Goal: Task Accomplishment & Management: Manage account settings

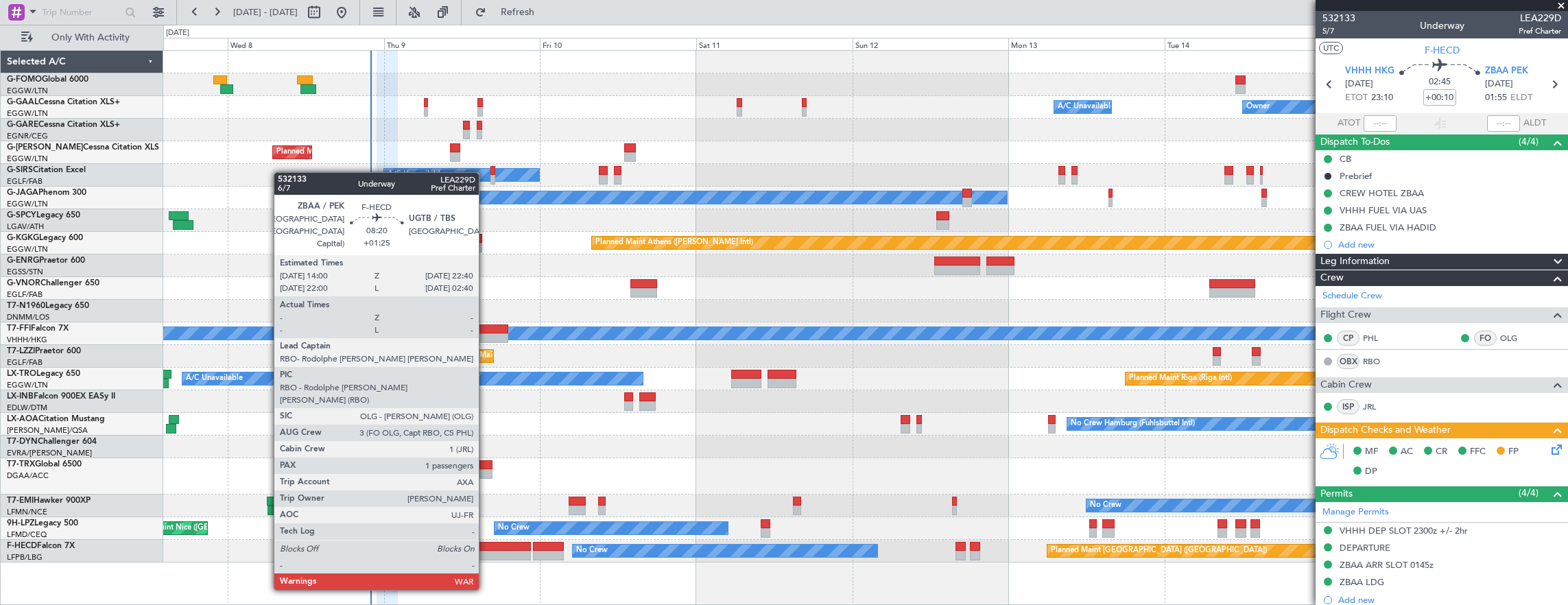
click at [486, 551] on div at bounding box center [502, 555] width 57 height 10
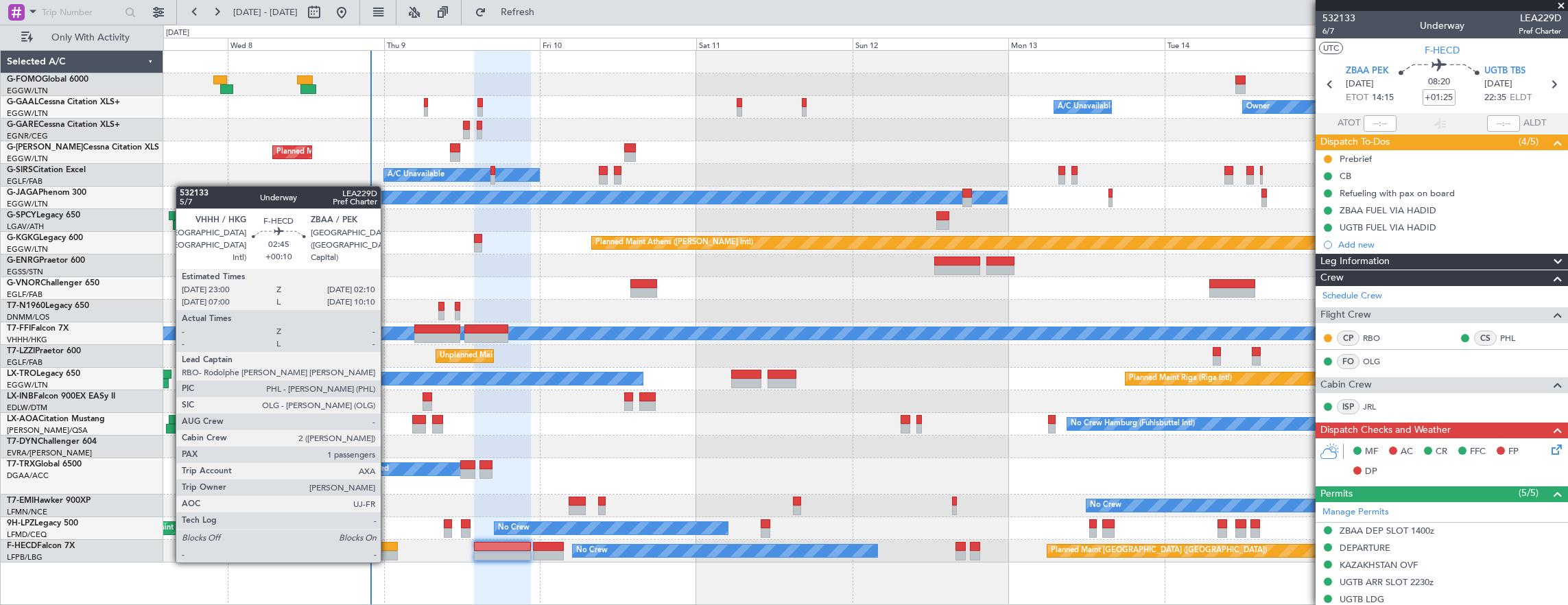
click at [387, 549] on div at bounding box center [387, 546] width 22 height 10
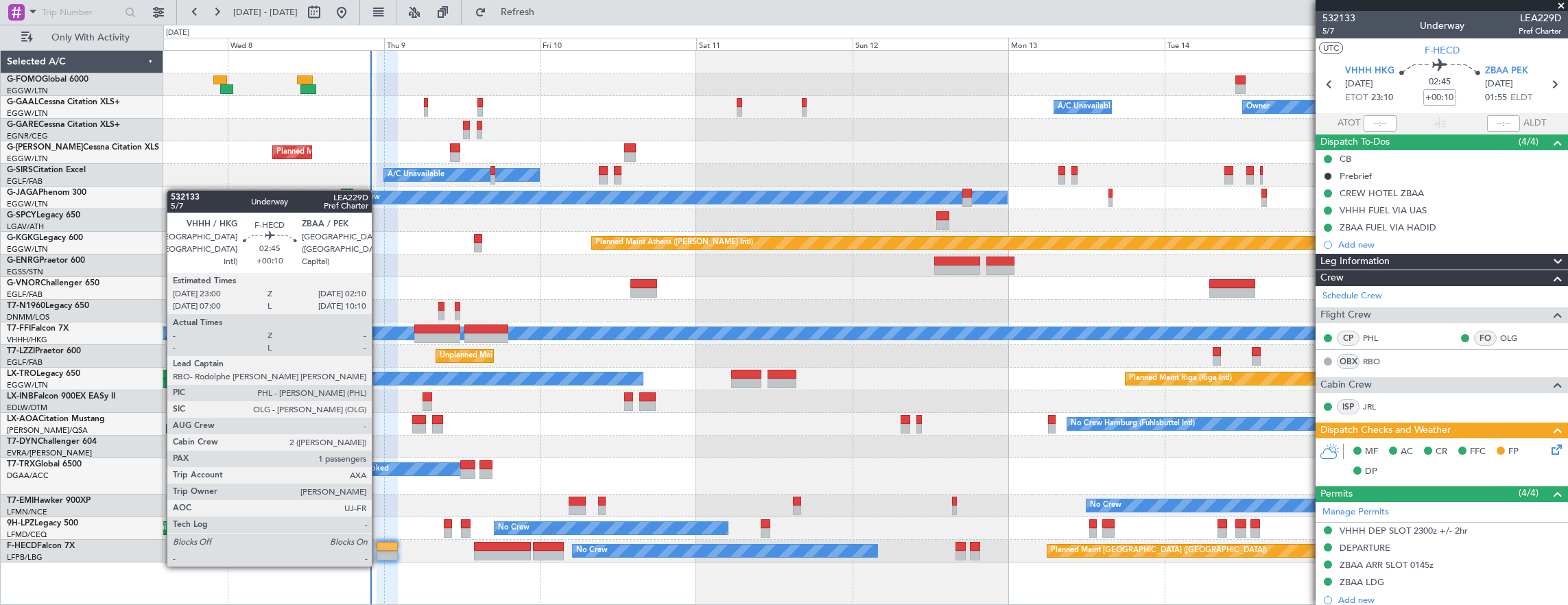
click at [378, 553] on div at bounding box center [387, 555] width 22 height 10
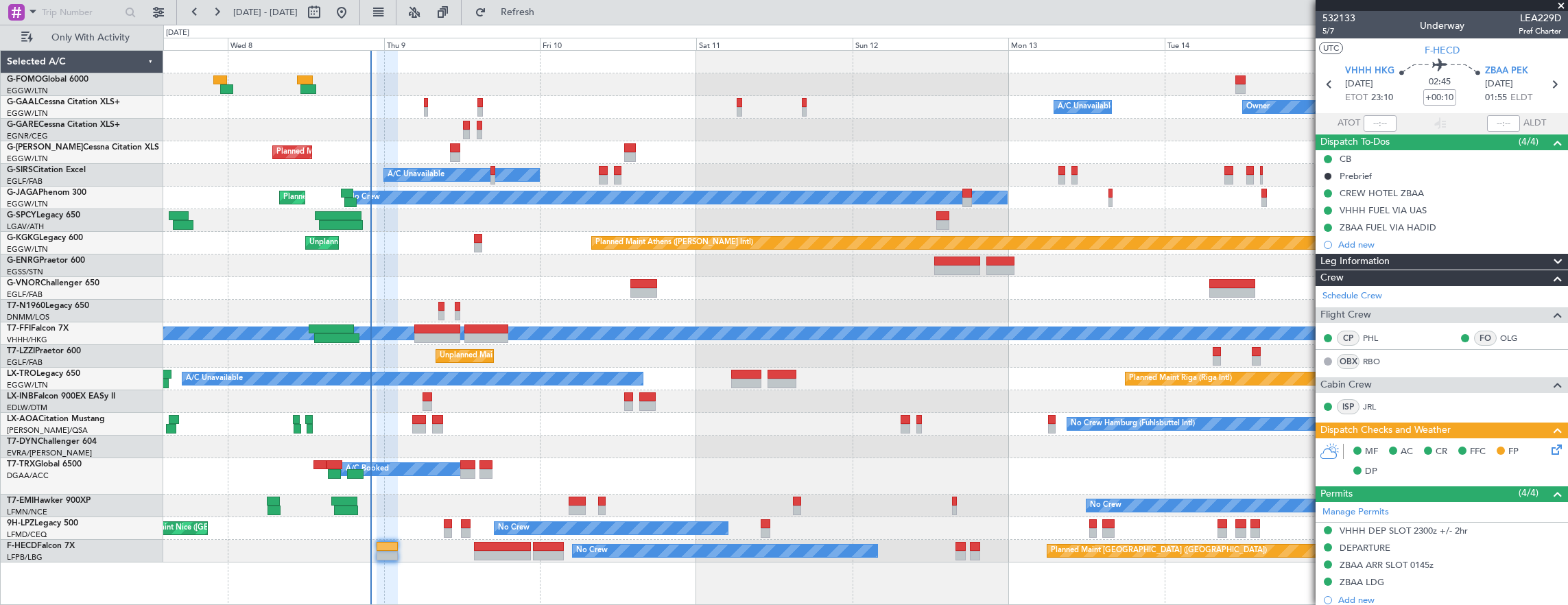
click at [1321, 30] on div "532133 5/7 Underway LEA229D Pref Charter" at bounding box center [1442, 24] width 252 height 27
click at [1336, 33] on span "5/7" at bounding box center [1338, 31] width 33 height 12
click at [1548, 448] on icon at bounding box center [1554, 447] width 11 height 11
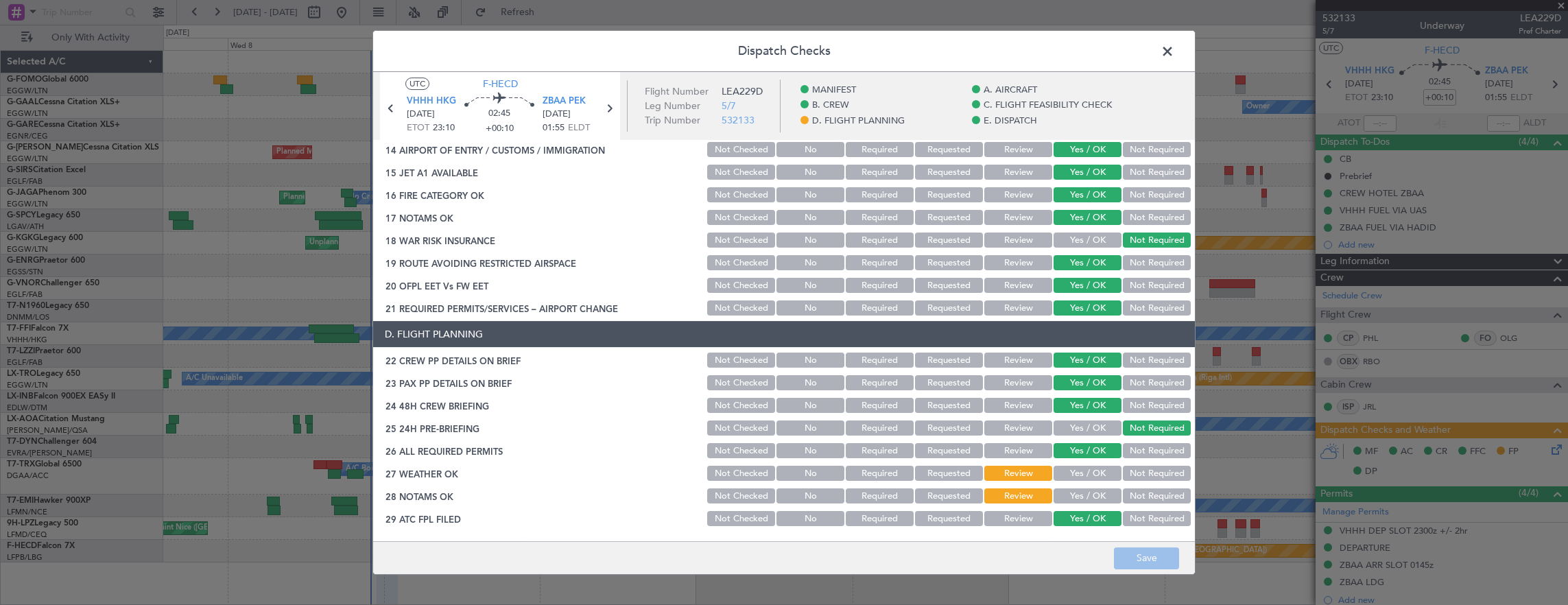
scroll to position [549, 0]
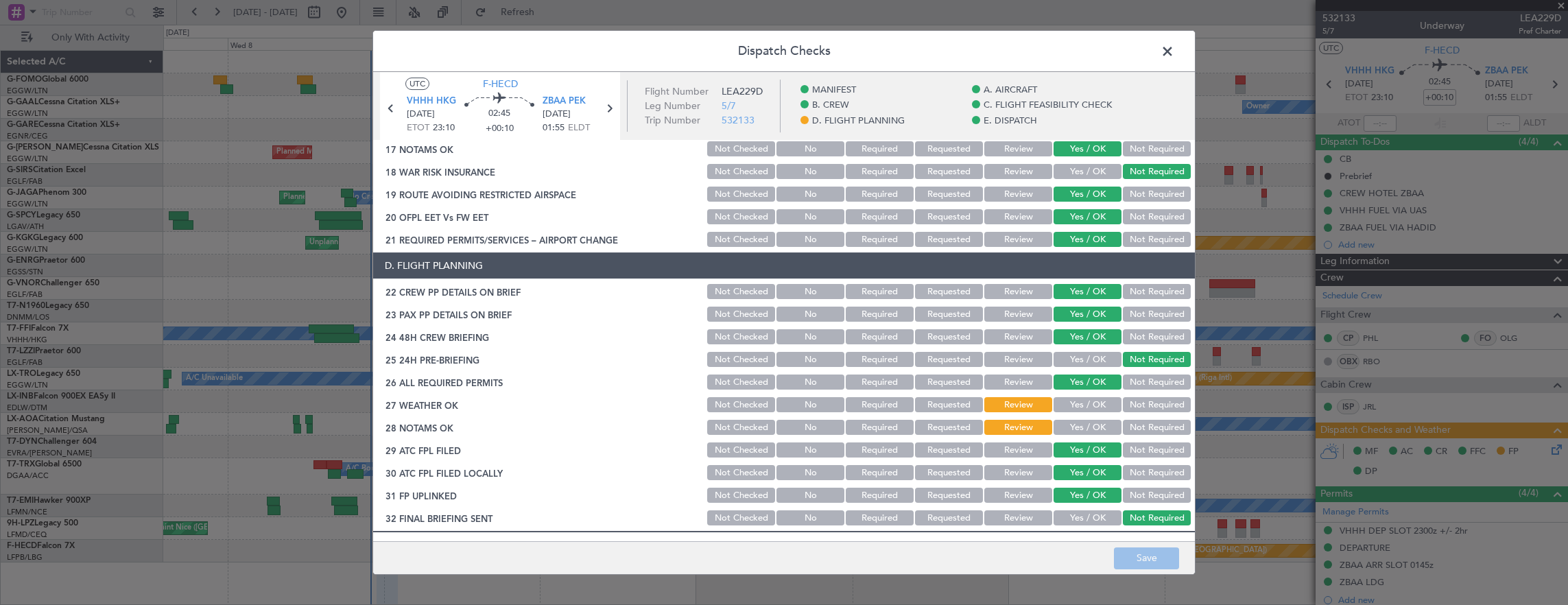
click at [1088, 387] on button "Yes / OK" at bounding box center [1087, 382] width 68 height 15
click at [1090, 399] on button "Yes / OK" at bounding box center [1087, 405] width 68 height 15
drag, startPoint x: 1089, startPoint y: 415, endPoint x: 1089, endPoint y: 428, distance: 13.0
click at [1089, 416] on section "D. FLIGHT PLANNING 22 CREW PP DETAILS ON BRIEF Not Checked No Required Requeste…" at bounding box center [784, 390] width 822 height 275
click at [1089, 428] on button "Yes / OK" at bounding box center [1087, 427] width 68 height 15
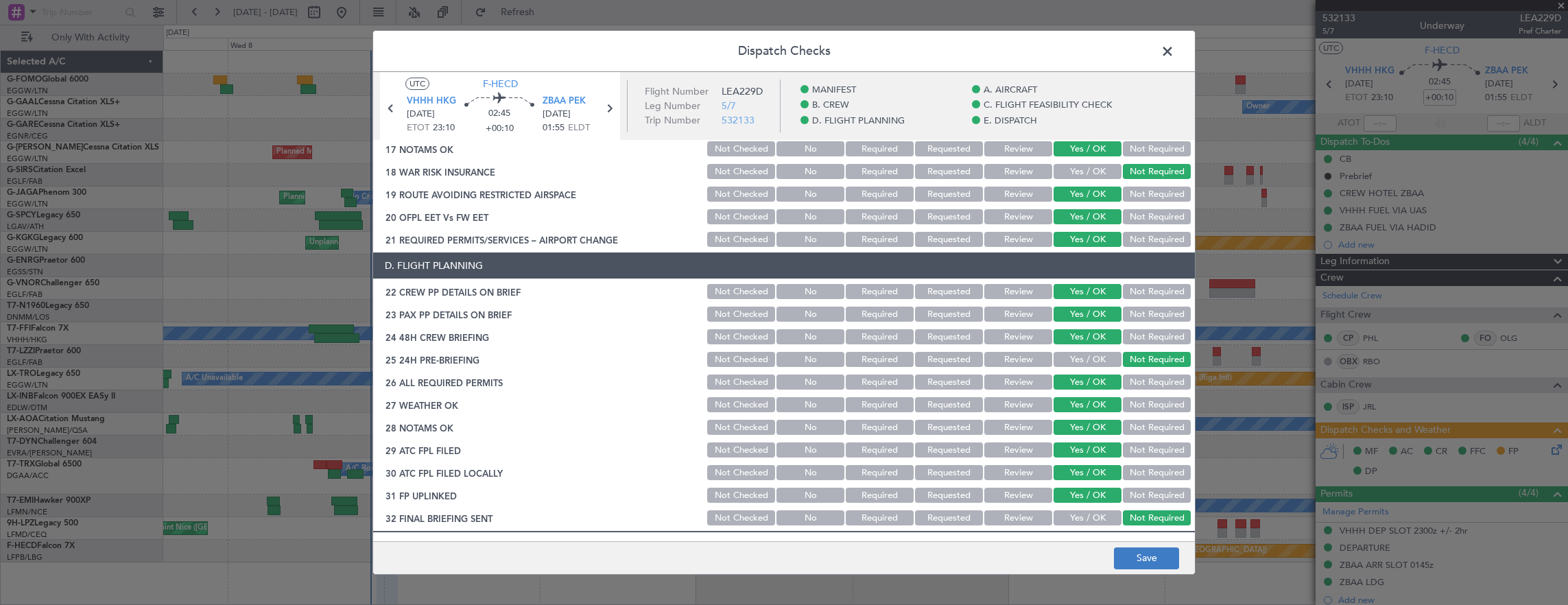
drag, startPoint x: 1142, startPoint y: 527, endPoint x: 1153, endPoint y: 547, distance: 22.8
click at [1142, 528] on article "MANIFEST CREW DETAILS SENT TO ARR & DEP HANDLING Not Checked No Required Reques…" at bounding box center [784, 335] width 822 height 392
click at [1155, 547] on button "Save" at bounding box center [1146, 558] width 65 height 22
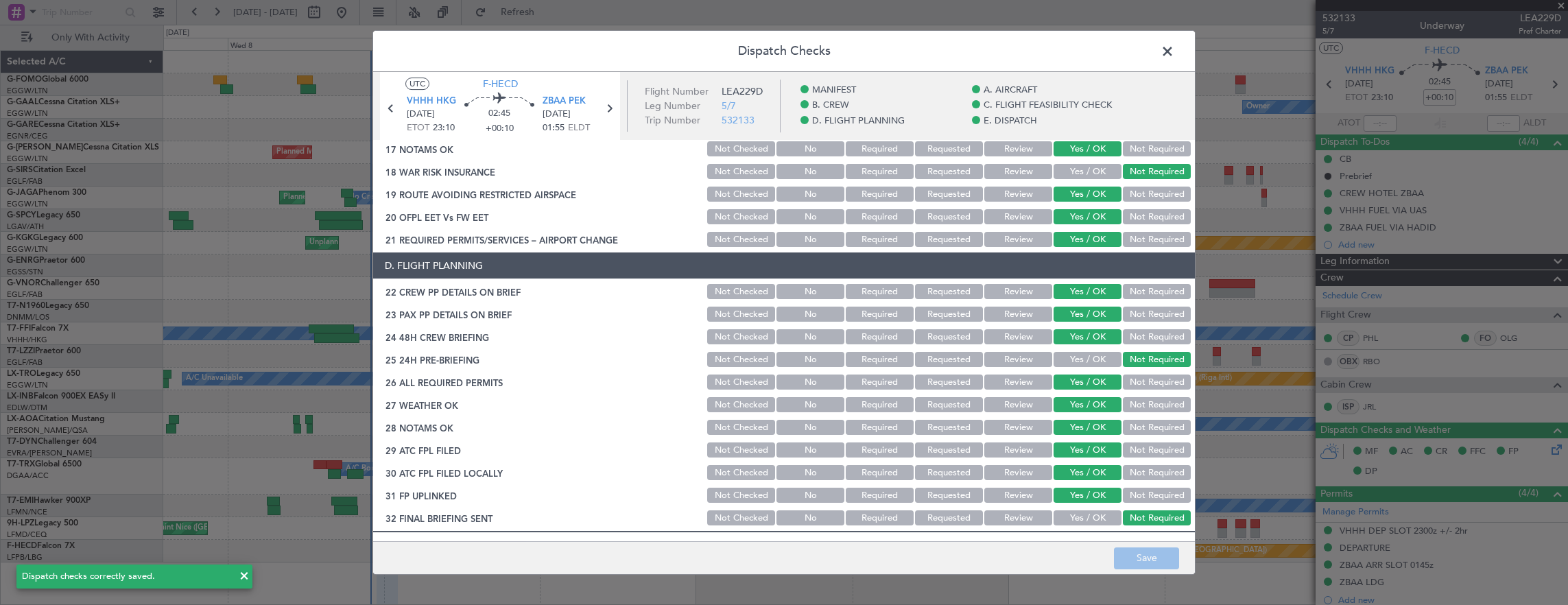
click at [1174, 48] on span at bounding box center [1174, 55] width 0 height 27
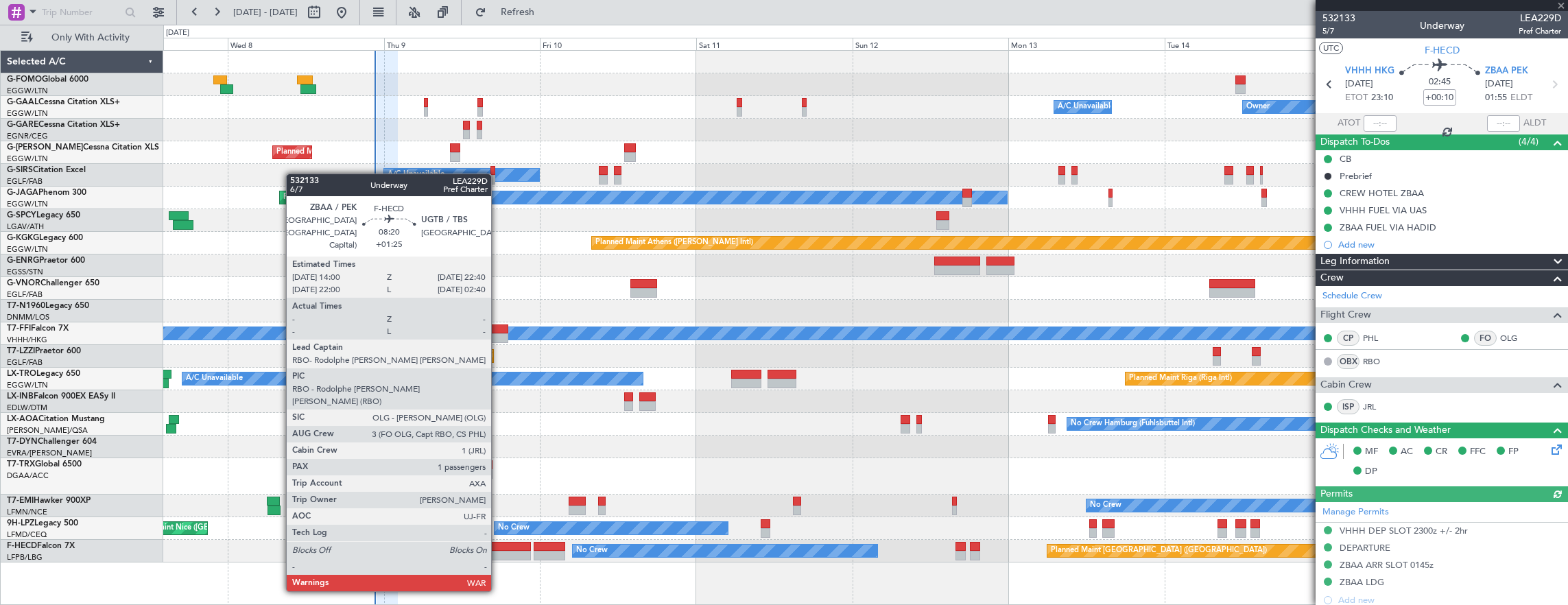
click at [498, 552] on div at bounding box center [502, 555] width 57 height 10
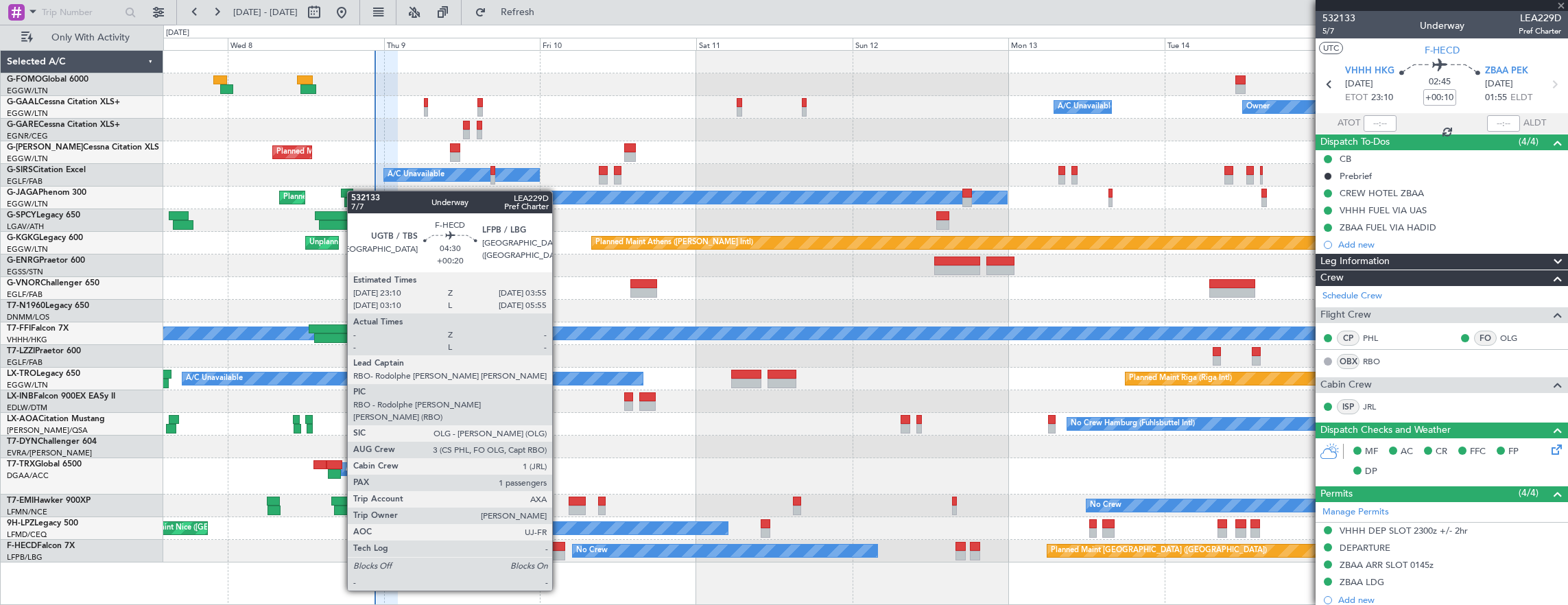
click at [559, 553] on div at bounding box center [549, 555] width 32 height 10
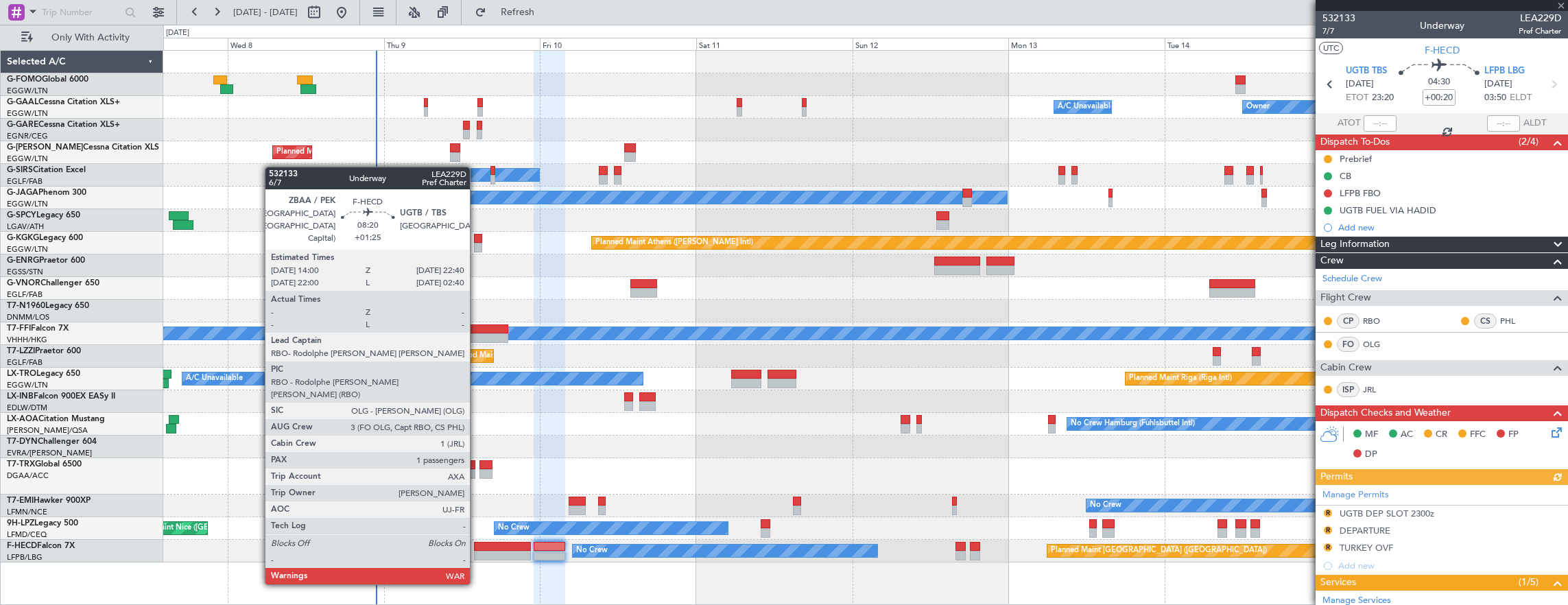
click at [478, 545] on div at bounding box center [502, 546] width 57 height 10
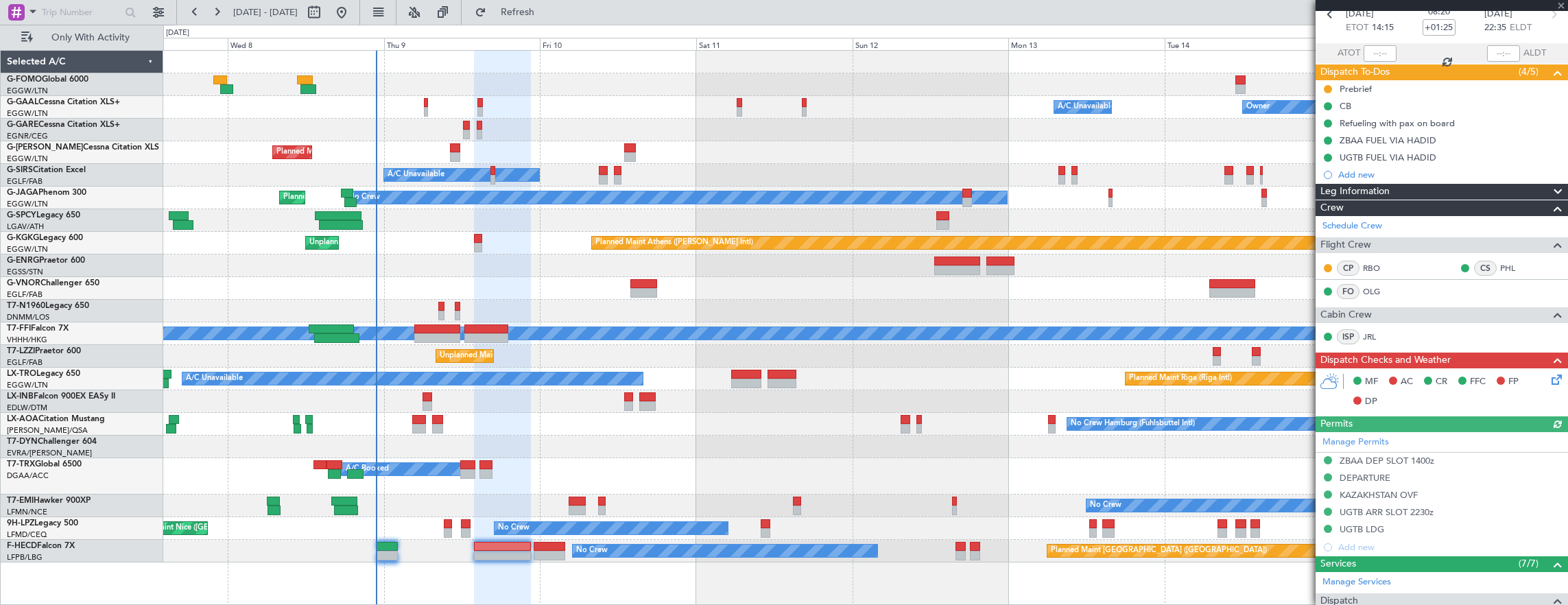
scroll to position [137, 0]
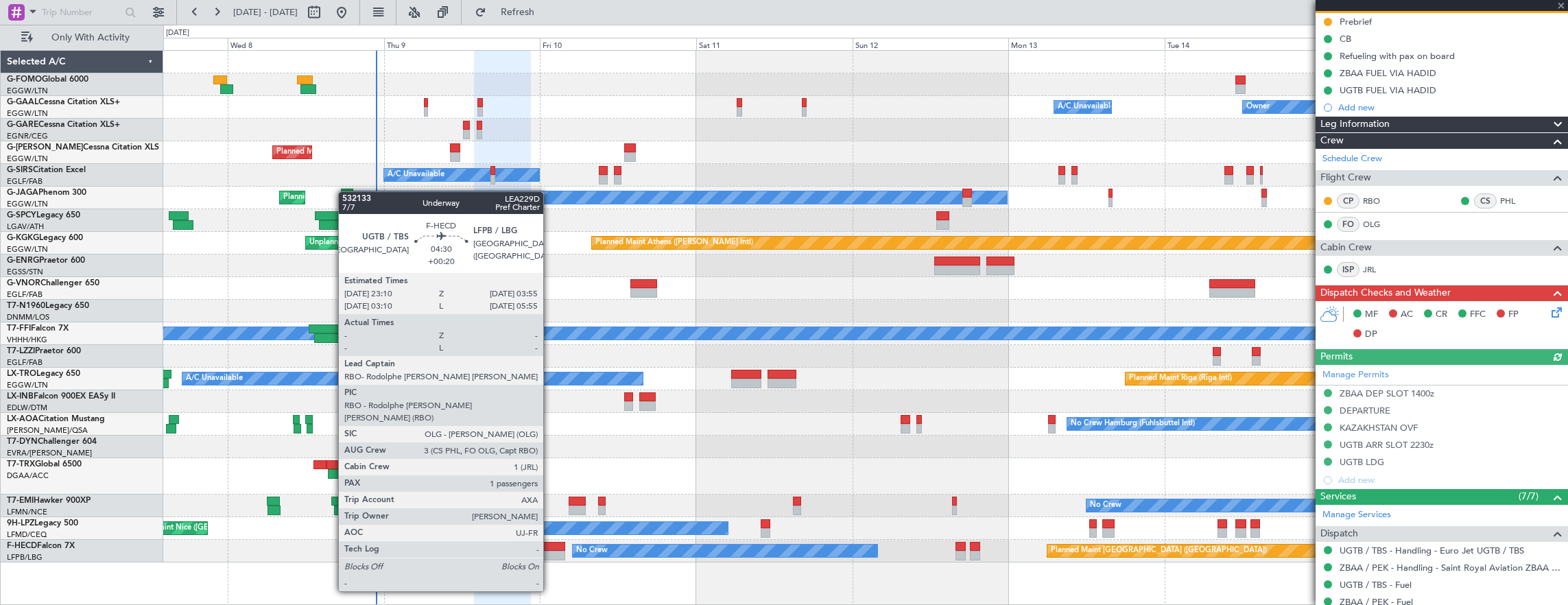
click at [550, 553] on div at bounding box center [549, 555] width 32 height 10
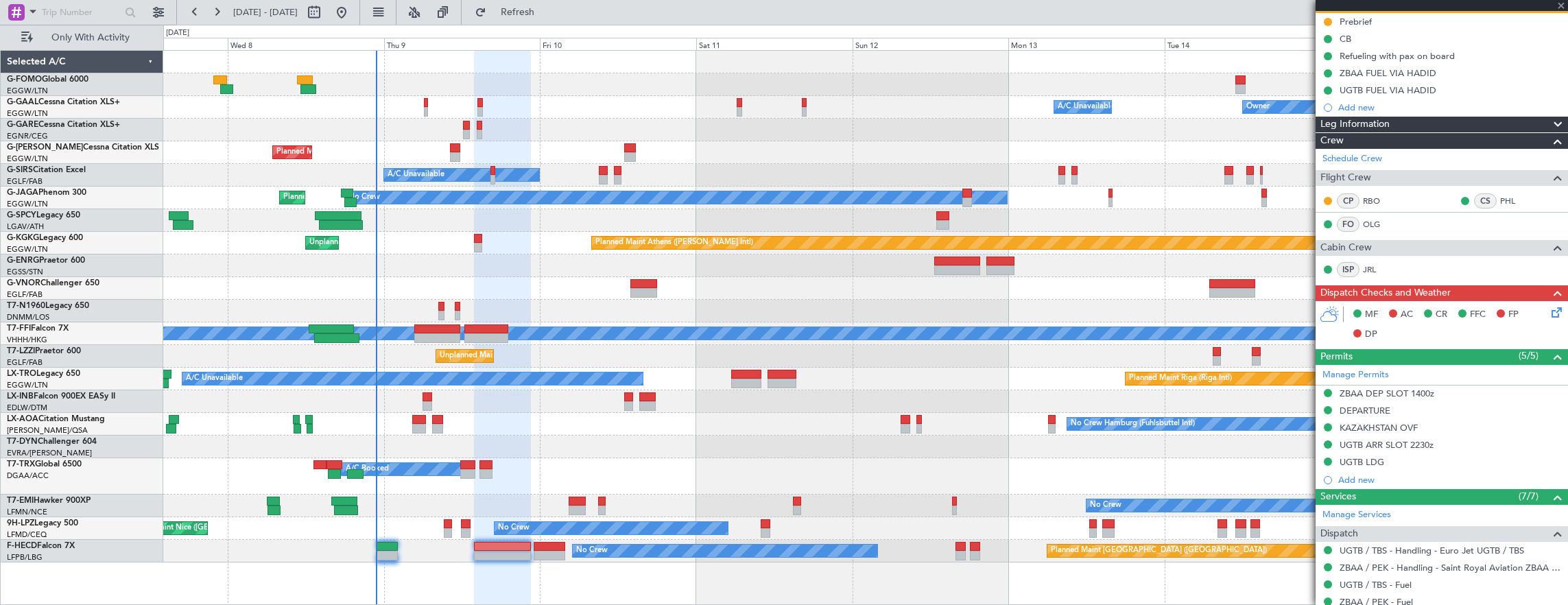
type input "+00:20"
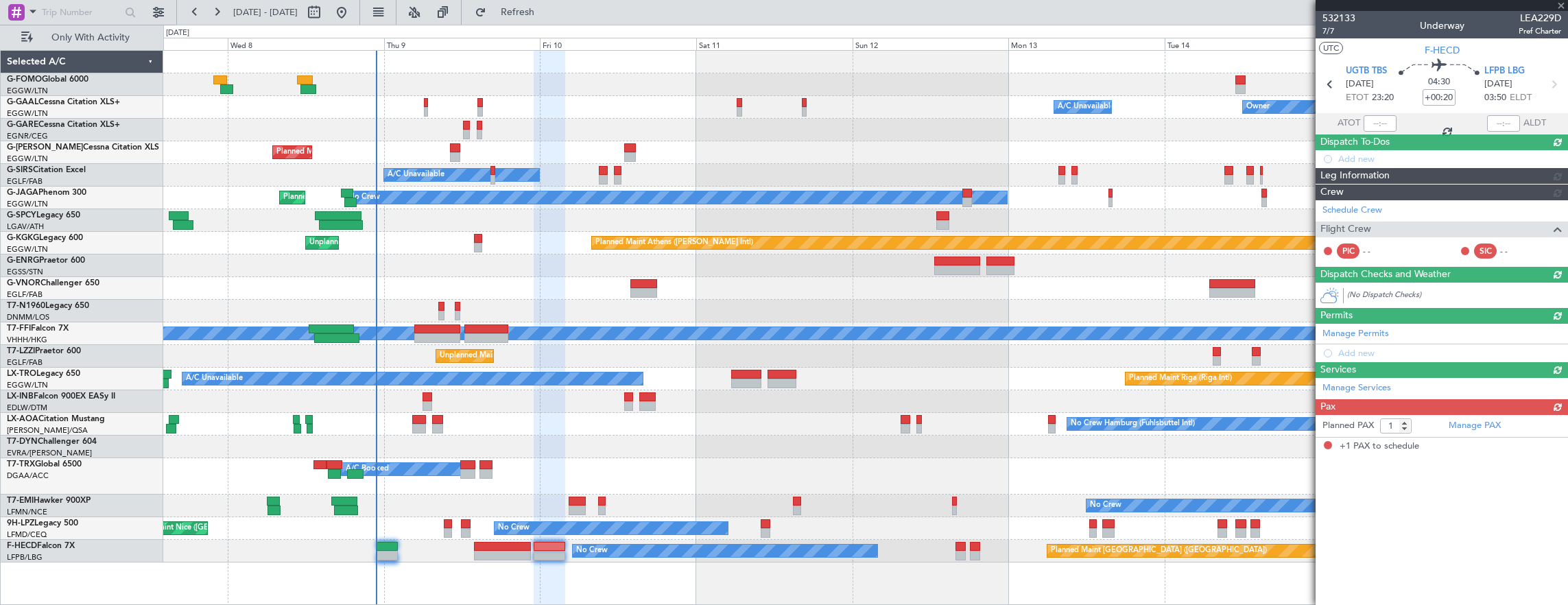
scroll to position [0, 0]
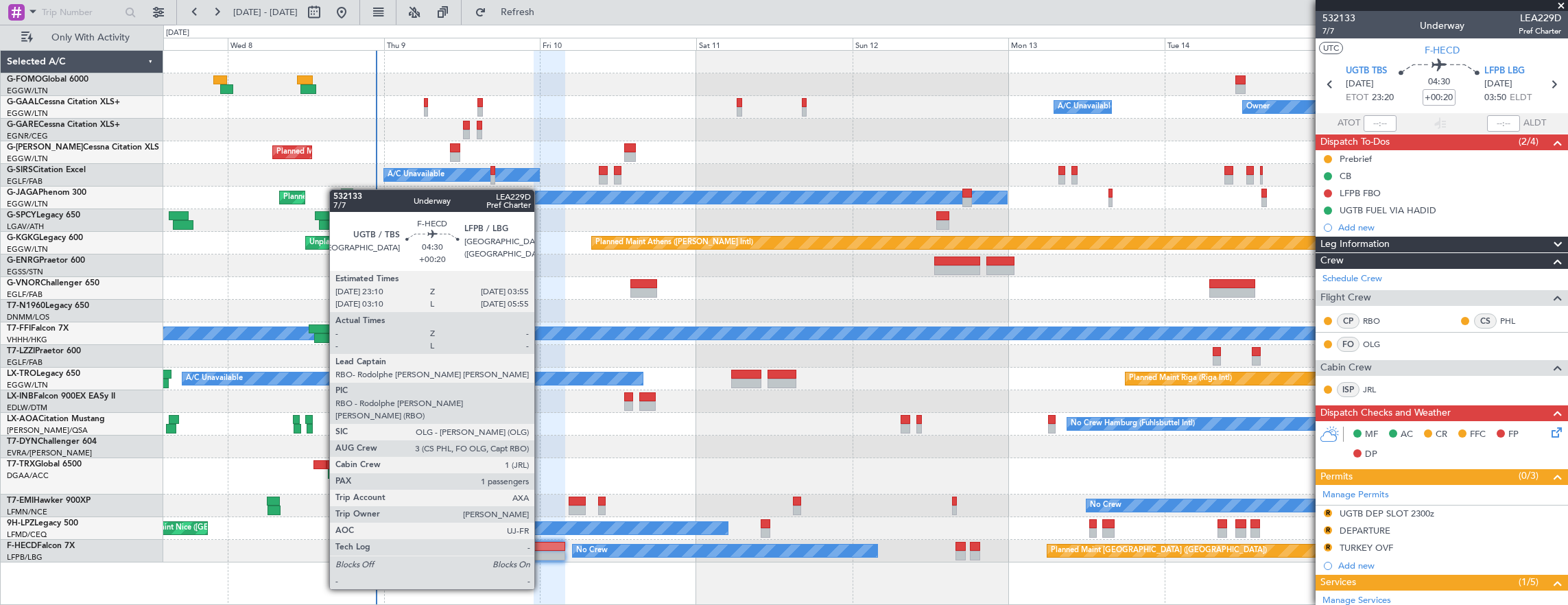
click at [541, 551] on div at bounding box center [549, 555] width 32 height 10
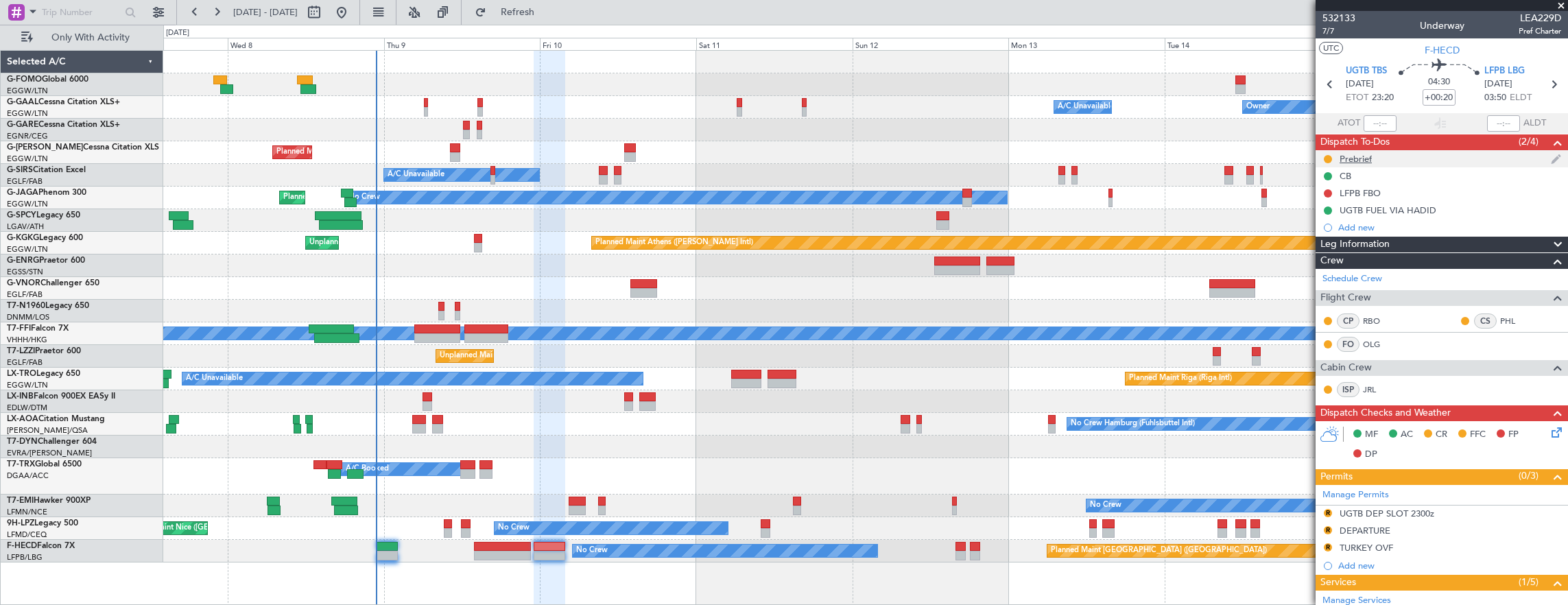
click at [1419, 159] on div "Prebrief" at bounding box center [1442, 159] width 252 height 17
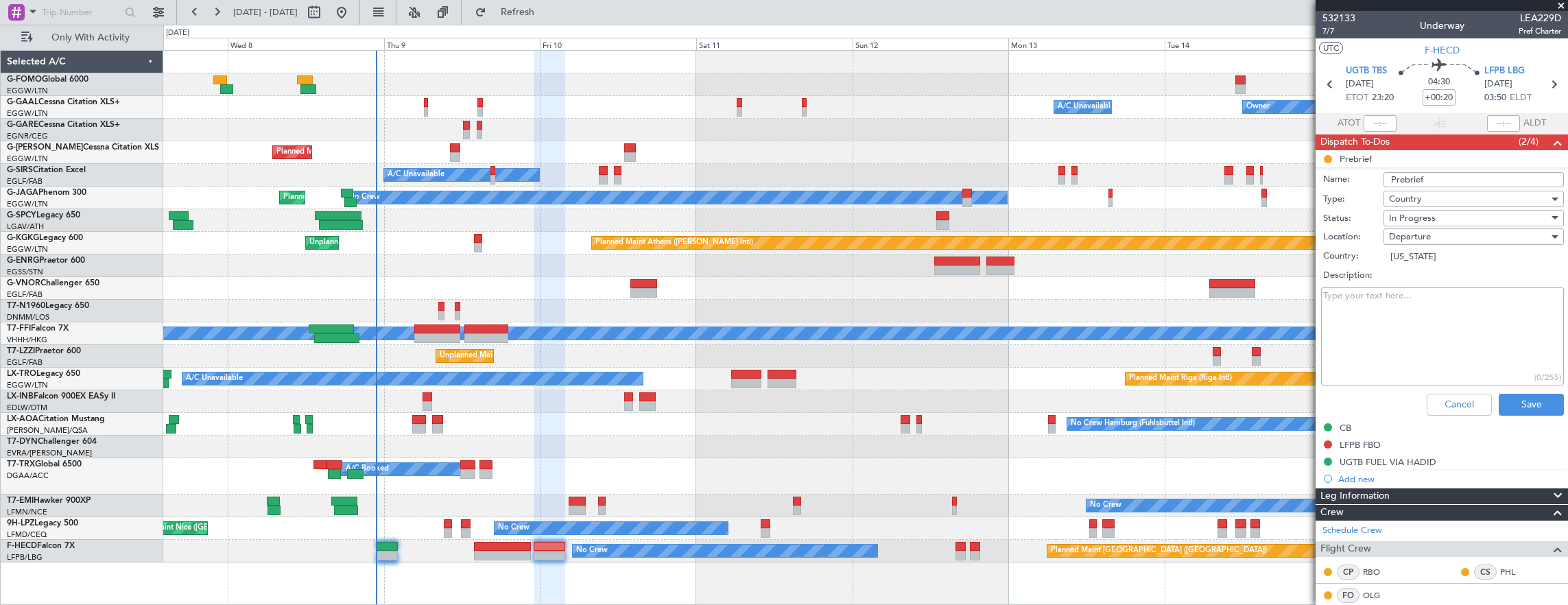
click at [1417, 334] on textarea "Description:" at bounding box center [1442, 336] width 242 height 98
paste textarea "16000lbs"
type textarea "16000lbs"
click at [1408, 235] on span "Departure" at bounding box center [1409, 237] width 41 height 13
click at [1405, 215] on div at bounding box center [784, 302] width 1568 height 605
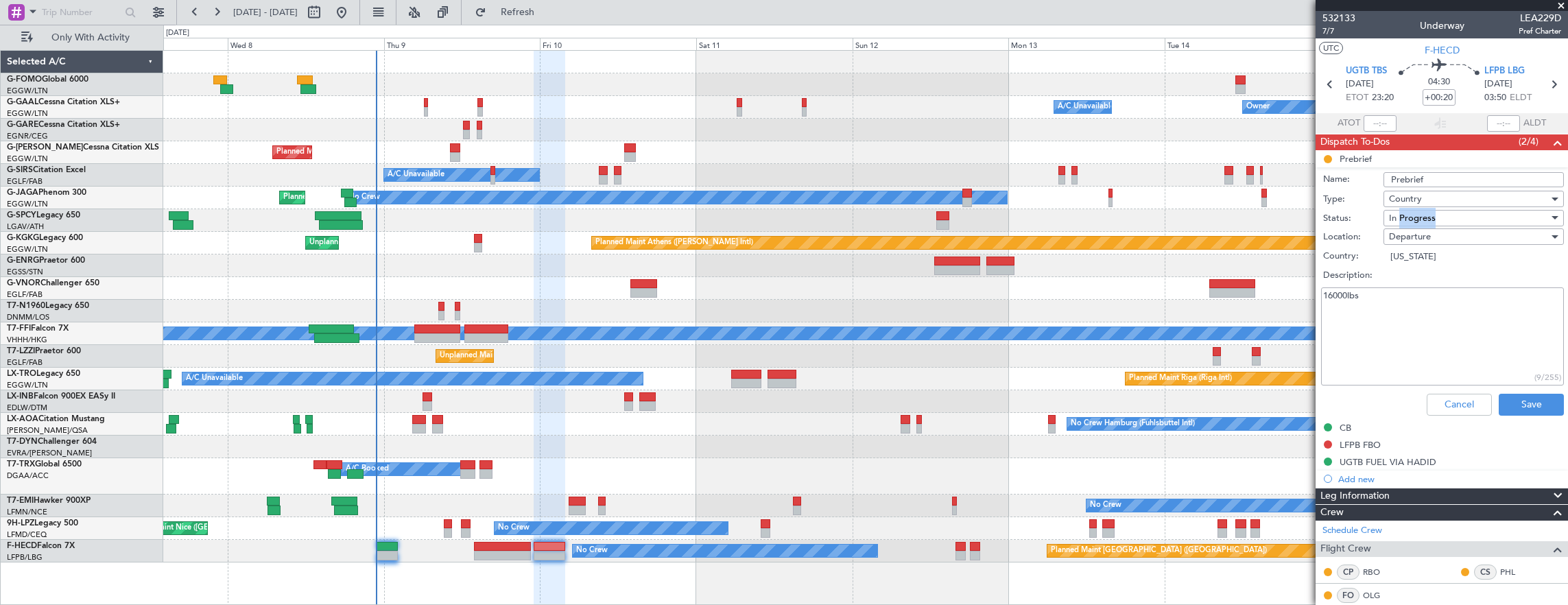
click at [1405, 215] on span "In Progress" at bounding box center [1412, 218] width 47 height 13
drag, startPoint x: 1405, startPoint y: 215, endPoint x: 1424, endPoint y: 277, distance: 64.8
click at [1424, 277] on span "Completed" at bounding box center [1467, 286] width 160 height 21
drag, startPoint x: 1424, startPoint y: 277, endPoint x: 1431, endPoint y: 291, distance: 15.7
click at [1431, 291] on textarea "16000lbs" at bounding box center [1442, 336] width 242 height 98
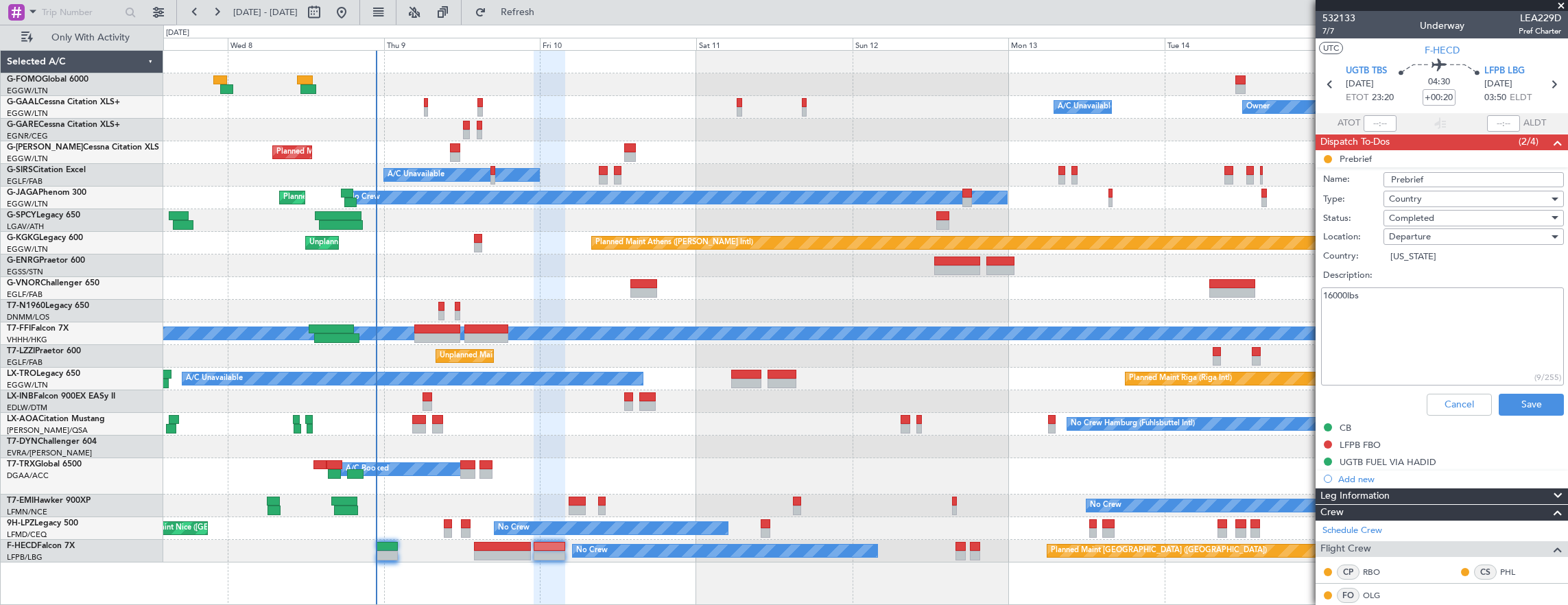
click at [1416, 217] on span "Completed" at bounding box center [1411, 218] width 45 height 13
click at [1516, 399] on div at bounding box center [784, 302] width 1568 height 605
click at [1527, 398] on button "Save" at bounding box center [1531, 405] width 65 height 22
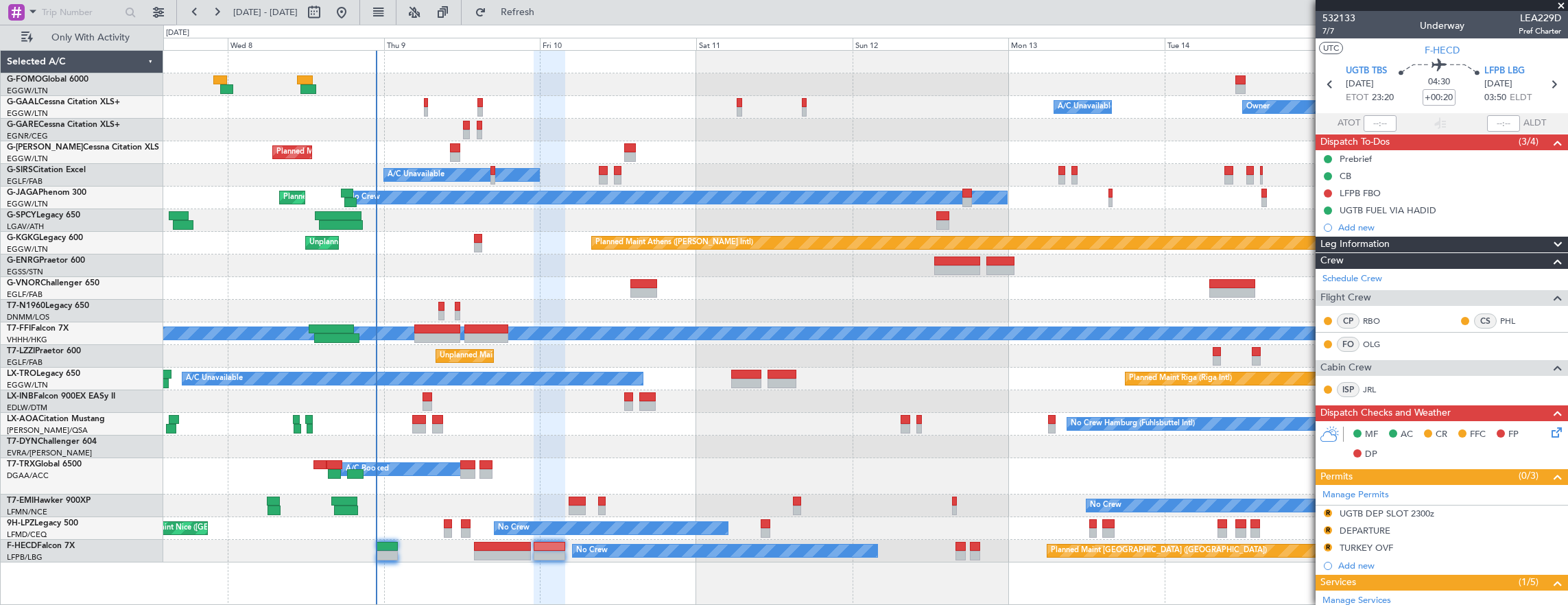
click at [388, 541] on div "Planned Maint Paris (Le Bourget) No Crew" at bounding box center [865, 551] width 1405 height 23
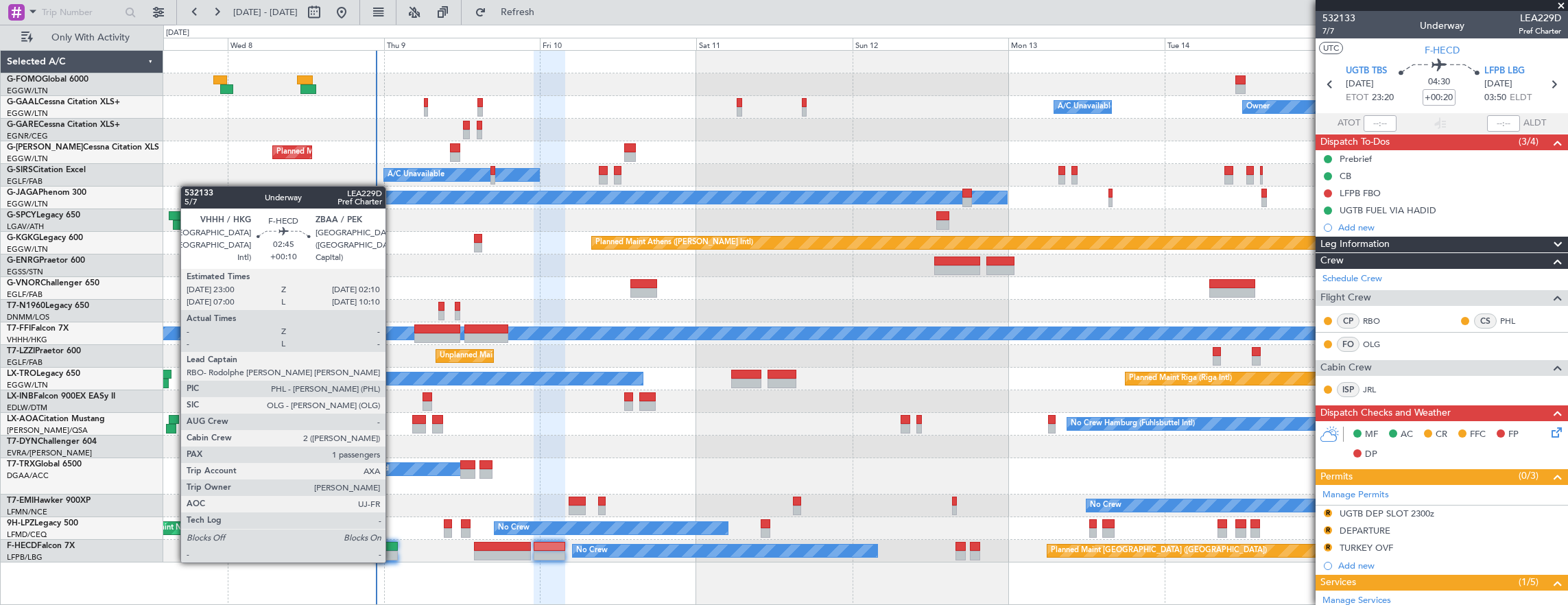
click at [392, 549] on div at bounding box center [387, 546] width 22 height 10
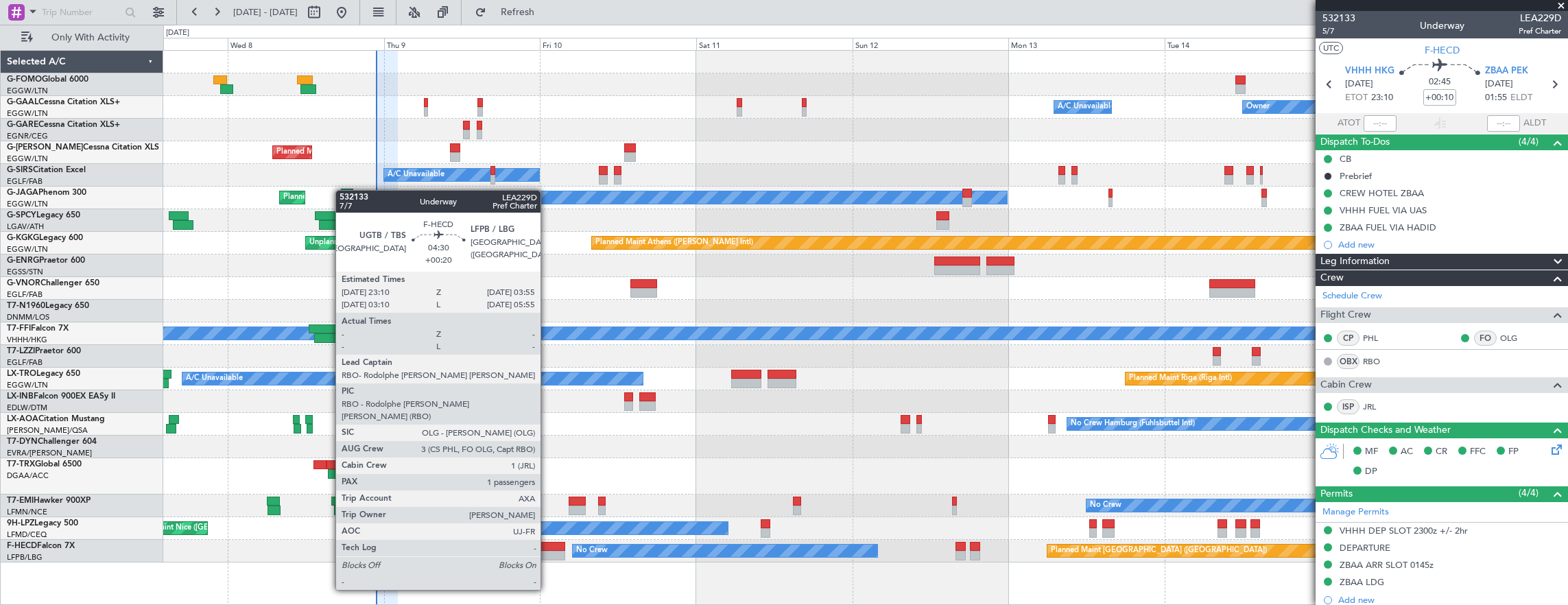
click at [547, 552] on div at bounding box center [549, 555] width 32 height 10
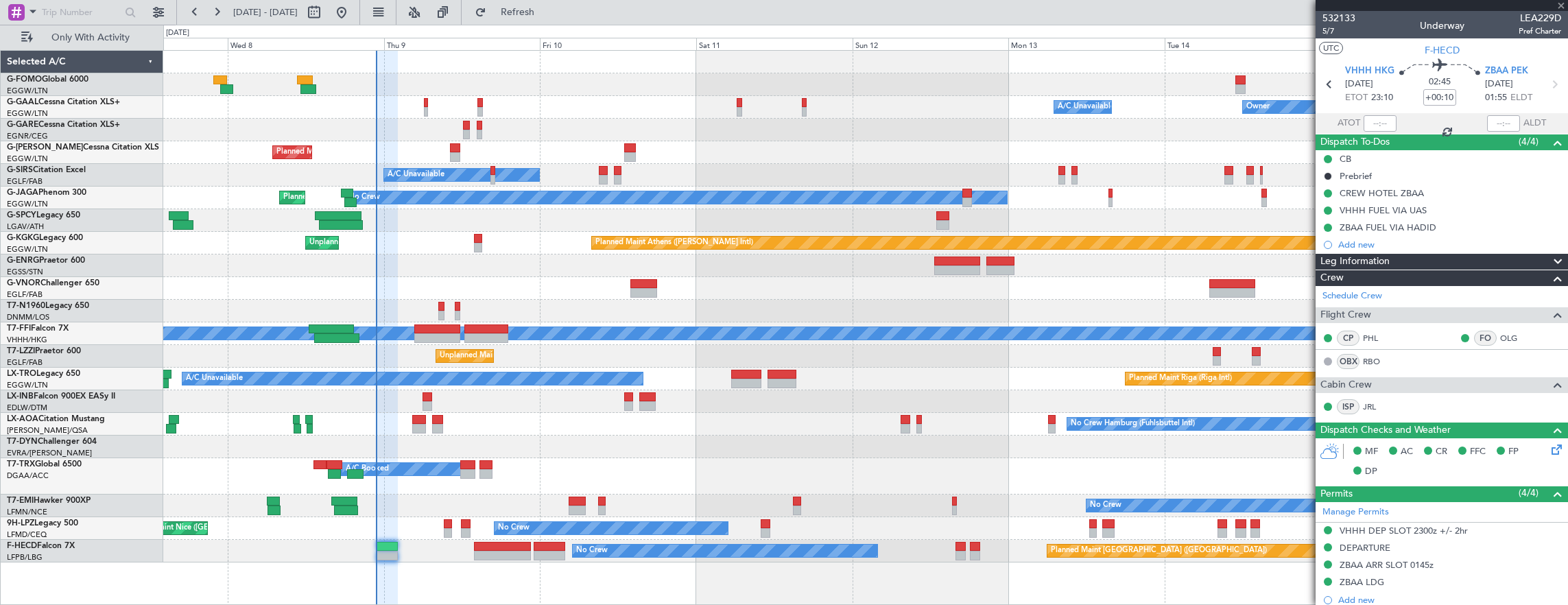
type input "+00:20"
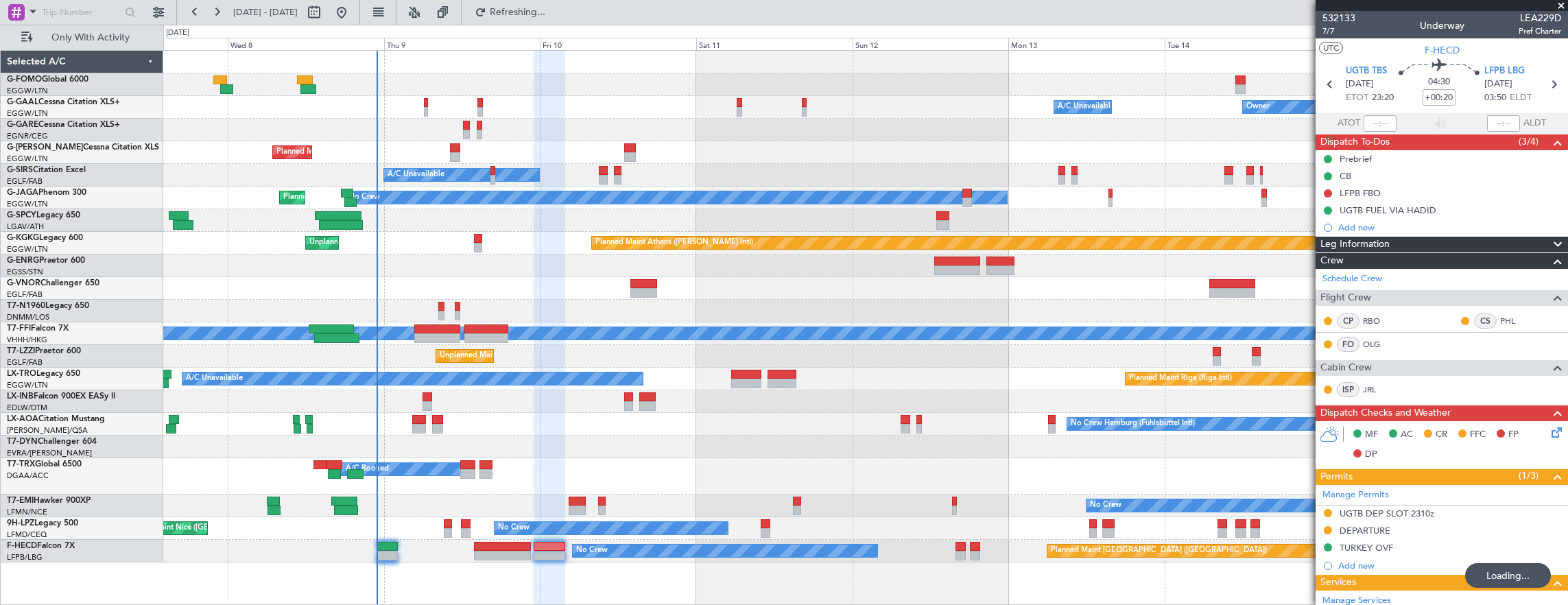
click at [199, 82] on div "Owner Owner A/C Unavailable A/C Unavailable Owner Planned Maint London (Luton) …" at bounding box center [865, 307] width 1405 height 512
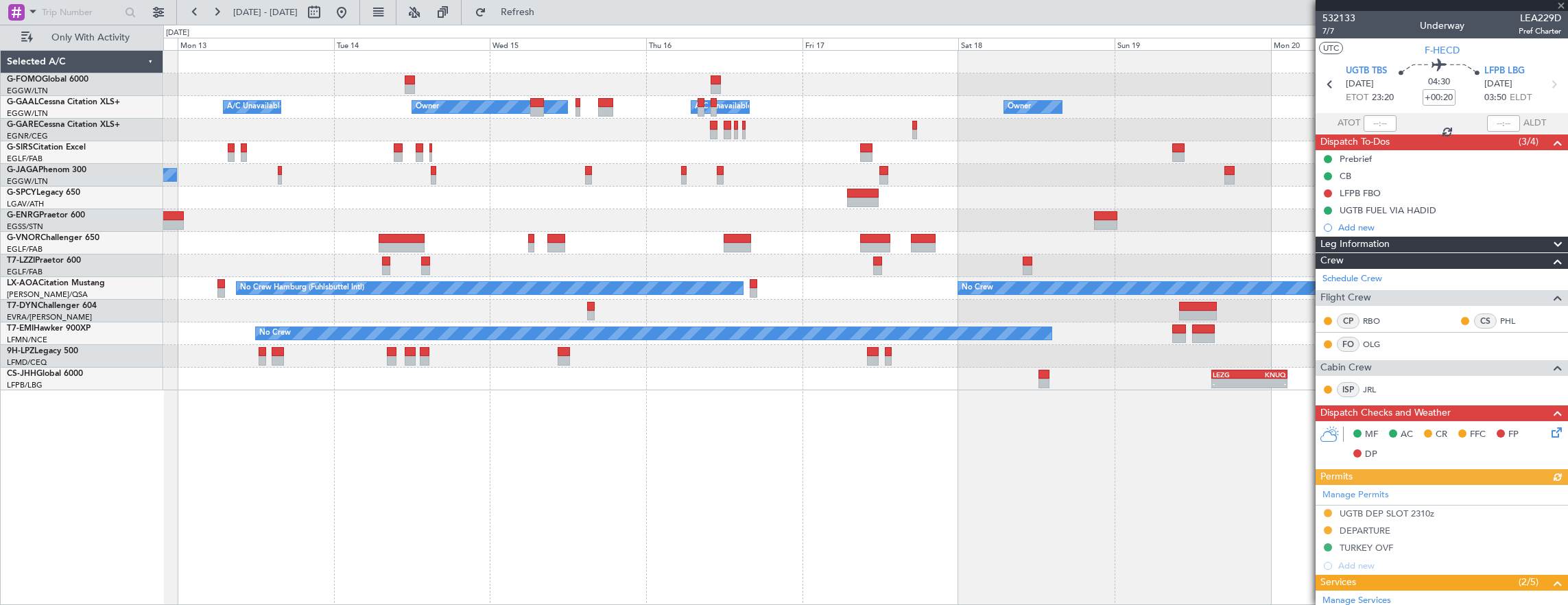
click at [199, 61] on div "Owner Owner A/C Unavailable Owner A/C Unavailable Planned Maint Oxford (Kidling…" at bounding box center [865, 220] width 1405 height 340
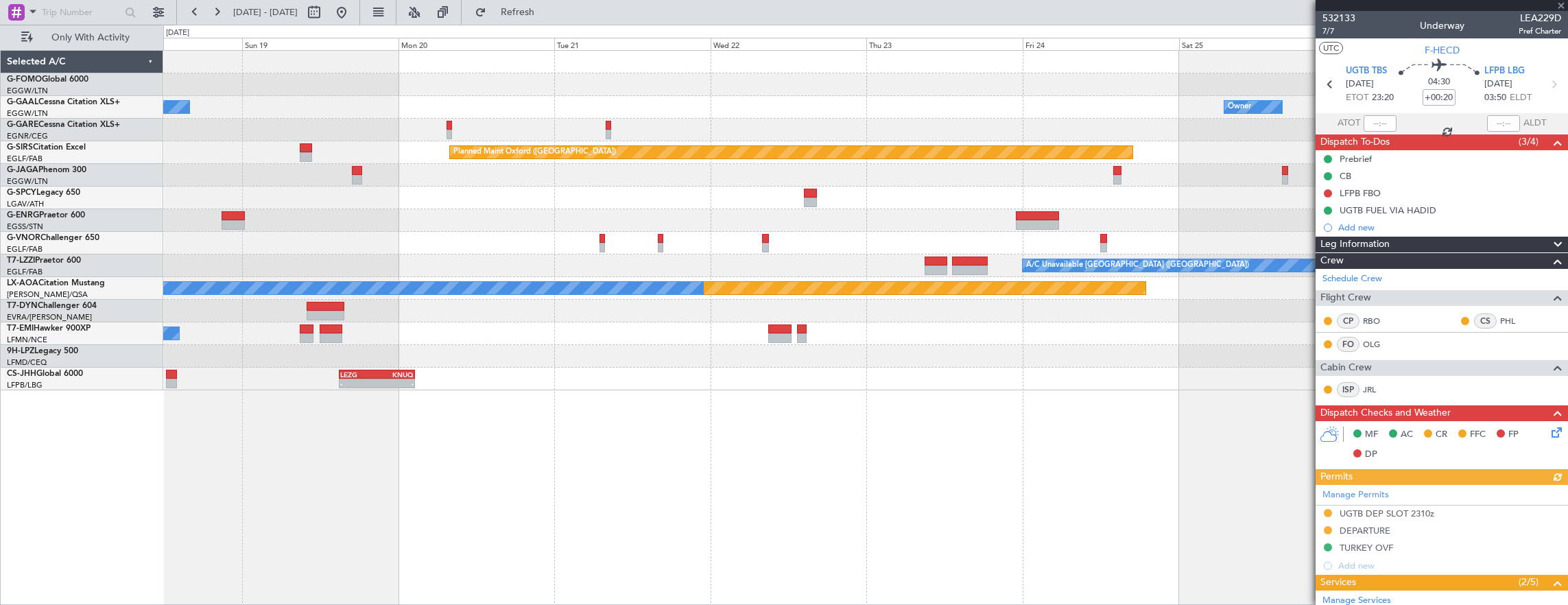
click at [161, 105] on div "Owner Owner A/C Unavailable Owner Planned Maint Oxford (Kidlington) A/C Unavail…" at bounding box center [784, 315] width 1568 height 581
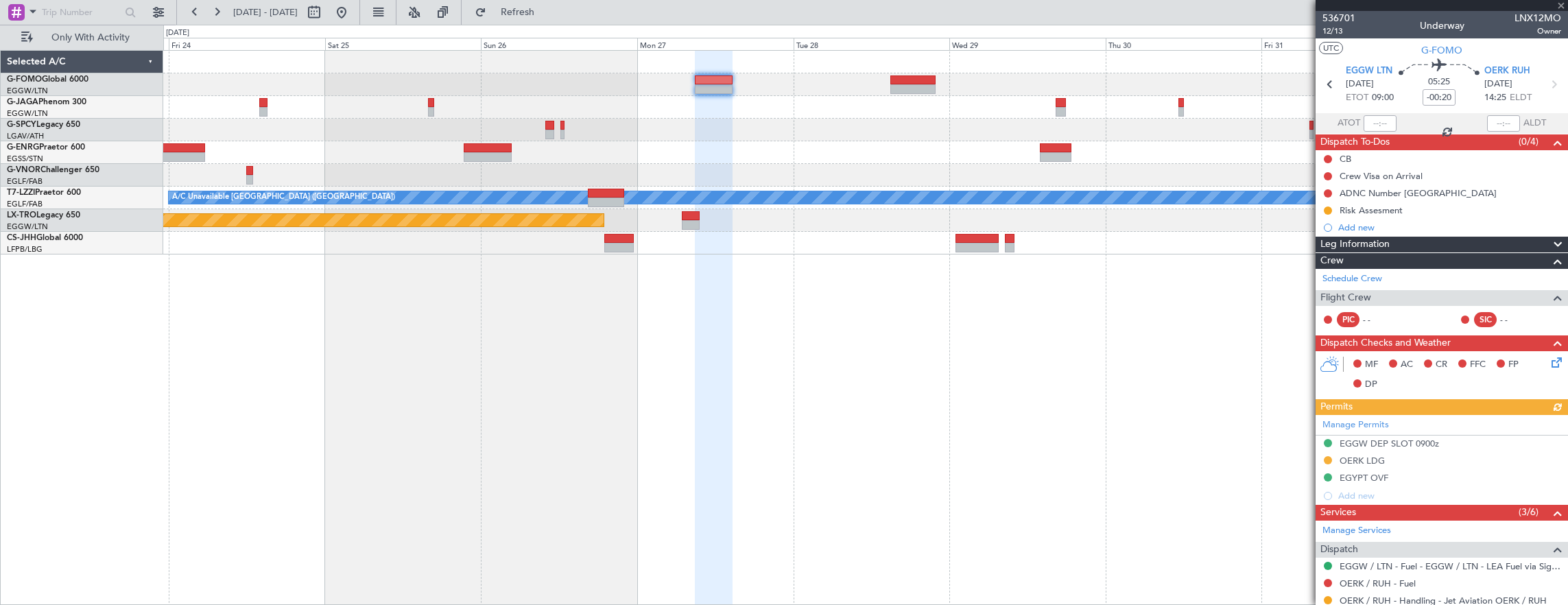
click at [357, 78] on div "A/C Unavailable London (Luton) Planned Maint Riga (Riga Intl)" at bounding box center [865, 152] width 1405 height 204
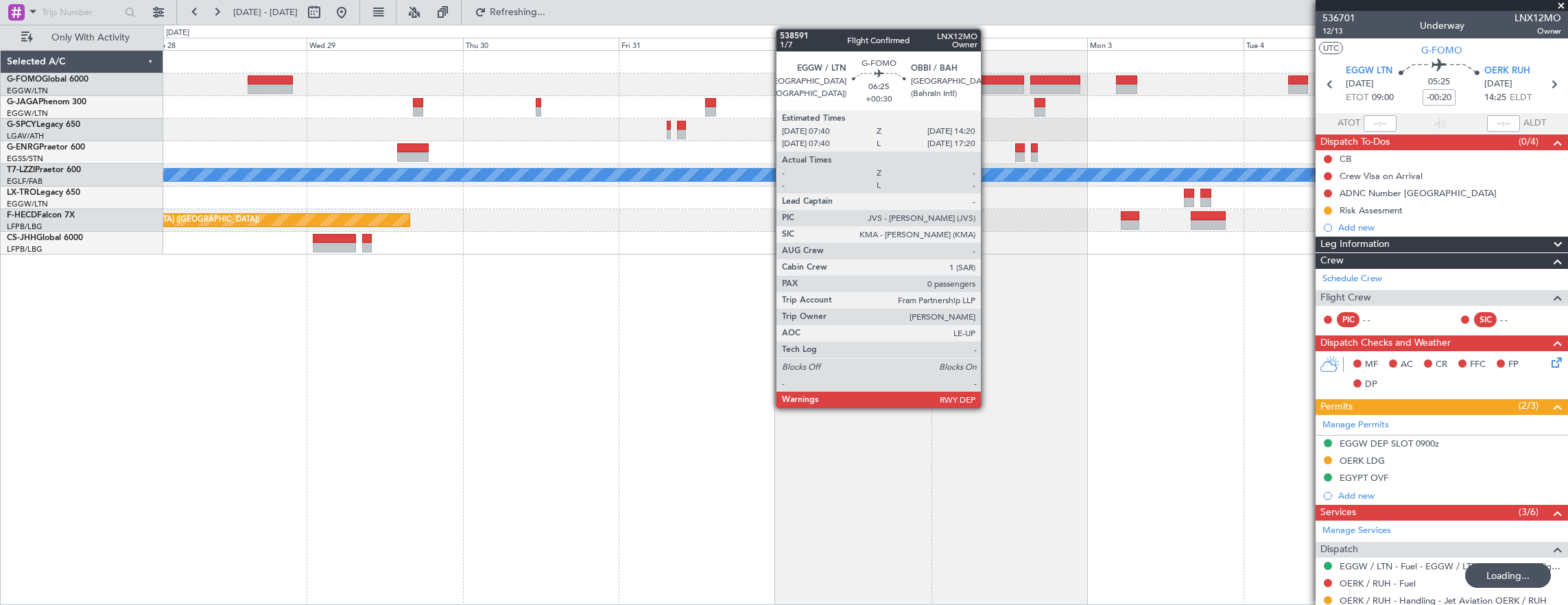
click at [988, 81] on div at bounding box center [1002, 80] width 44 height 10
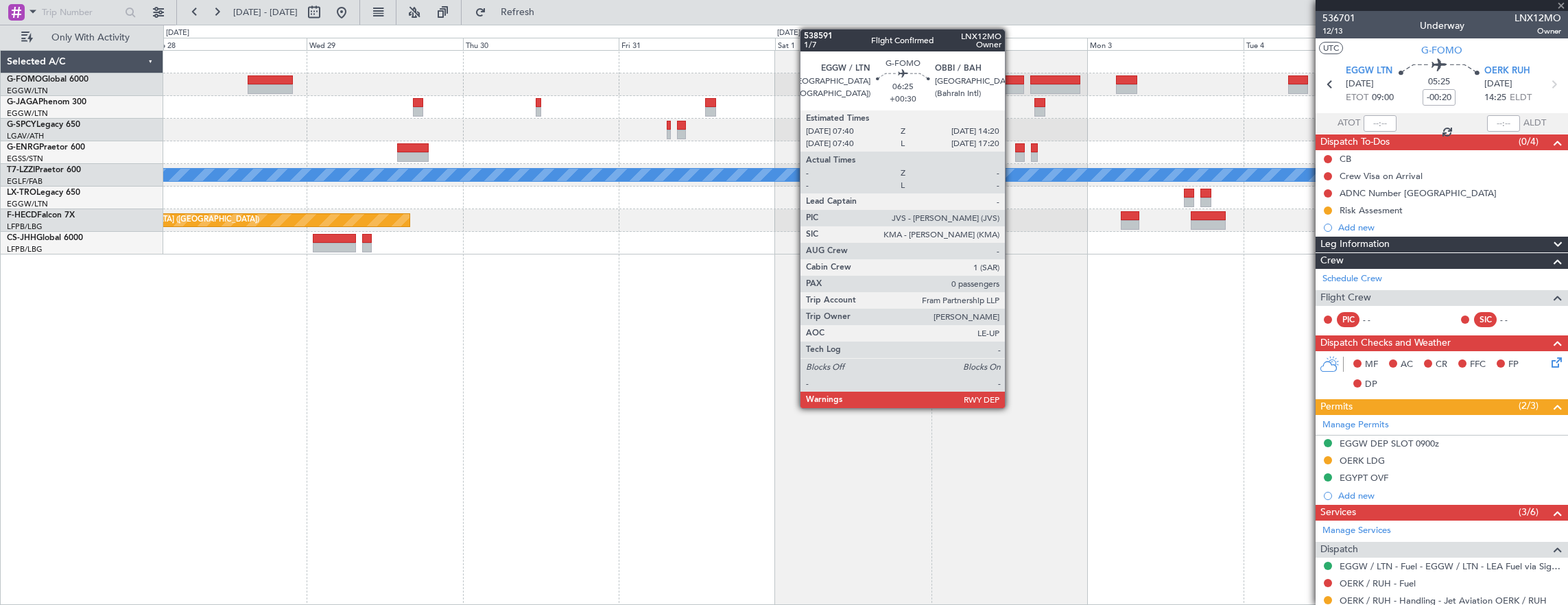
type input "+00:30"
type input "0"
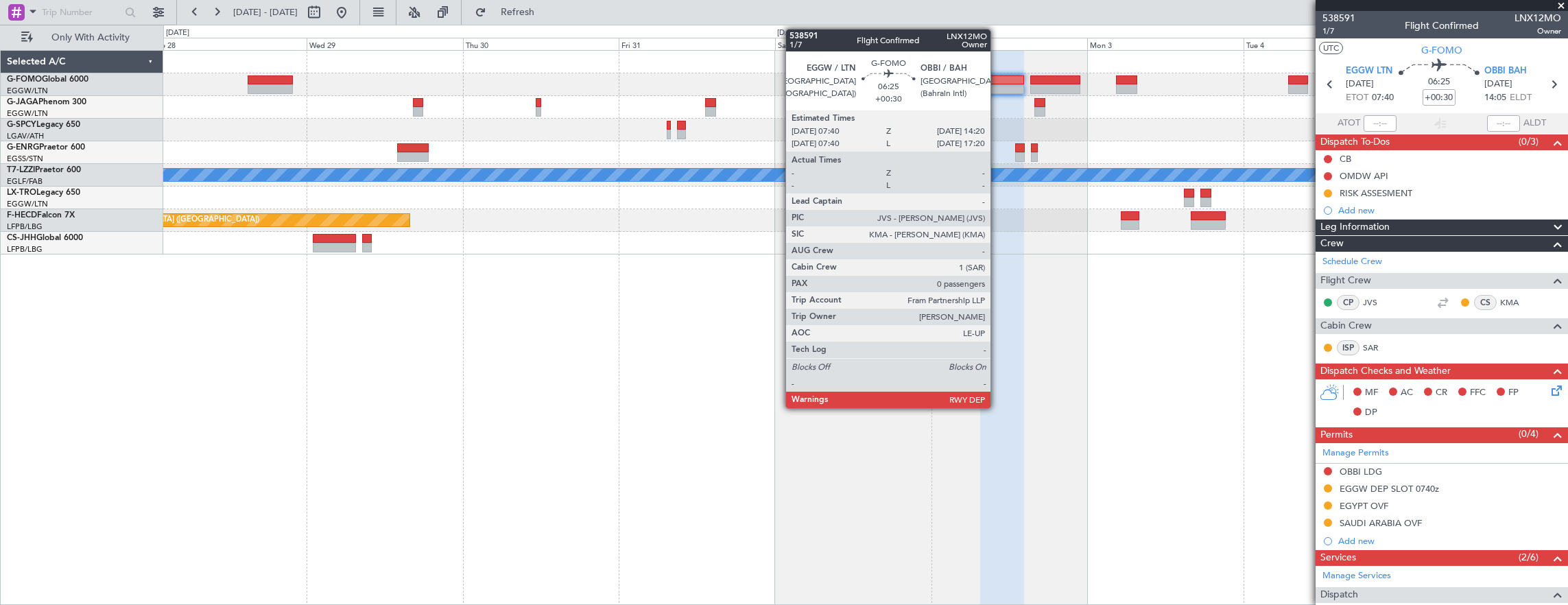
click at [892, 116] on div at bounding box center [865, 107] width 1405 height 23
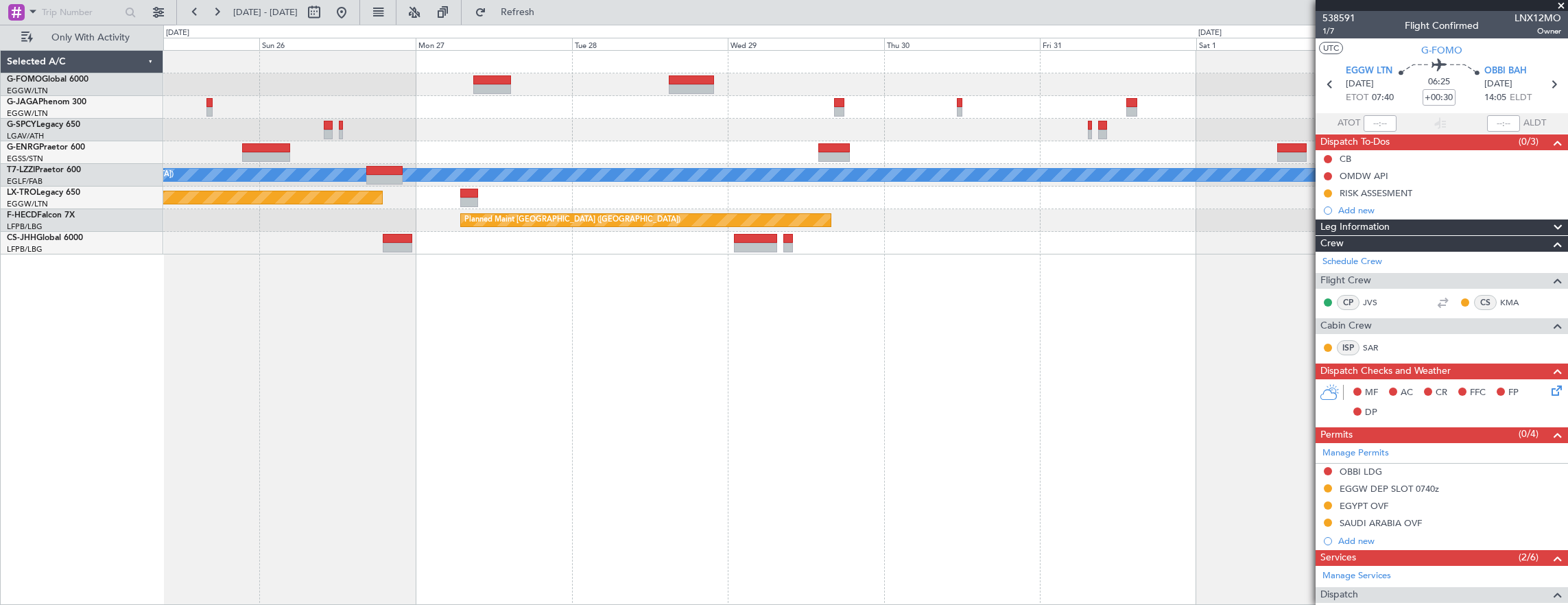
click at [245, 95] on div at bounding box center [865, 84] width 1405 height 23
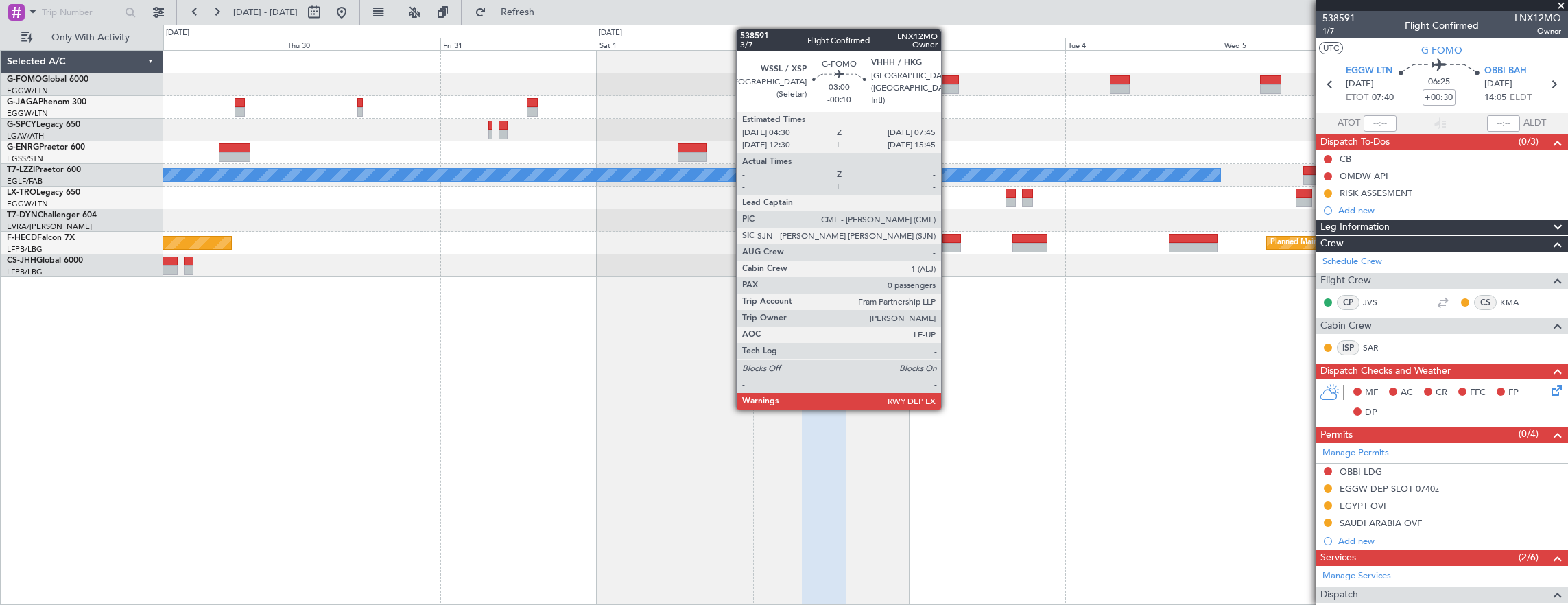
click at [948, 88] on div at bounding box center [948, 89] width 22 height 10
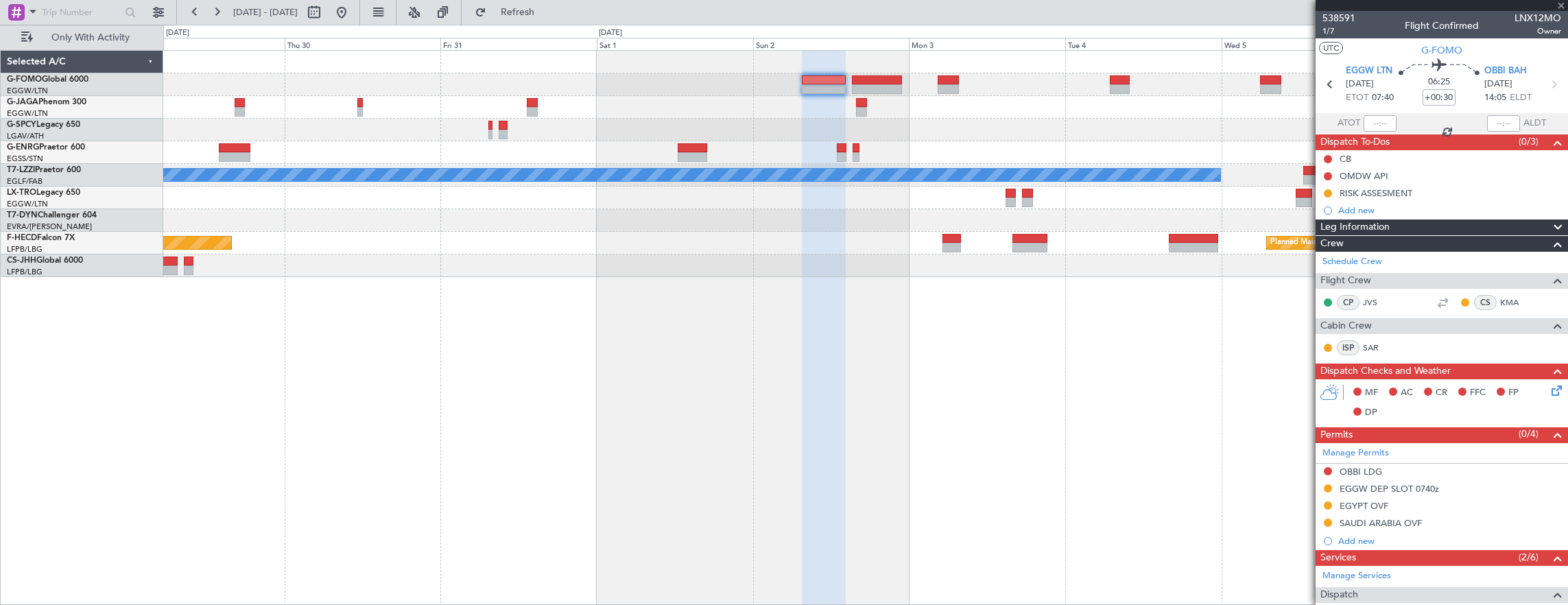
type input "-00:10"
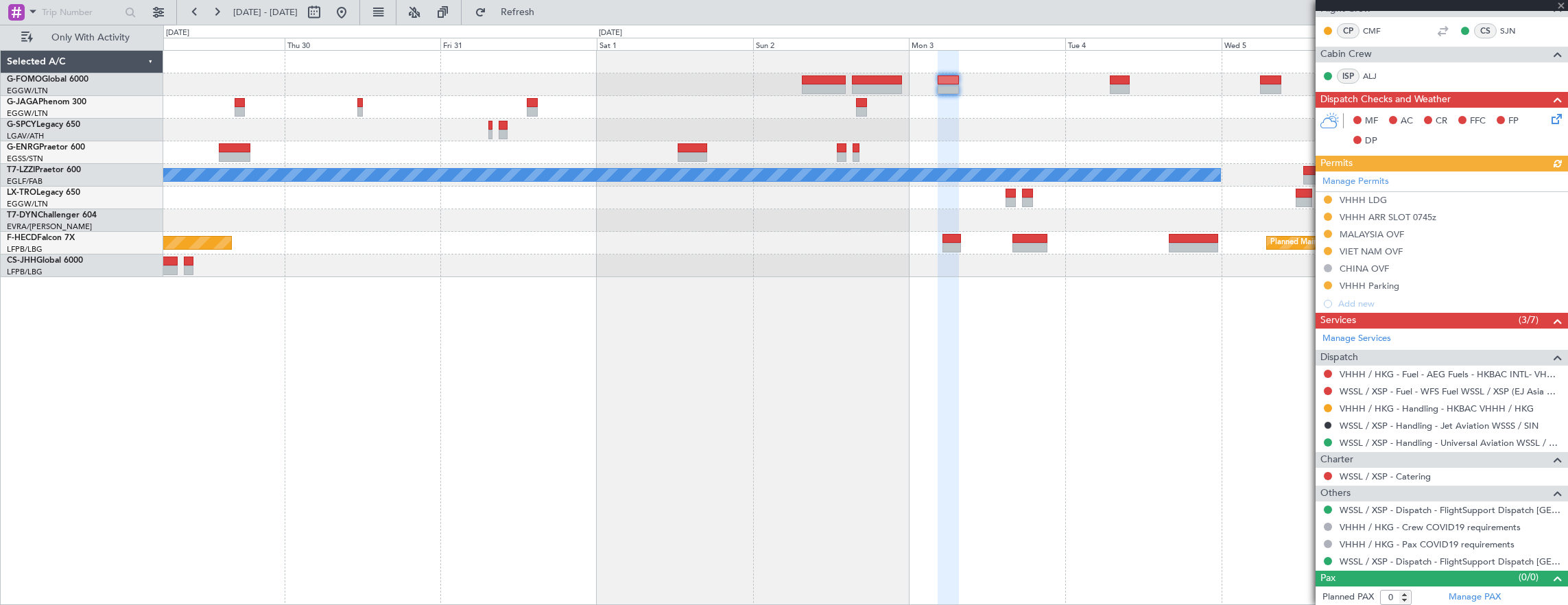
scroll to position [100, 0]
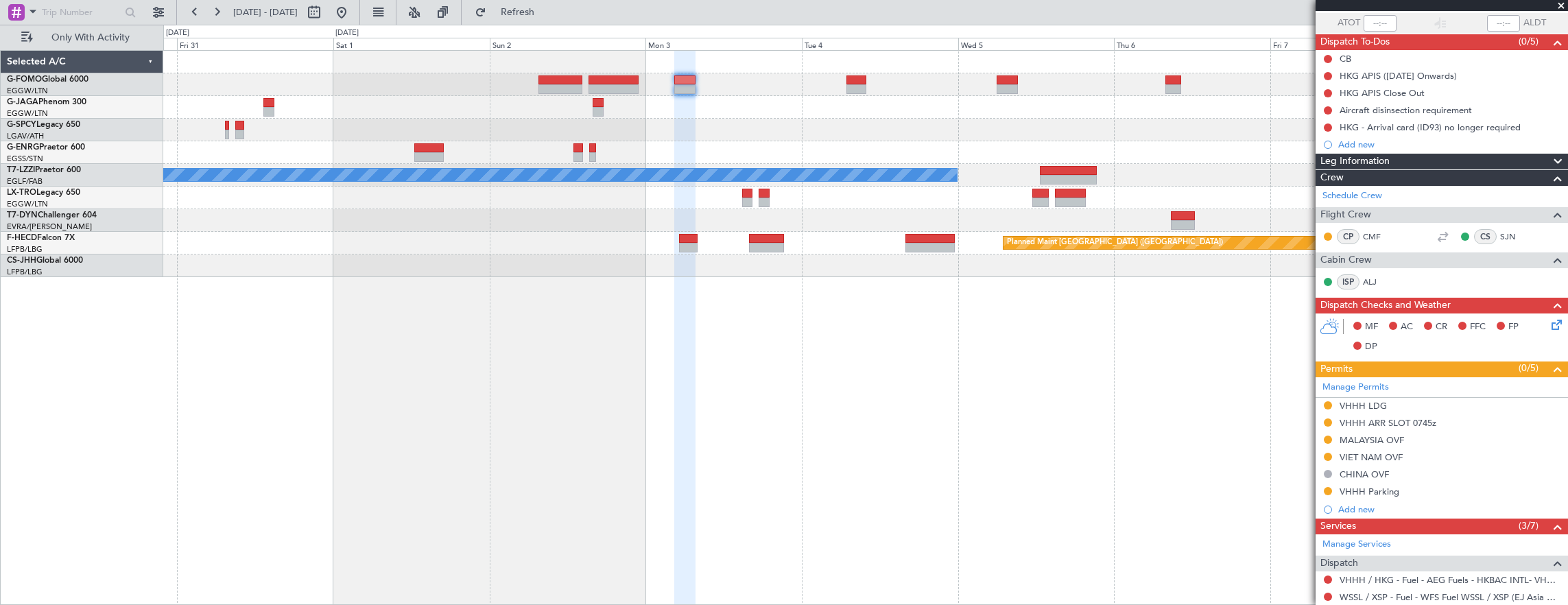
click at [838, 115] on div at bounding box center [865, 107] width 1405 height 23
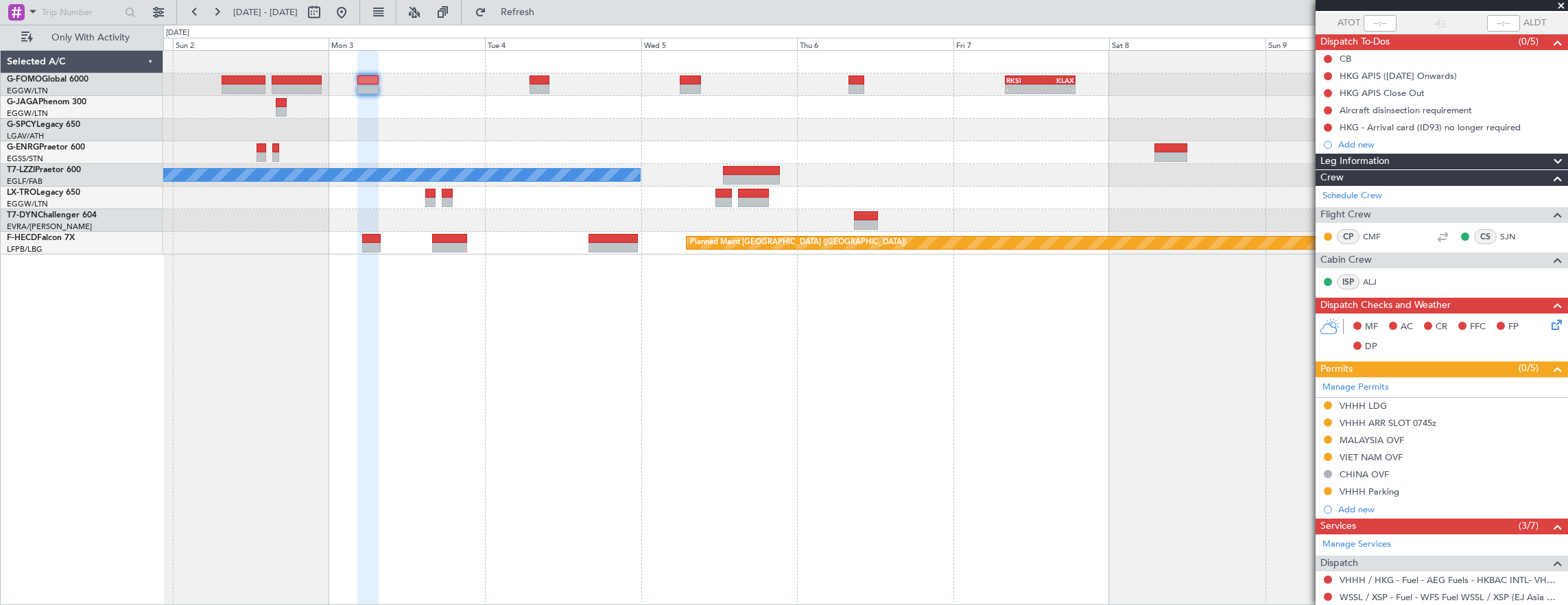
click at [912, 115] on div "- - RKSI 08:00 Z KLAX 18:50 Z A/C Unavailable London (Luton) Planned Maint Pari…" at bounding box center [865, 152] width 1405 height 204
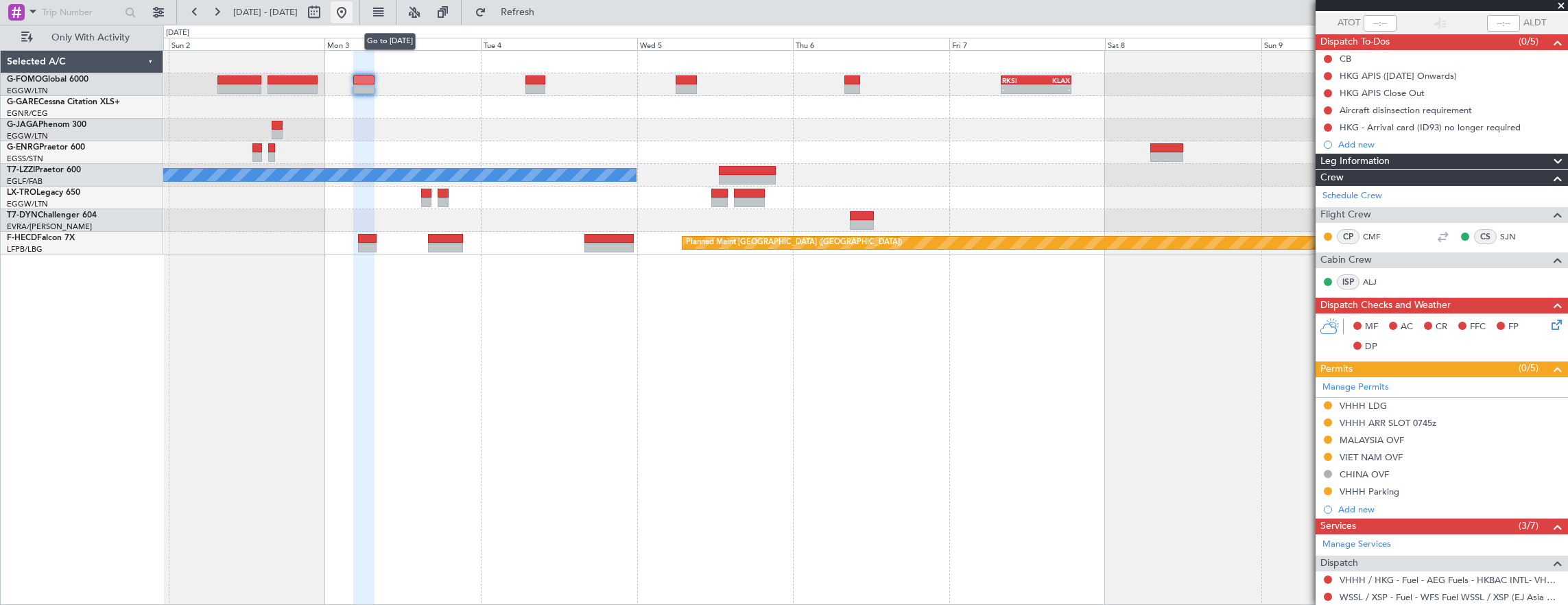
click at [352, 12] on button at bounding box center [342, 13] width 22 height 22
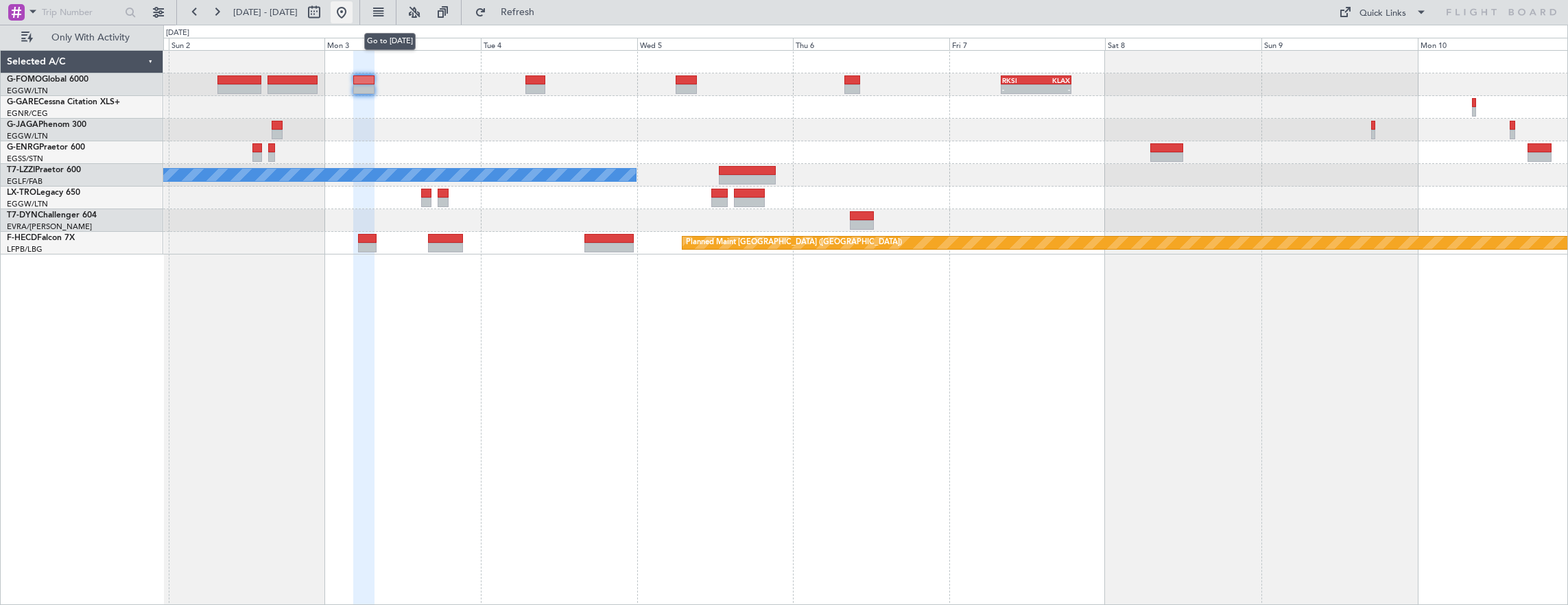
scroll to position [0, 0]
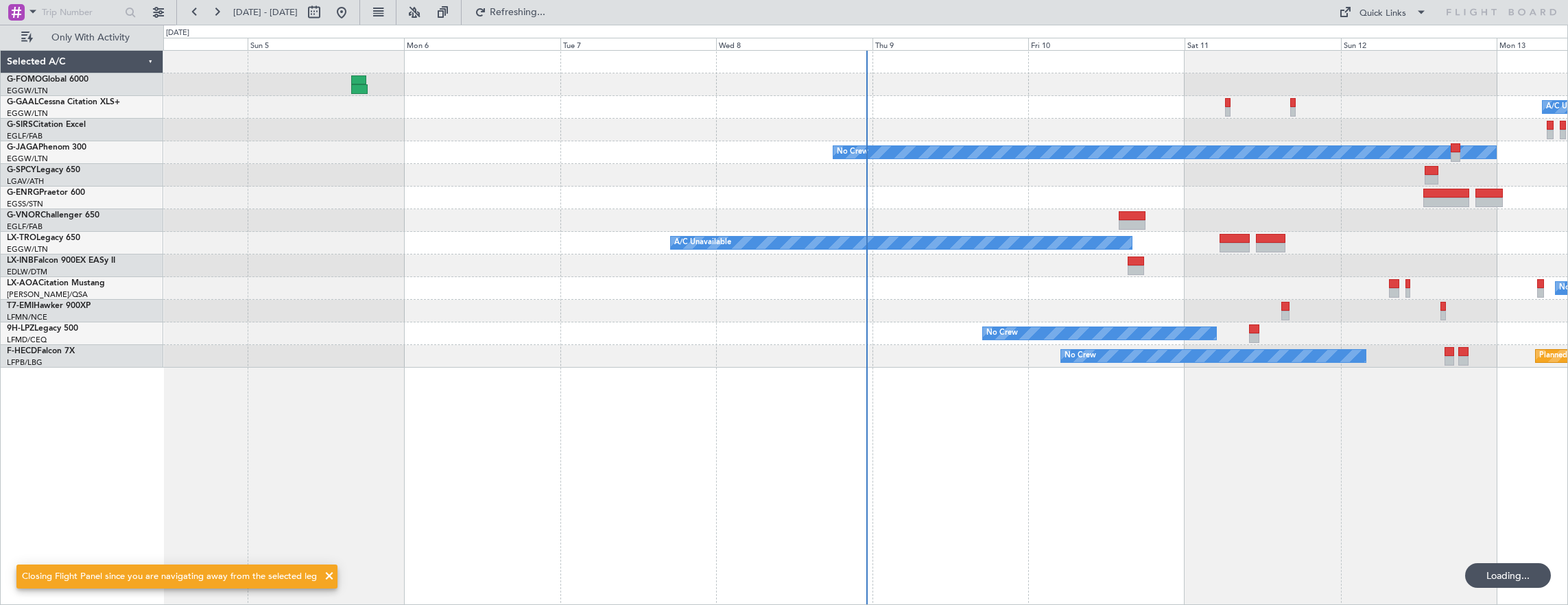
click at [484, 310] on div "A/C Unavailable Owner No Crew Planned Maint Bremen A/C Unavailable Planned Main…" at bounding box center [865, 328] width 1405 height 555
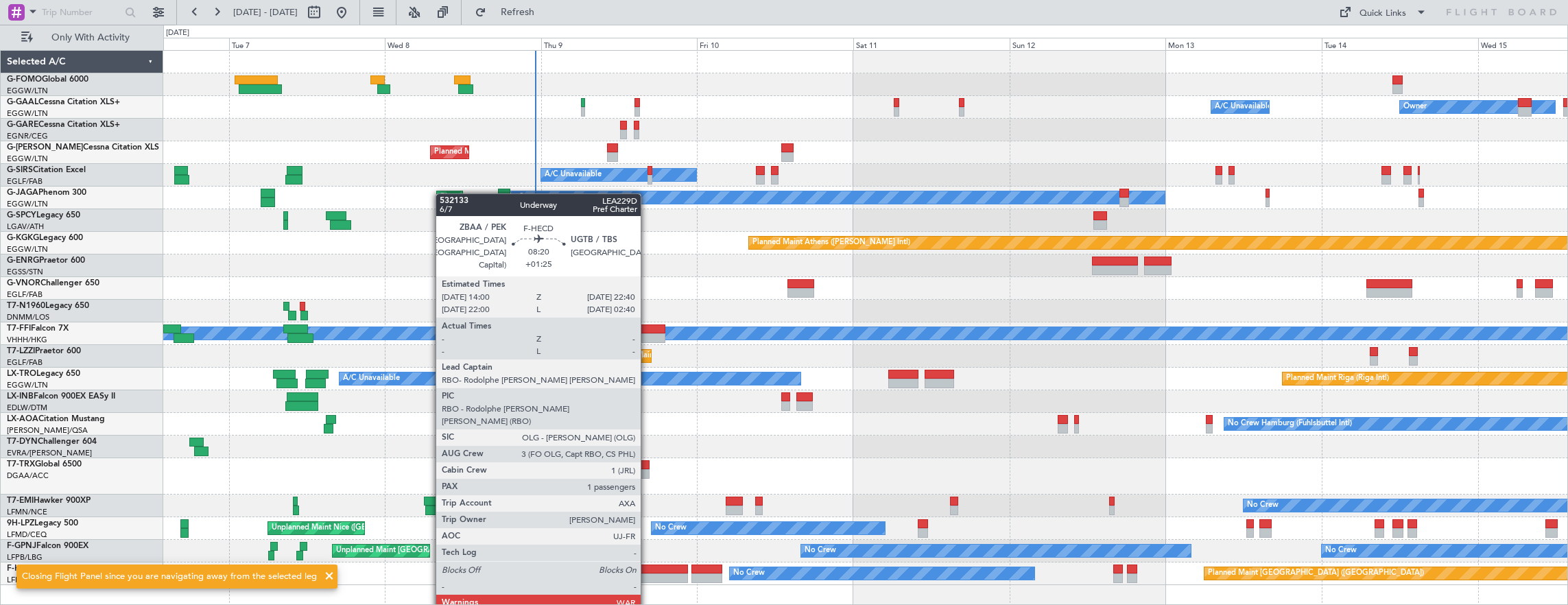
click at [647, 572] on div at bounding box center [660, 569] width 57 height 10
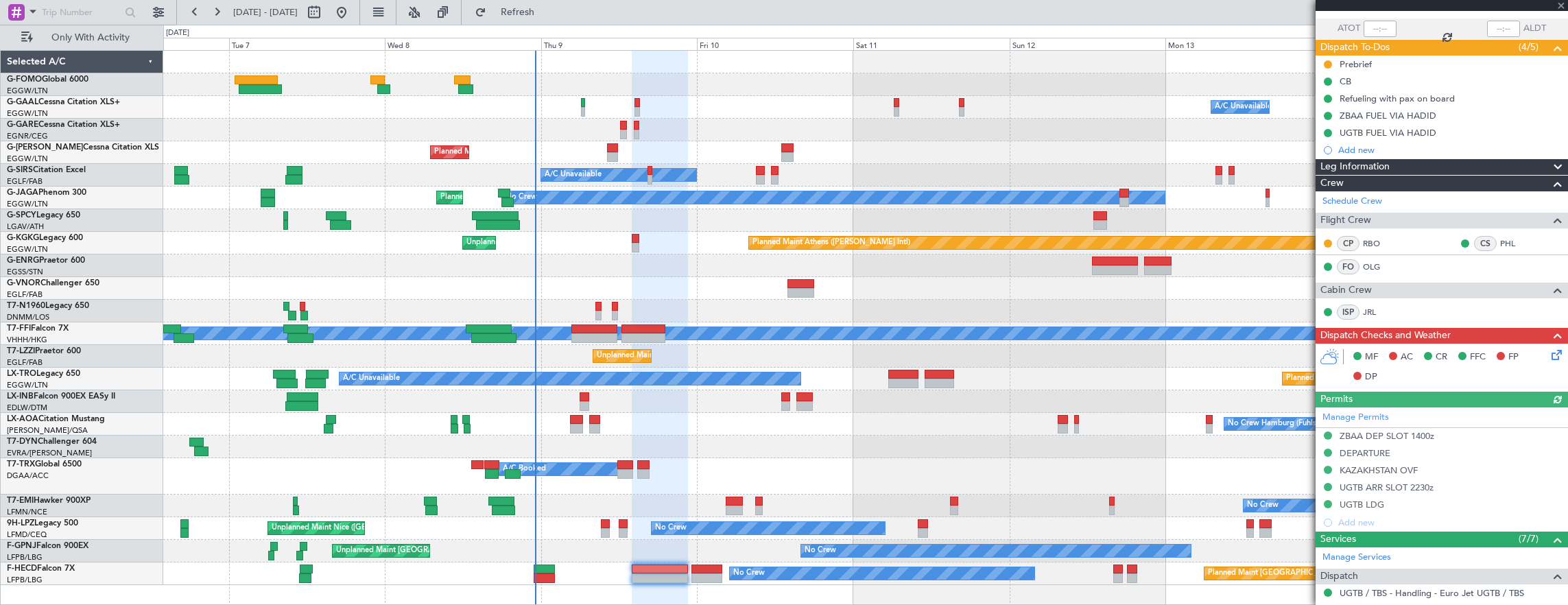
scroll to position [206, 0]
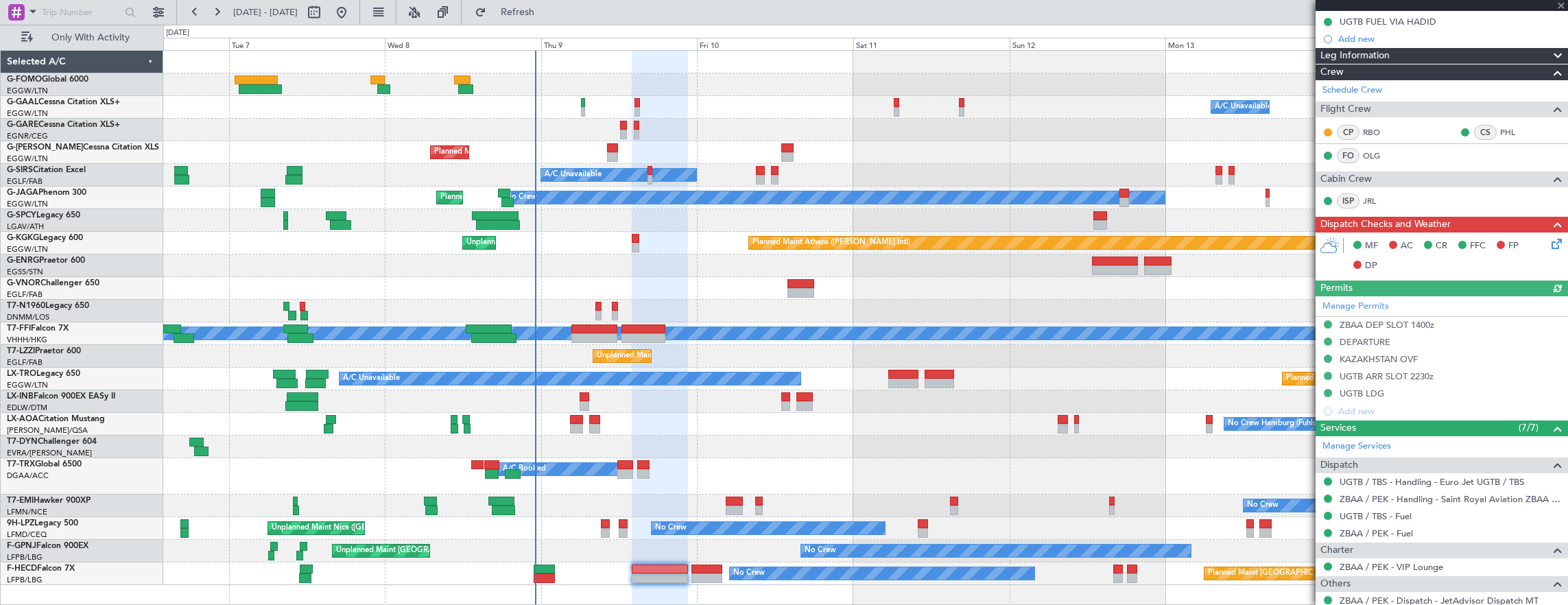
click at [1427, 403] on div "Manage Permits ZBAA DEP SLOT 1400z DEPARTURE KAZAKHSTAN OVF UGTB ARR SLOT 2230z…" at bounding box center [1442, 359] width 252 height 124
click at [1410, 392] on mat-tooltip-component "UGTB ARR SLOT 2230z" at bounding box center [1387, 398] width 105 height 36
click at [1458, 391] on div "UGTB LDG" at bounding box center [1442, 394] width 252 height 17
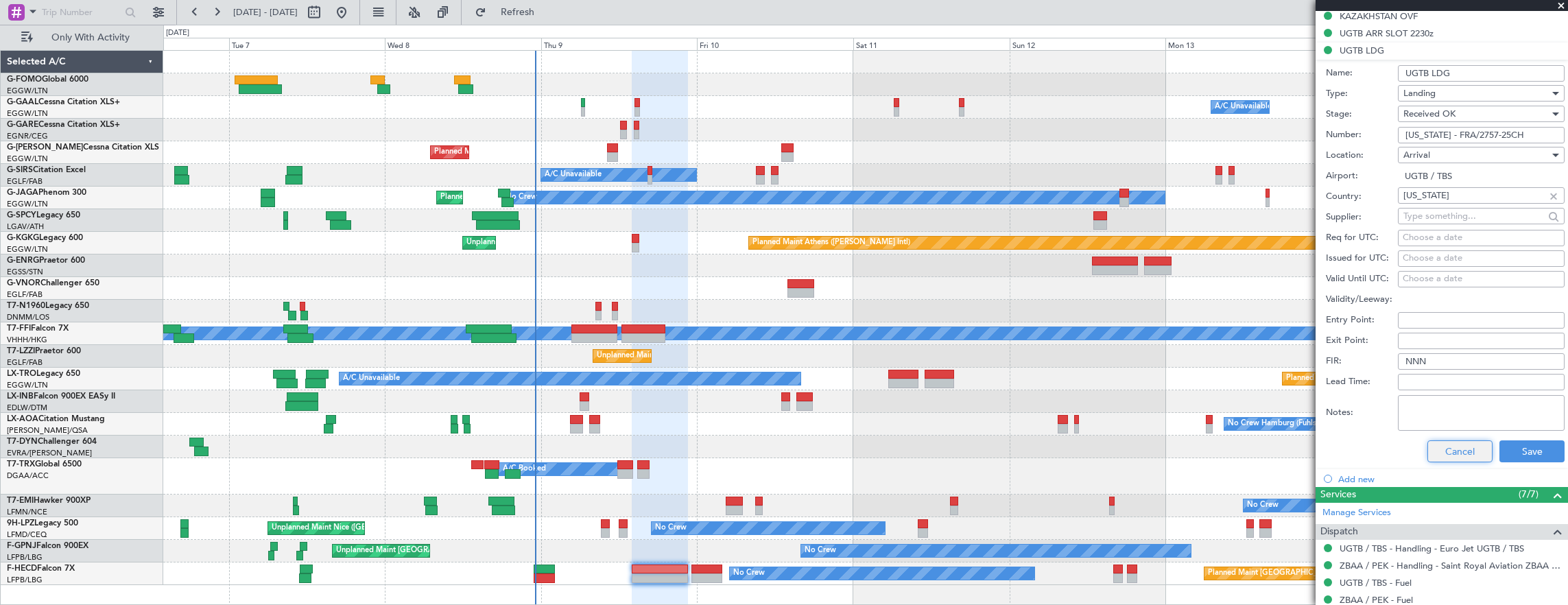
click at [1452, 446] on button "Cancel" at bounding box center [1460, 452] width 65 height 22
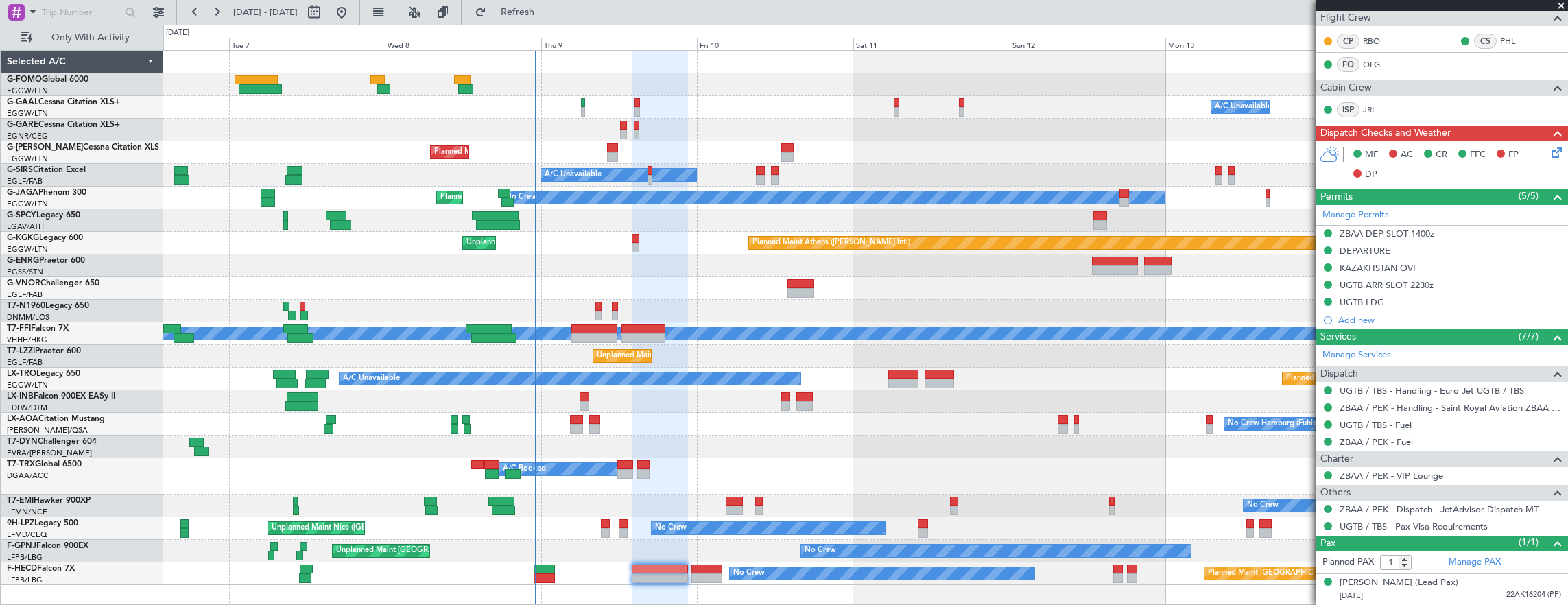
scroll to position [292, 0]
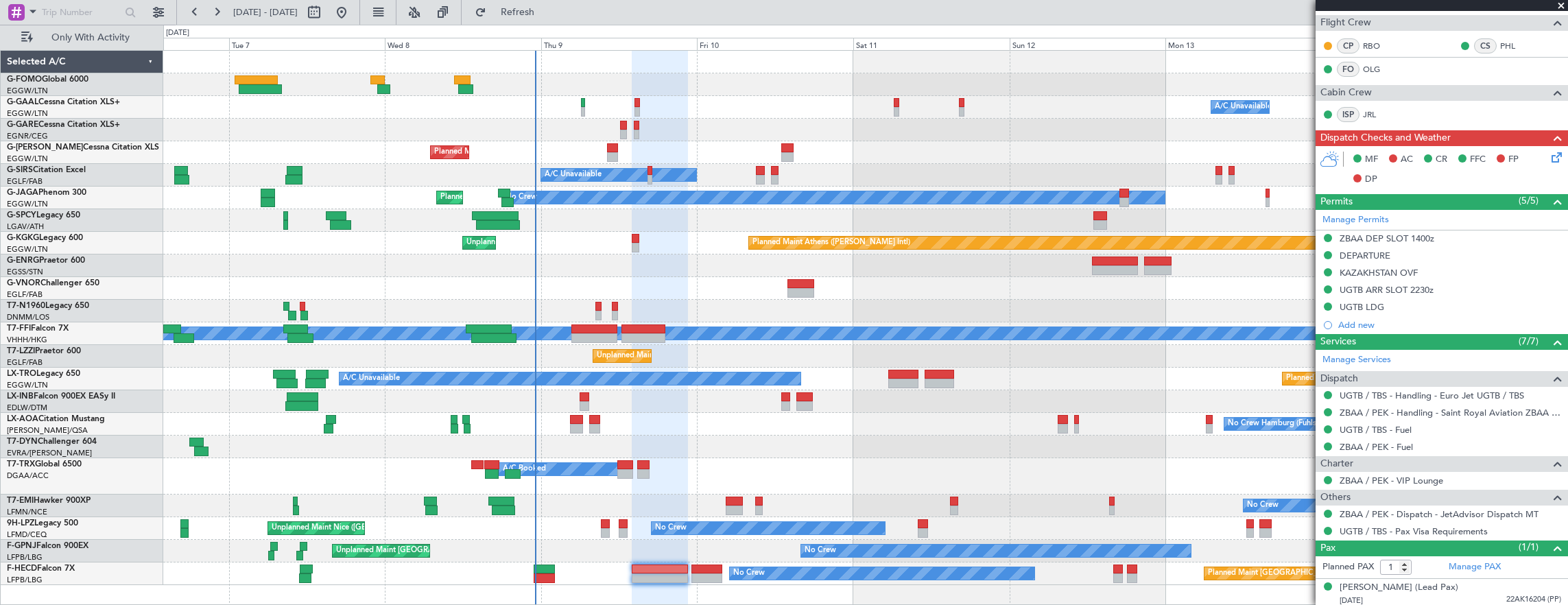
click at [708, 569] on div at bounding box center [707, 569] width 32 height 10
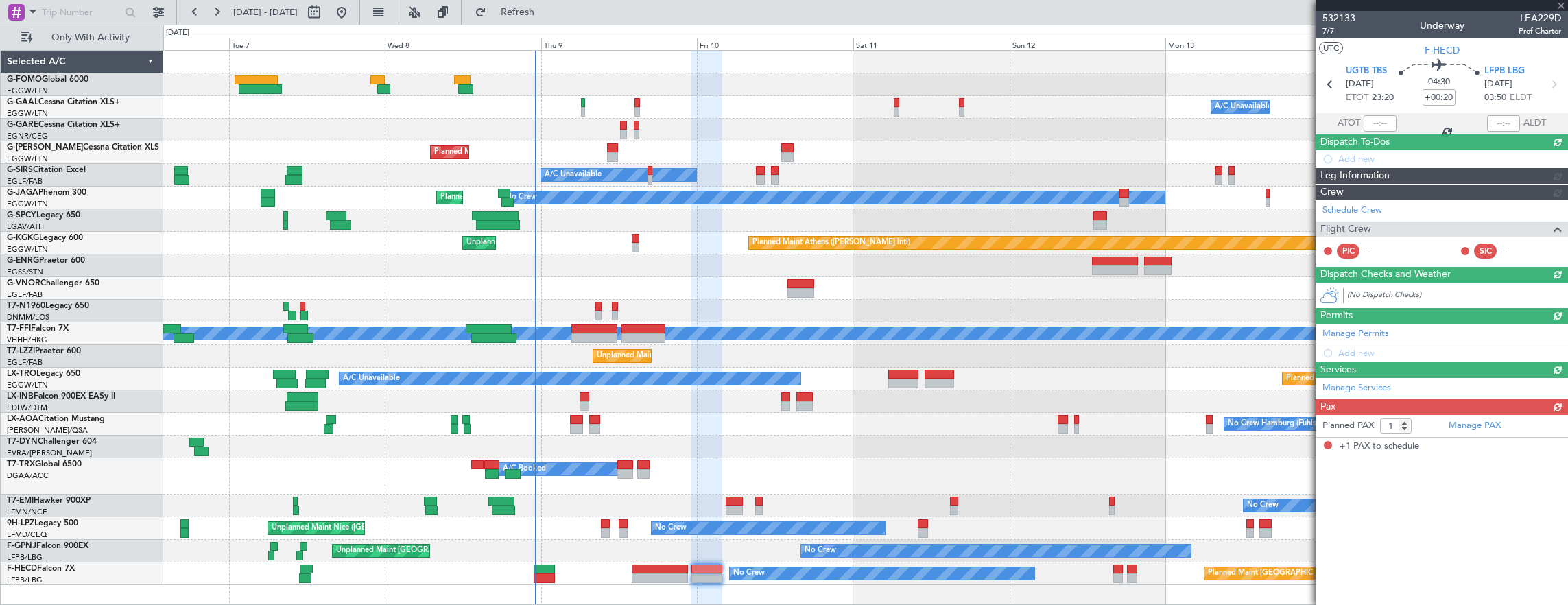
scroll to position [0, 0]
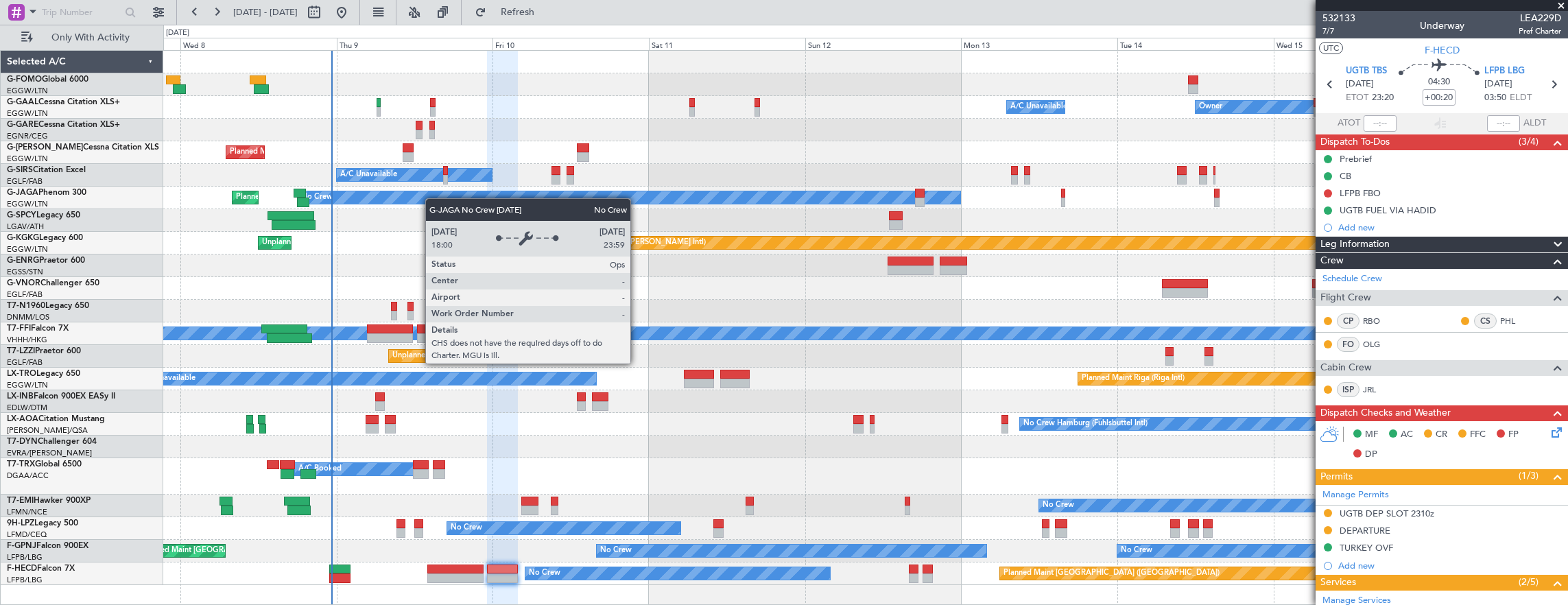
click at [392, 192] on div "Owner A/C Unavailable Owner A/C Unavailable Owner Planned Maint London (Luton) …" at bounding box center [865, 317] width 1405 height 535
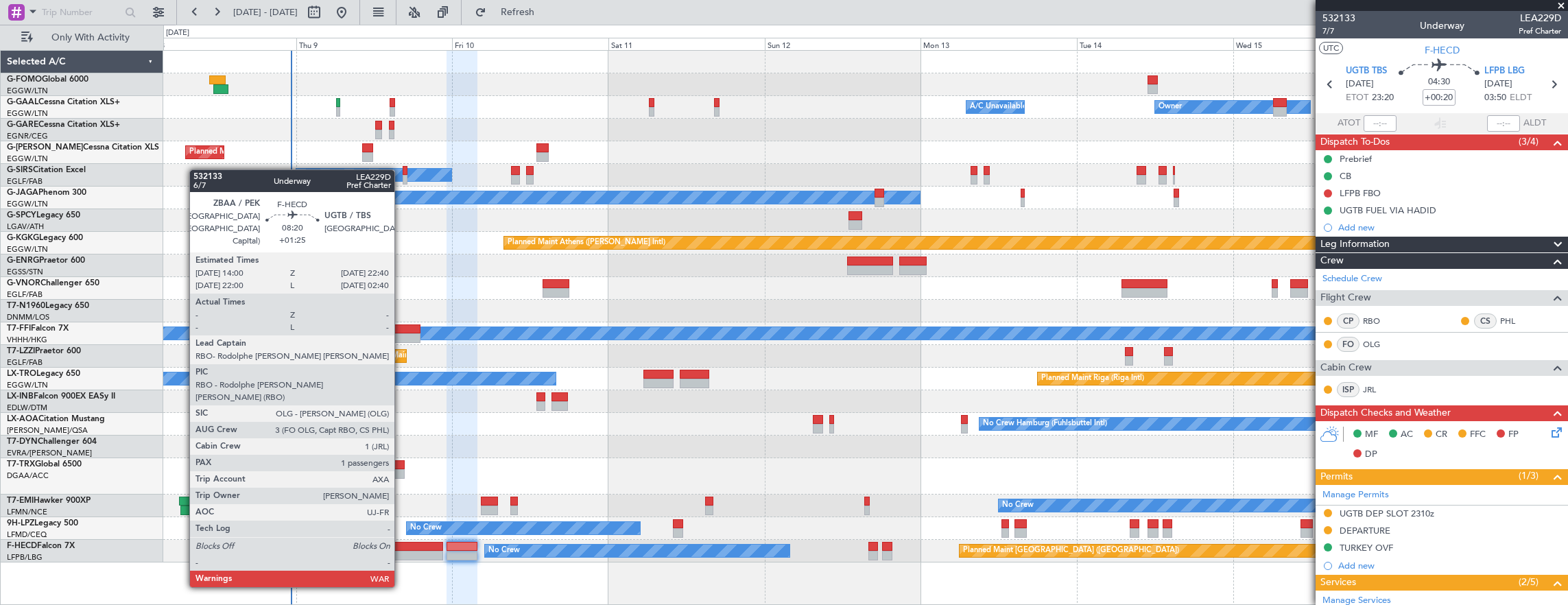
click at [401, 547] on div at bounding box center [415, 546] width 57 height 10
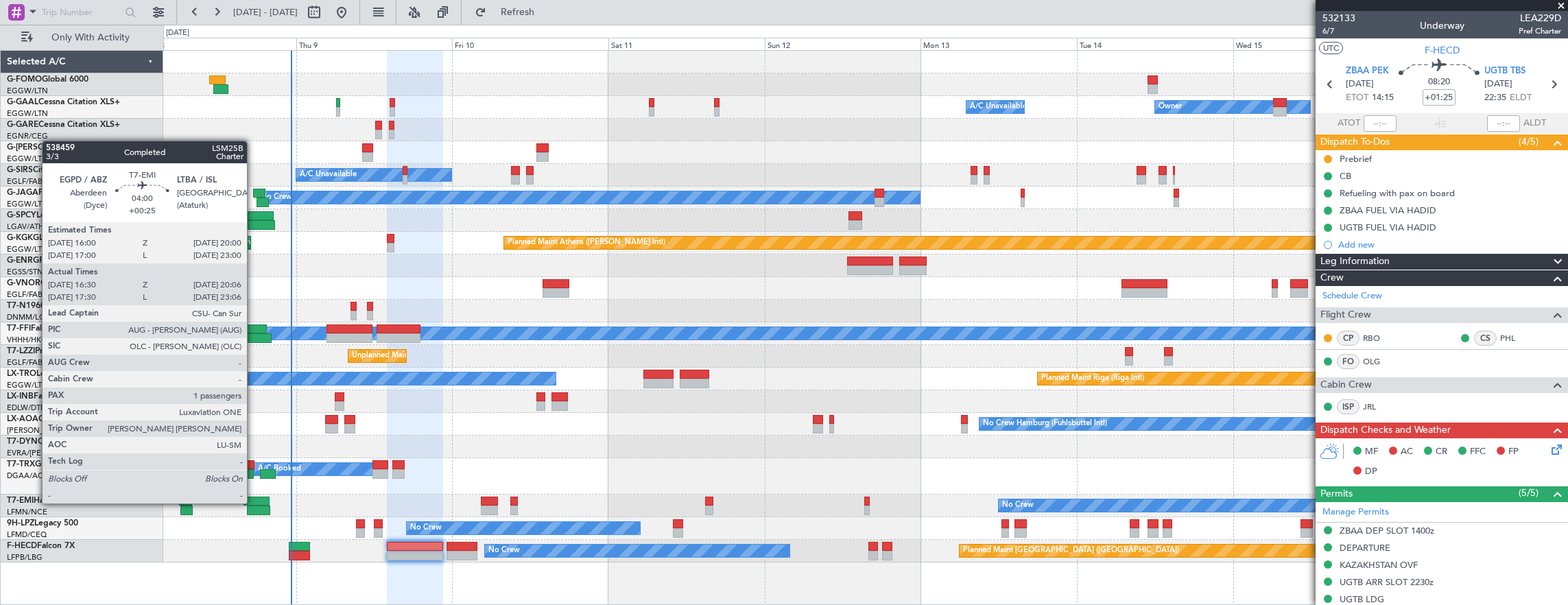
click at [254, 502] on div at bounding box center [256, 501] width 26 height 10
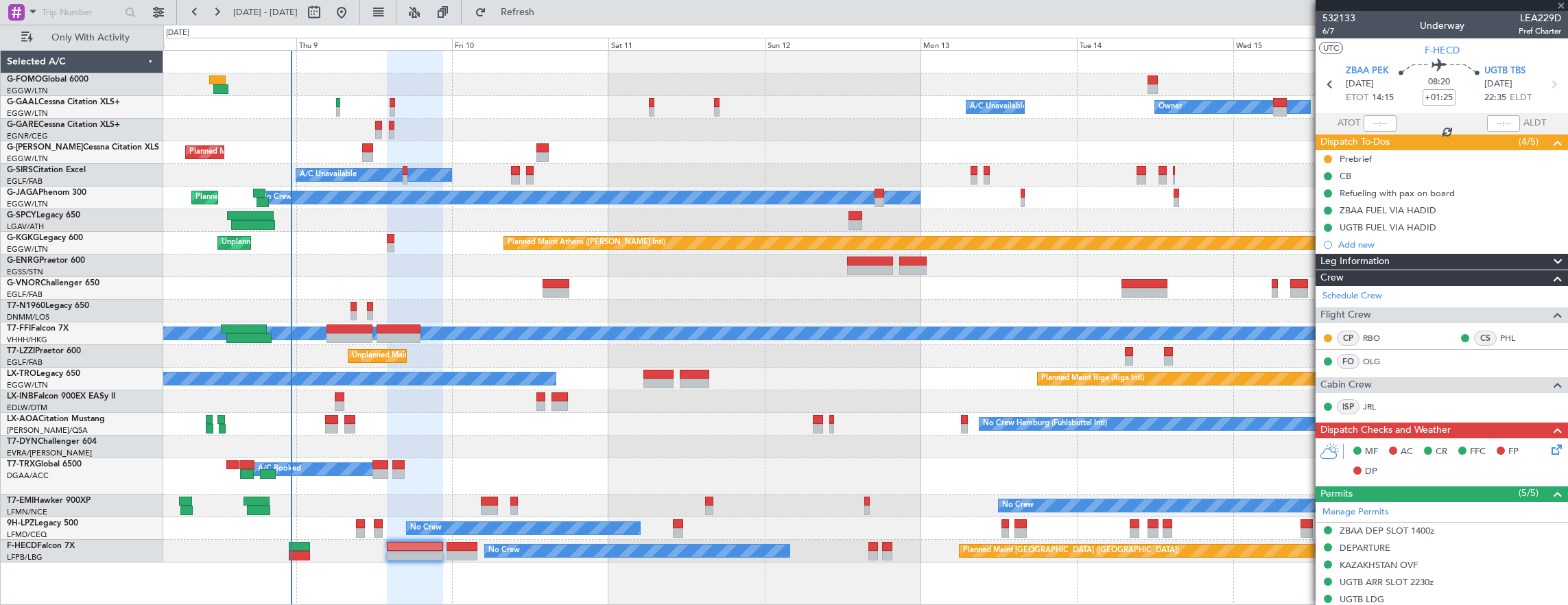
type input "+00:25"
type input "16:30"
type input "20:06"
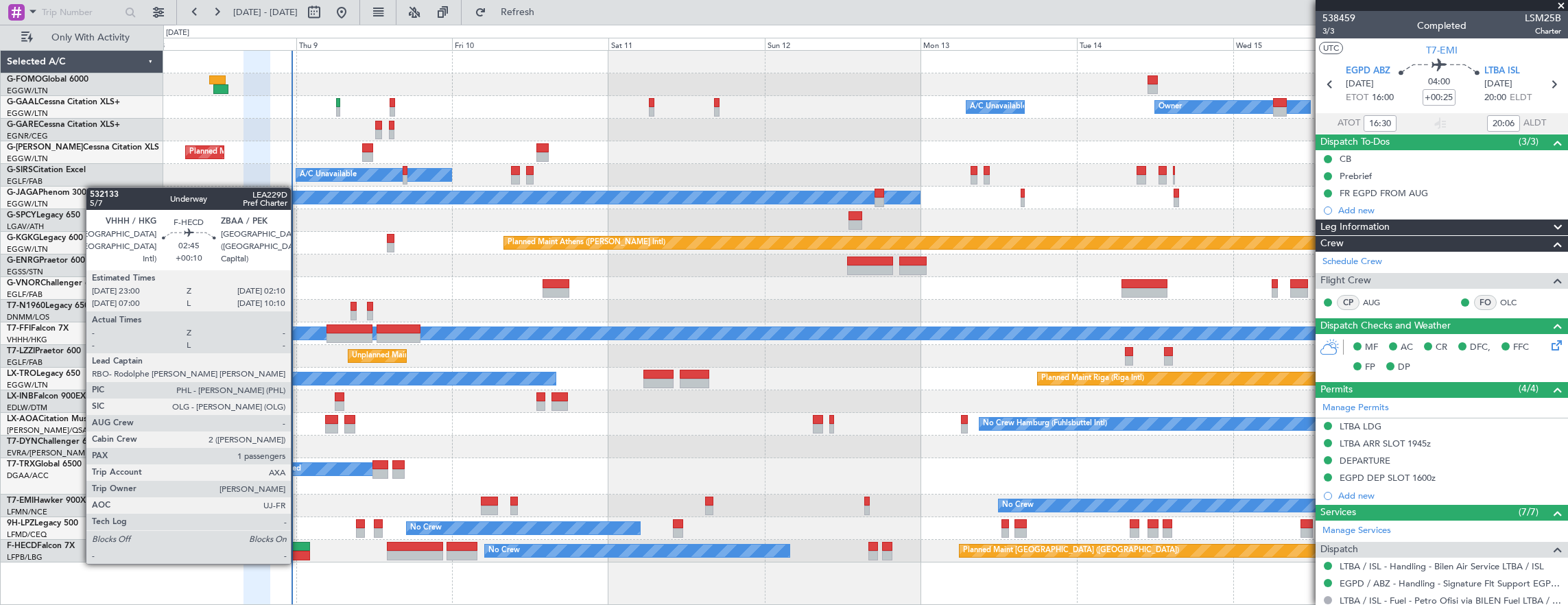
click at [297, 549] on div at bounding box center [299, 546] width 22 height 10
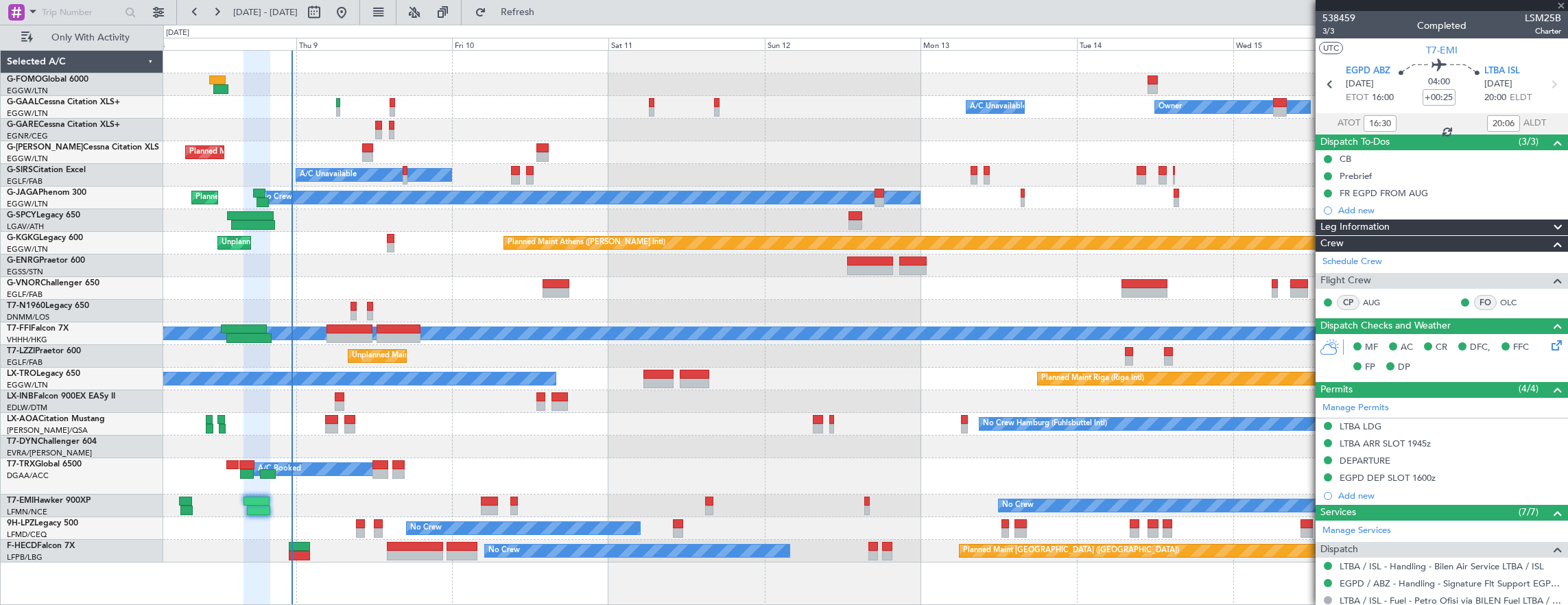
type input "+00:10"
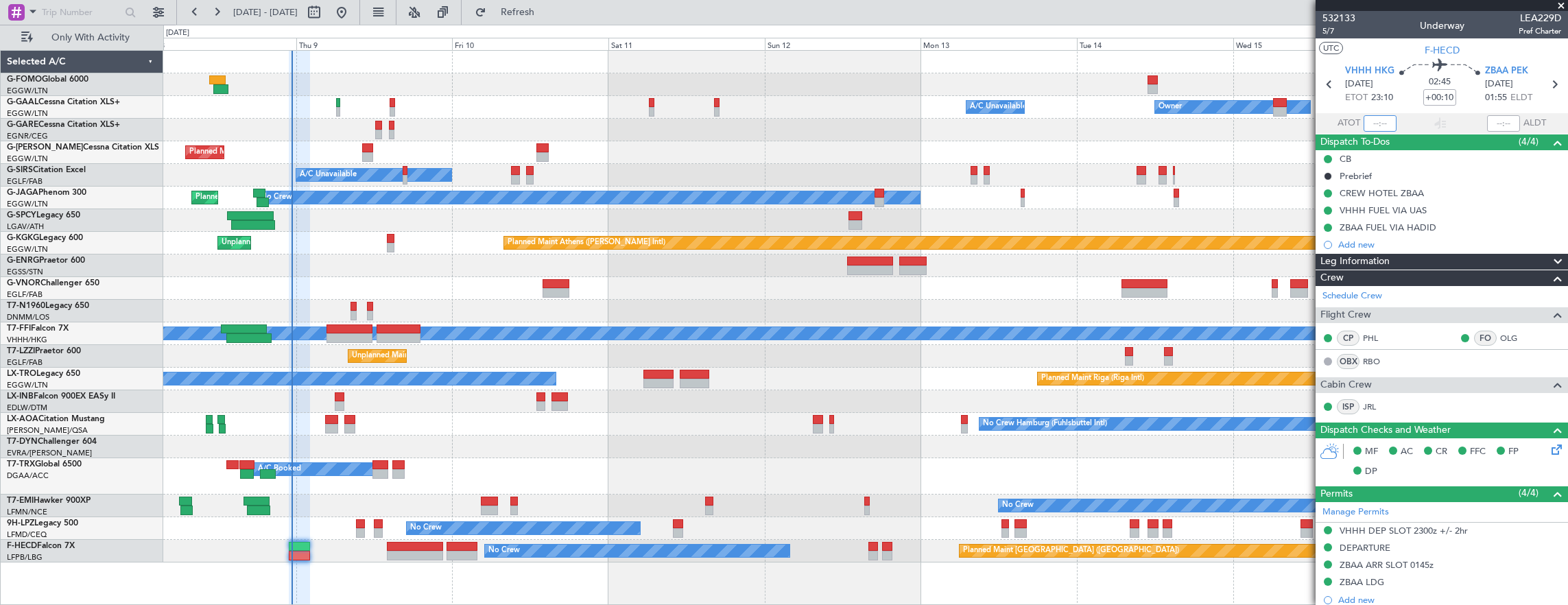
click at [1369, 128] on input "text" at bounding box center [1380, 124] width 33 height 16
type input "23:14"
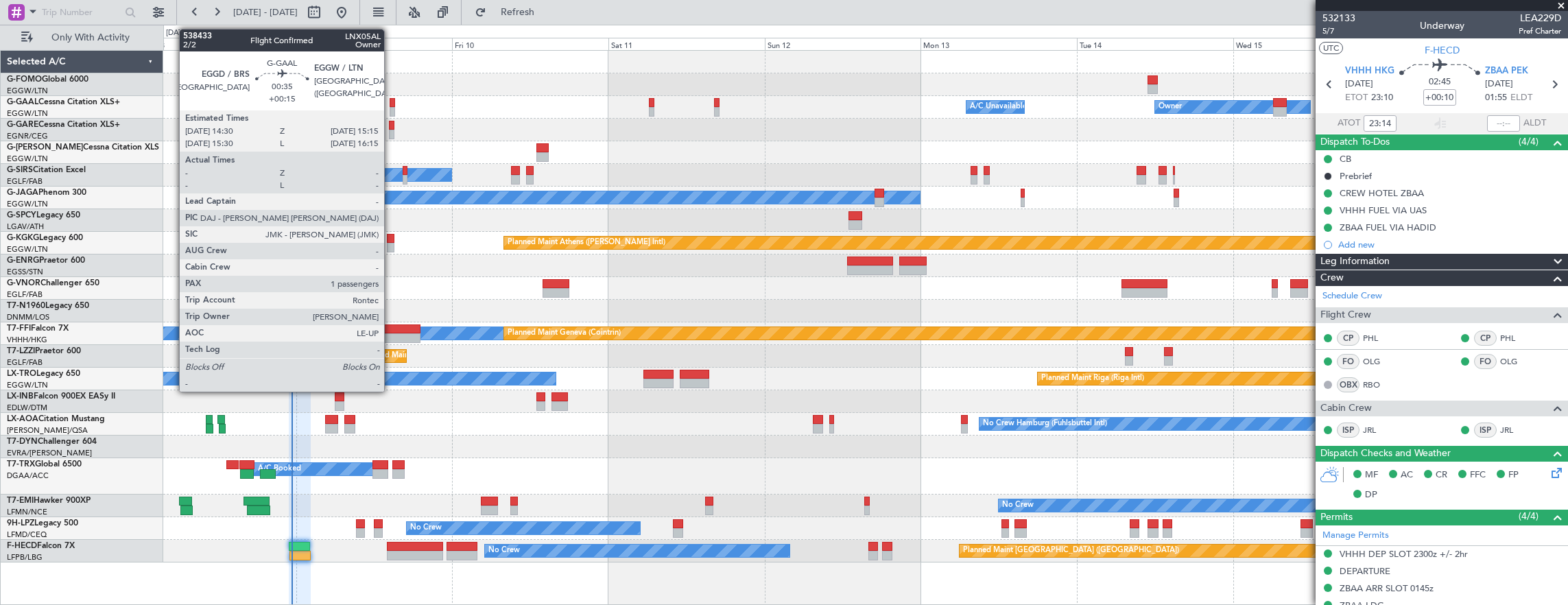
click at [391, 104] on div at bounding box center [392, 103] width 5 height 10
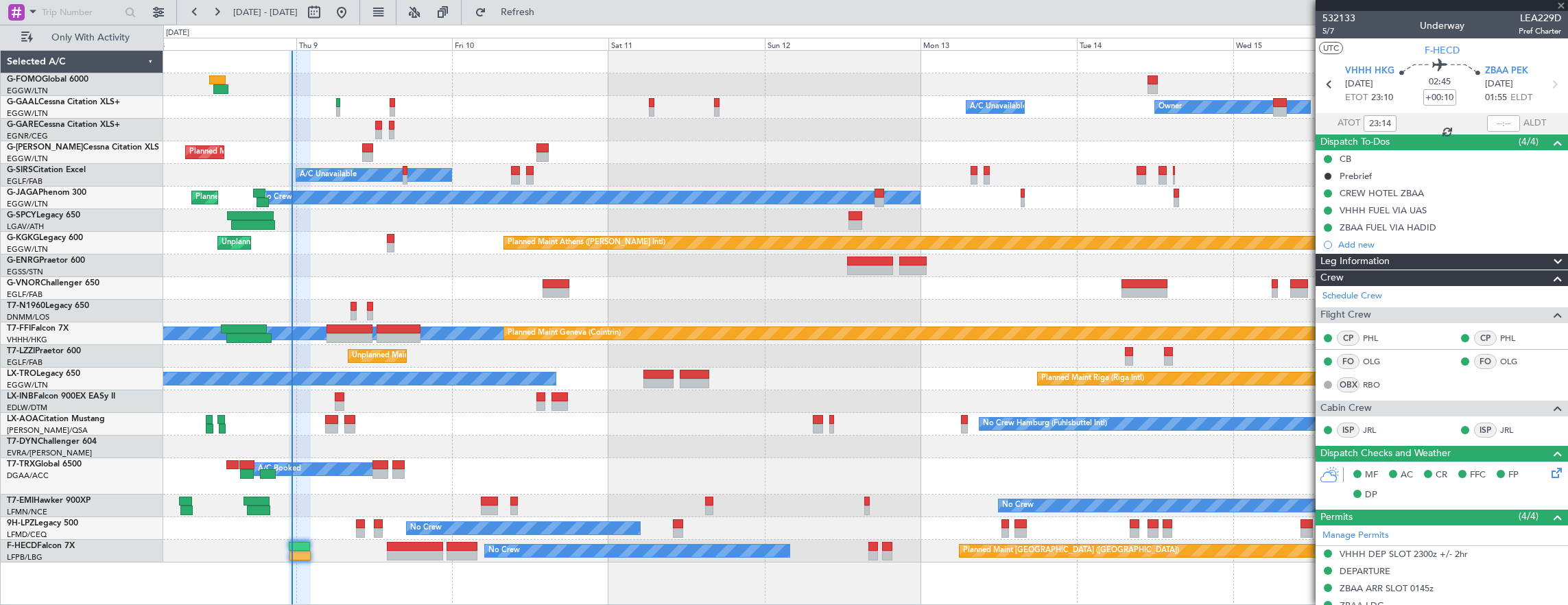
type input "+00:15"
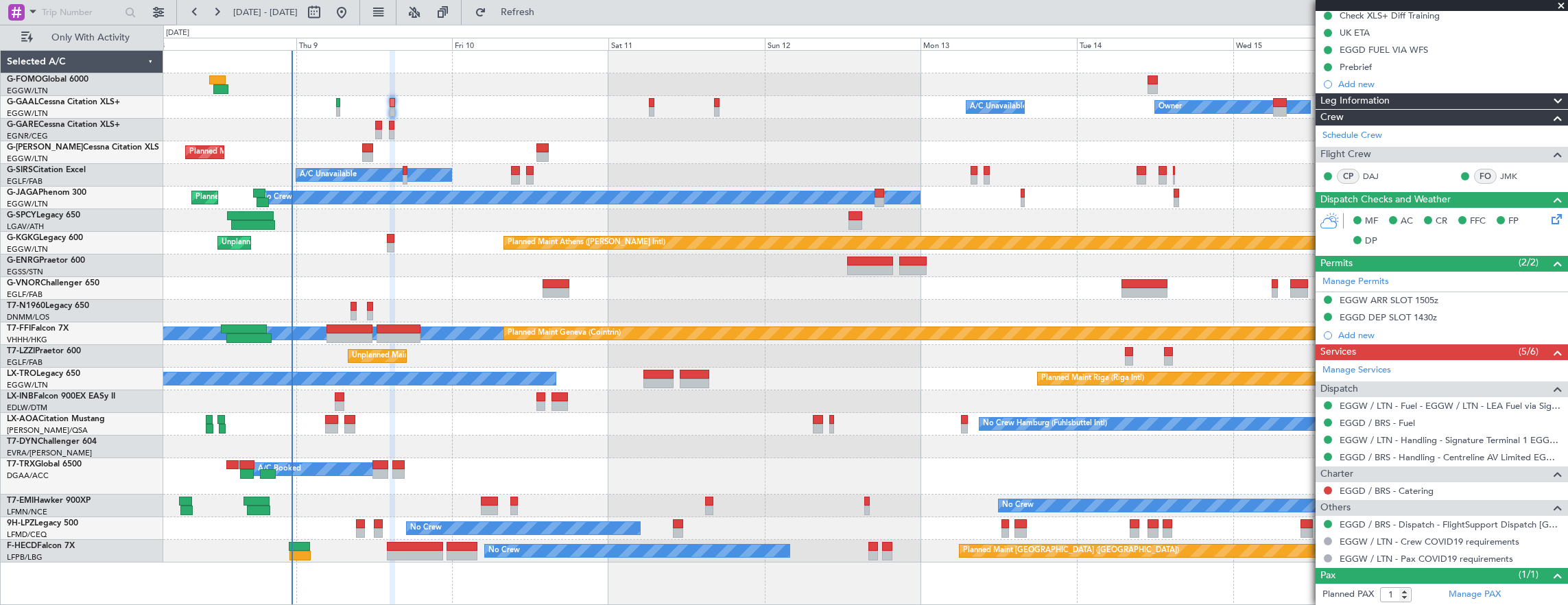
scroll to position [188, 0]
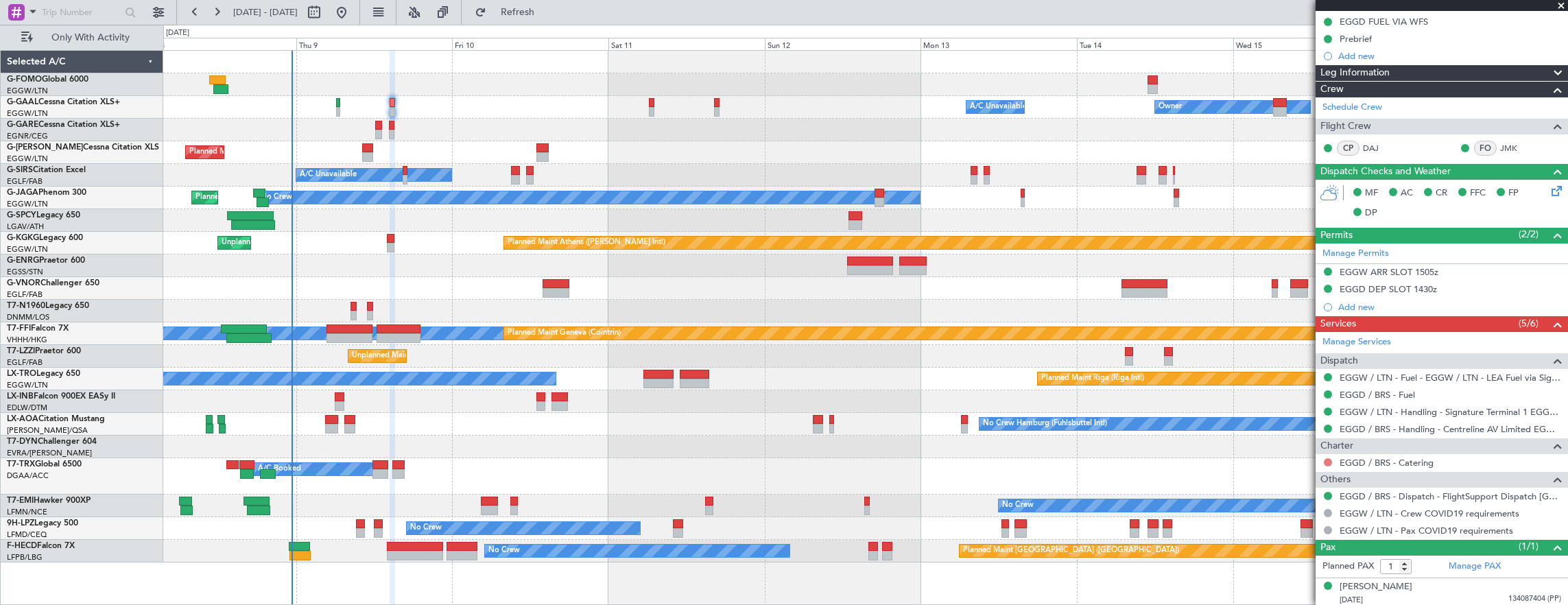
click at [1328, 458] on button at bounding box center [1327, 462] width 8 height 8
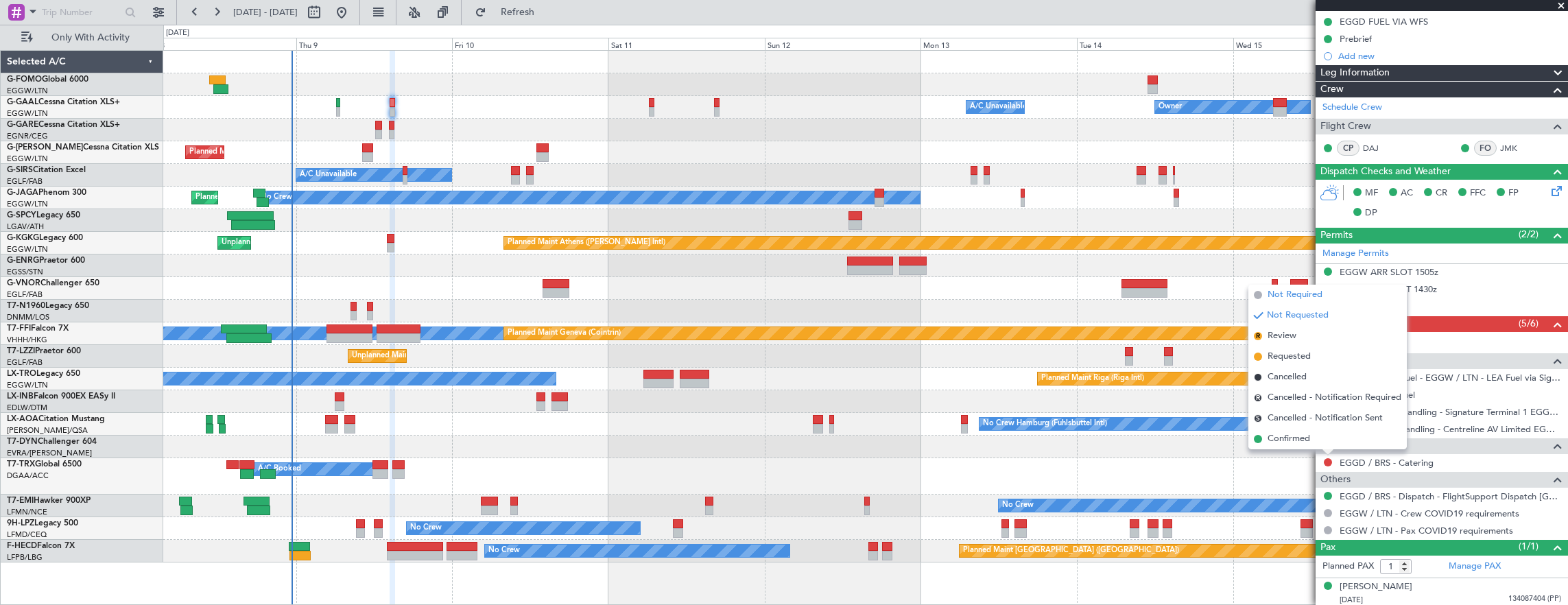
click at [1303, 298] on span "Not Required" at bounding box center [1294, 295] width 55 height 14
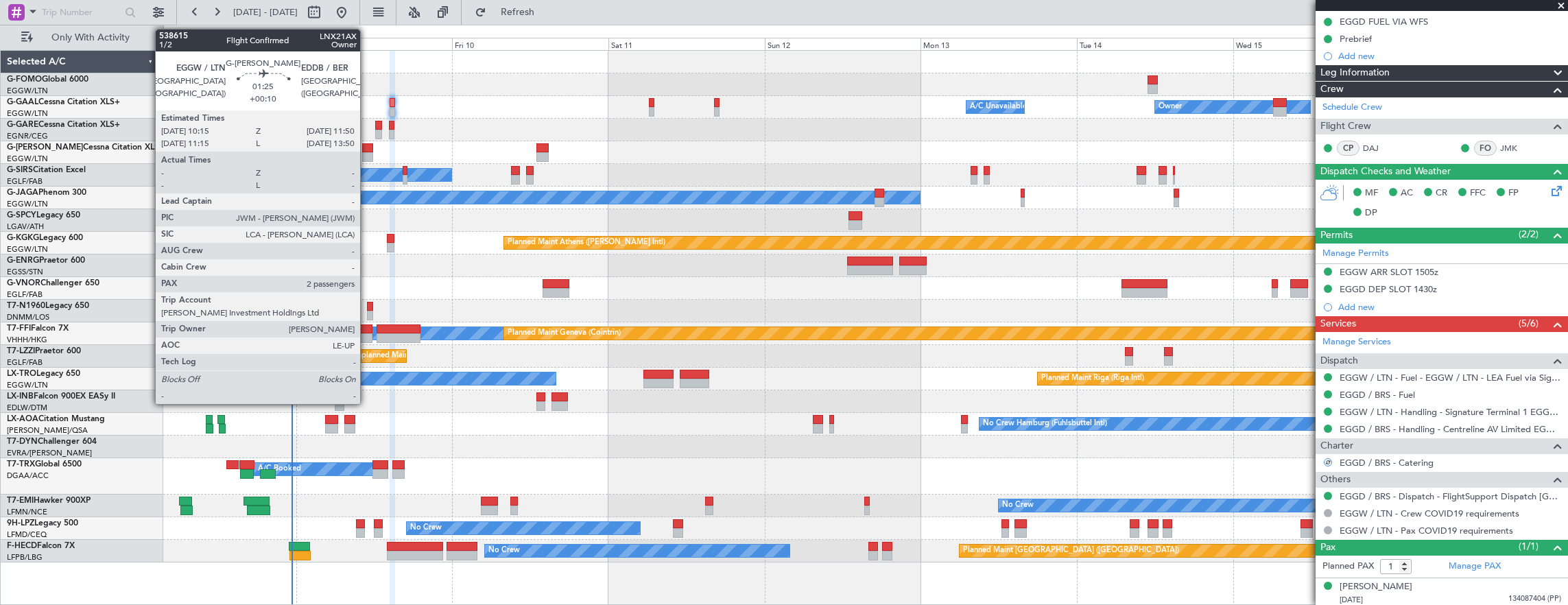
click at [367, 153] on div at bounding box center [368, 157] width 11 height 10
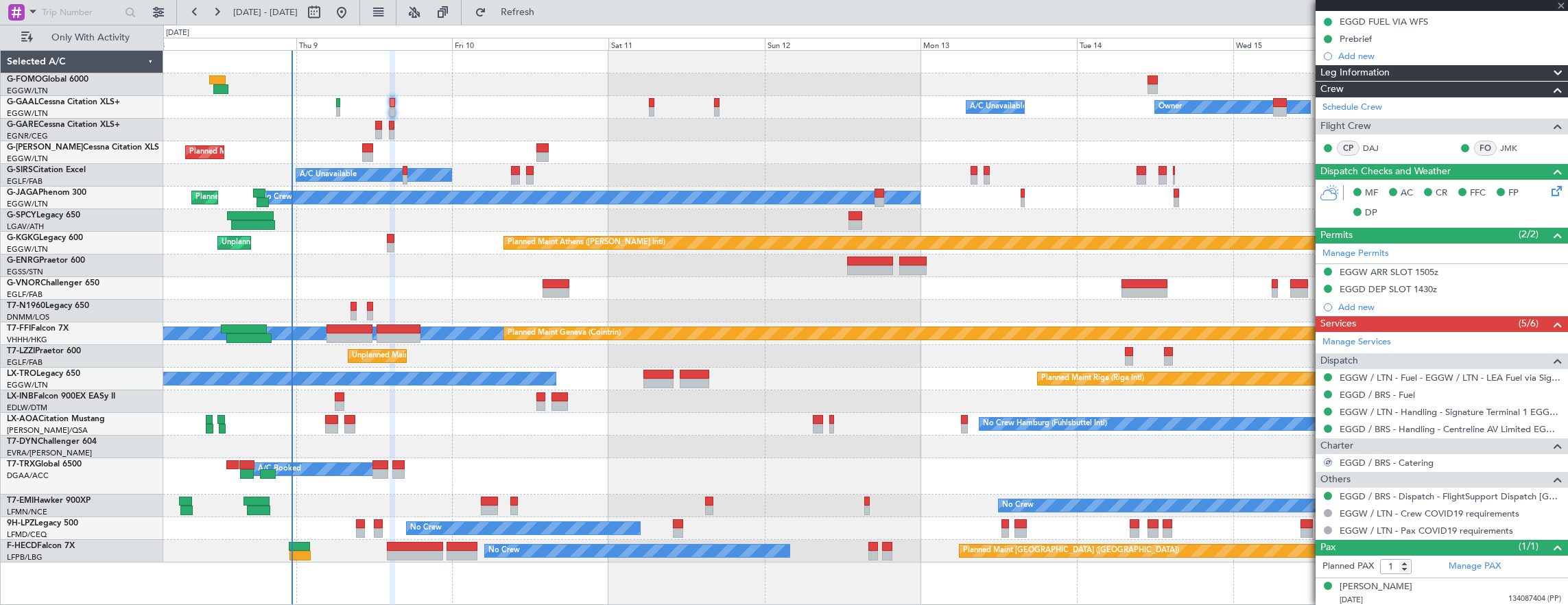
type input "+00:10"
type input "2"
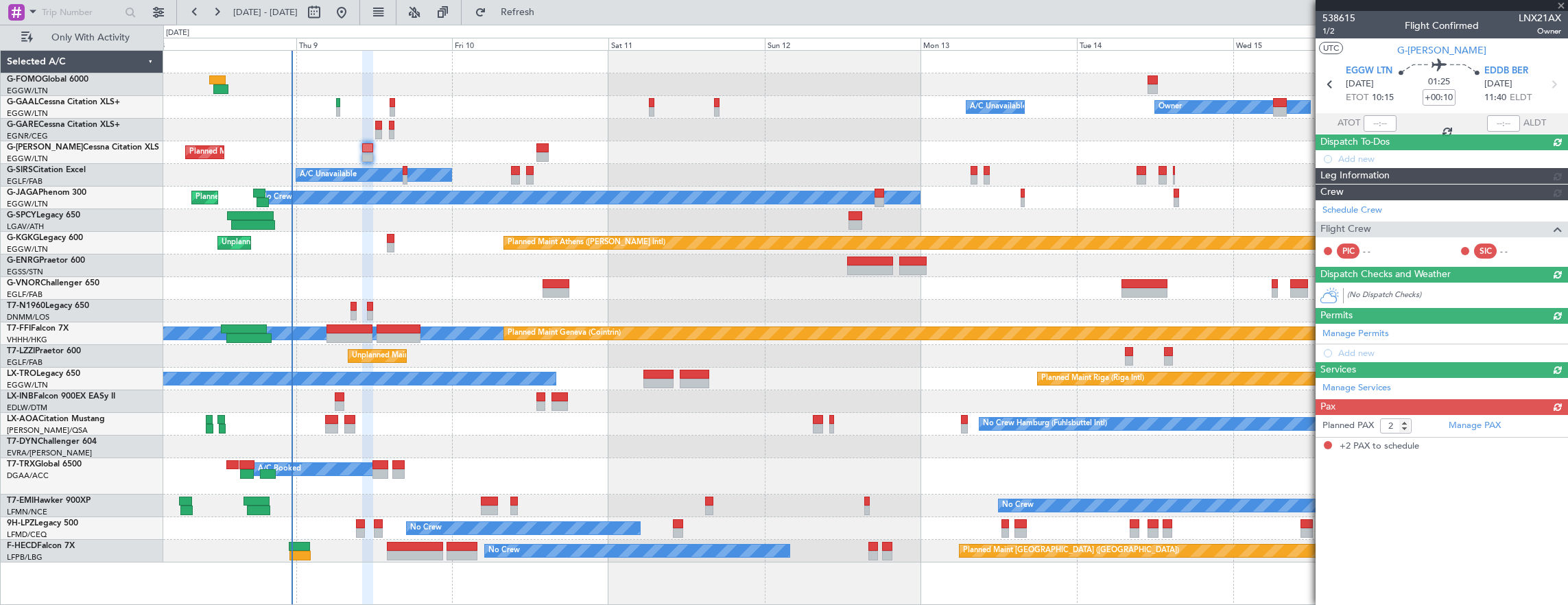
scroll to position [0, 0]
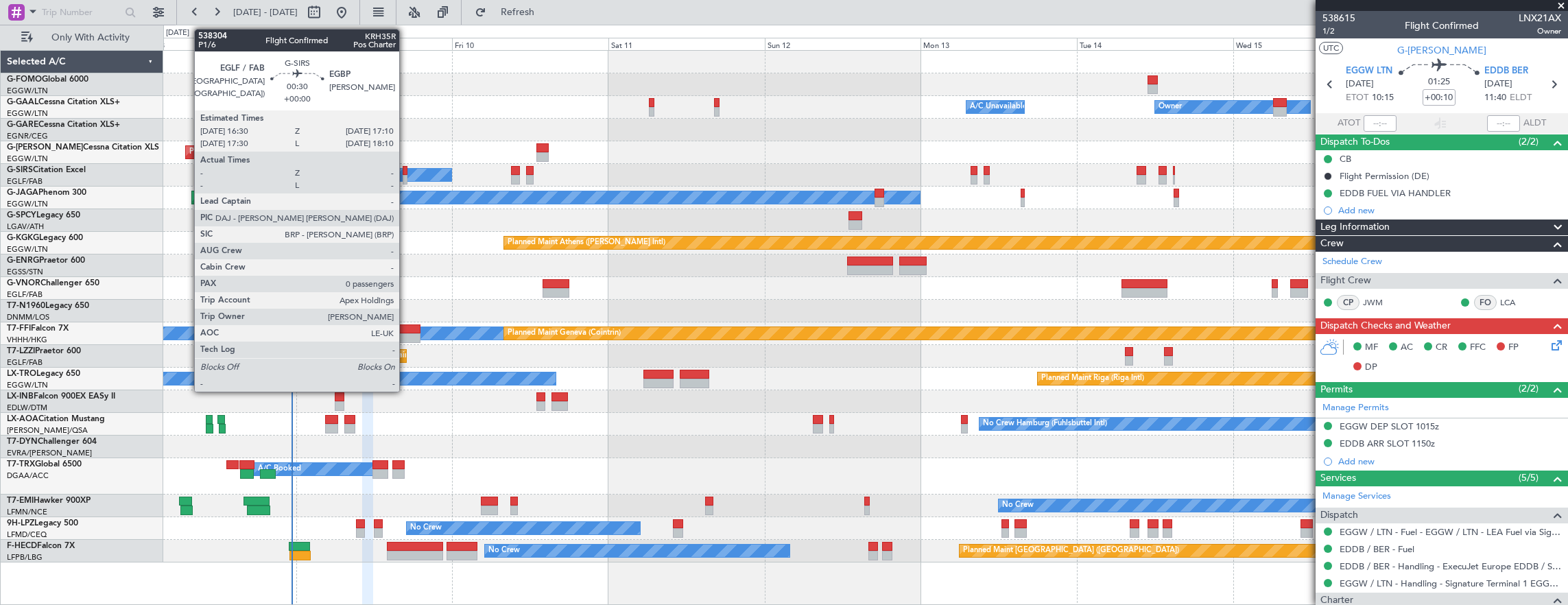
click at [406, 171] on div at bounding box center [405, 170] width 5 height 10
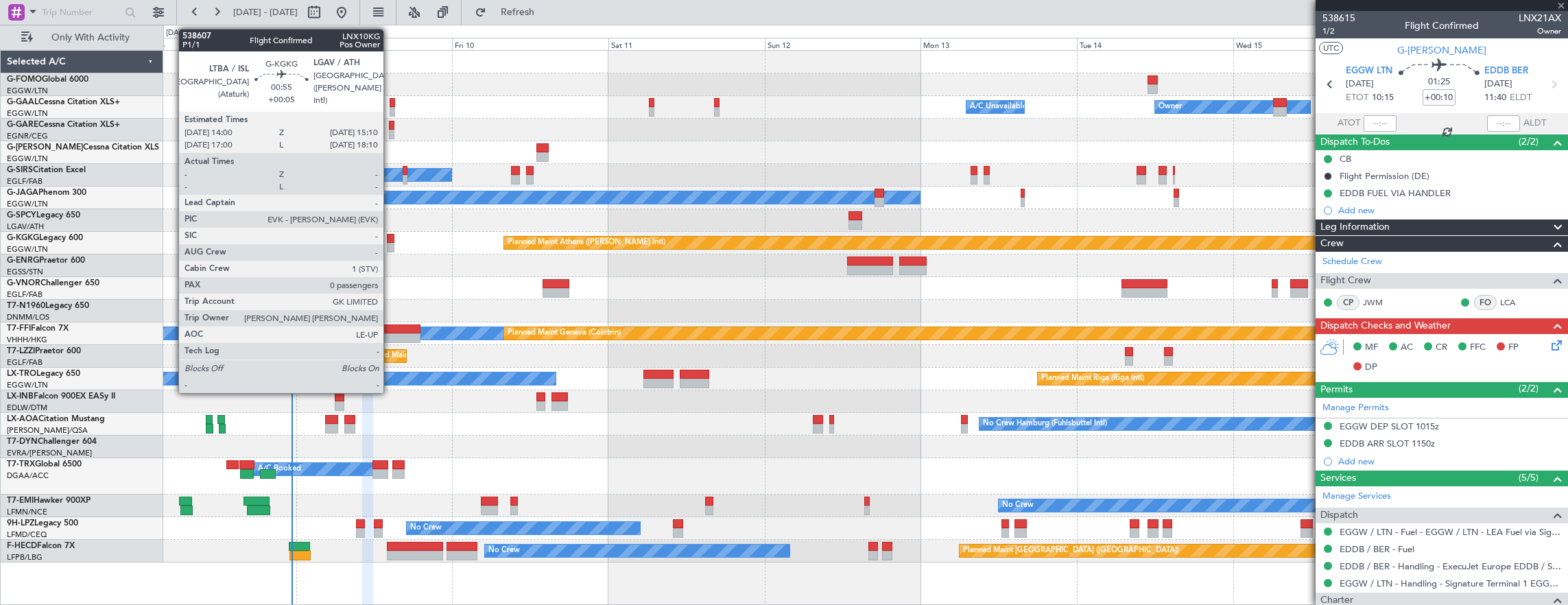
type input "0"
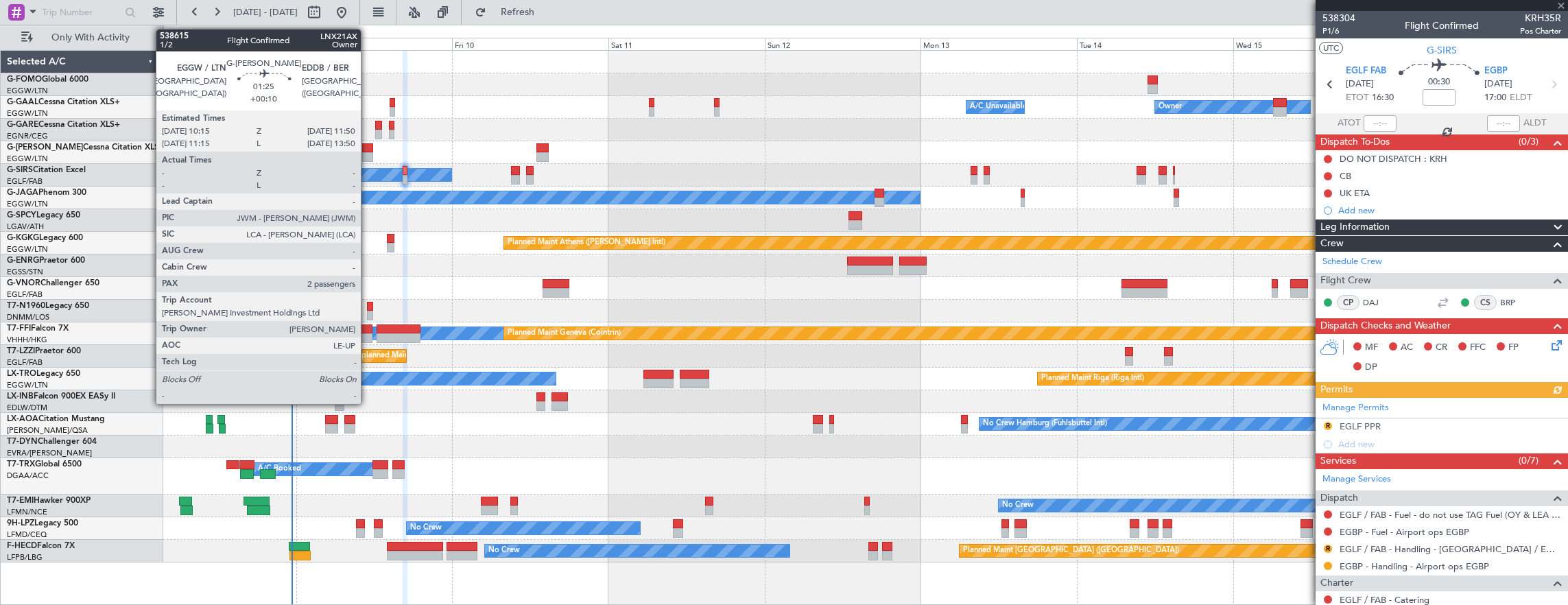
click at [368, 153] on div at bounding box center [368, 157] width 11 height 10
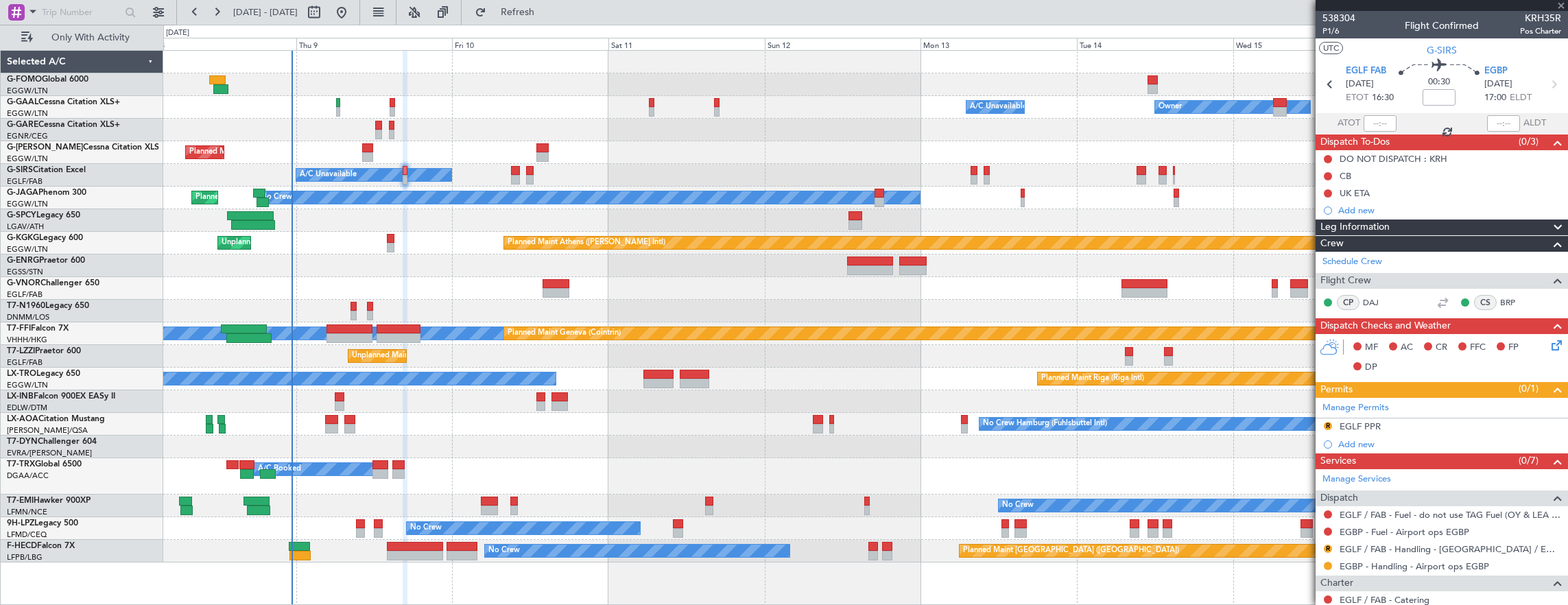
type input "+00:10"
type input "2"
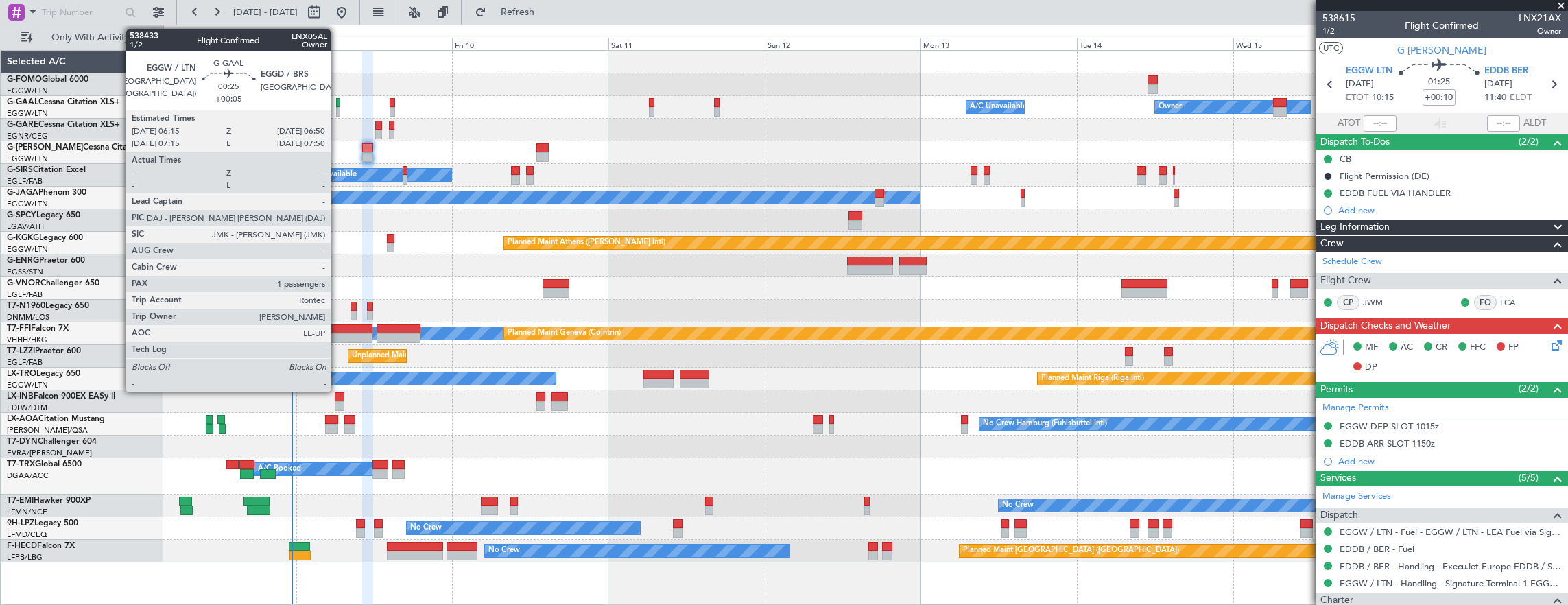
click at [337, 107] on div at bounding box center [338, 112] width 5 height 10
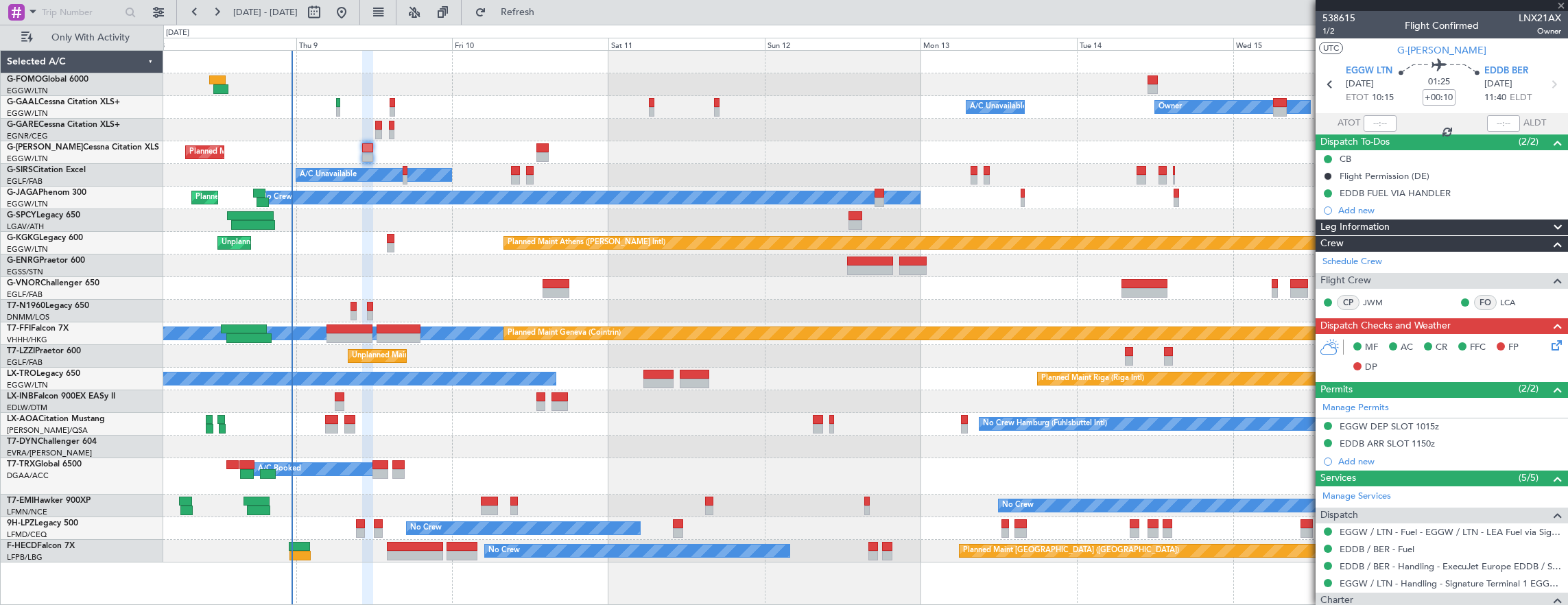
type input "+00:05"
type input "1"
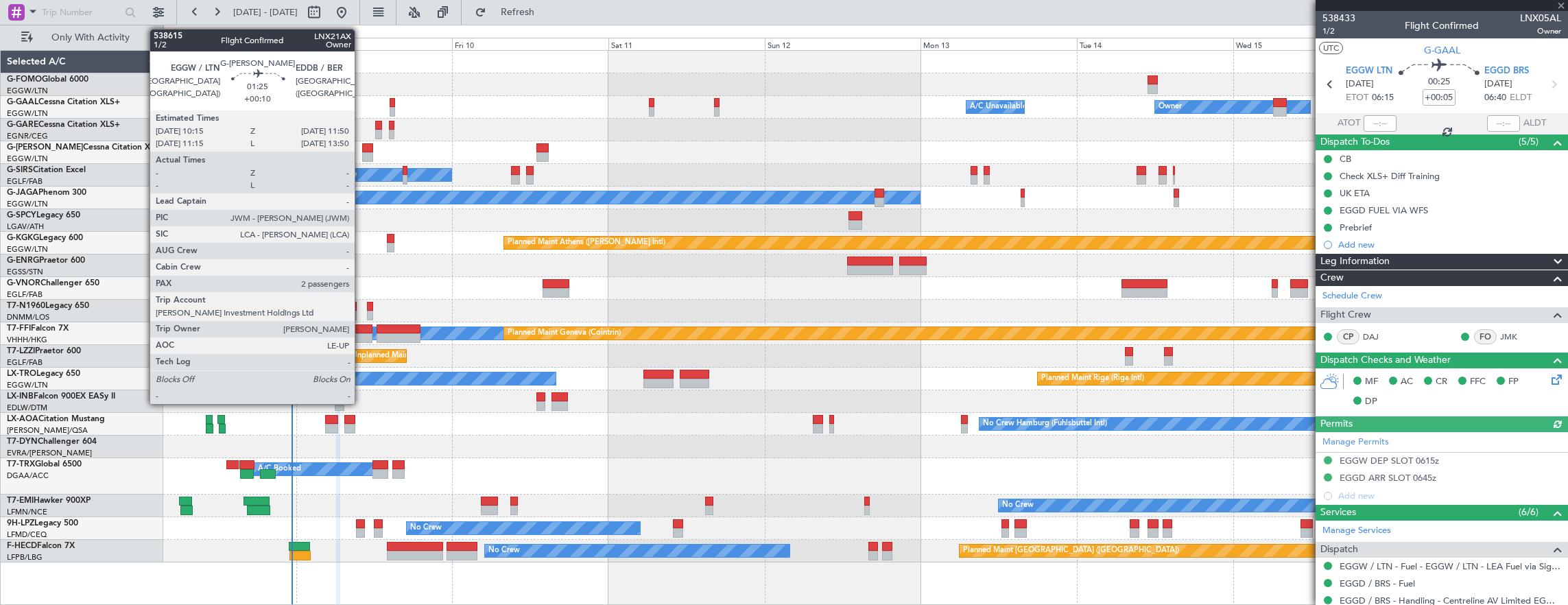
click at [362, 152] on div at bounding box center [368, 157] width 11 height 10
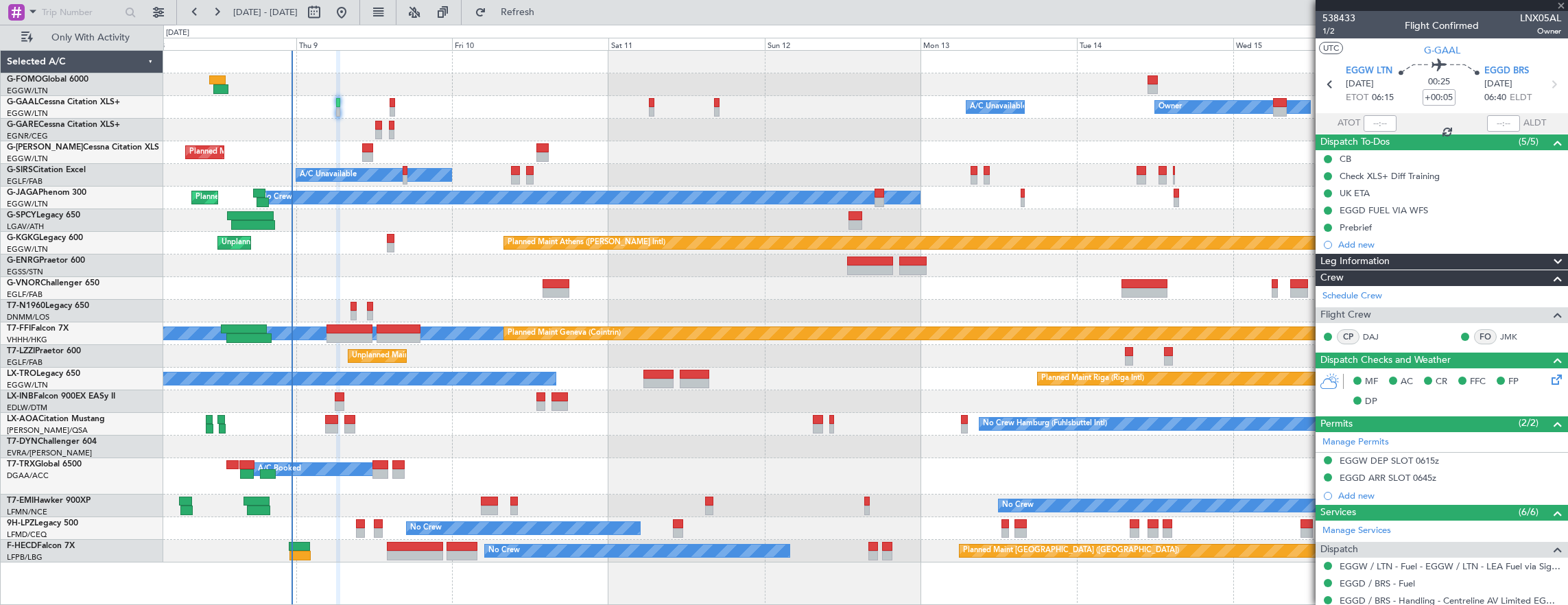
type input "+00:10"
type input "2"
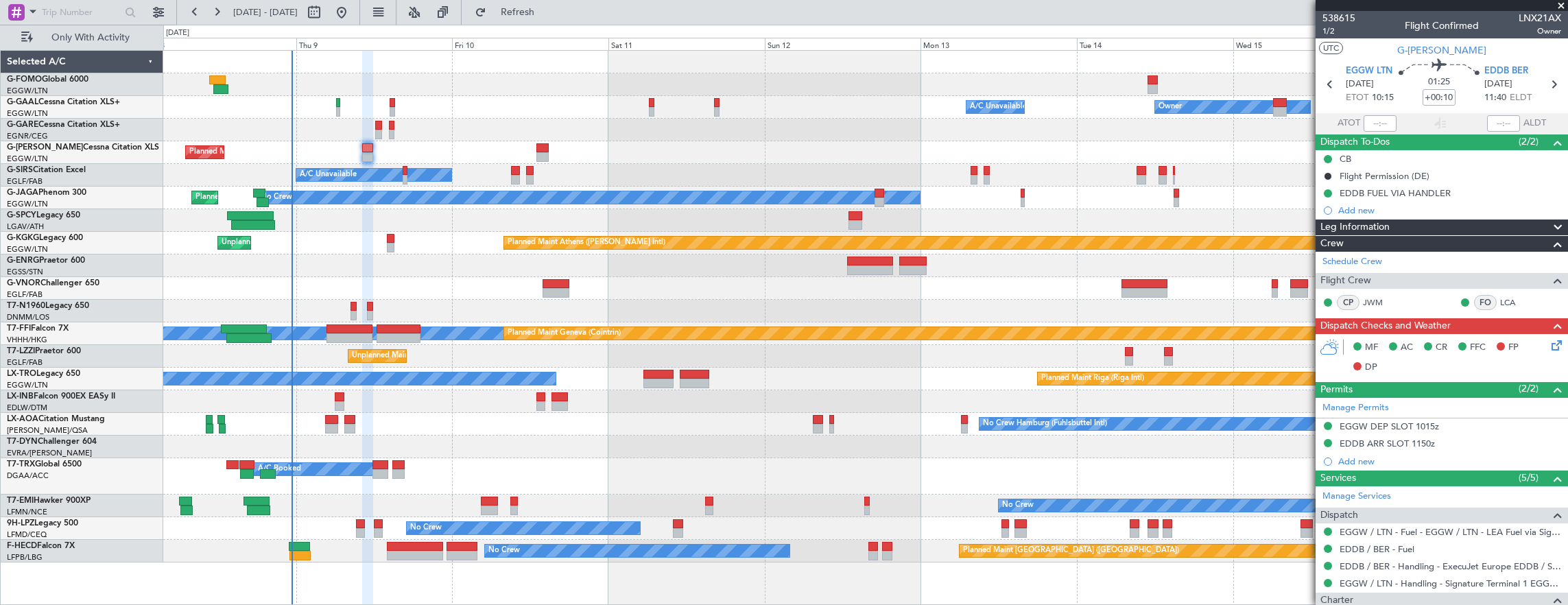
click at [334, 103] on div "Owner A/C Unavailable Owner A/C Unavailable Owner" at bounding box center [865, 107] width 1405 height 23
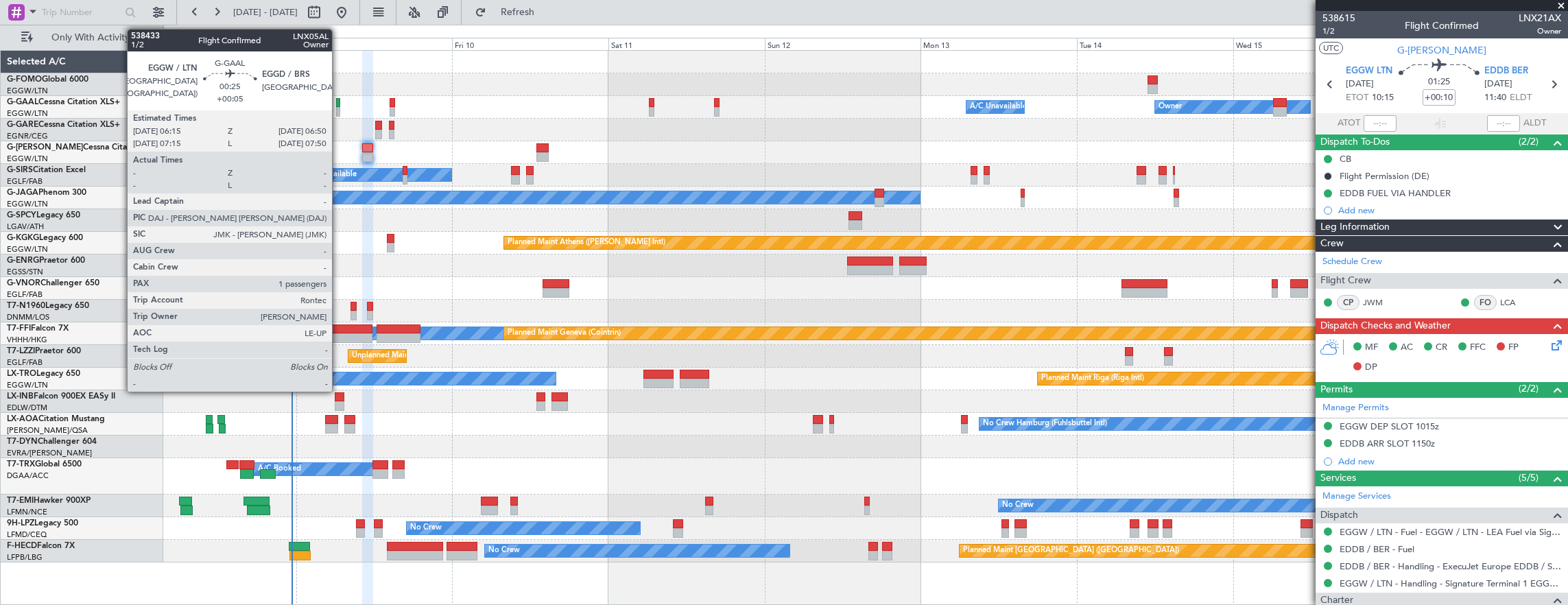
click at [339, 105] on div at bounding box center [338, 103] width 5 height 10
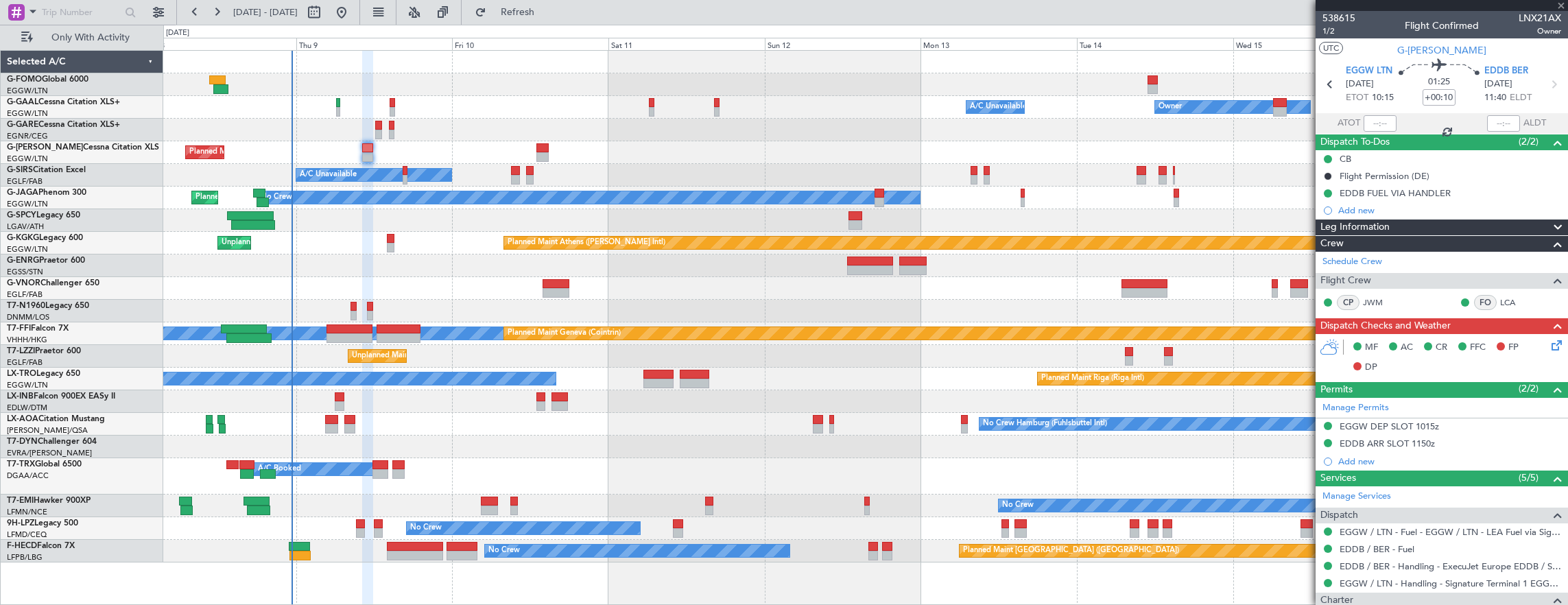
type input "+00:05"
type input "1"
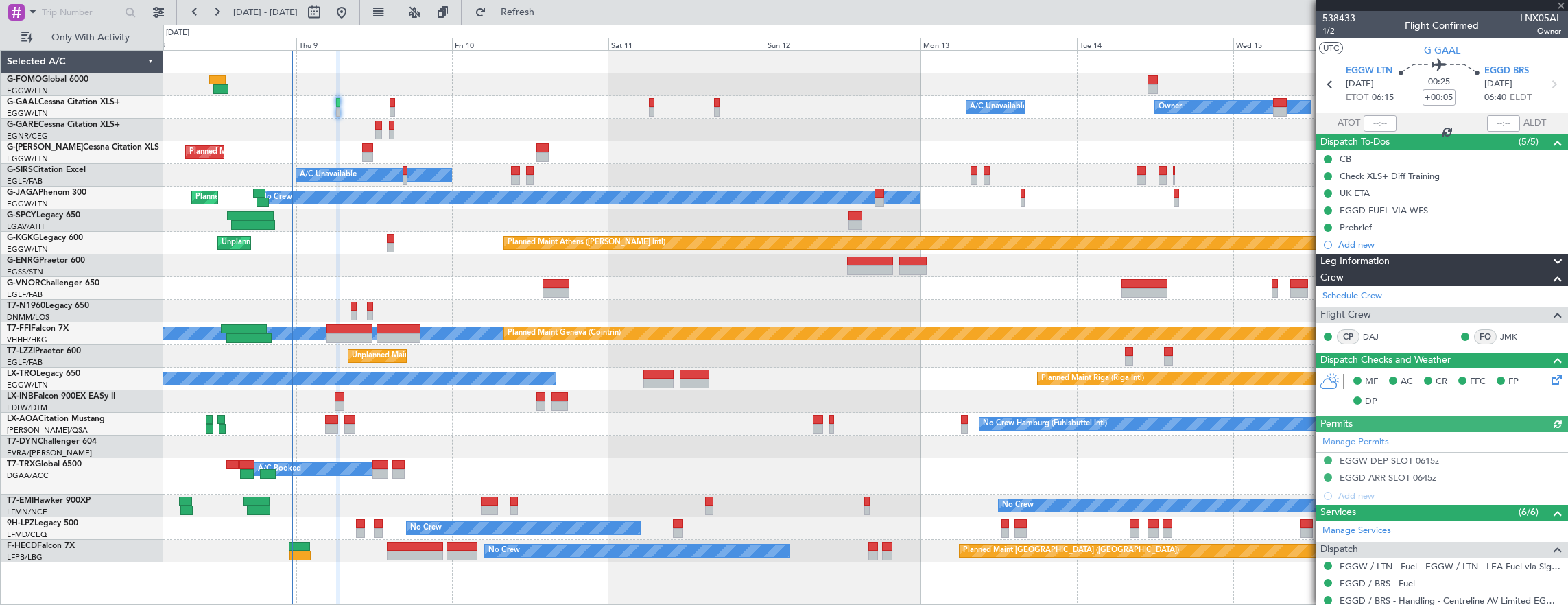
click at [1419, 220] on mat-tooltip-component "EGGD FUEL VIA WFS" at bounding box center [1383, 234] width 100 height 36
click at [1427, 225] on div "Prebrief" at bounding box center [1442, 227] width 252 height 17
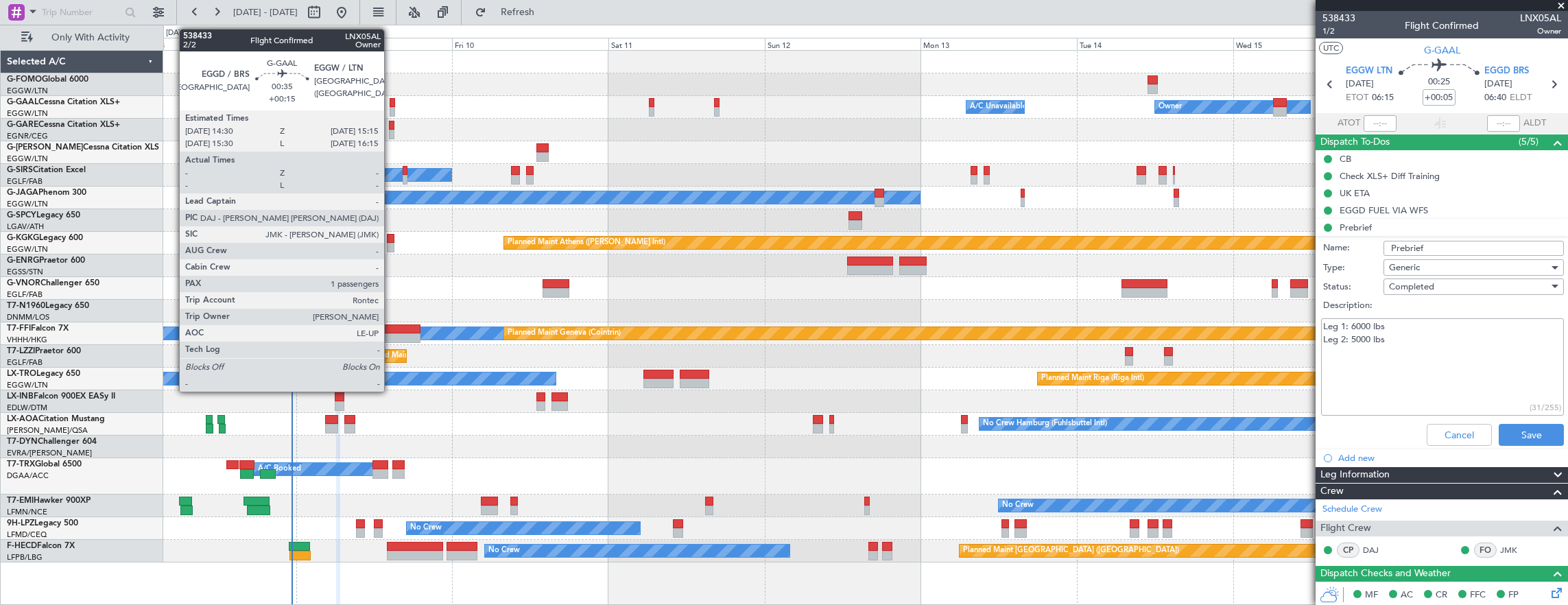
click at [391, 102] on div at bounding box center [392, 103] width 5 height 10
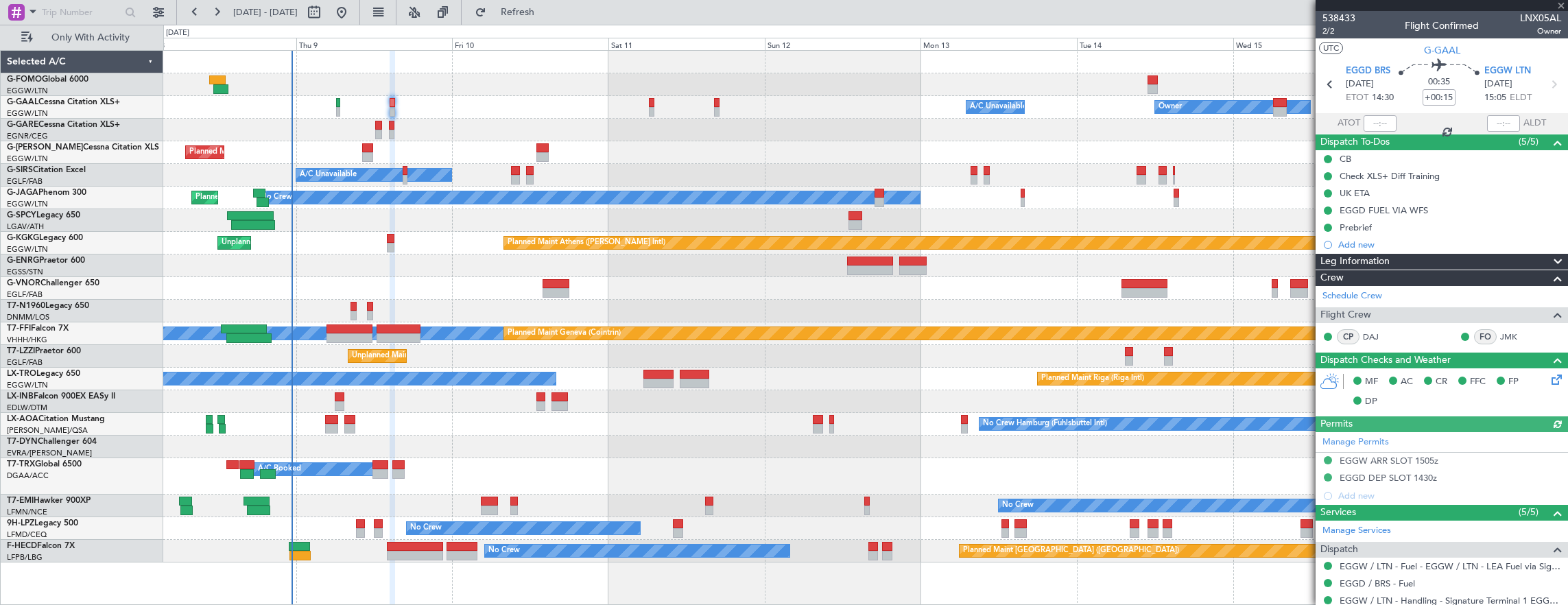
scroll to position [188, 0]
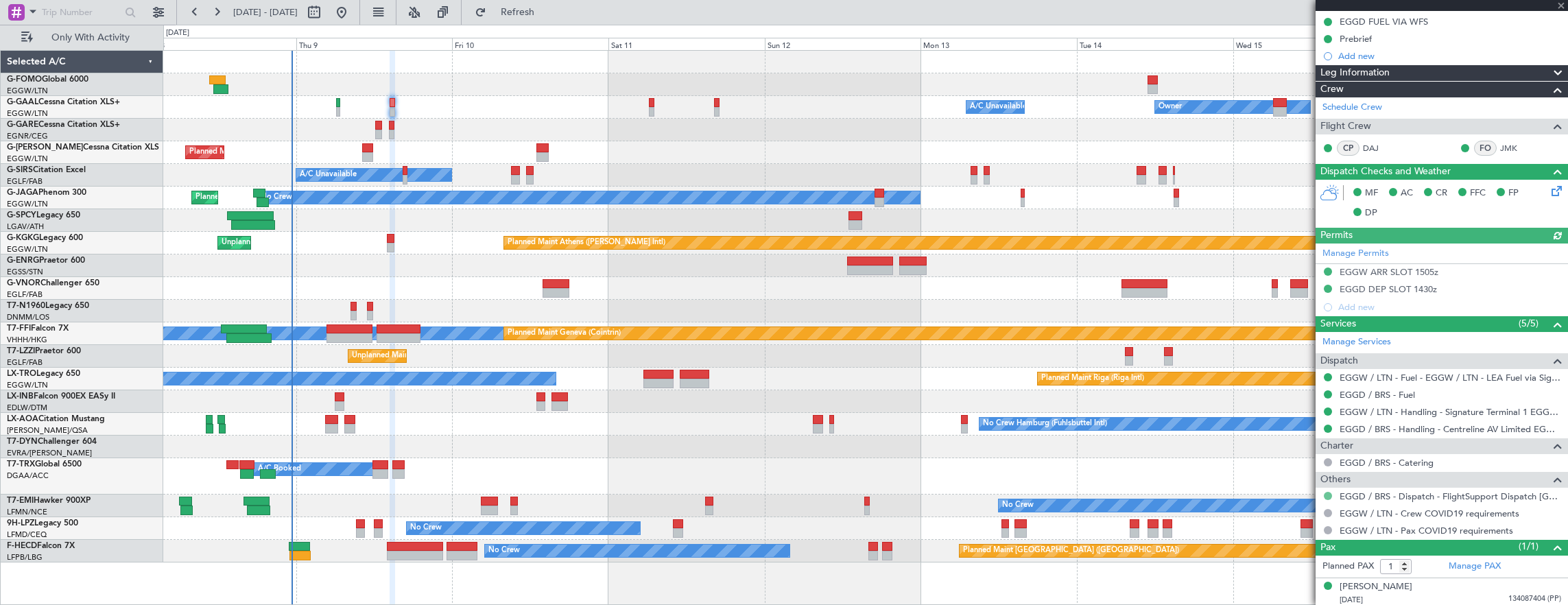
click at [1326, 494] on button at bounding box center [1327, 496] width 8 height 8
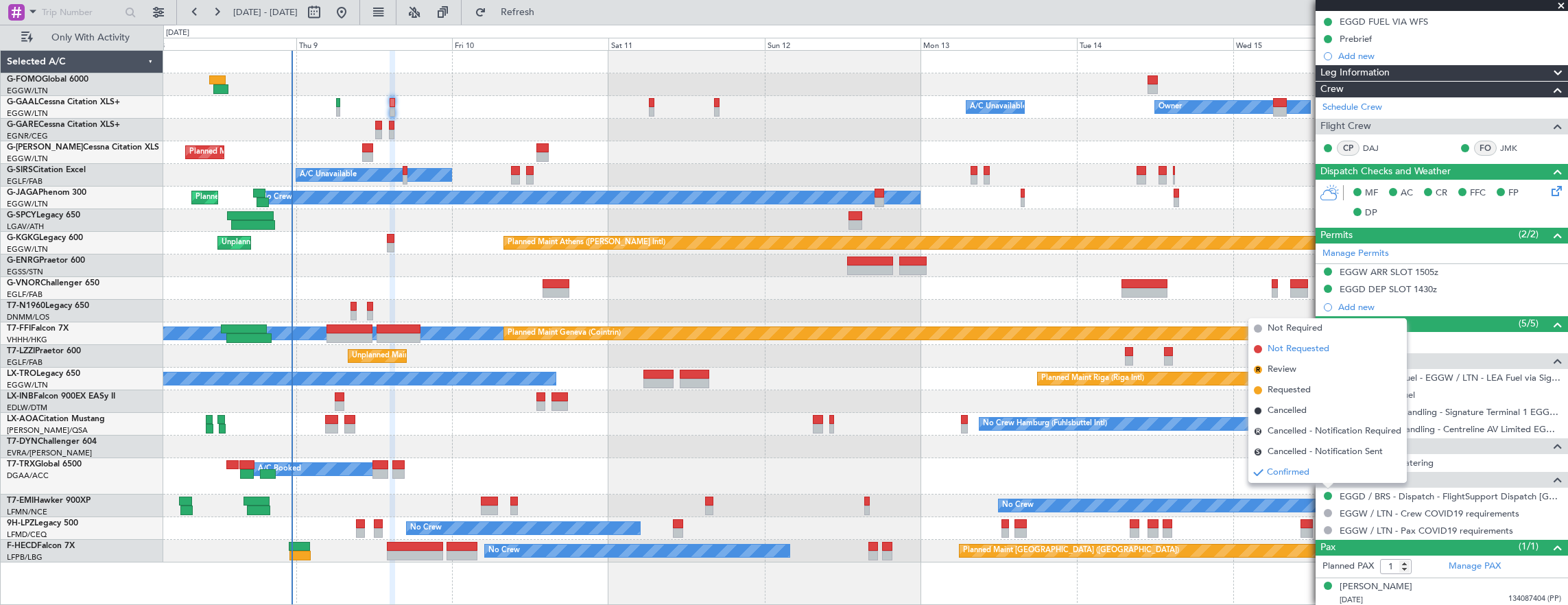
click at [1314, 346] on span "Not Requested" at bounding box center [1298, 349] width 61 height 14
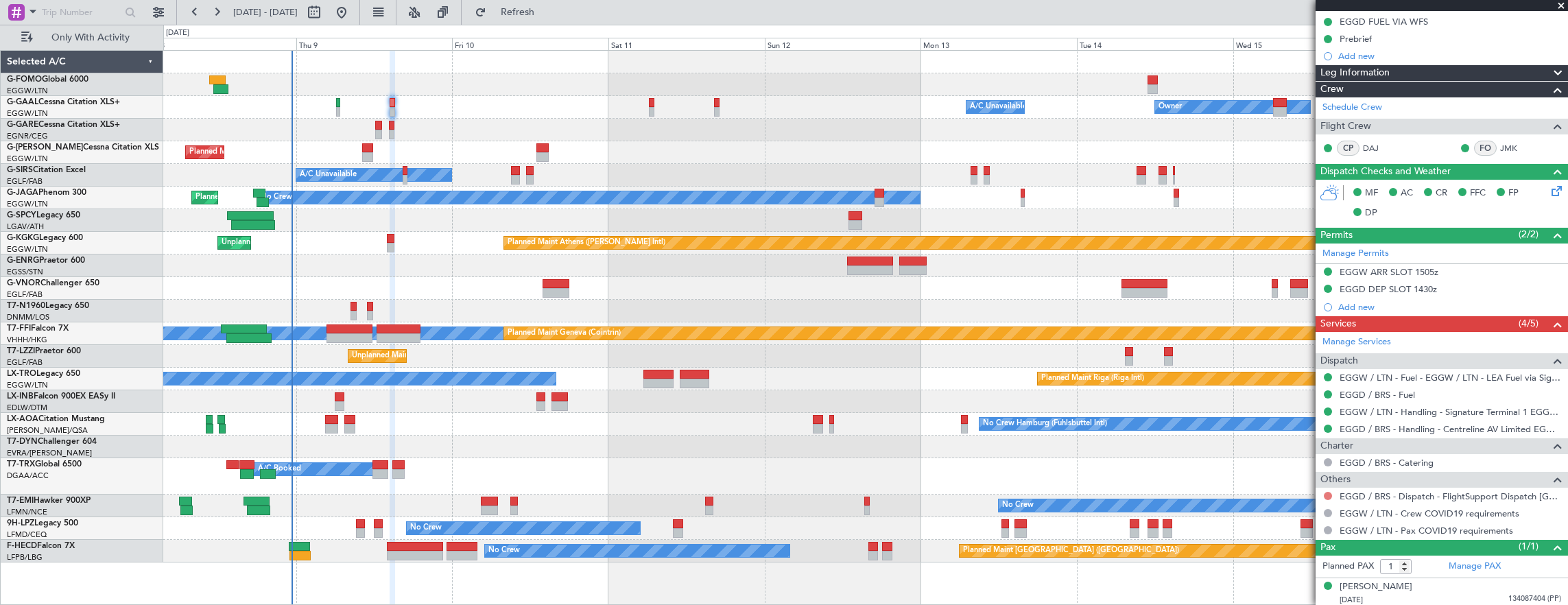
click at [1326, 492] on button at bounding box center [1327, 496] width 8 height 8
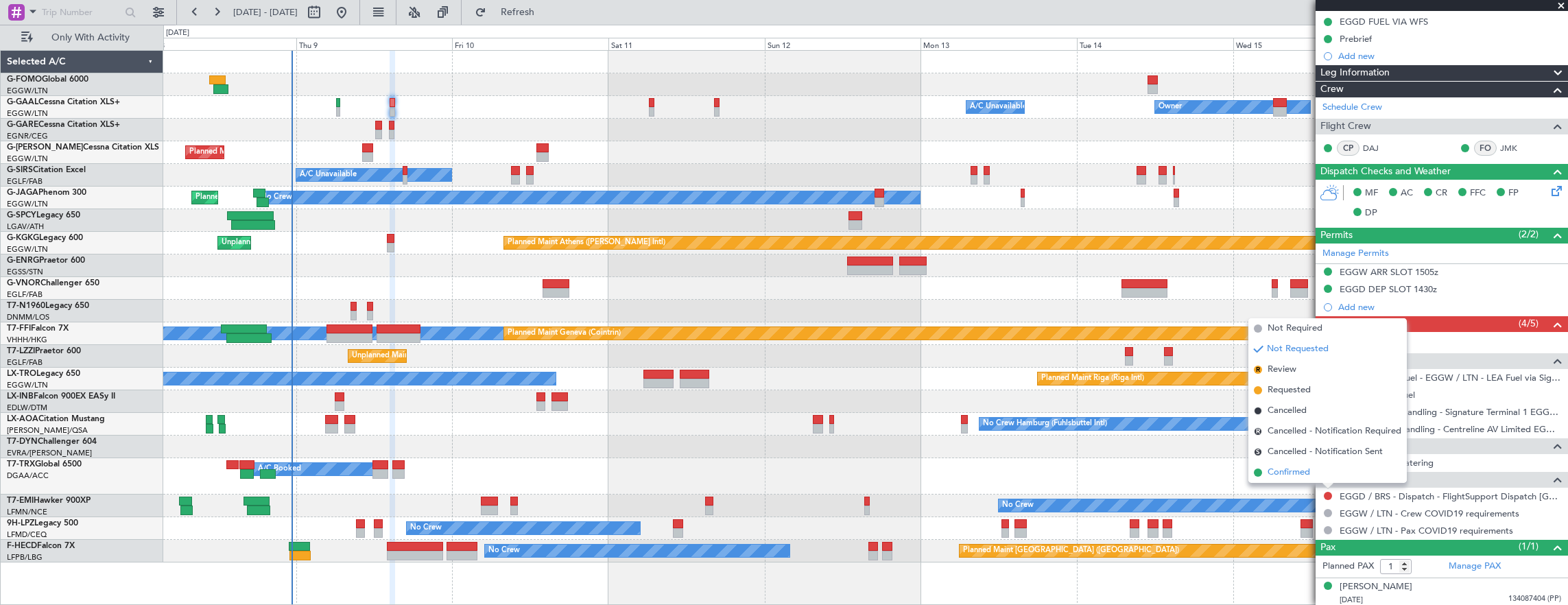
click at [1322, 475] on li "Confirmed" at bounding box center [1327, 472] width 159 height 21
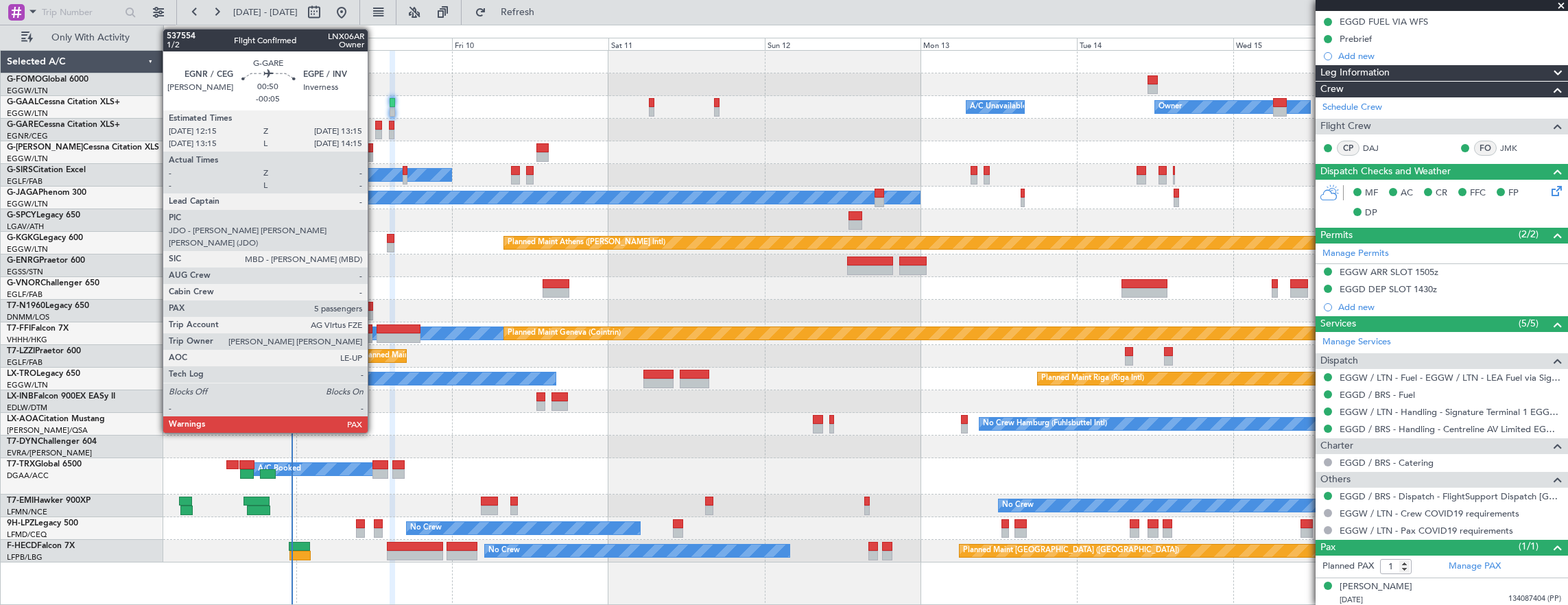
click at [375, 125] on div at bounding box center [378, 125] width 7 height 10
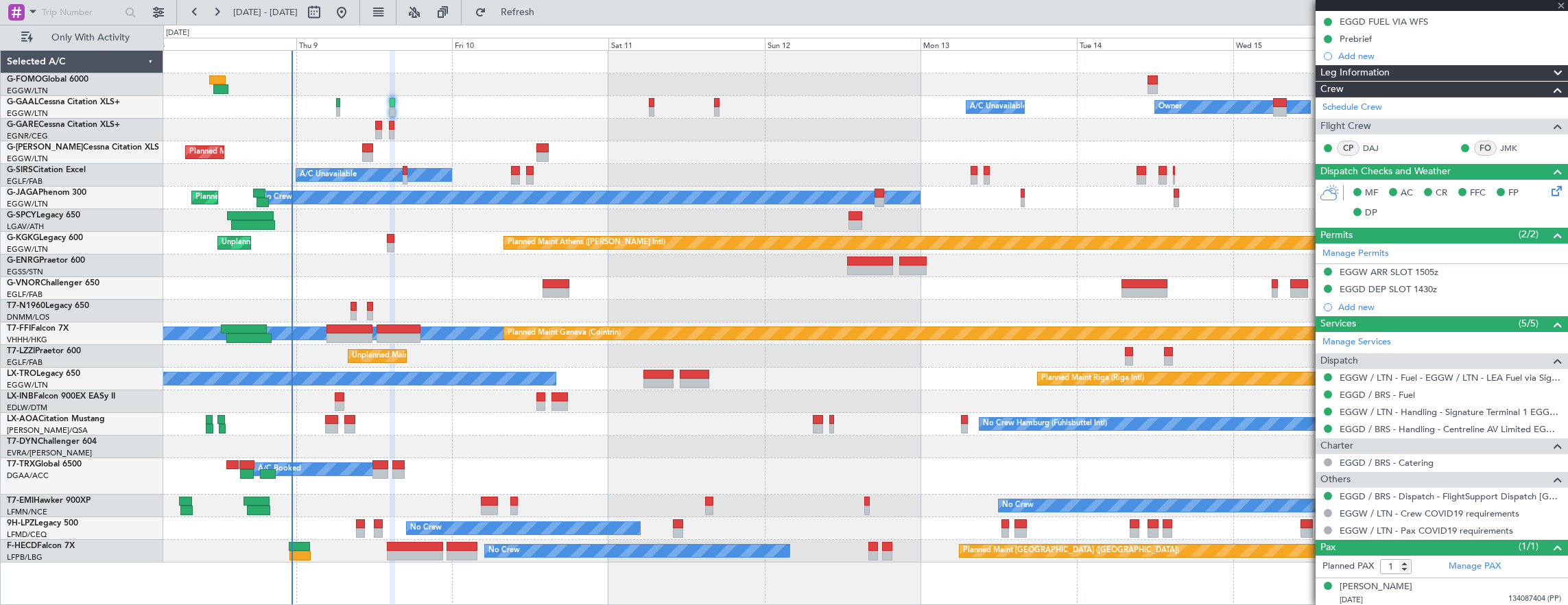
type input "-00:05"
type input "5"
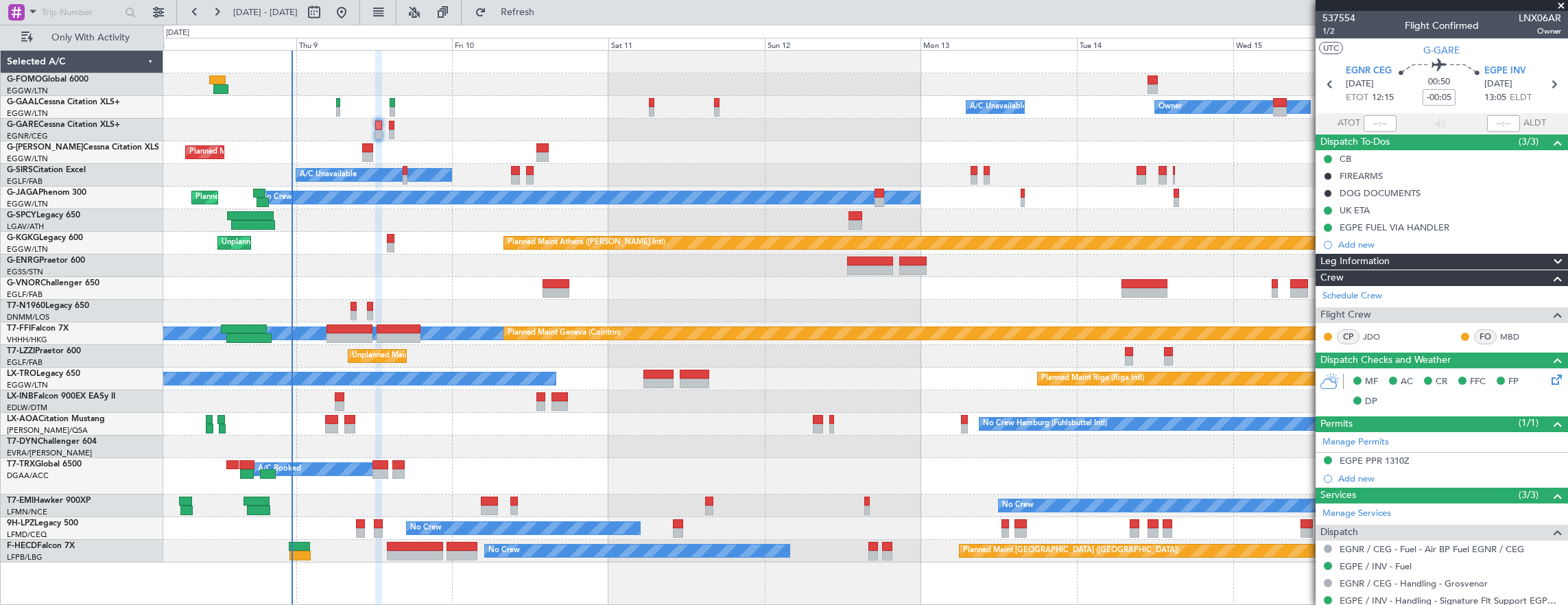
scroll to position [293, 0]
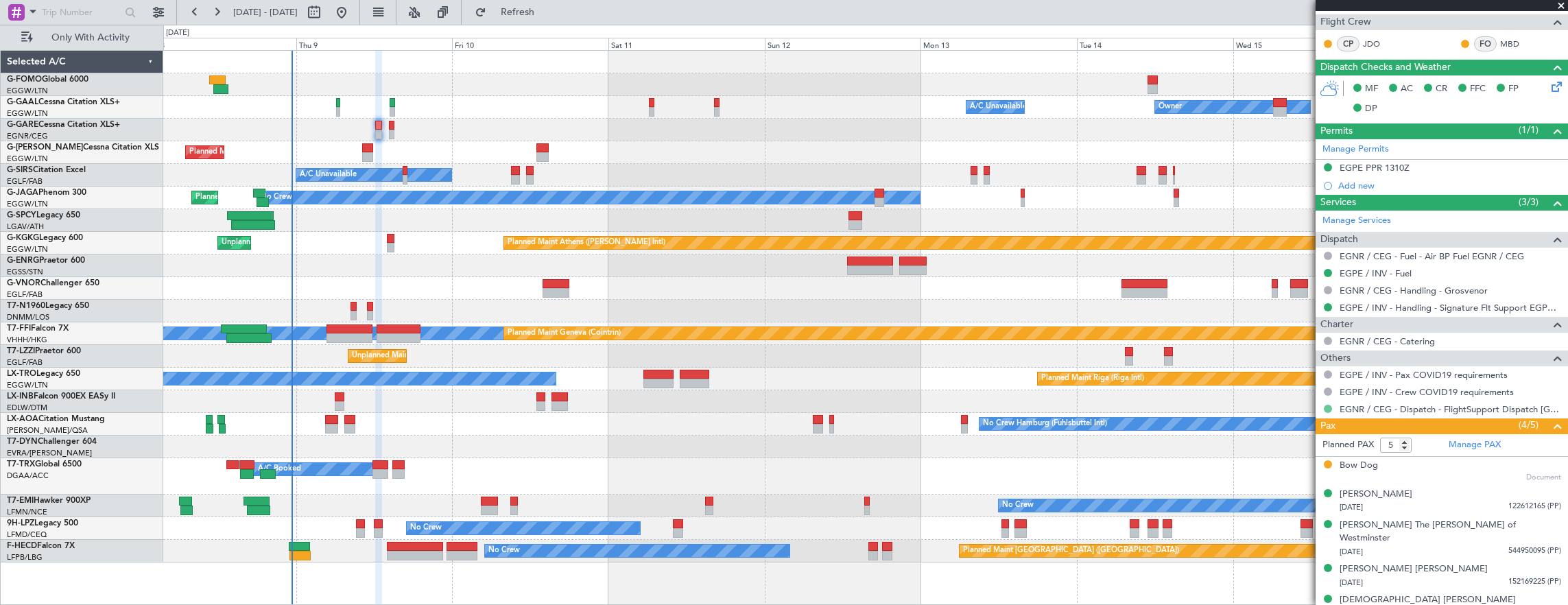
click at [1325, 405] on button at bounding box center [1327, 408] width 8 height 8
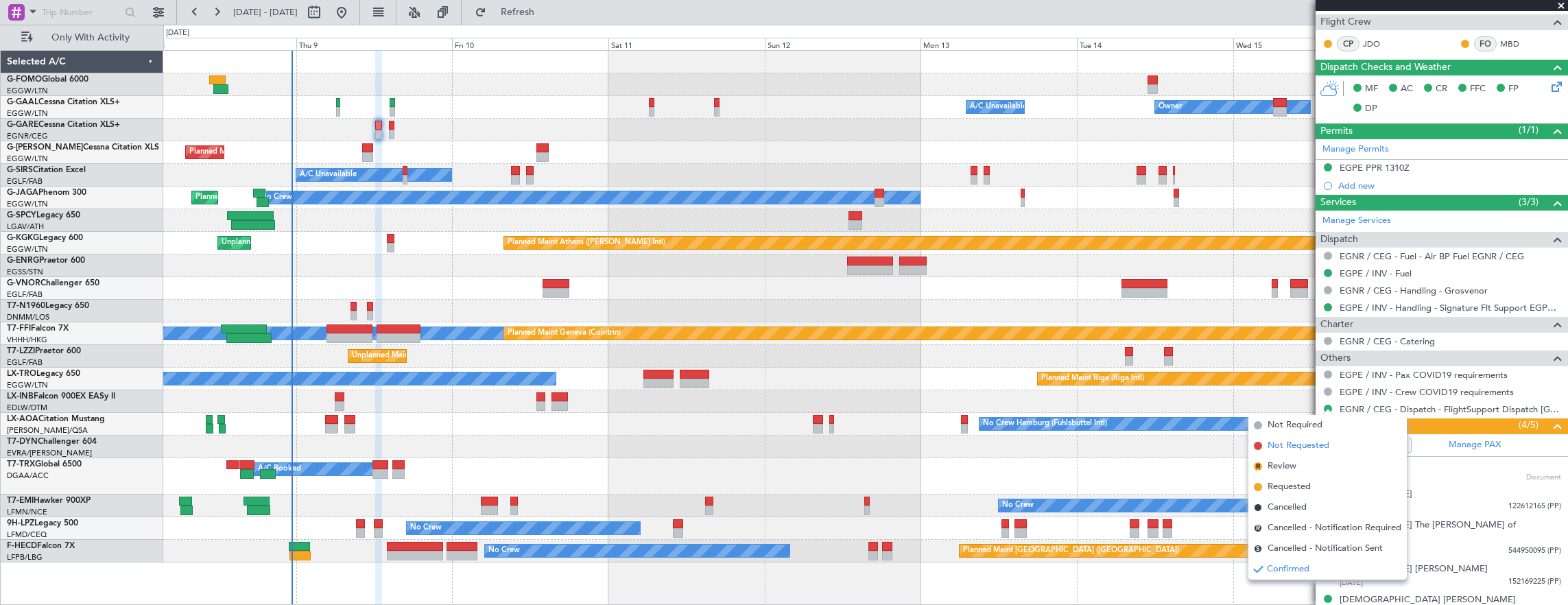
click at [1310, 438] on li "Not Requested" at bounding box center [1327, 445] width 159 height 21
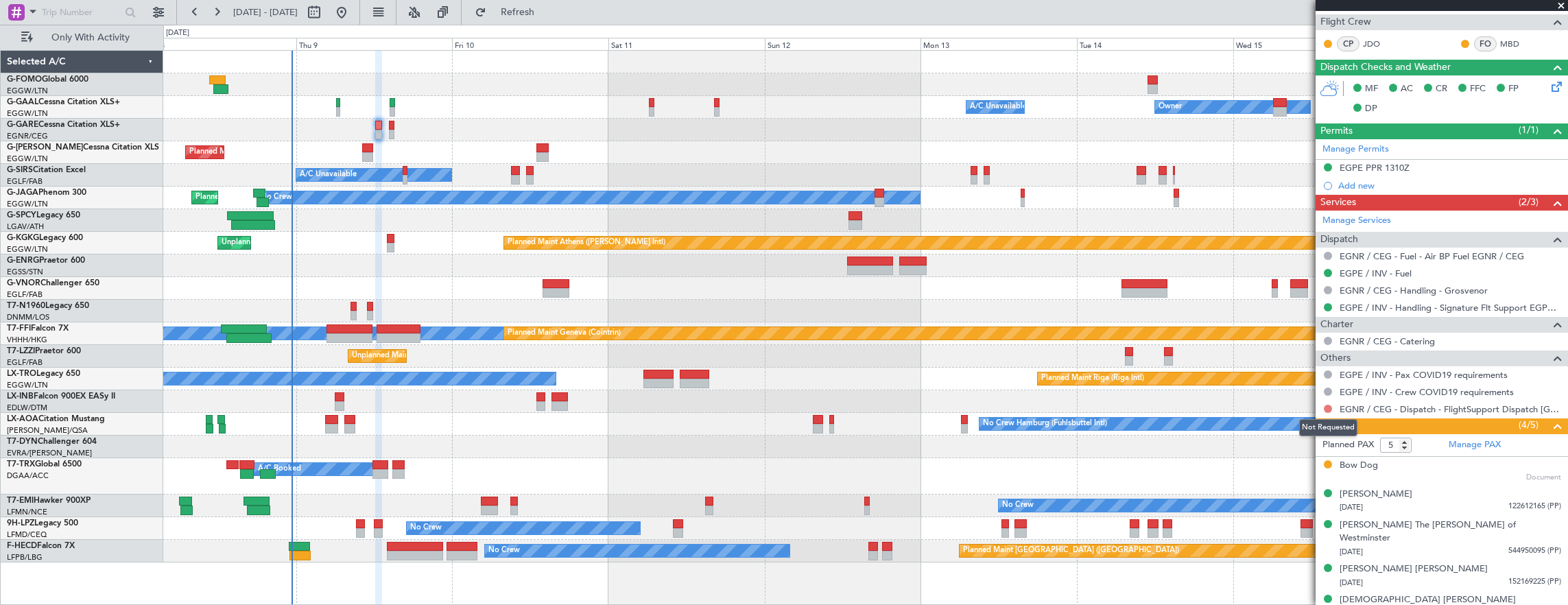
click at [1327, 405] on button at bounding box center [1327, 408] width 8 height 8
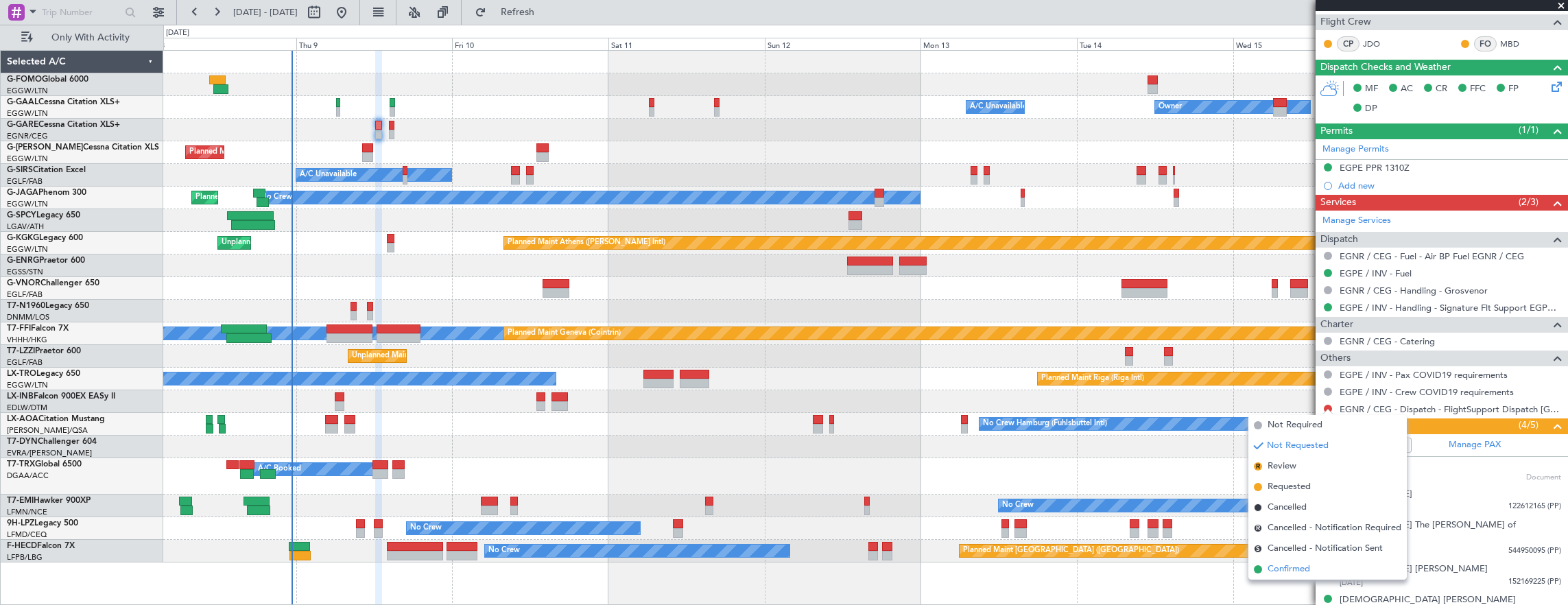
click at [1299, 571] on span "Confirmed" at bounding box center [1288, 569] width 42 height 14
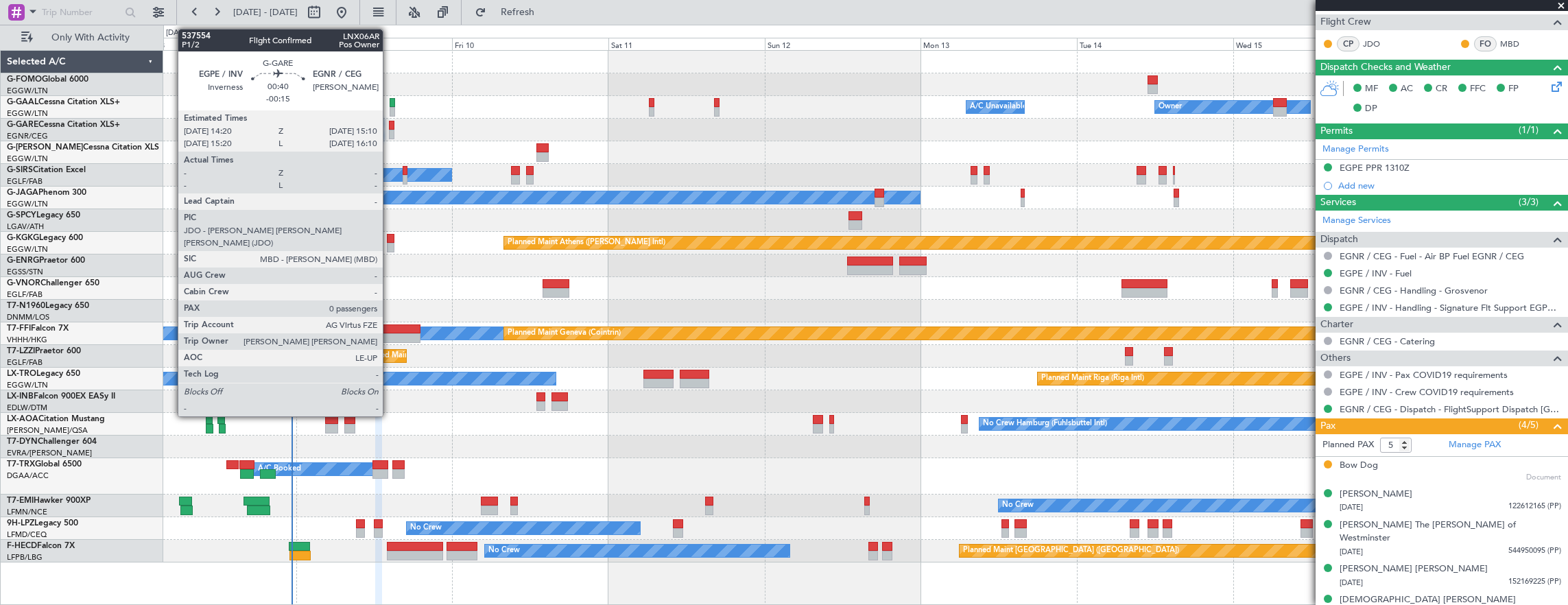
click at [390, 133] on div at bounding box center [392, 134] width 5 height 10
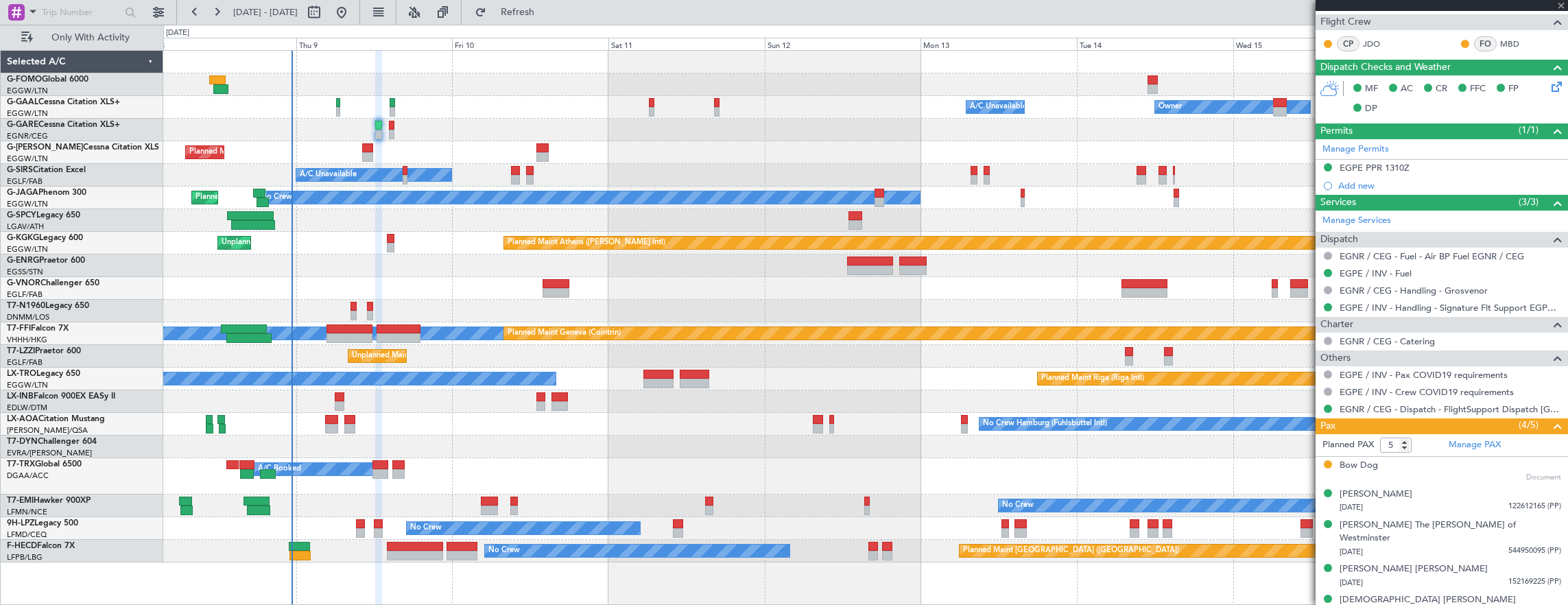
type input "-00:15"
type input "0"
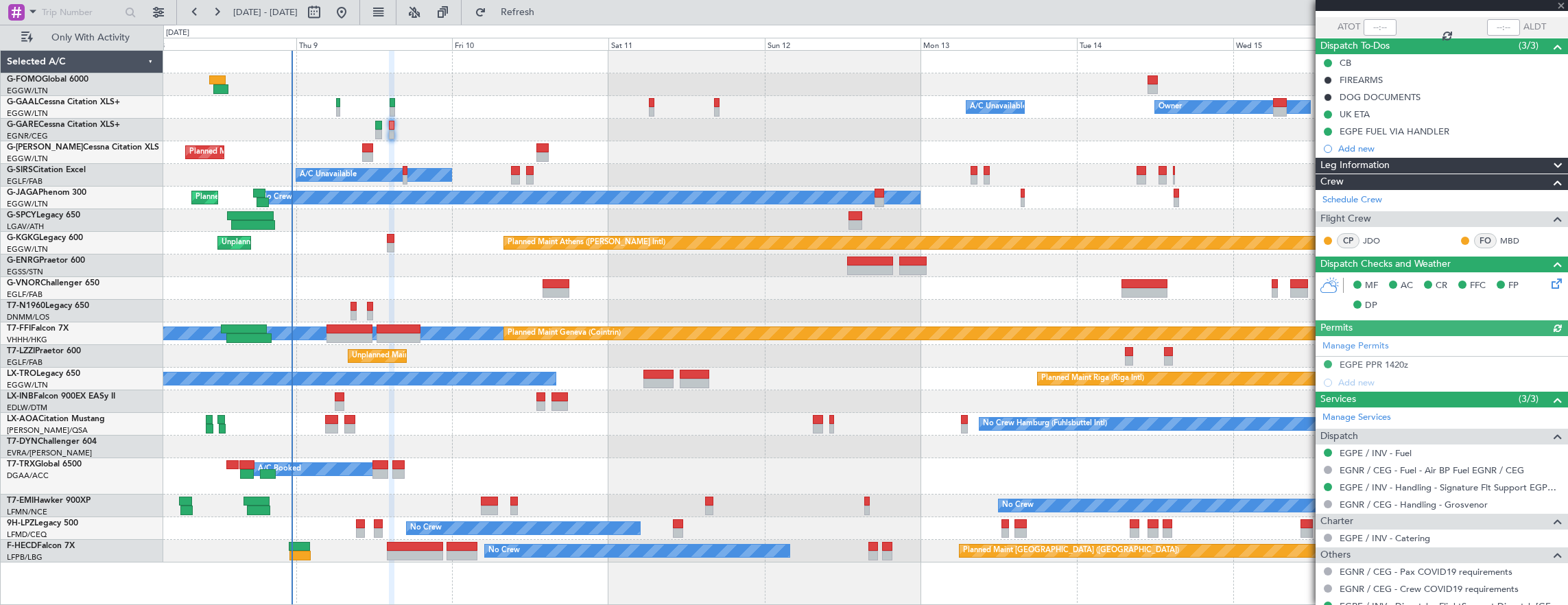
scroll to position [141, 0]
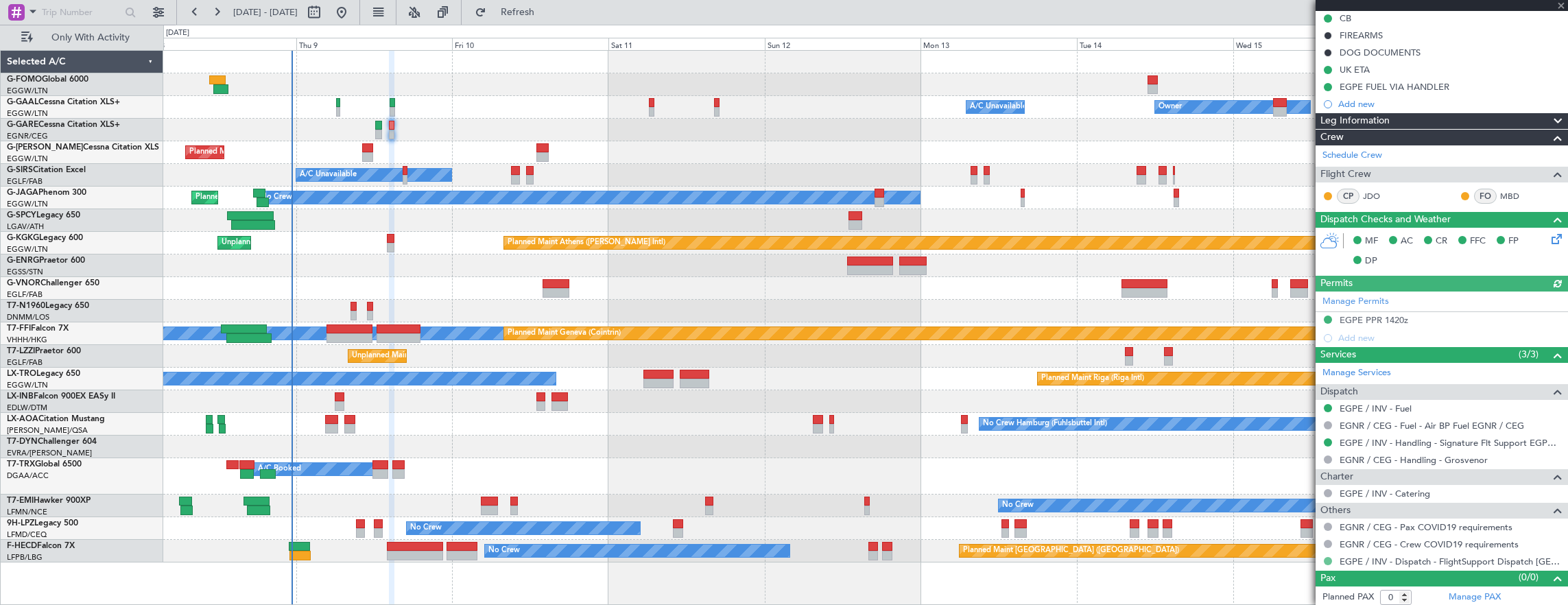
click at [1330, 558] on button at bounding box center [1327, 561] width 8 height 8
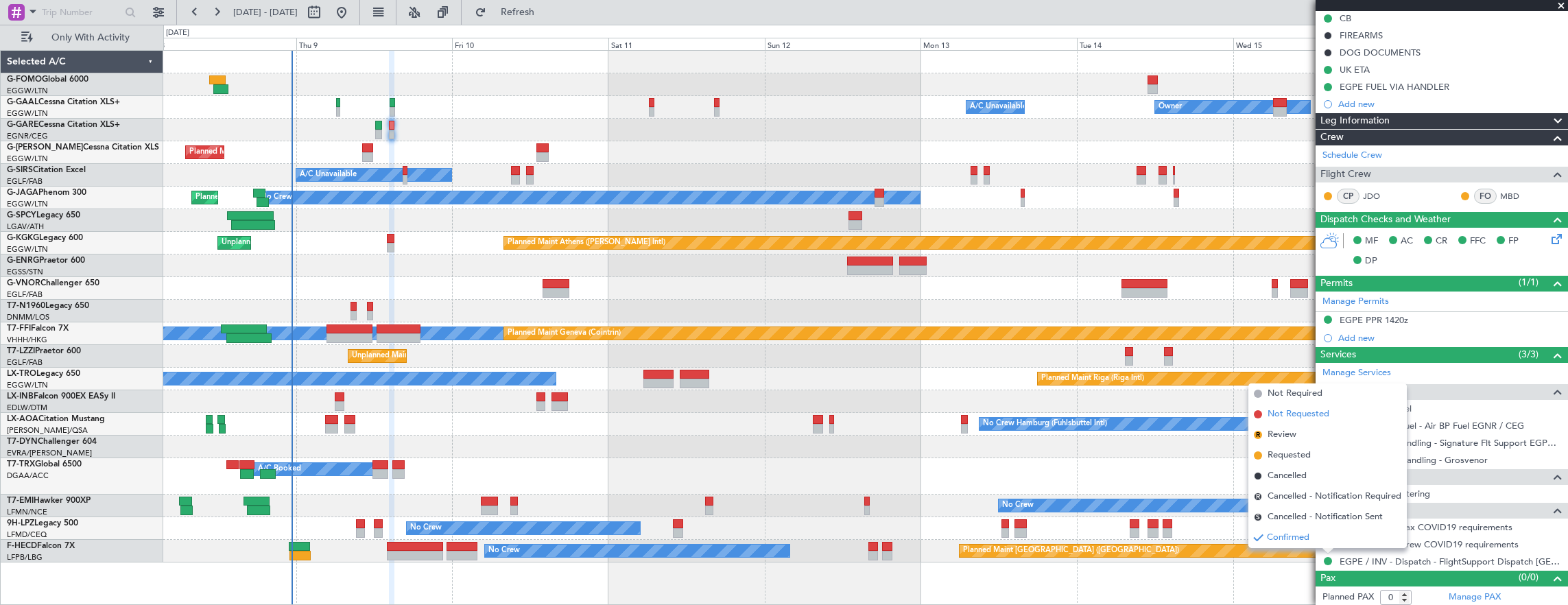
click at [1303, 420] on span "Not Requested" at bounding box center [1298, 414] width 61 height 14
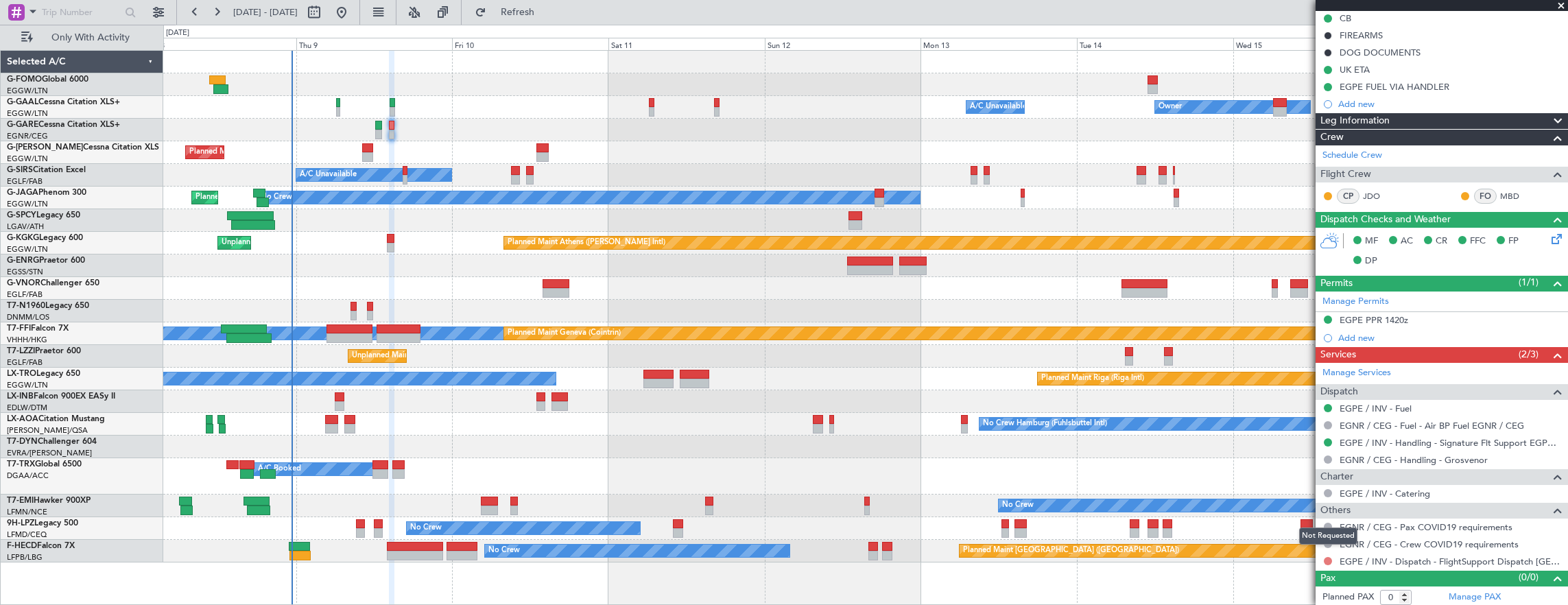
click at [1326, 557] on button at bounding box center [1327, 561] width 8 height 8
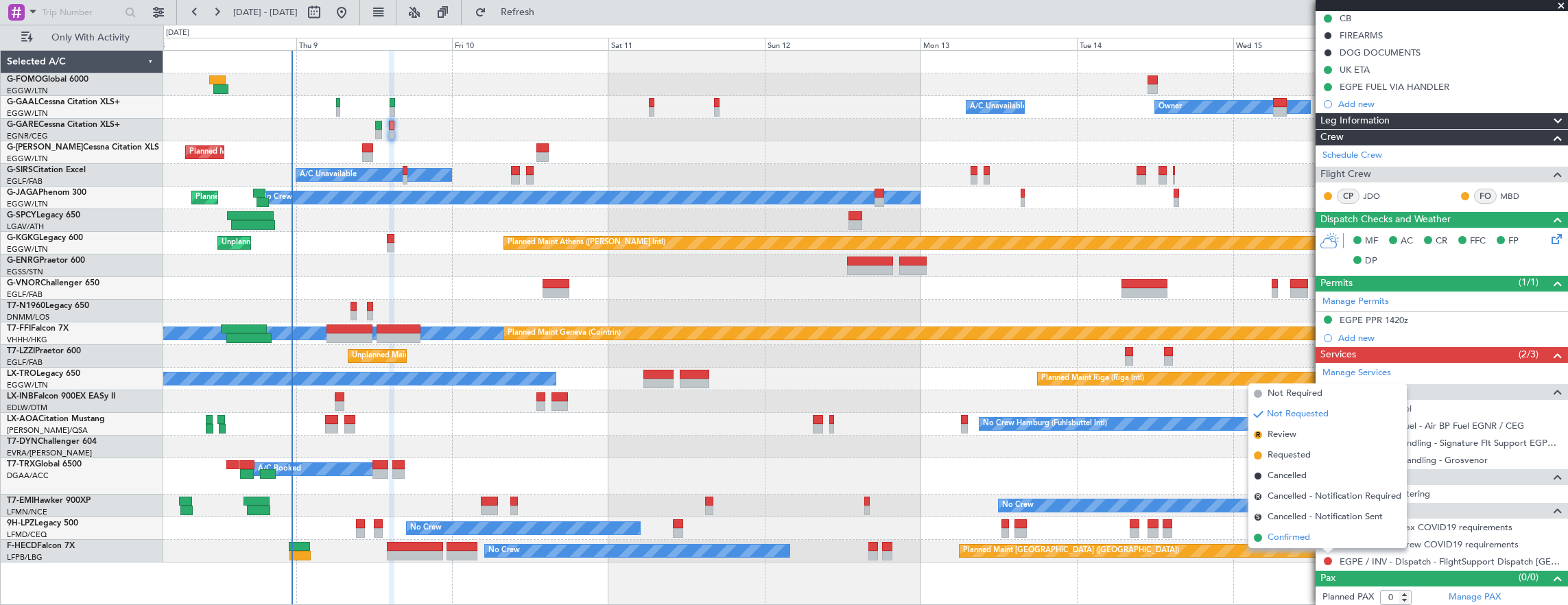
click at [1326, 536] on li "Confirmed" at bounding box center [1327, 537] width 159 height 21
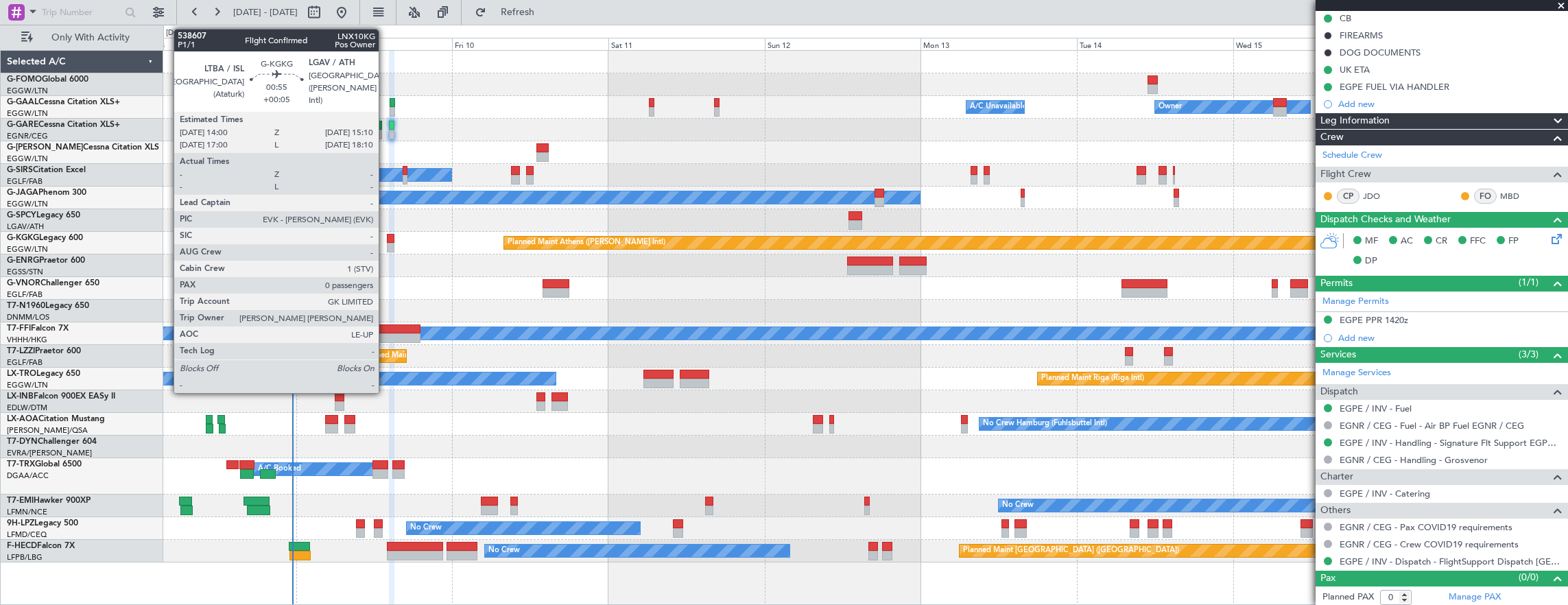
click at [387, 244] on div at bounding box center [390, 247] width 8 height 10
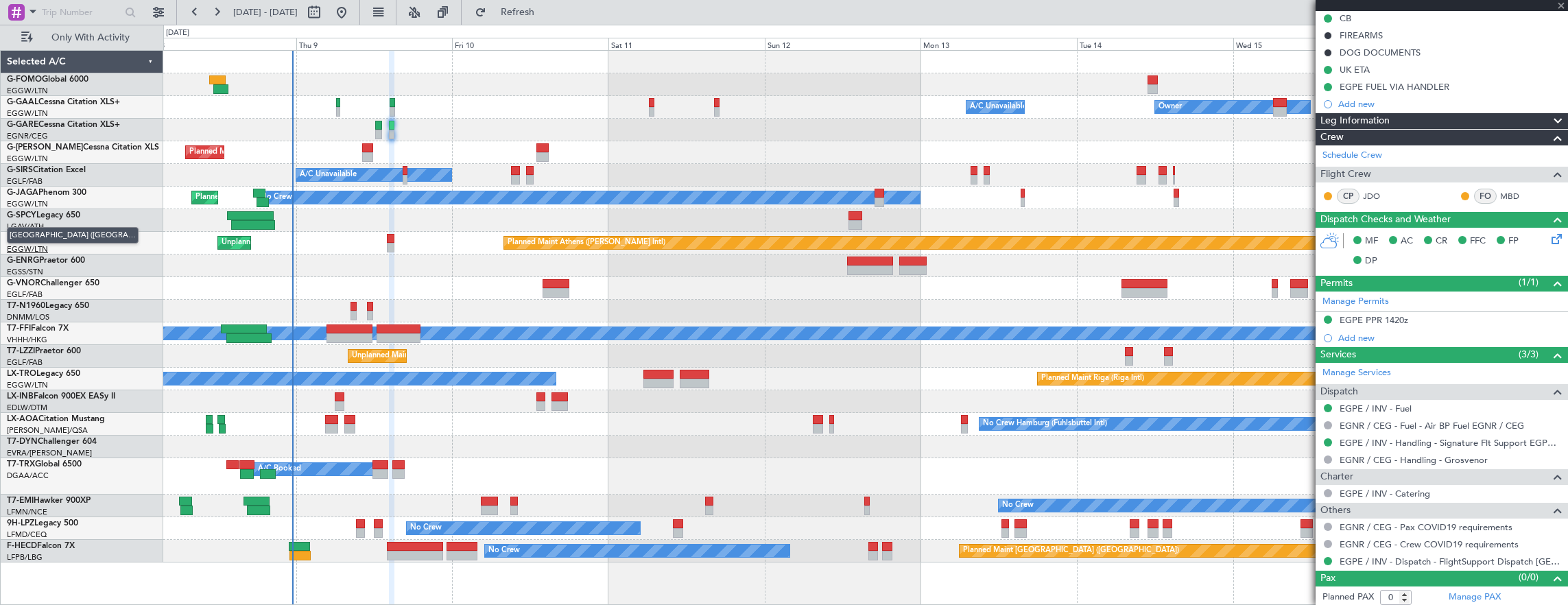
type input "+00:05"
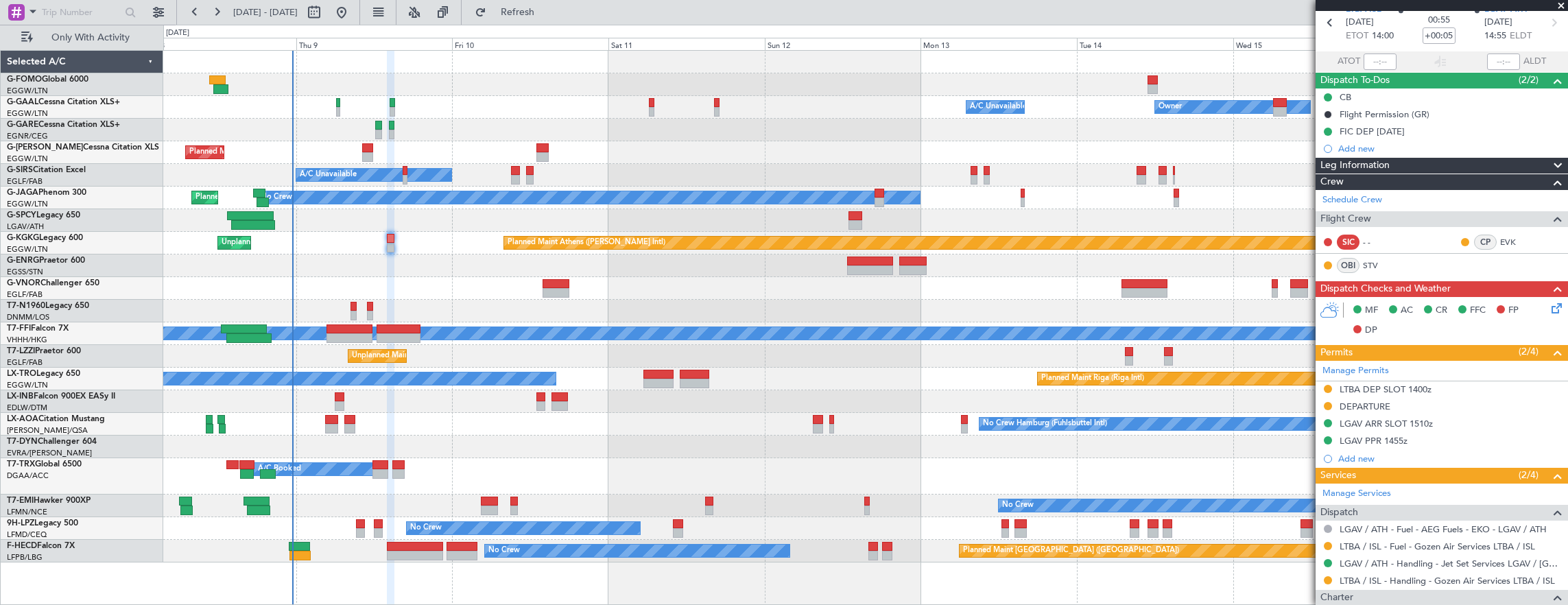
scroll to position [0, 0]
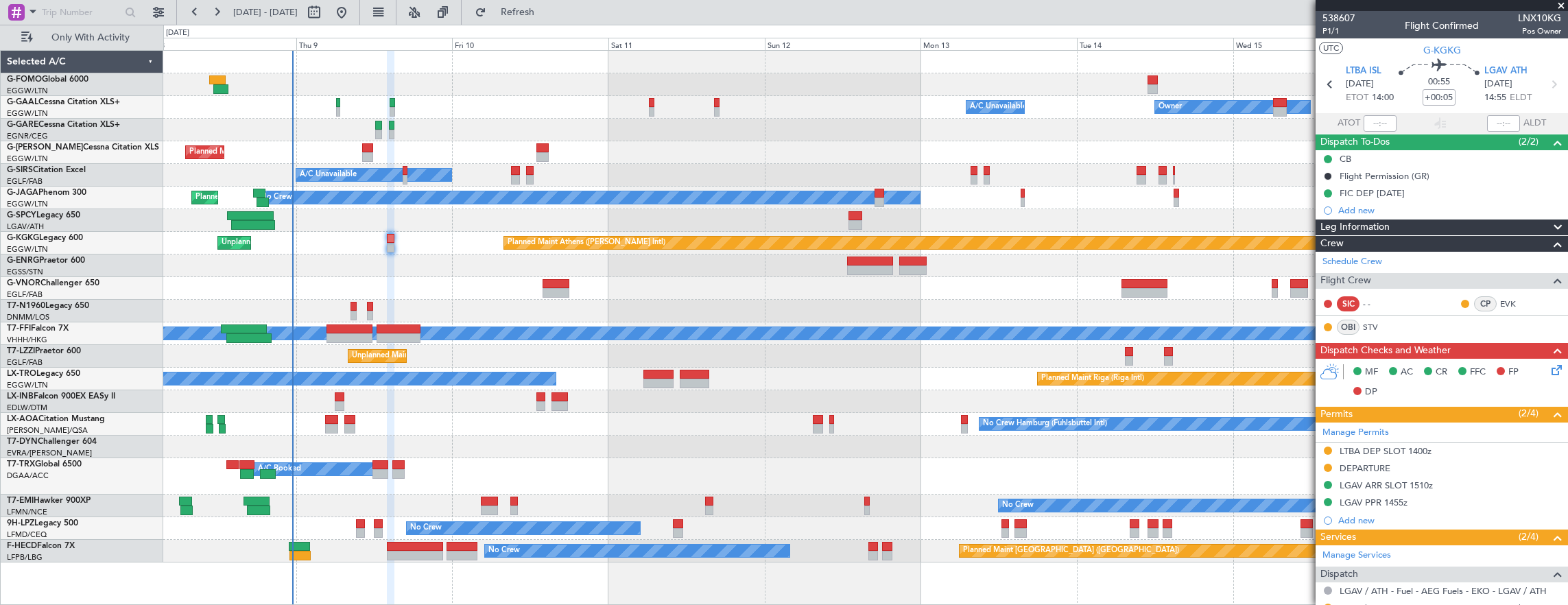
click at [1460, 483] on div "LGAV ARR SLOT 1510z" at bounding box center [1442, 486] width 252 height 17
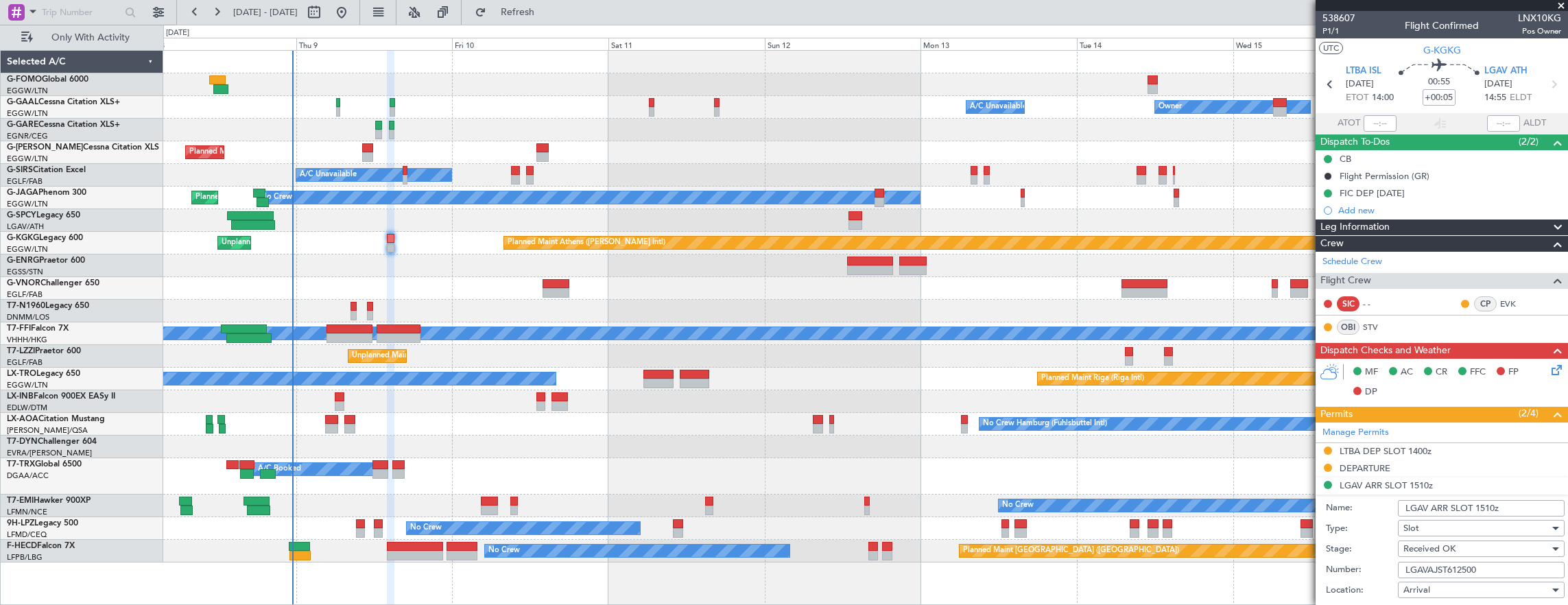
click at [1500, 564] on input "LGAVAJST612500" at bounding box center [1481, 570] width 167 height 16
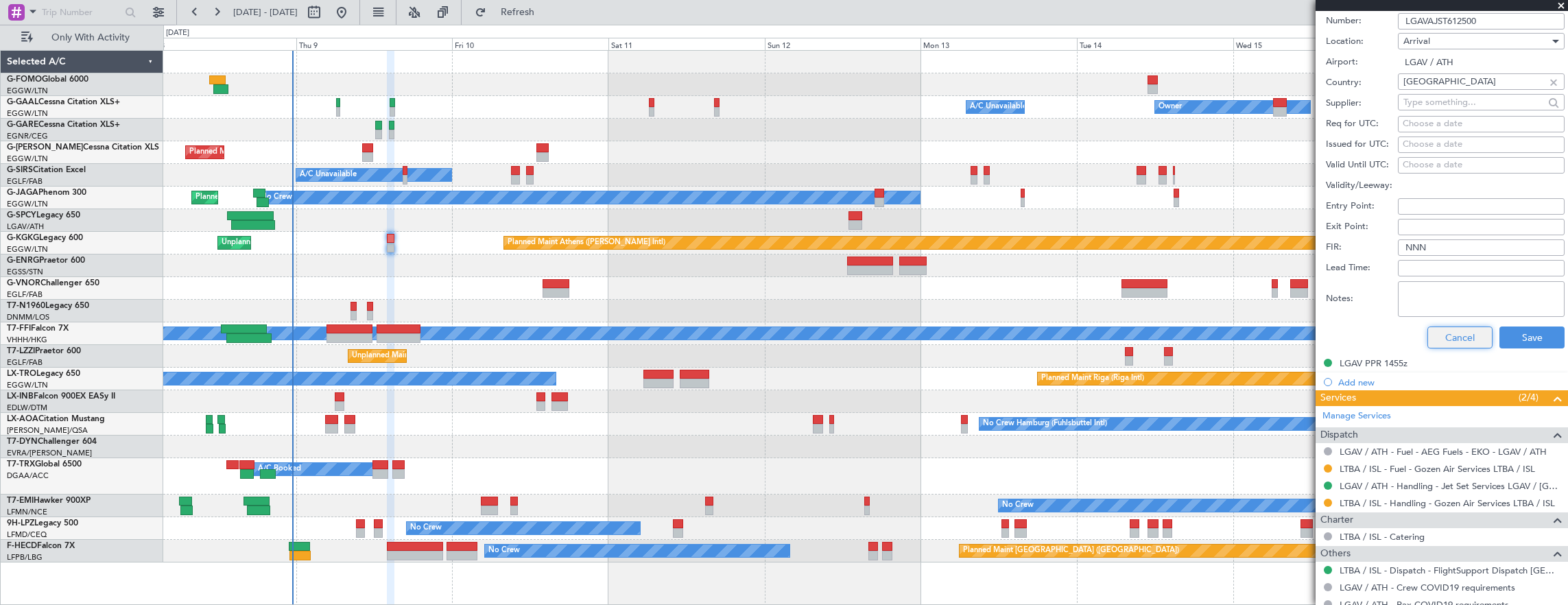
click at [1451, 335] on button "Cancel" at bounding box center [1460, 337] width 65 height 22
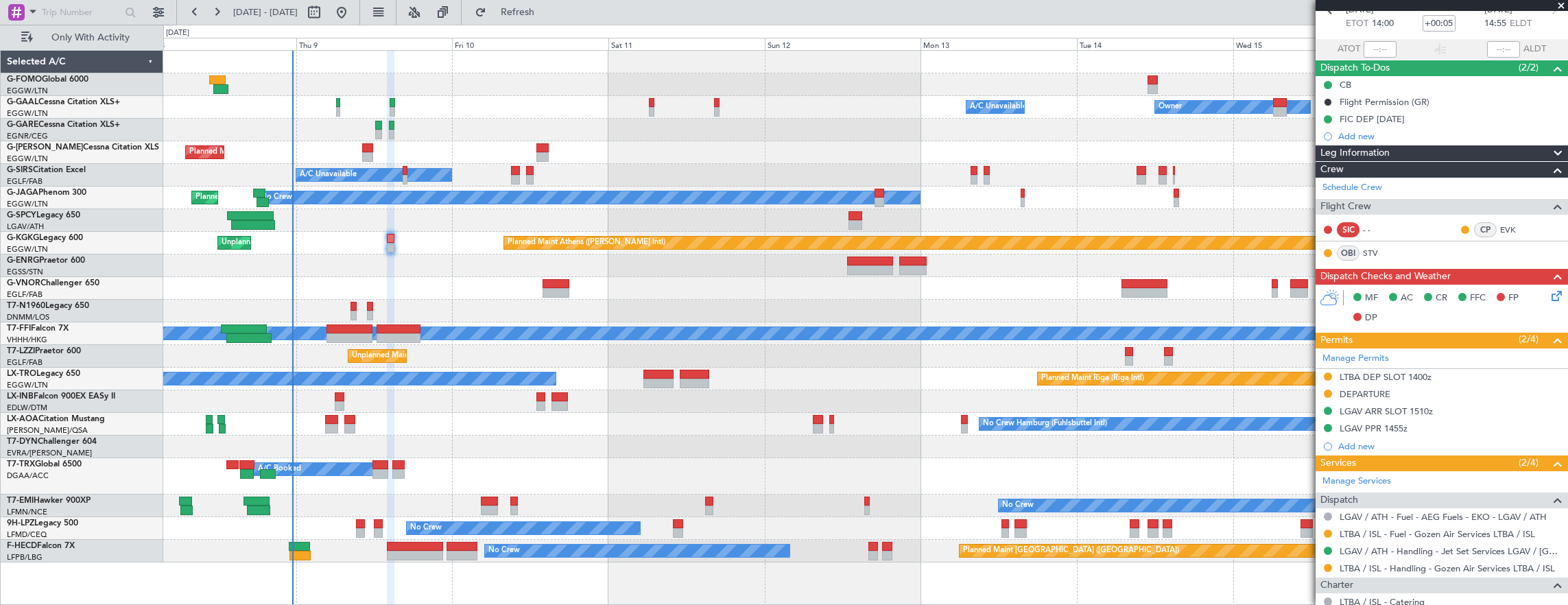
scroll to position [45, 0]
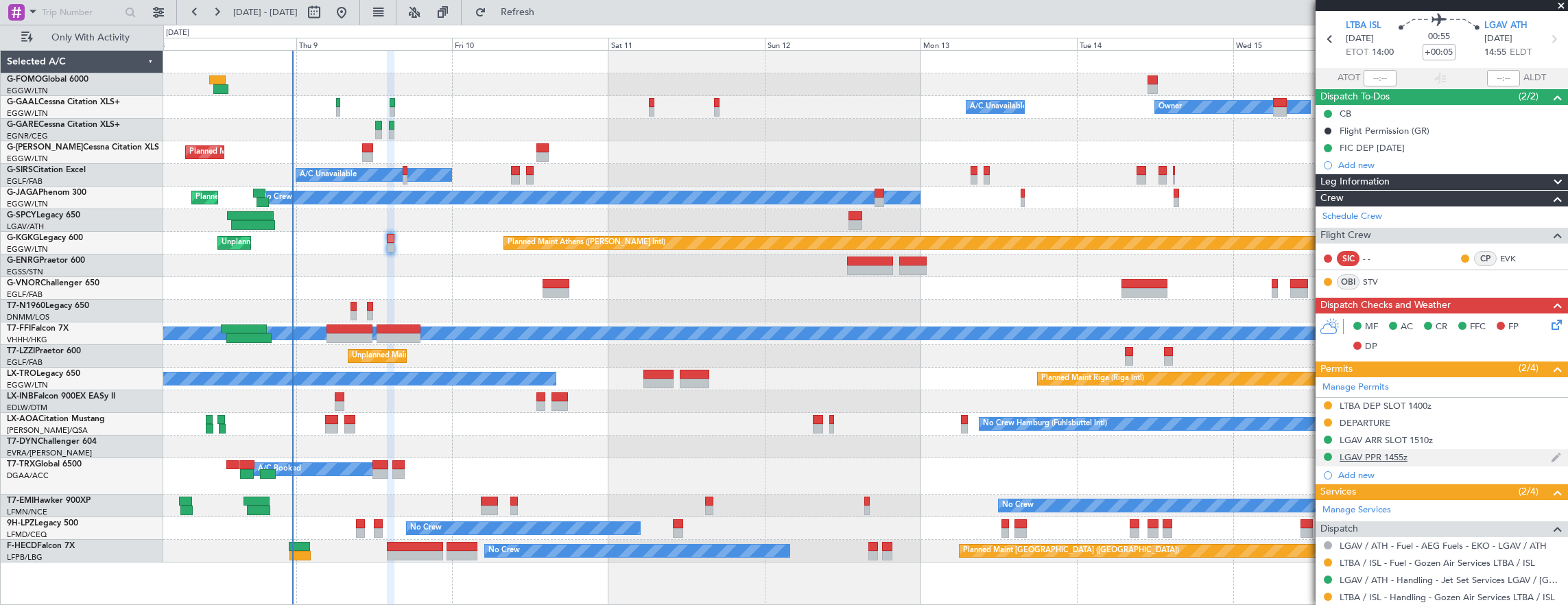
click at [1454, 451] on div "LGAV PPR 1455z" at bounding box center [1442, 457] width 252 height 17
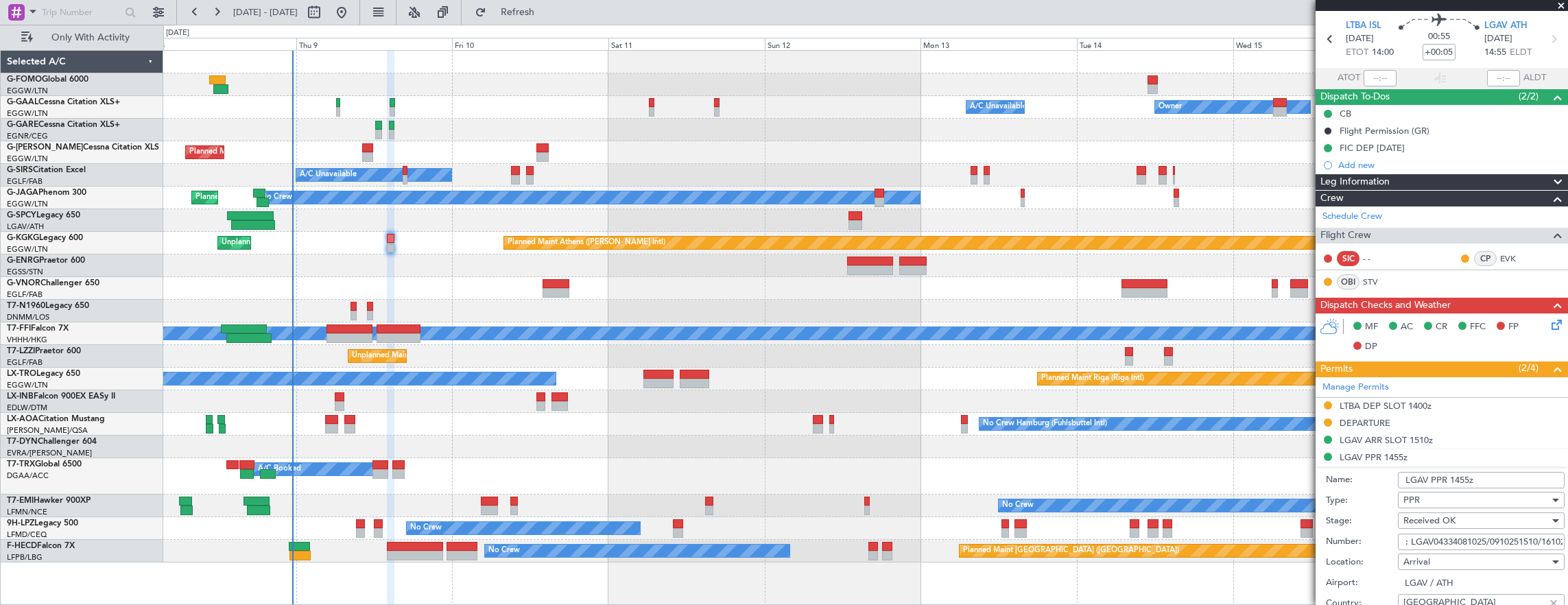
click at [1447, 536] on input ": LGAV04334081025/0910251510/1610251110" at bounding box center [1481, 542] width 167 height 16
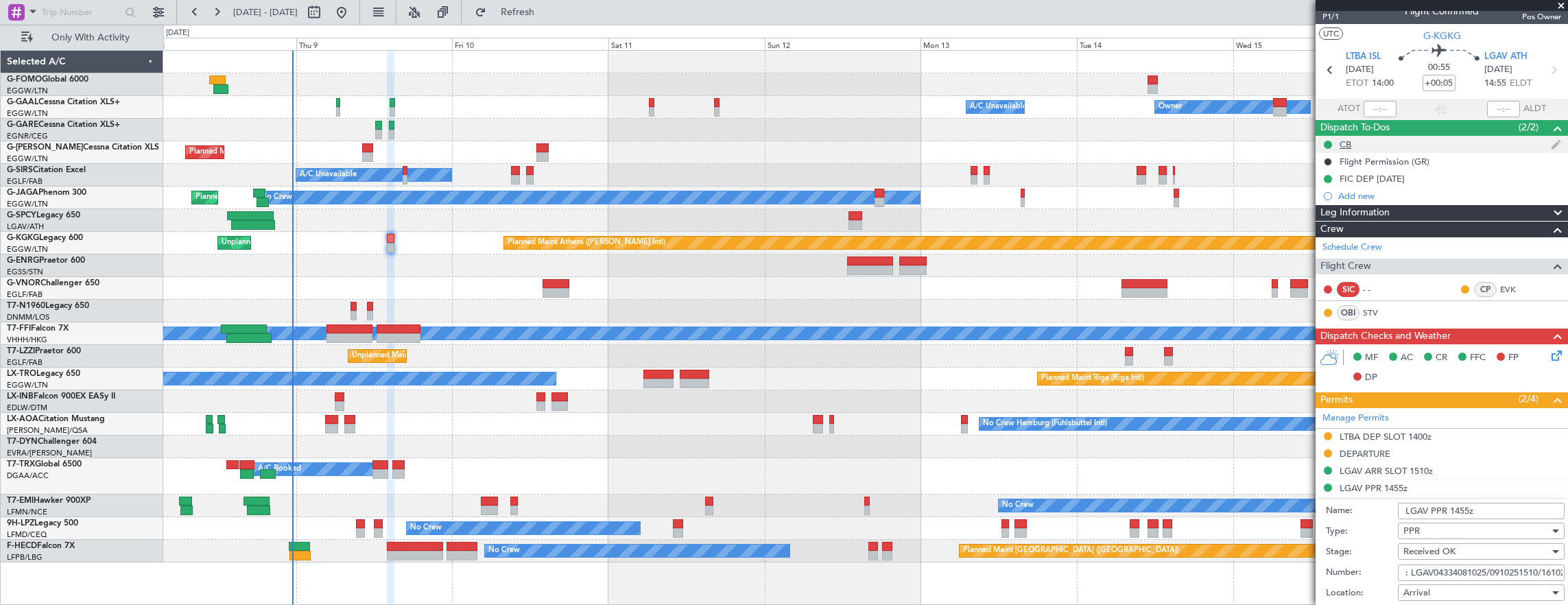
scroll to position [0, 0]
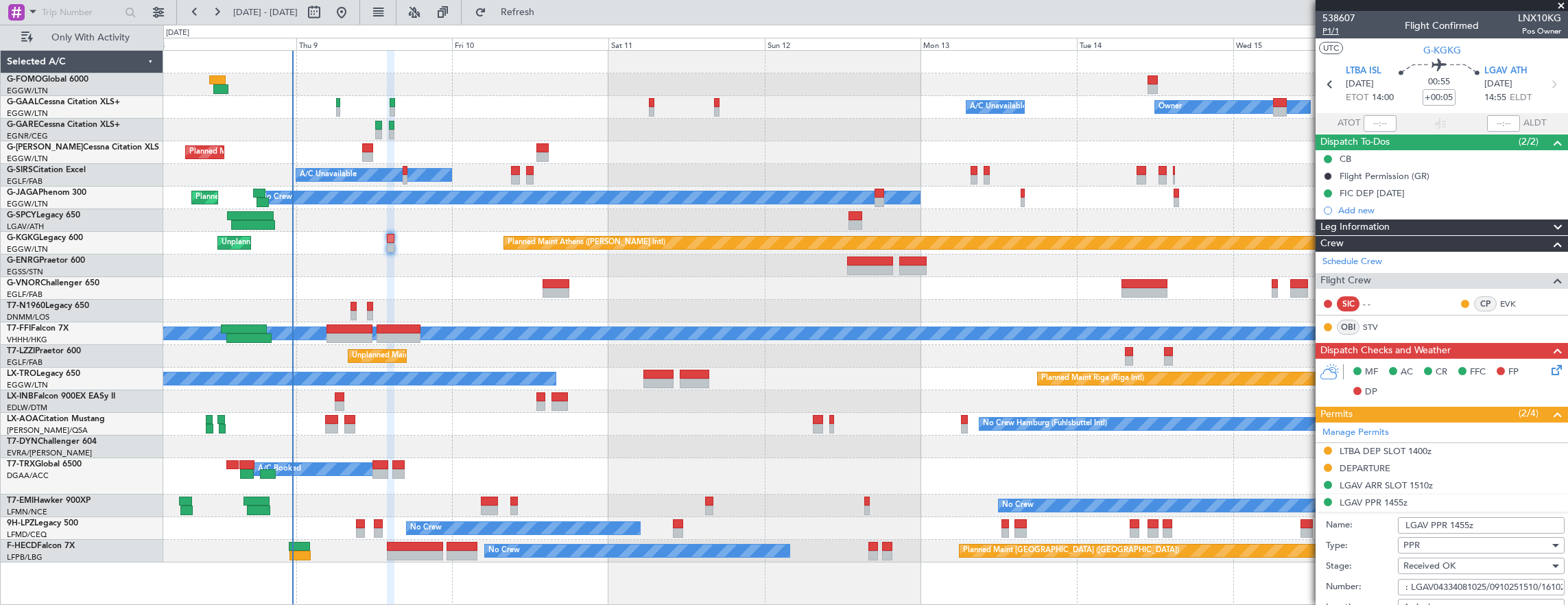
click at [1329, 31] on span "P1/1" at bounding box center [1338, 31] width 33 height 12
click at [1342, 34] on span "P1/1" at bounding box center [1338, 31] width 33 height 12
click at [1548, 369] on icon at bounding box center [1554, 368] width 11 height 11
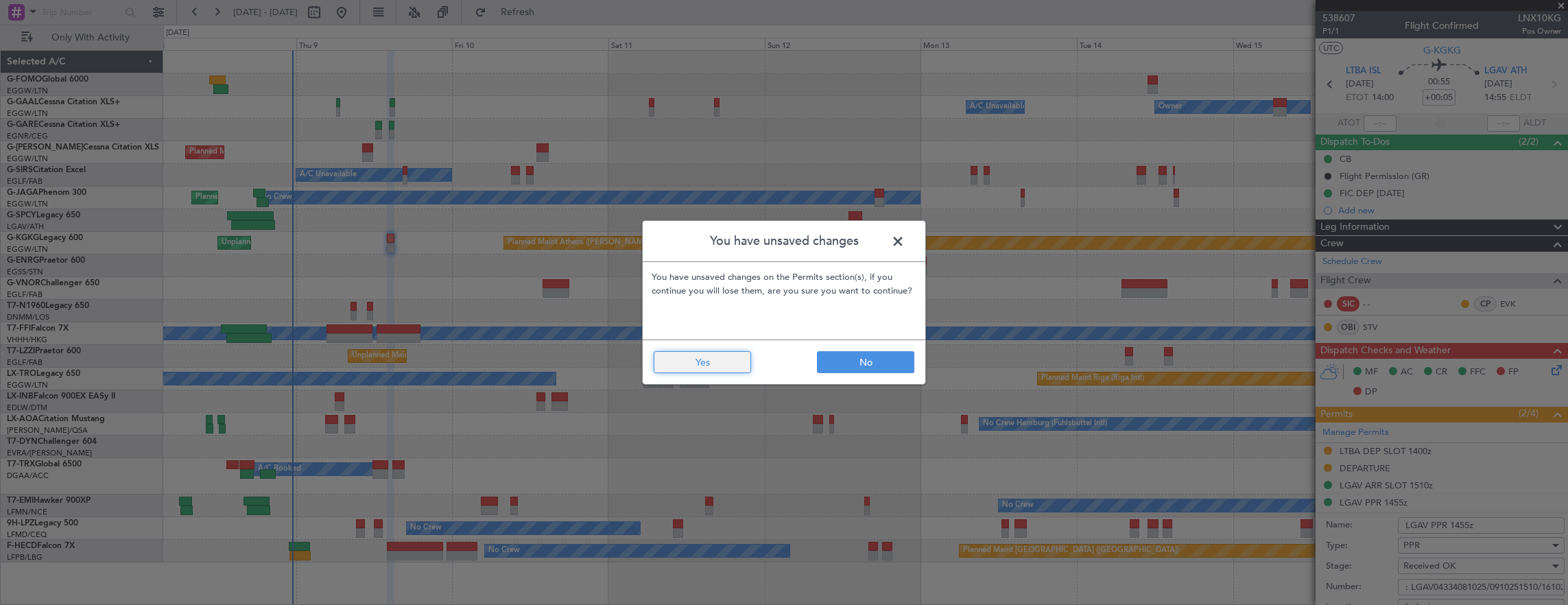
click at [680, 354] on button "Yes" at bounding box center [702, 362] width 97 height 22
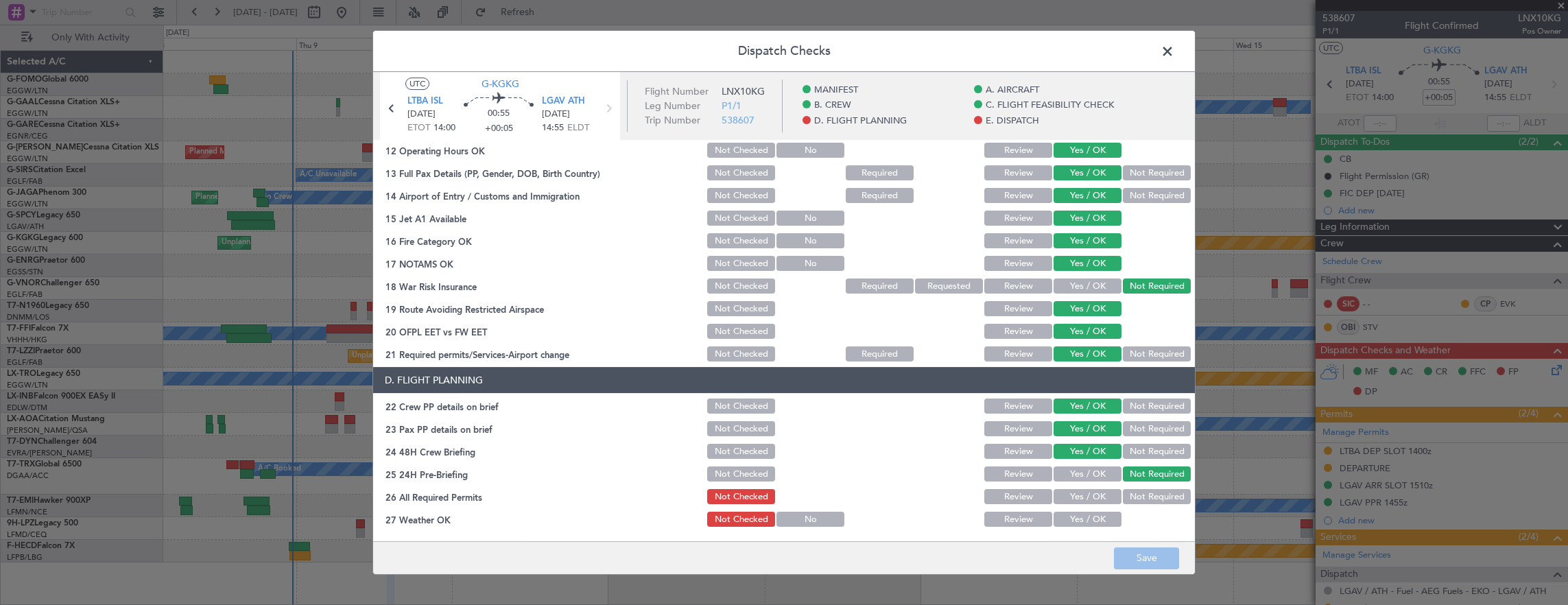
scroll to position [618, 0]
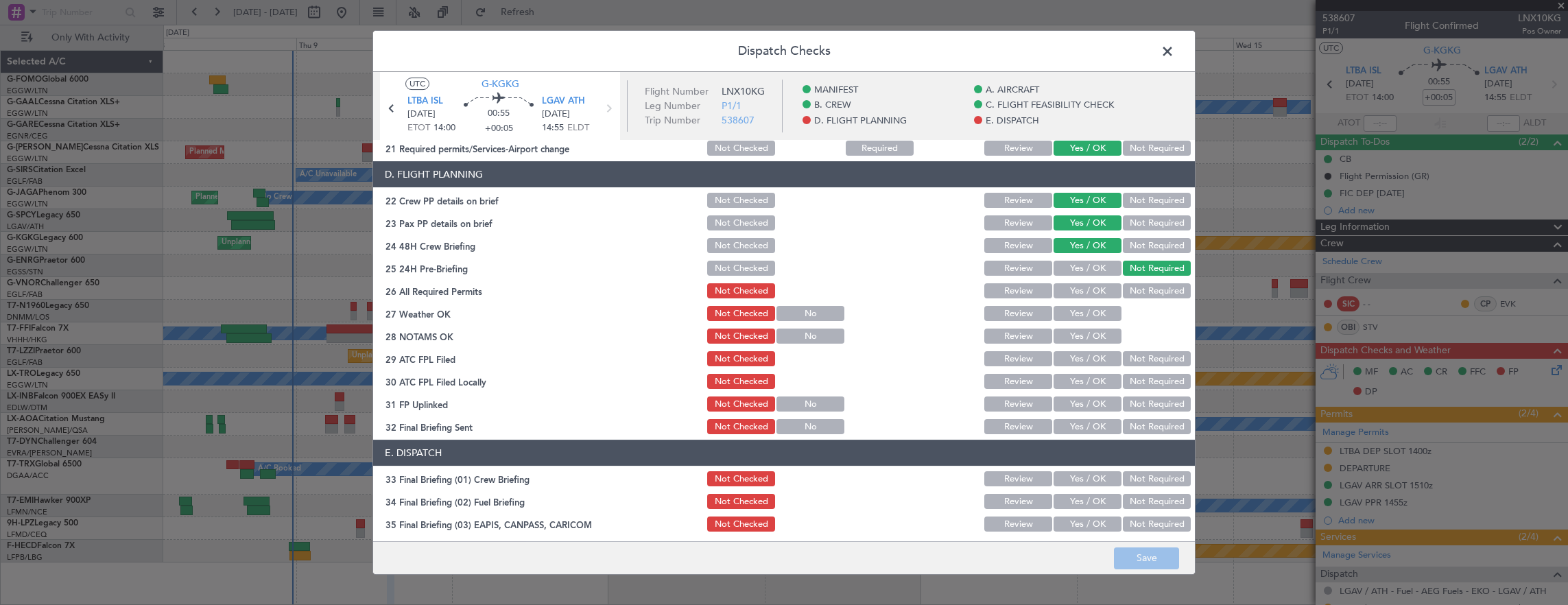
click at [1092, 294] on button "Yes / OK" at bounding box center [1087, 290] width 68 height 15
click at [1093, 314] on button "Yes / OK" at bounding box center [1087, 313] width 68 height 15
click at [1086, 331] on button "Yes / OK" at bounding box center [1087, 336] width 68 height 15
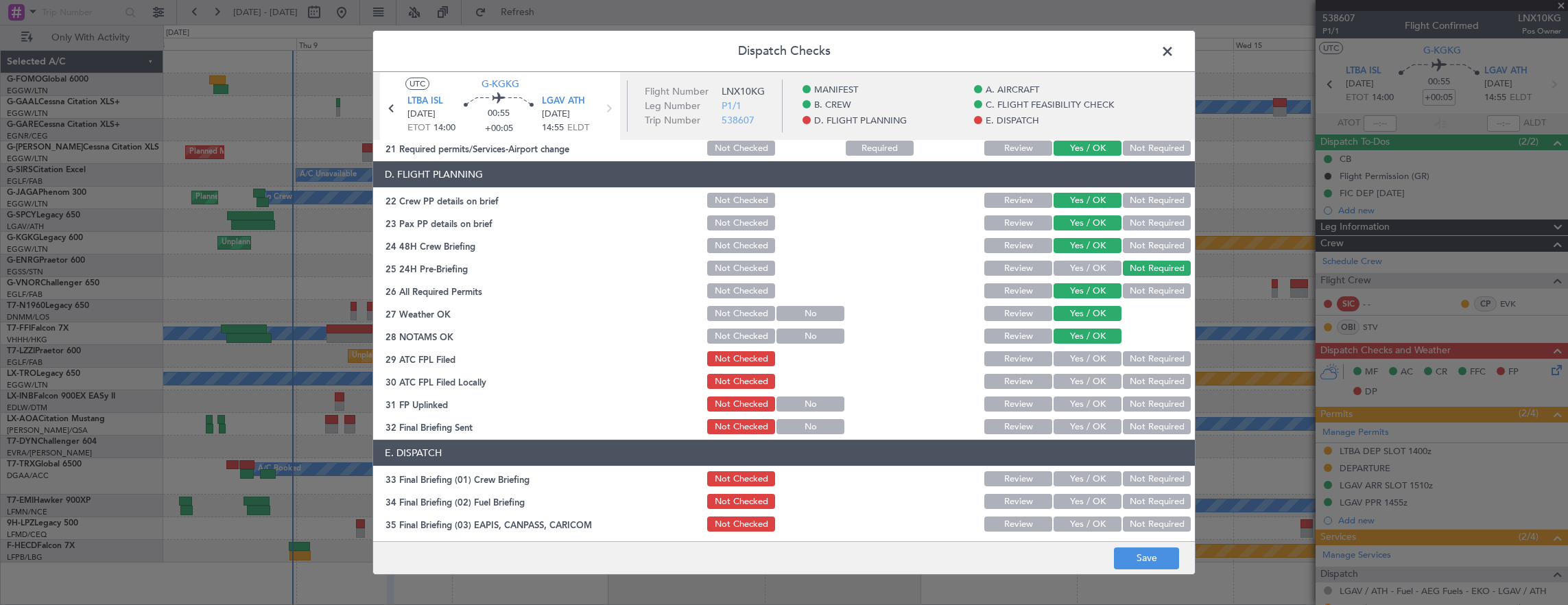
drag, startPoint x: 1073, startPoint y: 353, endPoint x: 1126, endPoint y: 377, distance: 58.2
click at [1073, 353] on button "Yes / OK" at bounding box center [1087, 359] width 68 height 15
click at [1126, 377] on button "Not Required" at bounding box center [1156, 381] width 68 height 15
click at [1066, 406] on button "Yes / OK" at bounding box center [1087, 404] width 68 height 15
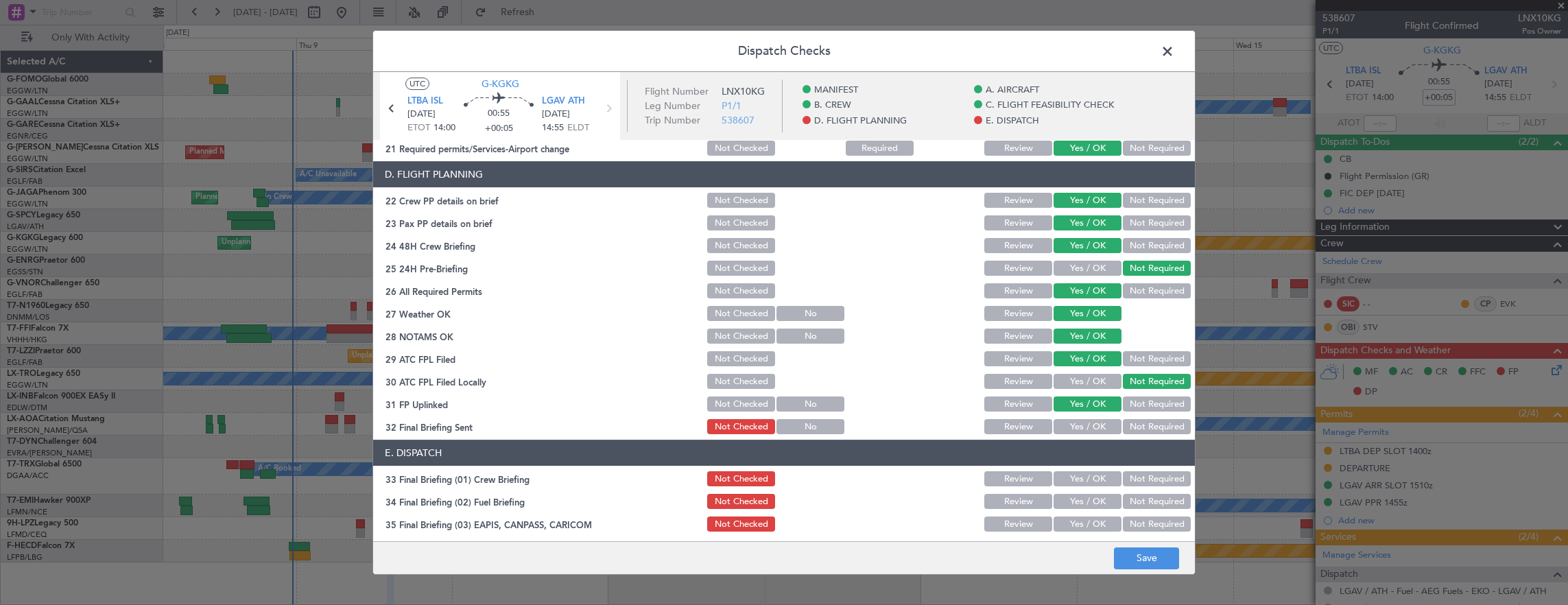
click at [1139, 425] on button "Not Required" at bounding box center [1156, 426] width 68 height 15
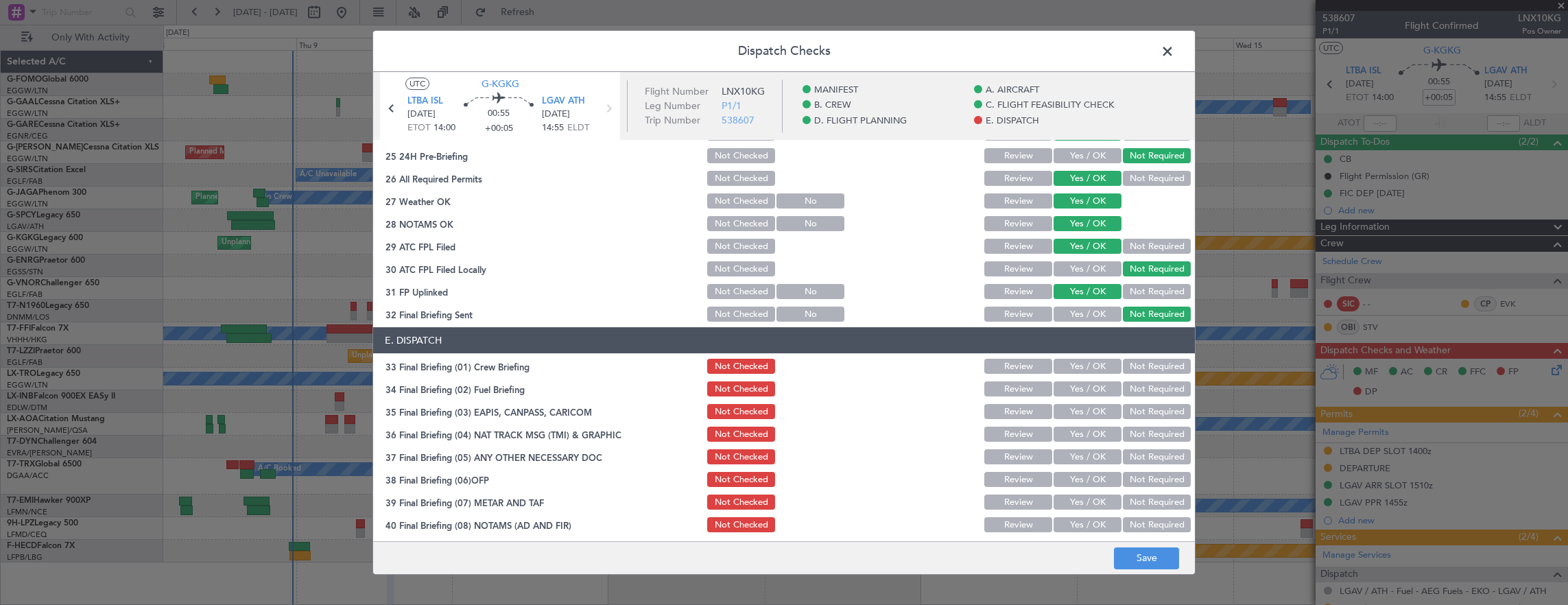
scroll to position [823, 0]
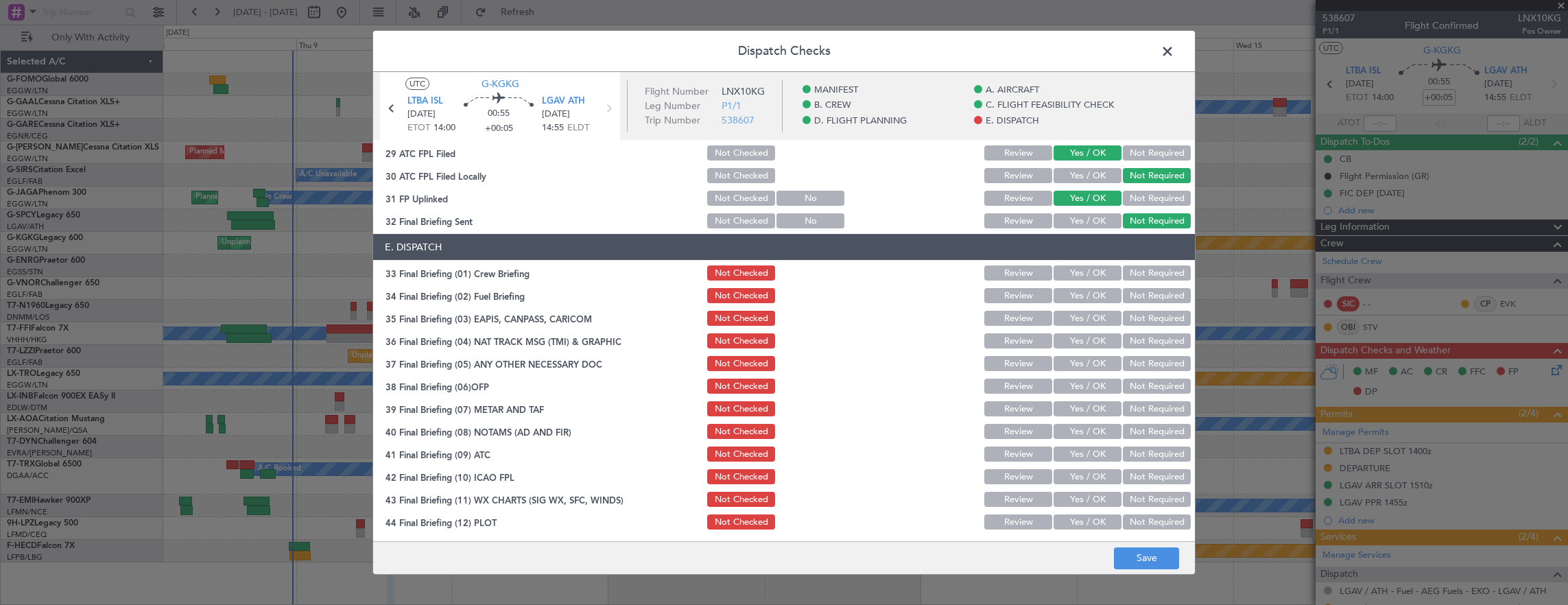
click at [1080, 278] on button "Yes / OK" at bounding box center [1087, 273] width 68 height 15
click at [1080, 305] on div "Yes / OK" at bounding box center [1086, 295] width 69 height 19
click at [1072, 291] on button "Yes / OK" at bounding box center [1087, 296] width 68 height 15
click at [1144, 316] on button "Not Required" at bounding box center [1156, 318] width 68 height 15
drag, startPoint x: 1138, startPoint y: 340, endPoint x: 1126, endPoint y: 343, distance: 12.4
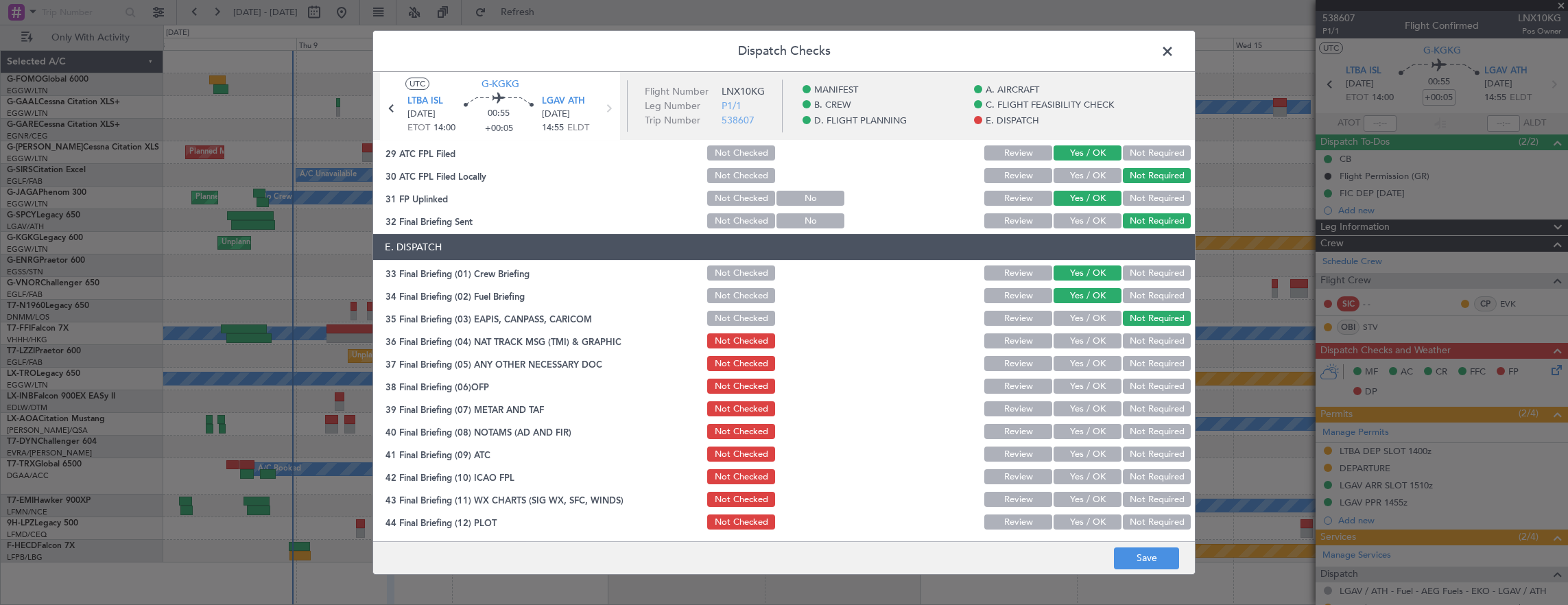
click at [1137, 340] on button "Not Required" at bounding box center [1156, 341] width 68 height 15
drag, startPoint x: 1089, startPoint y: 362, endPoint x: 1086, endPoint y: 381, distance: 19.2
click at [1089, 363] on button "Yes / OK" at bounding box center [1087, 363] width 68 height 15
click at [1084, 383] on button "Yes / OK" at bounding box center [1087, 386] width 68 height 15
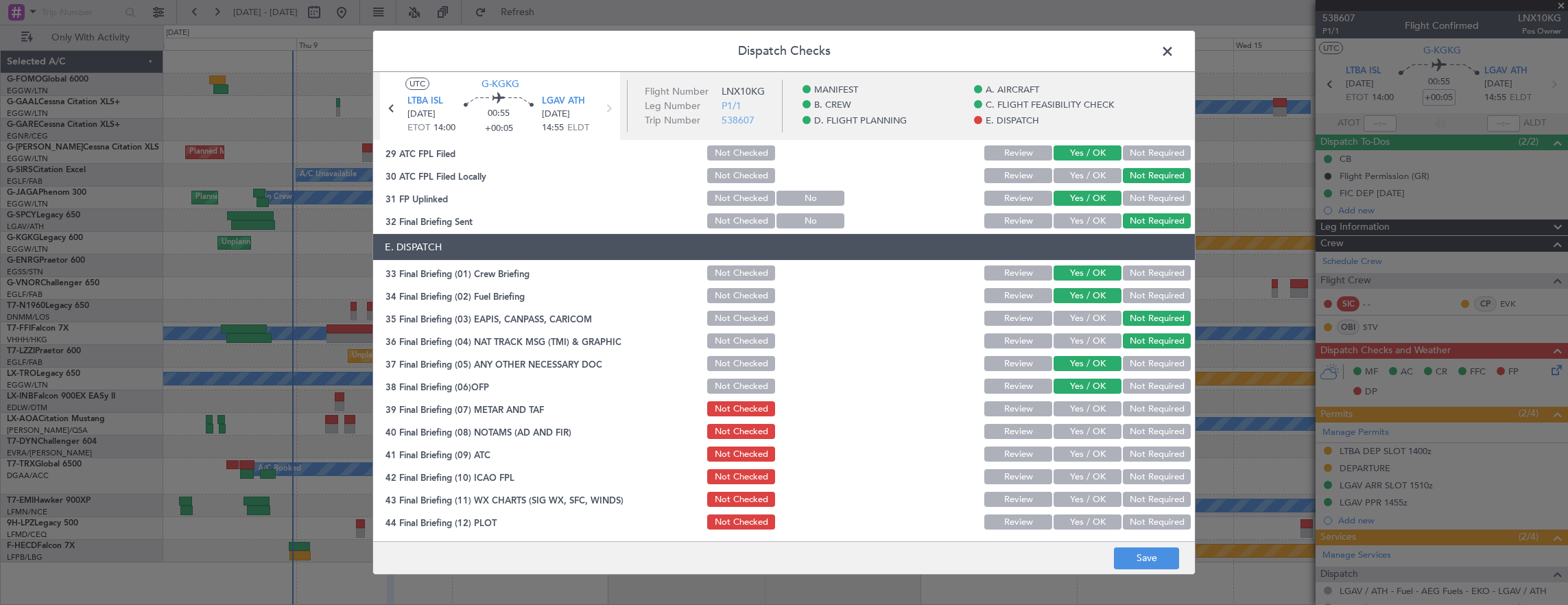
click at [1082, 408] on button "Yes / OK" at bounding box center [1087, 408] width 68 height 15
click at [1078, 432] on button "Yes / OK" at bounding box center [1087, 431] width 68 height 15
click at [1077, 452] on button "Yes / OK" at bounding box center [1087, 454] width 68 height 15
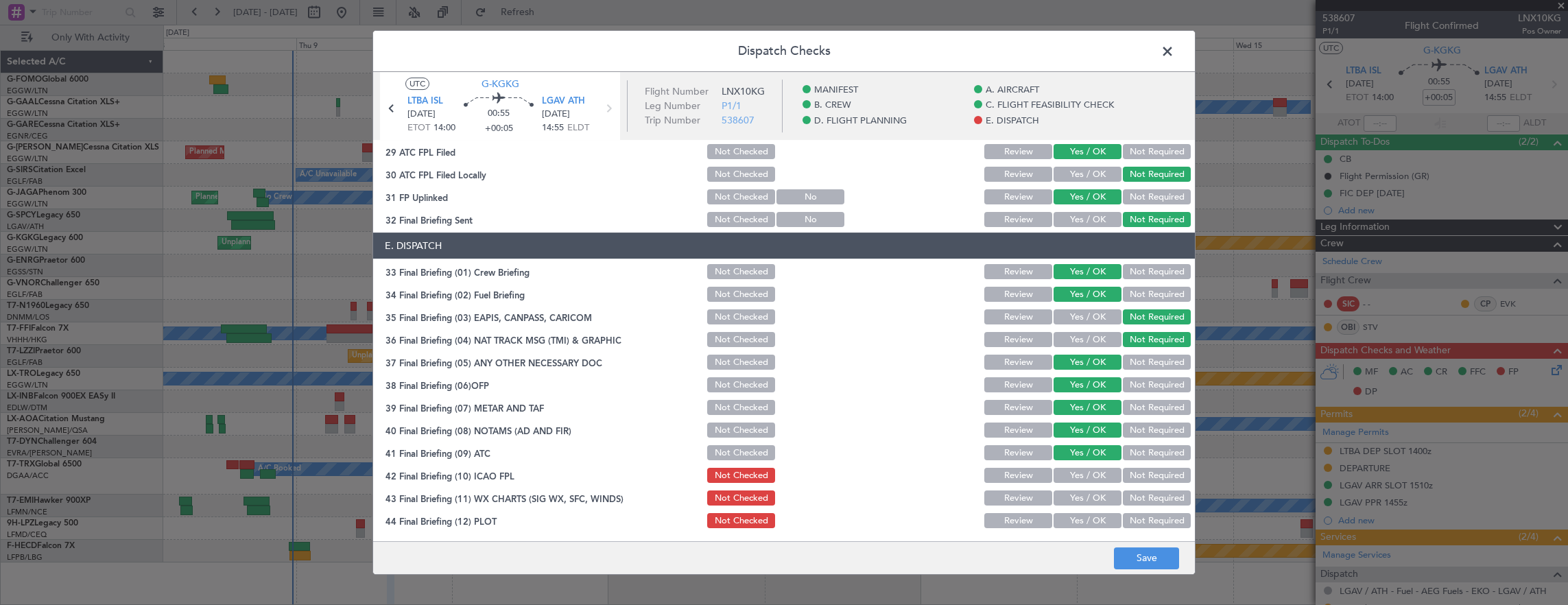
scroll to position [826, 0]
drag, startPoint x: 1060, startPoint y: 469, endPoint x: 1062, endPoint y: 491, distance: 22.1
click at [1060, 470] on button "Yes / OK" at bounding box center [1087, 474] width 68 height 15
drag, startPoint x: 1064, startPoint y: 497, endPoint x: 1068, endPoint y: 522, distance: 25.3
click at [1064, 499] on button "Yes / OK" at bounding box center [1087, 497] width 68 height 15
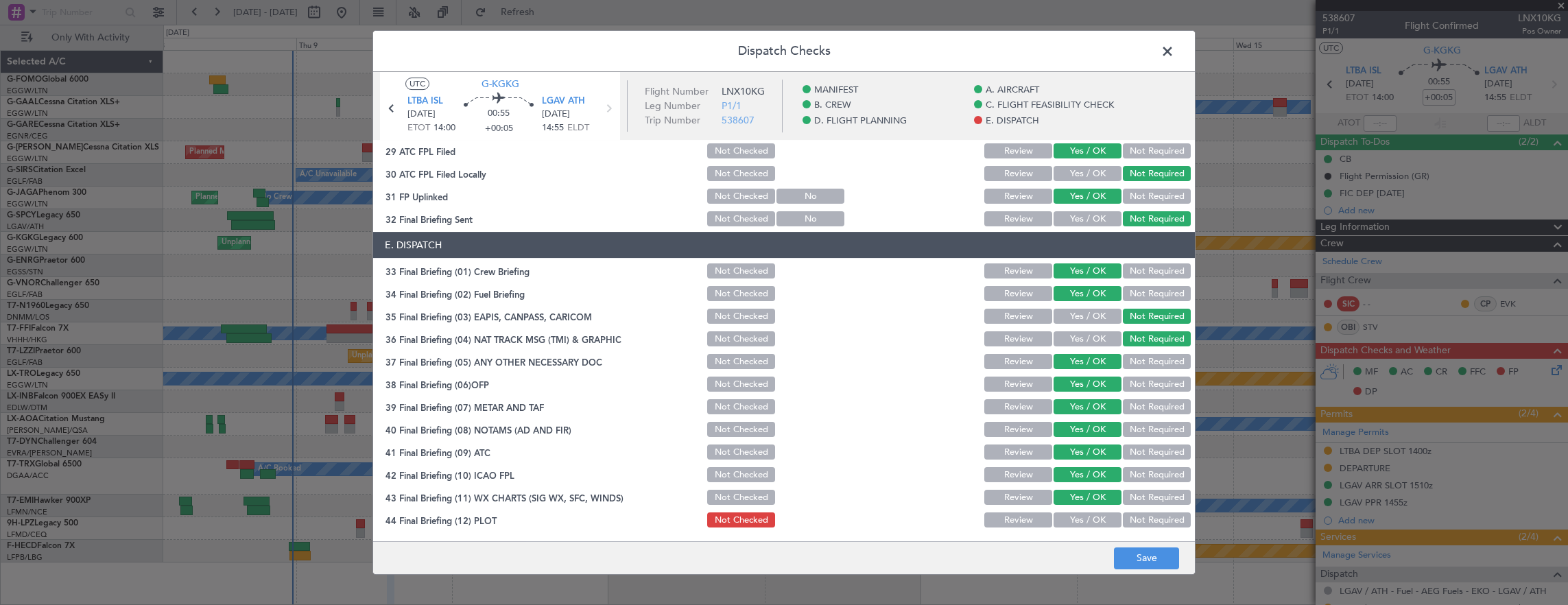
click at [1069, 523] on button "Yes / OK" at bounding box center [1087, 520] width 68 height 15
click at [1117, 541] on main "UTC G-KGKG LTBA ISL 09/10/2025 ETOT 14:00 00:55 +00:05 LGAV ATH 09/10/2025 14:5…" at bounding box center [784, 309] width 822 height 475
click at [1135, 555] on button "Save" at bounding box center [1146, 558] width 65 height 22
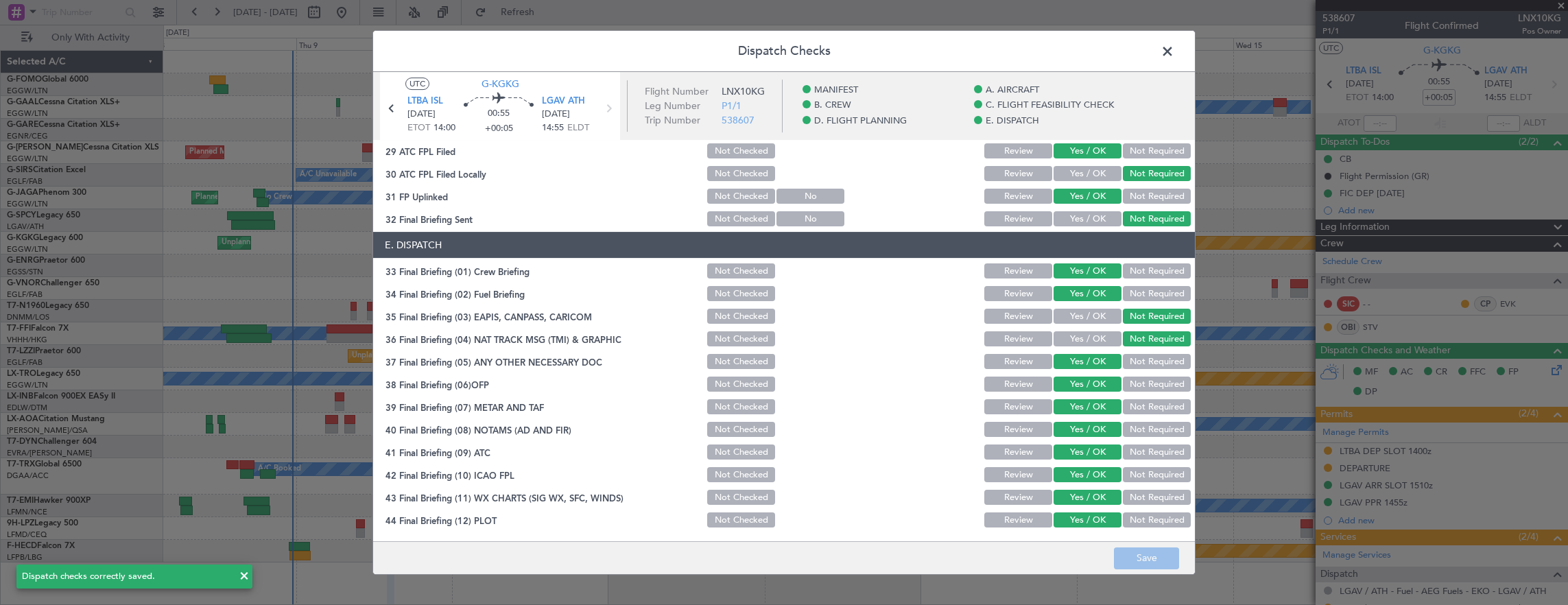
drag, startPoint x: 1132, startPoint y: 555, endPoint x: 1173, endPoint y: 53, distance: 503.7
click at [1153, 53] on header "Dispatch Checks" at bounding box center [784, 51] width 822 height 41
click at [1174, 53] on span at bounding box center [1174, 55] width 0 height 27
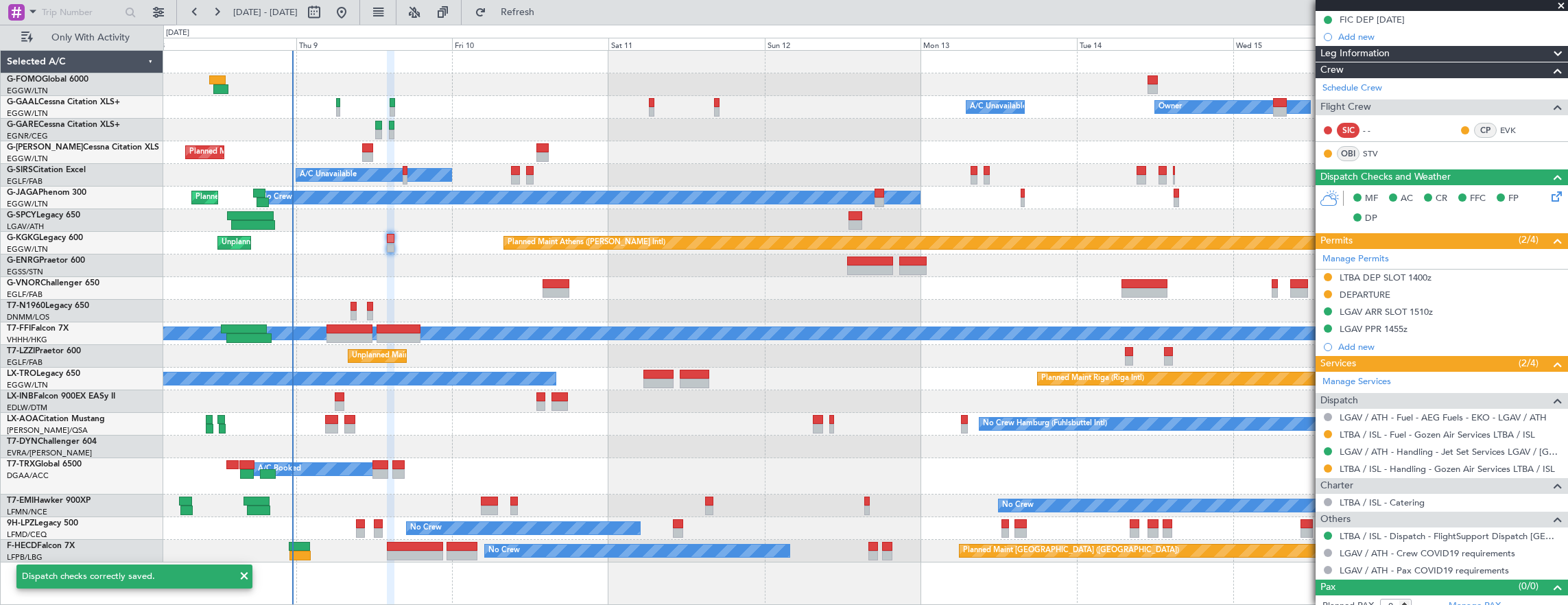
scroll to position [182, 0]
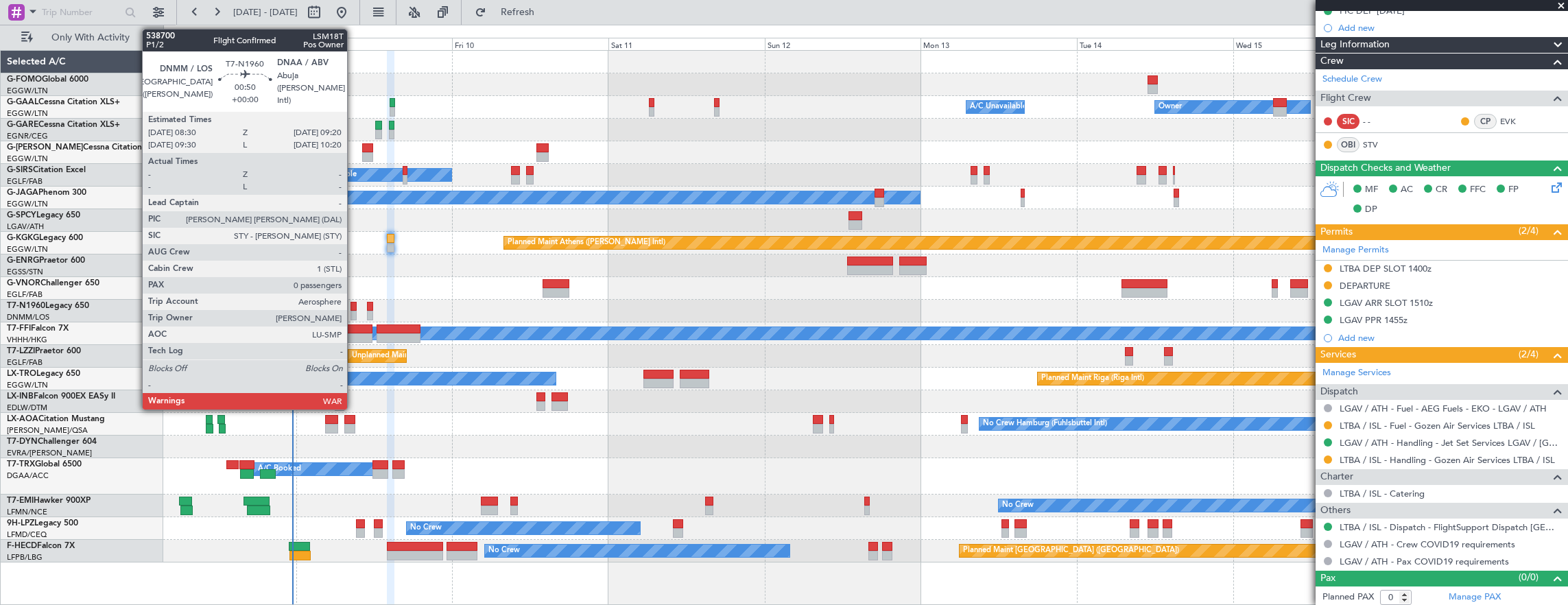
click at [354, 313] on div at bounding box center [353, 316] width 5 height 10
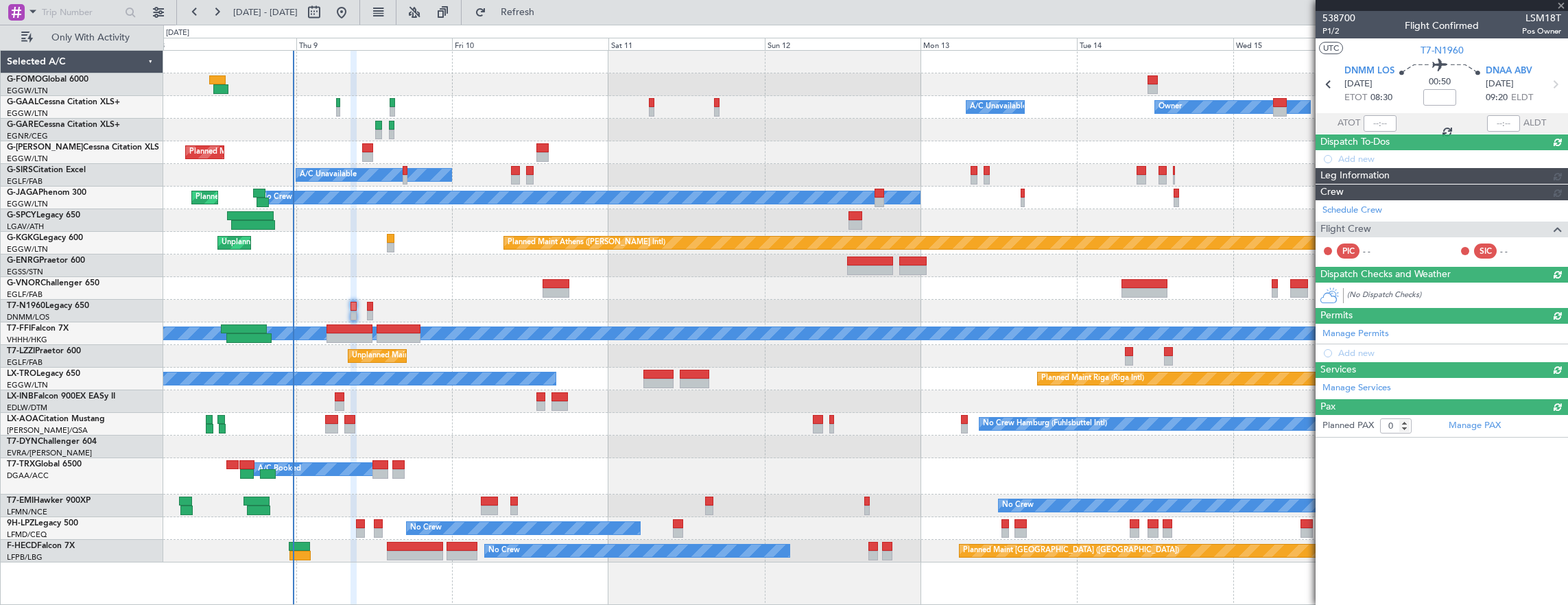
scroll to position [0, 0]
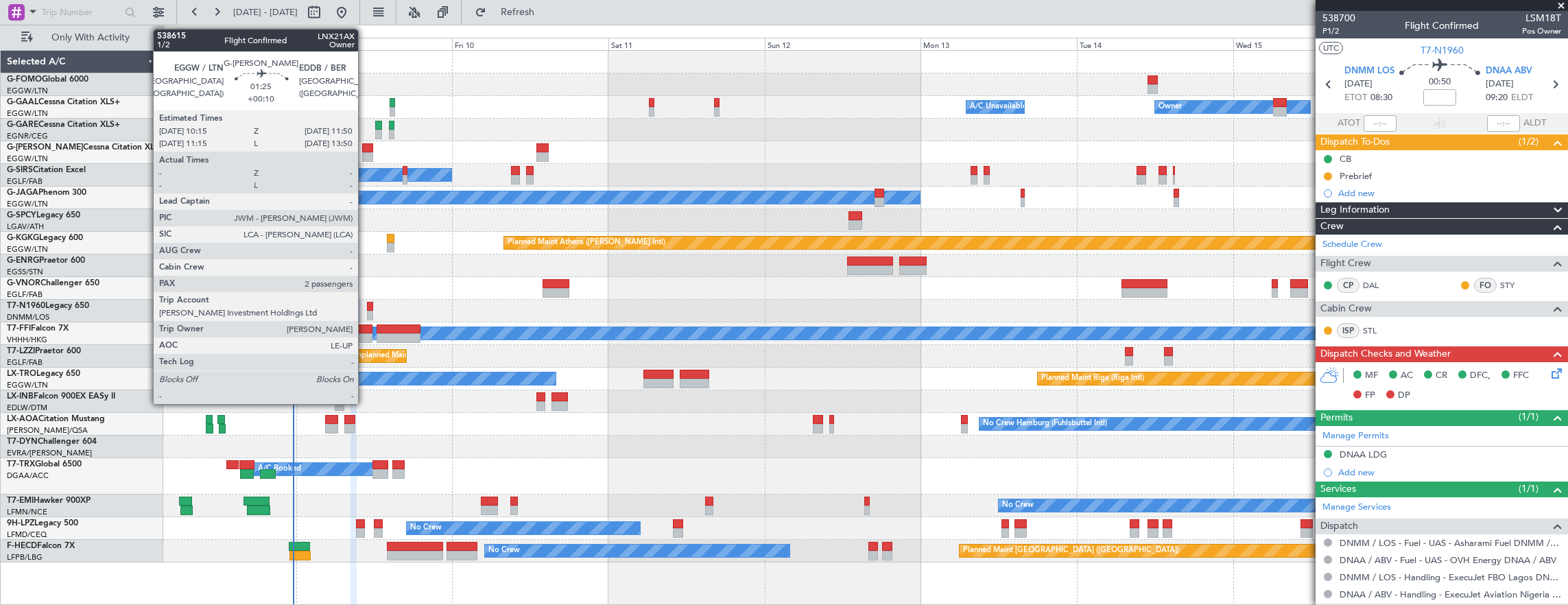
click at [365, 157] on div at bounding box center [368, 157] width 11 height 10
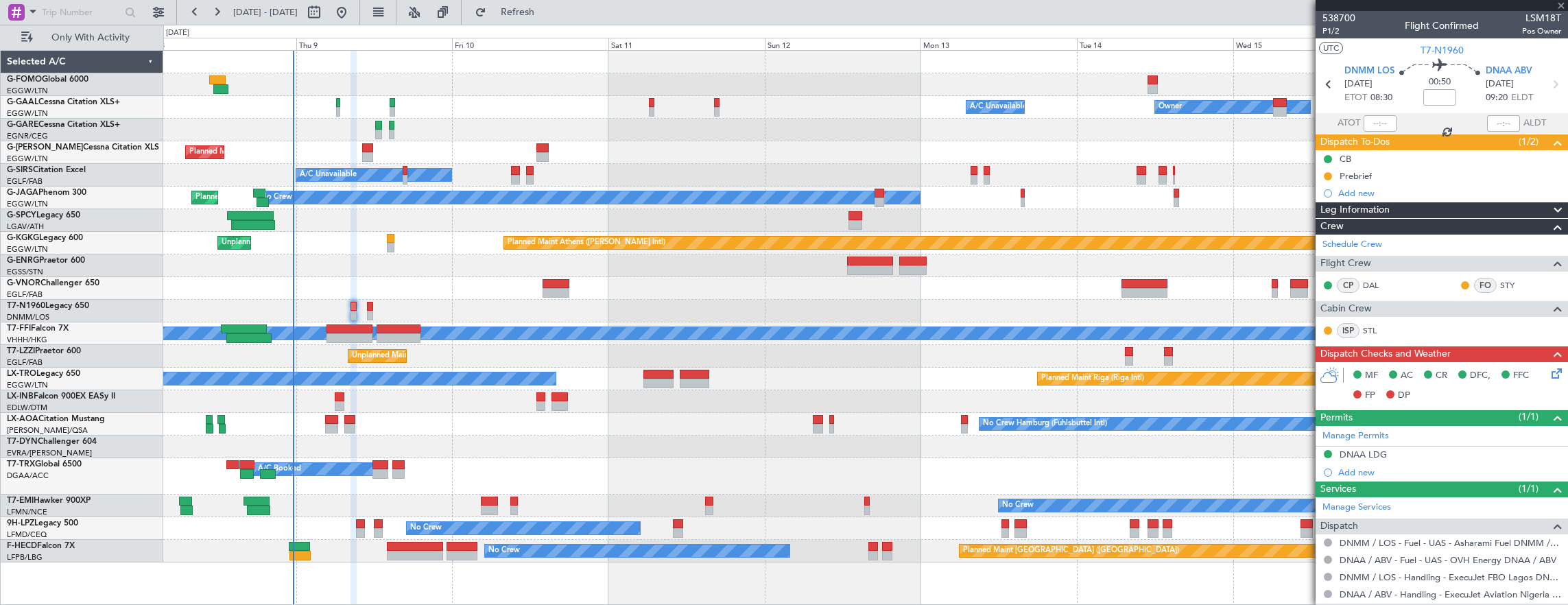
type input "+00:10"
type input "2"
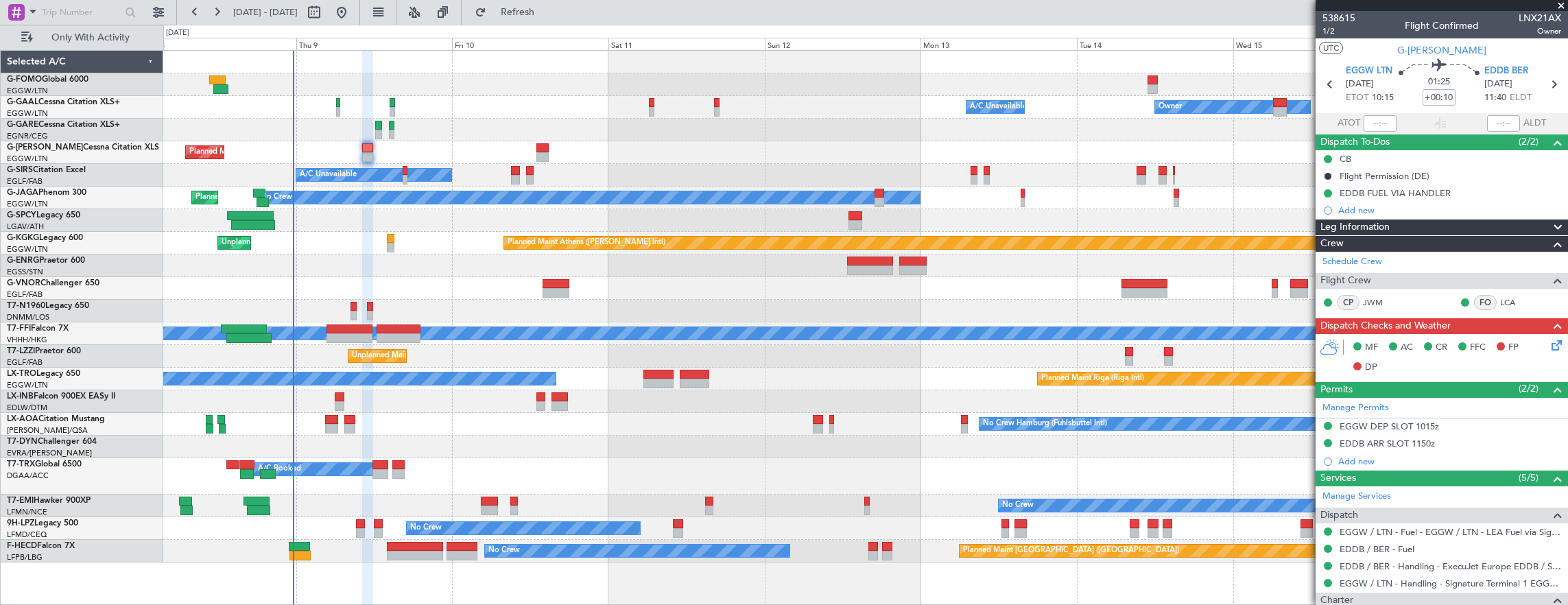
click at [224, 434] on div "No Crew Hamburg (Fuhlsbuttel Intl) No Crew" at bounding box center [865, 424] width 1405 height 23
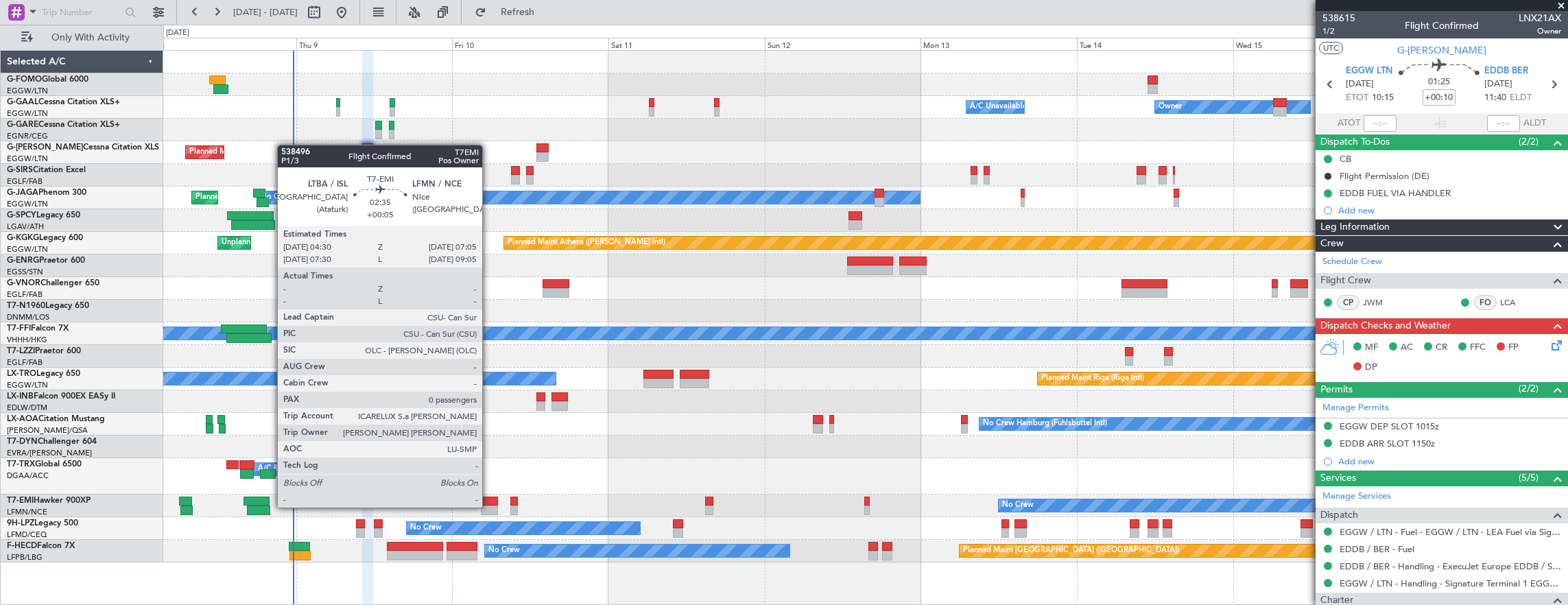
click at [489, 507] on div at bounding box center [488, 510] width 17 height 10
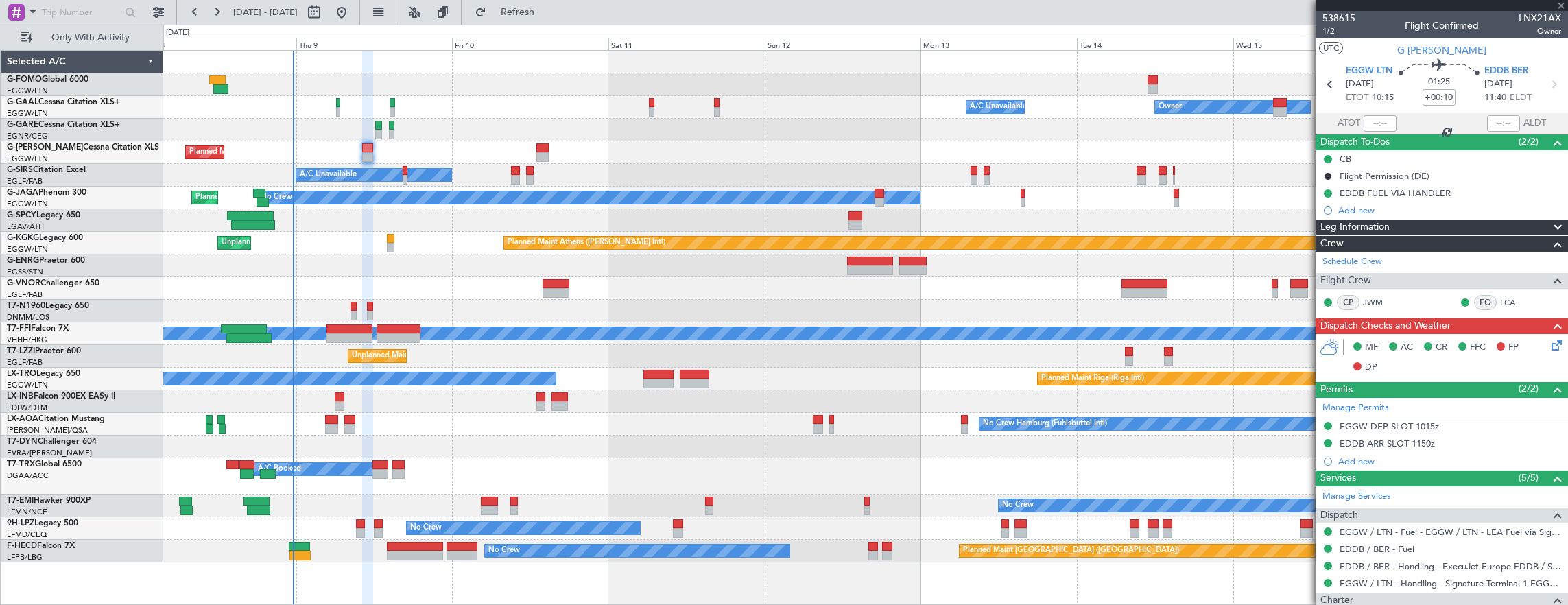
type input "+00:05"
type input "0"
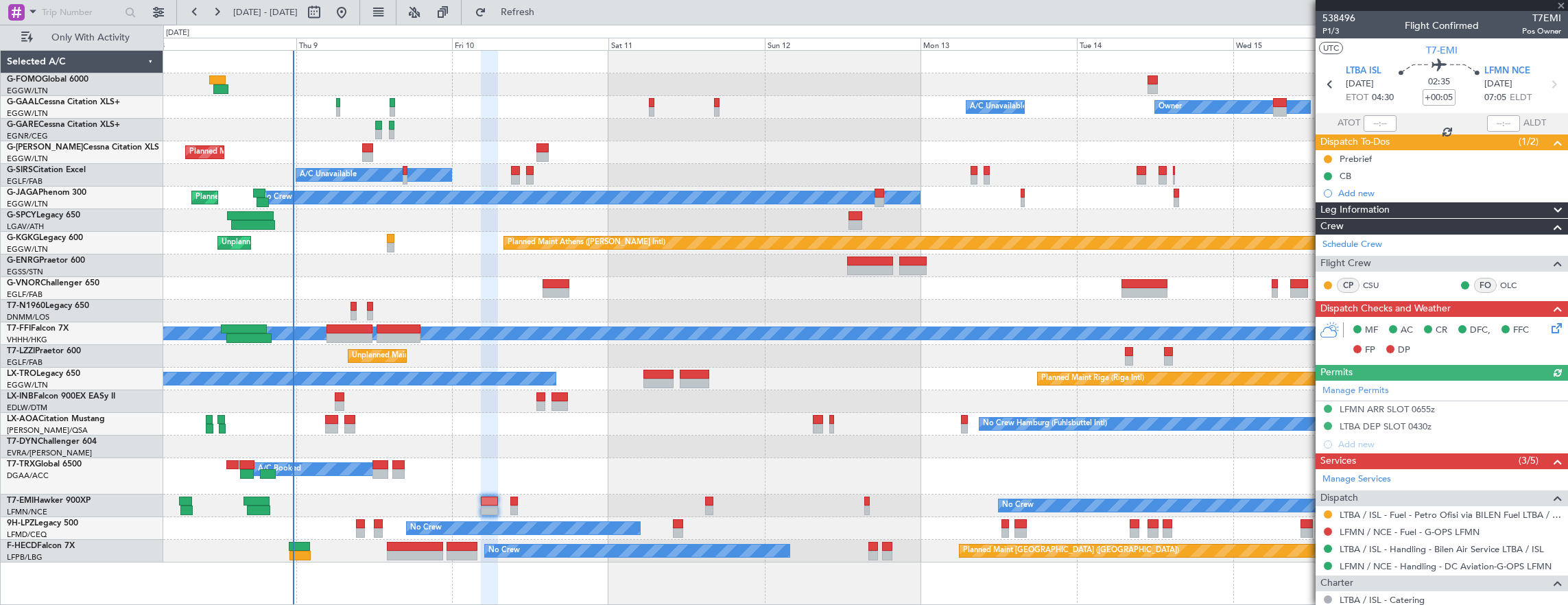
click at [506, 505] on div "No Crew" at bounding box center [865, 506] width 1405 height 23
click at [513, 504] on div at bounding box center [514, 501] width 8 height 10
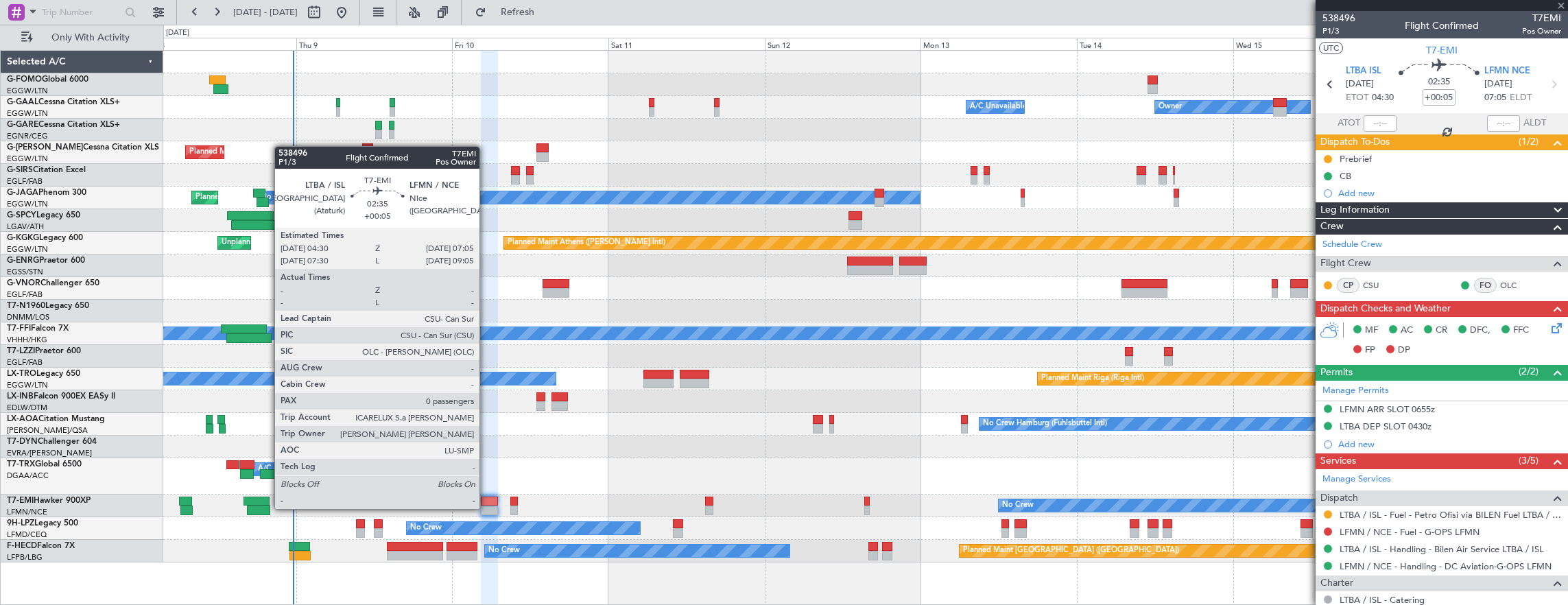
type input "1"
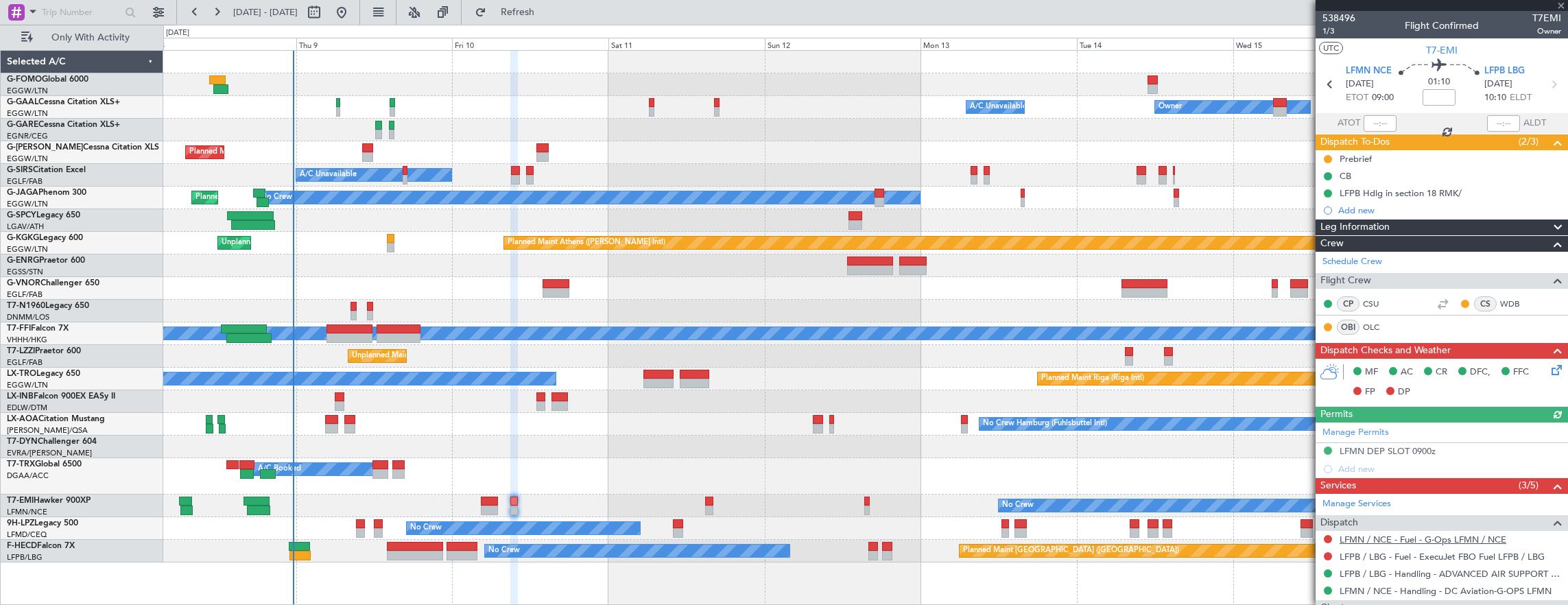
click at [1451, 534] on link "LFMN / NCE - Fuel - G-Ops LFMN / NCE" at bounding box center [1422, 539] width 167 height 12
click at [1448, 534] on link "LFMN / NCE - Fuel - G-Ops LFMN / NCE" at bounding box center [1422, 539] width 167 height 12
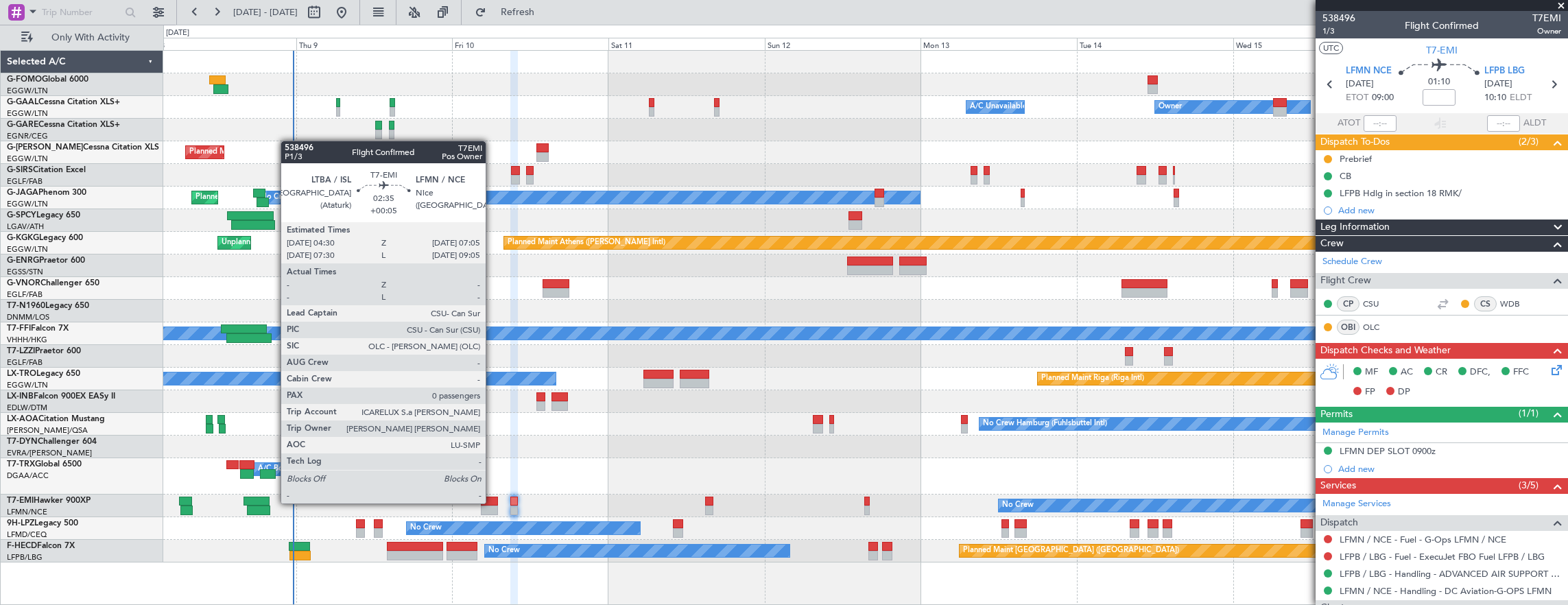
click at [492, 502] on div at bounding box center [488, 501] width 17 height 10
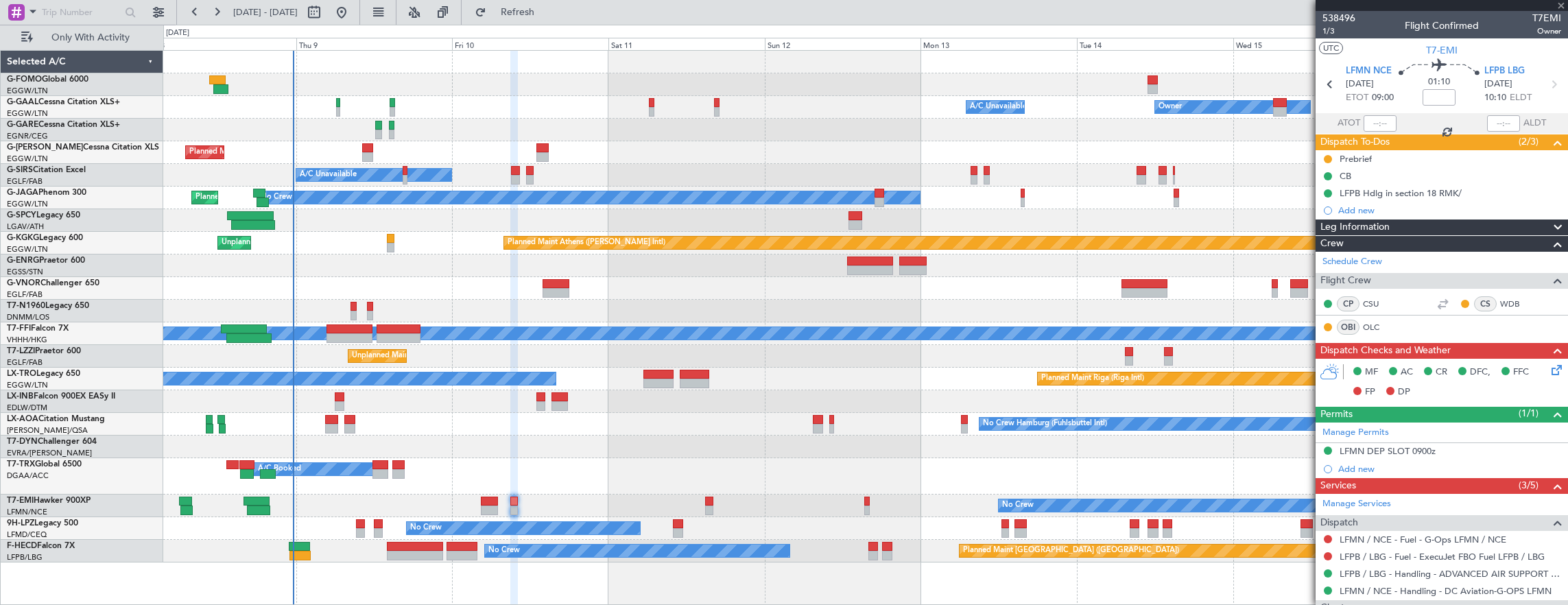
type input "+00:05"
type input "0"
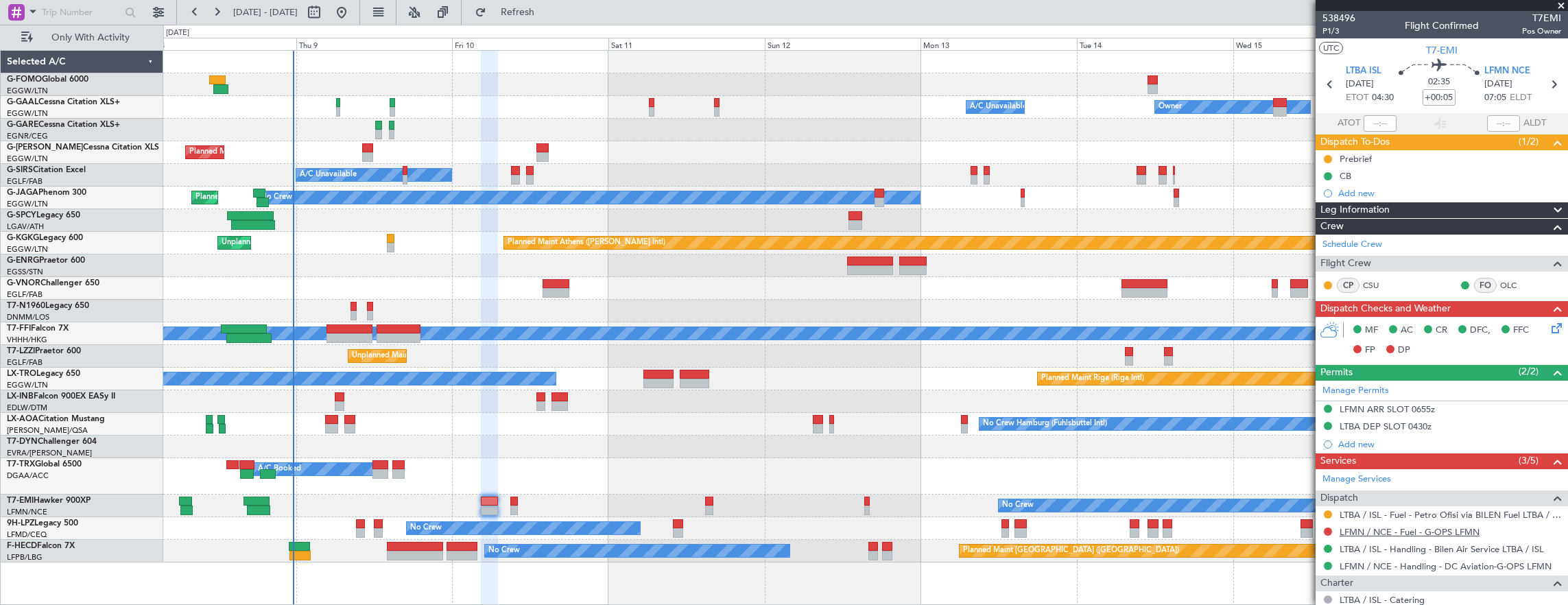
click at [1411, 530] on link "LFMN / NCE - Fuel - G-OPS LFMN" at bounding box center [1408, 532] width 140 height 12
click at [1382, 533] on mat-tooltip-component "LTBA / ISL - Fuel - Petro Ofisi via BILEN Fuel LTBA / ISL" at bounding box center [1445, 536] width 214 height 36
click at [1468, 530] on link "LFMN / NCE - Fuel - G-OPS LFMN" at bounding box center [1408, 532] width 140 height 12
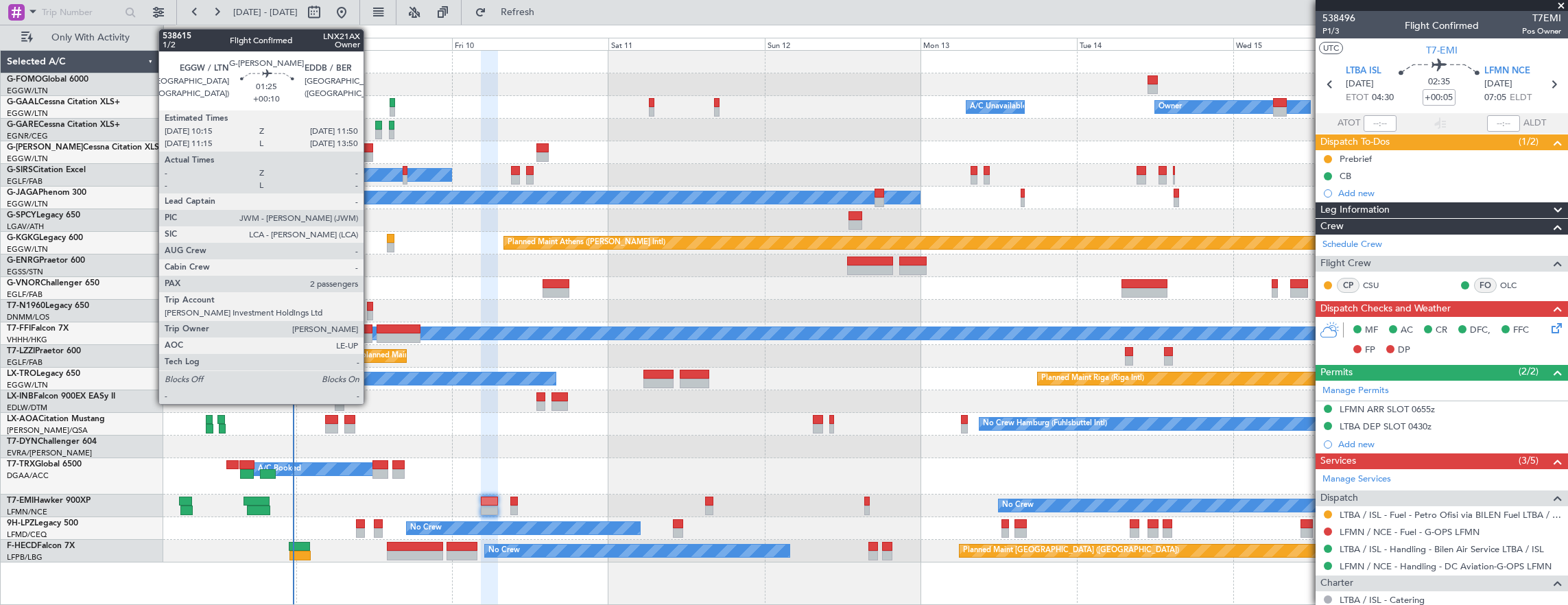
click at [370, 156] on div at bounding box center [368, 157] width 11 height 10
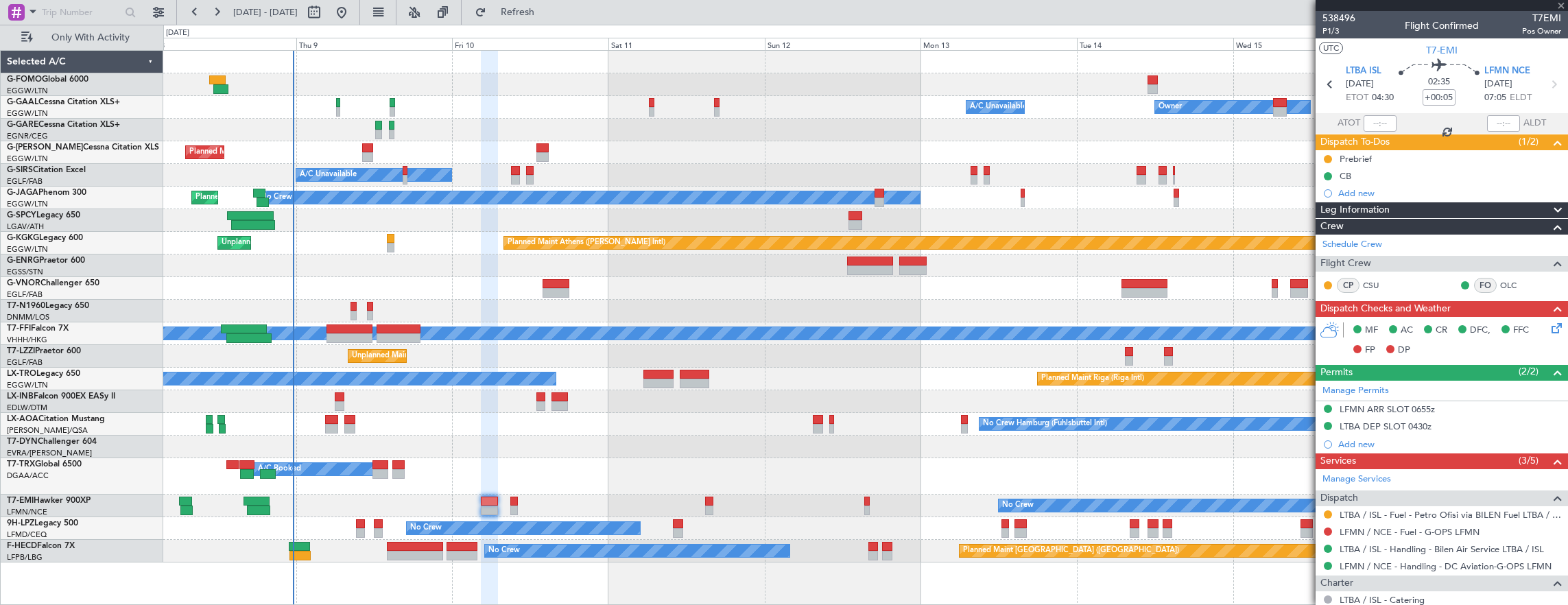
type input "+00:10"
type input "2"
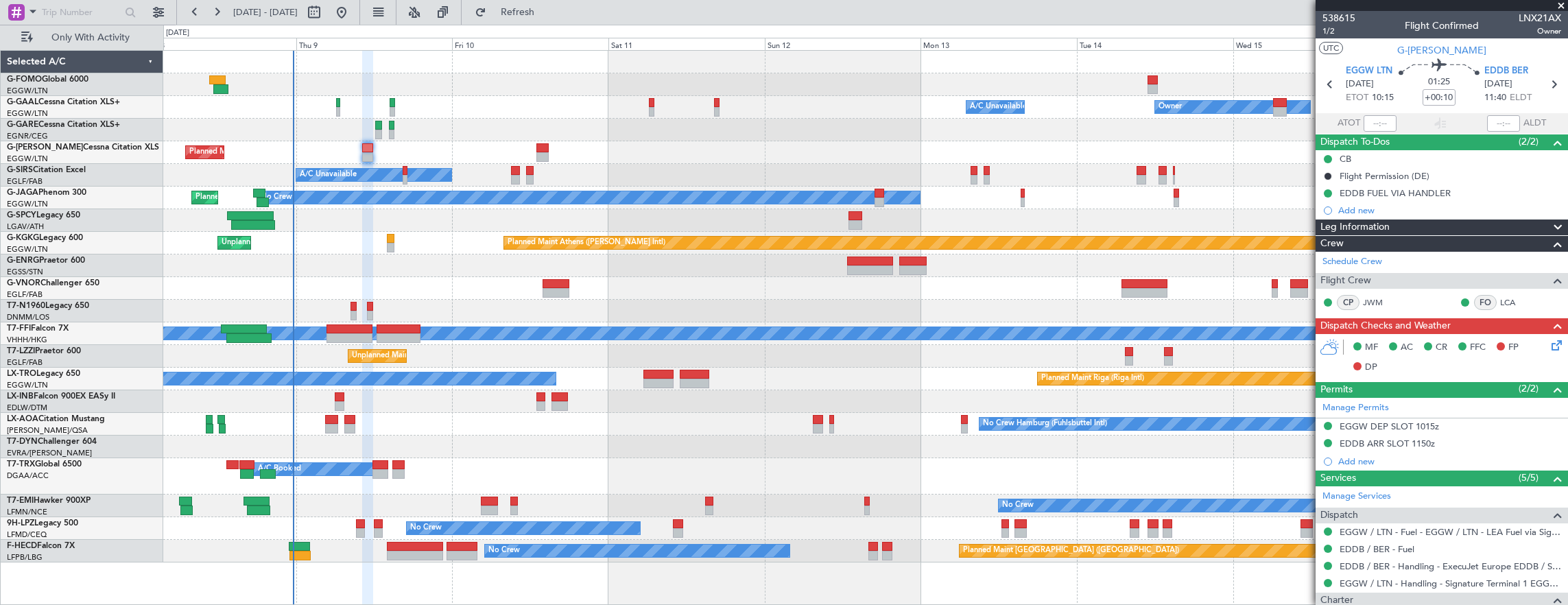
click at [223, 426] on div at bounding box center [222, 428] width 6 height 10
type input "+00:15"
type input "12:22"
type input "13:04"
type input "1"
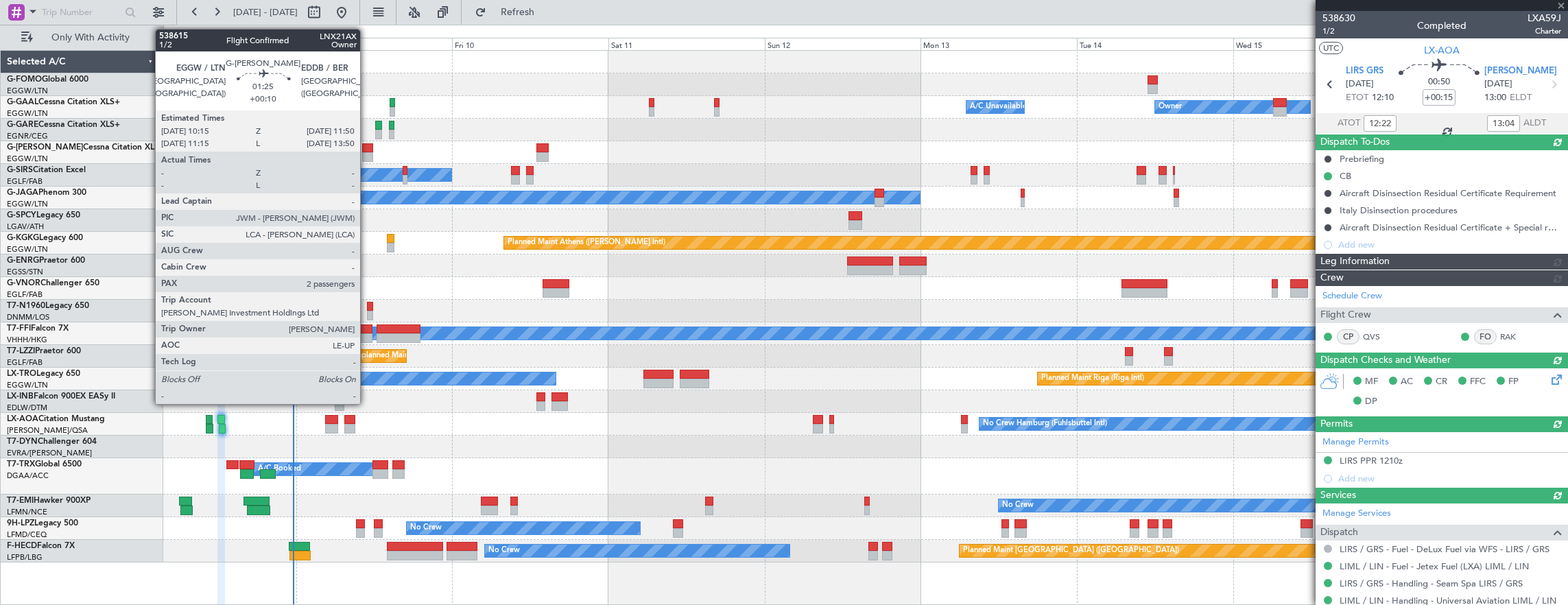
click at [367, 147] on div at bounding box center [368, 148] width 11 height 10
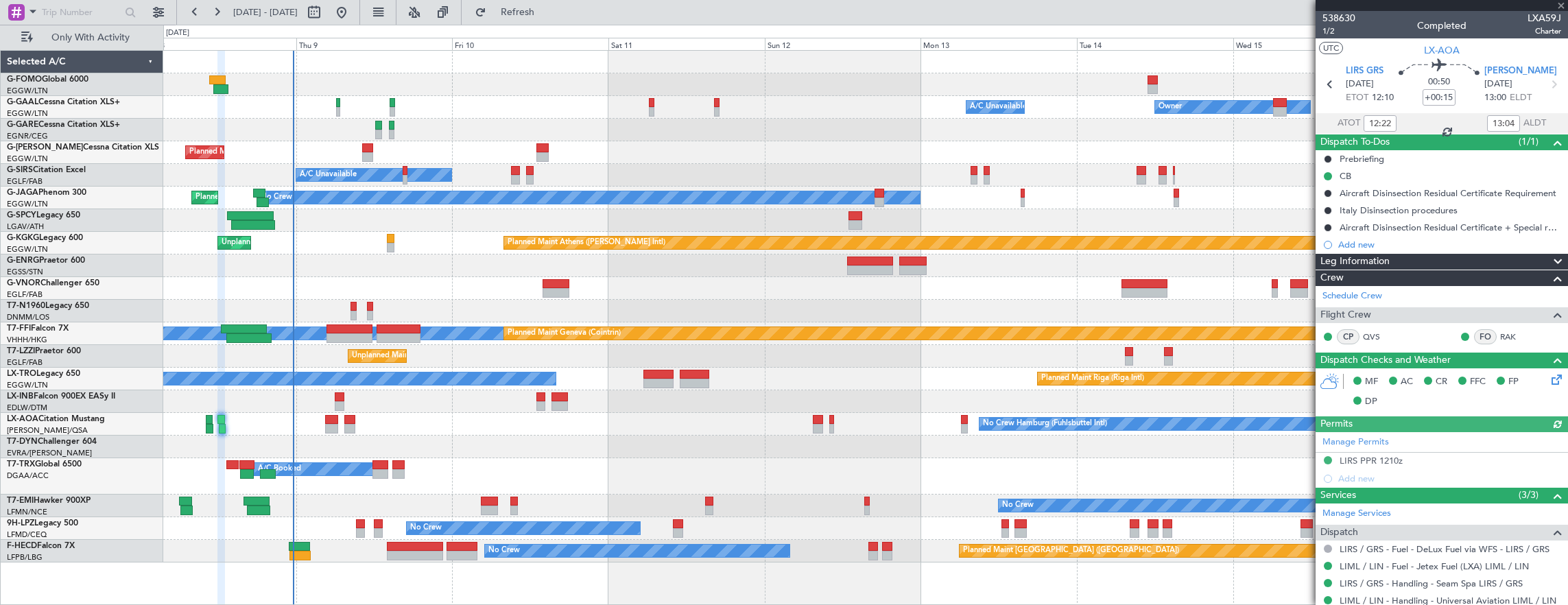
type input "+00:10"
type input "2"
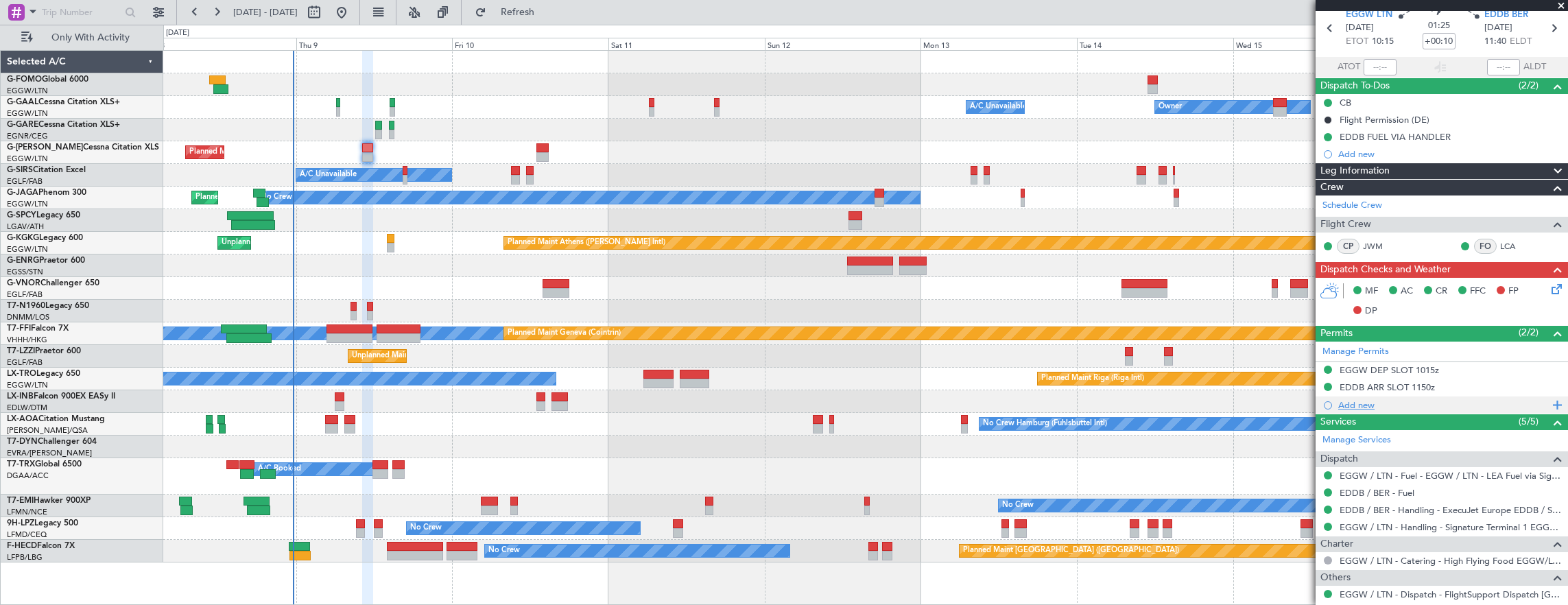
scroll to position [69, 0]
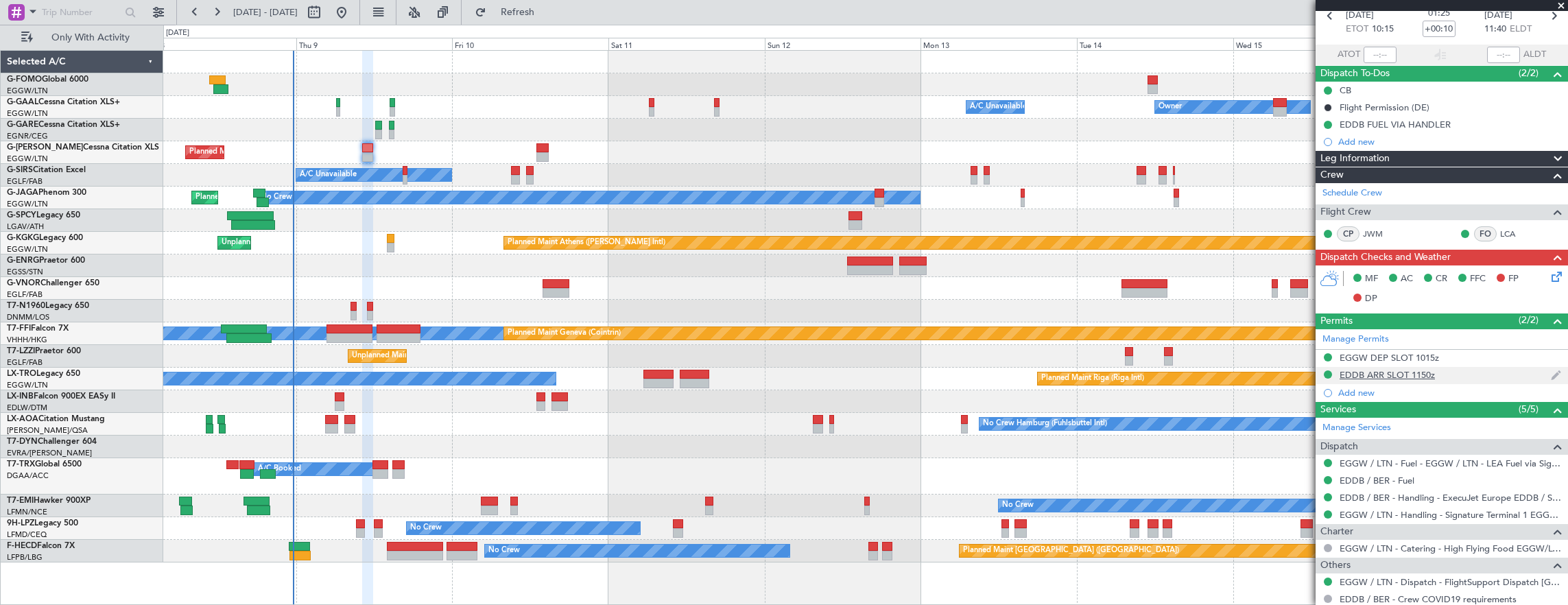
click at [1479, 374] on div "EDDB ARR SLOT 1150z" at bounding box center [1442, 375] width 252 height 17
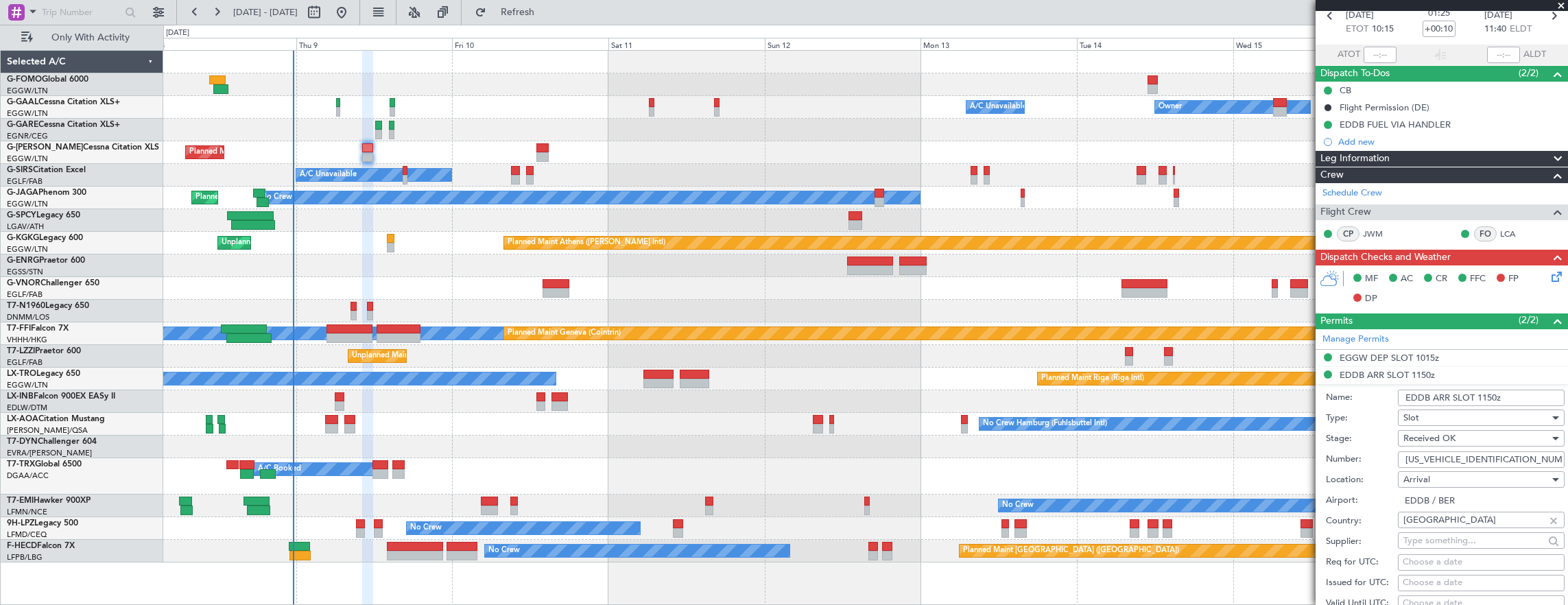
click at [1511, 454] on input "ASLEDDB0810256319" at bounding box center [1481, 460] width 167 height 16
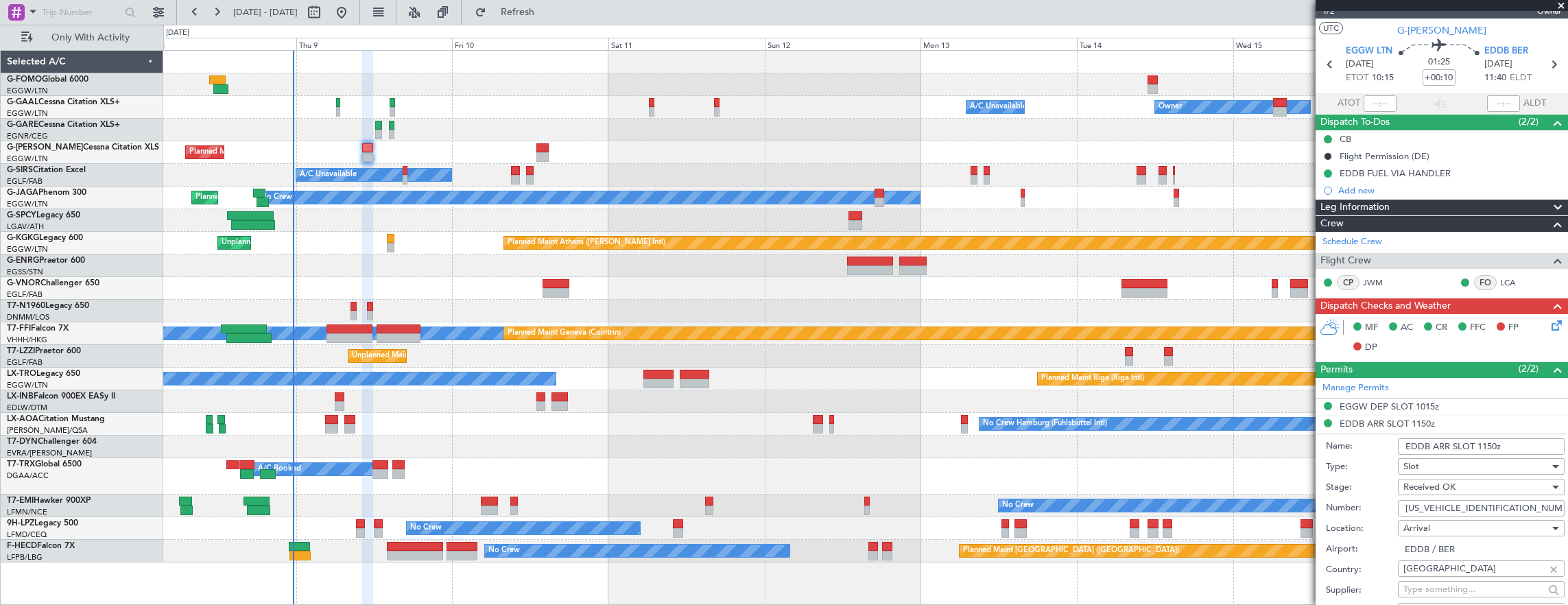
scroll to position [0, 0]
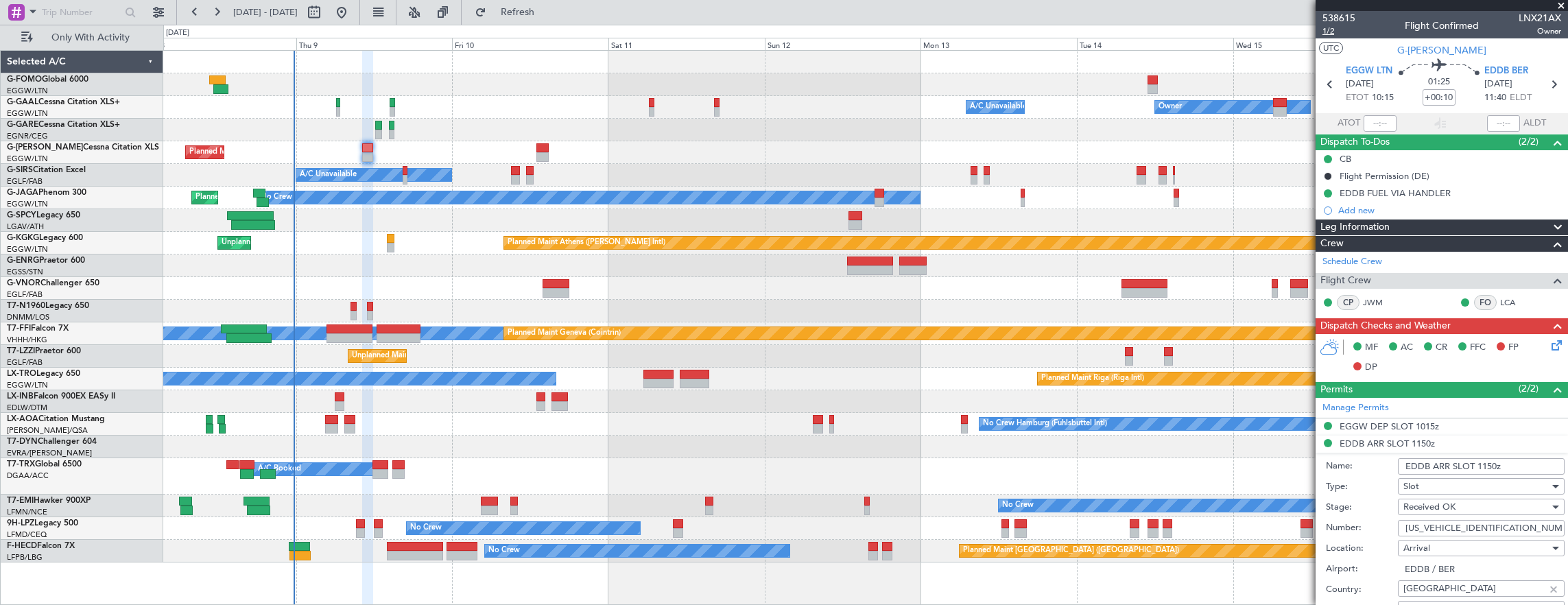
click at [1329, 33] on span "1/2" at bounding box center [1338, 31] width 33 height 12
click at [1346, 30] on span "1/2" at bounding box center [1338, 31] width 33 height 12
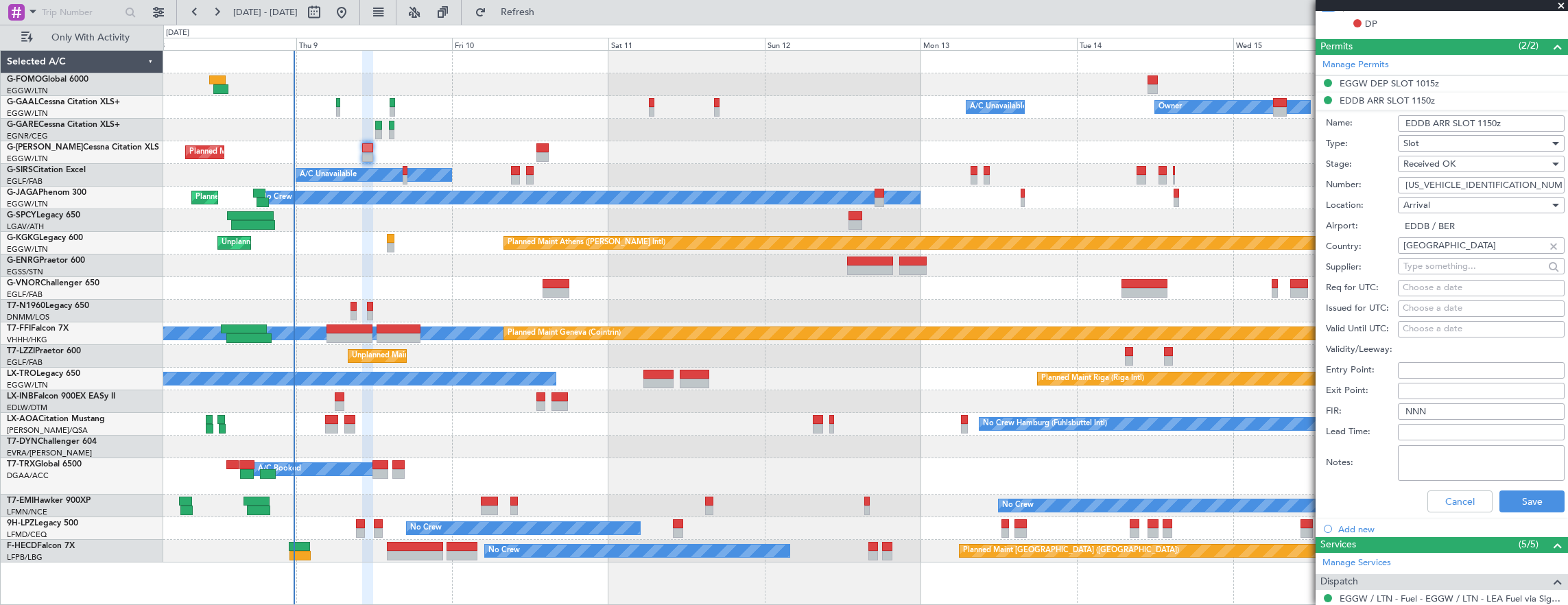
click at [1455, 485] on div "Cancel Save" at bounding box center [1445, 502] width 239 height 36
click at [1450, 497] on button "Cancel" at bounding box center [1460, 501] width 65 height 22
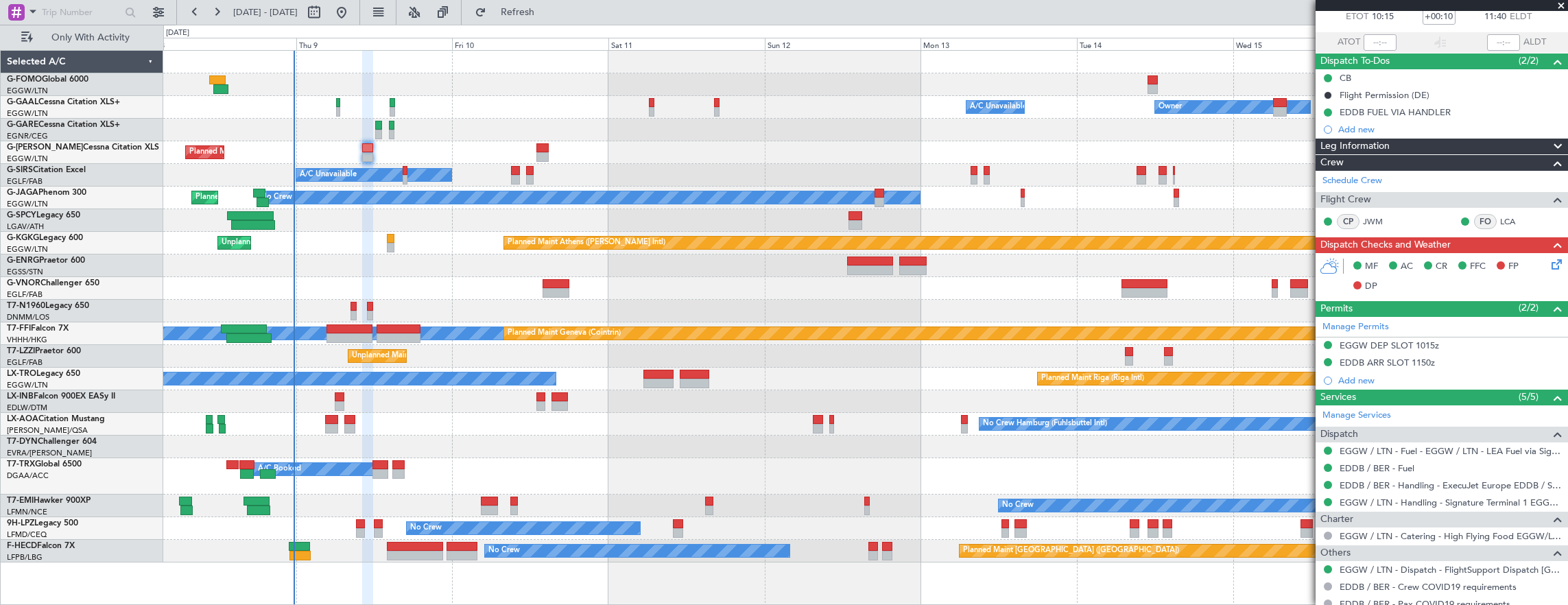
scroll to position [48, 0]
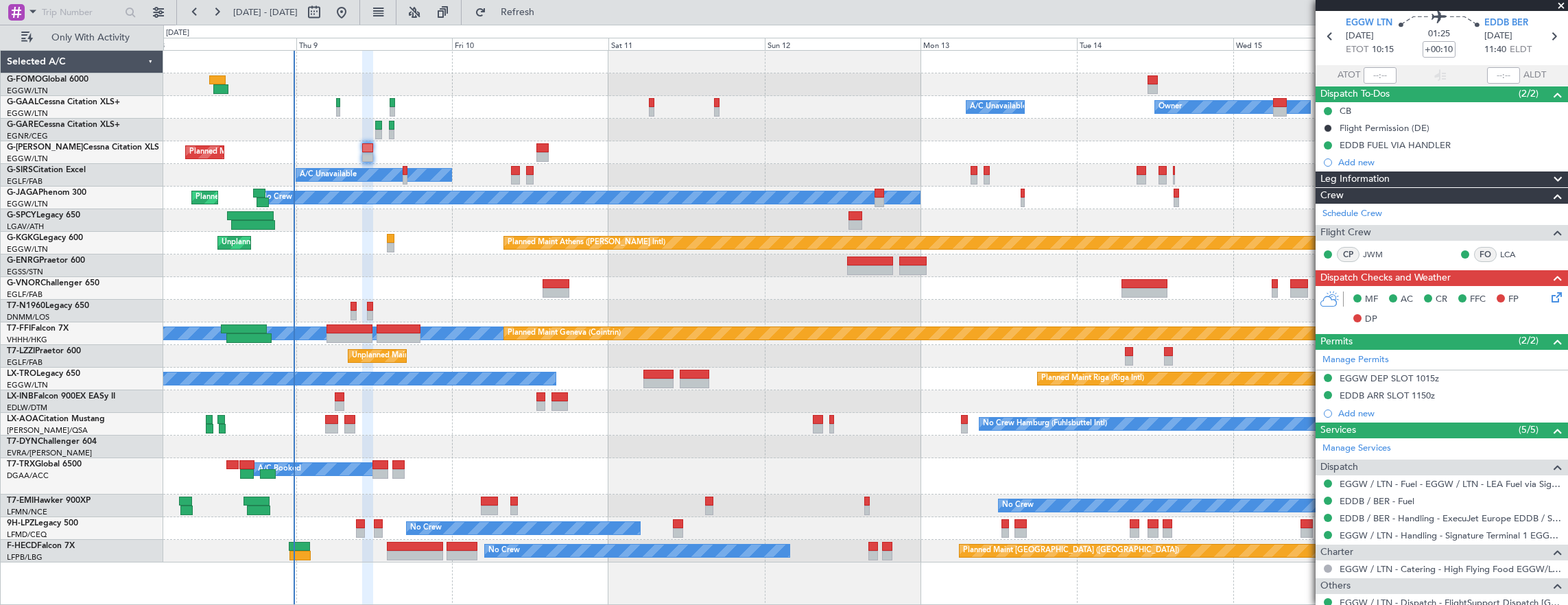
click at [1548, 295] on icon at bounding box center [1554, 295] width 11 height 11
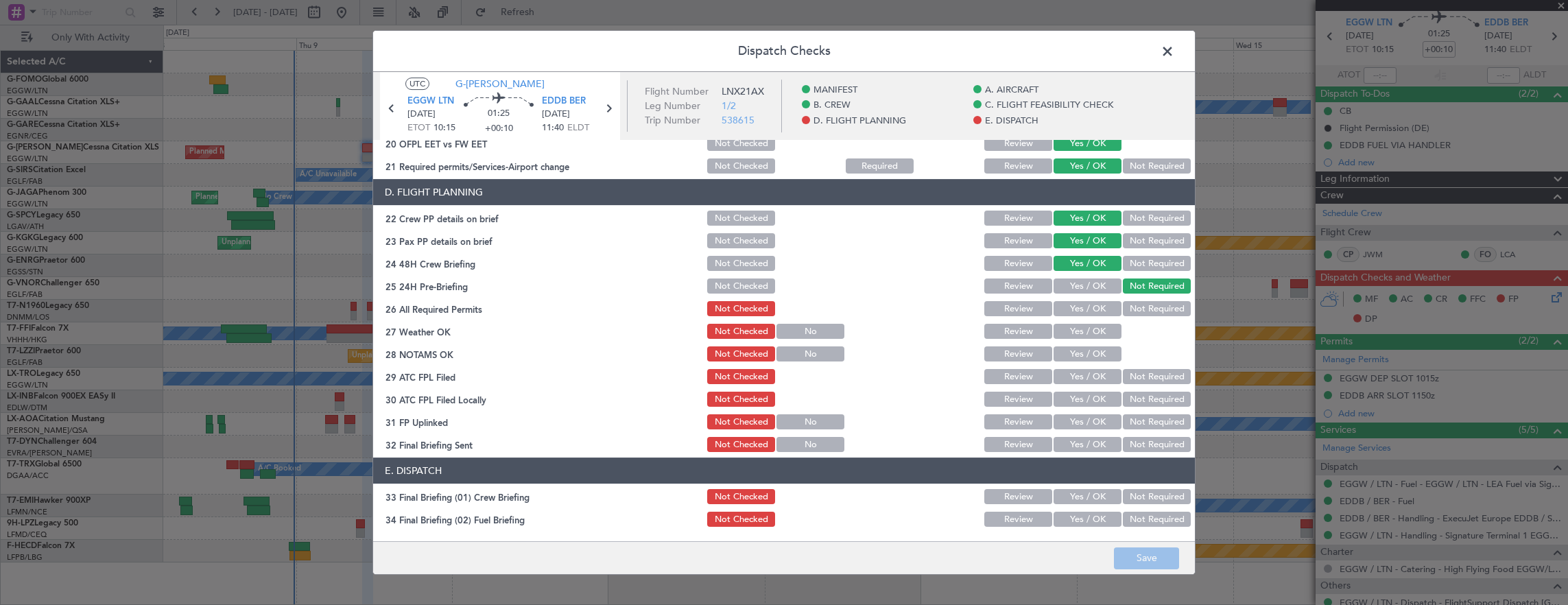
scroll to position [618, 0]
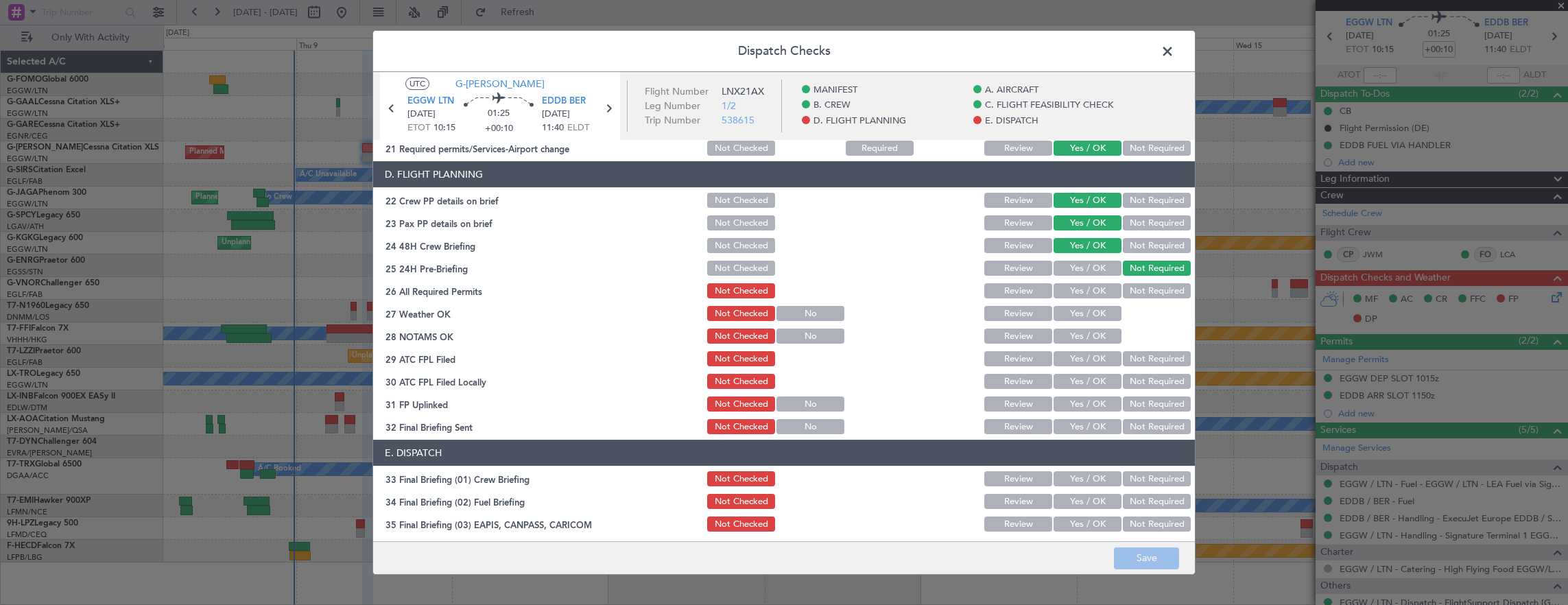
click at [1093, 297] on button "Yes / OK" at bounding box center [1087, 290] width 68 height 15
click at [1089, 317] on button "Yes / OK" at bounding box center [1087, 313] width 68 height 15
click at [1085, 339] on button "Yes / OK" at bounding box center [1087, 336] width 68 height 15
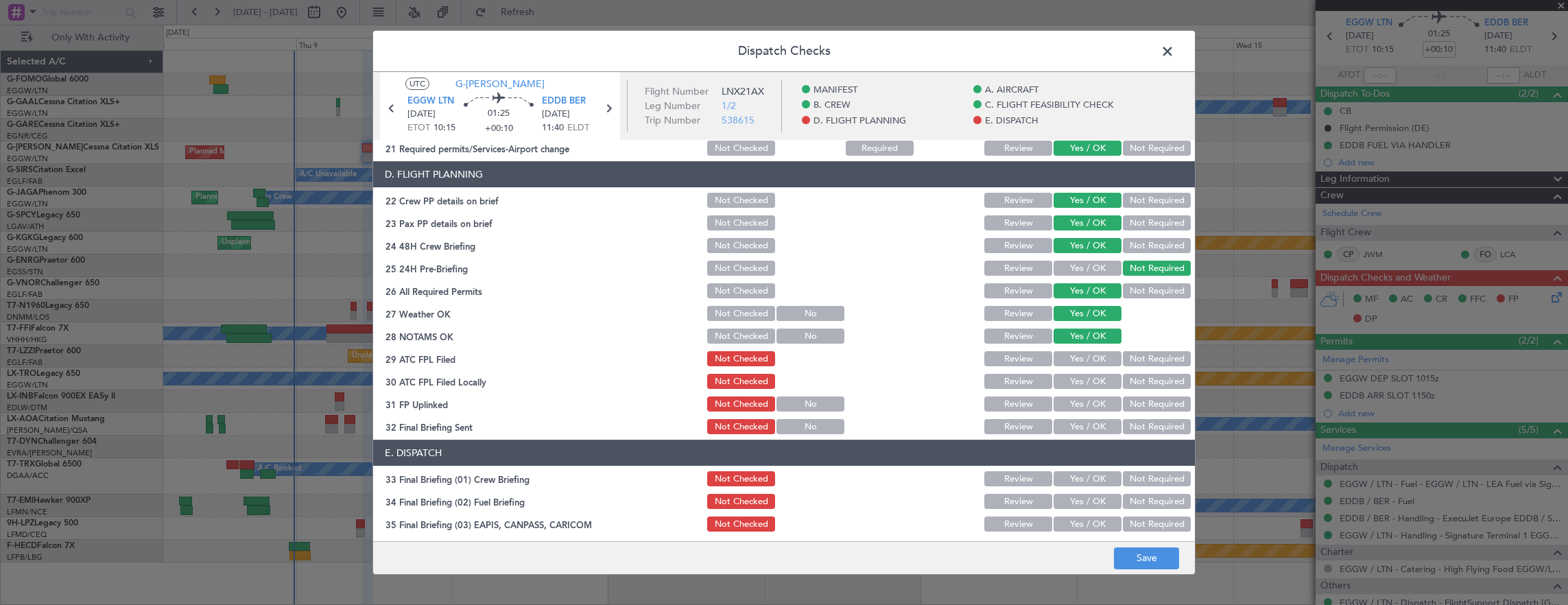
click at [1078, 361] on button "Yes / OK" at bounding box center [1087, 359] width 68 height 15
click at [1134, 376] on button "Not Required" at bounding box center [1156, 381] width 68 height 15
drag, startPoint x: 1071, startPoint y: 392, endPoint x: 1092, endPoint y: 406, distance: 25.2
click at [1071, 395] on section "D. FLIGHT PLANNING 22 Crew PP details on brief Not Checked Review Yes / OK Not …" at bounding box center [784, 298] width 822 height 275
click at [1101, 405] on button "Yes / OK" at bounding box center [1087, 404] width 68 height 15
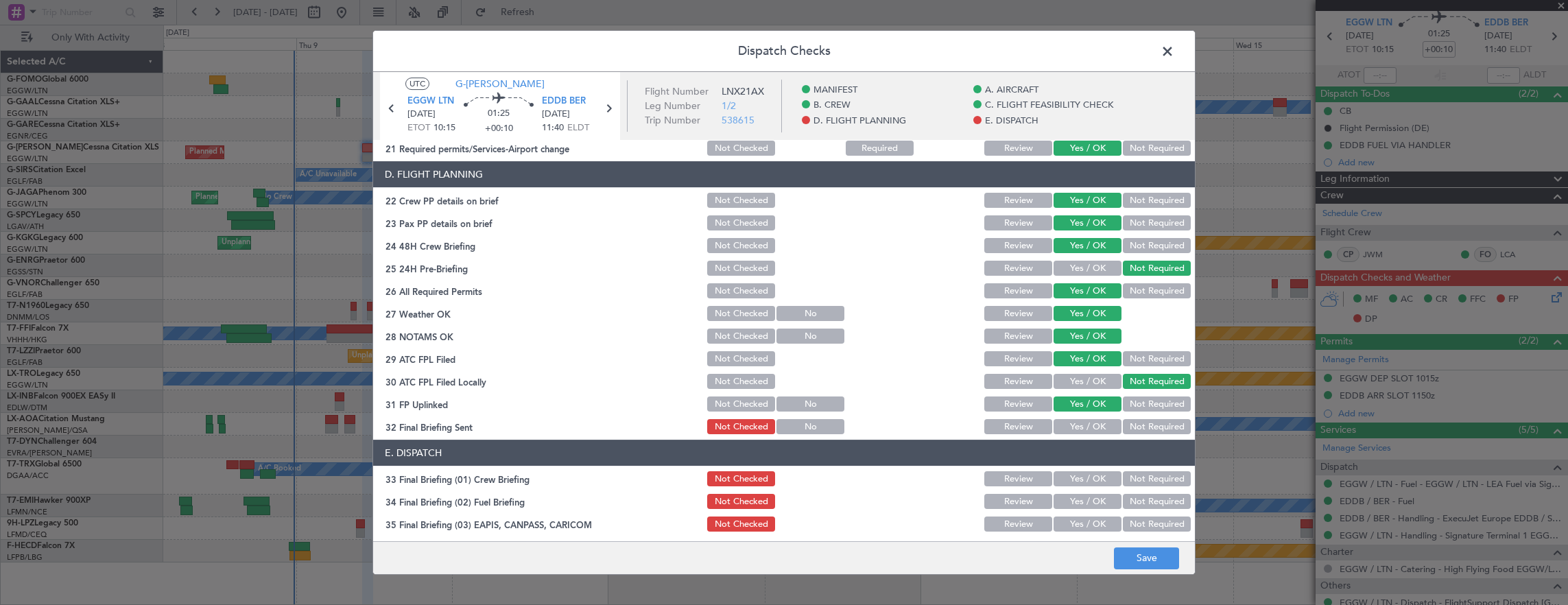
click at [1142, 426] on button "Not Required" at bounding box center [1156, 426] width 68 height 15
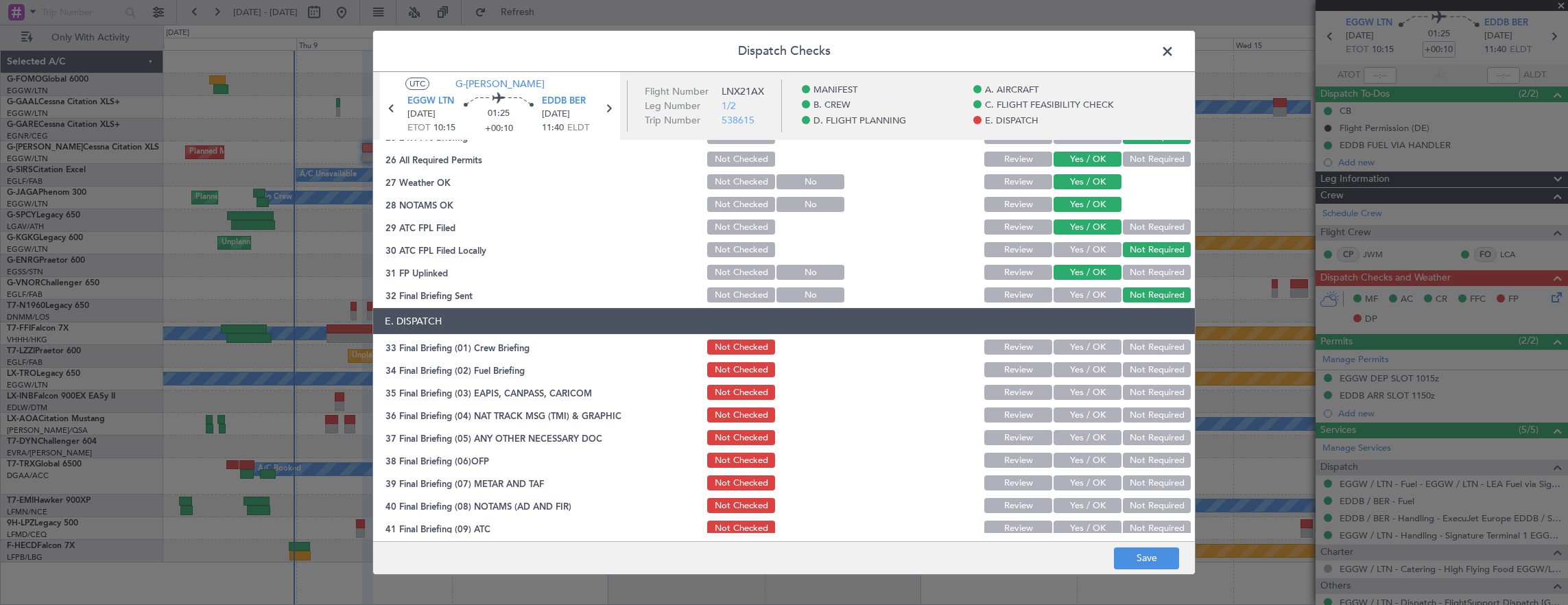
scroll to position [826, 0]
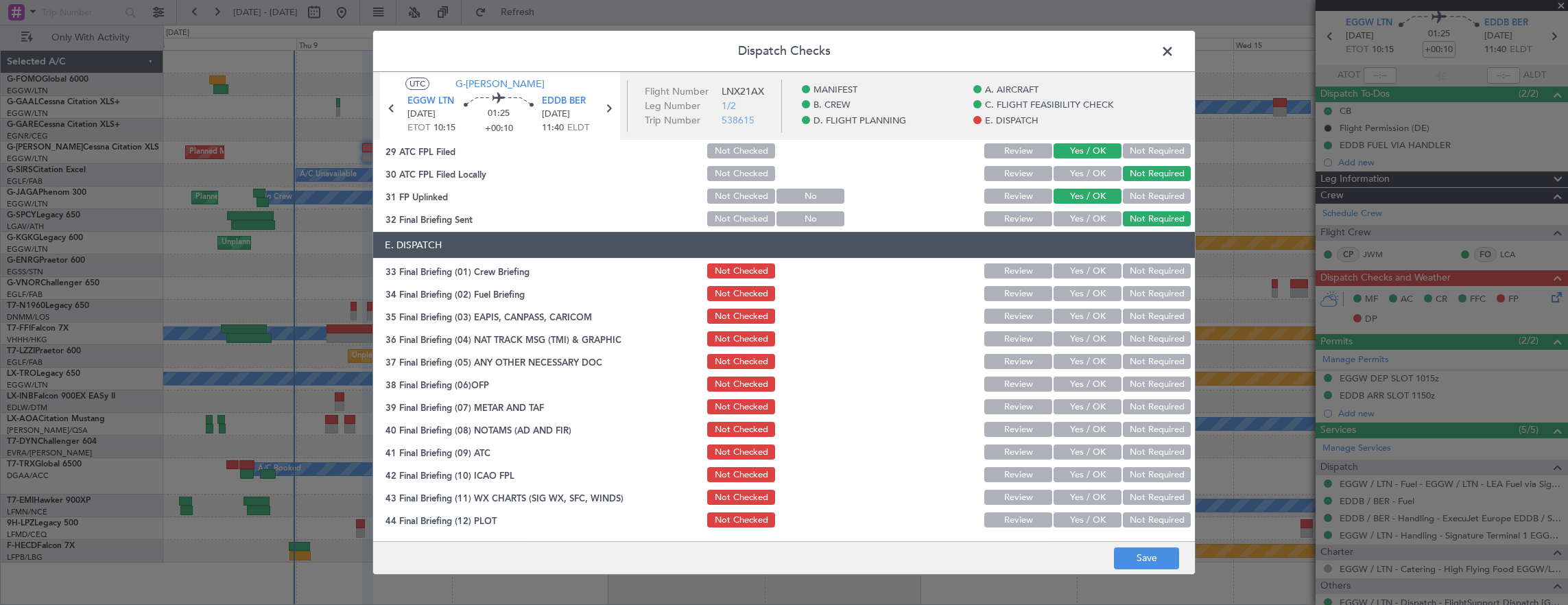
click at [1080, 277] on button "Yes / OK" at bounding box center [1087, 270] width 68 height 15
click at [1080, 298] on button "Yes / OK" at bounding box center [1087, 293] width 68 height 15
click at [1127, 321] on button "Not Required" at bounding box center [1156, 316] width 68 height 15
click at [1126, 336] on button "Not Required" at bounding box center [1156, 339] width 68 height 15
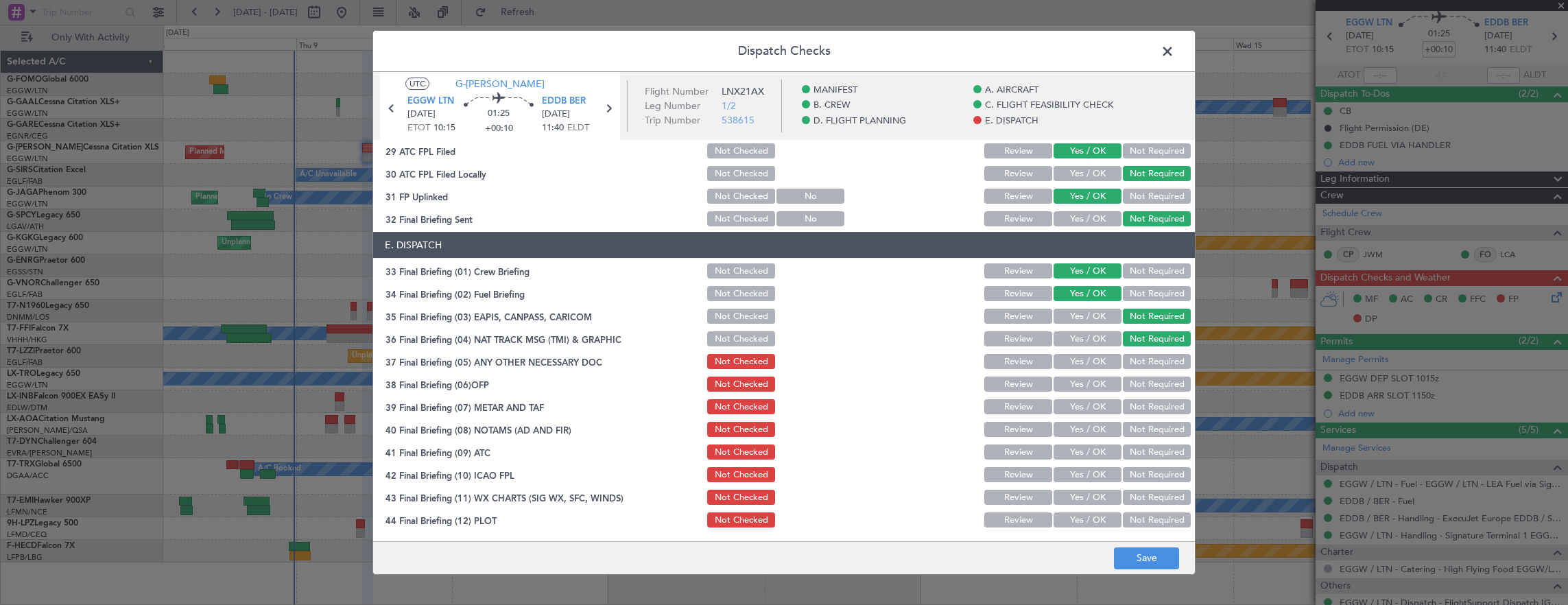
drag, startPoint x: 1095, startPoint y: 353, endPoint x: 1089, endPoint y: 366, distance: 14.3
click at [1095, 353] on div "Yes / OK" at bounding box center [1086, 361] width 69 height 19
click at [1089, 366] on button "Yes / OK" at bounding box center [1087, 362] width 68 height 15
click at [1087, 390] on button "Yes / OK" at bounding box center [1087, 384] width 68 height 15
click at [1083, 409] on button "Yes / OK" at bounding box center [1087, 407] width 68 height 15
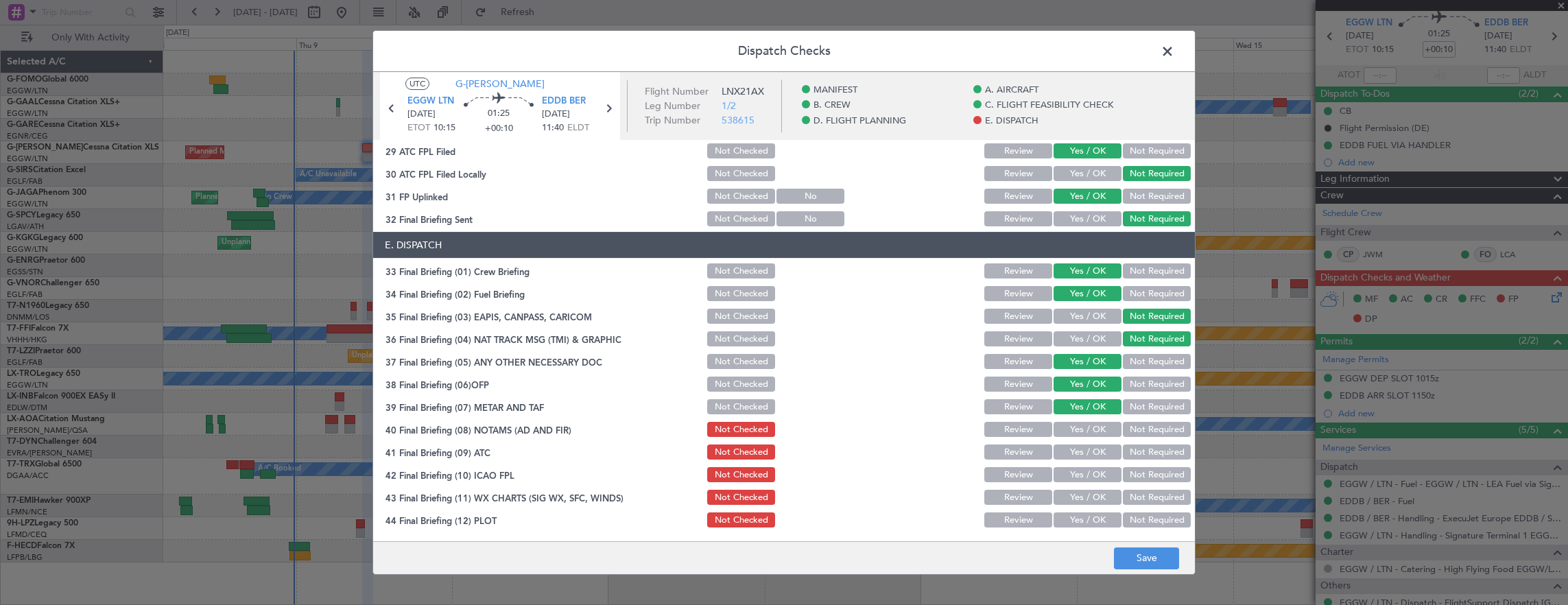
click at [1080, 432] on button "Yes / OK" at bounding box center [1087, 429] width 68 height 15
drag, startPoint x: 1079, startPoint y: 444, endPoint x: 1074, endPoint y: 463, distance: 19.6
click at [1079, 445] on button "Yes / OK" at bounding box center [1087, 452] width 68 height 15
click at [1074, 463] on section "E. DISPATCH 33 Final Briefing (01) Crew Briefing Not Checked Review Yes / OK No…" at bounding box center [784, 380] width 822 height 298
click at [1072, 481] on button "Yes / OK" at bounding box center [1087, 474] width 68 height 15
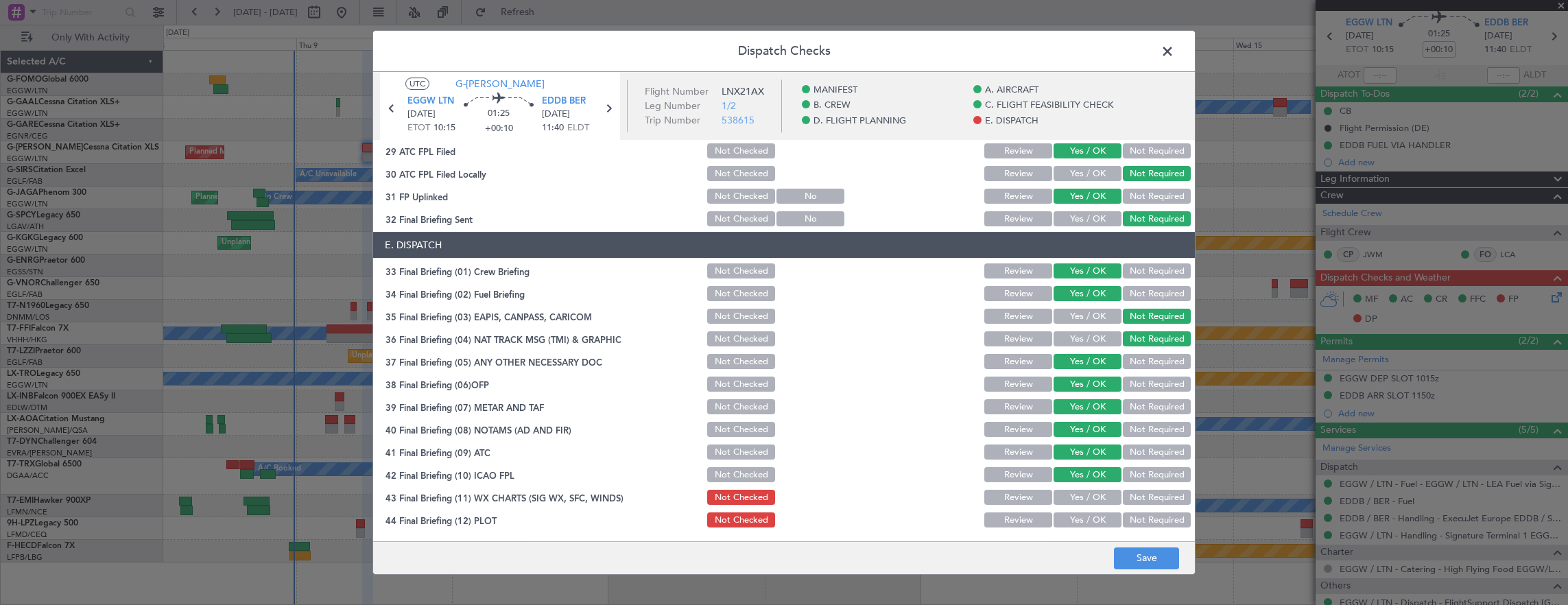
click at [1068, 506] on div "Yes / OK" at bounding box center [1086, 497] width 69 height 19
click at [1078, 501] on button "Yes / OK" at bounding box center [1087, 497] width 68 height 15
click at [1087, 520] on button "Yes / OK" at bounding box center [1087, 520] width 68 height 15
click at [1131, 558] on button "Save" at bounding box center [1146, 558] width 65 height 22
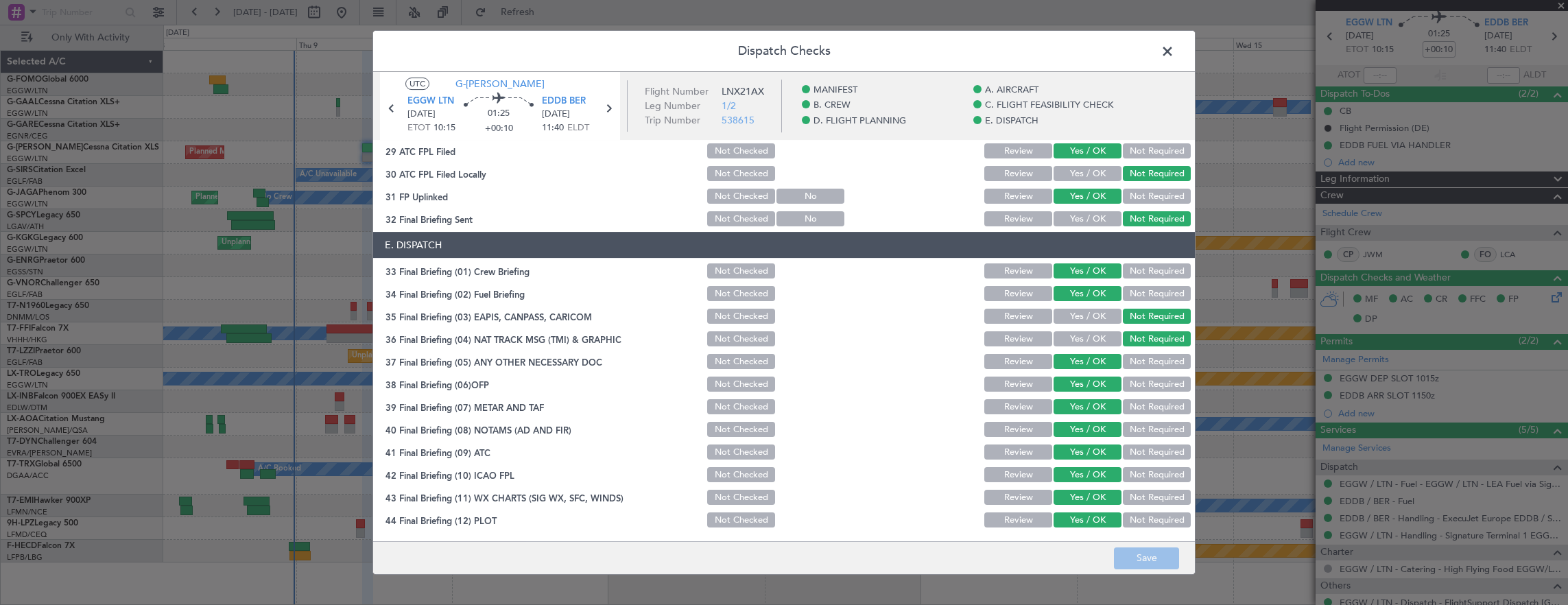
click at [1174, 42] on span at bounding box center [1174, 55] width 0 height 27
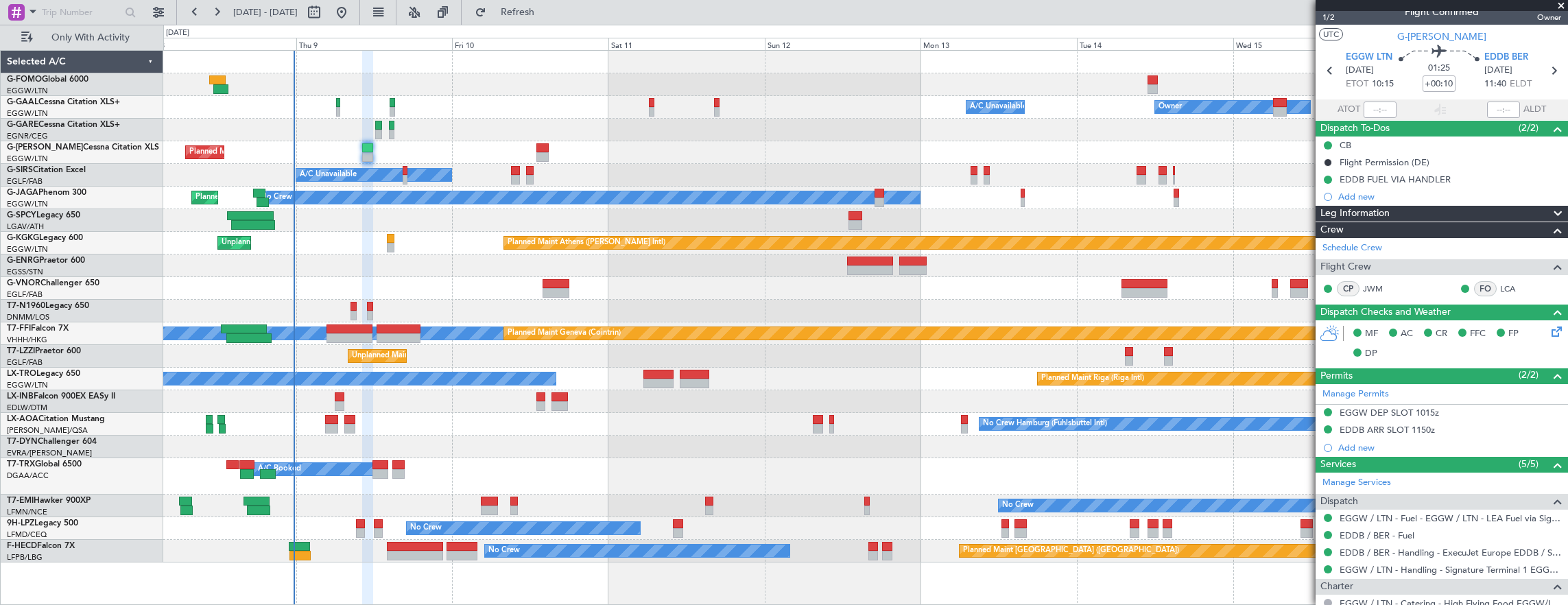
scroll to position [0, 0]
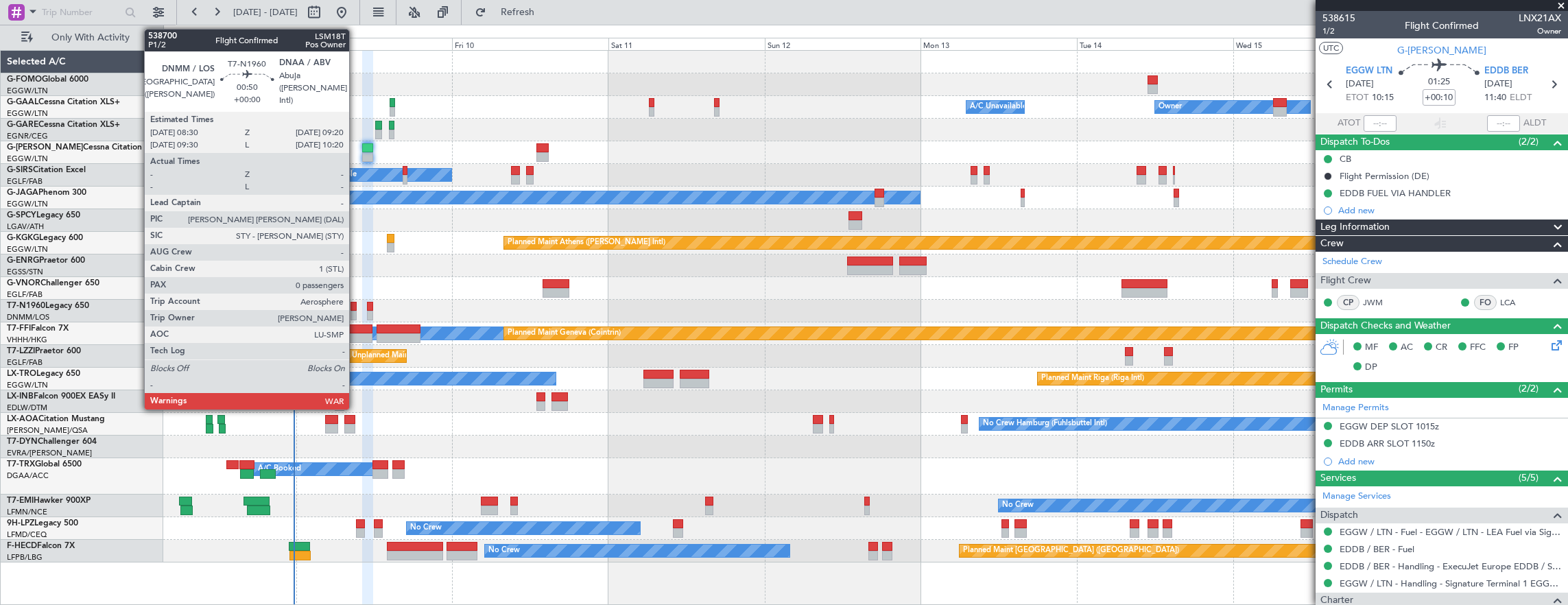
click at [356, 312] on div at bounding box center [353, 316] width 5 height 10
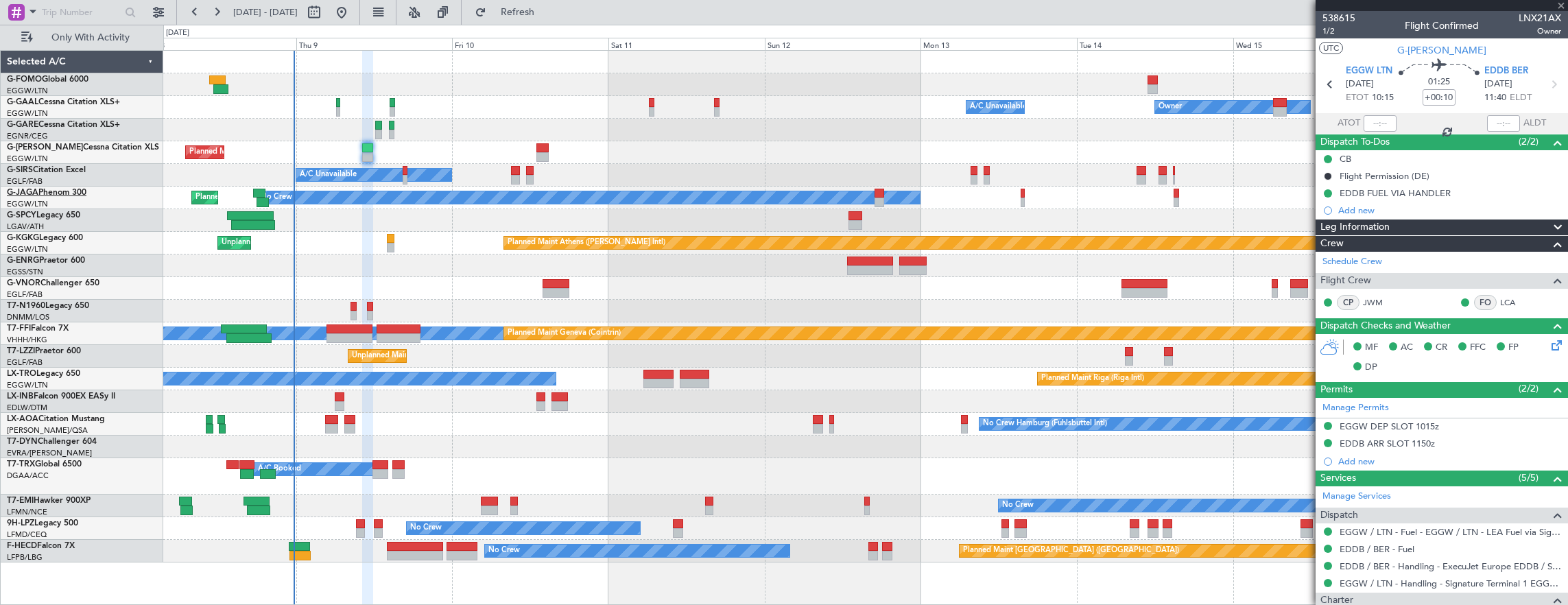
type input "0"
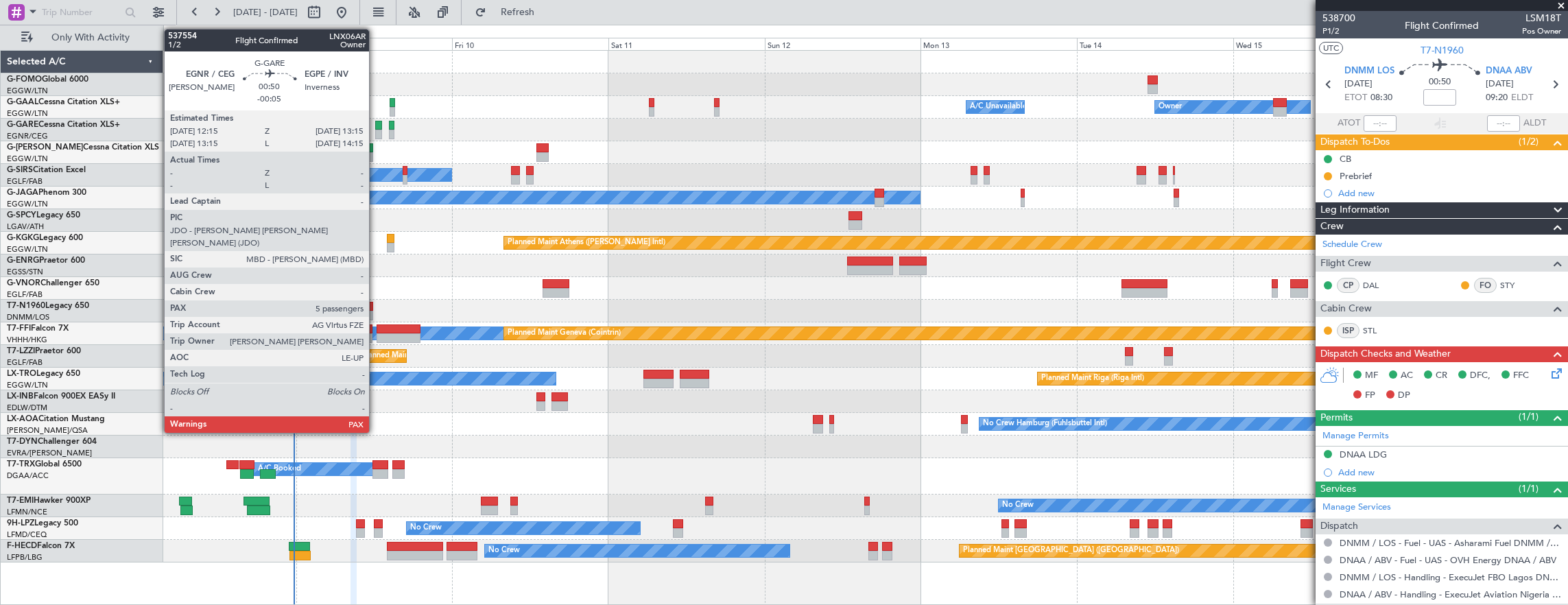
click at [376, 132] on div at bounding box center [378, 134] width 7 height 10
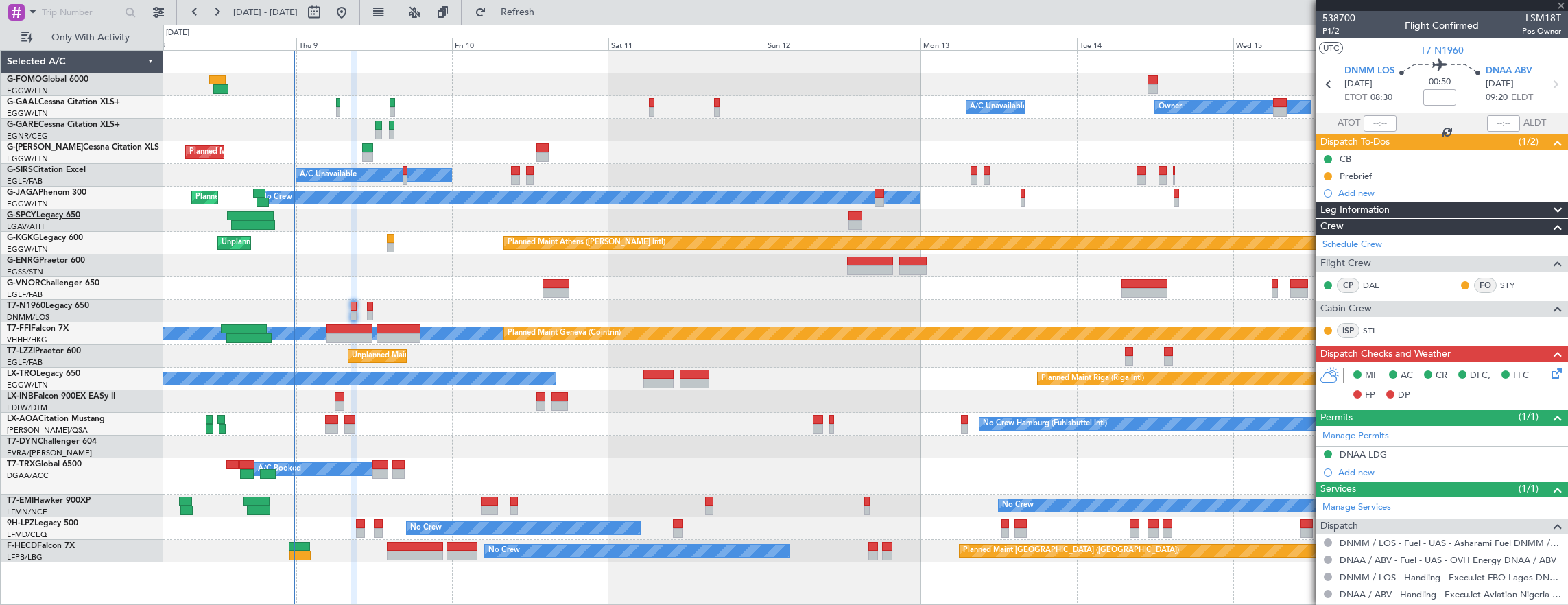
type input "-00:05"
type input "5"
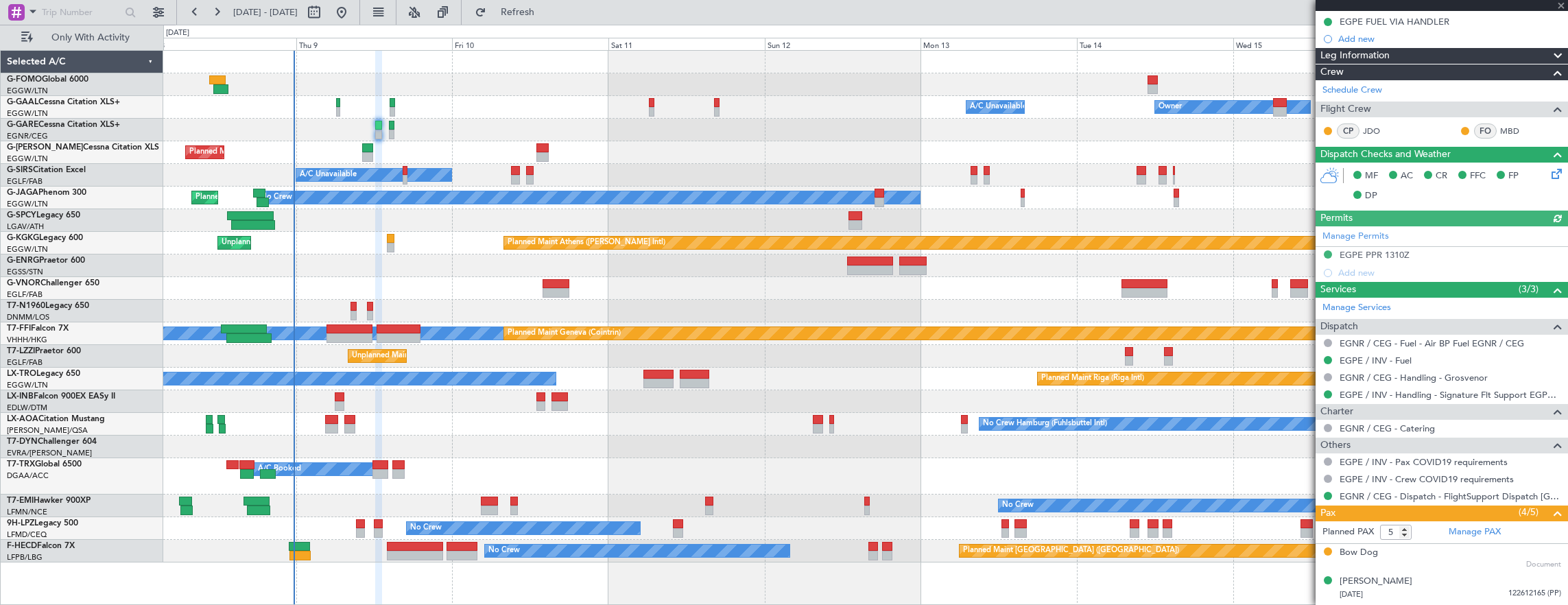
scroll to position [293, 0]
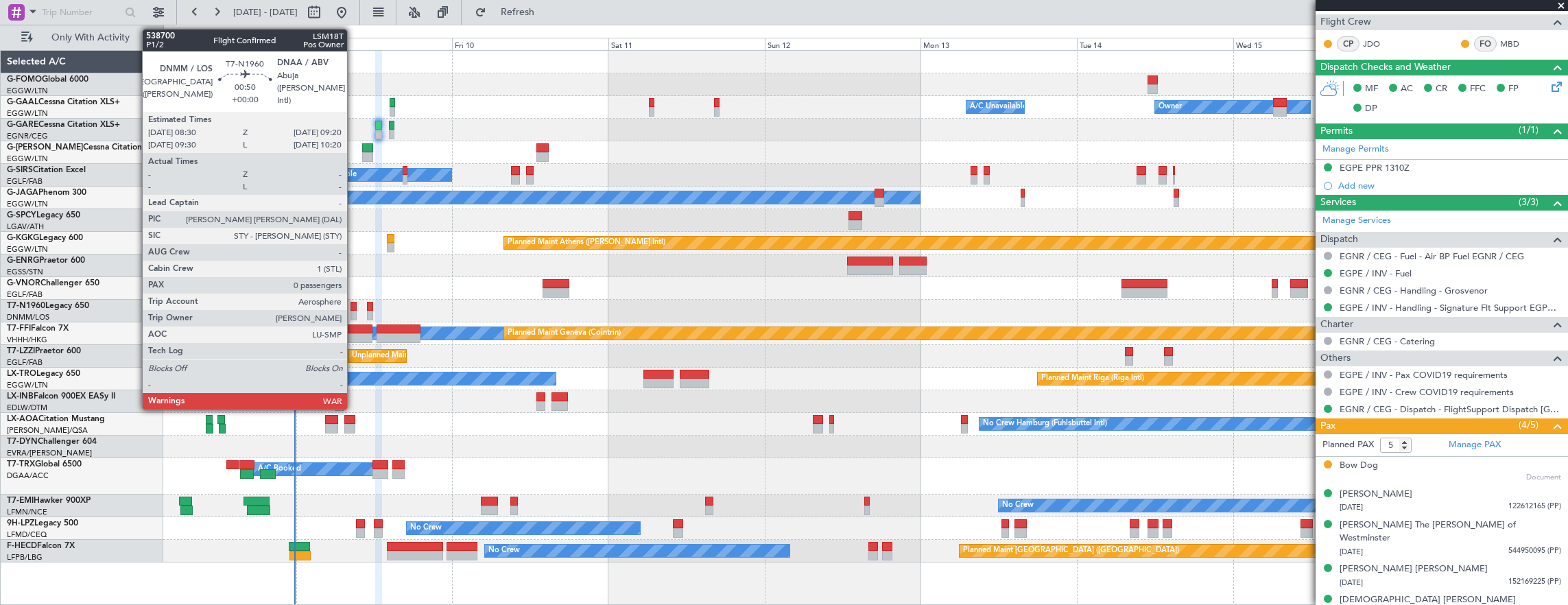
click at [354, 307] on div at bounding box center [353, 307] width 5 height 10
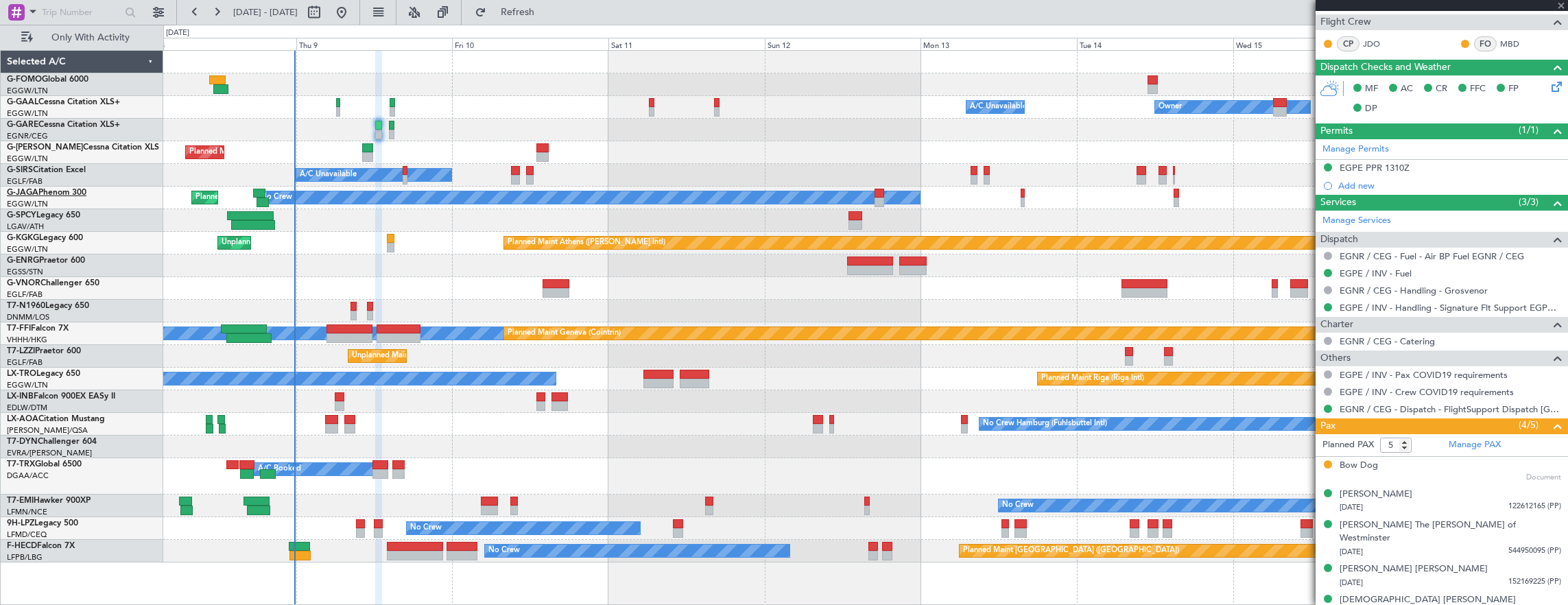
type input "0"
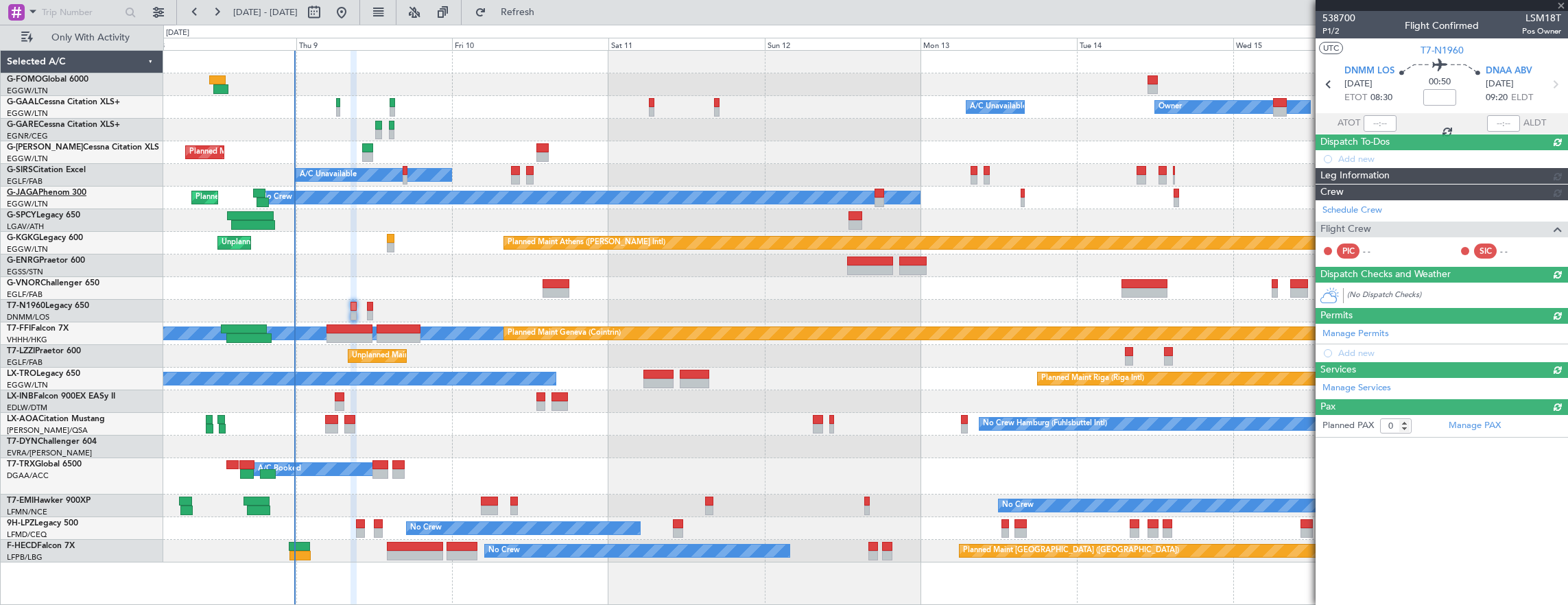
scroll to position [0, 0]
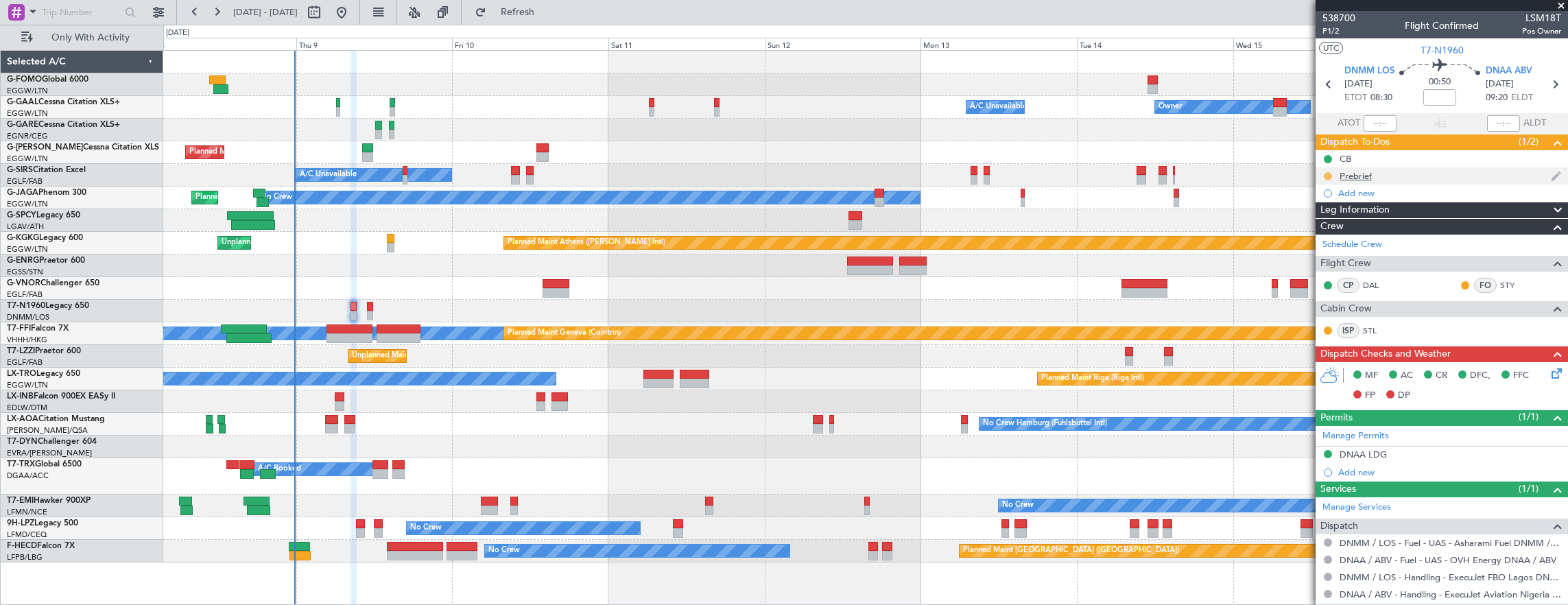
click at [1326, 177] on button at bounding box center [1327, 176] width 8 height 8
click at [1321, 255] on span "Cancelled" at bounding box center [1329, 256] width 39 height 14
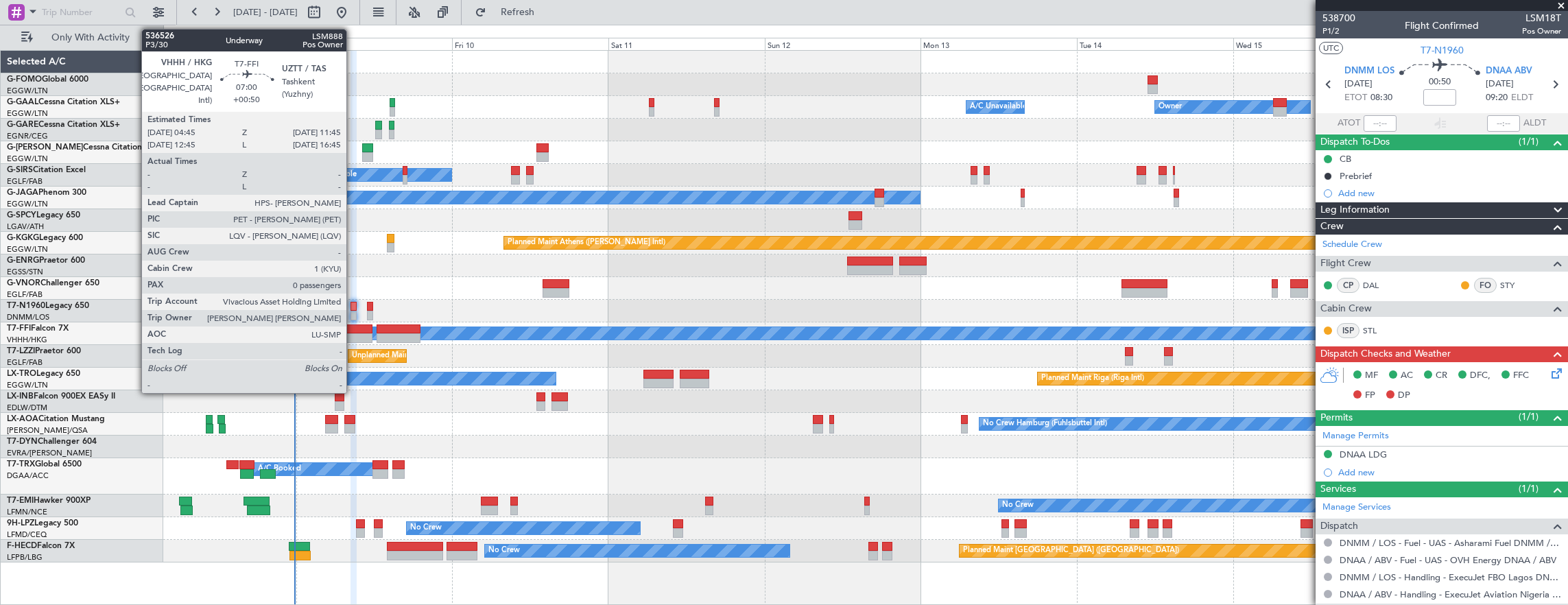
click at [353, 332] on div at bounding box center [349, 329] width 46 height 10
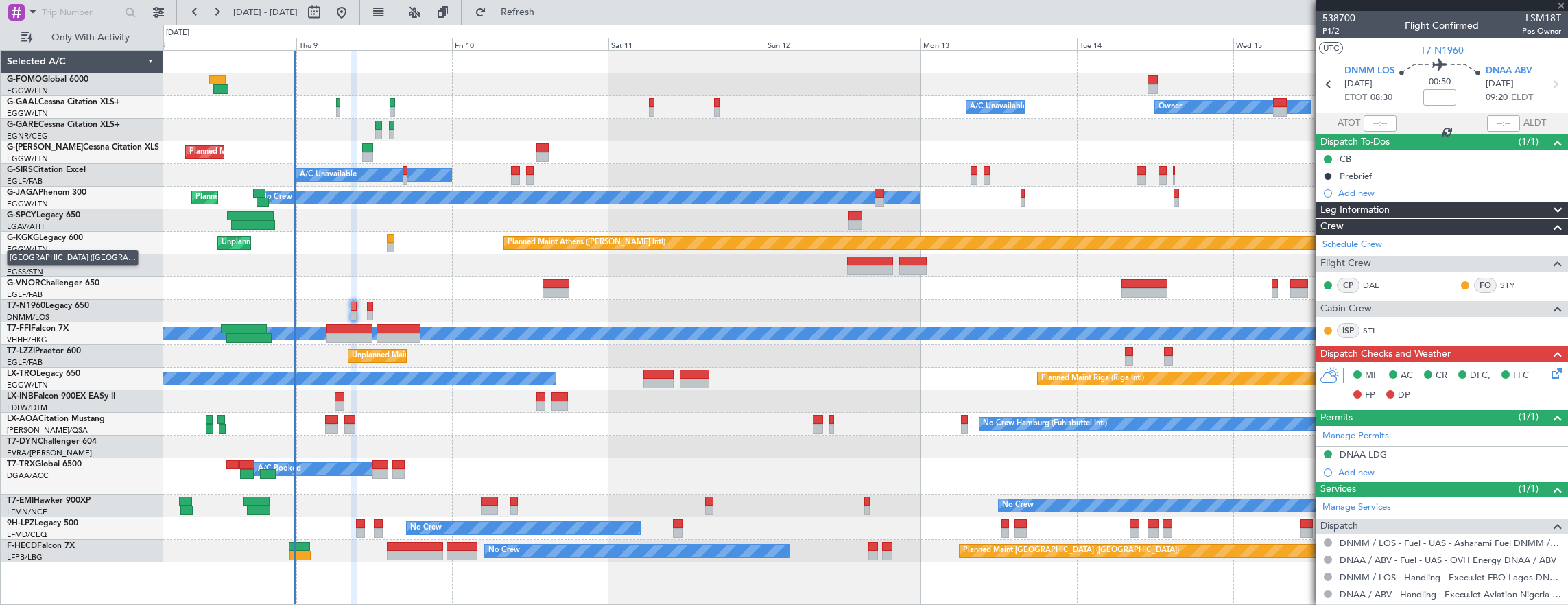
type input "+00:50"
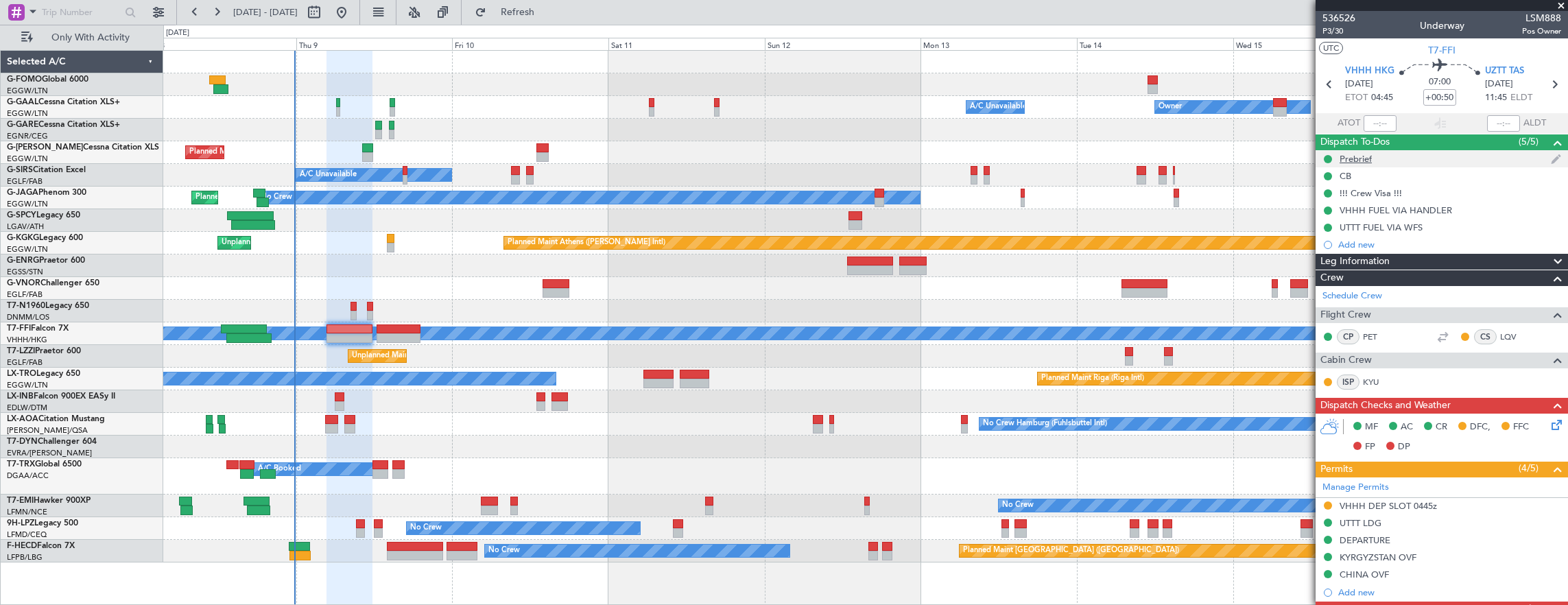
click at [1425, 165] on div "Prebrief" at bounding box center [1442, 159] width 252 height 17
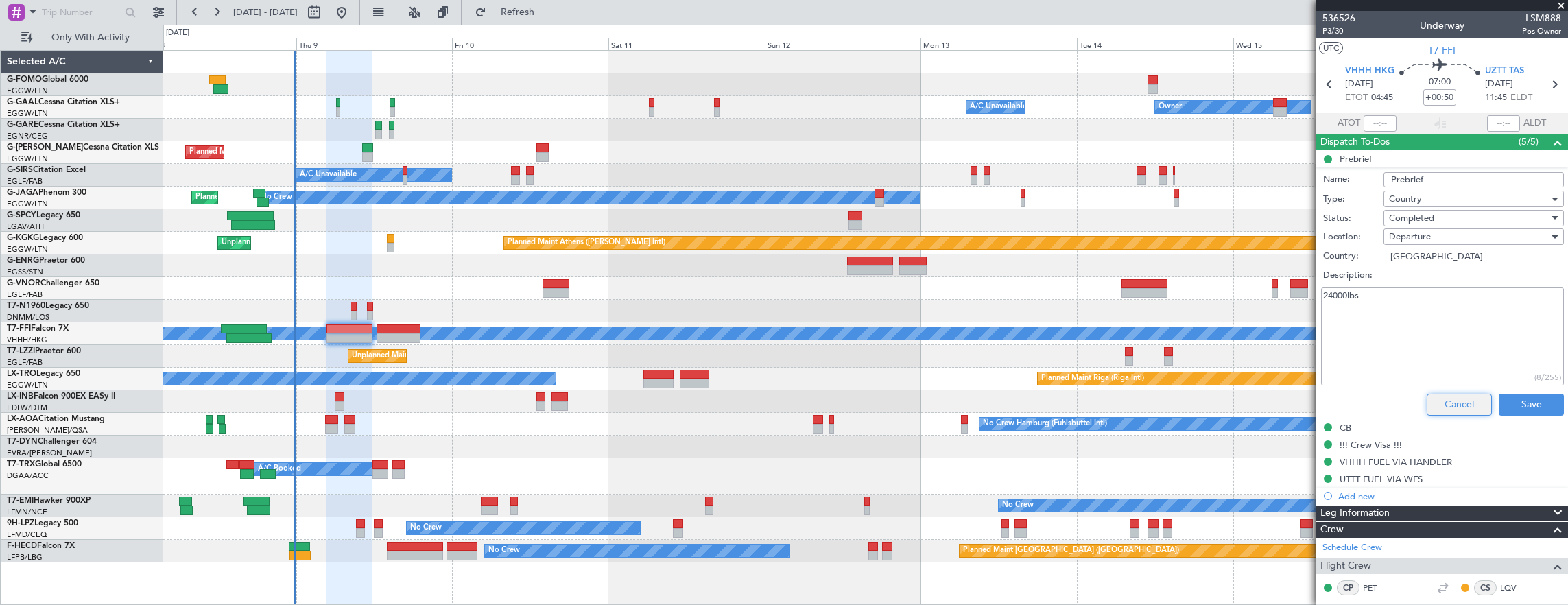
click at [1460, 404] on button "Cancel" at bounding box center [1459, 405] width 65 height 22
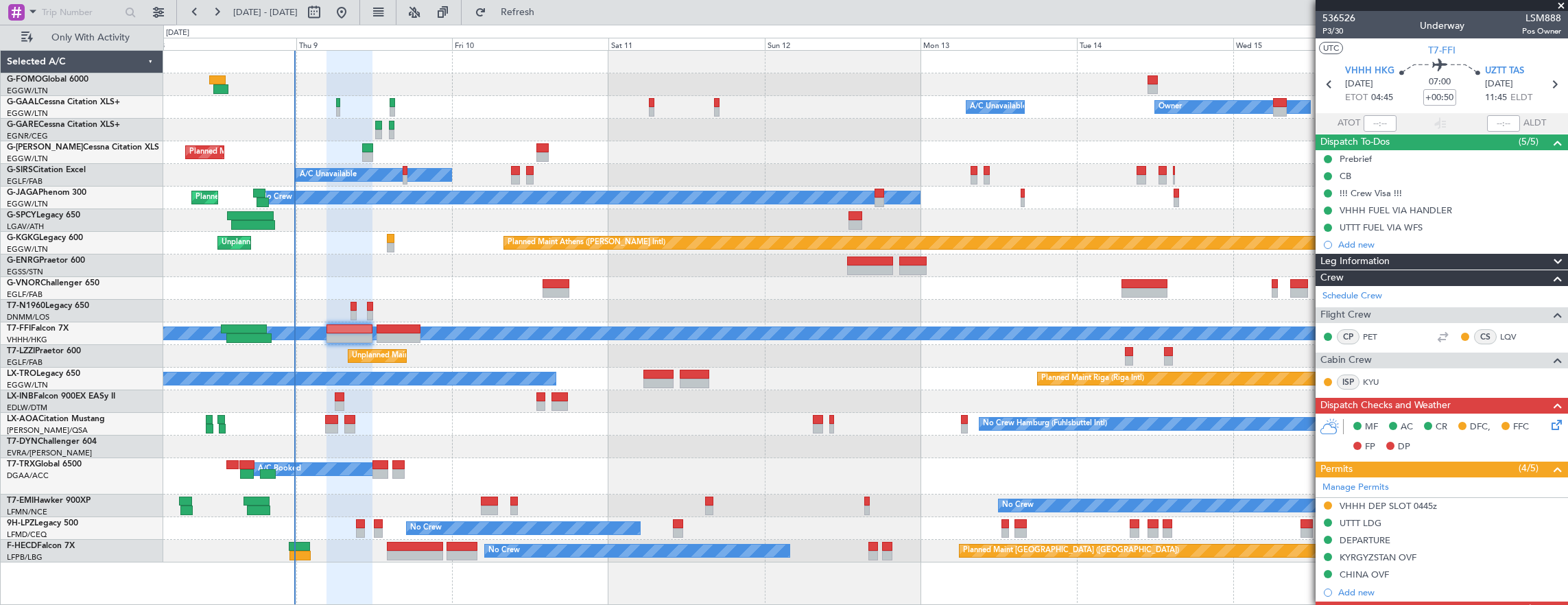
click at [1549, 432] on div "MF AC CR DFC, FFC FP DP" at bounding box center [1442, 437] width 252 height 48
click at [1548, 423] on icon at bounding box center [1554, 423] width 11 height 11
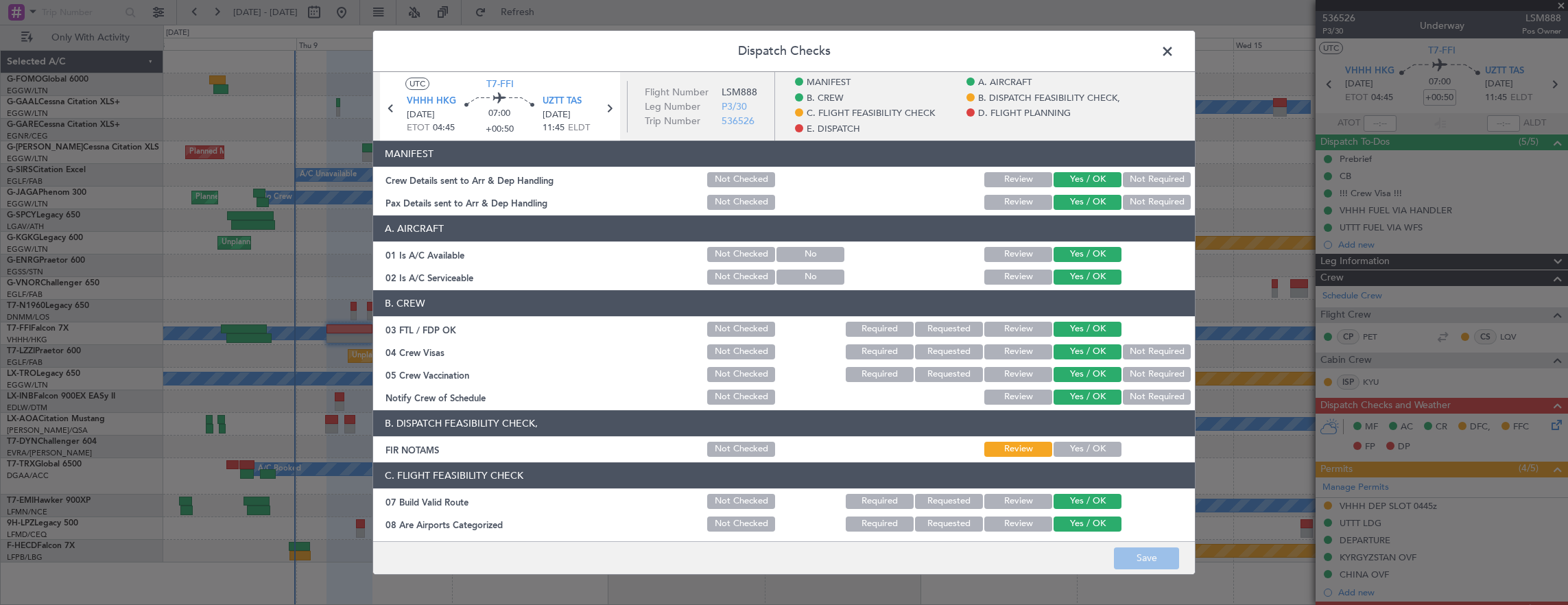
click at [1093, 440] on div "Yes / OK" at bounding box center [1086, 449] width 69 height 19
click at [1096, 444] on button "Yes / OK" at bounding box center [1087, 449] width 68 height 15
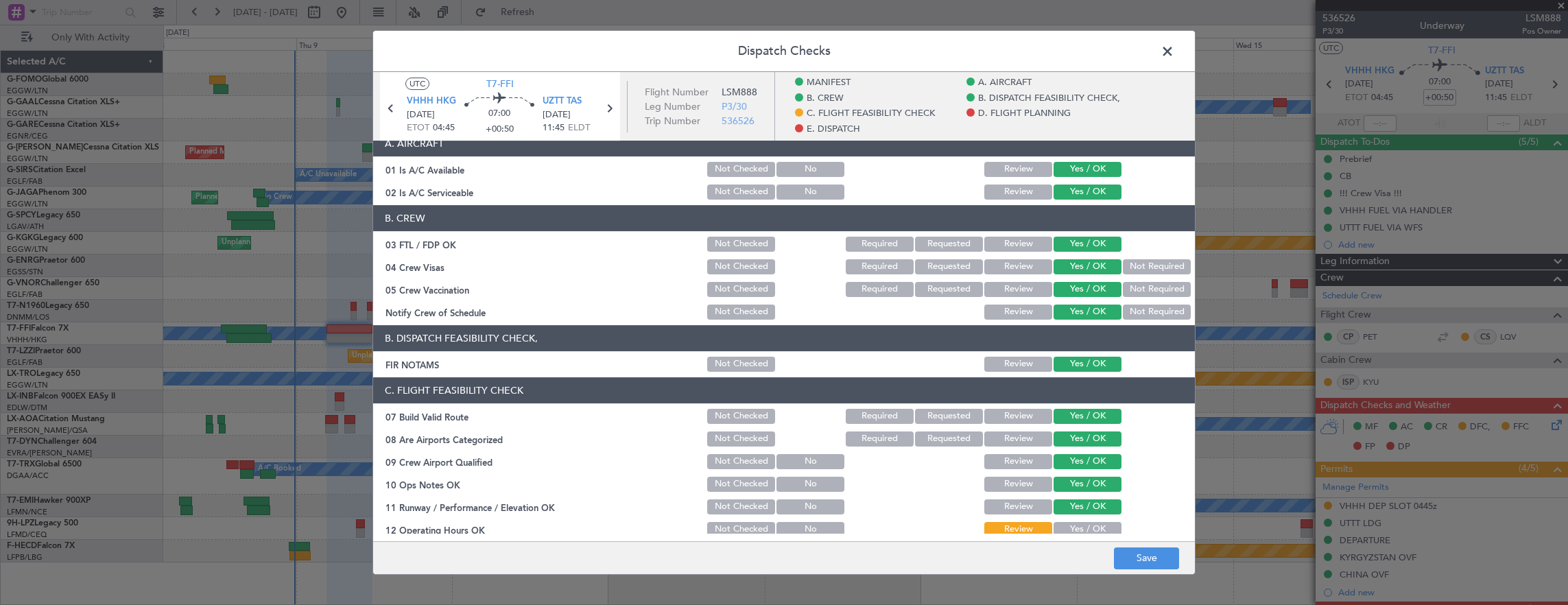
scroll to position [274, 0]
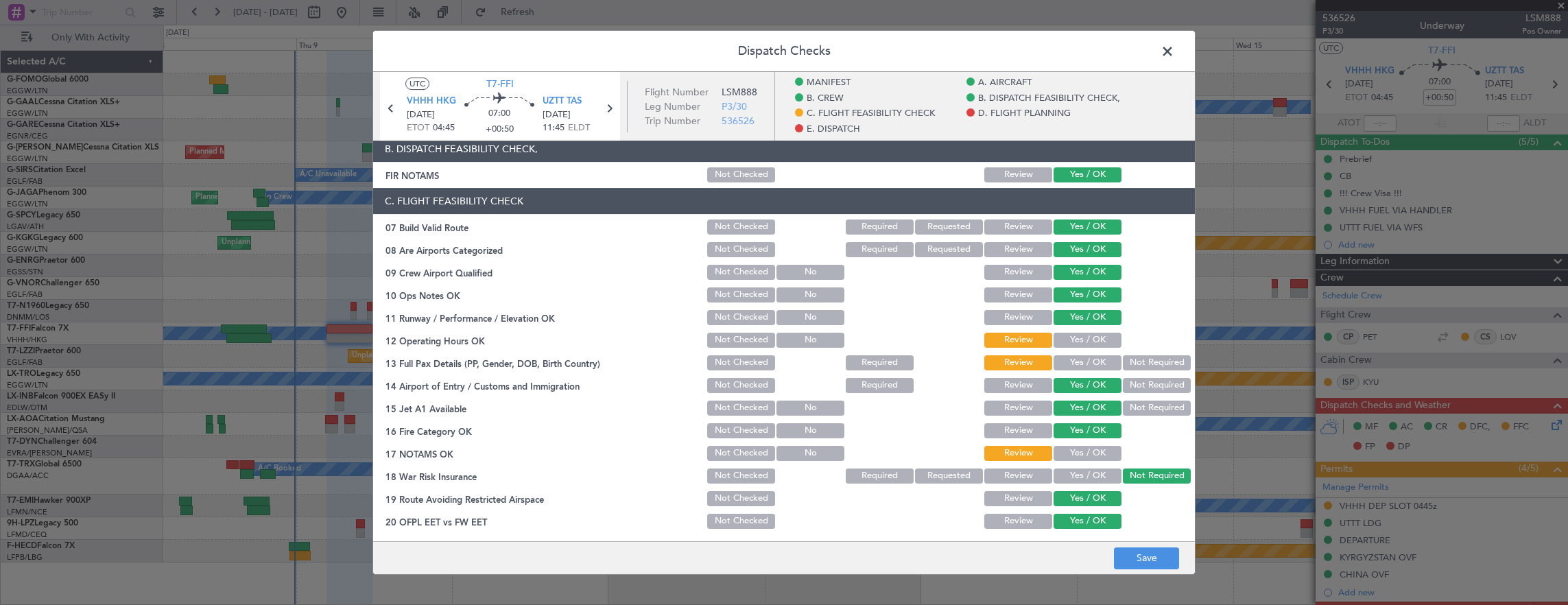
click at [1071, 344] on button "Yes / OK" at bounding box center [1087, 340] width 68 height 15
click at [1147, 363] on button "Not Required" at bounding box center [1156, 362] width 68 height 15
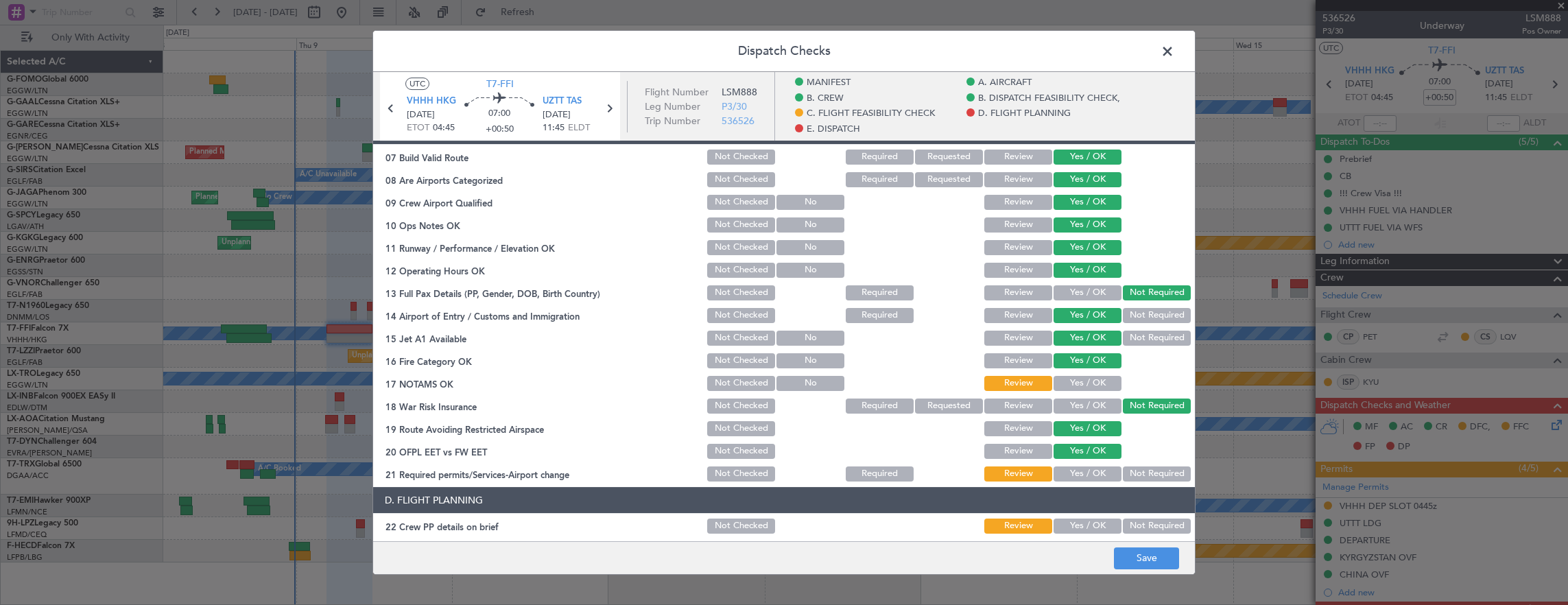
scroll to position [412, 0]
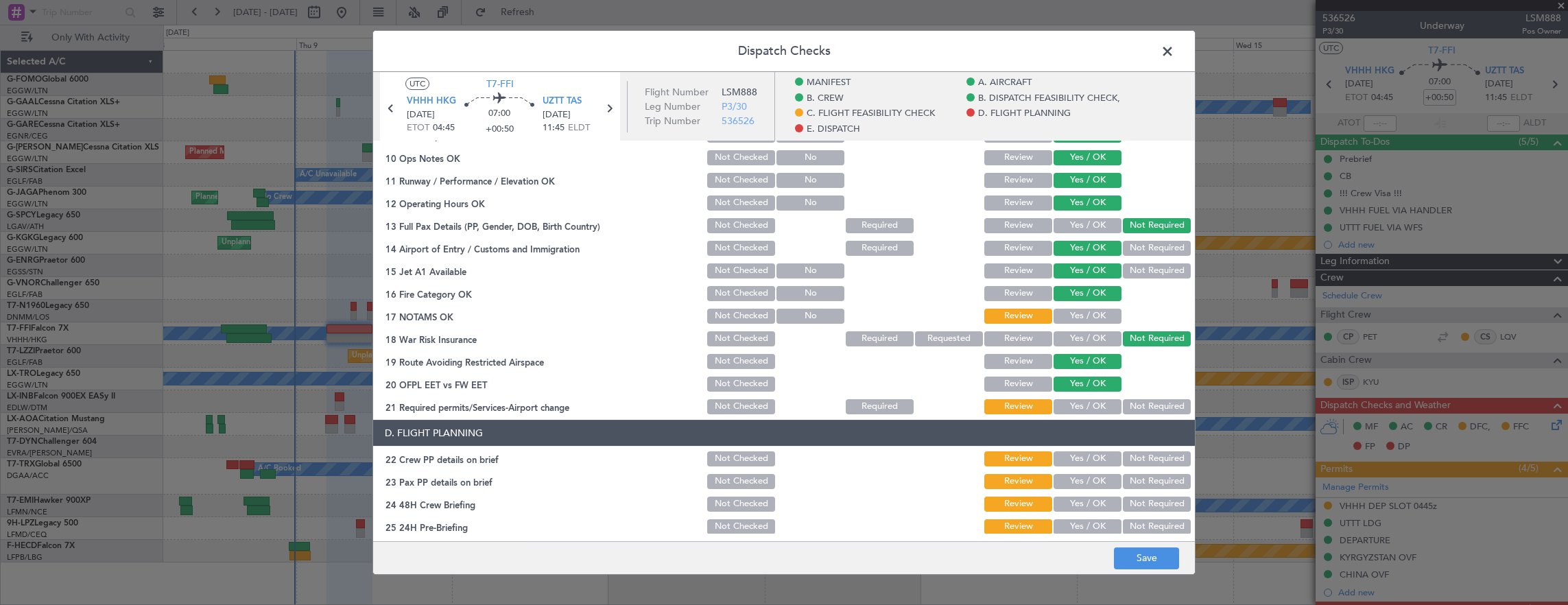
click at [1078, 311] on button "Yes / OK" at bounding box center [1087, 316] width 68 height 15
click at [1092, 399] on button "Yes / OK" at bounding box center [1087, 407] width 68 height 15
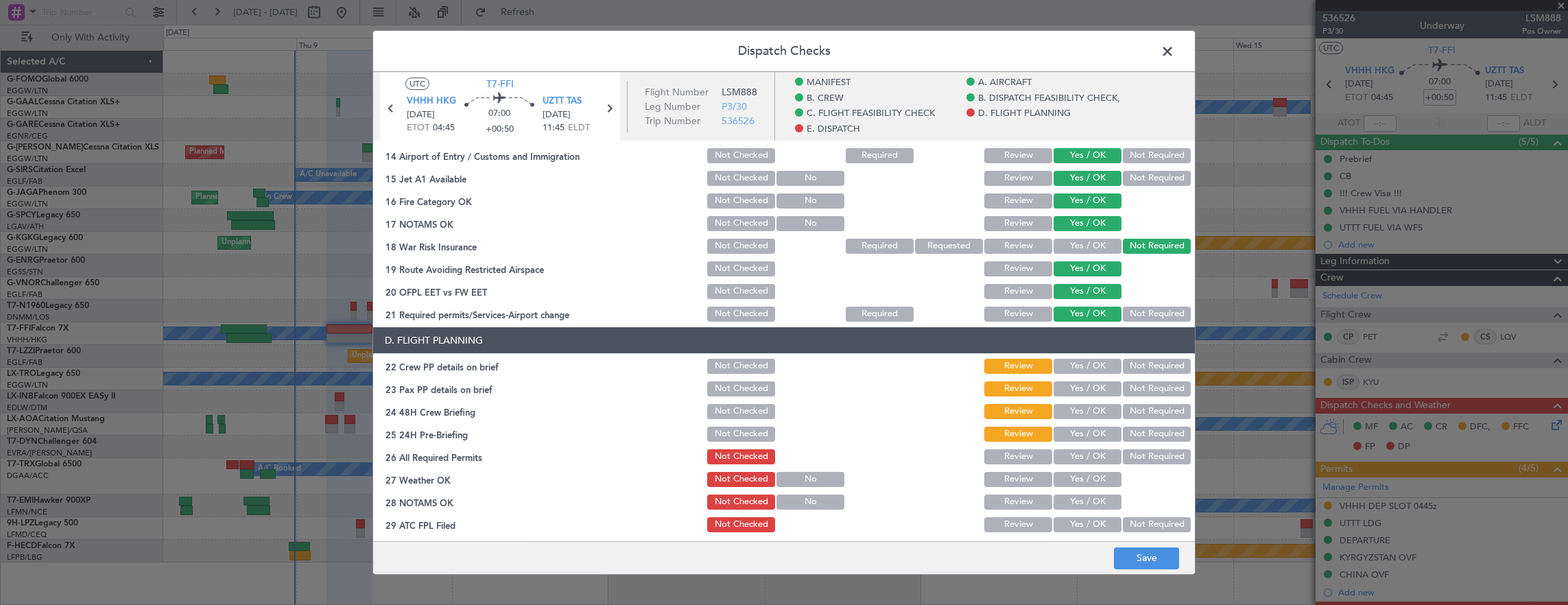
scroll to position [549, 0]
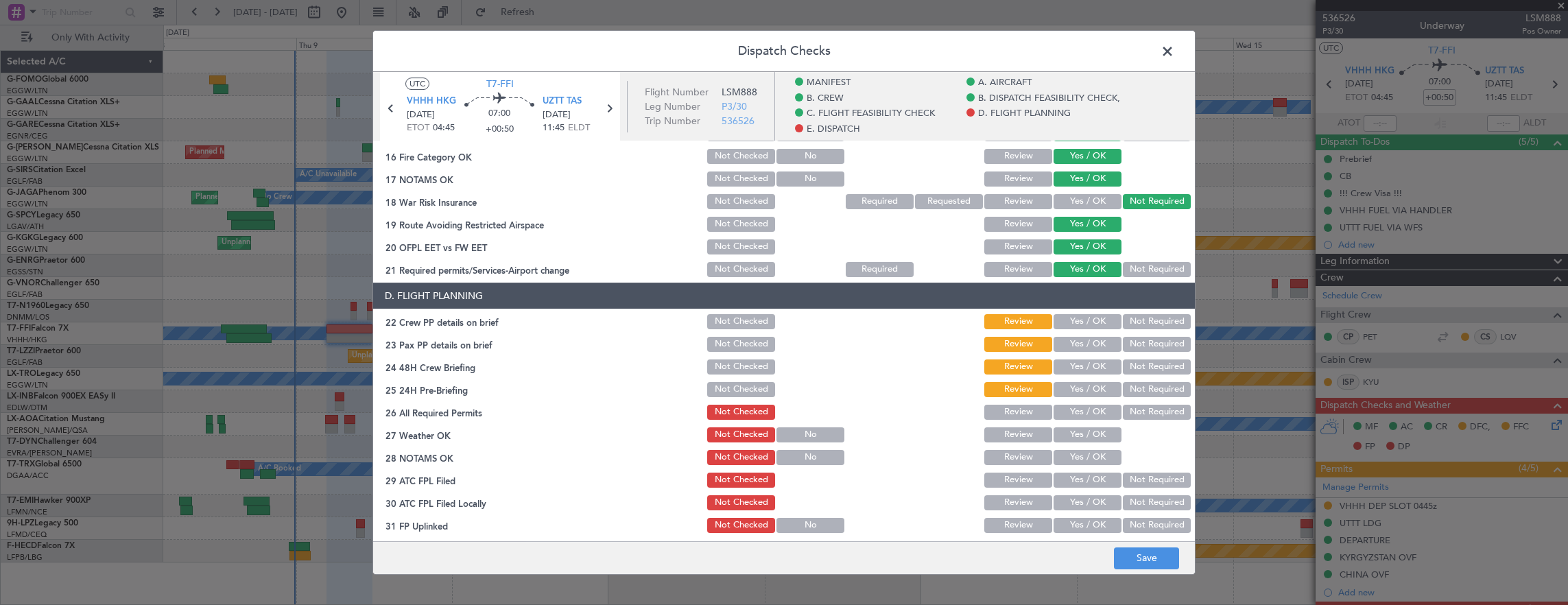
click at [1072, 325] on button "Yes / OK" at bounding box center [1087, 322] width 68 height 15
click at [1078, 349] on button "Yes / OK" at bounding box center [1087, 344] width 68 height 15
click at [1078, 360] on button "Yes / OK" at bounding box center [1087, 367] width 68 height 15
click at [1135, 389] on button "Not Required" at bounding box center [1156, 390] width 68 height 15
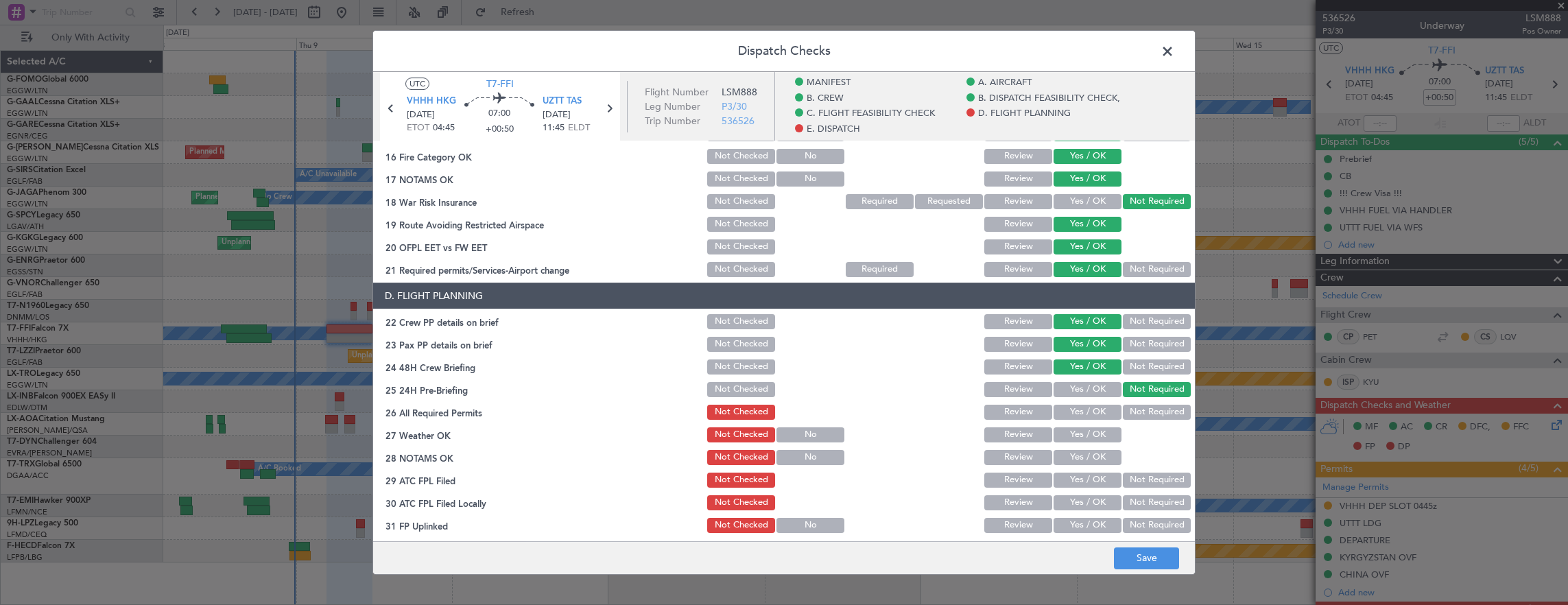
click at [1079, 417] on button "Yes / OK" at bounding box center [1087, 412] width 68 height 15
click at [1083, 435] on button "Yes / OK" at bounding box center [1087, 435] width 68 height 15
click at [1080, 463] on button "Yes / OK" at bounding box center [1087, 457] width 68 height 15
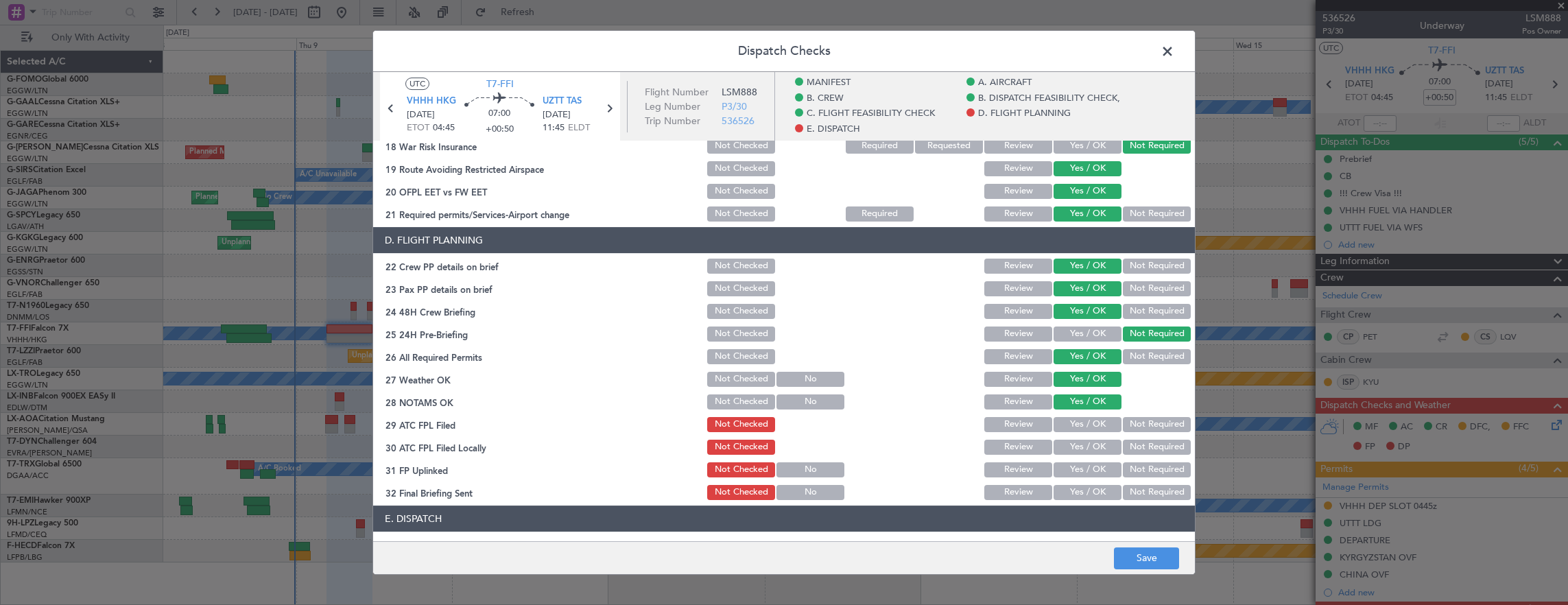
scroll to position [686, 0]
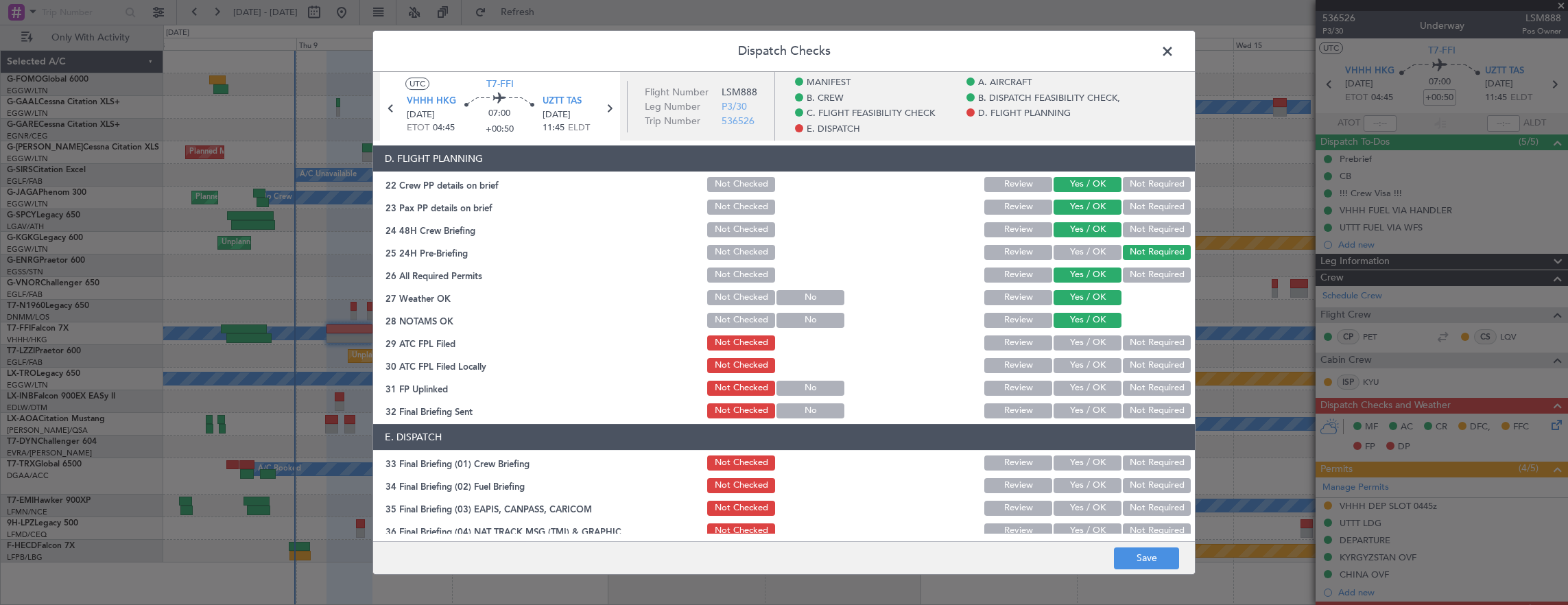
click at [1080, 350] on div "Yes / OK" at bounding box center [1086, 343] width 69 height 19
drag, startPoint x: 1083, startPoint y: 344, endPoint x: 1081, endPoint y: 369, distance: 25.1
click at [1083, 344] on button "Yes / OK" at bounding box center [1087, 343] width 68 height 15
click at [1081, 369] on button "Yes / OK" at bounding box center [1087, 365] width 68 height 15
click at [1078, 389] on button "Yes / OK" at bounding box center [1087, 388] width 68 height 15
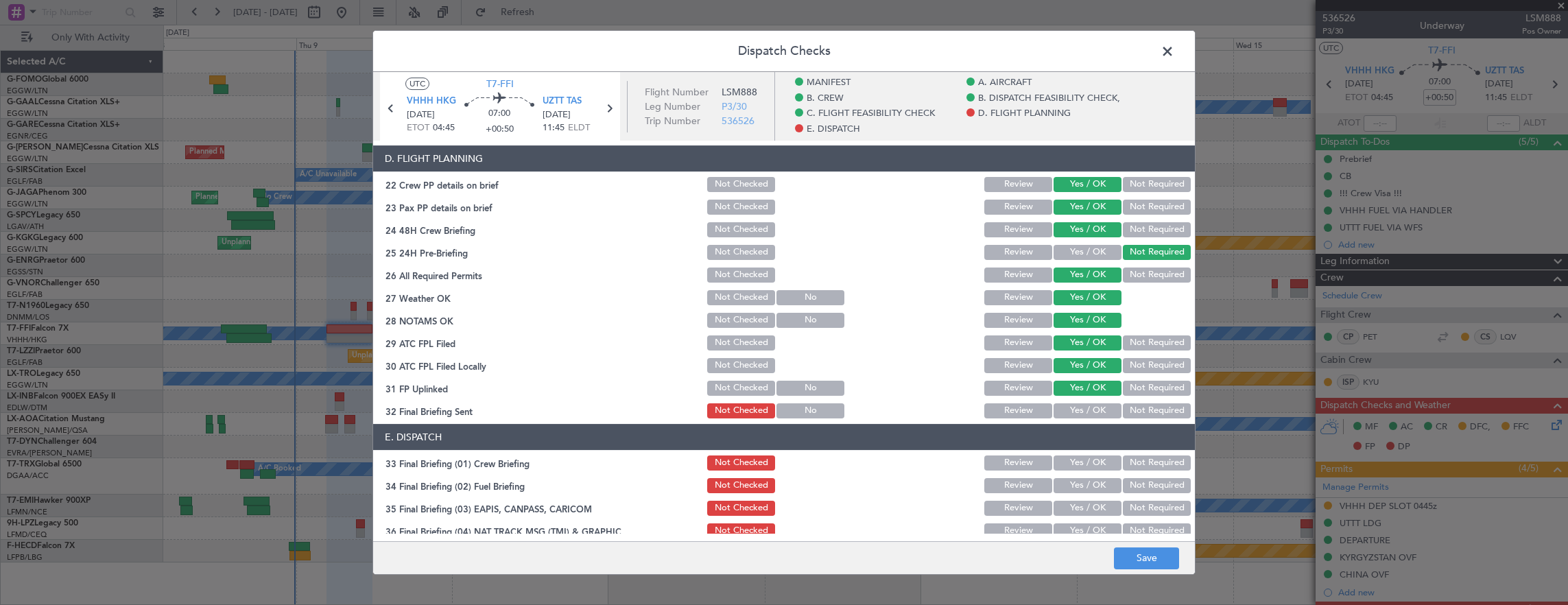
click at [1125, 413] on button "Not Required" at bounding box center [1156, 410] width 68 height 15
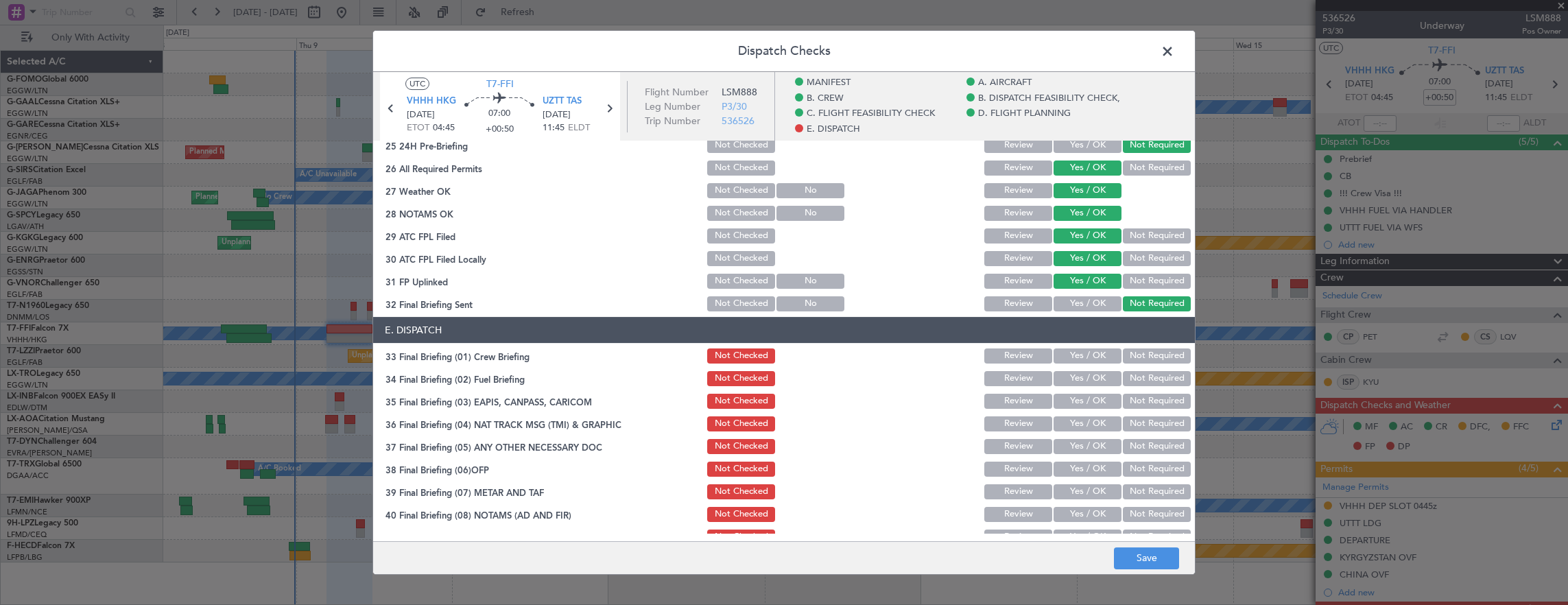
scroll to position [823, 0]
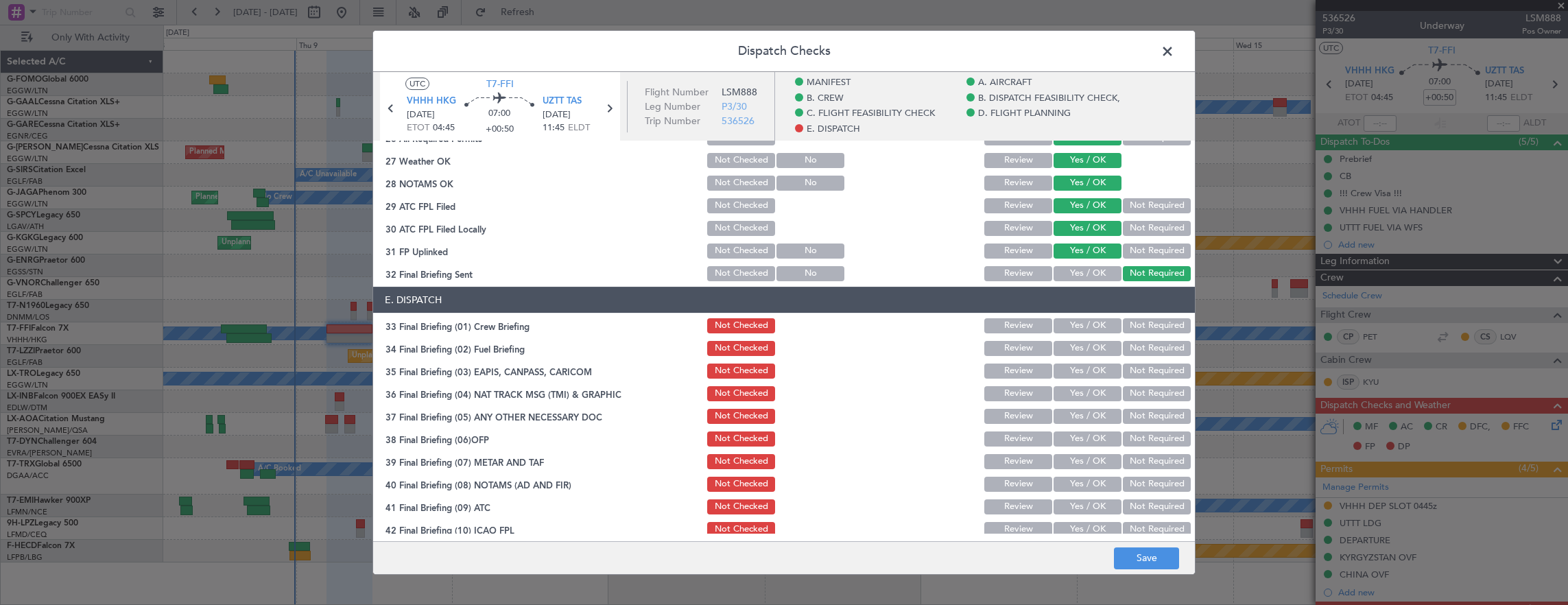
click at [1075, 329] on button "Yes / OK" at bounding box center [1087, 325] width 68 height 15
click at [1078, 352] on button "Yes / OK" at bounding box center [1087, 348] width 68 height 15
click at [1150, 374] on button "Not Required" at bounding box center [1156, 371] width 68 height 15
click at [1143, 391] on button "Not Required" at bounding box center [1156, 393] width 68 height 15
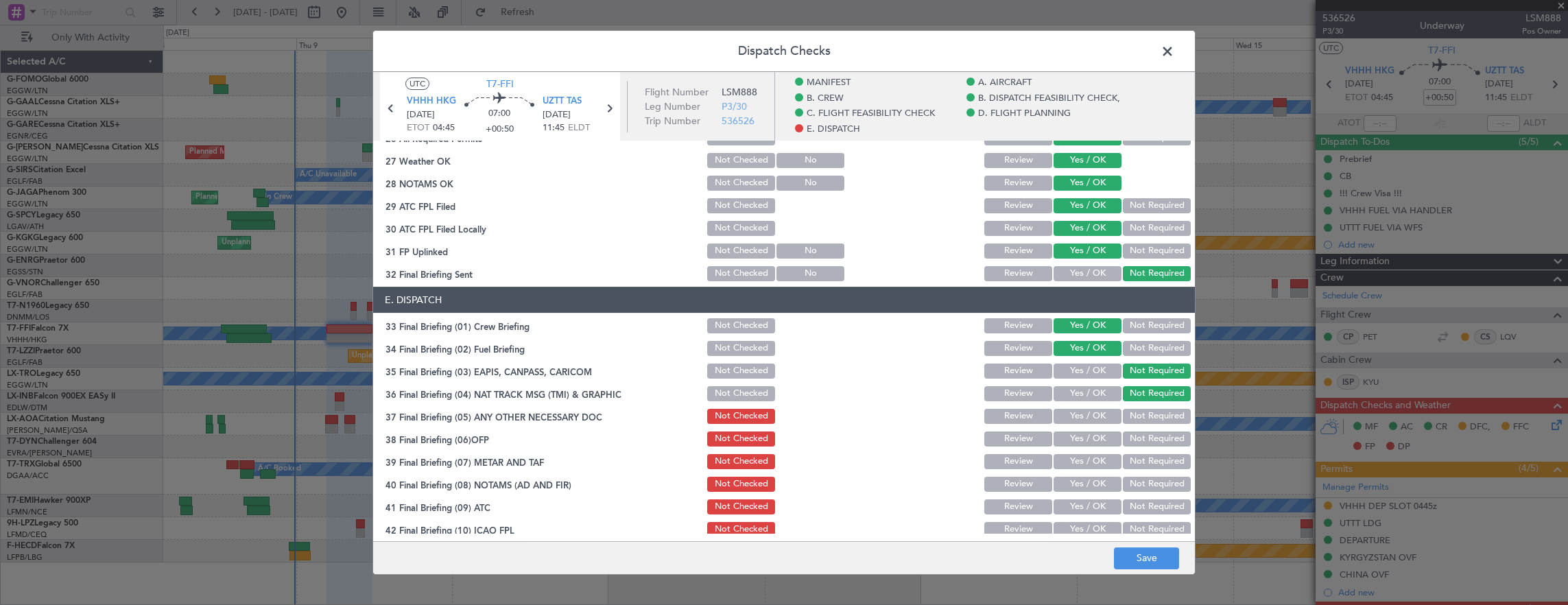
click at [1085, 410] on button "Yes / OK" at bounding box center [1087, 417] width 68 height 15
click at [1087, 436] on button "Yes / OK" at bounding box center [1087, 439] width 68 height 15
click at [1088, 458] on button "Yes / OK" at bounding box center [1087, 462] width 68 height 15
click at [1088, 478] on button "Yes / OK" at bounding box center [1087, 484] width 68 height 15
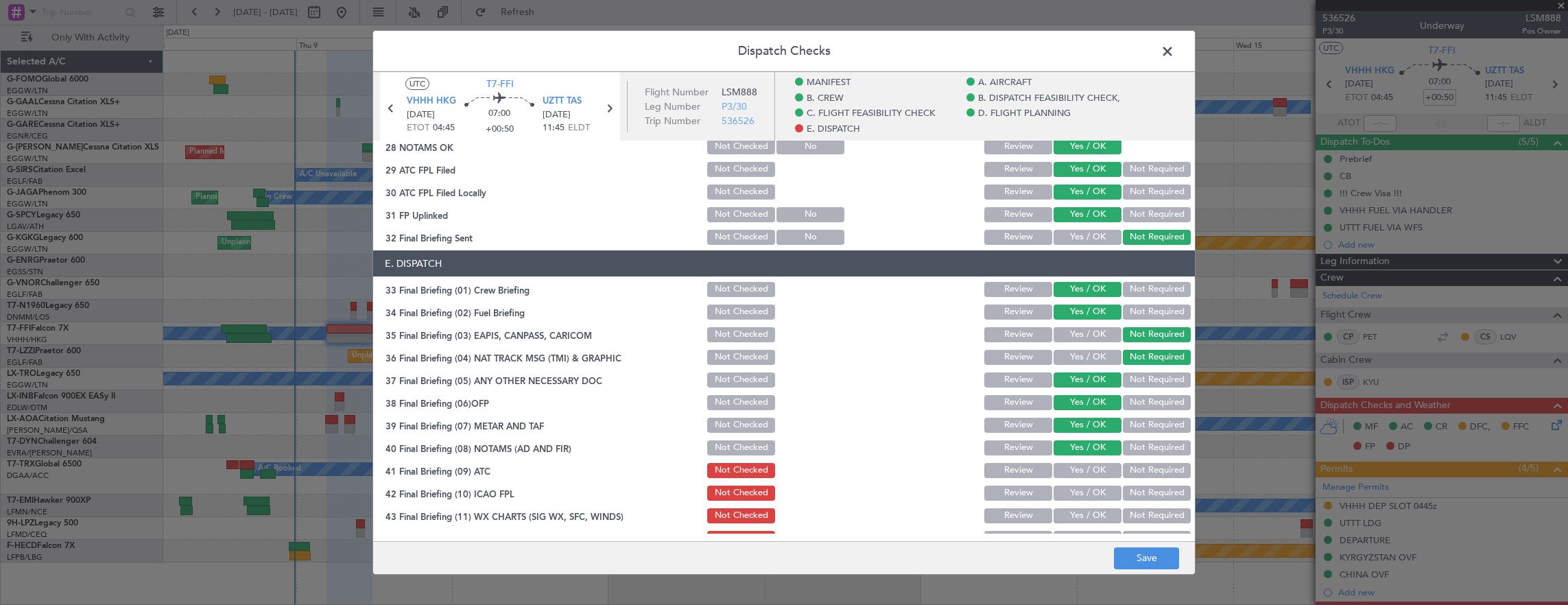
scroll to position [877, 0]
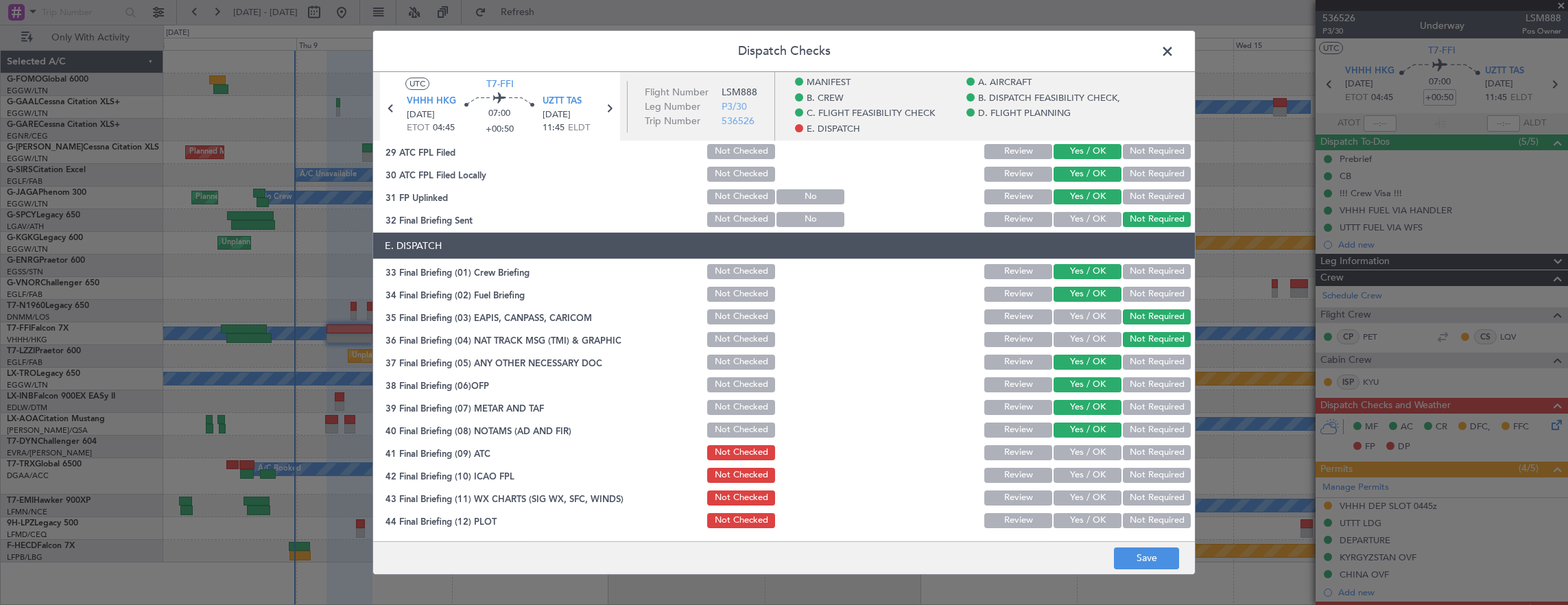
click at [1080, 453] on button "Yes / OK" at bounding box center [1087, 453] width 68 height 15
click at [1082, 475] on button "Yes / OK" at bounding box center [1087, 475] width 68 height 15
click at [1080, 495] on button "Yes / OK" at bounding box center [1087, 498] width 68 height 15
click at [1080, 516] on button "Yes / OK" at bounding box center [1087, 520] width 68 height 15
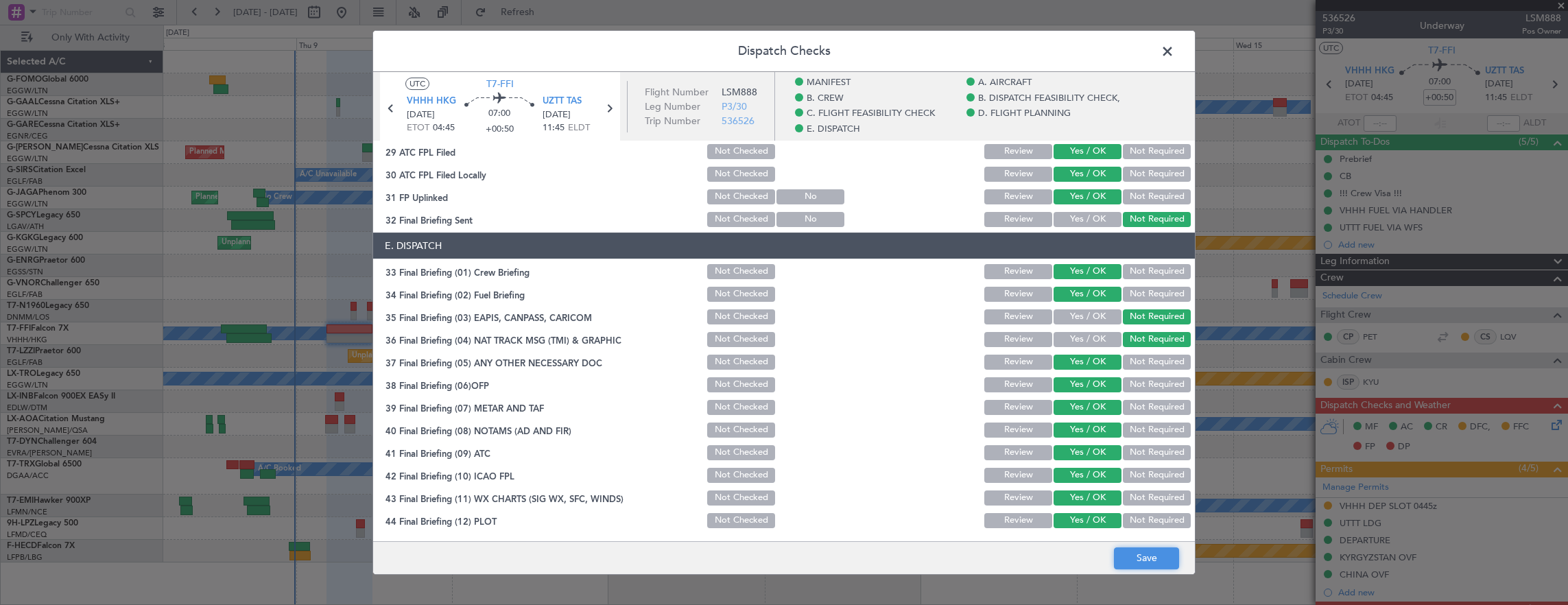
click at [1140, 551] on button "Save" at bounding box center [1146, 558] width 65 height 22
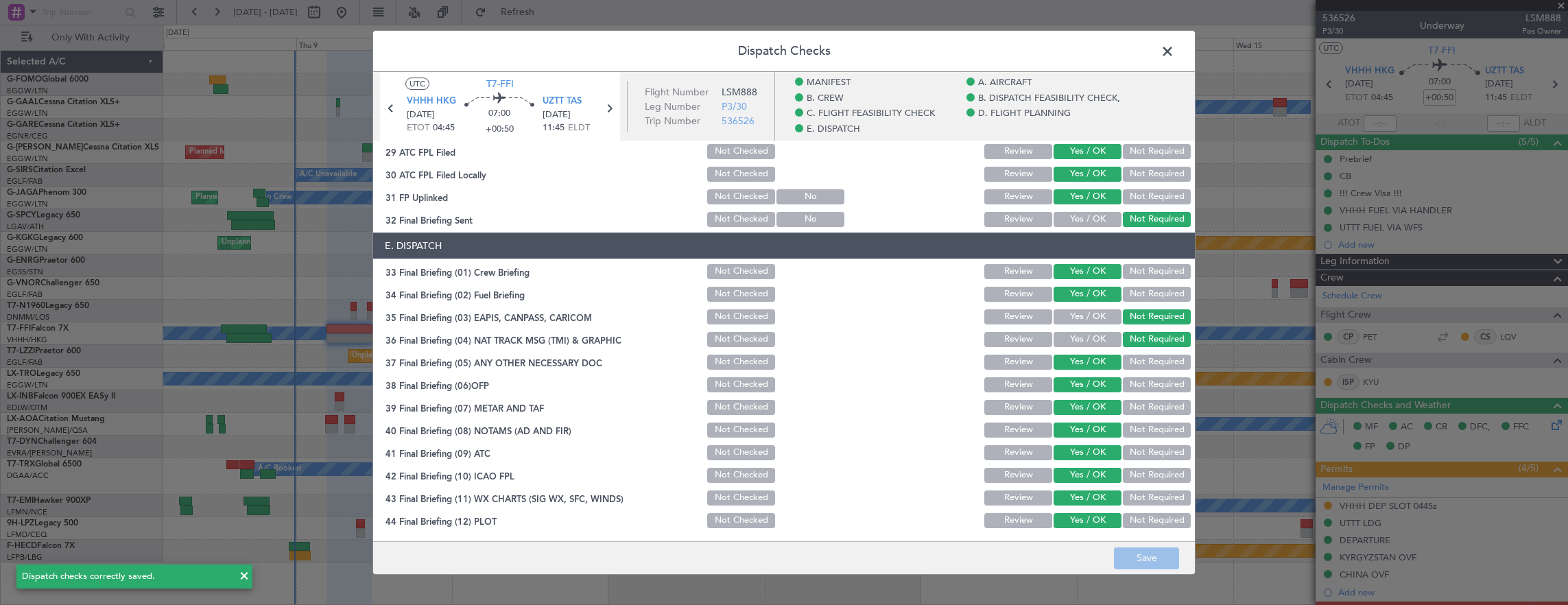
click at [1174, 56] on span at bounding box center [1174, 55] width 0 height 27
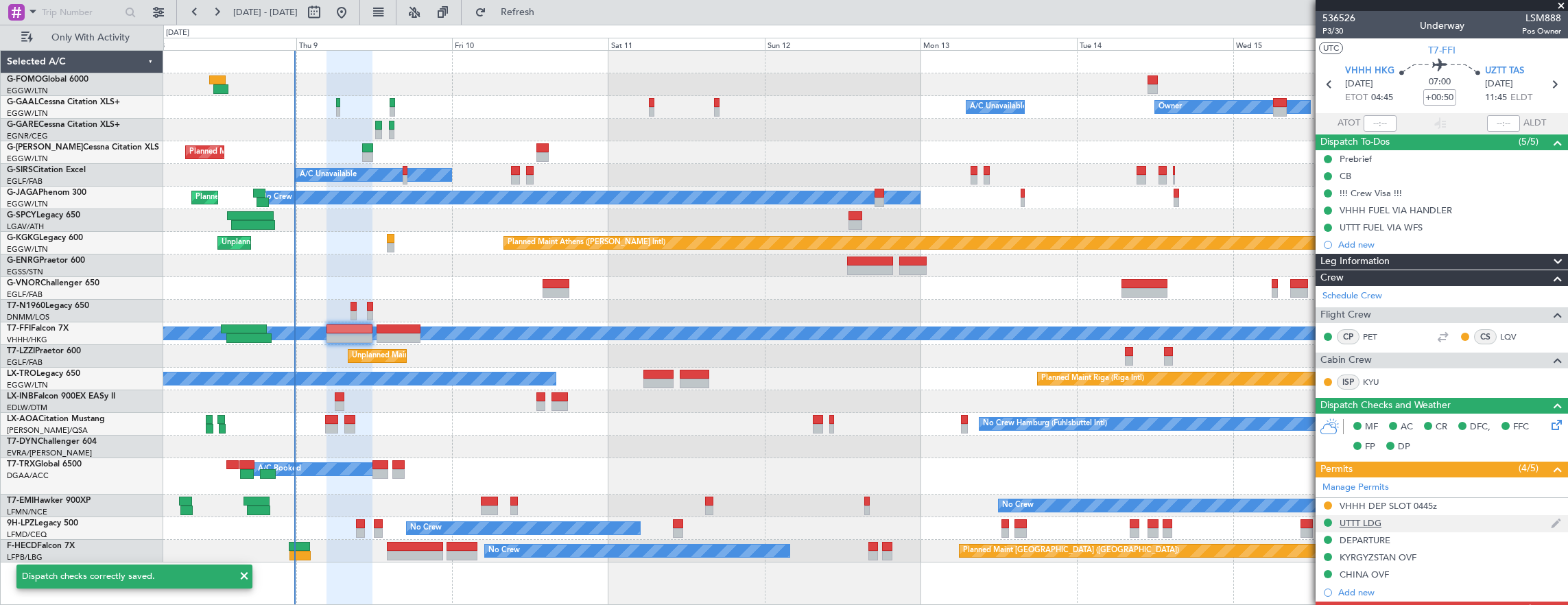
scroll to position [254, 0]
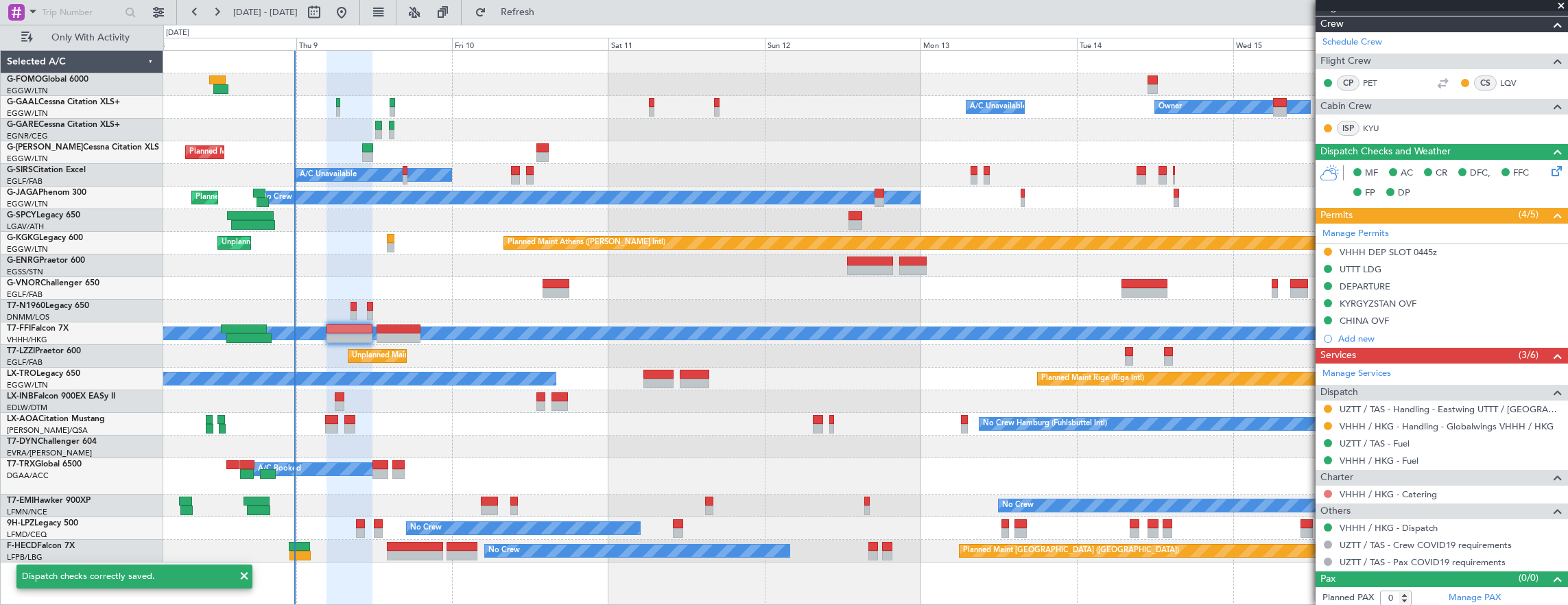
click at [1327, 491] on button at bounding box center [1327, 493] width 8 height 8
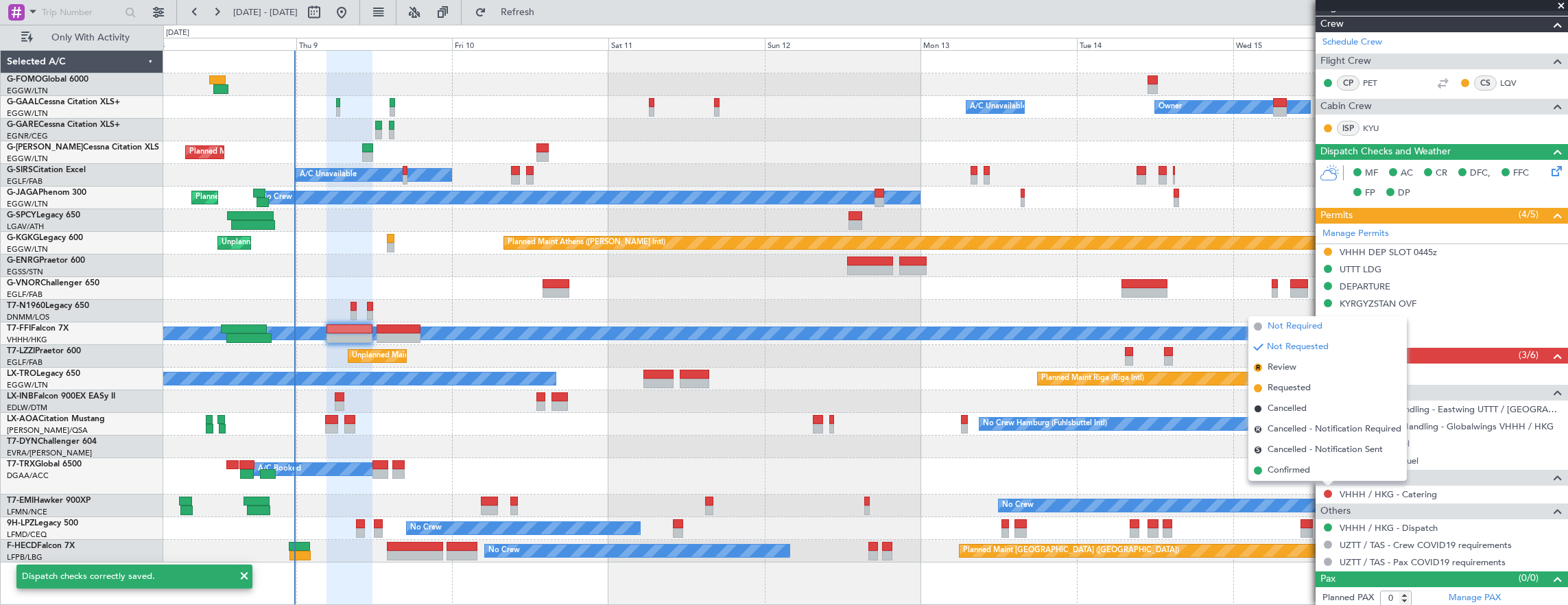
click at [1313, 324] on span "Not Required" at bounding box center [1294, 326] width 55 height 14
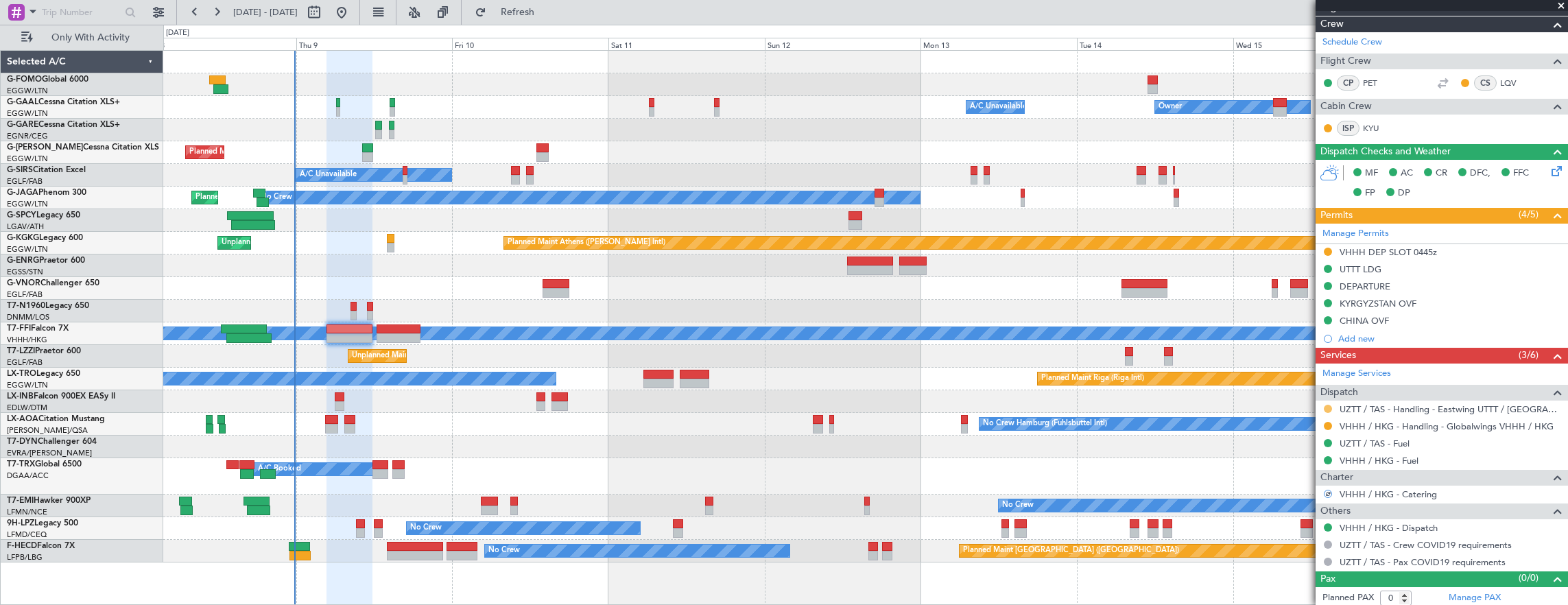
click at [1327, 407] on button at bounding box center [1327, 408] width 8 height 8
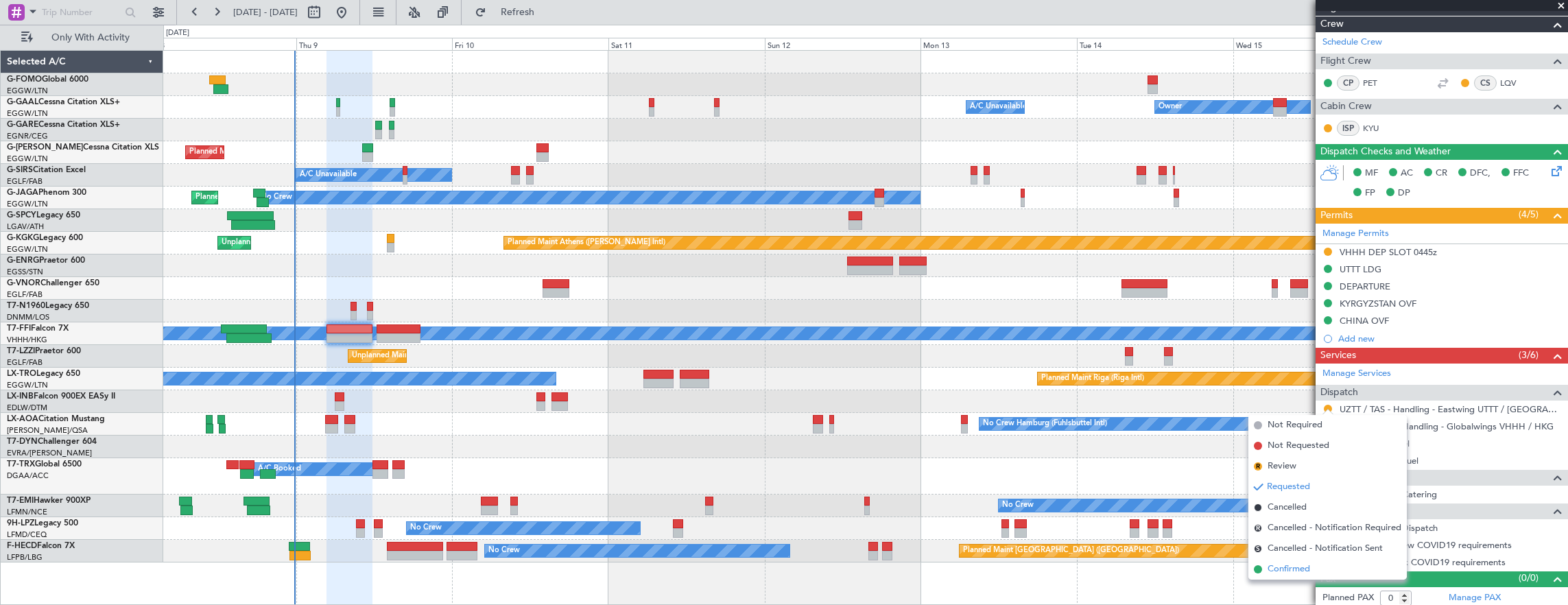
click at [1319, 568] on li "Confirmed" at bounding box center [1327, 569] width 159 height 21
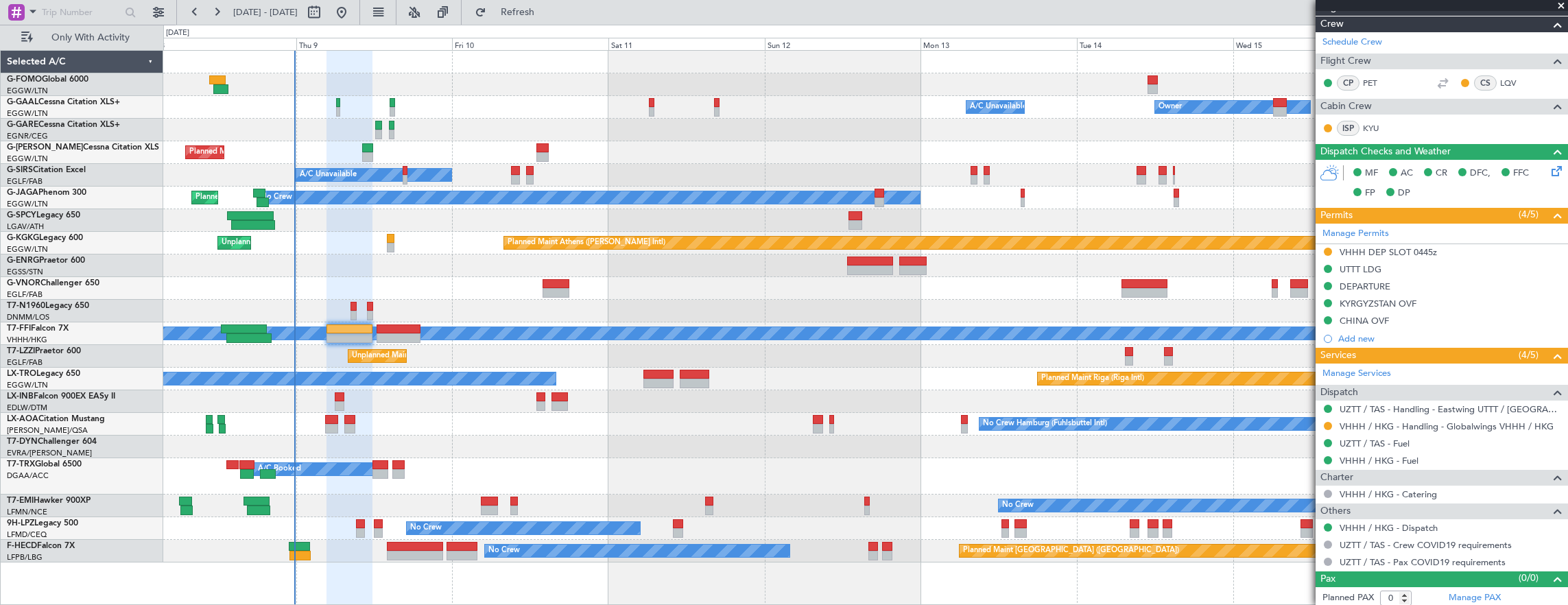
drag, startPoint x: 1325, startPoint y: 421, endPoint x: 1324, endPoint y: 435, distance: 14.0
click at [1325, 422] on button at bounding box center [1327, 426] width 8 height 8
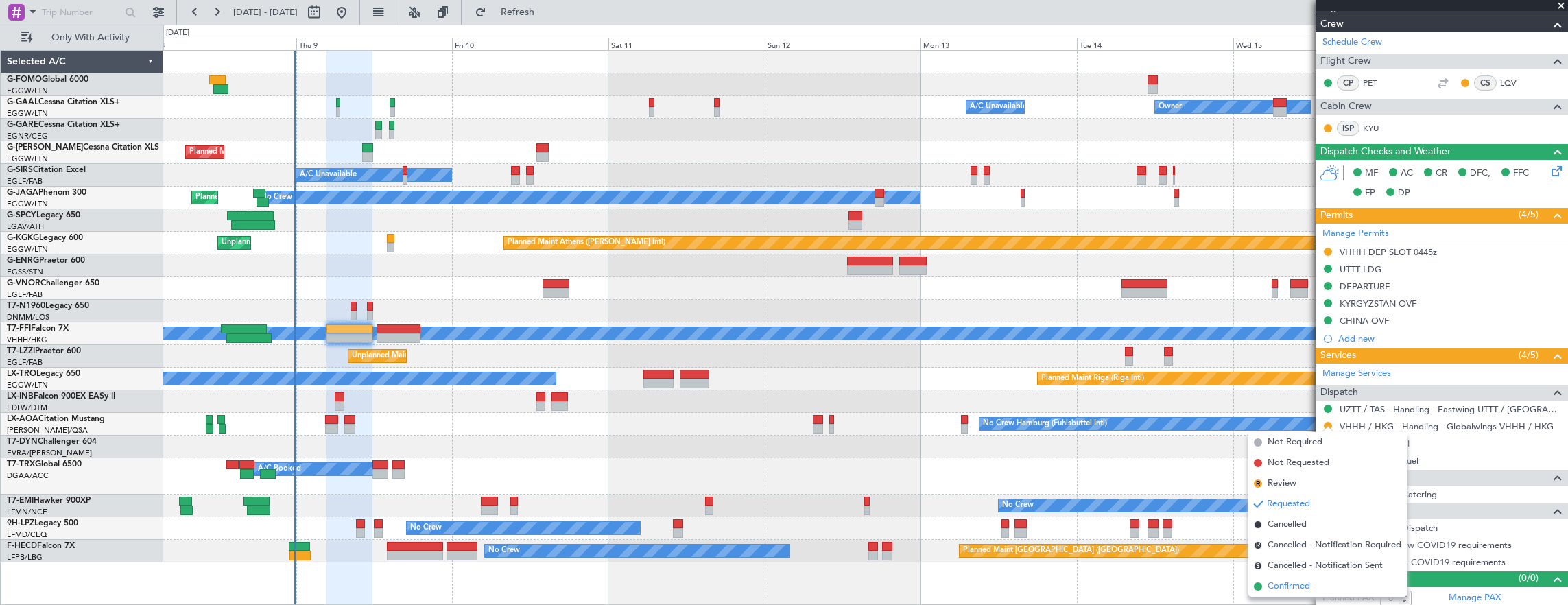
click at [1308, 582] on span "Confirmed" at bounding box center [1288, 586] width 42 height 14
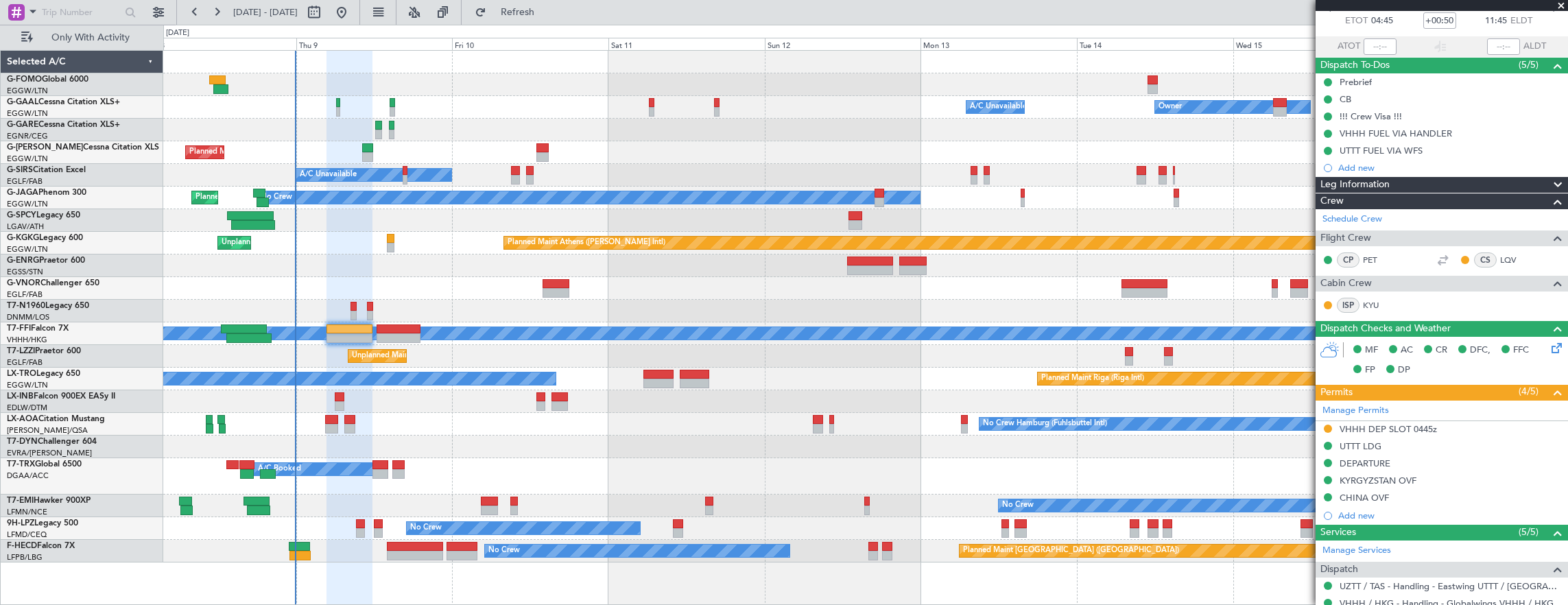
scroll to position [137, 0]
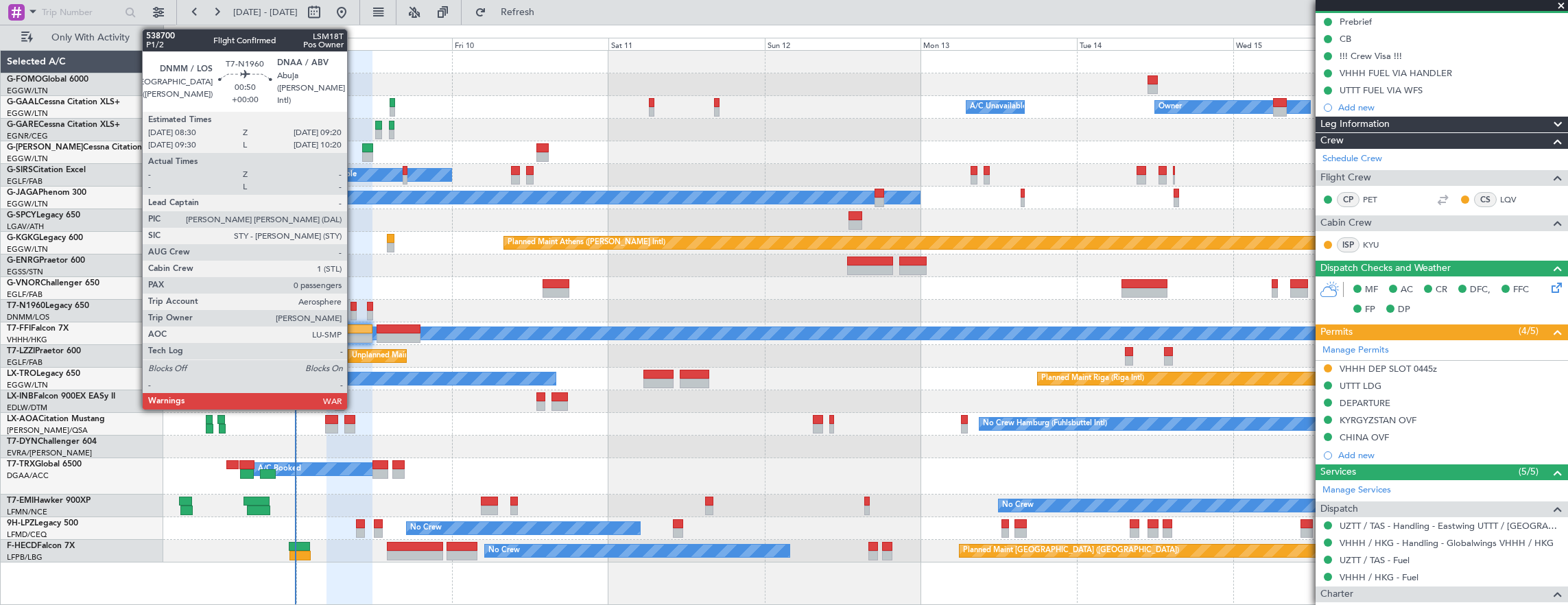
click at [354, 309] on div at bounding box center [865, 311] width 1405 height 23
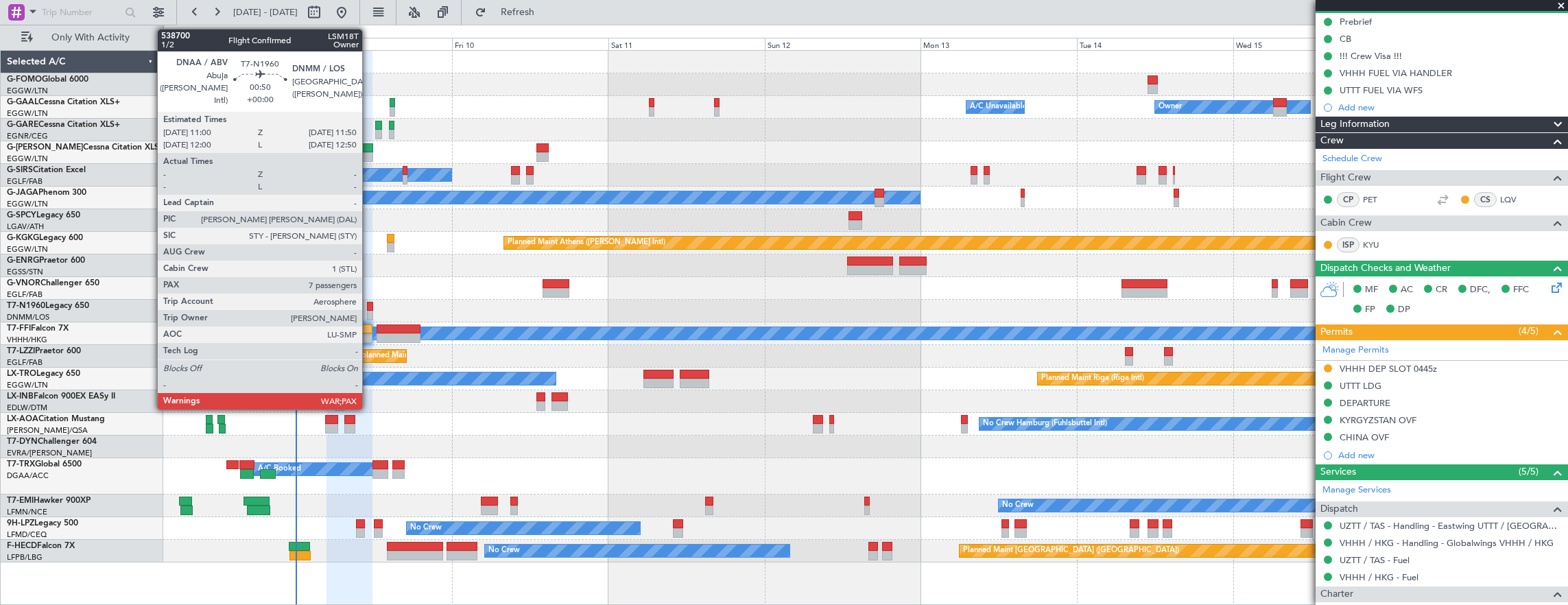
click at [369, 305] on div at bounding box center [369, 307] width 5 height 10
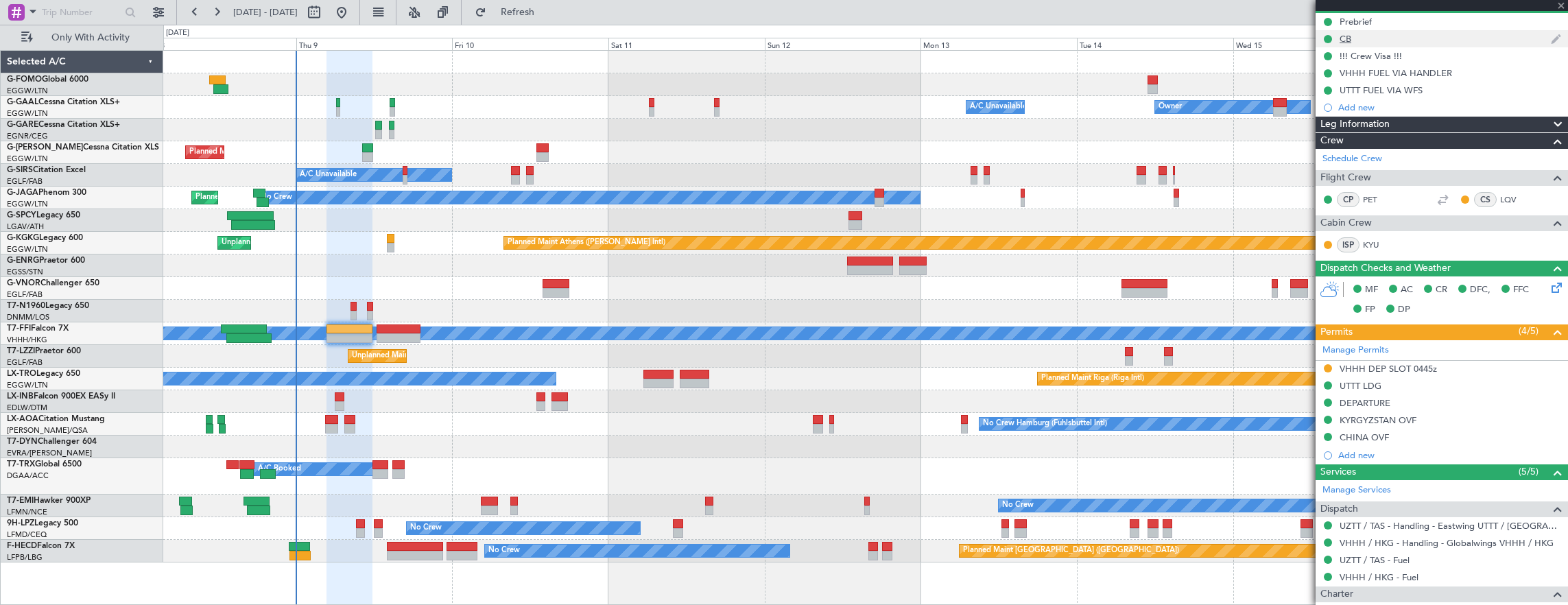
type input "7"
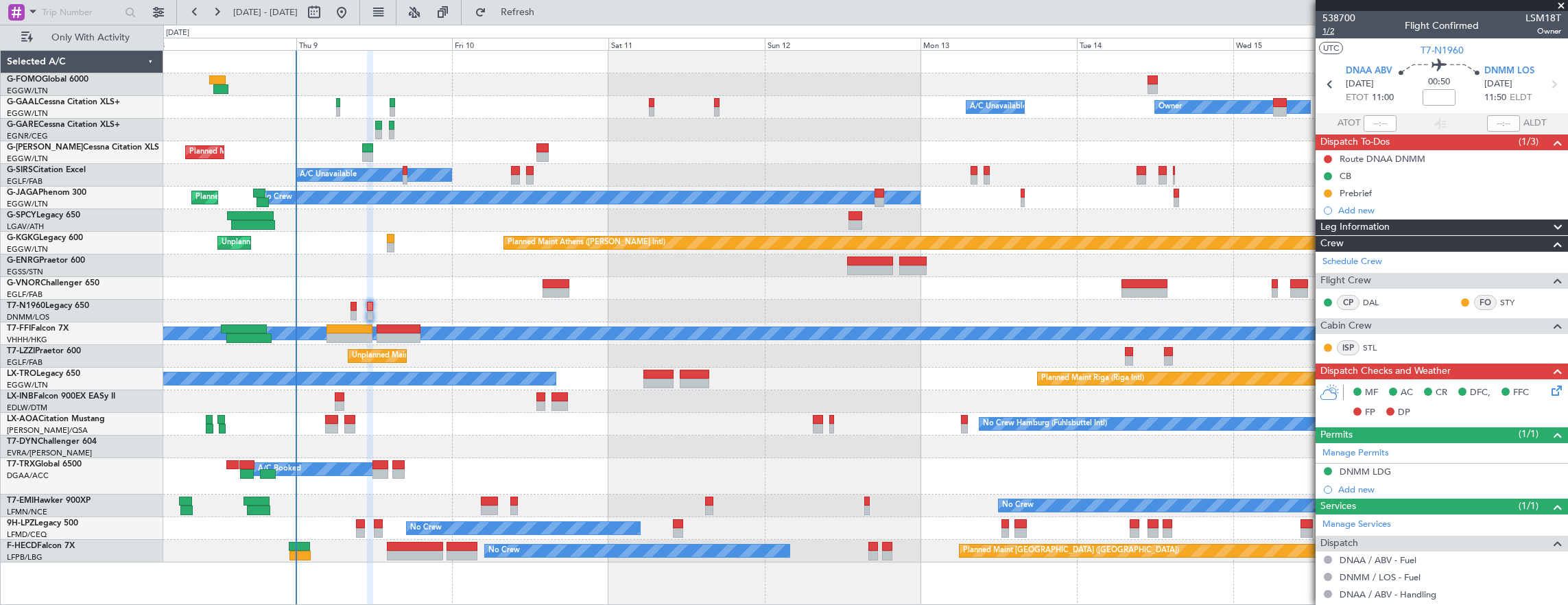
click at [1335, 30] on span "1/2" at bounding box center [1338, 31] width 33 height 12
click at [1353, 10] on div at bounding box center [1442, 5] width 252 height 11
click at [1354, 15] on span "538700" at bounding box center [1338, 18] width 33 height 14
click at [1424, 59] on mat-tooltip-component "Aircraft" at bounding box center [1436, 77] width 50 height 36
click at [1437, 44] on span "T7-N1960" at bounding box center [1442, 50] width 43 height 14
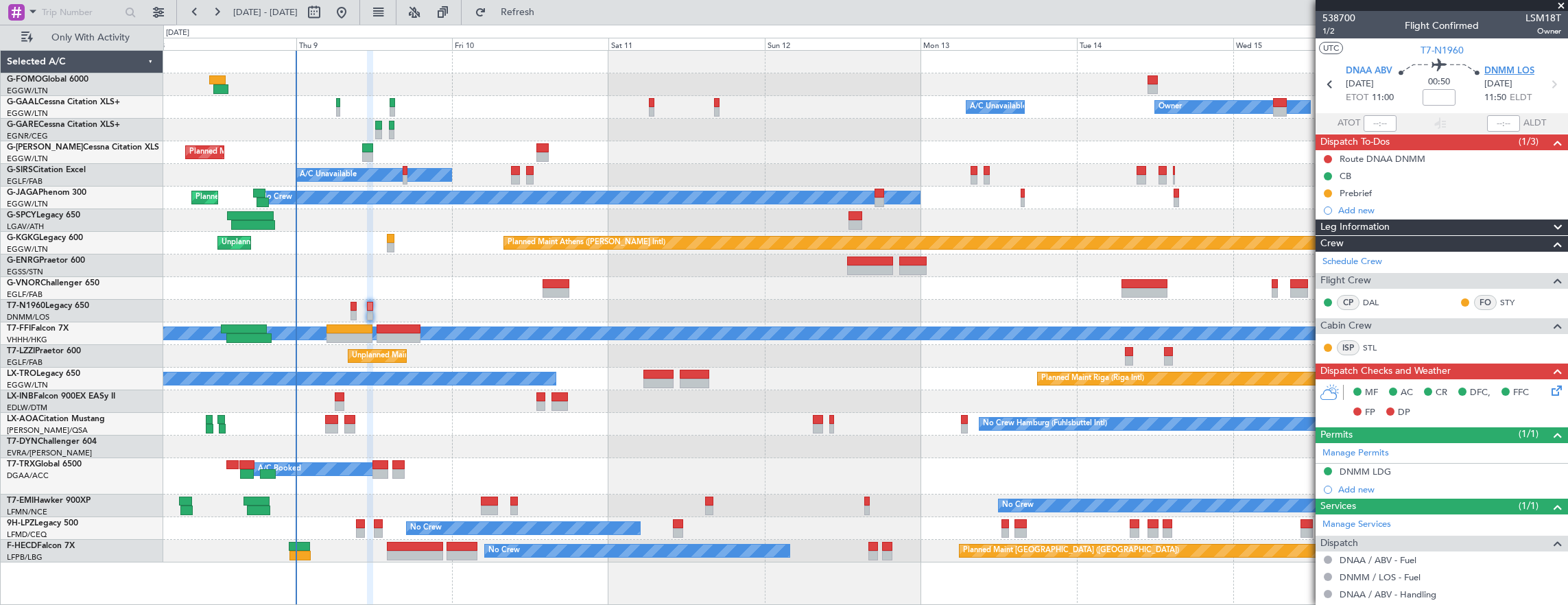
click at [1502, 70] on span "DNMM LOS" at bounding box center [1509, 71] width 50 height 14
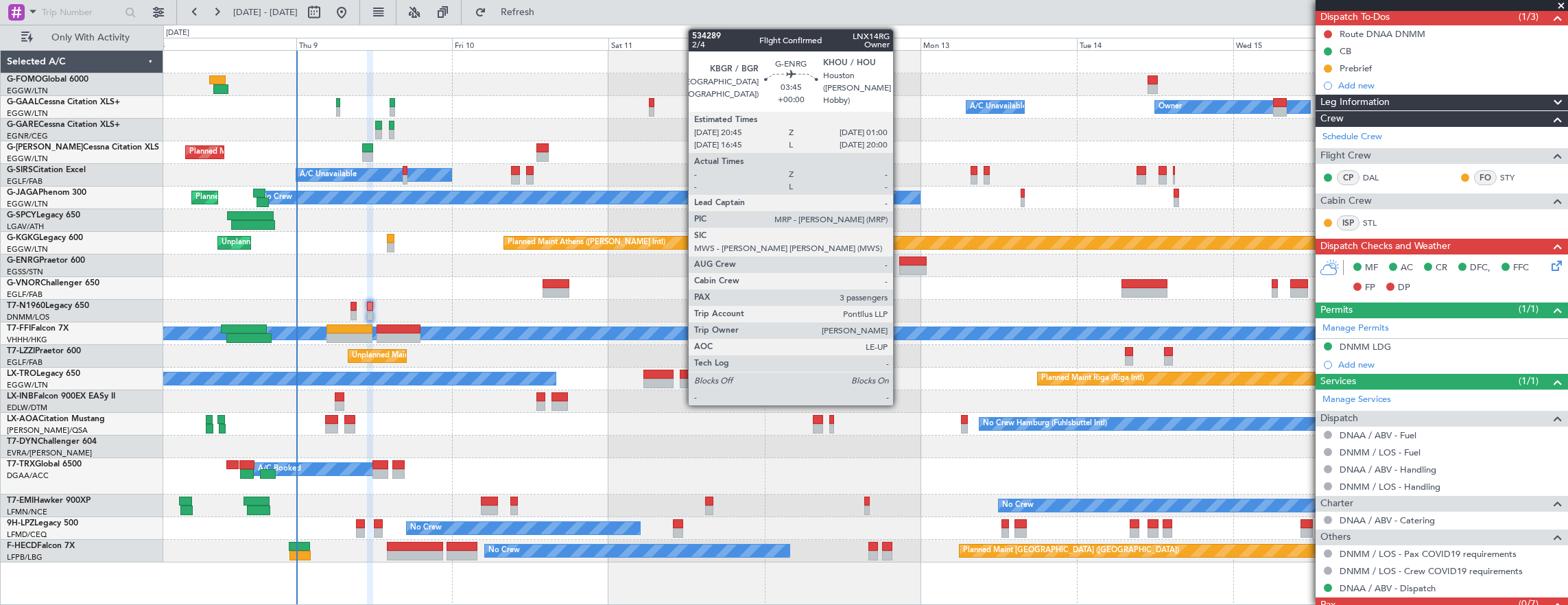
scroll to position [137, 0]
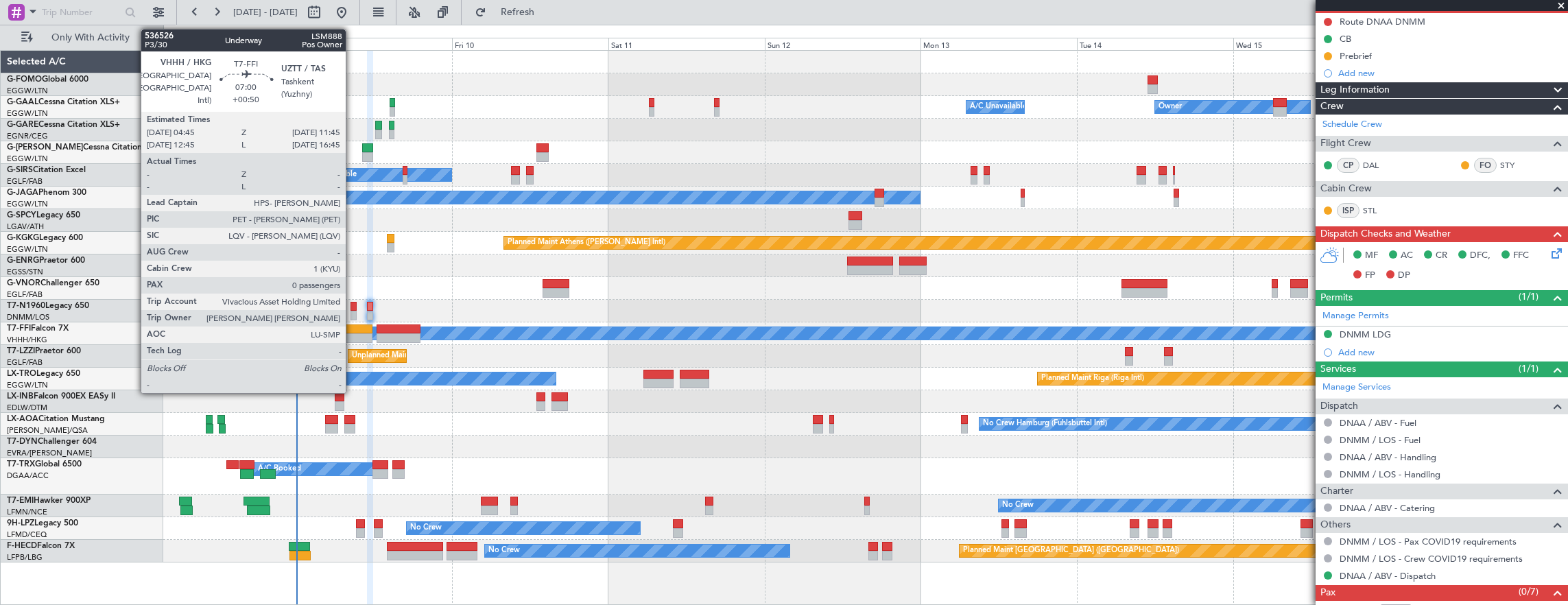
click at [352, 331] on div at bounding box center [349, 329] width 46 height 10
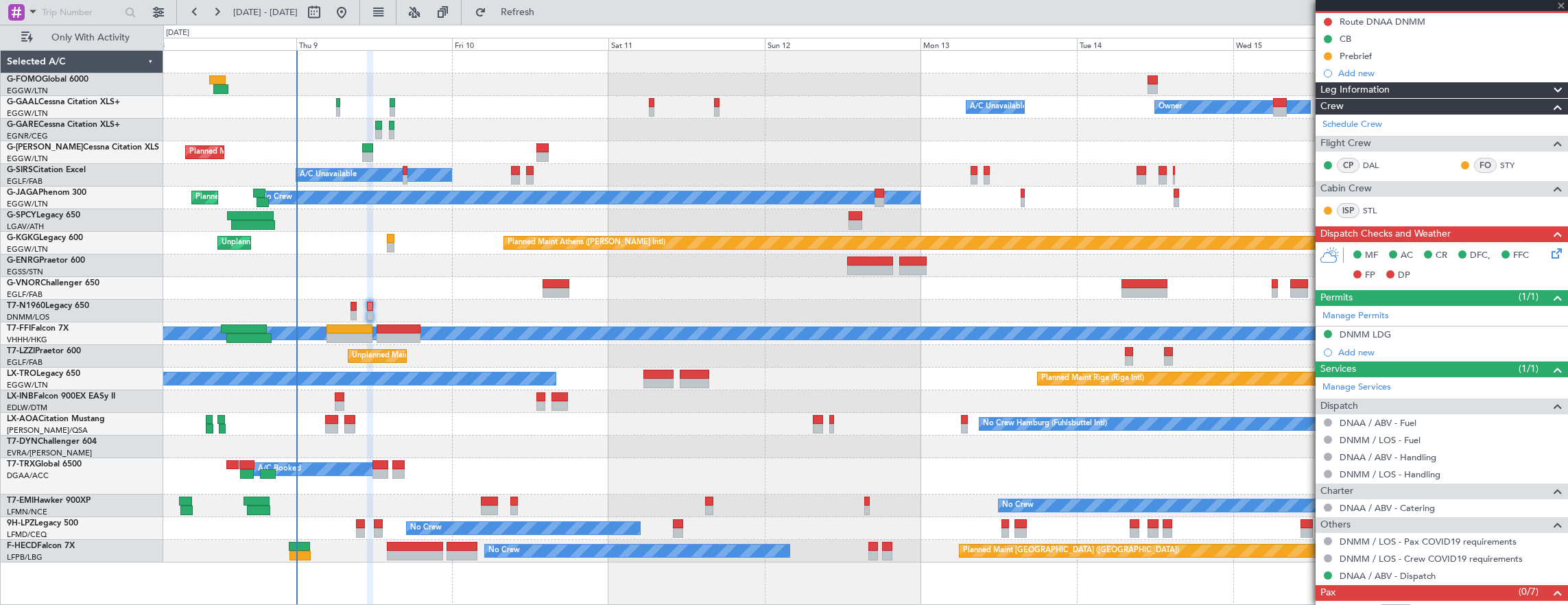
type input "+00:50"
type input "0"
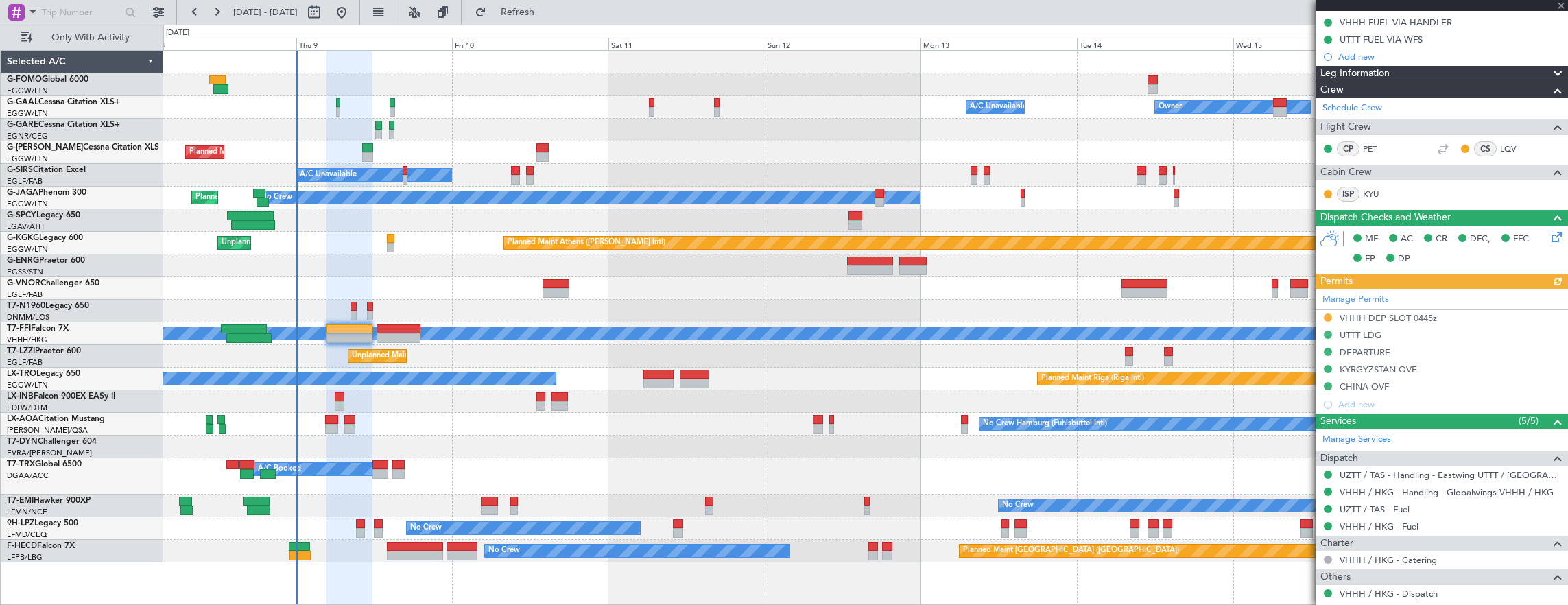
scroll to position [206, 0]
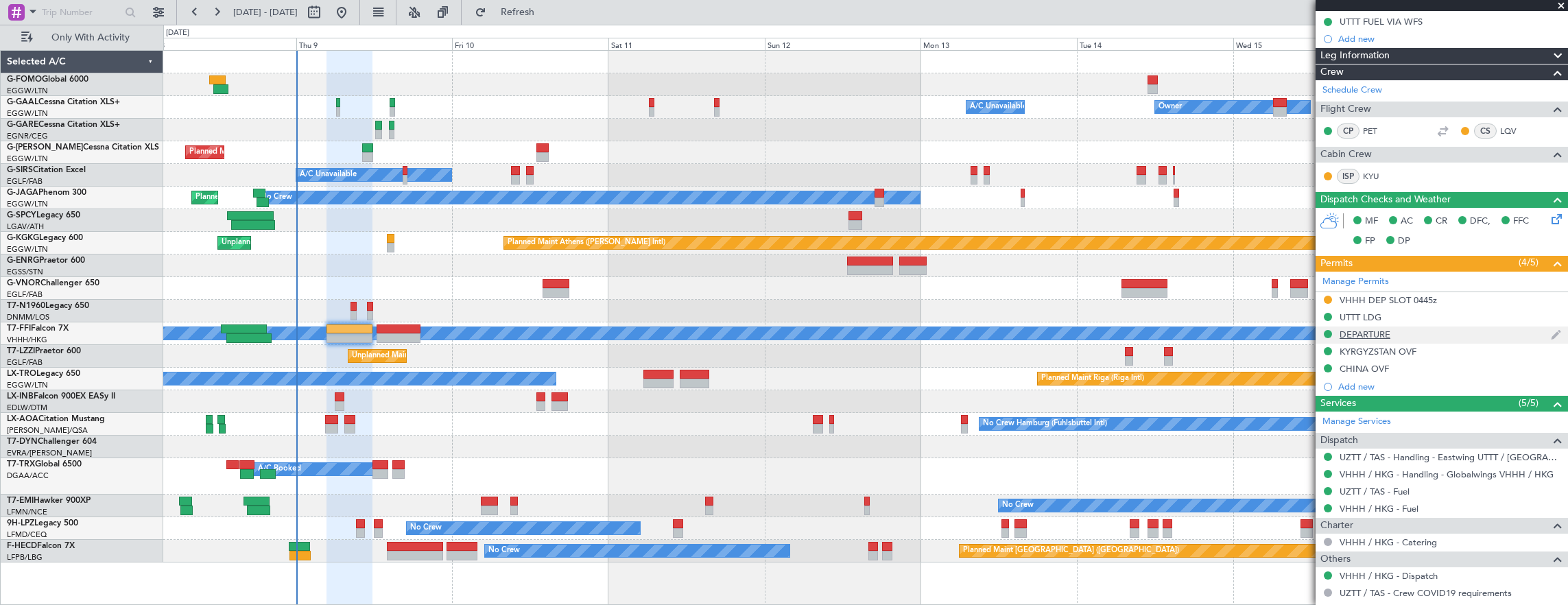
click at [1447, 336] on div "DEPARTURE" at bounding box center [1442, 335] width 252 height 17
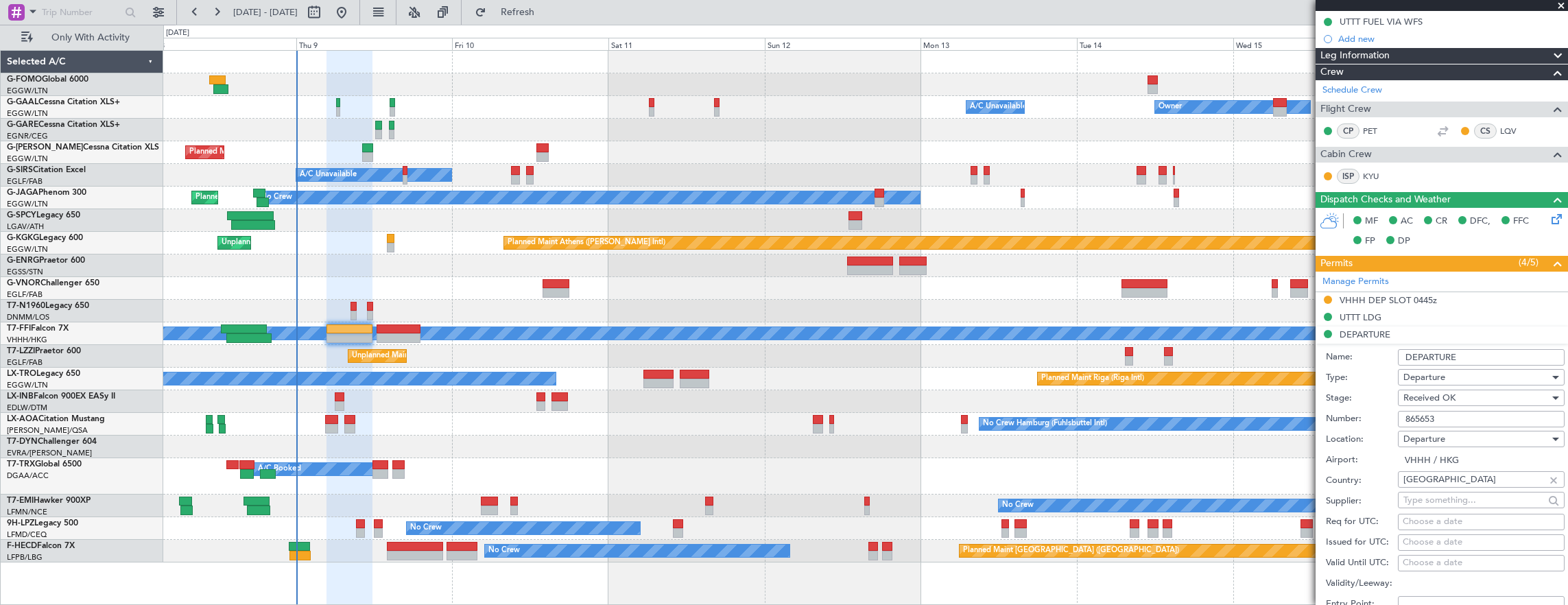
click at [1485, 421] on input "865653" at bounding box center [1481, 419] width 167 height 16
drag, startPoint x: 1450, startPoint y: 306, endPoint x: 1460, endPoint y: 306, distance: 10.0
click at [1450, 306] on div "VHHH DEP SLOT 0445z" at bounding box center [1442, 300] width 252 height 17
click at [1502, 386] on input "VHHHDGN460900" at bounding box center [1481, 385] width 167 height 16
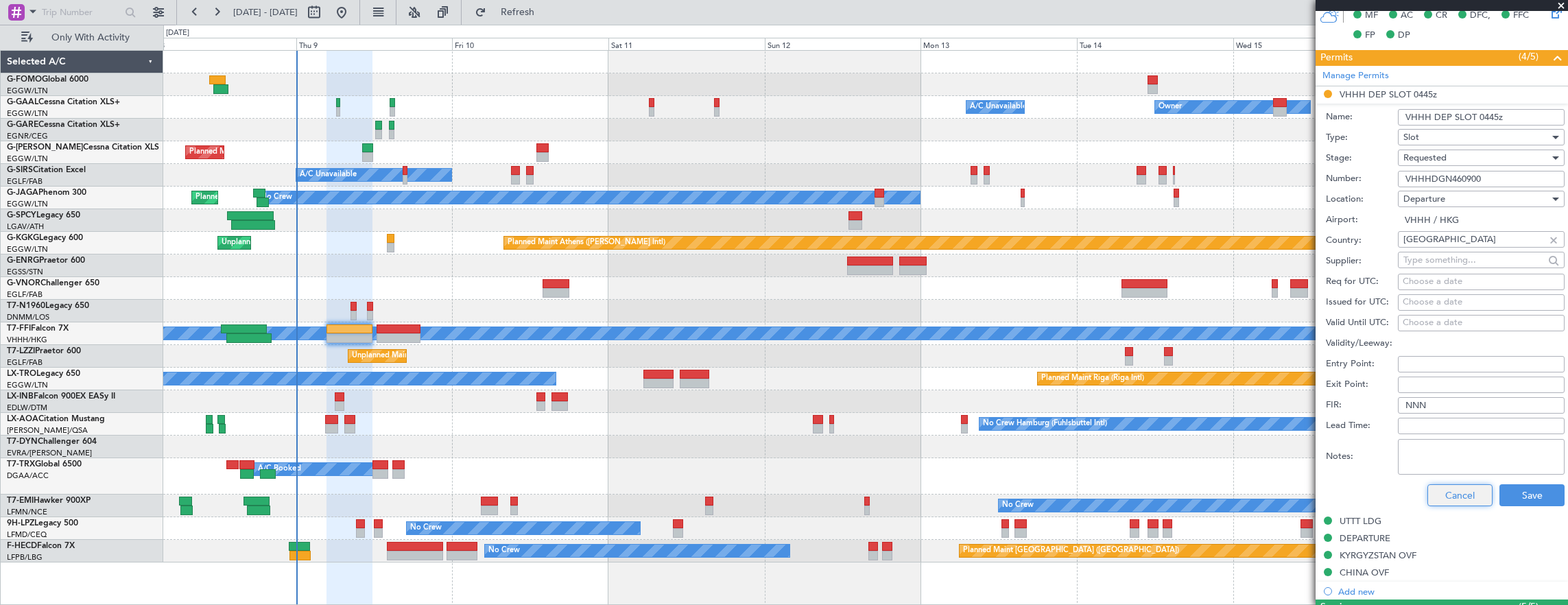
click at [1454, 492] on button "Cancel" at bounding box center [1460, 495] width 65 height 22
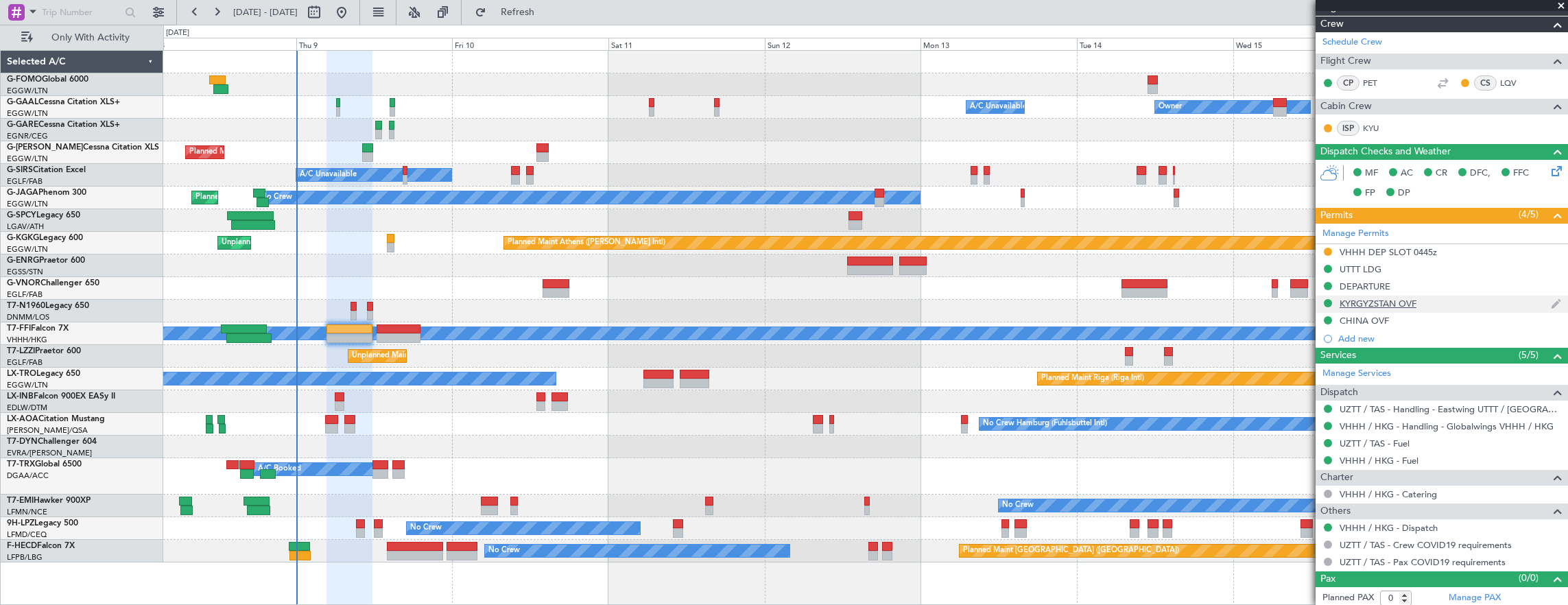
click at [1454, 306] on div "KYRGYZSTAN OVF" at bounding box center [1442, 304] width 252 height 17
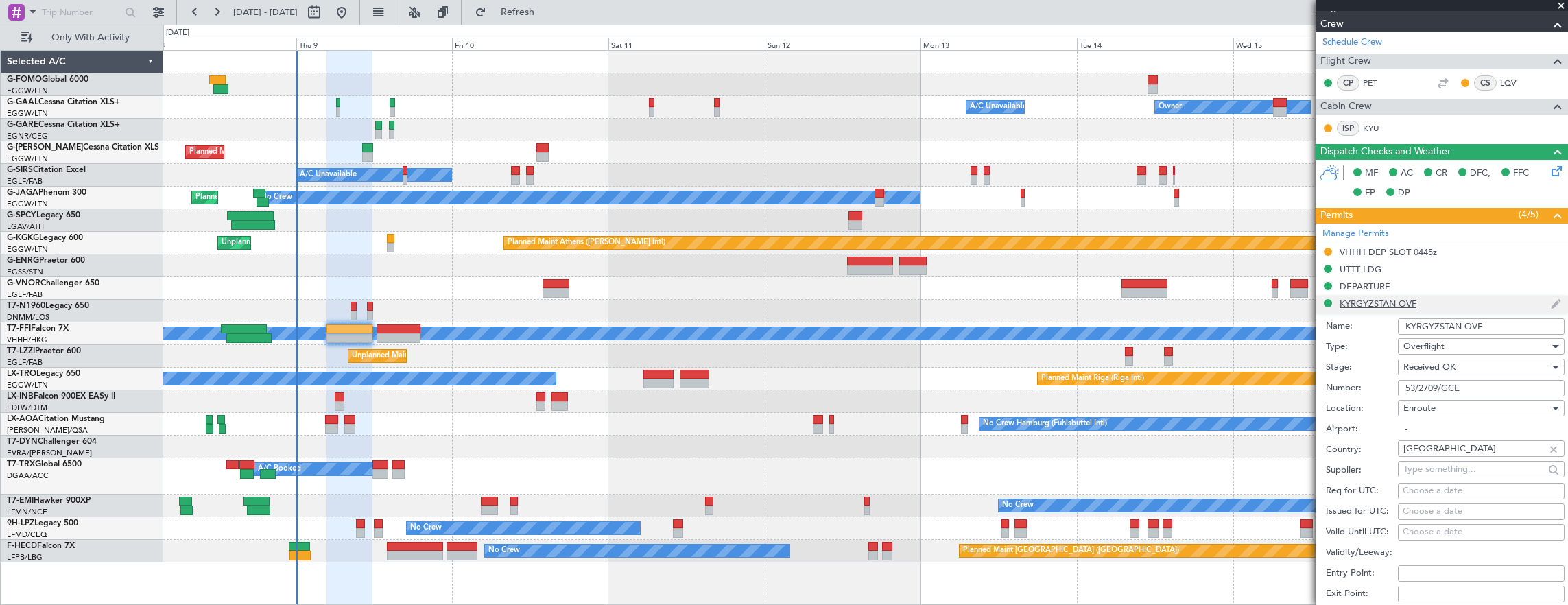
scroll to position [412, 0]
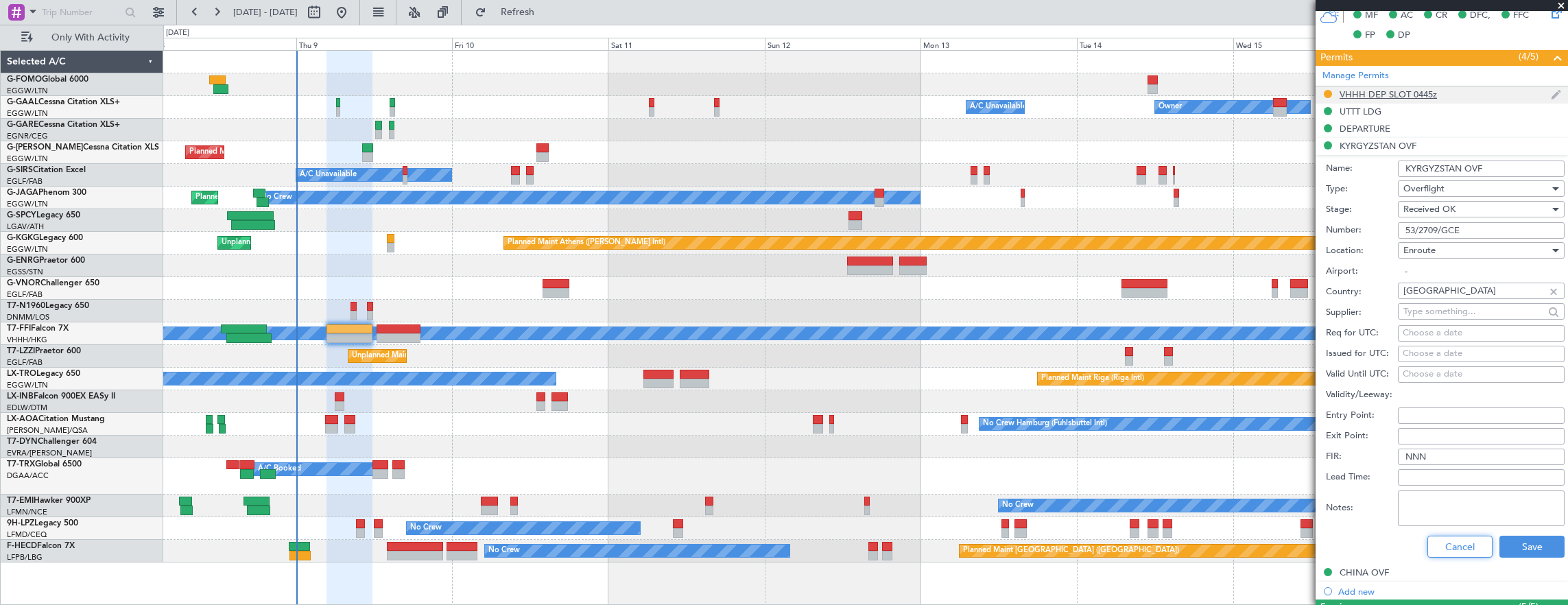
drag, startPoint x: 1454, startPoint y: 546, endPoint x: 1375, endPoint y: 248, distance: 308.3
click at [1455, 546] on button "Cancel" at bounding box center [1460, 546] width 65 height 22
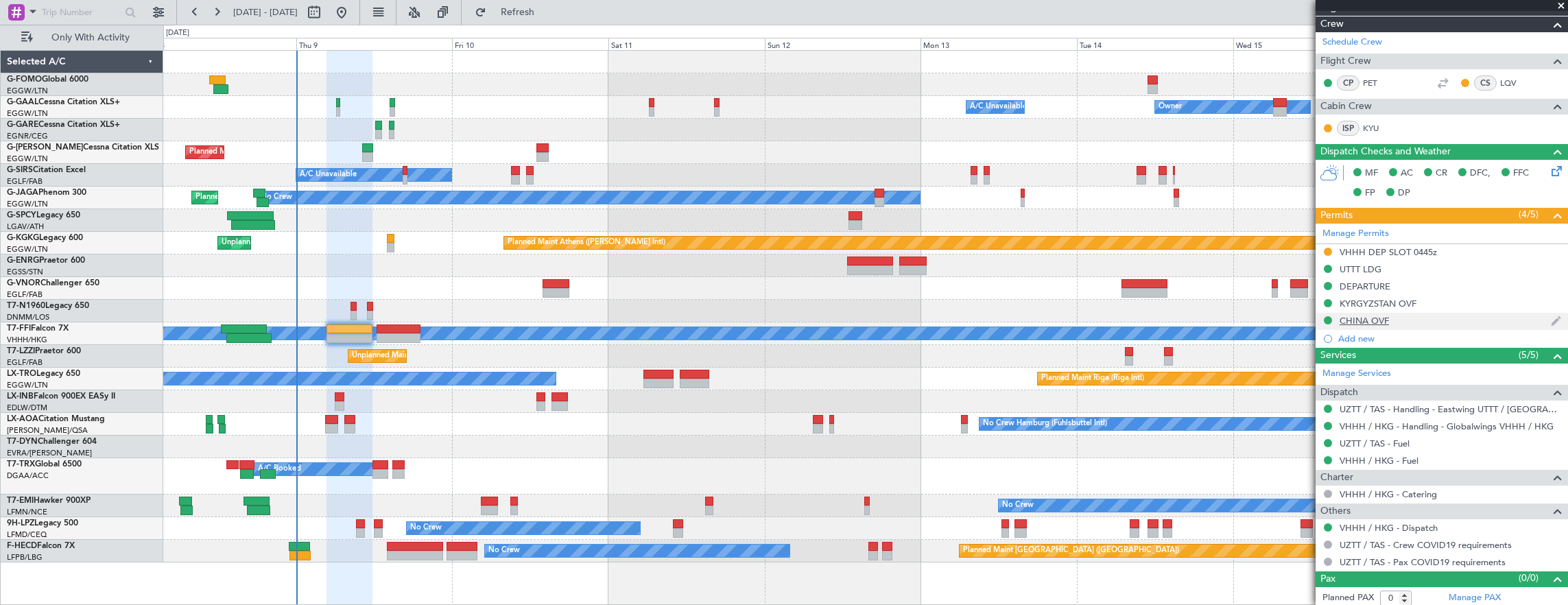
click at [1427, 313] on div "CHINA OVF" at bounding box center [1442, 321] width 252 height 17
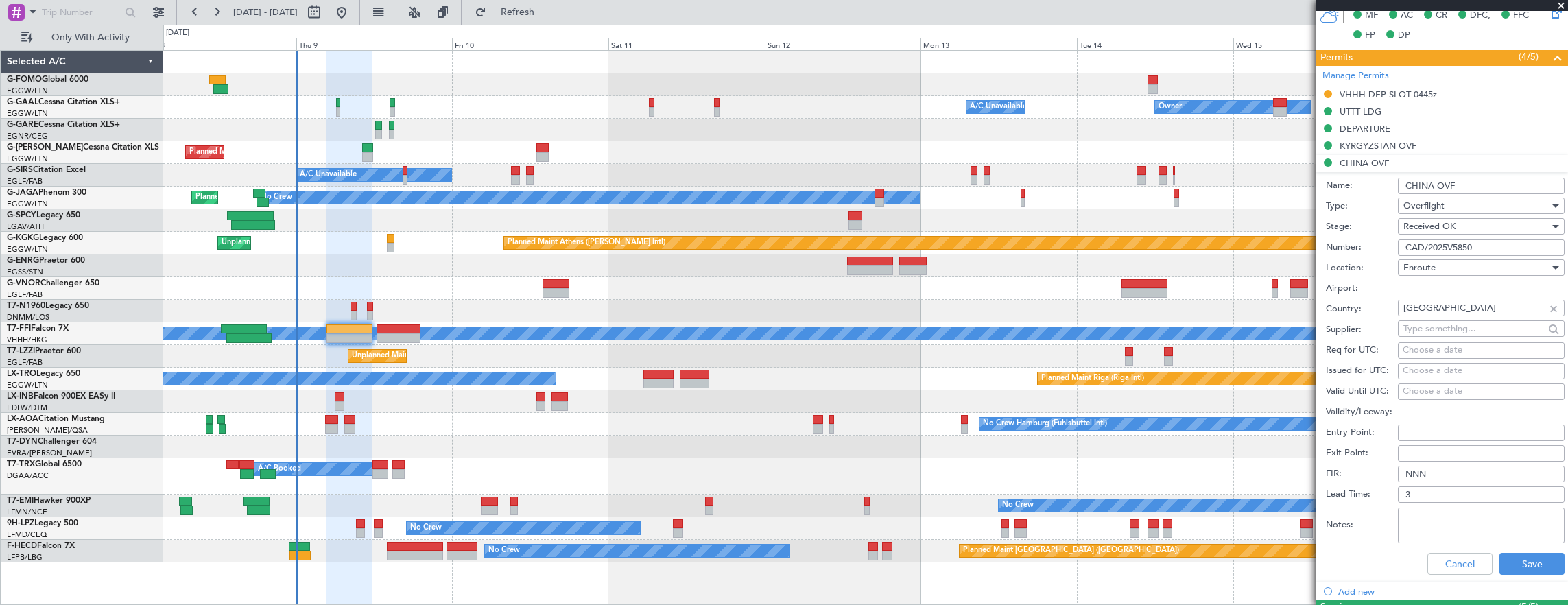
click at [1502, 245] on input "CAD/2025V5850" at bounding box center [1481, 248] width 167 height 16
click at [1453, 147] on div "KYRGYZSTAN OVF" at bounding box center [1442, 146] width 252 height 17
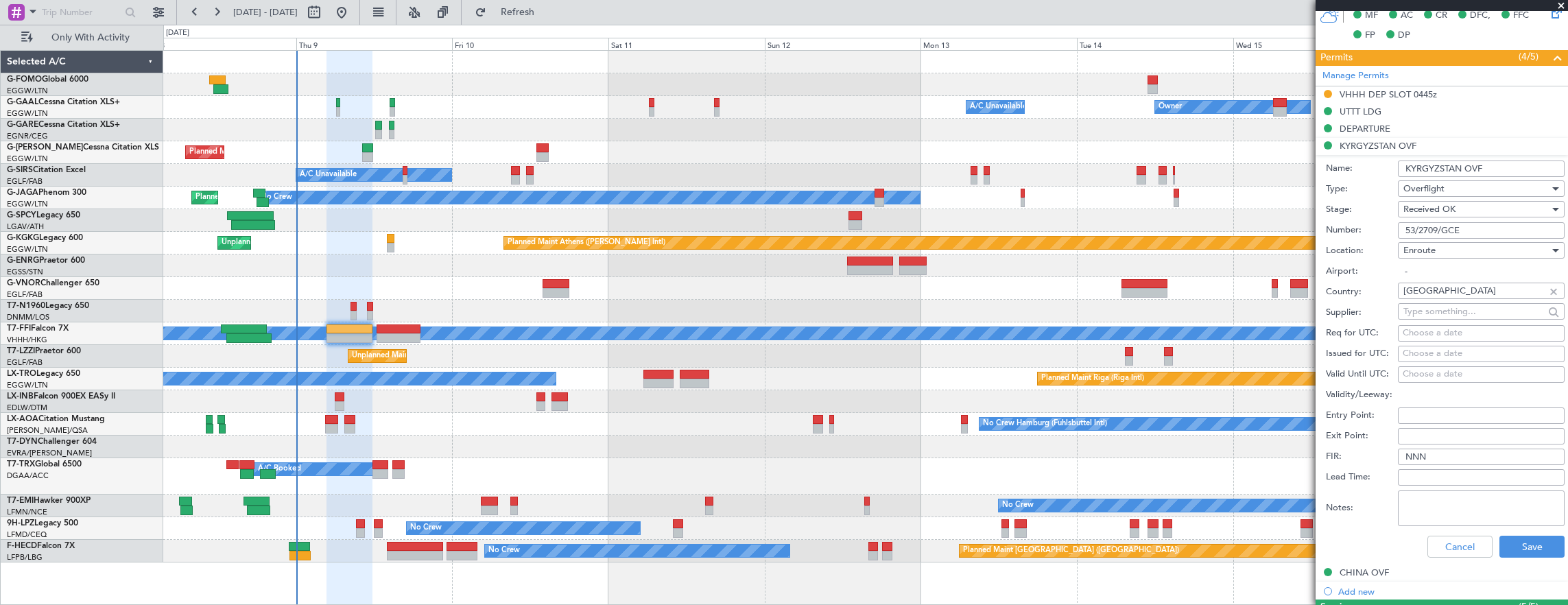
click at [1505, 225] on input "53/2709/GCE" at bounding box center [1481, 231] width 167 height 16
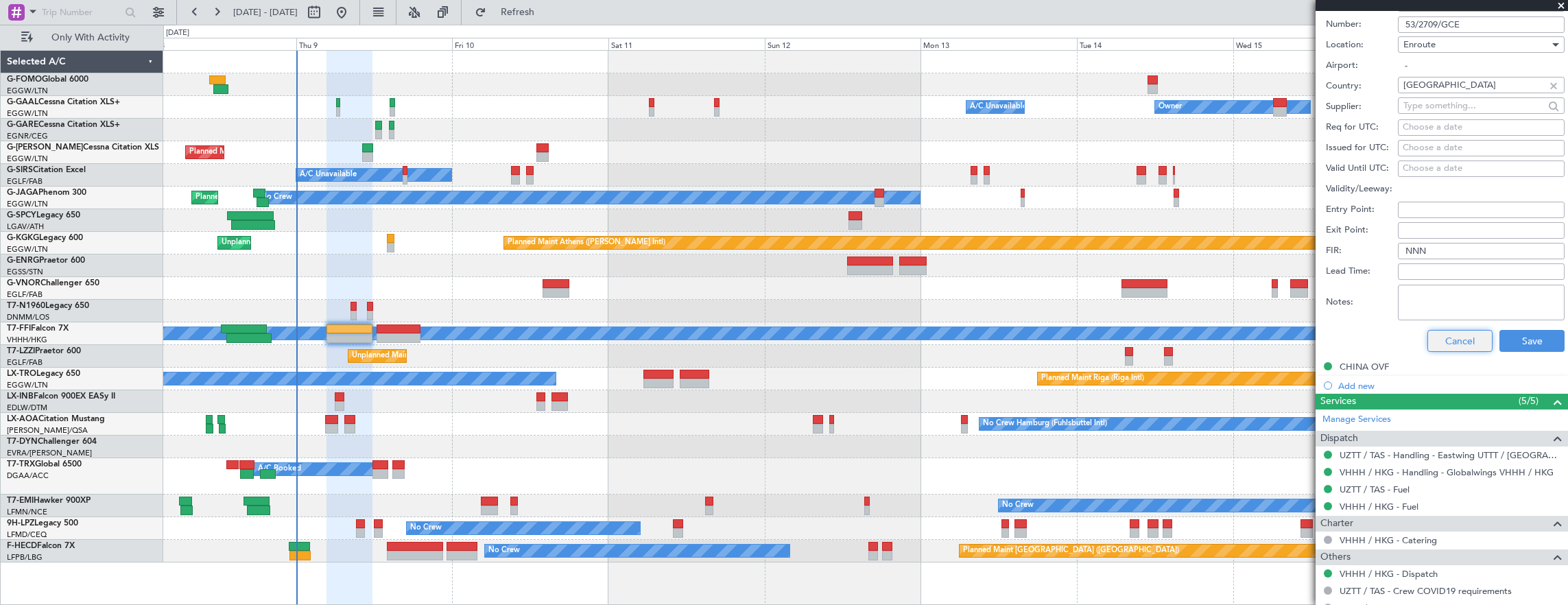
click at [1451, 337] on button "Cancel" at bounding box center [1460, 341] width 65 height 22
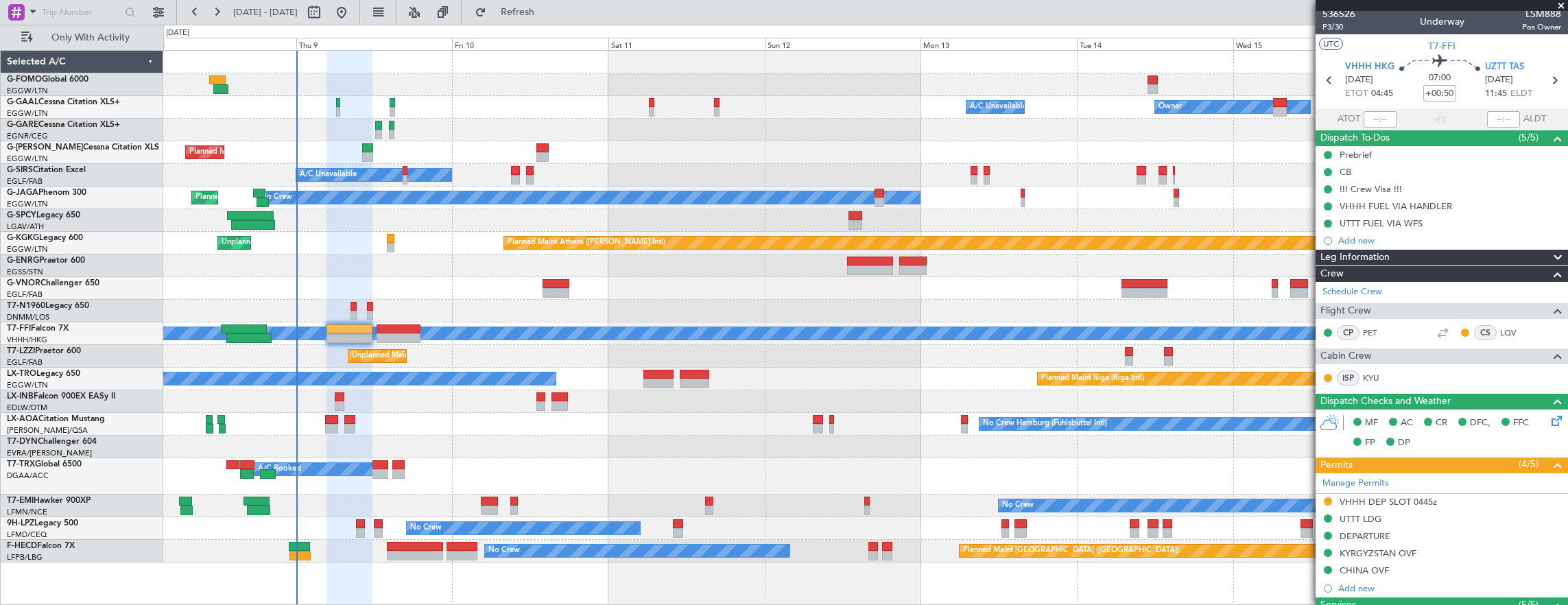
scroll to position [0, 0]
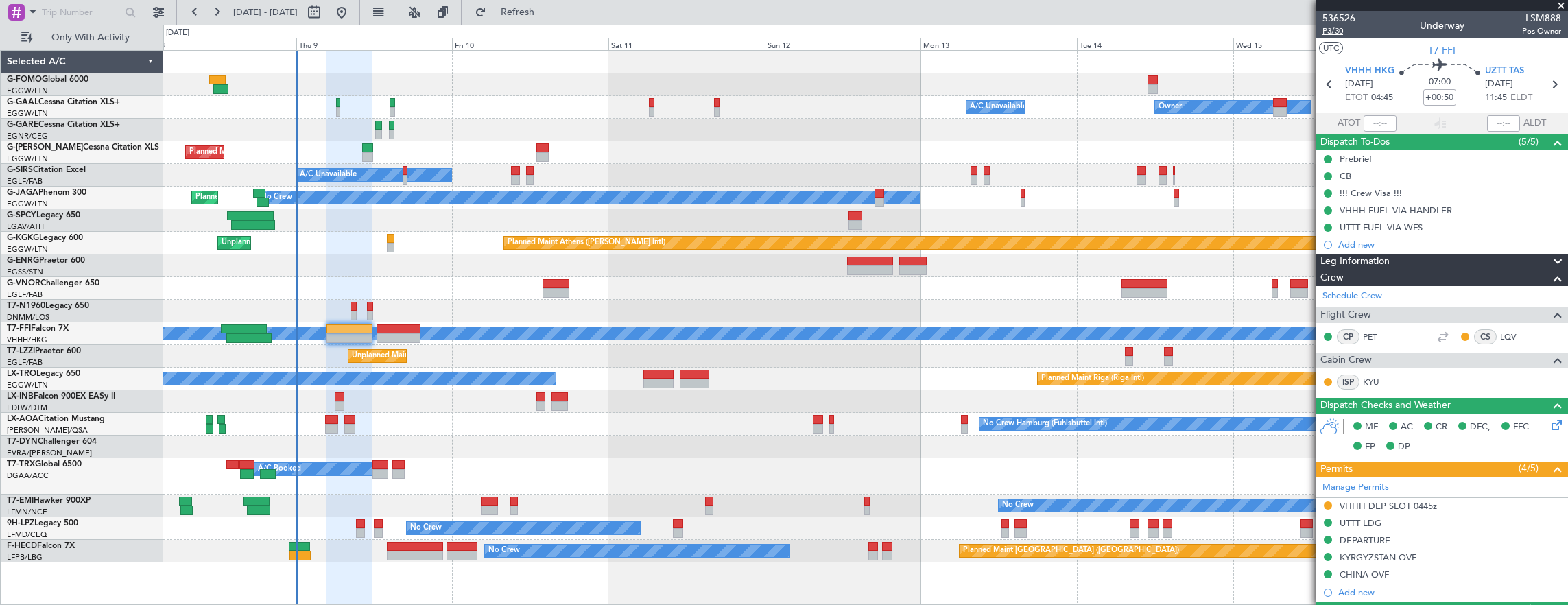
click at [1327, 34] on span "P3/30" at bounding box center [1338, 31] width 33 height 12
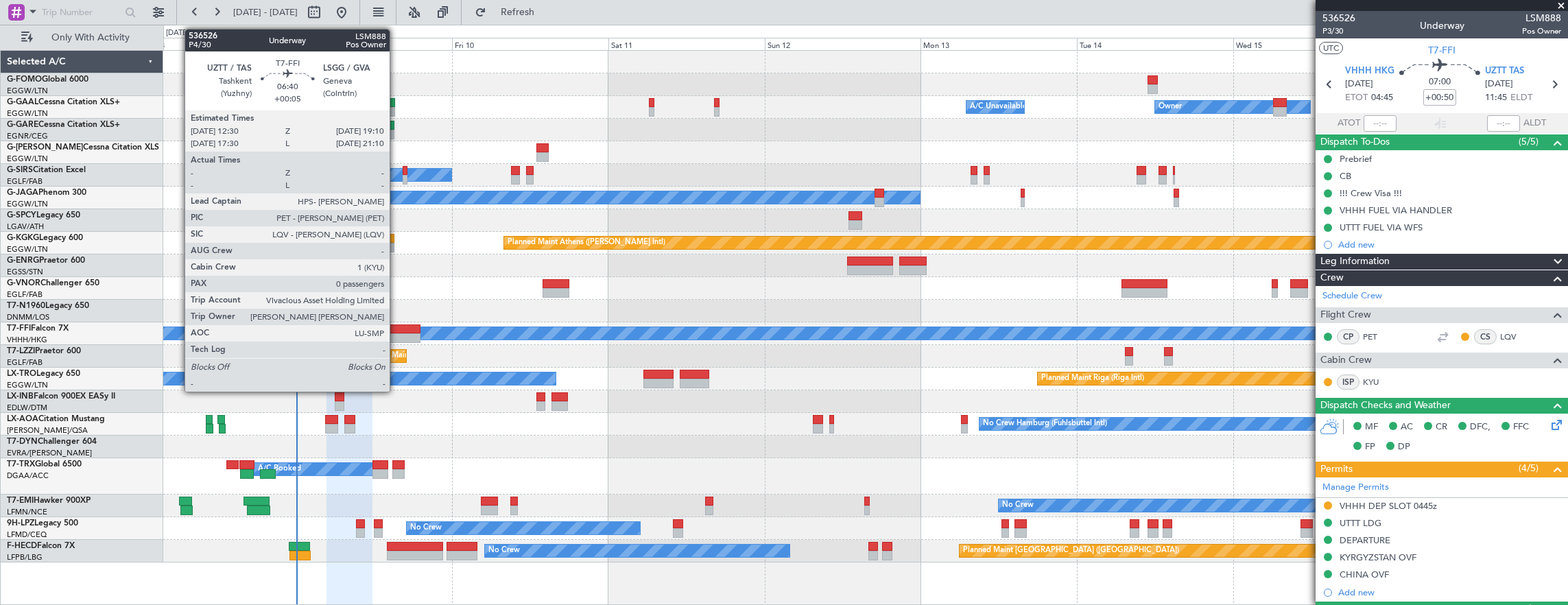
click at [397, 328] on div at bounding box center [398, 329] width 44 height 10
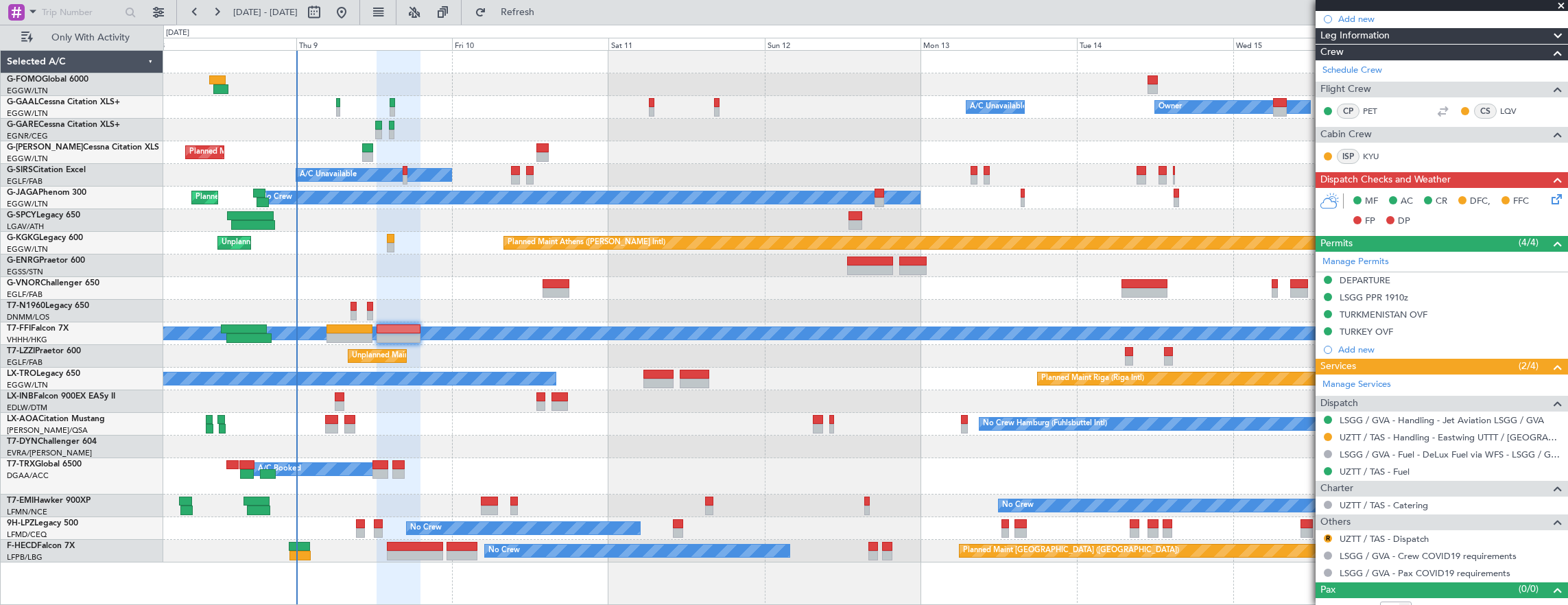
scroll to position [203, 0]
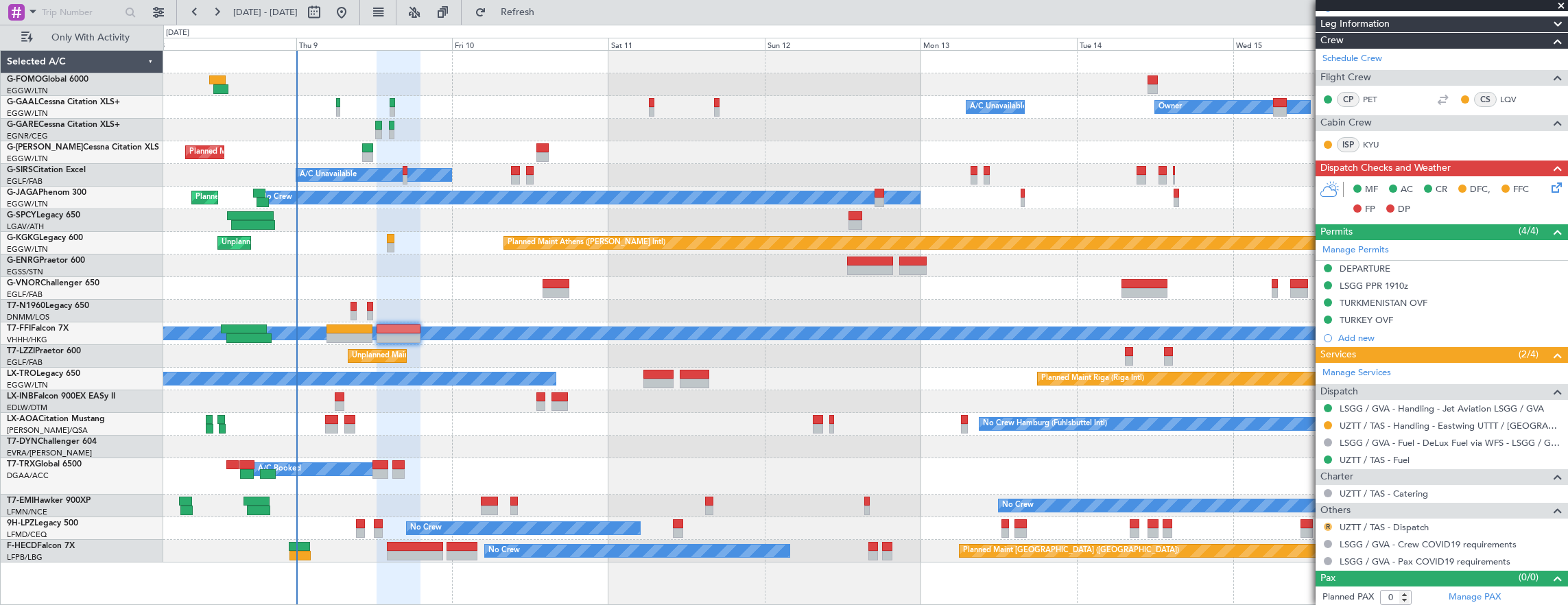
click at [1327, 523] on button "R" at bounding box center [1327, 527] width 8 height 8
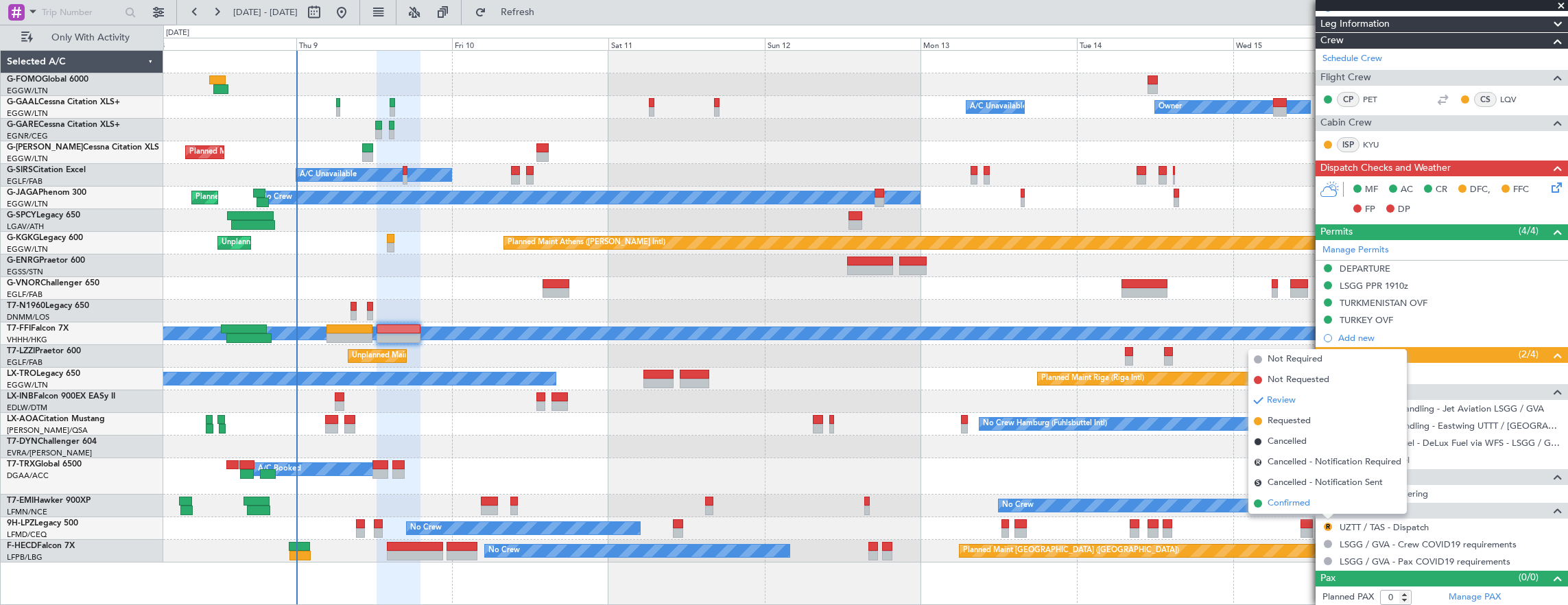
click at [1313, 502] on li "Confirmed" at bounding box center [1327, 503] width 159 height 21
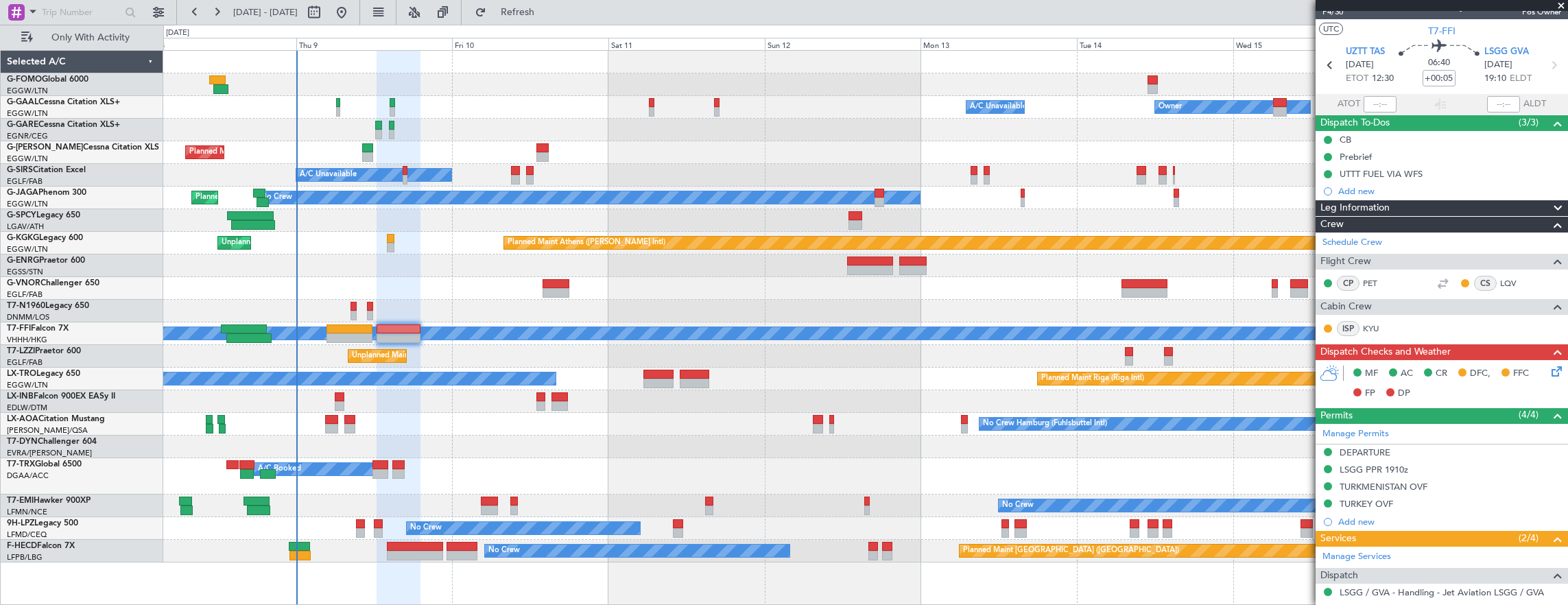
scroll to position [0, 0]
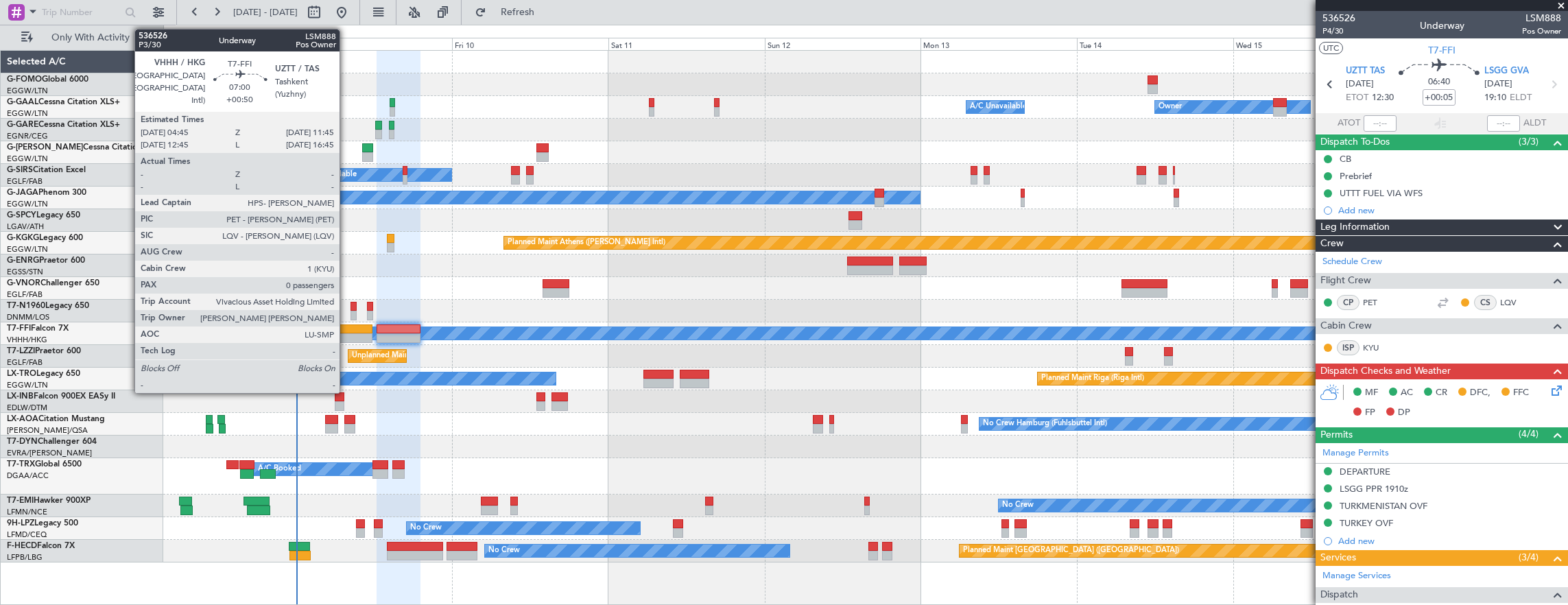
click at [346, 328] on div at bounding box center [349, 329] width 46 height 10
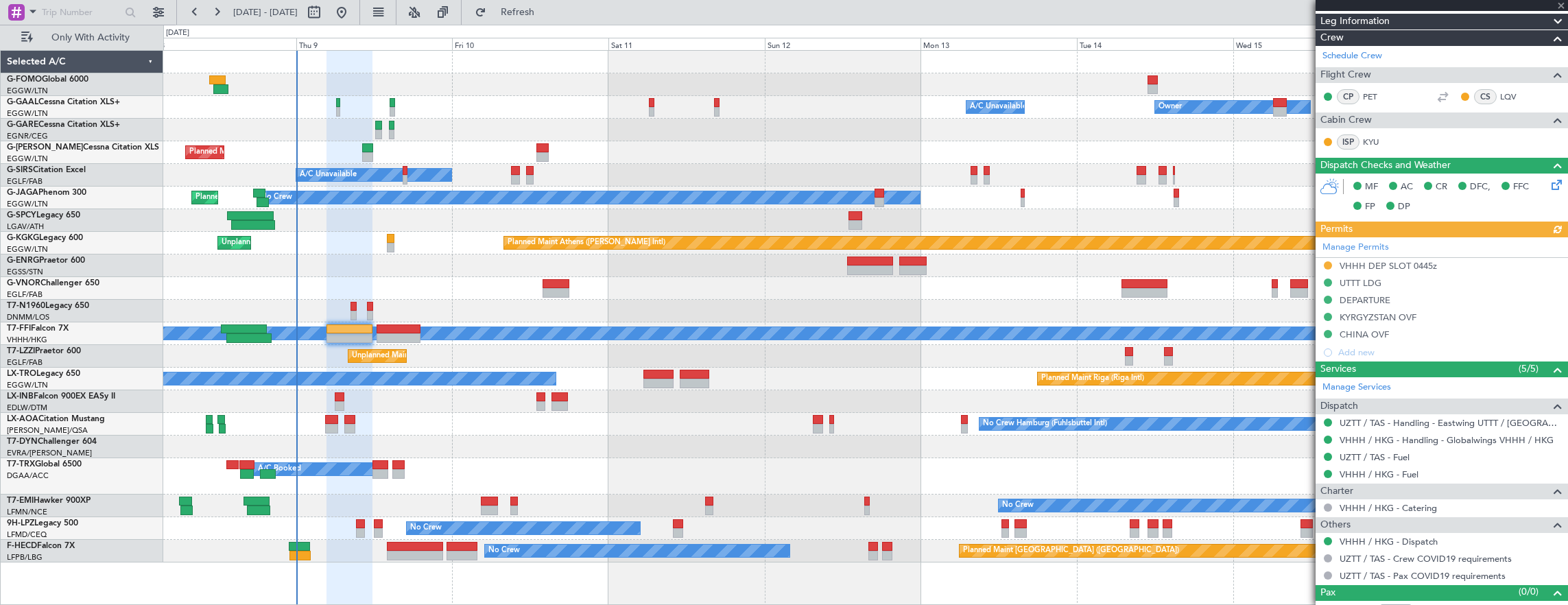
scroll to position [254, 0]
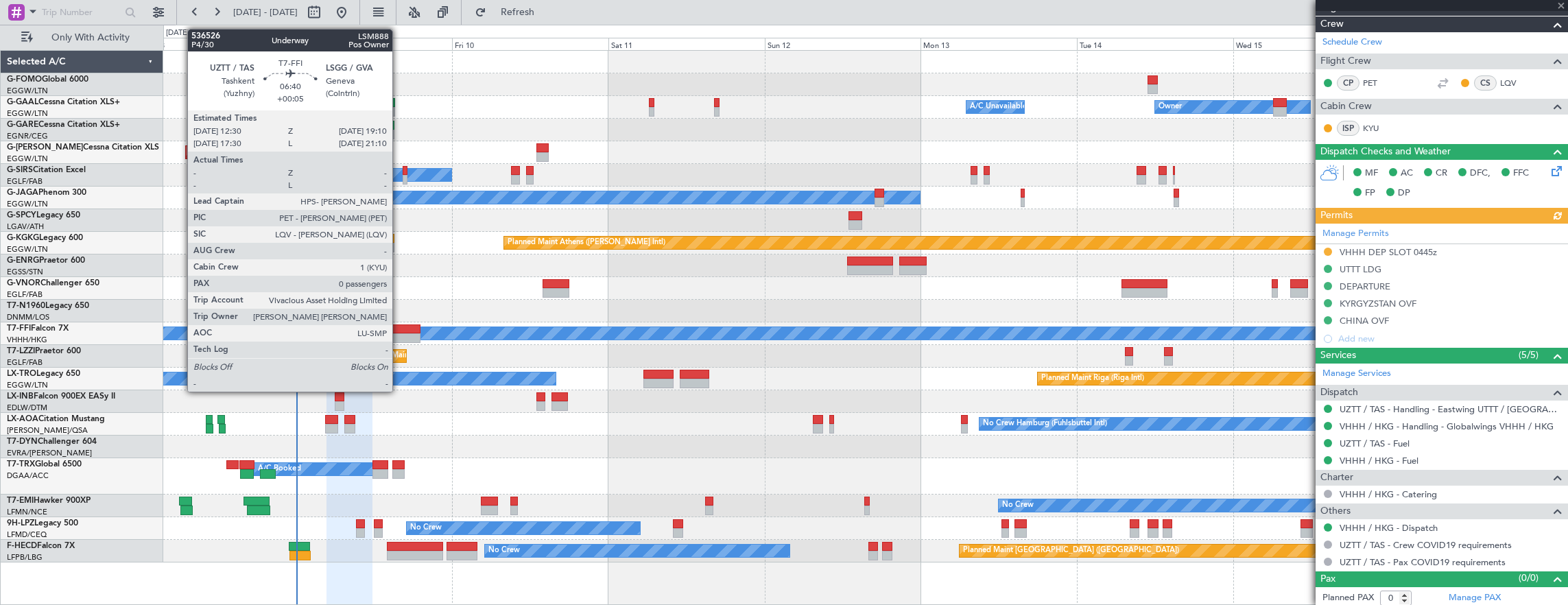
click at [399, 337] on div at bounding box center [398, 338] width 44 height 10
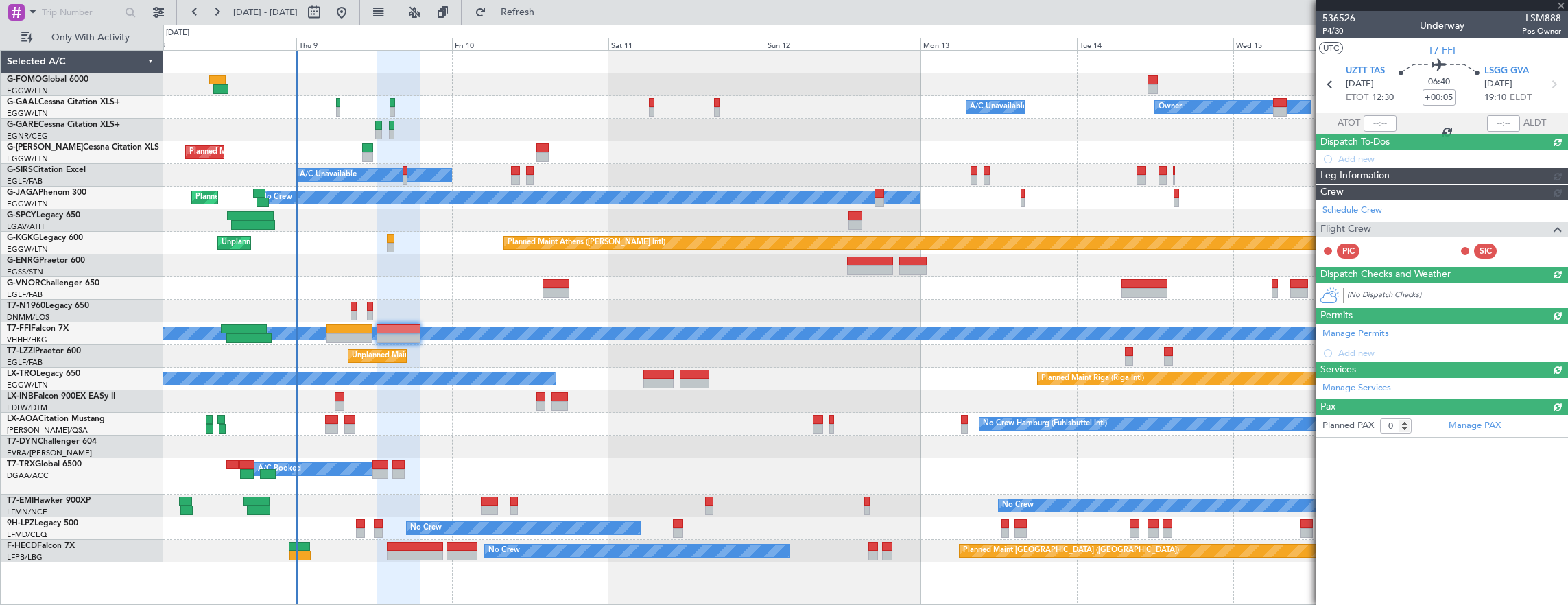
scroll to position [0, 0]
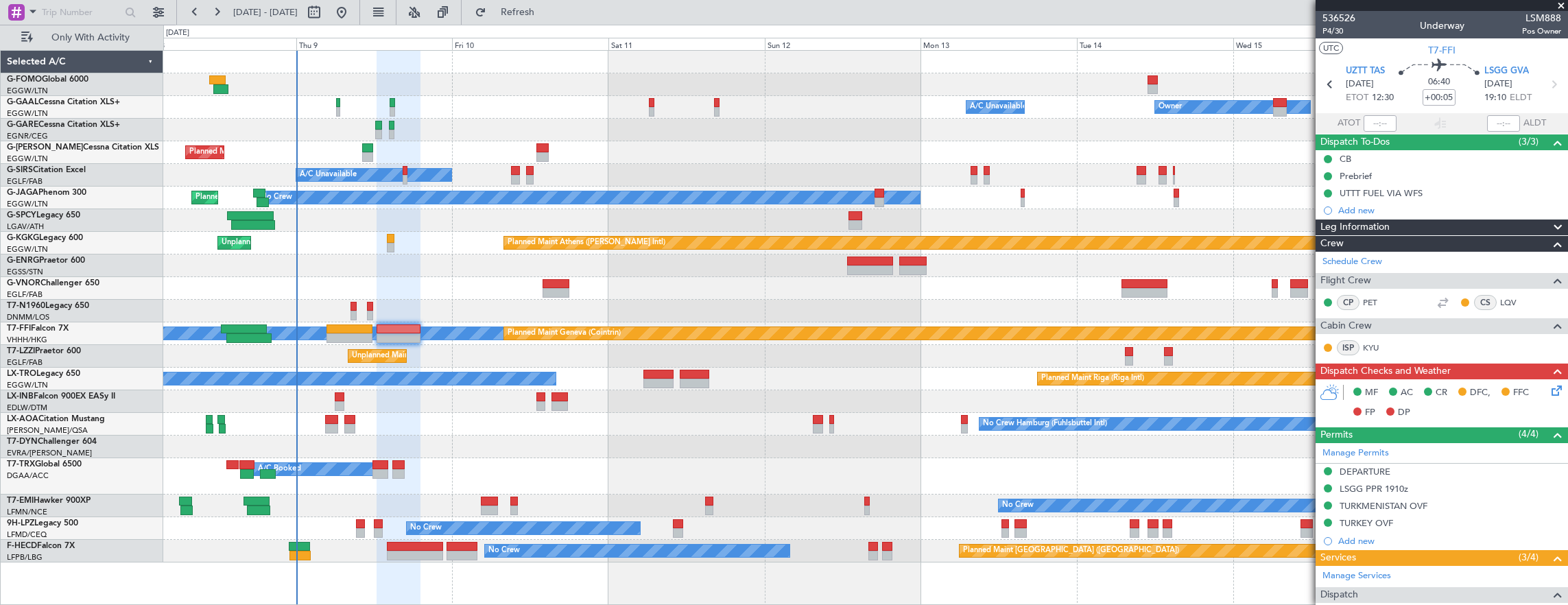
click at [1424, 470] on div "DEPARTURE" at bounding box center [1442, 472] width 252 height 17
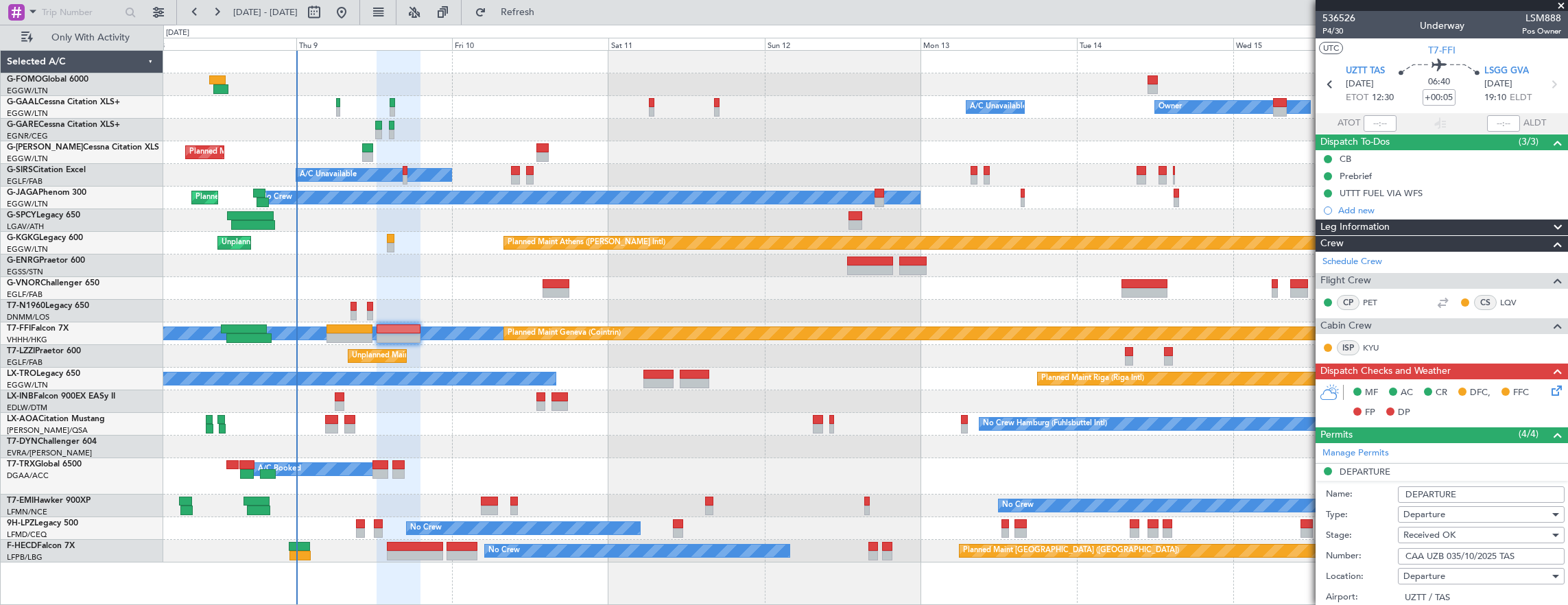
click at [1494, 555] on input "CAA UZB 035/10/2025 TAS" at bounding box center [1481, 556] width 167 height 16
click at [347, 321] on div at bounding box center [865, 311] width 1405 height 23
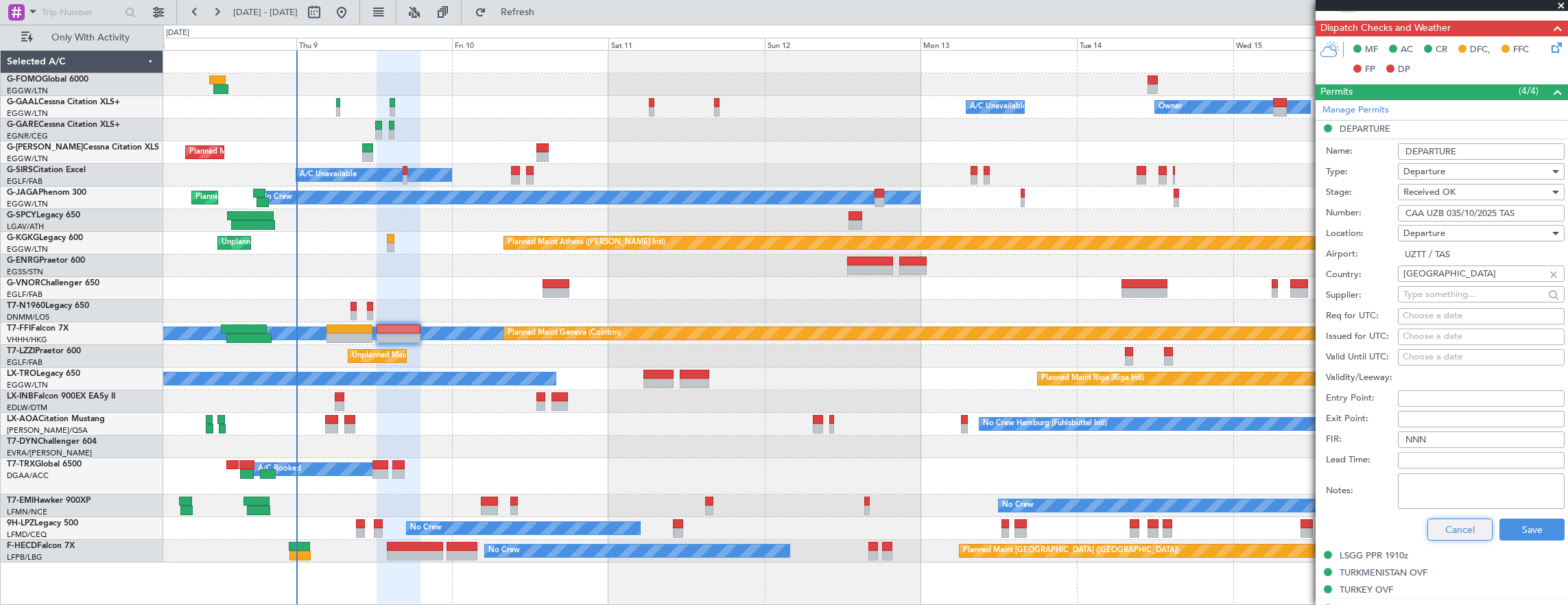
click at [1445, 528] on button "Cancel" at bounding box center [1460, 529] width 65 height 22
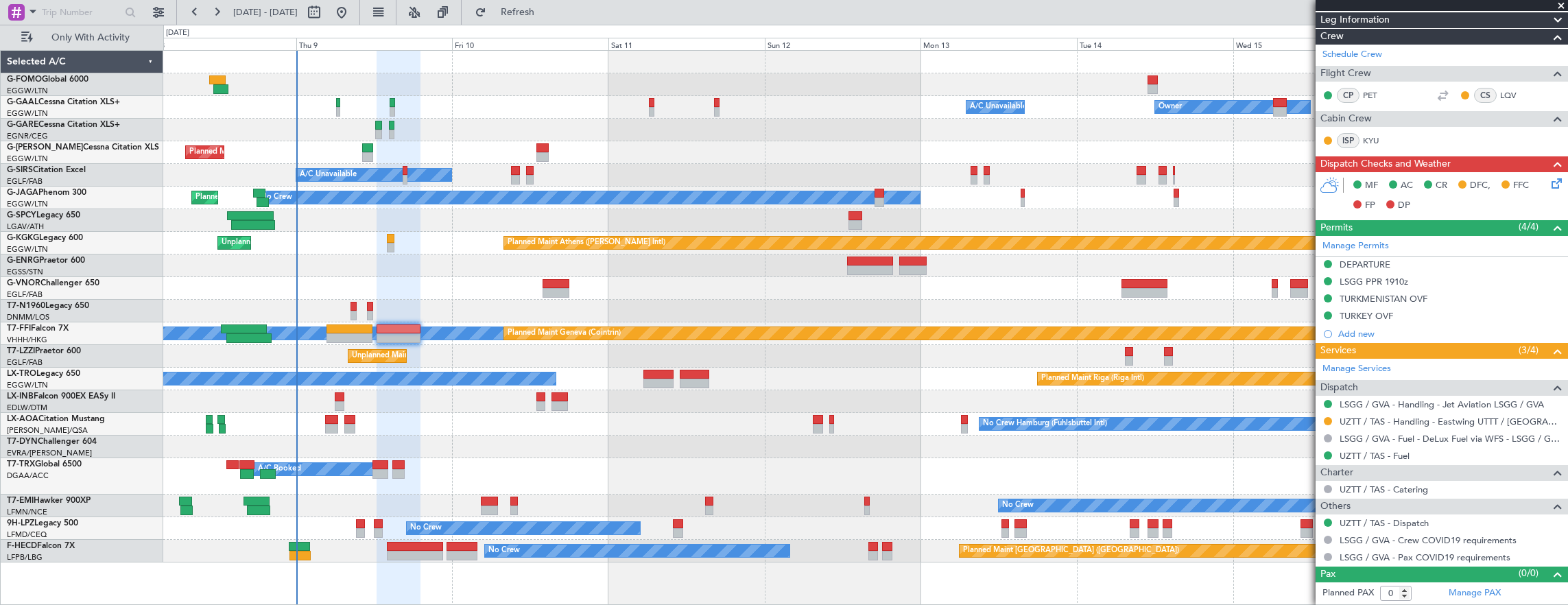
scroll to position [203, 0]
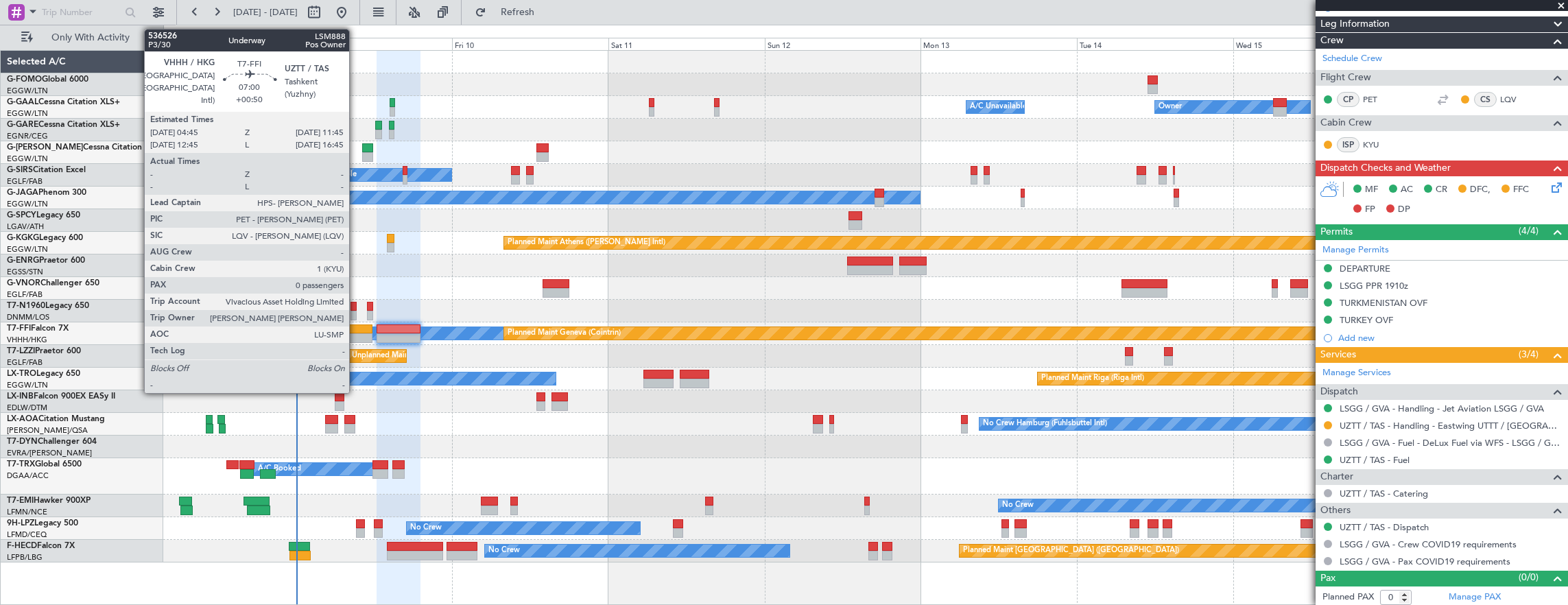
click at [356, 335] on div at bounding box center [349, 338] width 46 height 10
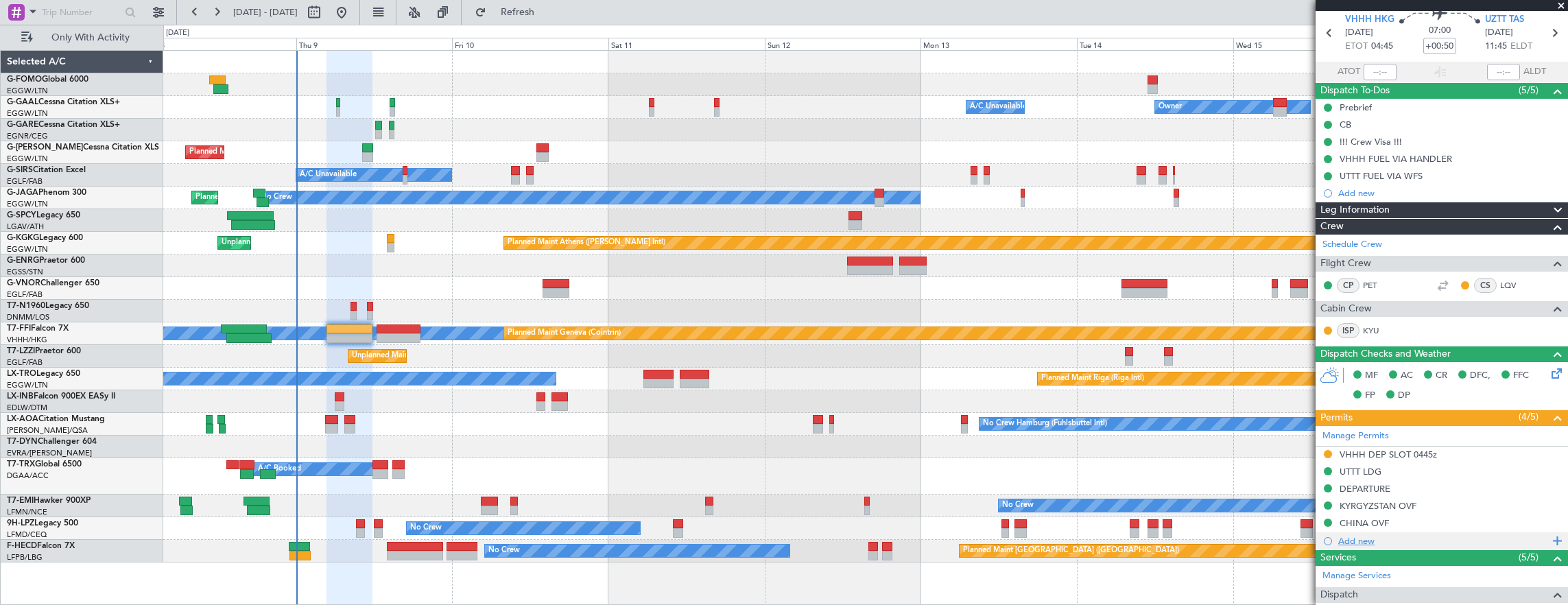
scroll to position [69, 0]
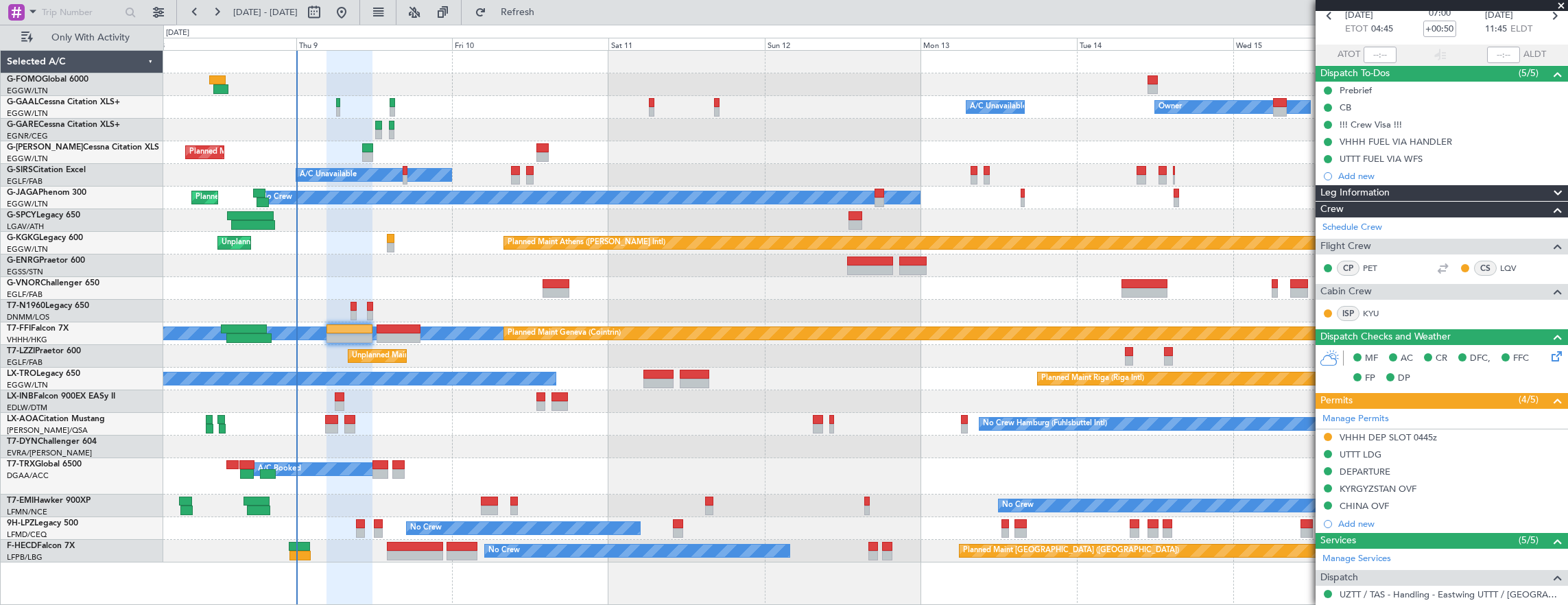
click at [1429, 450] on div "UTTT LDG" at bounding box center [1442, 454] width 252 height 17
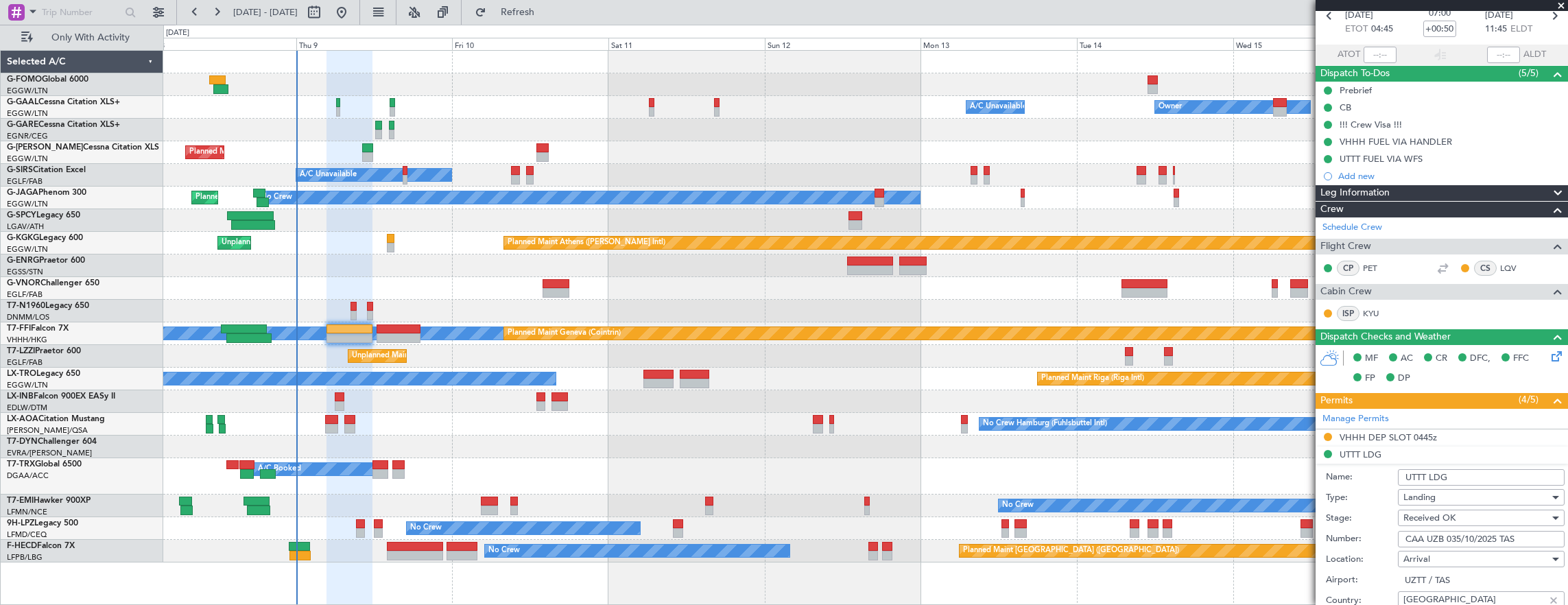
click at [1527, 537] on input "CAA UZB 035/10/2025 TAS" at bounding box center [1481, 539] width 167 height 16
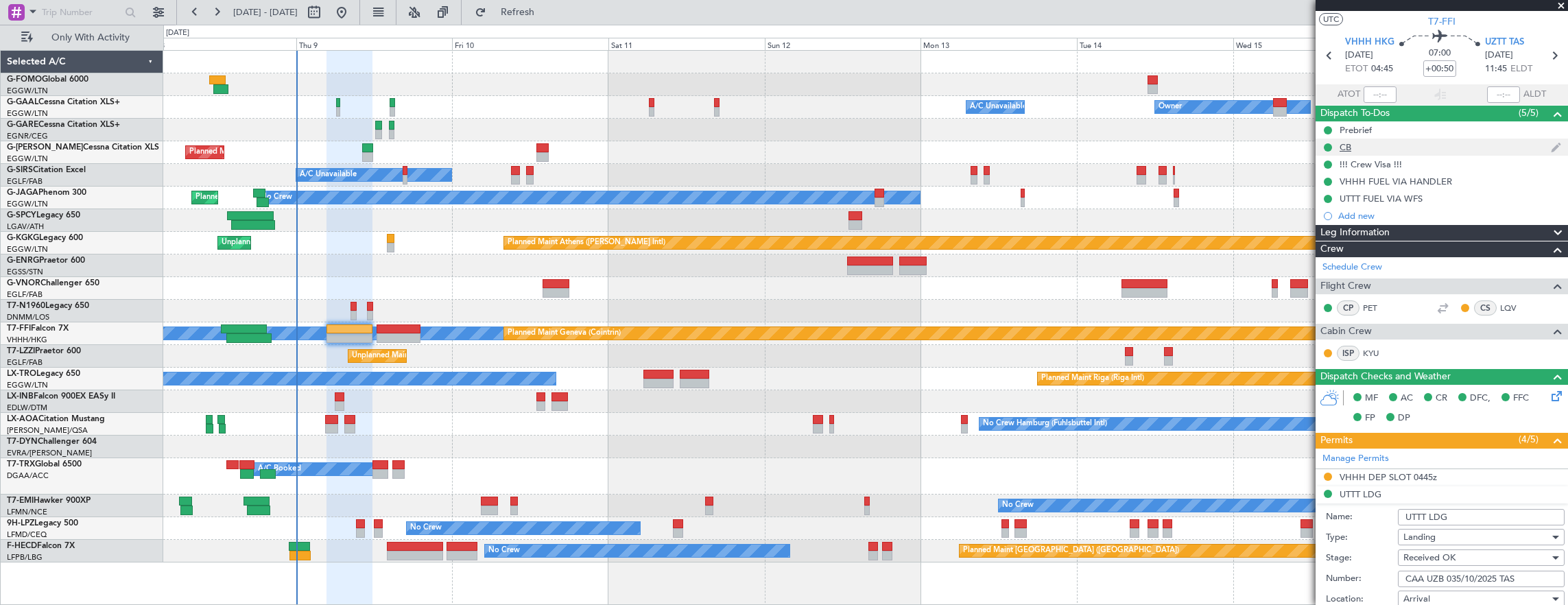
scroll to position [0, 0]
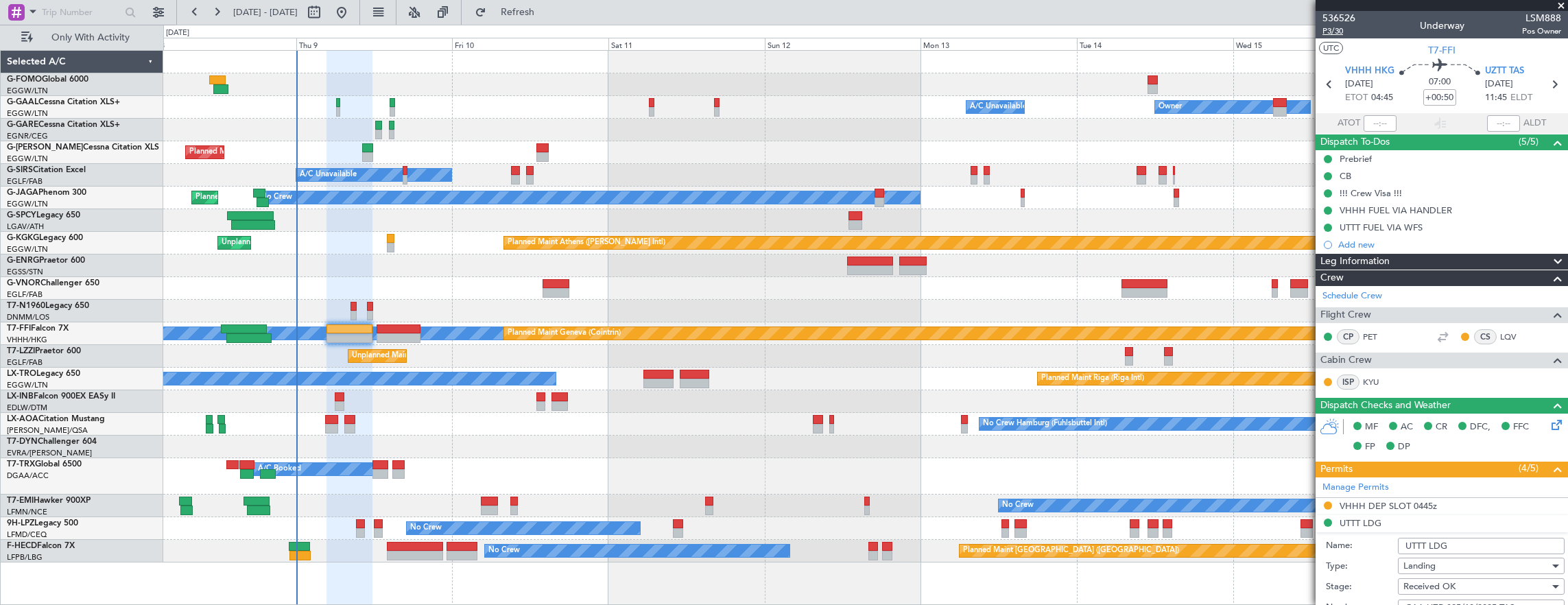
click at [1334, 33] on span "P3/30" at bounding box center [1338, 31] width 33 height 12
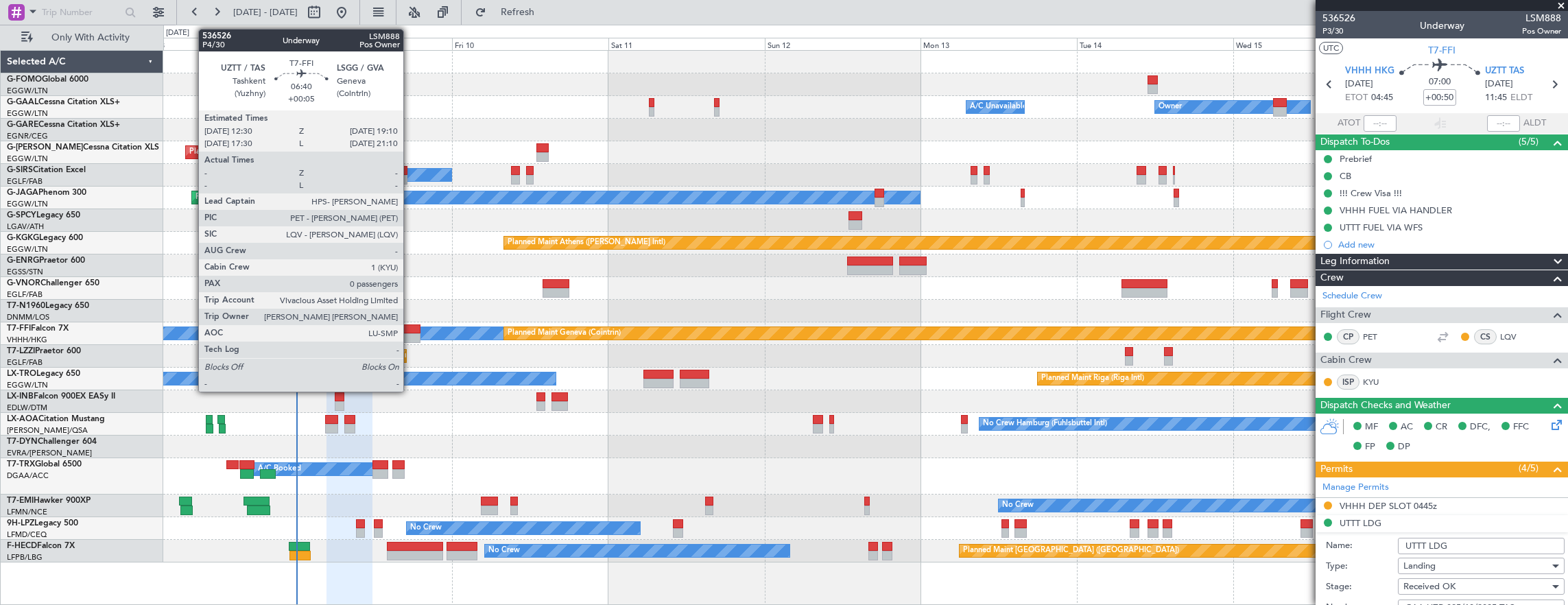
click at [410, 335] on div at bounding box center [398, 338] width 44 height 10
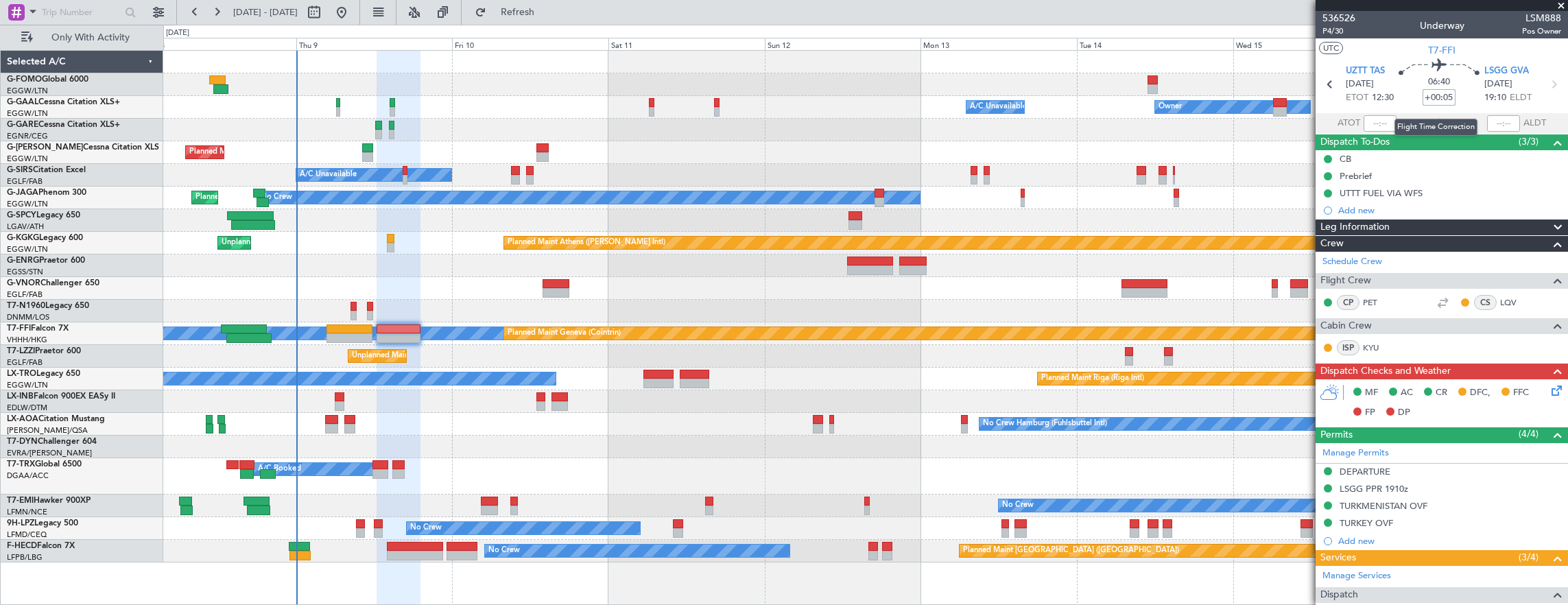
click at [1434, 95] on input "+00:05" at bounding box center [1438, 97] width 33 height 16
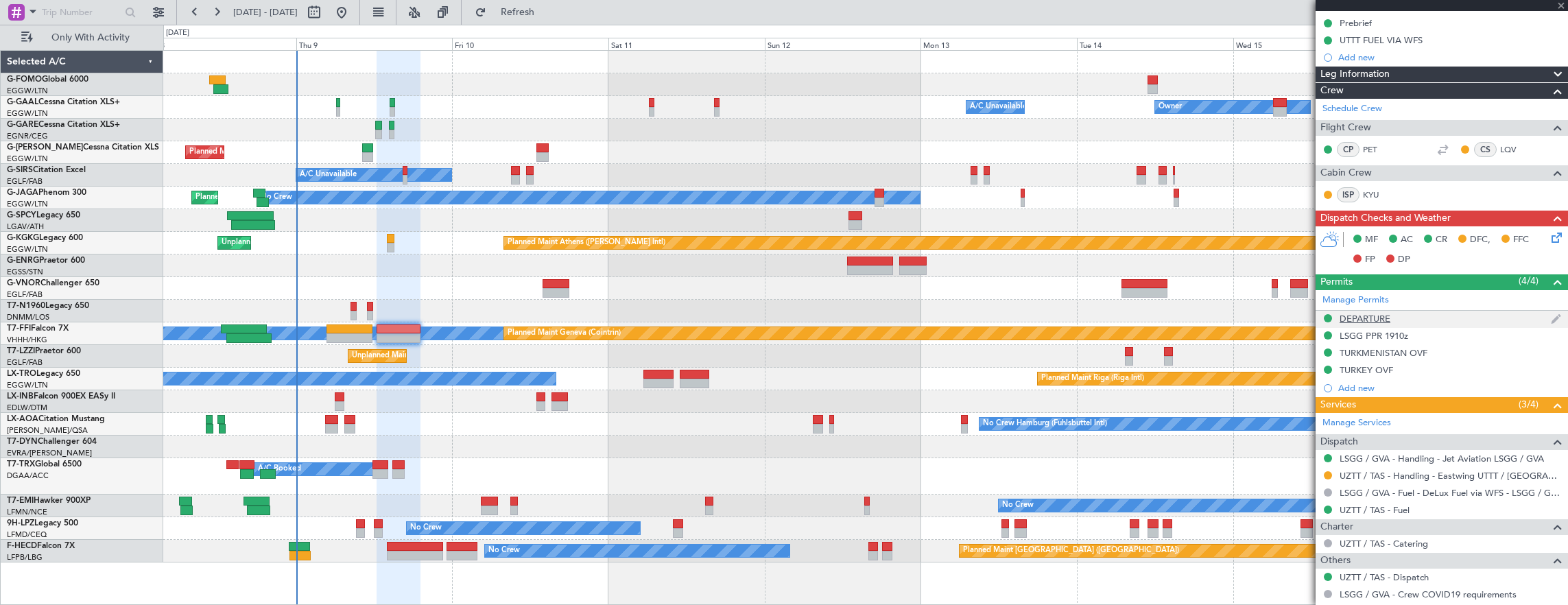
scroll to position [203, 0]
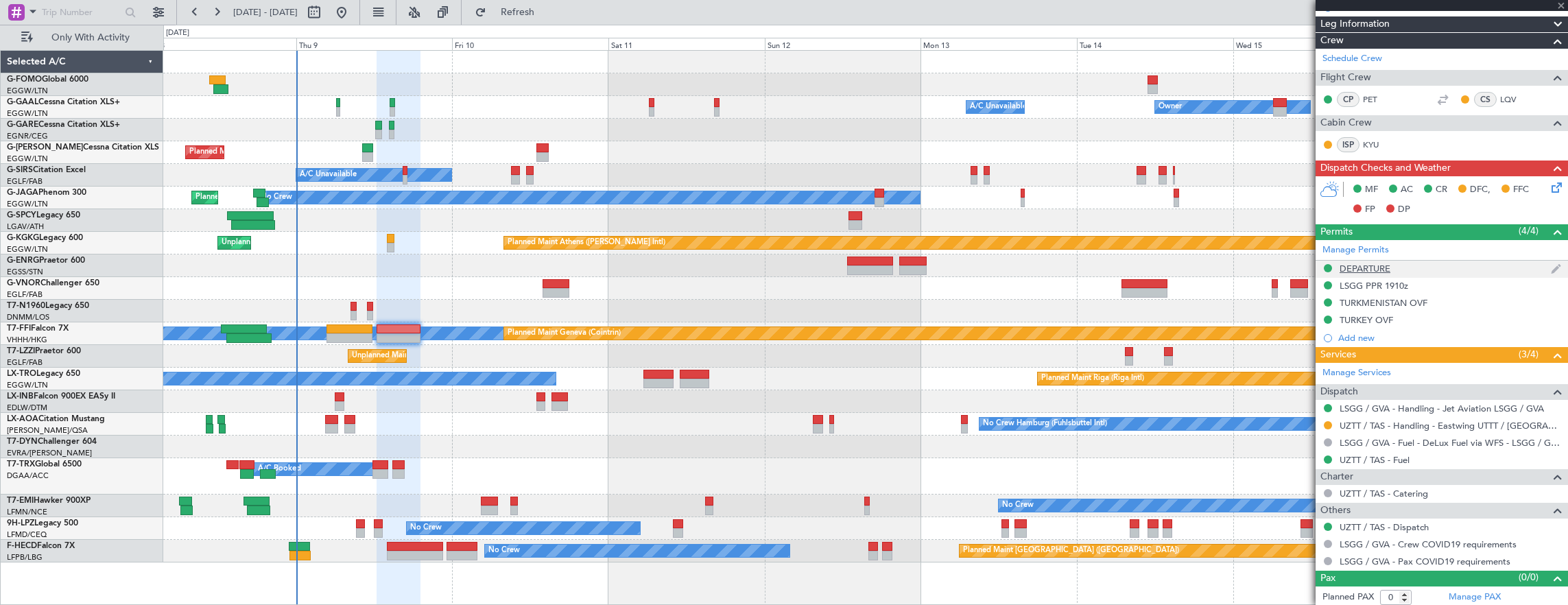
click at [1437, 270] on div "DEPARTURE" at bounding box center [1442, 269] width 252 height 17
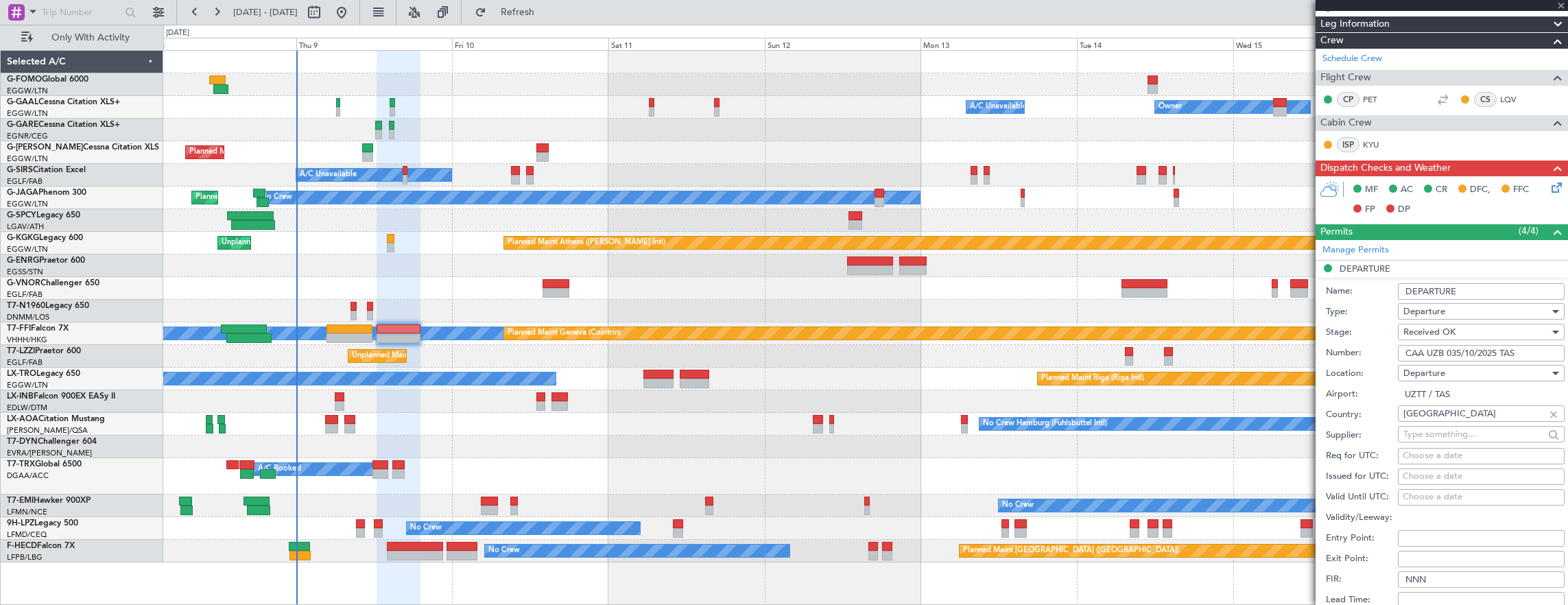
click at [1510, 355] on input "CAA UZB 035/10/2025 TAS" at bounding box center [1481, 353] width 167 height 16
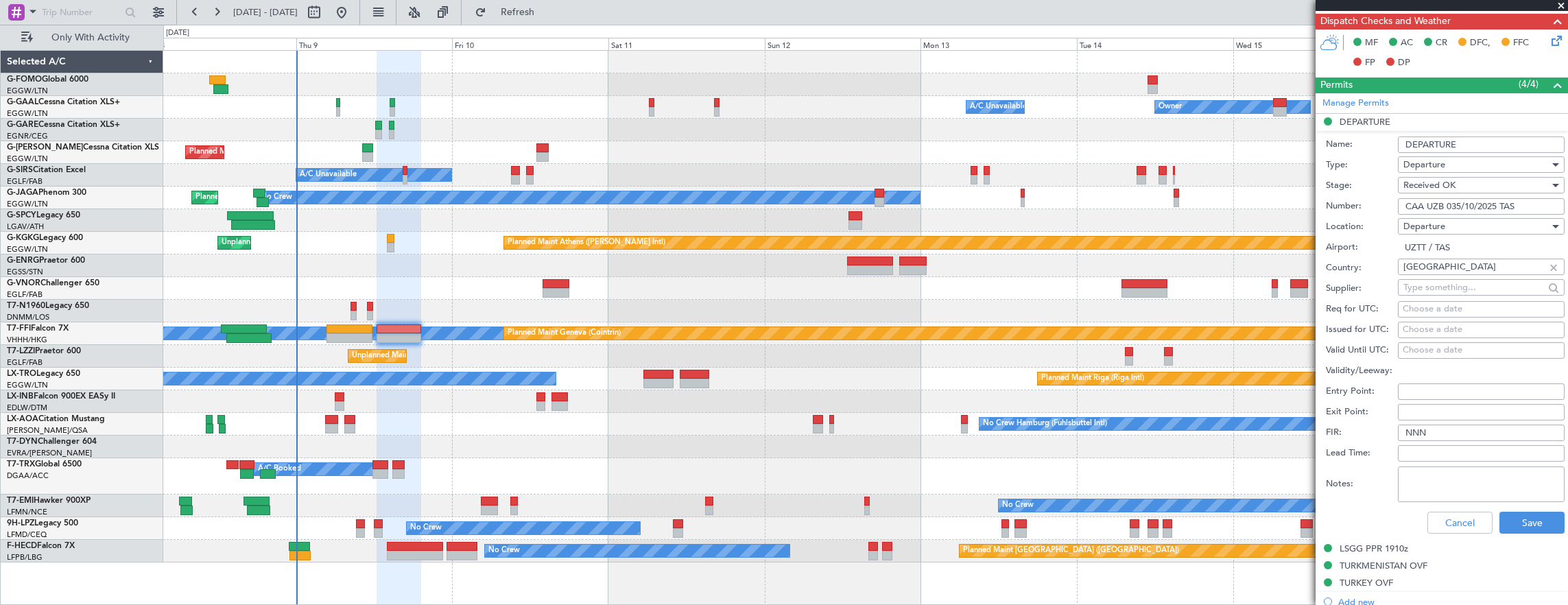
scroll to position [409, 0]
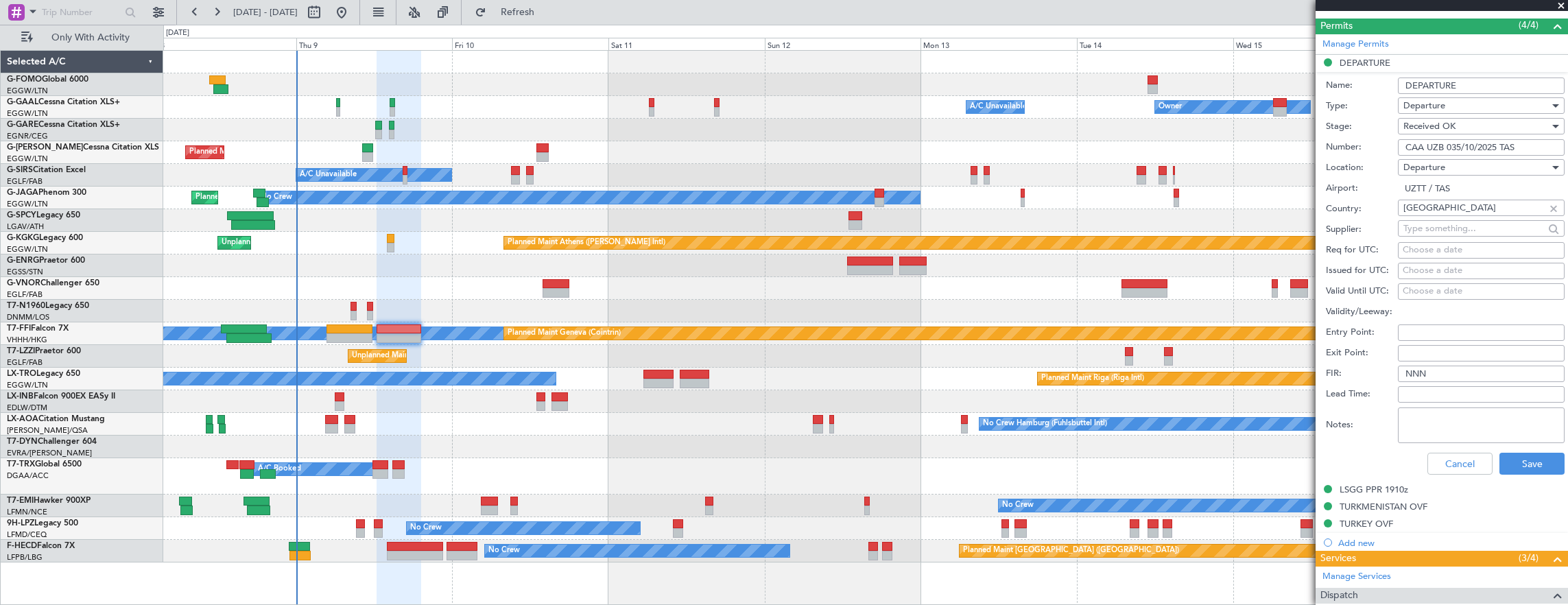
click at [1469, 441] on div "Notes:" at bounding box center [1445, 426] width 239 height 41
click at [1476, 455] on button "Cancel" at bounding box center [1460, 463] width 65 height 22
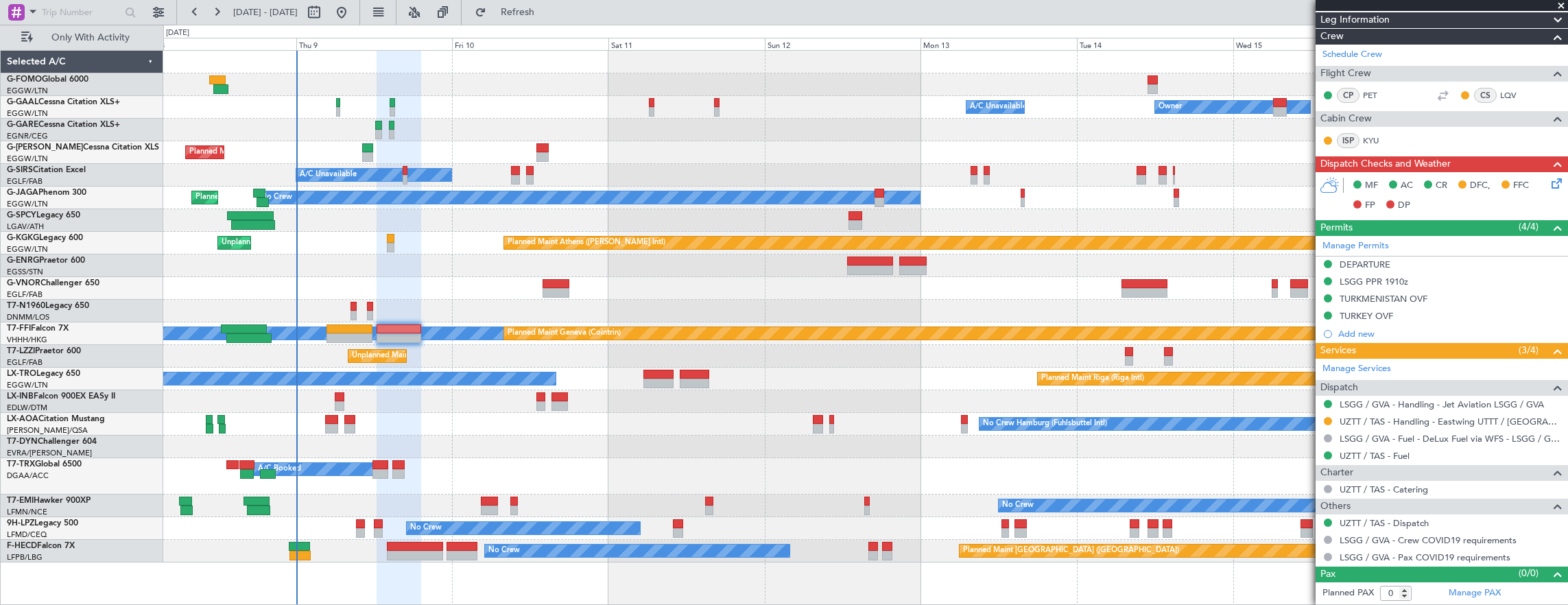
scroll to position [203, 0]
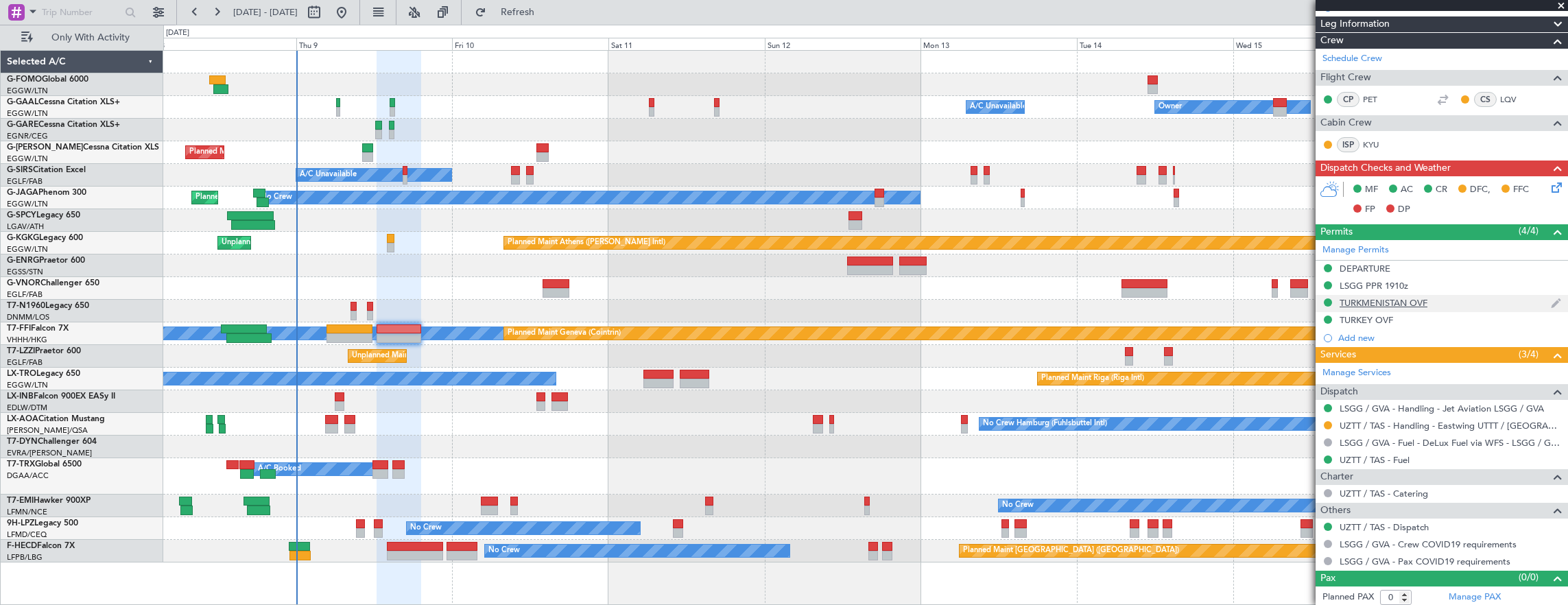
click at [1461, 306] on div "TURKMENISTAN OVF" at bounding box center [1442, 303] width 252 height 17
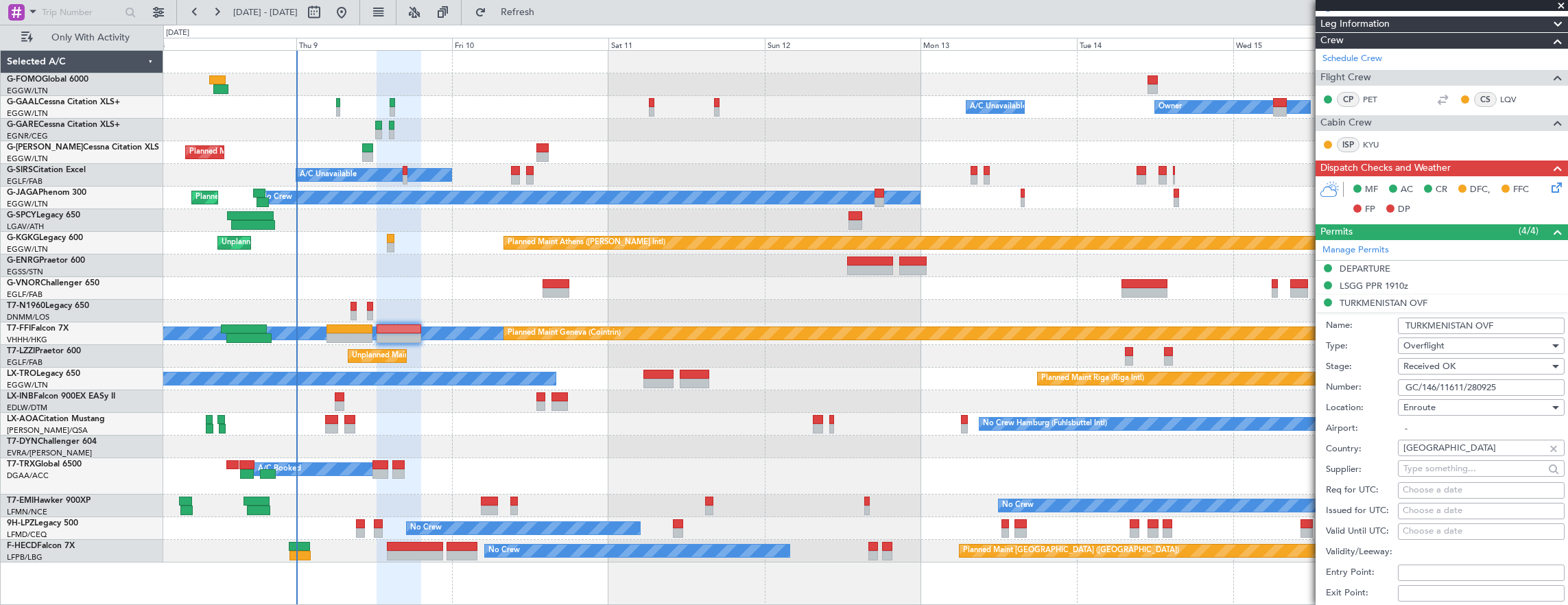
scroll to position [409, 0]
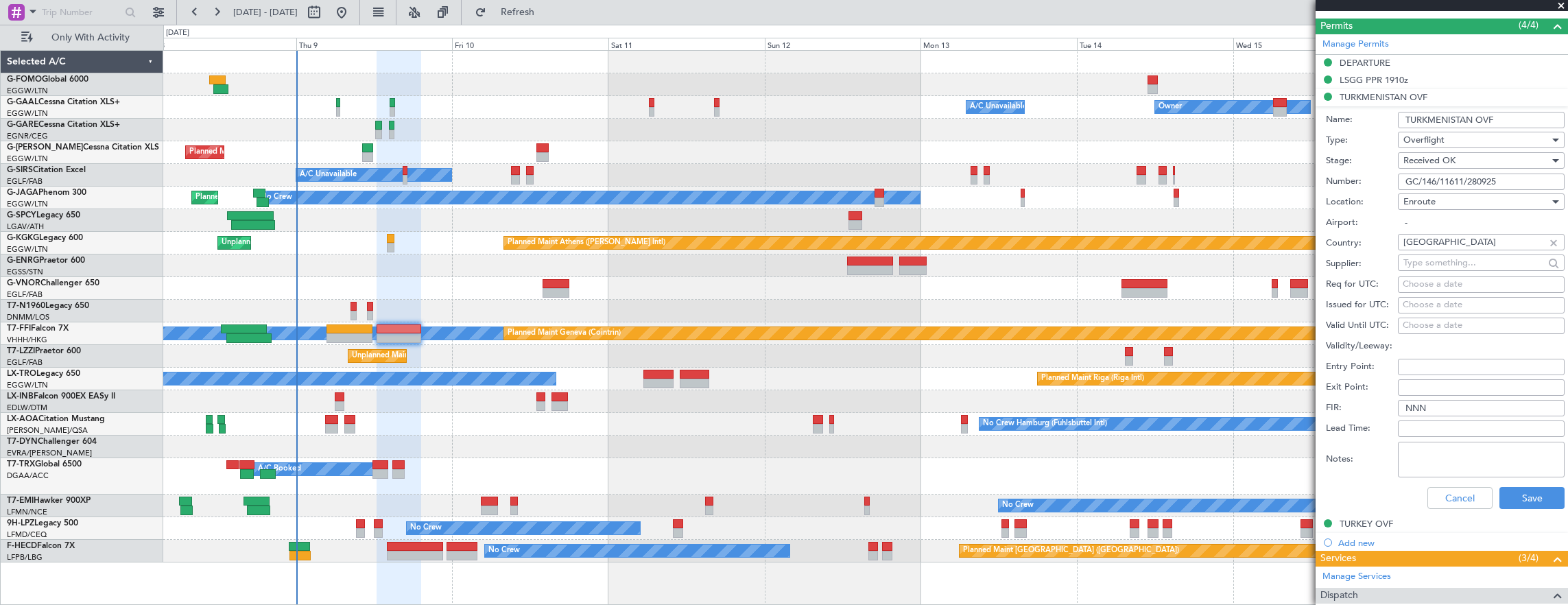
click at [1528, 187] on input "GC/146/11611/280925" at bounding box center [1481, 182] width 167 height 16
click at [1463, 496] on button "Cancel" at bounding box center [1460, 498] width 65 height 22
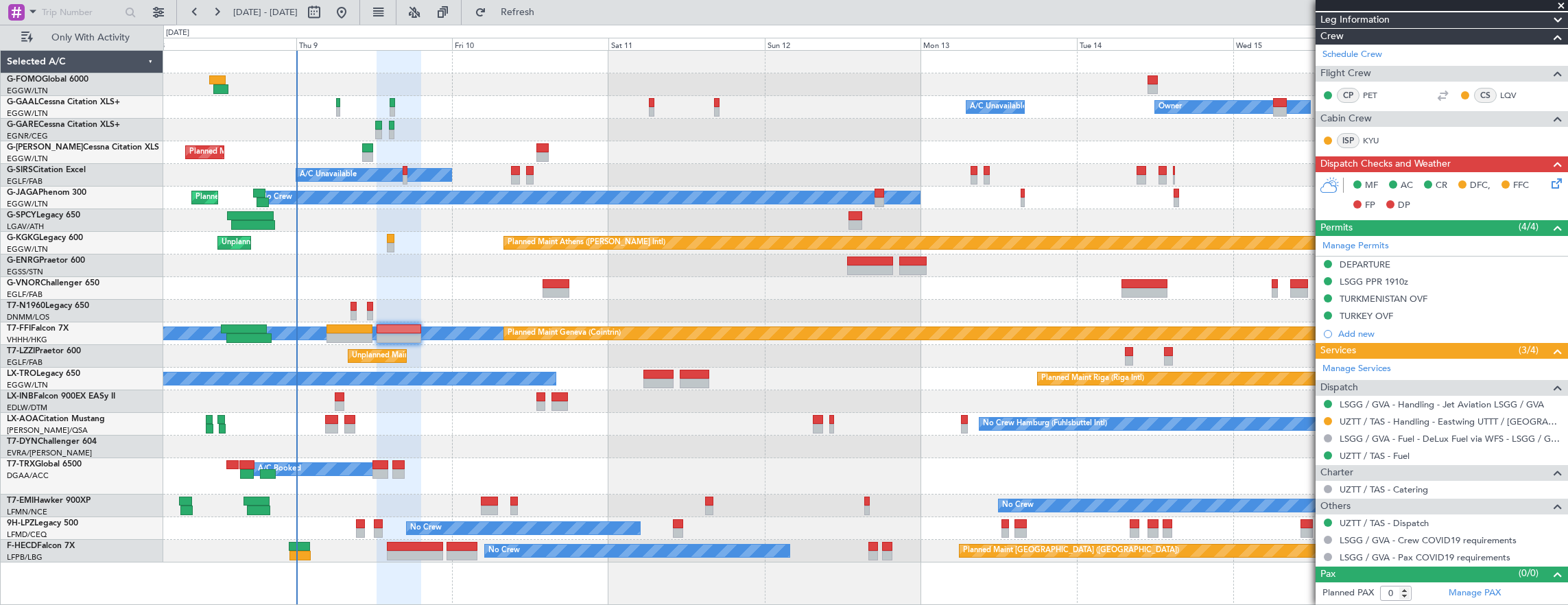
scroll to position [203, 0]
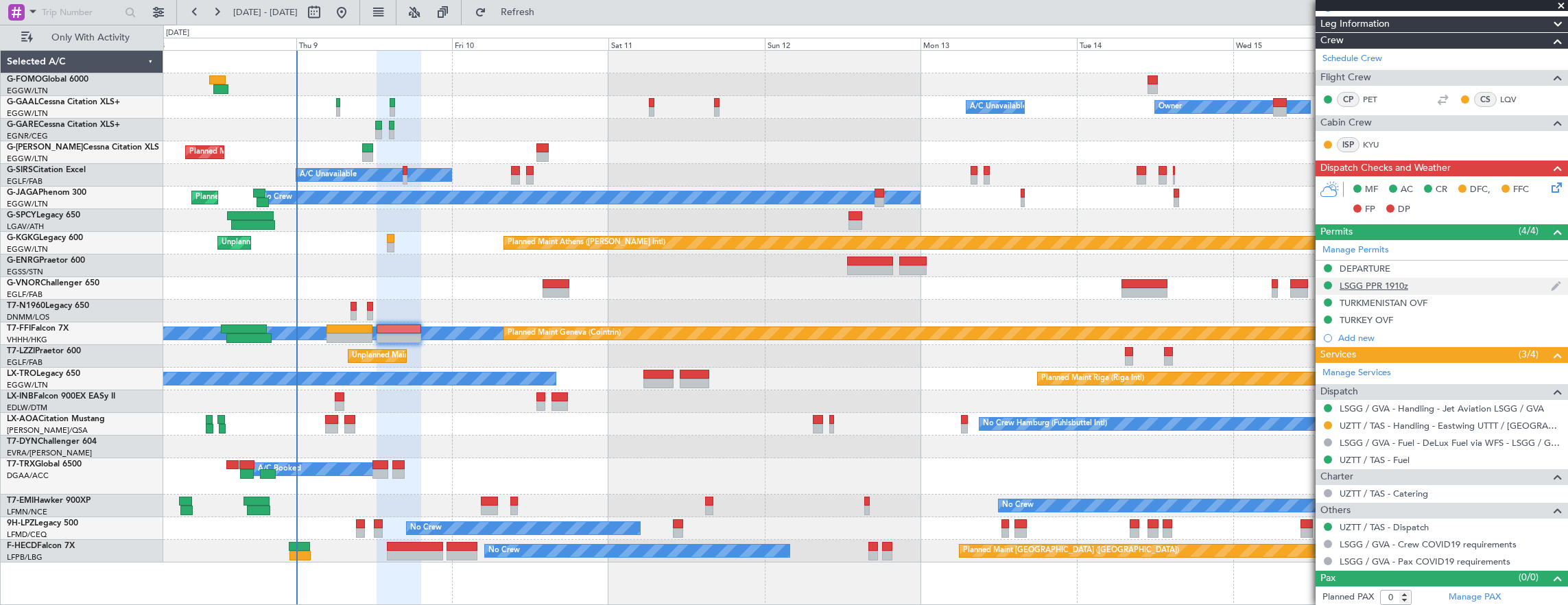
click at [1448, 283] on div "LSGG PPR 1910z" at bounding box center [1442, 286] width 252 height 17
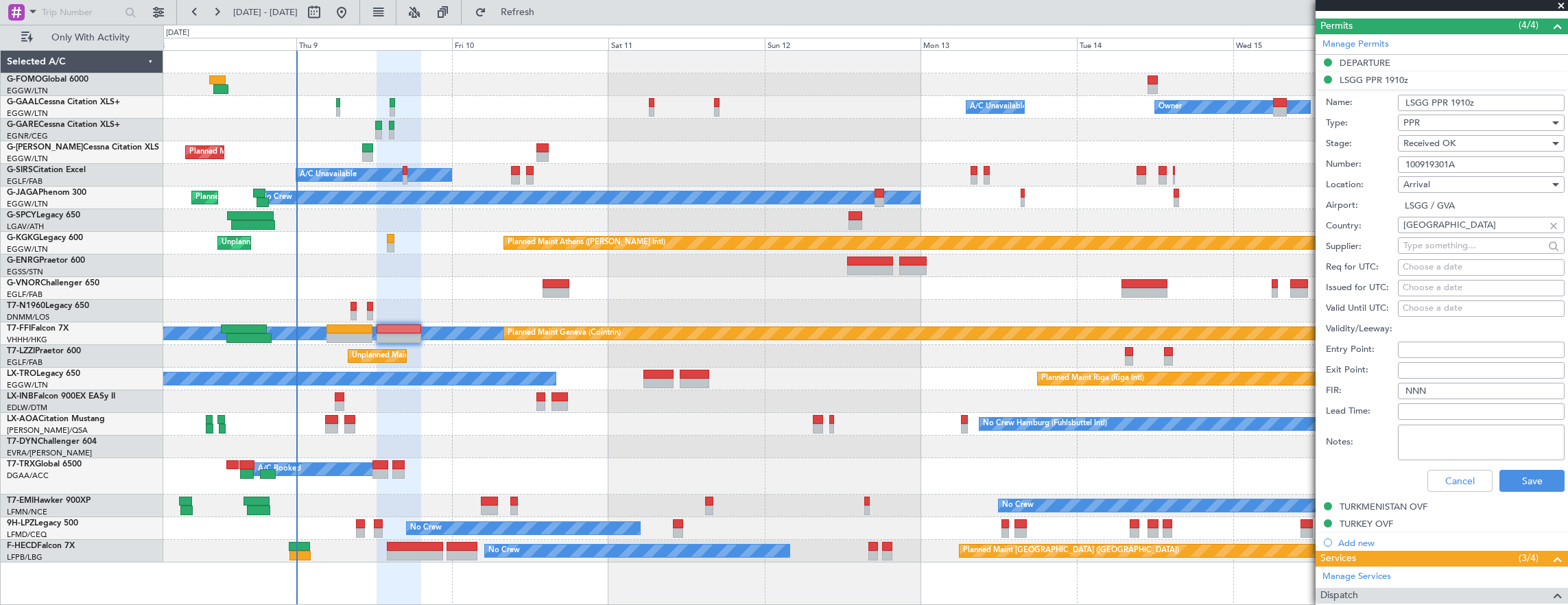
click at [1482, 162] on input "100919301A" at bounding box center [1481, 165] width 167 height 16
click at [1466, 483] on button "Cancel" at bounding box center [1460, 481] width 65 height 22
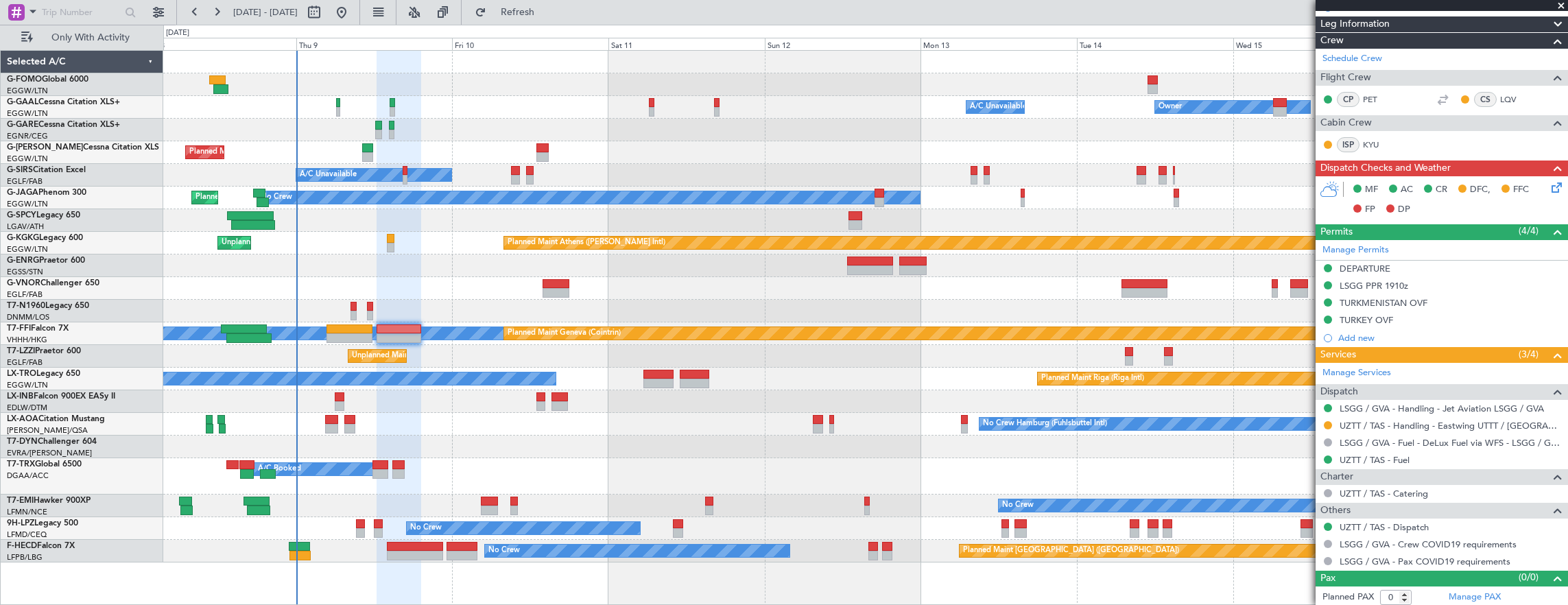
scroll to position [0, 0]
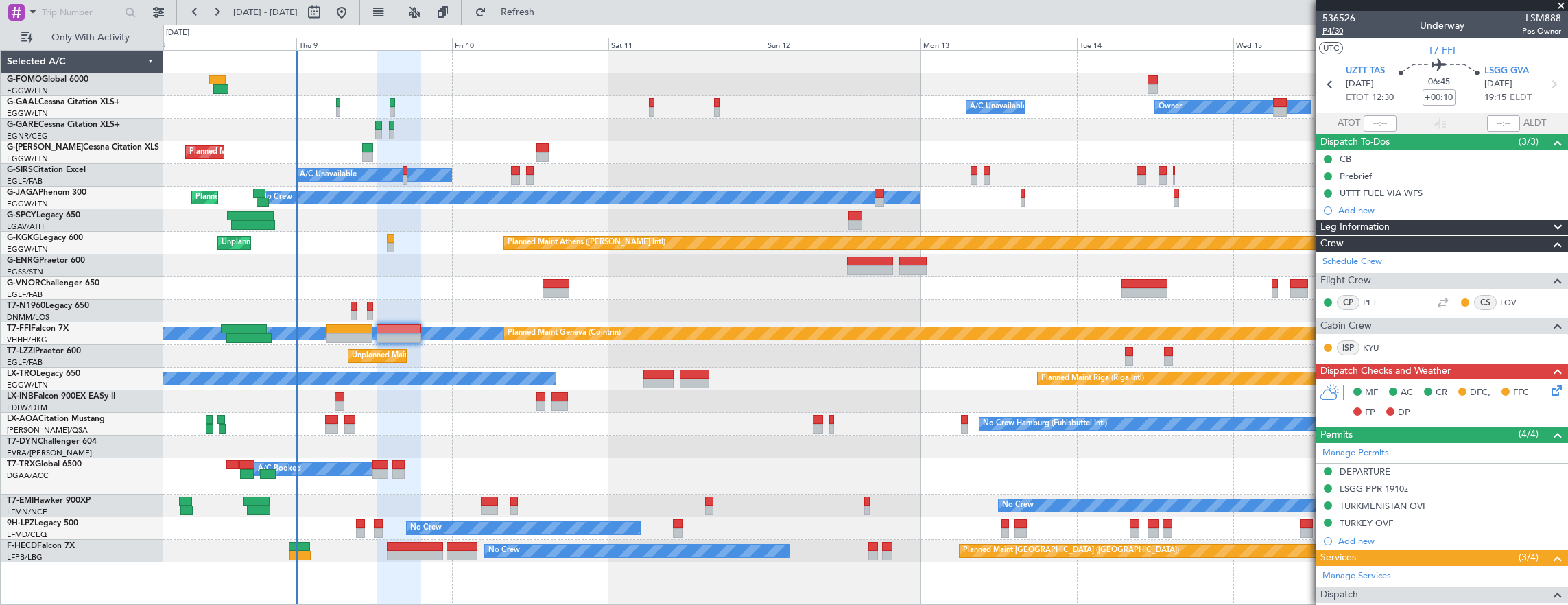
click at [1332, 33] on span "P4/30" at bounding box center [1338, 31] width 33 height 12
click at [1548, 390] on icon at bounding box center [1554, 389] width 11 height 11
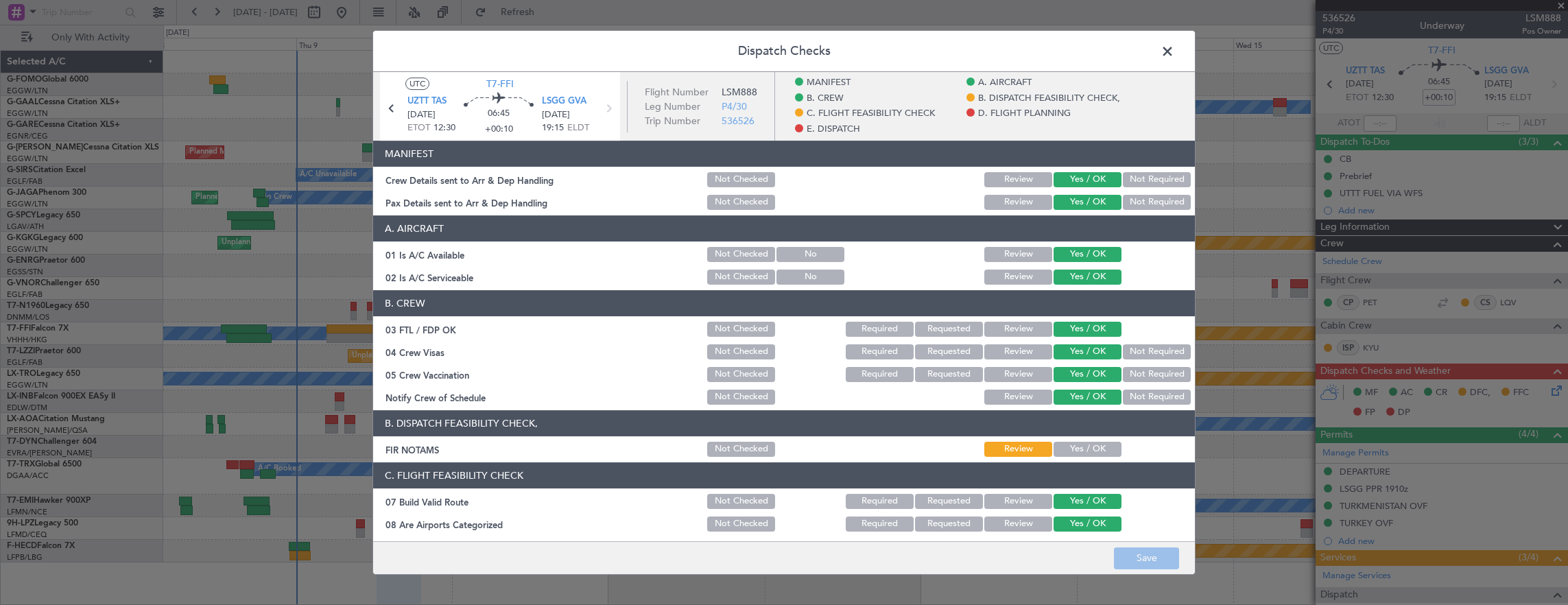
click at [1069, 453] on button "Yes / OK" at bounding box center [1087, 449] width 68 height 15
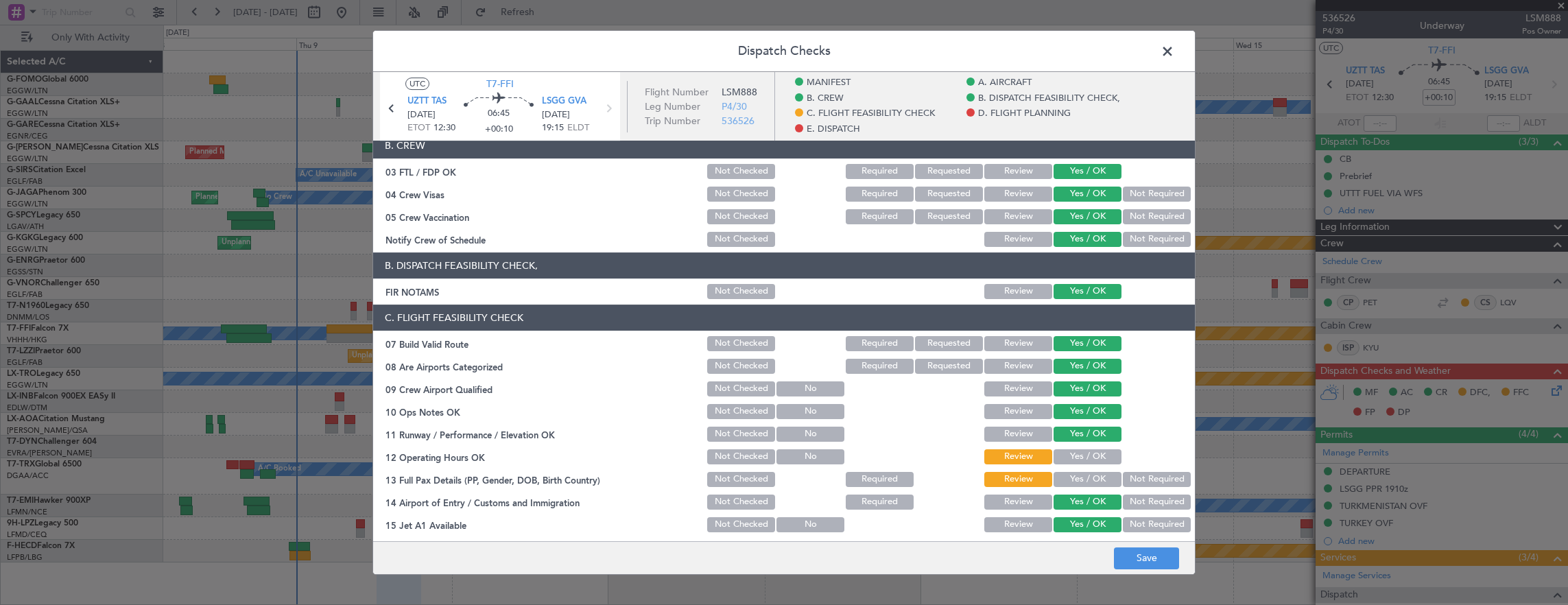
scroll to position [344, 0]
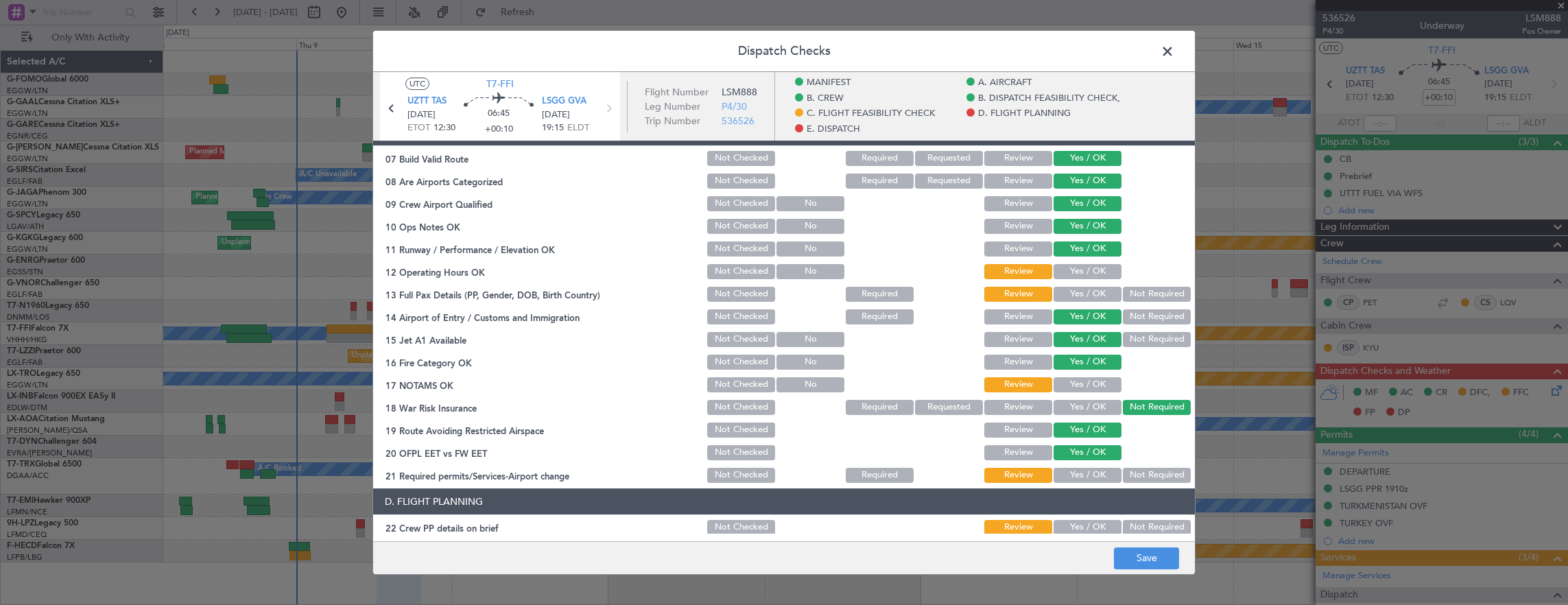
click at [1089, 274] on button "Yes / OK" at bounding box center [1087, 271] width 68 height 15
click at [1128, 297] on button "Not Required" at bounding box center [1156, 294] width 68 height 15
click at [1072, 378] on button "Yes / OK" at bounding box center [1087, 385] width 68 height 15
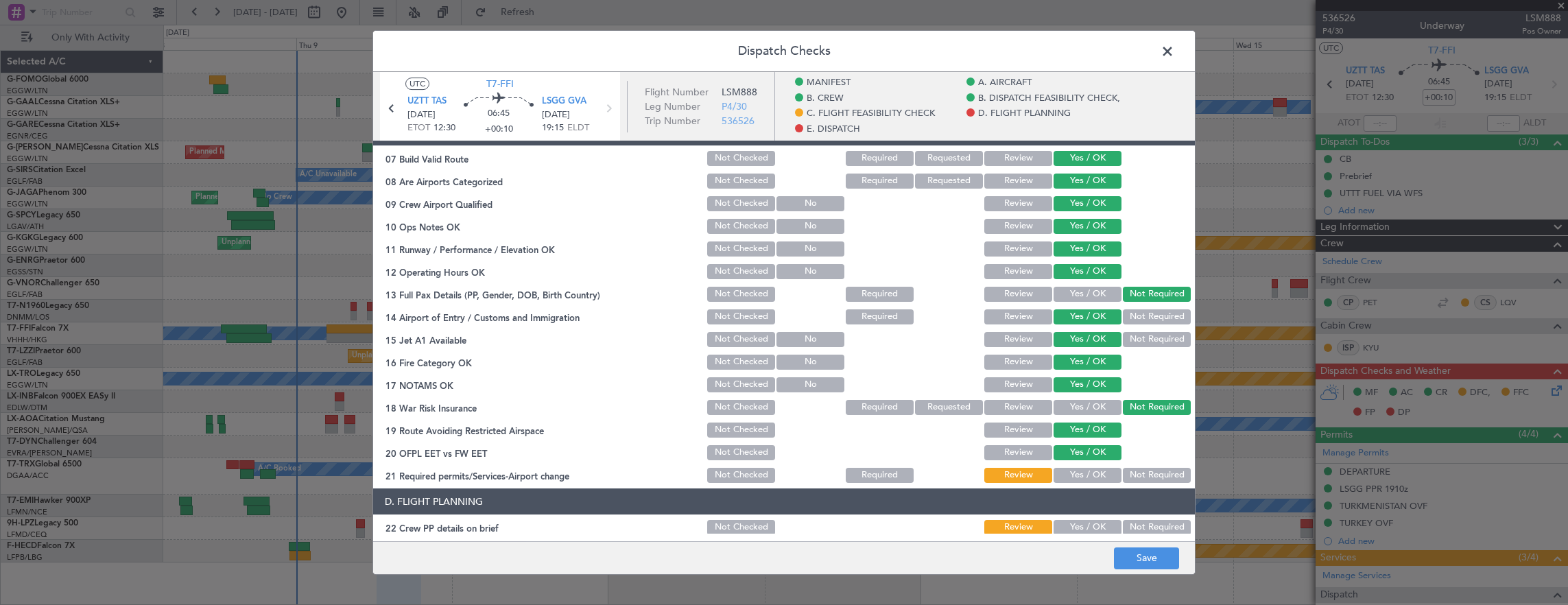
click at [1078, 471] on button "Yes / OK" at bounding box center [1087, 475] width 68 height 15
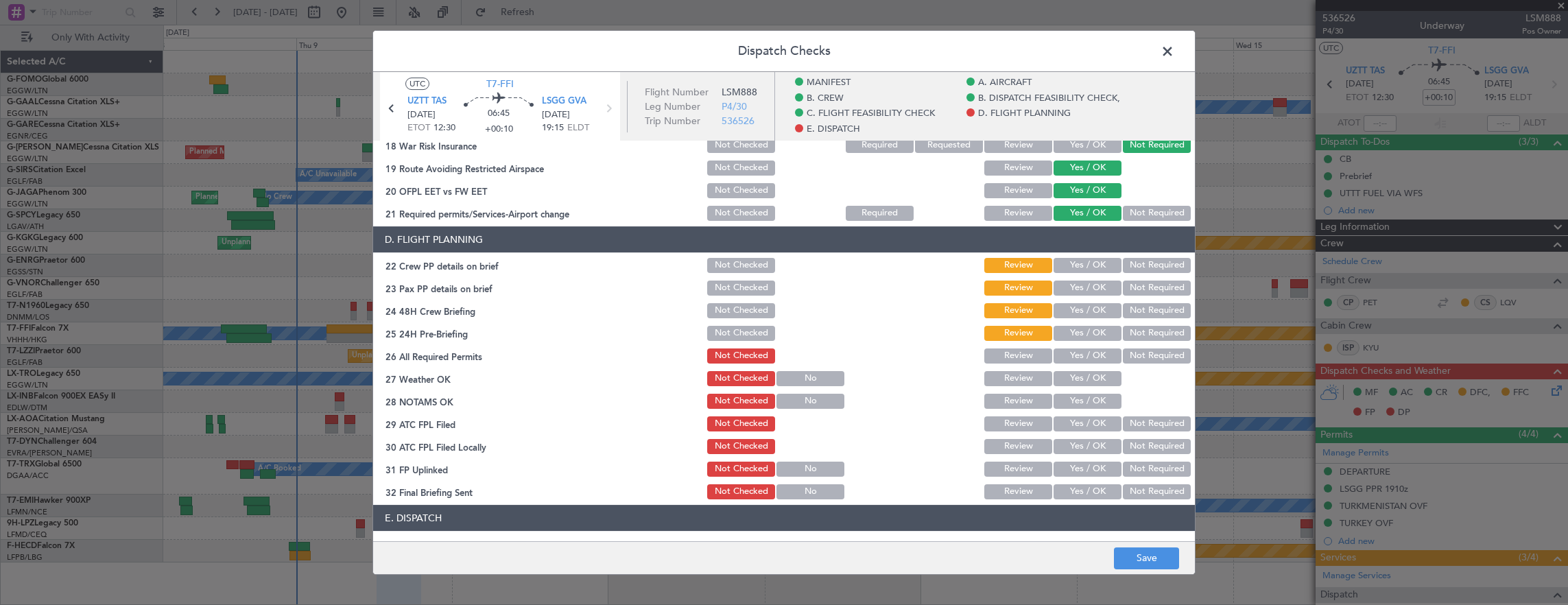
scroll to position [618, 0]
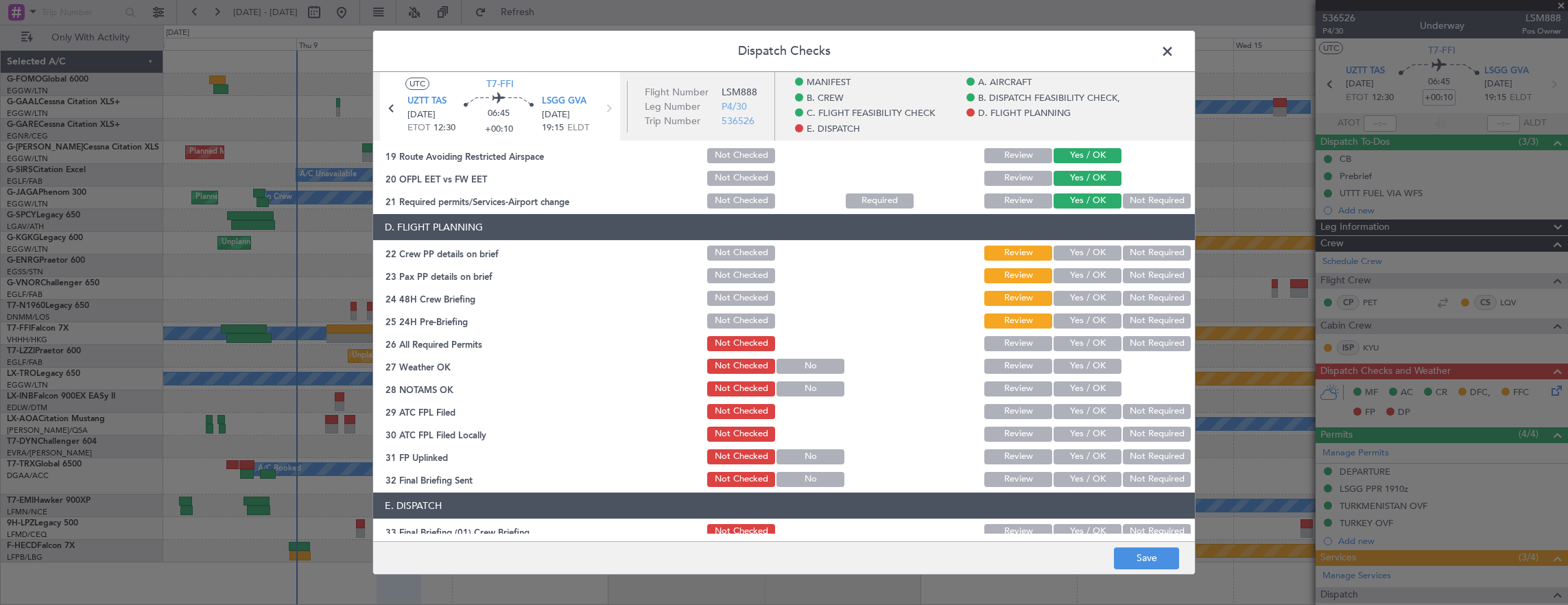
click at [1092, 257] on button "Yes / OK" at bounding box center [1087, 252] width 68 height 15
click at [1082, 276] on button "Yes / OK" at bounding box center [1087, 276] width 68 height 15
click at [1132, 280] on button "Not Required" at bounding box center [1156, 276] width 68 height 15
click at [1083, 298] on button "Yes / OK" at bounding box center [1087, 298] width 68 height 15
click at [1123, 316] on button "Not Required" at bounding box center [1156, 321] width 68 height 15
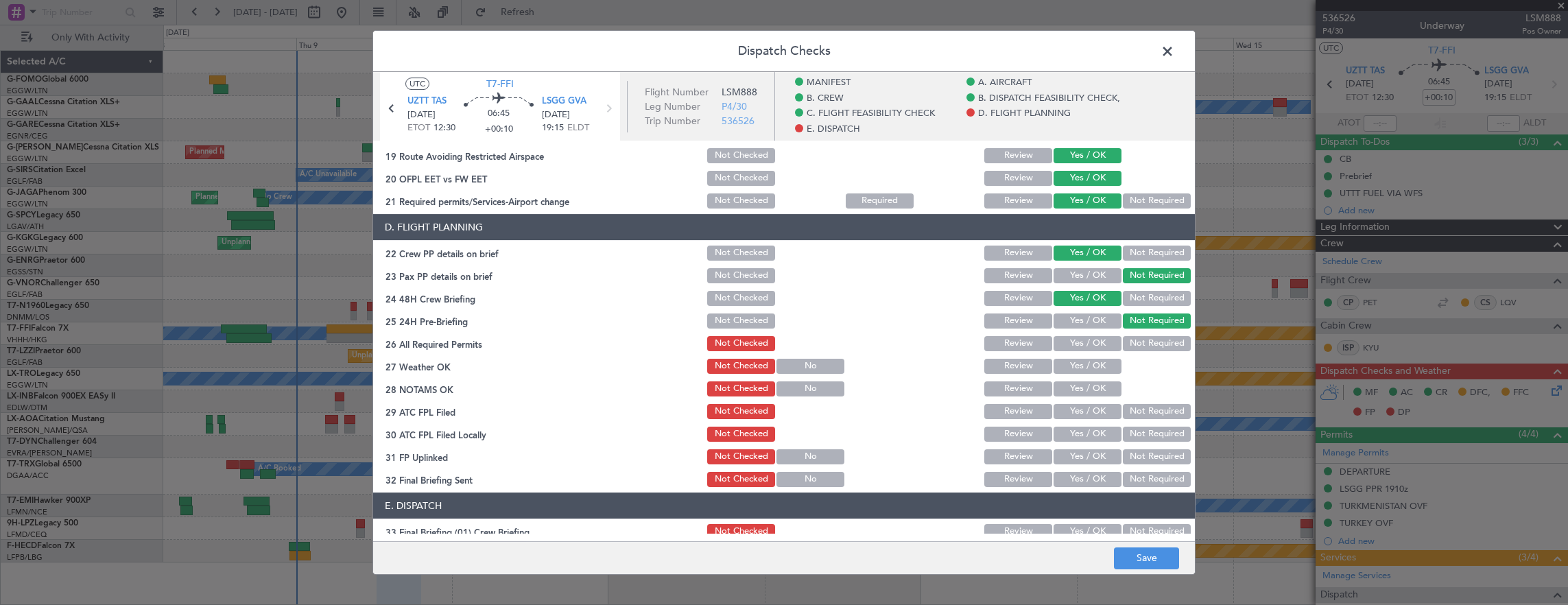
click at [1077, 344] on button "Yes / OK" at bounding box center [1087, 344] width 68 height 15
click at [1075, 371] on button "Yes / OK" at bounding box center [1087, 366] width 68 height 15
click at [1075, 398] on section "D. FLIGHT PLANNING 22 Crew PP details on brief Not Checked Review Yes / OK Not …" at bounding box center [784, 351] width 822 height 275
click at [1075, 410] on button "Yes / OK" at bounding box center [1087, 411] width 68 height 15
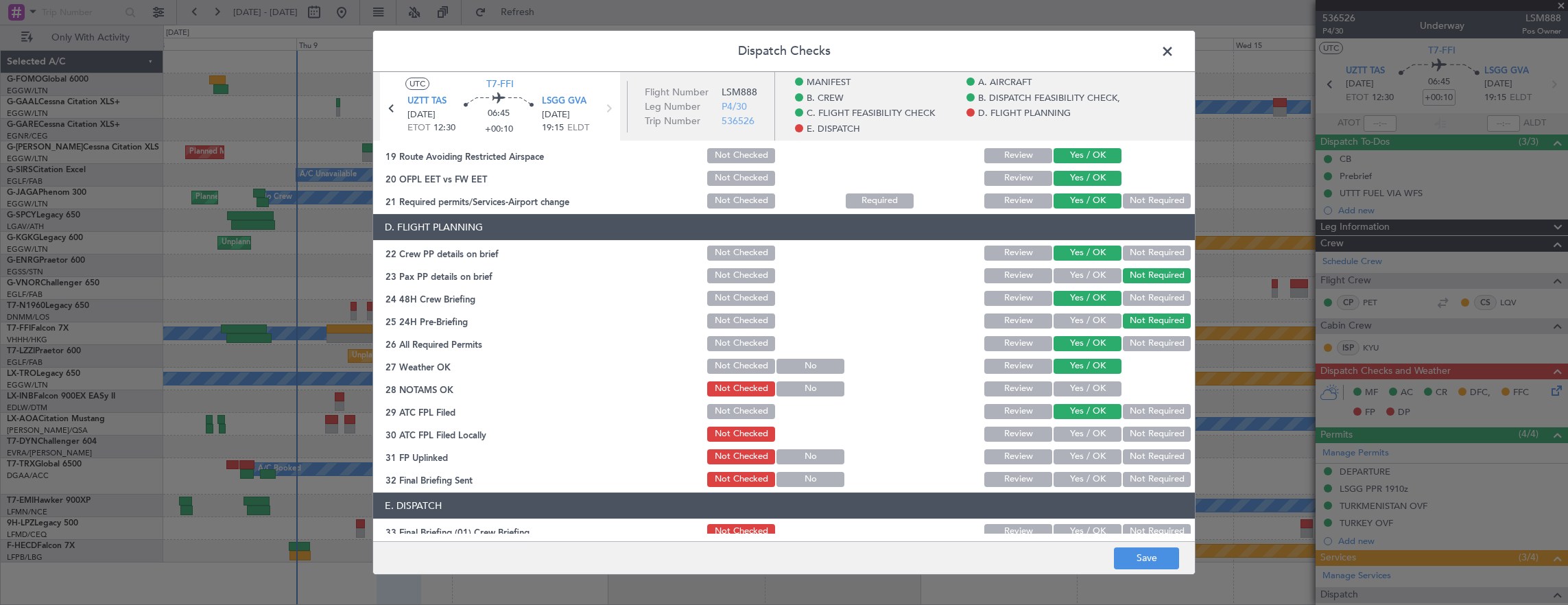
drag, startPoint x: 1079, startPoint y: 417, endPoint x: 1075, endPoint y: 426, distance: 9.8
click at [1078, 420] on div "Yes / OK" at bounding box center [1086, 411] width 69 height 19
click at [1075, 435] on button "Yes / OK" at bounding box center [1087, 434] width 68 height 15
click at [1077, 389] on button "Yes / OK" at bounding box center [1087, 389] width 68 height 15
click at [1078, 461] on button "Yes / OK" at bounding box center [1087, 456] width 68 height 15
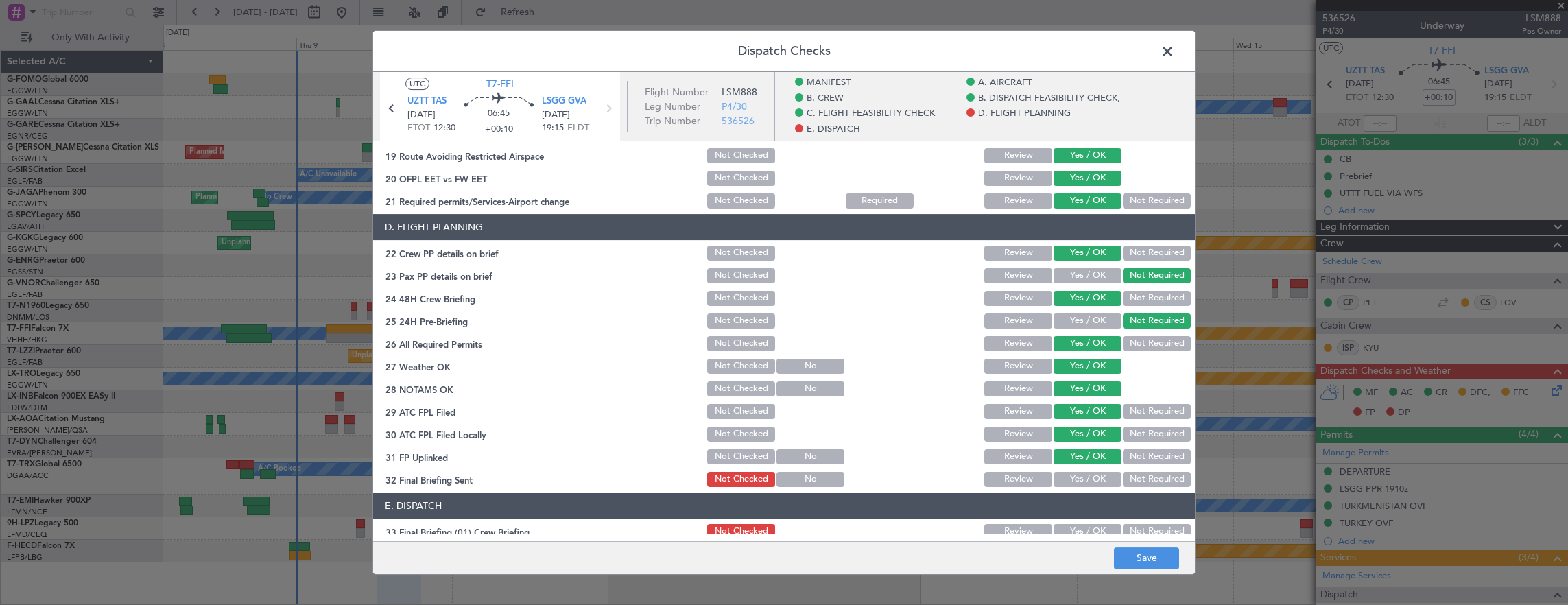
click at [1123, 475] on button "Not Required" at bounding box center [1156, 480] width 68 height 15
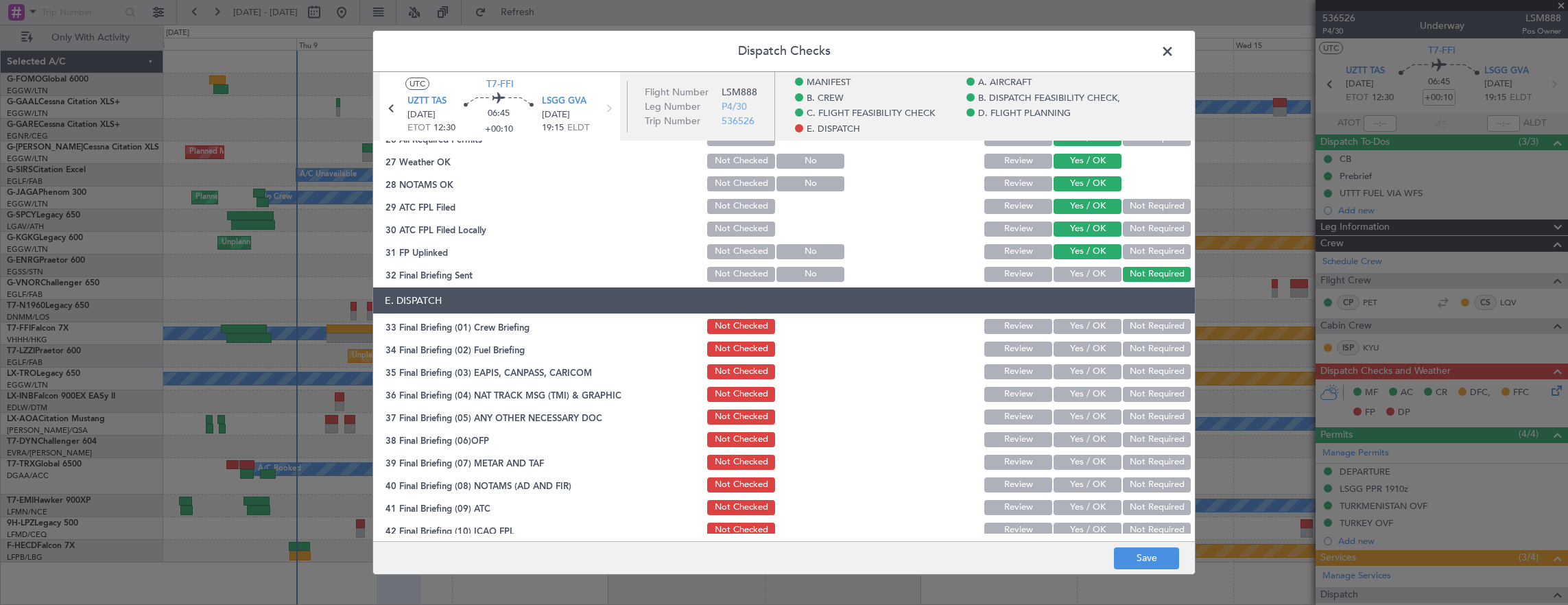
scroll to position [823, 0]
click at [1079, 328] on button "Yes / OK" at bounding box center [1087, 325] width 68 height 15
click at [1075, 352] on button "Yes / OK" at bounding box center [1087, 348] width 68 height 15
click at [1144, 379] on div "Not Required" at bounding box center [1155, 371] width 69 height 19
drag, startPoint x: 1144, startPoint y: 371, endPoint x: 1144, endPoint y: 386, distance: 15.0
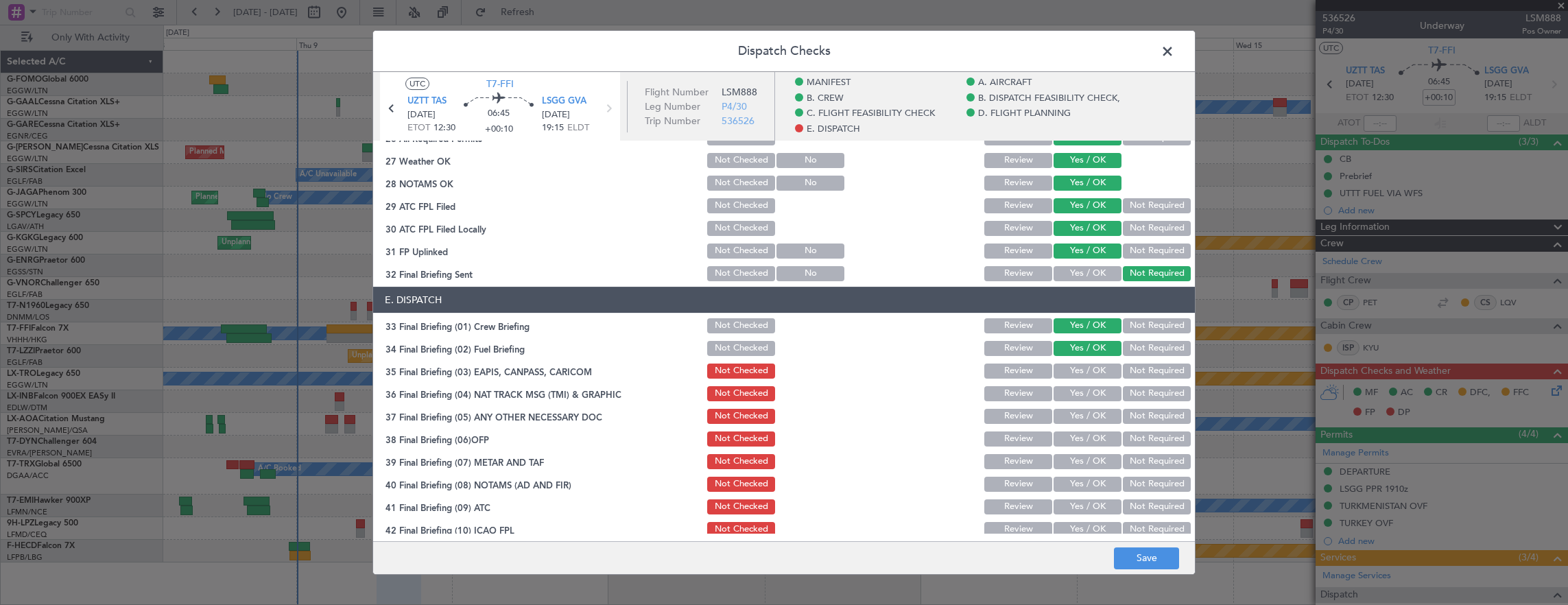
click at [1144, 371] on button "Not Required" at bounding box center [1156, 371] width 68 height 15
click at [1144, 391] on button "Not Required" at bounding box center [1156, 393] width 68 height 15
click at [1090, 421] on button "Yes / OK" at bounding box center [1087, 417] width 68 height 15
click at [1090, 438] on button "Yes / OK" at bounding box center [1087, 439] width 68 height 15
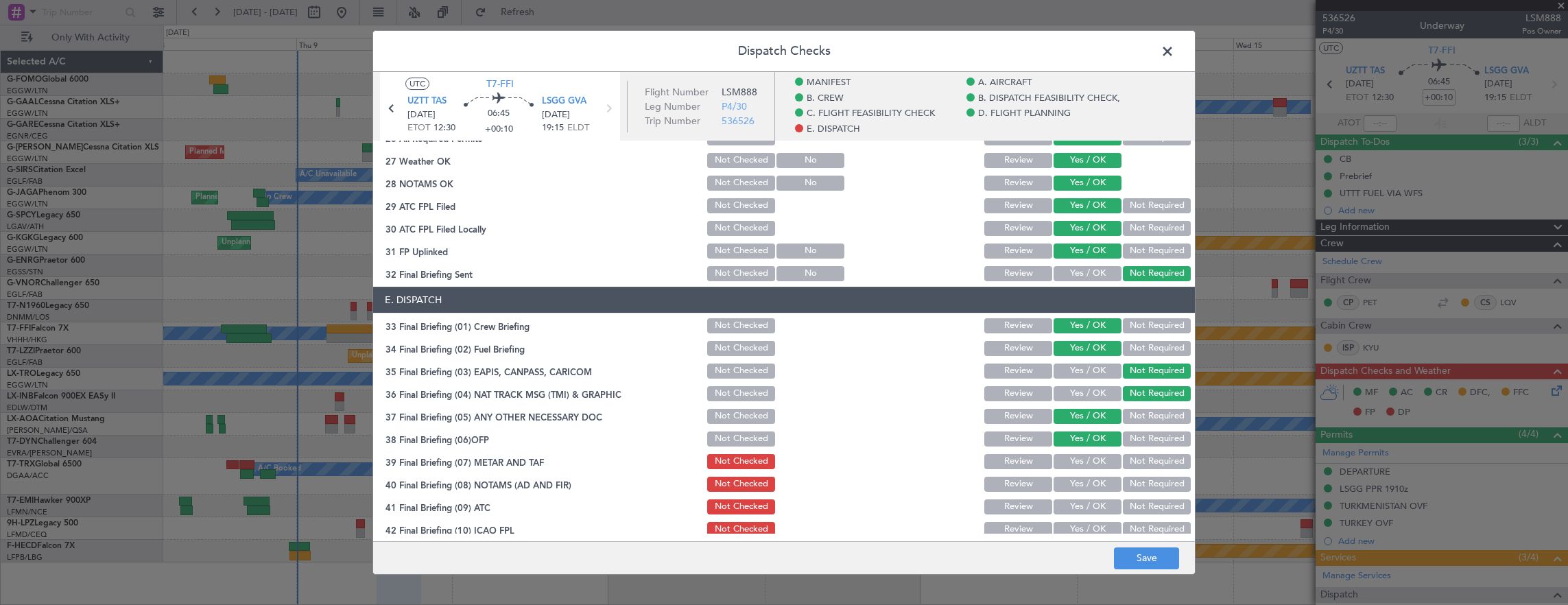
click at [1089, 468] on button "Yes / OK" at bounding box center [1087, 462] width 68 height 15
click at [1089, 485] on button "Yes / OK" at bounding box center [1087, 484] width 68 height 15
click at [1088, 501] on button "Yes / OK" at bounding box center [1087, 507] width 68 height 15
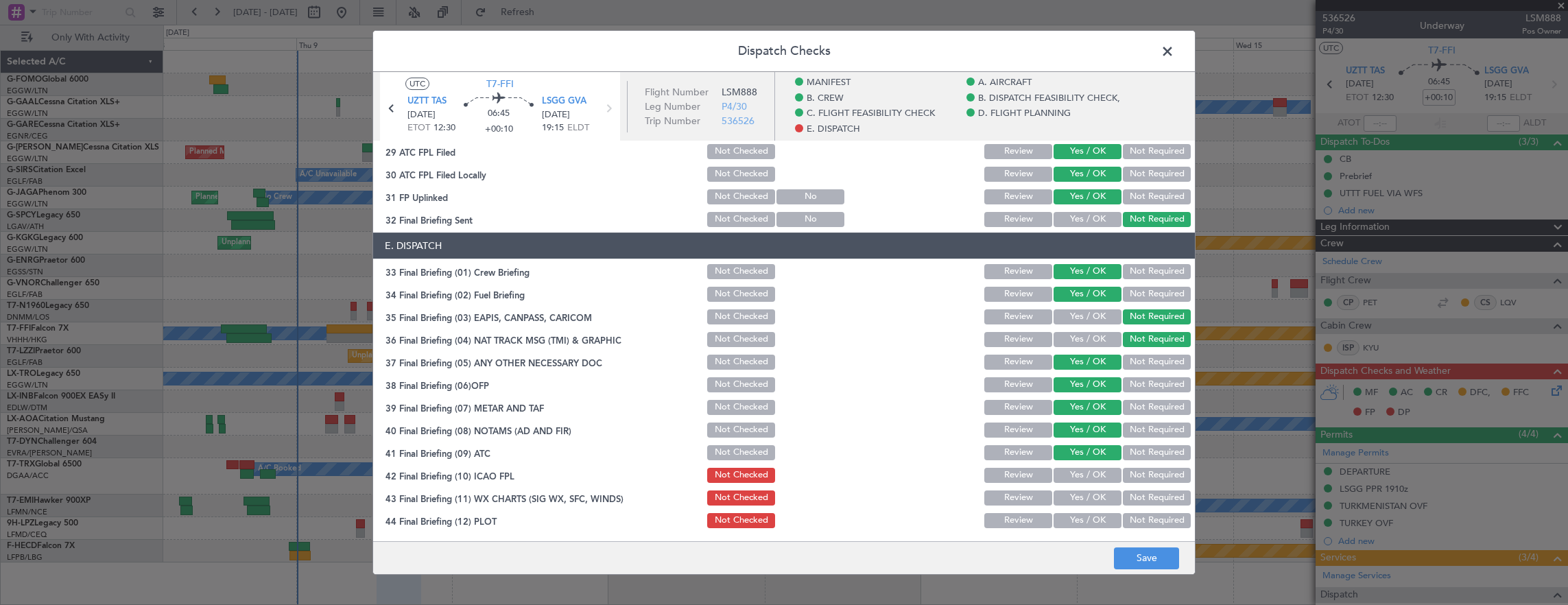
click at [1083, 472] on button "Yes / OK" at bounding box center [1087, 475] width 68 height 15
click at [1082, 502] on button "Yes / OK" at bounding box center [1087, 498] width 68 height 15
click at [1083, 525] on button "Yes / OK" at bounding box center [1087, 520] width 68 height 15
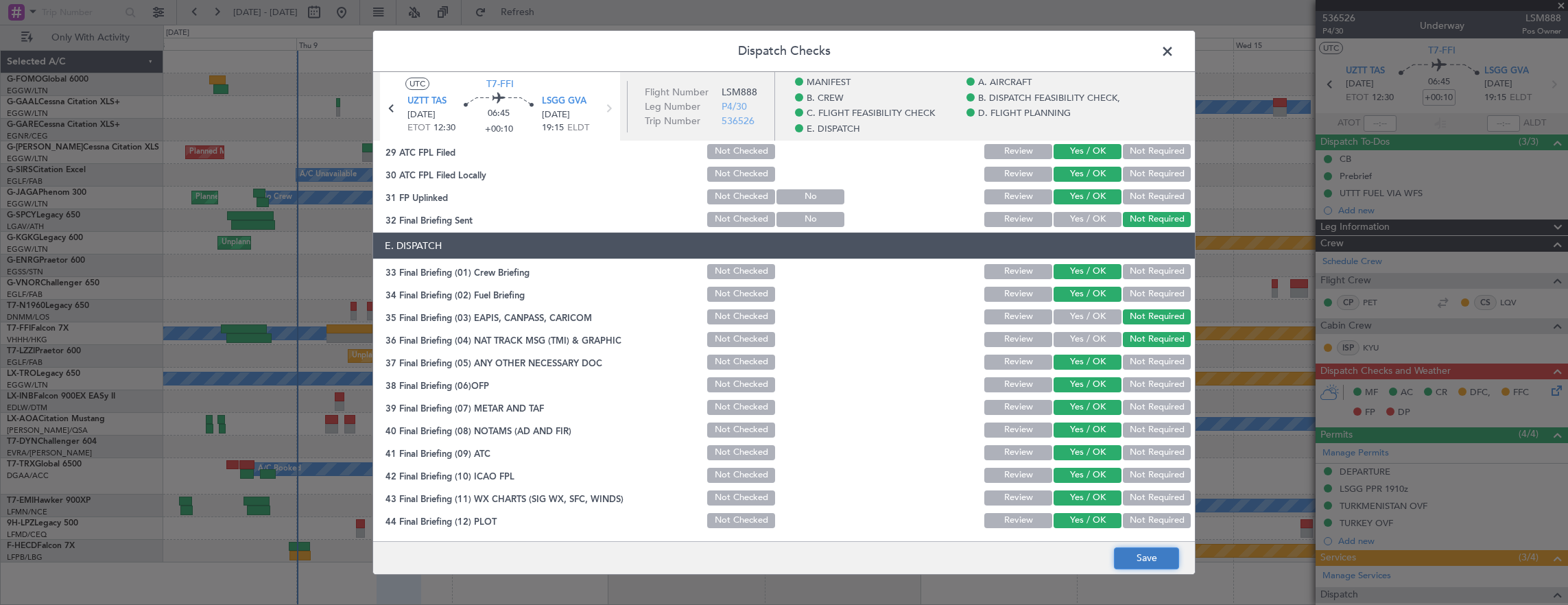
click at [1157, 549] on button "Save" at bounding box center [1146, 558] width 65 height 22
drag, startPoint x: 1159, startPoint y: 52, endPoint x: 1172, endPoint y: 56, distance: 13.6
click at [1174, 52] on span at bounding box center [1174, 55] width 0 height 27
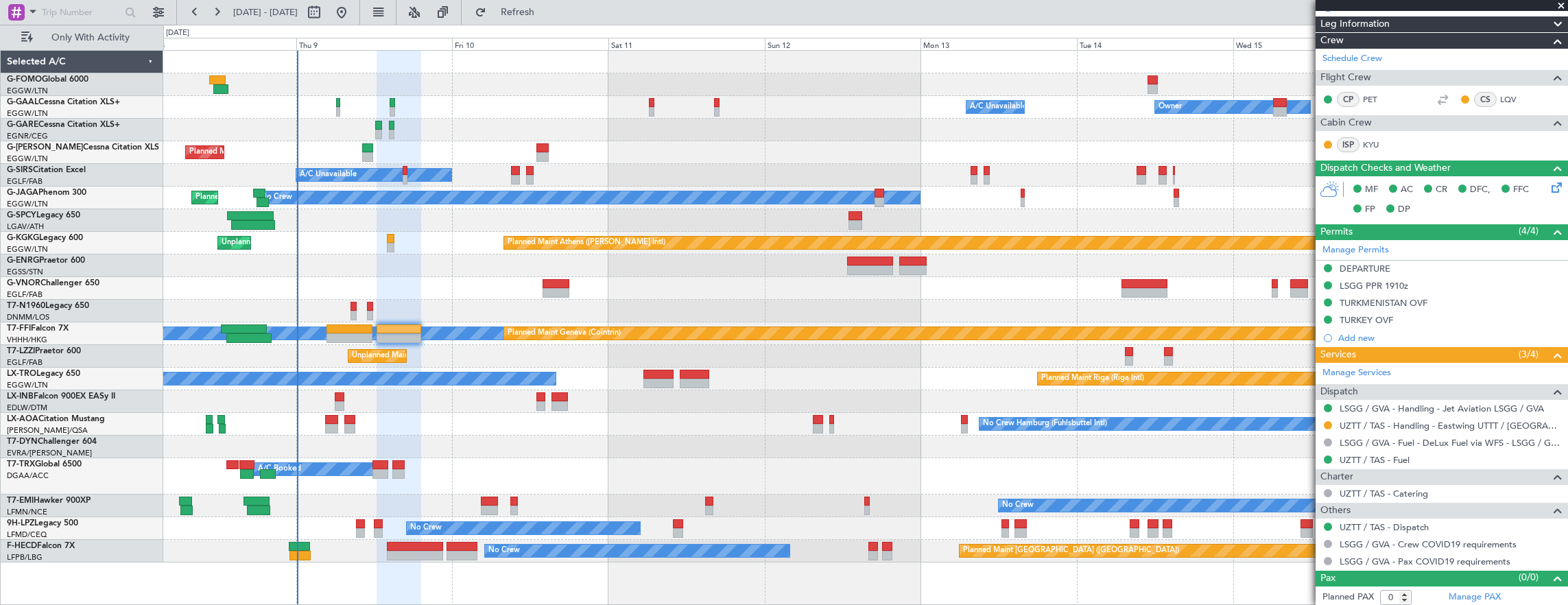
scroll to position [0, 0]
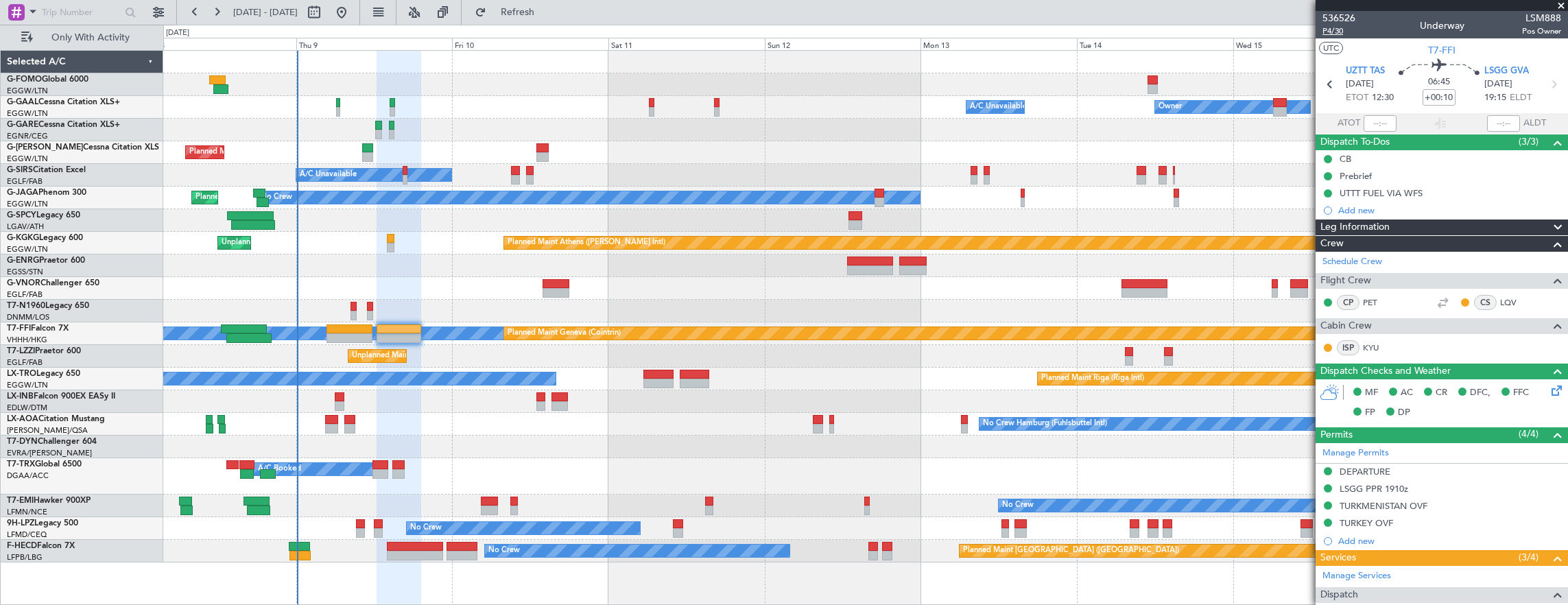
click at [1332, 36] on span "P4/30" at bounding box center [1338, 31] width 33 height 12
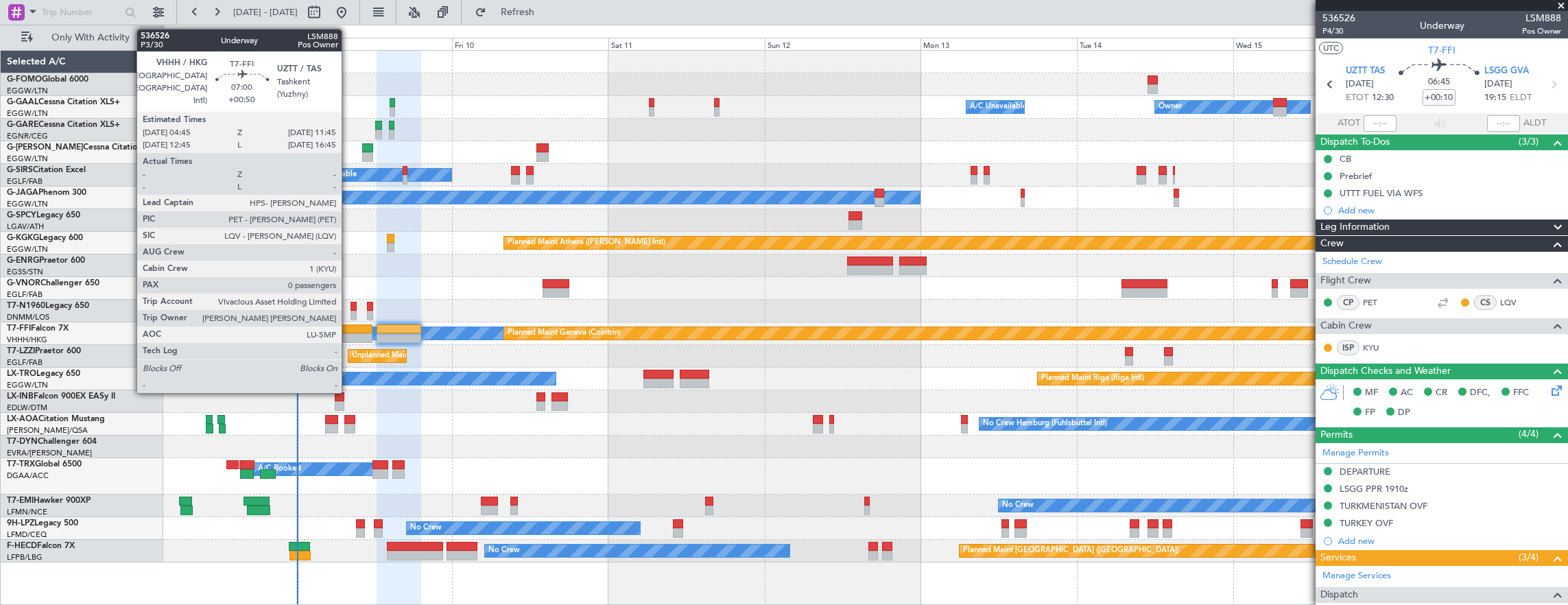
click at [349, 326] on div at bounding box center [349, 329] width 46 height 10
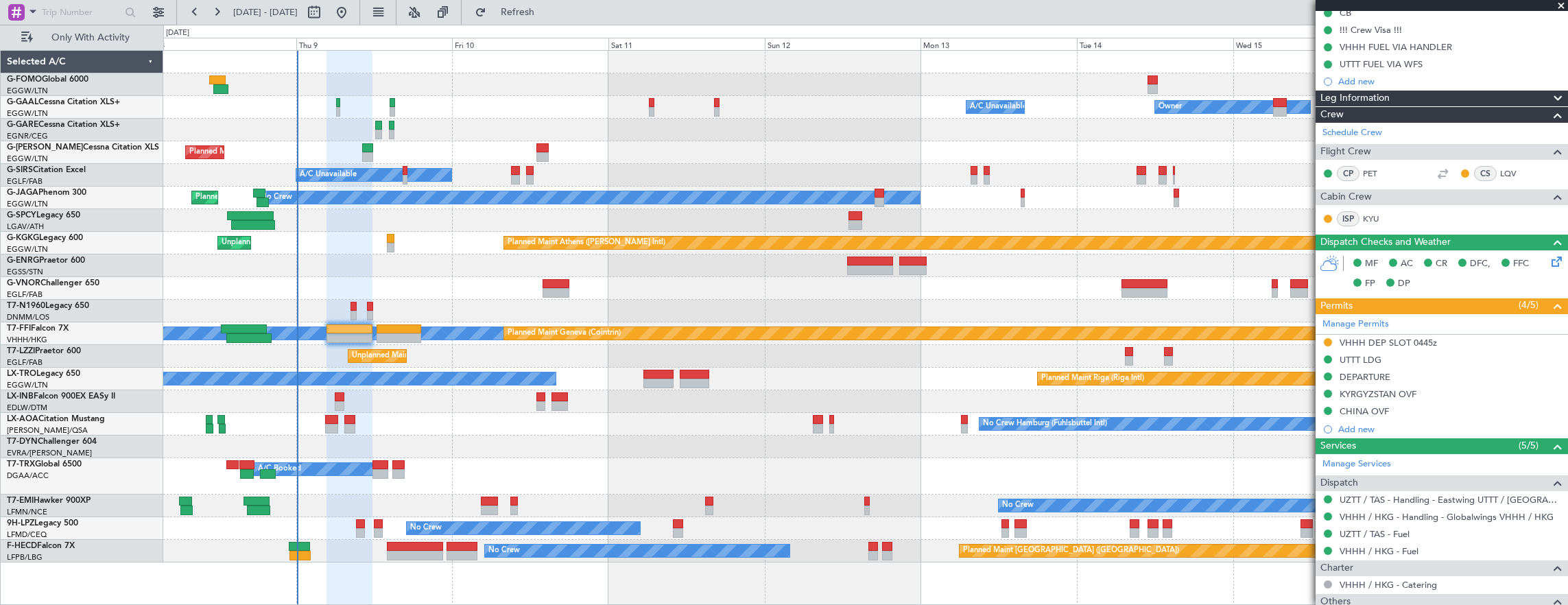
scroll to position [254, 0]
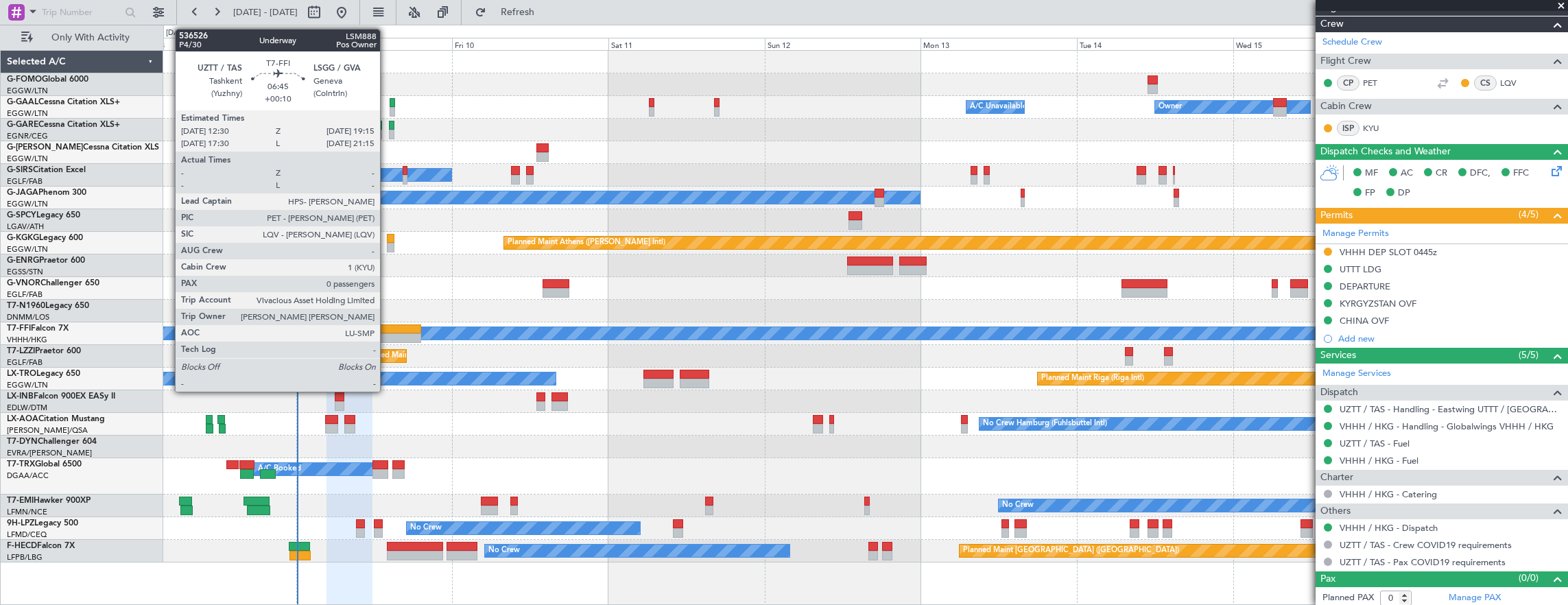
click at [391, 331] on div at bounding box center [398, 329] width 44 height 10
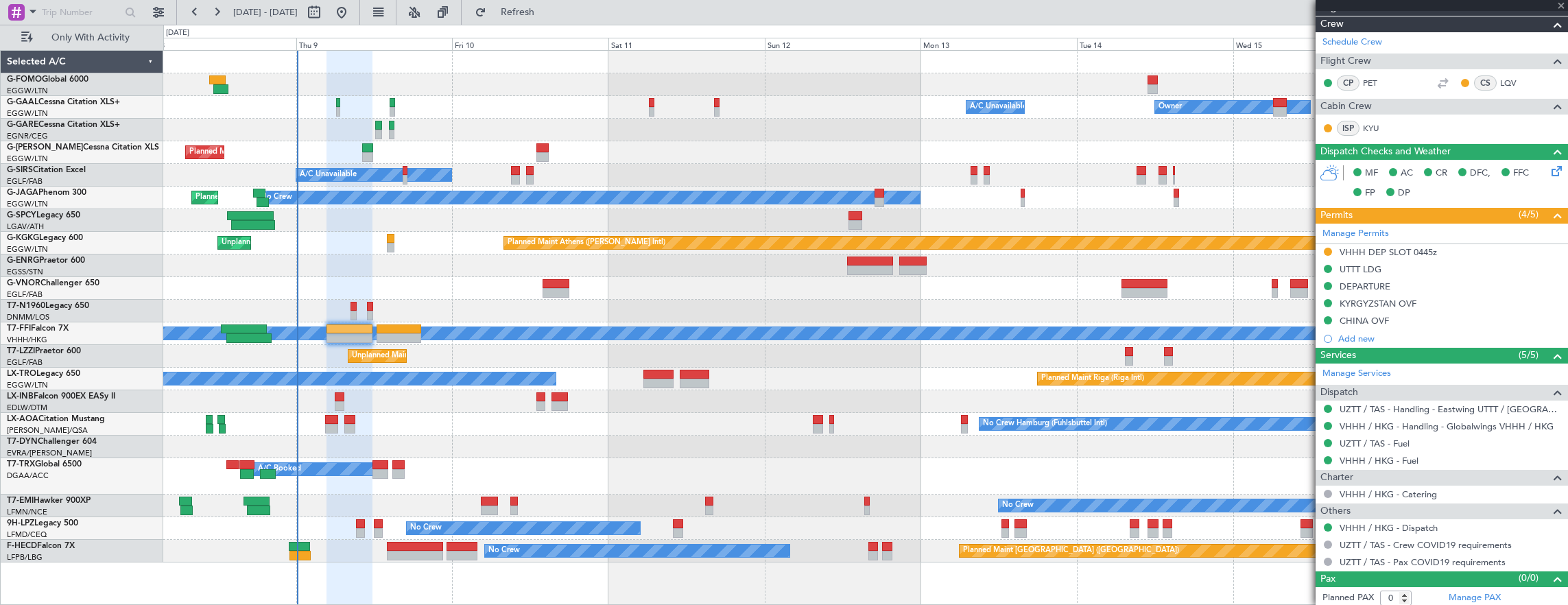
type input "+00:10"
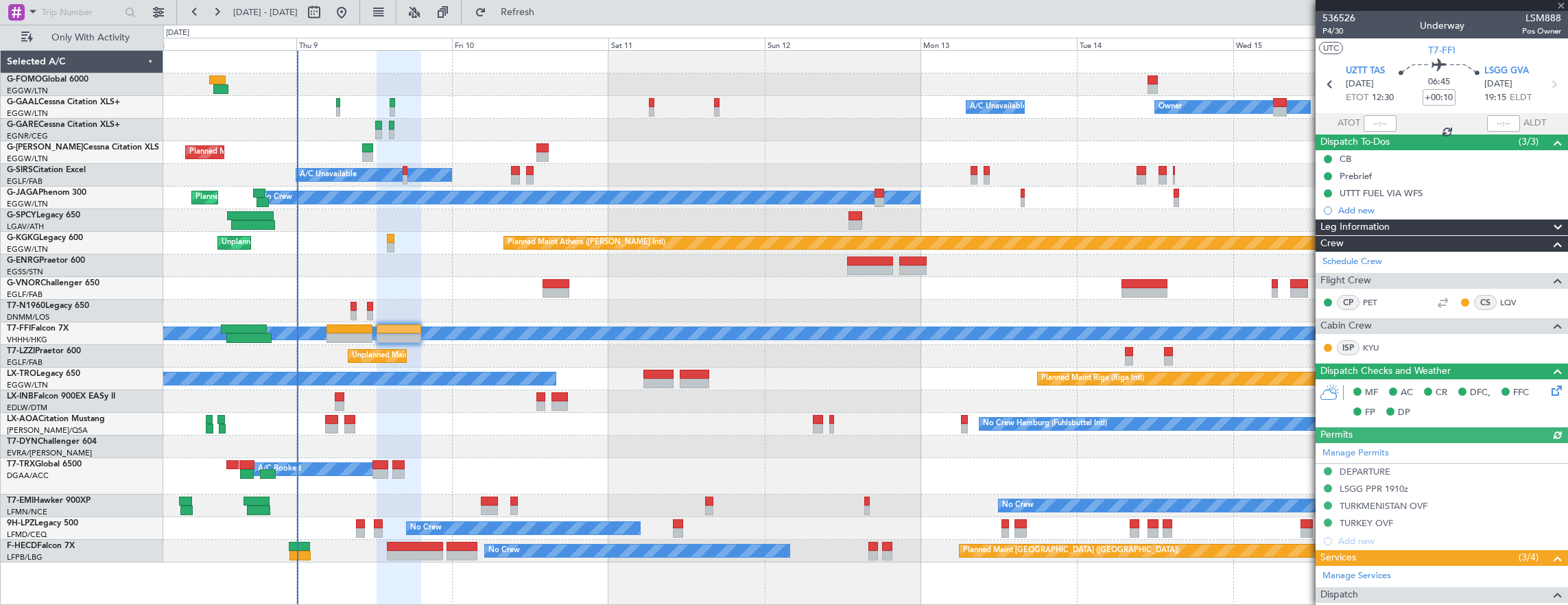
scroll to position [203, 0]
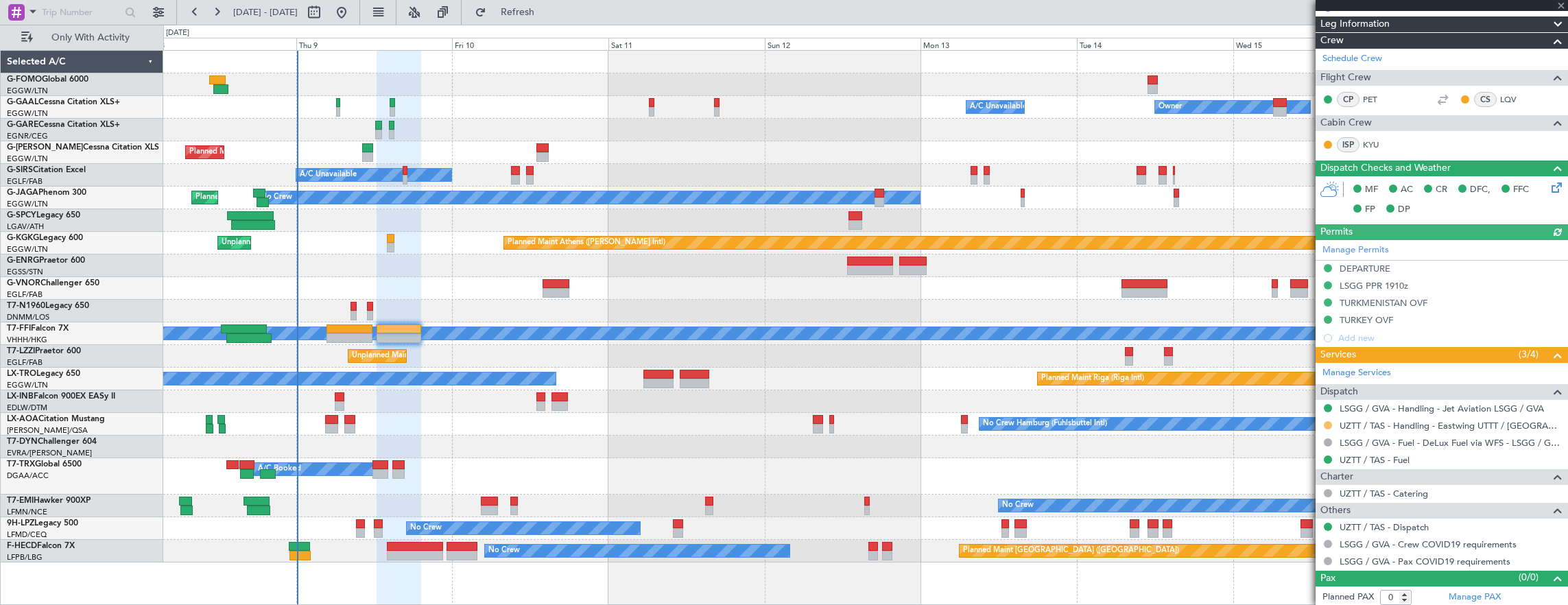
click at [1330, 421] on button at bounding box center [1327, 425] width 8 height 8
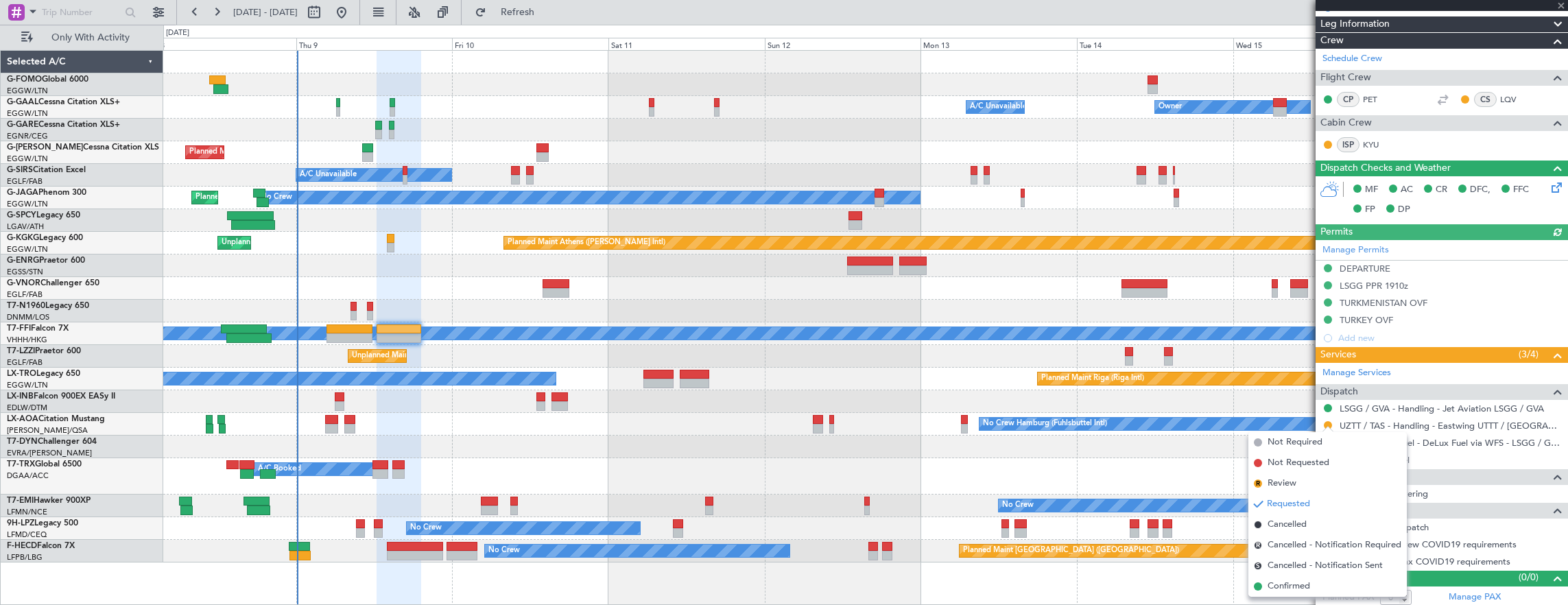
click at [1307, 586] on span "Confirmed" at bounding box center [1288, 586] width 42 height 14
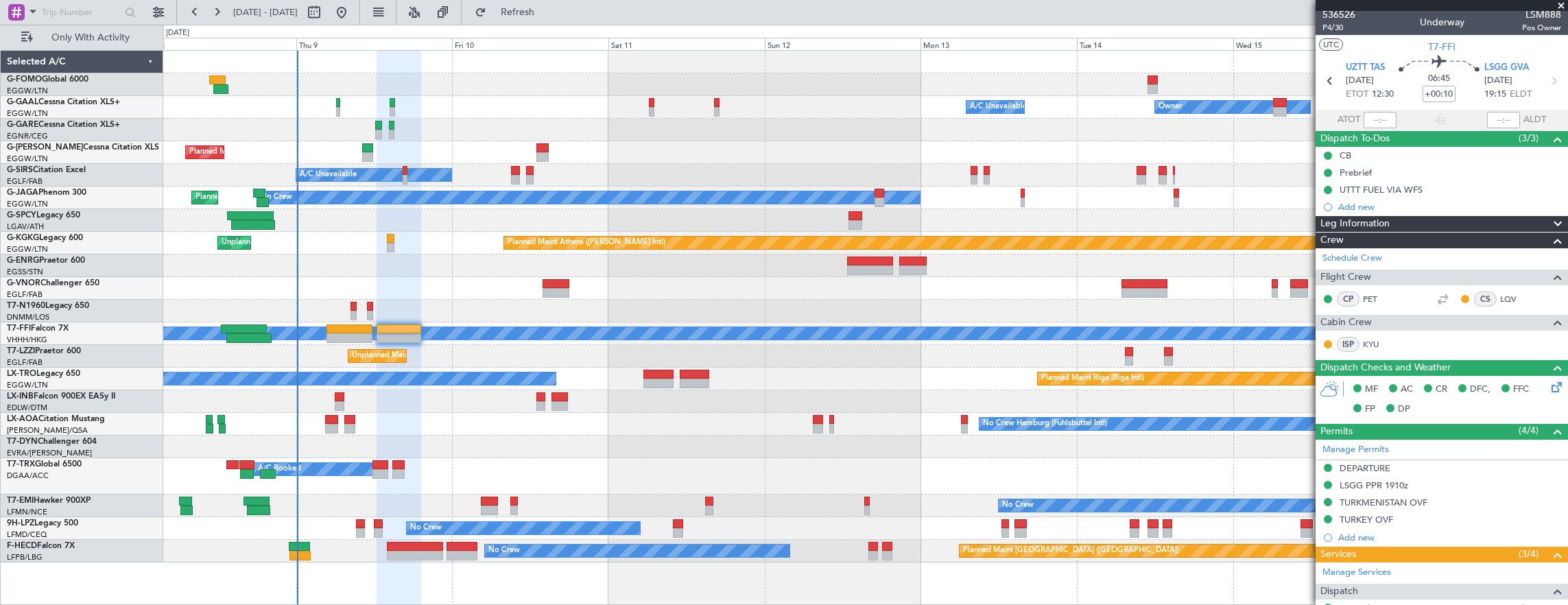
scroll to position [0, 0]
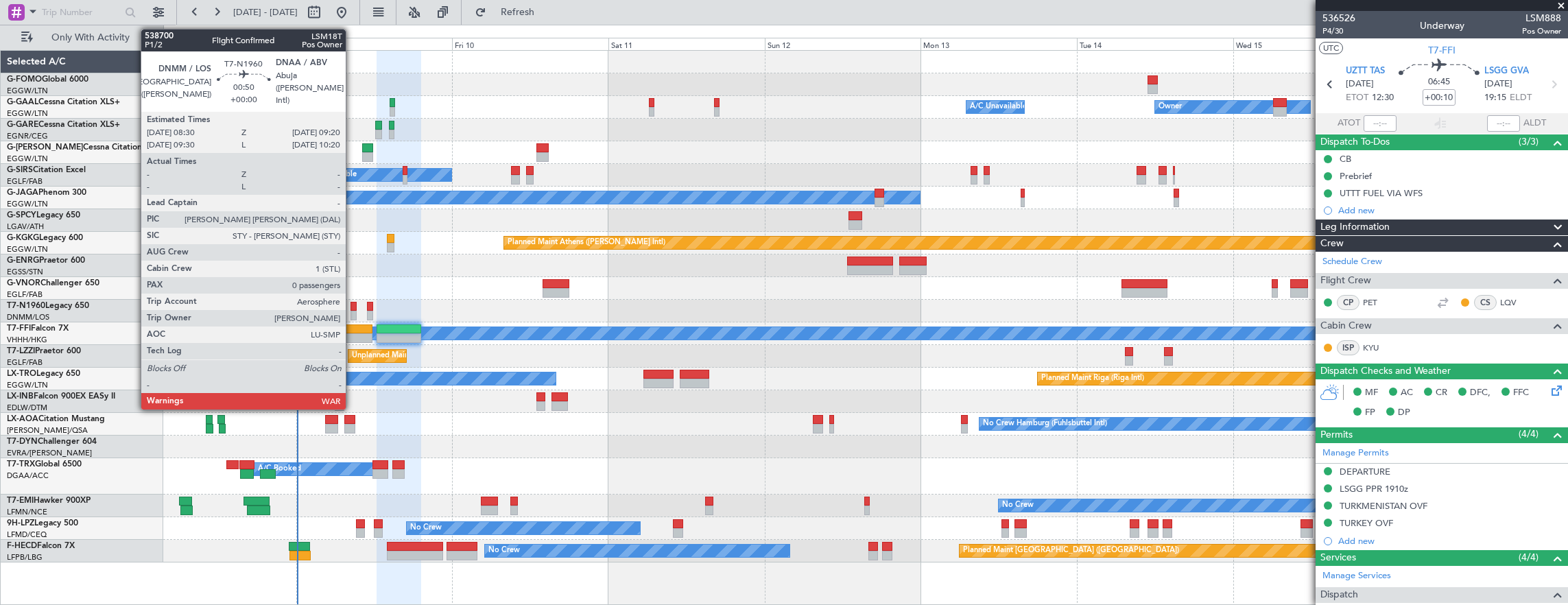
click at [352, 306] on div at bounding box center [353, 307] width 5 height 10
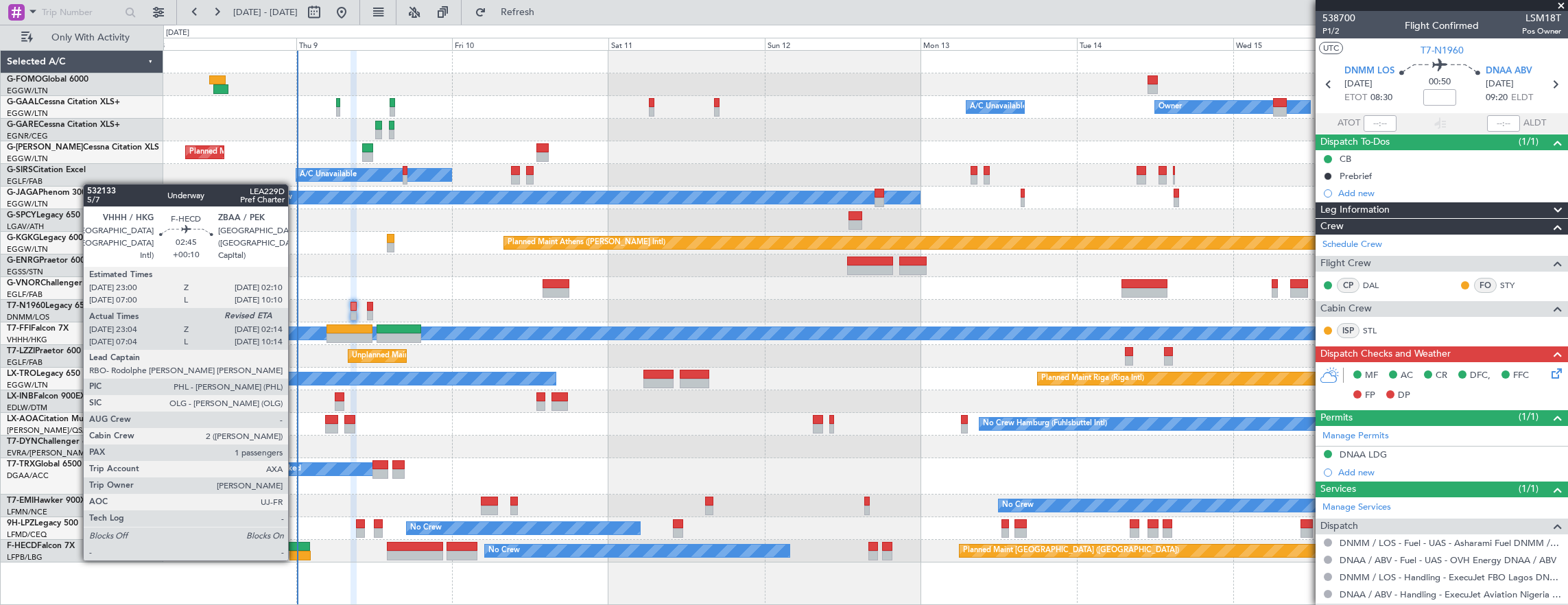
click at [295, 547] on div at bounding box center [299, 546] width 22 height 10
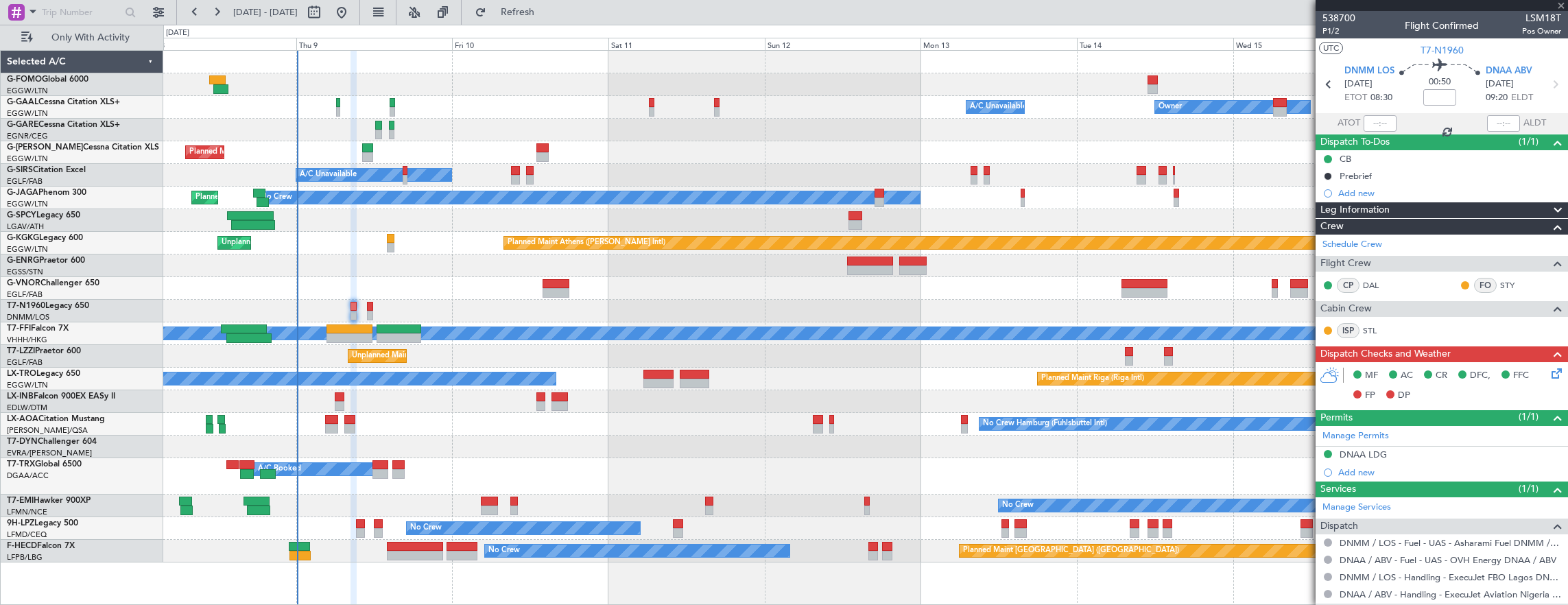
type input "+00:10"
type input "23:14"
type input "1"
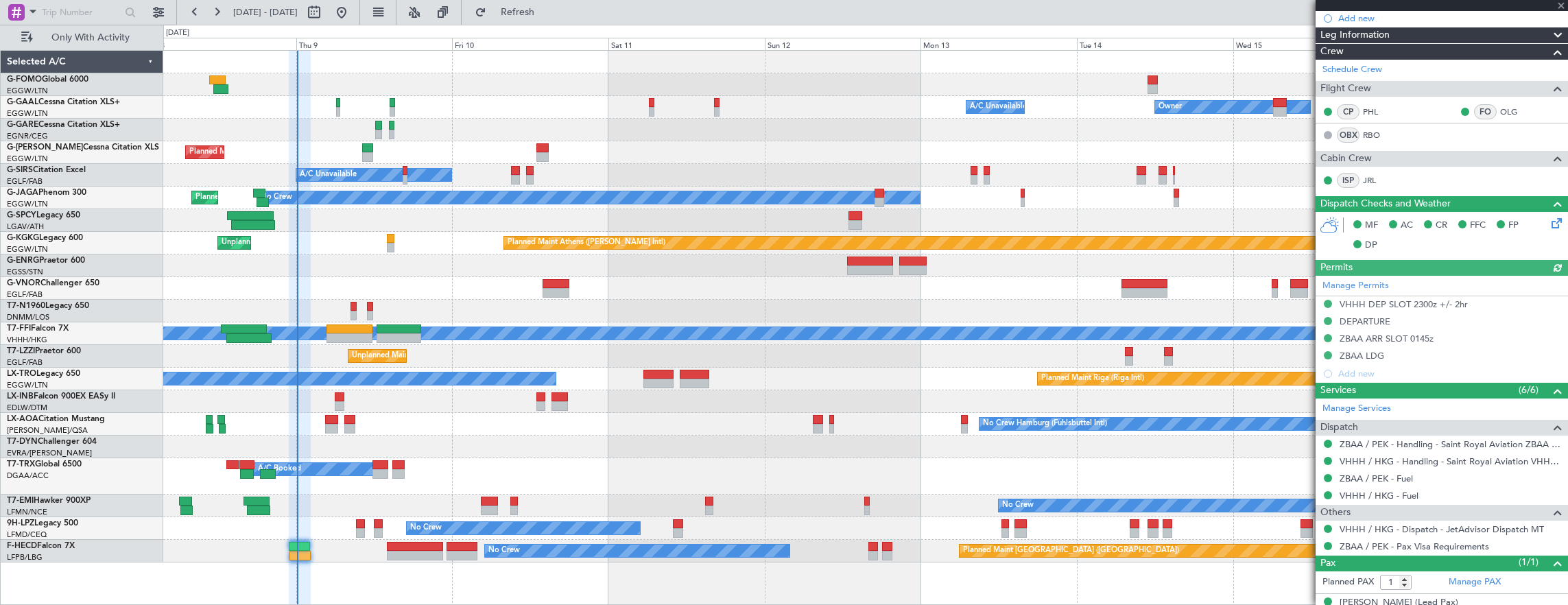
scroll to position [242, 0]
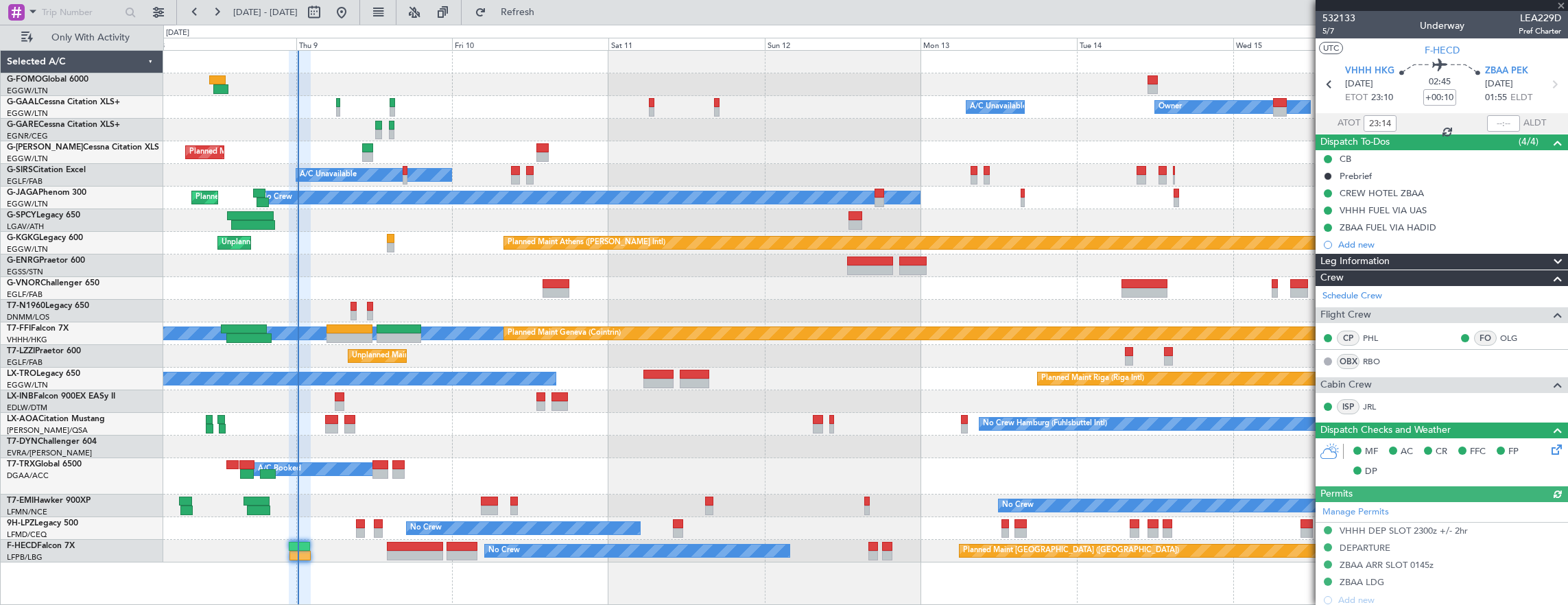
scroll to position [242, 0]
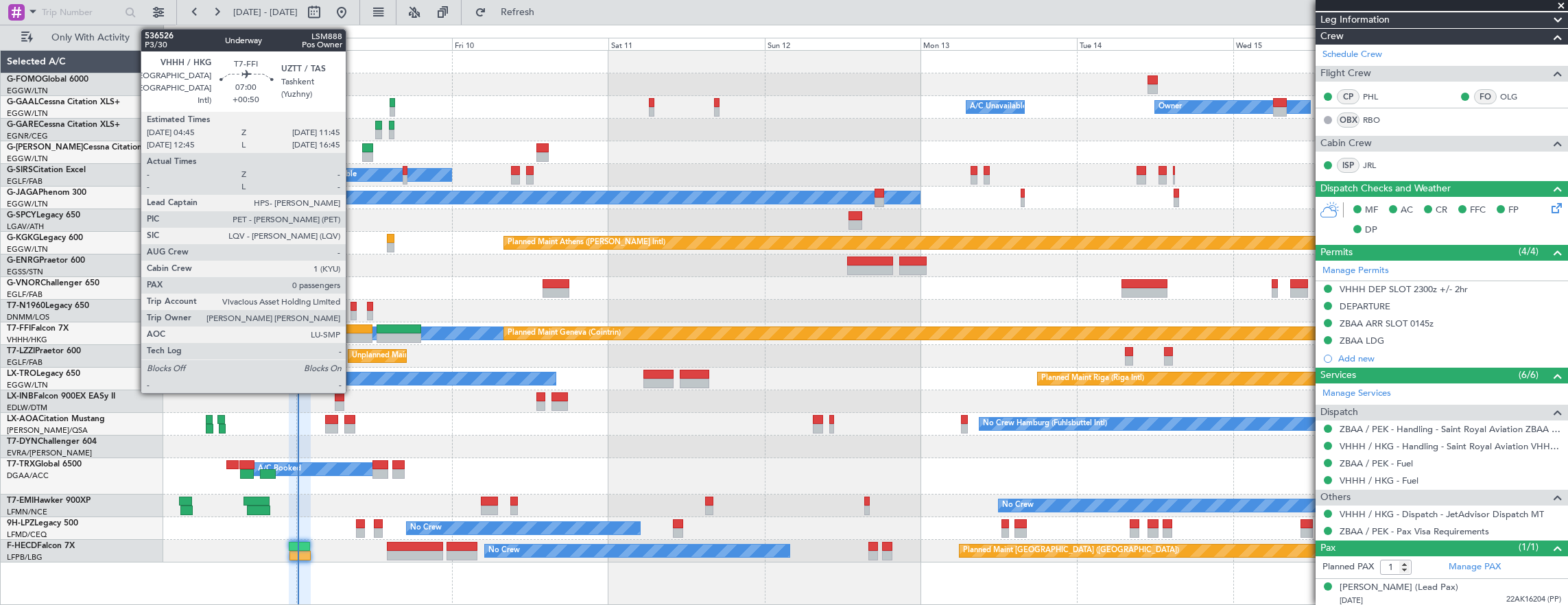
click at [352, 332] on div at bounding box center [349, 329] width 46 height 10
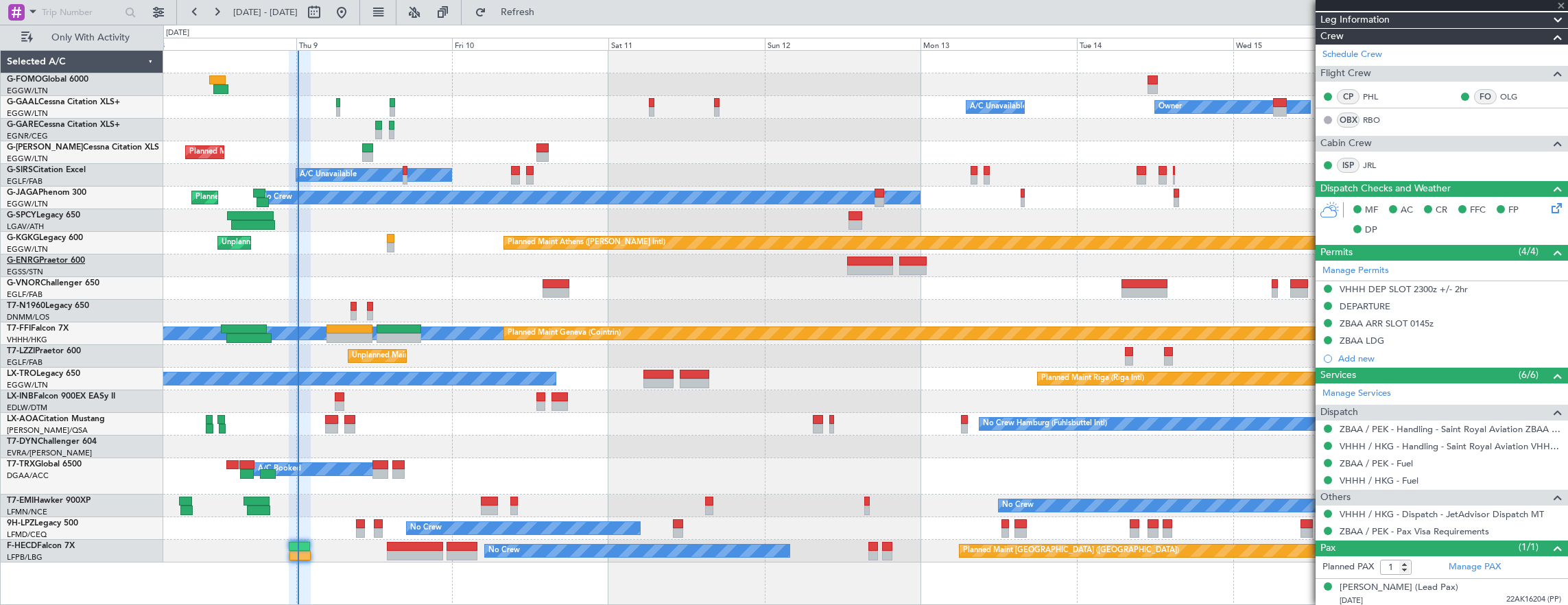
type input "+00:50"
type input "0"
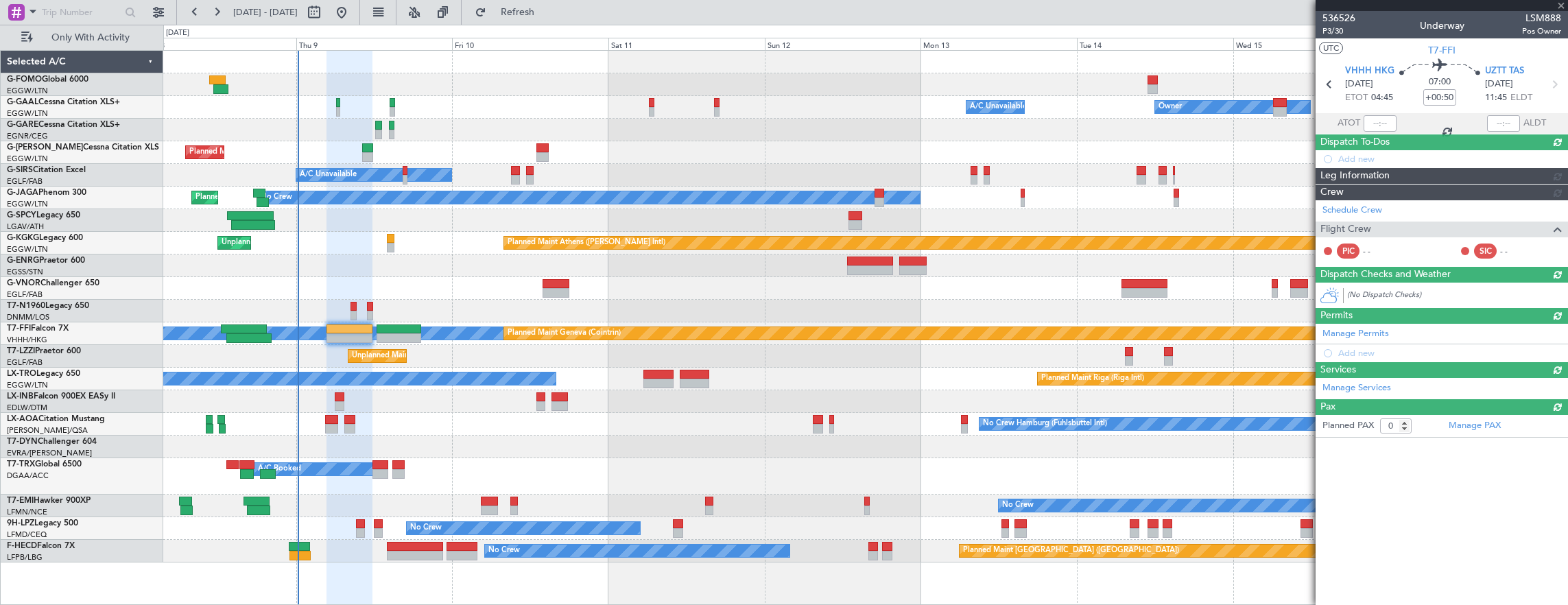
scroll to position [0, 0]
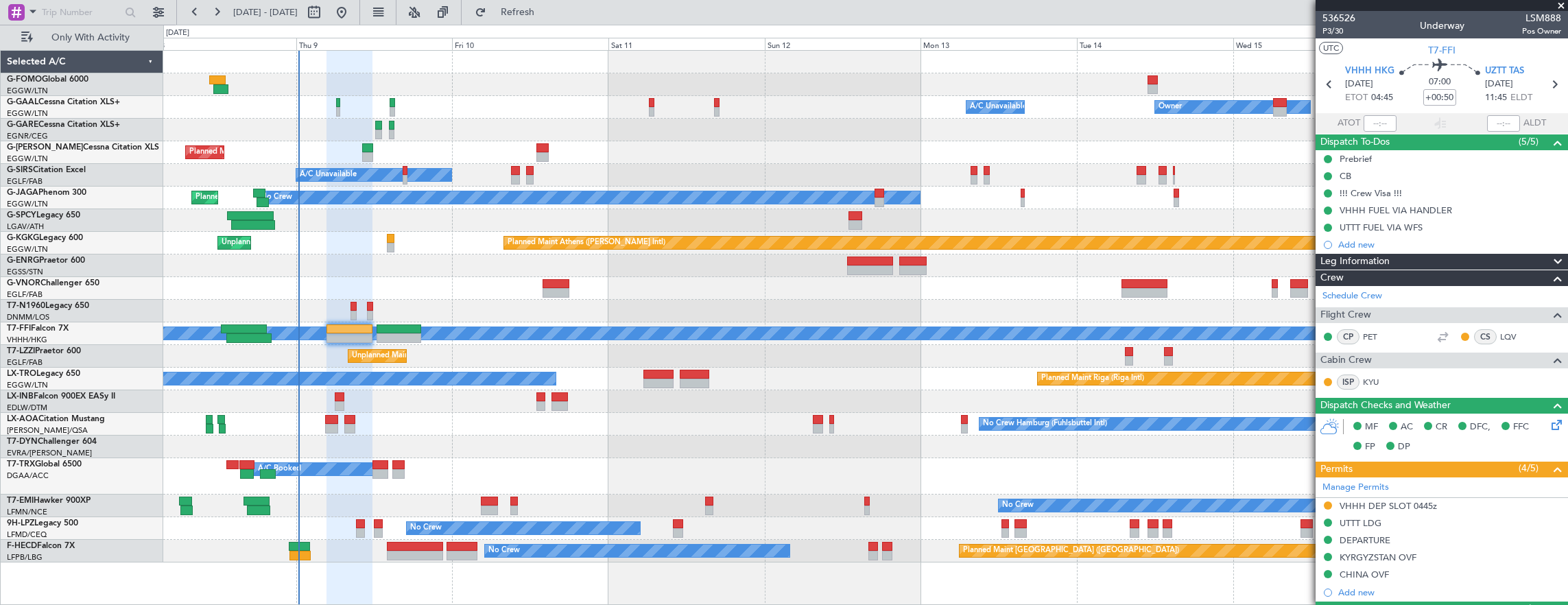
click at [441, 468] on div "A/C Booked A/C Booked A/C Booked" at bounding box center [865, 476] width 1405 height 36
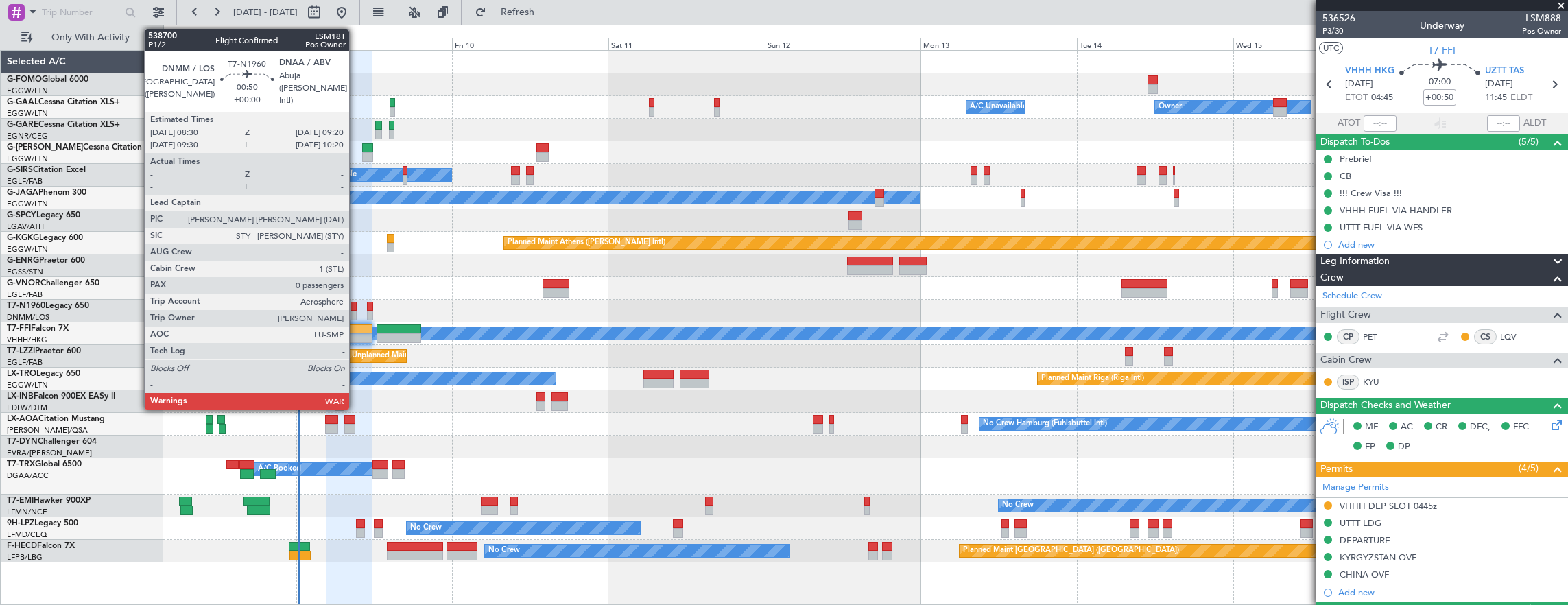
click at [355, 308] on div at bounding box center [353, 307] width 5 height 10
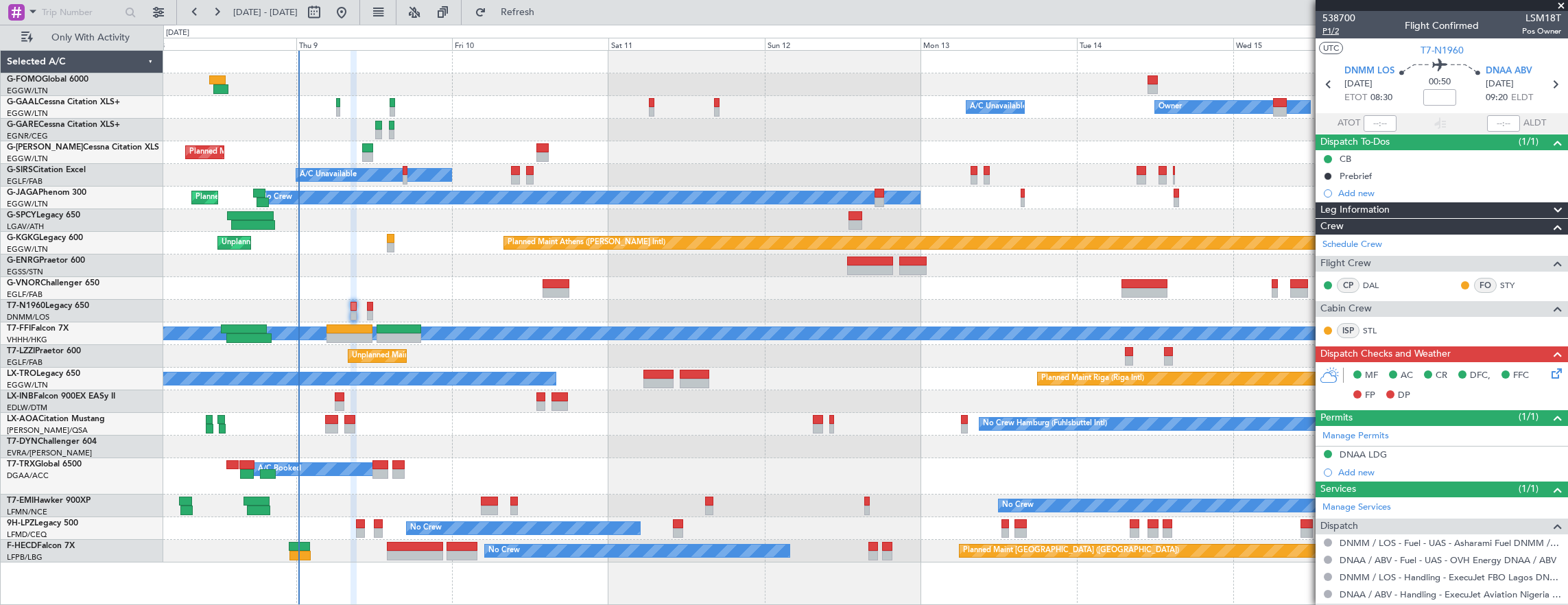
click at [1336, 30] on span "P1/2" at bounding box center [1338, 31] width 33 height 12
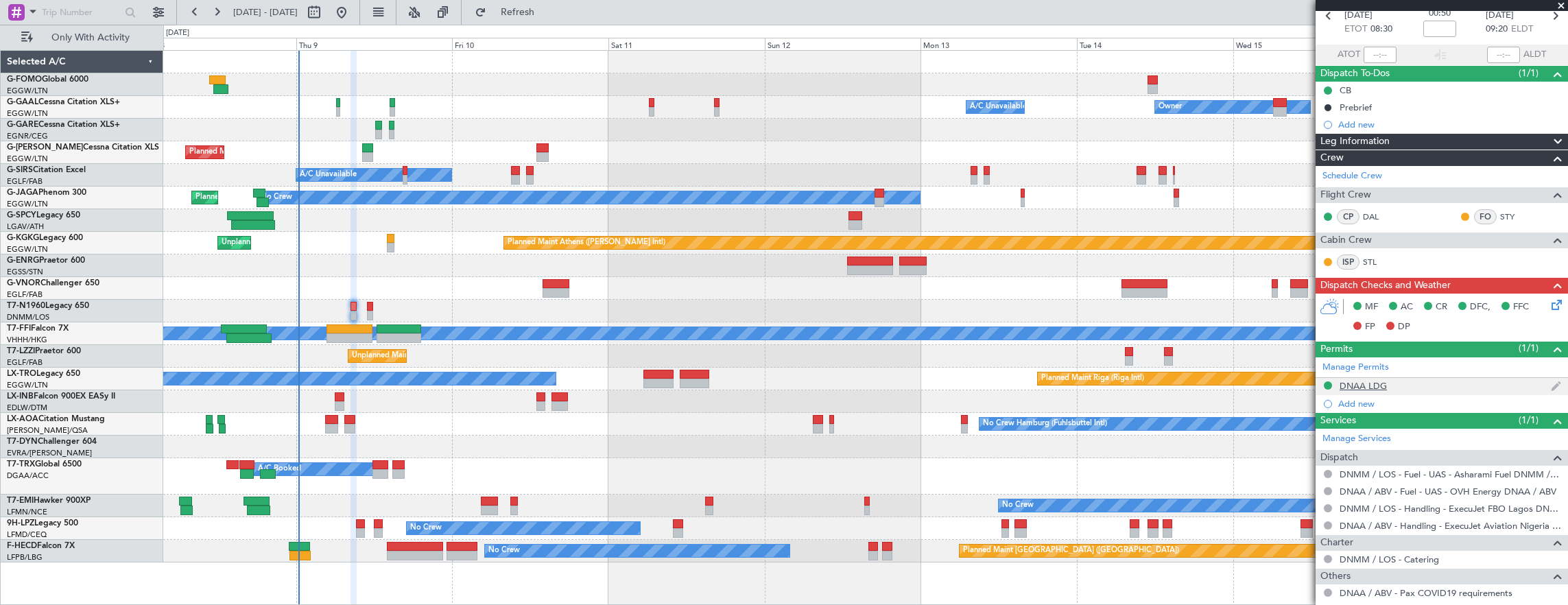
click at [1427, 390] on div "DNAA LDG" at bounding box center [1442, 386] width 252 height 17
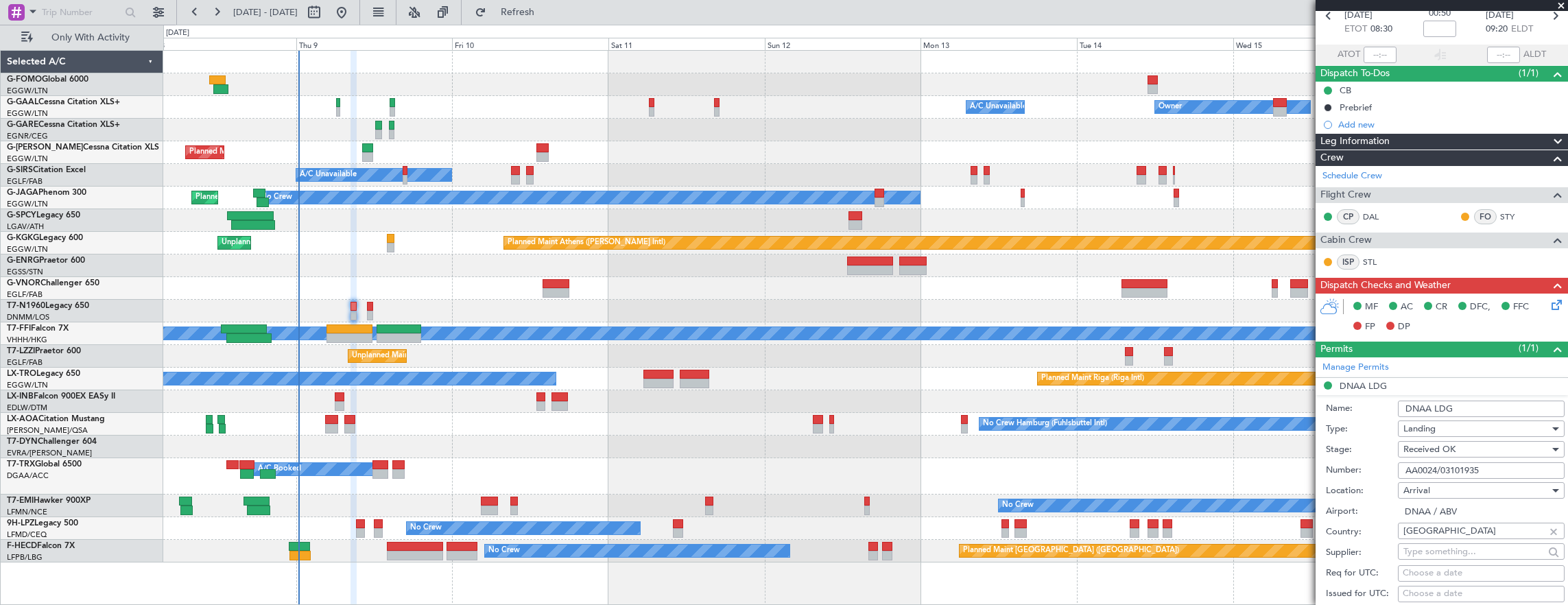
click at [1512, 465] on input "AA0024/03101935" at bounding box center [1481, 471] width 167 height 16
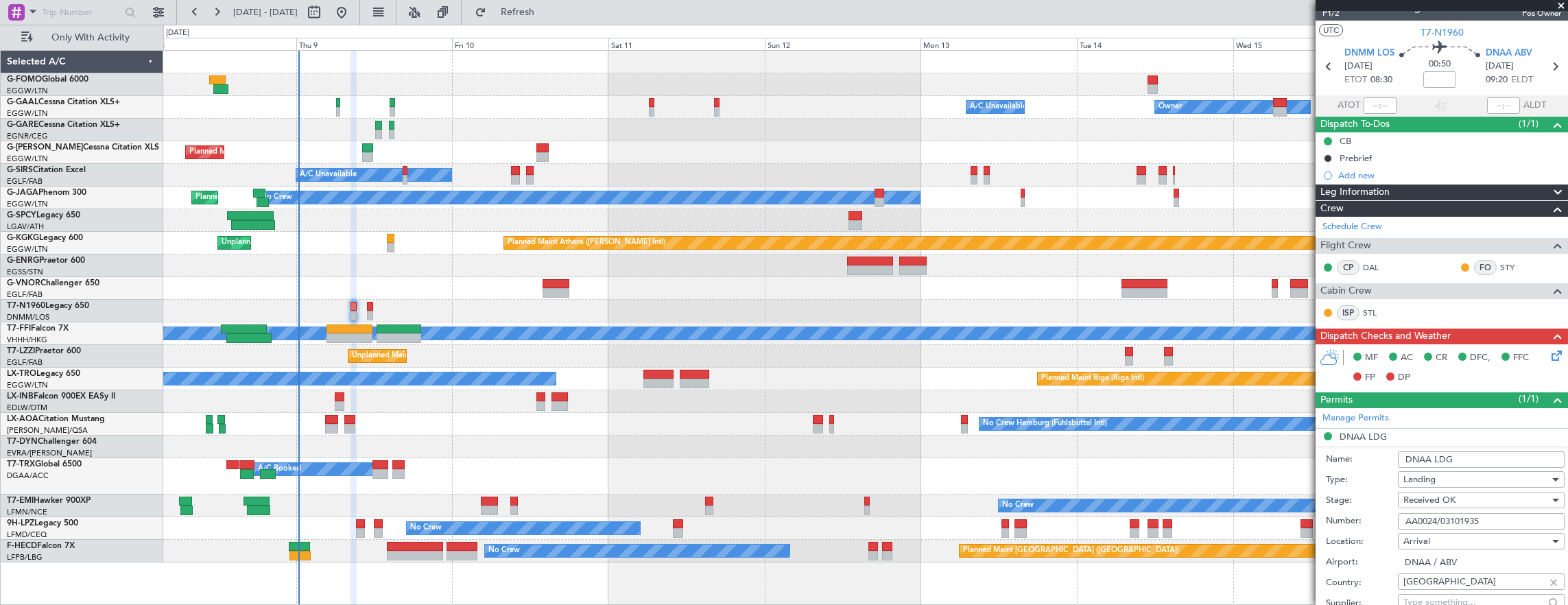
scroll to position [0, 0]
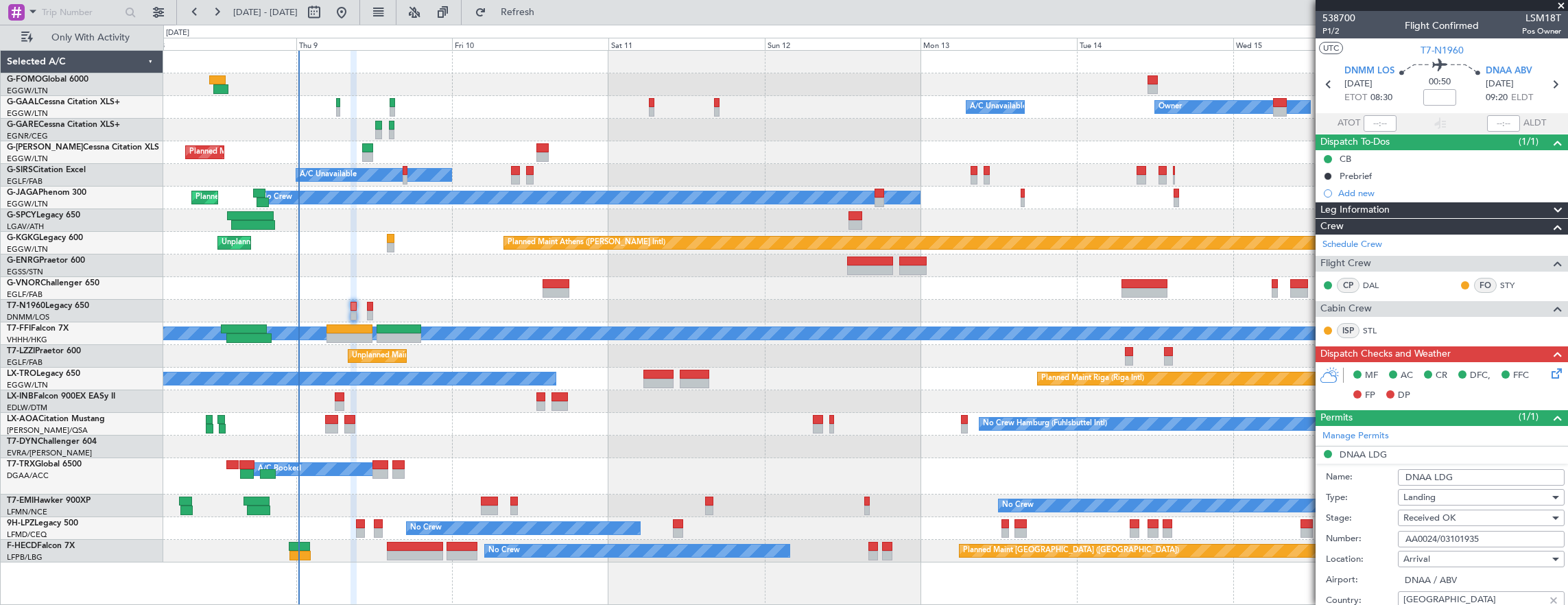
click at [1344, 37] on body "08 Oct 2025 - 17 Oct 2025 Refresh Quick Links Only With Activity Owner A/C Unav…" at bounding box center [784, 302] width 1568 height 605
click at [1330, 30] on span "P1/2" at bounding box center [1338, 31] width 33 height 12
click at [1344, 38] on div "538700 P1/2 Flight Confirmed LSM18T Pos Owner" at bounding box center [1442, 24] width 252 height 27
click at [1336, 32] on span "P1/2" at bounding box center [1338, 31] width 33 height 12
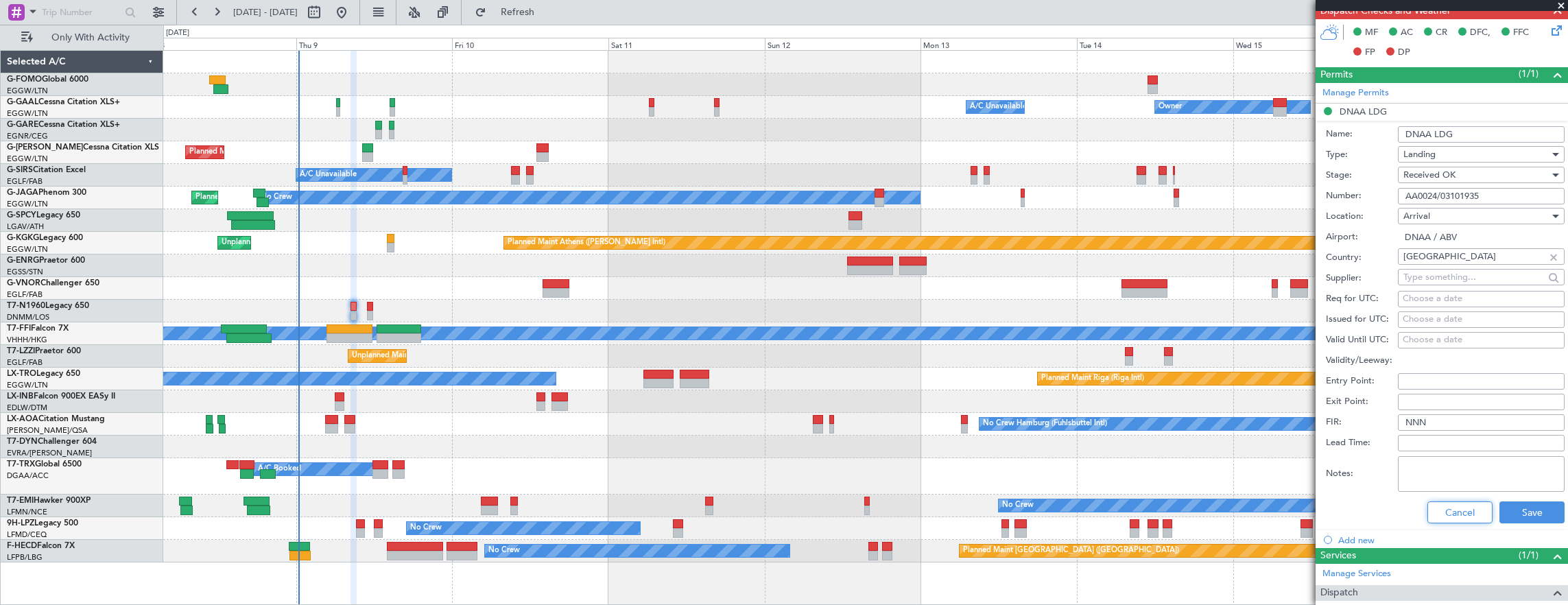
click at [1452, 512] on button "Cancel" at bounding box center [1460, 512] width 65 height 22
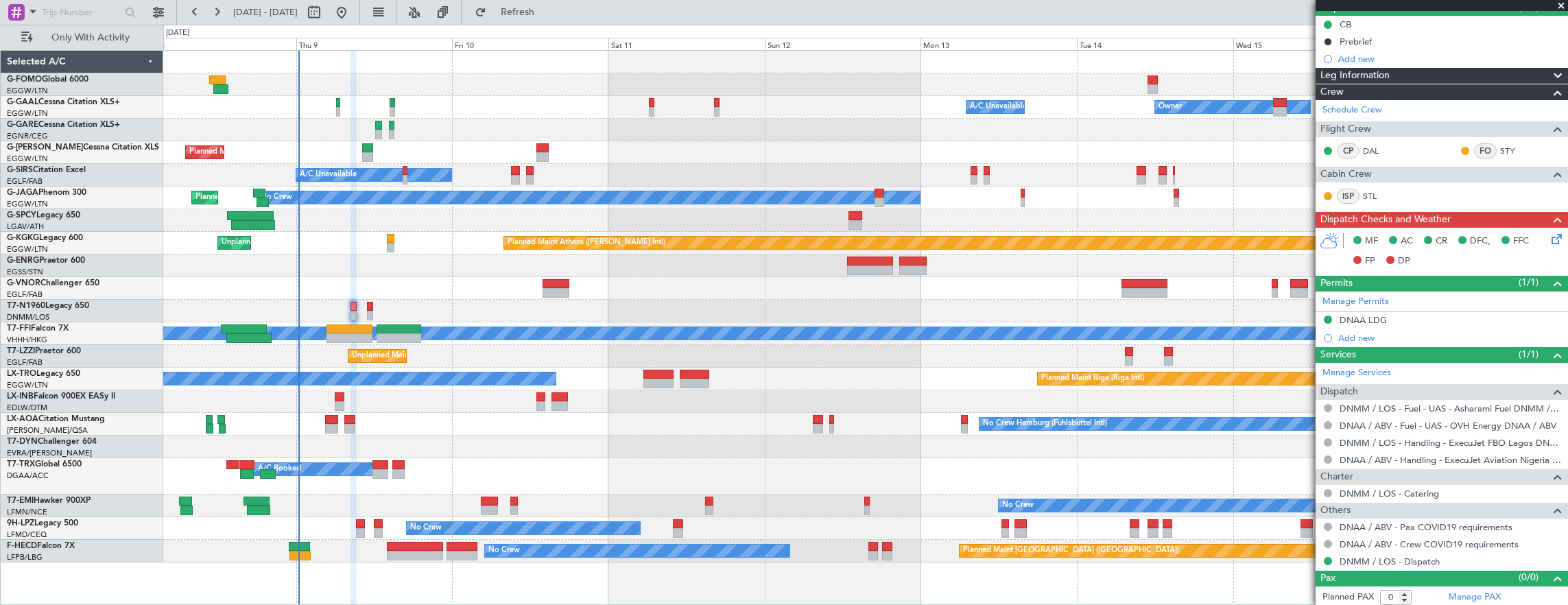
click at [1548, 240] on icon at bounding box center [1554, 236] width 11 height 11
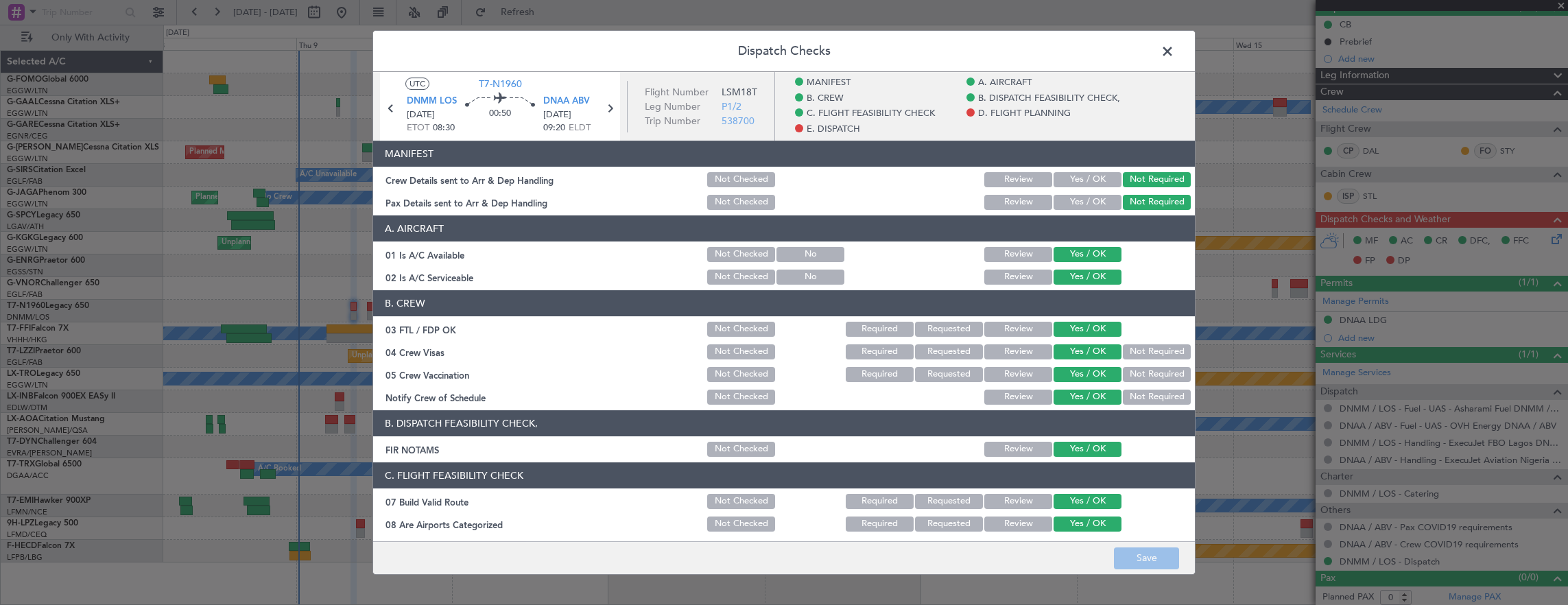
click at [1174, 53] on span at bounding box center [1174, 55] width 0 height 27
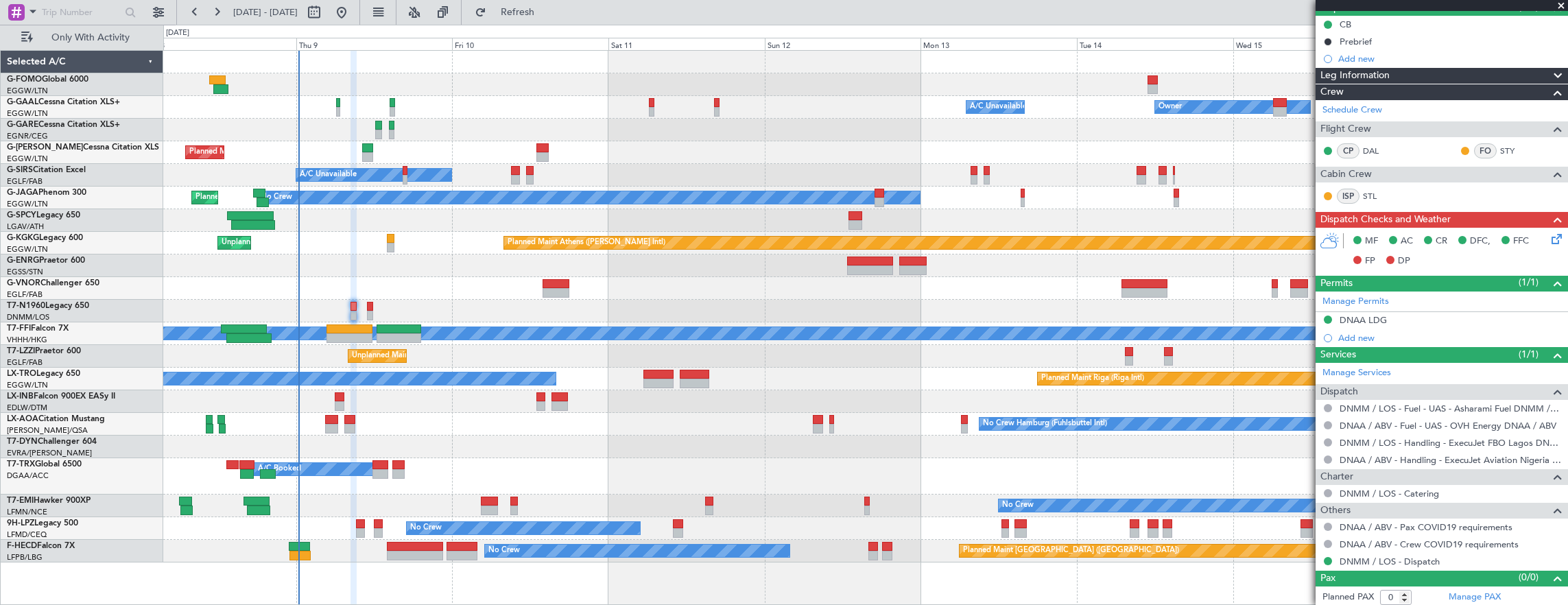
click at [1548, 236] on icon at bounding box center [1554, 236] width 11 height 11
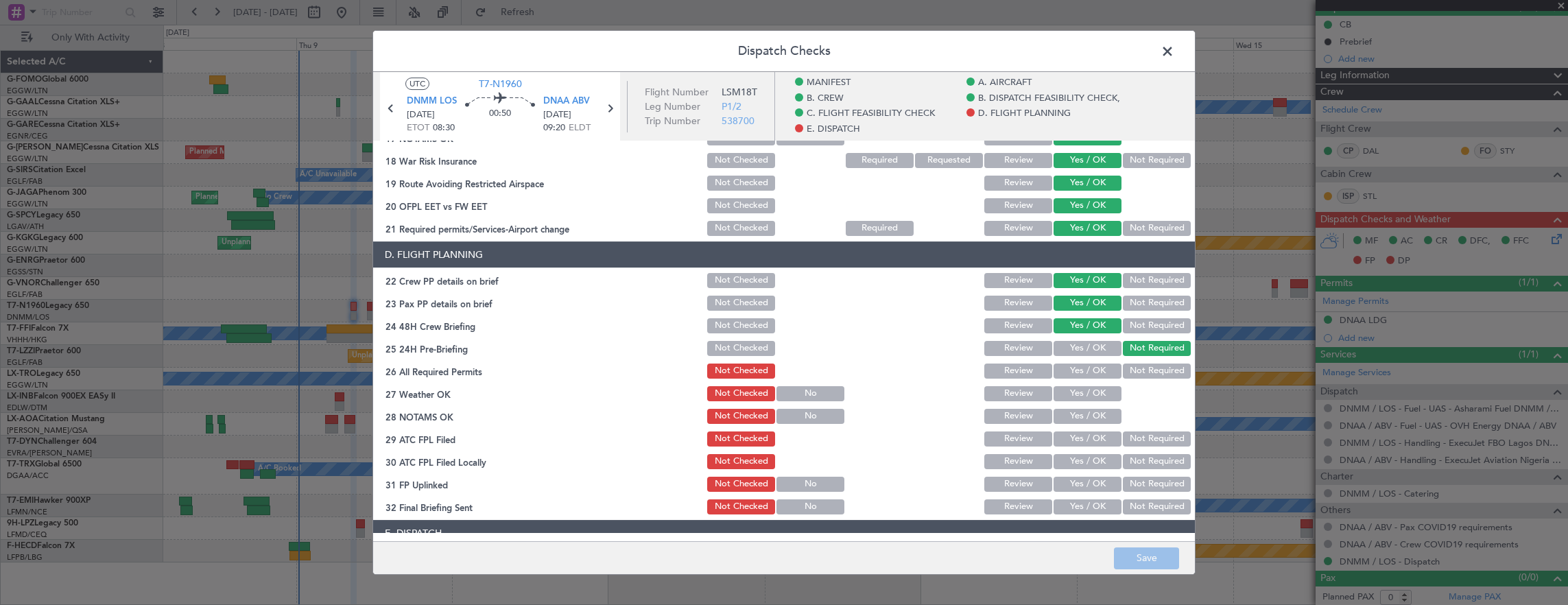
scroll to position [755, 0]
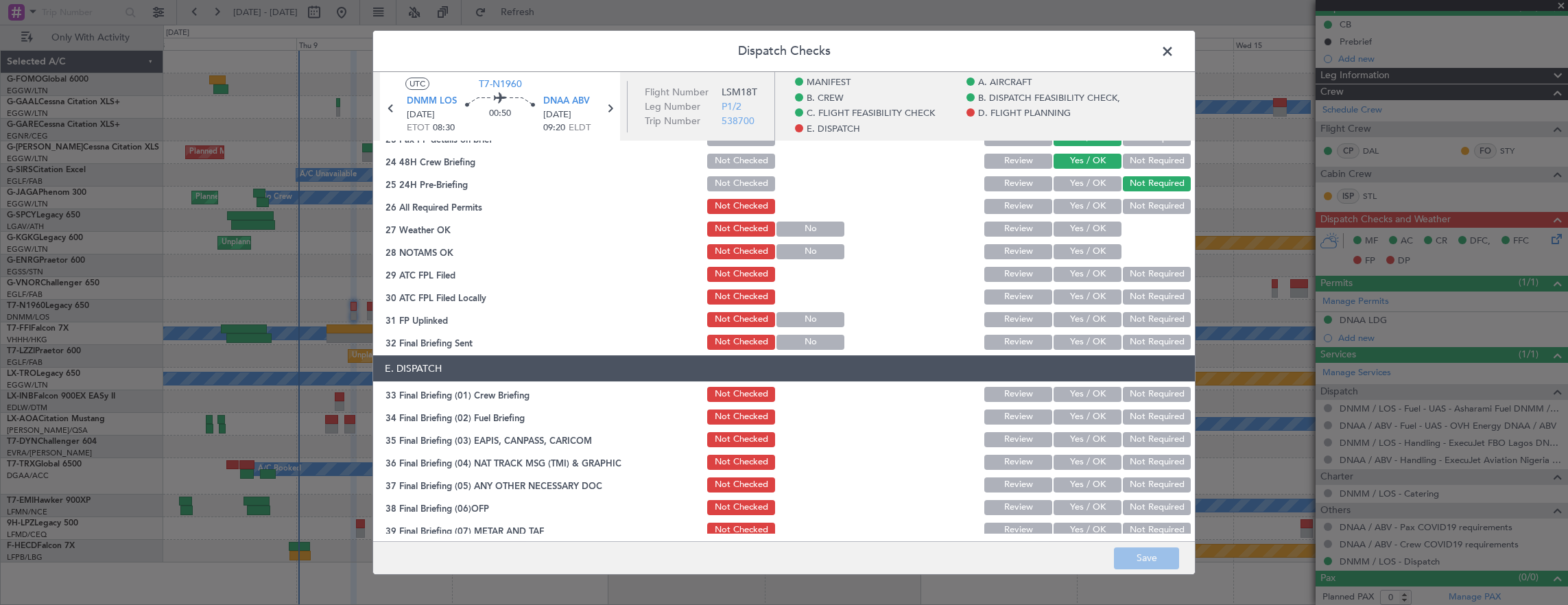
click at [1078, 199] on button "Yes / OK" at bounding box center [1087, 206] width 68 height 15
click at [1077, 234] on button "Yes / OK" at bounding box center [1087, 229] width 68 height 15
click at [1077, 250] on button "Yes / OK" at bounding box center [1087, 252] width 68 height 15
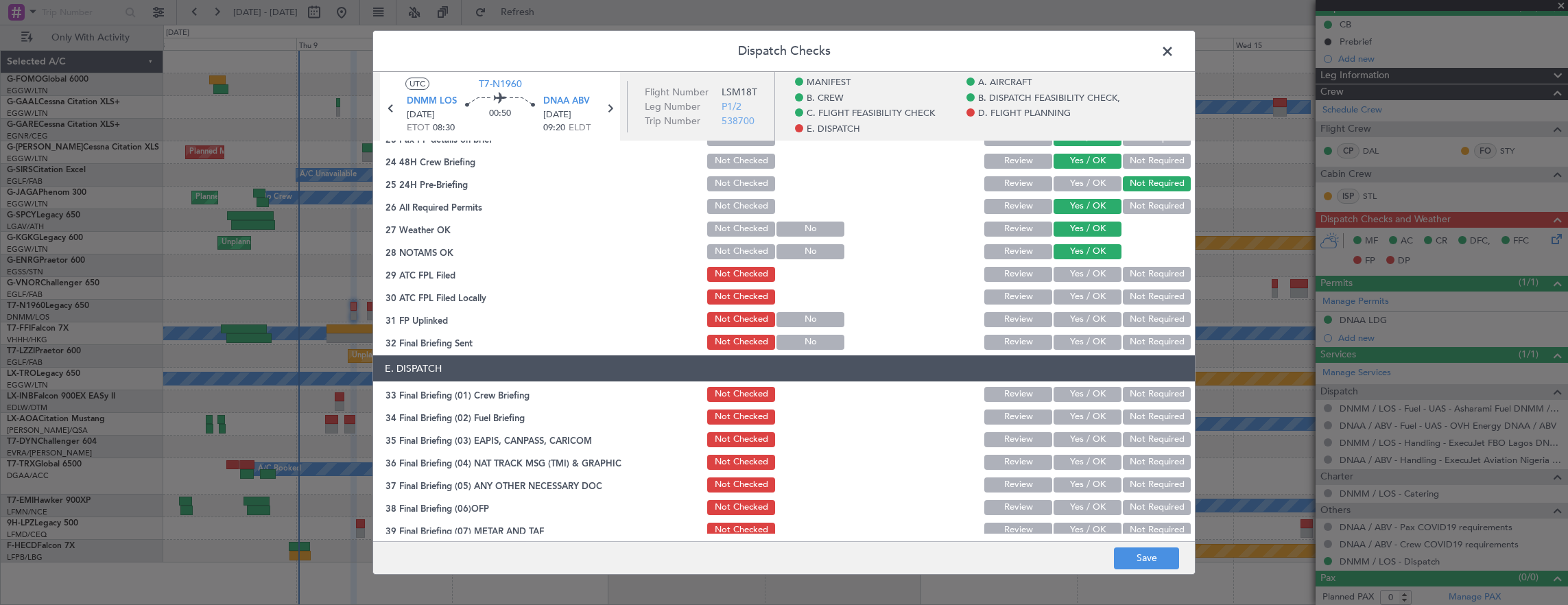
click at [1078, 269] on button "Yes / OK" at bounding box center [1087, 274] width 68 height 15
click at [1072, 289] on button "Yes / OK" at bounding box center [1087, 297] width 68 height 15
drag, startPoint x: 1075, startPoint y: 308, endPoint x: 1074, endPoint y: 318, distance: 10.0
click at [1075, 308] on section "D. FLIGHT PLANNING 22 Crew PP details on brief Not Checked Review Yes / OK Not …" at bounding box center [784, 214] width 822 height 275
click at [1074, 318] on button "Yes / OK" at bounding box center [1087, 319] width 68 height 15
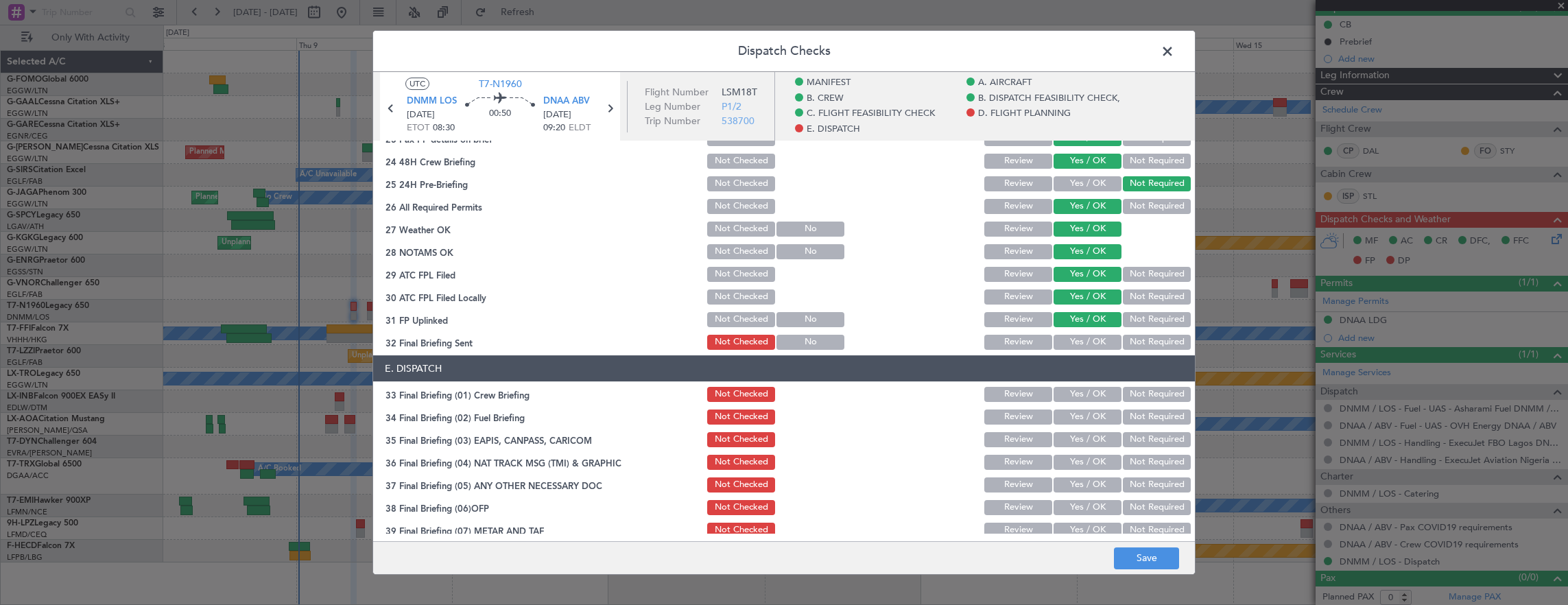
drag, startPoint x: 1162, startPoint y: 337, endPoint x: 1153, endPoint y: 341, distance: 9.8
click at [1160, 337] on button "Not Required" at bounding box center [1156, 342] width 68 height 15
drag, startPoint x: 1078, startPoint y: 386, endPoint x: 1075, endPoint y: 399, distance: 13.3
click at [1078, 387] on button "Yes / OK" at bounding box center [1087, 394] width 68 height 15
click at [1078, 421] on button "Yes / OK" at bounding box center [1087, 417] width 68 height 15
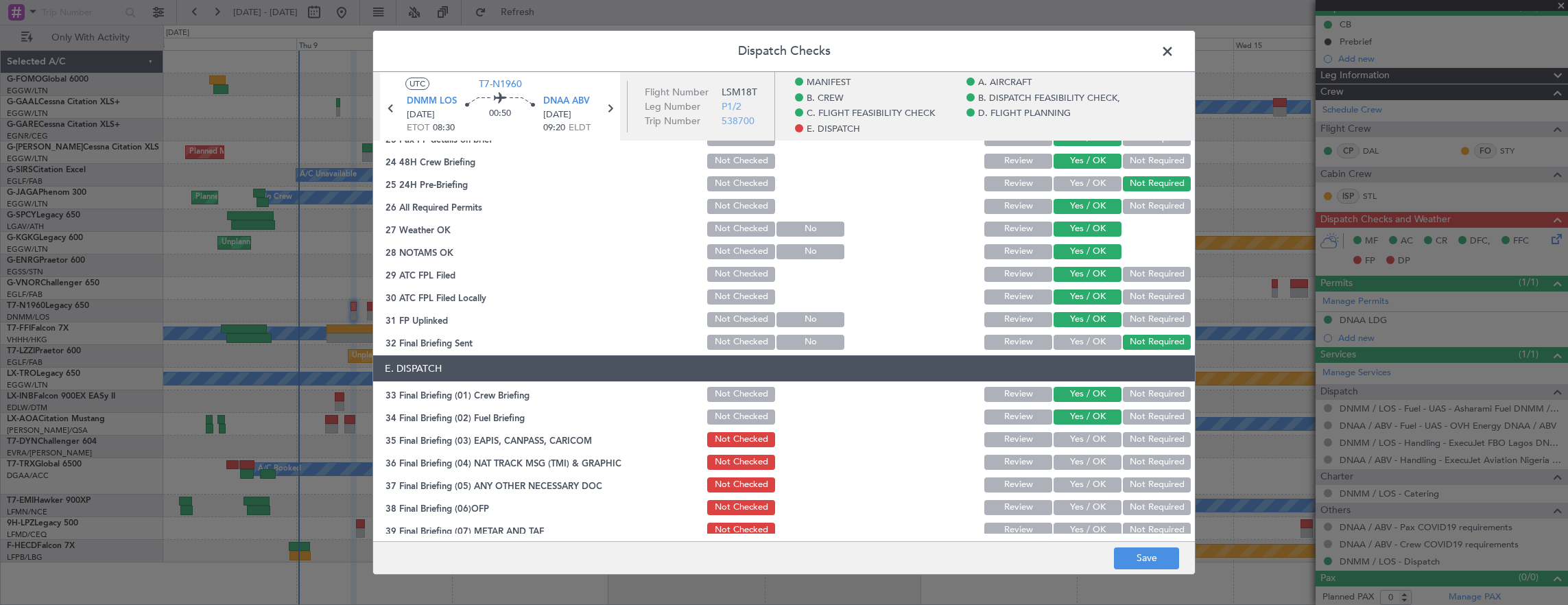
click at [1159, 434] on button "Not Required" at bounding box center [1156, 439] width 68 height 15
click at [1153, 458] on button "Not Required" at bounding box center [1156, 463] width 68 height 15
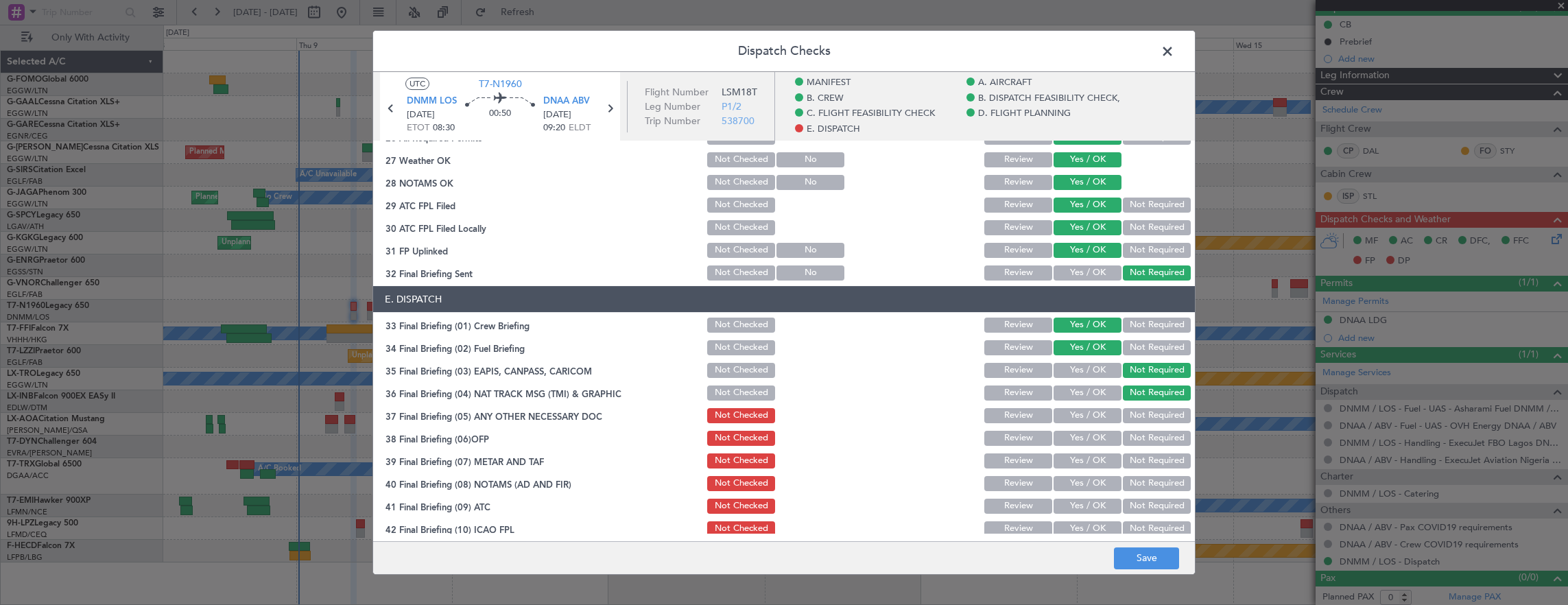
scroll to position [877, 0]
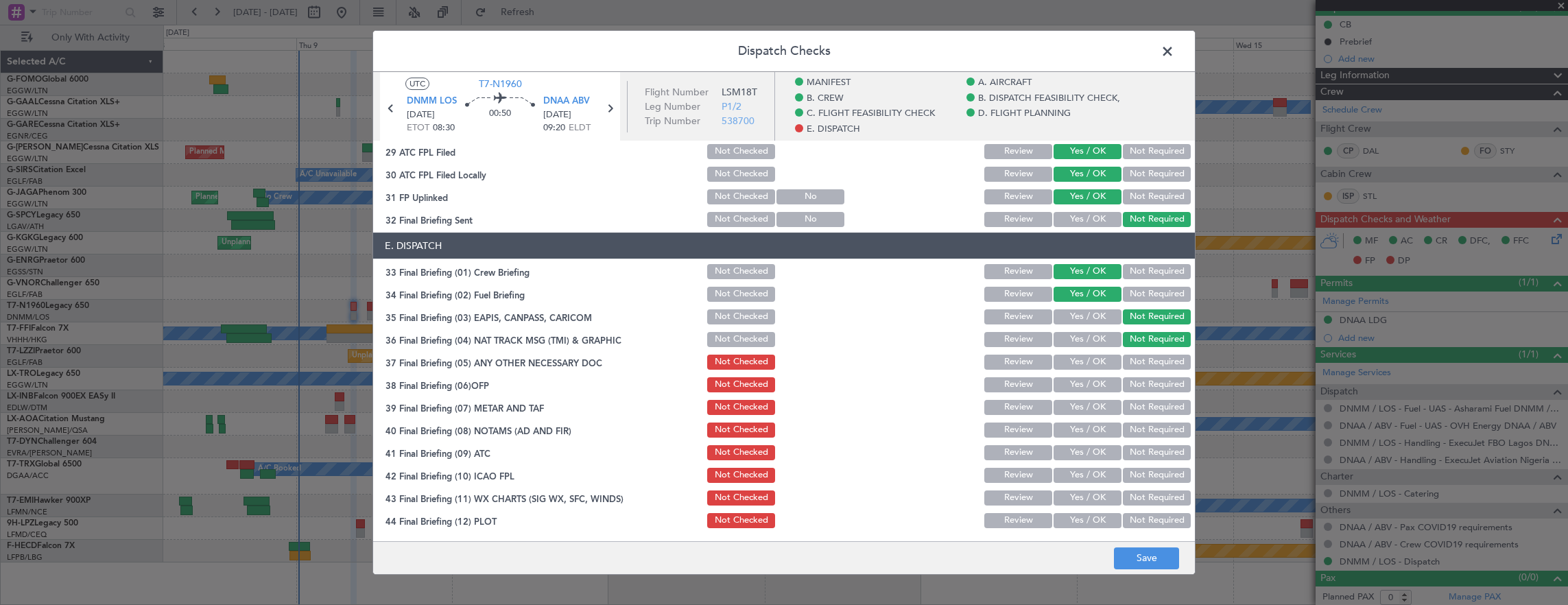
click at [1089, 353] on div "Yes / OK" at bounding box center [1086, 362] width 69 height 19
click at [1090, 361] on button "Yes / OK" at bounding box center [1087, 362] width 68 height 15
click at [1092, 394] on div "Yes / OK" at bounding box center [1086, 384] width 69 height 19
drag, startPoint x: 1095, startPoint y: 408, endPoint x: 1095, endPoint y: 426, distance: 18.0
click at [1096, 408] on button "Yes / OK" at bounding box center [1087, 408] width 68 height 15
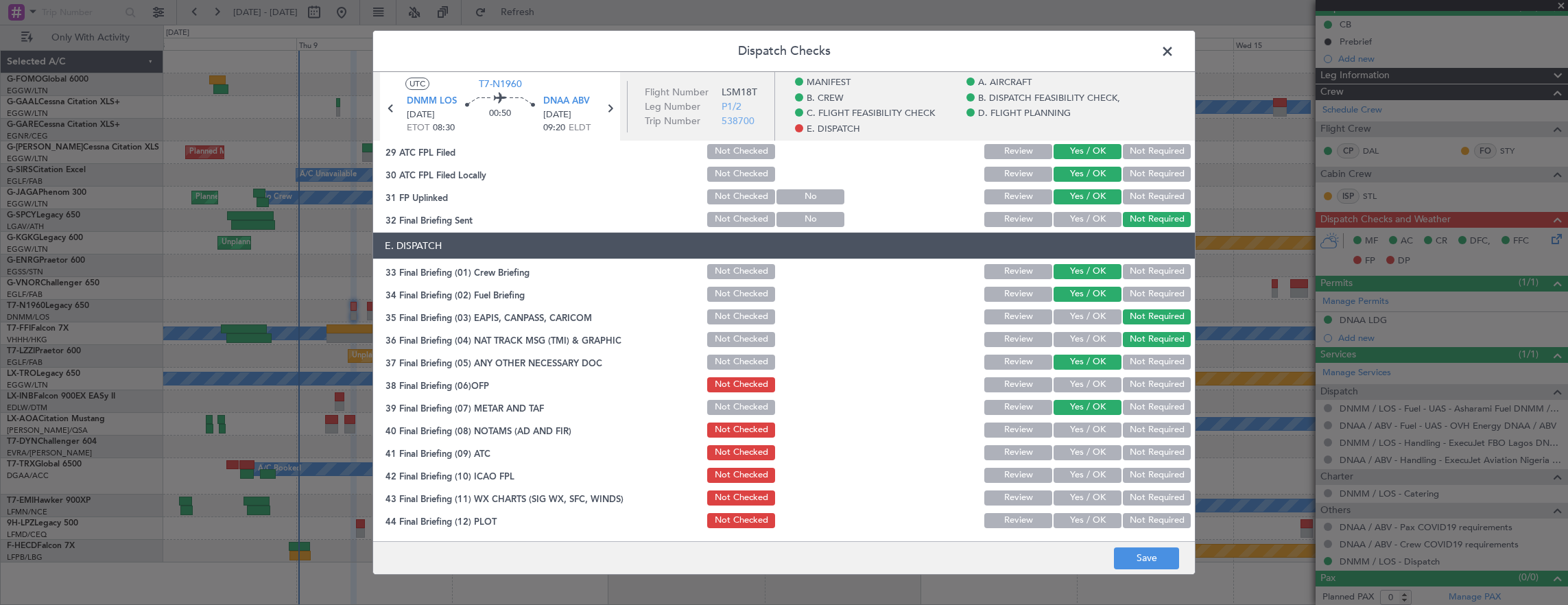
click at [1095, 426] on button "Yes / OK" at bounding box center [1087, 430] width 68 height 15
drag, startPoint x: 1085, startPoint y: 364, endPoint x: 1085, endPoint y: 371, distance: 7.0
click at [1085, 366] on button "Yes / OK" at bounding box center [1087, 362] width 68 height 15
click at [1085, 384] on button "Yes / OK" at bounding box center [1087, 385] width 68 height 15
click at [1078, 441] on section "E. DISPATCH 33 Final Briefing (01) Crew Briefing Not Checked Review Yes / OK No…" at bounding box center [784, 381] width 822 height 298
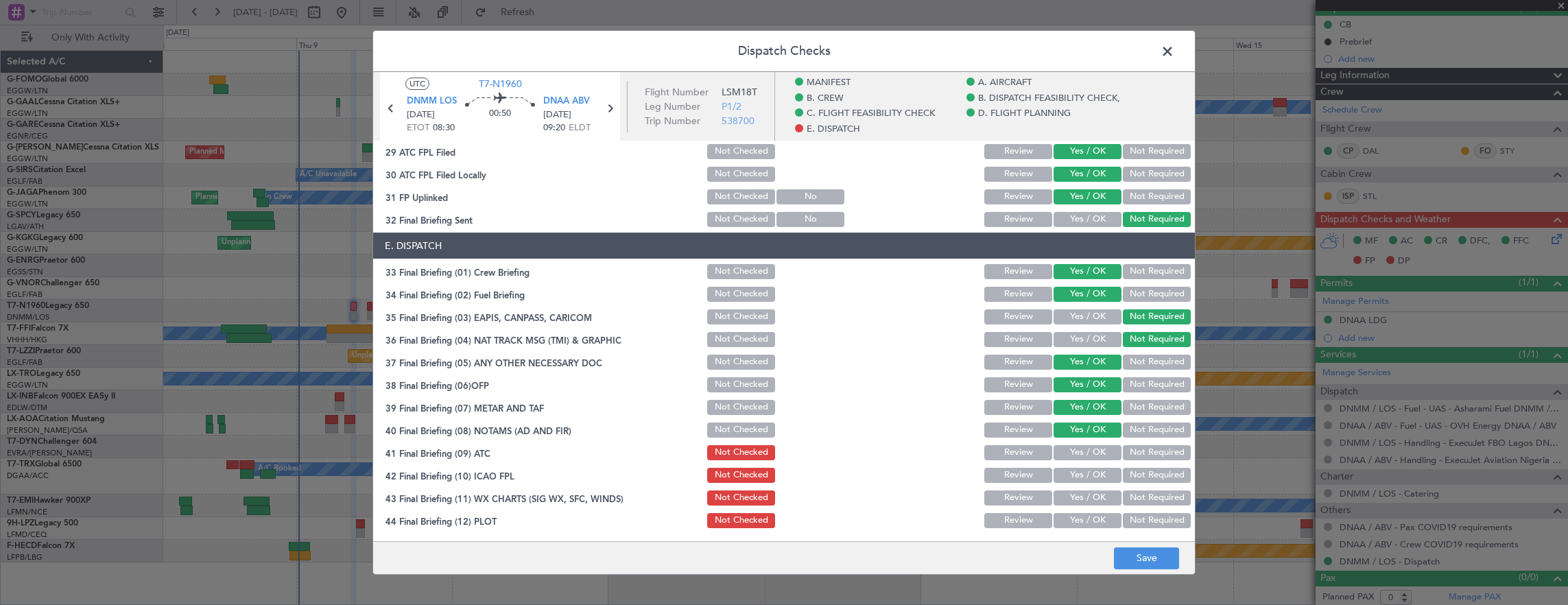
click at [1078, 451] on button "Yes / OK" at bounding box center [1087, 453] width 68 height 15
click at [1072, 468] on button "Yes / OK" at bounding box center [1087, 475] width 68 height 15
click at [1083, 504] on button "Yes / OK" at bounding box center [1087, 498] width 68 height 15
drag, startPoint x: 1083, startPoint y: 500, endPoint x: 1082, endPoint y: 508, distance: 8.1
click at [1083, 501] on button "Yes / OK" at bounding box center [1087, 498] width 68 height 15
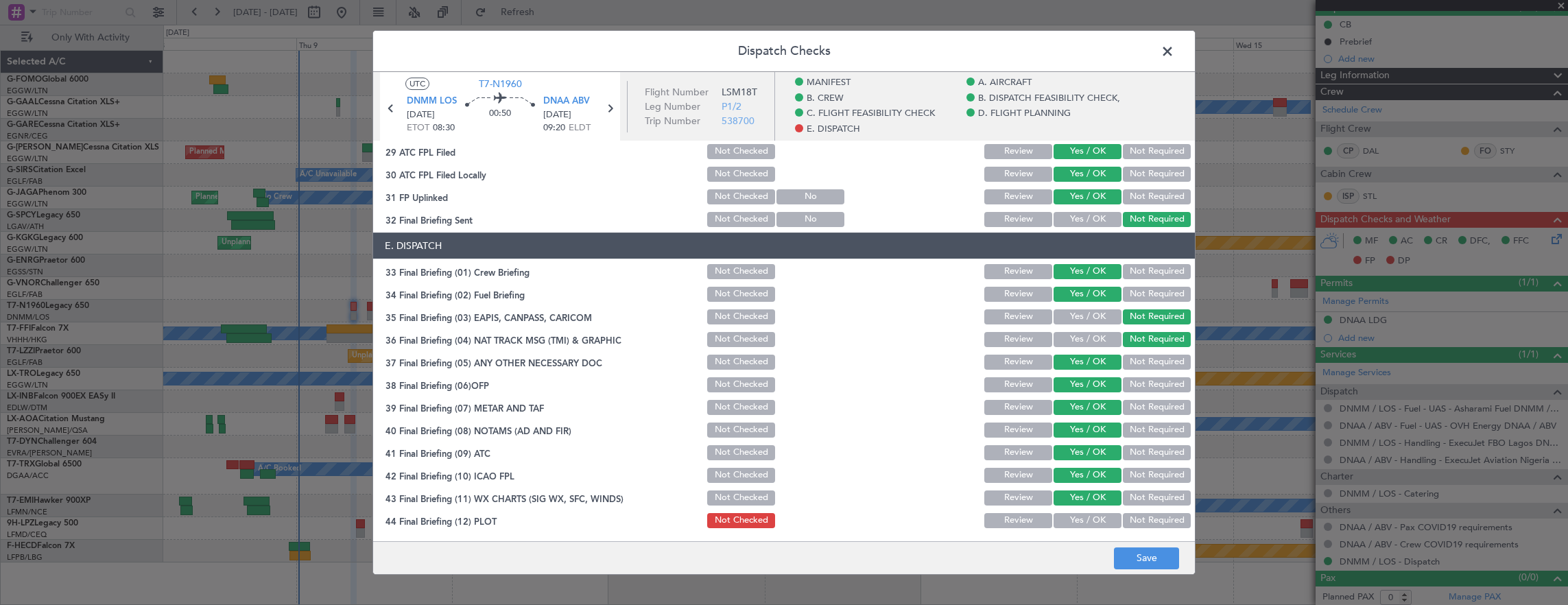
click at [1075, 539] on main "UTC T7-N1960 DNMM LOS 09/10/2025 ETOT 08:30 00:50 DNAA ABV 09/10/2025 09:20 ELD…" at bounding box center [784, 309] width 822 height 475
click at [1075, 523] on button "Yes / OK" at bounding box center [1087, 520] width 68 height 15
click at [1140, 560] on button "Save" at bounding box center [1146, 558] width 65 height 22
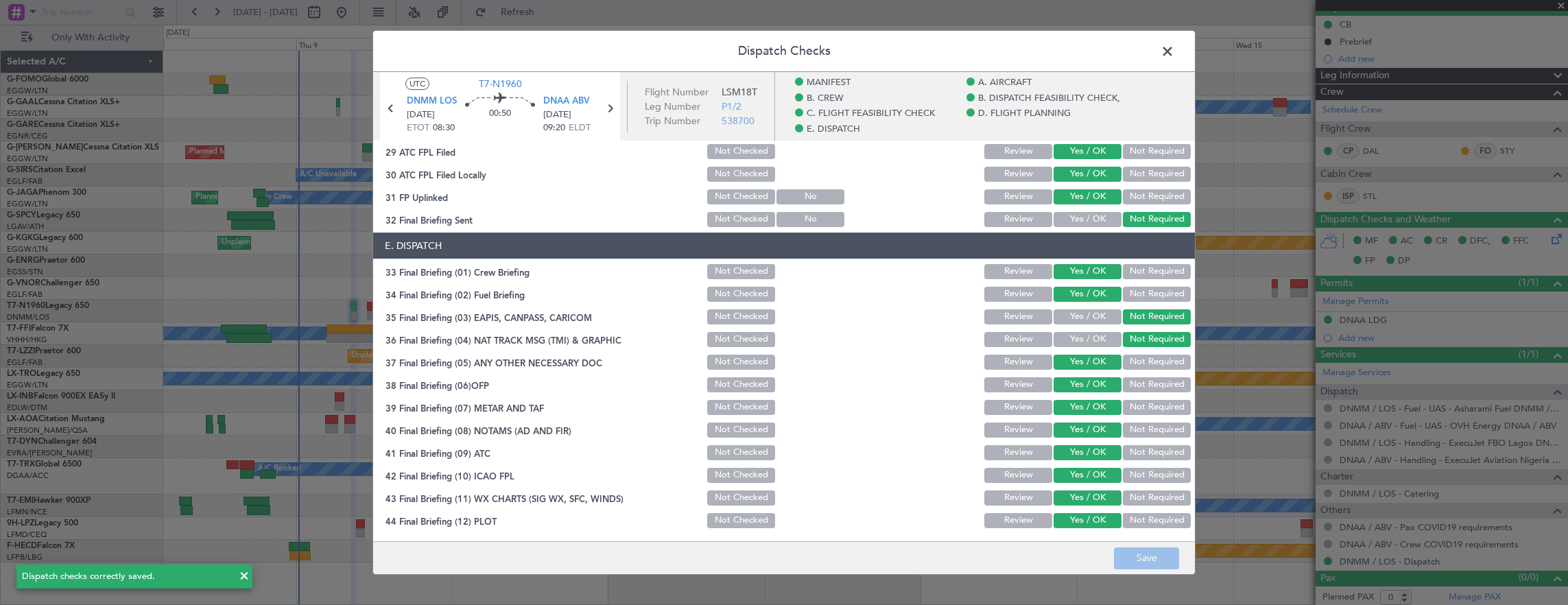
click at [1174, 49] on span at bounding box center [1174, 55] width 0 height 27
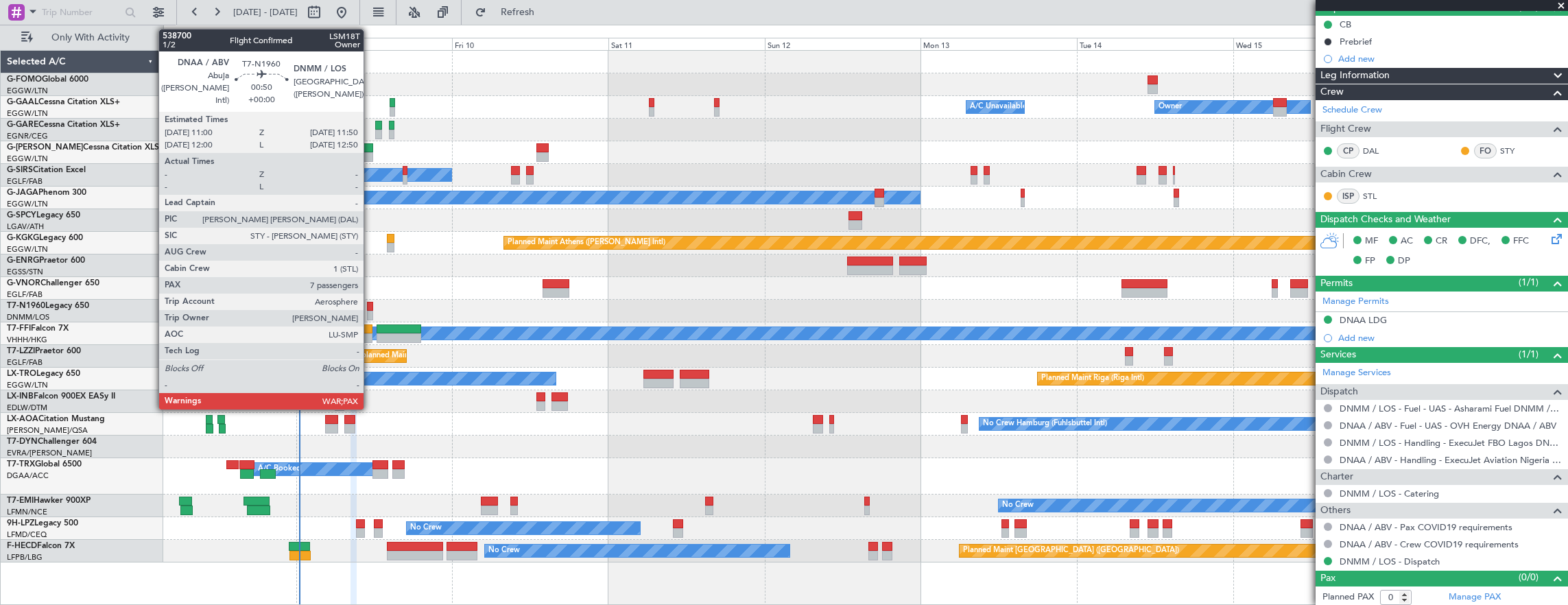
click at [370, 302] on div at bounding box center [369, 307] width 5 height 10
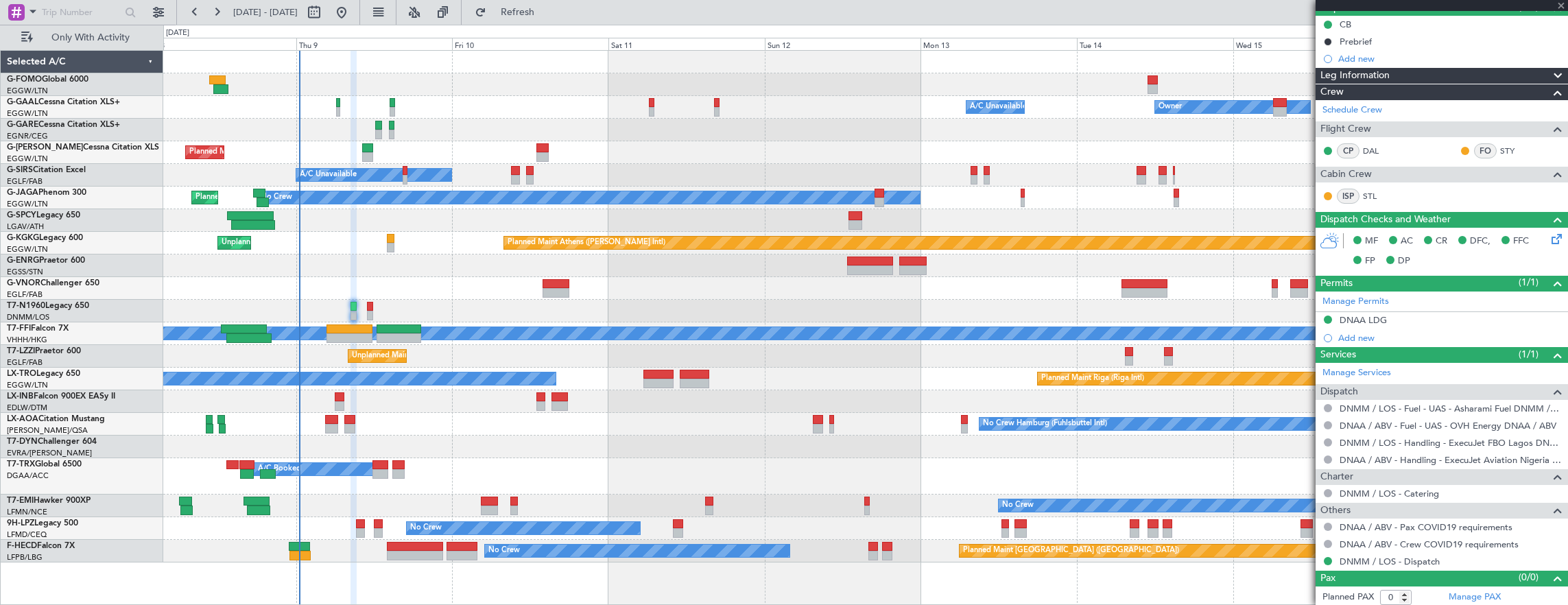
type input "7"
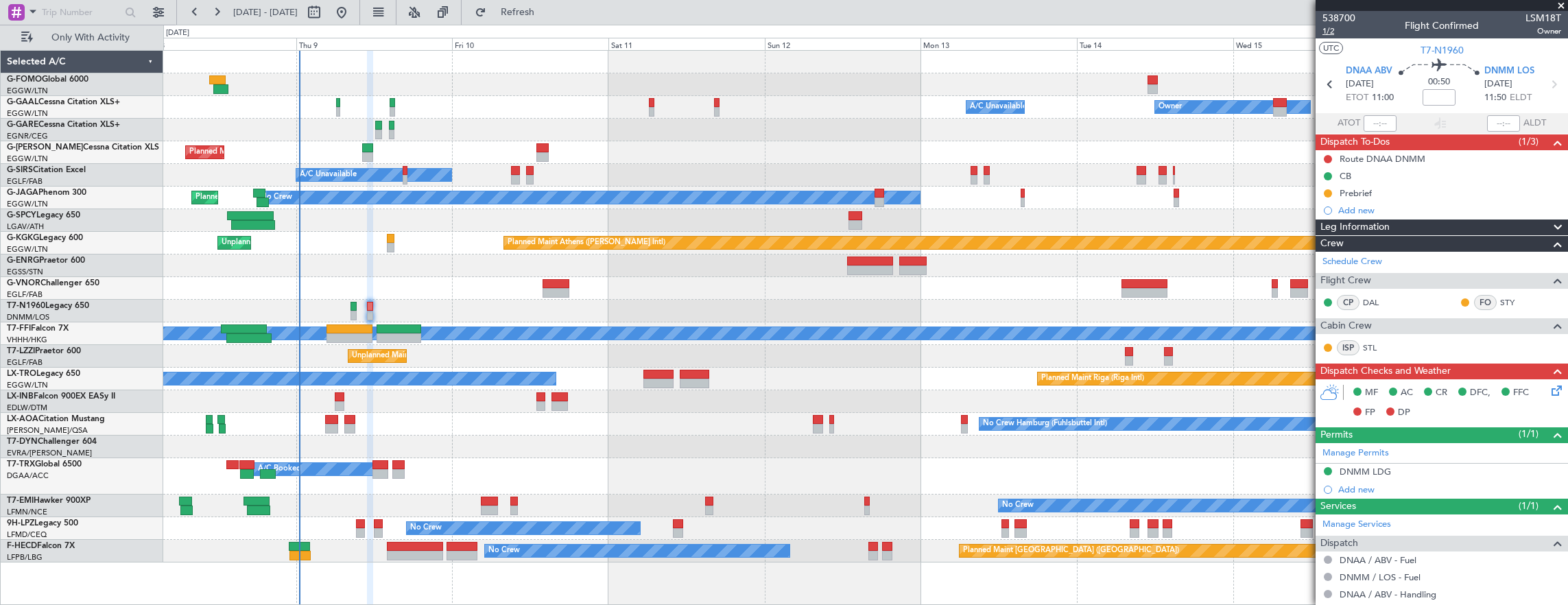
click at [1326, 30] on span "1/2" at bounding box center [1338, 31] width 33 height 12
click at [1324, 159] on button at bounding box center [1327, 159] width 8 height 8
drag, startPoint x: 1344, startPoint y: 215, endPoint x: 1314, endPoint y: 216, distance: 30.0
click at [1343, 215] on span "Completed" at bounding box center [1334, 218] width 45 height 14
drag, startPoint x: 1326, startPoint y: 192, endPoint x: 1318, endPoint y: 228, distance: 36.9
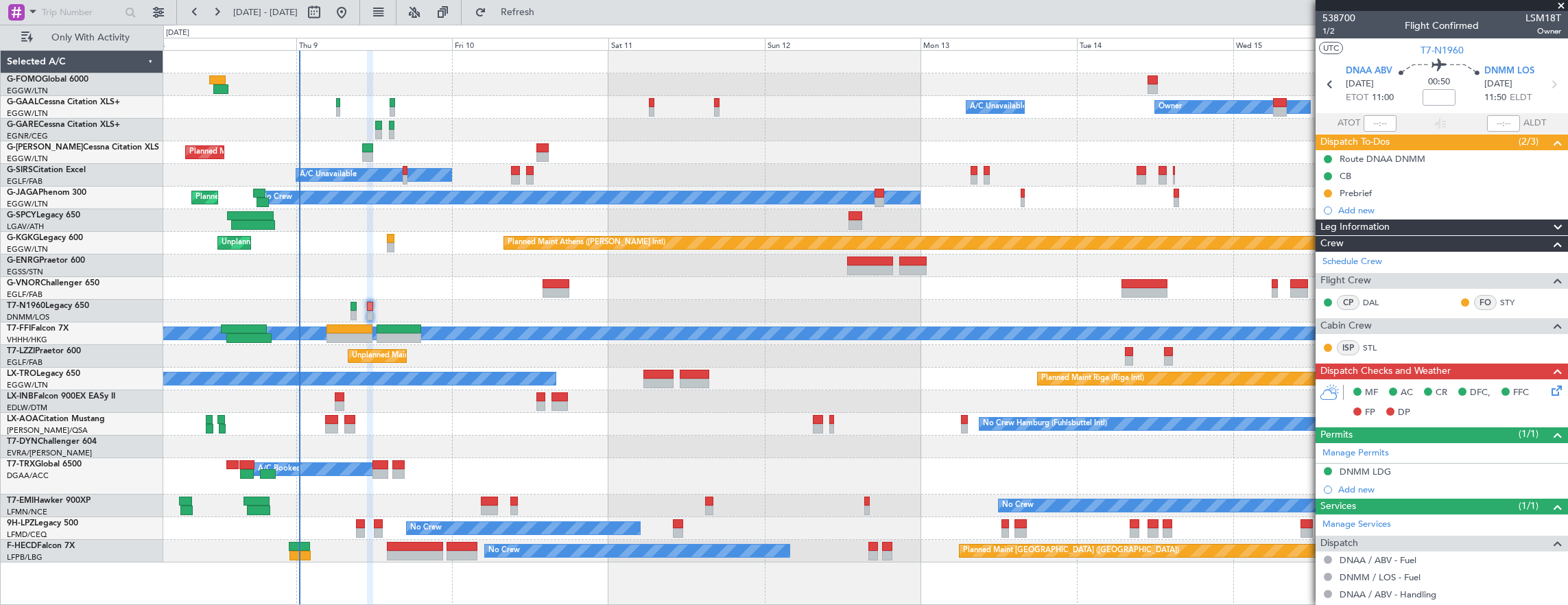
click at [1326, 192] on button at bounding box center [1327, 193] width 8 height 8
click at [1324, 270] on span "Cancelled" at bounding box center [1329, 273] width 39 height 14
click at [1429, 468] on div "DNMM LDG" at bounding box center [1442, 472] width 252 height 17
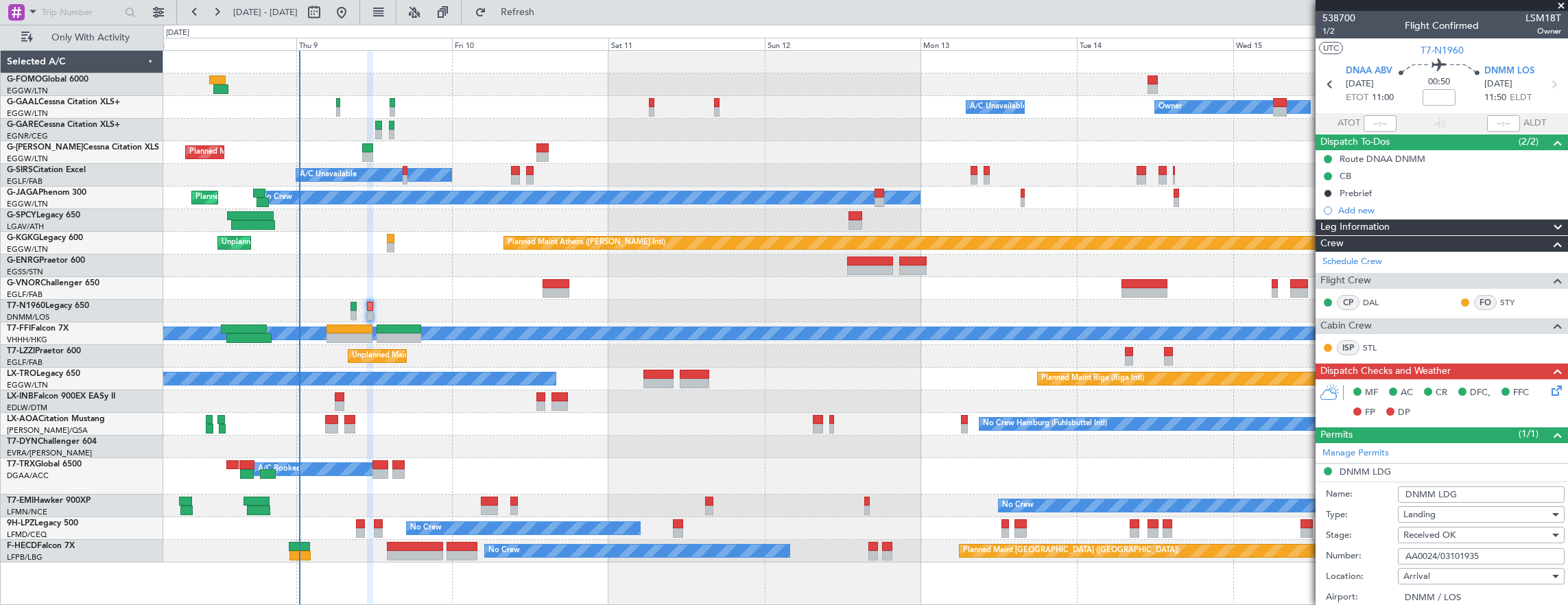
click at [1498, 550] on input "AA0024/03101935" at bounding box center [1481, 556] width 167 height 16
click at [1327, 32] on span "1/2" at bounding box center [1338, 31] width 33 height 12
click at [1548, 389] on icon at bounding box center [1554, 389] width 11 height 11
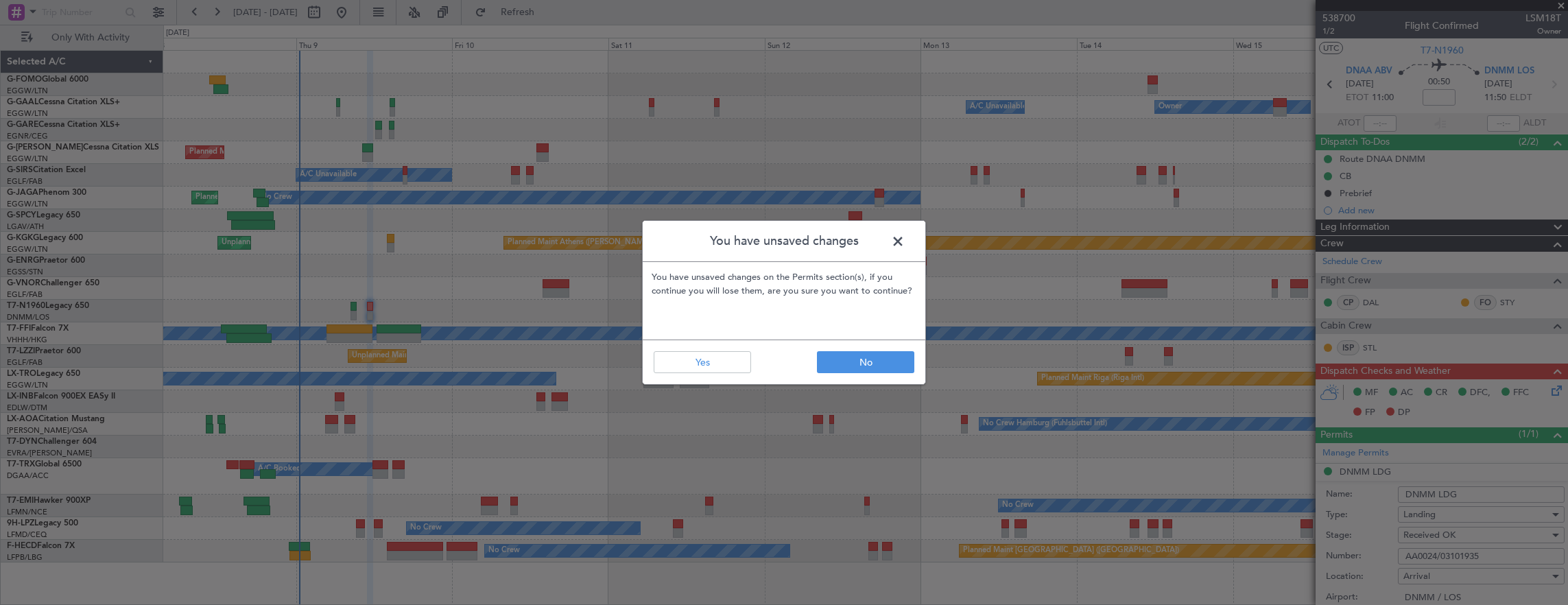
click at [707, 349] on footer "No Yes" at bounding box center [784, 362] width 283 height 44
click at [707, 355] on button "Yes" at bounding box center [702, 362] width 97 height 22
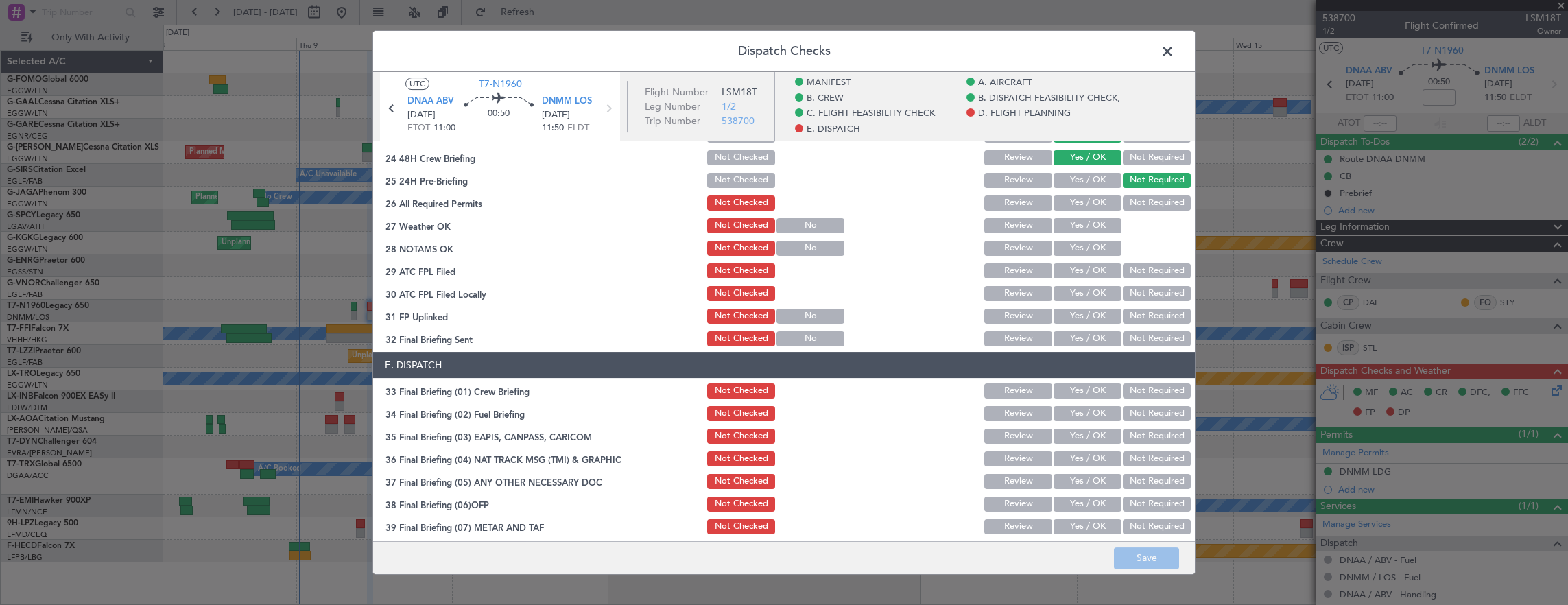
scroll to position [672, 0]
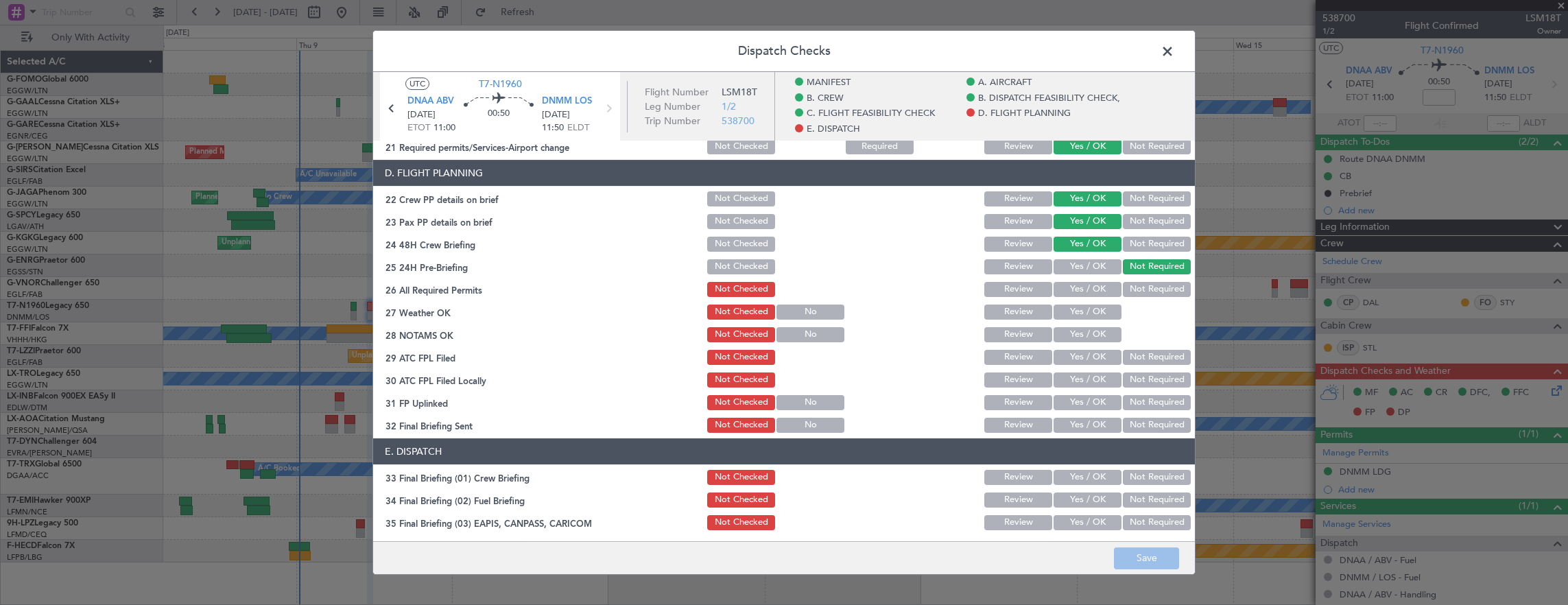
click at [1071, 284] on button "Yes / OK" at bounding box center [1087, 289] width 68 height 15
drag, startPoint x: 1072, startPoint y: 303, endPoint x: 1070, endPoint y: 318, distance: 15.1
click at [1072, 305] on div "Yes / OK" at bounding box center [1086, 312] width 69 height 19
click at [1070, 316] on button "Yes / OK" at bounding box center [1087, 312] width 68 height 15
click at [1124, 227] on button "Not Required" at bounding box center [1156, 221] width 68 height 15
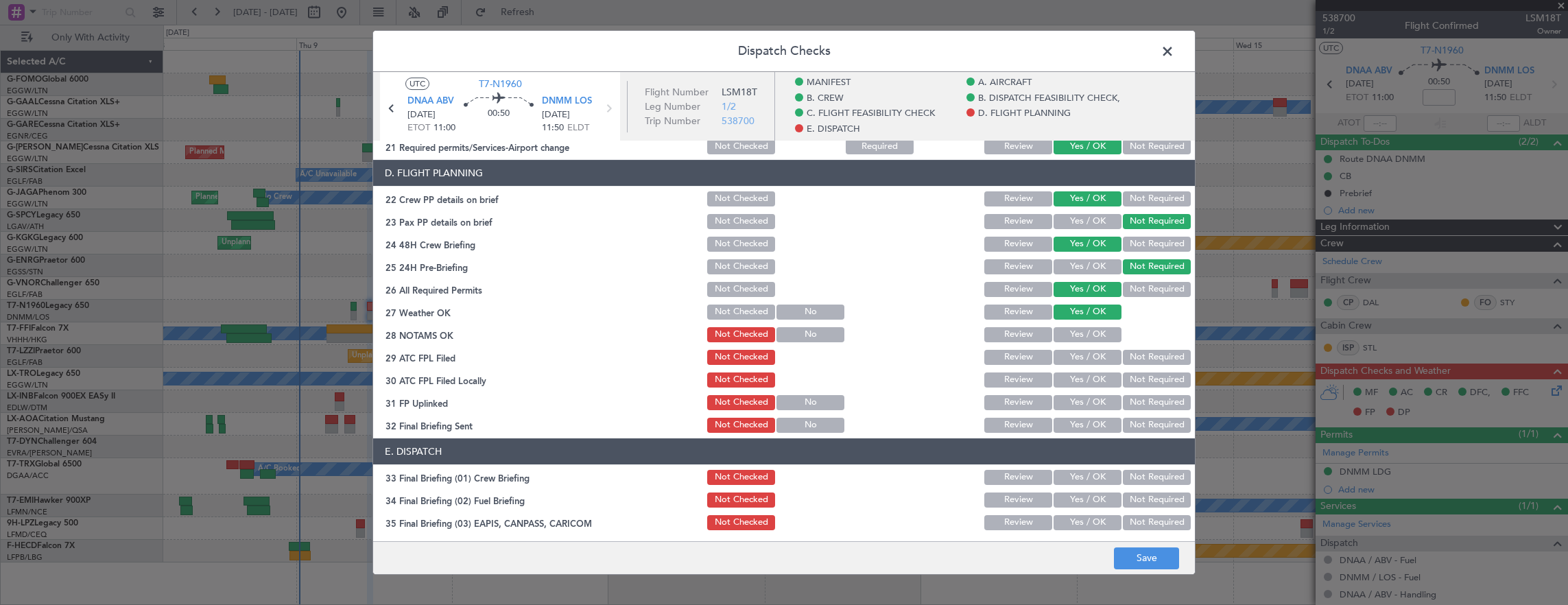
click at [1081, 335] on button "Yes / OK" at bounding box center [1087, 335] width 68 height 15
click at [1083, 356] on button "Yes / OK" at bounding box center [1087, 357] width 68 height 15
click at [1080, 375] on button "Yes / OK" at bounding box center [1087, 380] width 68 height 15
click at [1126, 382] on button "Not Required" at bounding box center [1156, 380] width 68 height 15
drag, startPoint x: 1071, startPoint y: 378, endPoint x: 1083, endPoint y: 390, distance: 17.0
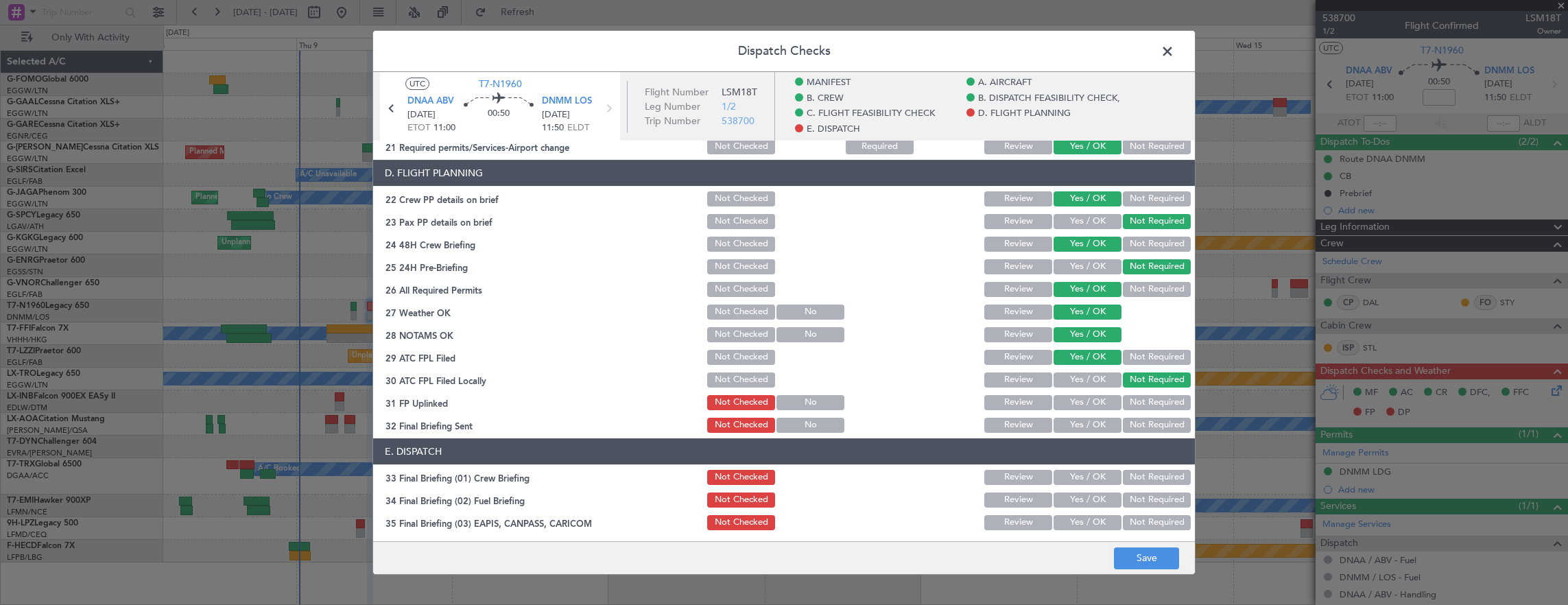
click at [1074, 380] on button "Yes / OK" at bounding box center [1087, 380] width 68 height 15
drag, startPoint x: 1083, startPoint y: 397, endPoint x: 1112, endPoint y: 403, distance: 29.6
click at [1085, 397] on button "Yes / OK" at bounding box center [1087, 402] width 68 height 15
drag, startPoint x: 1135, startPoint y: 426, endPoint x: 1131, endPoint y: 410, distance: 16.5
click at [1135, 424] on button "Not Required" at bounding box center [1156, 425] width 68 height 15
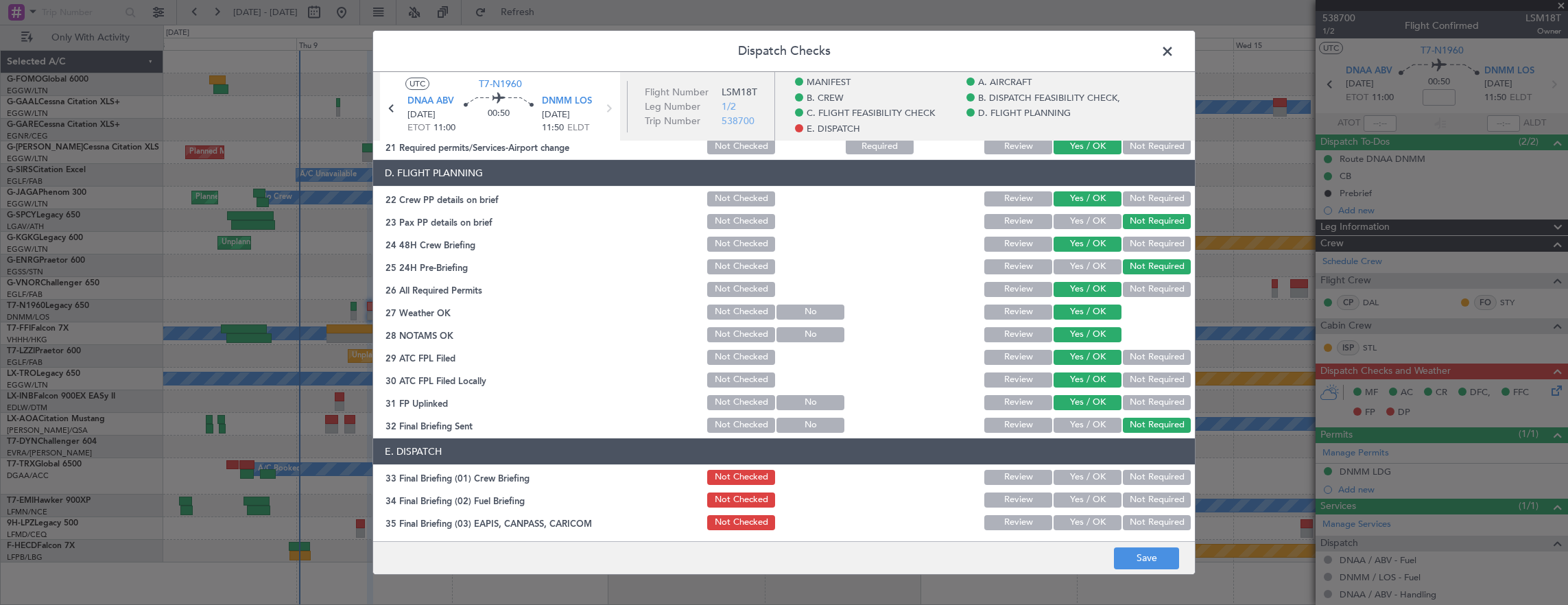
scroll to position [877, 0]
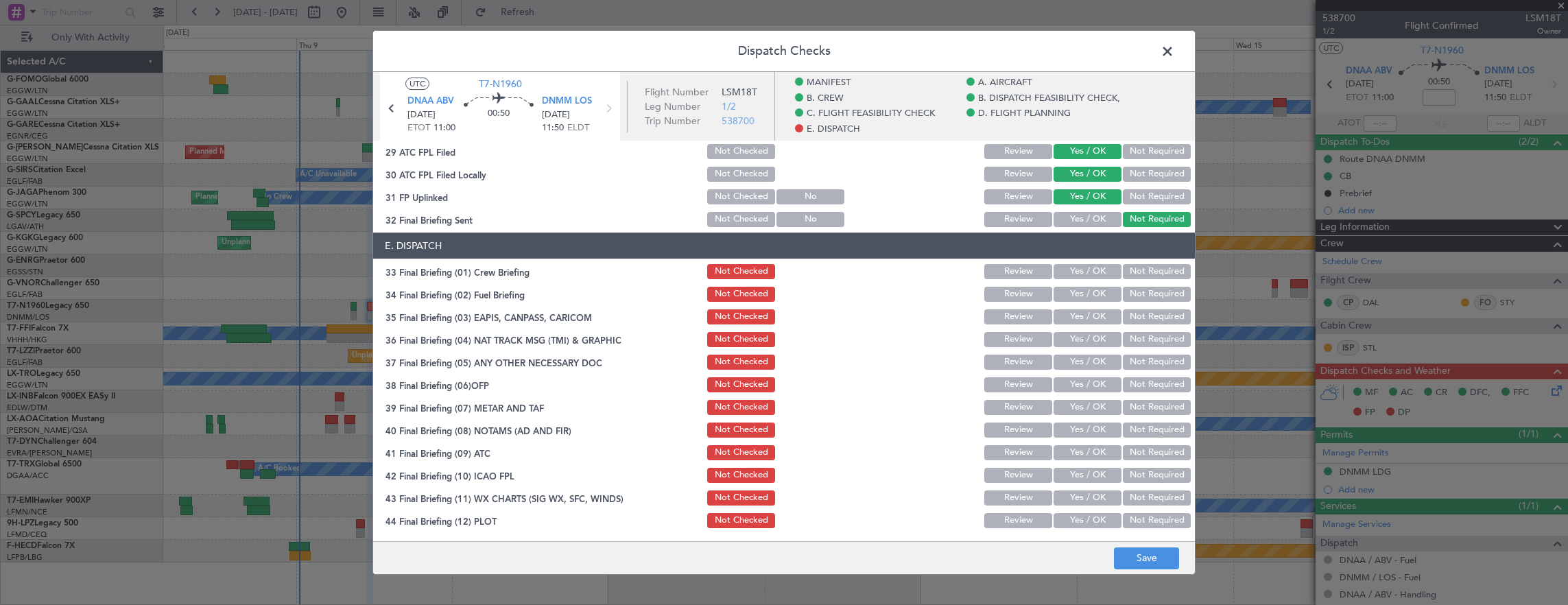
click at [1080, 280] on div "Yes / OK" at bounding box center [1086, 271] width 69 height 19
drag, startPoint x: 1085, startPoint y: 275, endPoint x: 1083, endPoint y: 289, distance: 14.1
click at [1087, 281] on section "E. DISPATCH 33 Final Briefing (01) Crew Briefing Not Checked Review Yes / OK No…" at bounding box center [784, 381] width 822 height 298
drag, startPoint x: 1080, startPoint y: 295, endPoint x: 1127, endPoint y: 315, distance: 51.1
click at [1080, 296] on button "Yes / OK" at bounding box center [1087, 294] width 68 height 15
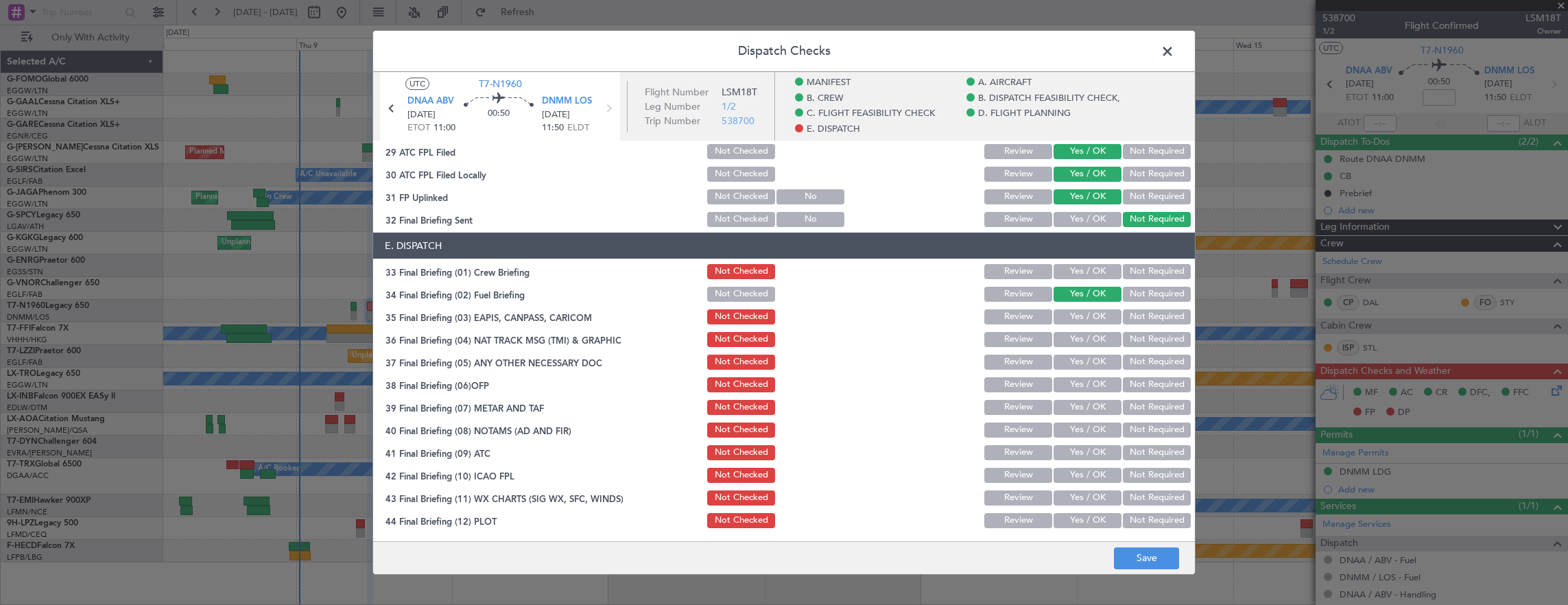
click at [1129, 317] on button "Not Required" at bounding box center [1156, 316] width 68 height 15
drag, startPoint x: 1132, startPoint y: 344, endPoint x: 1098, endPoint y: 306, distance: 51.0
click at [1132, 342] on button "Not Required" at bounding box center [1156, 339] width 68 height 15
click at [1078, 283] on section "E. DISPATCH 33 Final Briefing (01) Crew Briefing Not Checked Review Yes / OK No…" at bounding box center [784, 381] width 822 height 298
click at [1077, 278] on button "Yes / OK" at bounding box center [1087, 271] width 68 height 15
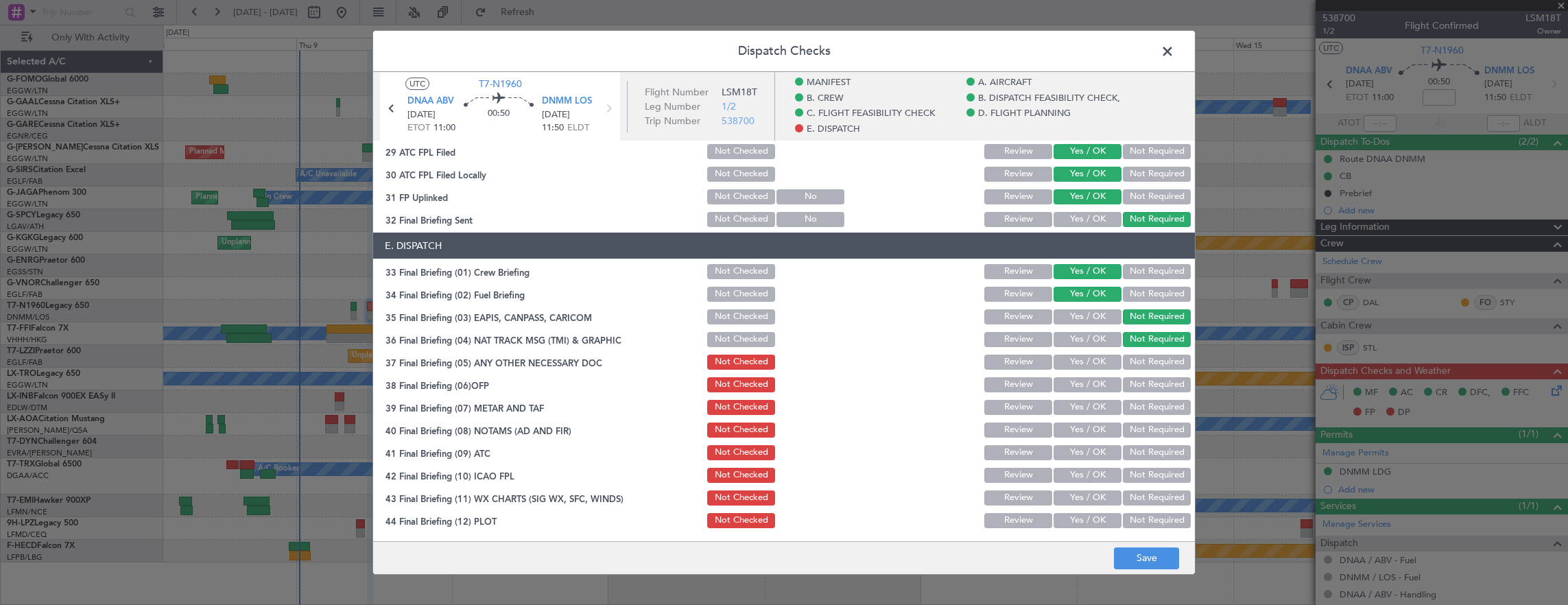
click at [1076, 271] on button "Yes / OK" at bounding box center [1087, 271] width 68 height 15
click at [1080, 362] on button "Yes / OK" at bounding box center [1087, 362] width 68 height 15
click at [1085, 382] on button "Yes / OK" at bounding box center [1087, 385] width 68 height 15
click at [1085, 407] on button "Yes / OK" at bounding box center [1087, 408] width 68 height 15
click at [1090, 441] on section "E. DISPATCH 33 Final Briefing (01) Crew Briefing Not Checked Review Yes / OK No…" at bounding box center [784, 381] width 822 height 298
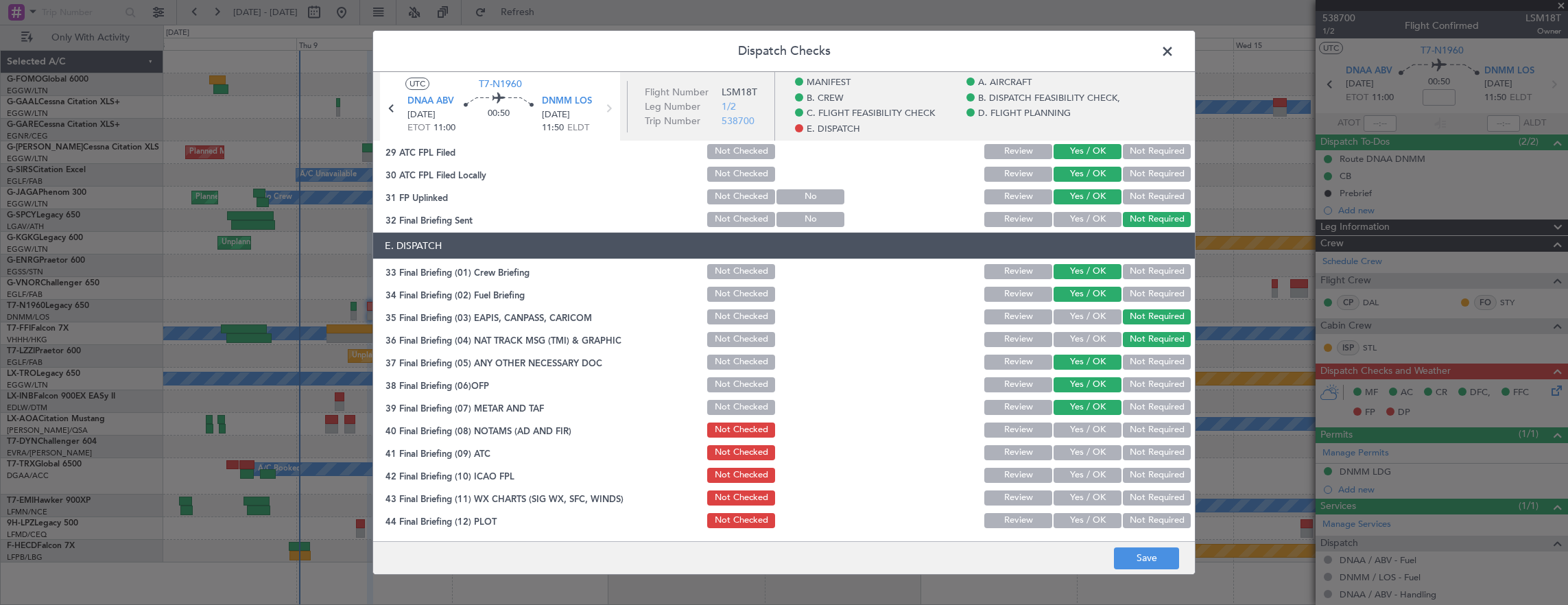
click at [1089, 426] on button "Yes / OK" at bounding box center [1087, 430] width 68 height 15
click at [1089, 452] on button "Yes / OK" at bounding box center [1087, 453] width 68 height 15
drag, startPoint x: 1089, startPoint y: 475, endPoint x: 1077, endPoint y: 483, distance: 14.4
click at [1089, 475] on button "Yes / OK" at bounding box center [1087, 475] width 68 height 15
click at [1083, 501] on button "Yes / OK" at bounding box center [1087, 498] width 68 height 15
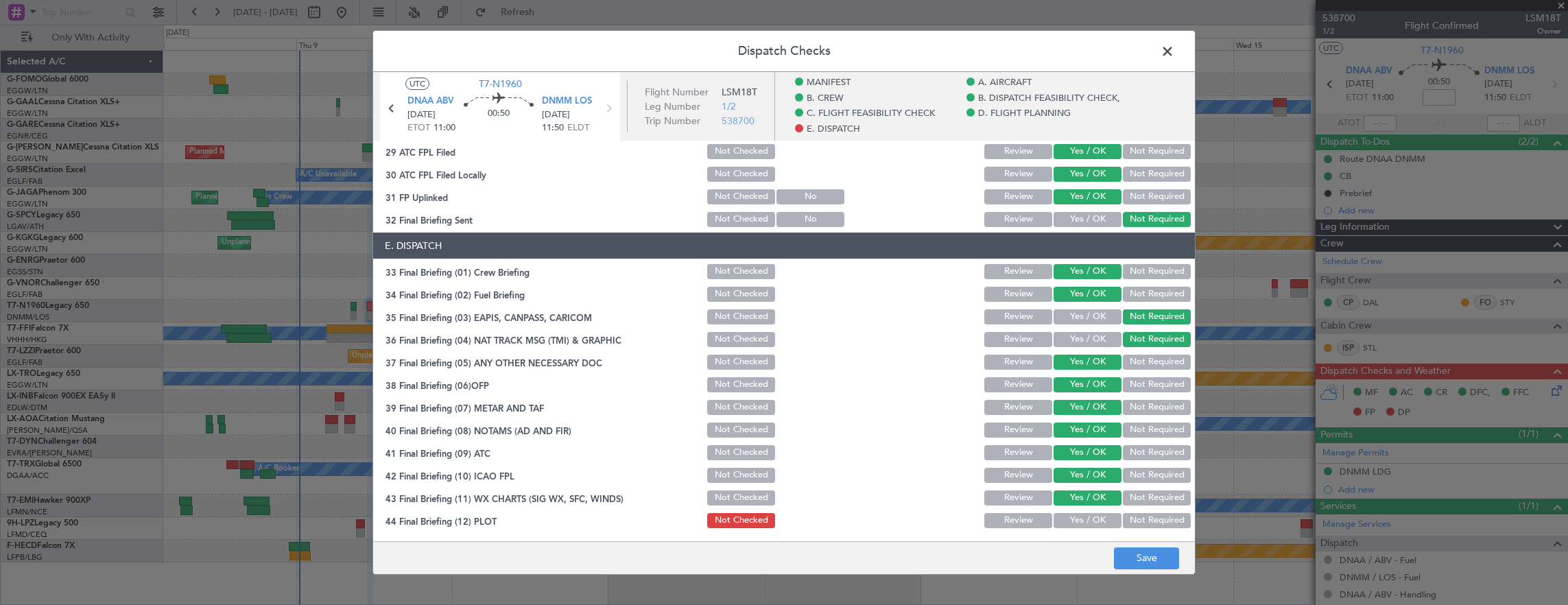
click at [1091, 518] on button "Yes / OK" at bounding box center [1087, 520] width 68 height 15
click at [1164, 569] on button "Save" at bounding box center [1146, 558] width 65 height 22
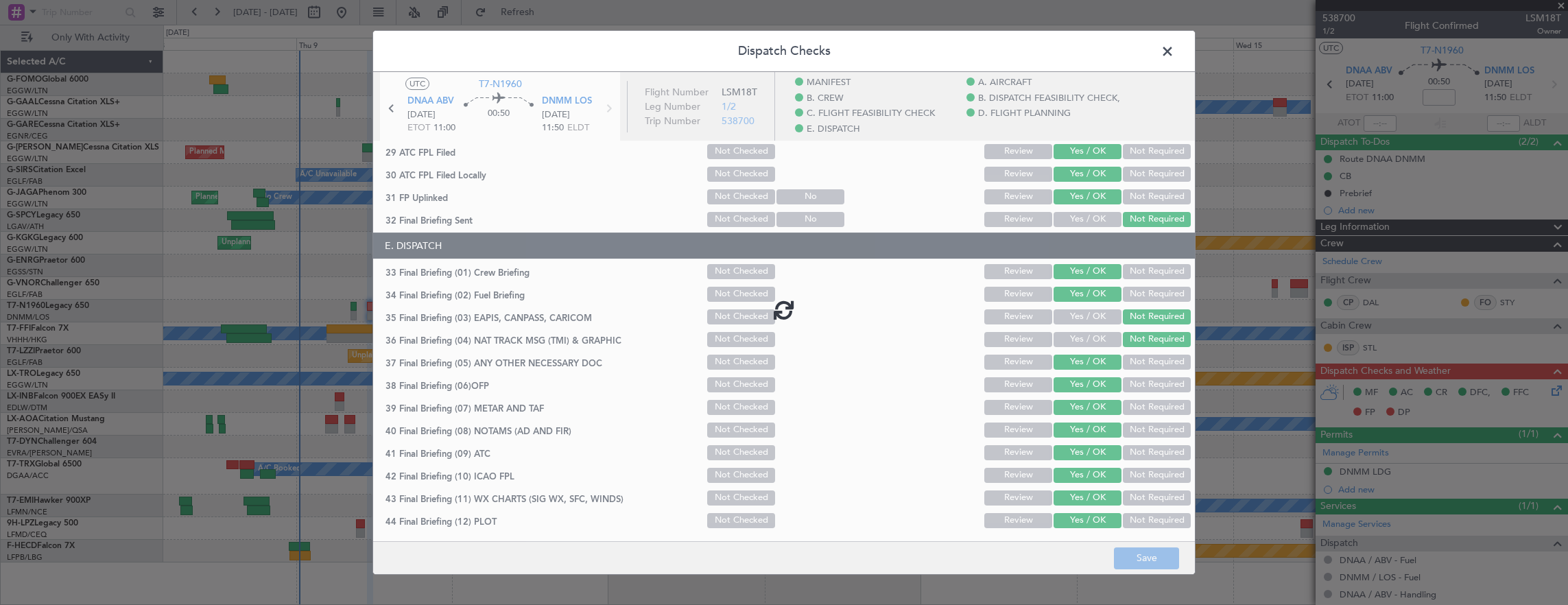
click at [1174, 50] on span at bounding box center [1174, 55] width 0 height 27
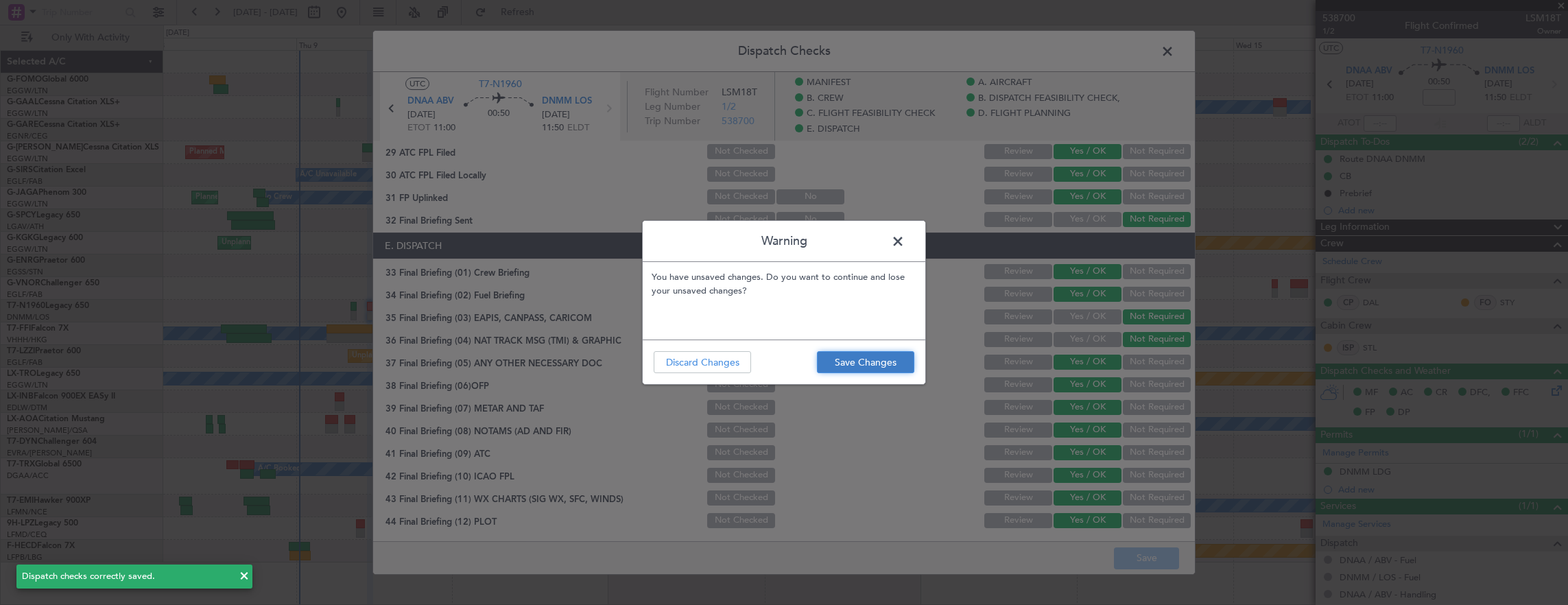
click at [868, 358] on button "Save Changes" at bounding box center [865, 362] width 97 height 22
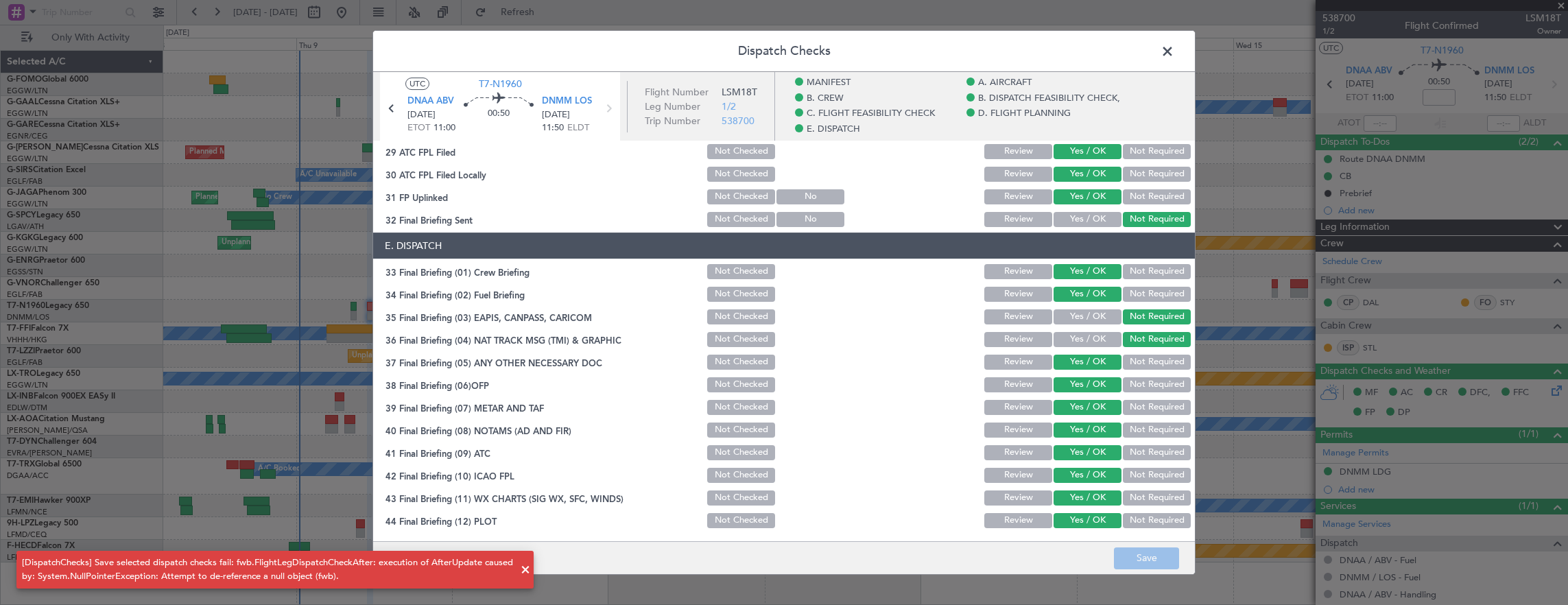
click at [1174, 50] on span at bounding box center [1174, 55] width 0 height 27
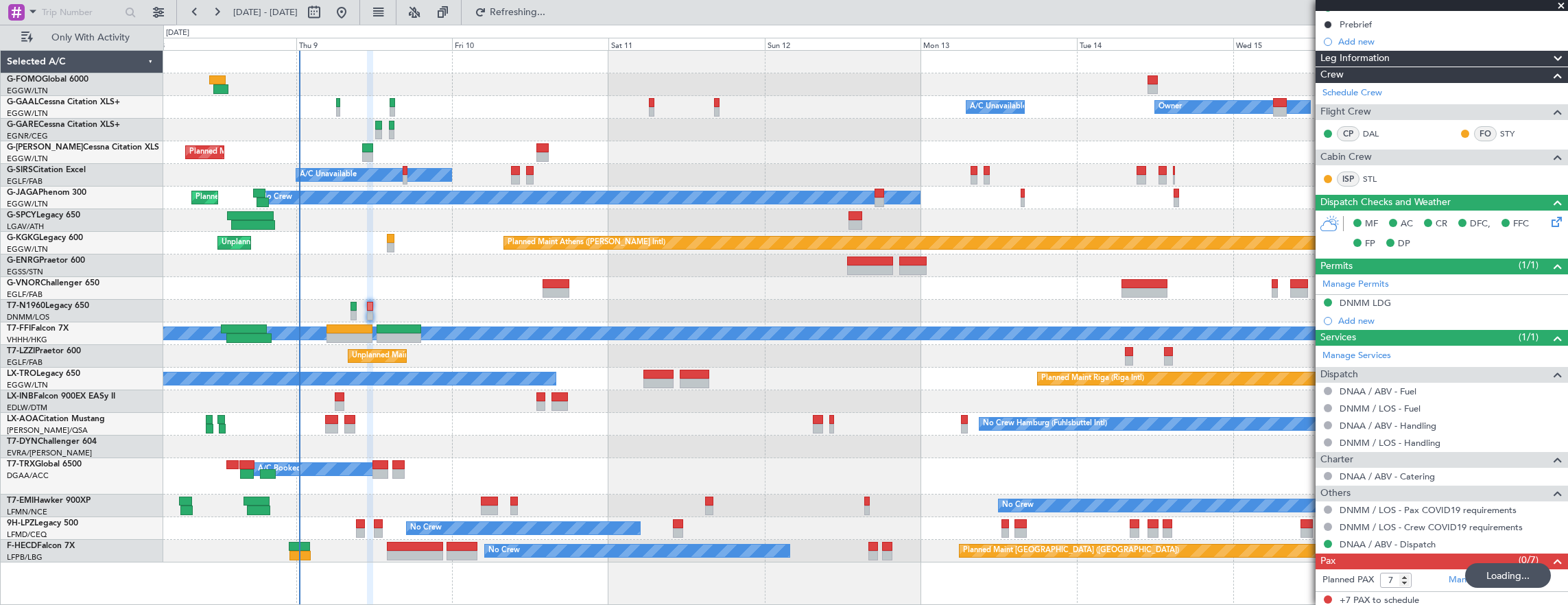
scroll to position [0, 0]
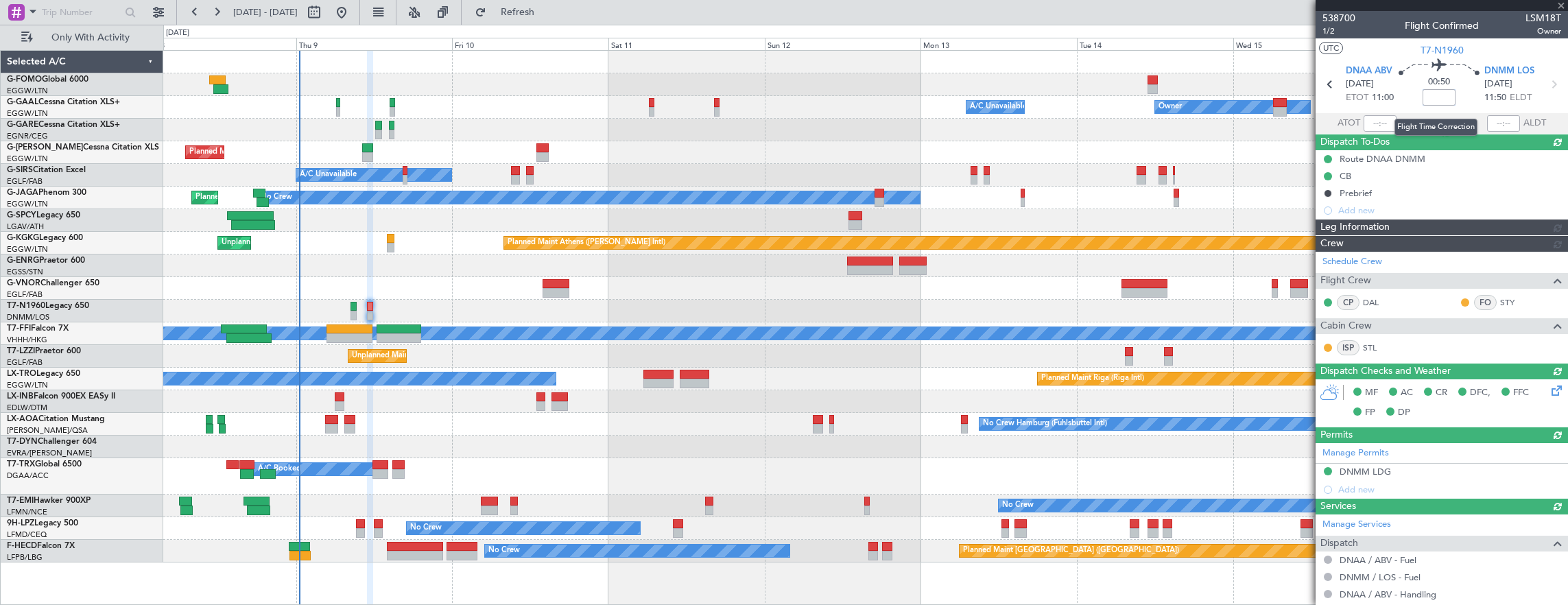
click at [1441, 95] on input at bounding box center [1438, 97] width 33 height 16
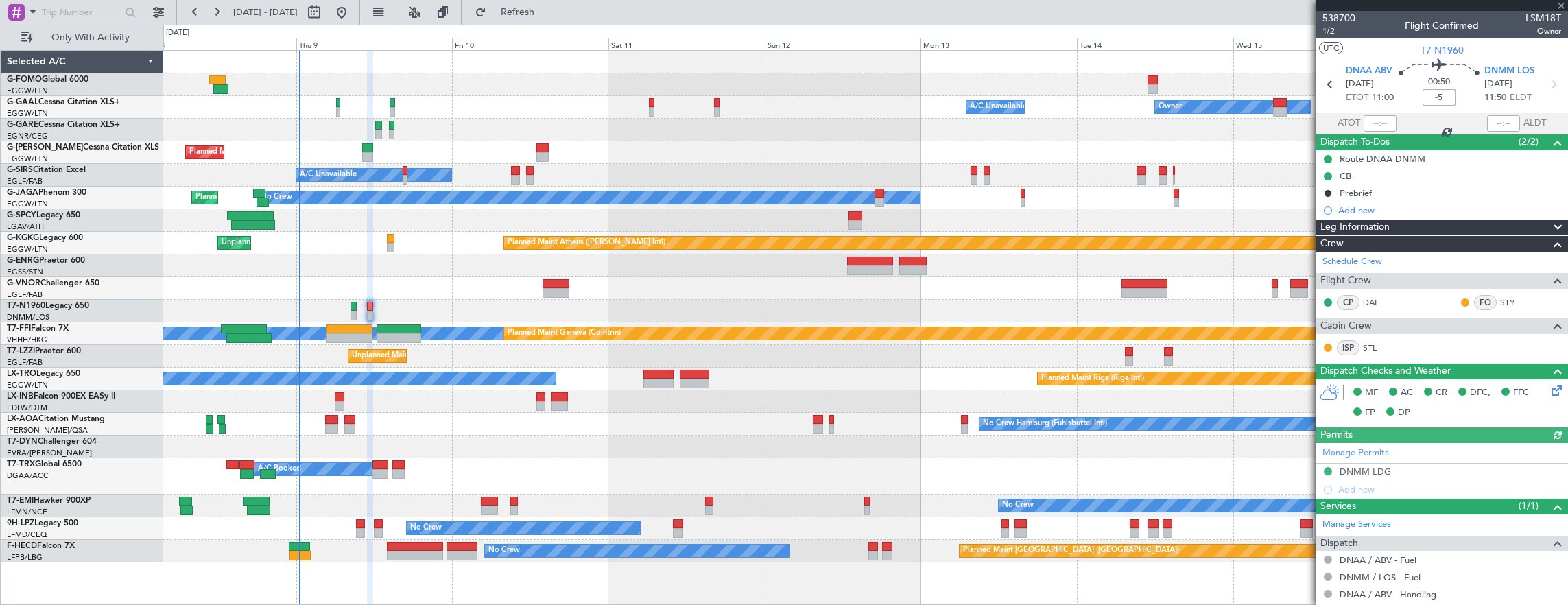
type input "-00:05"
click at [1335, 33] on span "1/2" at bounding box center [1338, 31] width 33 height 12
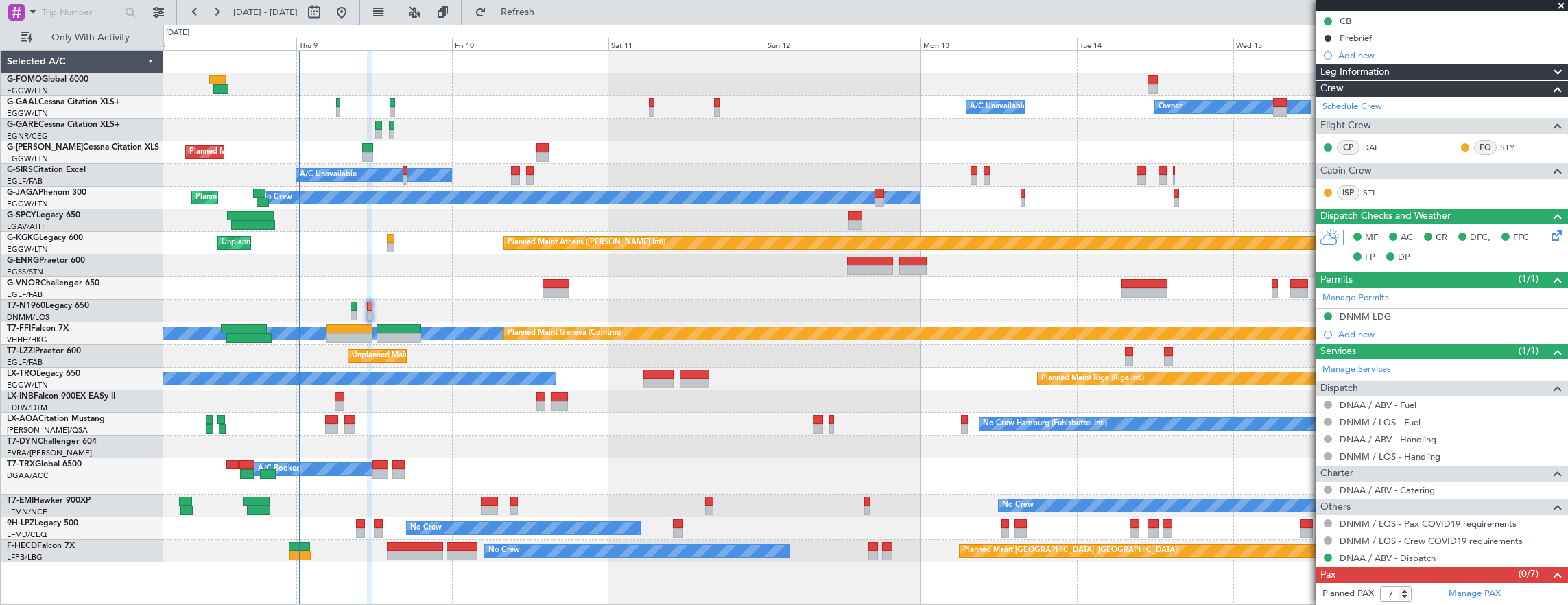
scroll to position [169, 0]
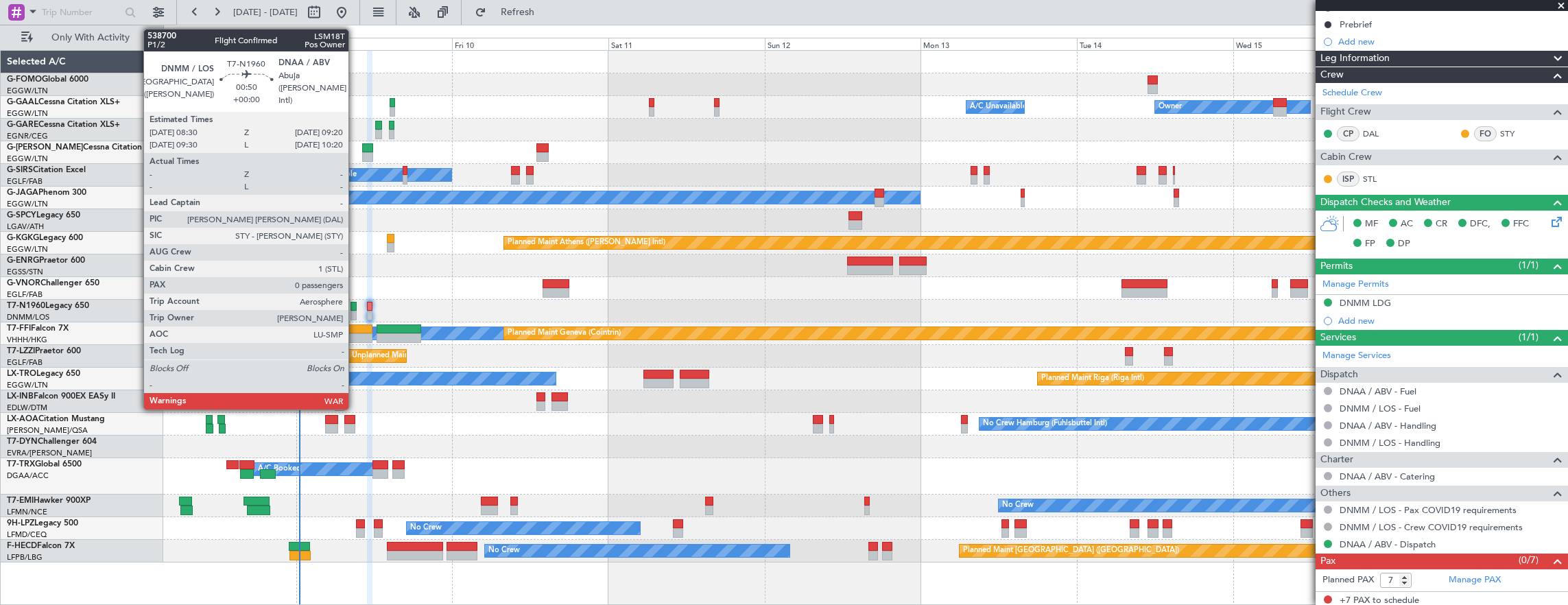
click at [355, 305] on div at bounding box center [353, 307] width 5 height 10
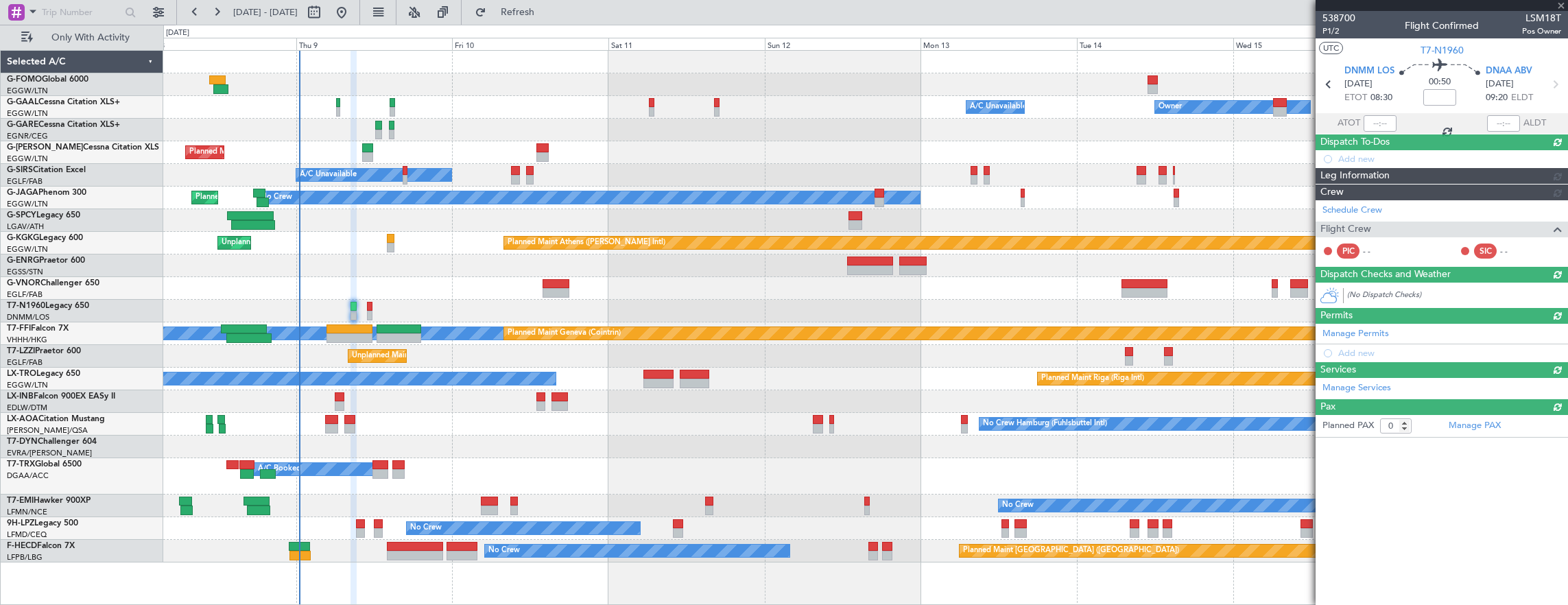
scroll to position [0, 0]
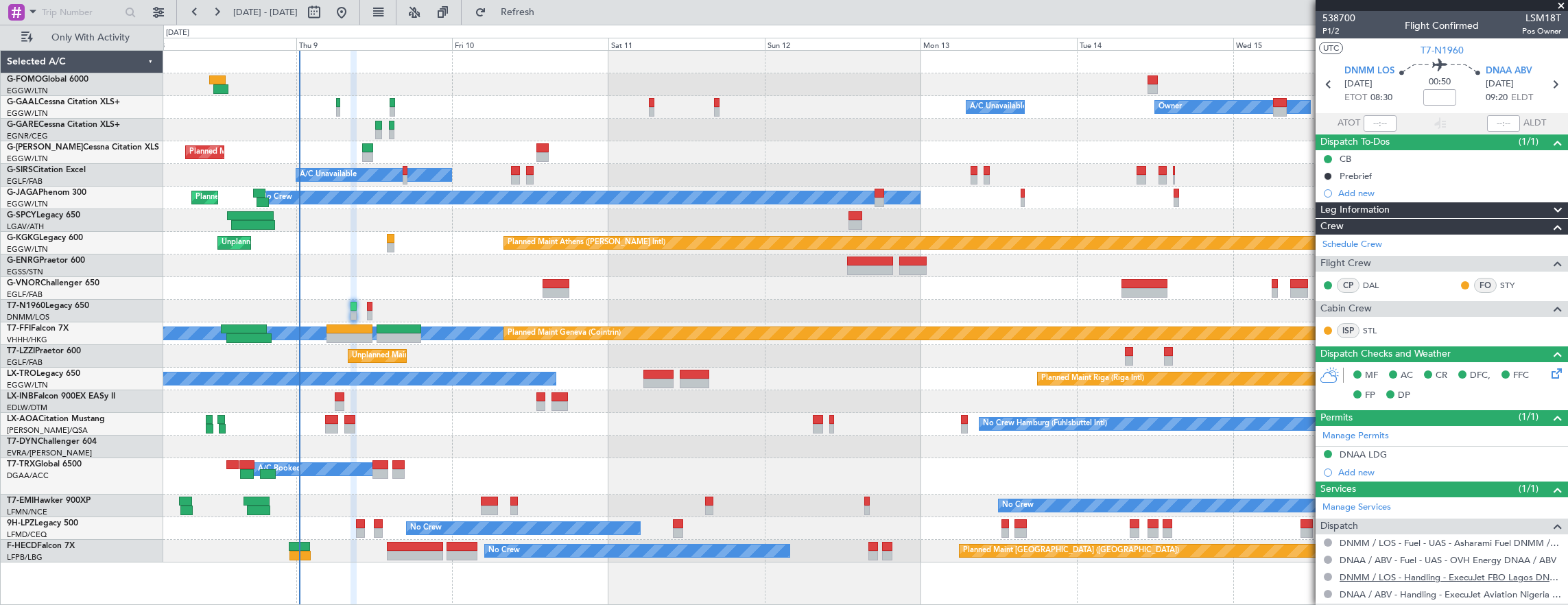
click at [1482, 574] on link "DNMM / LOS - Handling - ExecuJet FBO Lagos DNMM / LOS" at bounding box center [1450, 577] width 222 height 12
click at [521, 274] on div at bounding box center [865, 265] width 1405 height 23
click at [1509, 576] on link "DNMM / LOS - Handling - ExecuJet FBO Lagos DNMM / LOS" at bounding box center [1450, 577] width 222 height 12
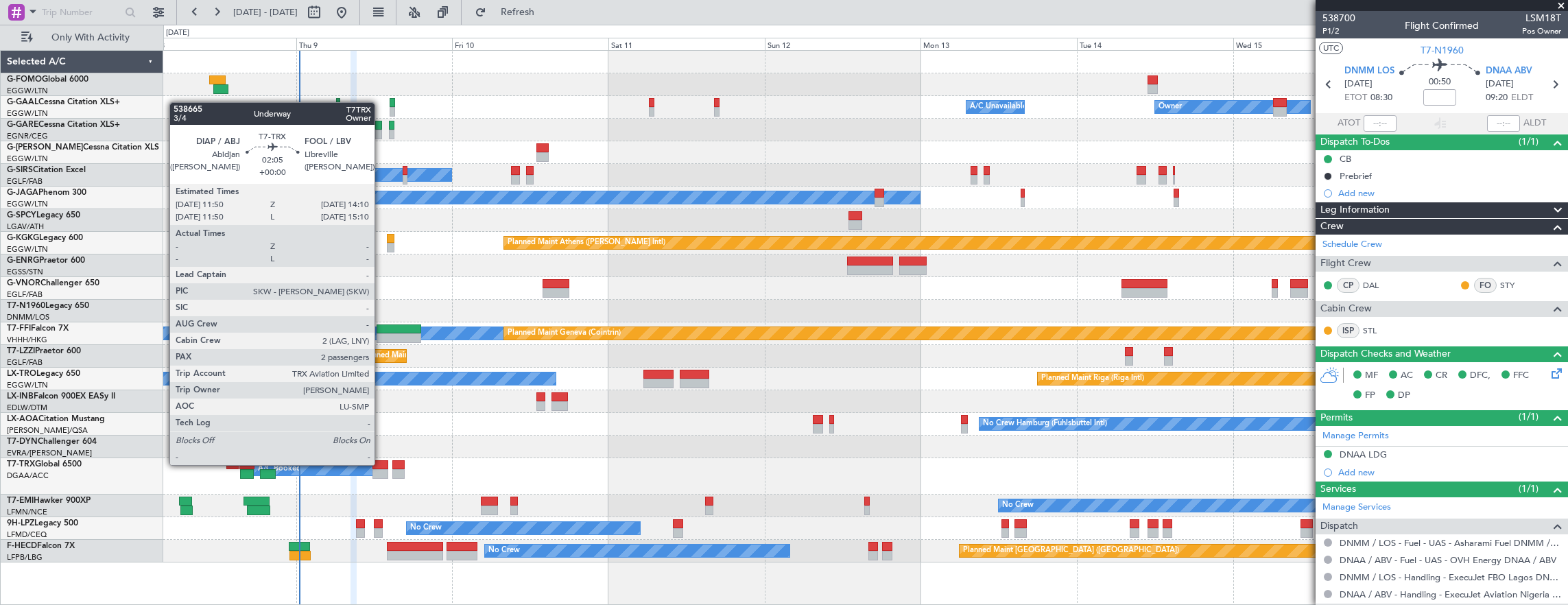
click at [381, 465] on div at bounding box center [380, 465] width 16 height 10
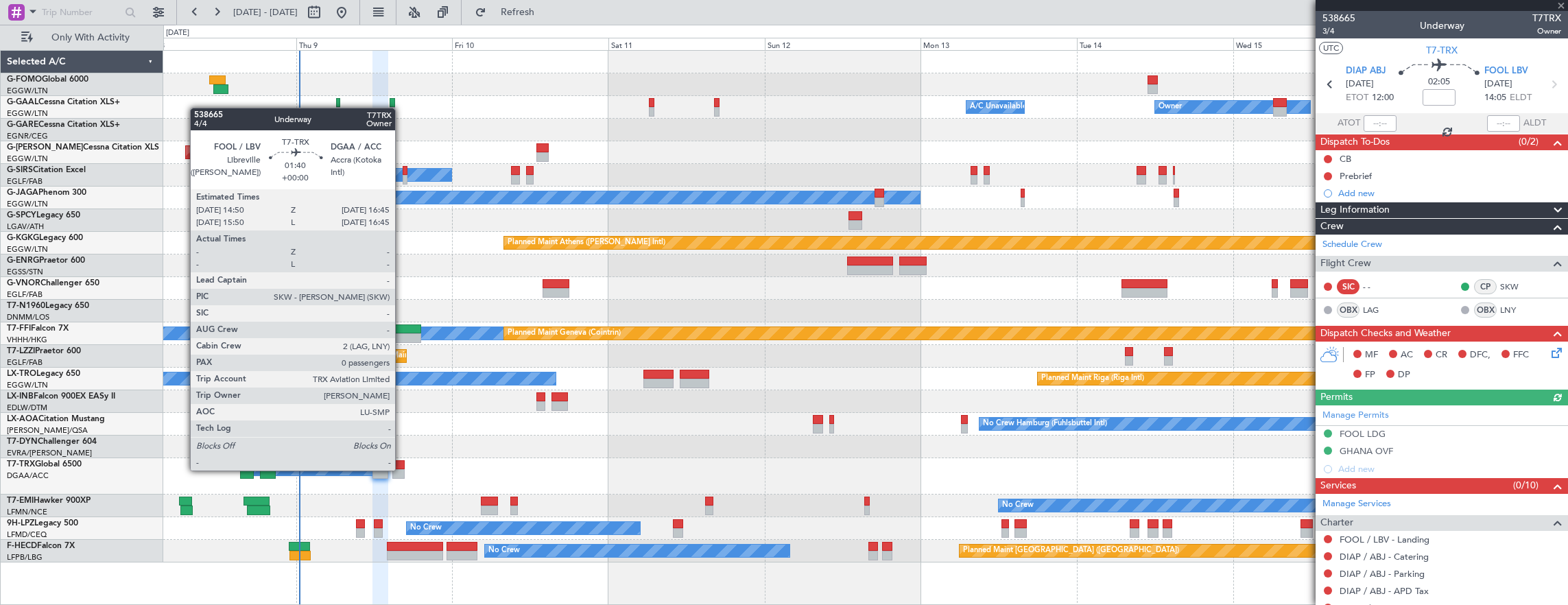
click at [402, 470] on div at bounding box center [398, 474] width 13 height 10
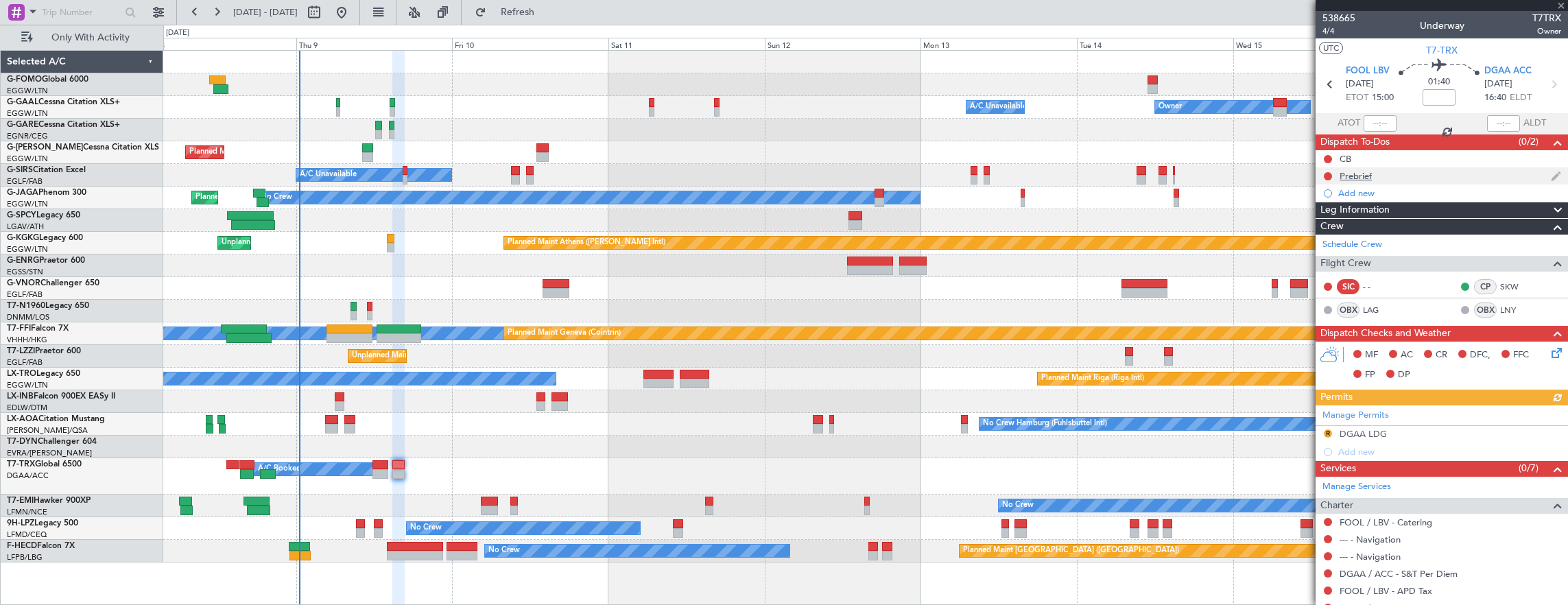
click at [1324, 171] on div at bounding box center [1327, 177] width 11 height 11
click at [1326, 175] on button at bounding box center [1327, 176] width 8 height 8
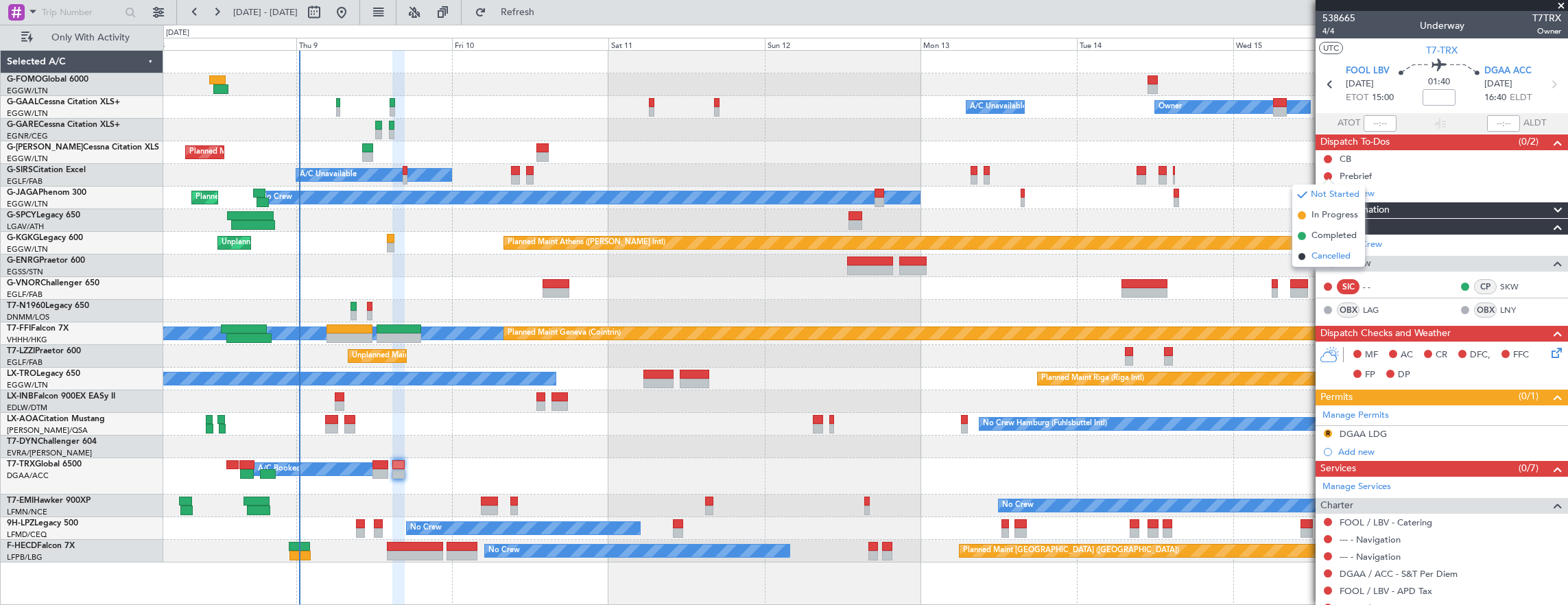
click at [1327, 254] on span "Cancelled" at bounding box center [1330, 256] width 39 height 14
click at [1326, 157] on button at bounding box center [1327, 159] width 8 height 8
click at [1322, 237] on span "Cancelled" at bounding box center [1330, 239] width 39 height 14
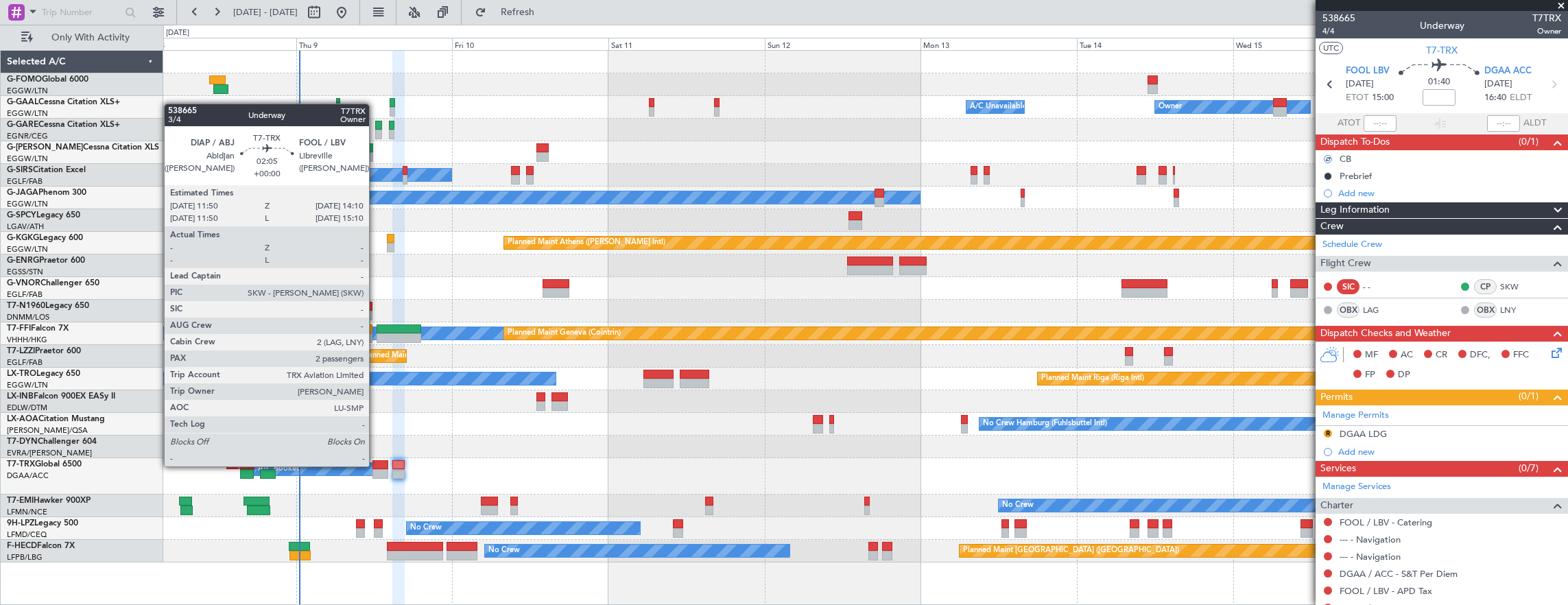
click at [376, 467] on div at bounding box center [380, 465] width 16 height 10
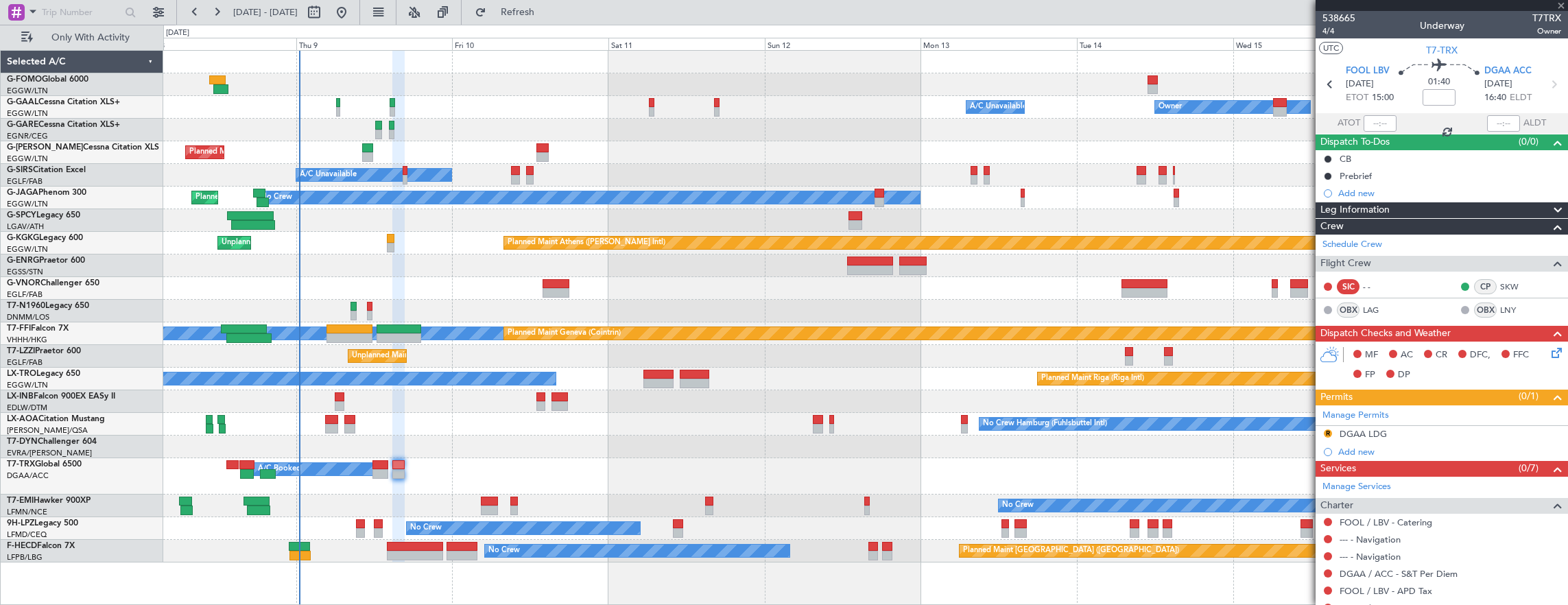
type input "2"
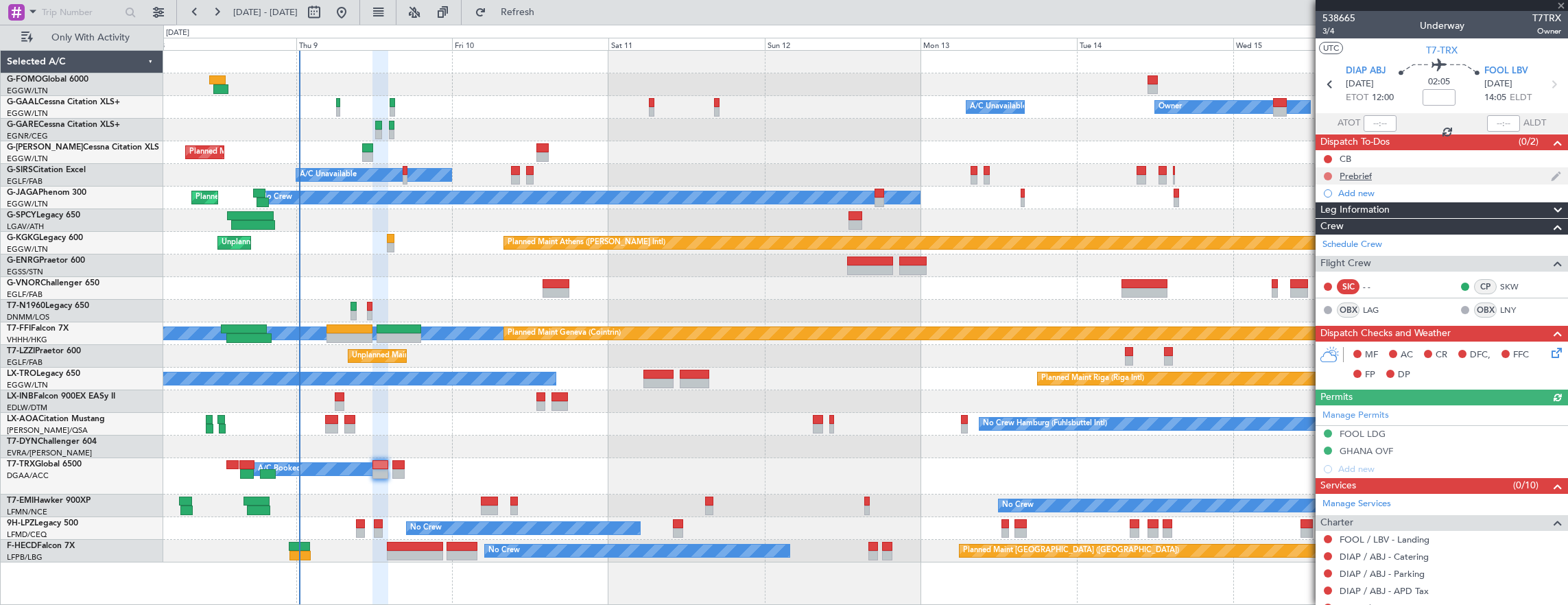
click at [1329, 177] on button at bounding box center [1327, 176] width 8 height 8
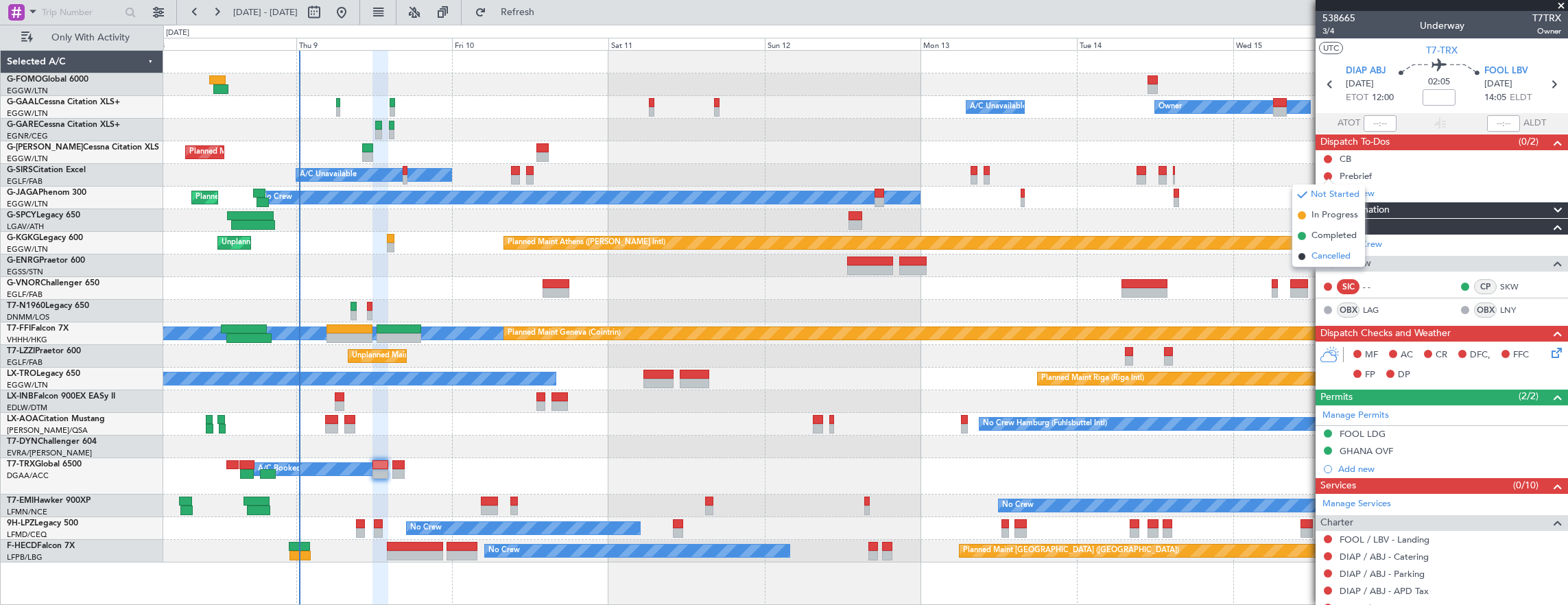
click at [1319, 254] on span "Cancelled" at bounding box center [1330, 256] width 39 height 14
click at [1330, 156] on button at bounding box center [1327, 159] width 8 height 8
drag, startPoint x: 1322, startPoint y: 241, endPoint x: 1206, endPoint y: 235, distance: 116.2
click at [1322, 241] on span "Cancelled" at bounding box center [1330, 239] width 39 height 14
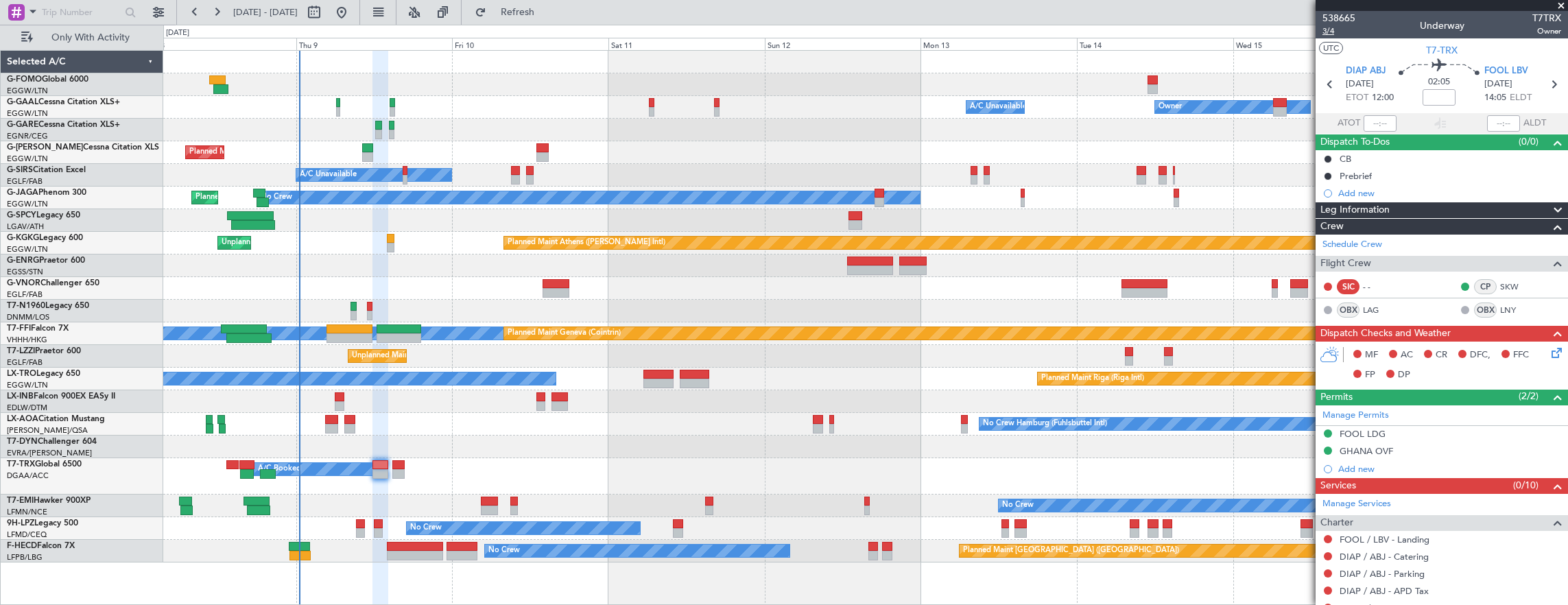
click at [1327, 36] on span "3/4" at bounding box center [1338, 31] width 33 height 12
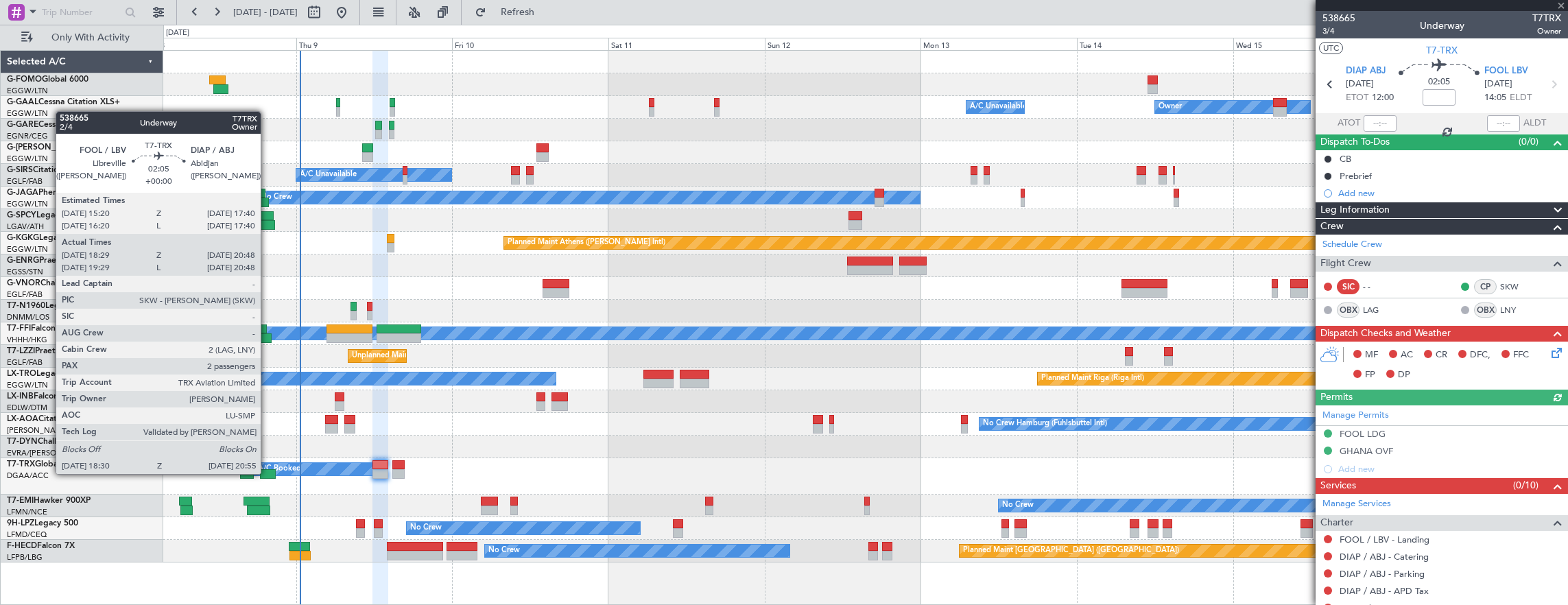
click at [269, 474] on div at bounding box center [268, 474] width 16 height 10
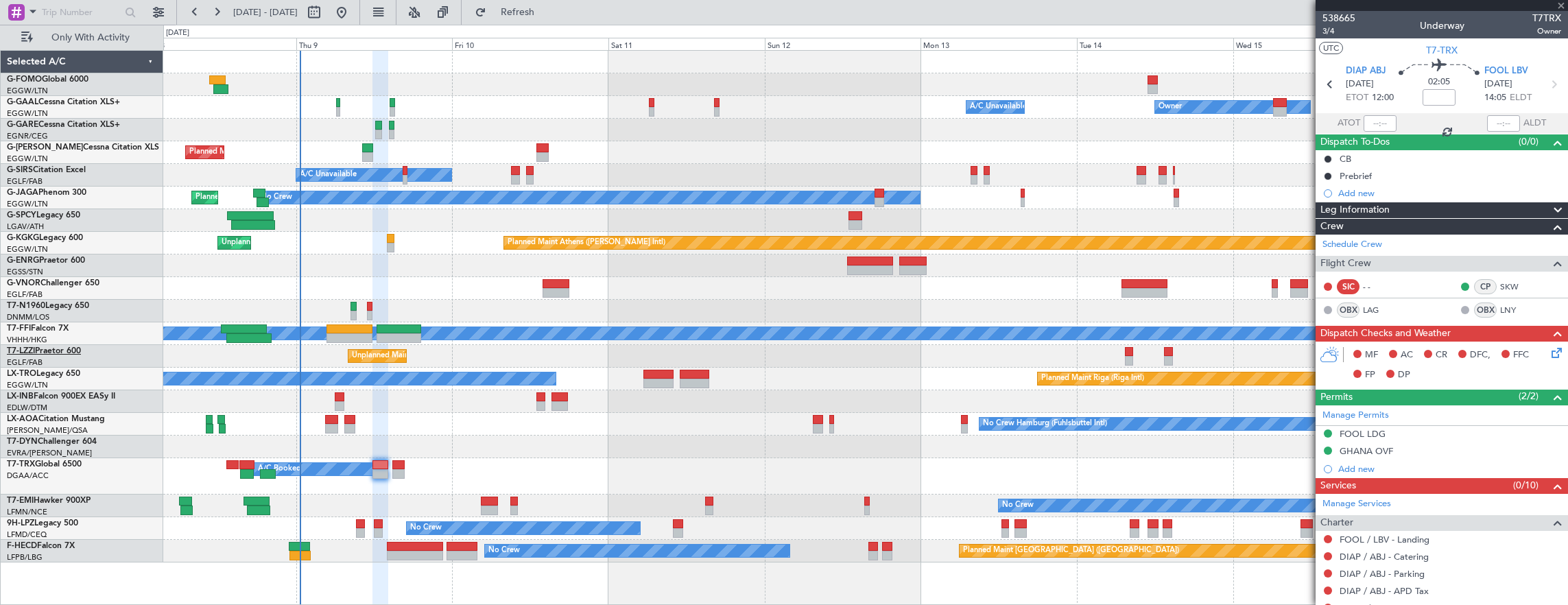
type input "18:39"
type input "20:43"
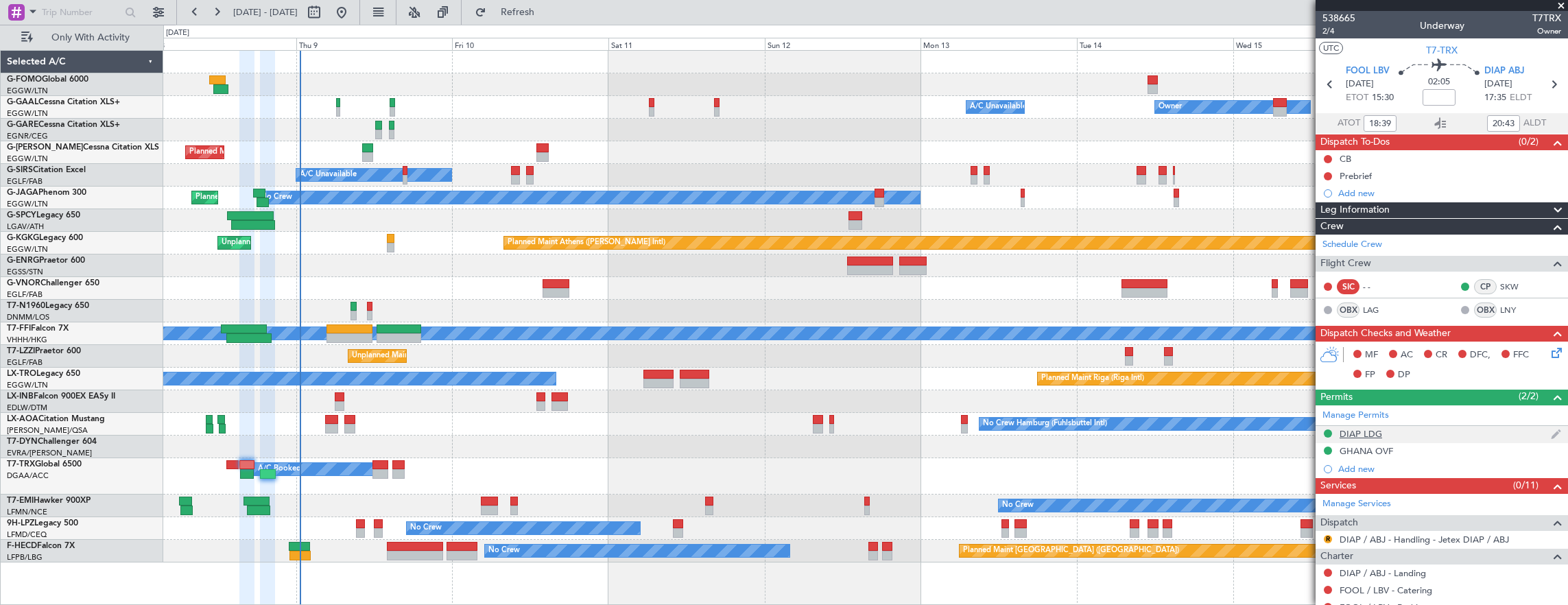
click at [1428, 436] on div "DIAP LDG" at bounding box center [1442, 435] width 252 height 17
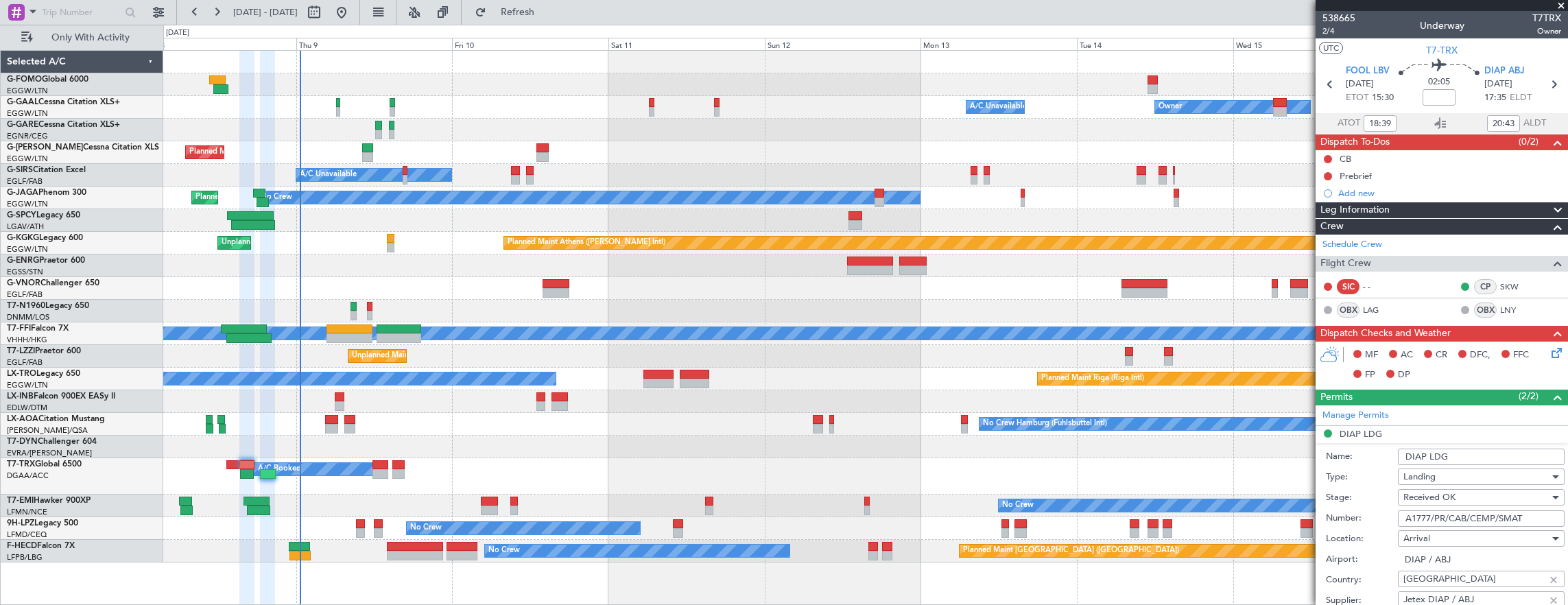
click at [1533, 515] on input "A1777/PR/CAB/CEMP/SMAT" at bounding box center [1481, 518] width 167 height 16
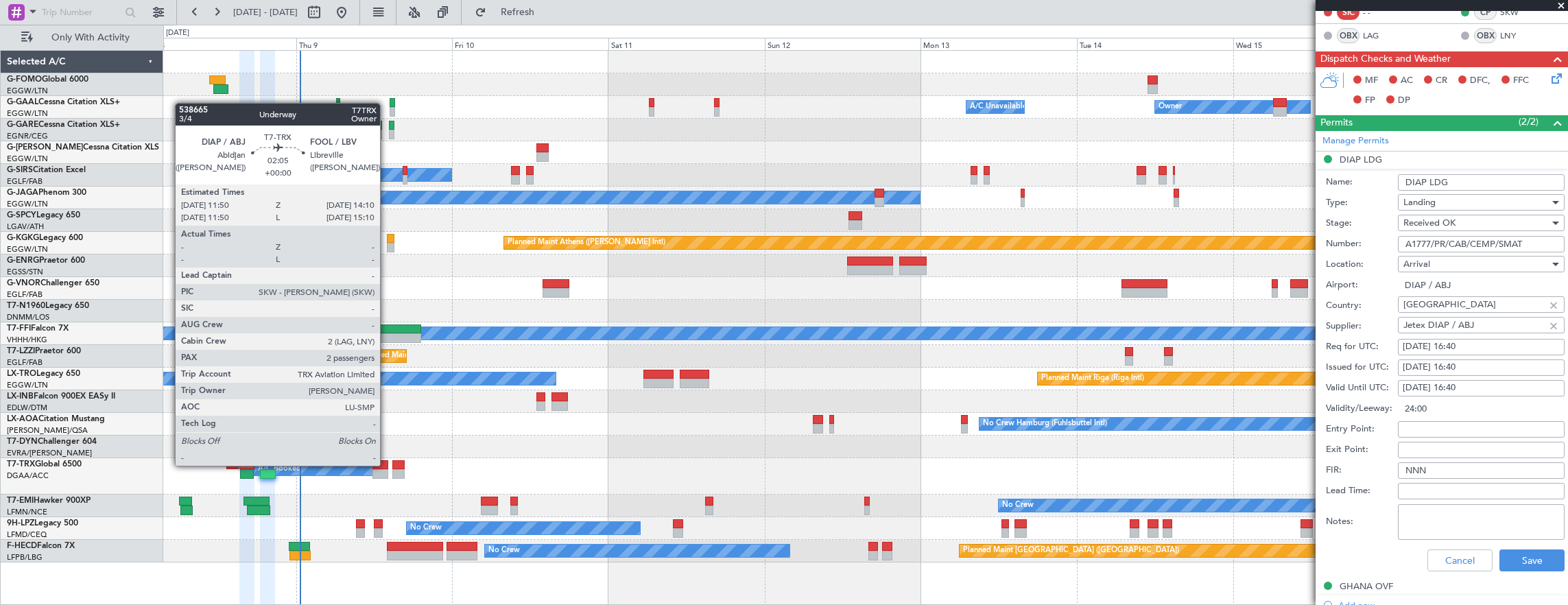
click at [378, 468] on div at bounding box center [380, 465] width 16 height 10
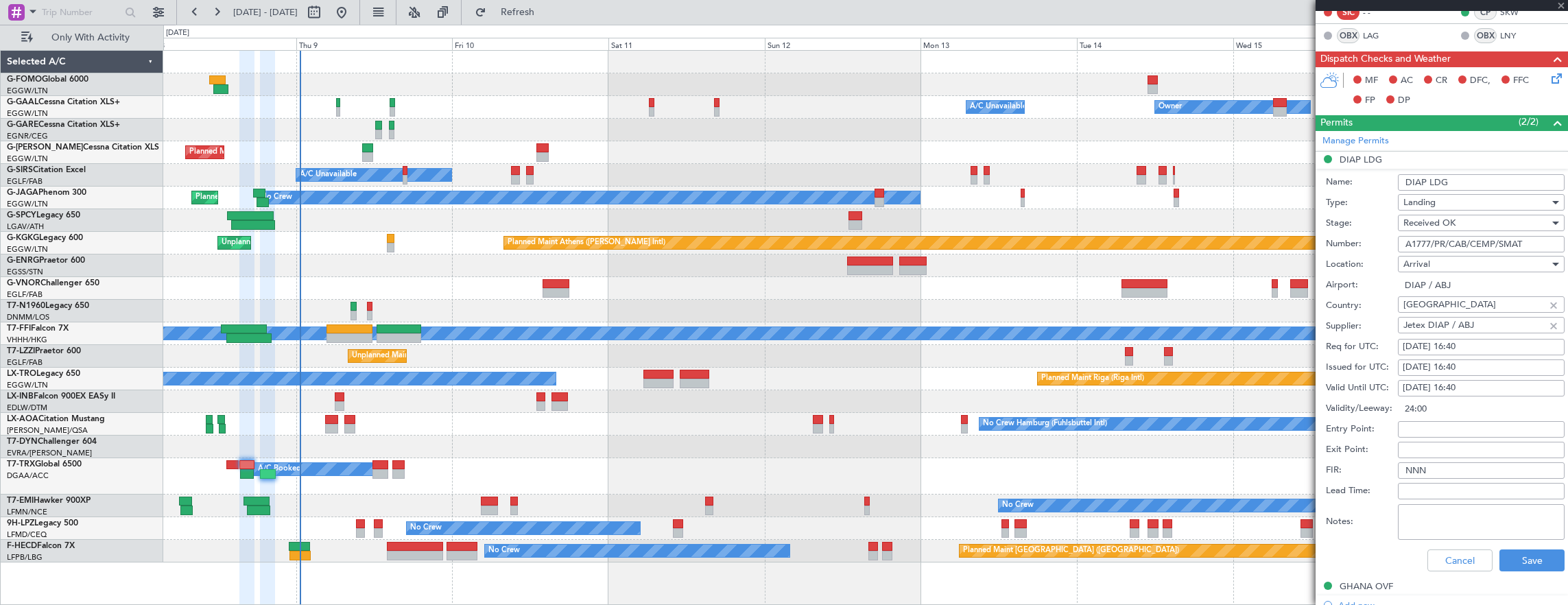
scroll to position [0, 0]
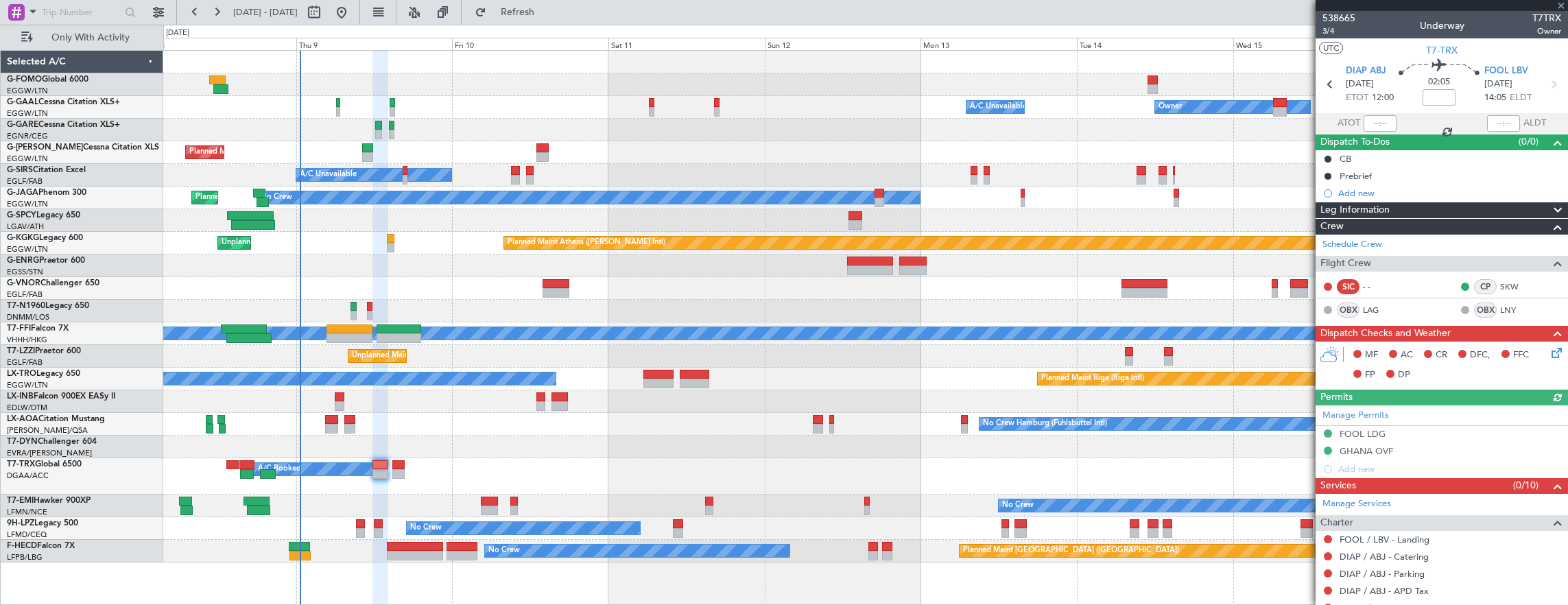
click at [1429, 449] on div "GHANA OVF" at bounding box center [1442, 452] width 252 height 17
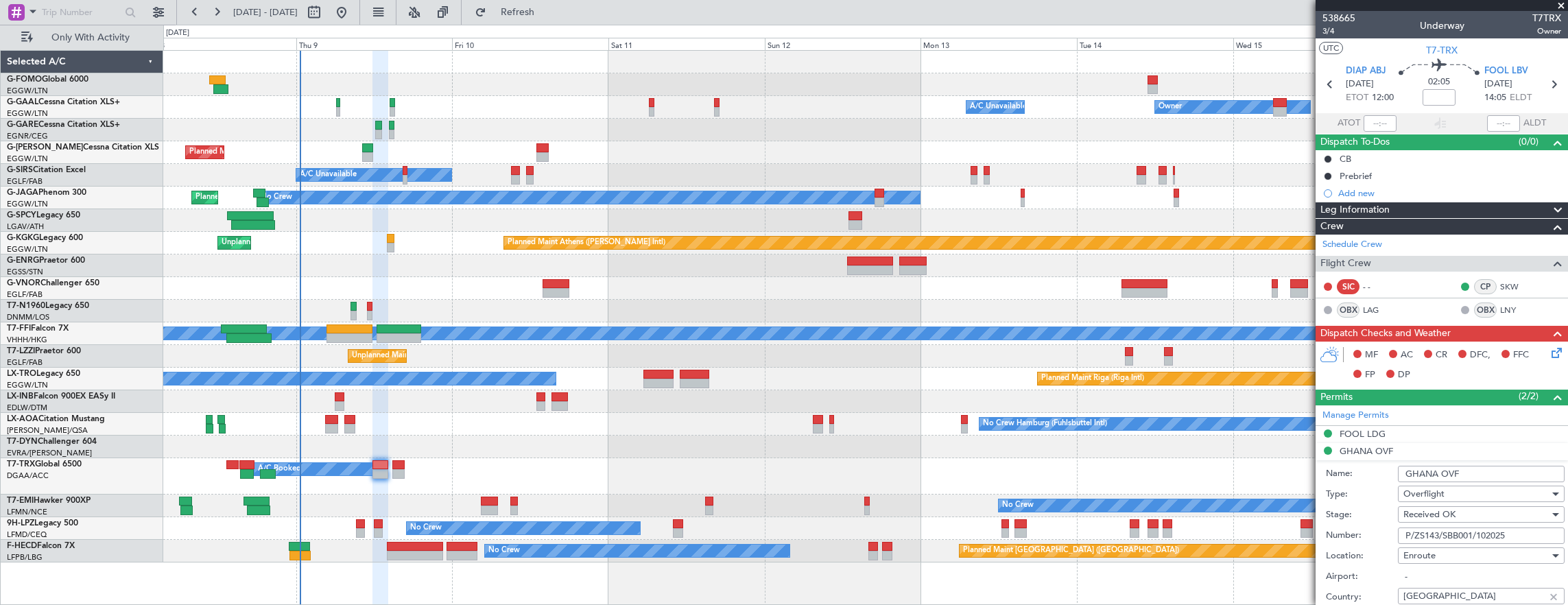
click at [1526, 534] on input "P/ZS143/SBB001/102025" at bounding box center [1481, 536] width 167 height 16
click at [1442, 436] on div "FOOL LDG" at bounding box center [1442, 435] width 252 height 17
click at [1521, 519] on input "GA/APE-SA/2025/00404" at bounding box center [1481, 518] width 167 height 16
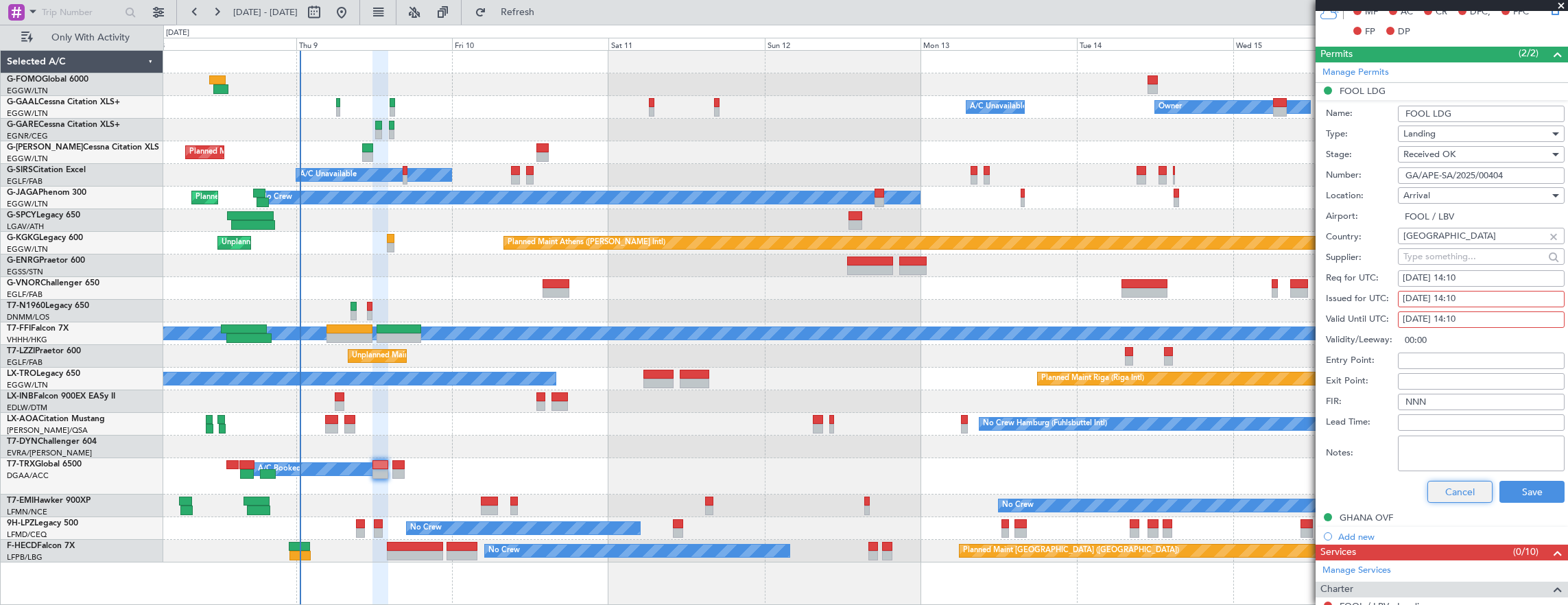
click at [1428, 488] on button "Cancel" at bounding box center [1460, 491] width 65 height 22
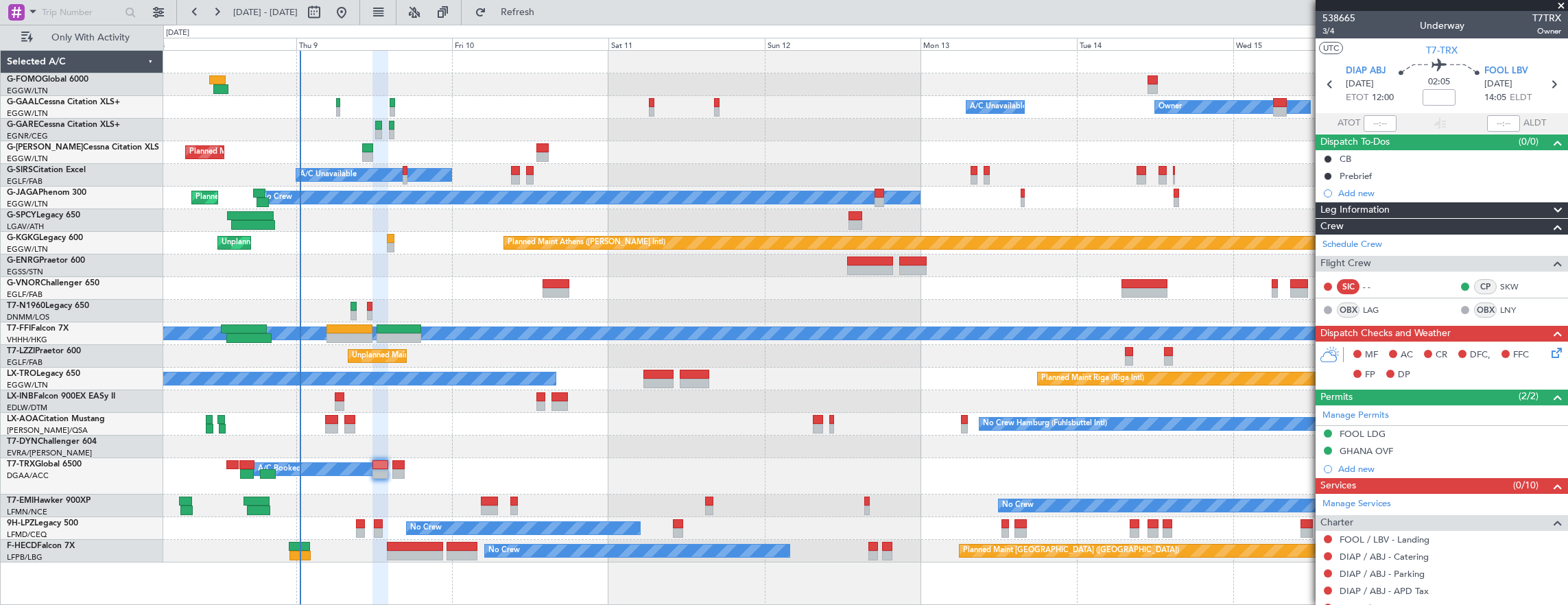
drag, startPoint x: 1426, startPoint y: 87, endPoint x: 1435, endPoint y: 95, distance: 12.0
click at [1435, 95] on mat-tooltip-component "Flight Time" at bounding box center [1436, 107] width 63 height 36
click at [1443, 99] on input at bounding box center [1438, 97] width 33 height 16
type input "-00:10"
click at [1336, 29] on span "3/4" at bounding box center [1338, 31] width 33 height 12
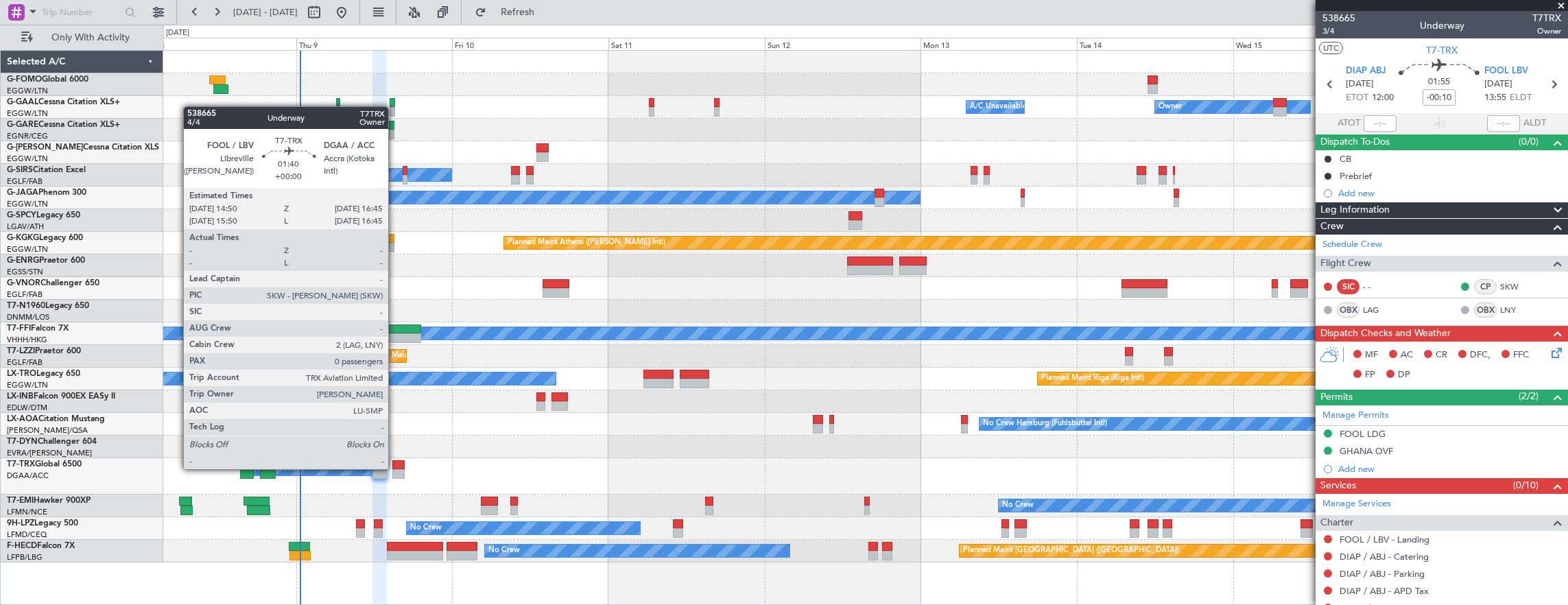
click at [395, 468] on div at bounding box center [398, 465] width 13 height 10
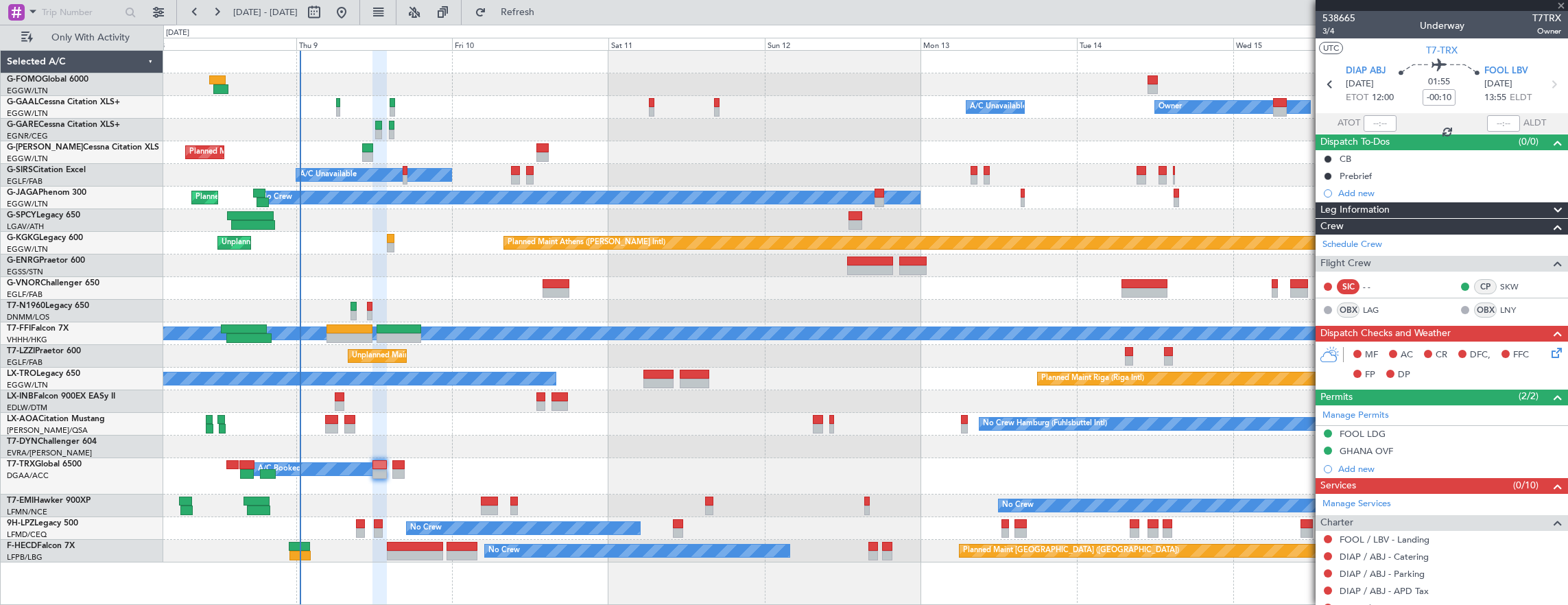
type input "0"
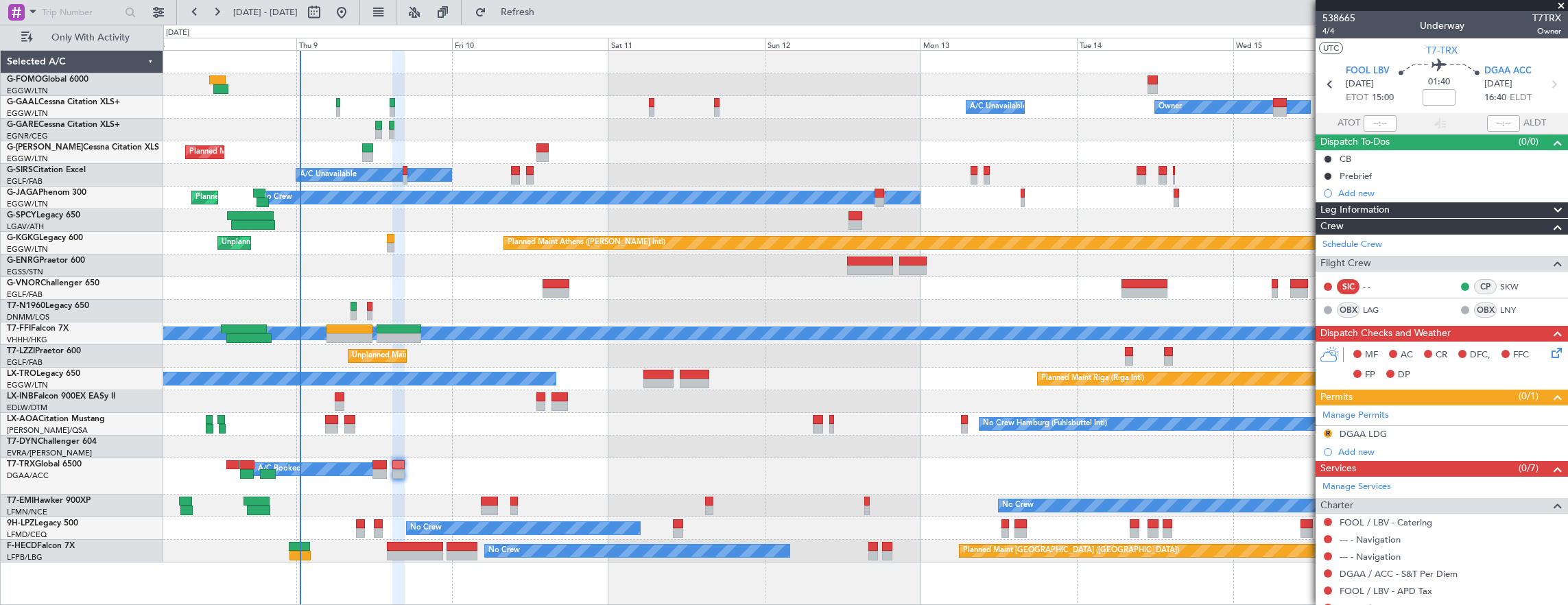
scroll to position [64, 0]
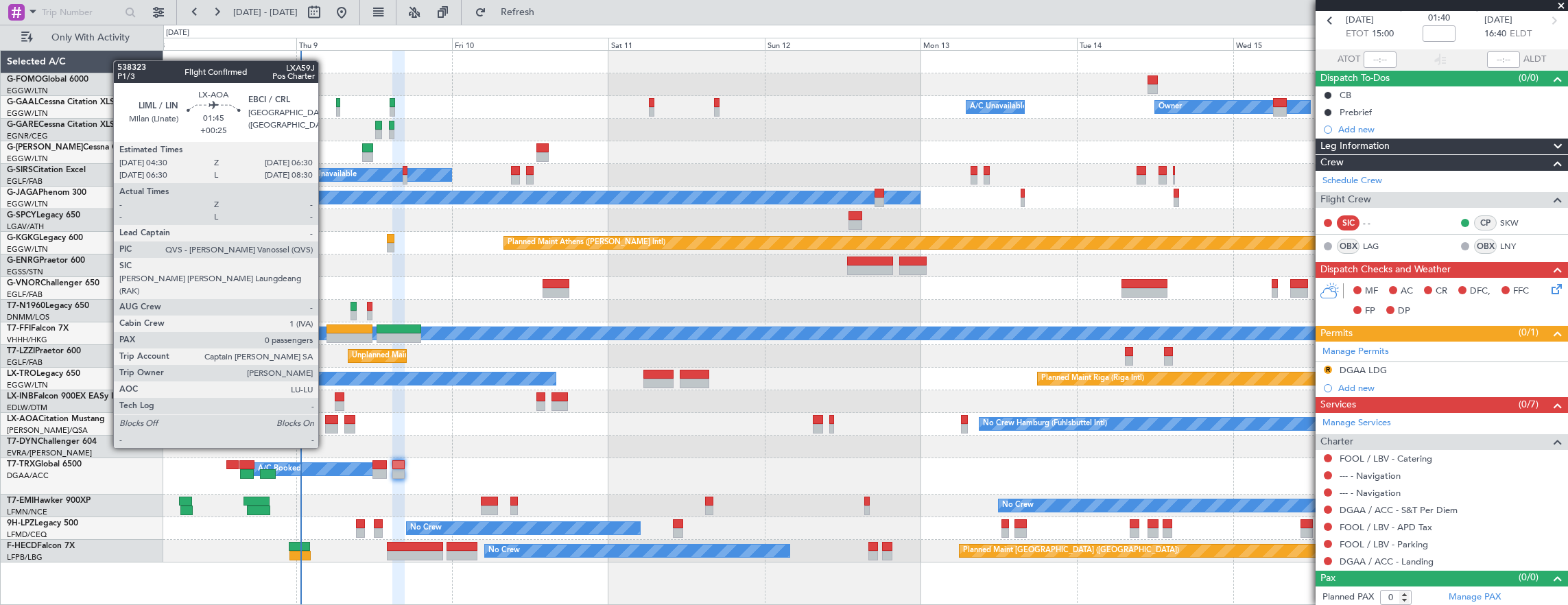
click at [325, 421] on div at bounding box center [332, 419] width 13 height 10
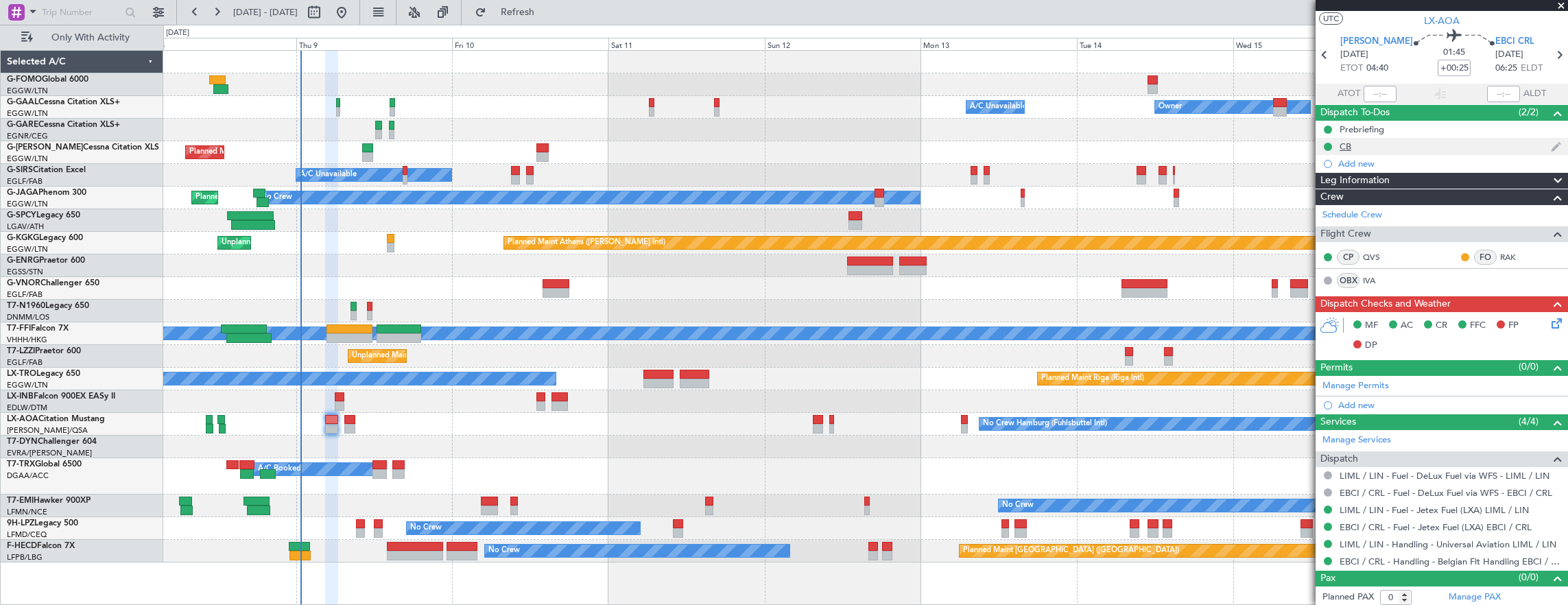
scroll to position [0, 0]
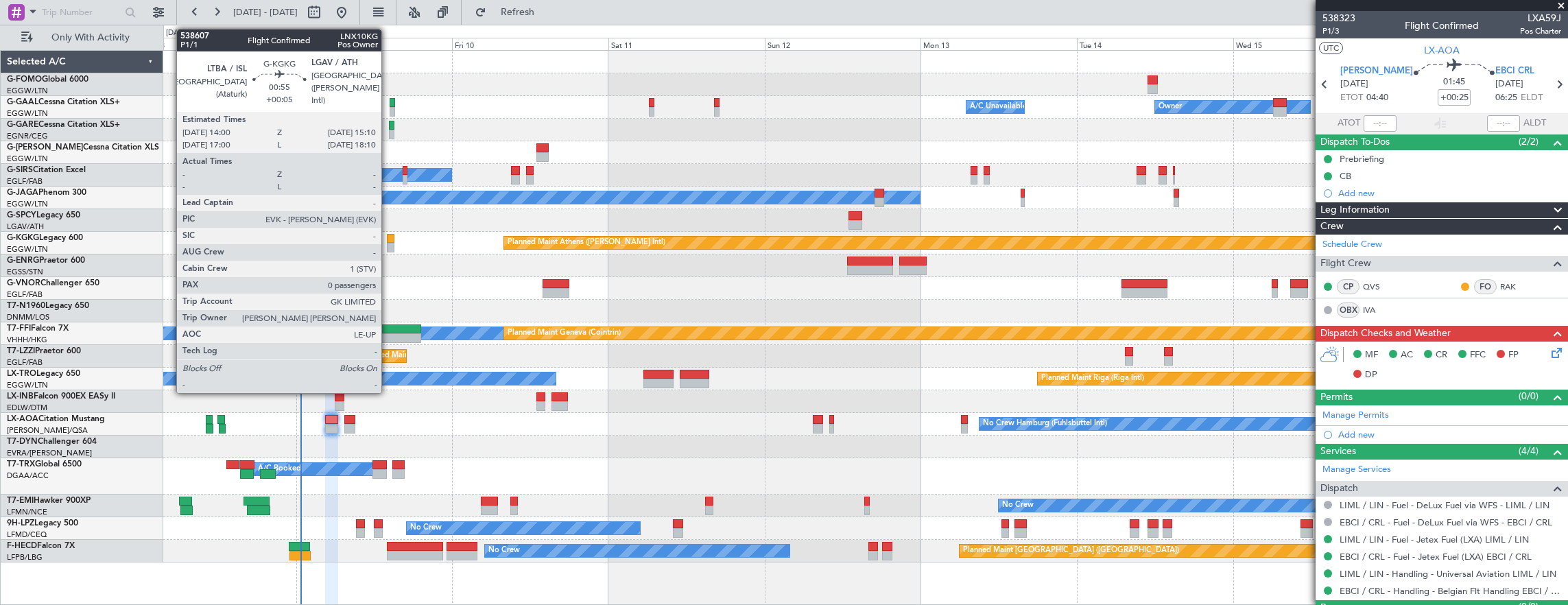
click at [388, 240] on div at bounding box center [390, 239] width 8 height 10
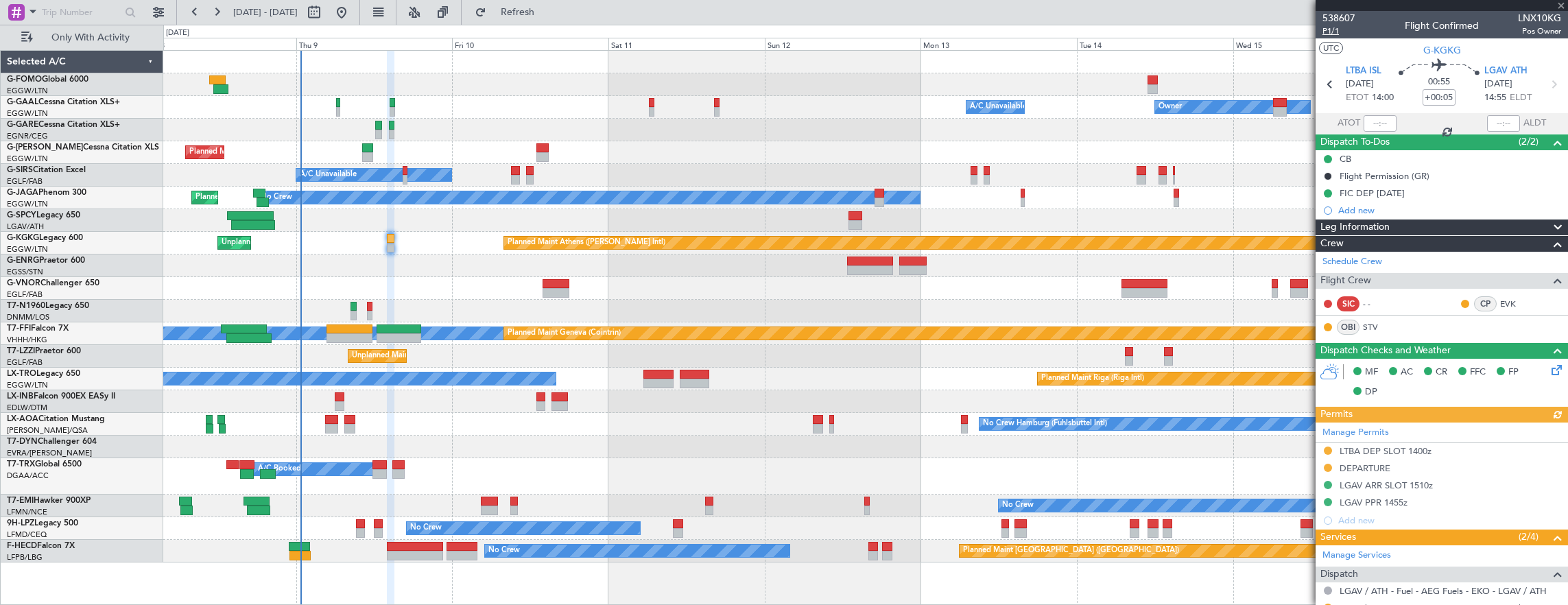
click at [1328, 33] on span "P1/1" at bounding box center [1338, 31] width 33 height 12
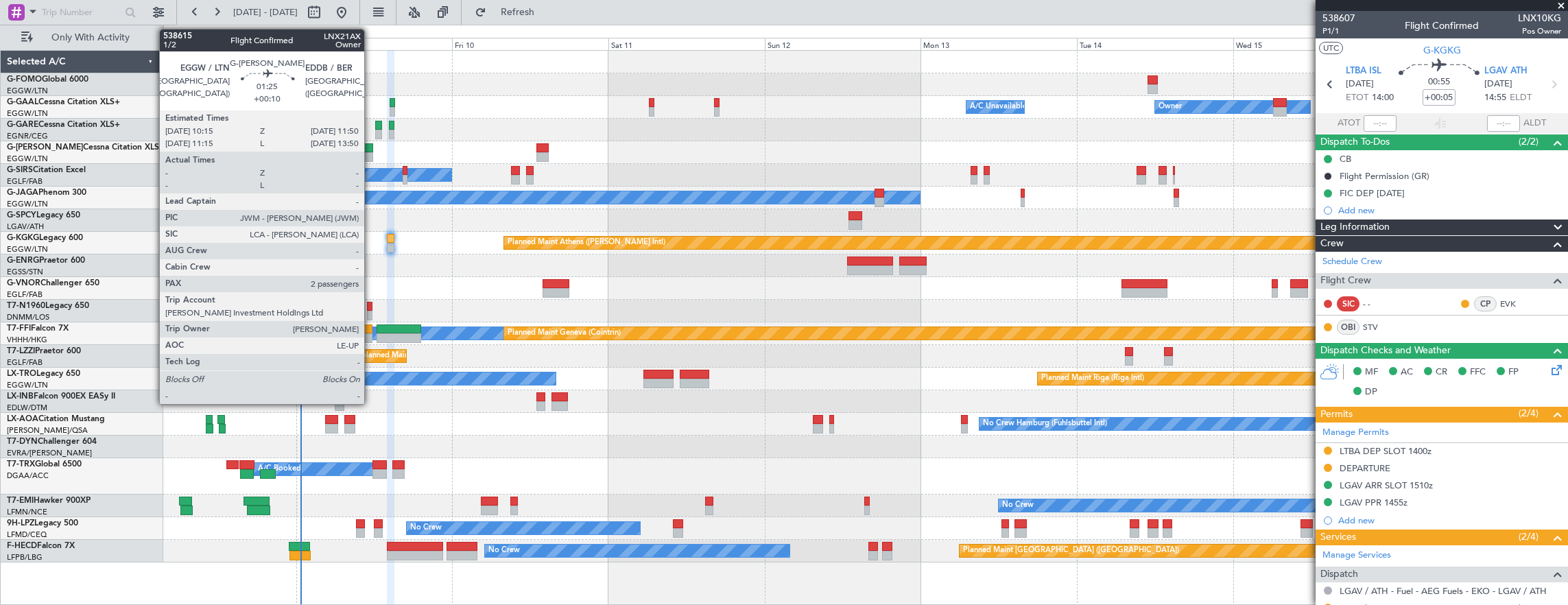
click at [371, 156] on div at bounding box center [368, 157] width 11 height 10
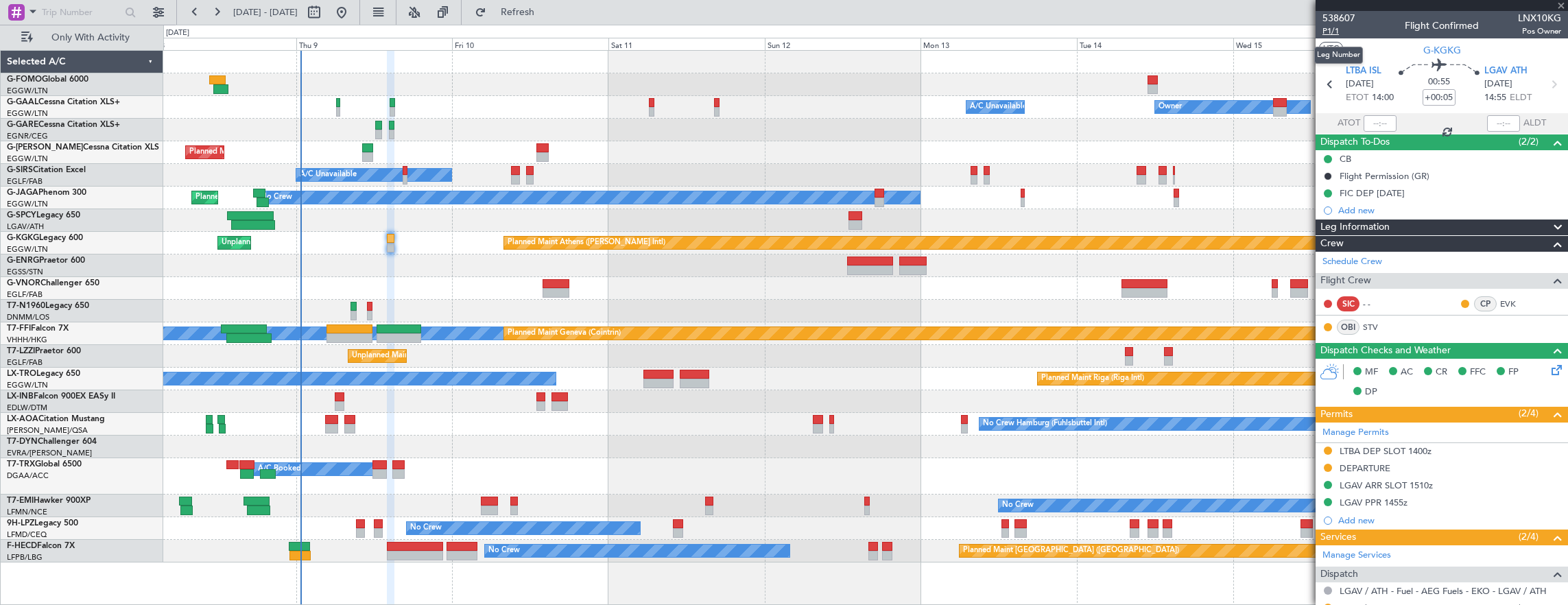
type input "+00:10"
type input "2"
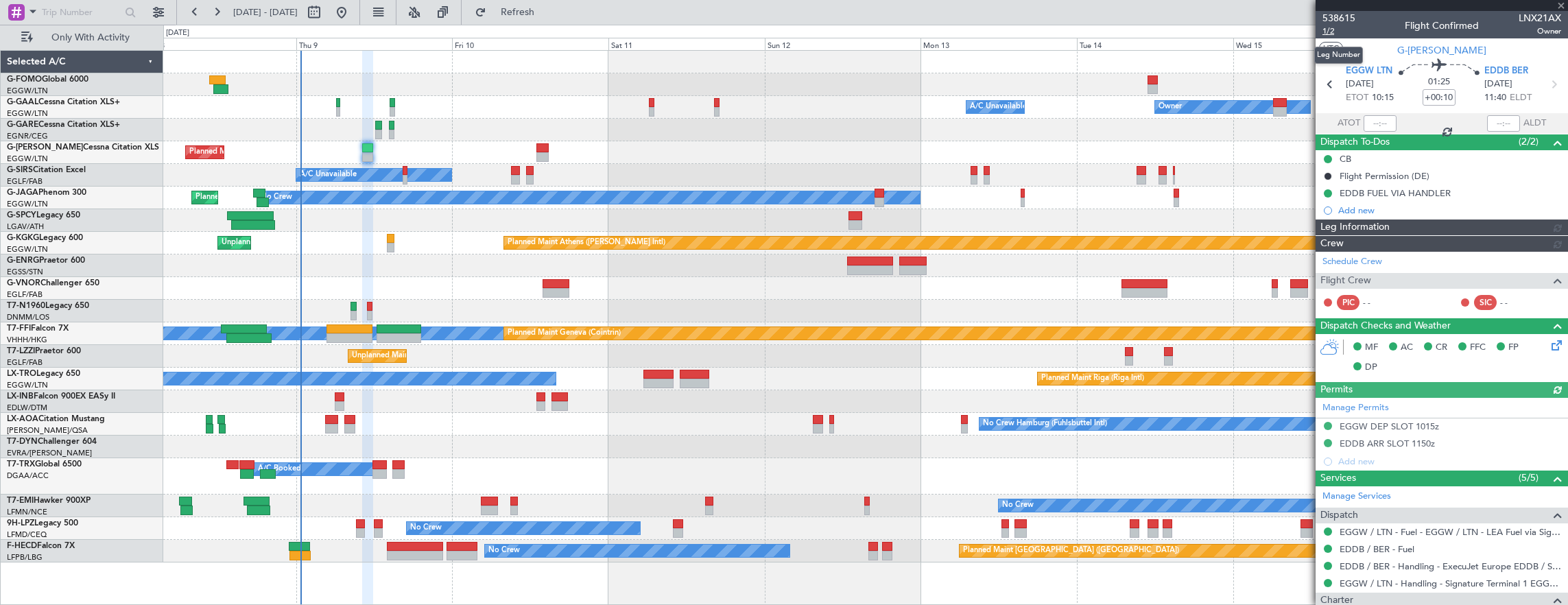
click at [1339, 33] on span "1/2" at bounding box center [1338, 31] width 33 height 12
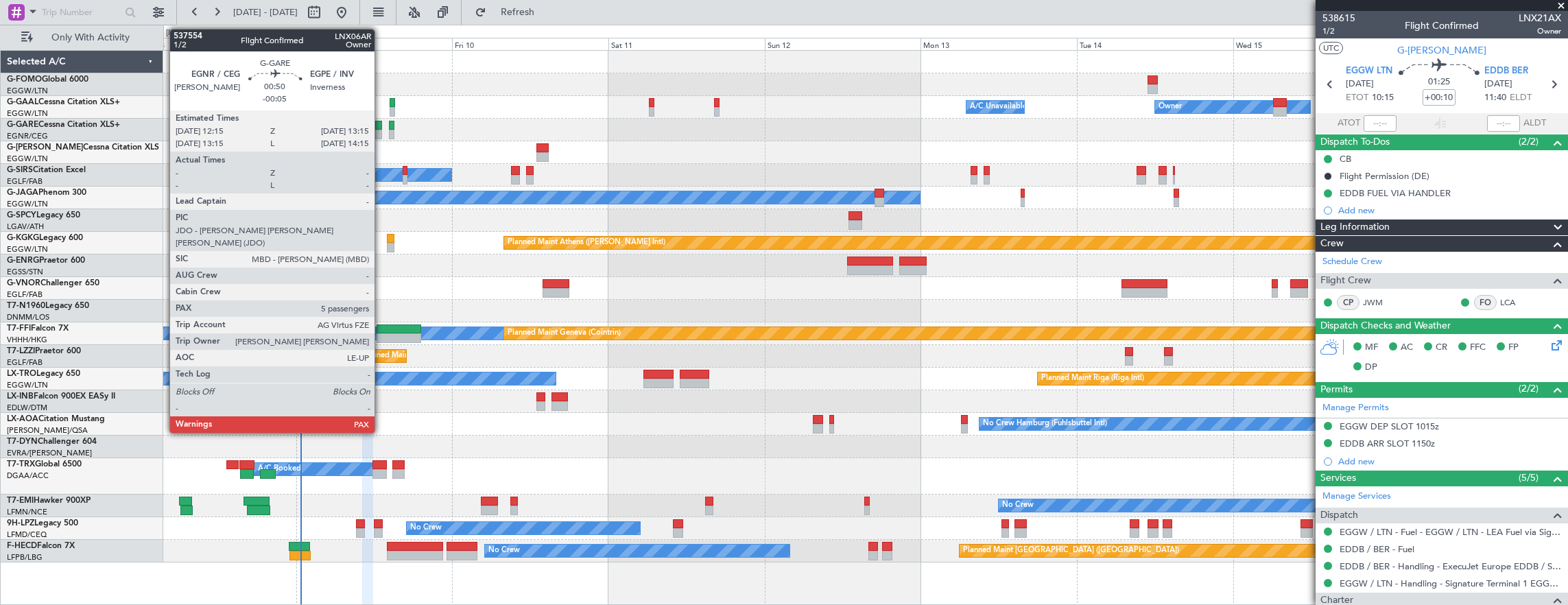
click at [381, 125] on div at bounding box center [378, 125] width 7 height 10
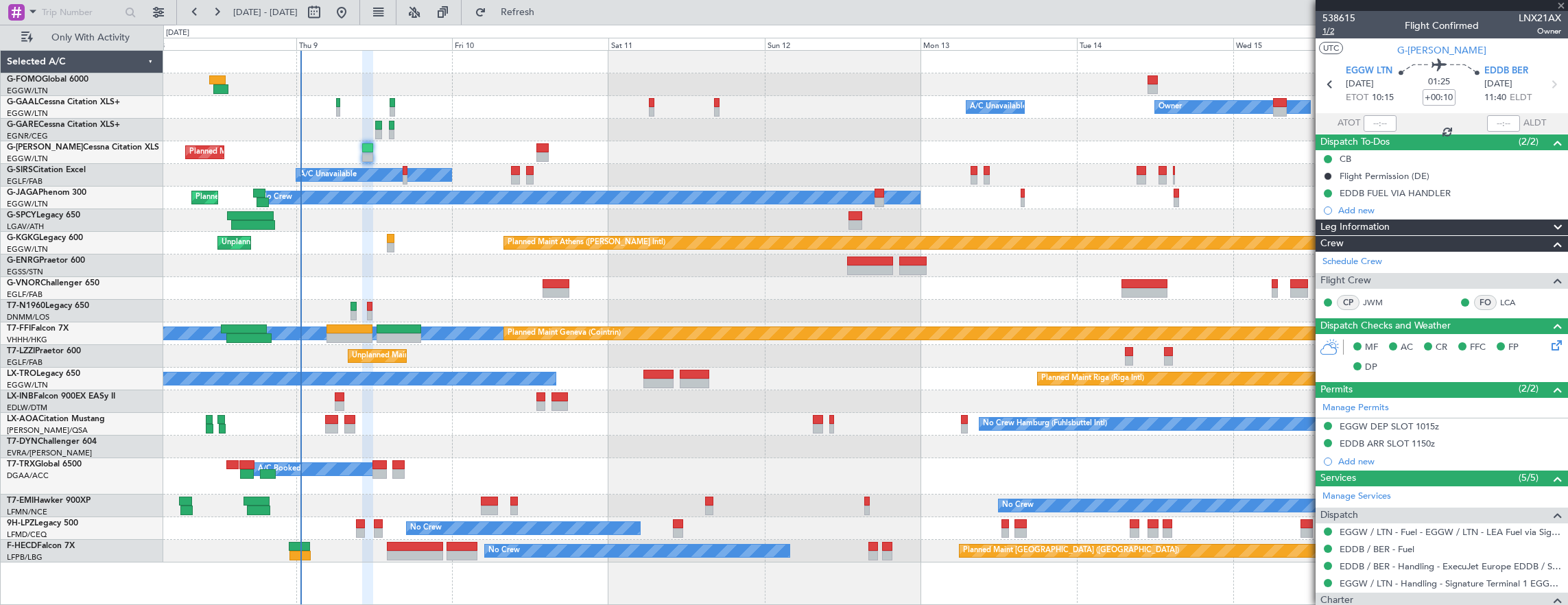
type input "-00:05"
type input "5"
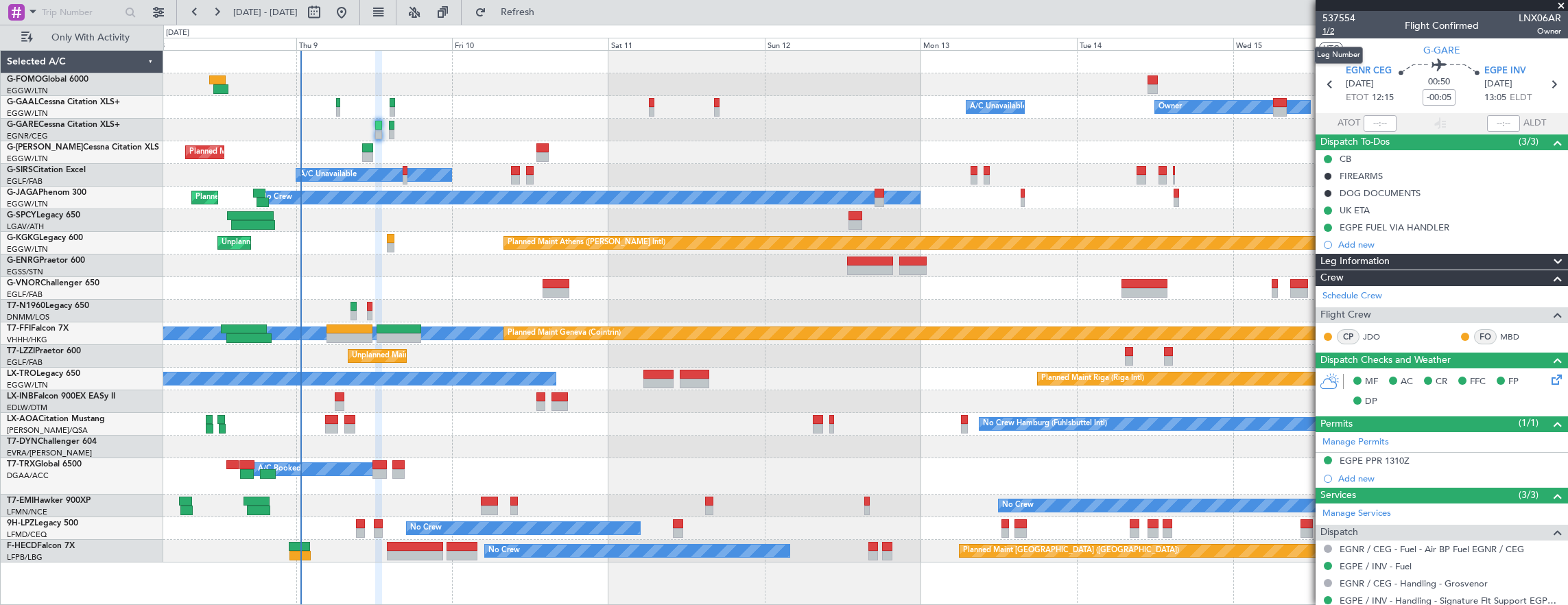
click at [1327, 33] on span "1/2" at bounding box center [1338, 31] width 33 height 12
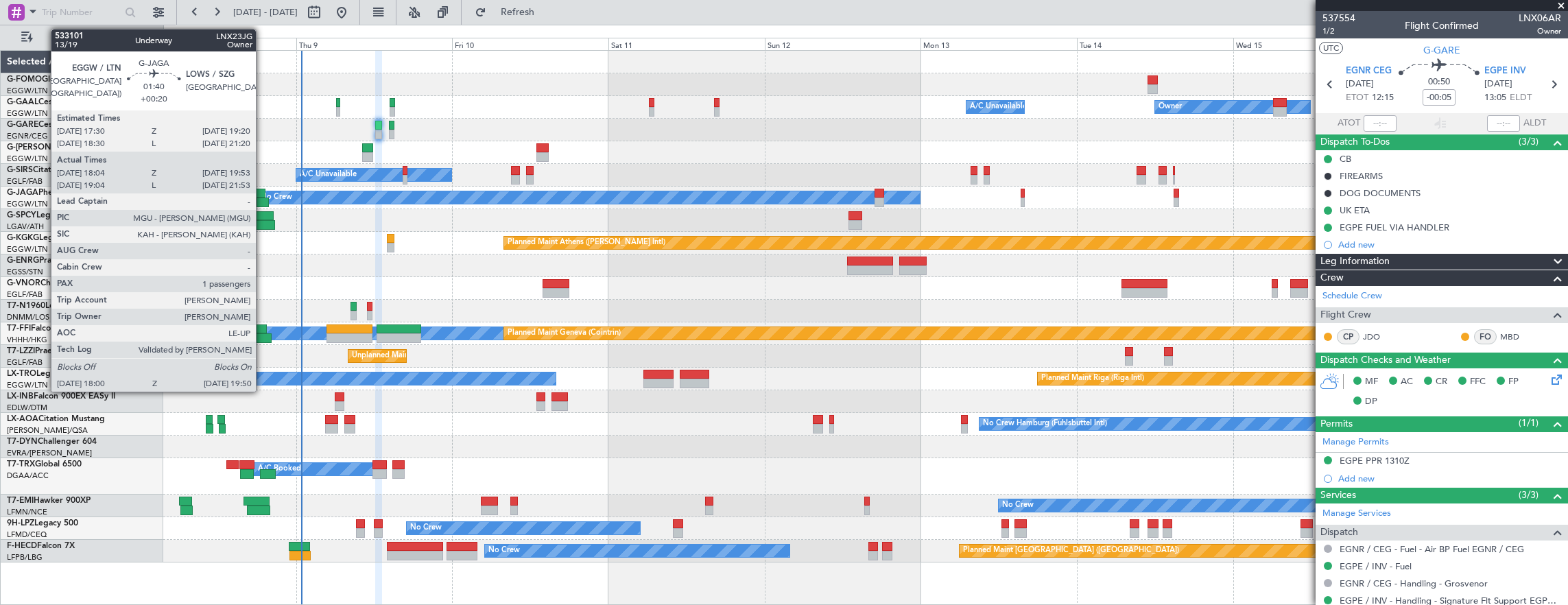
click at [262, 195] on div at bounding box center [260, 193] width 13 height 10
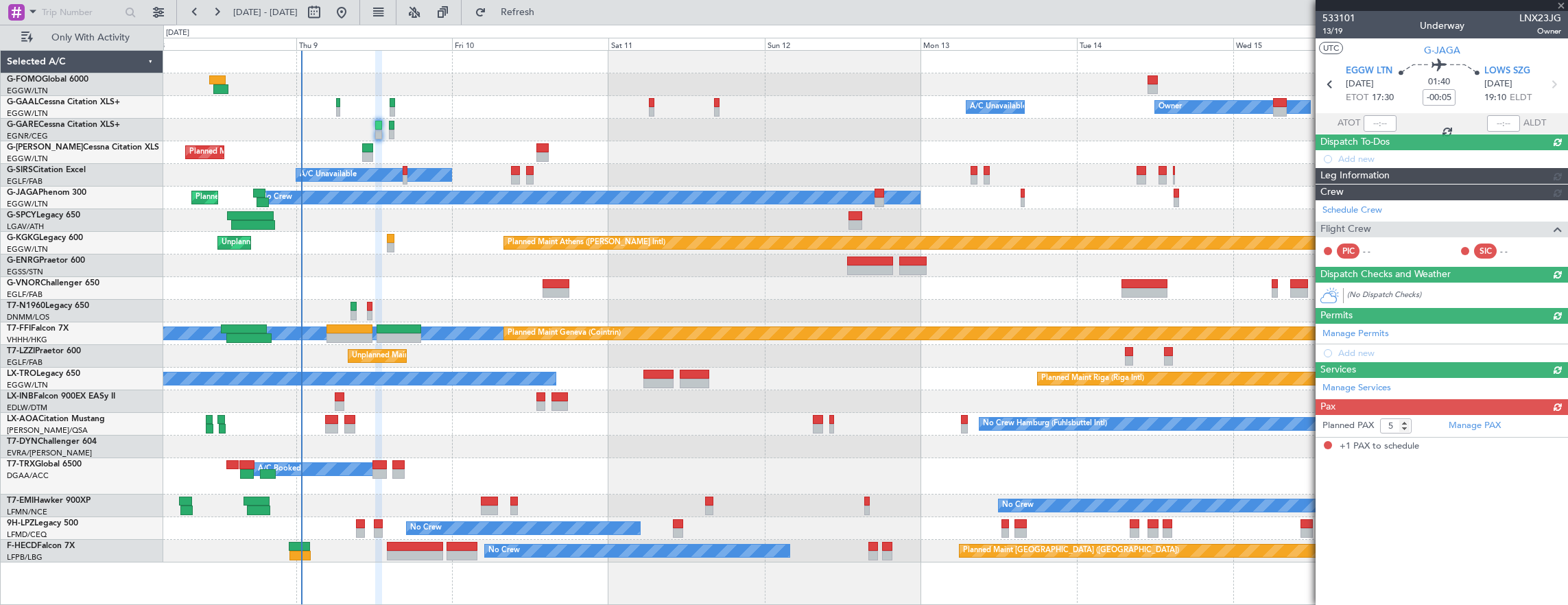
type input "+00:20"
type input "18:04"
type input "19:43"
type input "1"
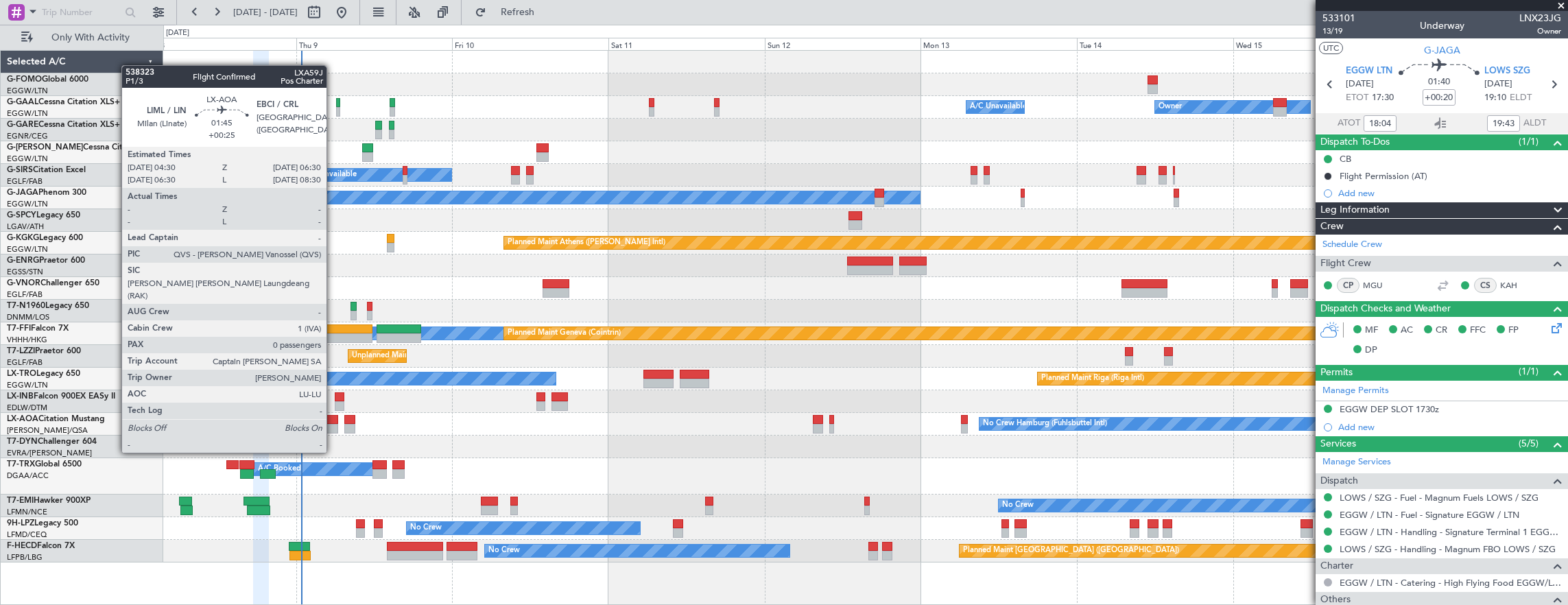
click at [333, 426] on div at bounding box center [332, 428] width 13 height 10
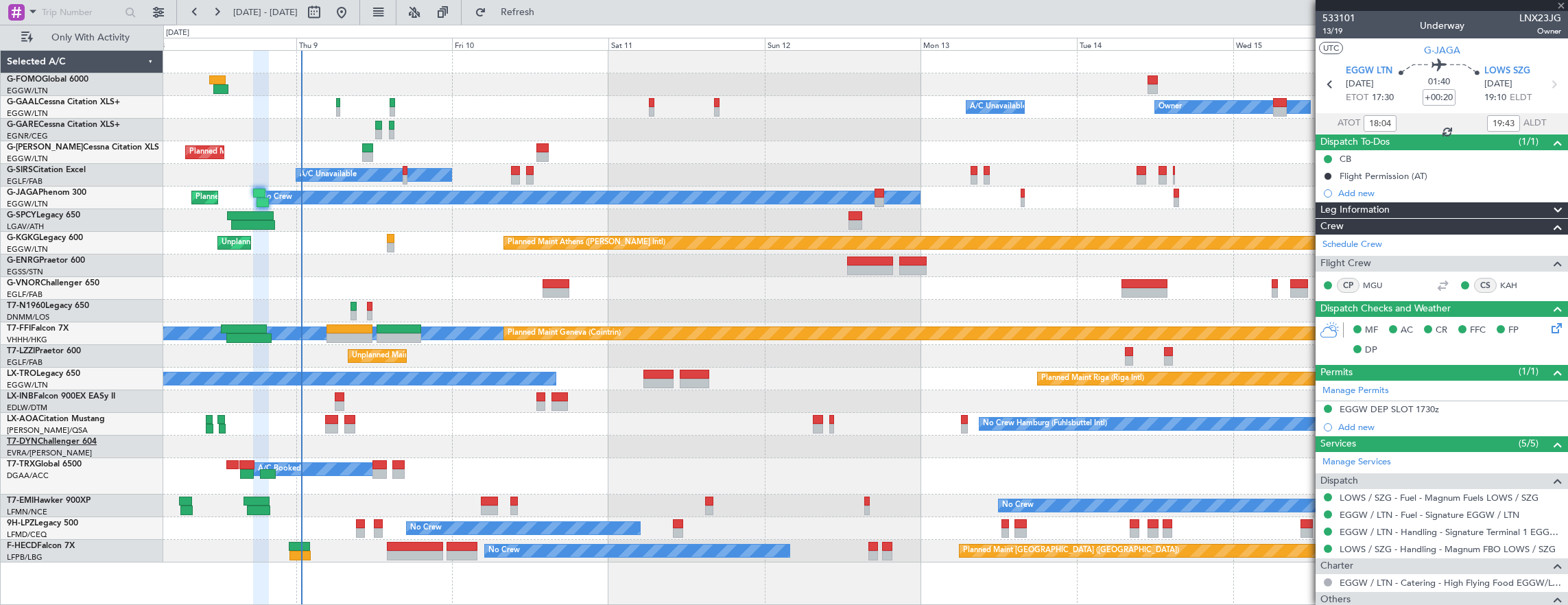
type input "+00:25"
type input "0"
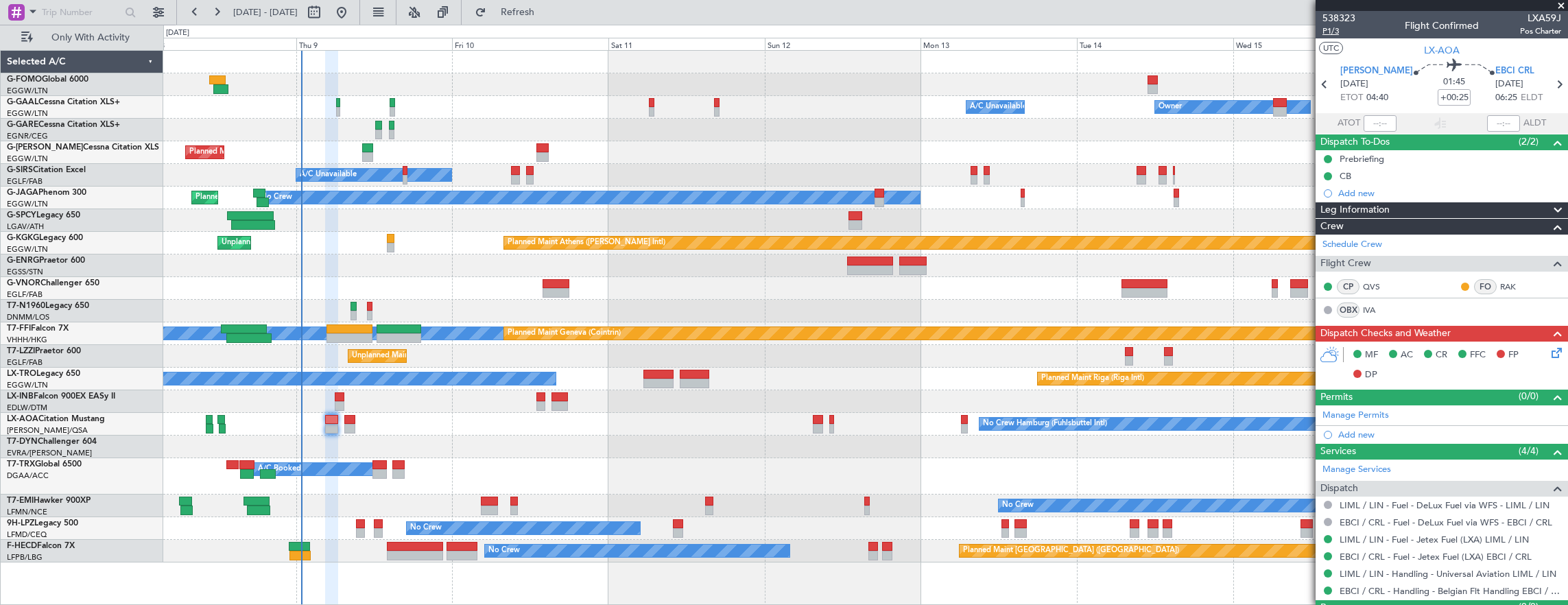
click at [1330, 33] on span "P1/3" at bounding box center [1338, 31] width 33 height 12
click at [1548, 352] on icon at bounding box center [1554, 351] width 11 height 11
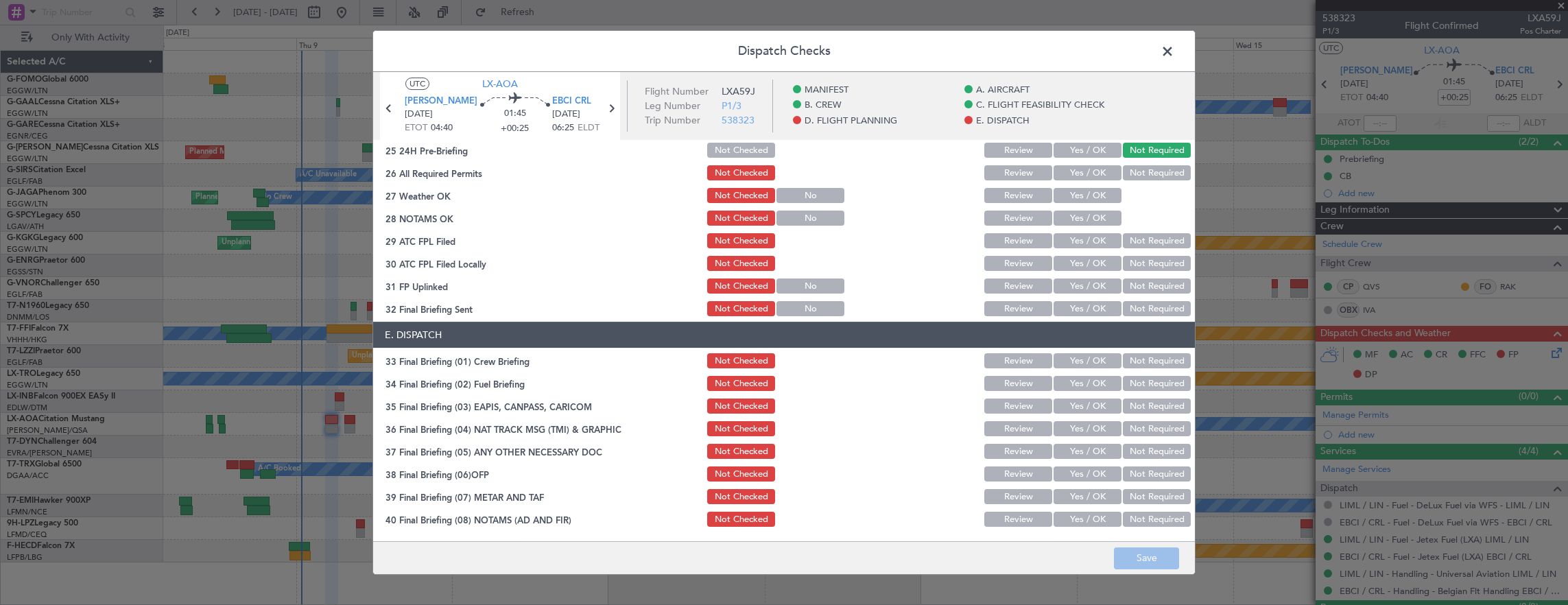
scroll to position [599, 0]
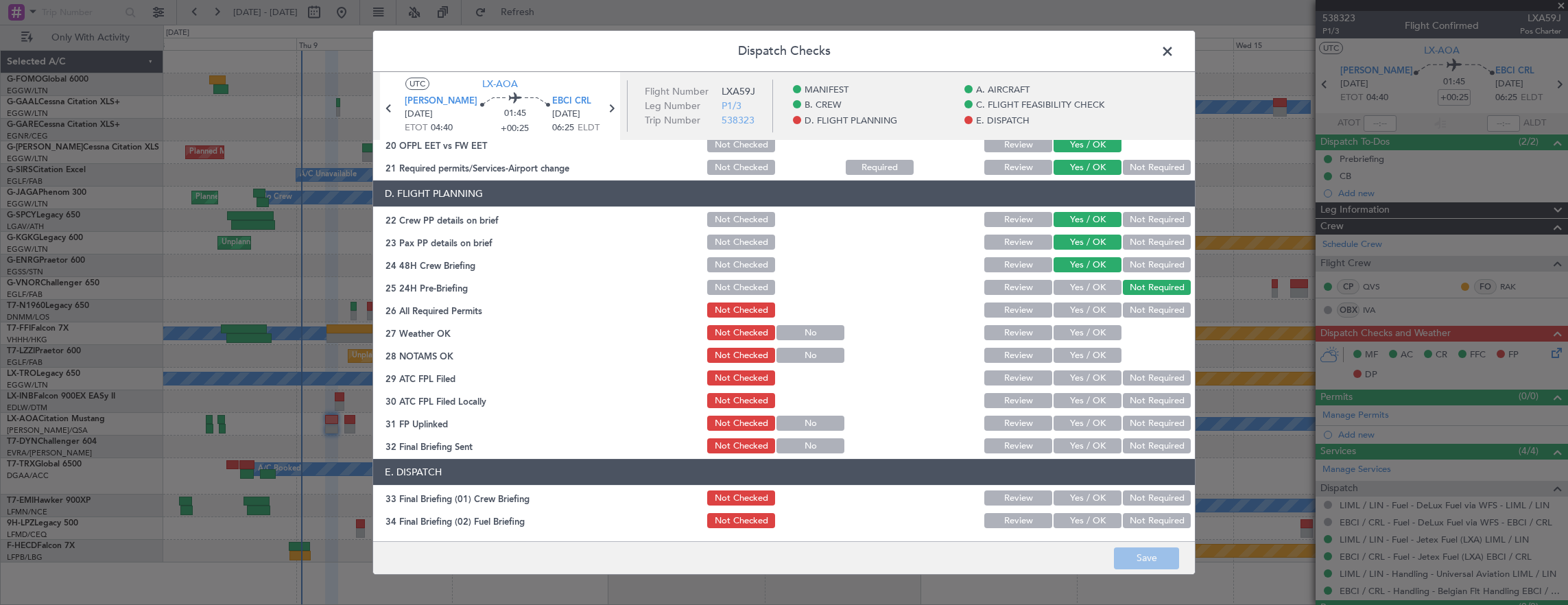
click at [1078, 310] on button "Yes / OK" at bounding box center [1087, 310] width 68 height 15
click at [1078, 328] on button "Yes / OK" at bounding box center [1087, 333] width 68 height 15
click at [1075, 352] on button "Yes / OK" at bounding box center [1087, 355] width 68 height 15
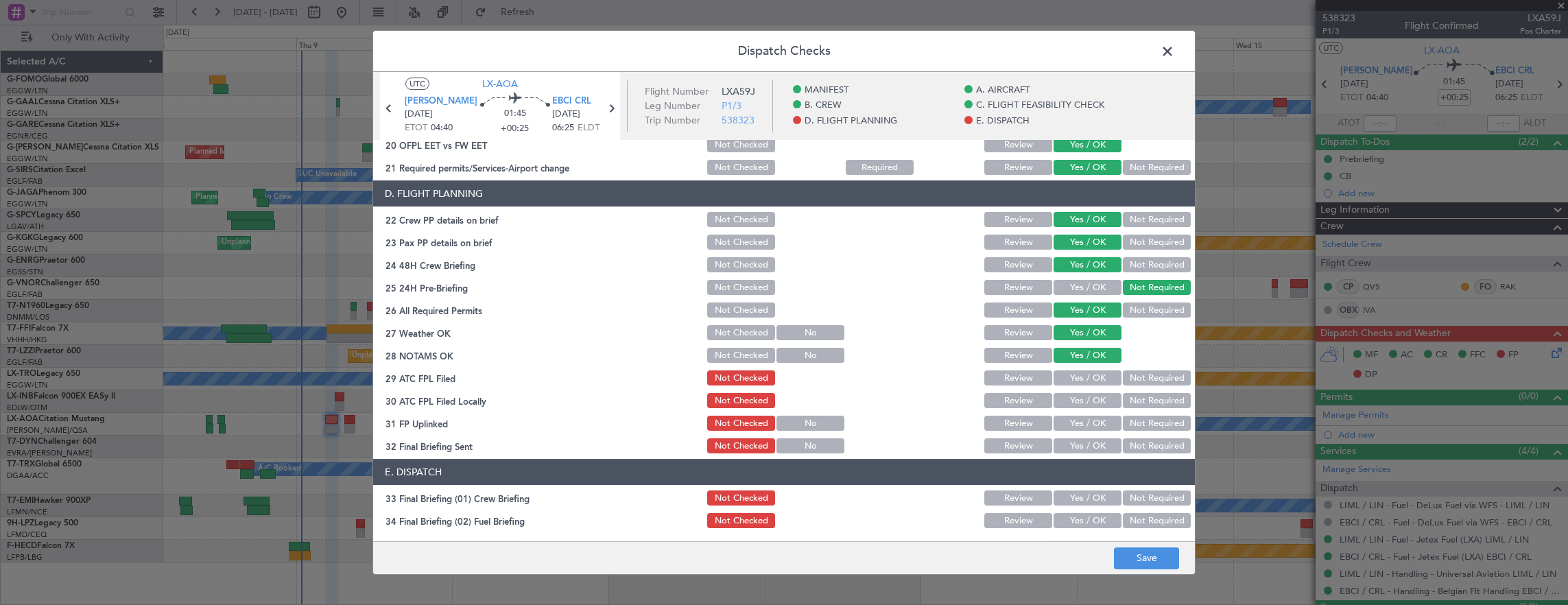
click at [1069, 374] on button "Yes / OK" at bounding box center [1087, 378] width 68 height 15
drag, startPoint x: 1138, startPoint y: 408, endPoint x: 1112, endPoint y: 408, distance: 26.0
click at [1139, 408] on button "Not Required" at bounding box center [1156, 400] width 68 height 15
click at [1093, 424] on button "Yes / OK" at bounding box center [1087, 423] width 68 height 15
click at [1140, 441] on button "Not Required" at bounding box center [1156, 445] width 68 height 15
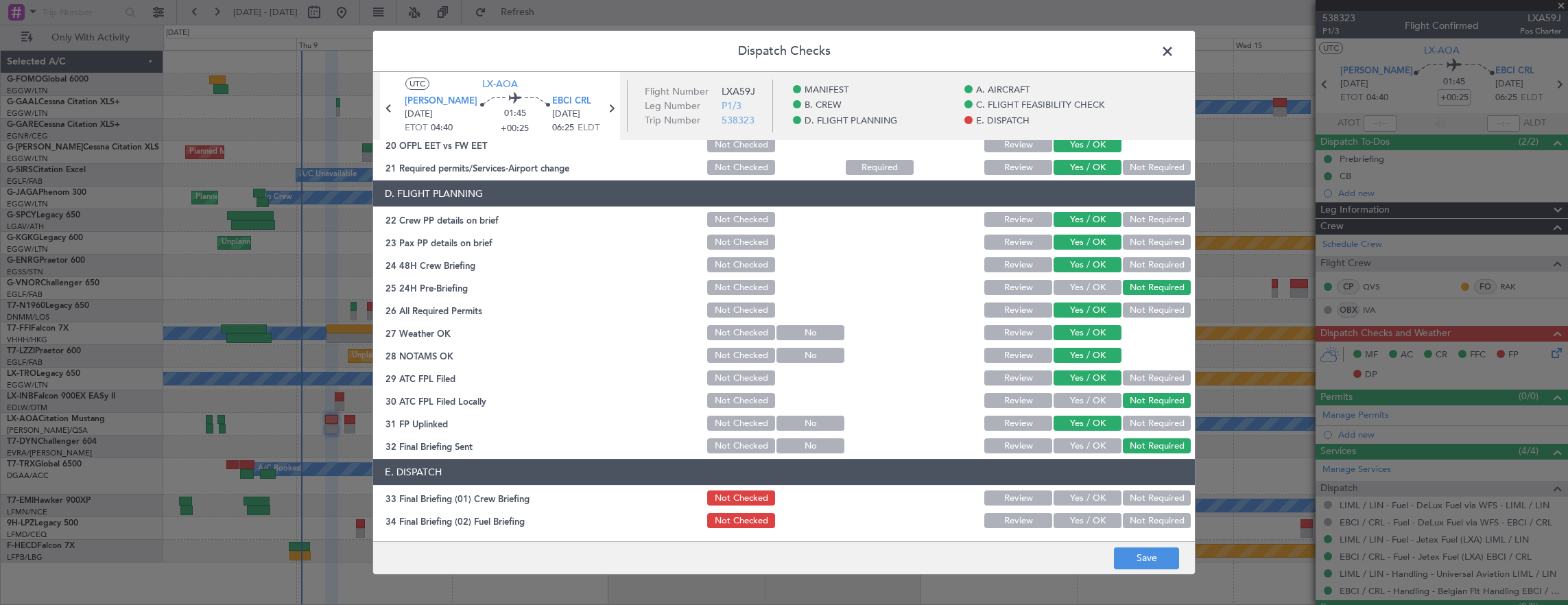
scroll to position [804, 0]
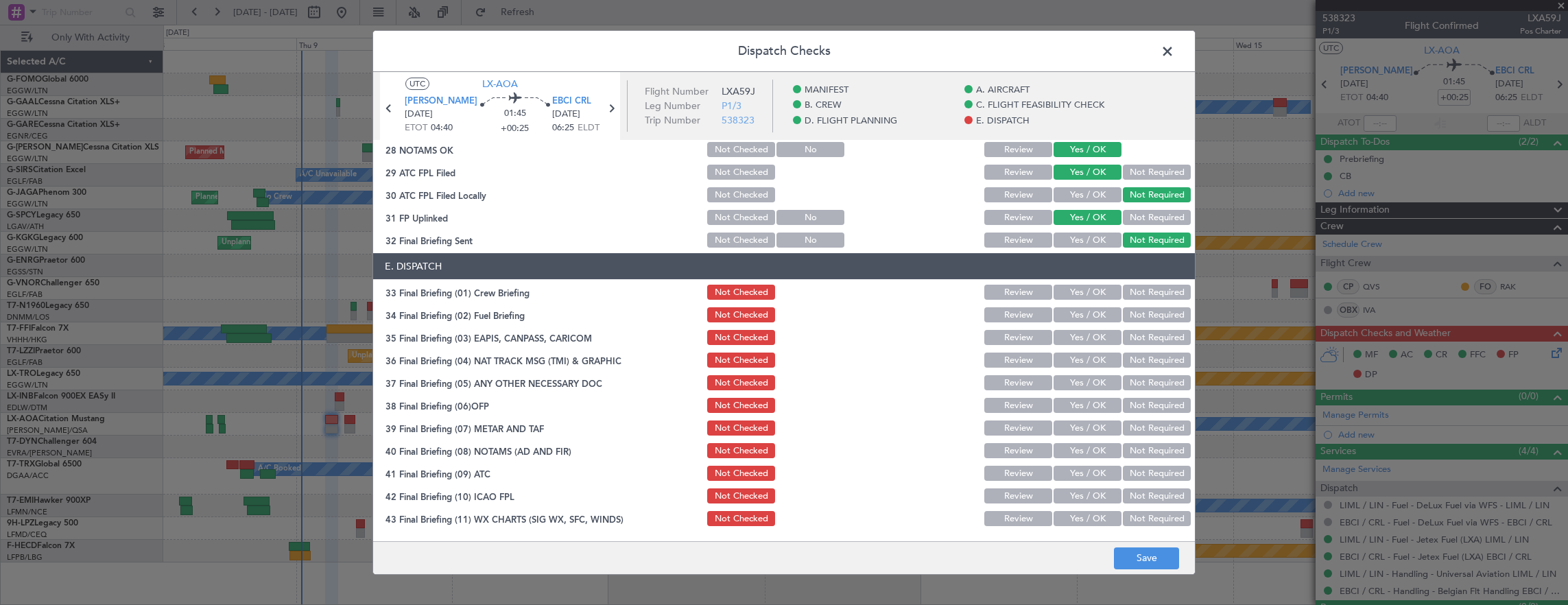
click at [1078, 298] on button "Yes / OK" at bounding box center [1087, 292] width 68 height 15
click at [1078, 314] on button "Yes / OK" at bounding box center [1087, 315] width 68 height 15
click at [1140, 340] on button "Not Required" at bounding box center [1156, 337] width 68 height 15
click at [1138, 354] on button "Not Required" at bounding box center [1156, 360] width 68 height 15
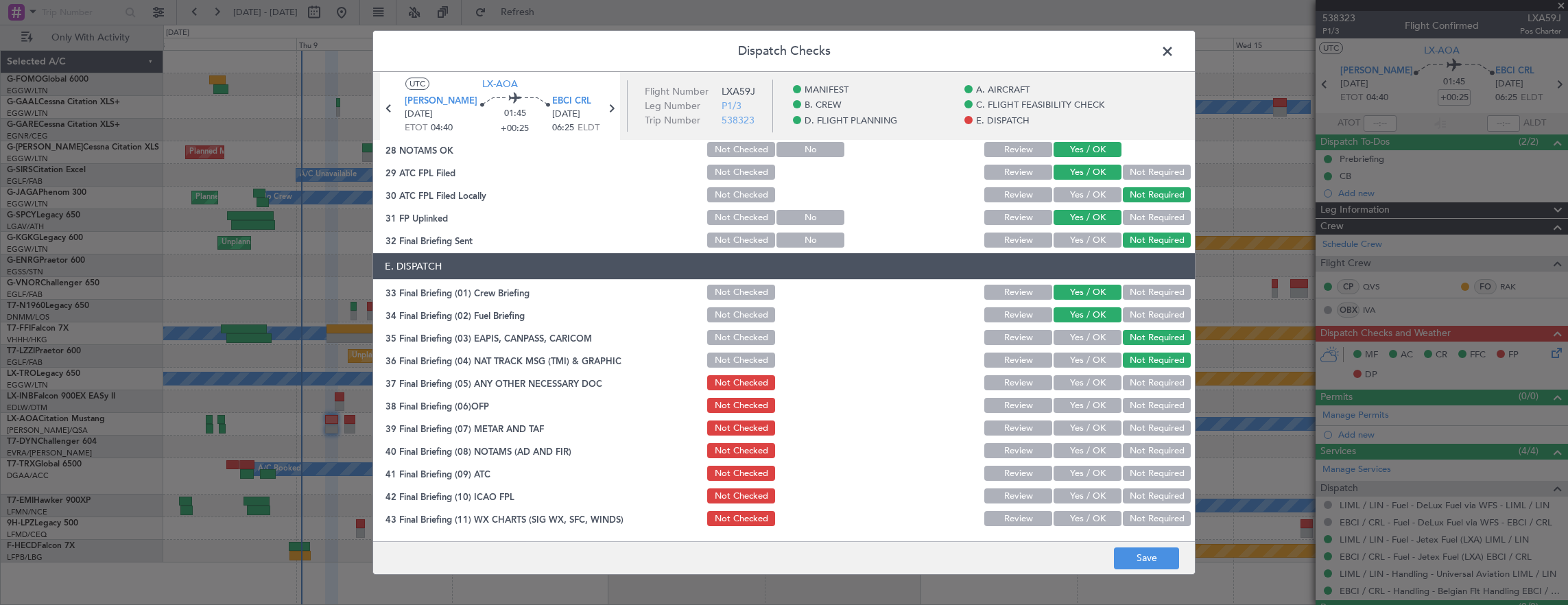
click at [1078, 386] on button "Yes / OK" at bounding box center [1087, 382] width 68 height 15
click at [1080, 411] on button "Yes / OK" at bounding box center [1087, 405] width 68 height 15
drag, startPoint x: 1080, startPoint y: 418, endPoint x: 1083, endPoint y: 436, distance: 18.2
click at [1080, 420] on div "Yes / OK" at bounding box center [1086, 427] width 69 height 19
click at [1083, 437] on section "E. DISPATCH 33 Final Briefing (01) Crew Briefing Not Checked Review Yes / OK No…" at bounding box center [784, 402] width 822 height 298
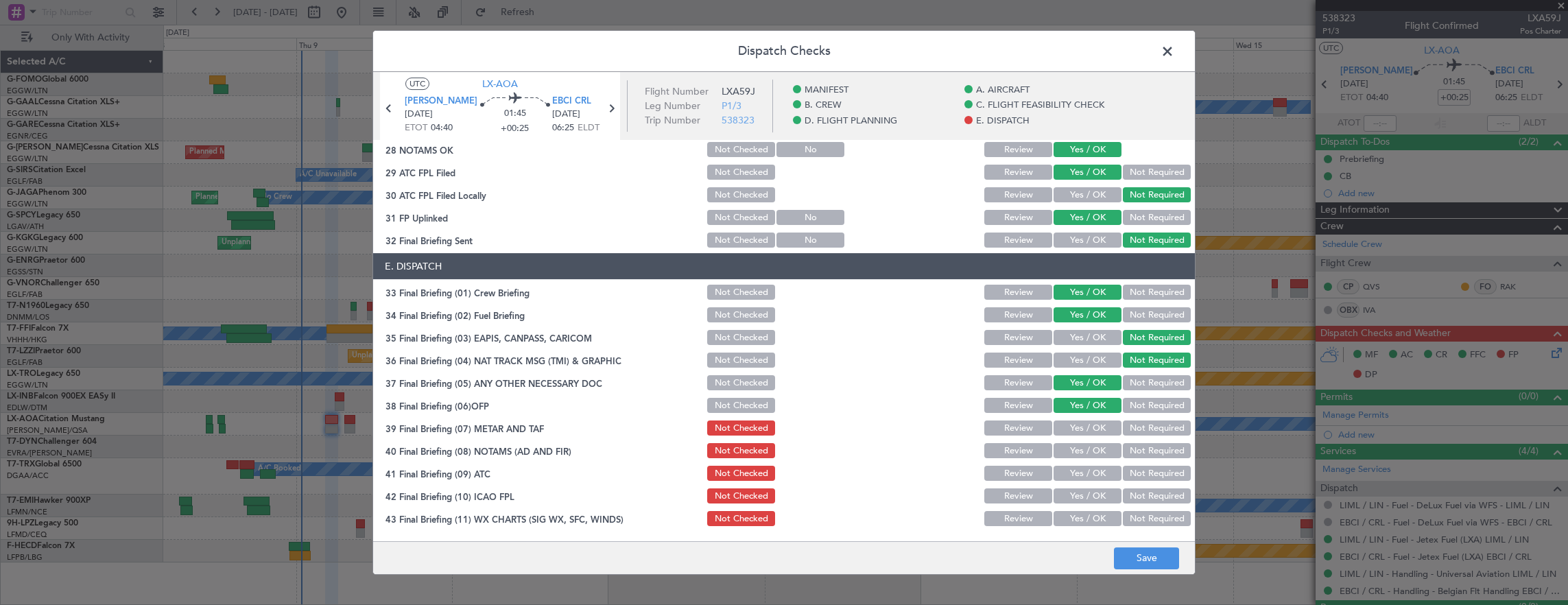
click at [1079, 426] on button "Yes / OK" at bounding box center [1087, 428] width 68 height 15
click at [1080, 446] on button "Yes / OK" at bounding box center [1087, 451] width 68 height 15
click at [1082, 475] on button "Yes / OK" at bounding box center [1087, 473] width 68 height 15
click at [1082, 504] on div "Yes / OK" at bounding box center [1086, 496] width 69 height 19
click at [1083, 495] on button "Yes / OK" at bounding box center [1087, 496] width 68 height 15
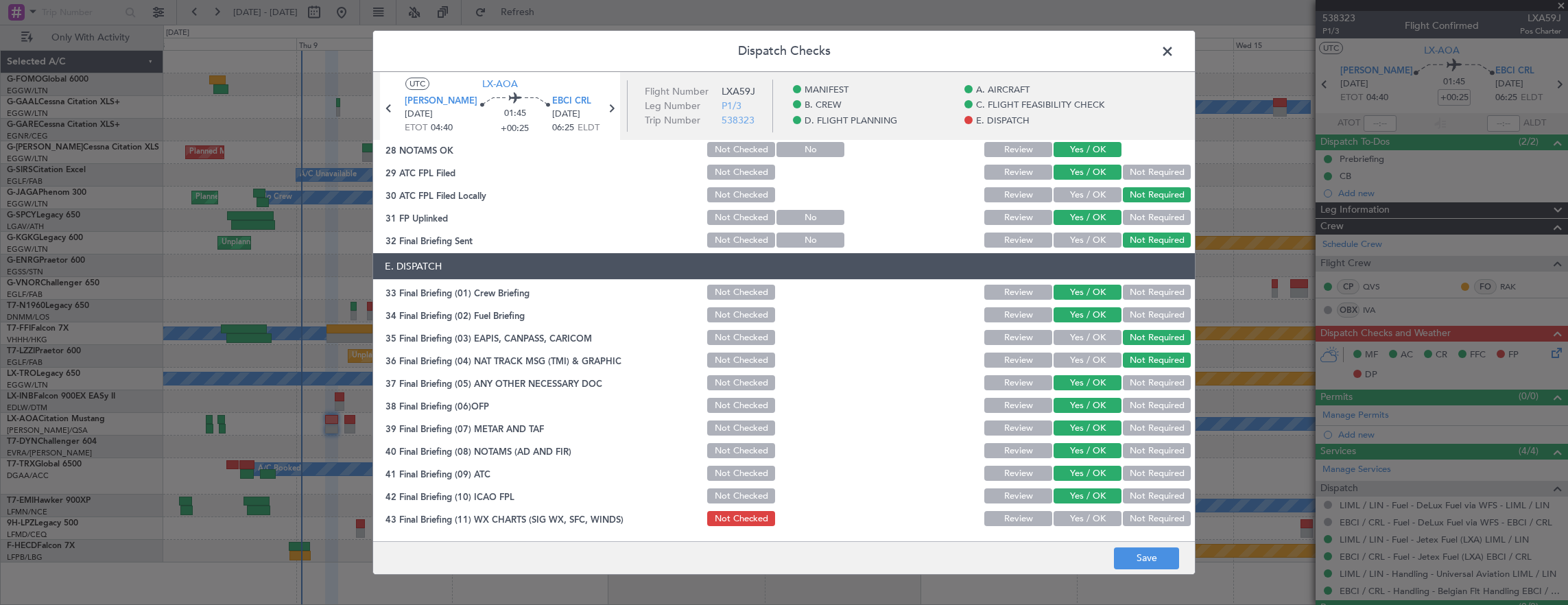
scroll to position [826, 0]
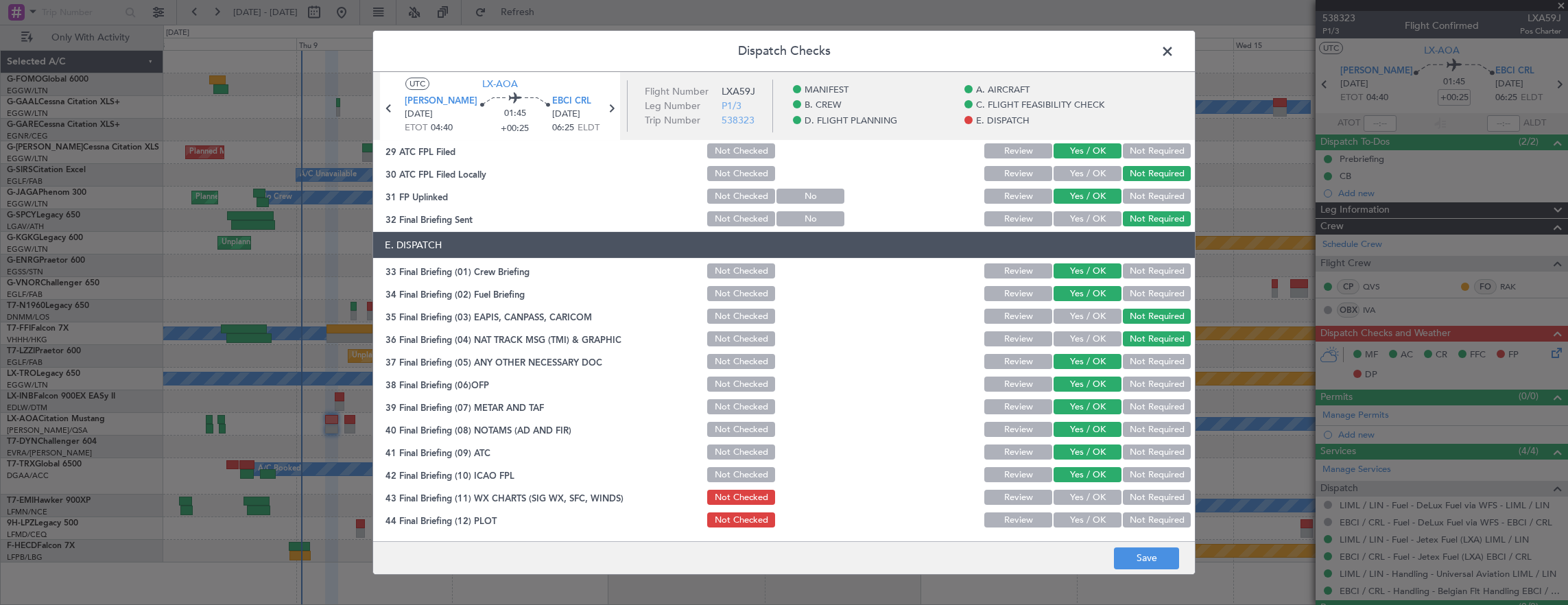
click at [1085, 499] on button "Yes / OK" at bounding box center [1087, 497] width 68 height 15
drag, startPoint x: 1085, startPoint y: 518, endPoint x: 1117, endPoint y: 550, distance: 45.3
click at [1085, 519] on button "Yes / OK" at bounding box center [1087, 520] width 68 height 15
click at [1117, 550] on button "Save" at bounding box center [1146, 558] width 65 height 22
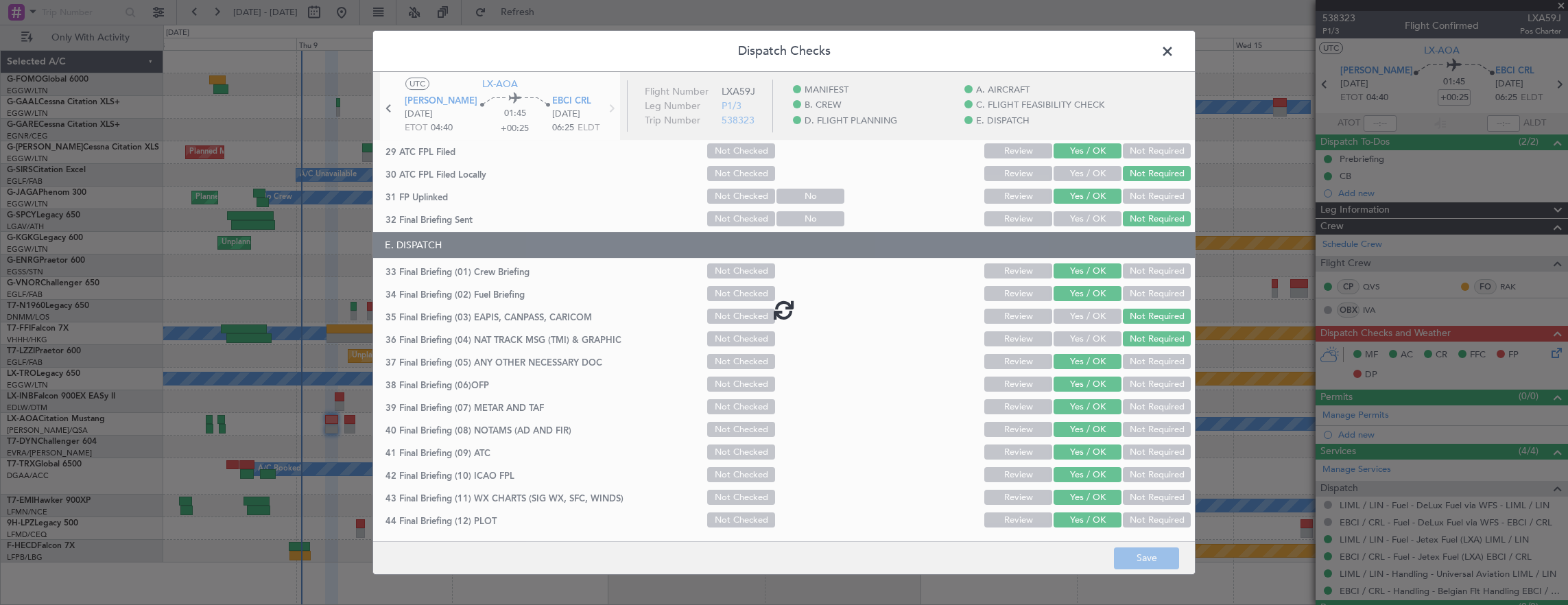
click at [1132, 551] on footer "Save" at bounding box center [784, 557] width 822 height 33
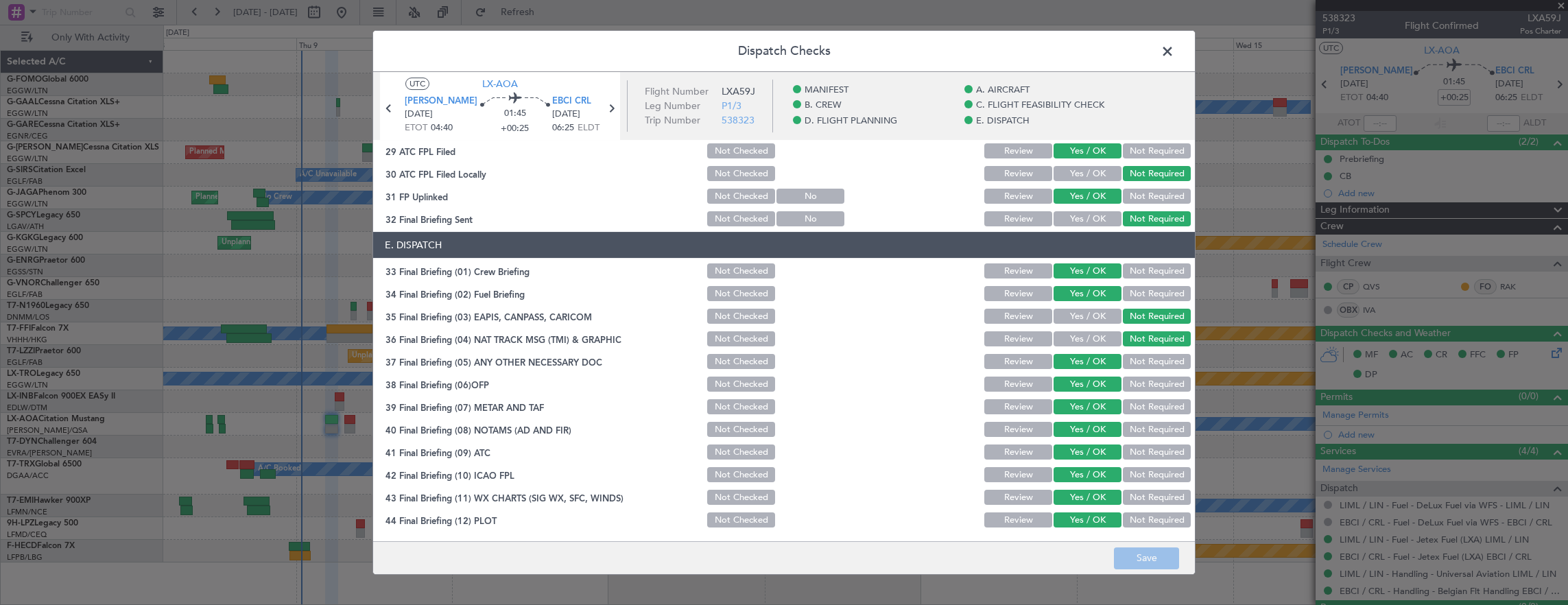
click at [1174, 52] on span at bounding box center [1174, 55] width 0 height 27
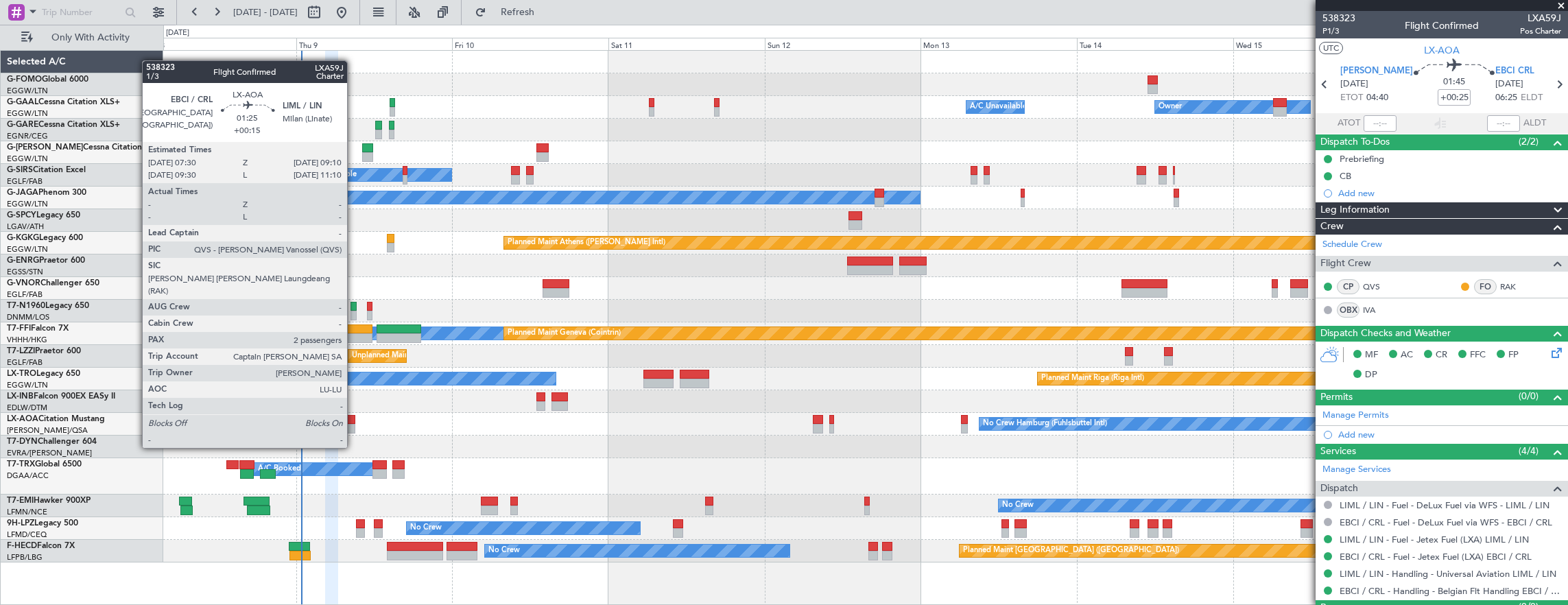
click at [352, 422] on div at bounding box center [350, 419] width 11 height 10
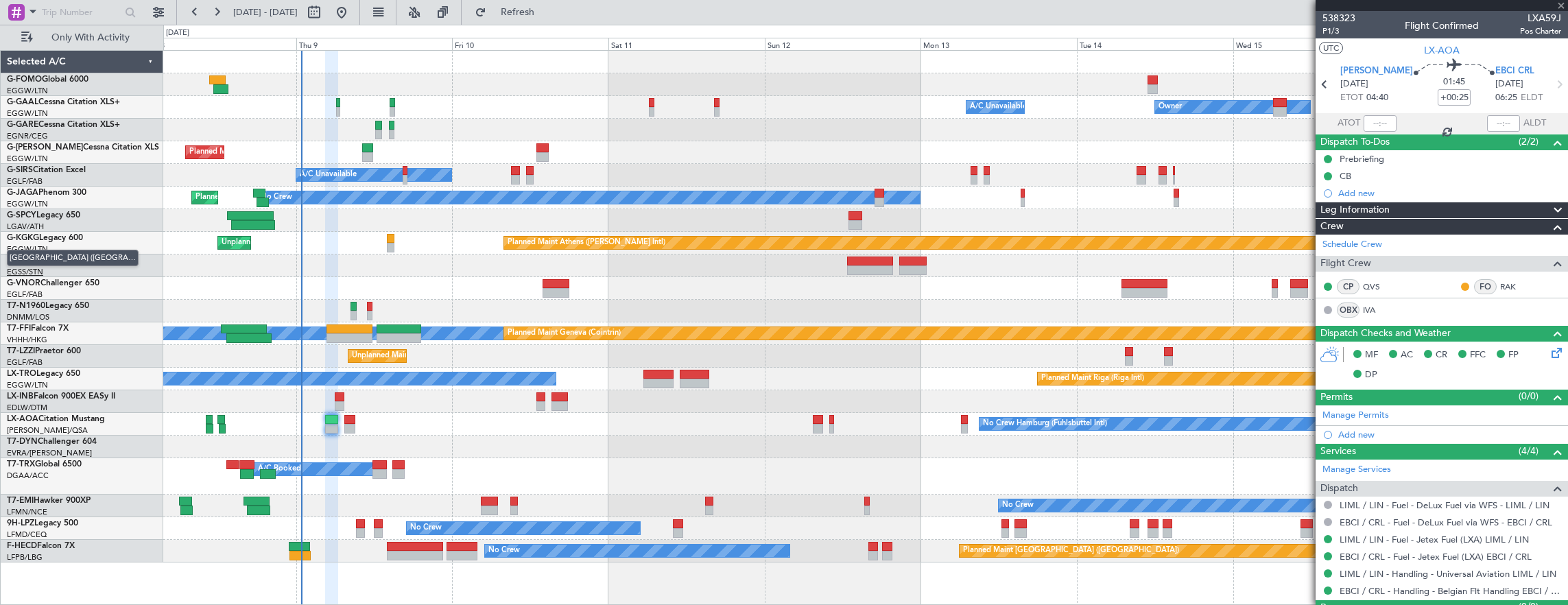
type input "+00:15"
type input "2"
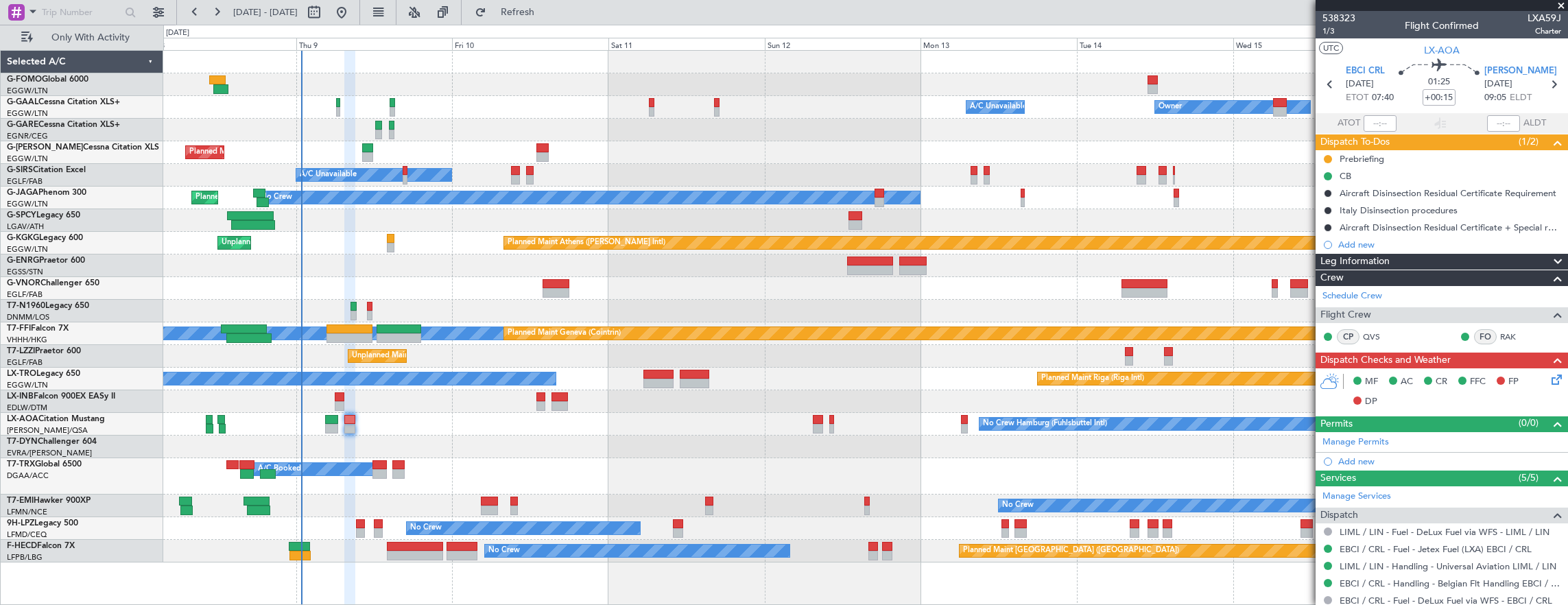
click at [1548, 380] on icon at bounding box center [1554, 377] width 11 height 11
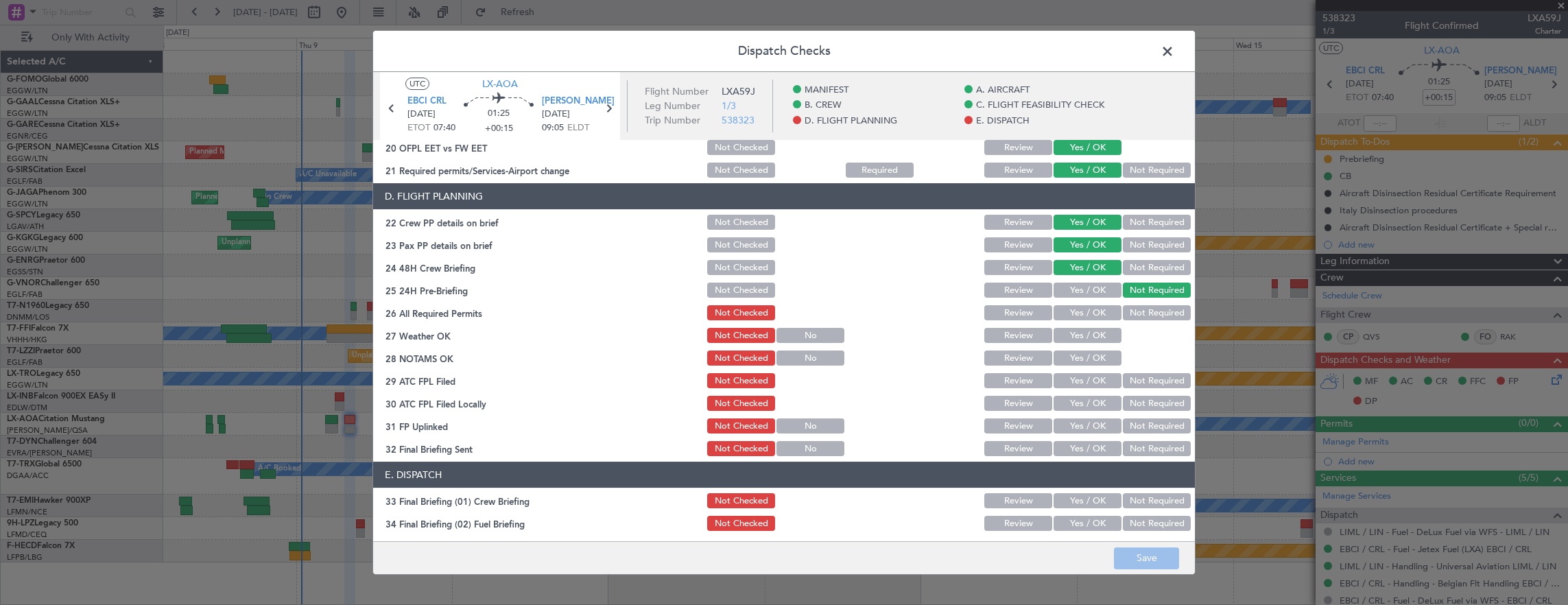
scroll to position [618, 0]
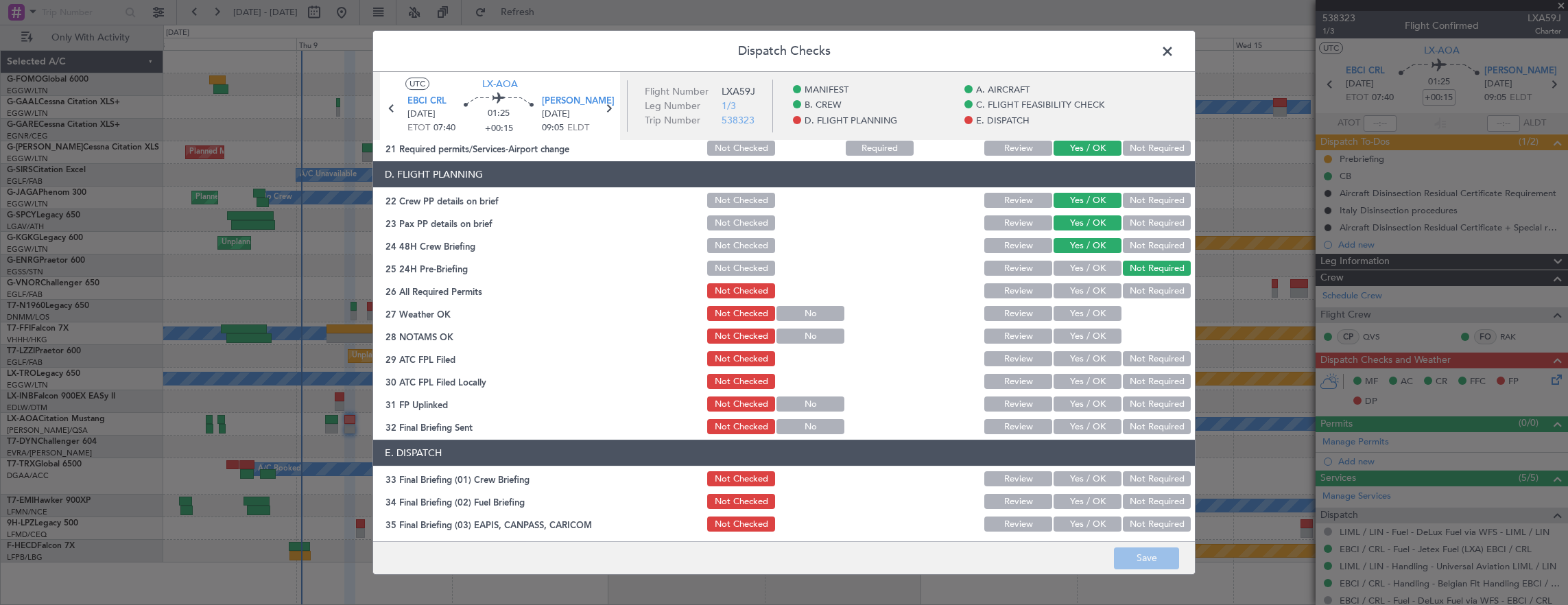
click at [1087, 296] on button "Yes / OK" at bounding box center [1087, 290] width 68 height 15
click at [1083, 323] on div "Yes / OK" at bounding box center [1086, 313] width 69 height 19
click at [1082, 317] on button "Yes / OK" at bounding box center [1087, 313] width 68 height 15
click at [1081, 344] on button "Yes / OK" at bounding box center [1087, 336] width 68 height 15
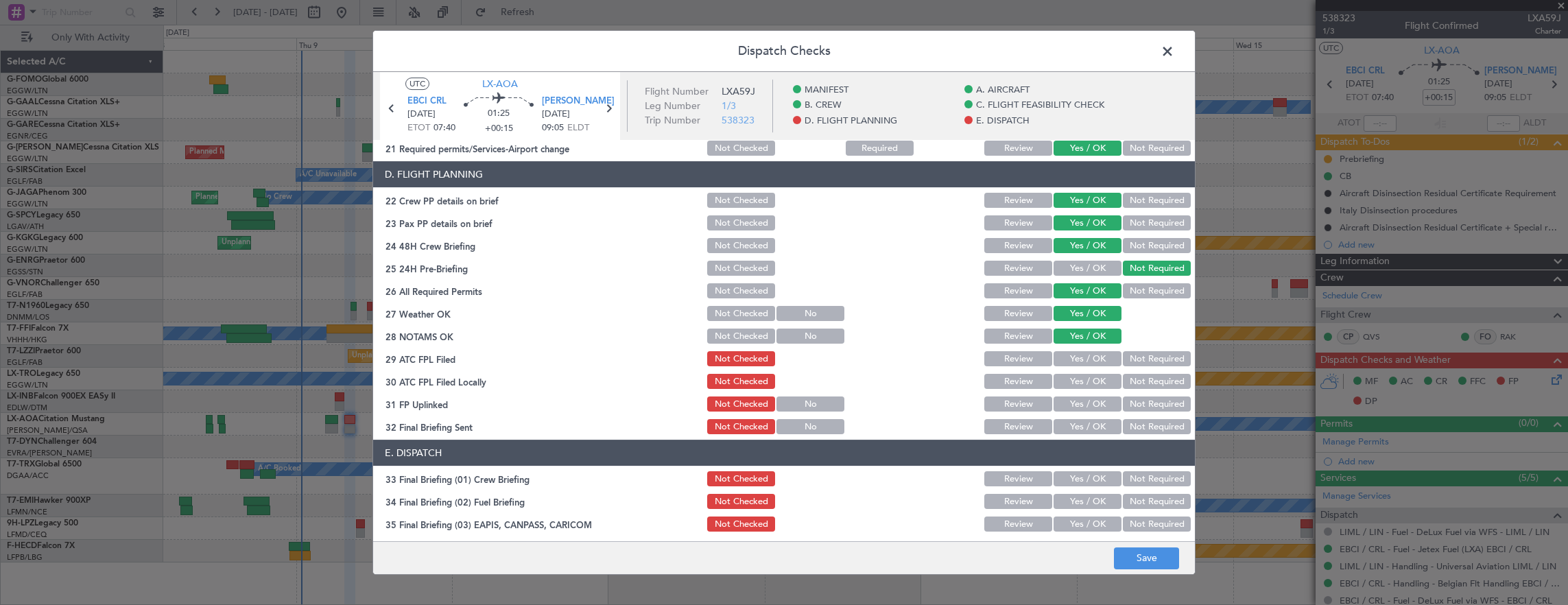
click at [1078, 357] on button "Yes / OK" at bounding box center [1087, 359] width 68 height 15
click at [1144, 376] on button "Not Required" at bounding box center [1156, 381] width 68 height 15
click at [1085, 399] on button "Yes / OK" at bounding box center [1087, 404] width 68 height 15
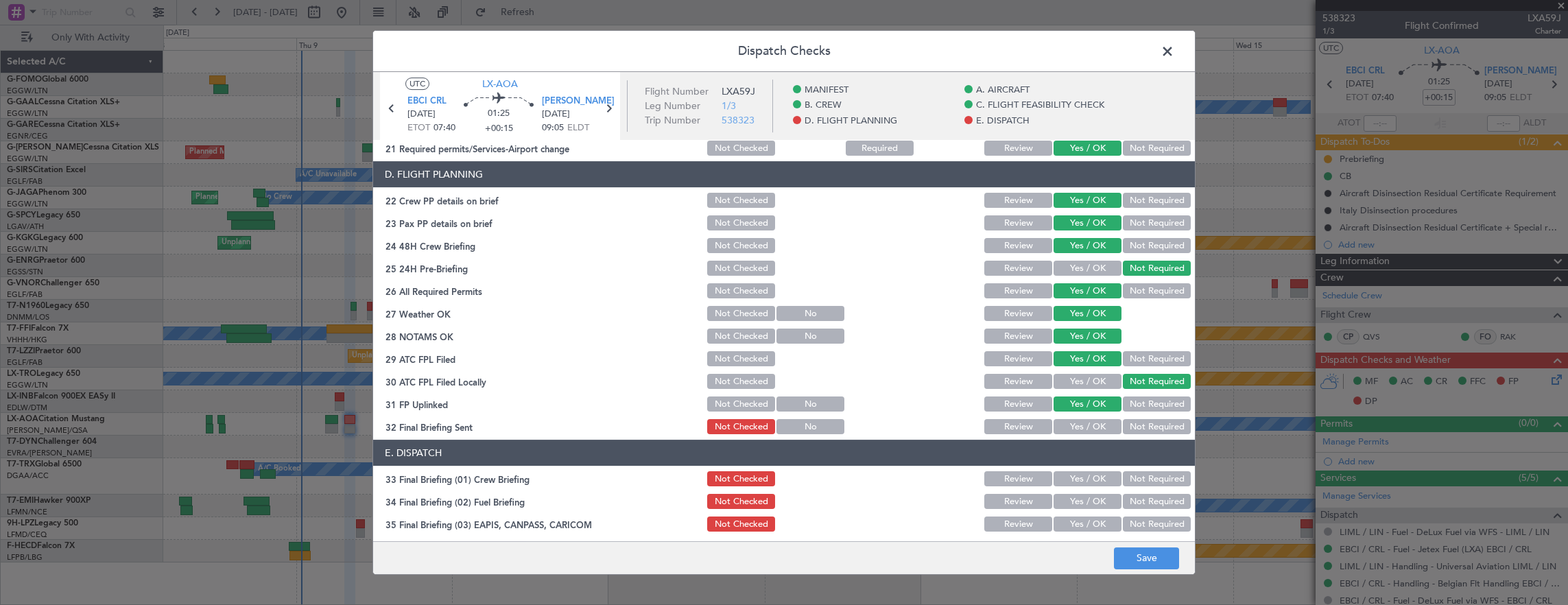
click at [1128, 426] on button "Not Required" at bounding box center [1156, 426] width 68 height 15
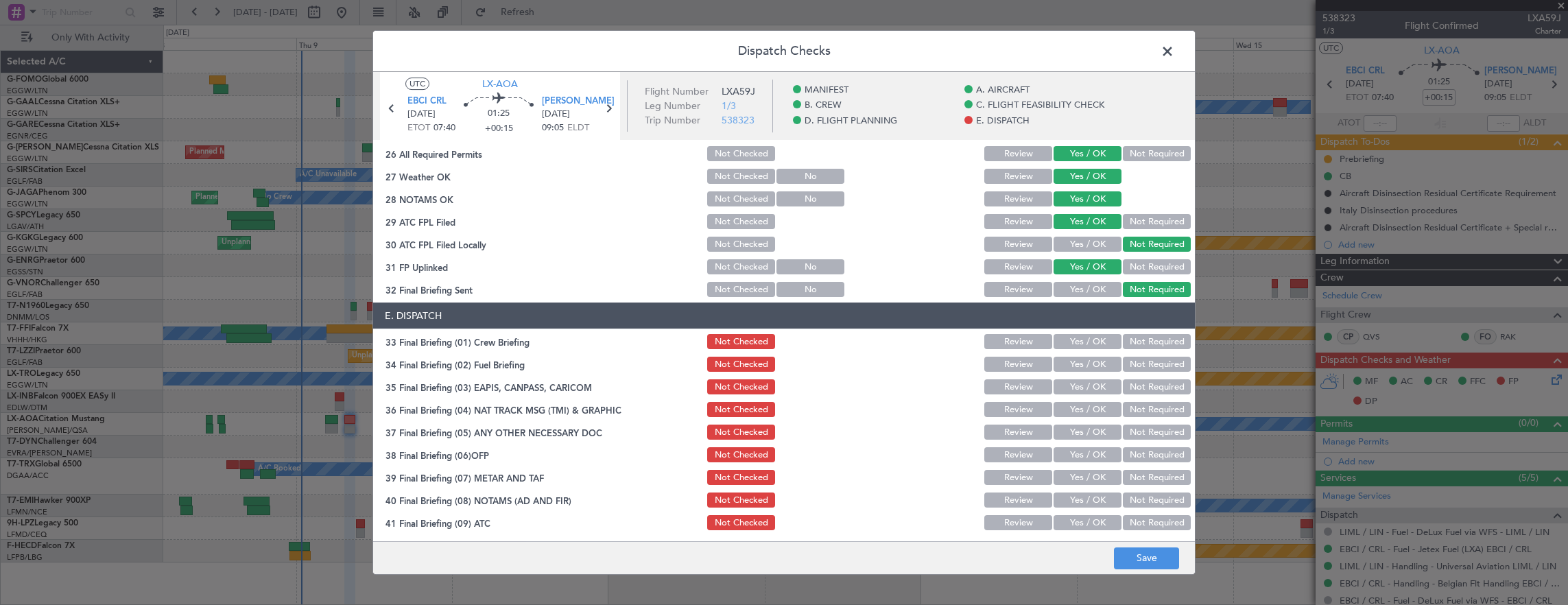
click at [1084, 347] on button "Yes / OK" at bounding box center [1087, 342] width 68 height 15
click at [1085, 363] on button "Yes / OK" at bounding box center [1087, 364] width 68 height 15
click at [1135, 391] on button "Not Required" at bounding box center [1156, 387] width 68 height 15
click at [1132, 409] on button "Not Required" at bounding box center [1156, 409] width 68 height 15
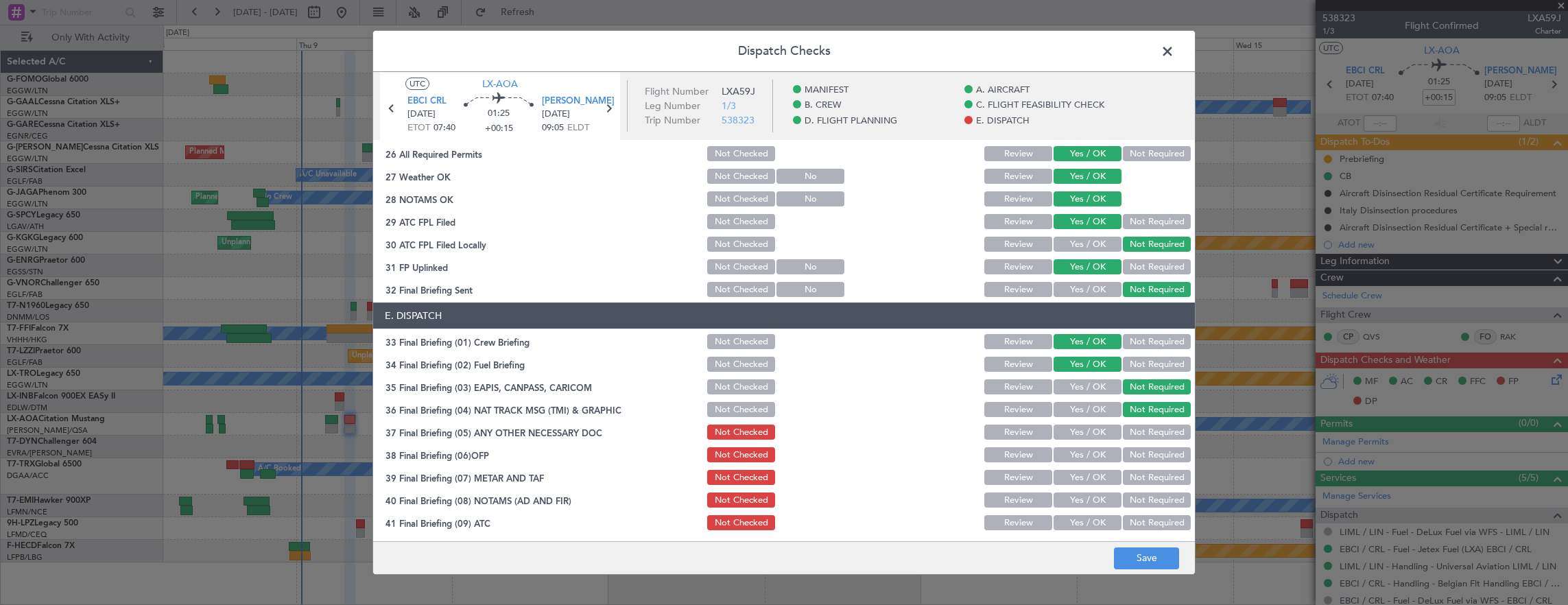
click at [1081, 425] on button "Yes / OK" at bounding box center [1087, 432] width 68 height 15
click at [1082, 450] on button "Yes / OK" at bounding box center [1087, 454] width 68 height 15
click at [1080, 484] on button "Yes / OK" at bounding box center [1087, 477] width 68 height 15
click at [1080, 492] on button "Yes / OK" at bounding box center [1087, 500] width 68 height 15
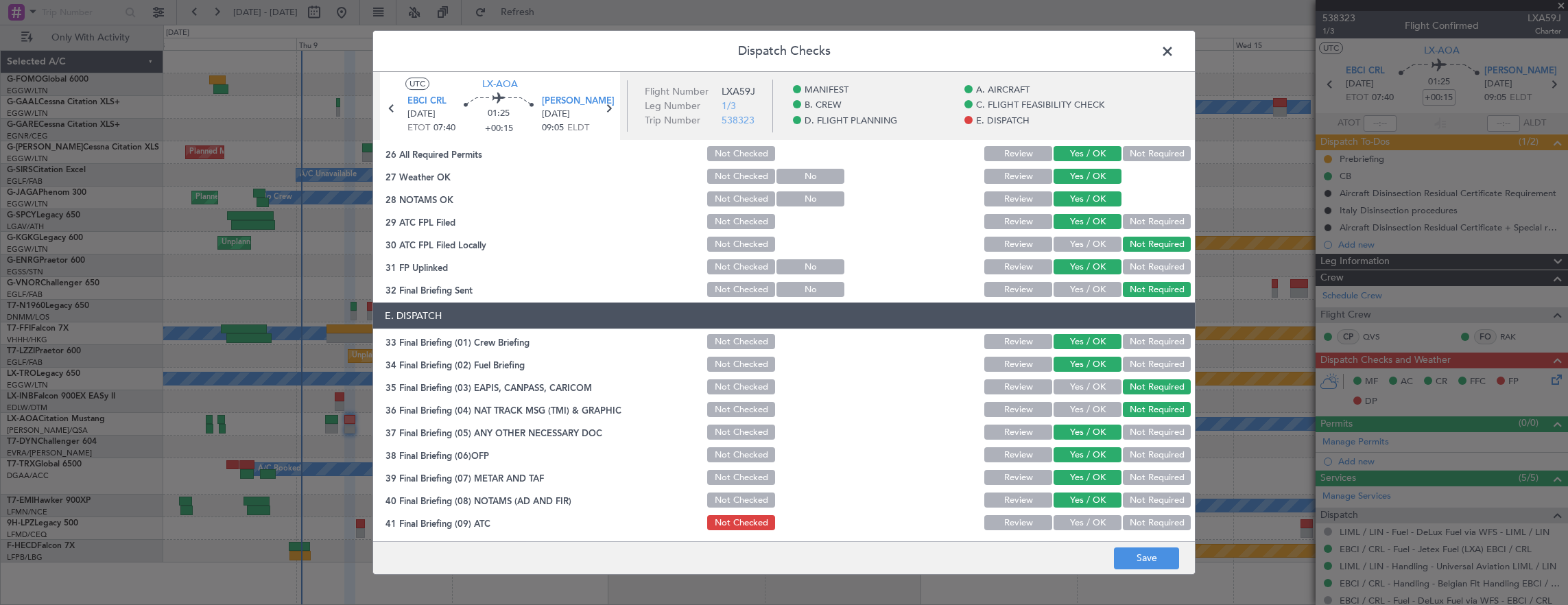
click at [1082, 506] on button "Yes / OK" at bounding box center [1087, 500] width 68 height 15
click at [1080, 524] on button "Yes / OK" at bounding box center [1087, 523] width 68 height 15
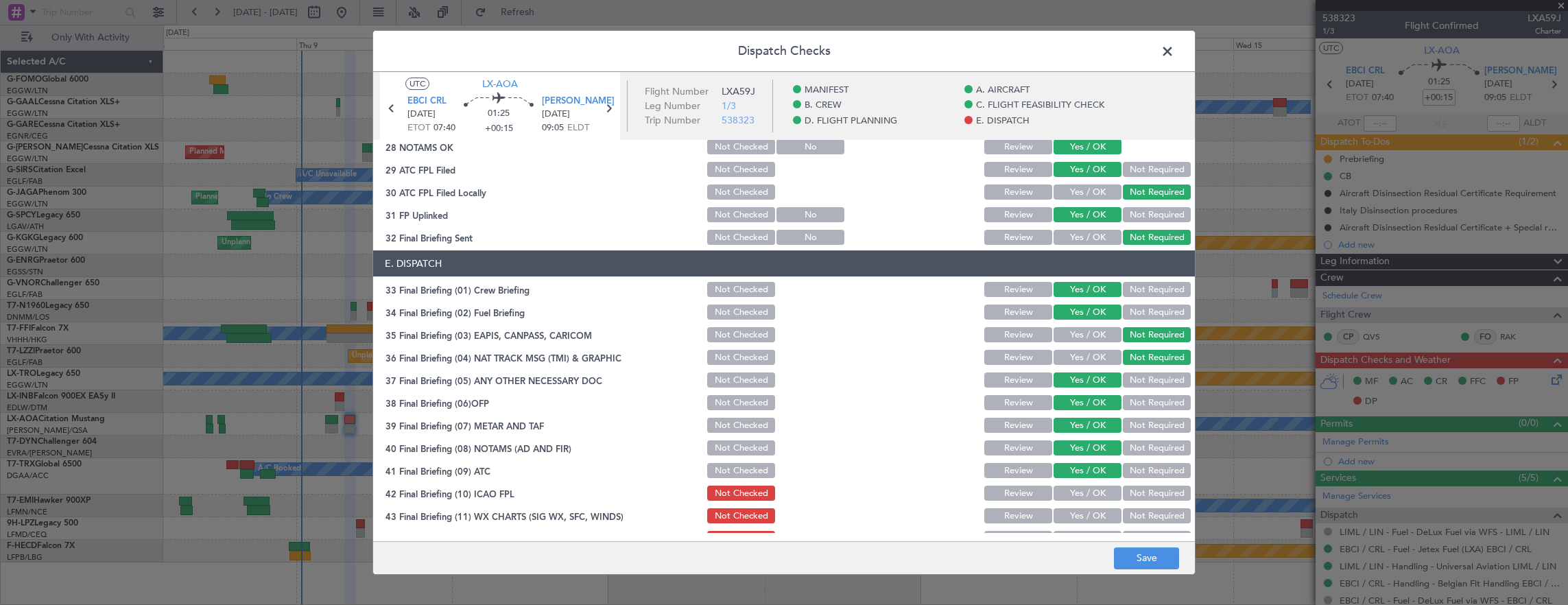
scroll to position [826, 0]
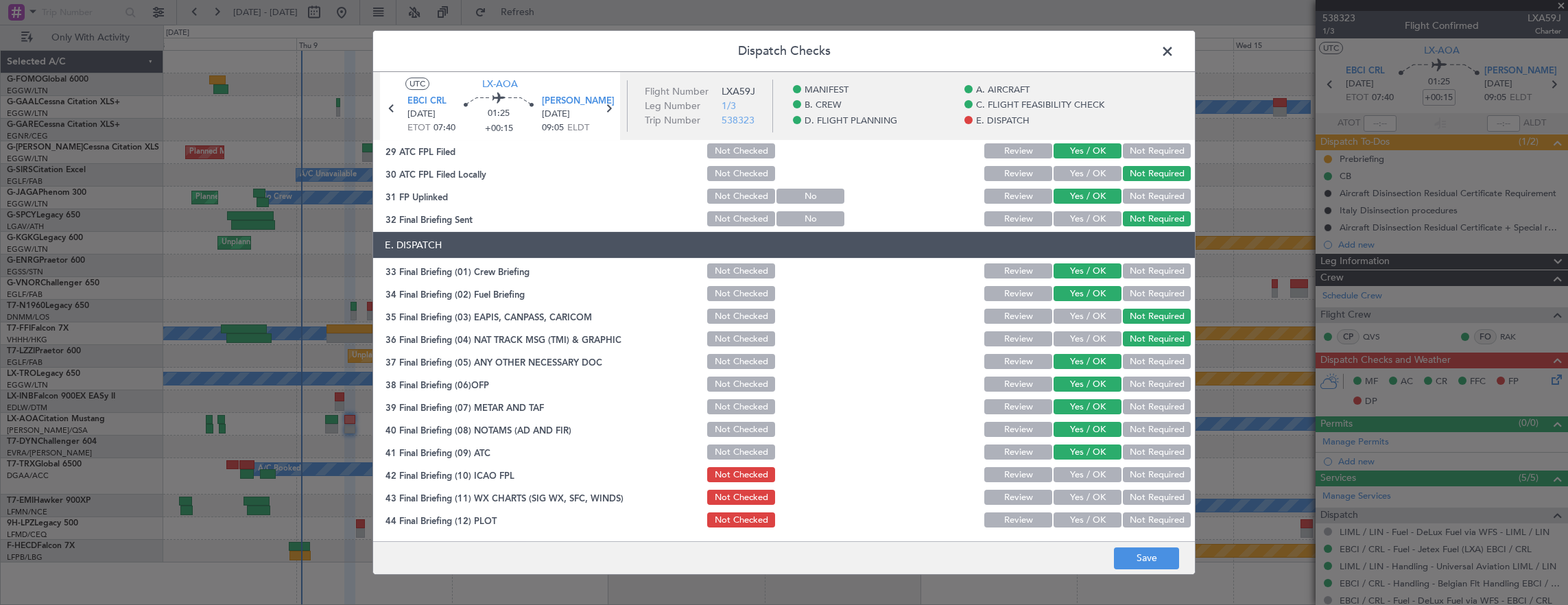
click at [1088, 468] on button "Yes / OK" at bounding box center [1087, 474] width 68 height 15
click at [1086, 494] on button "Yes / OK" at bounding box center [1087, 497] width 68 height 15
click at [1083, 520] on button "Yes / OK" at bounding box center [1087, 520] width 68 height 15
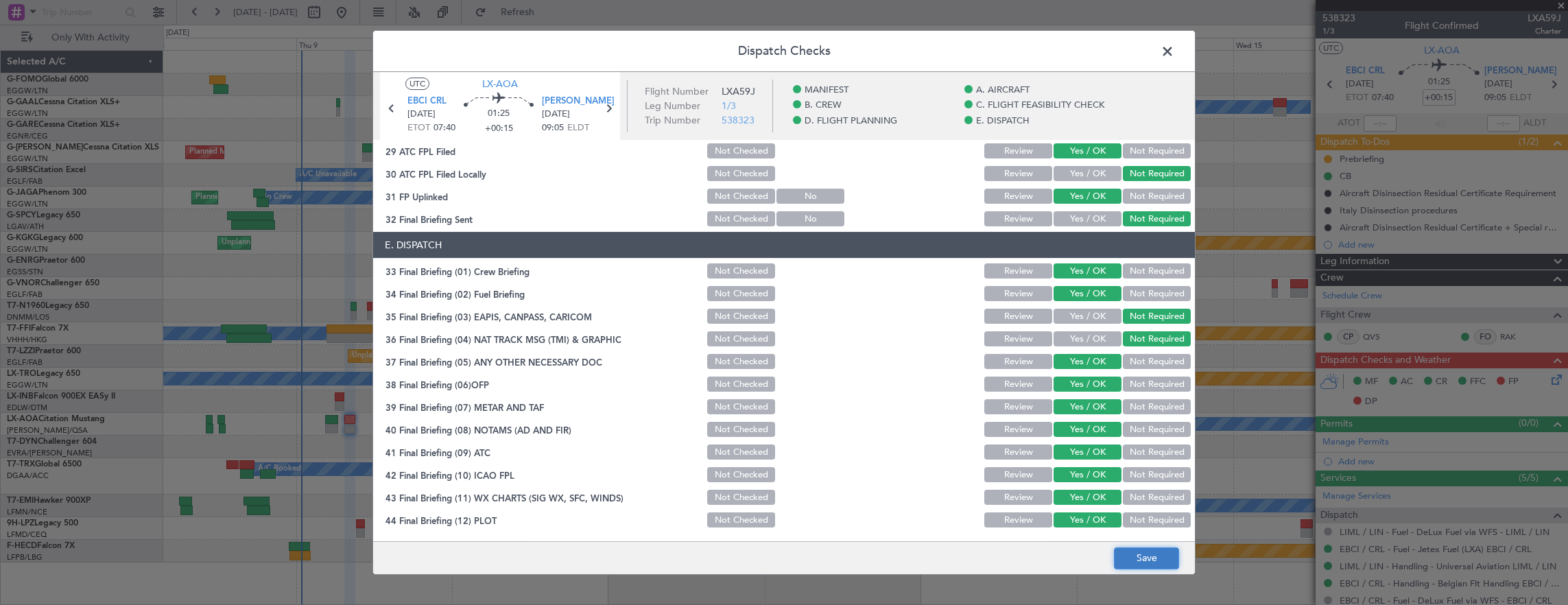
click at [1145, 559] on button "Save" at bounding box center [1146, 558] width 65 height 22
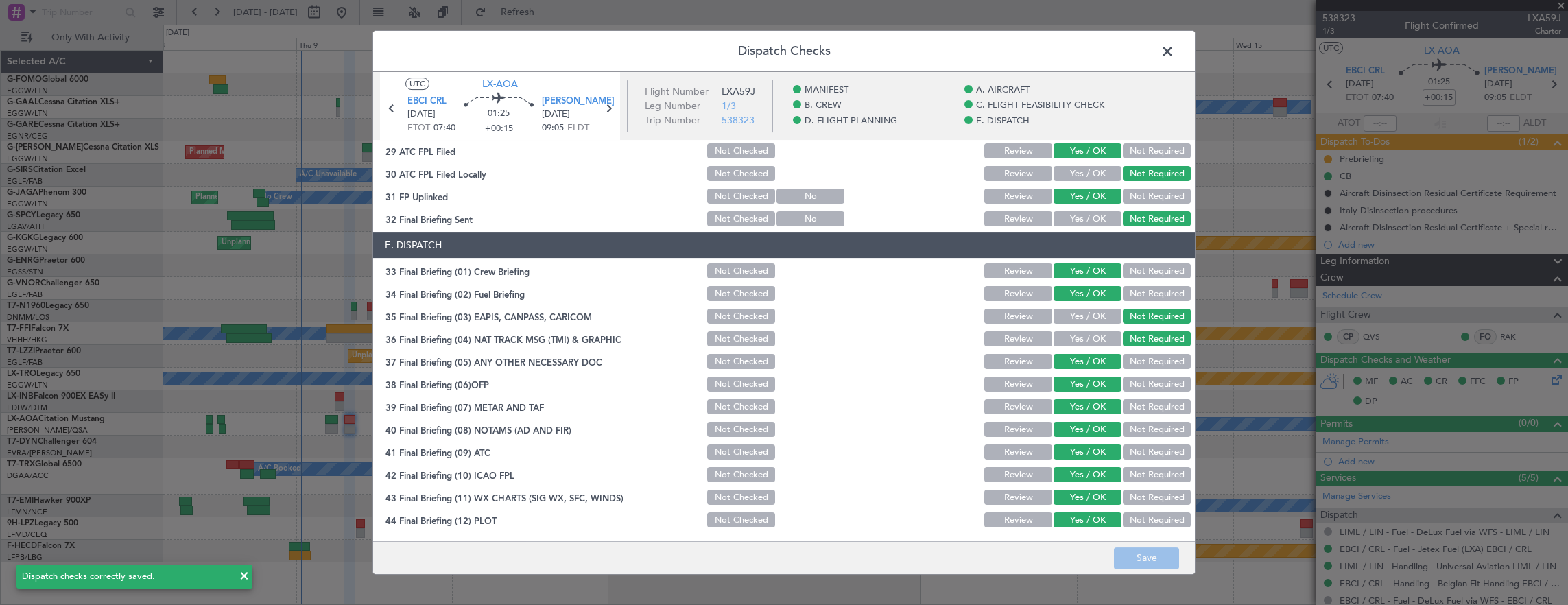
click at [1174, 50] on span at bounding box center [1174, 55] width 0 height 27
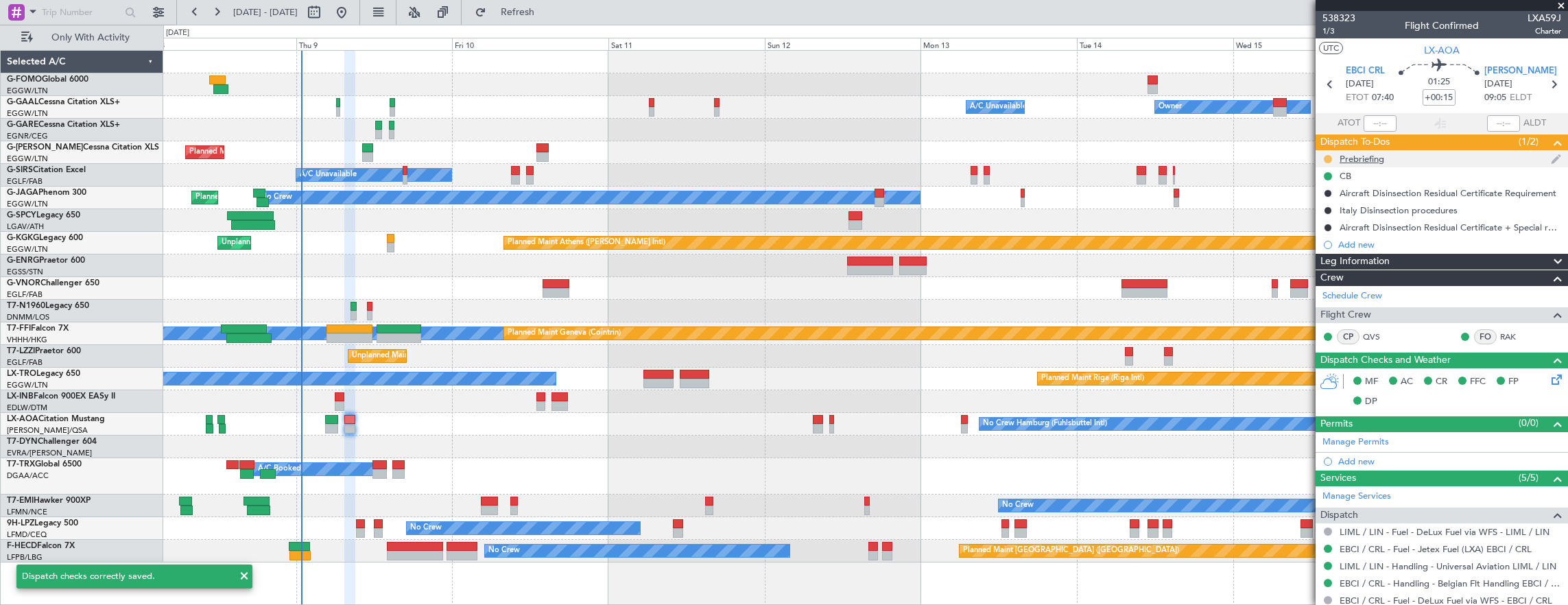
click at [1327, 158] on button at bounding box center [1327, 159] width 8 height 8
click at [1322, 237] on span "Cancelled" at bounding box center [1329, 239] width 39 height 14
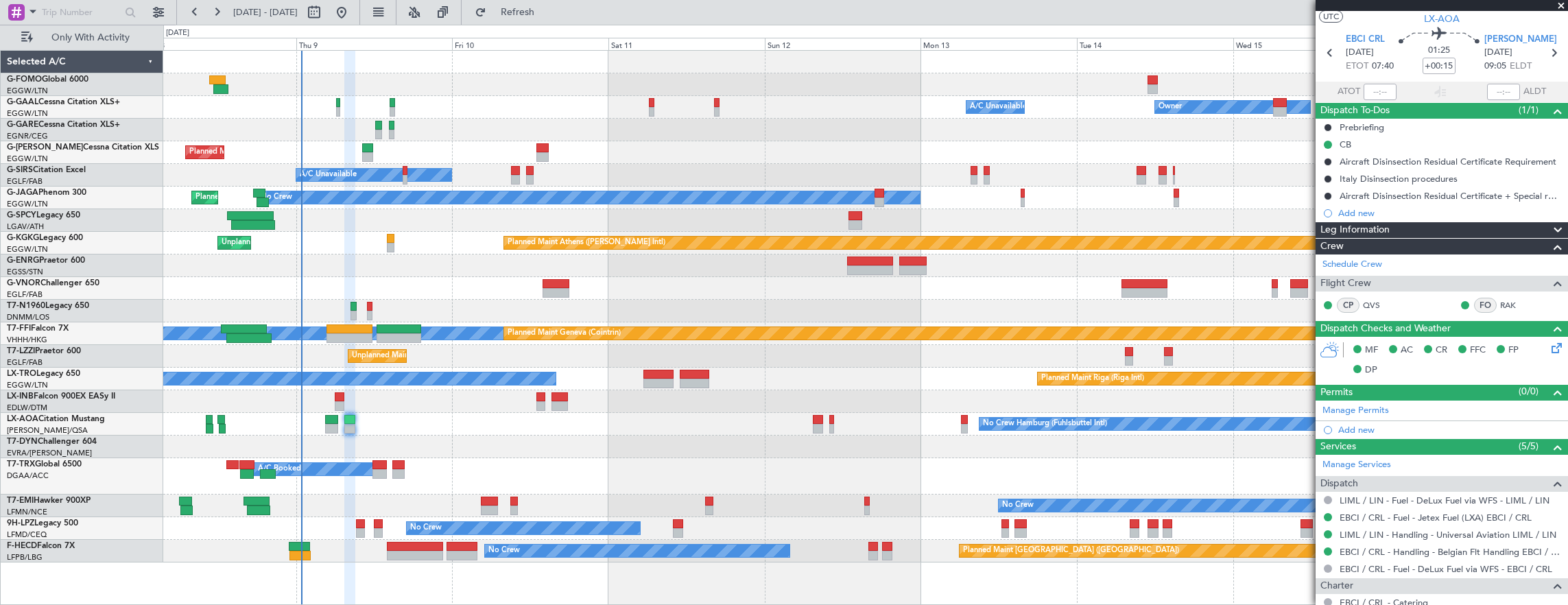
scroll to position [0, 0]
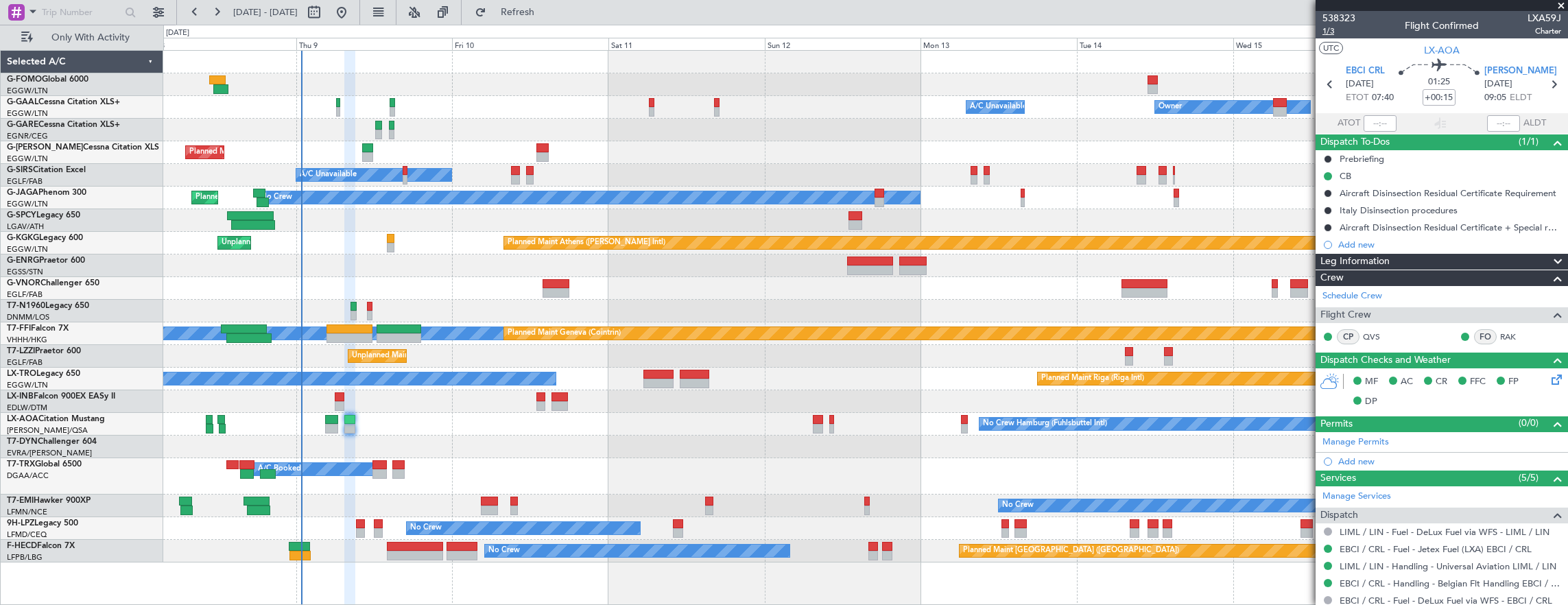
click at [1339, 35] on span "1/3" at bounding box center [1338, 31] width 33 height 12
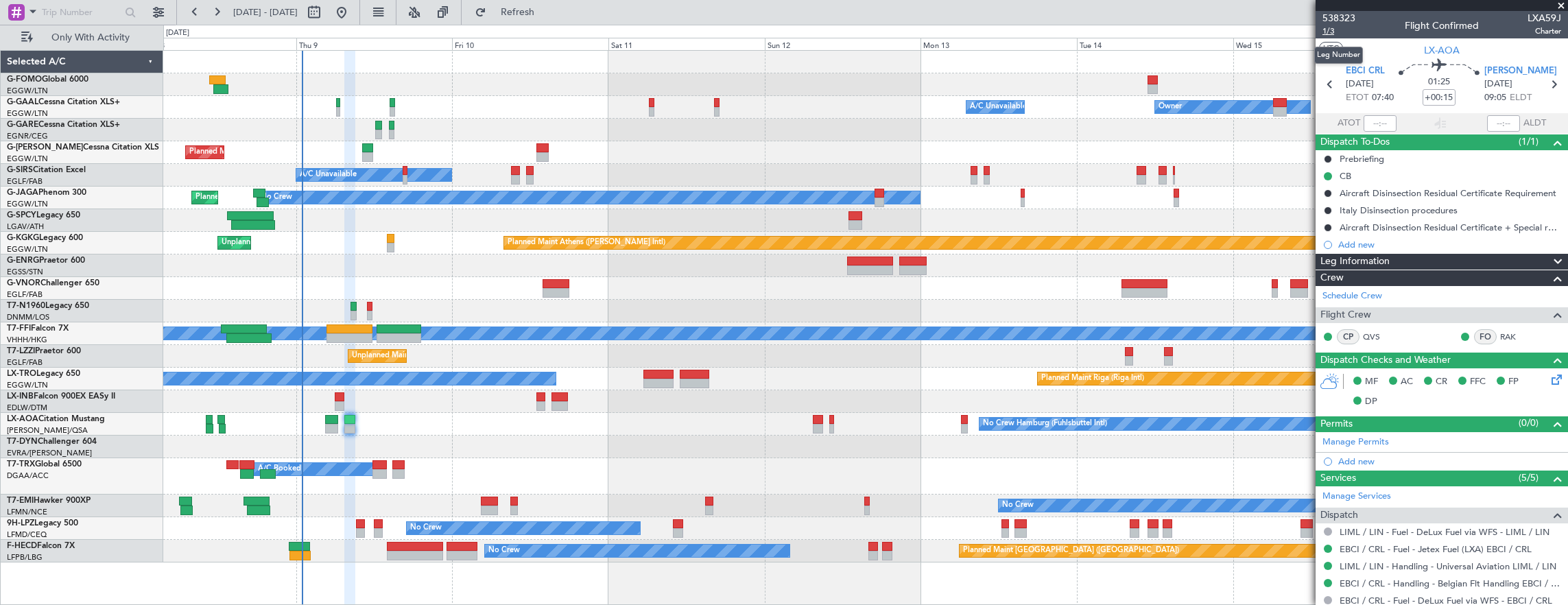
click at [1336, 34] on span "1/3" at bounding box center [1338, 31] width 33 height 12
click at [1334, 33] on span "1/3" at bounding box center [1338, 31] width 33 height 12
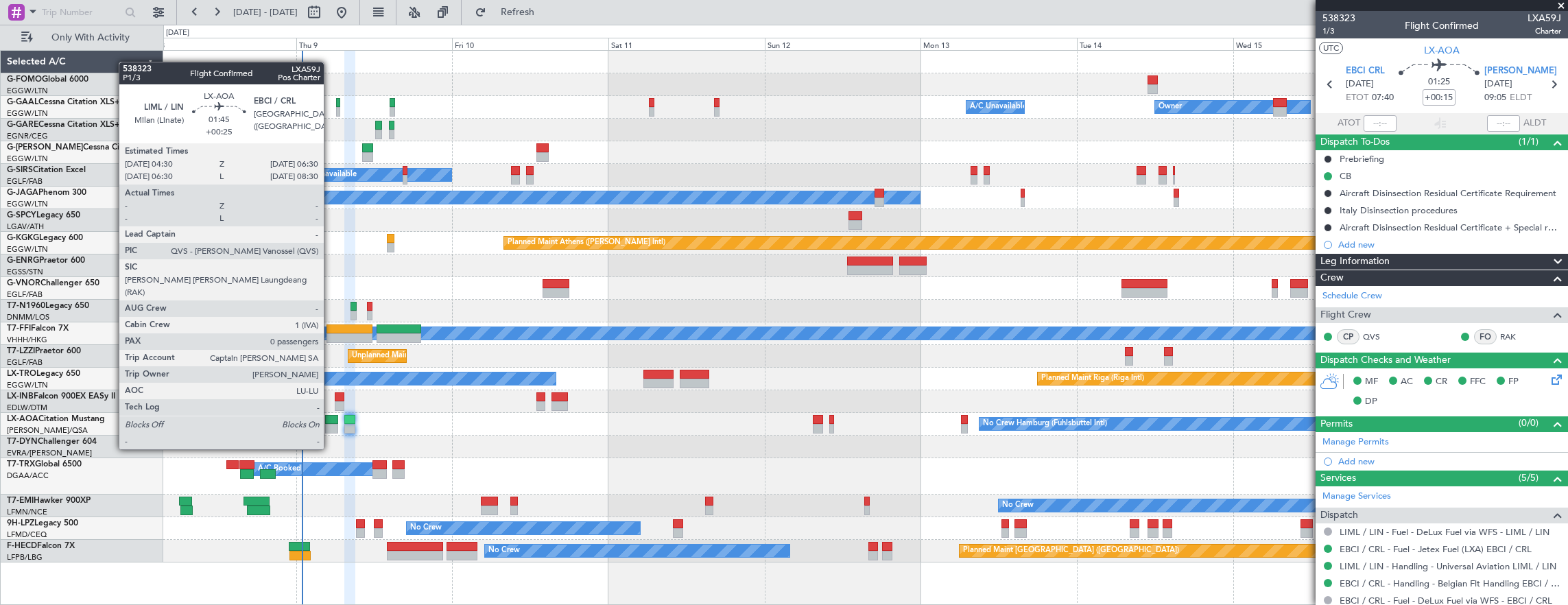
click at [331, 424] on div at bounding box center [332, 428] width 13 height 10
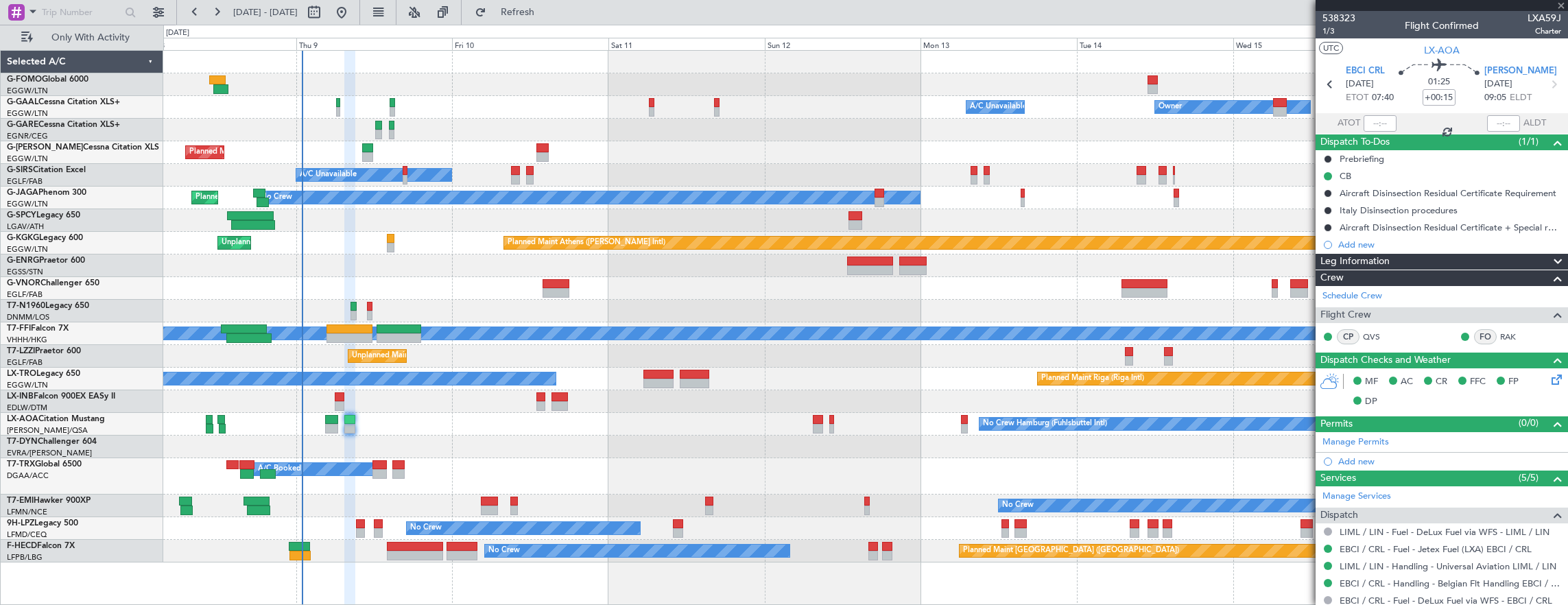
type input "+00:25"
type input "0"
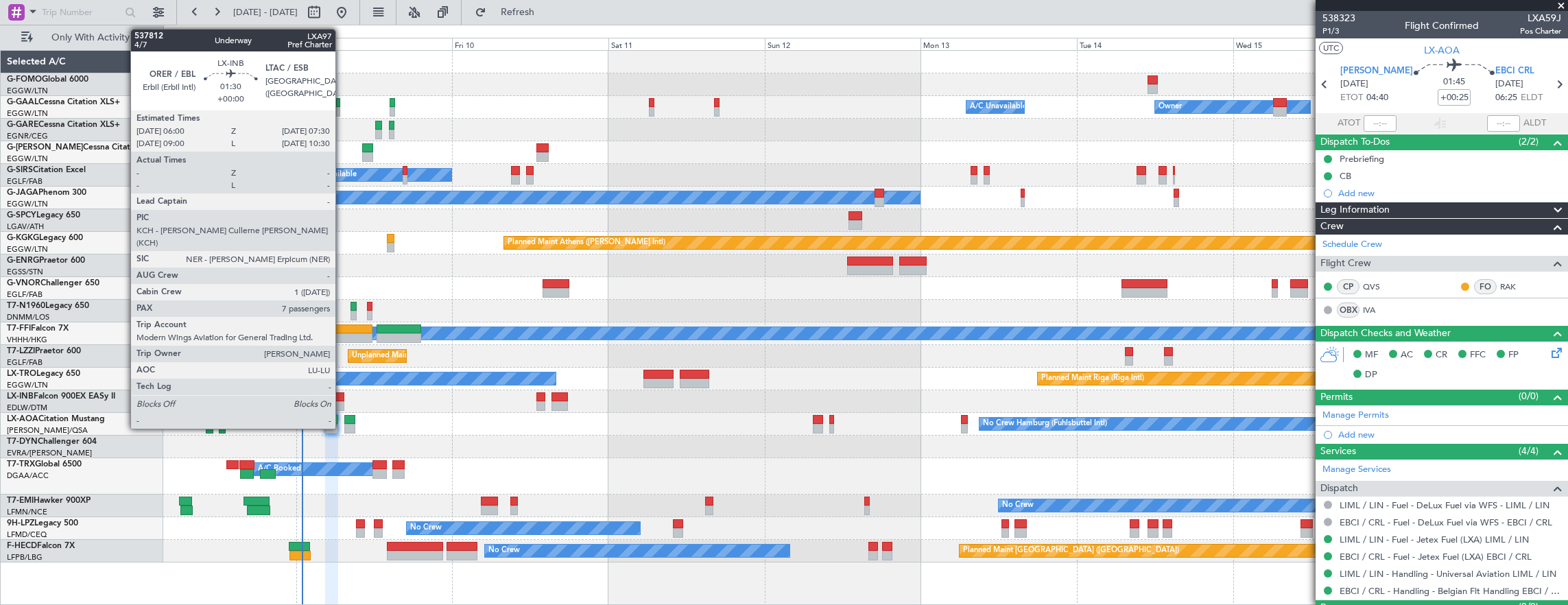
click at [339, 397] on div at bounding box center [339, 397] width 10 height 10
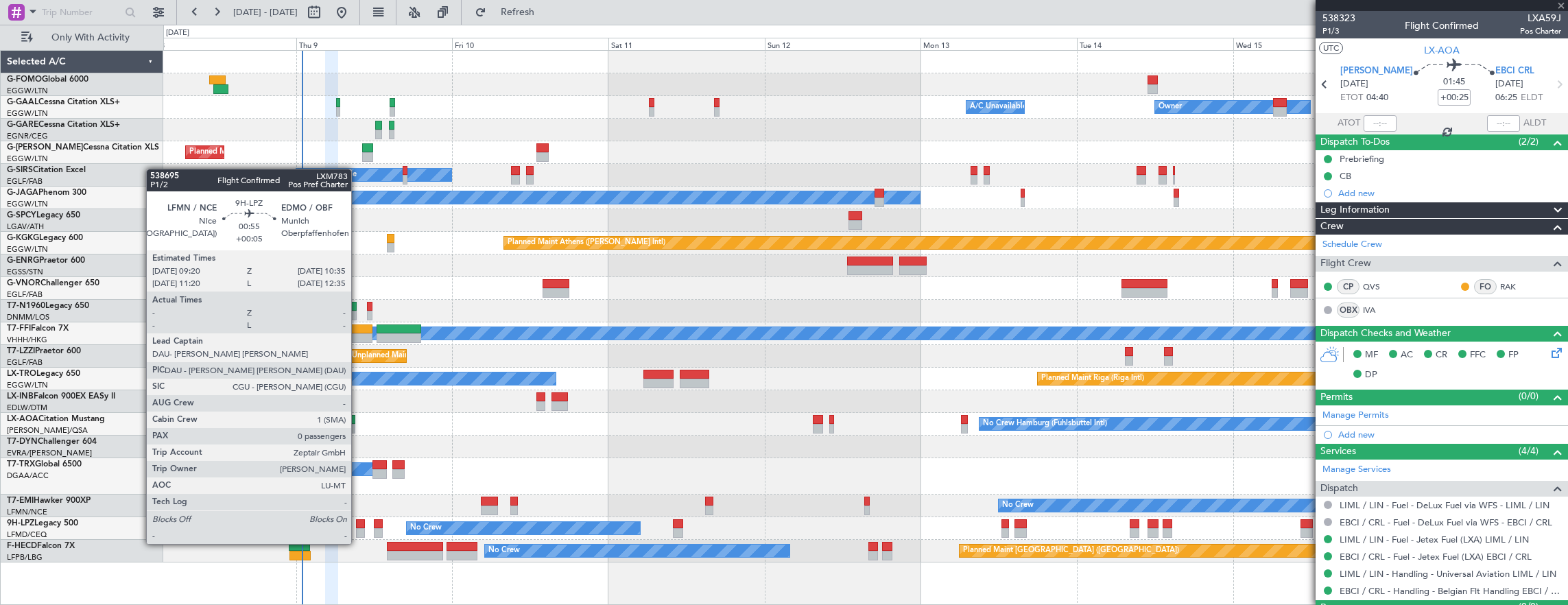
type input "7"
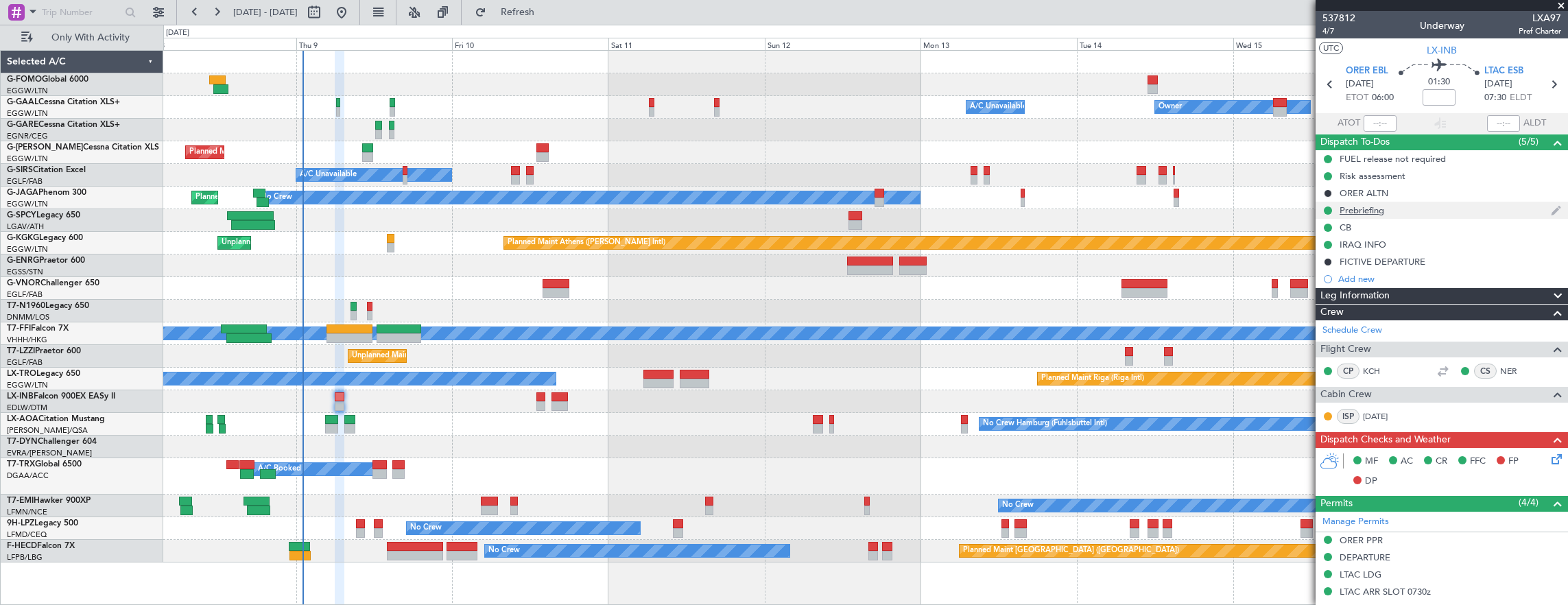
click at [1410, 214] on div "Prebriefing" at bounding box center [1442, 210] width 252 height 17
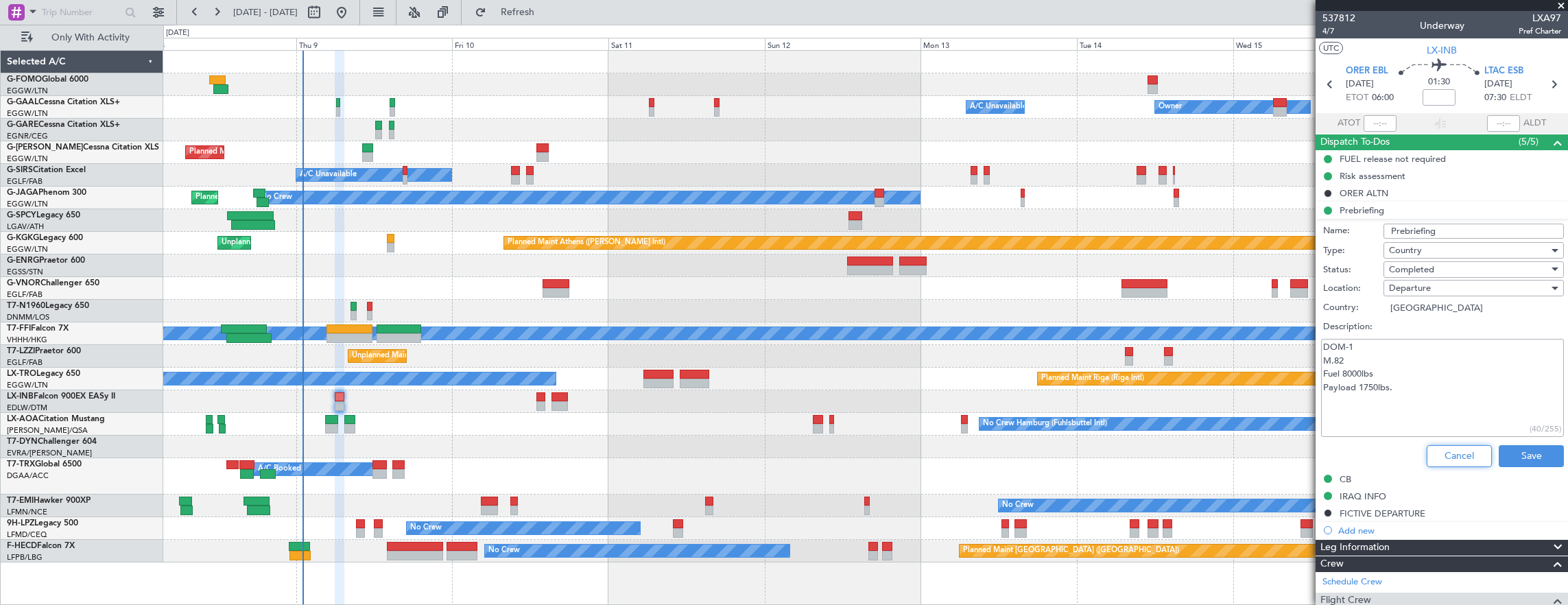
drag, startPoint x: 1454, startPoint y: 453, endPoint x: 1003, endPoint y: 362, distance: 460.1
click at [1454, 453] on button "Cancel" at bounding box center [1459, 456] width 65 height 22
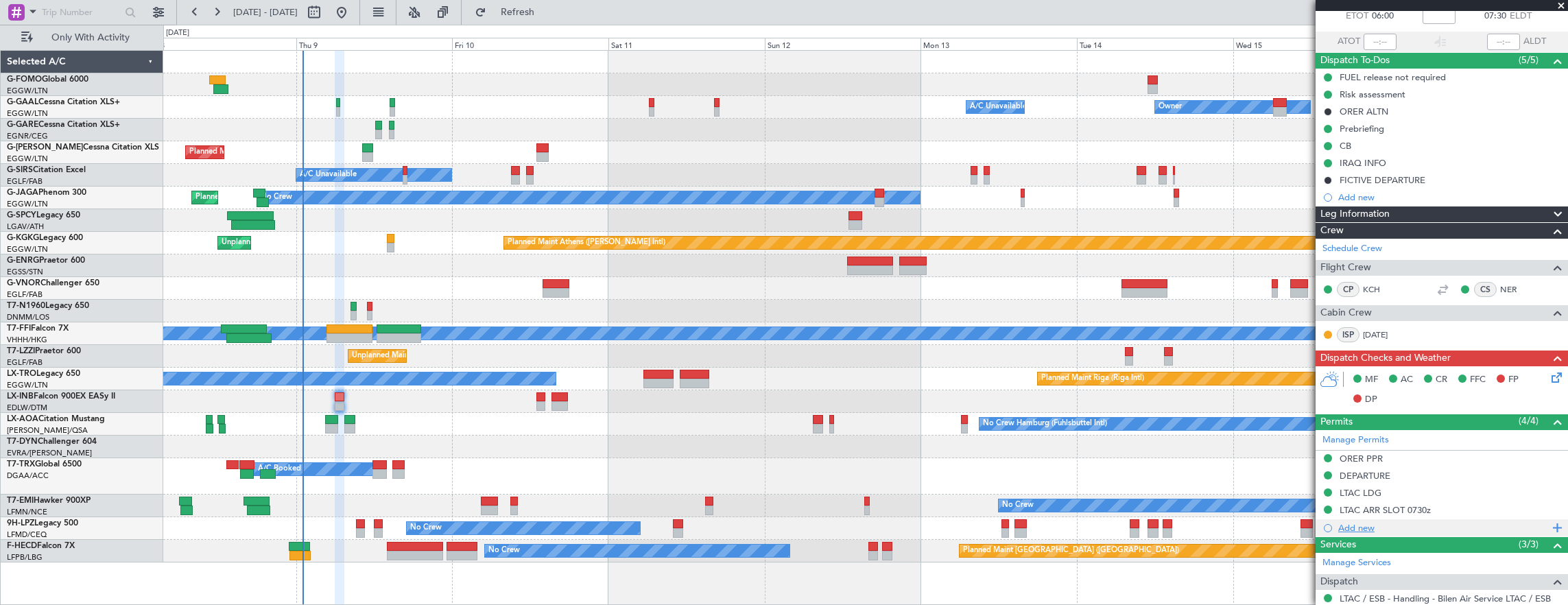
scroll to position [206, 0]
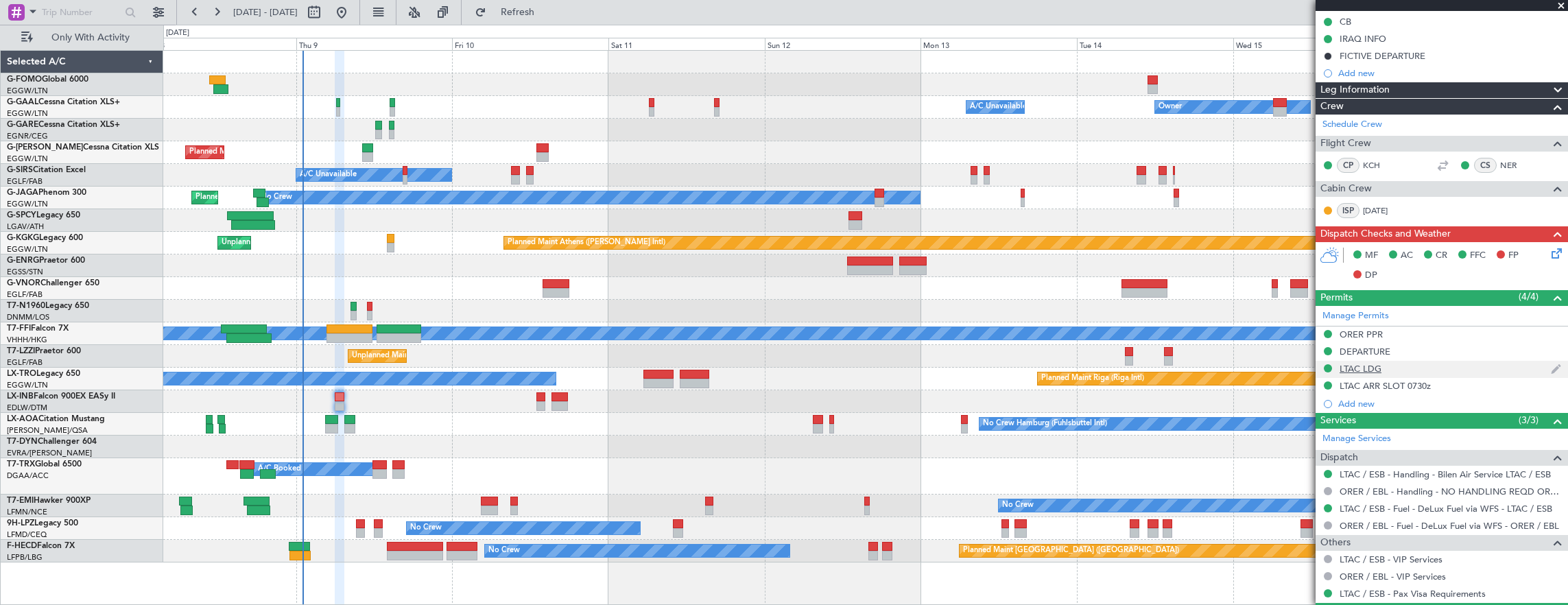
click at [1417, 361] on div "LTAC LDG" at bounding box center [1442, 369] width 252 height 17
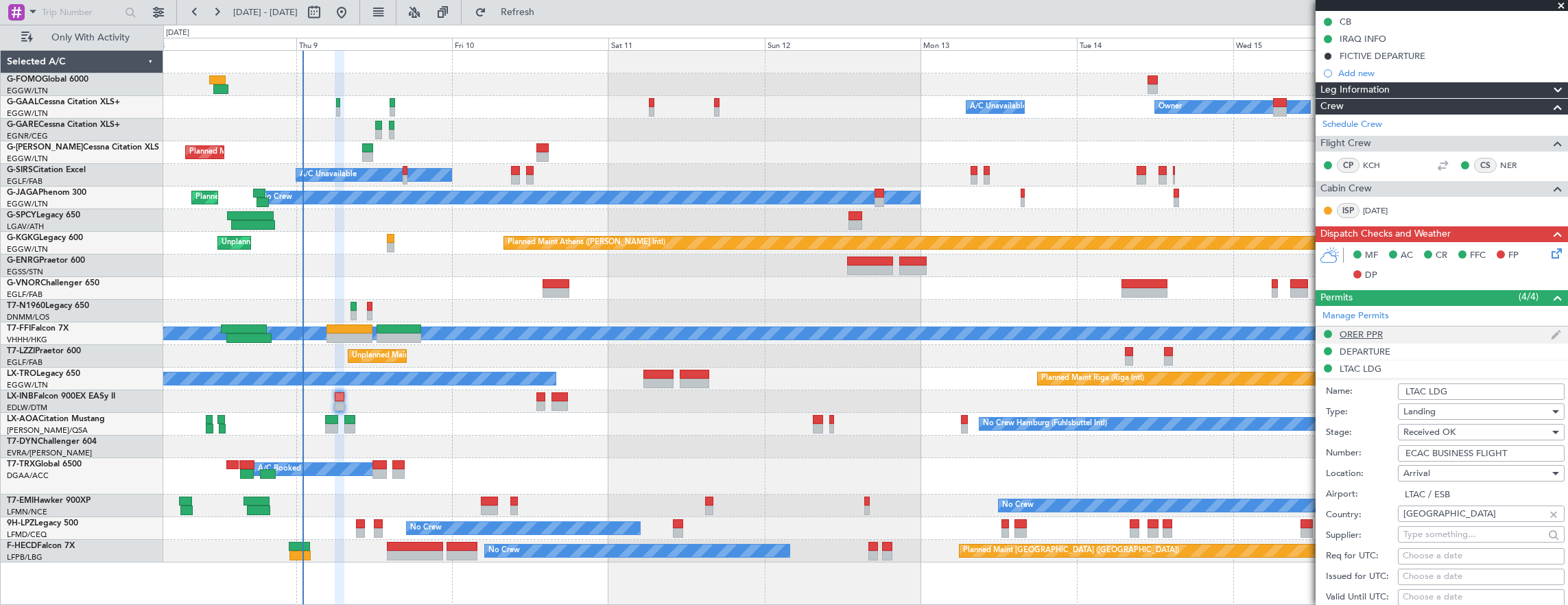
click at [1412, 328] on div "ORER PPR" at bounding box center [1442, 335] width 252 height 17
drag, startPoint x: 1471, startPoint y: 415, endPoint x: 1372, endPoint y: 411, distance: 99.1
click at [1372, 411] on div "Number: 4132/10/09" at bounding box center [1445, 419] width 239 height 21
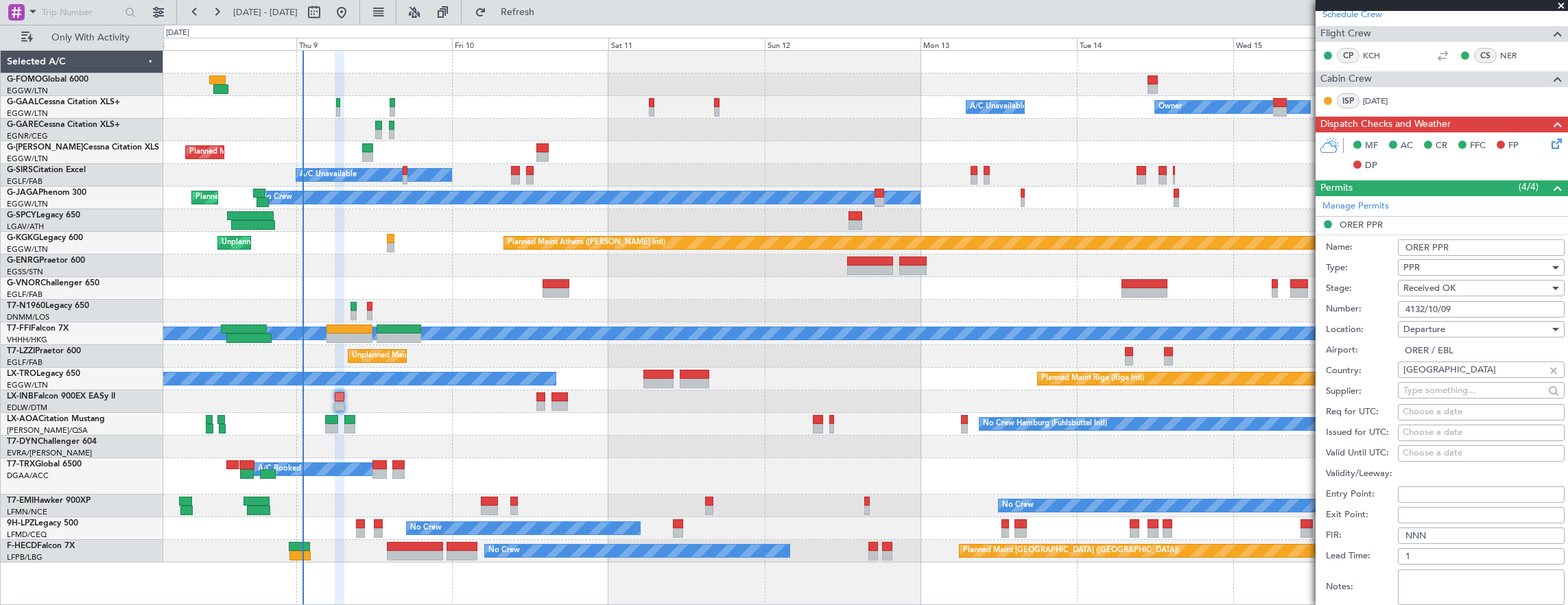
scroll to position [412, 0]
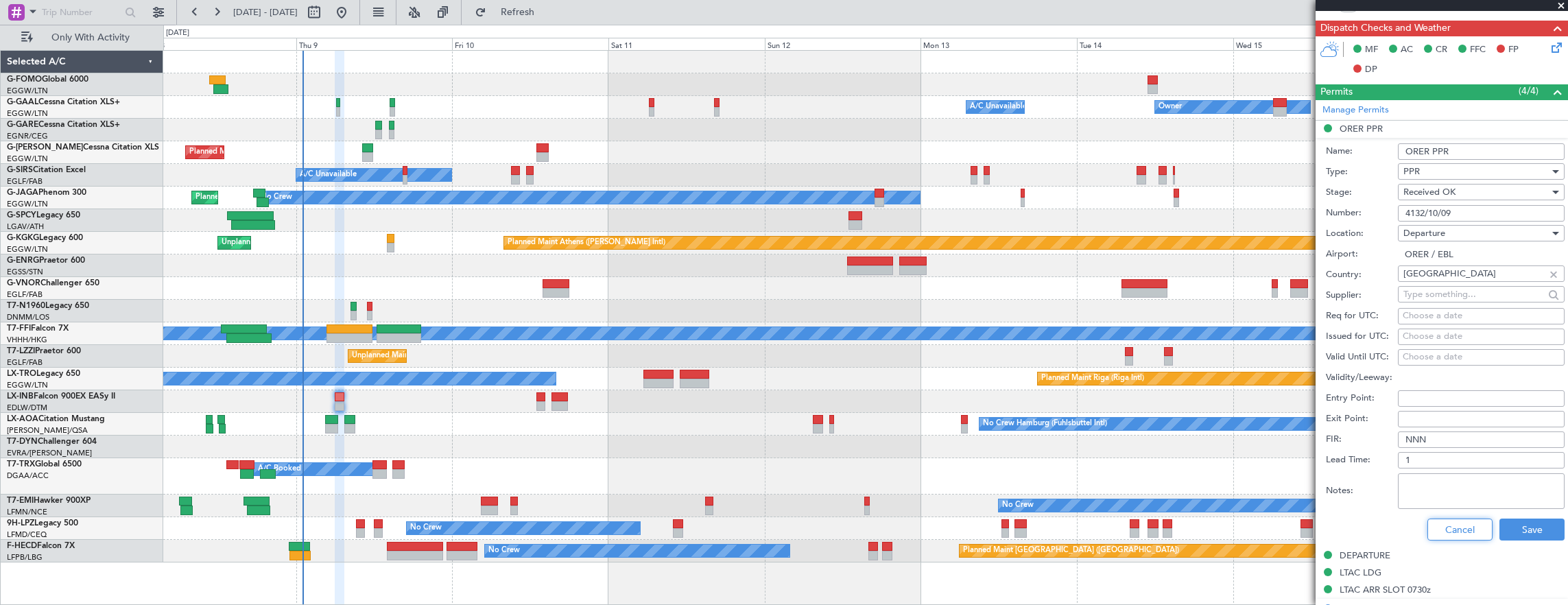
click at [1451, 518] on button "Cancel" at bounding box center [1460, 529] width 65 height 22
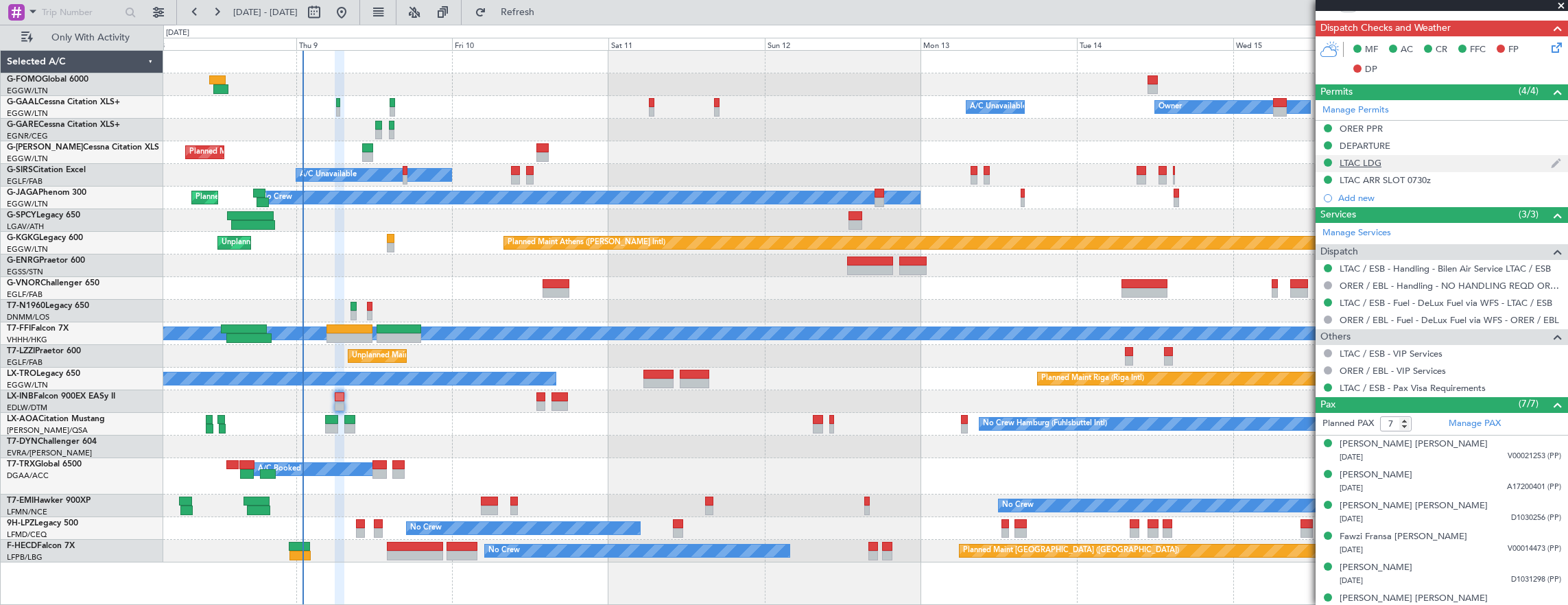
click at [1411, 160] on div "LTAC LDG" at bounding box center [1442, 163] width 252 height 17
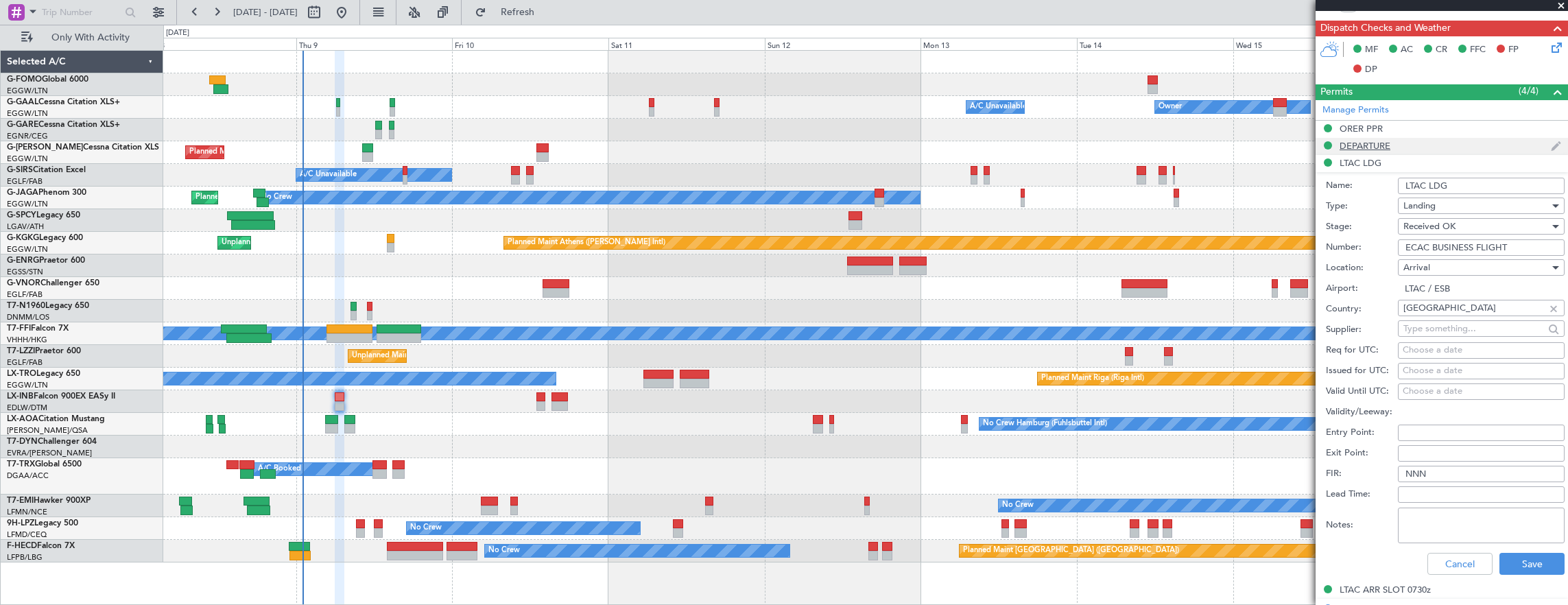
click at [1418, 144] on div "DEPARTURE" at bounding box center [1442, 146] width 252 height 17
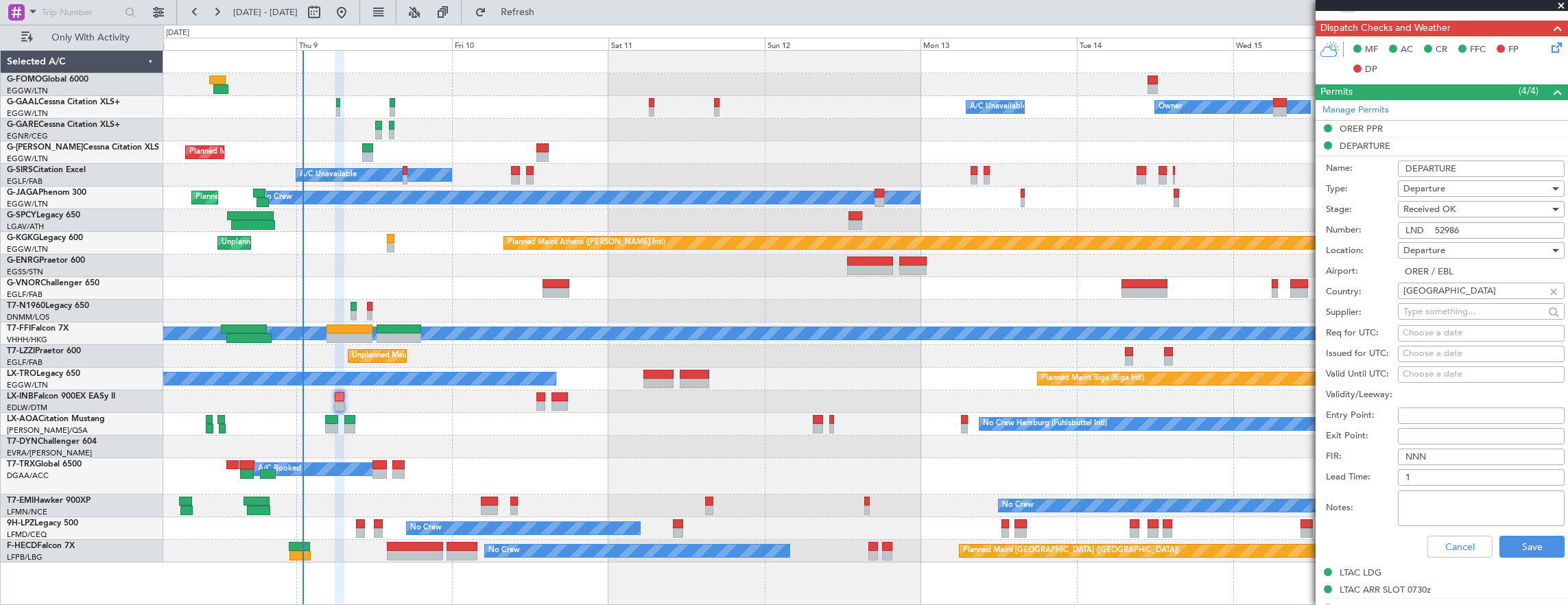
click at [1511, 225] on input "LND 52986" at bounding box center [1481, 231] width 167 height 16
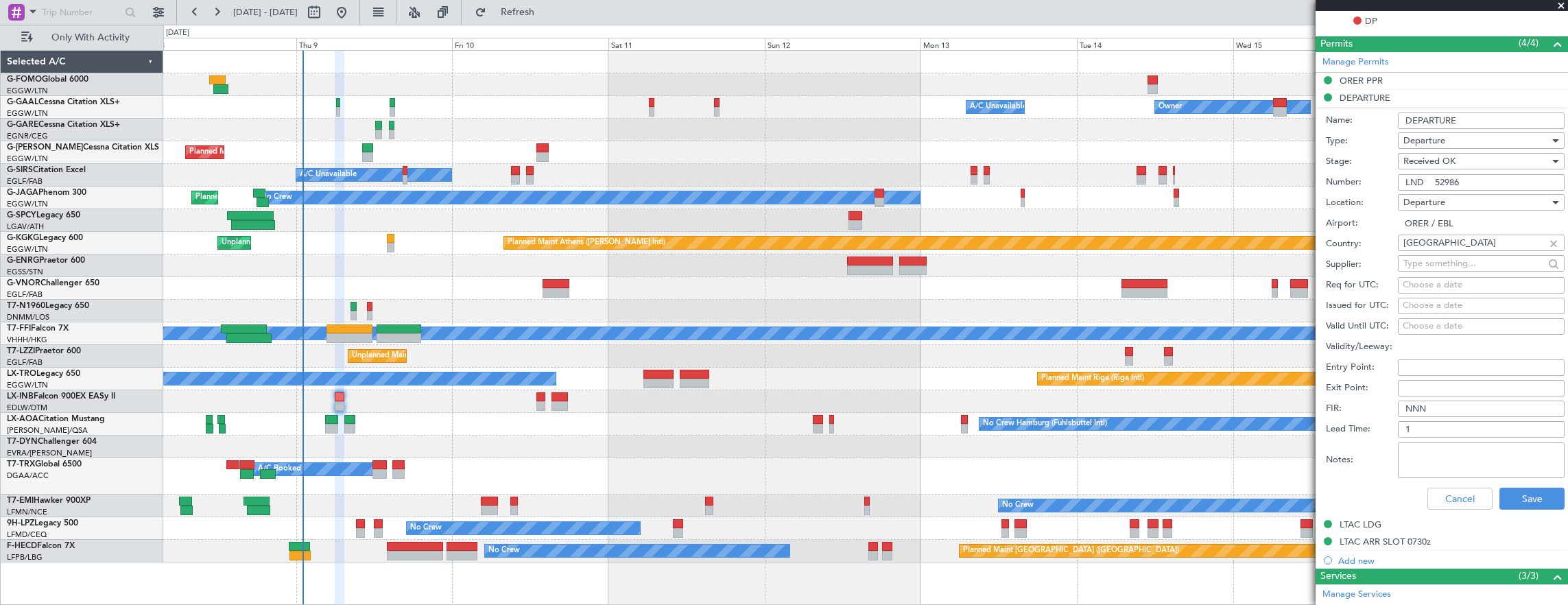
scroll to position [481, 0]
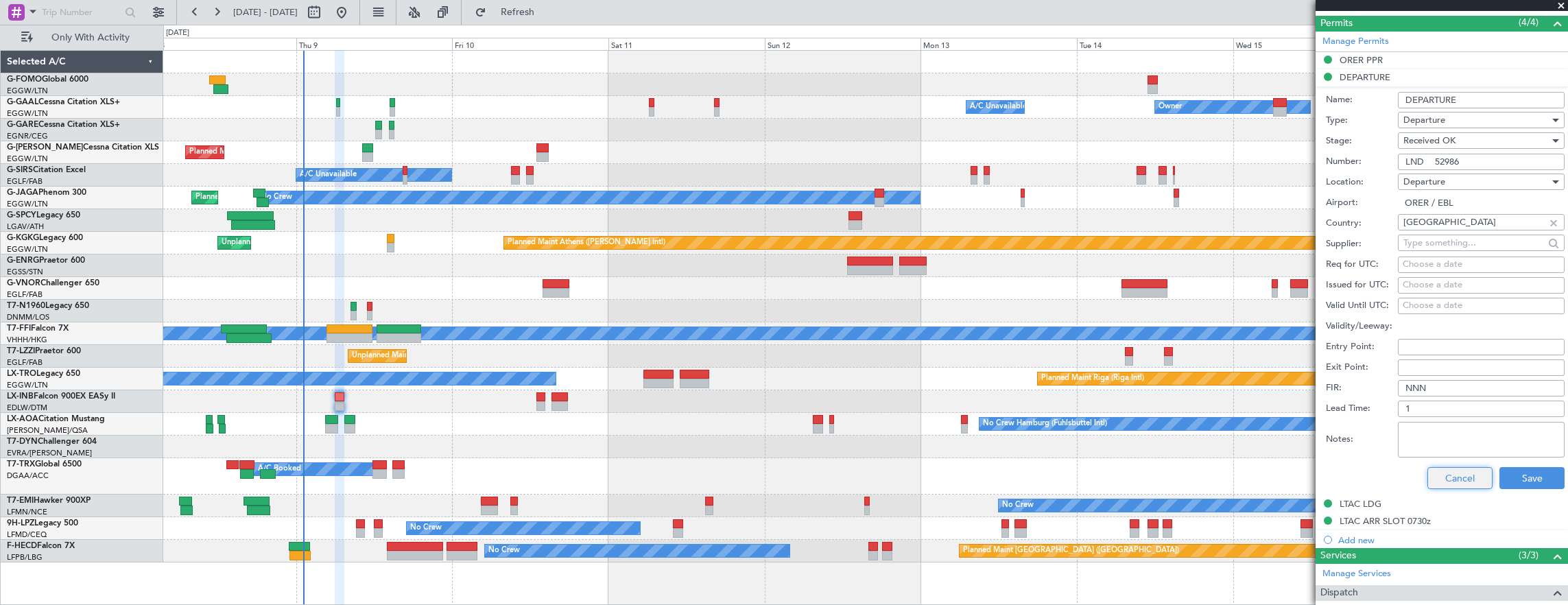
click at [1448, 472] on button "Cancel" at bounding box center [1460, 478] width 65 height 22
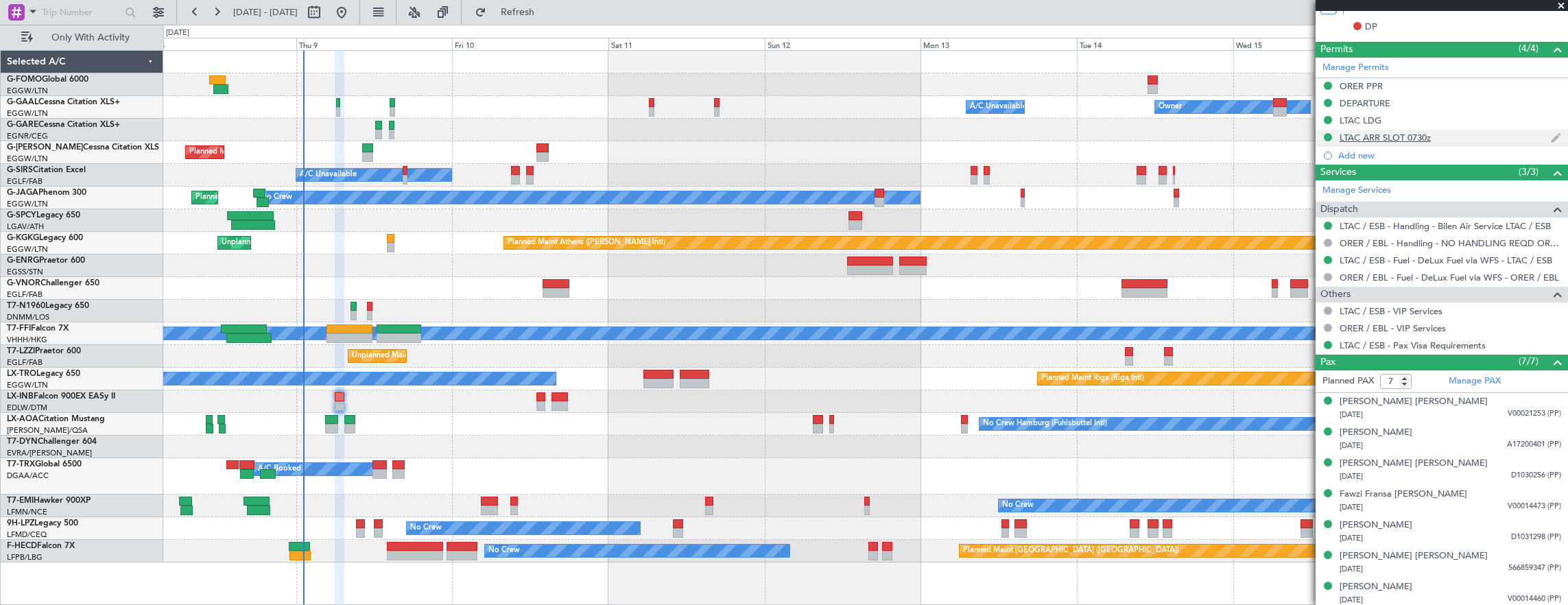
click at [1463, 137] on div "LTAC ARR SLOT 0730z" at bounding box center [1442, 138] width 252 height 17
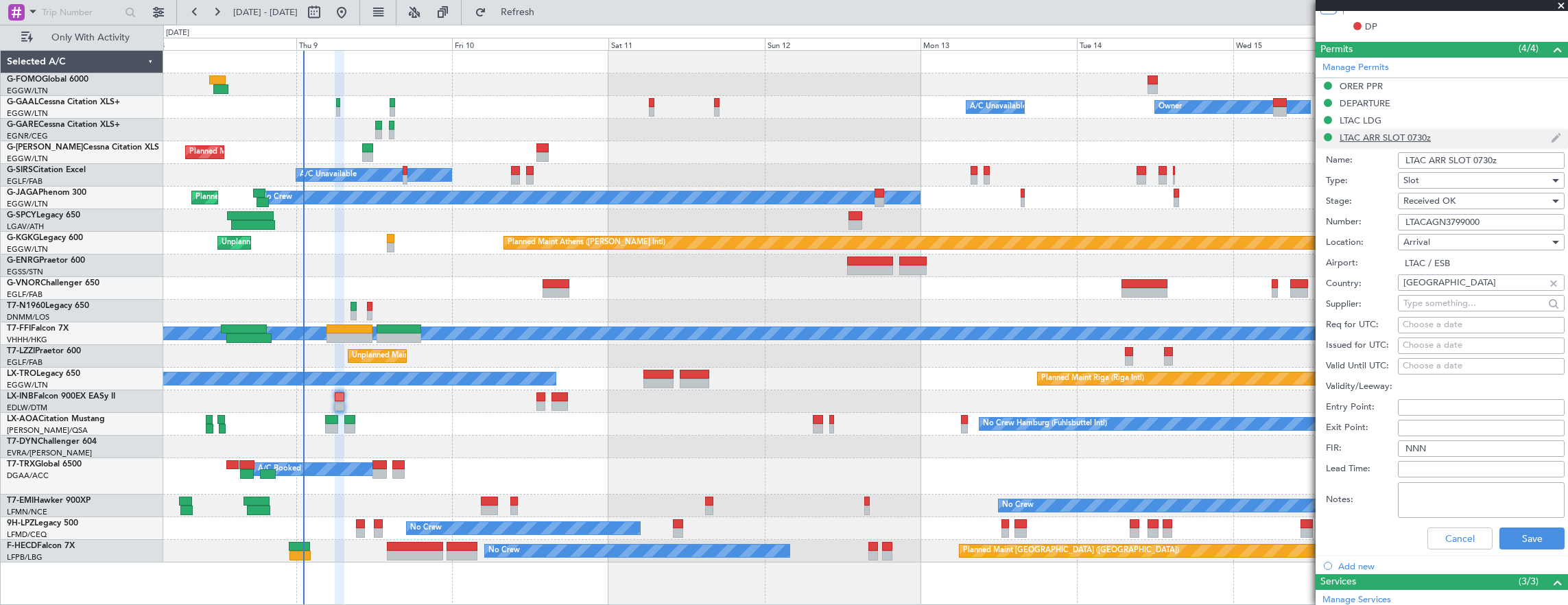
scroll to position [481, 0]
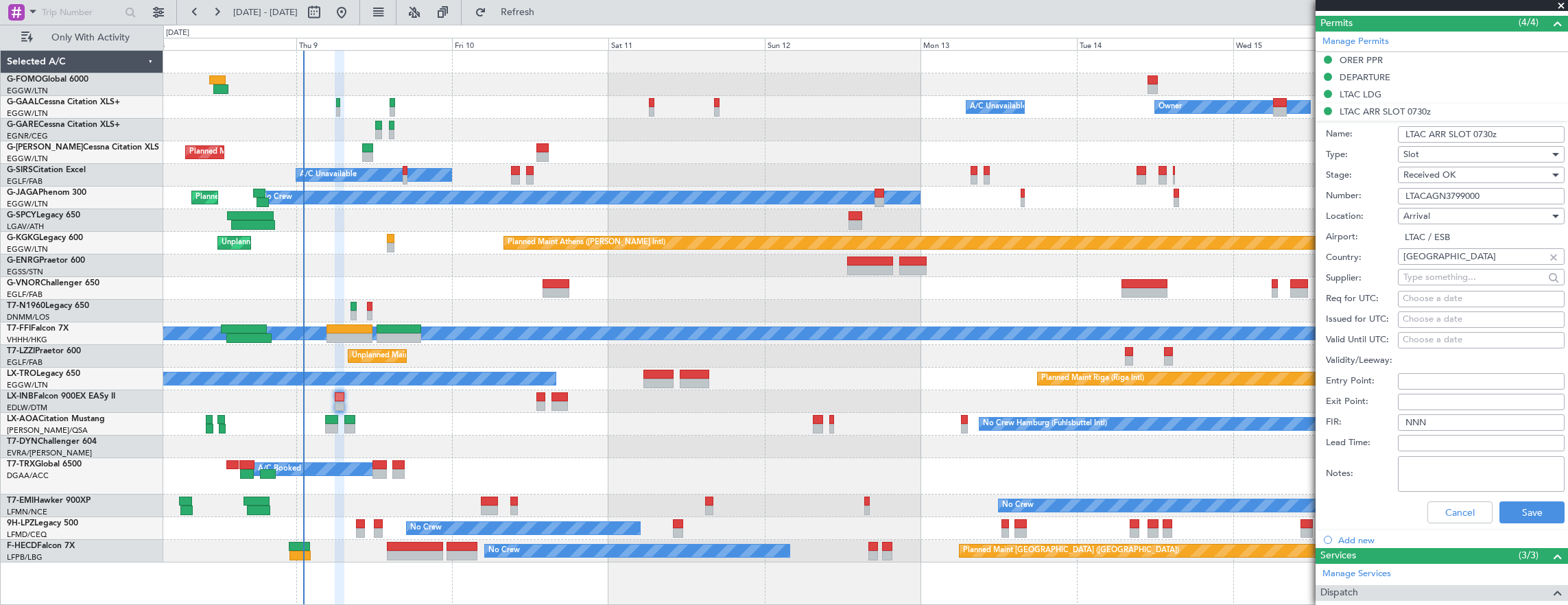
click at [1523, 199] on input "LTACAGN3799000" at bounding box center [1481, 197] width 167 height 16
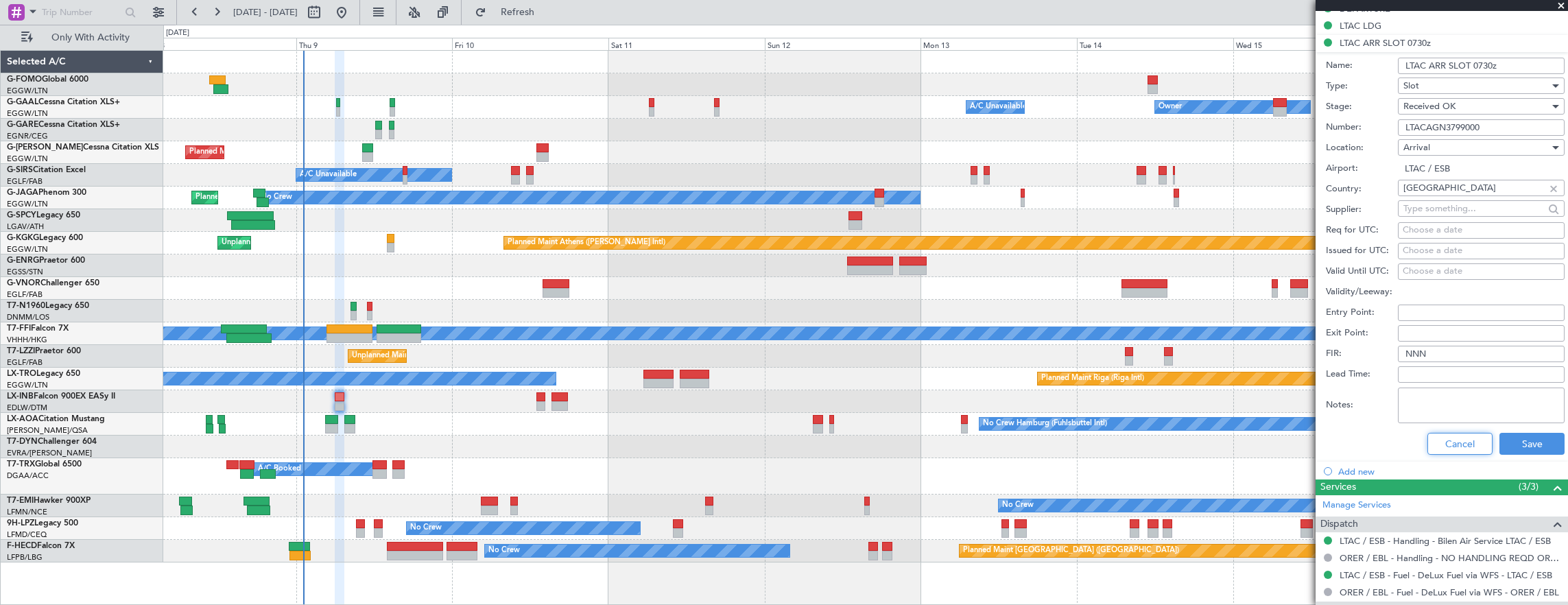
click at [1460, 439] on button "Cancel" at bounding box center [1460, 444] width 65 height 22
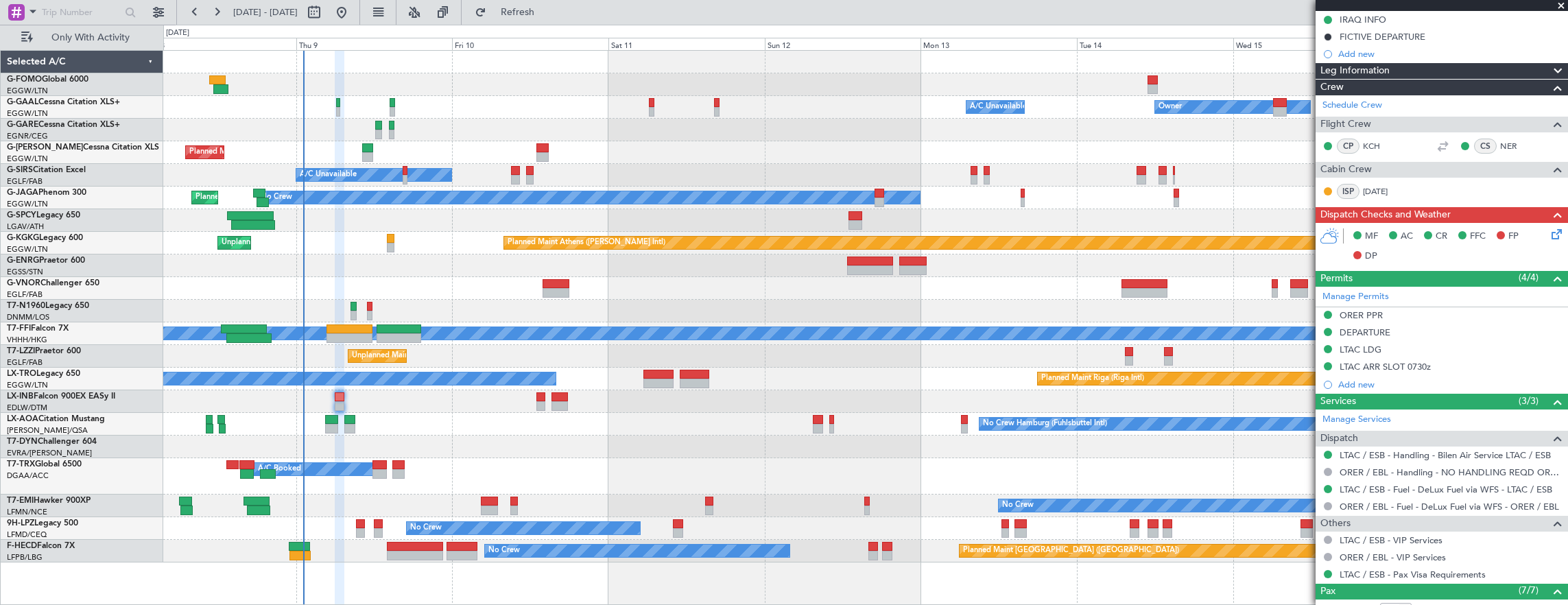
scroll to position [111, 0]
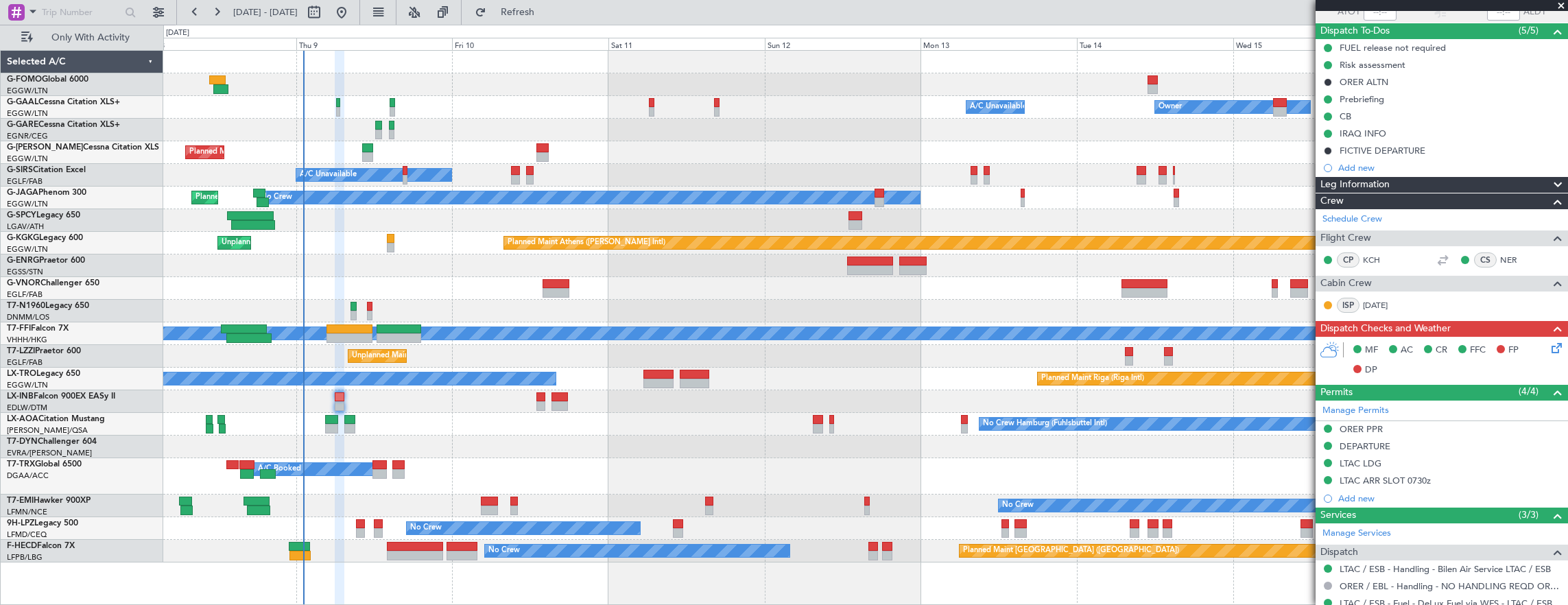
click at [1551, 346] on icon at bounding box center [1554, 345] width 11 height 11
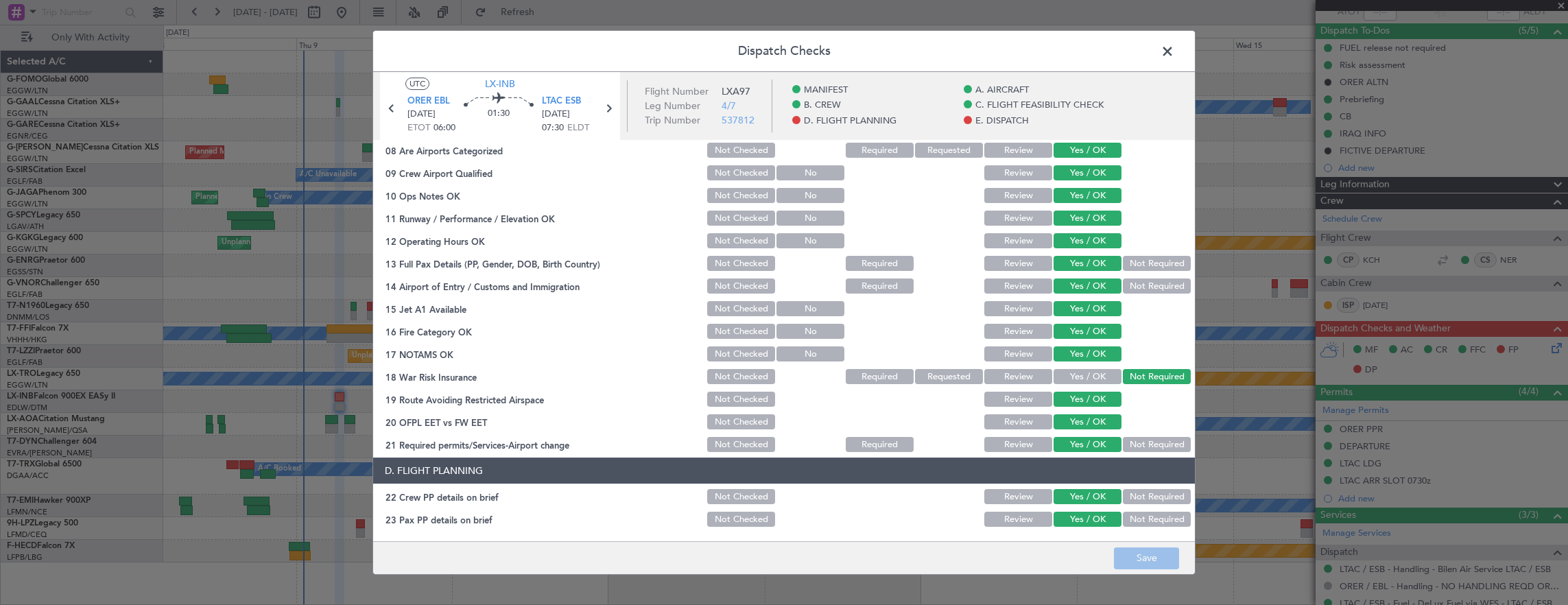
scroll to position [549, 0]
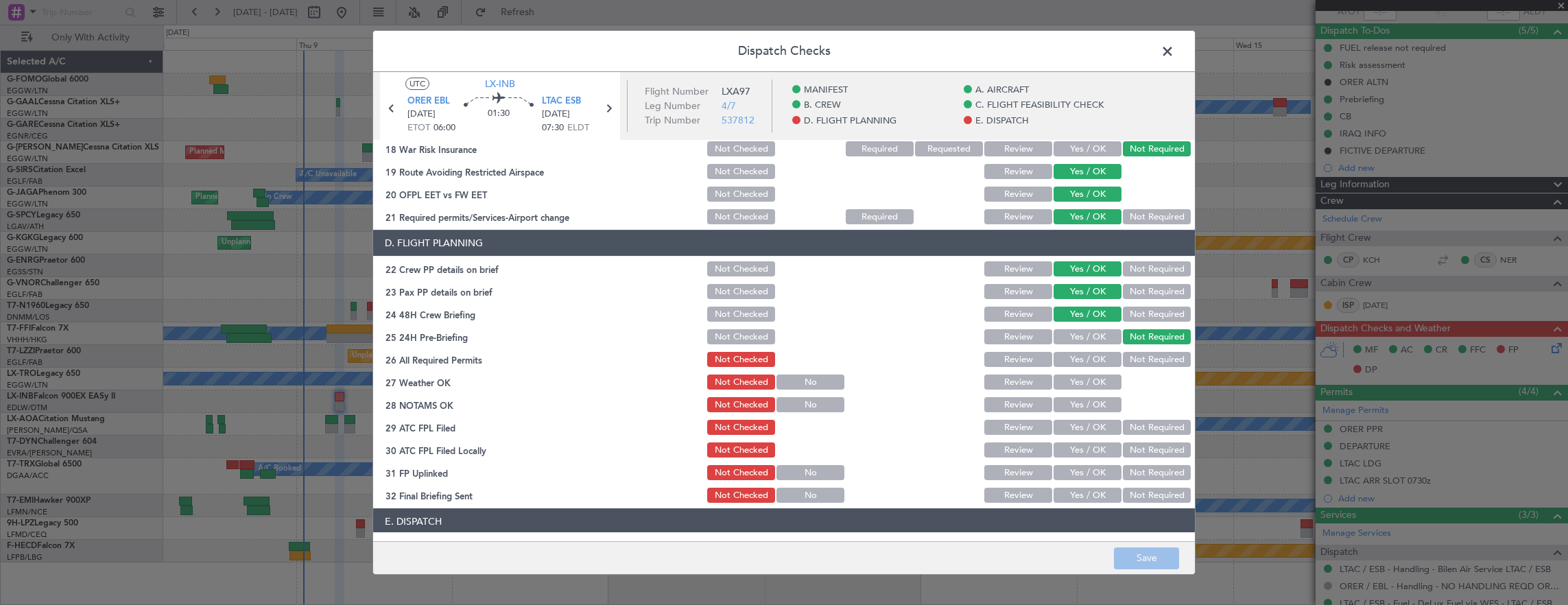
click at [1092, 359] on button "Yes / OK" at bounding box center [1087, 359] width 68 height 15
click at [1090, 378] on button "Yes / OK" at bounding box center [1087, 382] width 68 height 15
click at [1084, 402] on button "Yes / OK" at bounding box center [1087, 405] width 68 height 15
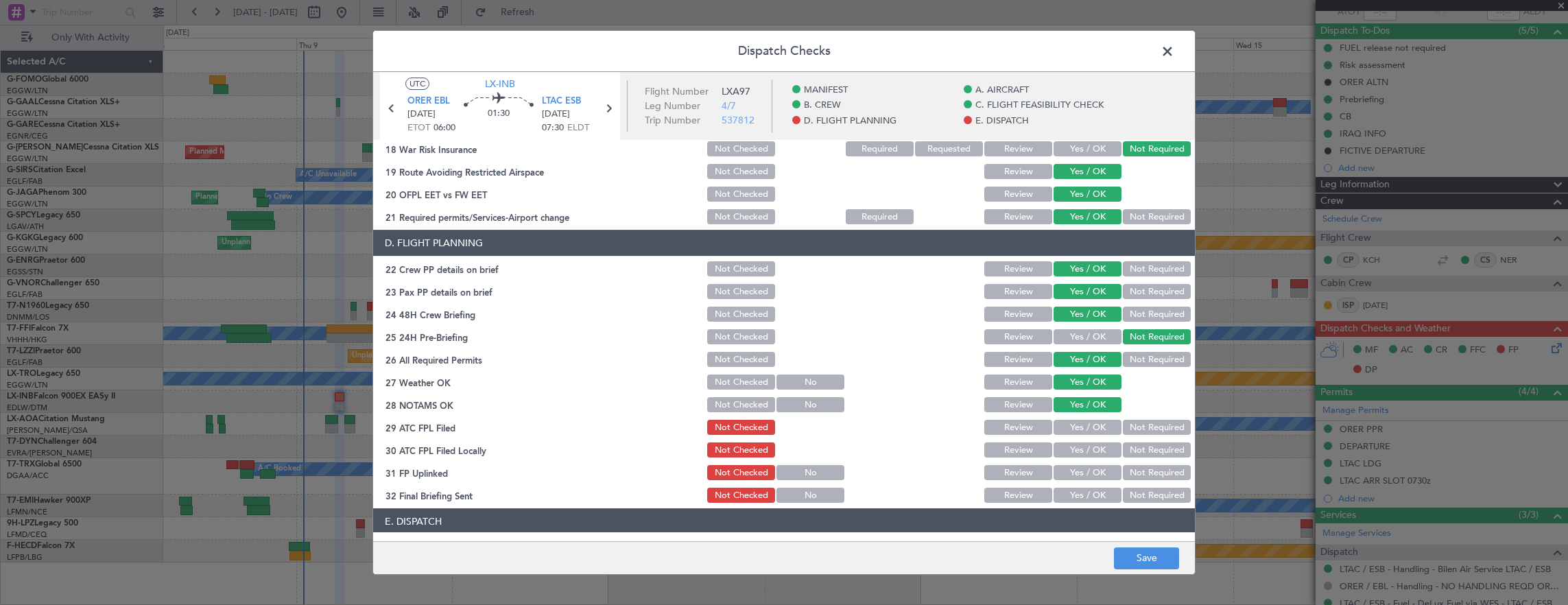
click at [1076, 425] on button "Yes / OK" at bounding box center [1087, 427] width 68 height 15
click at [1126, 443] on button "Not Required" at bounding box center [1156, 450] width 68 height 15
click at [1085, 468] on button "Yes / OK" at bounding box center [1087, 472] width 68 height 15
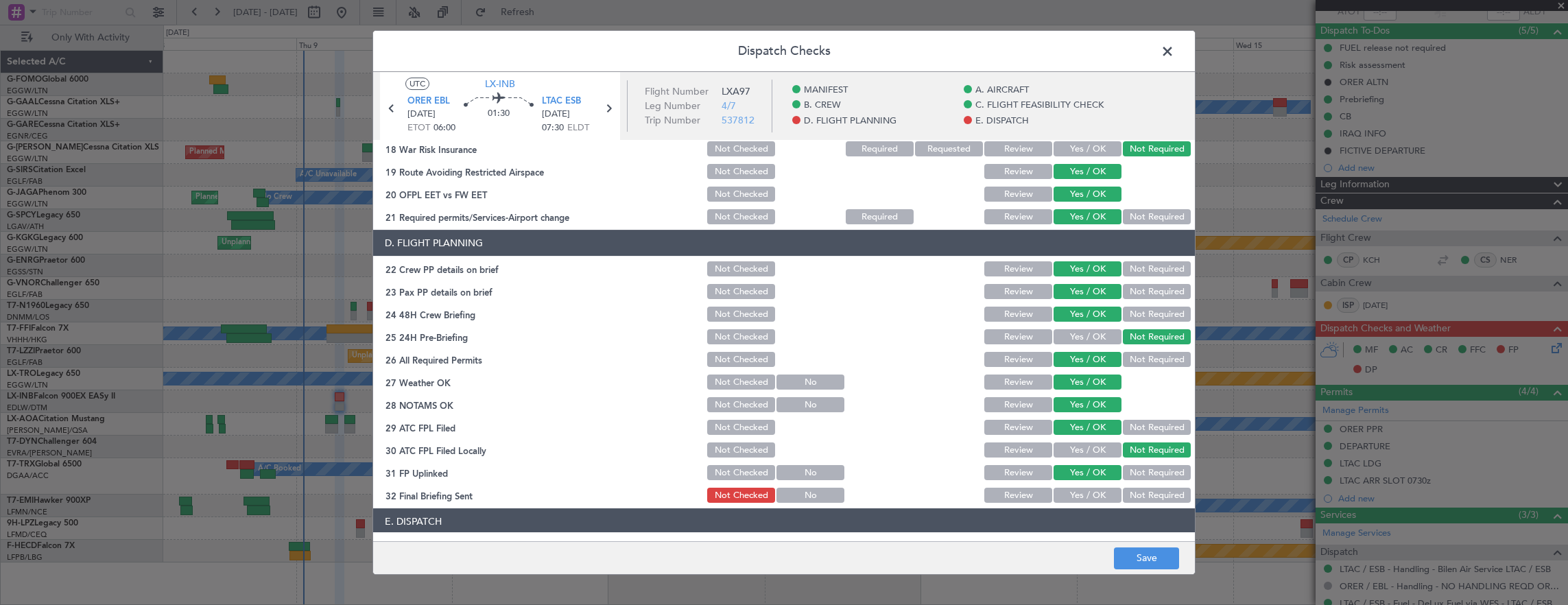
click at [1137, 496] on button "Not Required" at bounding box center [1156, 495] width 68 height 15
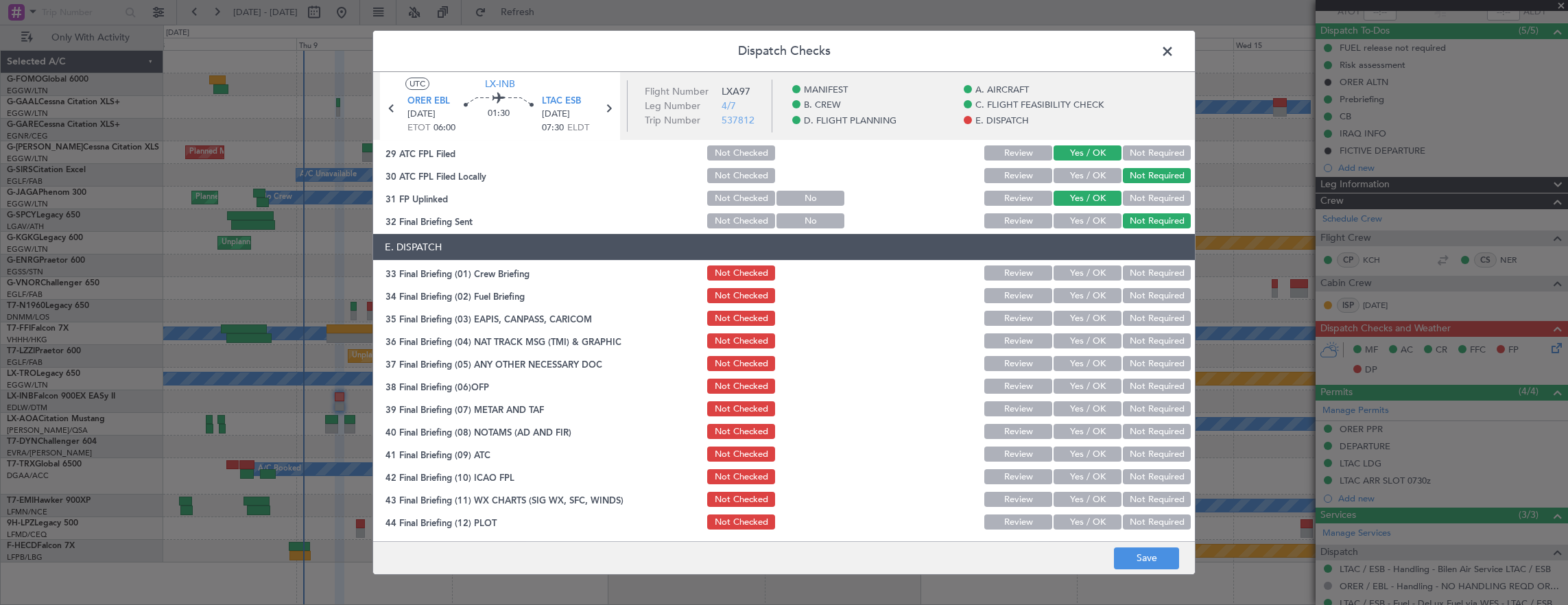
drag, startPoint x: 1080, startPoint y: 267, endPoint x: 1076, endPoint y: 289, distance: 22.4
click at [1080, 268] on button "Yes / OK" at bounding box center [1087, 273] width 68 height 15
click at [1075, 291] on button "Yes / OK" at bounding box center [1087, 296] width 68 height 15
click at [1140, 323] on button "Not Required" at bounding box center [1156, 318] width 68 height 15
click at [1140, 341] on button "Not Required" at bounding box center [1156, 341] width 68 height 15
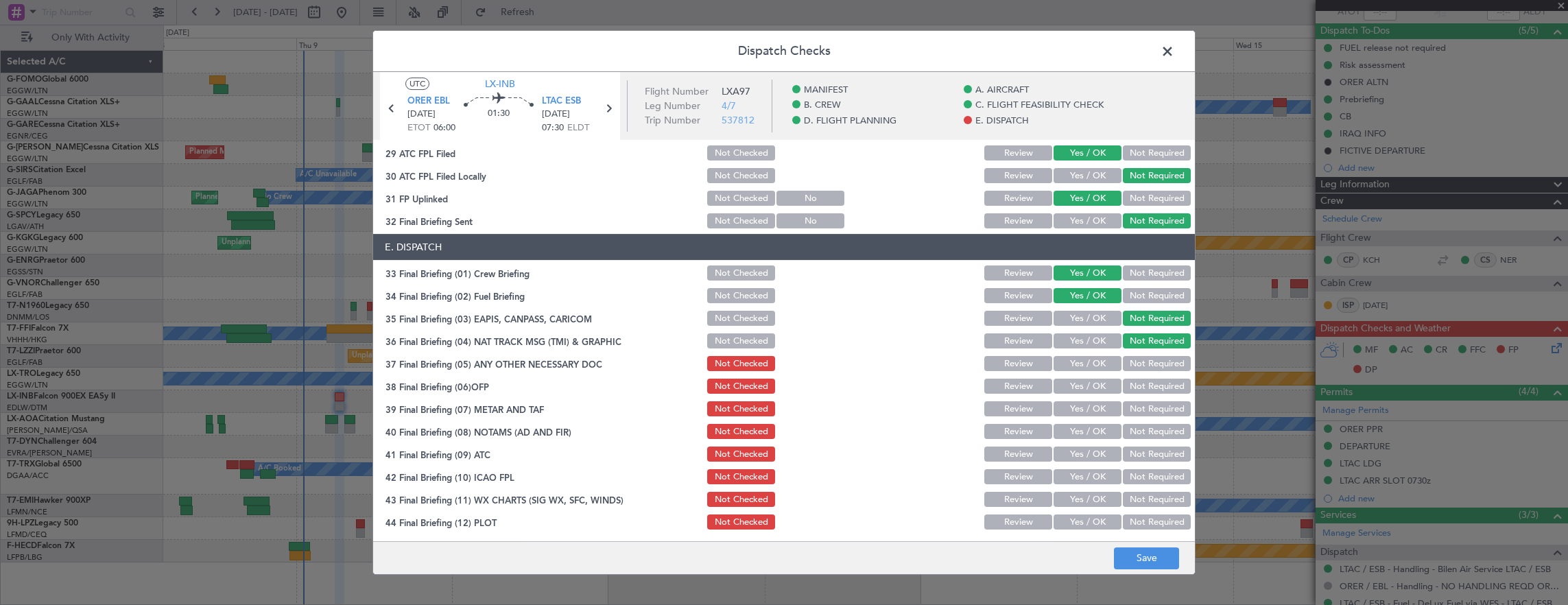
click at [1083, 363] on button "Yes / OK" at bounding box center [1087, 363] width 68 height 15
click at [1085, 384] on button "Yes / OK" at bounding box center [1087, 386] width 68 height 15
click at [1083, 407] on button "Yes / OK" at bounding box center [1087, 408] width 68 height 15
click at [1083, 424] on button "Yes / OK" at bounding box center [1087, 431] width 68 height 15
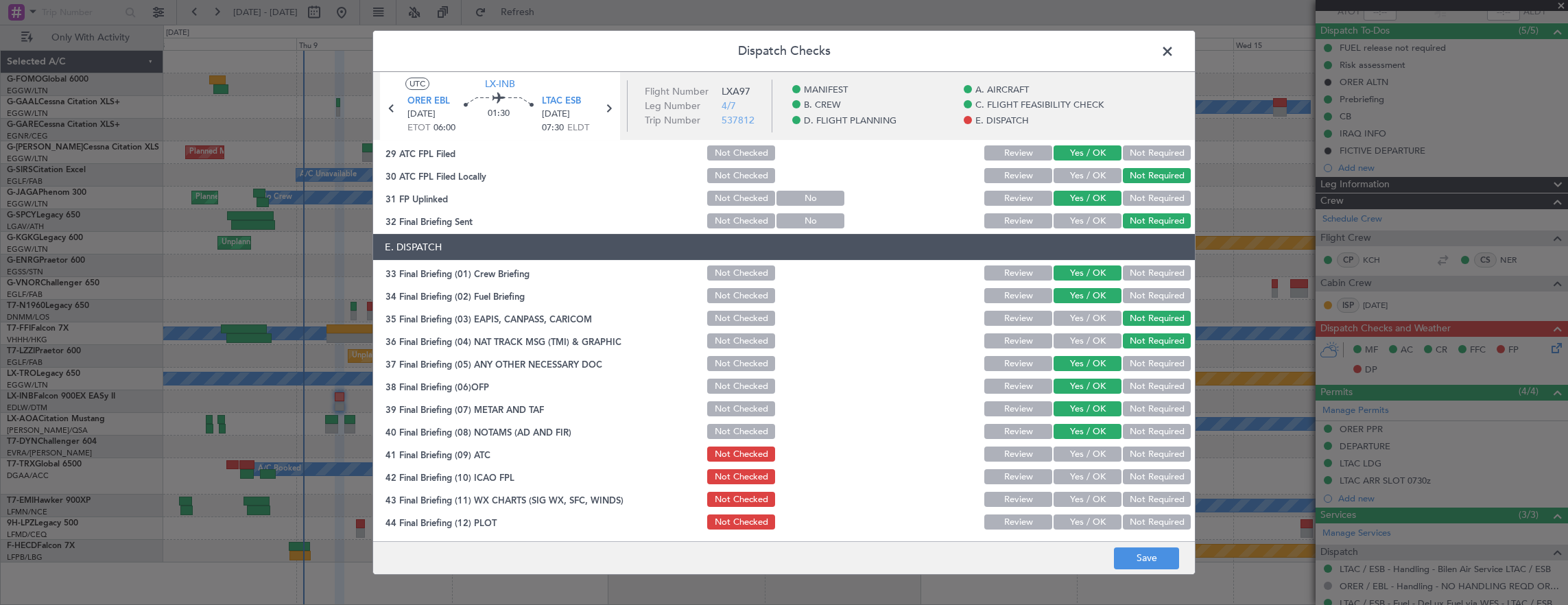
click at [1083, 447] on button "Yes / OK" at bounding box center [1087, 454] width 68 height 15
click at [1078, 481] on button "Yes / OK" at bounding box center [1087, 477] width 68 height 15
click at [1082, 500] on button "Yes / OK" at bounding box center [1087, 500] width 68 height 15
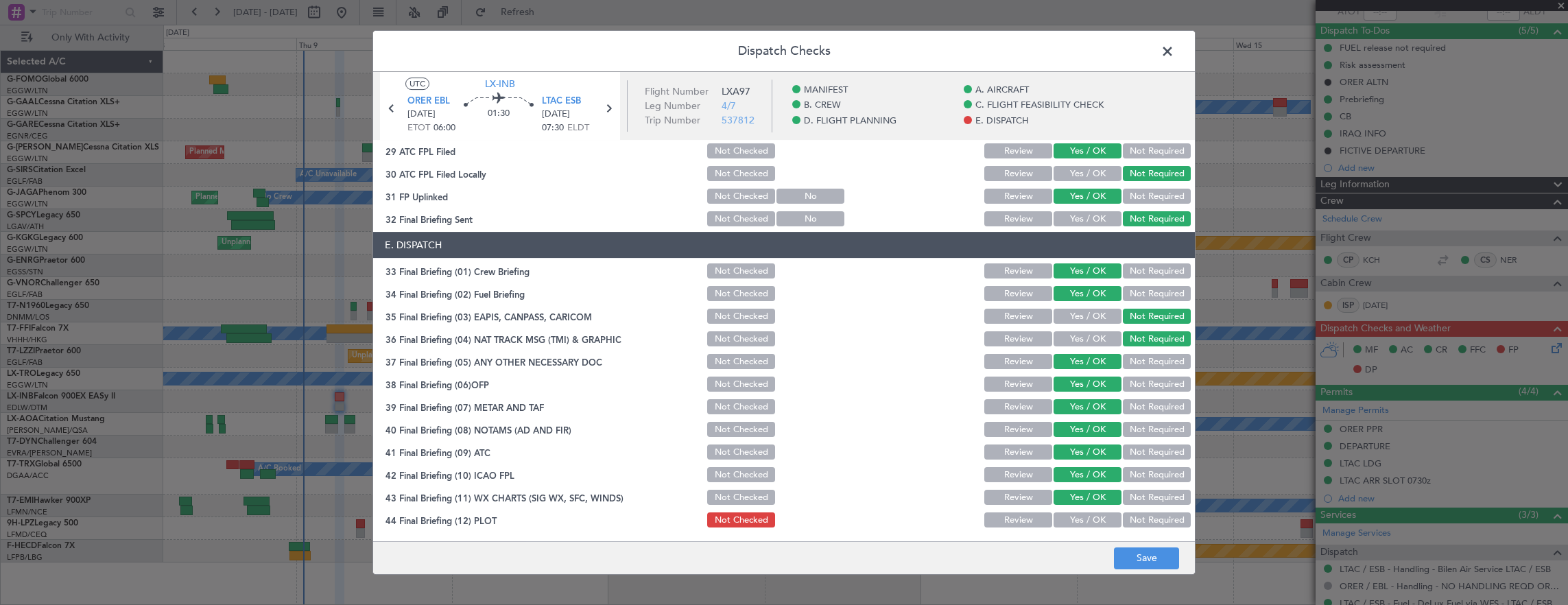
click at [1080, 518] on button "Yes / OK" at bounding box center [1087, 520] width 68 height 15
click at [1135, 553] on button "Save" at bounding box center [1146, 558] width 65 height 22
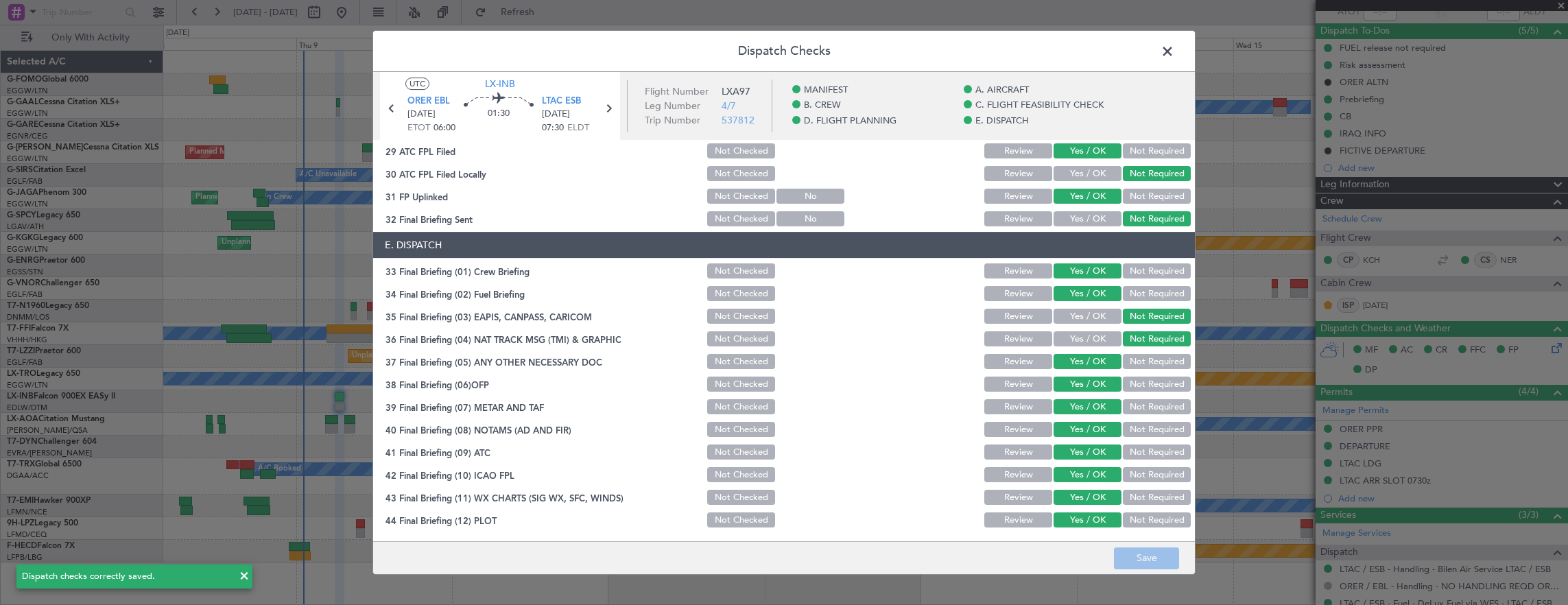
drag, startPoint x: 1175, startPoint y: 53, endPoint x: 1272, endPoint y: 58, distance: 97.1
click at [1174, 52] on span at bounding box center [1174, 55] width 0 height 27
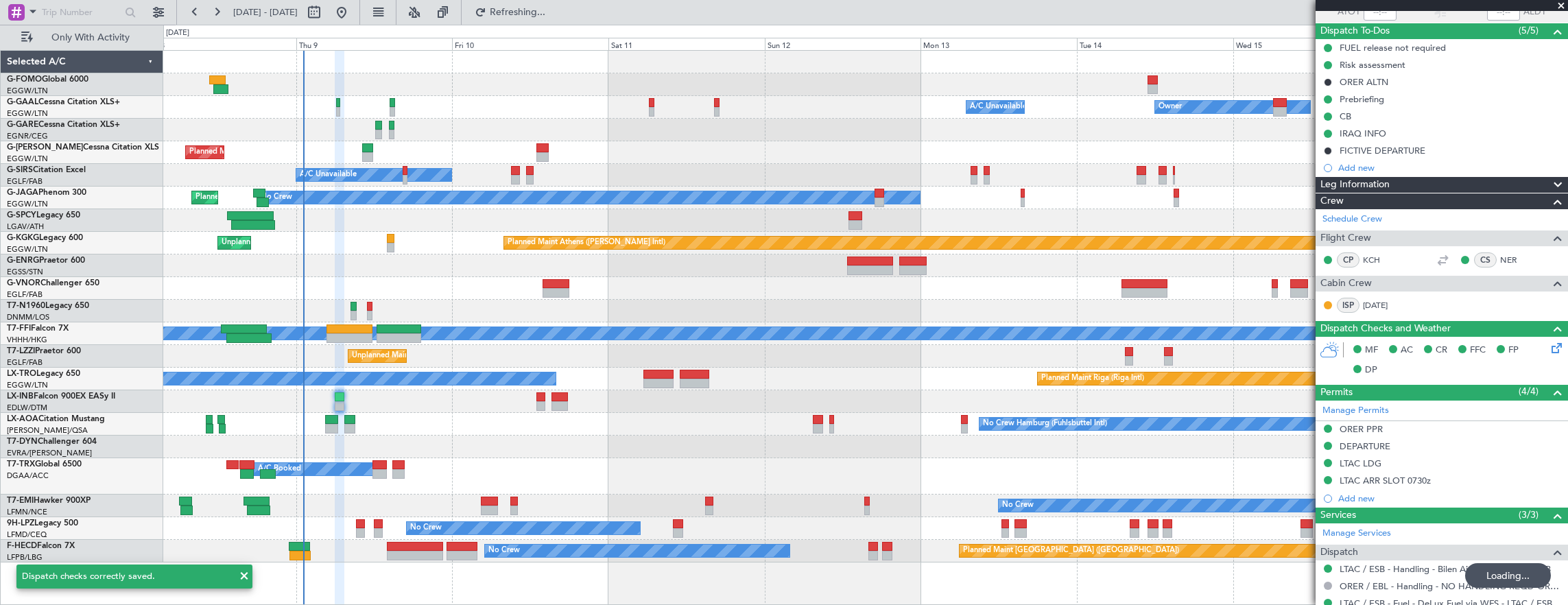
scroll to position [0, 0]
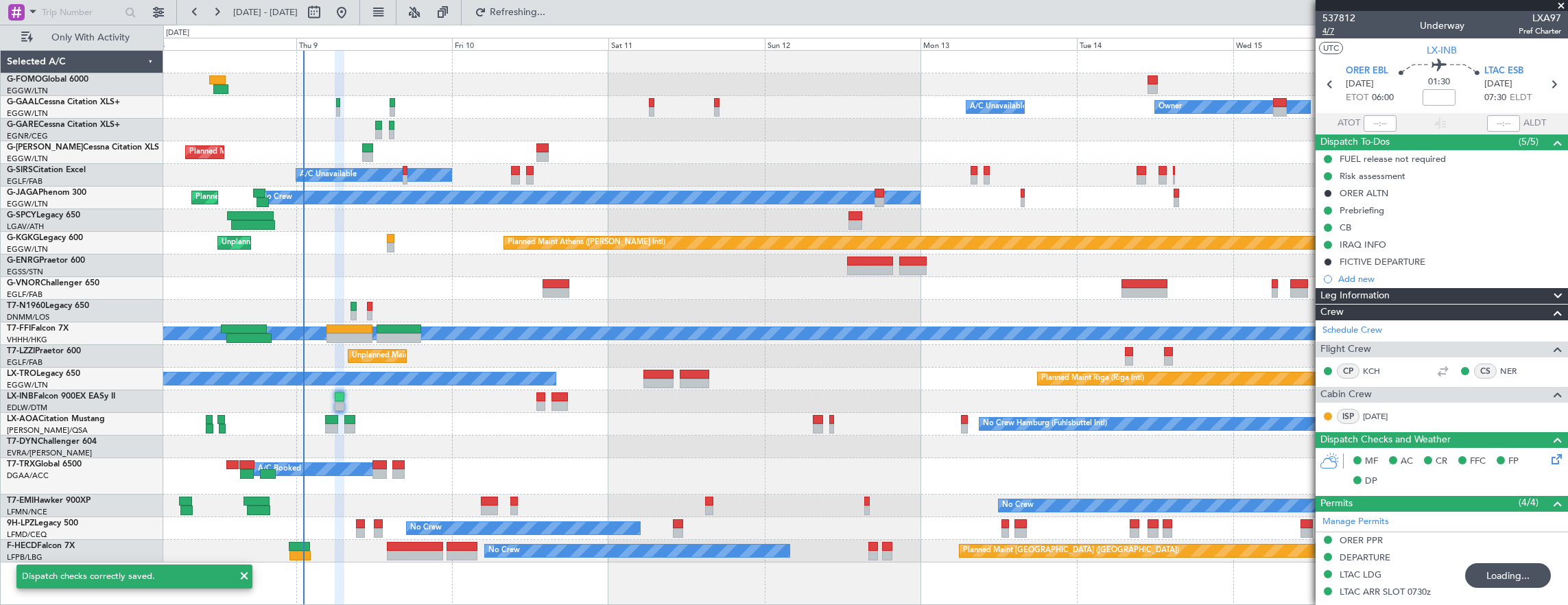
click at [1341, 26] on span "4/7" at bounding box center [1338, 31] width 33 height 12
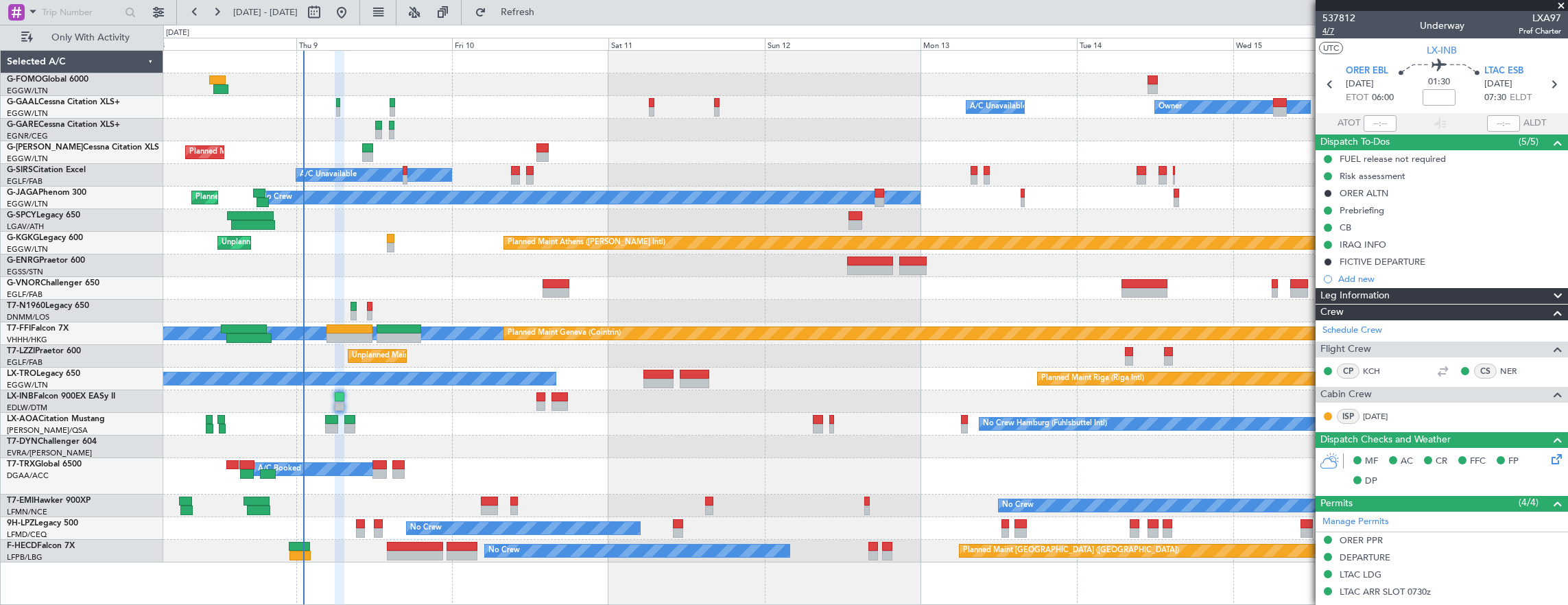
click at [1327, 32] on span "4/7" at bounding box center [1338, 31] width 33 height 12
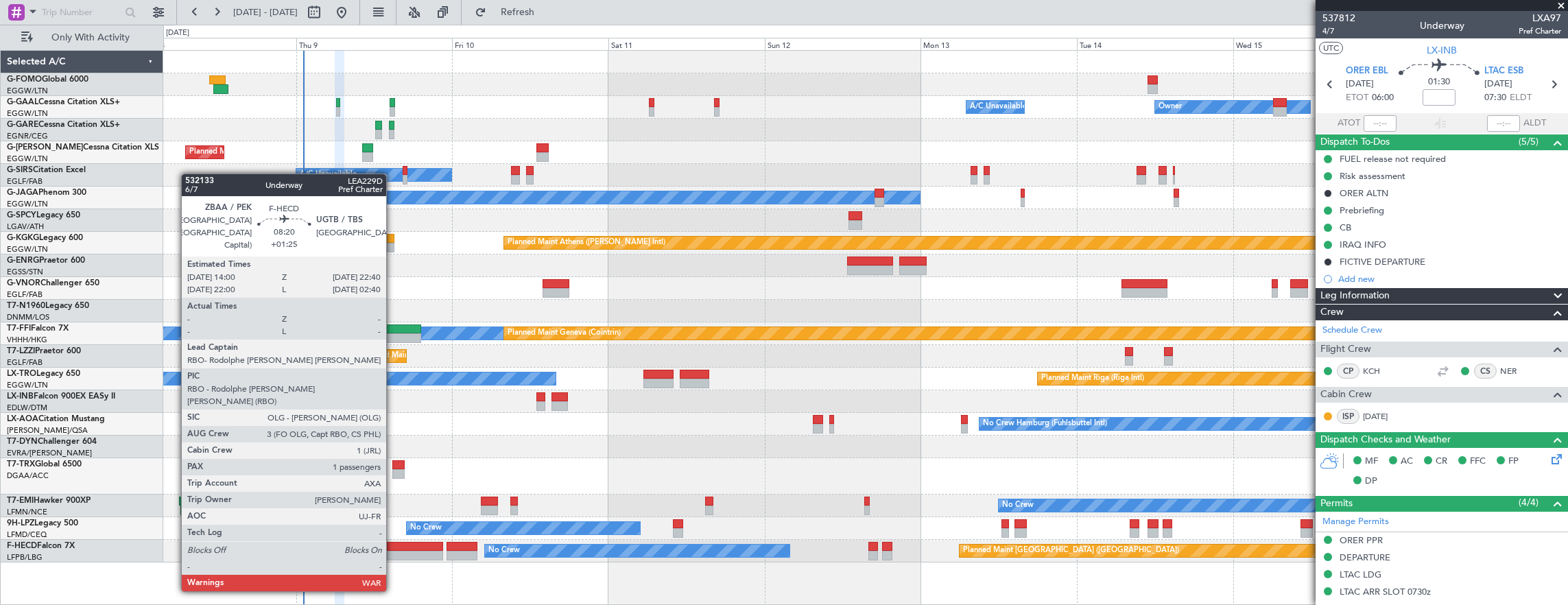
click at [393, 552] on div at bounding box center [415, 555] width 57 height 10
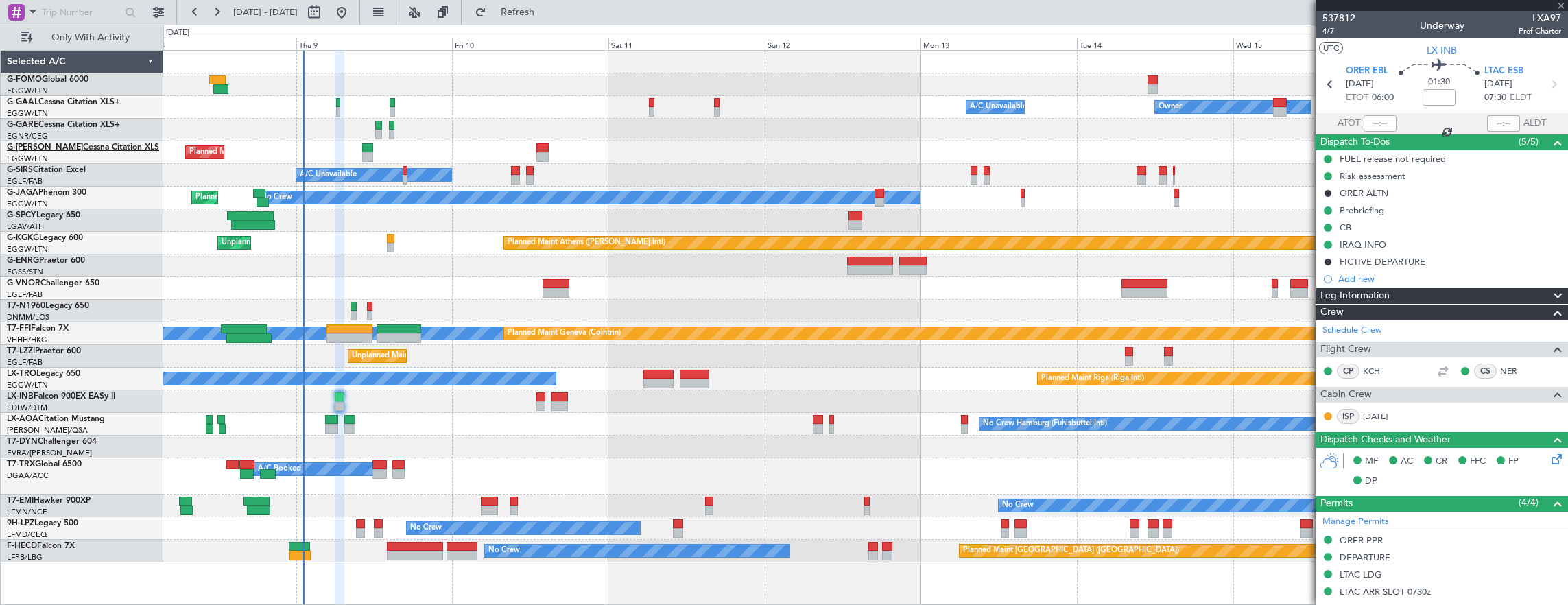
type input "+01:25"
type input "1"
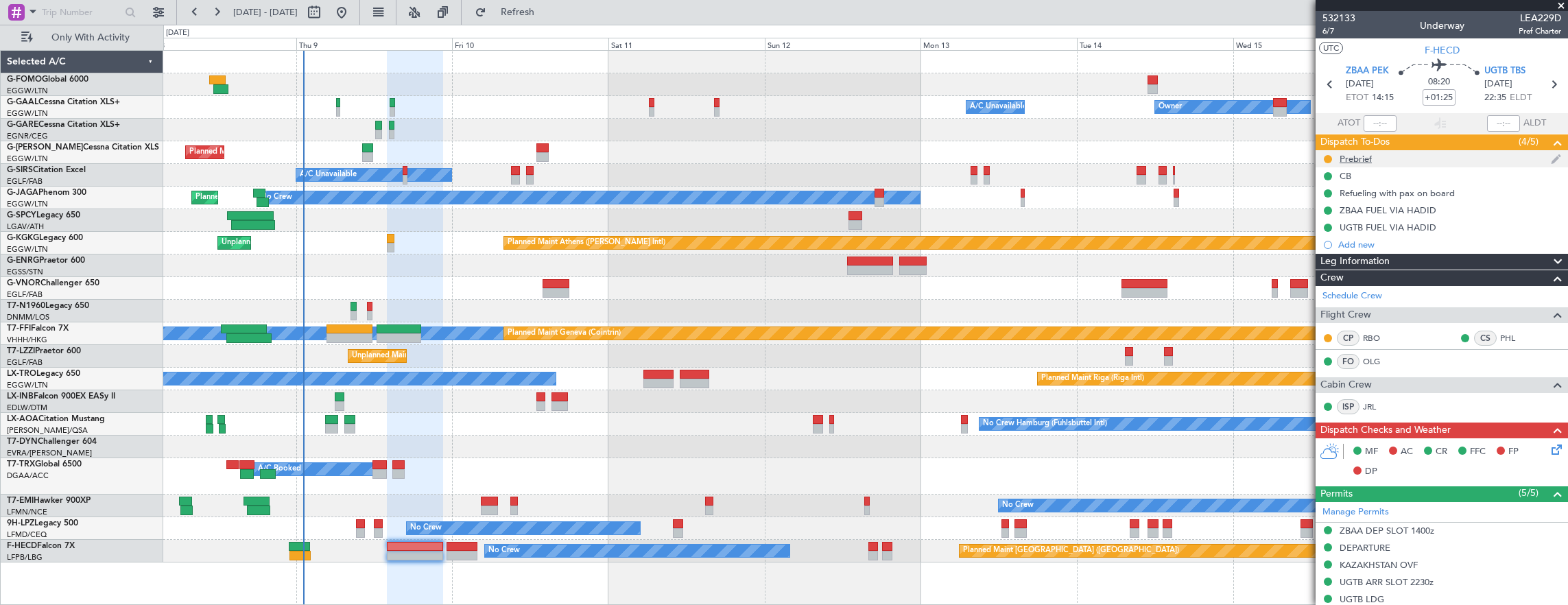
click at [1474, 157] on div "Prebrief" at bounding box center [1442, 159] width 252 height 17
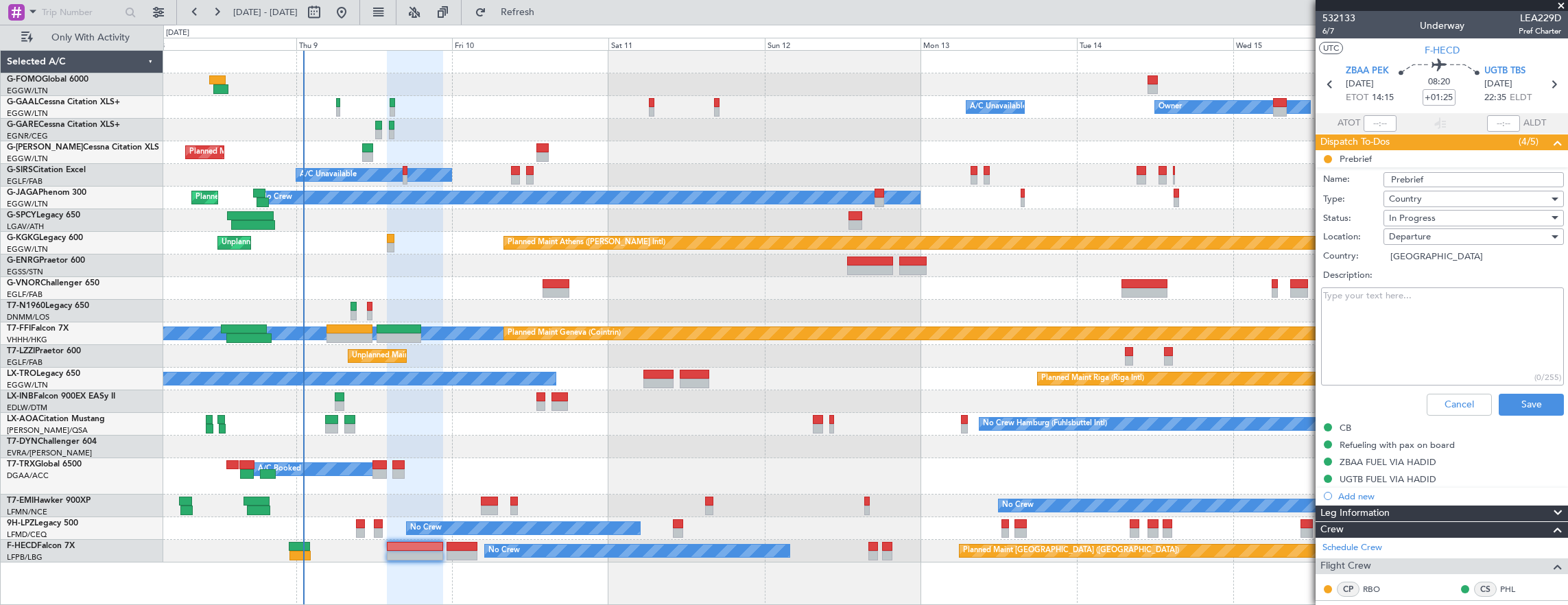
click at [1464, 320] on textarea "Description:" at bounding box center [1442, 336] width 242 height 98
paste textarea "16000lbs"
type textarea "16000lbs"
click at [1437, 216] on div "In Progress" at bounding box center [1468, 218] width 160 height 21
click at [1451, 284] on span "Completed" at bounding box center [1467, 286] width 160 height 21
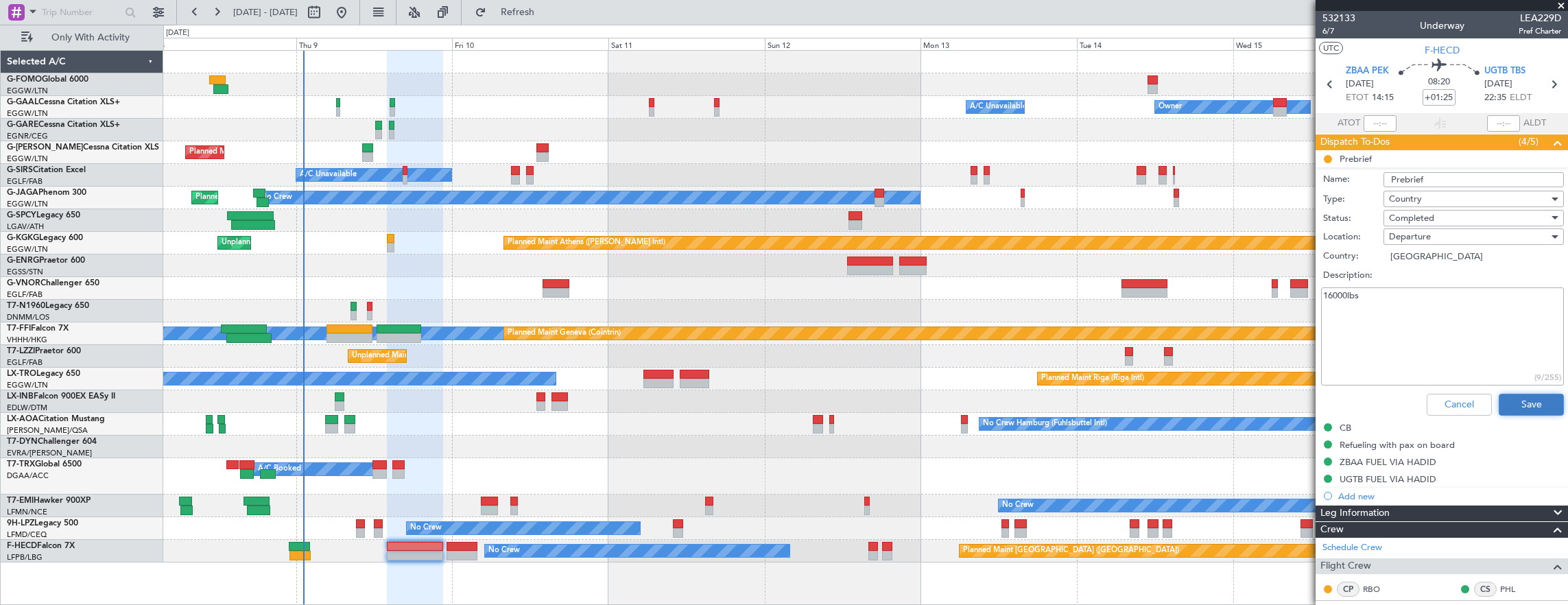
click at [1514, 399] on button "Save" at bounding box center [1531, 405] width 65 height 22
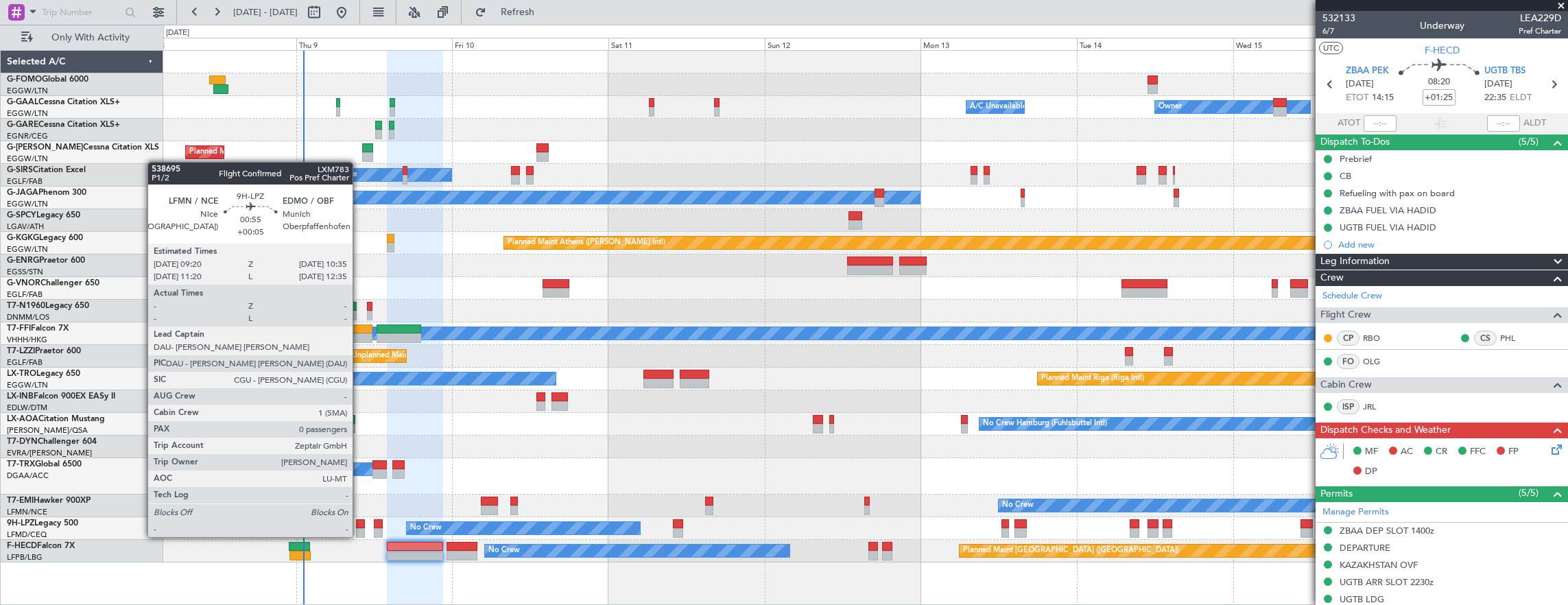
click at [360, 524] on div at bounding box center [360, 524] width 8 height 10
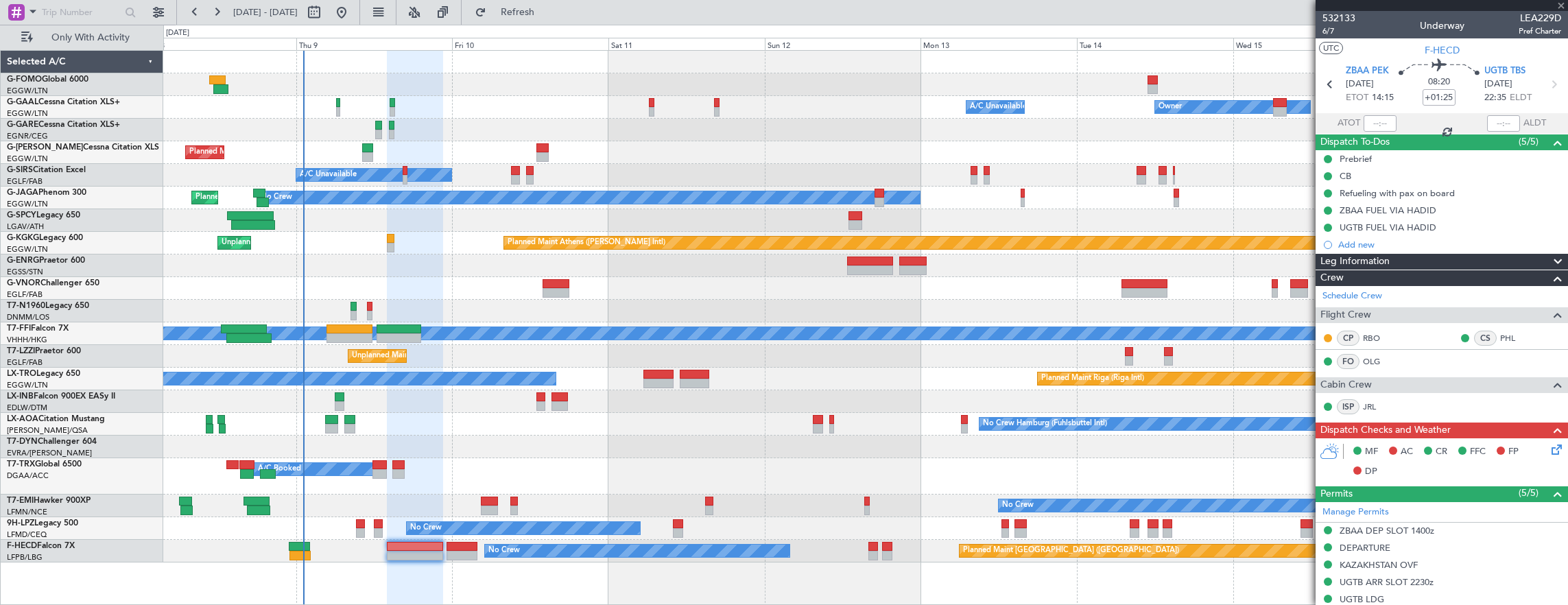
type input "+00:05"
type input "0"
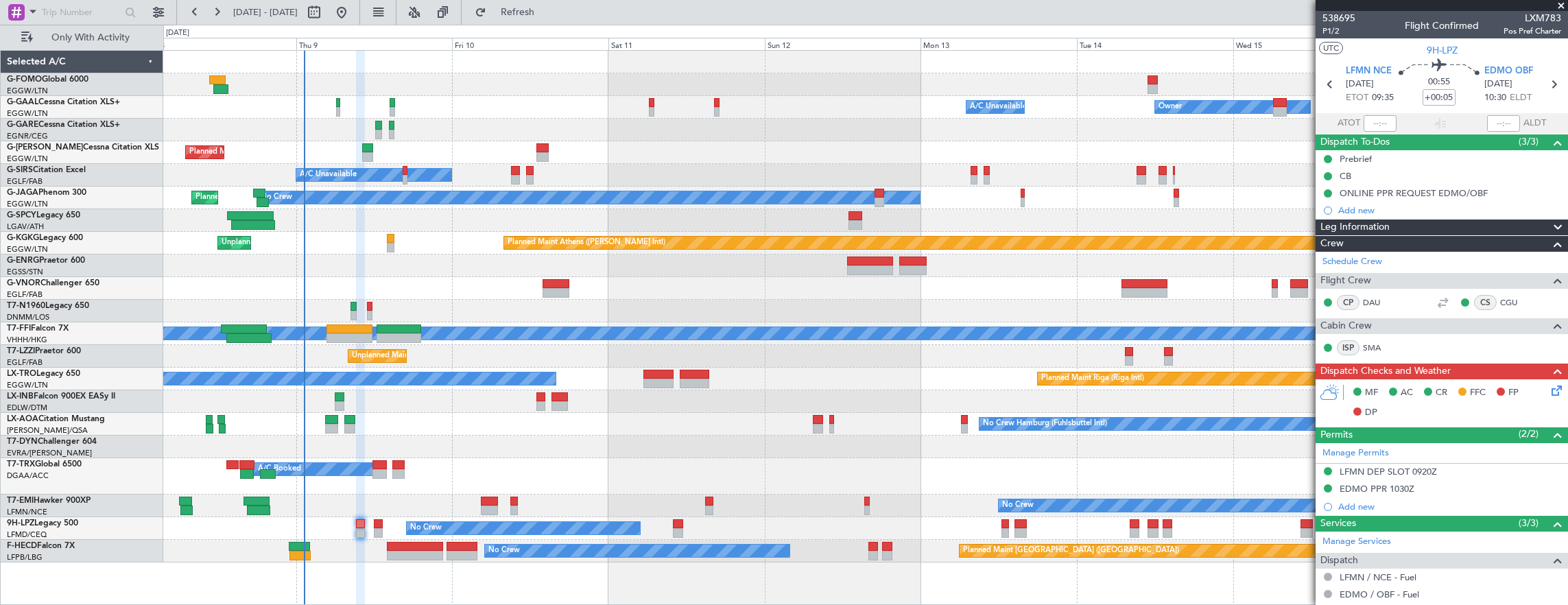
click at [426, 557] on div at bounding box center [415, 555] width 57 height 10
type input "+01:25"
type input "1"
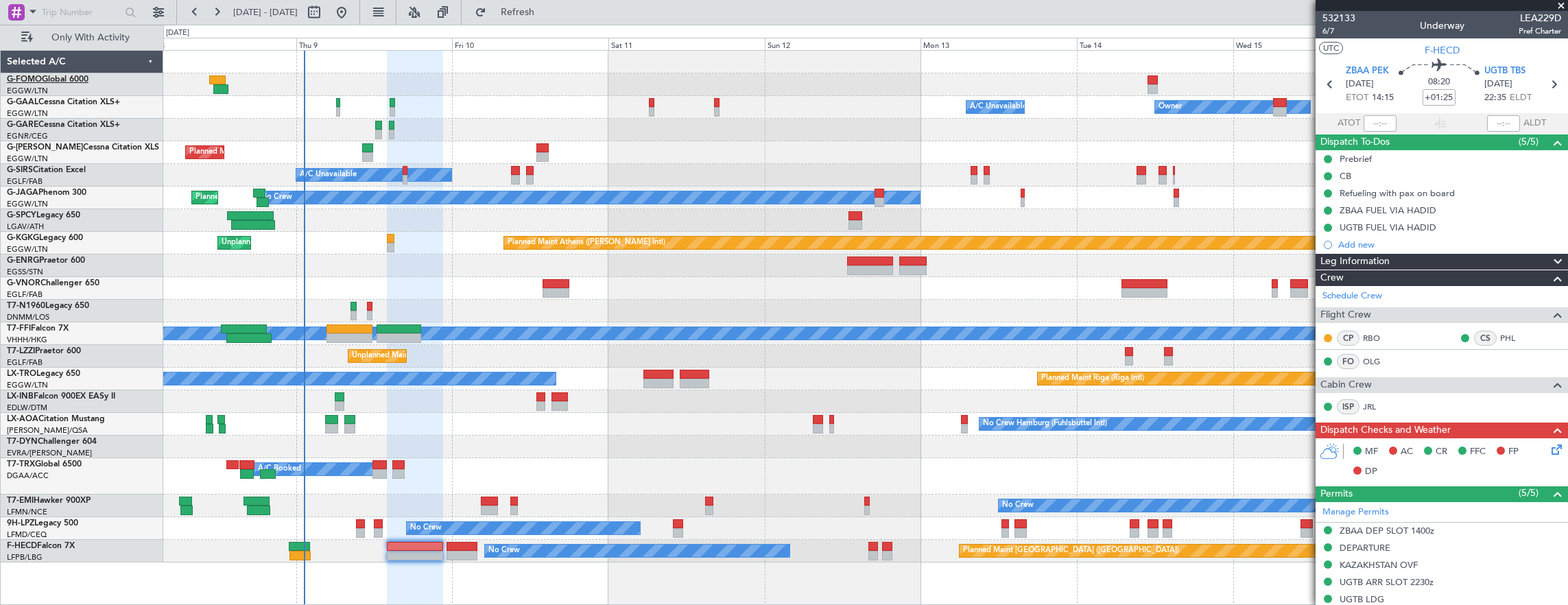
click at [68, 78] on link "G-FOMO Global 6000" at bounding box center [48, 79] width 82 height 8
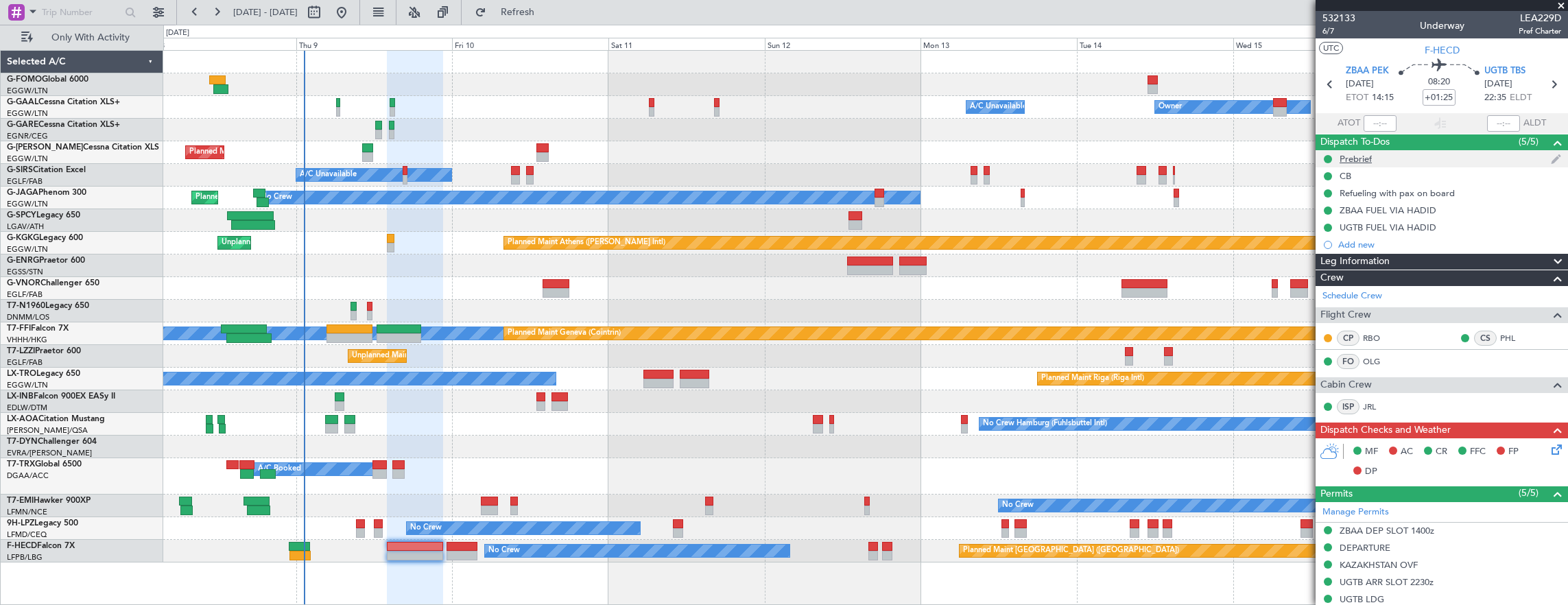
click at [1448, 158] on div "Prebrief" at bounding box center [1442, 159] width 252 height 17
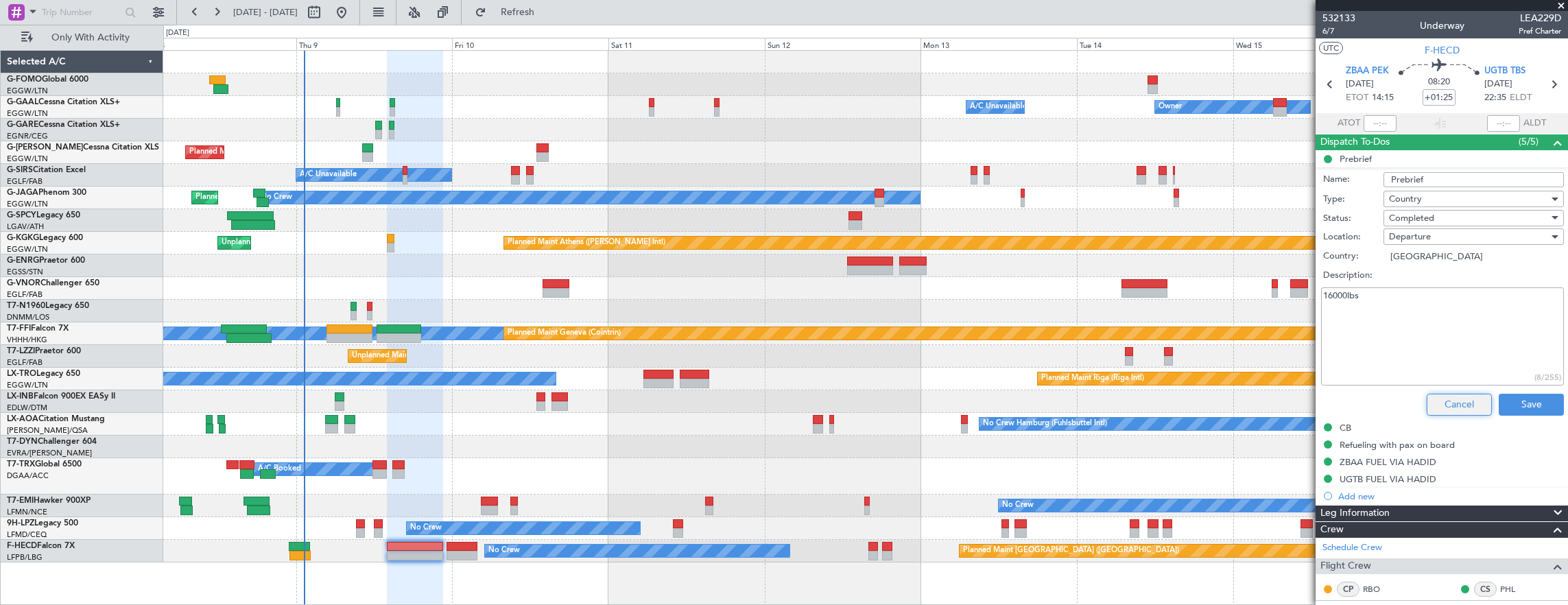
click at [1465, 403] on button "Cancel" at bounding box center [1459, 405] width 65 height 22
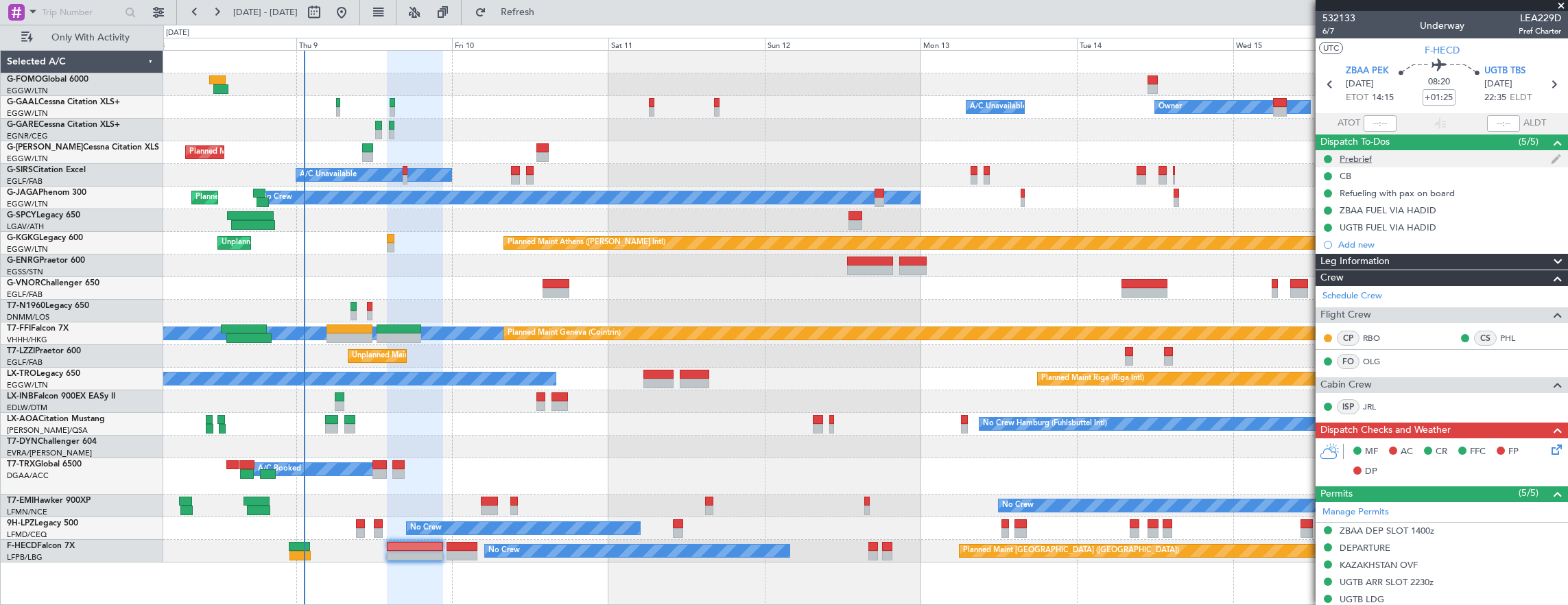
click at [1398, 160] on div "Prebrief" at bounding box center [1442, 159] width 252 height 17
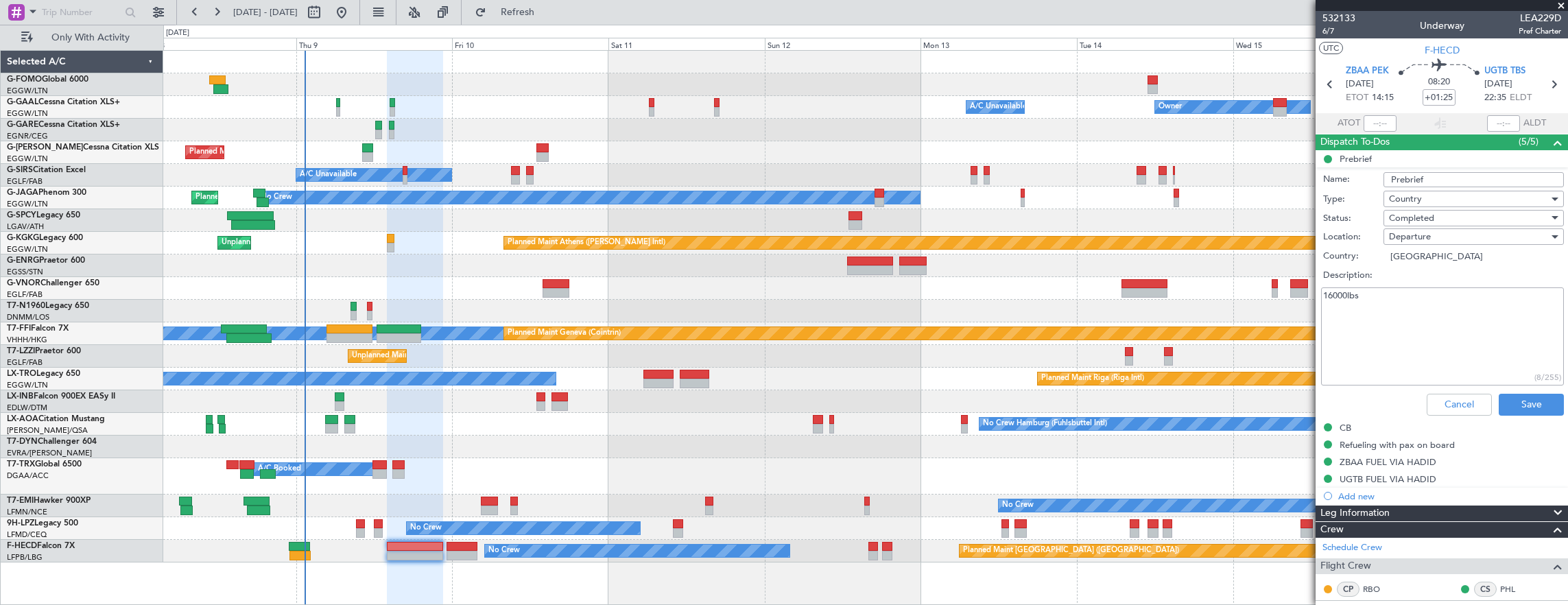
drag, startPoint x: 1459, startPoint y: 318, endPoint x: 880, endPoint y: 325, distance: 579.0
click at [1062, 308] on fb-app "08 Oct 2025 - 17 Oct 2025 Refresh Quick Links Only With Activity Owner A/C Unav…" at bounding box center [784, 307] width 1568 height 595
type textarea "31000LBS"
drag, startPoint x: 1513, startPoint y: 402, endPoint x: 1407, endPoint y: 413, distance: 106.6
click at [1513, 401] on button "Save" at bounding box center [1531, 405] width 65 height 22
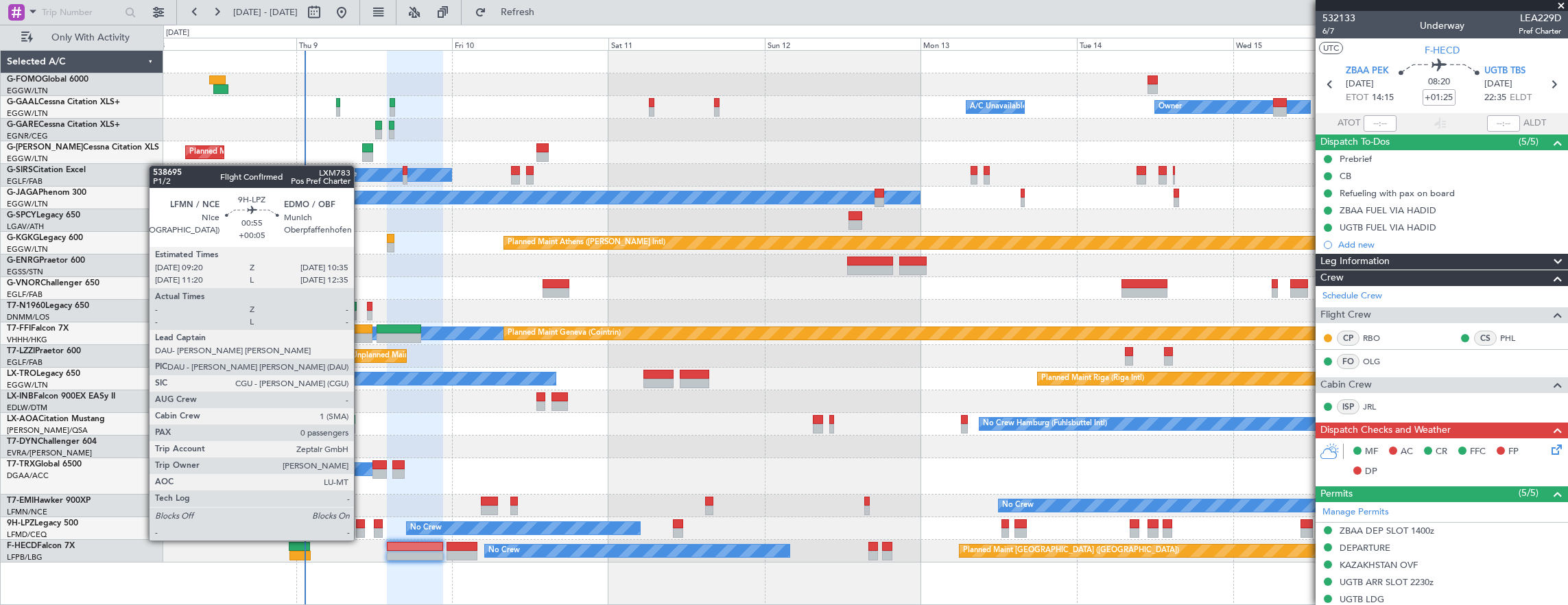
click at [360, 527] on div at bounding box center [360, 524] width 8 height 10
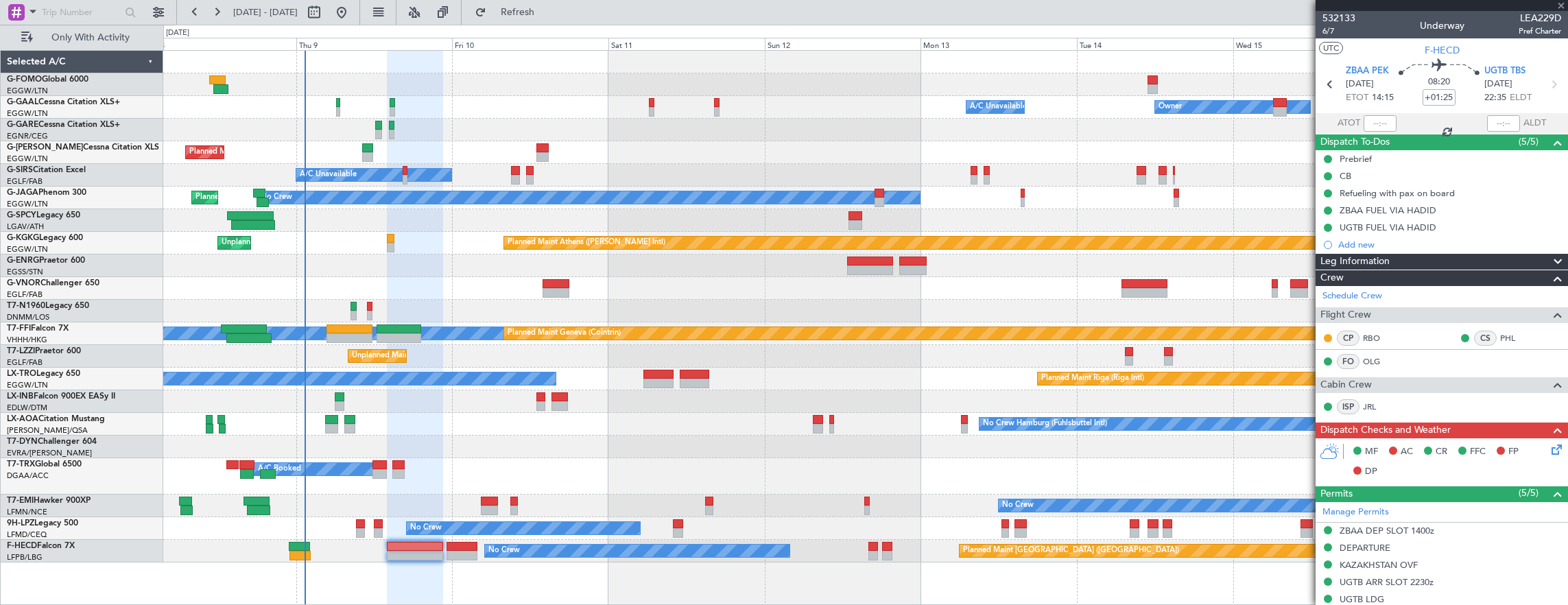
type input "+00:05"
type input "0"
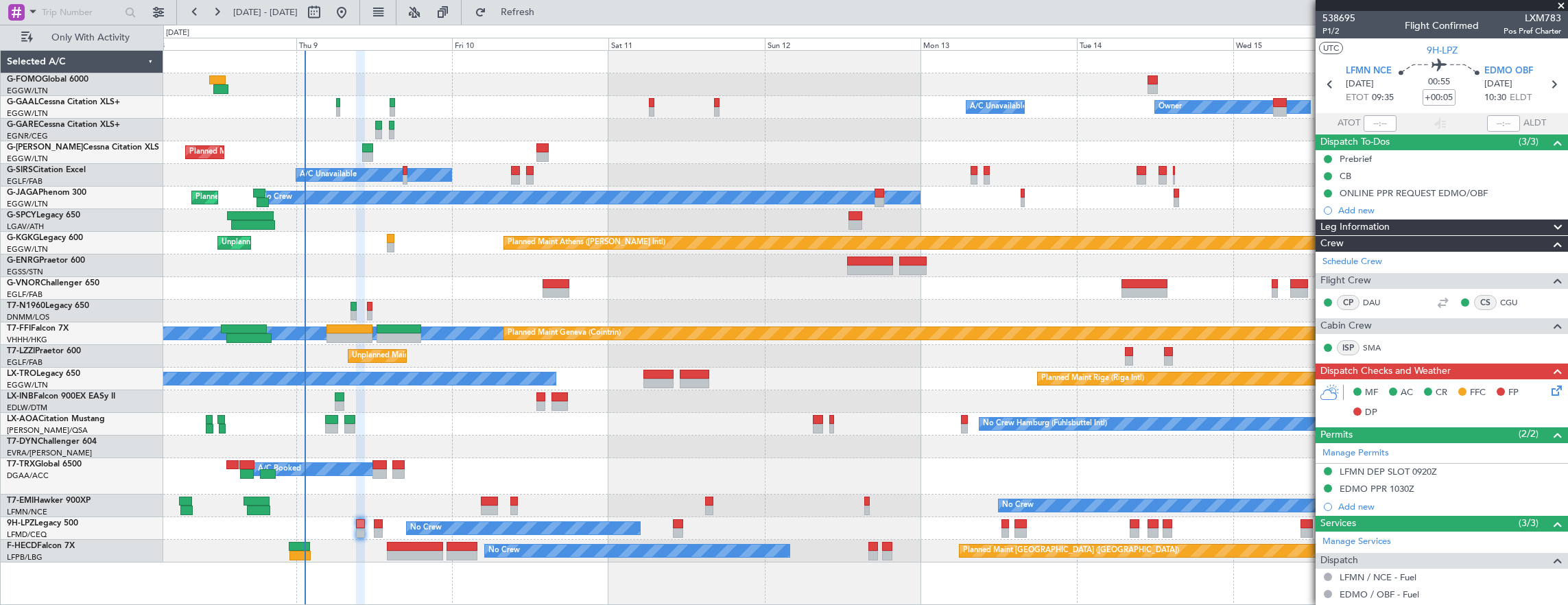
scroll to position [101, 0]
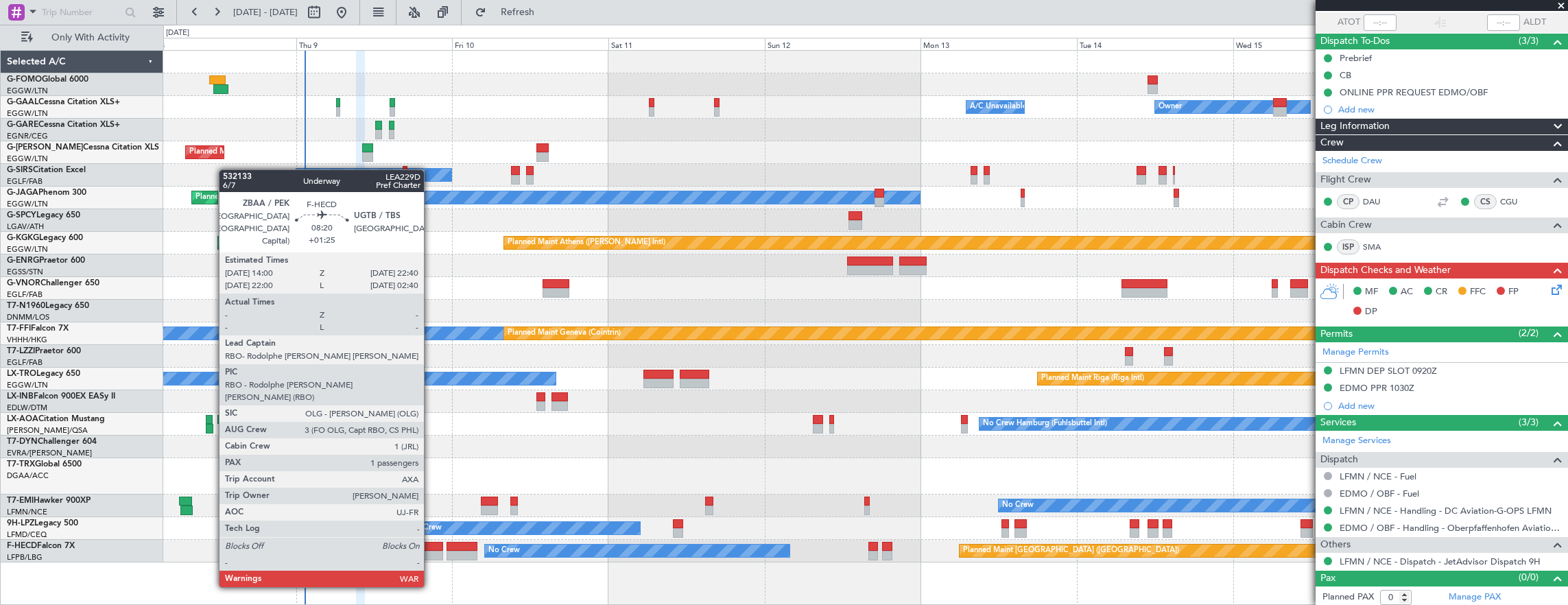
click at [423, 542] on div at bounding box center [415, 546] width 57 height 10
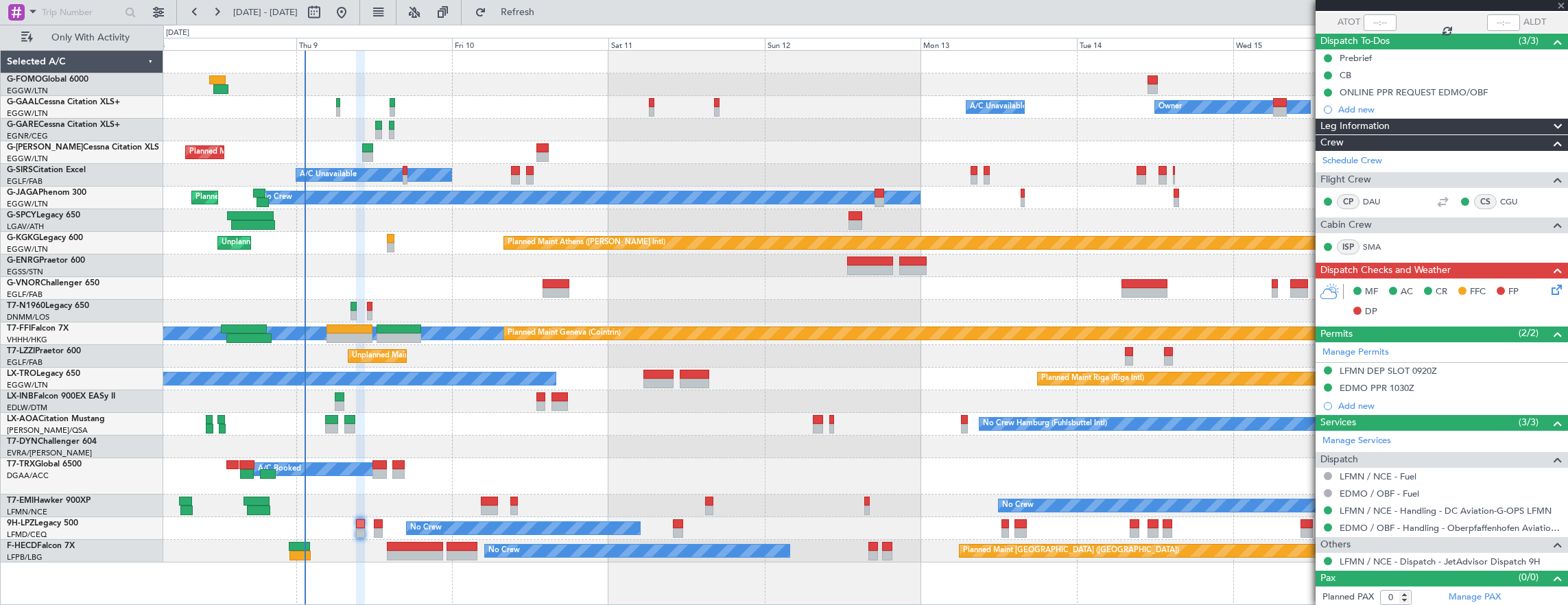
type input "+01:25"
type input "1"
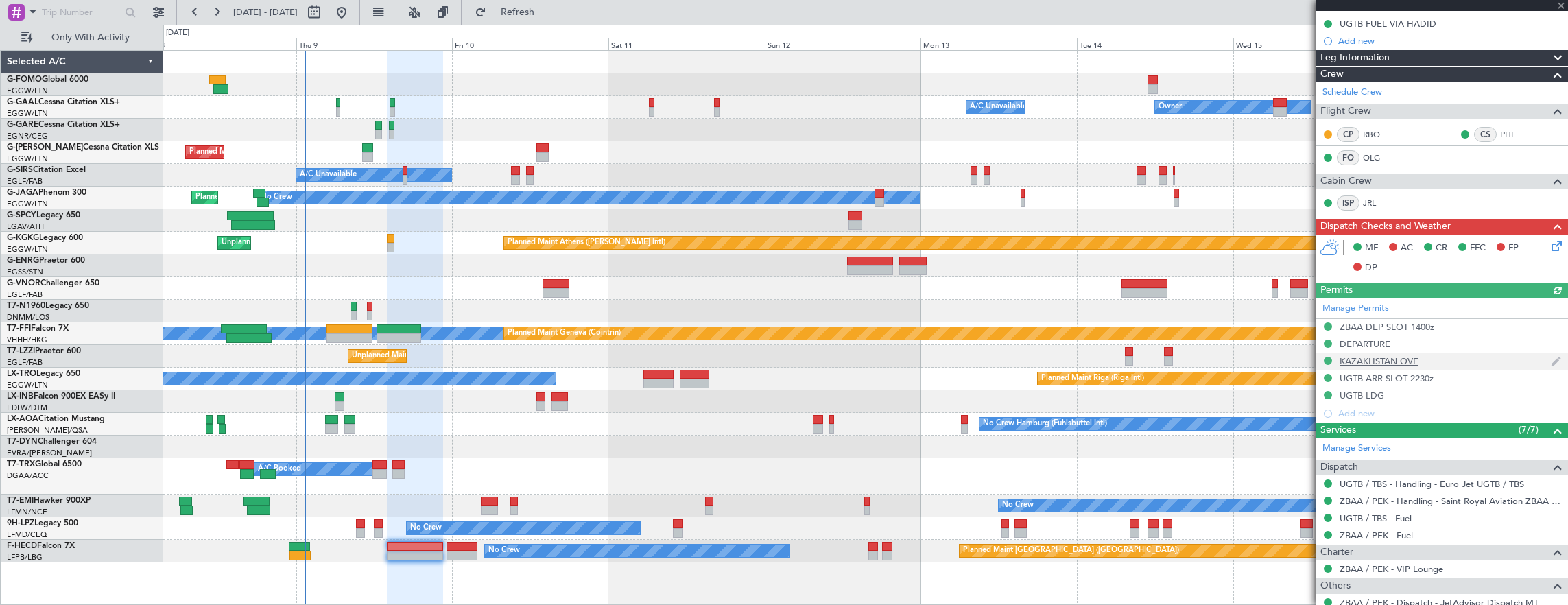
scroll to position [206, 0]
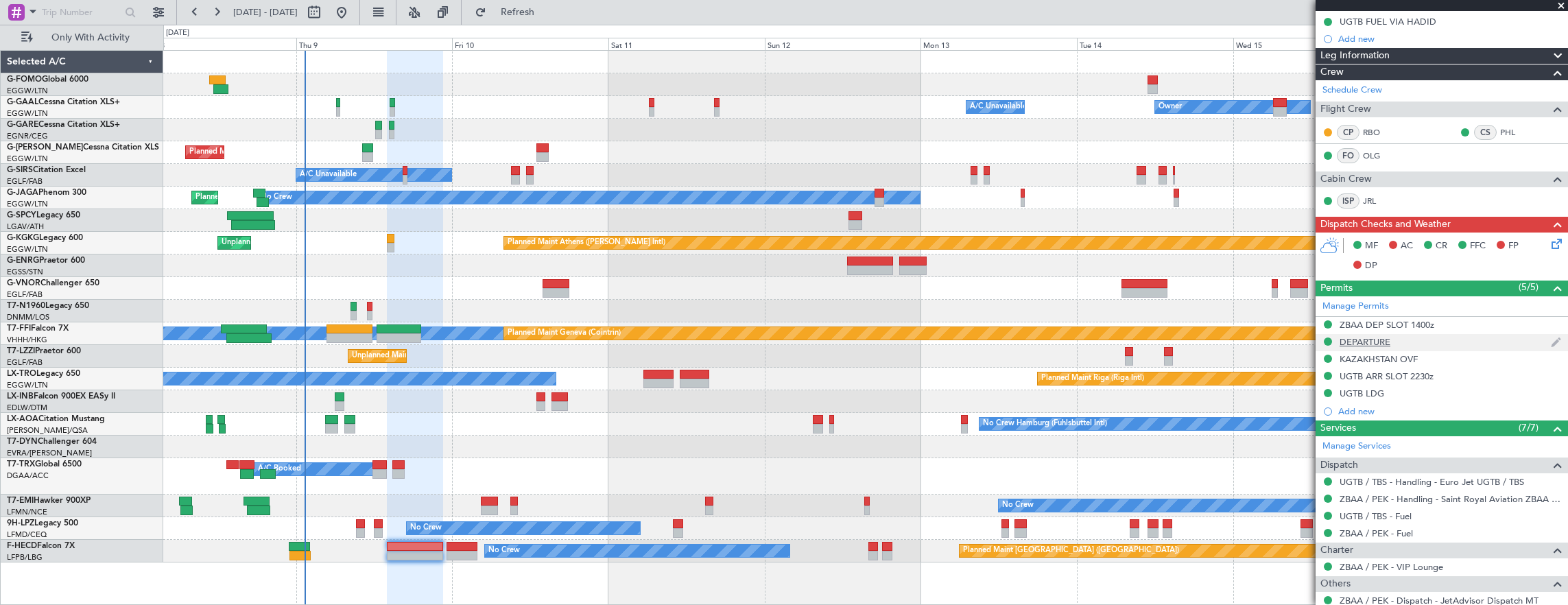
click at [1436, 340] on div "DEPARTURE" at bounding box center [1442, 343] width 252 height 17
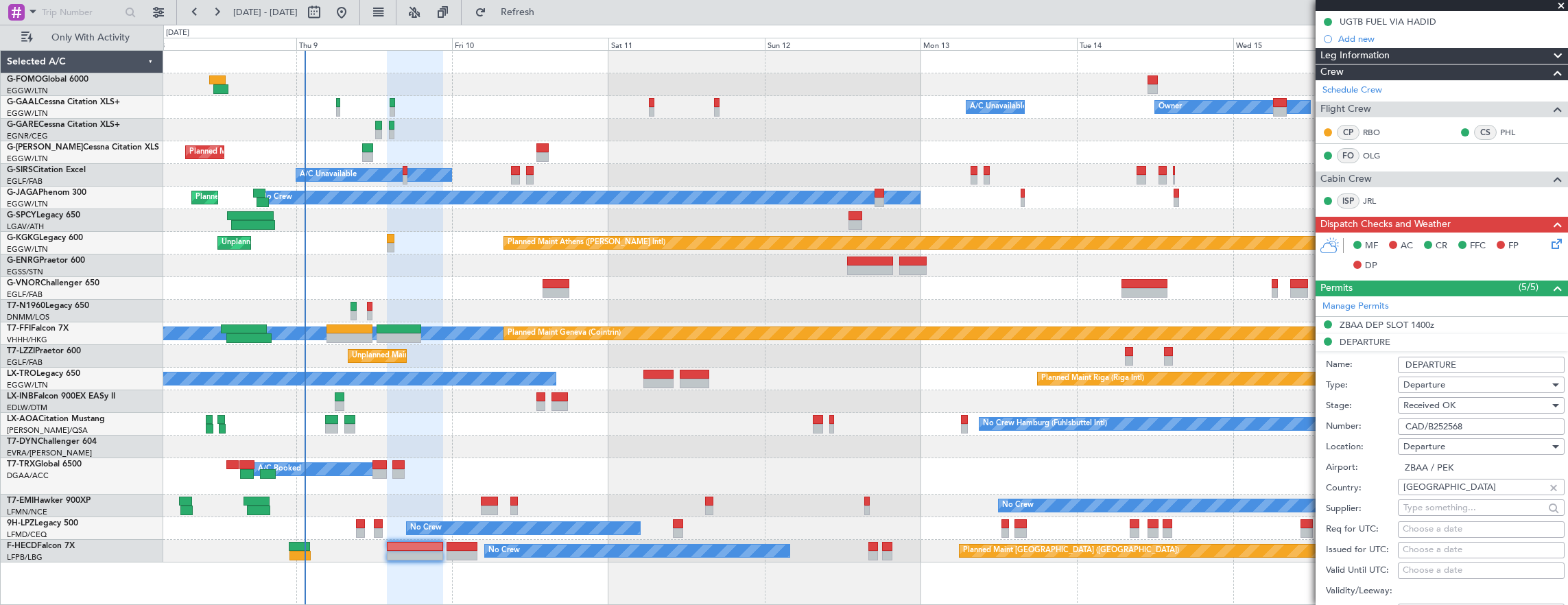
click at [1497, 425] on input "CAD/B252568" at bounding box center [1481, 426] width 167 height 16
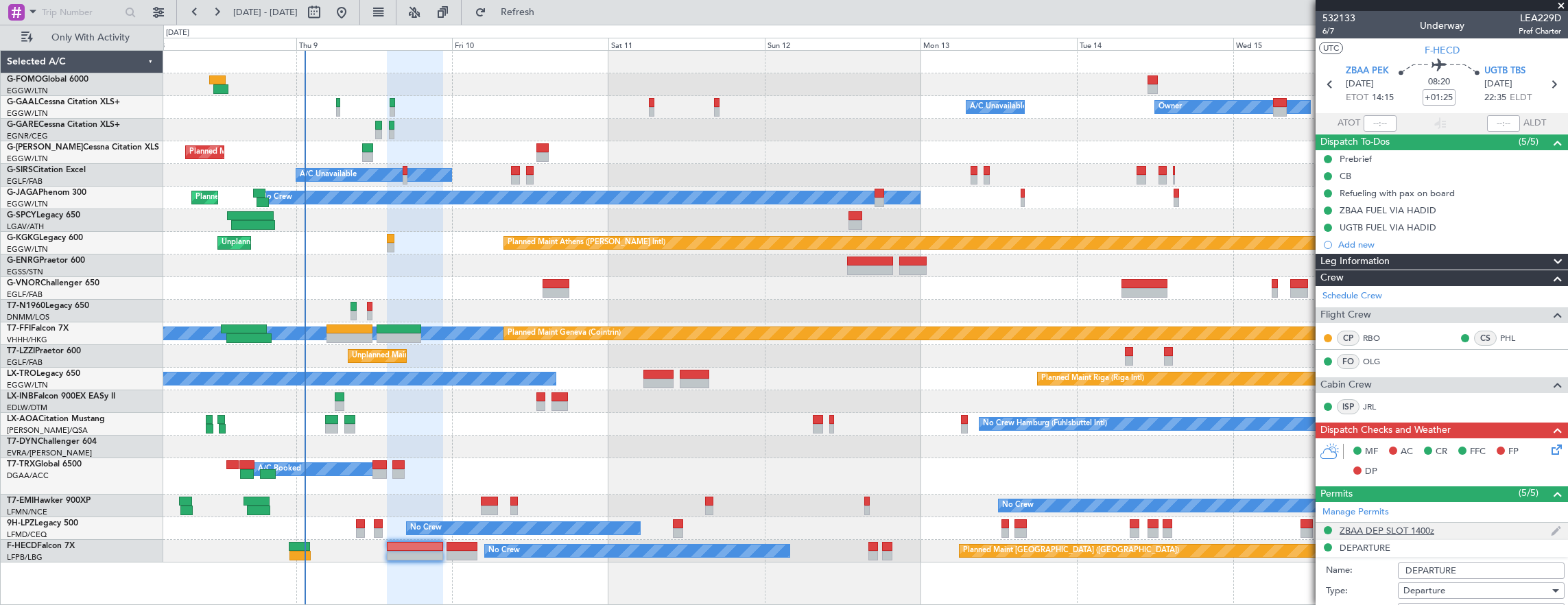
scroll to position [344, 0]
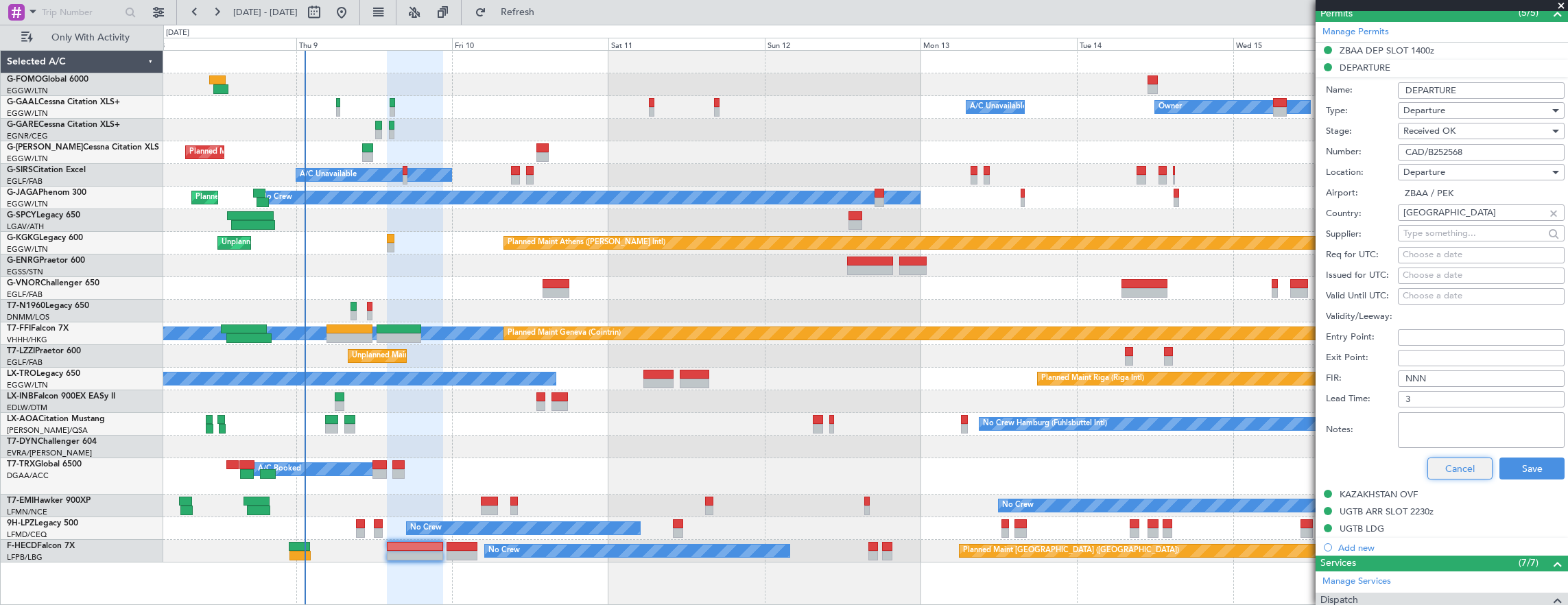
click at [1463, 461] on button "Cancel" at bounding box center [1460, 469] width 65 height 22
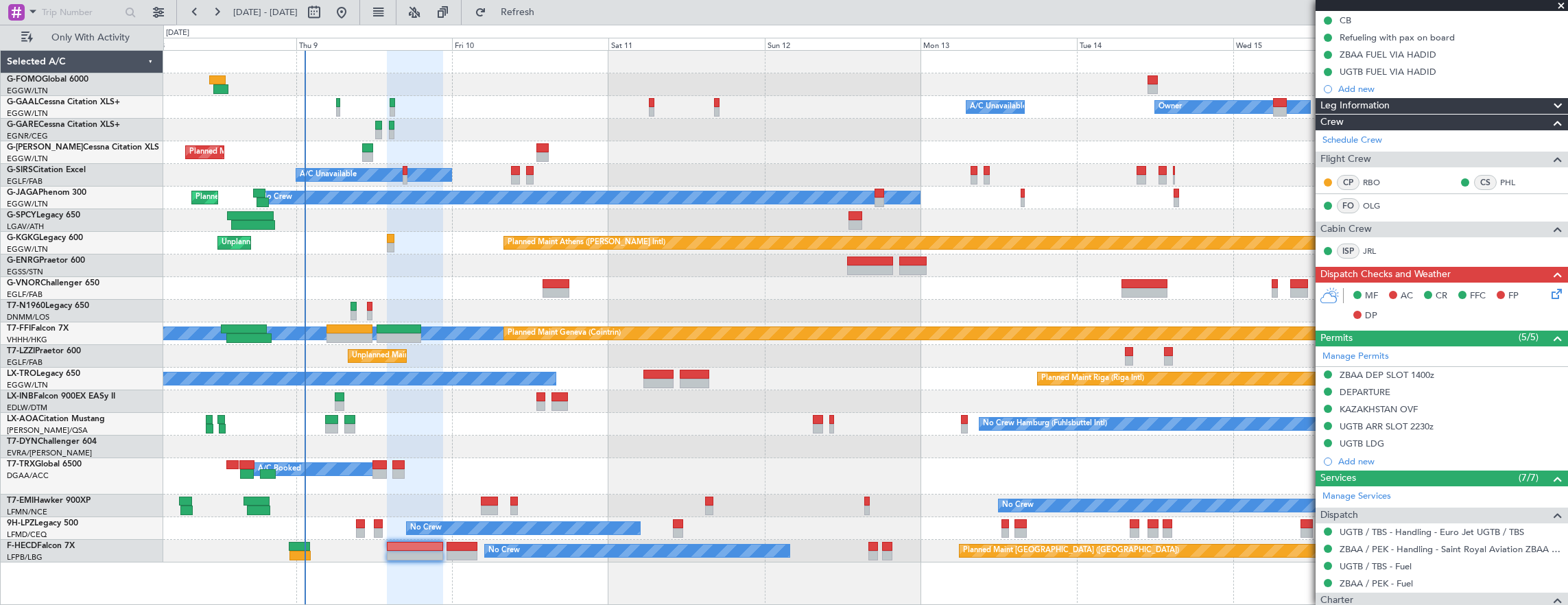
scroll to position [155, 0]
click at [1466, 373] on div "ZBAA DEP SLOT 1400z" at bounding box center [1442, 376] width 252 height 17
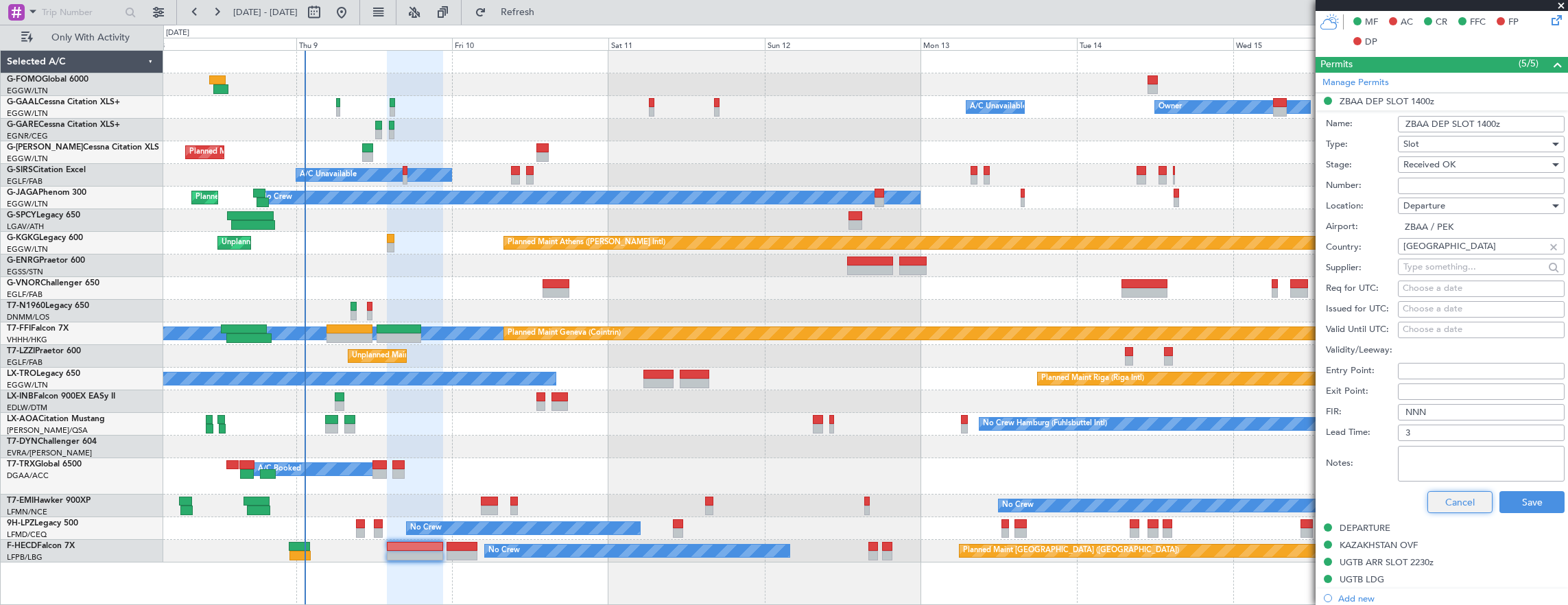
click at [1456, 500] on button "Cancel" at bounding box center [1460, 502] width 65 height 22
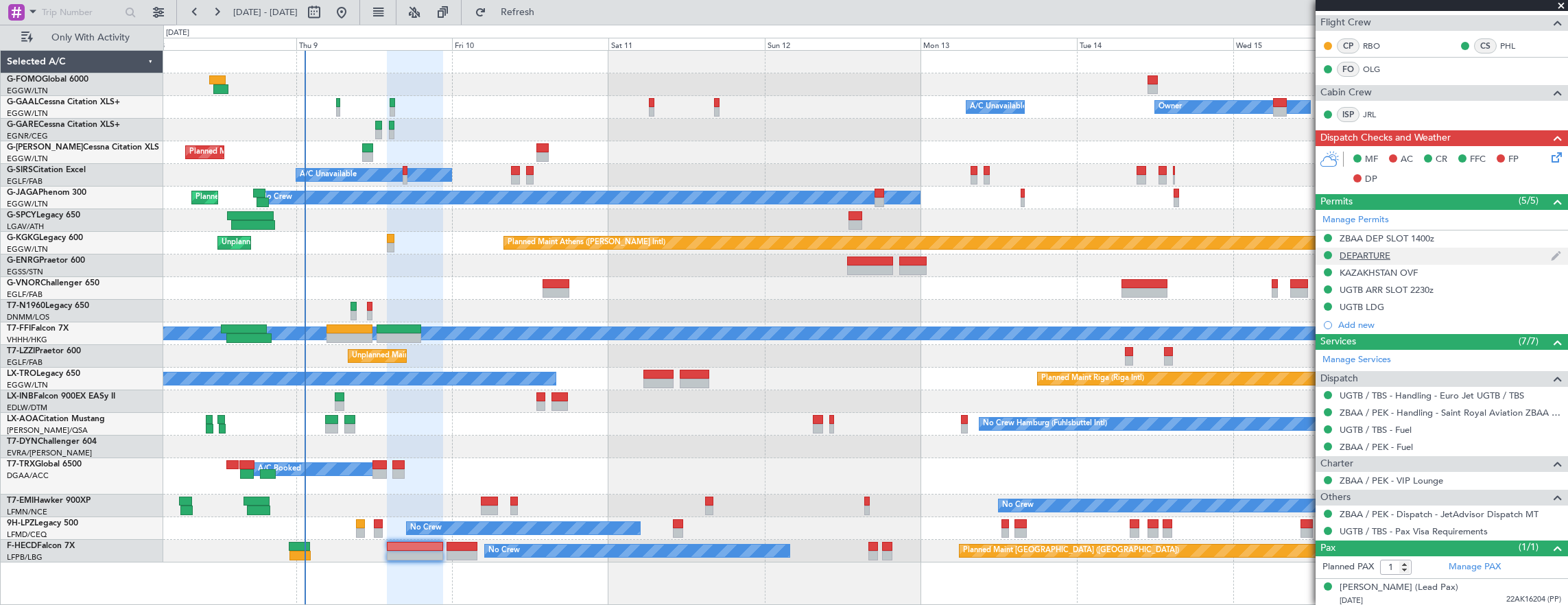
click at [1417, 254] on div "DEPARTURE" at bounding box center [1442, 256] width 252 height 17
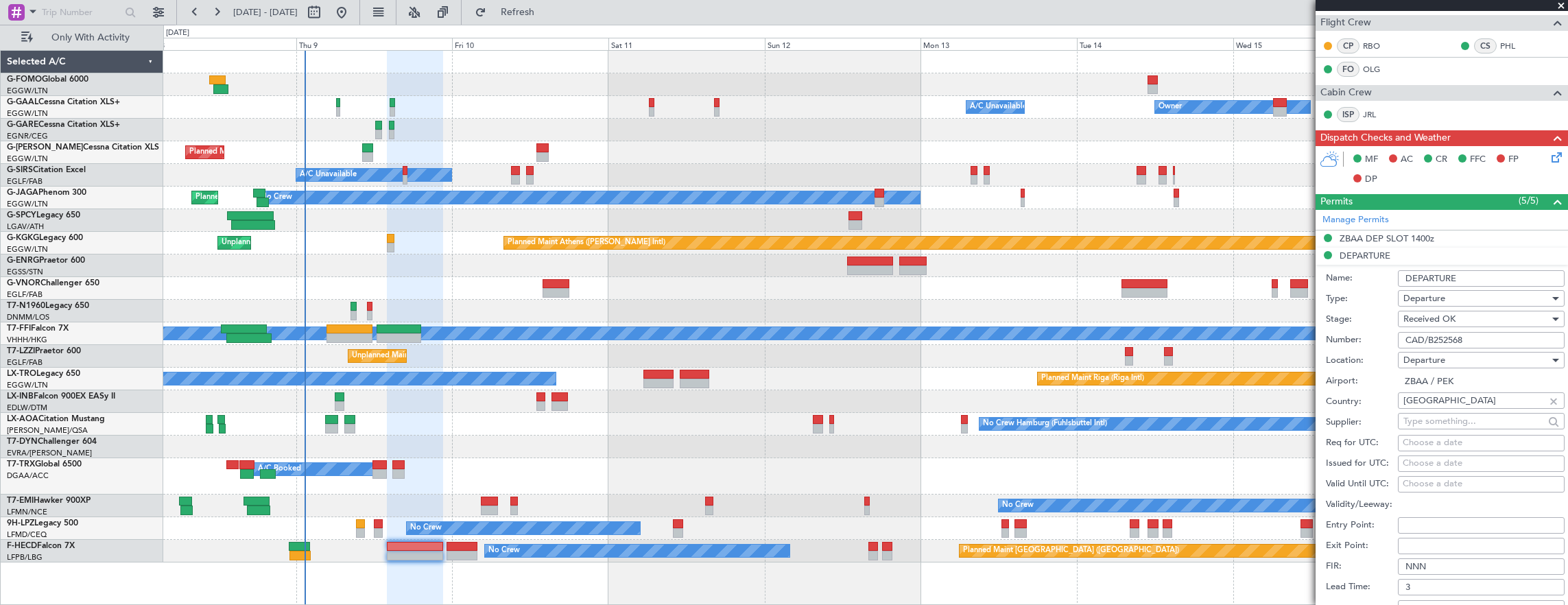
scroll to position [429, 0]
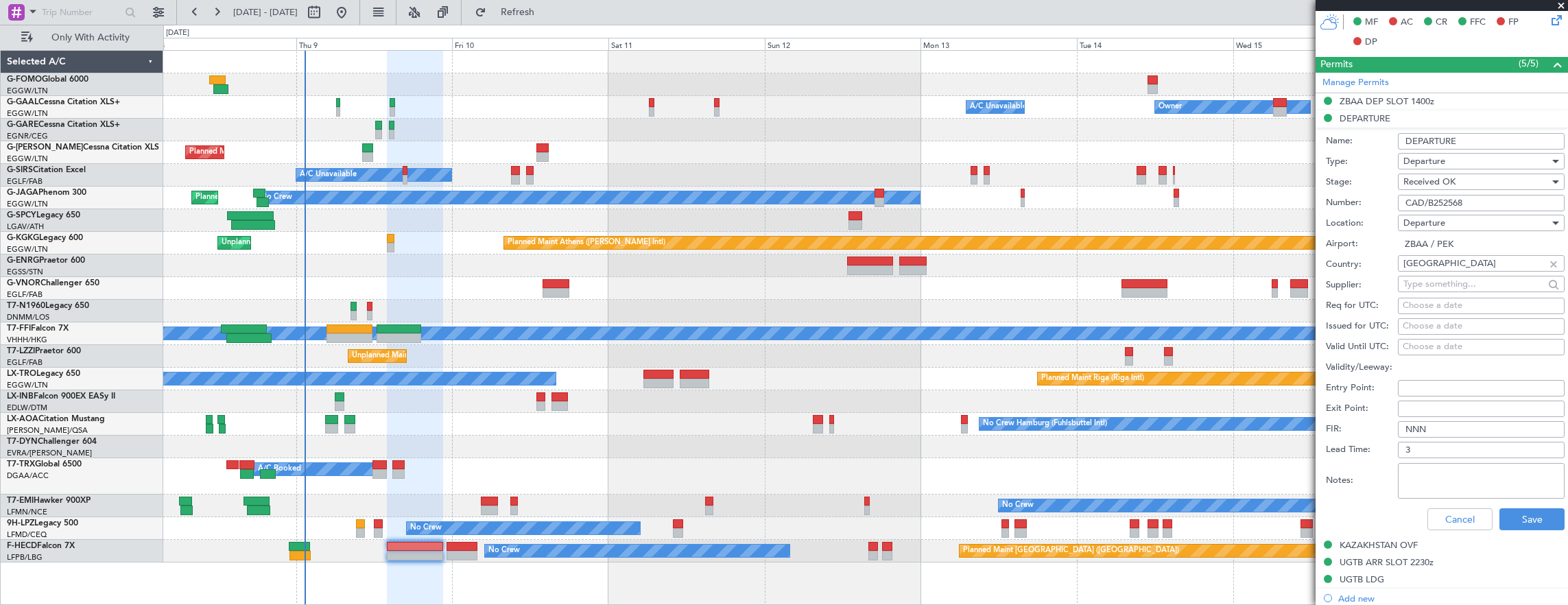
click at [1486, 204] on input "CAD/B252568" at bounding box center [1481, 203] width 167 height 16
click at [1465, 518] on button "Cancel" at bounding box center [1460, 519] width 65 height 22
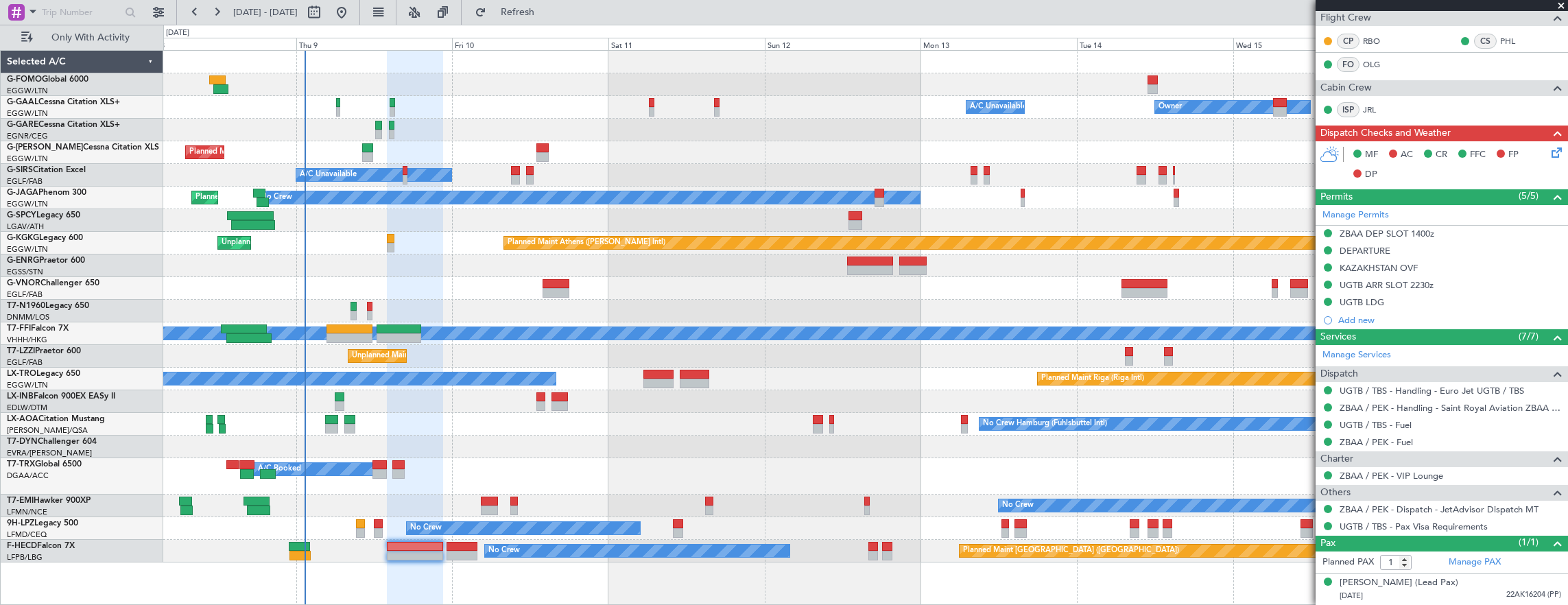
scroll to position [292, 0]
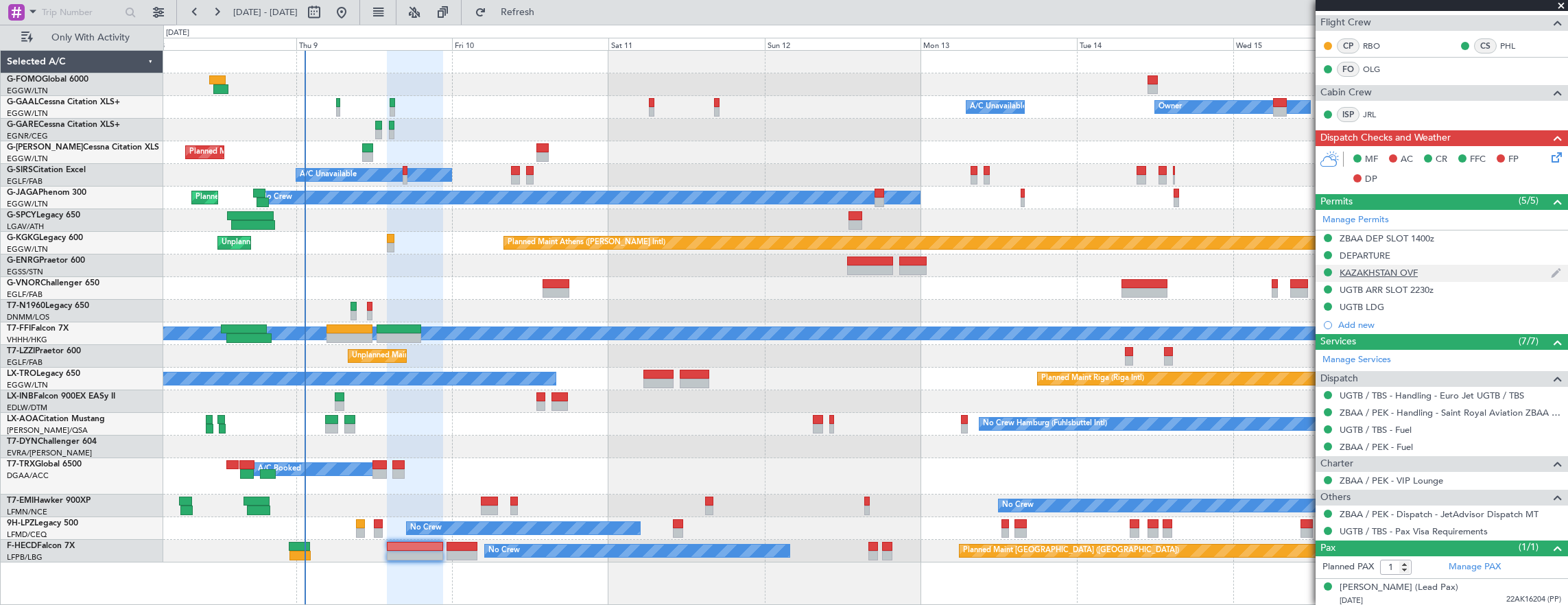
click at [1443, 270] on div "KAZAKHSTAN OVF" at bounding box center [1442, 273] width 252 height 17
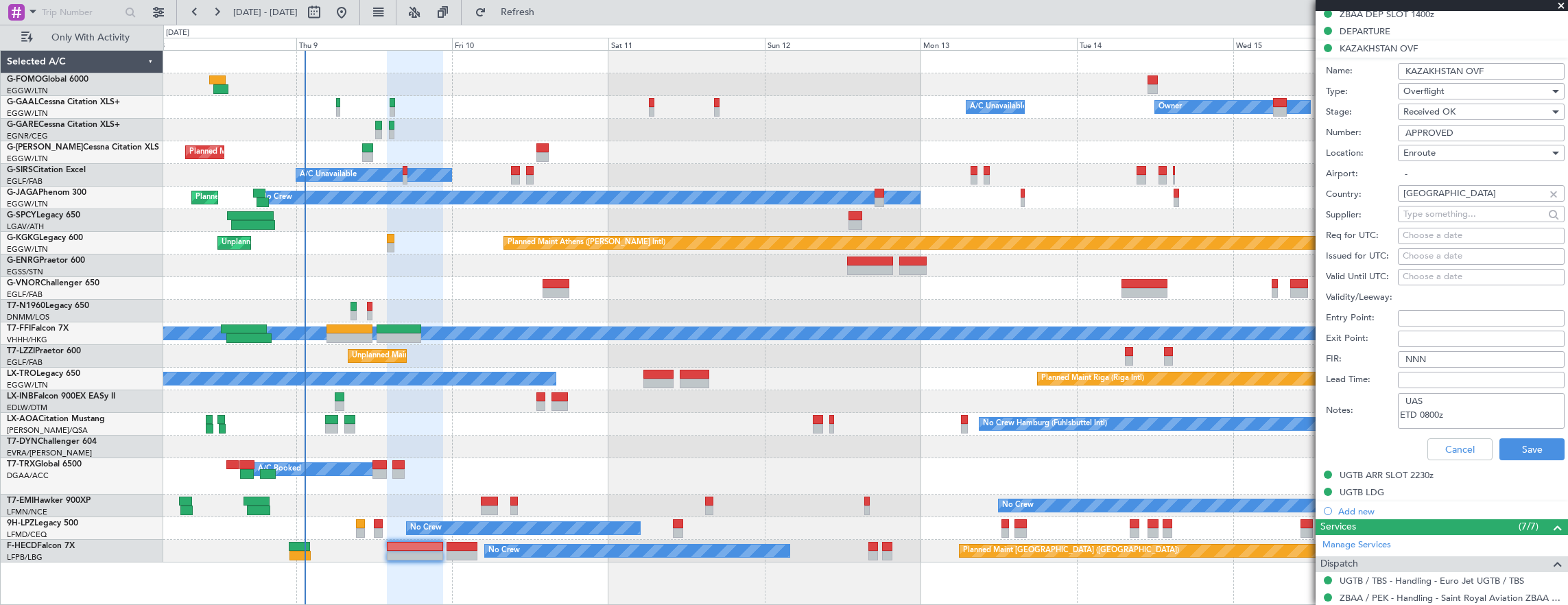
scroll to position [496, 0]
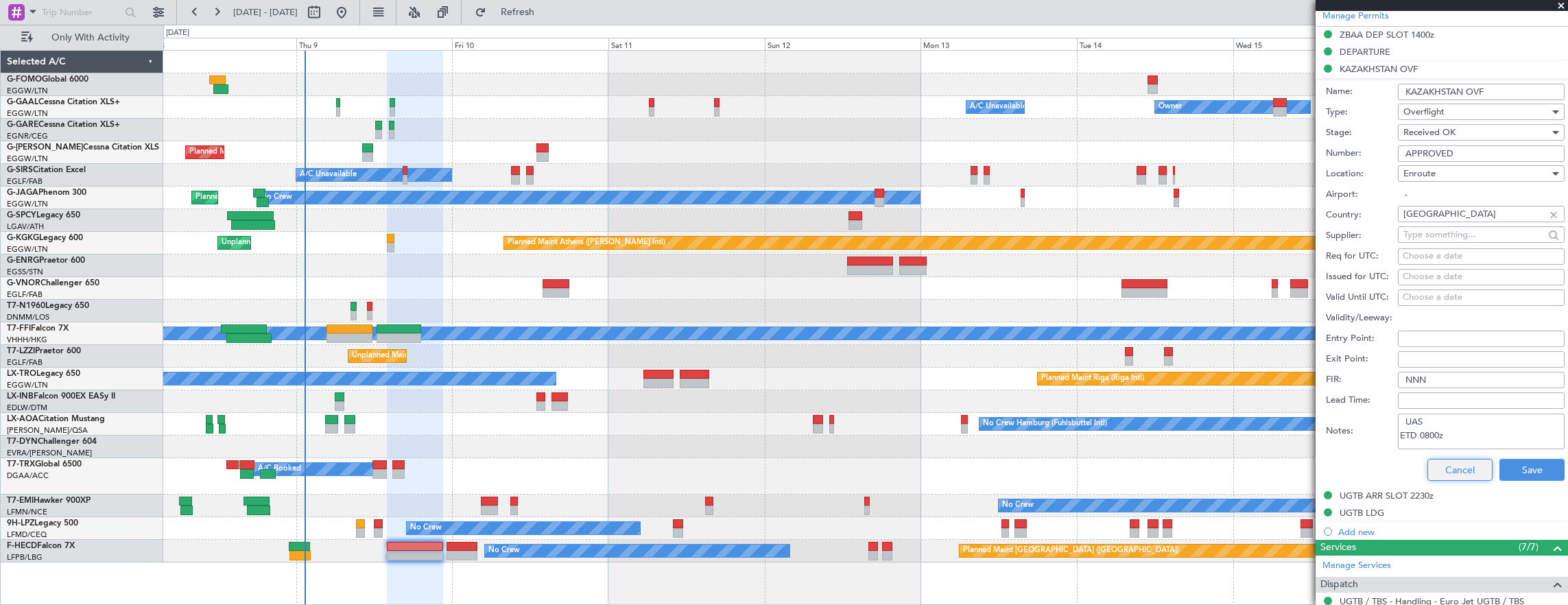
click at [1448, 468] on button "Cancel" at bounding box center [1460, 470] width 65 height 22
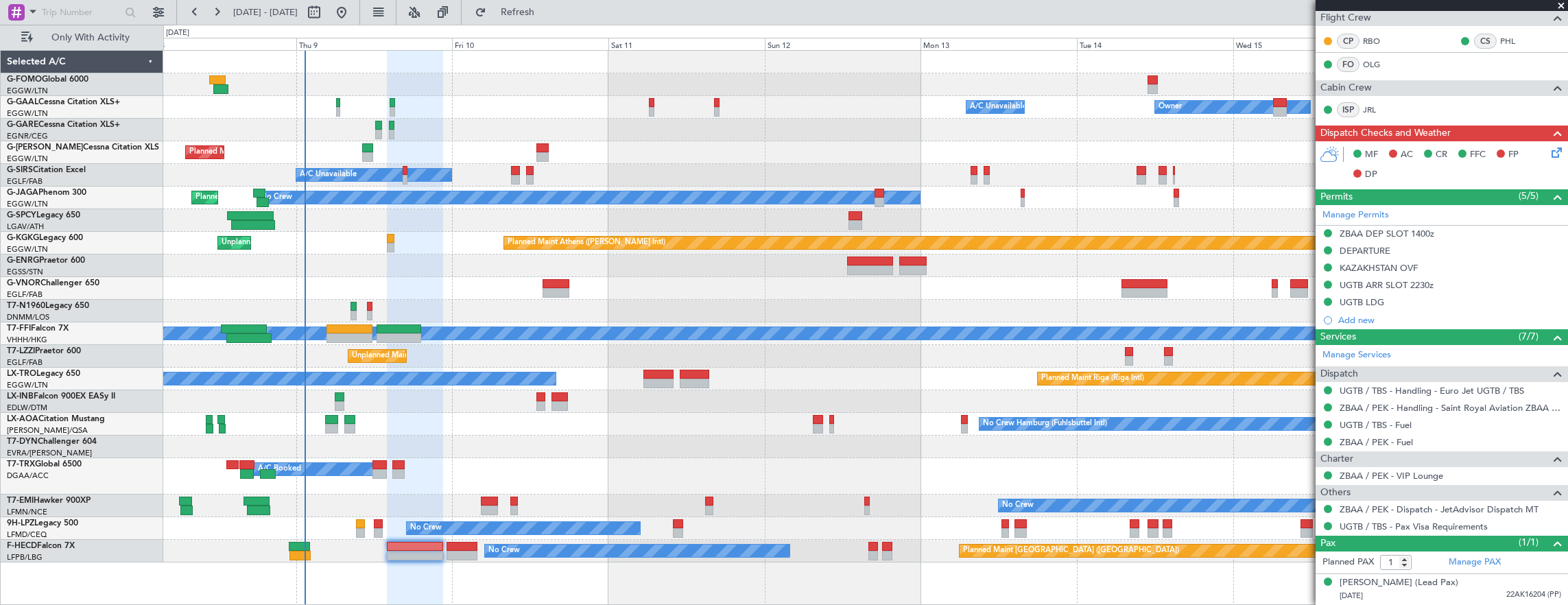
scroll to position [292, 0]
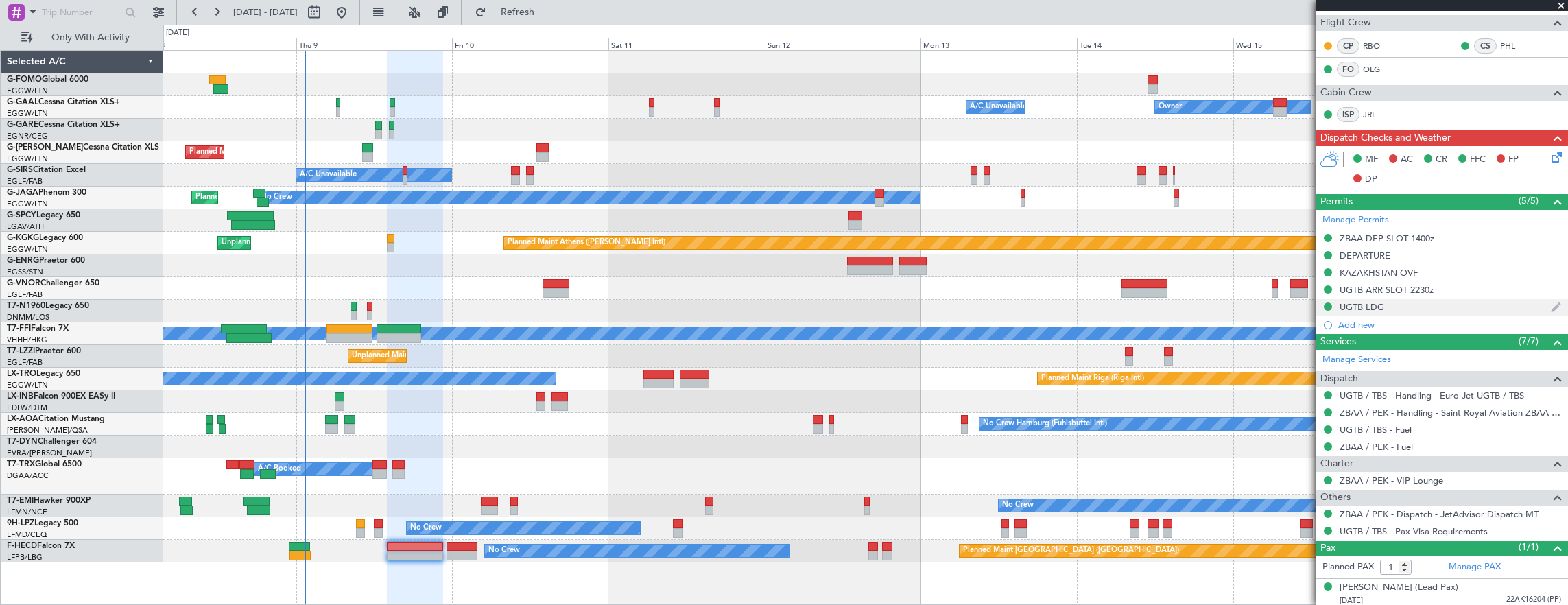
click at [1437, 306] on div "UGTB LDG" at bounding box center [1442, 307] width 252 height 17
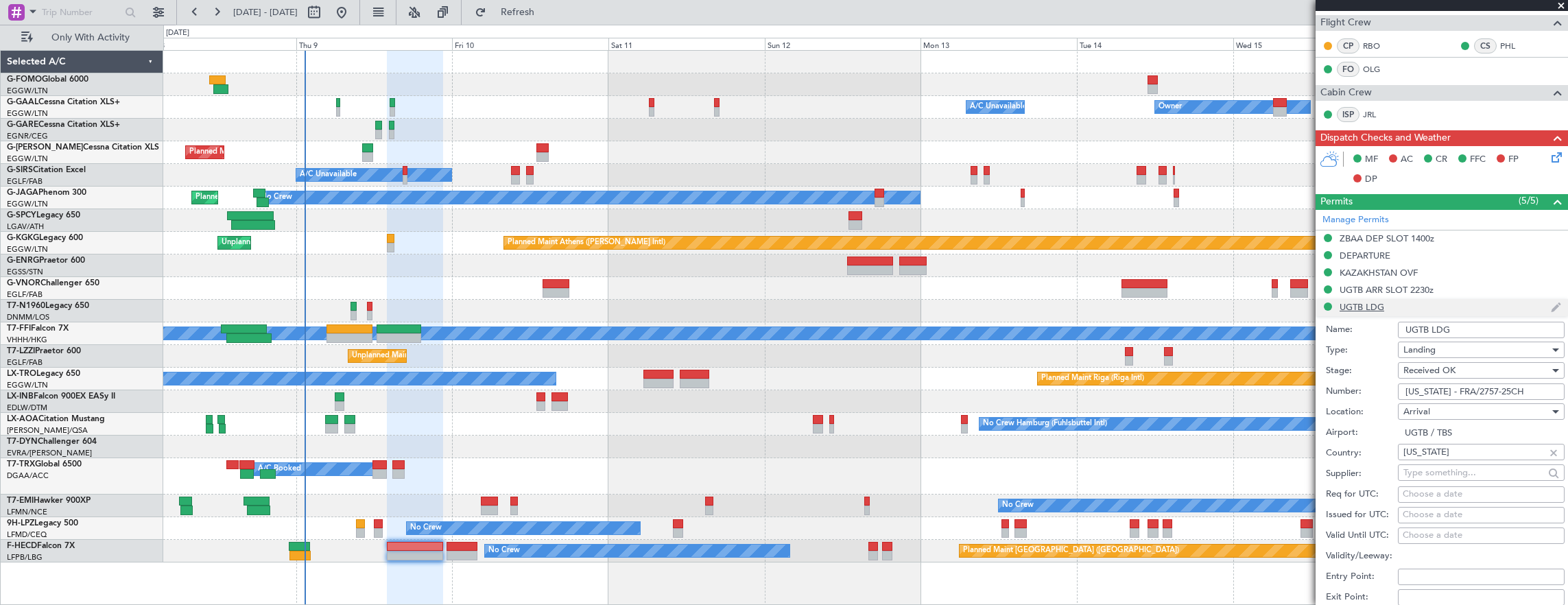
scroll to position [496, 0]
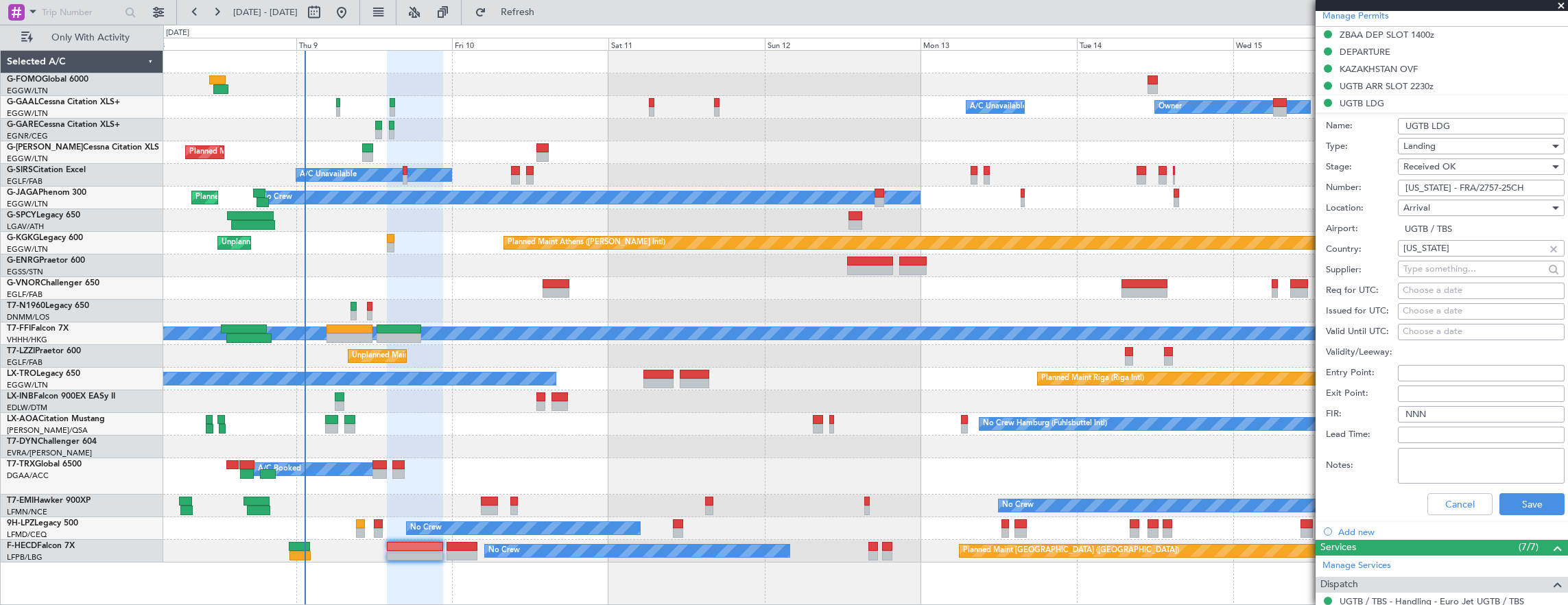
click at [1518, 185] on input "GEORGIA - FRA/2757-25CH" at bounding box center [1481, 188] width 167 height 16
click at [1481, 85] on div "UGTB ARR SLOT 2230z" at bounding box center [1442, 87] width 252 height 17
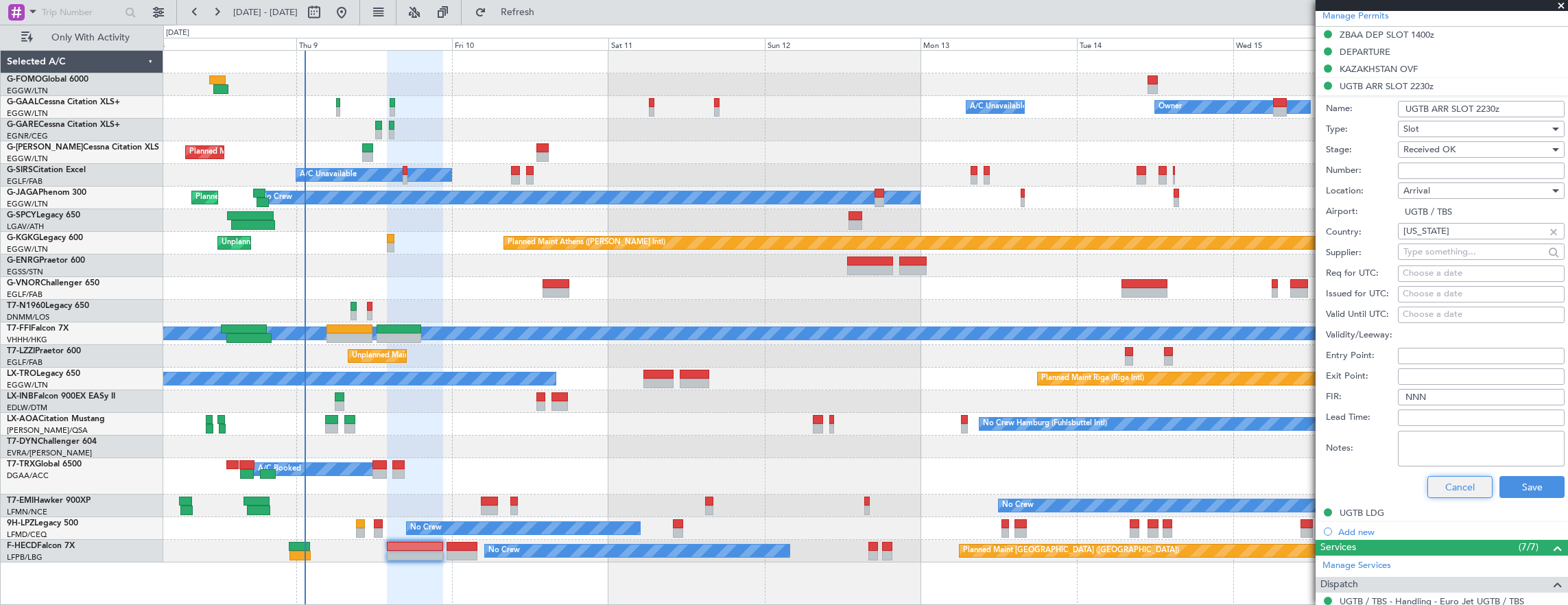
click at [1428, 477] on button "Cancel" at bounding box center [1460, 487] width 65 height 22
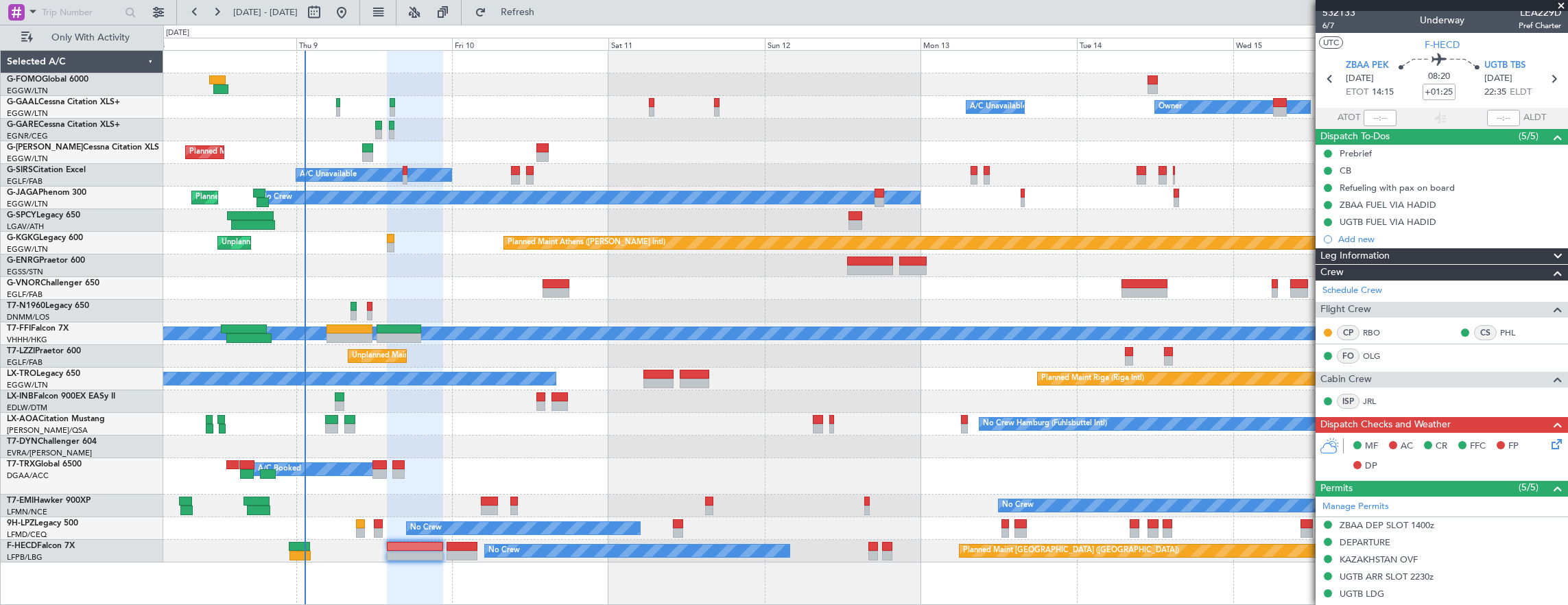
scroll to position [0, 0]
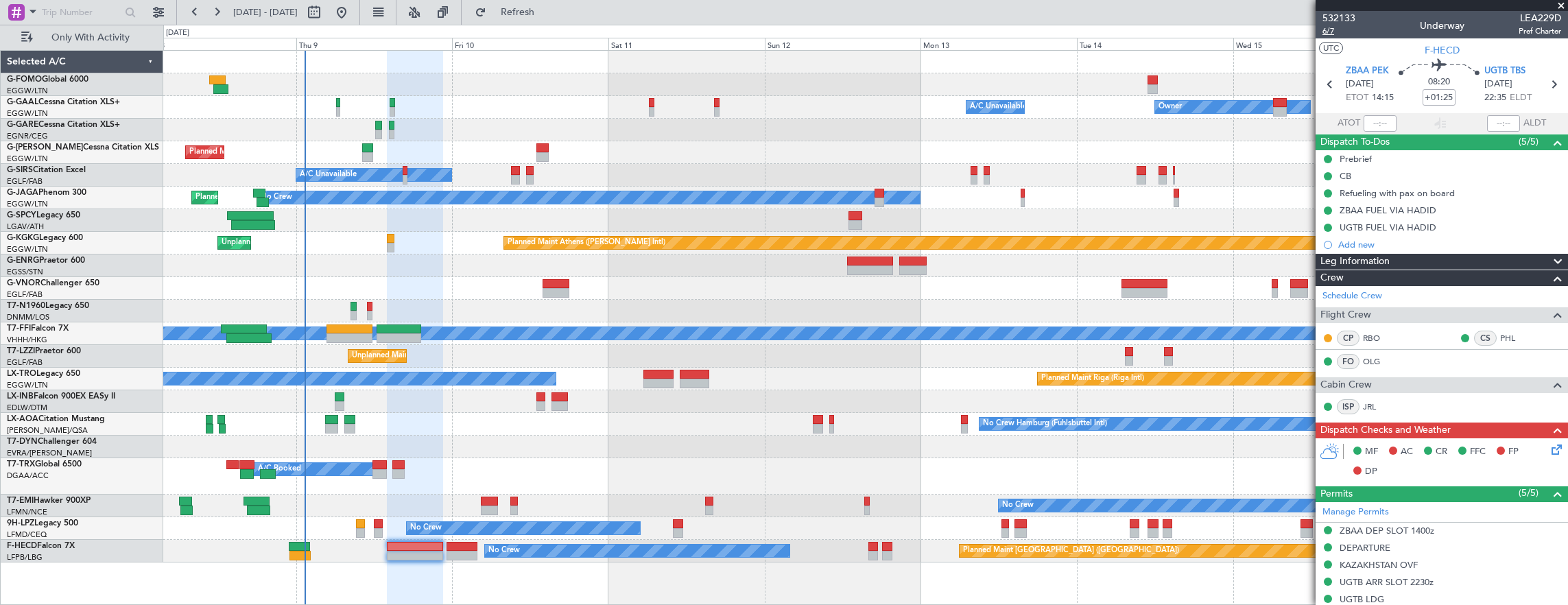
click at [1332, 32] on span "6/7" at bounding box center [1338, 31] width 33 height 12
click at [1548, 446] on icon at bounding box center [1554, 447] width 11 height 11
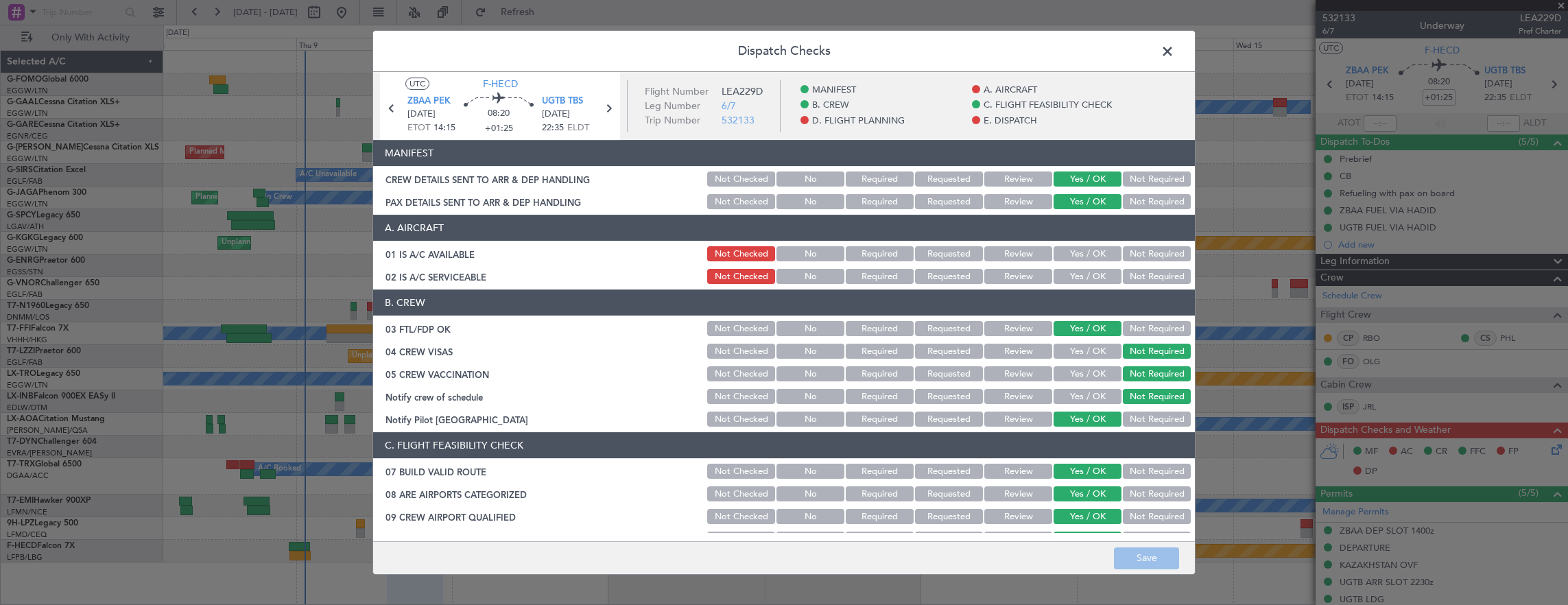
click at [1079, 261] on button "Yes / OK" at bounding box center [1087, 253] width 68 height 15
click at [1083, 277] on button "Yes / OK" at bounding box center [1087, 276] width 68 height 15
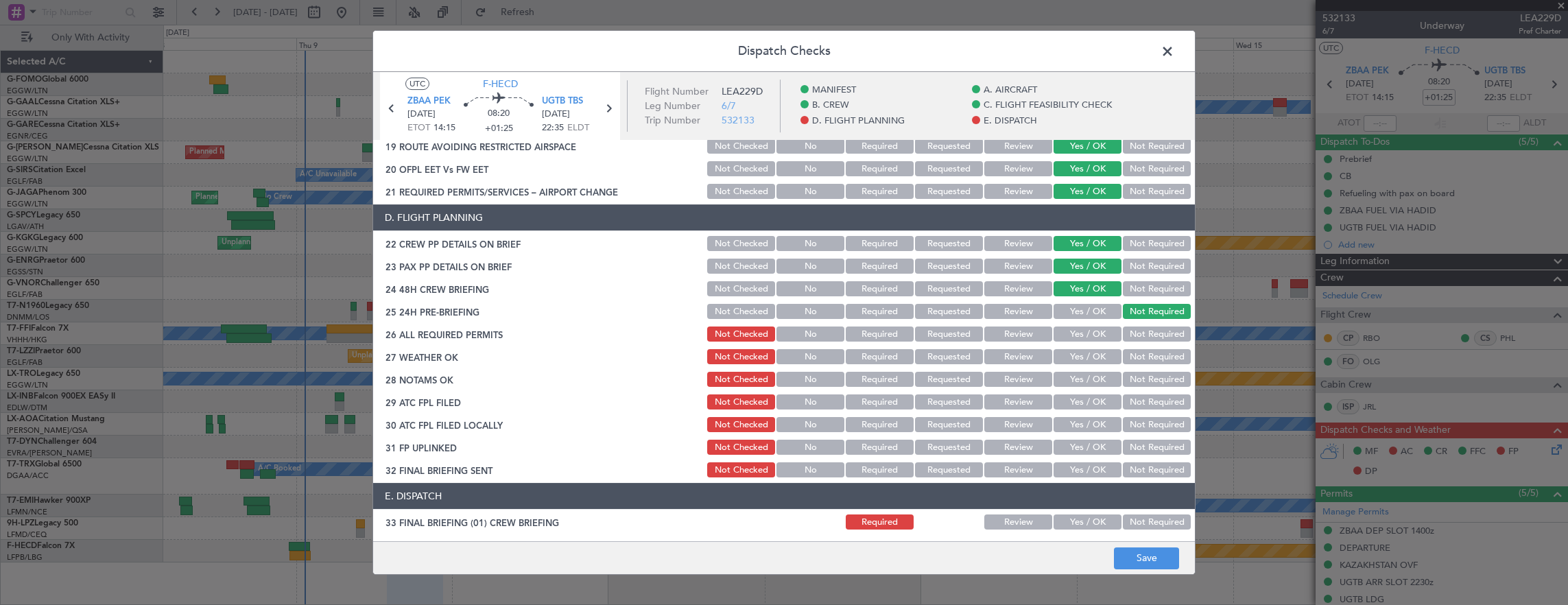
scroll to position [618, 0]
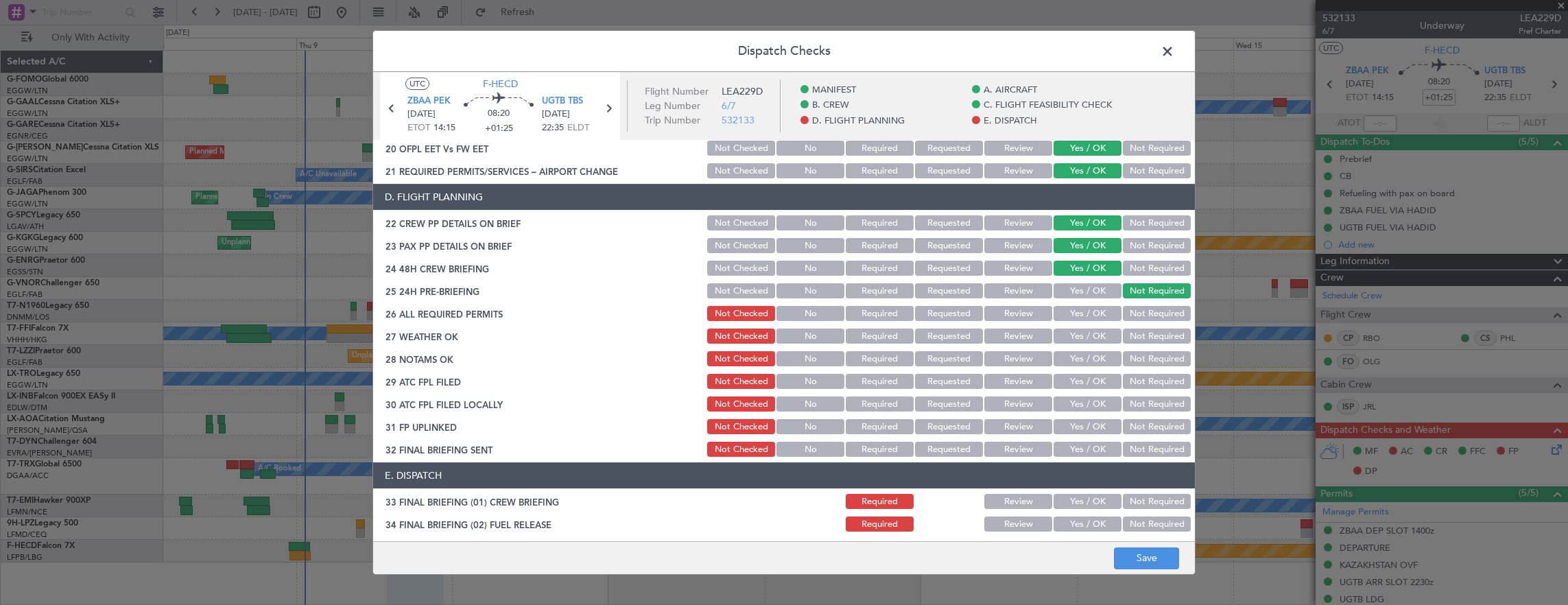
click at [1088, 307] on button "Yes / OK" at bounding box center [1087, 313] width 68 height 15
click at [1089, 333] on button "Yes / OK" at bounding box center [1087, 336] width 68 height 15
click at [1084, 353] on button "Yes / OK" at bounding box center [1087, 359] width 68 height 15
click at [1082, 375] on button "Yes / OK" at bounding box center [1087, 381] width 68 height 15
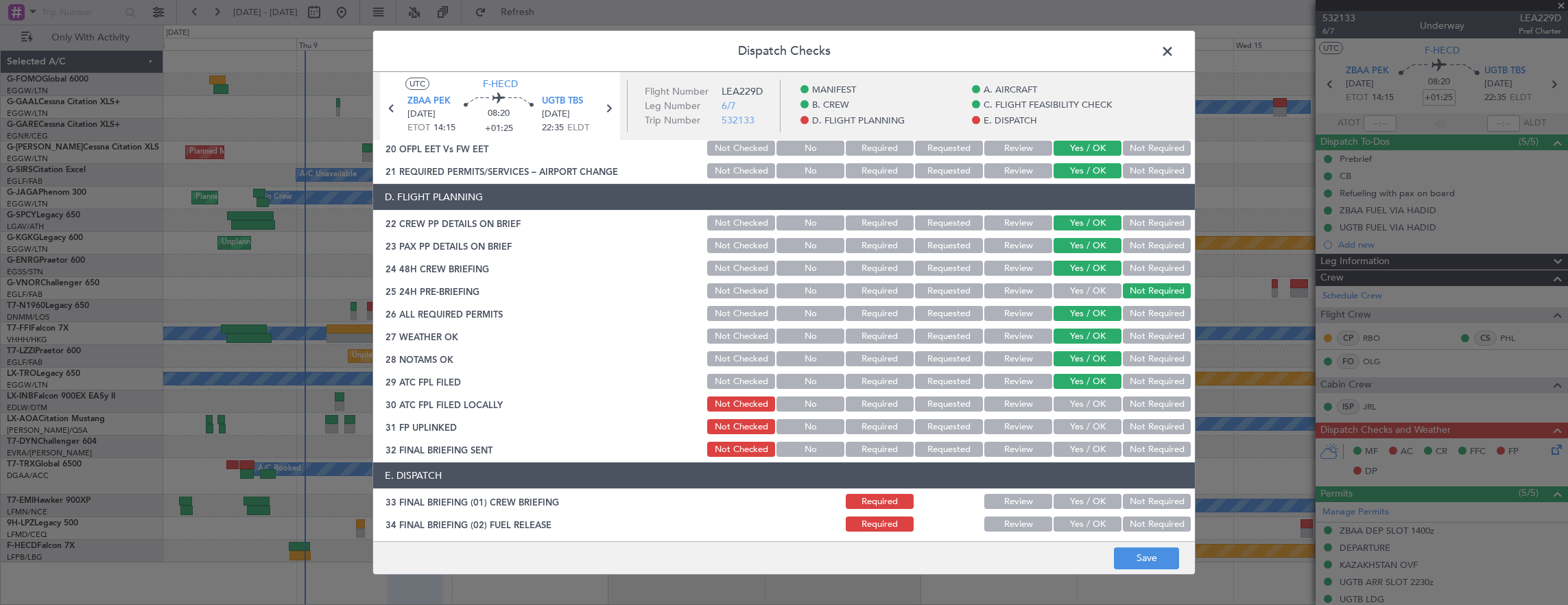
click at [1077, 398] on button "Yes / OK" at bounding box center [1087, 404] width 68 height 15
click at [1085, 421] on button "Yes / OK" at bounding box center [1087, 426] width 68 height 15
click at [1123, 450] on button "Not Required" at bounding box center [1156, 449] width 68 height 15
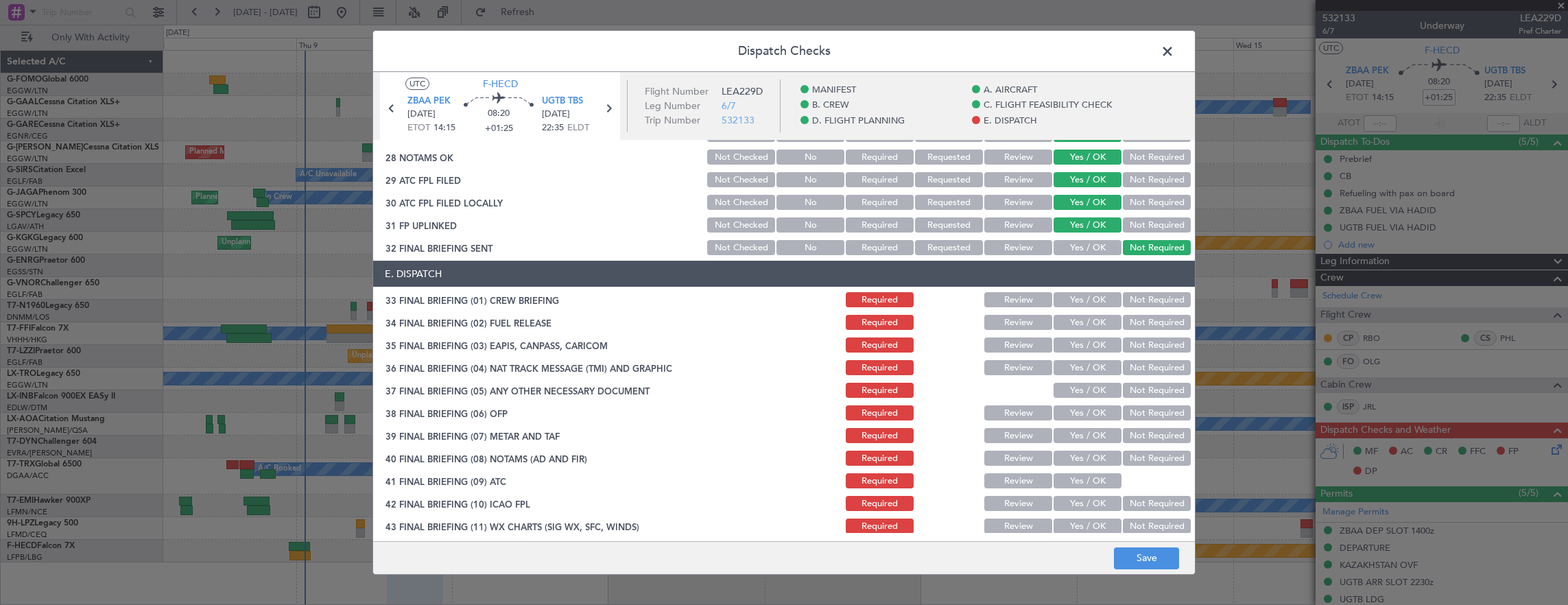
scroll to position [823, 0]
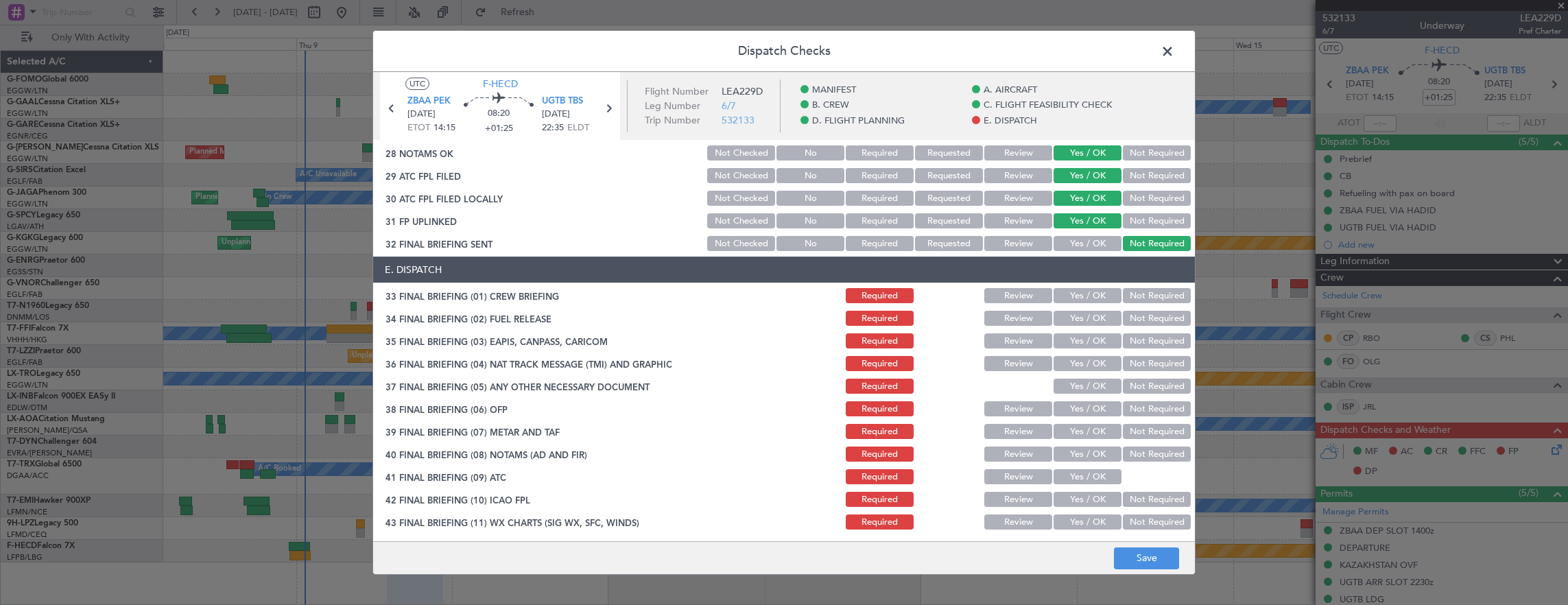
click at [1078, 302] on button "Yes / OK" at bounding box center [1087, 296] width 68 height 15
click at [1077, 324] on button "Yes / OK" at bounding box center [1087, 318] width 68 height 15
click at [1123, 342] on button "Not Required" at bounding box center [1156, 341] width 68 height 15
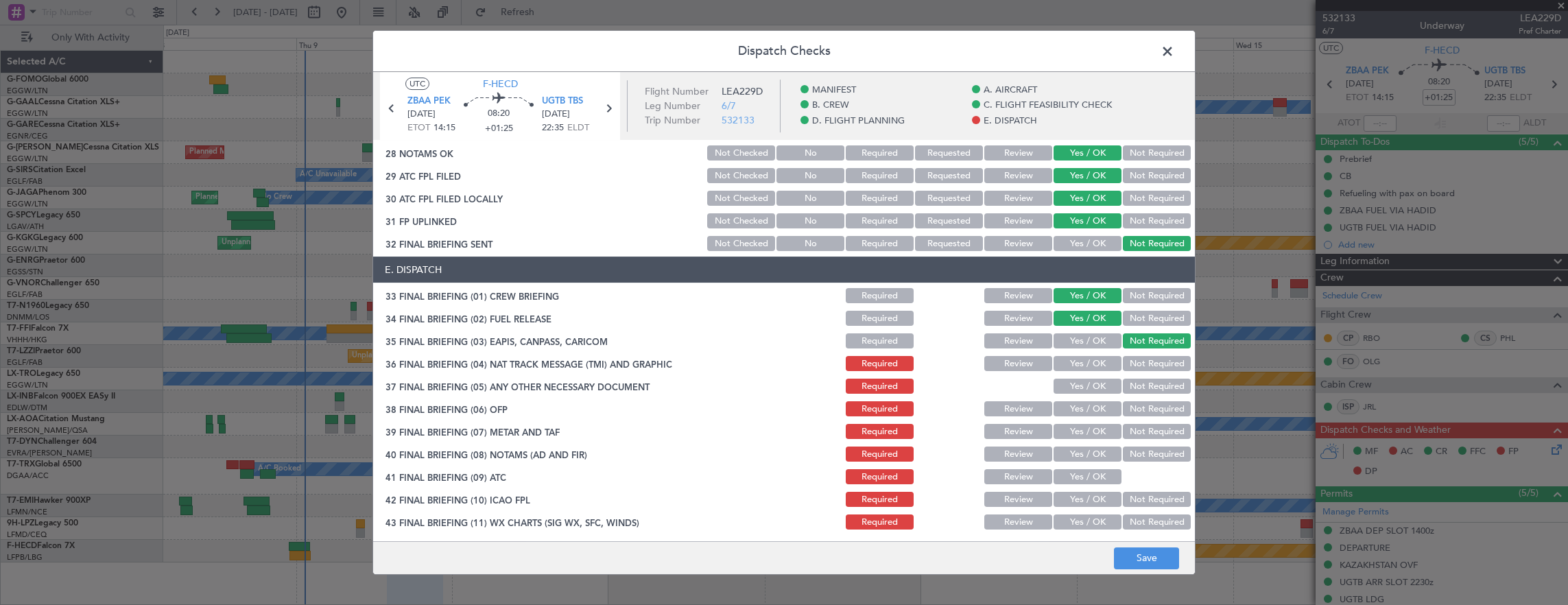
click at [1132, 363] on button "Not Required" at bounding box center [1156, 363] width 68 height 15
click at [1089, 387] on button "Yes / OK" at bounding box center [1087, 386] width 68 height 15
click at [1088, 408] on button "Yes / OK" at bounding box center [1087, 408] width 68 height 15
click at [1082, 429] on button "Yes / OK" at bounding box center [1087, 431] width 68 height 15
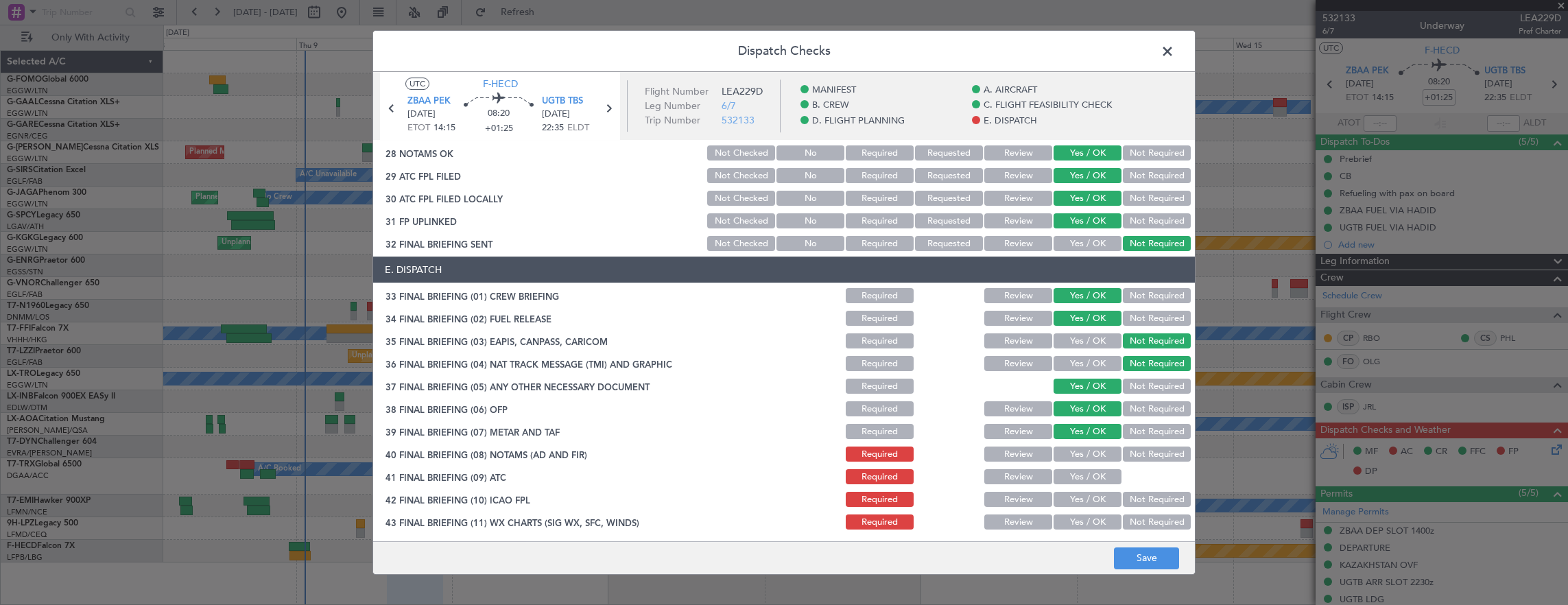
click at [1076, 450] on button "Yes / OK" at bounding box center [1087, 454] width 68 height 15
click at [1072, 472] on button "Yes / OK" at bounding box center [1087, 477] width 68 height 15
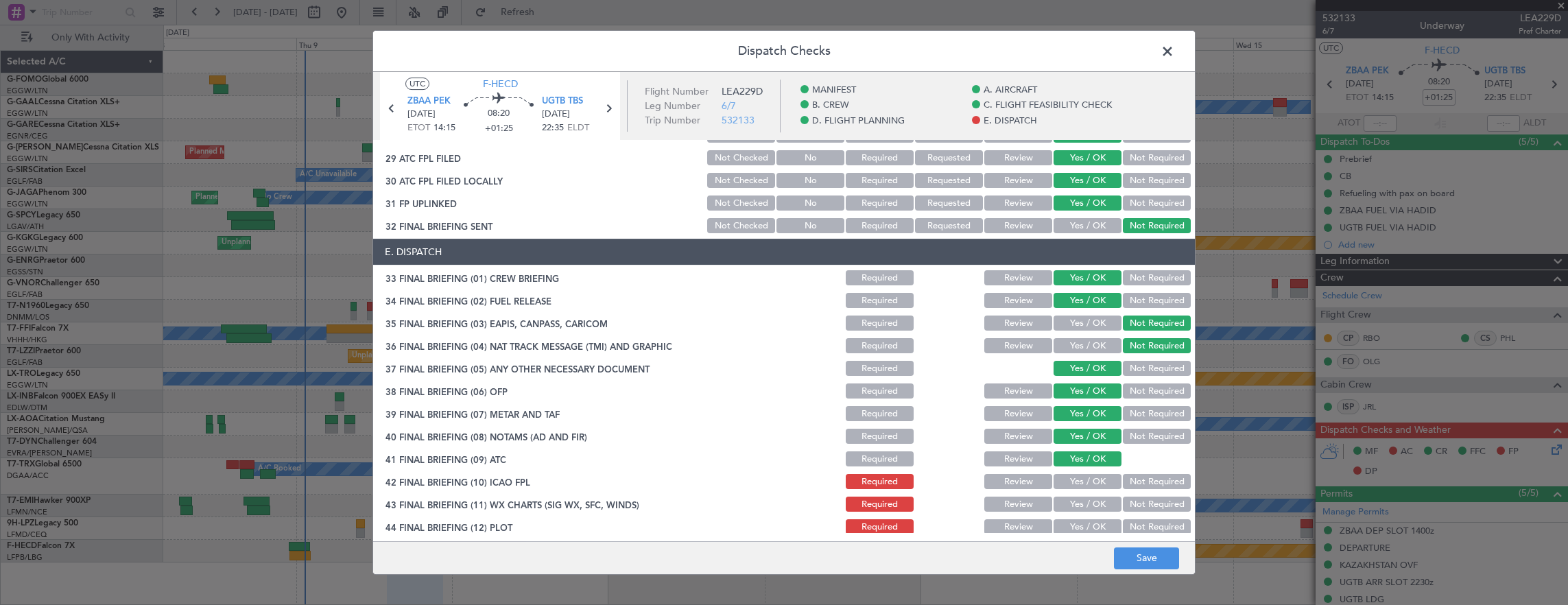
scroll to position [848, 0]
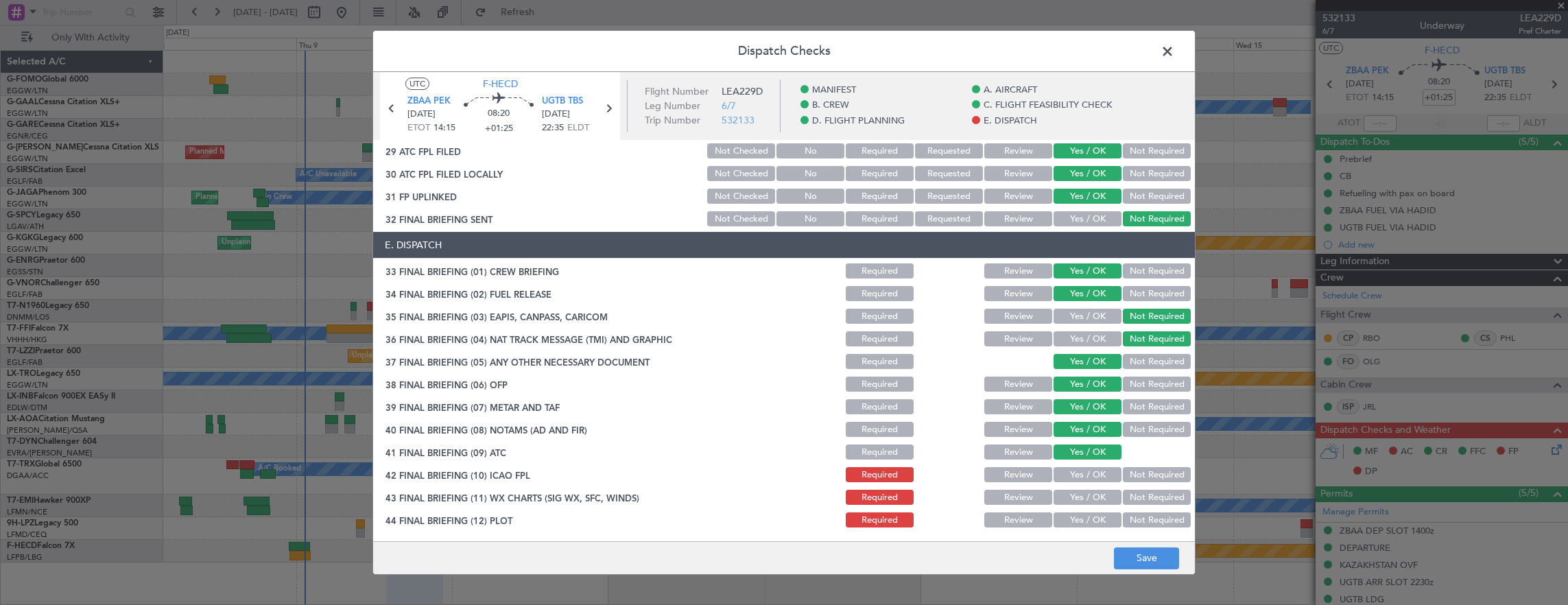
click at [1069, 475] on button "Yes / OK" at bounding box center [1087, 474] width 68 height 15
click at [1069, 491] on button "Yes / OK" at bounding box center [1087, 497] width 68 height 15
click at [1072, 510] on div "Yes / OK" at bounding box center [1086, 519] width 69 height 19
click at [1072, 523] on button "Yes / OK" at bounding box center [1087, 520] width 68 height 15
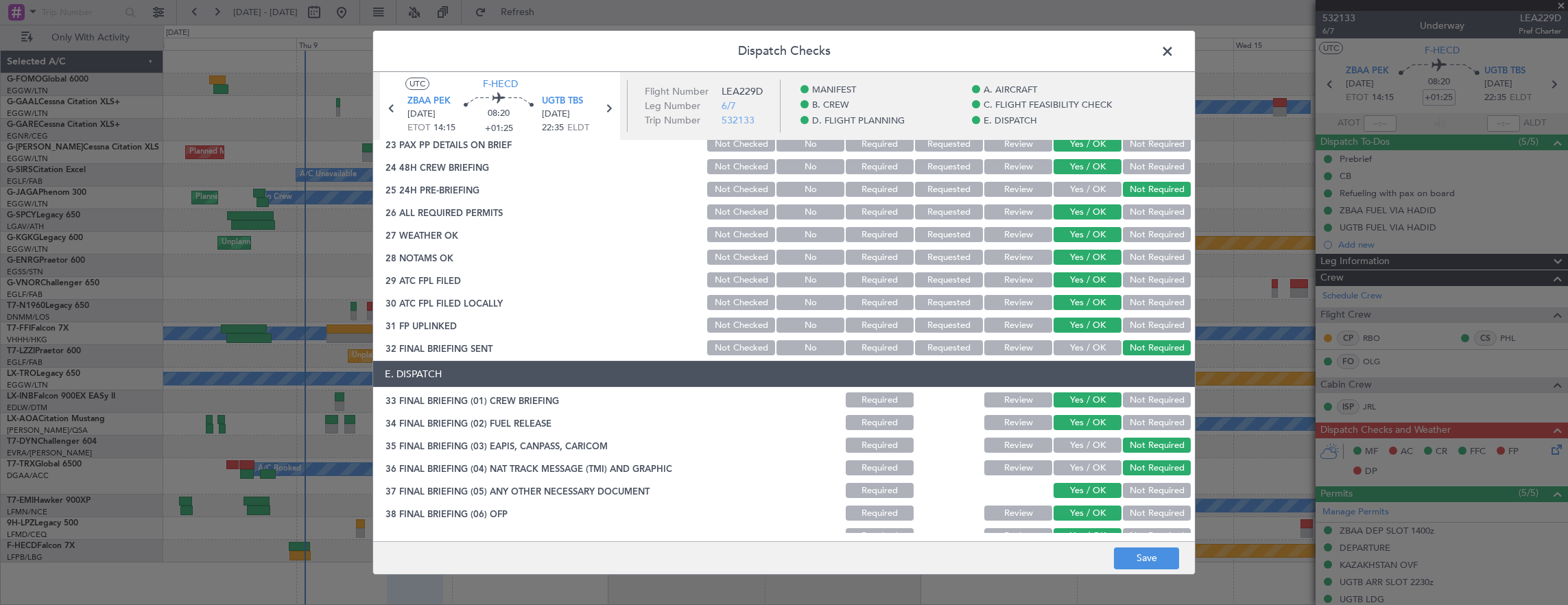
scroll to position [710, 0]
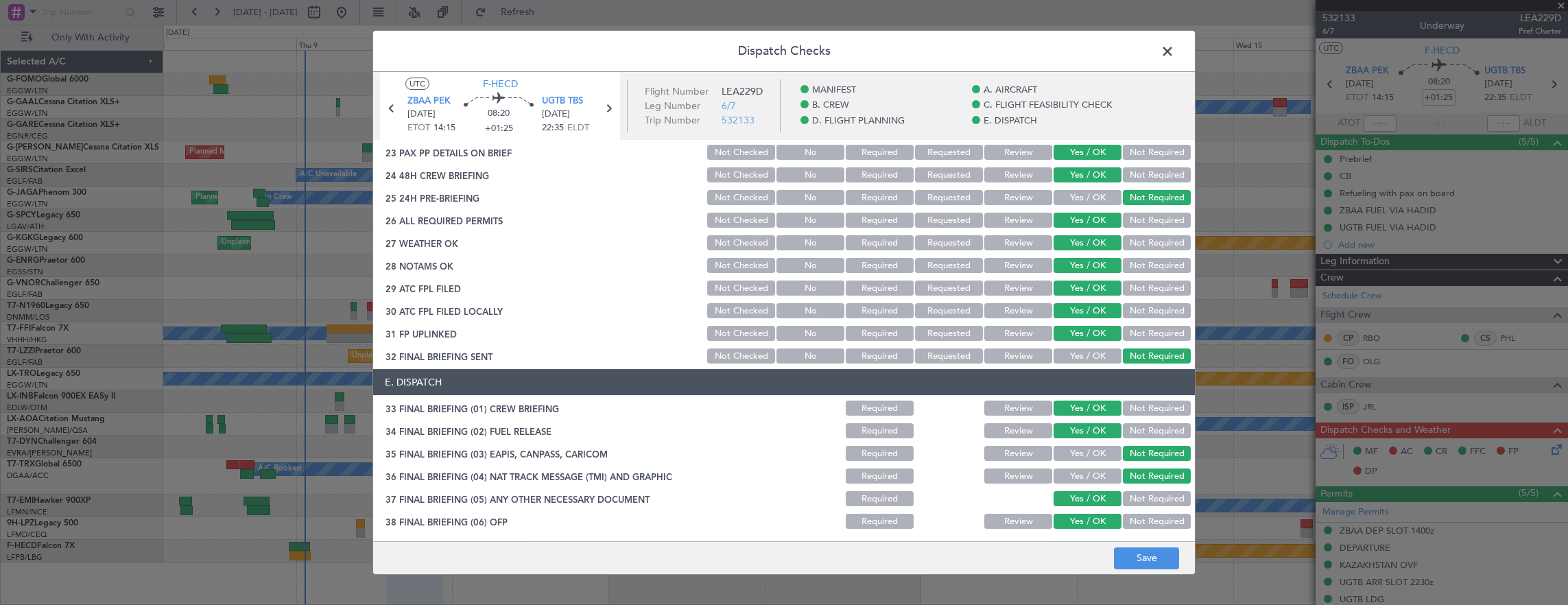
drag, startPoint x: 978, startPoint y: 248, endPoint x: 982, endPoint y: 257, distance: 9.8
click at [984, 248] on button "Review" at bounding box center [1017, 243] width 68 height 15
click at [984, 269] on button "Review" at bounding box center [1017, 265] width 68 height 15
click at [1153, 558] on button "Save" at bounding box center [1146, 558] width 65 height 22
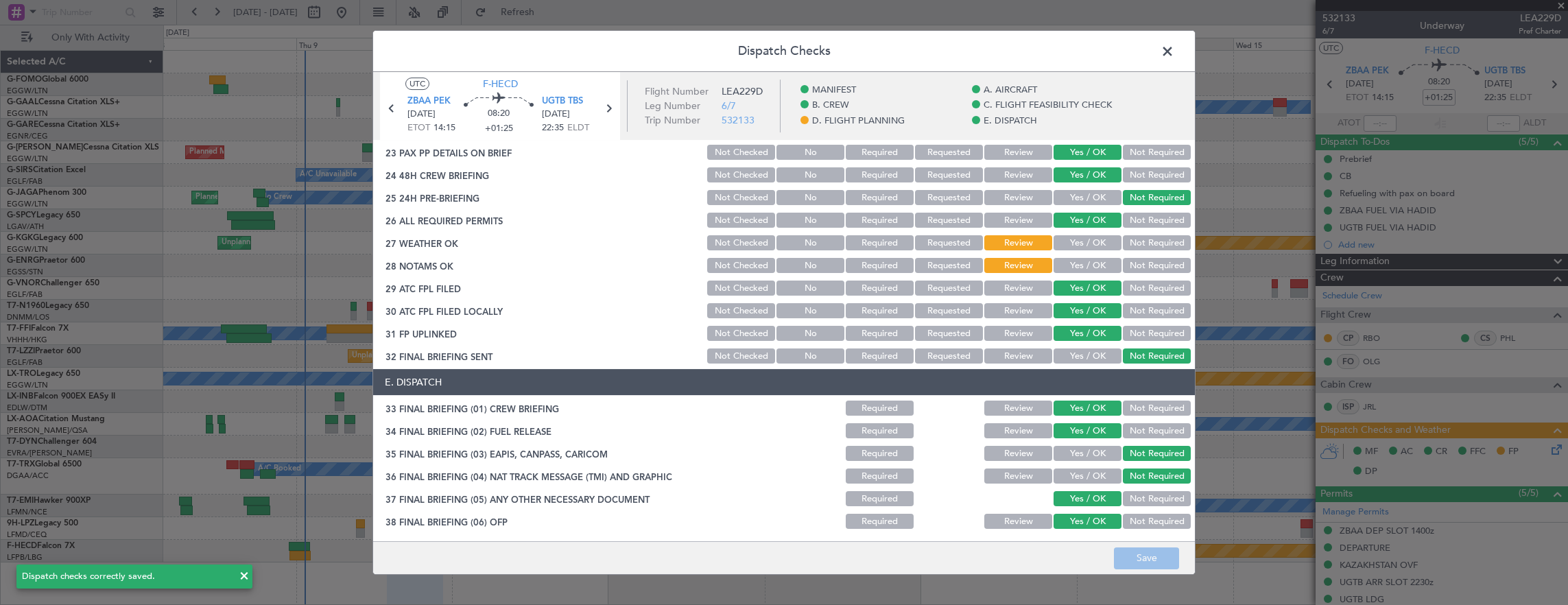
click at [1174, 48] on span at bounding box center [1174, 55] width 0 height 27
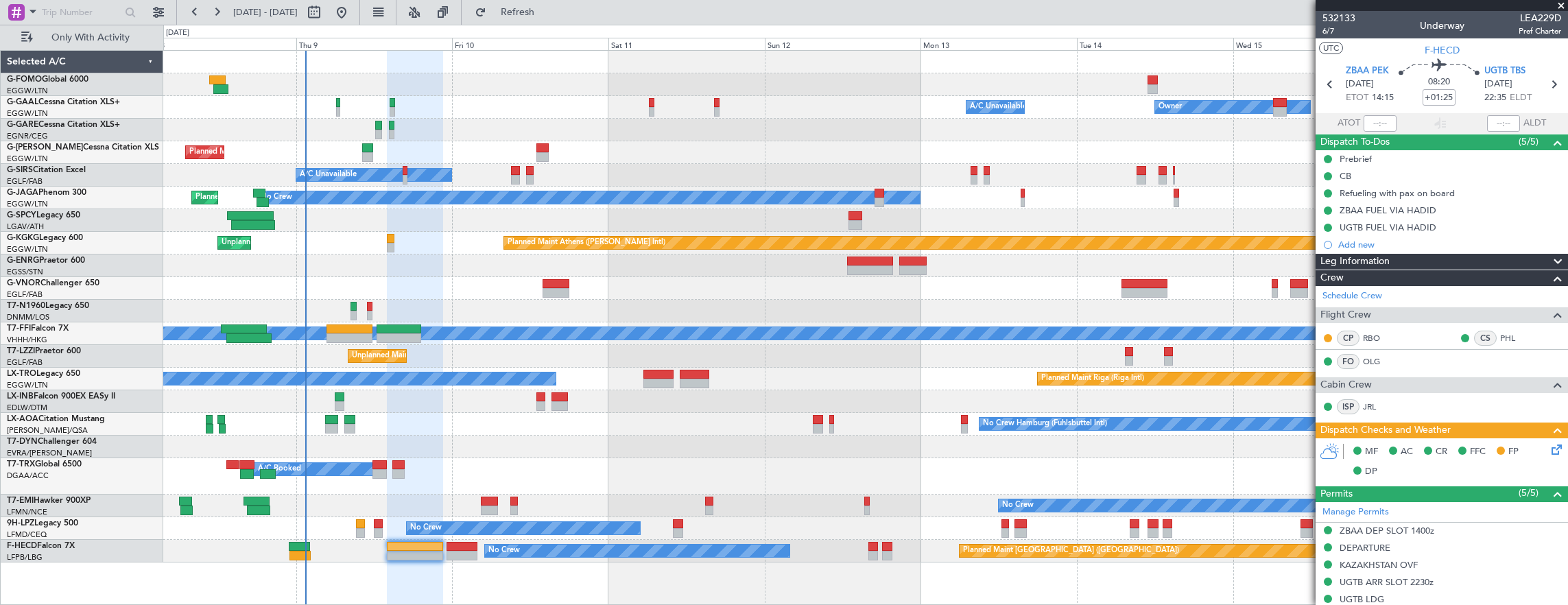
click at [983, 435] on div "No Crew Hamburg (Fuhlsbuttel Intl) No Crew" at bounding box center [865, 424] width 1405 height 23
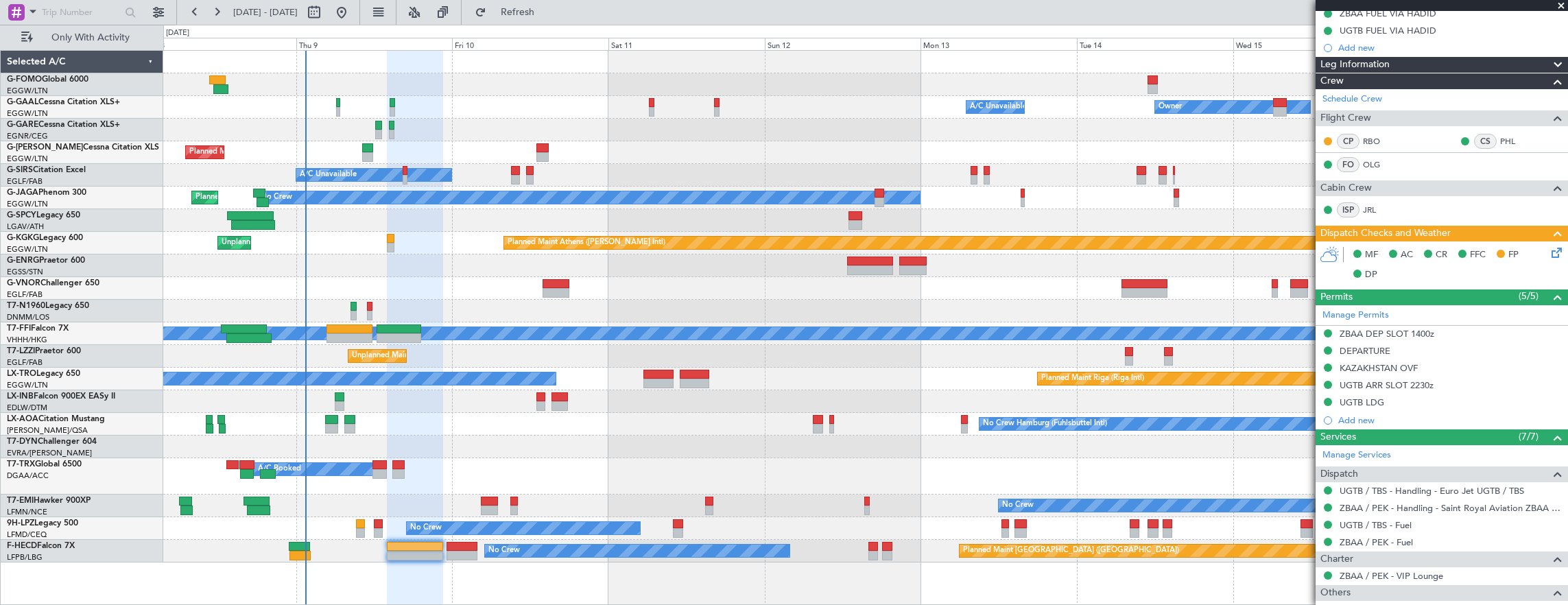
scroll to position [292, 0]
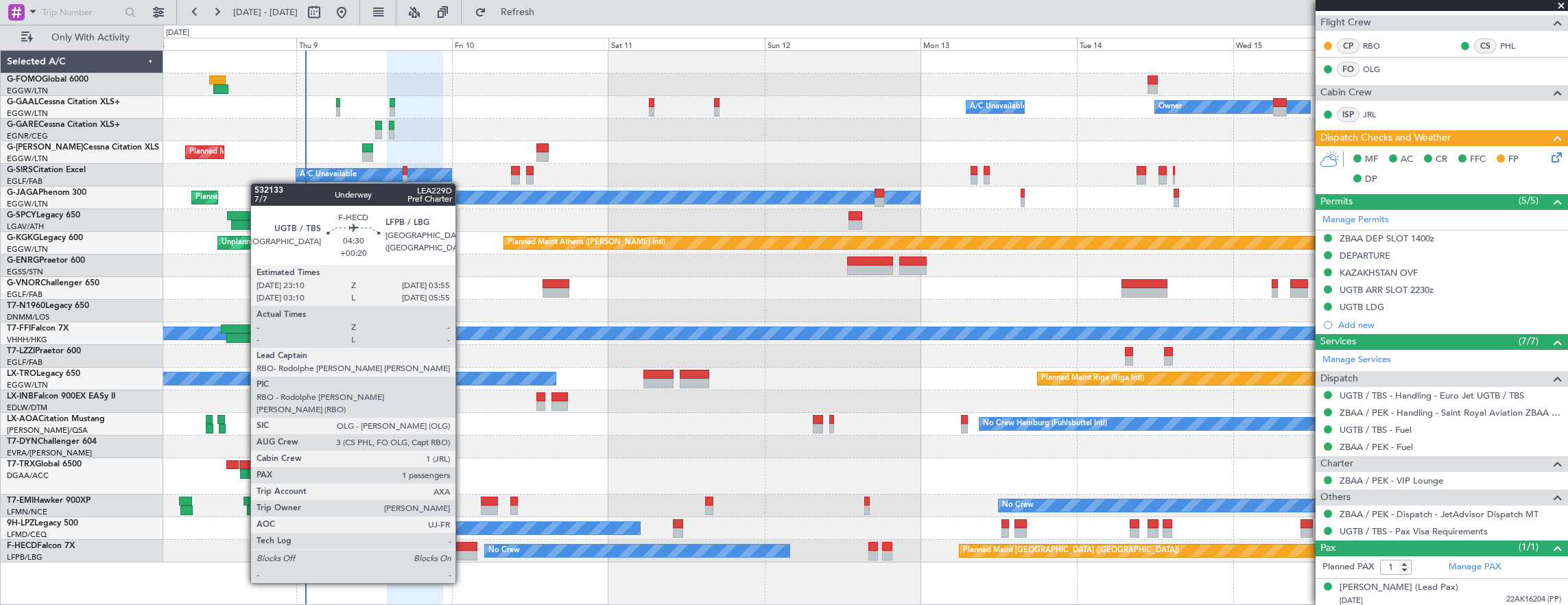
click at [462, 545] on div at bounding box center [461, 546] width 32 height 10
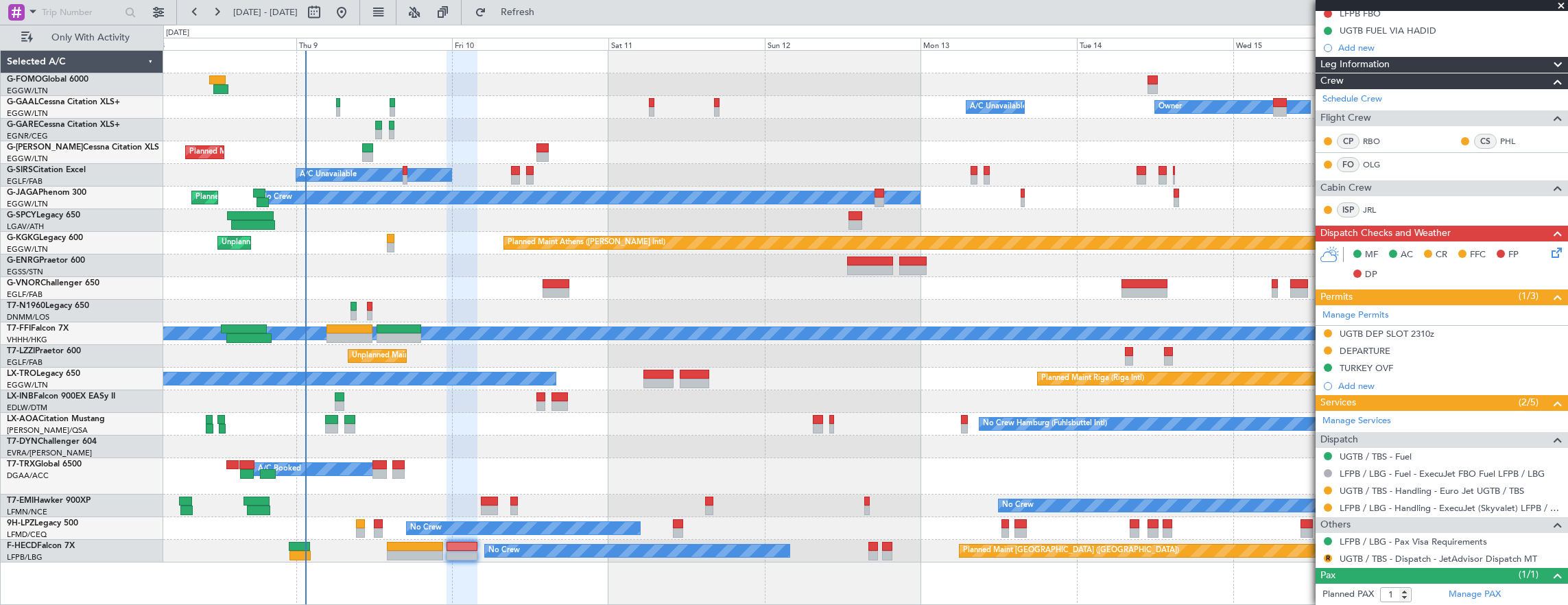
scroll to position [206, 0]
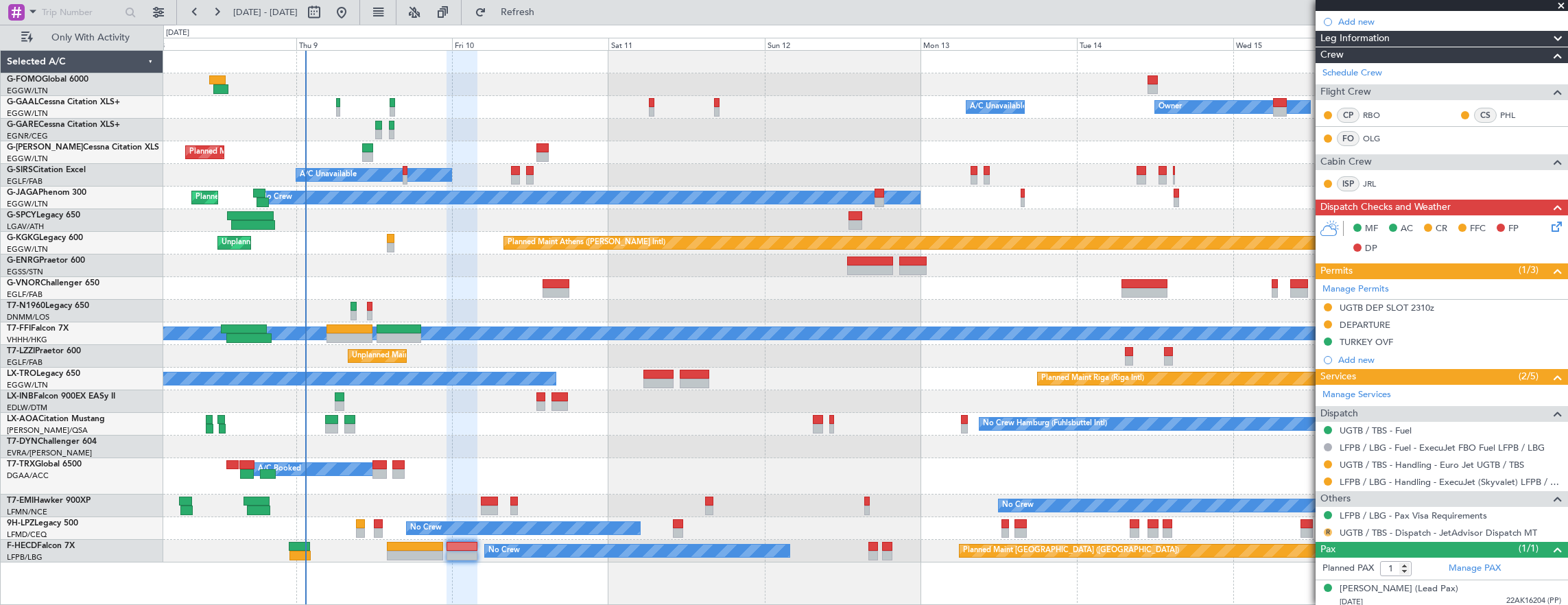
click at [1327, 530] on button "R" at bounding box center [1327, 532] width 8 height 8
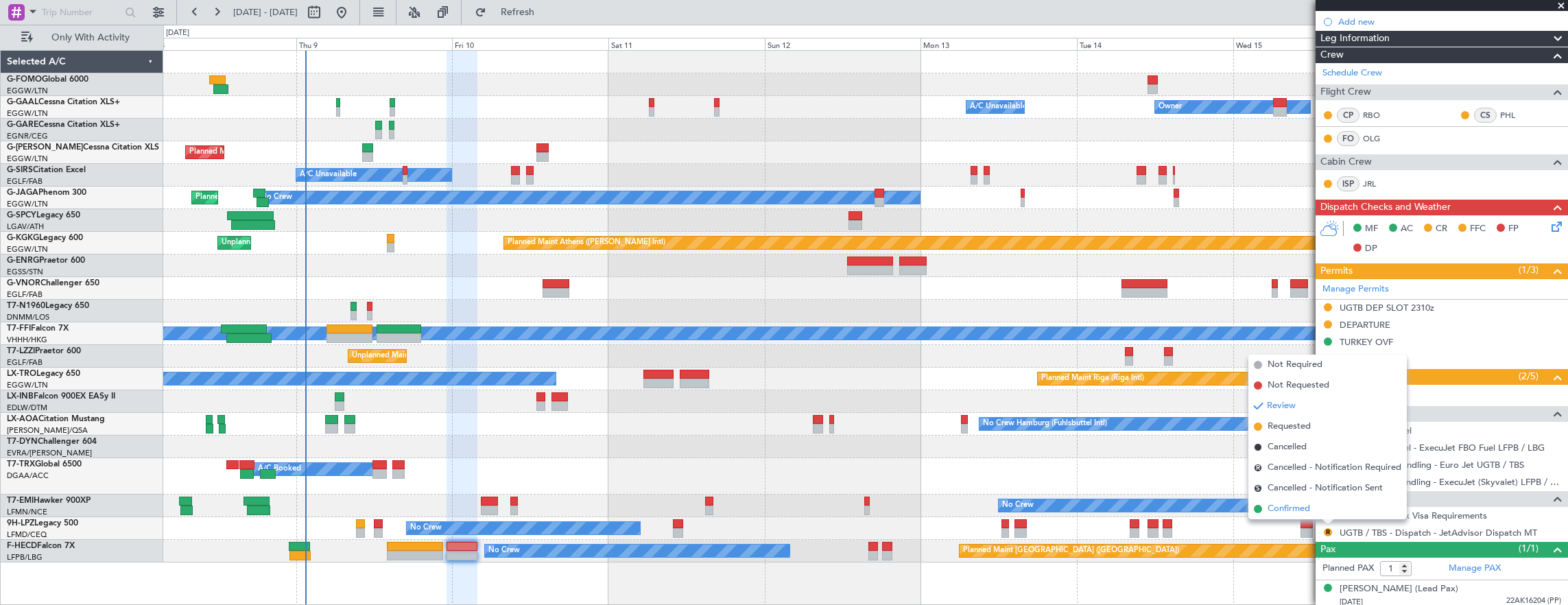
click at [1311, 511] on li "Confirmed" at bounding box center [1327, 509] width 159 height 21
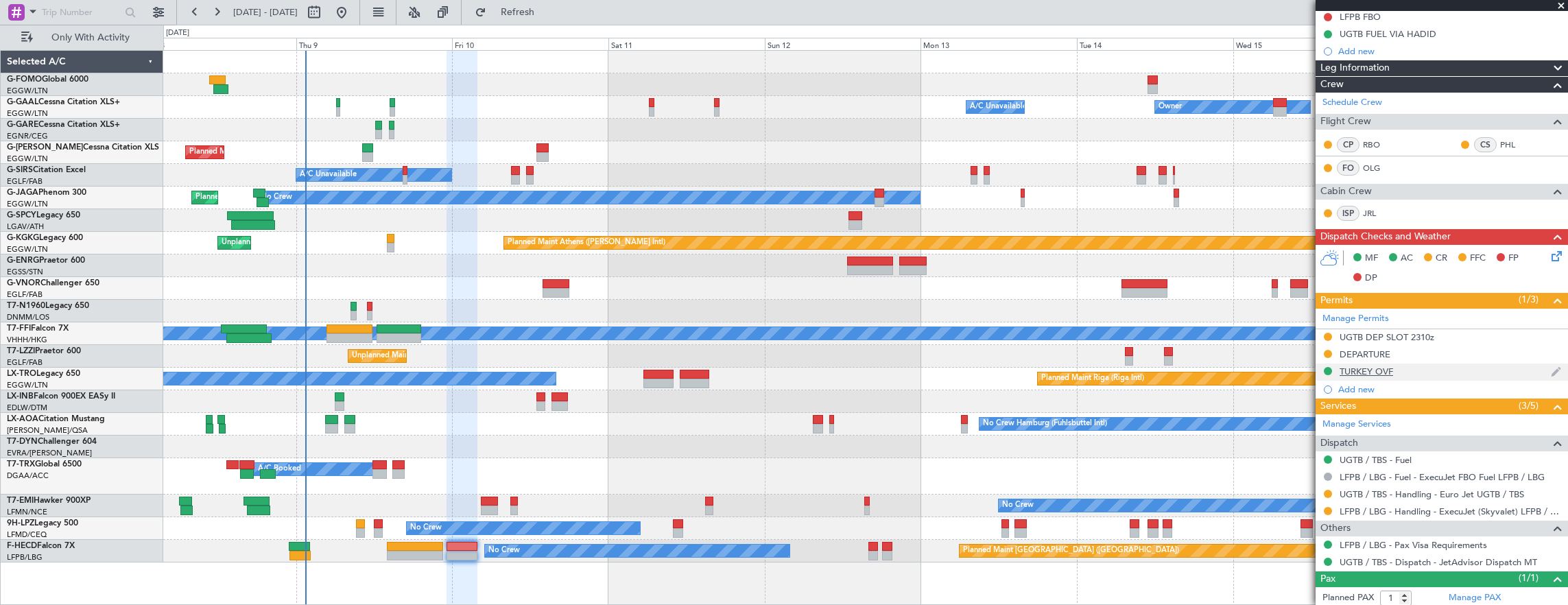
scroll to position [207, 0]
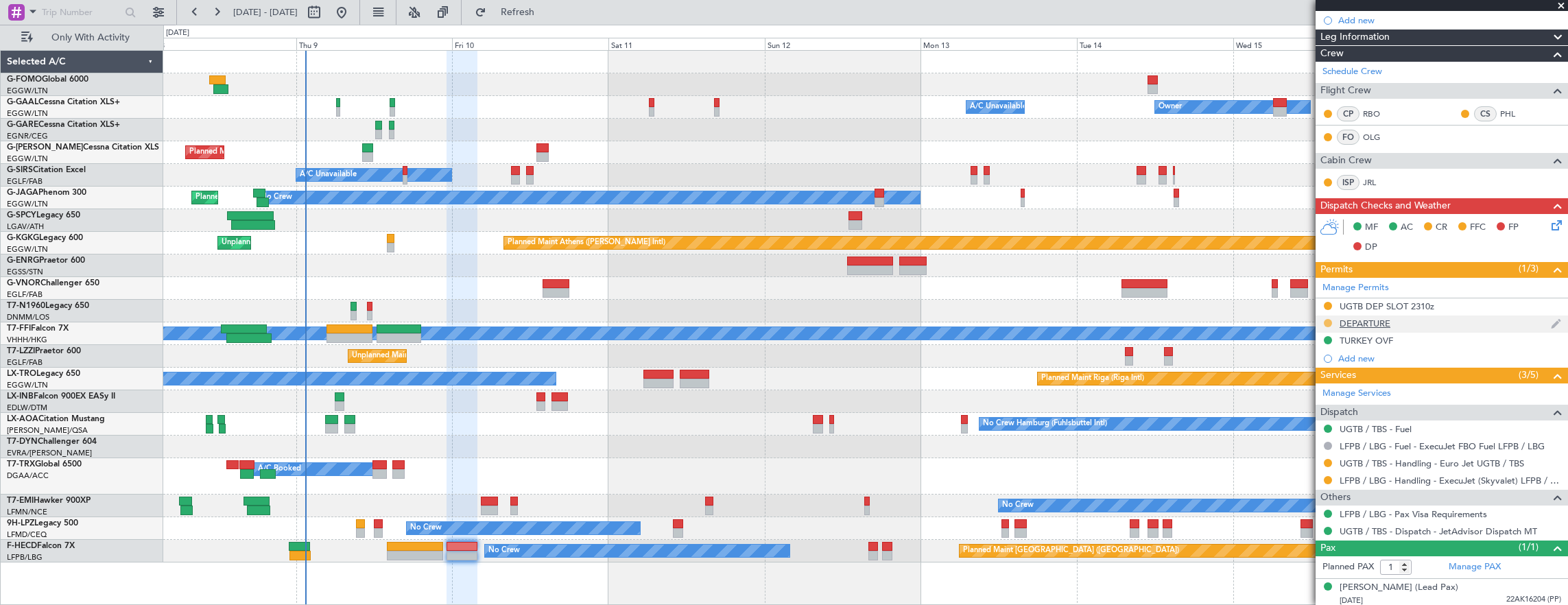
click at [1328, 319] on button at bounding box center [1327, 323] width 8 height 8
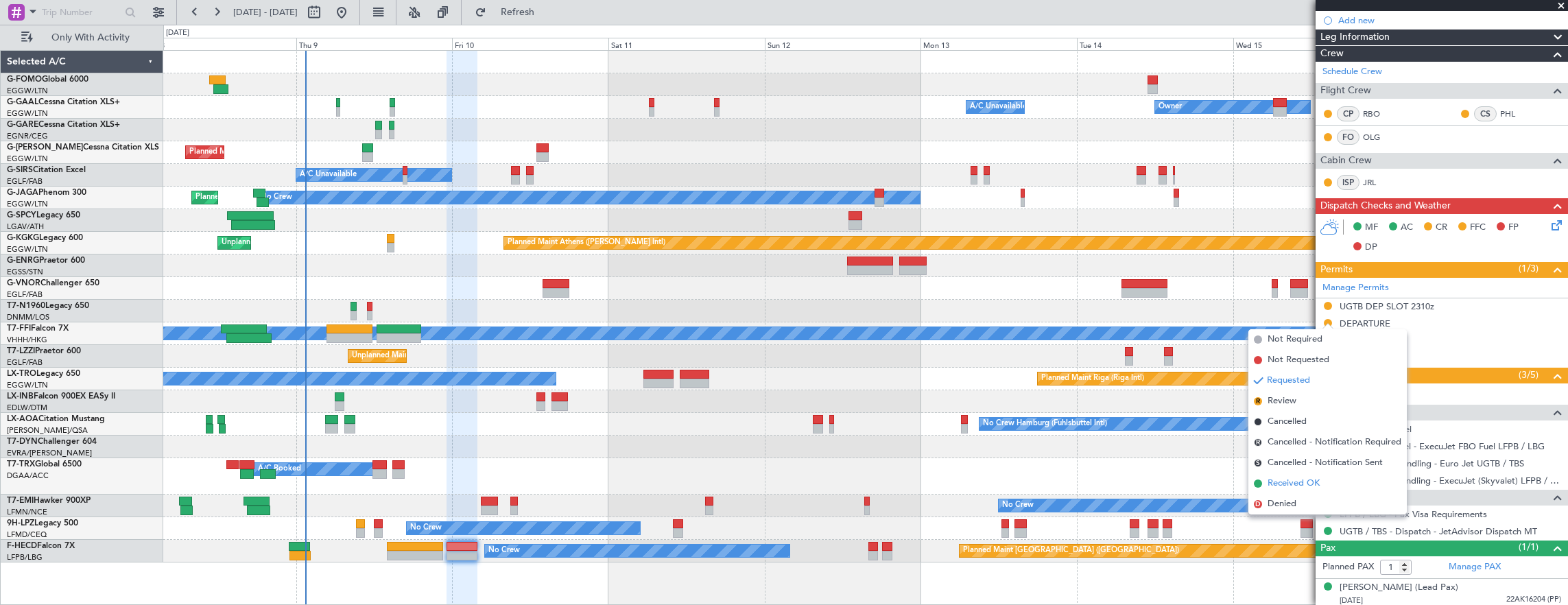
click at [1310, 484] on span "Received OK" at bounding box center [1293, 483] width 52 height 14
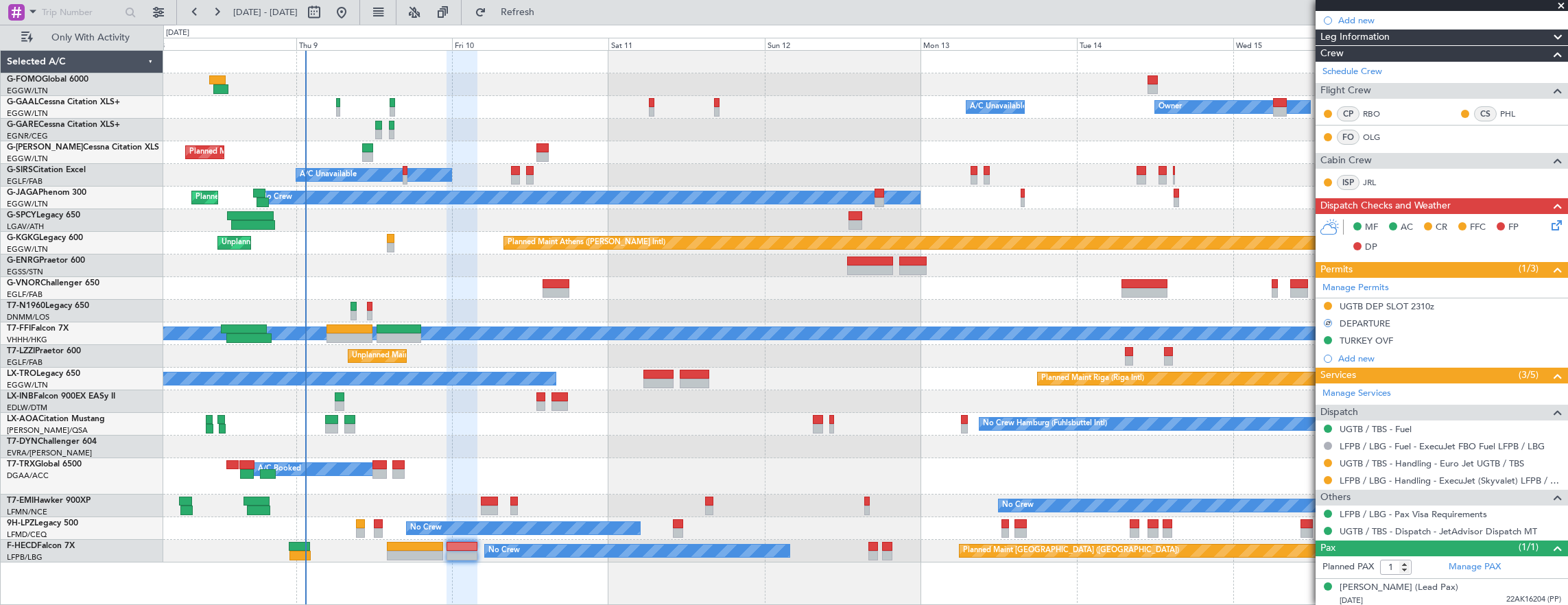
scroll to position [0, 0]
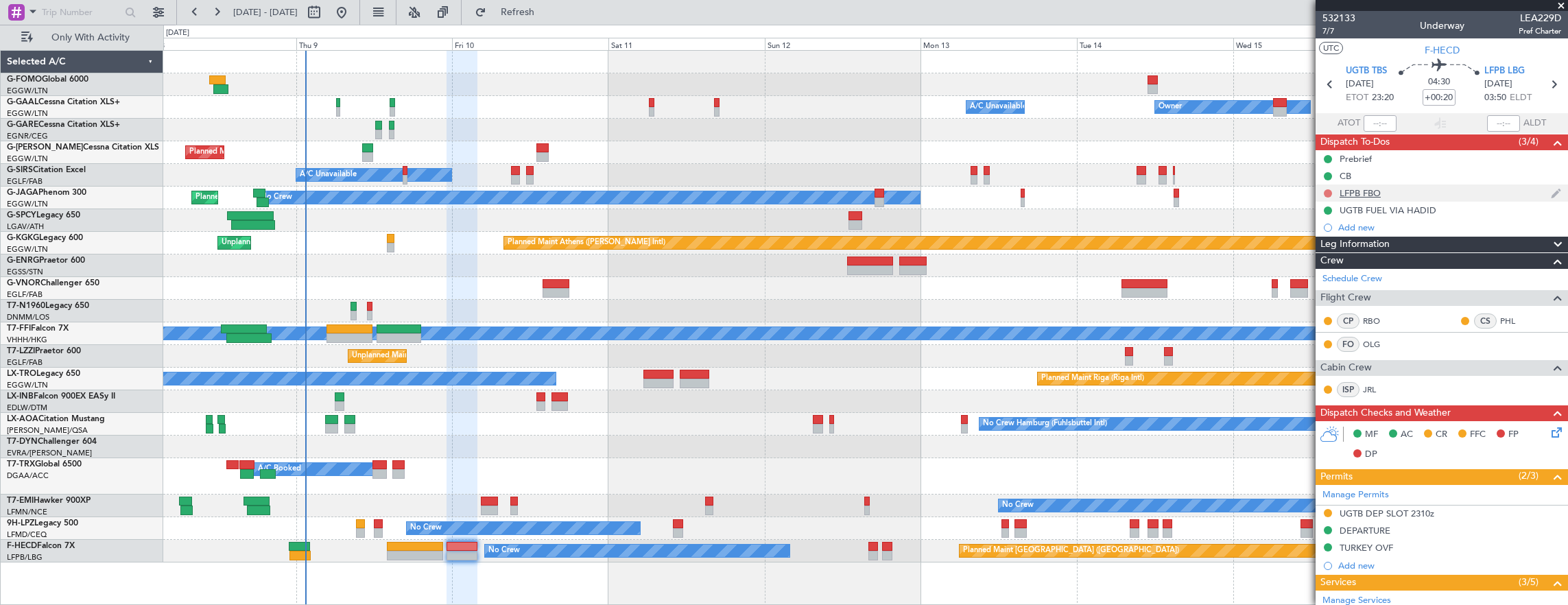
click at [1327, 192] on button at bounding box center [1327, 193] width 8 height 8
click at [1335, 246] on span "Completed" at bounding box center [1334, 252] width 45 height 14
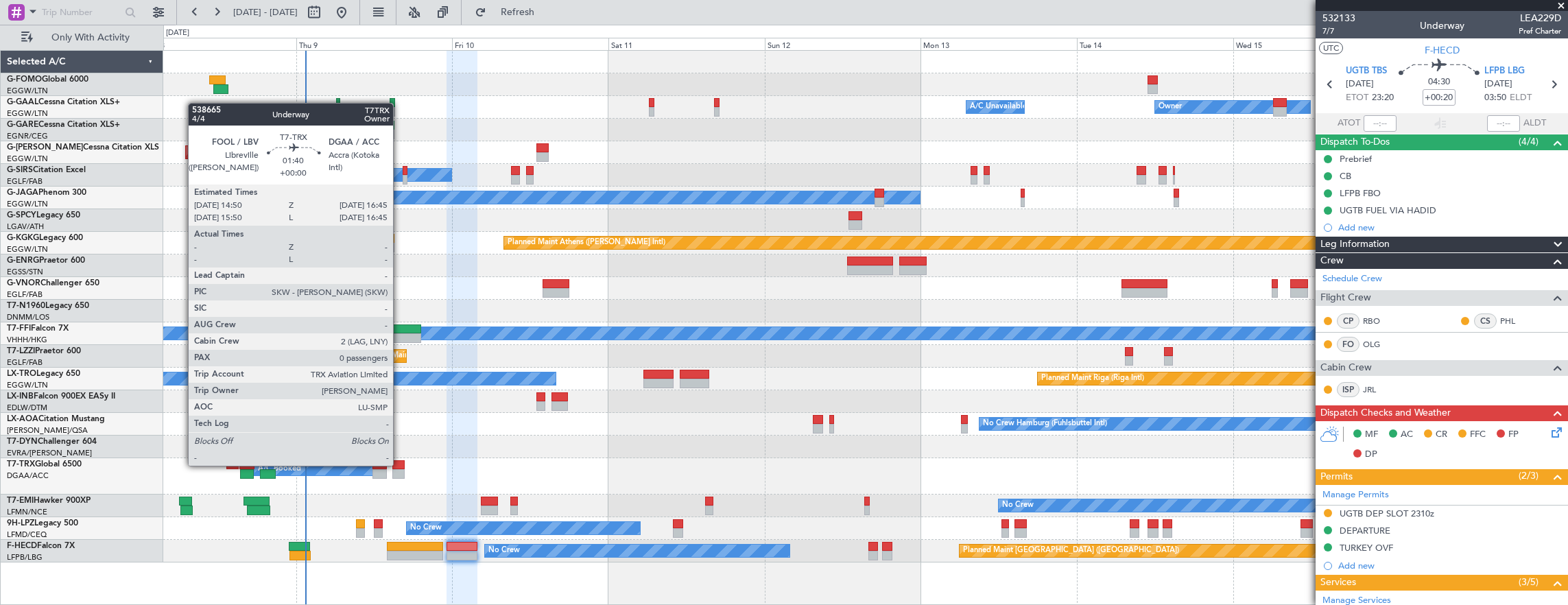
click at [400, 464] on div at bounding box center [398, 465] width 13 height 10
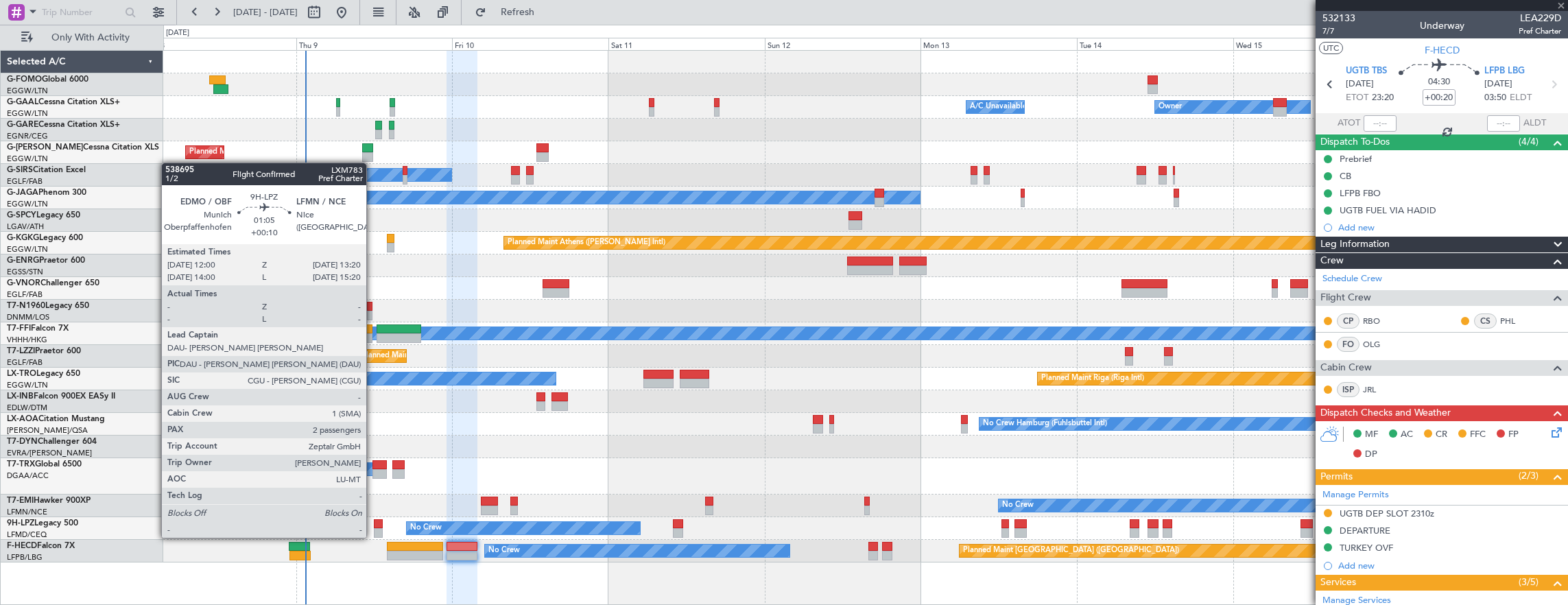
click at [374, 524] on div at bounding box center [378, 524] width 9 height 10
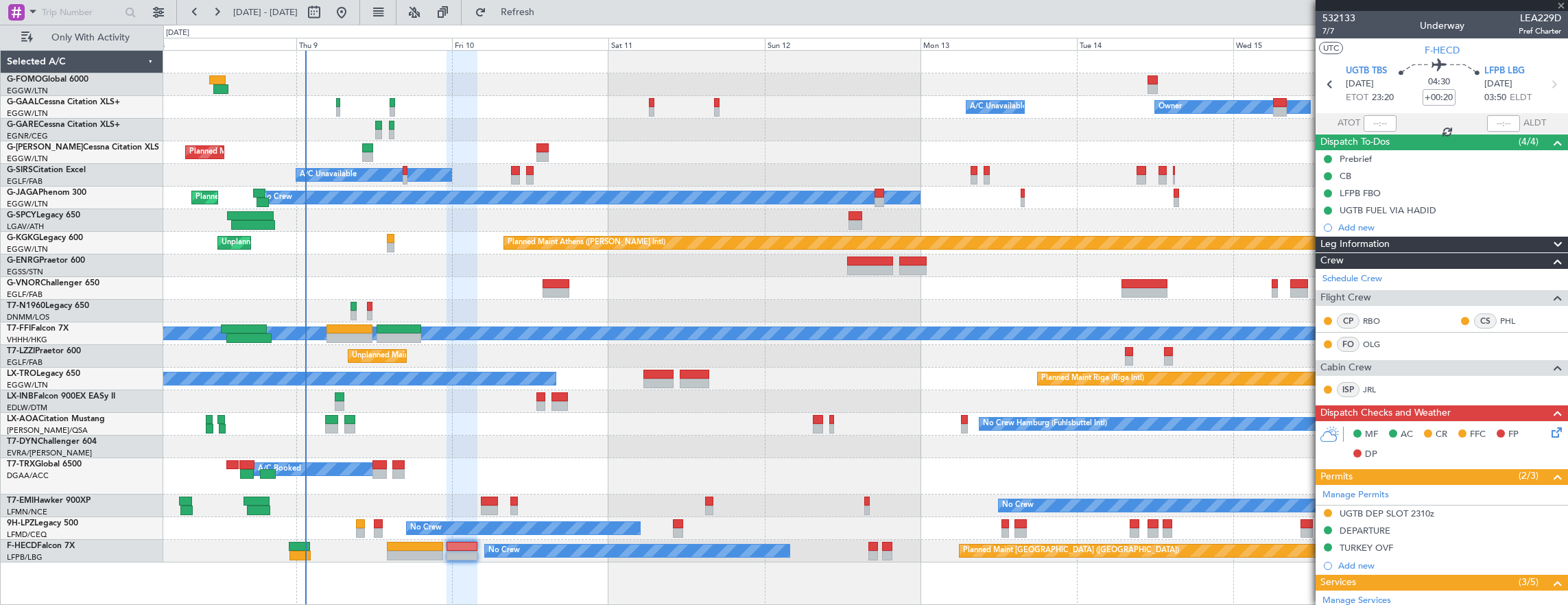
type input "+00:10"
type input "2"
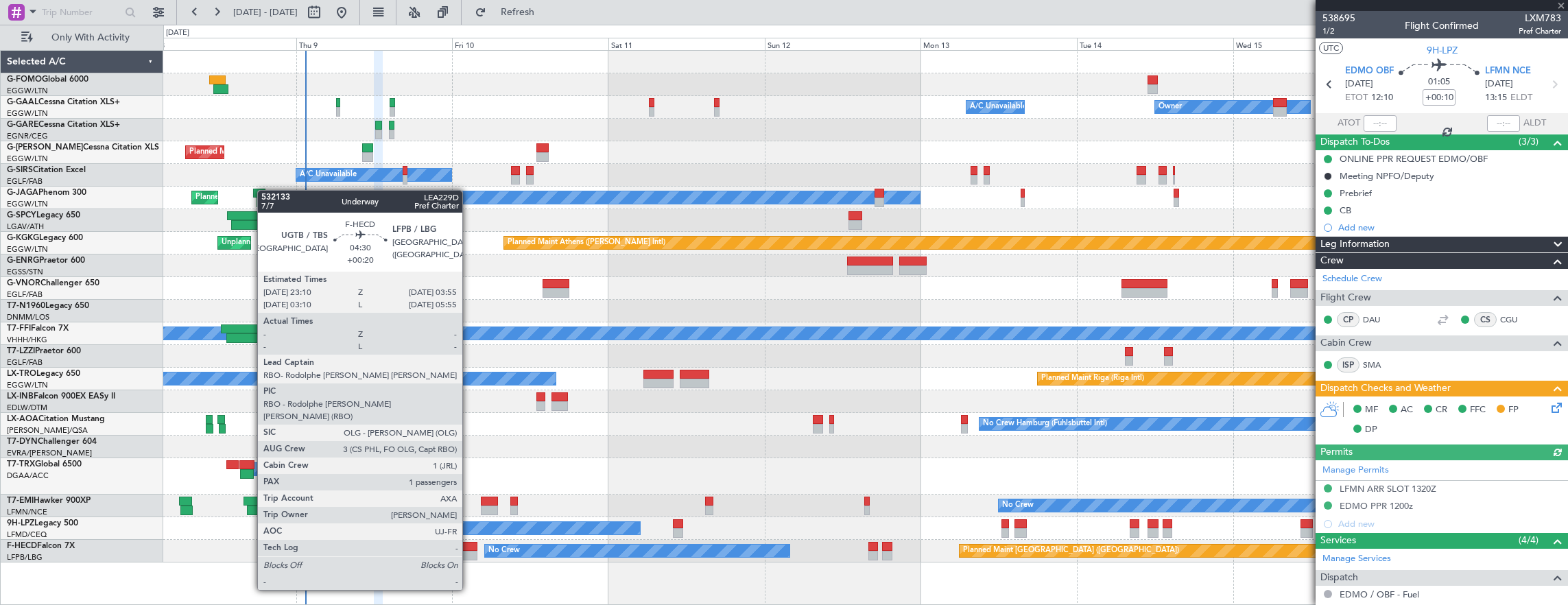
click at [469, 552] on div at bounding box center [461, 555] width 32 height 10
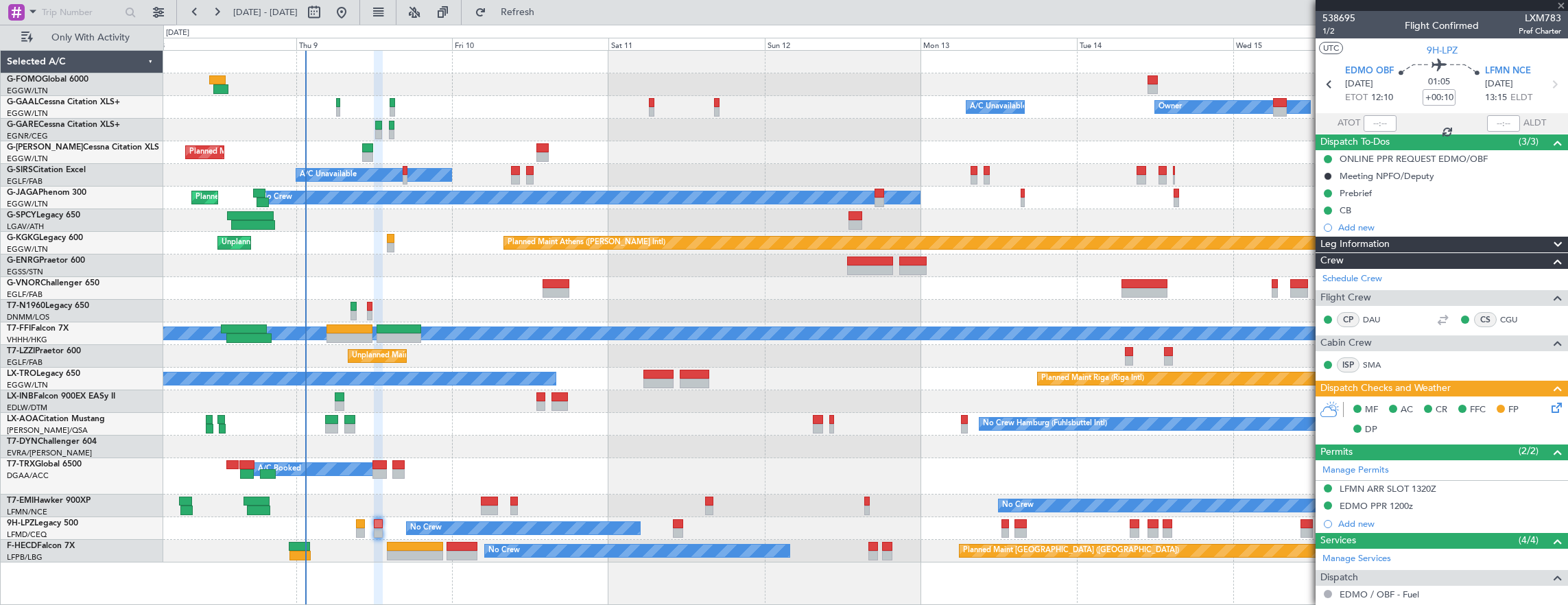
type input "+00:20"
type input "1"
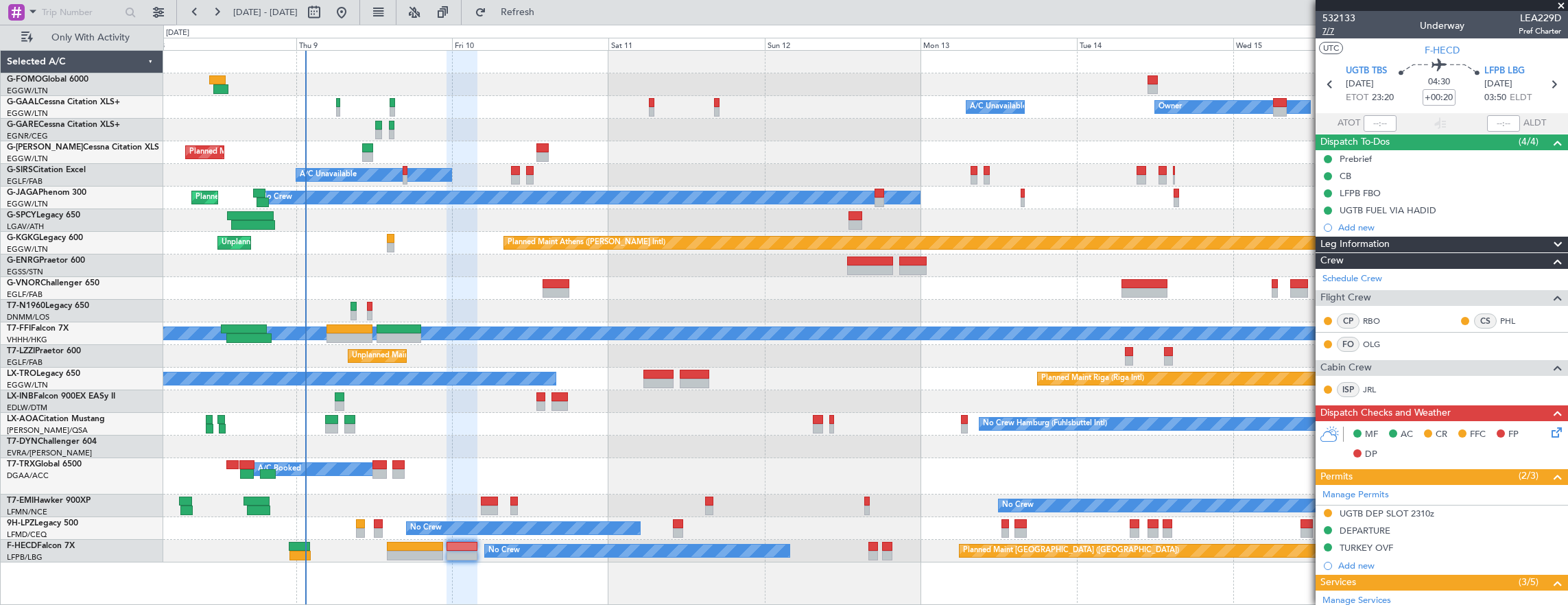
click at [1327, 33] on span "7/7" at bounding box center [1338, 31] width 33 height 12
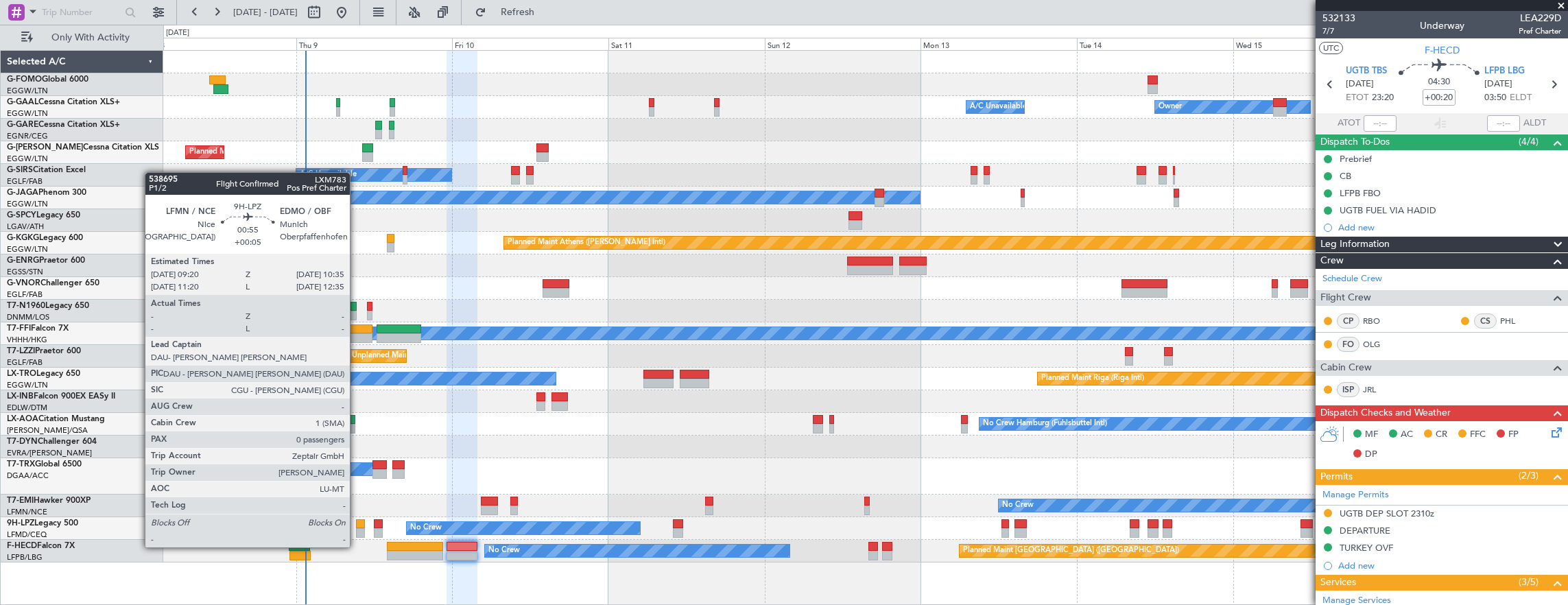
click at [357, 534] on div at bounding box center [360, 533] width 8 height 10
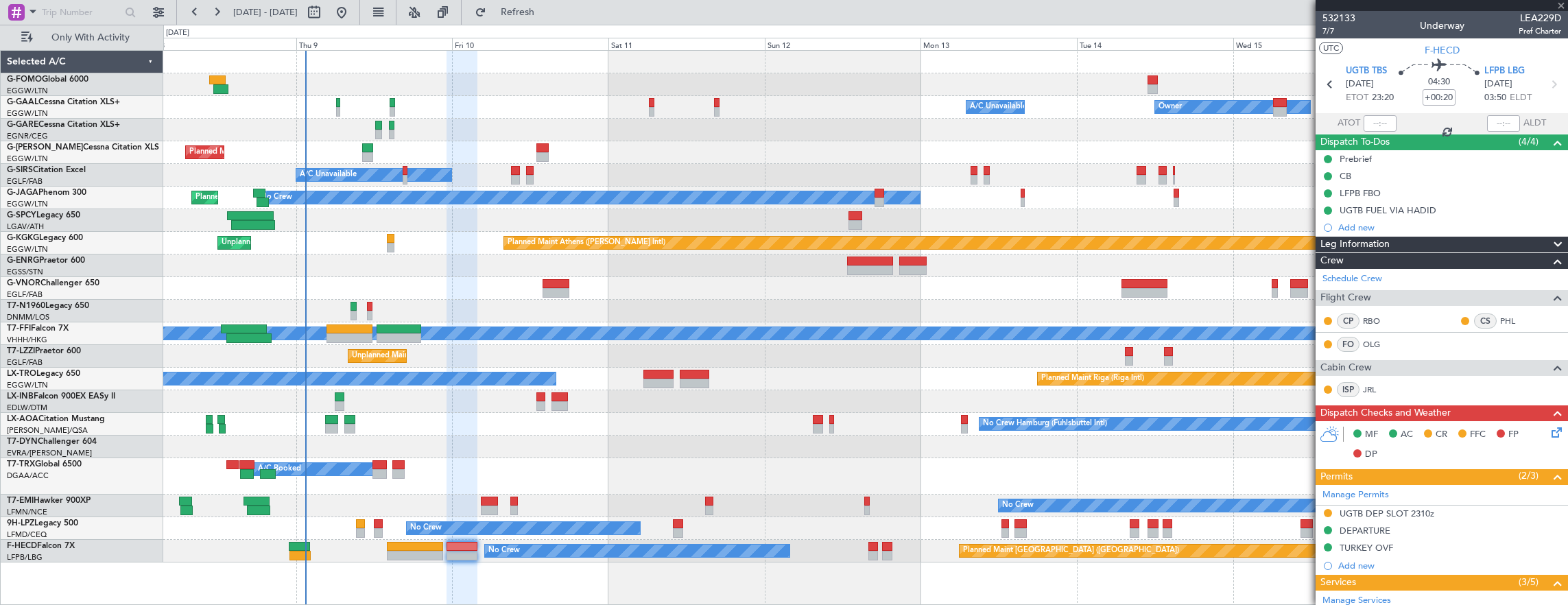
type input "+00:05"
type input "0"
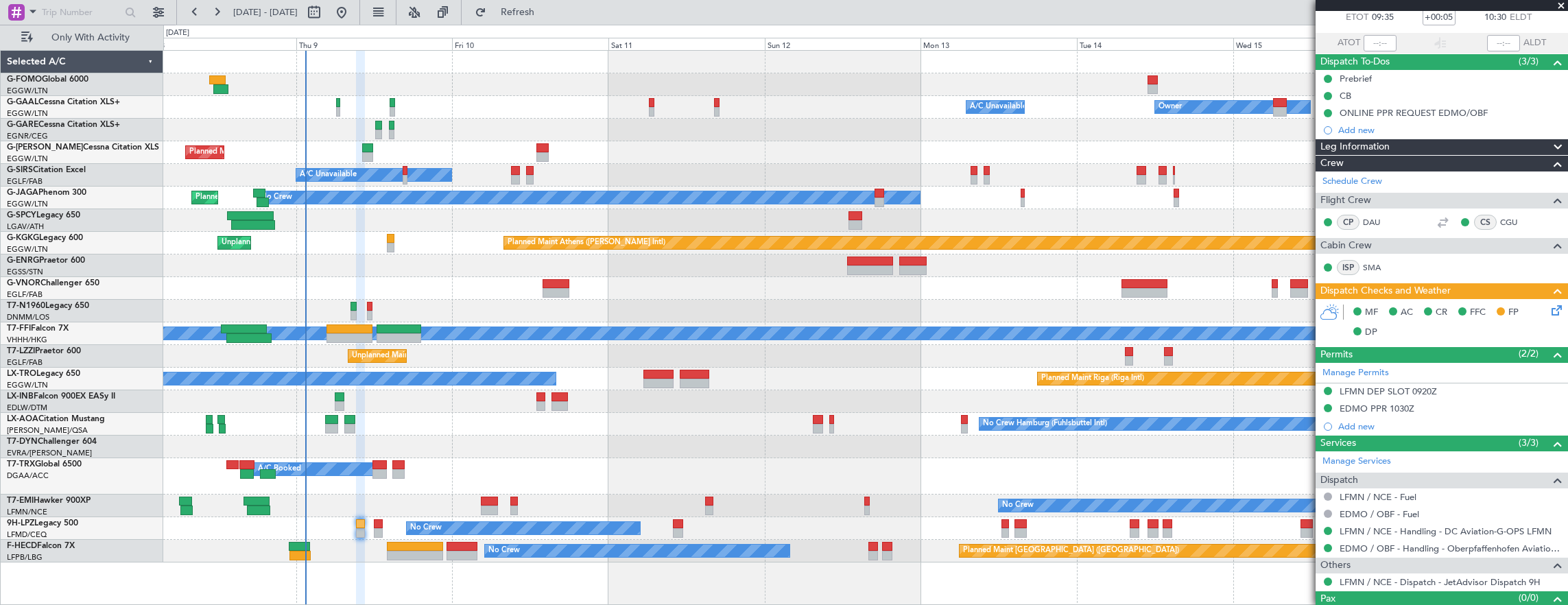
scroll to position [101, 0]
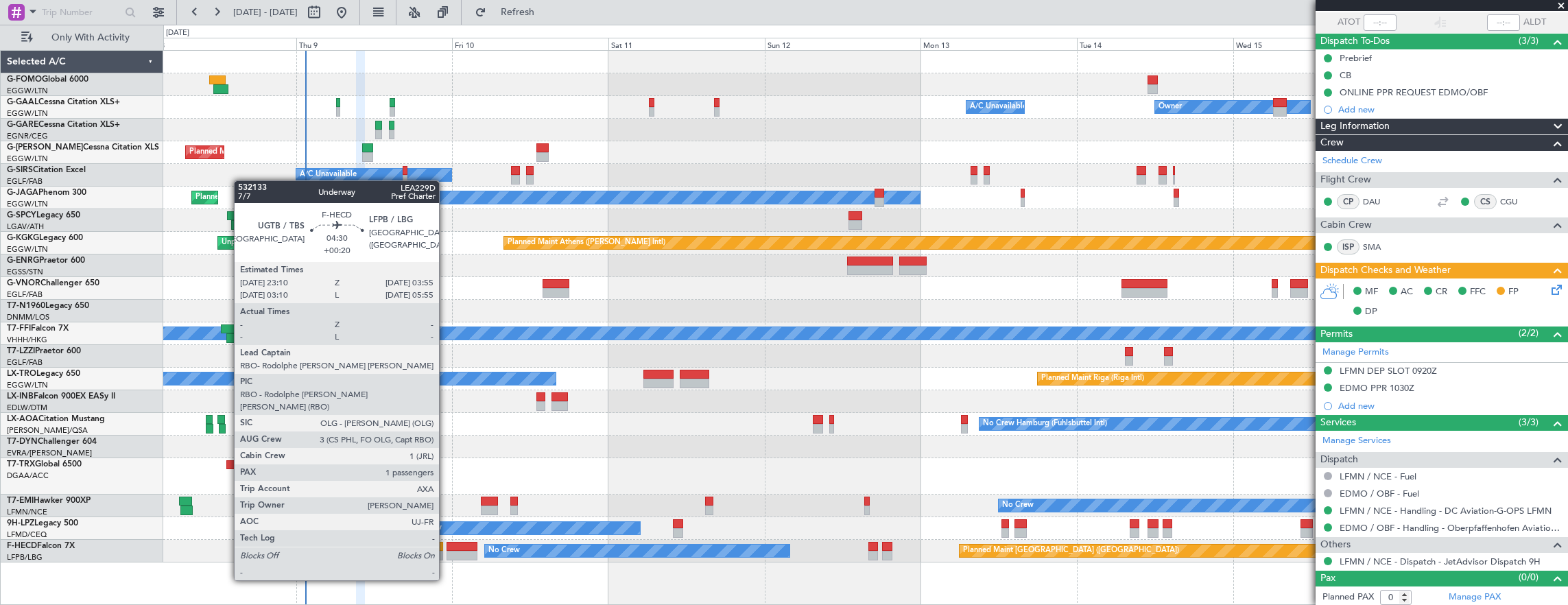
click at [446, 542] on div at bounding box center [461, 546] width 32 height 10
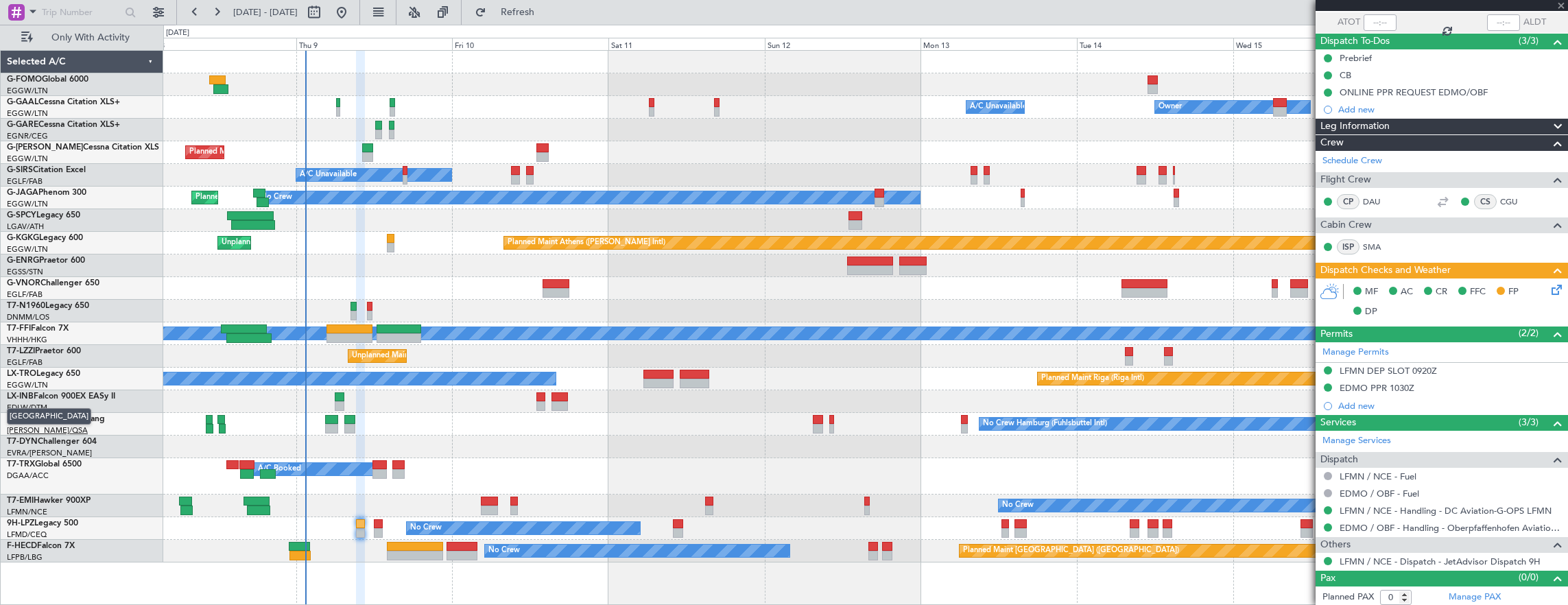
type input "+00:20"
type input "1"
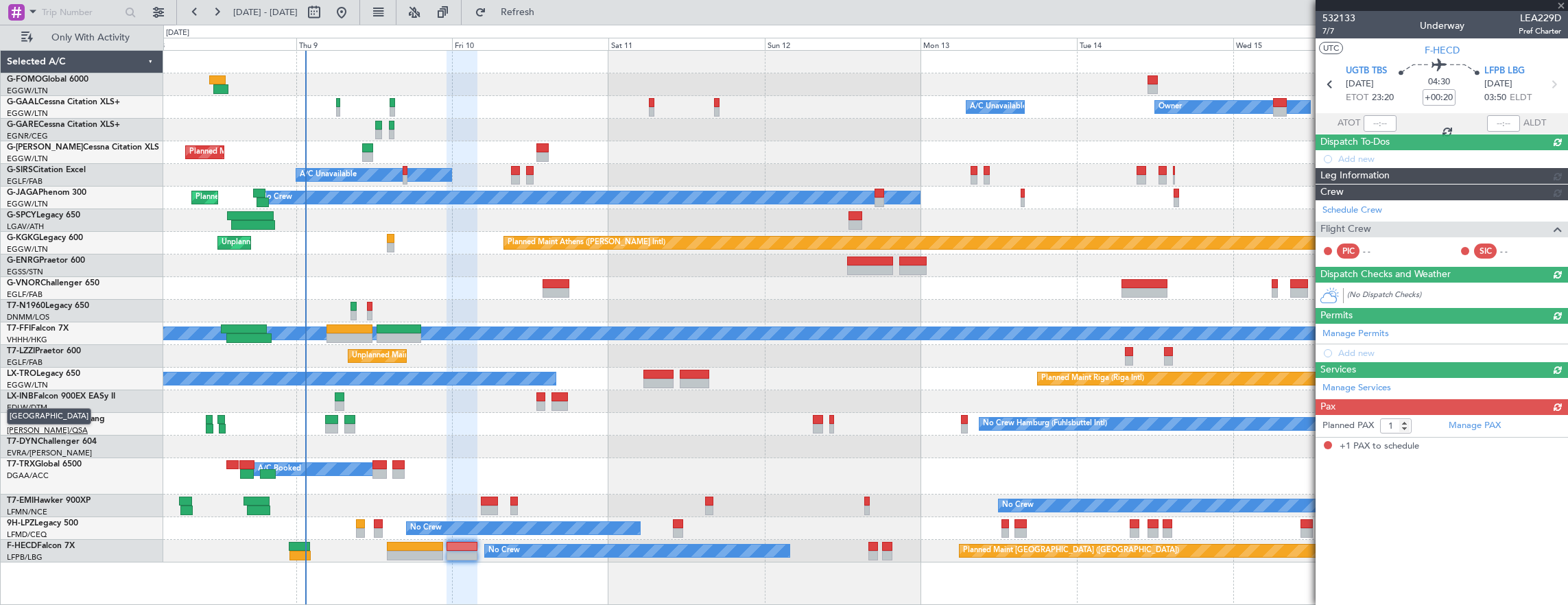
scroll to position [0, 0]
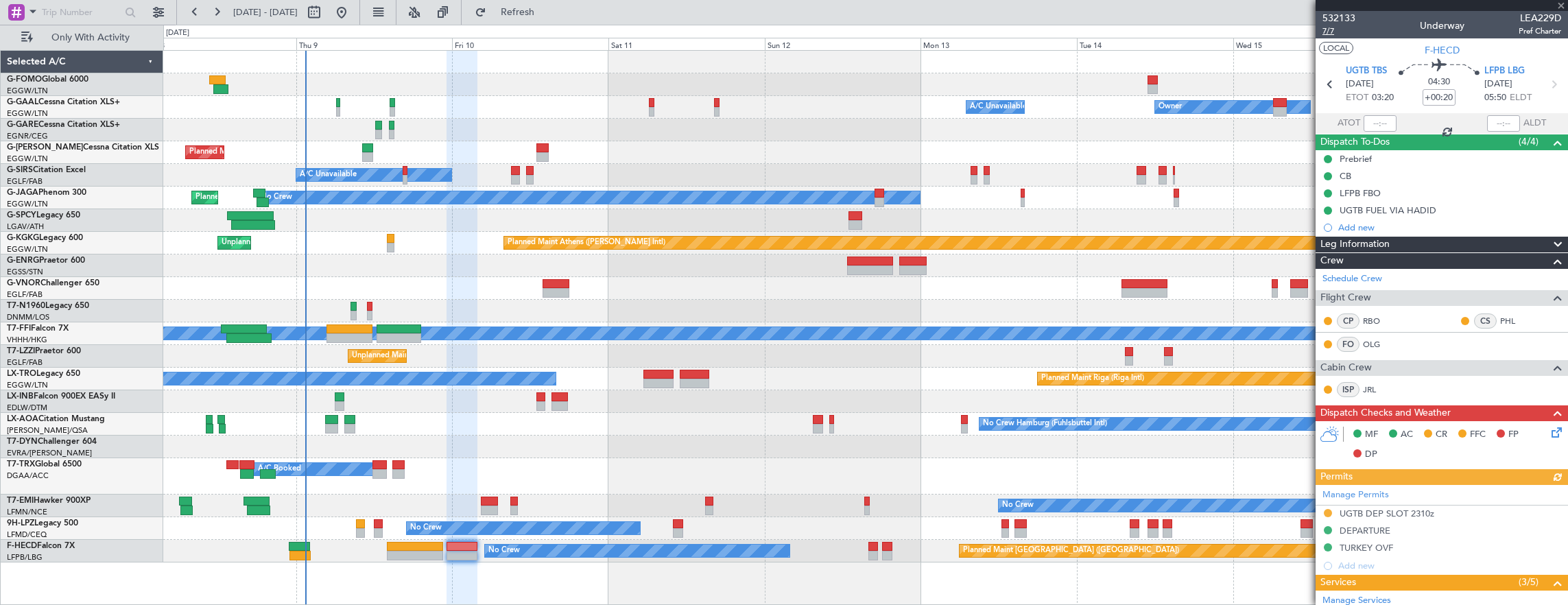
click at [1331, 34] on span "7/7" at bounding box center [1338, 31] width 33 height 12
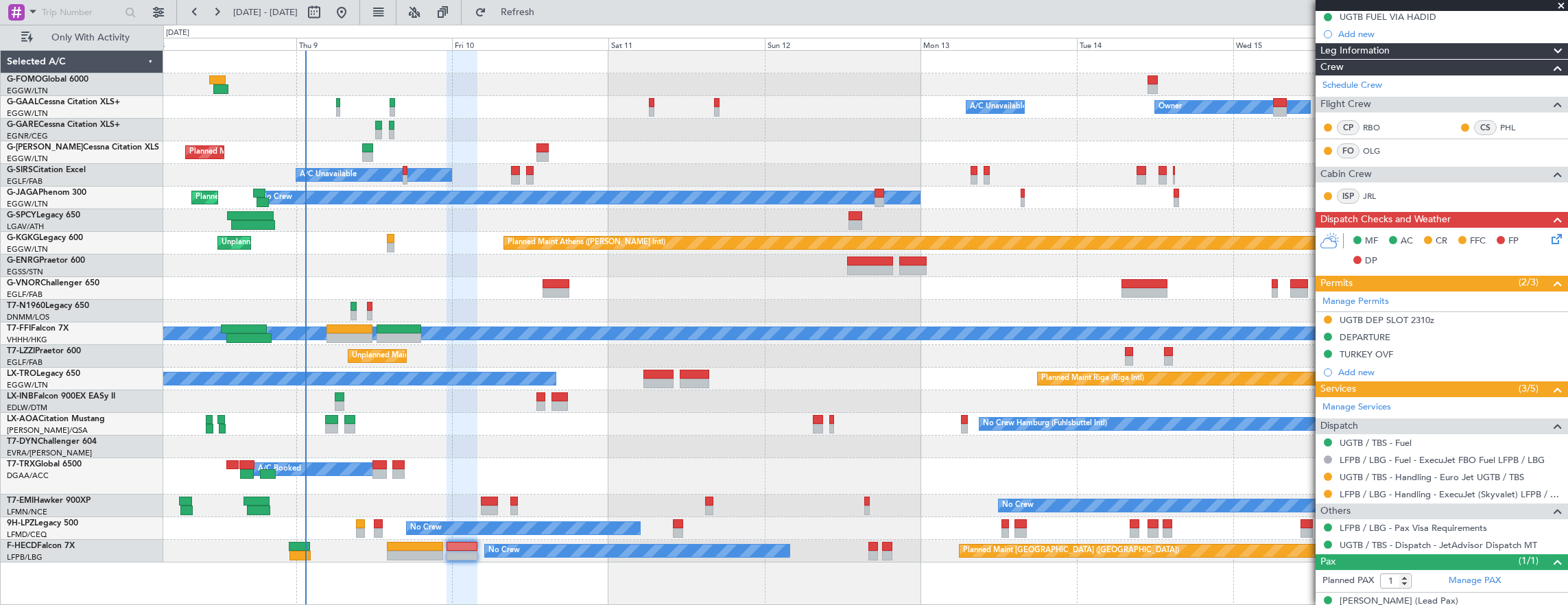
scroll to position [207, 0]
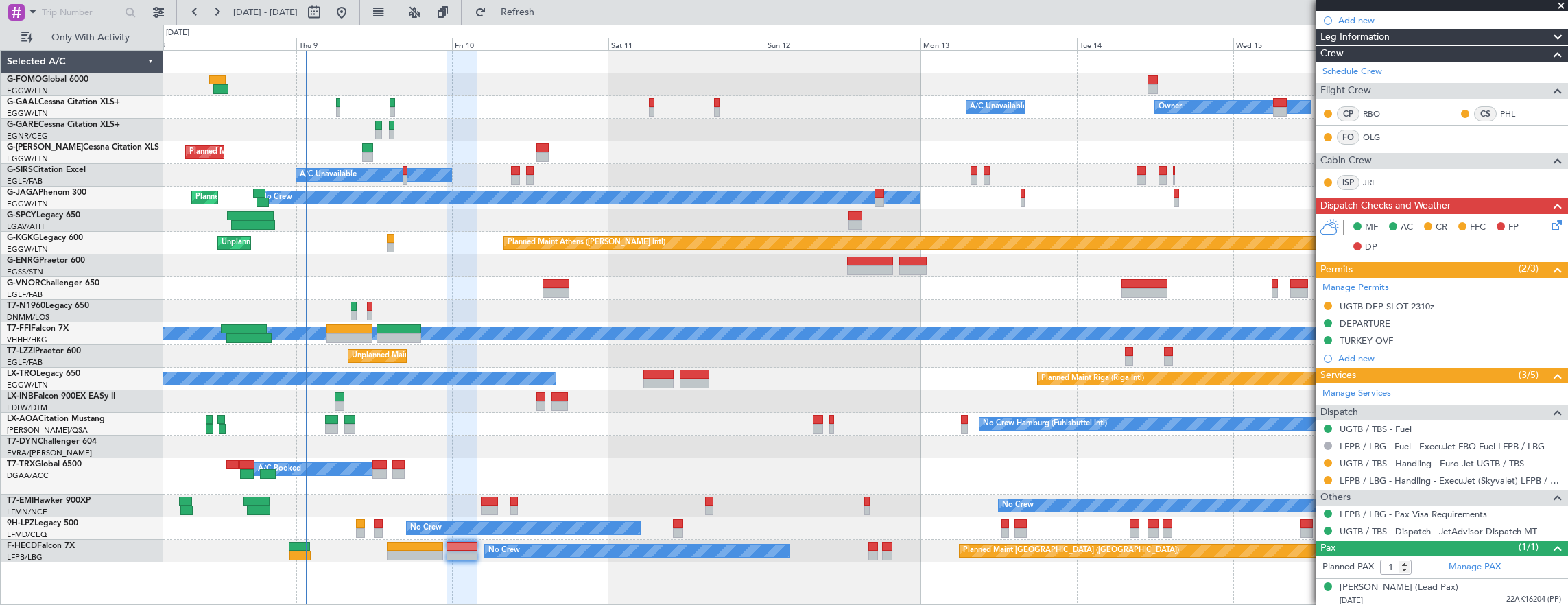
click at [1549, 217] on icon at bounding box center [1554, 223] width 11 height 11
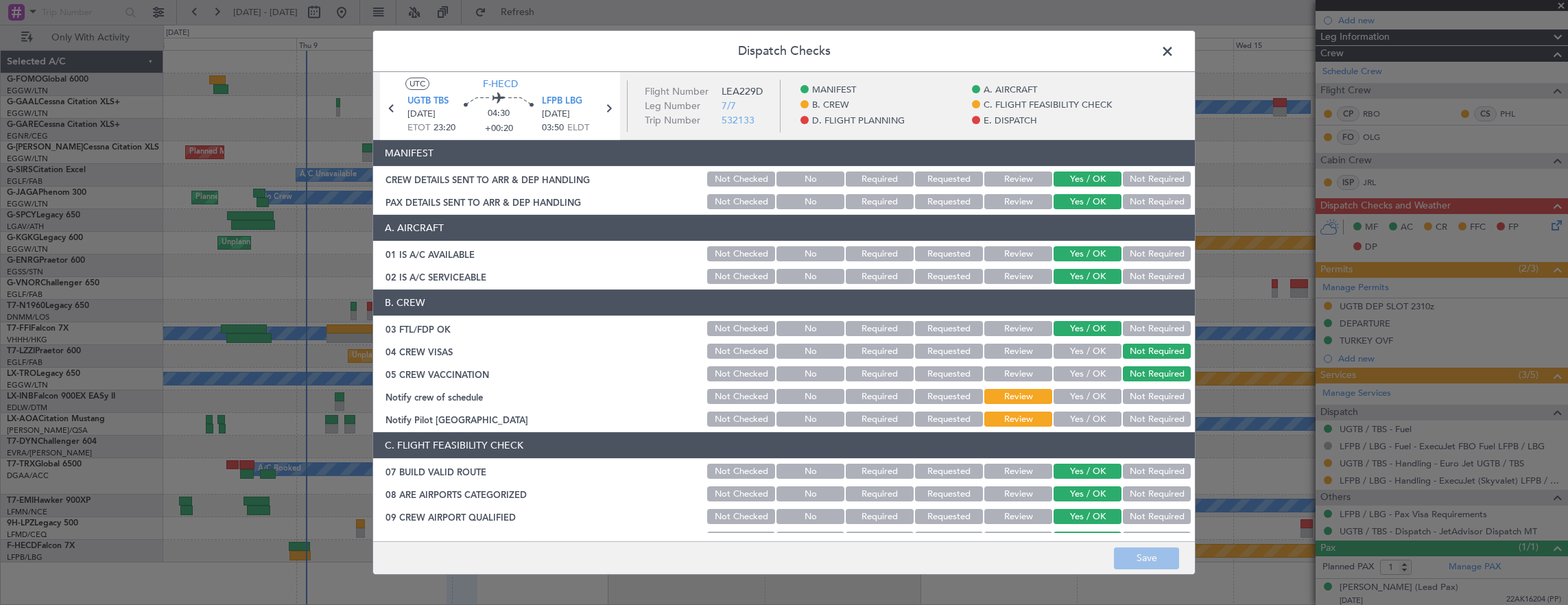
click at [1087, 397] on button "Yes / OK" at bounding box center [1087, 397] width 68 height 15
click at [1136, 421] on button "Not Required" at bounding box center [1156, 419] width 68 height 15
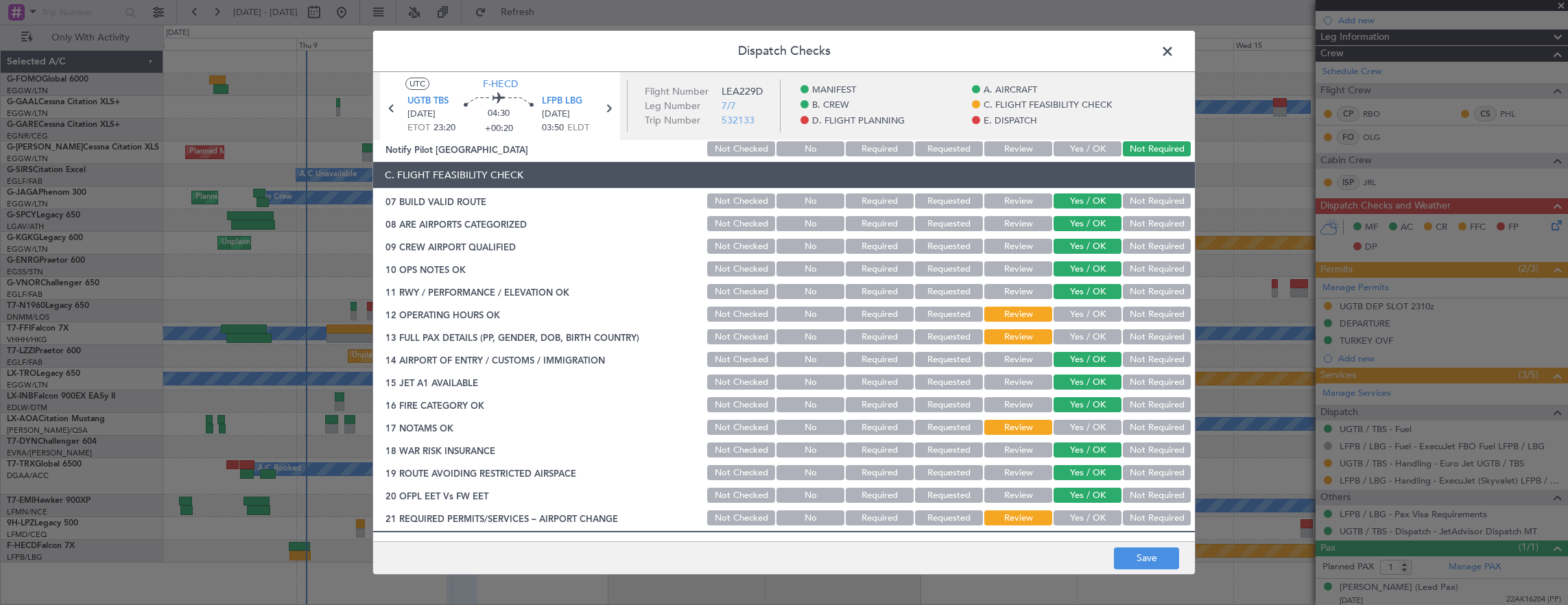
scroll to position [274, 0]
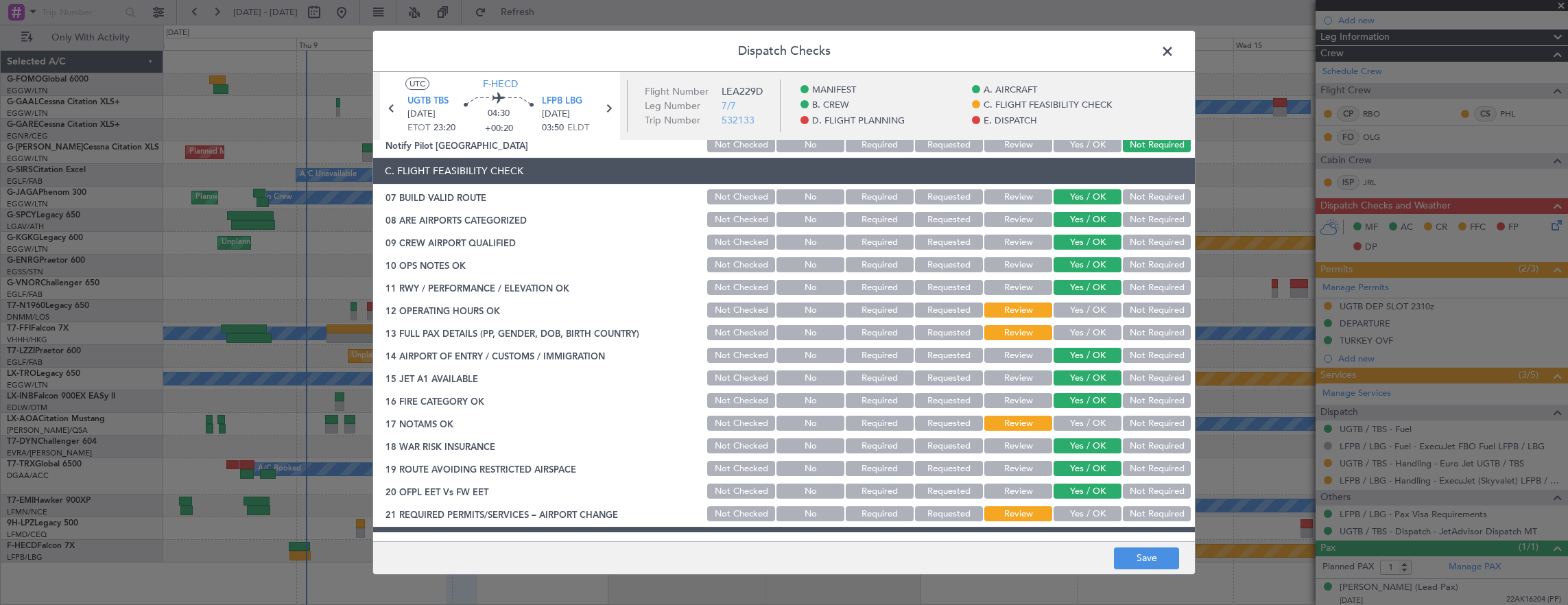
click at [1090, 307] on button "Yes / OK" at bounding box center [1087, 310] width 68 height 15
click at [1074, 330] on button "Yes / OK" at bounding box center [1087, 333] width 68 height 15
click at [1083, 421] on button "Yes / OK" at bounding box center [1087, 423] width 68 height 15
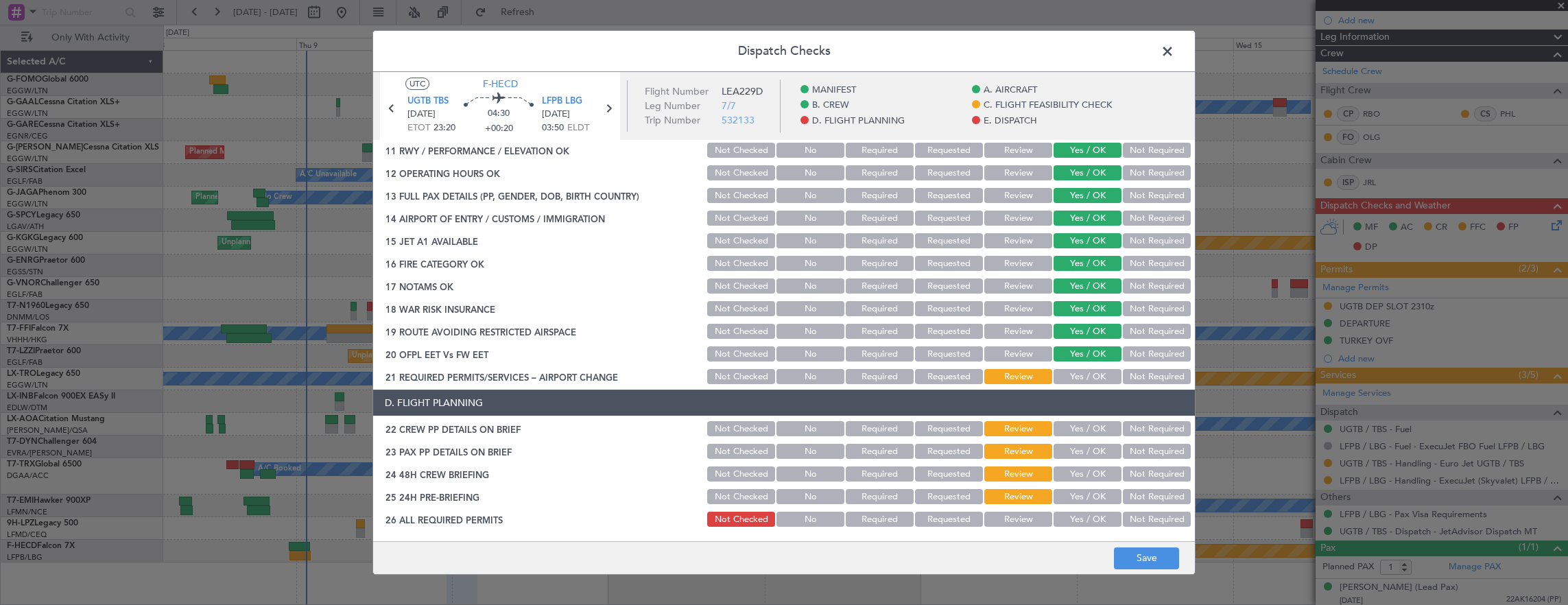
click at [1070, 379] on button "Yes / OK" at bounding box center [1087, 376] width 68 height 15
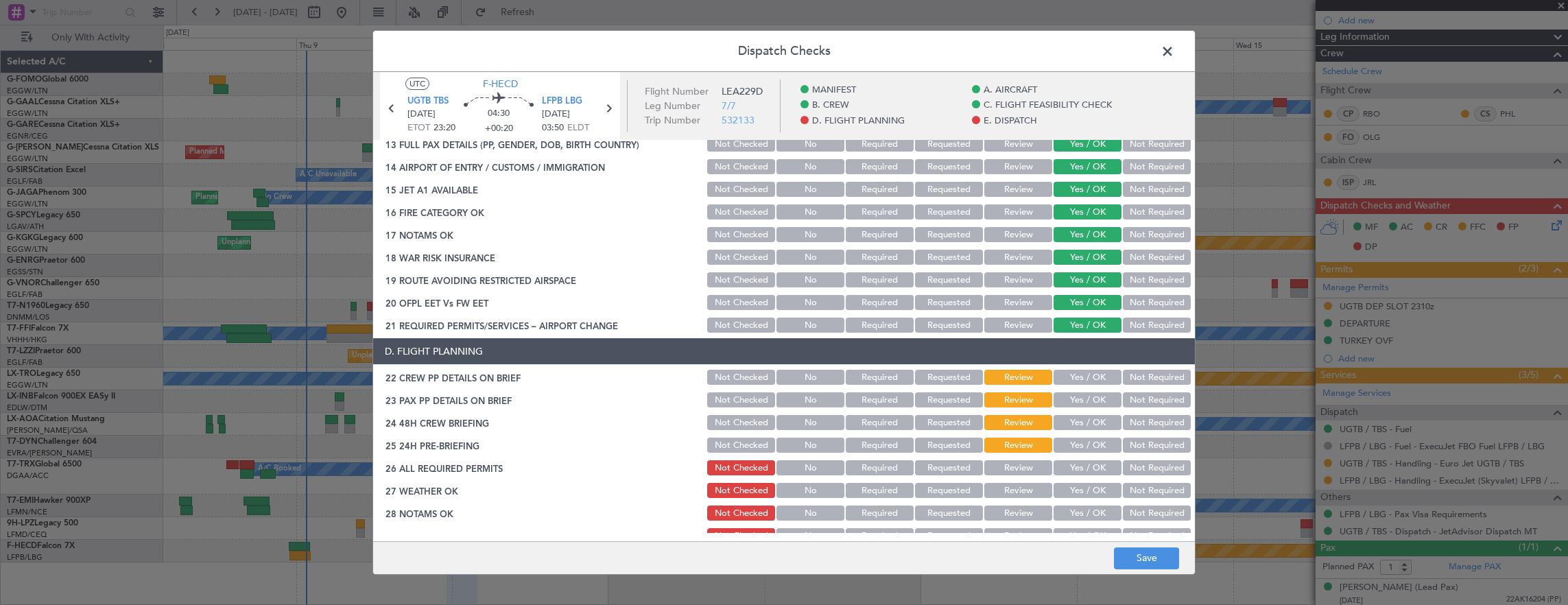
scroll to position [481, 0]
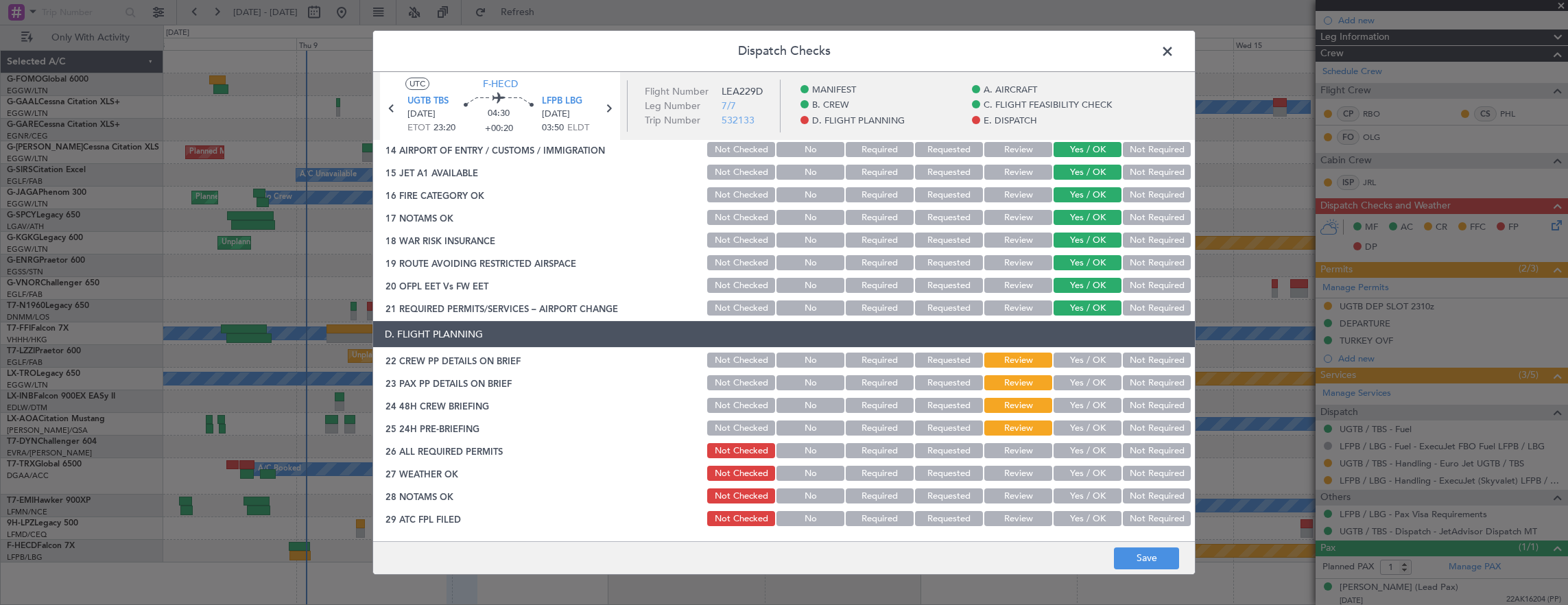
click at [1075, 362] on button "Yes / OK" at bounding box center [1087, 360] width 68 height 15
click at [1075, 378] on button "Yes / OK" at bounding box center [1087, 382] width 68 height 15
click at [1072, 407] on button "Yes / OK" at bounding box center [1087, 405] width 68 height 15
click at [1130, 428] on button "Not Required" at bounding box center [1156, 428] width 68 height 15
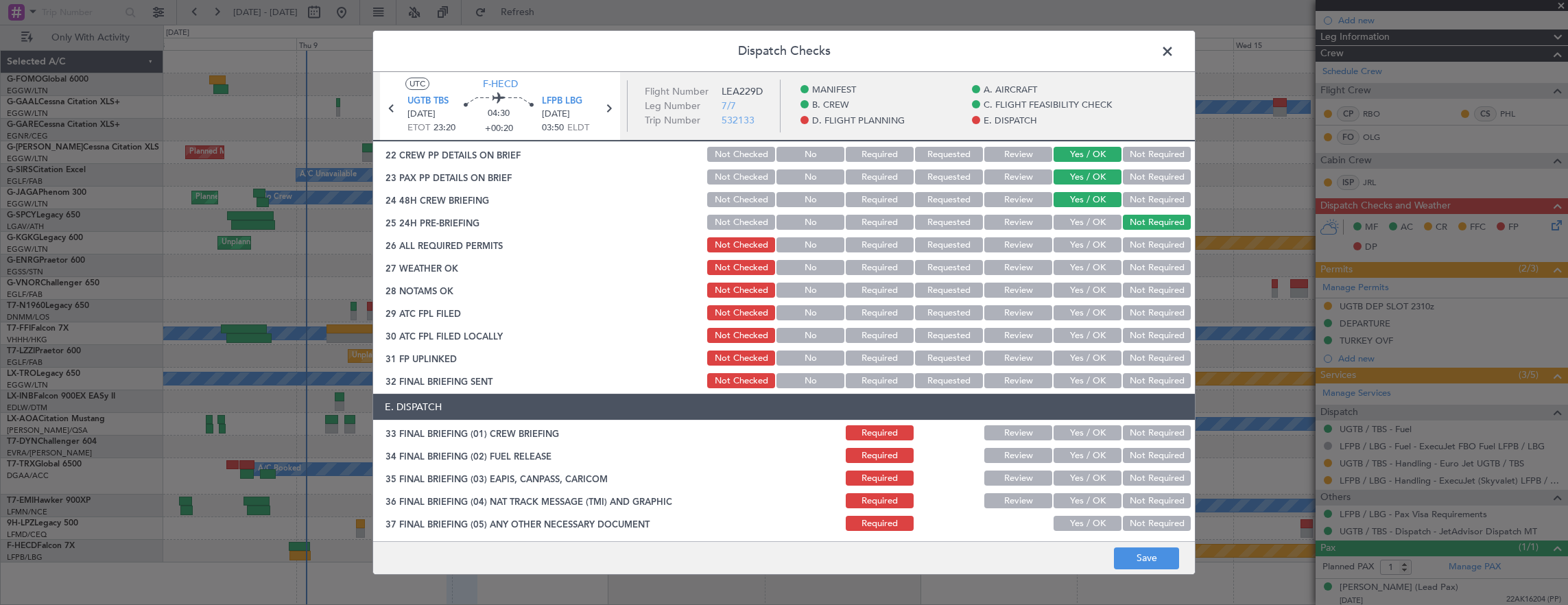
scroll to position [848, 0]
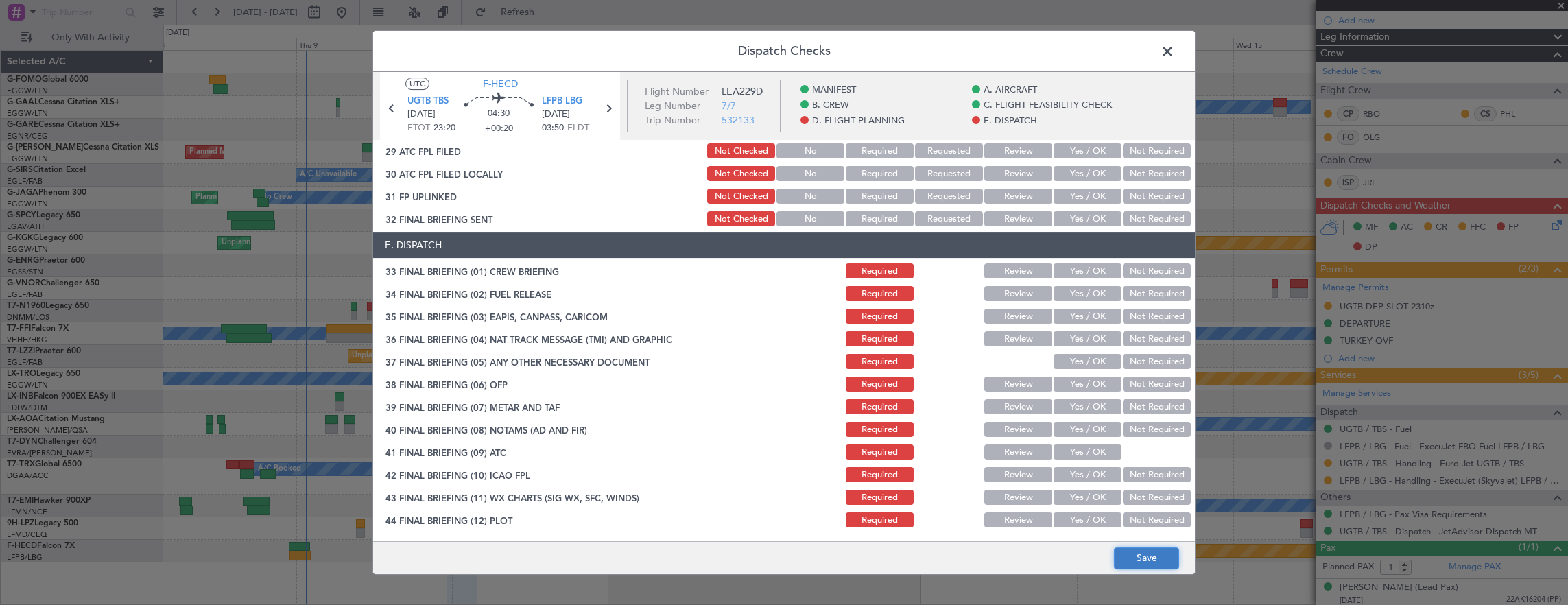
click at [1161, 558] on button "Save" at bounding box center [1146, 558] width 65 height 22
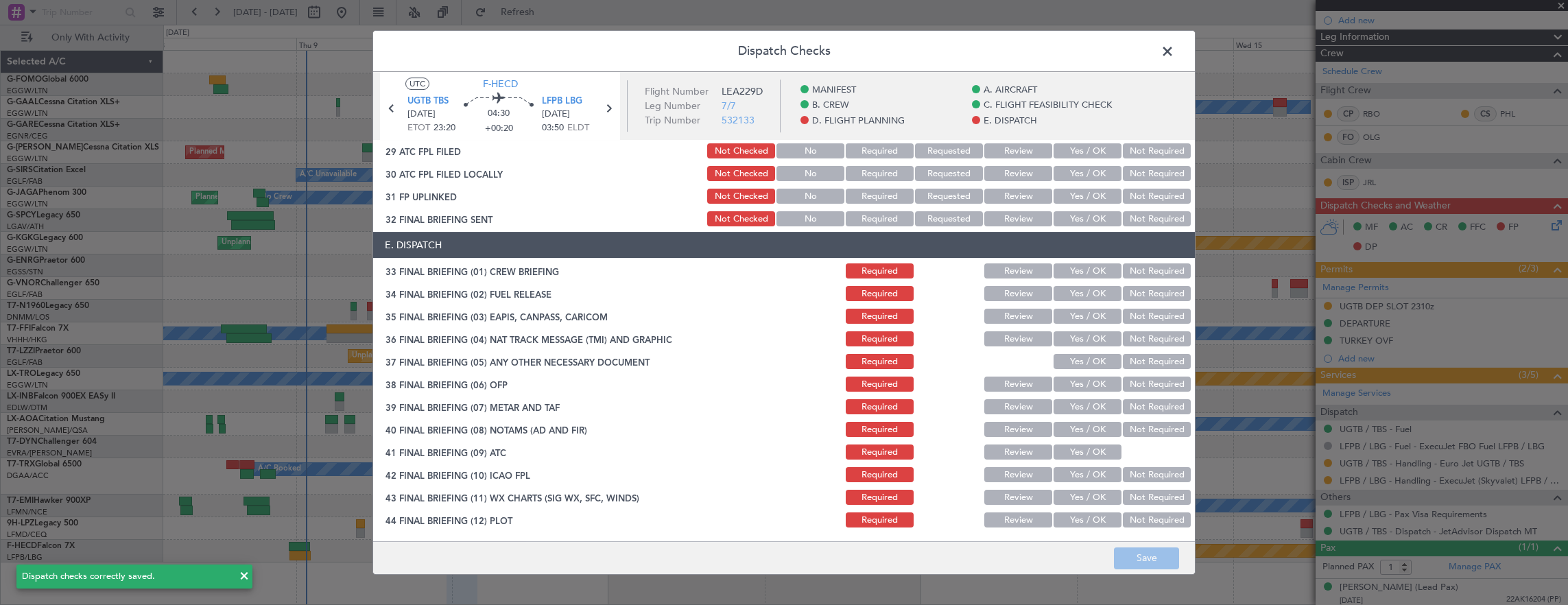
click at [1174, 56] on span at bounding box center [1174, 55] width 0 height 27
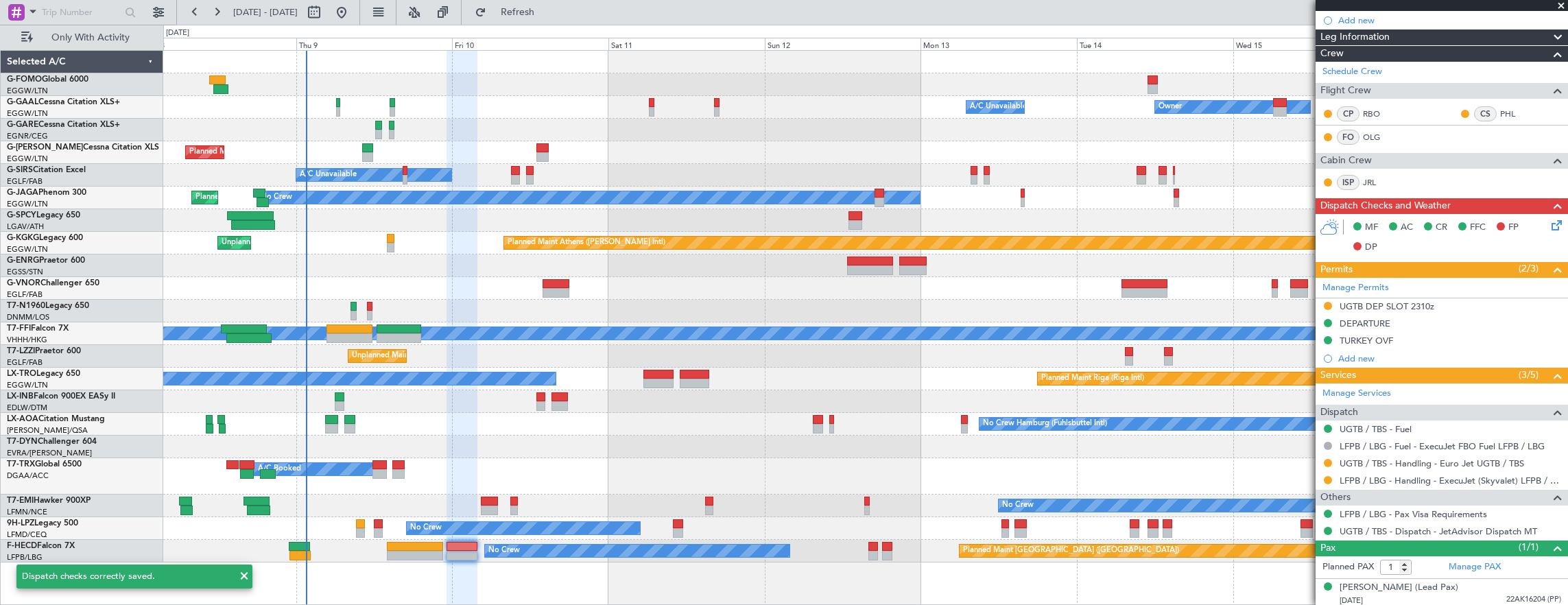
scroll to position [0, 0]
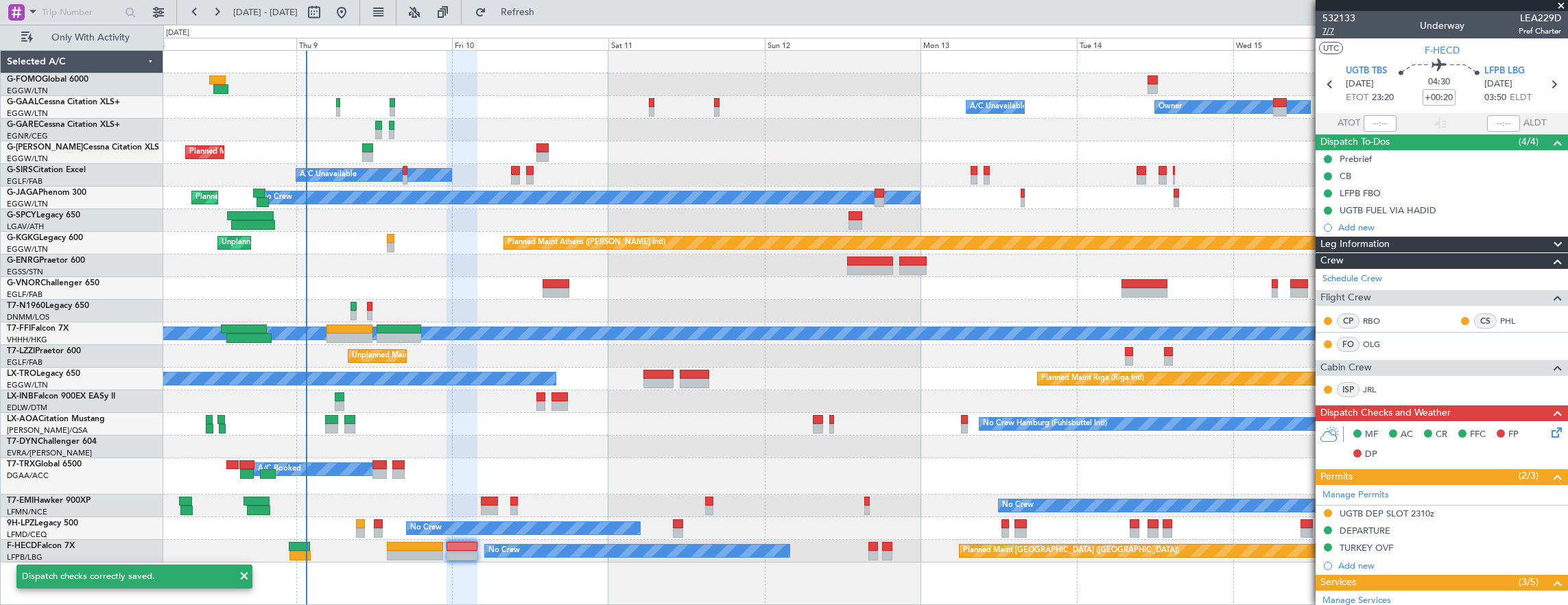
click at [1333, 26] on span "7/7" at bounding box center [1338, 31] width 33 height 12
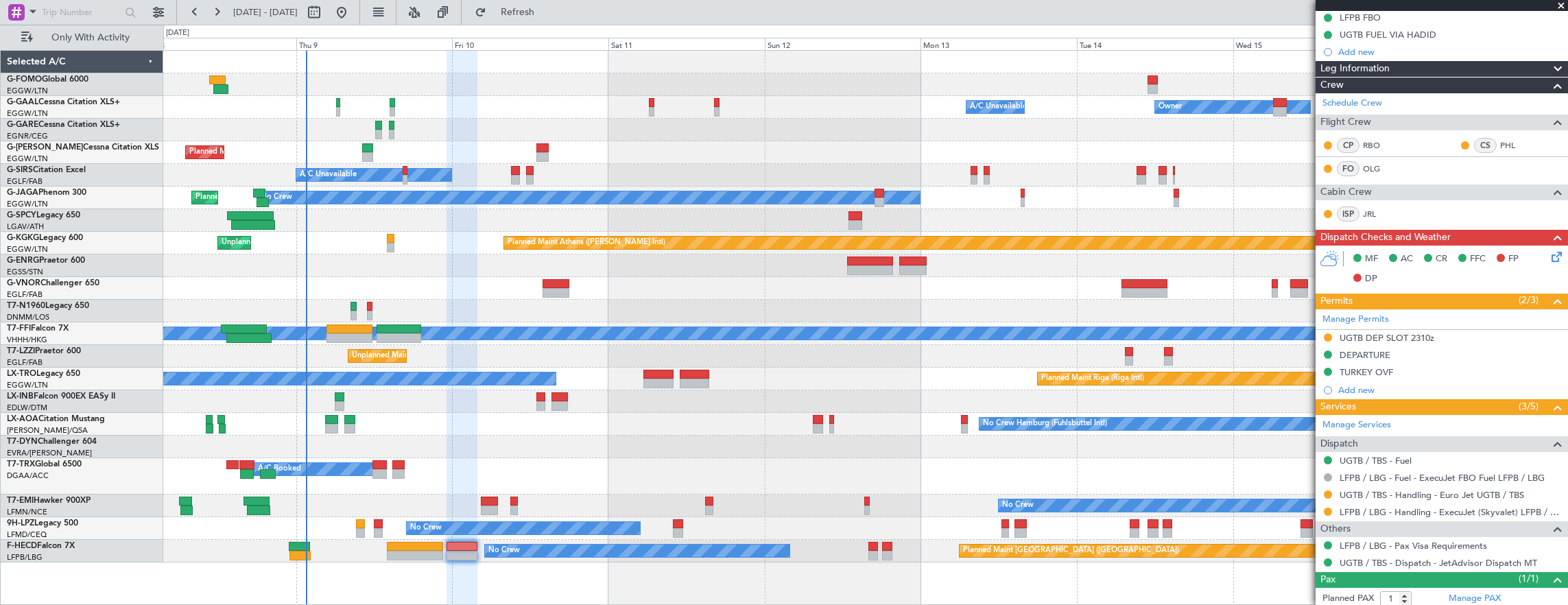
scroll to position [207, 0]
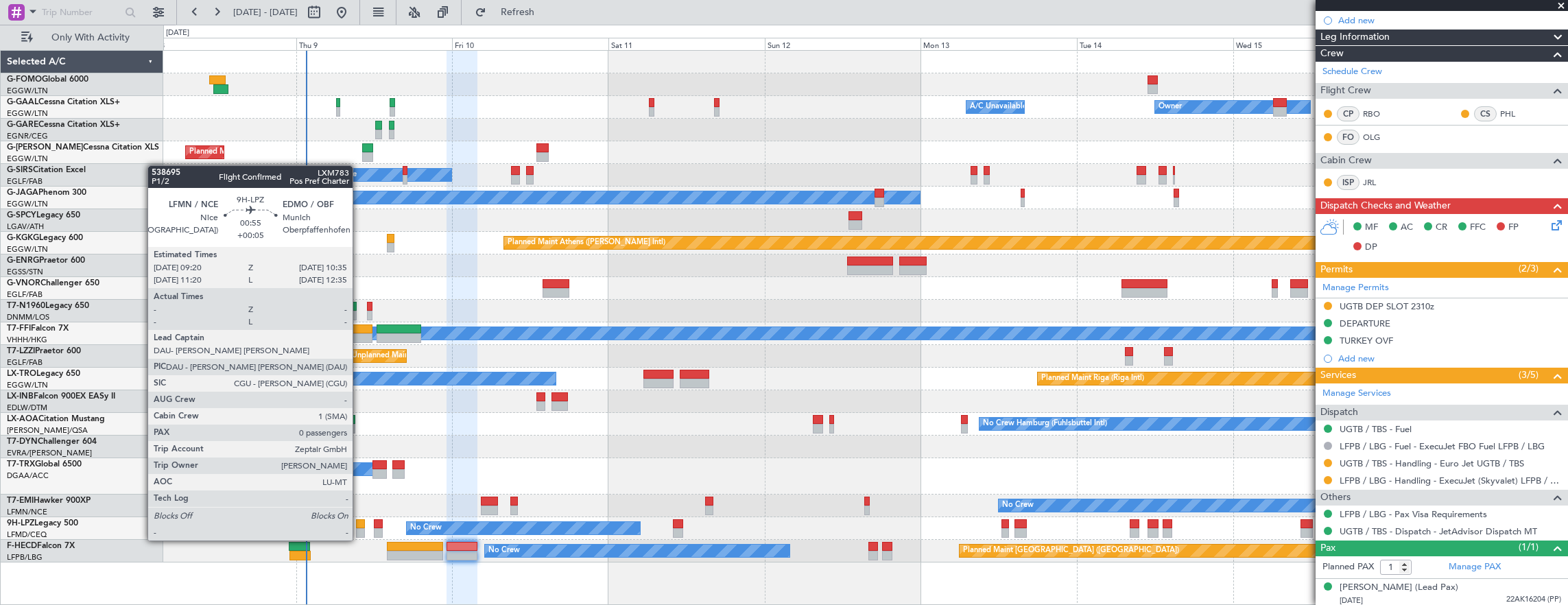
click at [360, 527] on div at bounding box center [360, 524] width 8 height 10
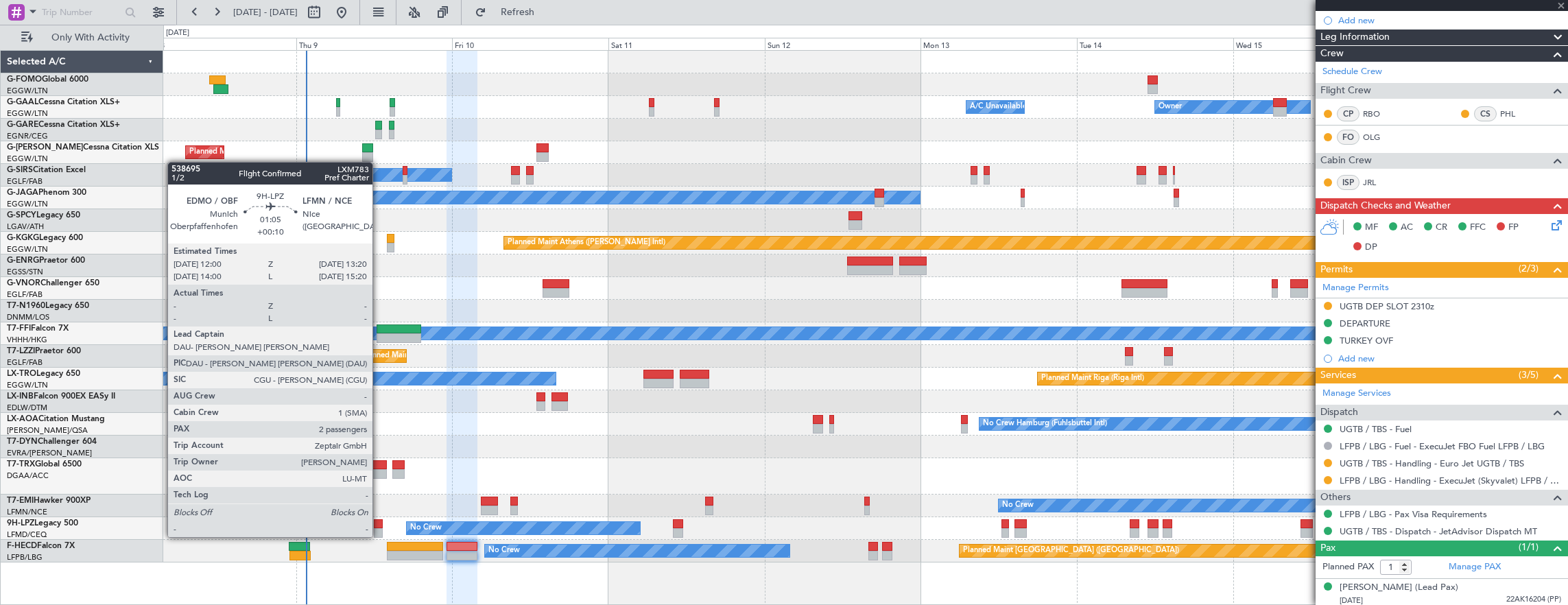
type input "+00:05"
type input "0"
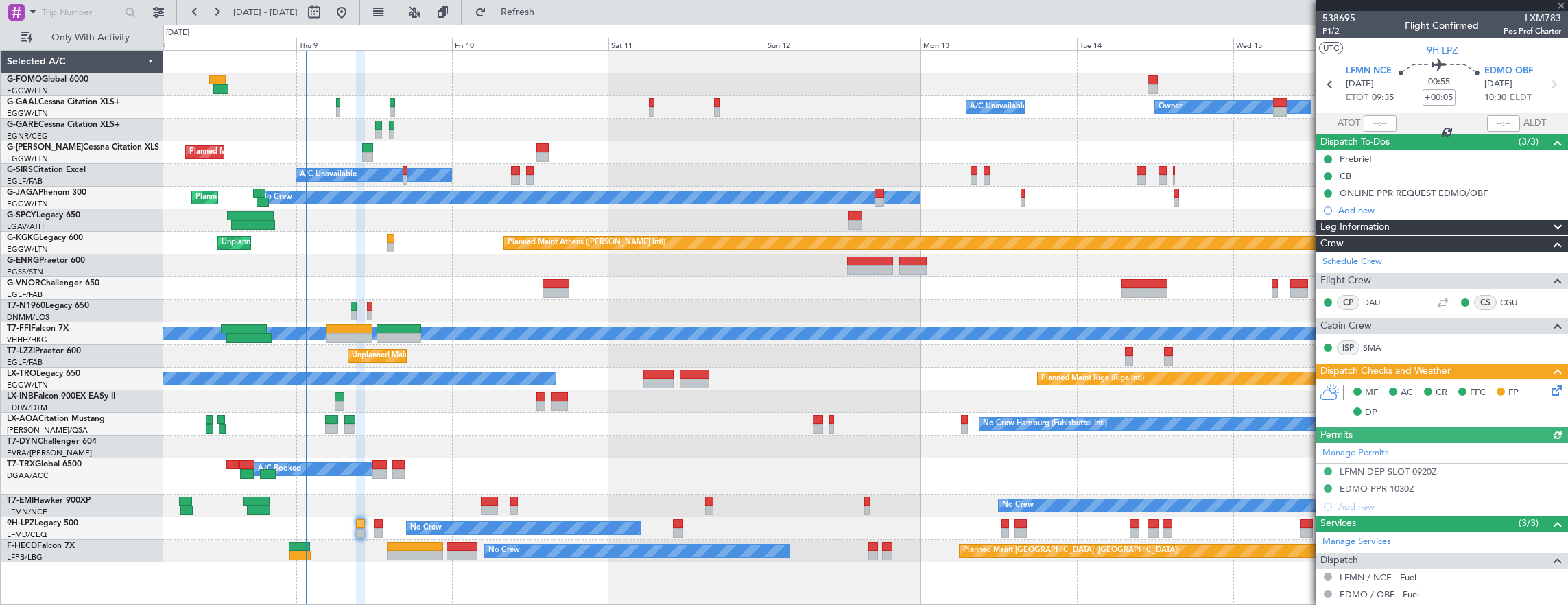
scroll to position [101, 0]
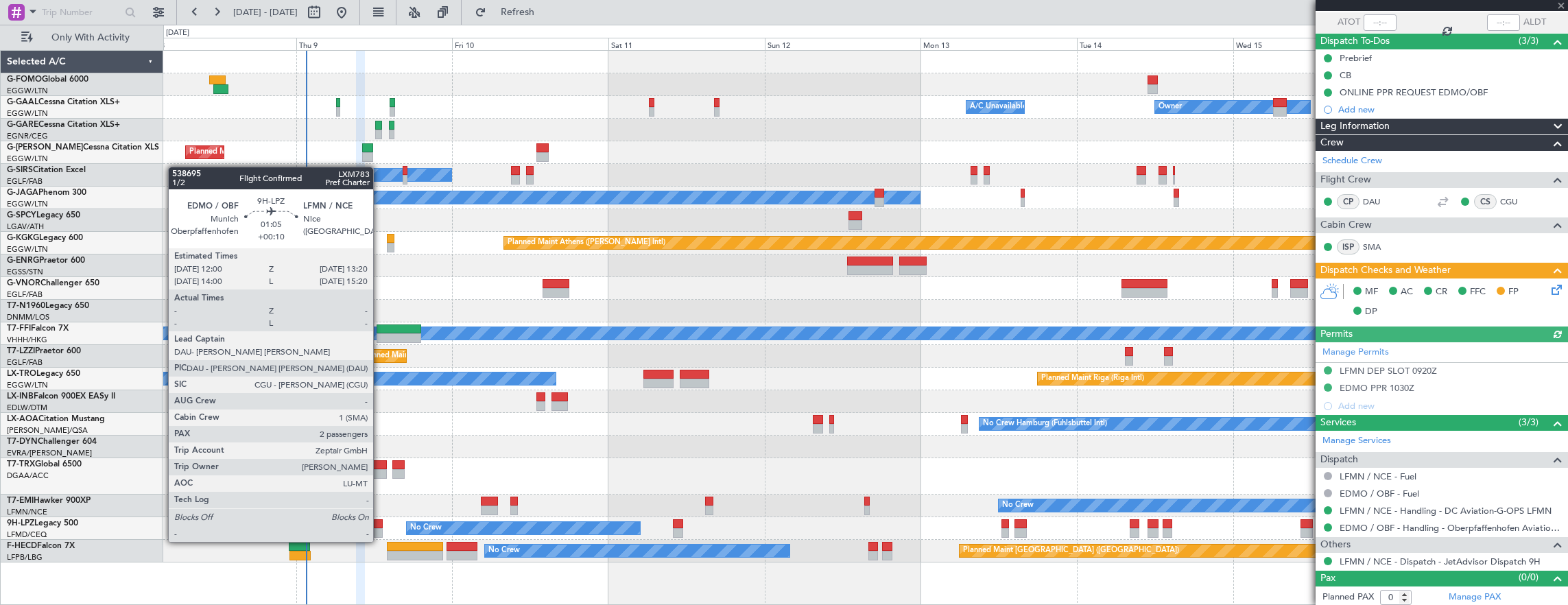
click at [378, 528] on div at bounding box center [378, 533] width 9 height 10
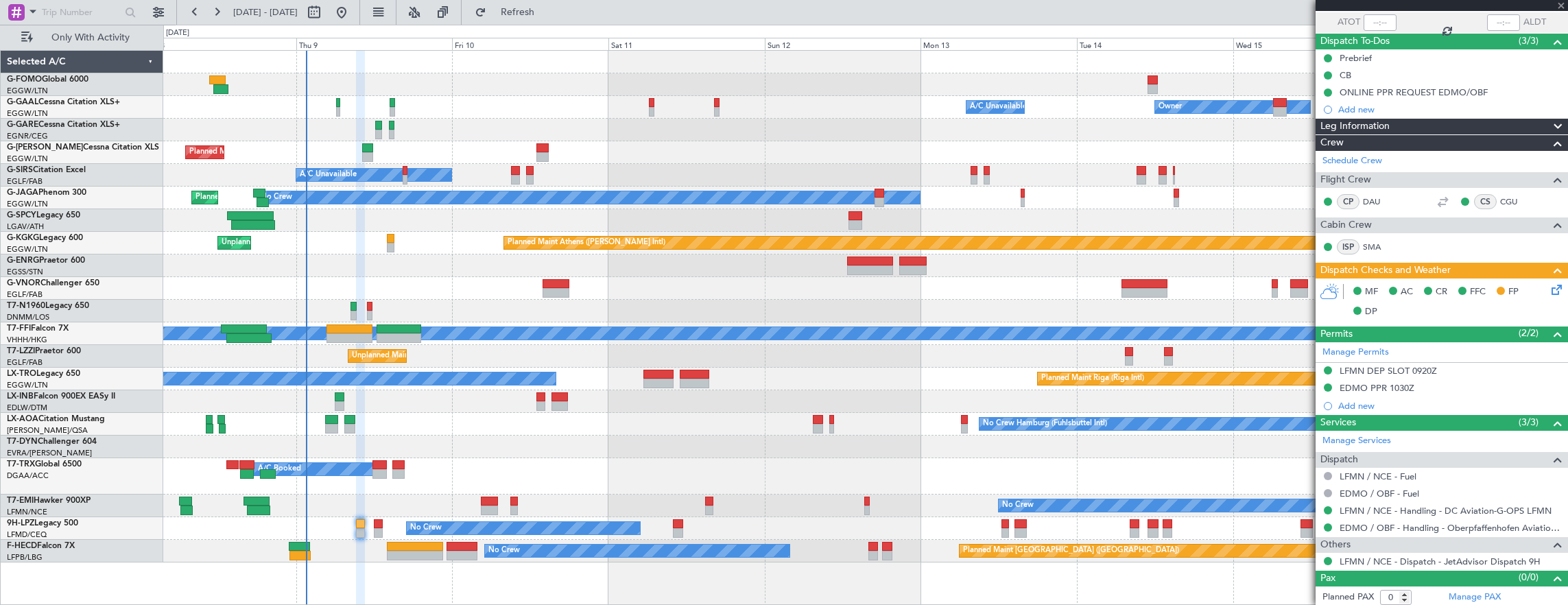
type input "+00:10"
type input "2"
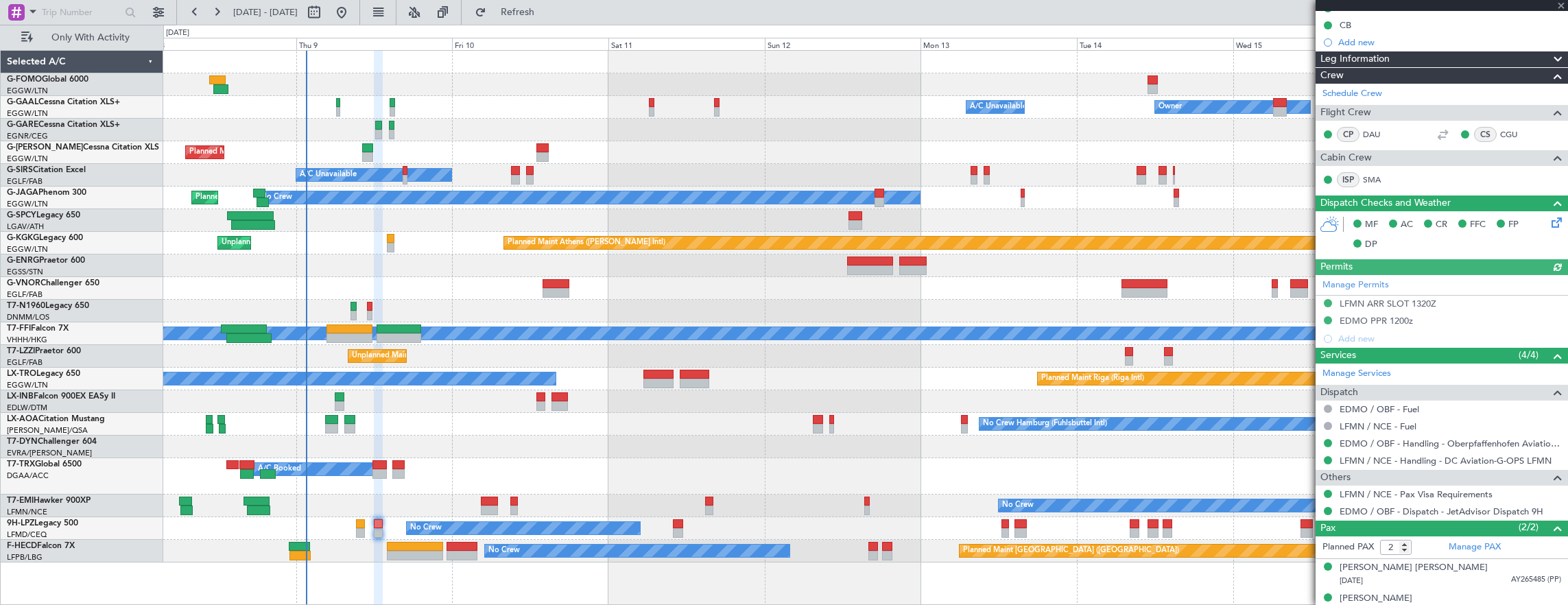
scroll to position [197, 0]
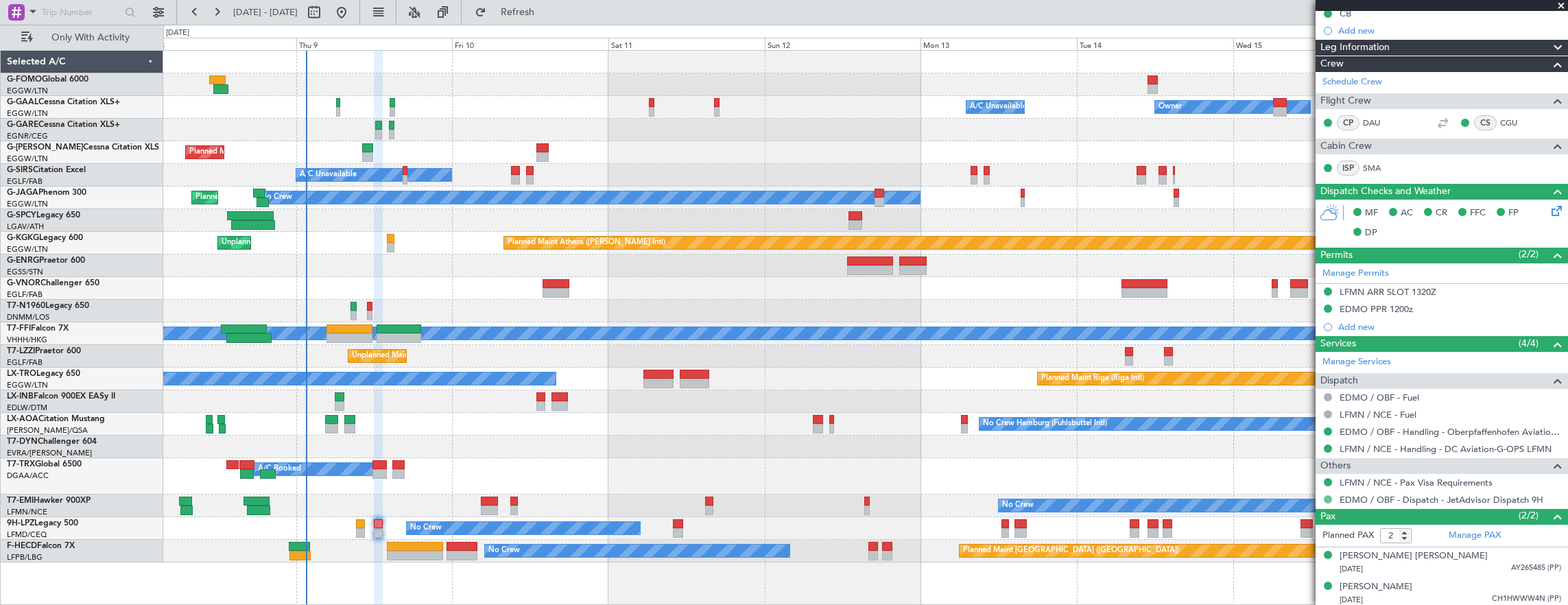
click at [1327, 495] on button at bounding box center [1327, 499] width 8 height 8
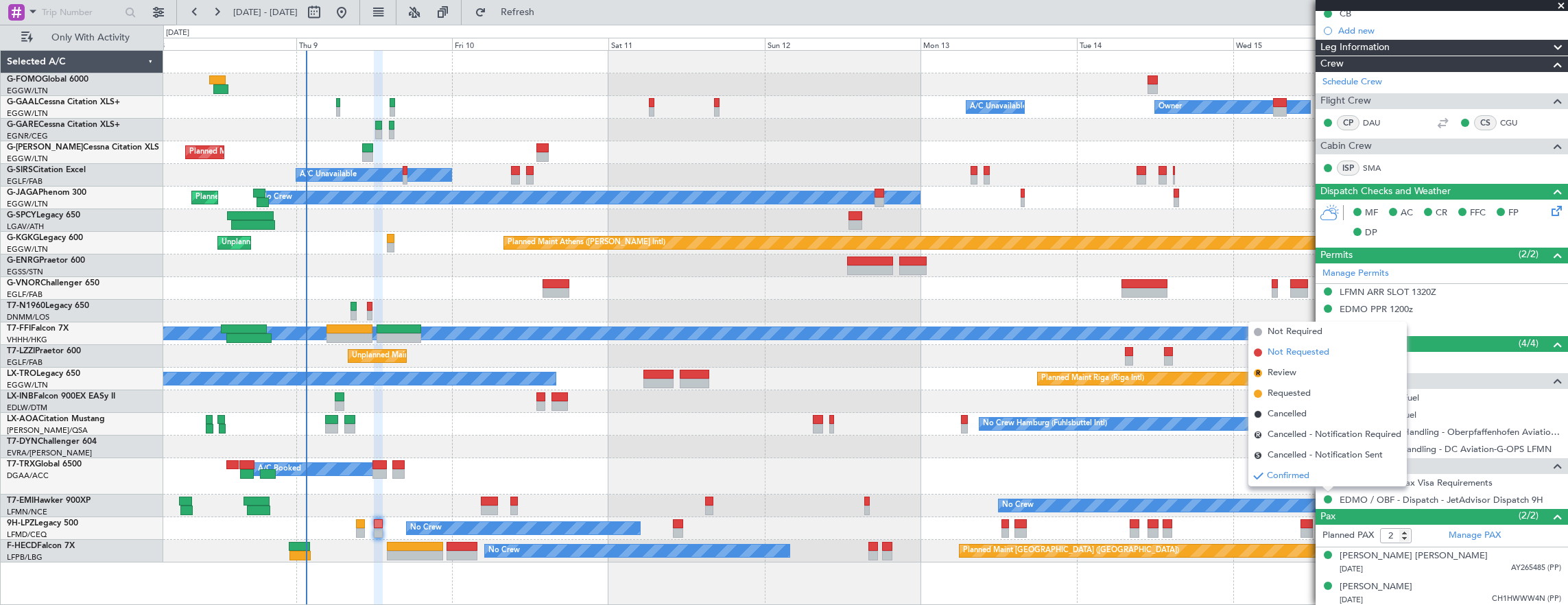
click at [1326, 349] on span "Not Requested" at bounding box center [1298, 353] width 61 height 14
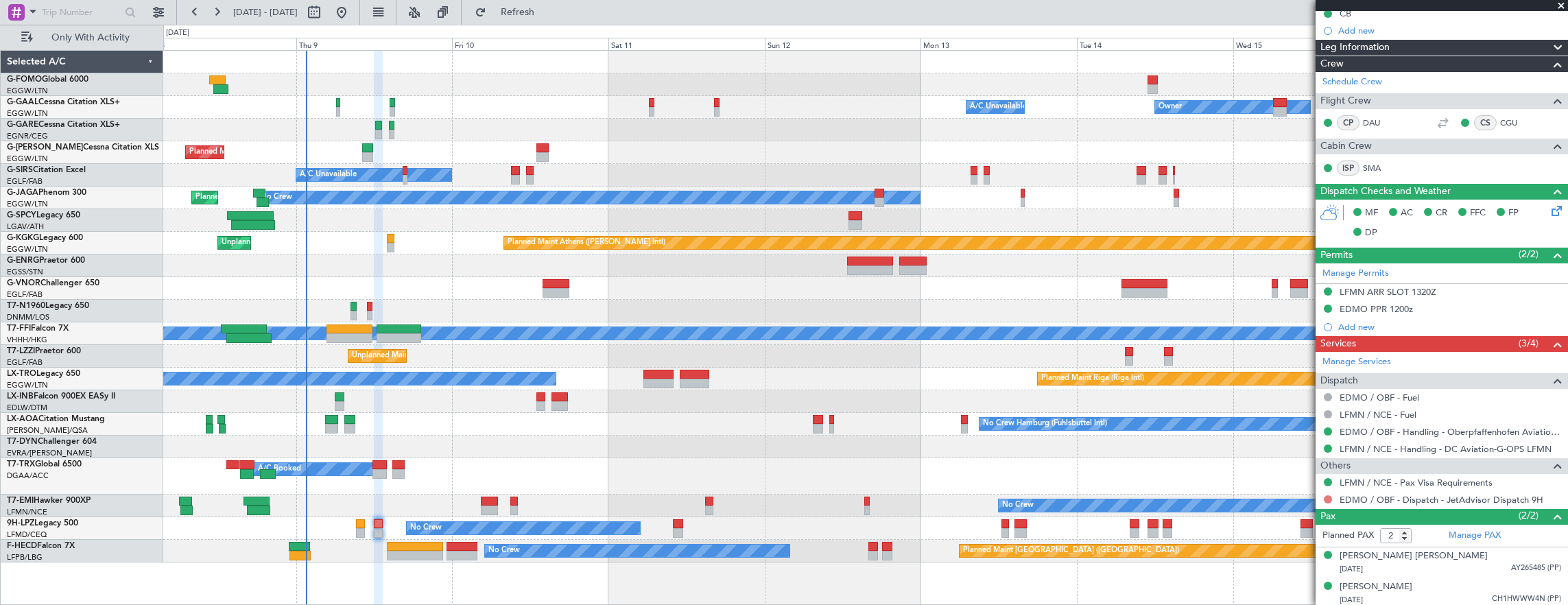
click at [1328, 495] on button at bounding box center [1327, 499] width 8 height 8
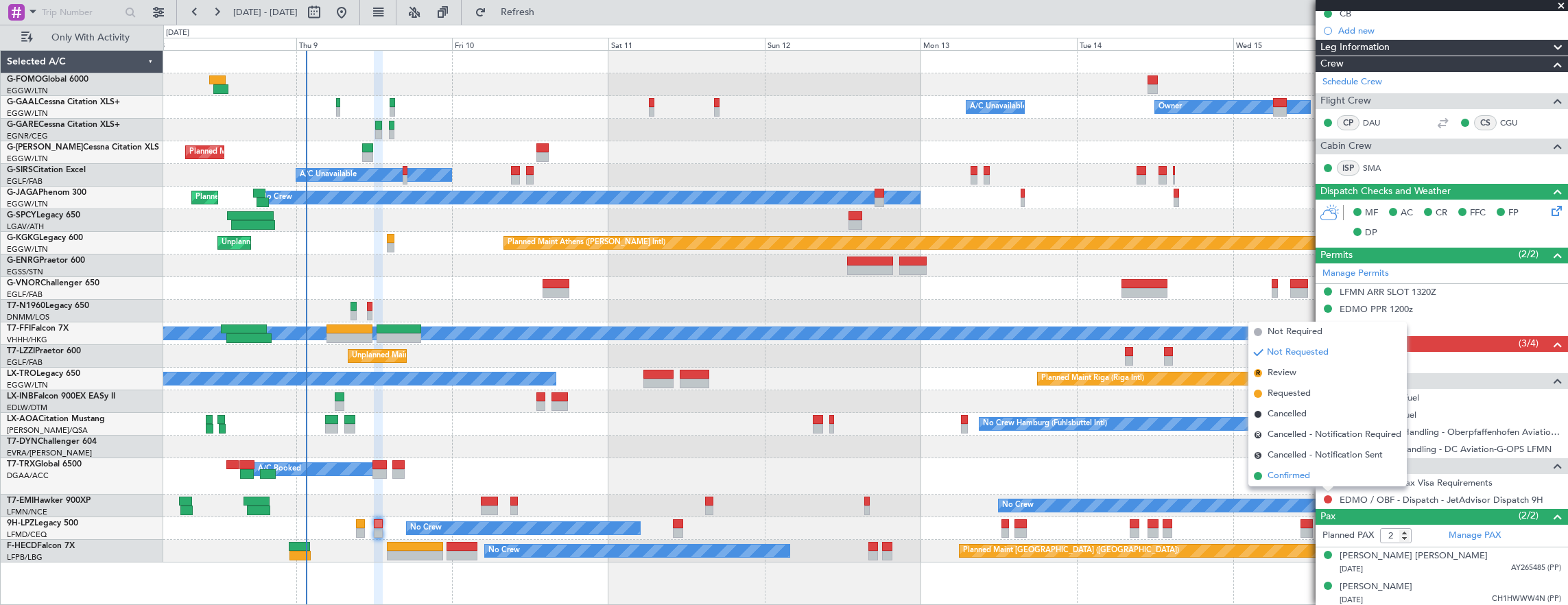
click at [1322, 478] on li "Confirmed" at bounding box center [1327, 476] width 159 height 21
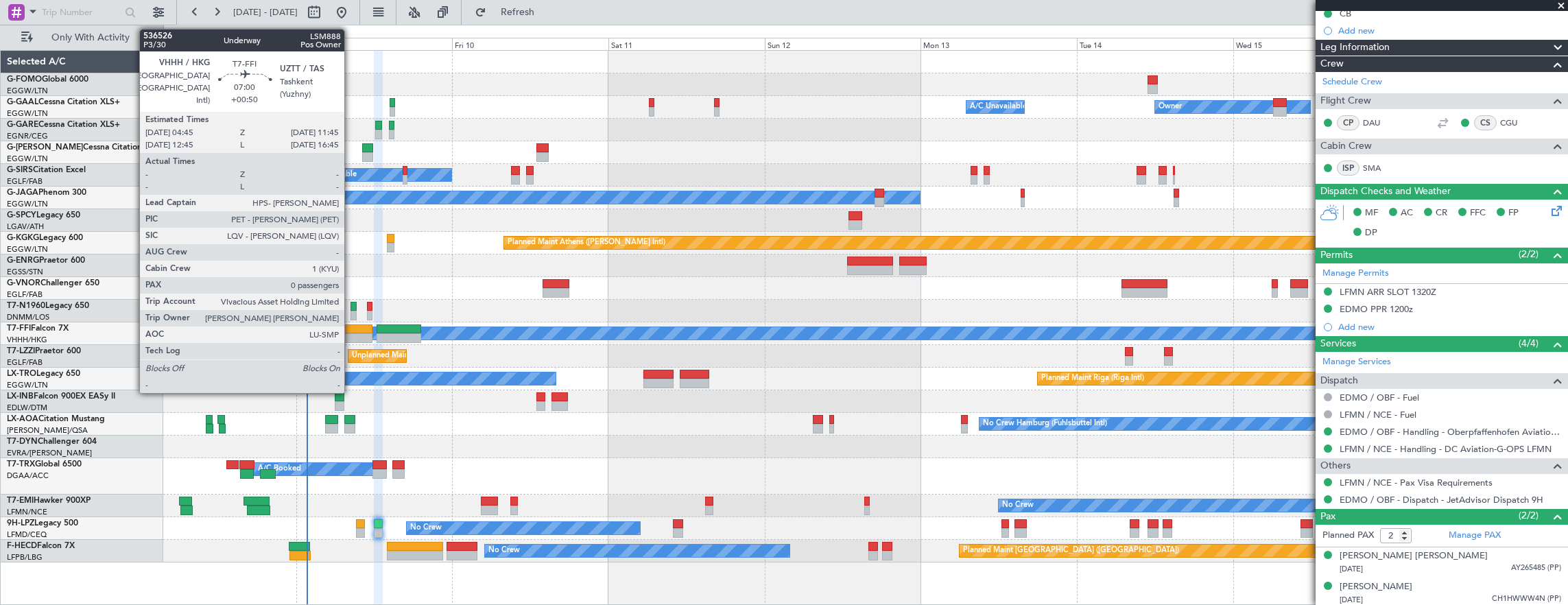
click at [351, 339] on div at bounding box center [349, 338] width 46 height 10
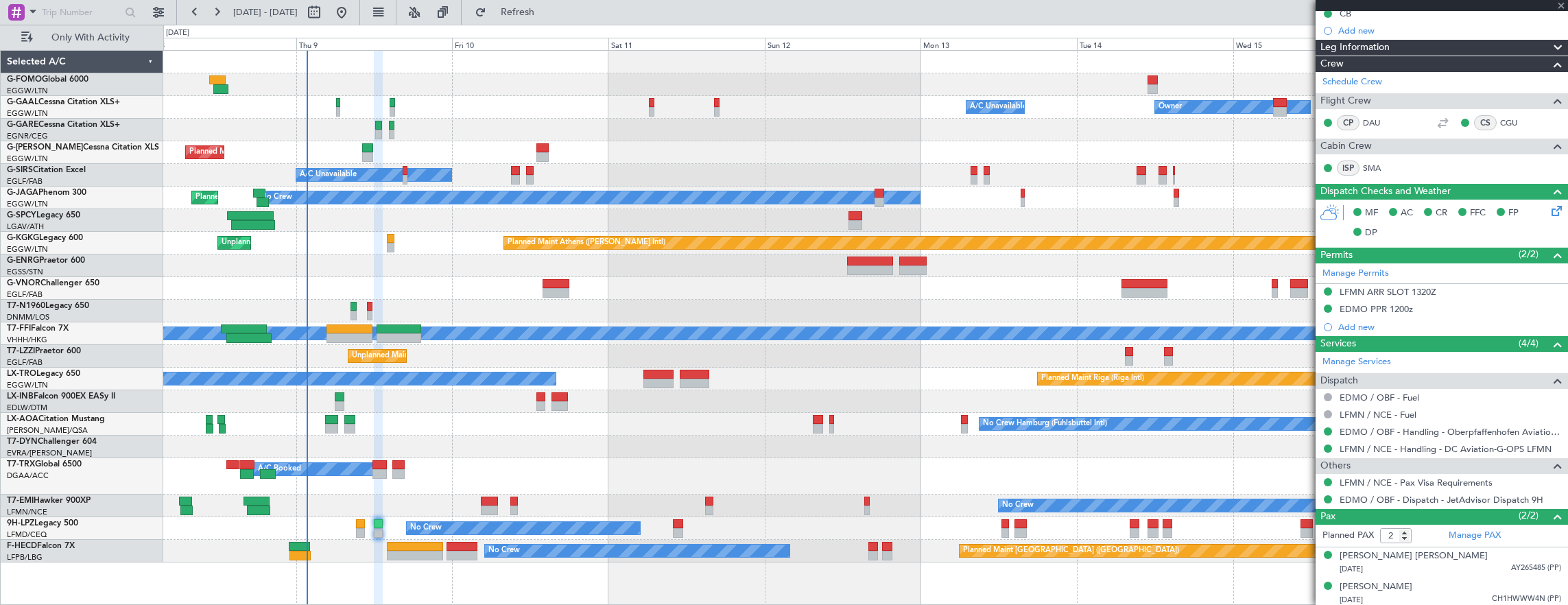
type input "+00:50"
type input "0"
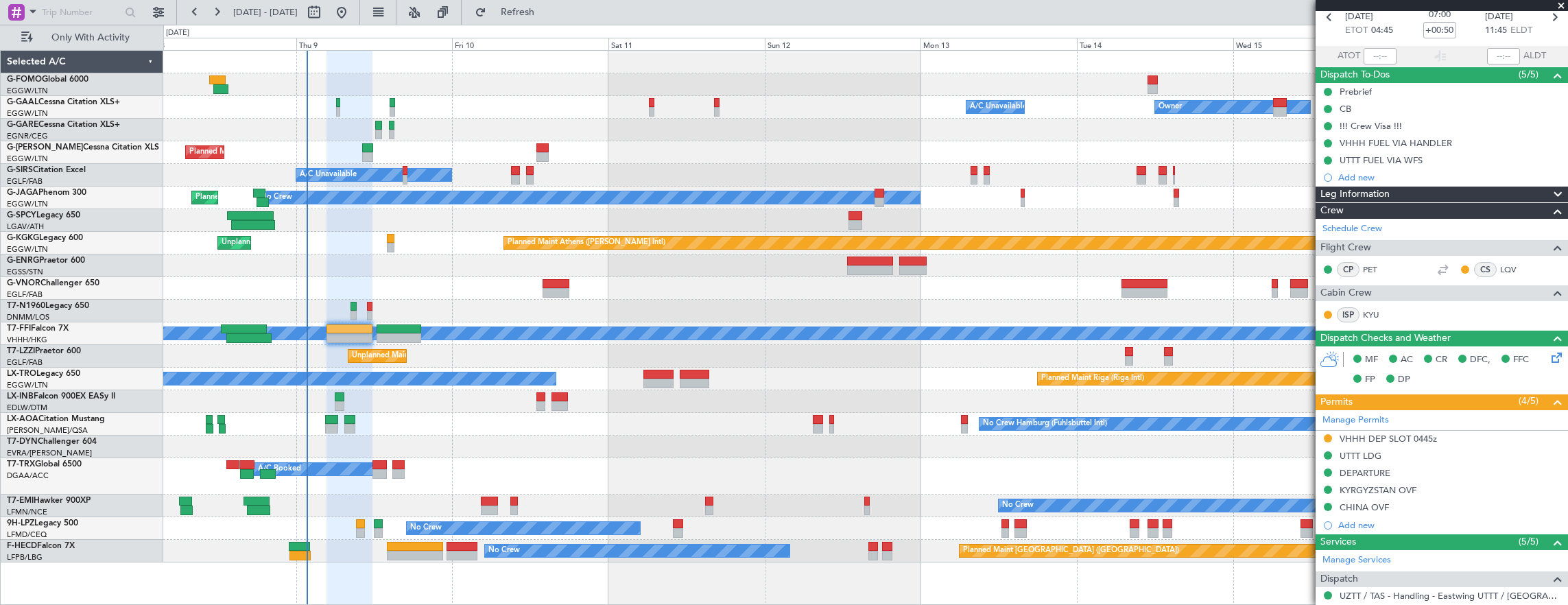
scroll to position [137, 0]
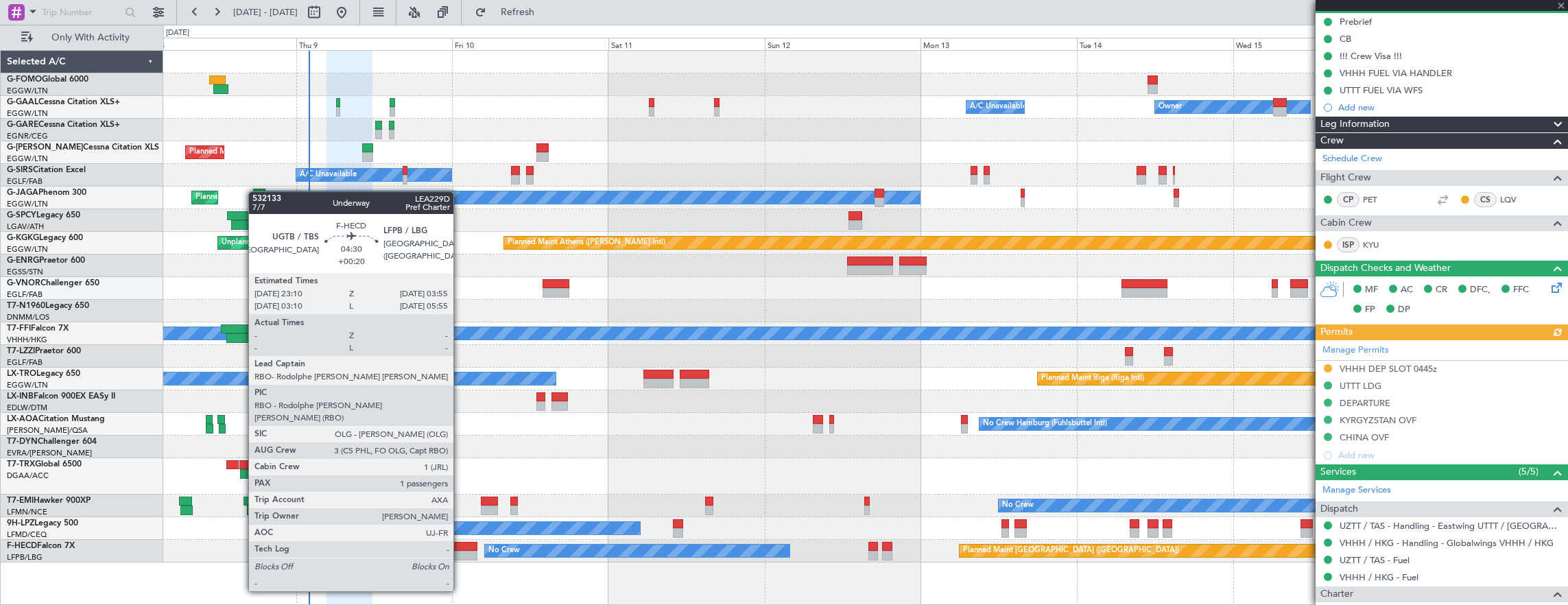
click at [460, 553] on div at bounding box center [461, 555] width 32 height 10
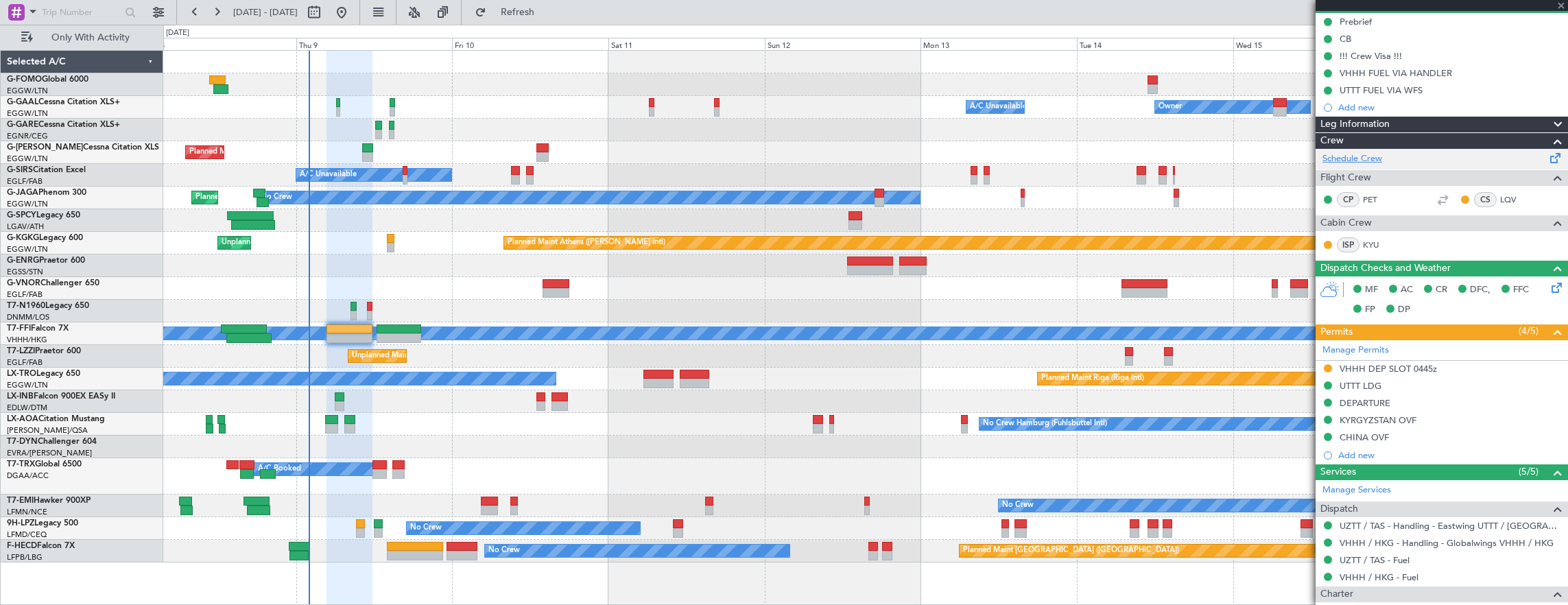
type input "+00:20"
type input "1"
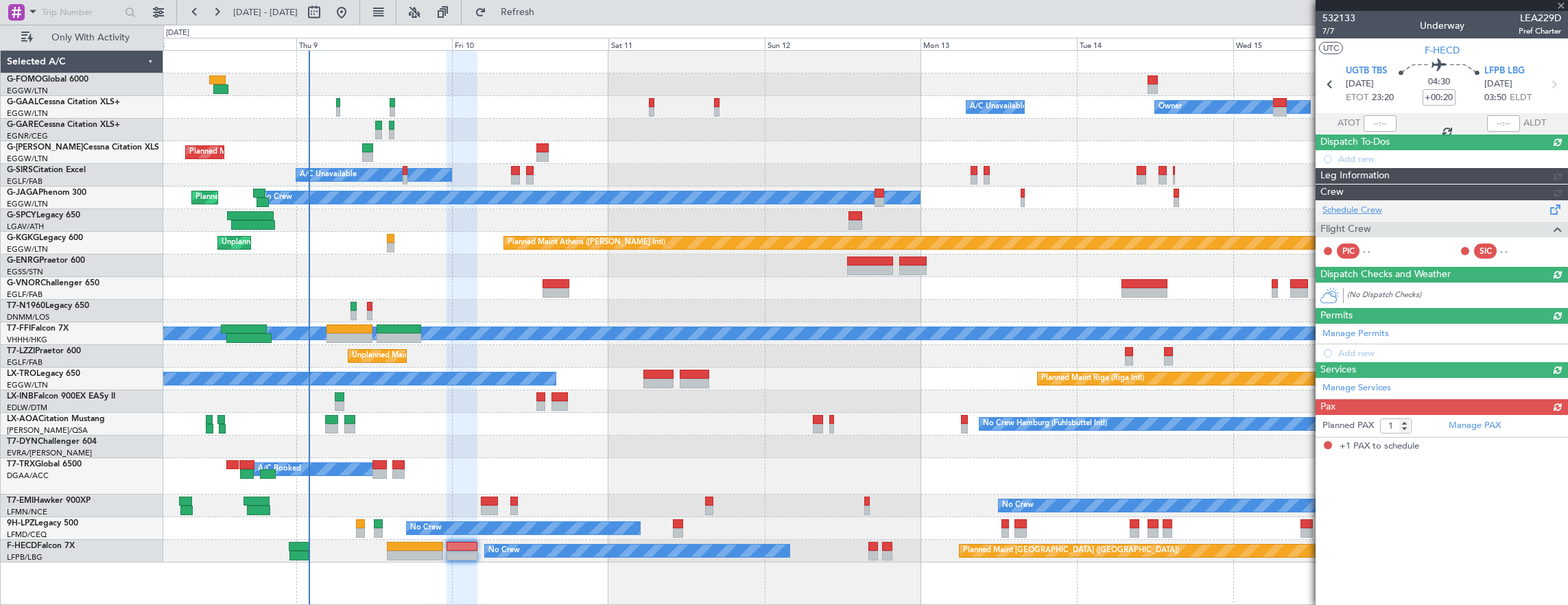
scroll to position [0, 0]
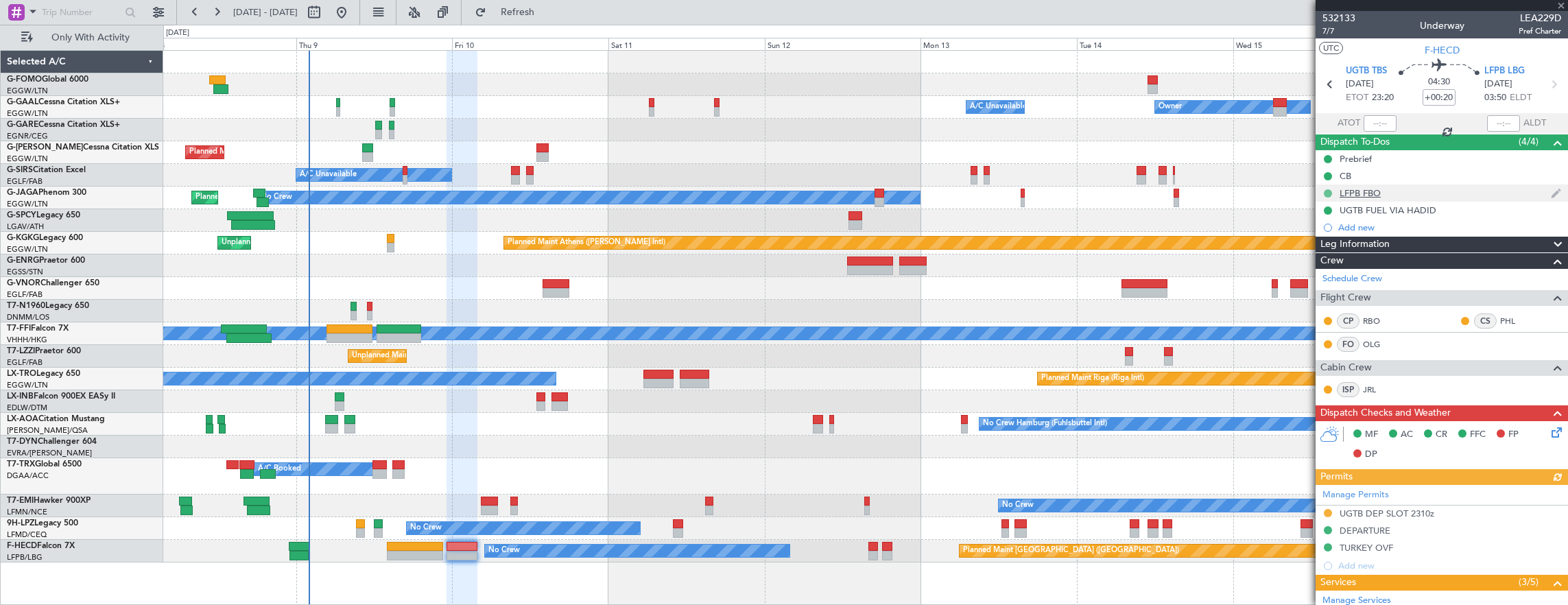
click at [1326, 194] on button at bounding box center [1327, 193] width 8 height 8
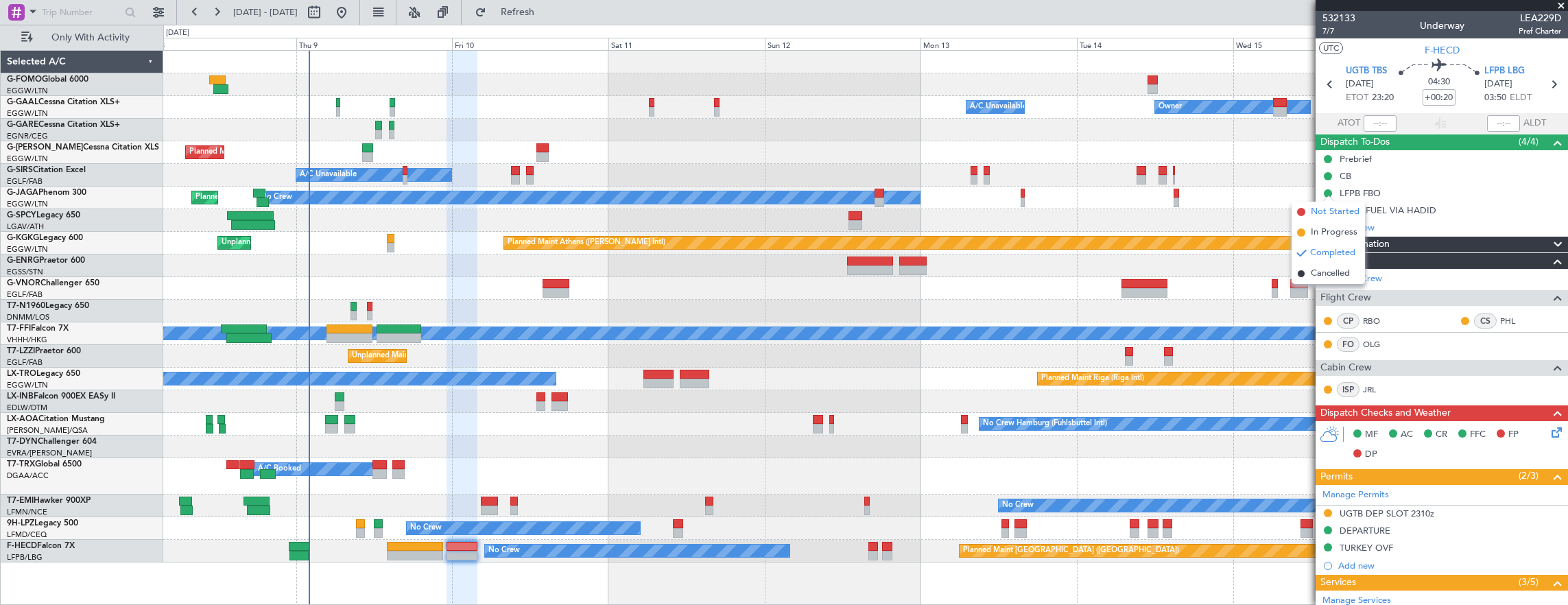
click at [1317, 210] on span "Not Started" at bounding box center [1335, 212] width 49 height 14
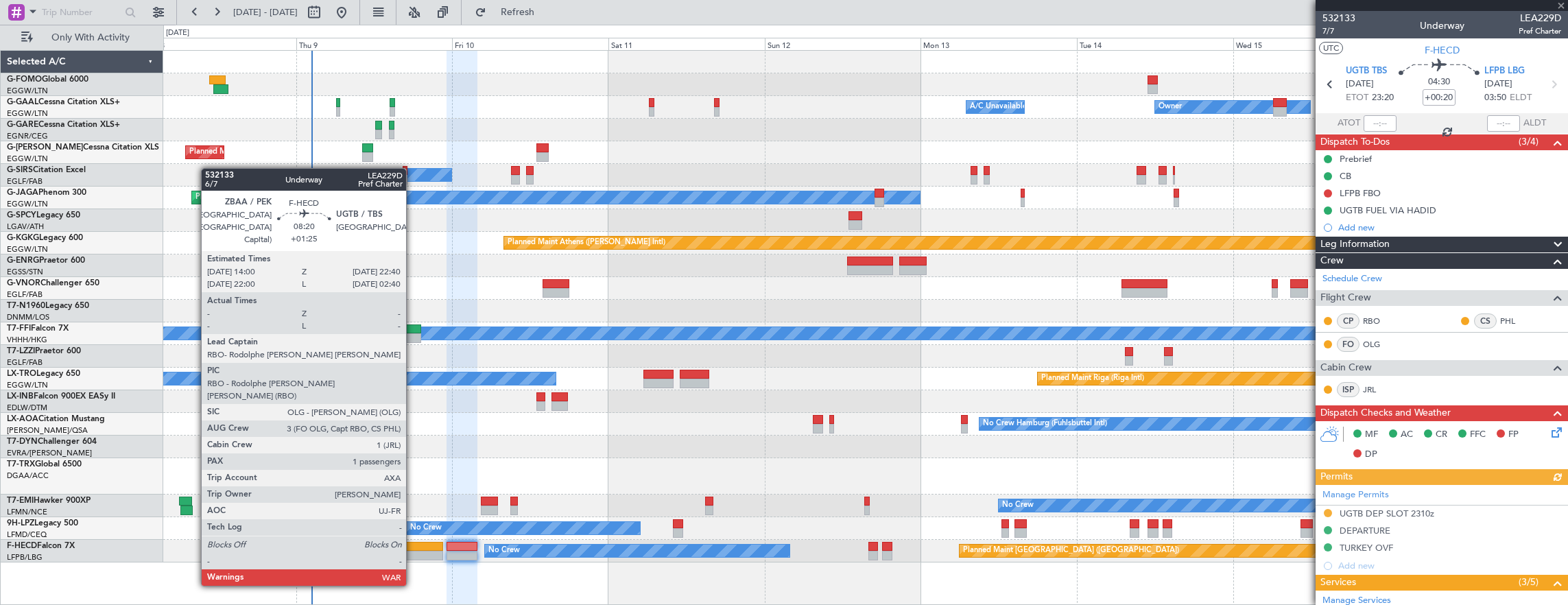
click at [413, 546] on div at bounding box center [415, 546] width 57 height 10
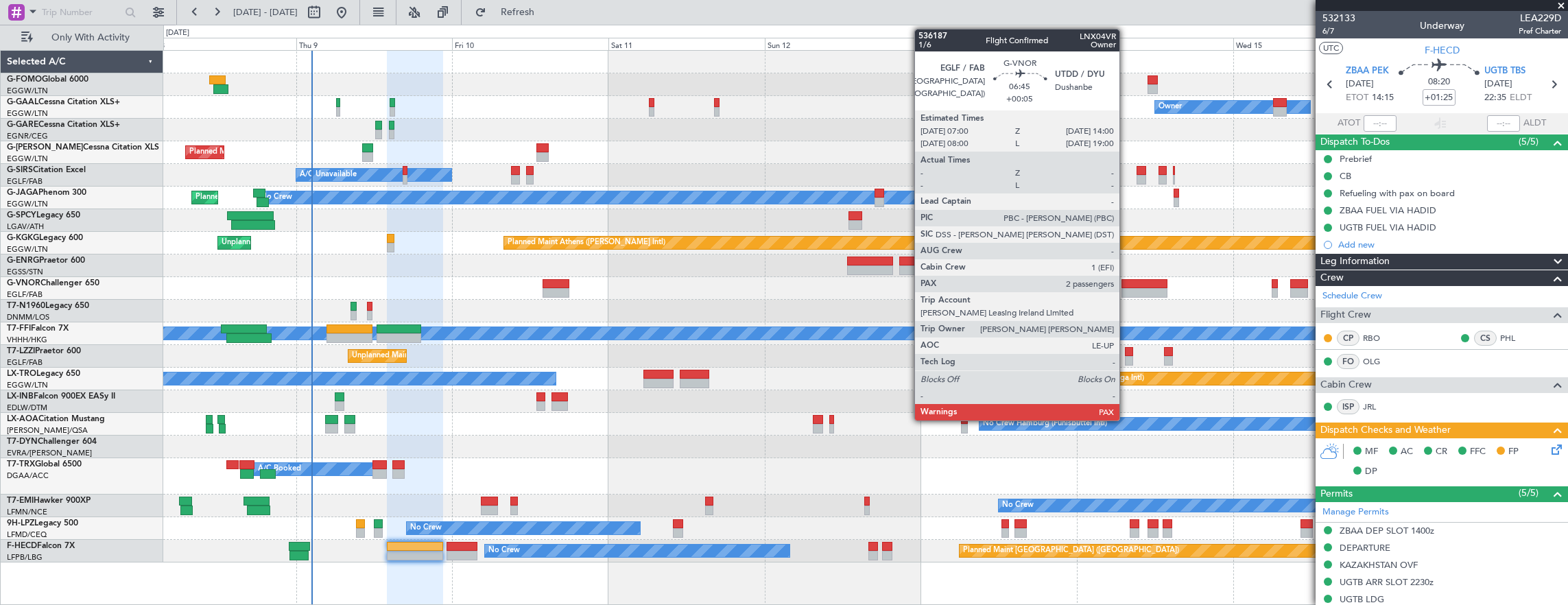
click at [1126, 289] on div at bounding box center [1144, 293] width 46 height 10
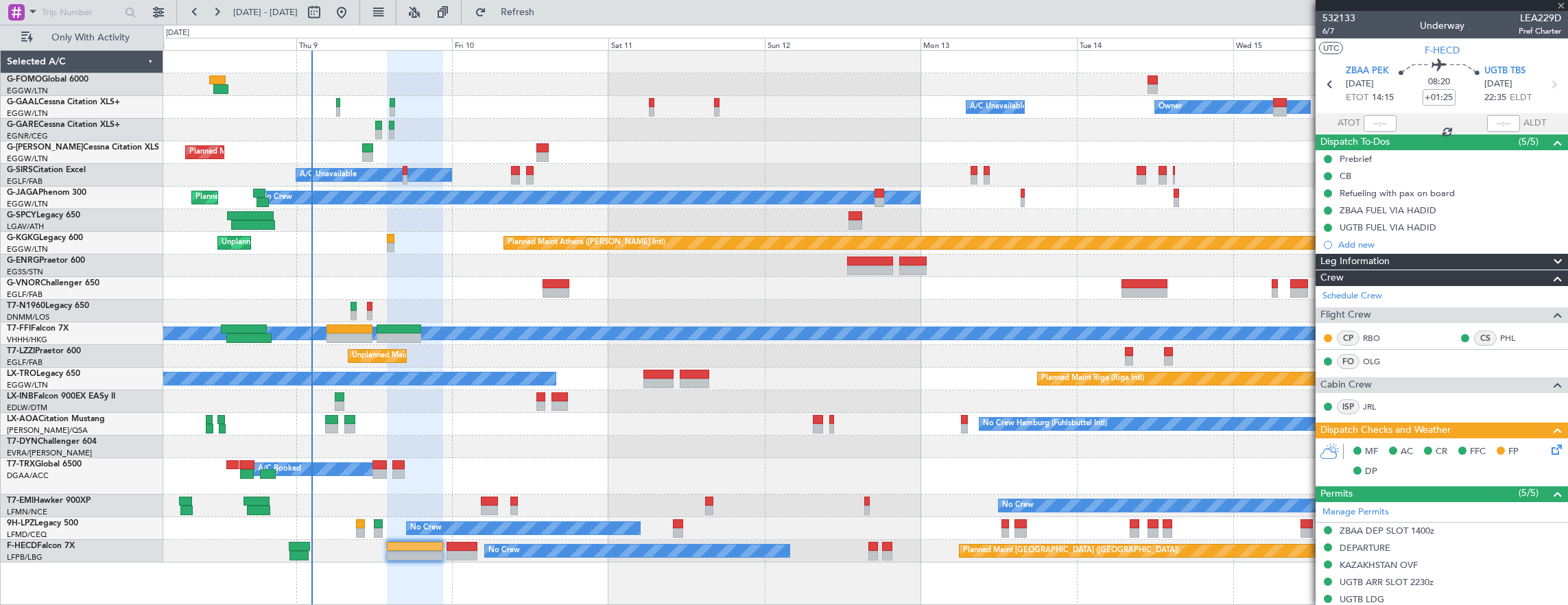
type input "+00:05"
type input "2"
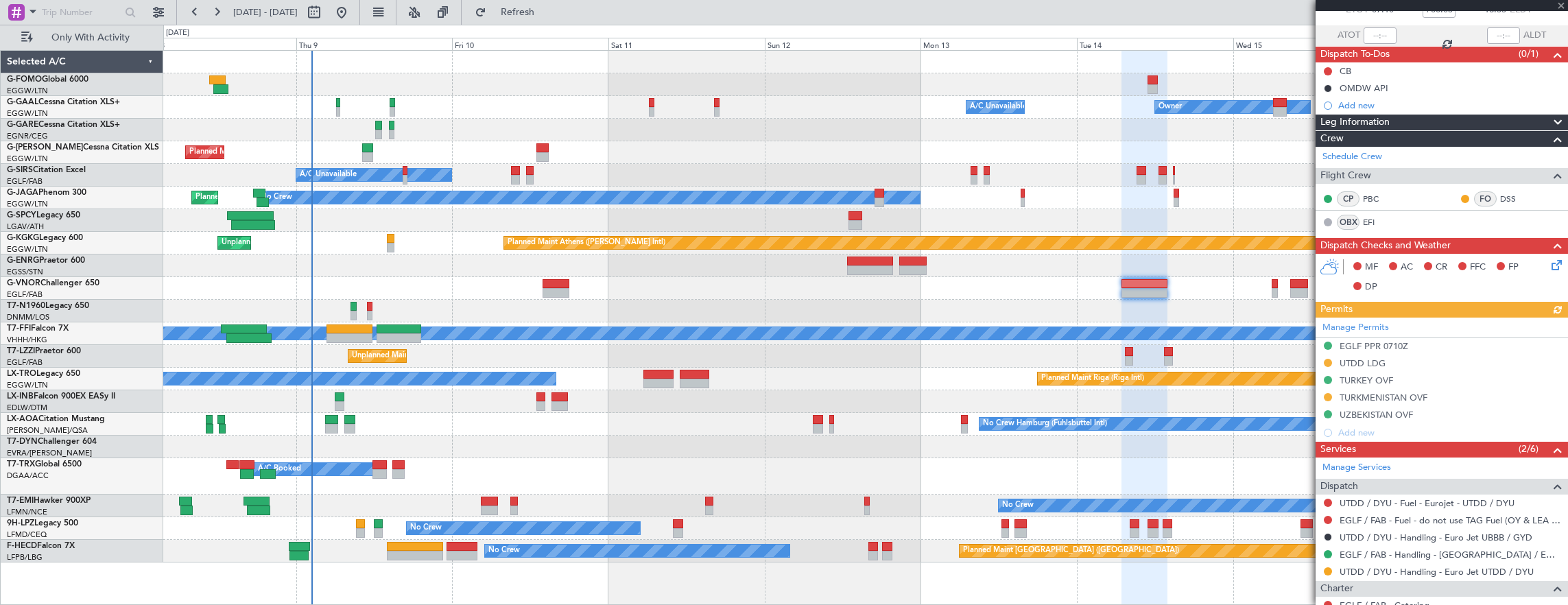
scroll to position [55, 0]
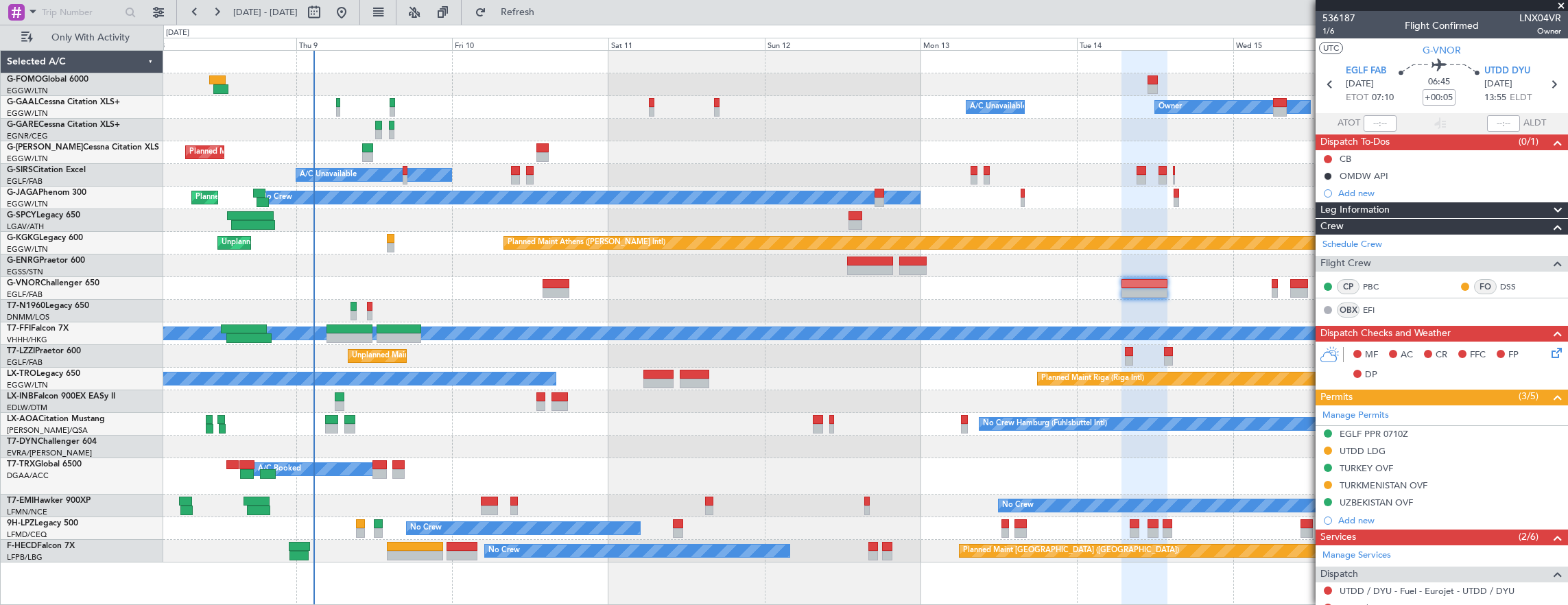
click at [354, 323] on div "Planned Maint Geneva (Cointrin) [PERSON_NAME] [PERSON_NAME]" at bounding box center [865, 334] width 1405 height 23
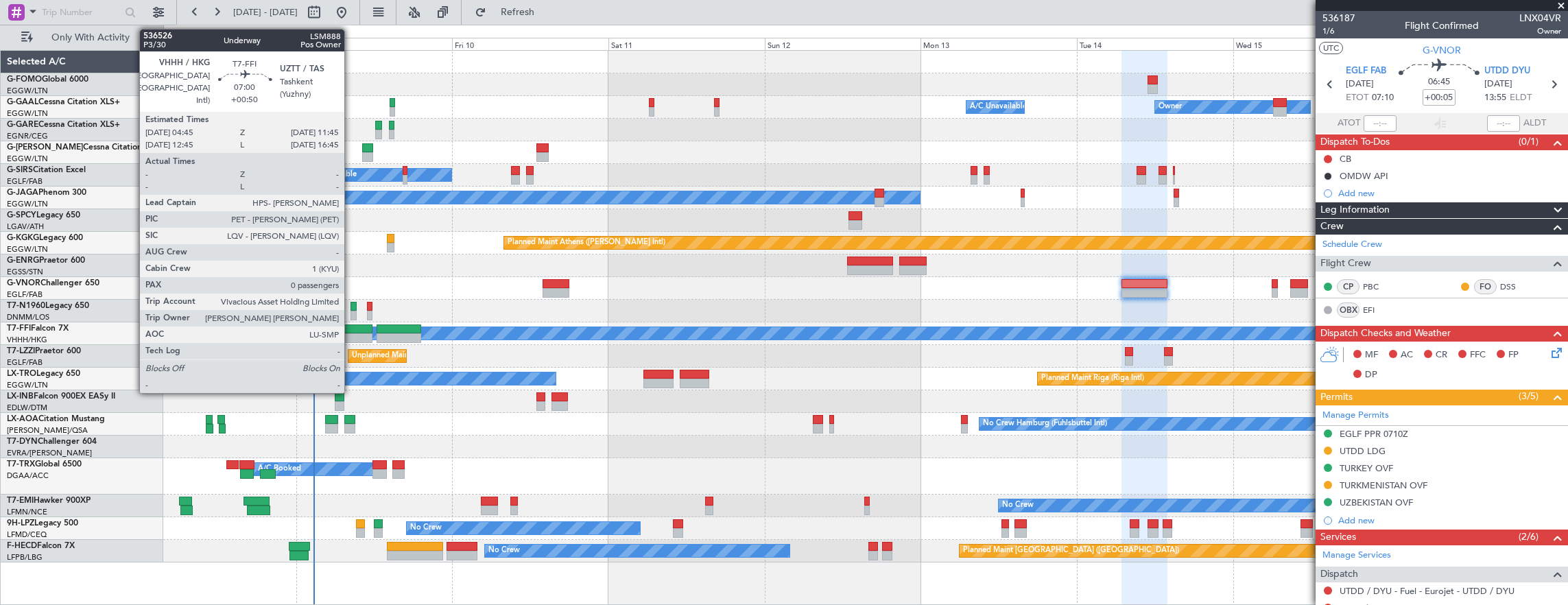
click at [351, 335] on div at bounding box center [349, 338] width 46 height 10
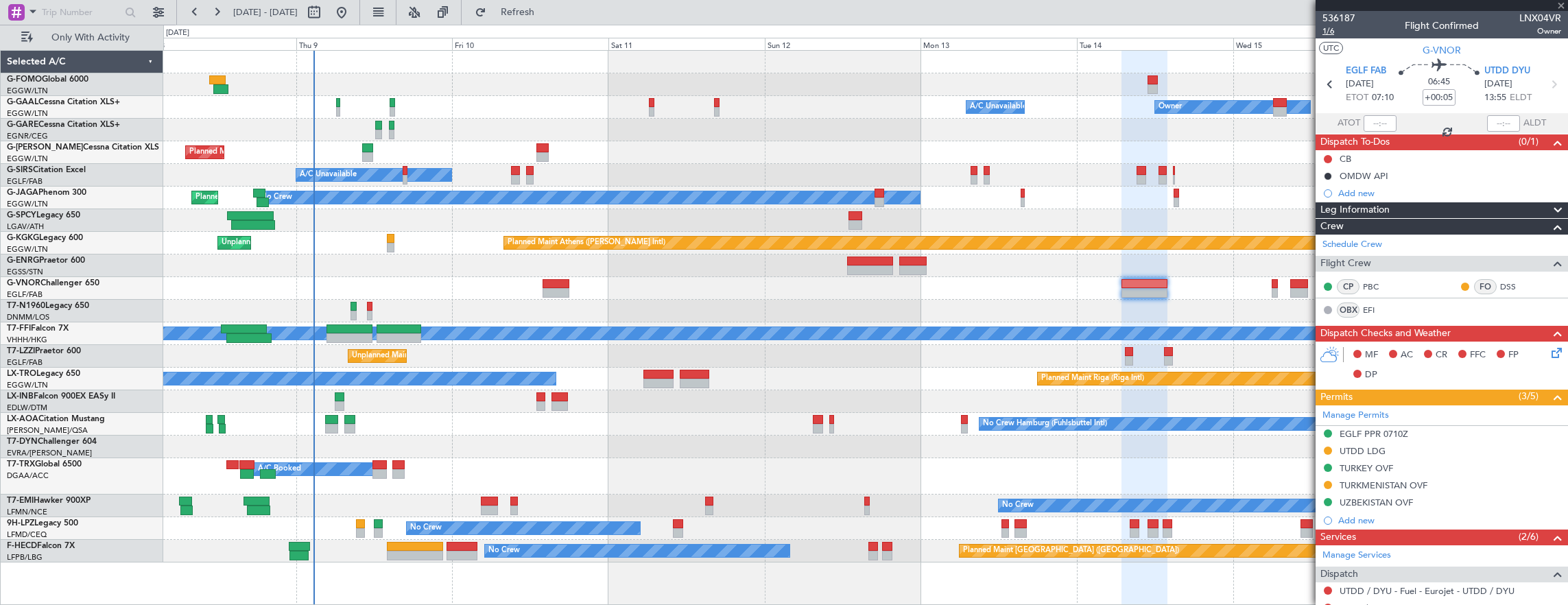
type input "+00:50"
type input "0"
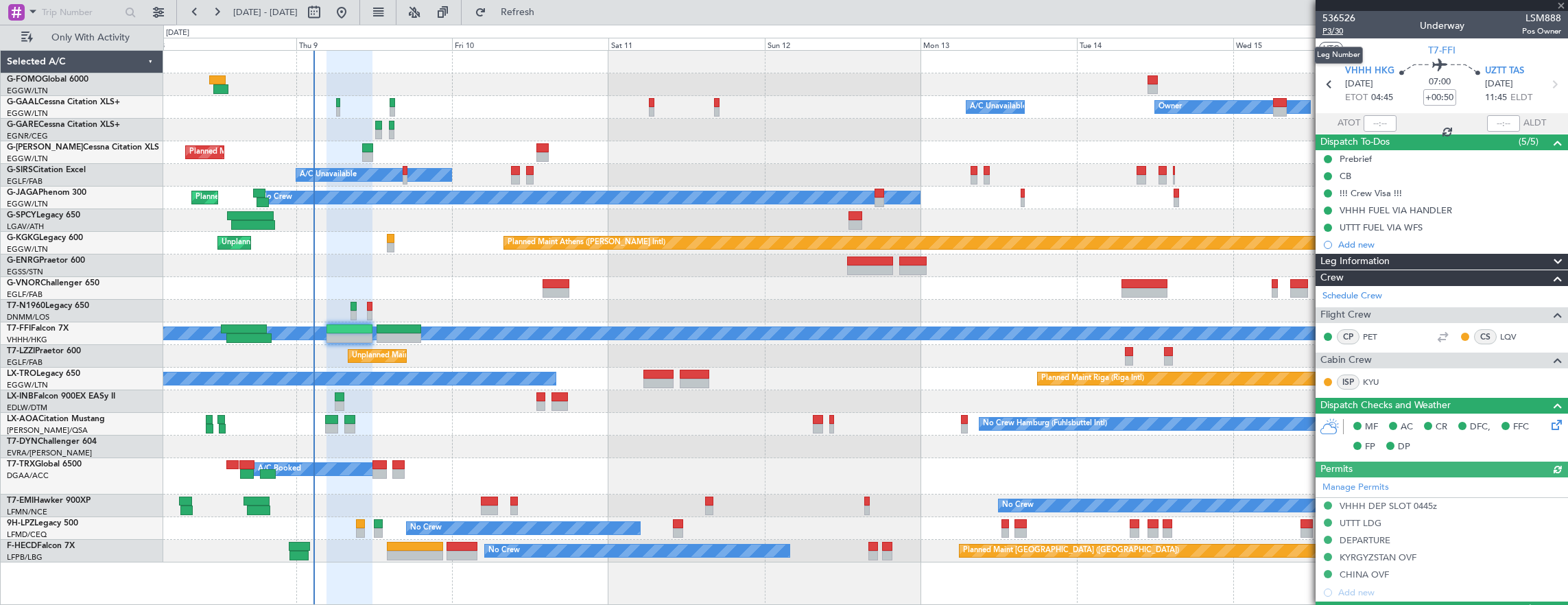
click at [1336, 32] on span "P3/30" at bounding box center [1338, 31] width 33 height 12
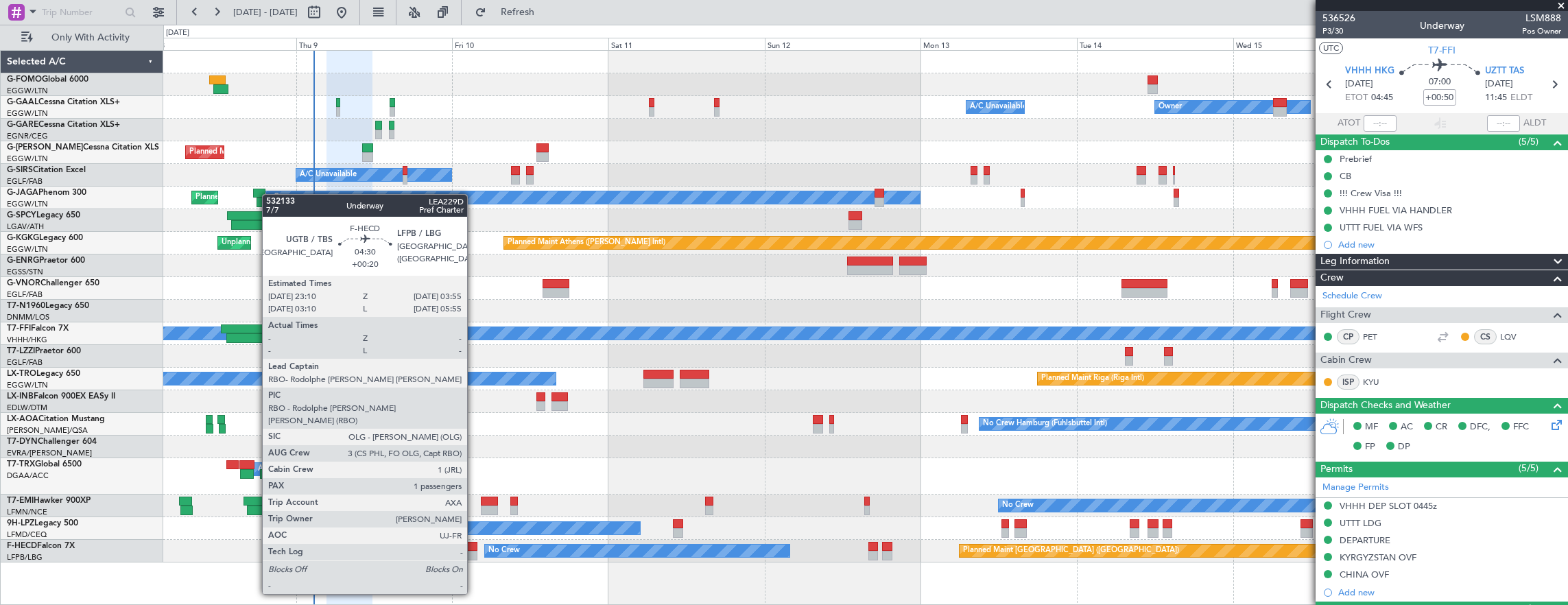
click at [433, 557] on div at bounding box center [415, 555] width 57 height 10
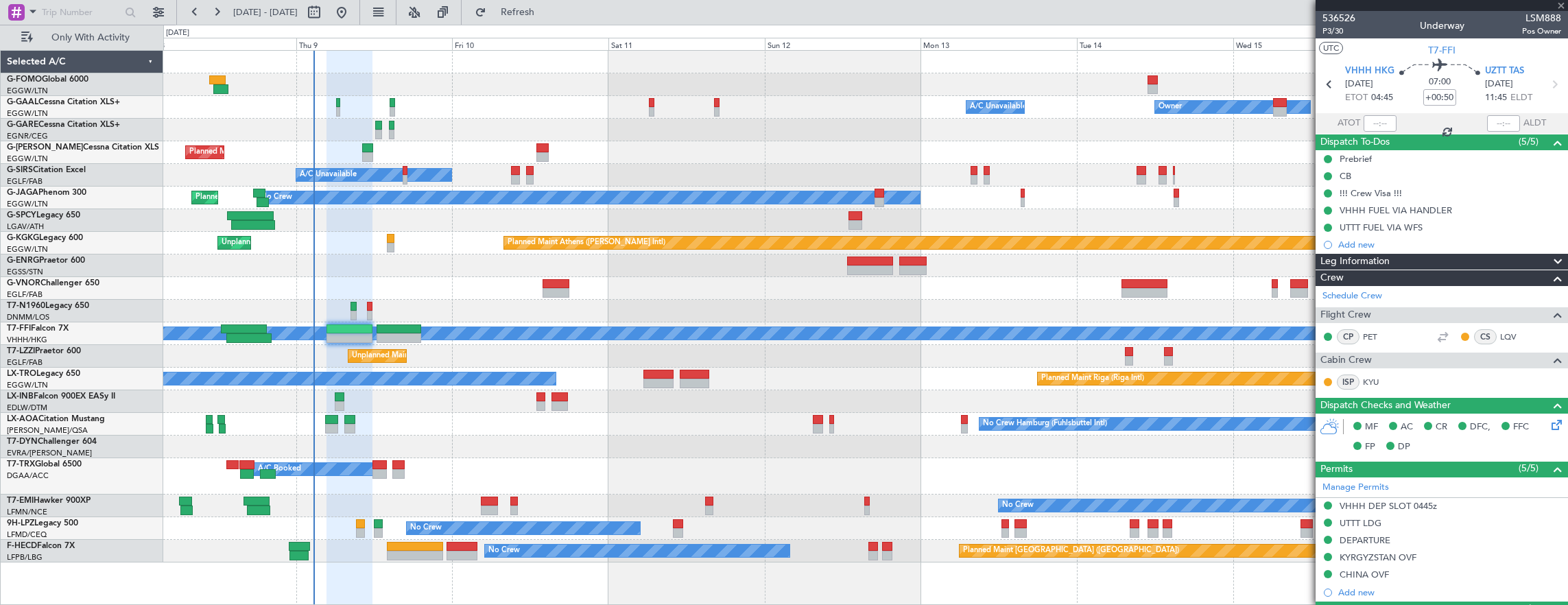
type input "+01:25"
type input "1"
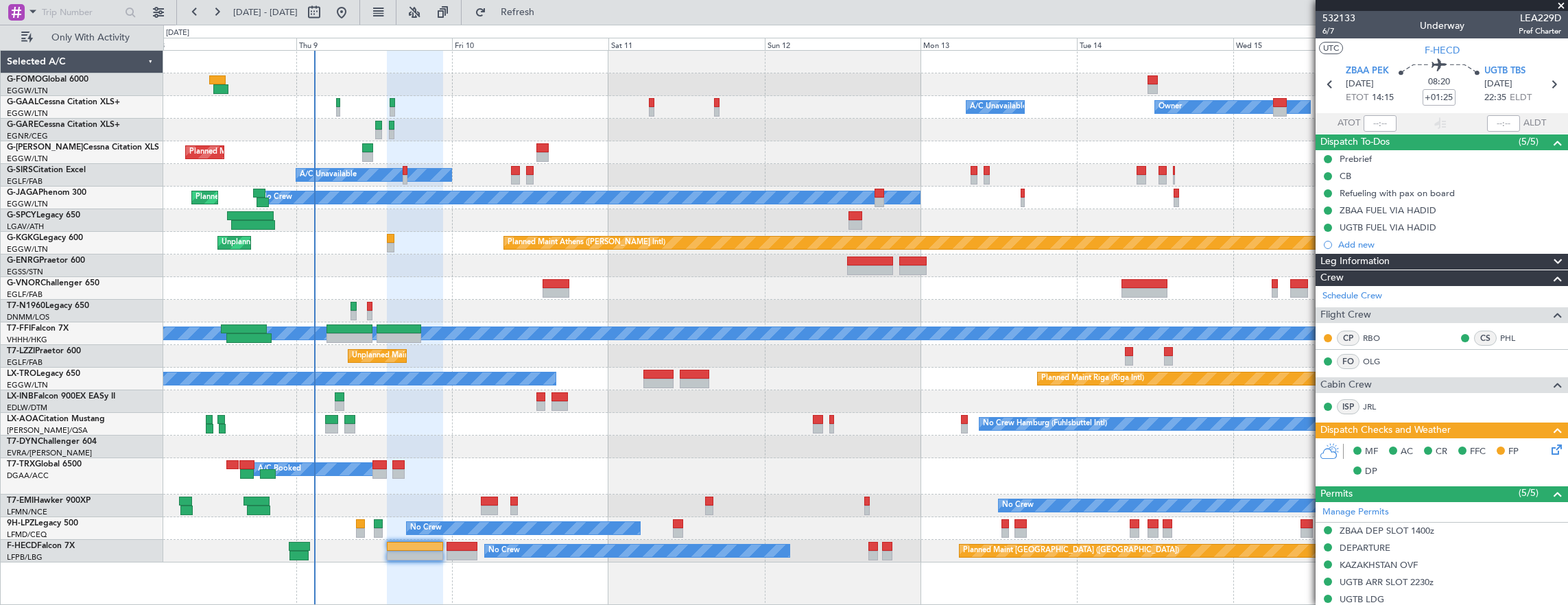
click at [353, 337] on div at bounding box center [349, 338] width 46 height 10
type input "+00:50"
type input "0"
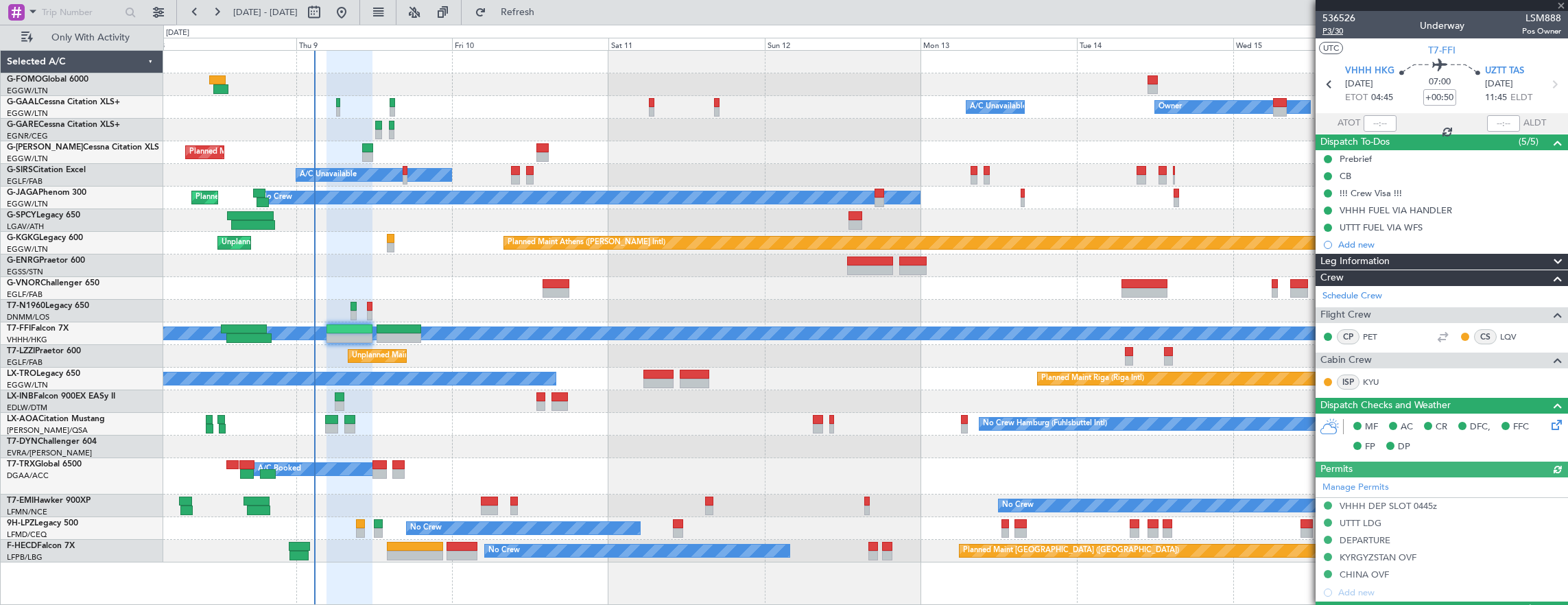
click at [1345, 29] on span "P3/30" at bounding box center [1338, 31] width 33 height 12
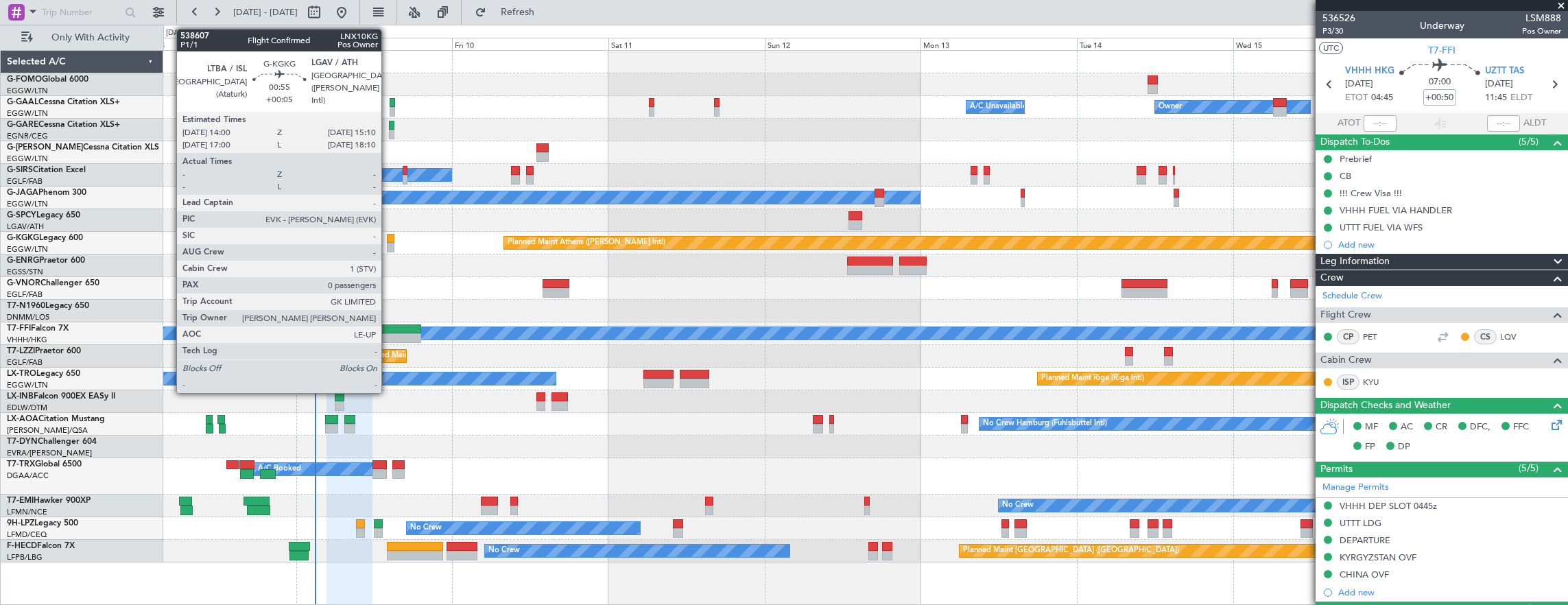
click at [388, 248] on div at bounding box center [390, 247] width 8 height 10
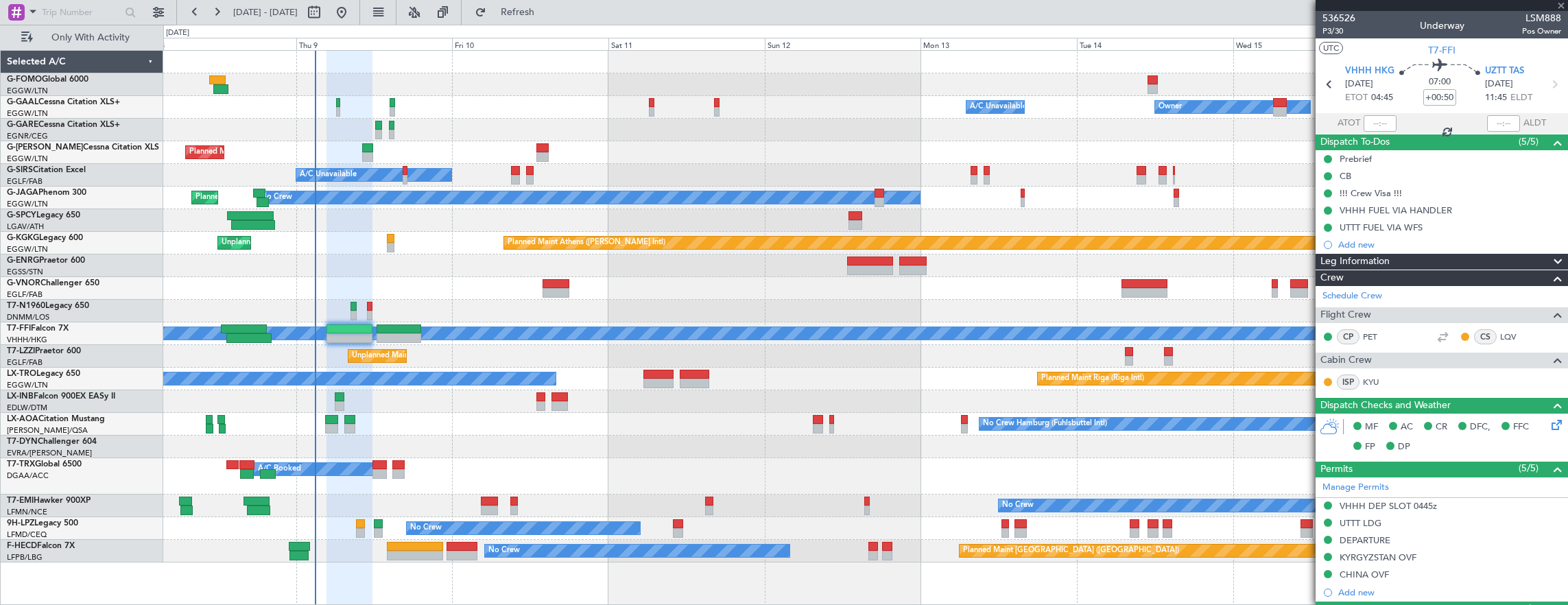
type input "+00:05"
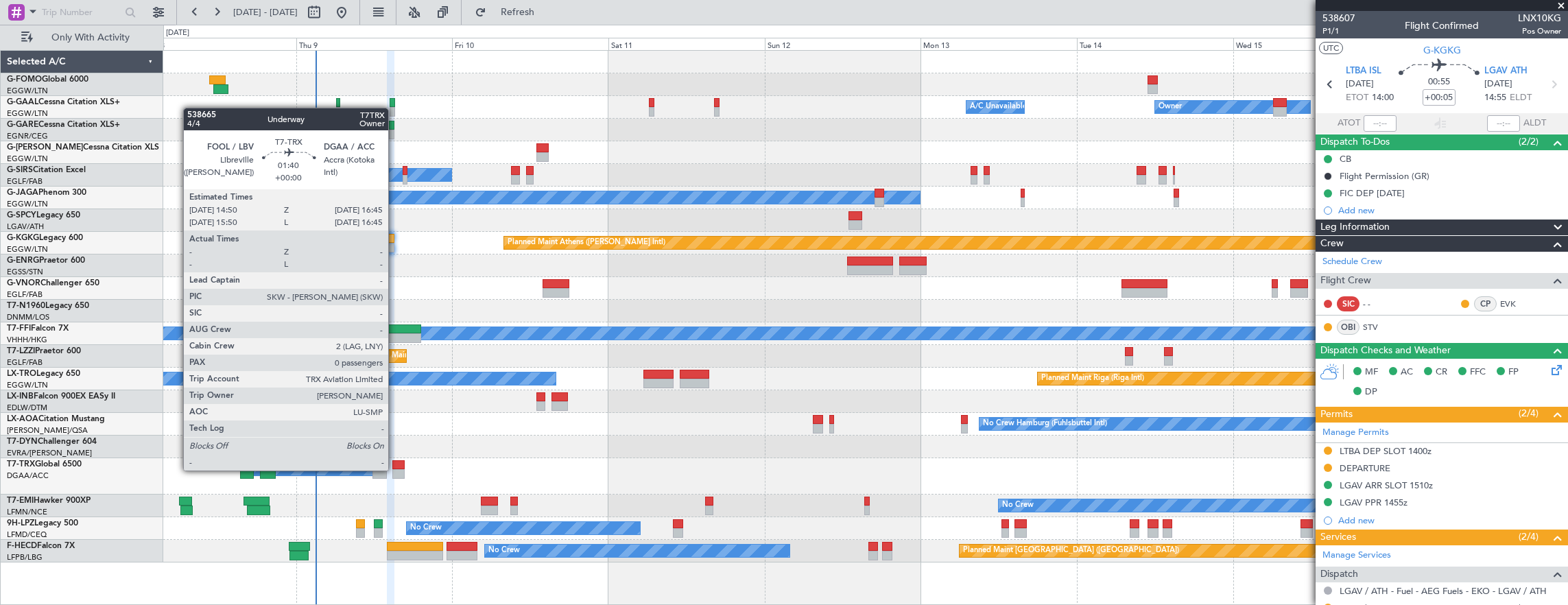
click at [395, 470] on div at bounding box center [398, 474] width 13 height 10
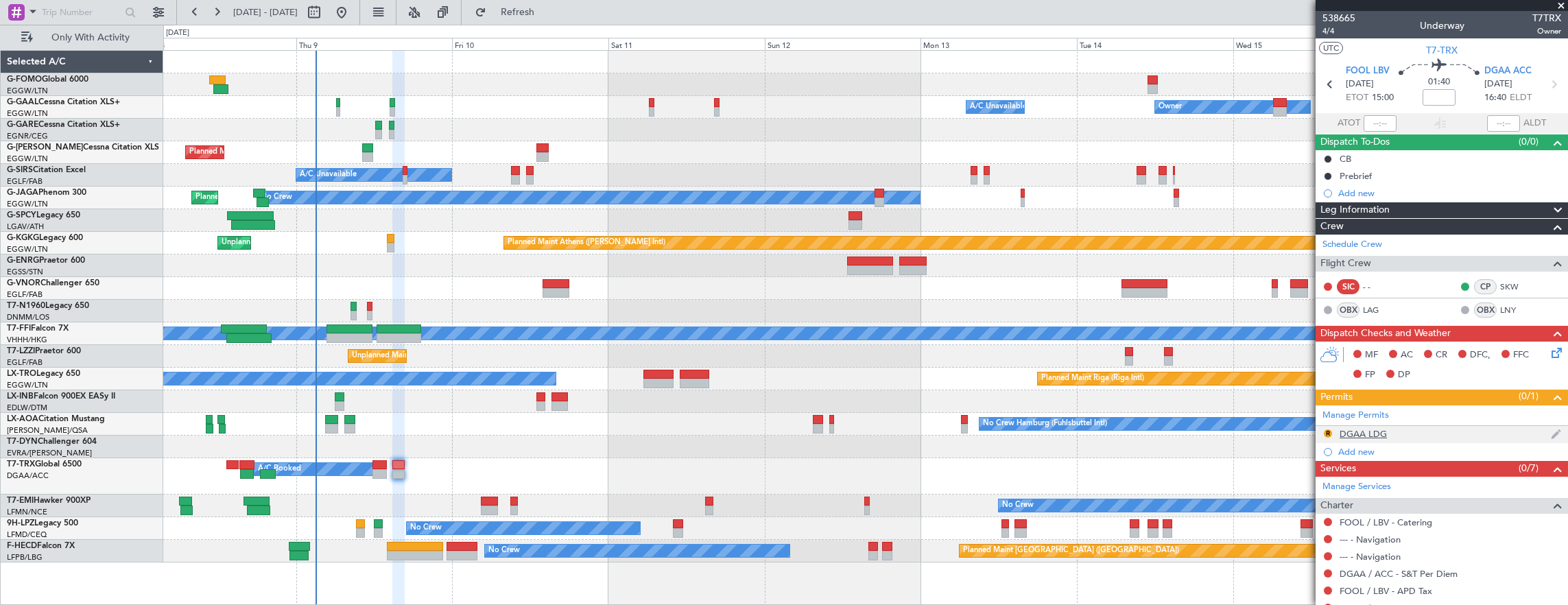
click at [1425, 438] on div "R DGAA LDG" at bounding box center [1442, 435] width 252 height 17
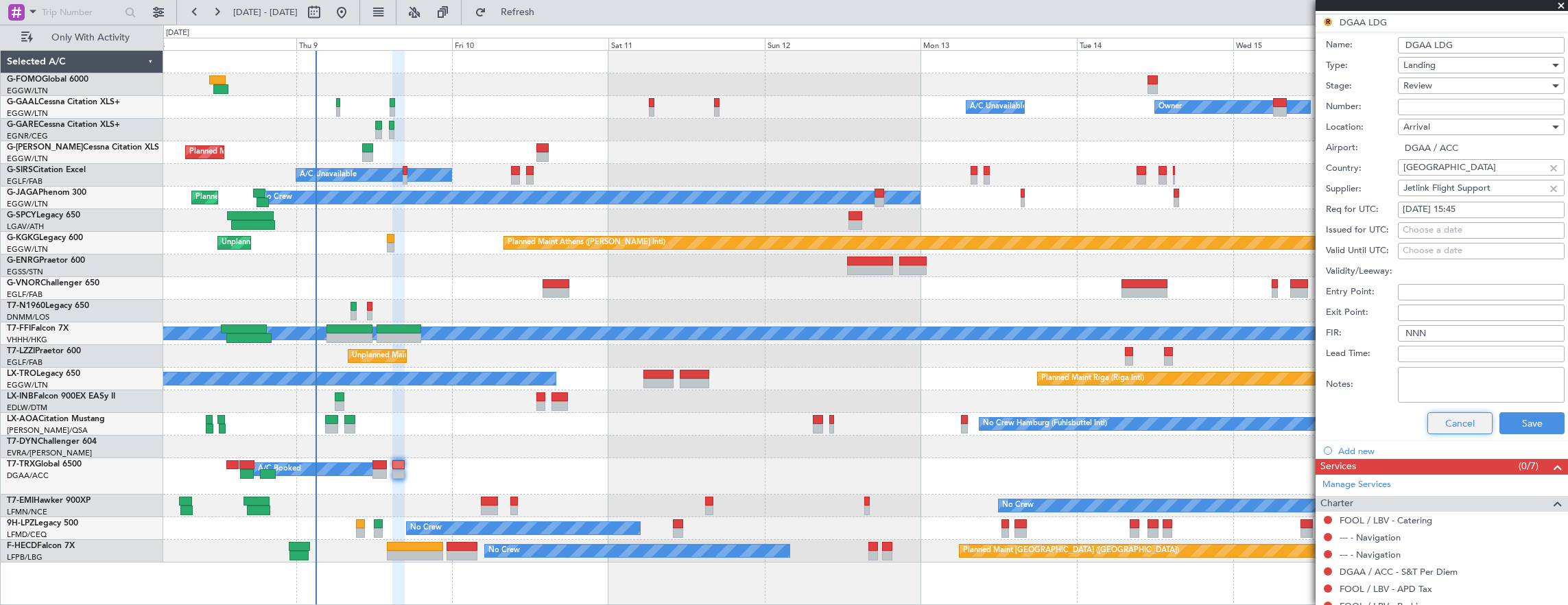
click at [1448, 424] on button "Cancel" at bounding box center [1460, 423] width 65 height 22
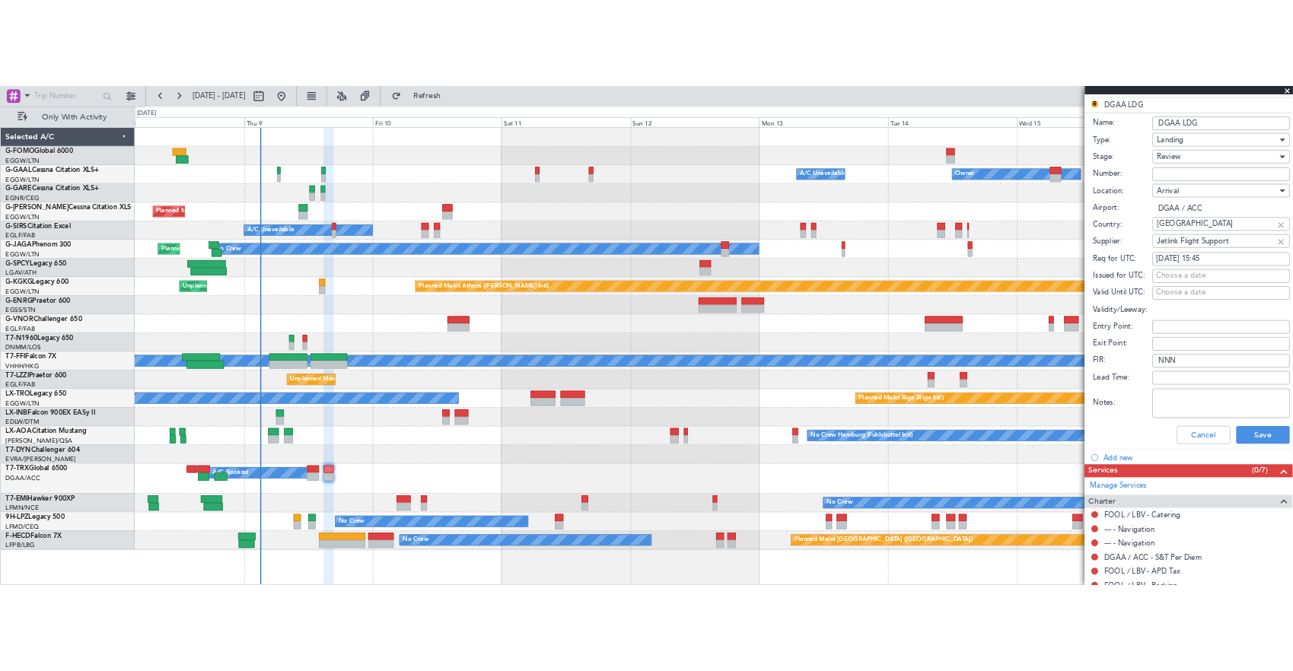
scroll to position [71, 0]
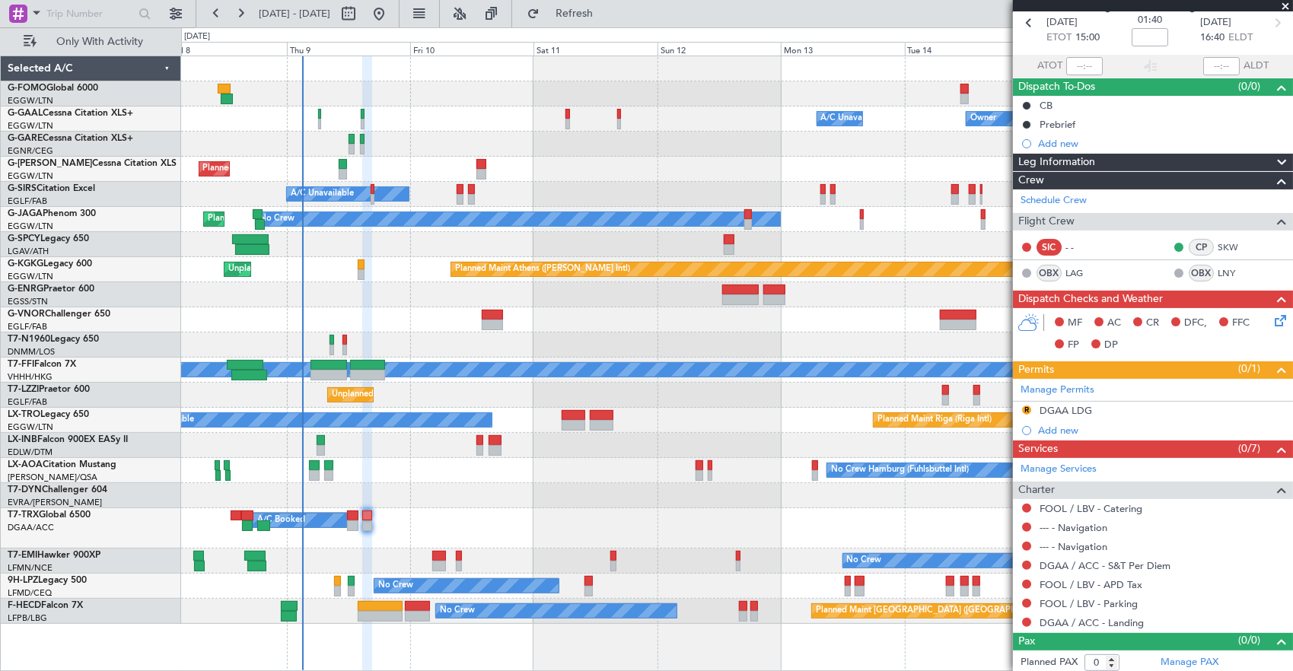
click at [230, 89] on div at bounding box center [737, 93] width 1112 height 25
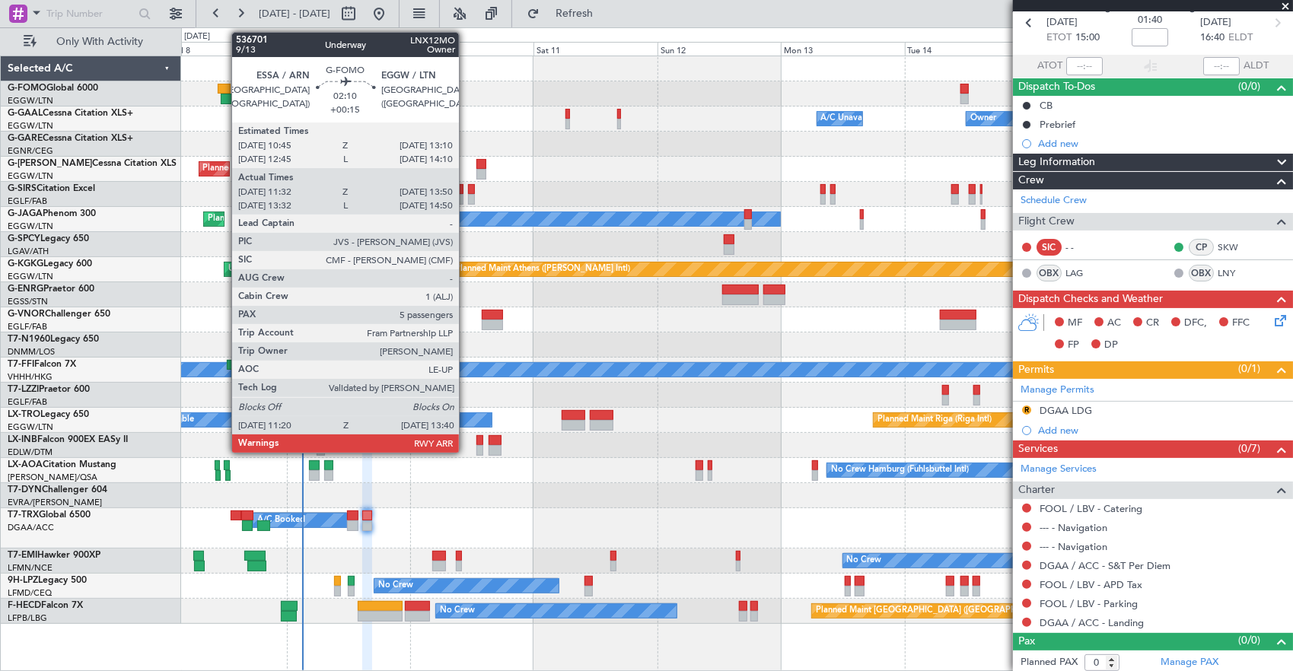
click at [224, 84] on div at bounding box center [224, 89] width 13 height 11
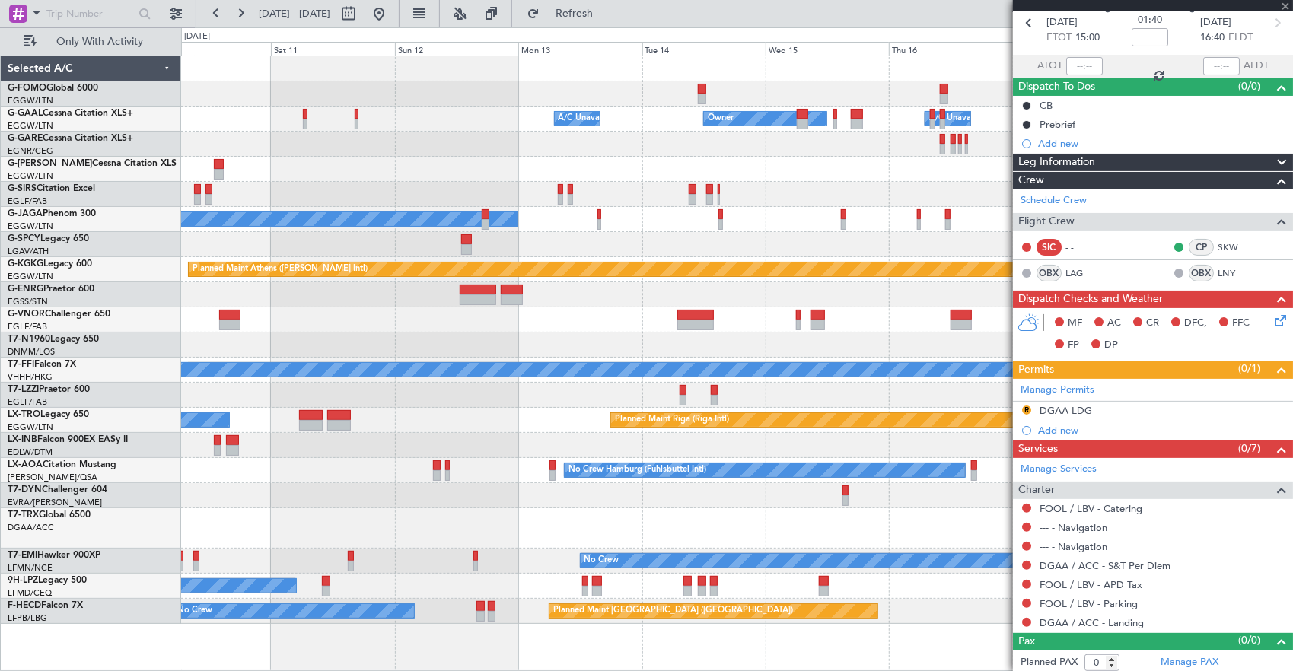
click at [557, 88] on div "Owner Owner A/C Unavailable A/C Unavailable Owner Planned Maint [GEOGRAPHIC_DAT…" at bounding box center [737, 340] width 1112 height 568
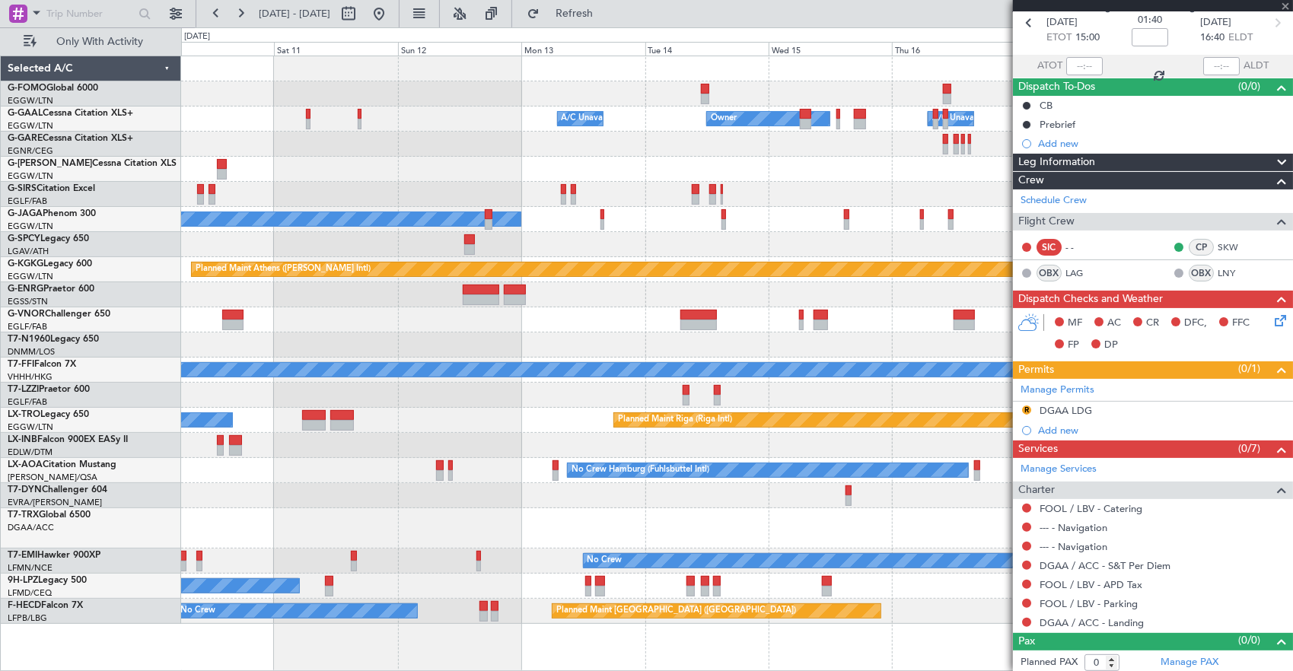
type input "+00:15"
type input "11:32"
type input "13:35"
type input "5"
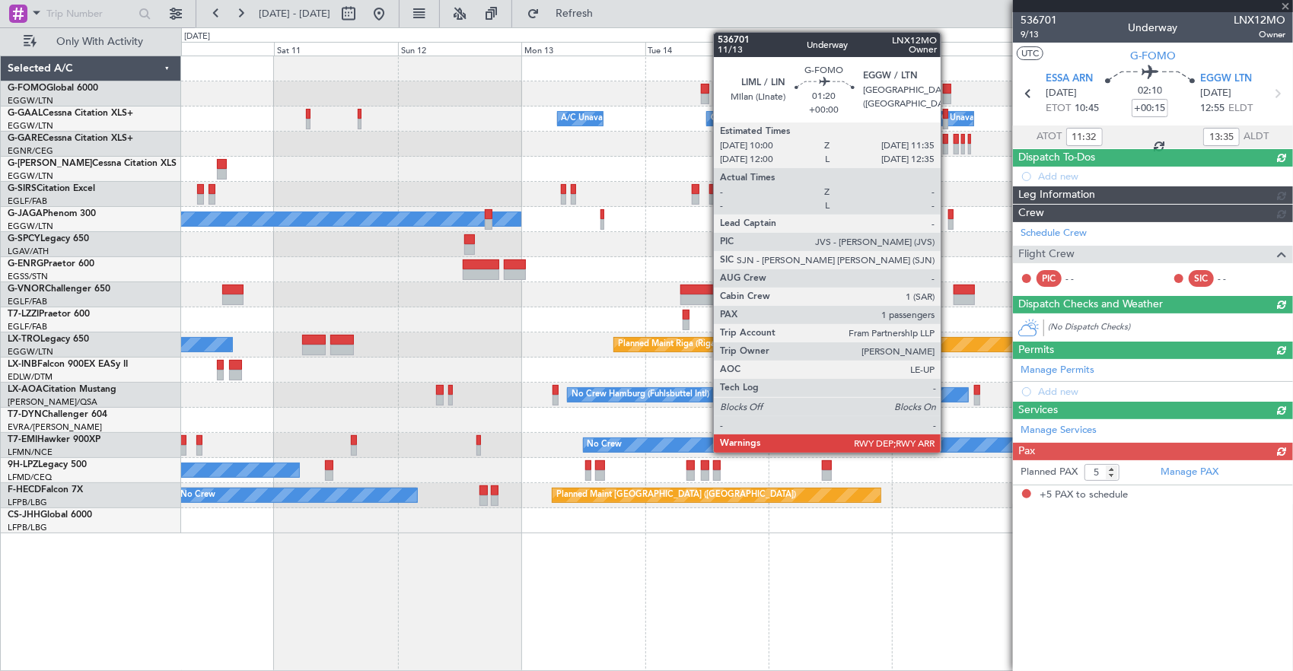
scroll to position [0, 0]
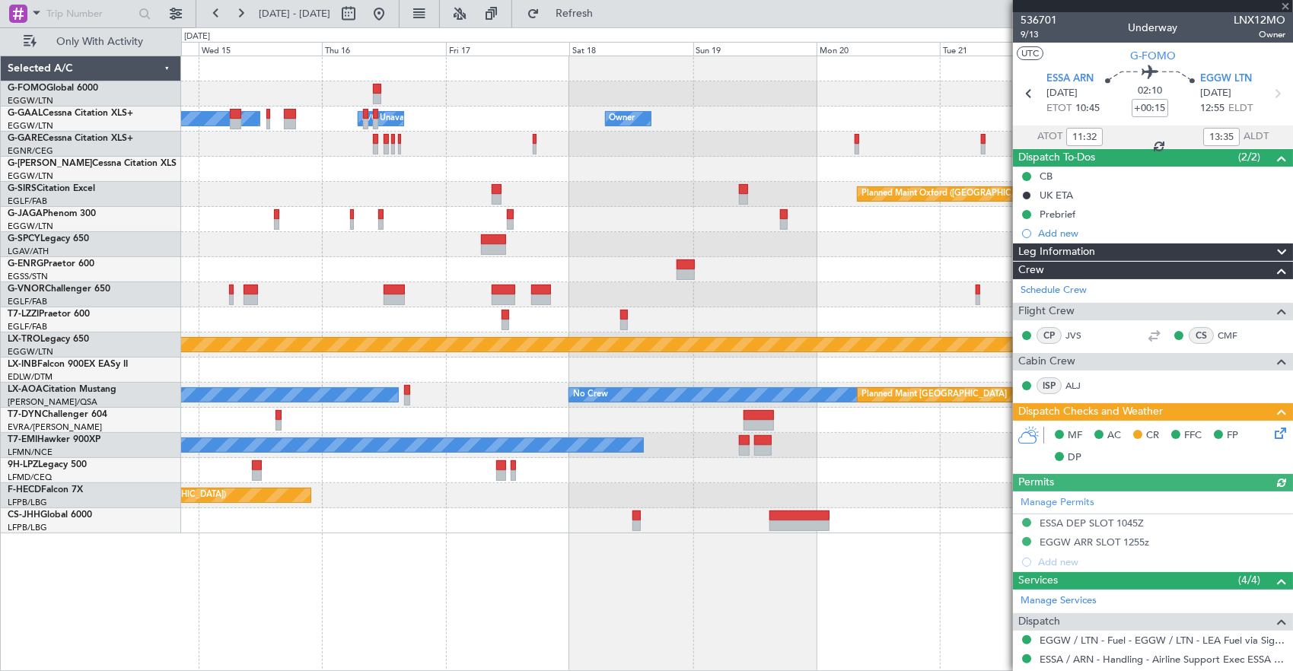
click at [306, 92] on div at bounding box center [737, 93] width 1112 height 25
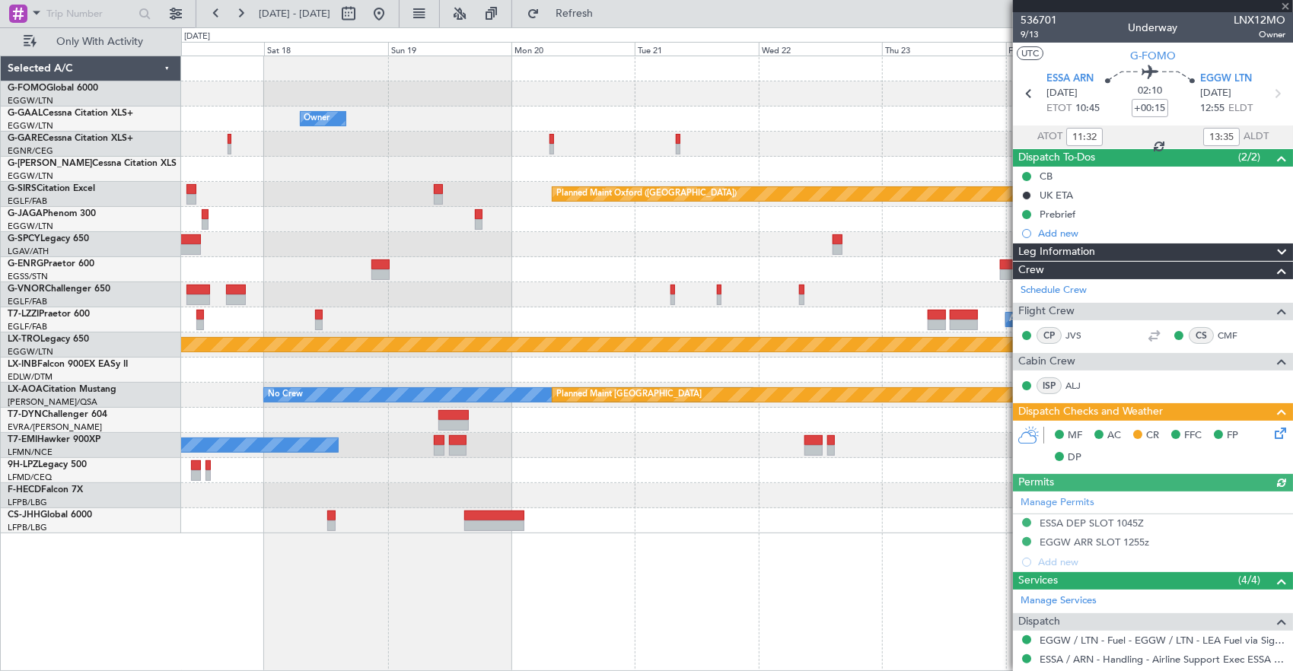
click at [367, 93] on div "Owner Owner Owner A/C Unavailable Owner Planned Maint [GEOGRAPHIC_DATA] ([GEOGR…" at bounding box center [737, 294] width 1112 height 477
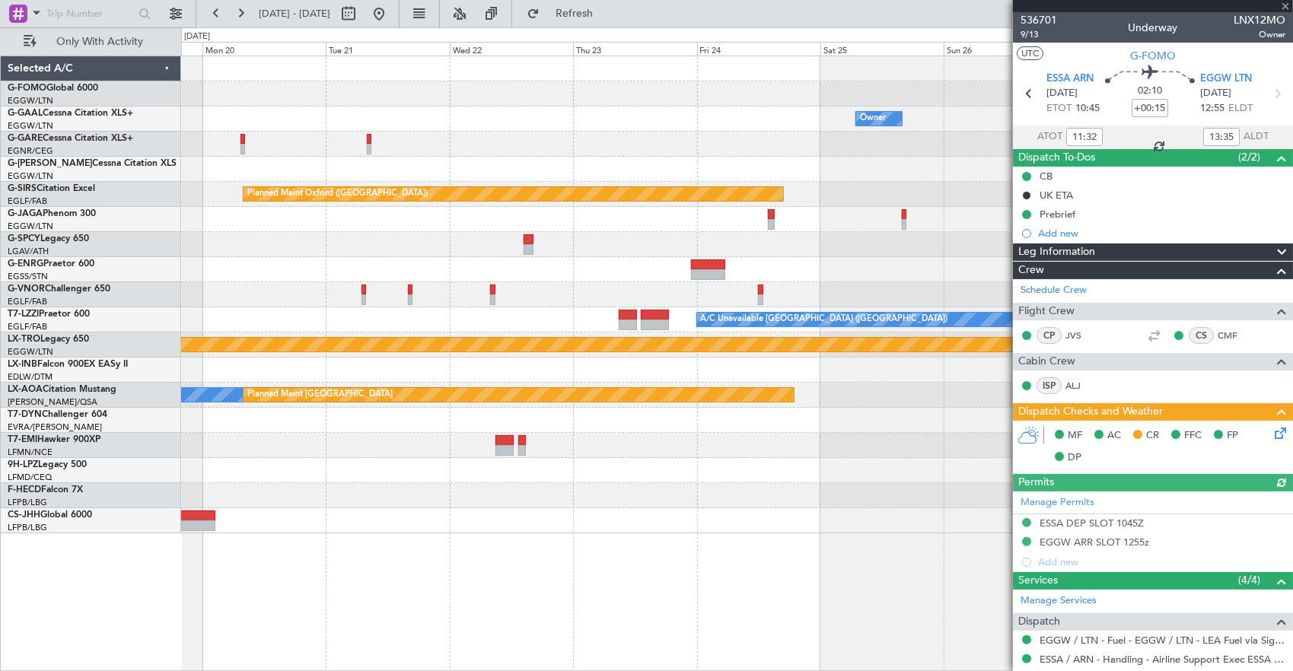
click at [265, 88] on div at bounding box center [737, 93] width 1112 height 25
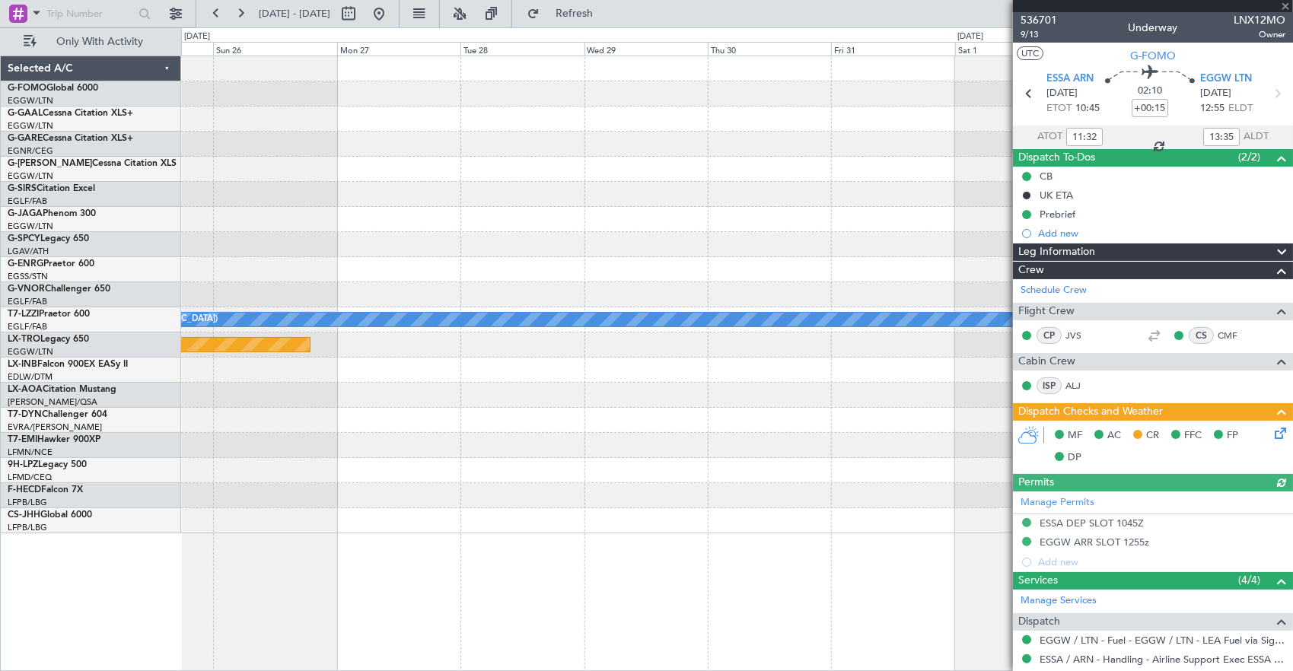
click at [335, 110] on div "Owner Planned Maint [GEOGRAPHIC_DATA] Planned Maint [GEOGRAPHIC_DATA] Planned M…" at bounding box center [737, 294] width 1112 height 477
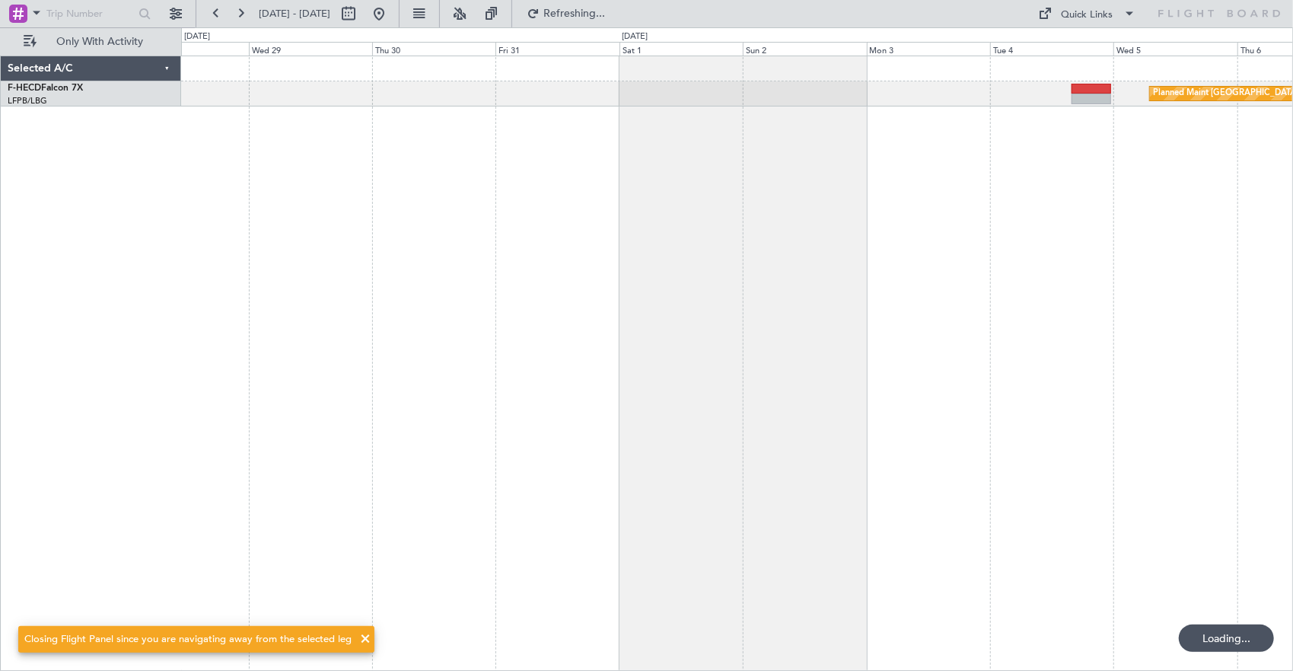
click at [428, 143] on div "Planned Maint [GEOGRAPHIC_DATA] ([GEOGRAPHIC_DATA])" at bounding box center [737, 364] width 1113 height 616
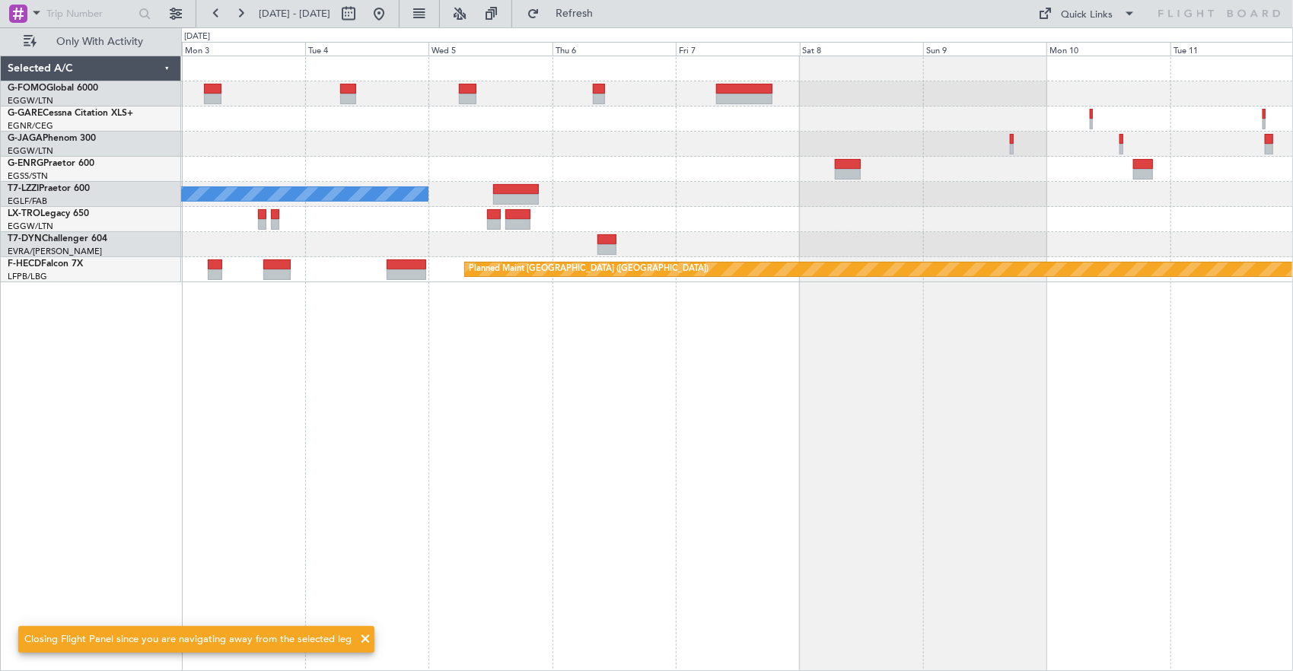
click at [601, 142] on div "A/C Unavailable [GEOGRAPHIC_DATA] ([GEOGRAPHIC_DATA]) Planned Maint [GEOGRAPHIC…" at bounding box center [737, 169] width 1112 height 226
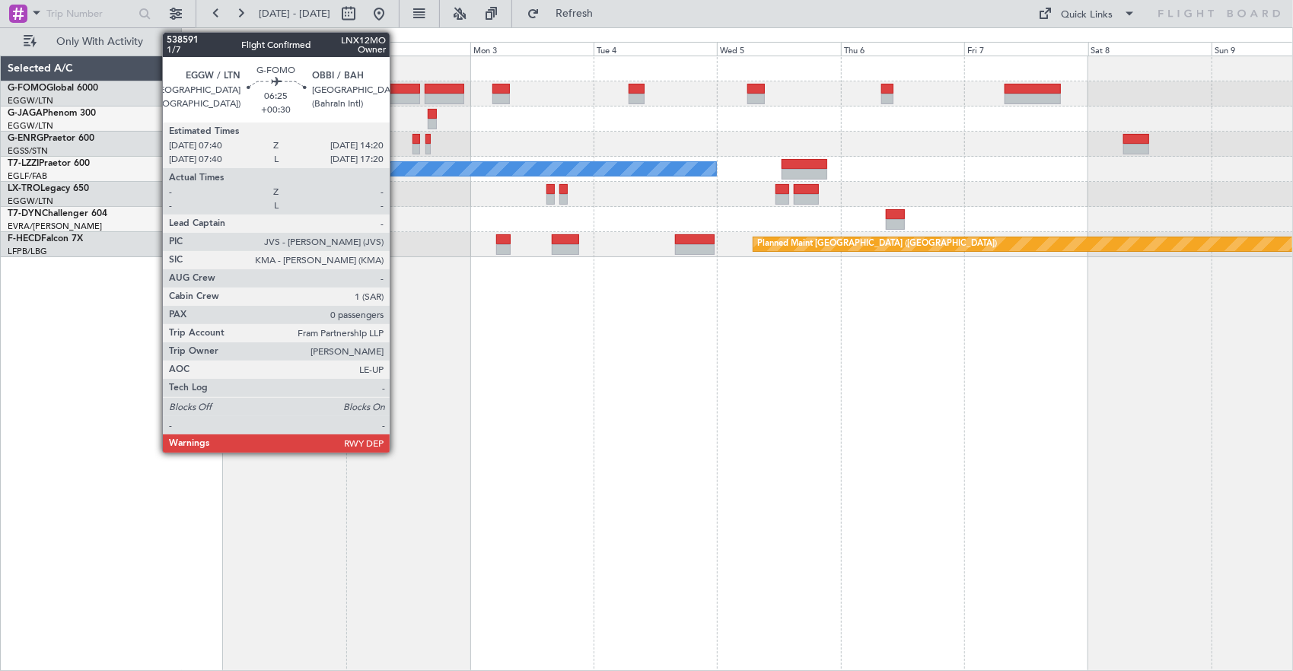
click at [397, 94] on div at bounding box center [402, 99] width 35 height 11
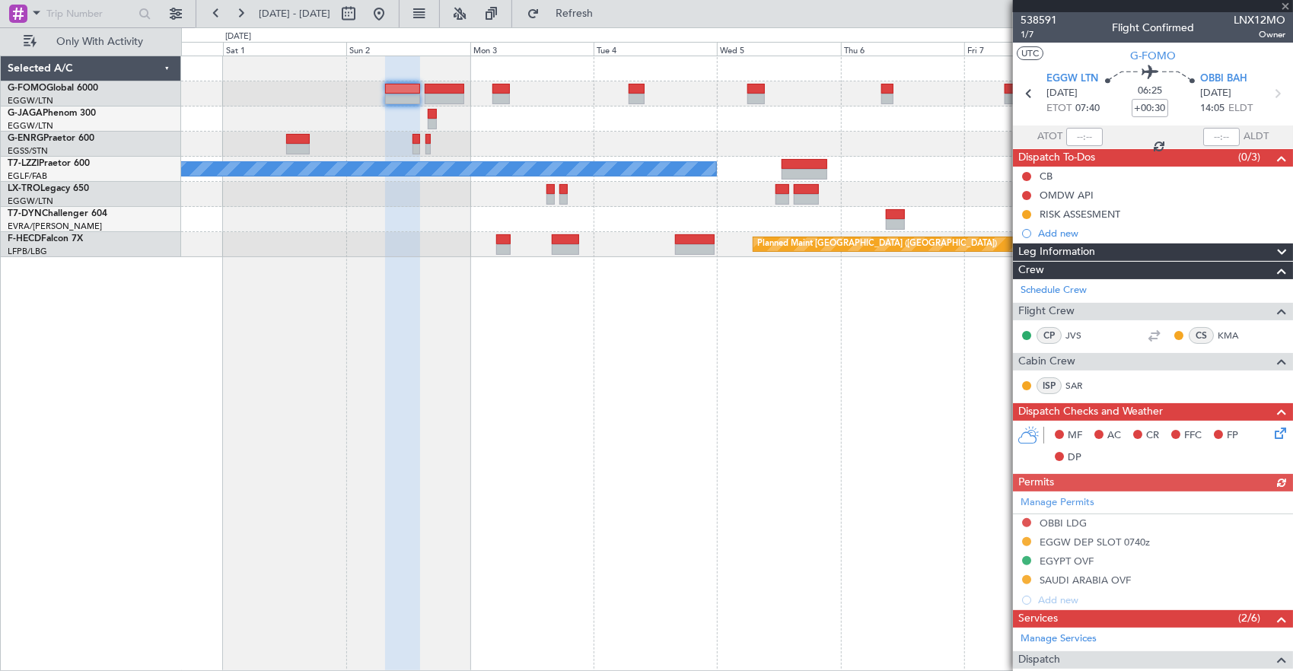
click at [1236, 108] on fb-app "[DATE] - [DATE] Refresh Quick Links Only With Activity A/C Unavailable [GEOGRAP…" at bounding box center [646, 341] width 1293 height 660
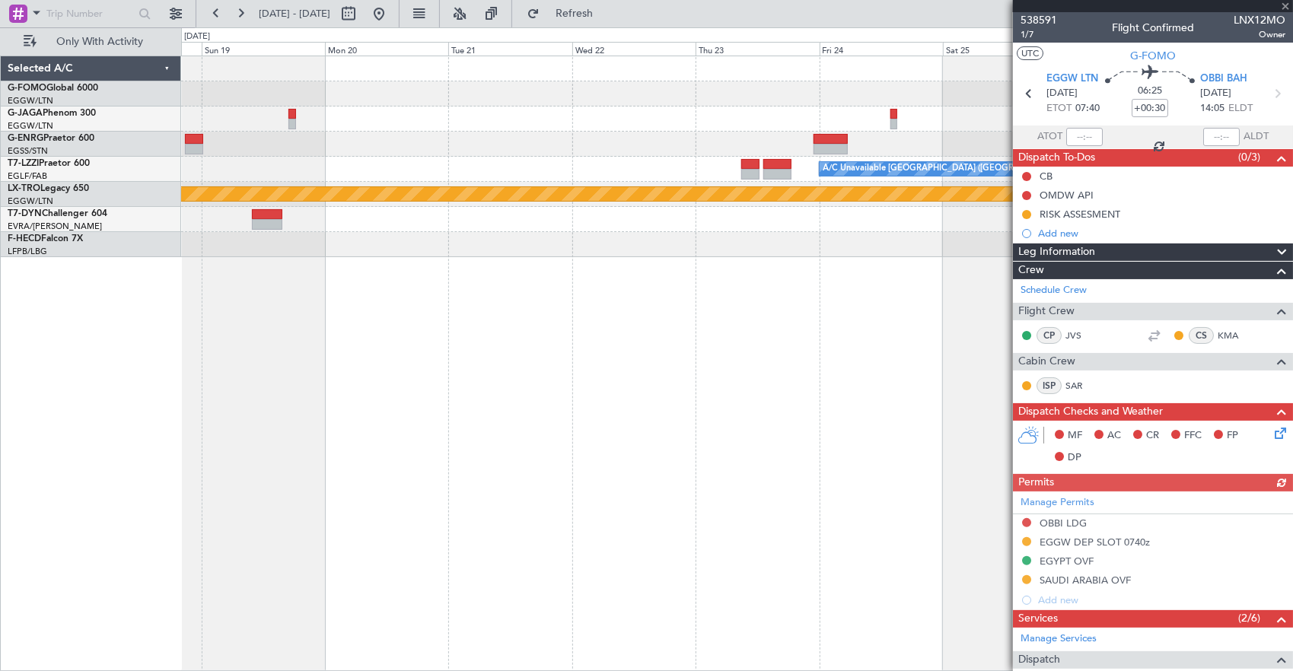
click at [1293, 190] on html "[DATE] - [DATE] Refresh Quick Links Only With Activity A/C Unavailable [GEOGRAP…" at bounding box center [646, 335] width 1293 height 671
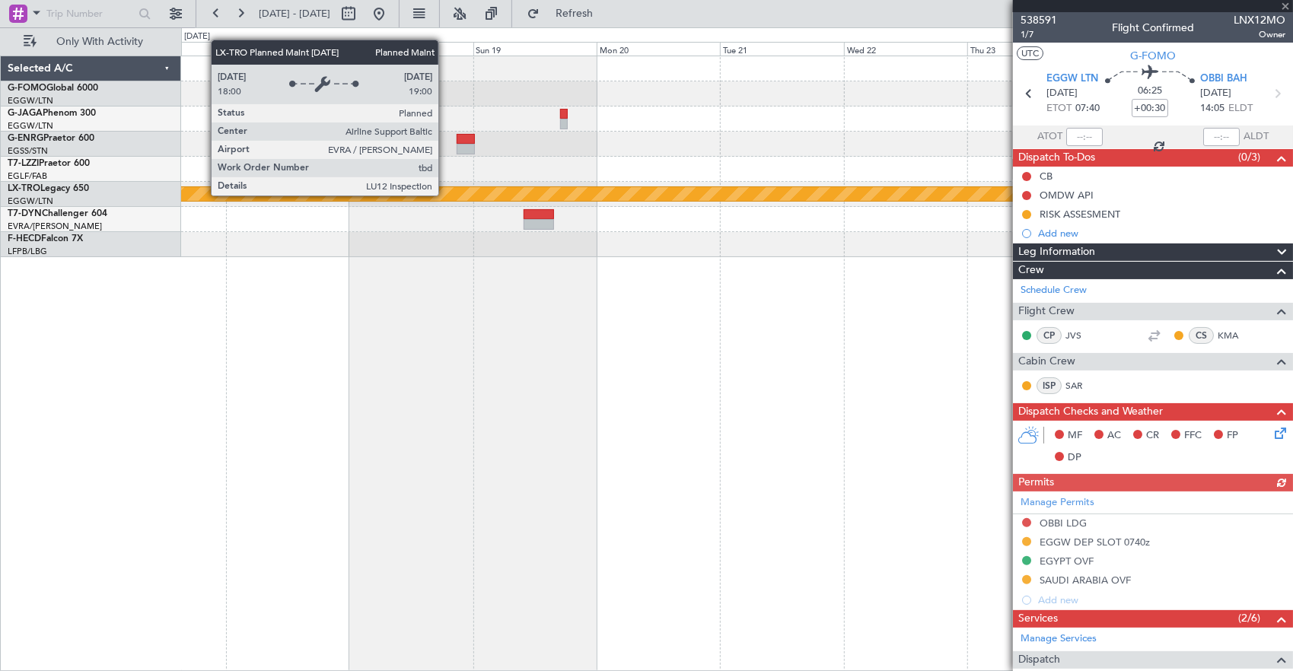
click at [1116, 209] on fb-app "[DATE] - [DATE] Refresh Quick Links Only With Activity A/C Unavailable [GEOGRAP…" at bounding box center [646, 341] width 1293 height 660
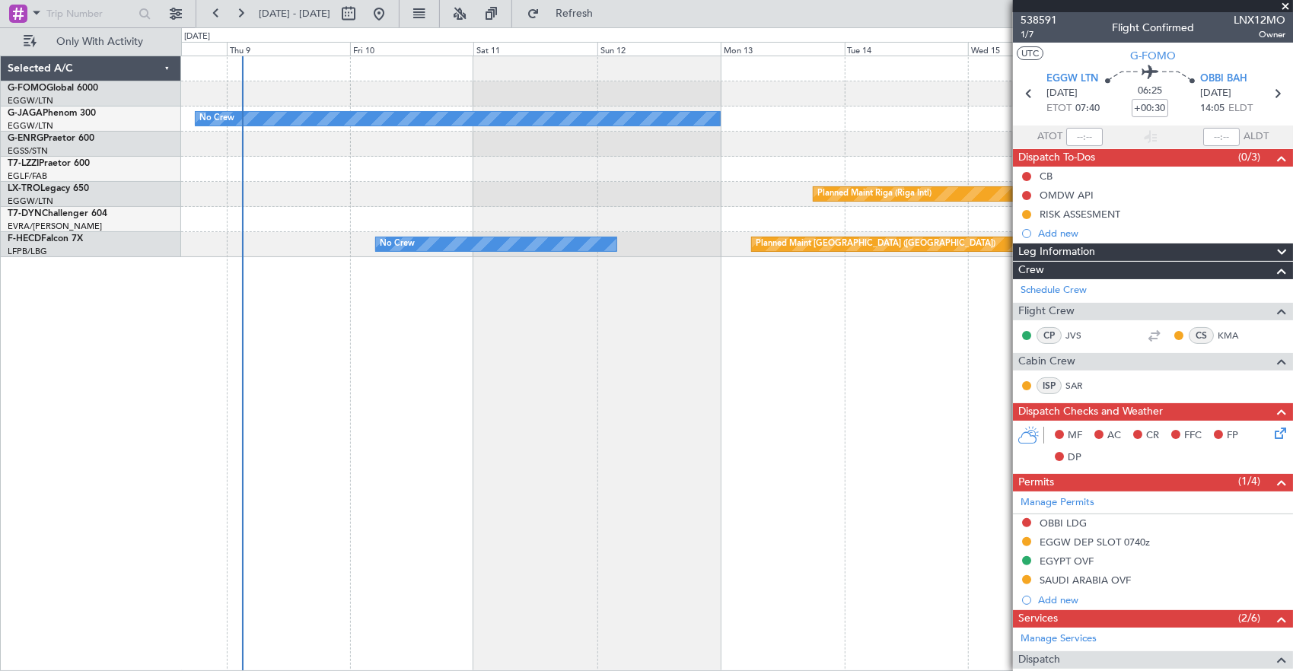
click at [973, 175] on div "No Crew Planned Maint [GEOGRAPHIC_DATA] (Riga Intl) Planned Maint [GEOGRAPHIC_D…" at bounding box center [737, 156] width 1112 height 201
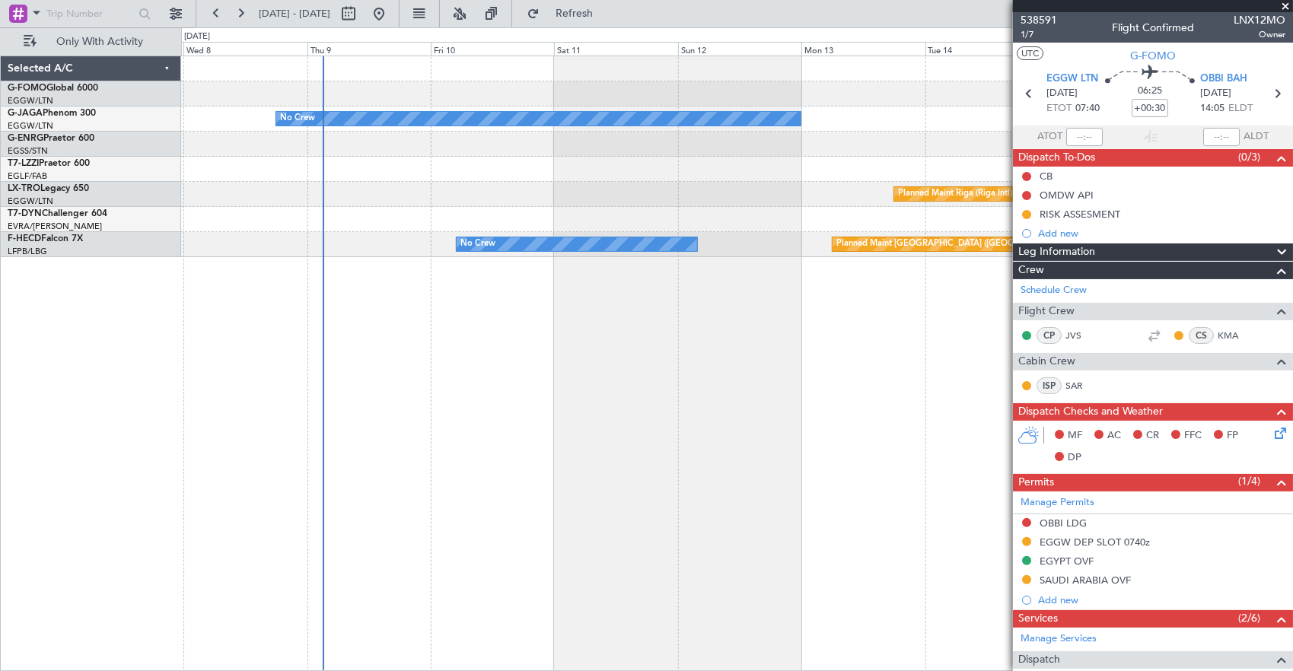
click at [368, 135] on div at bounding box center [737, 144] width 1112 height 25
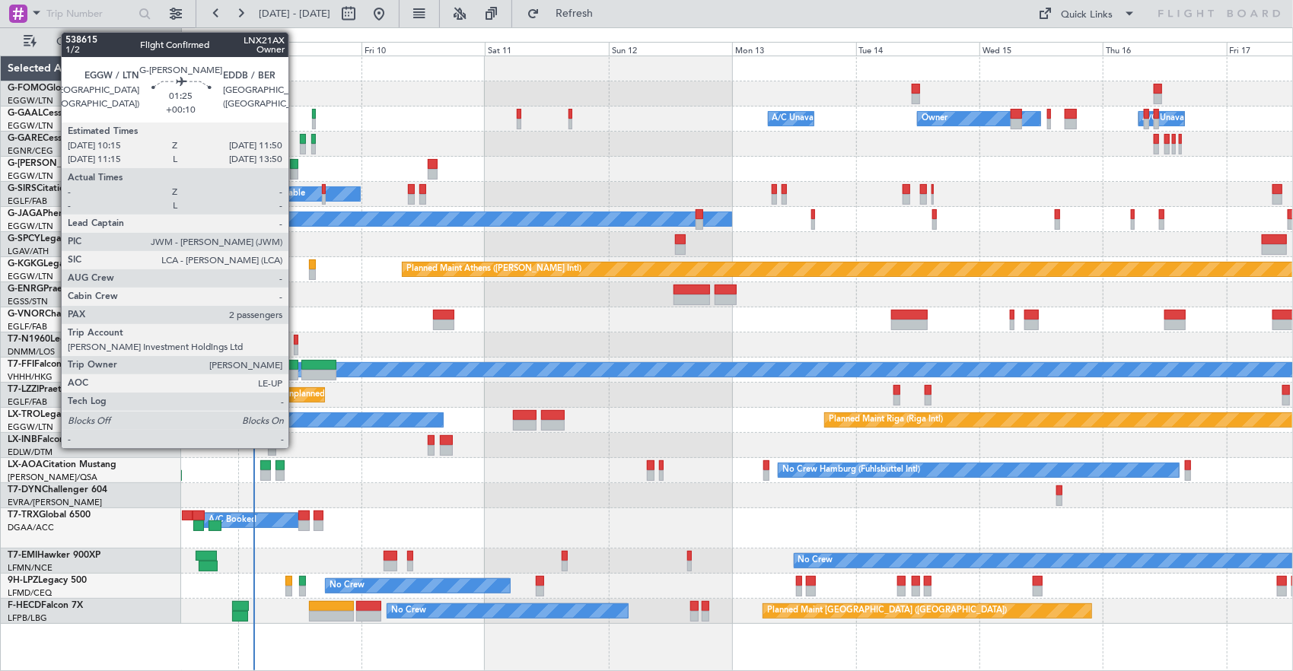
click at [296, 167] on div at bounding box center [294, 164] width 8 height 11
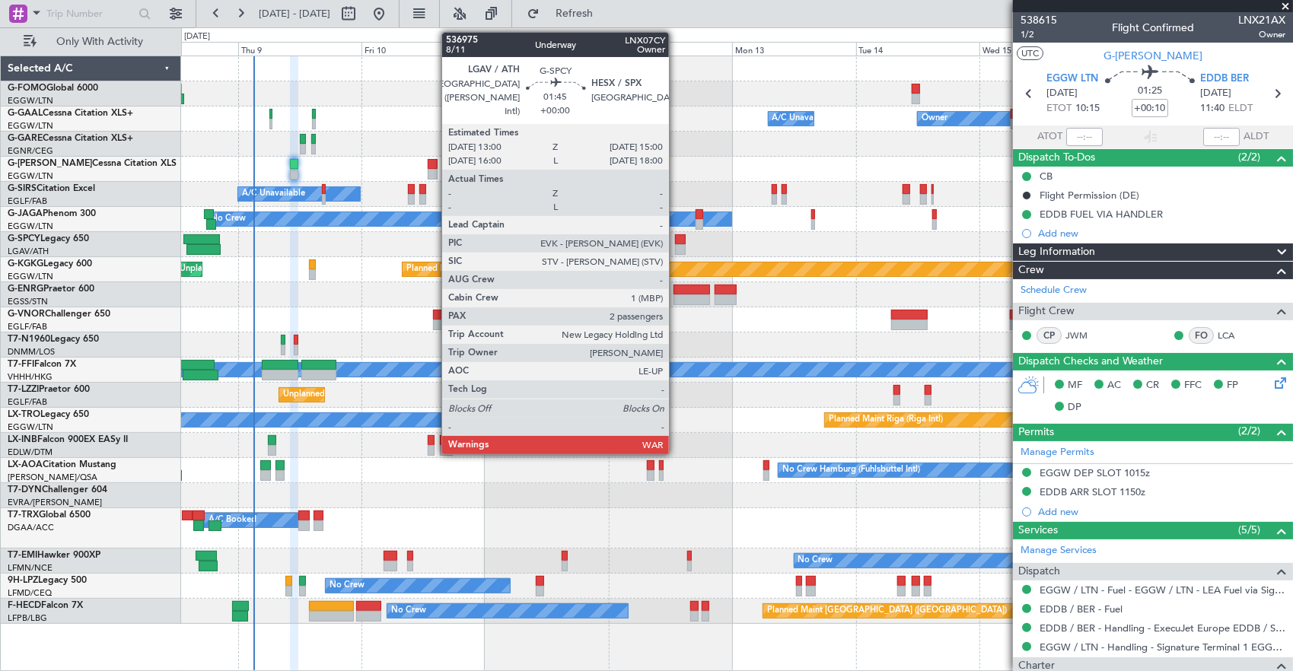
click at [677, 247] on div at bounding box center [680, 249] width 11 height 11
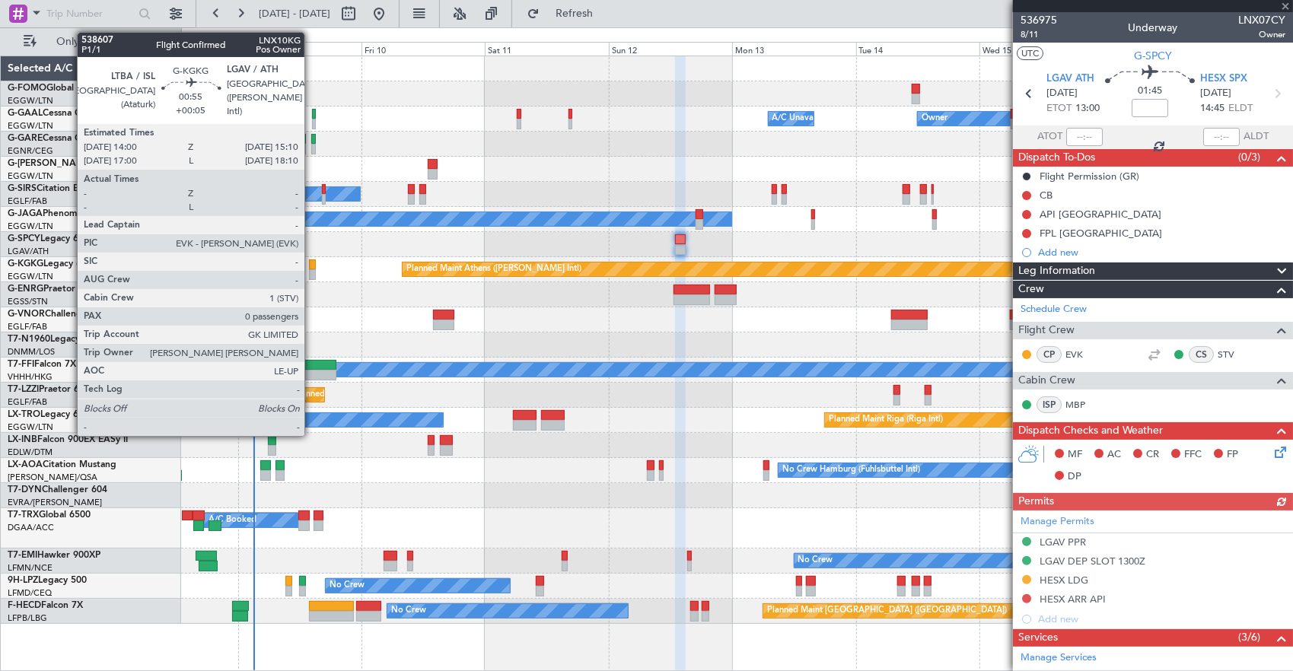
click at [312, 272] on div at bounding box center [312, 274] width 6 height 11
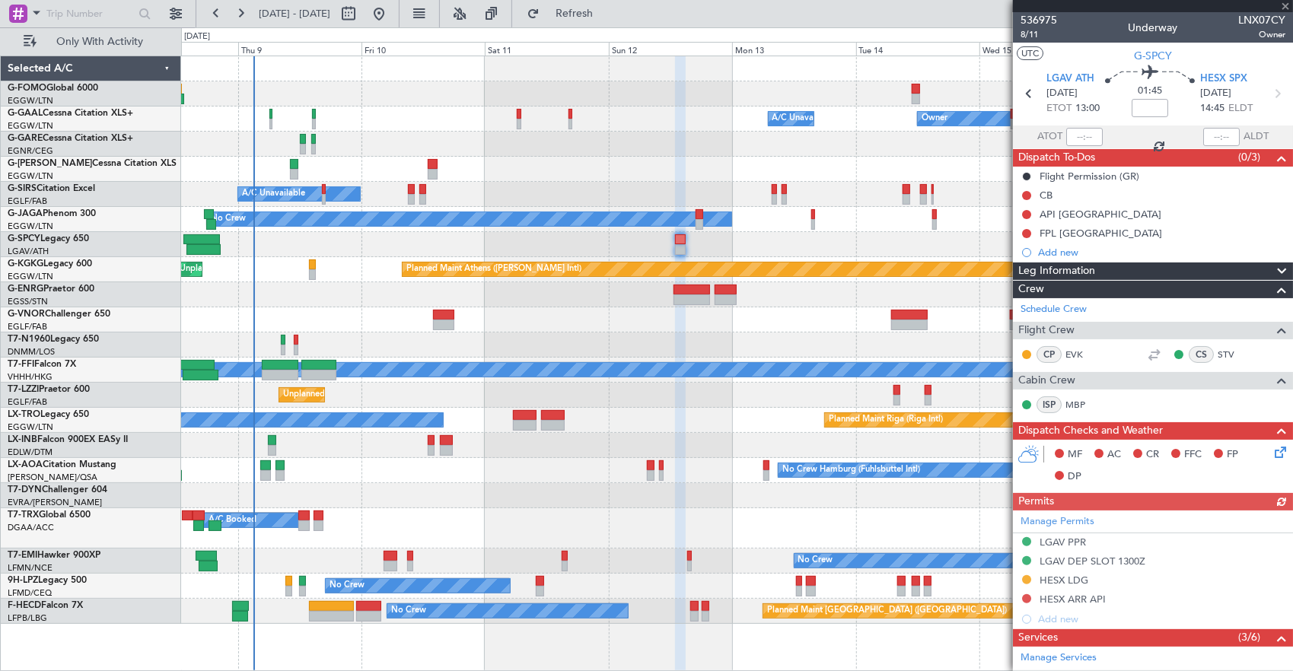
type input "+00:05"
type input "0"
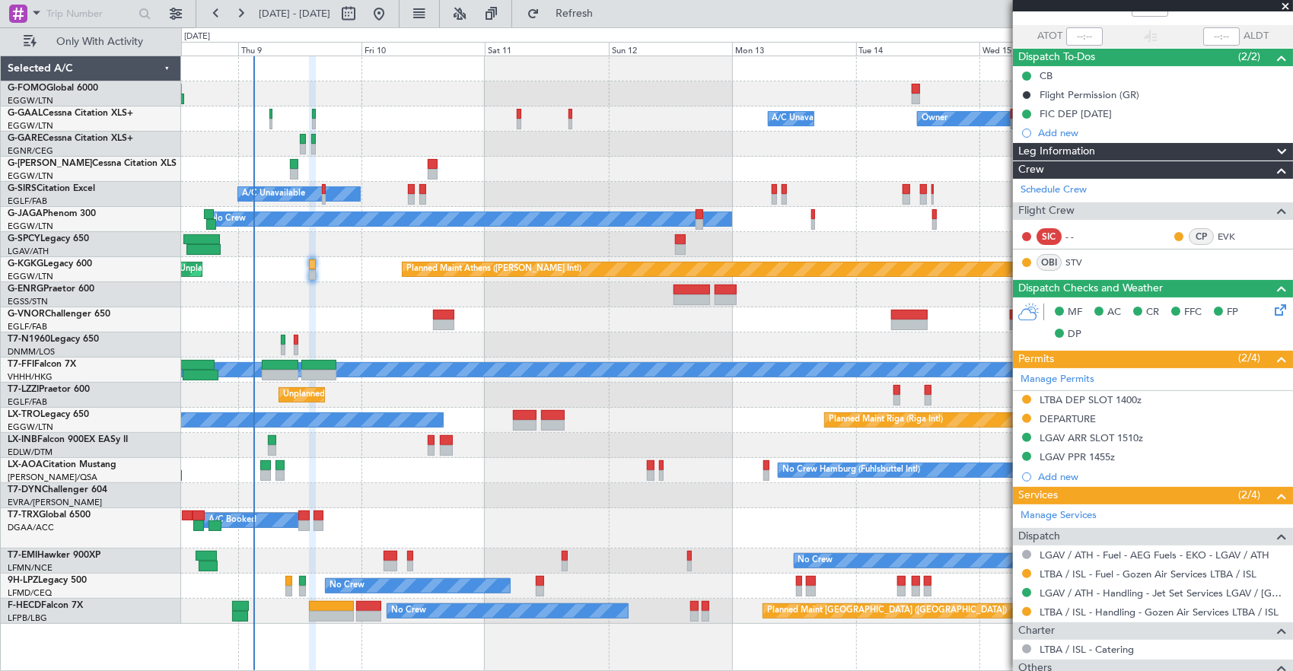
scroll to position [202, 0]
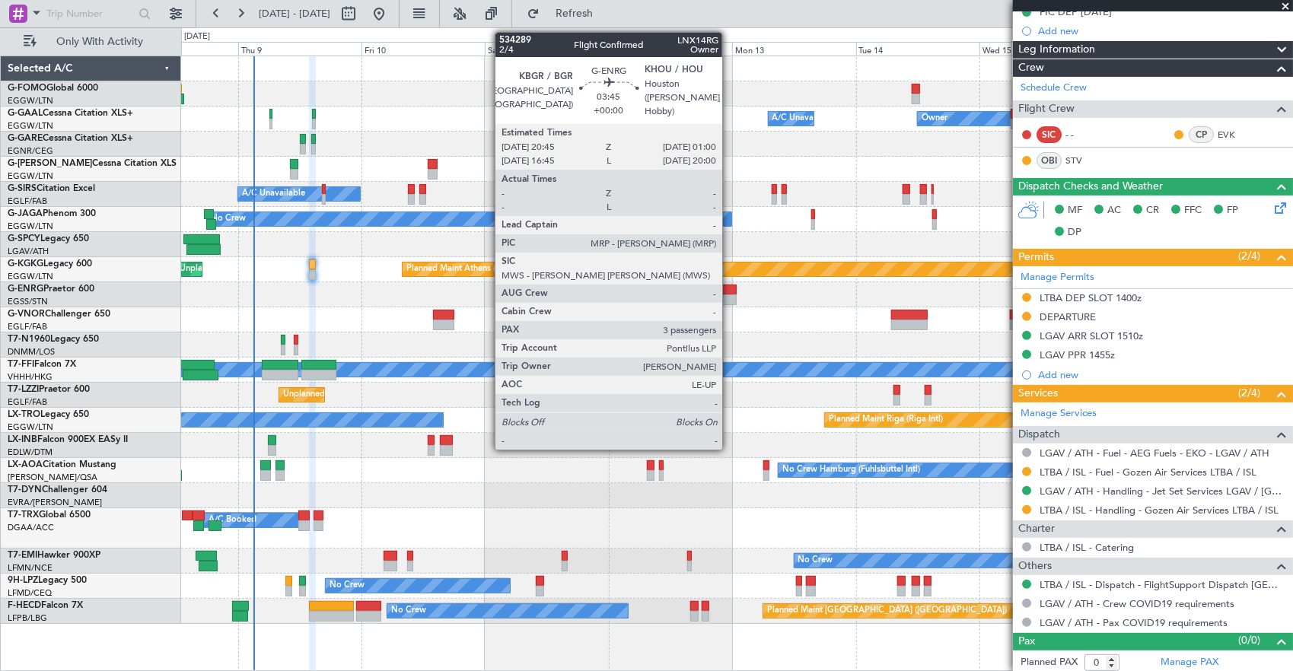
click at [730, 298] on div at bounding box center [726, 300] width 22 height 11
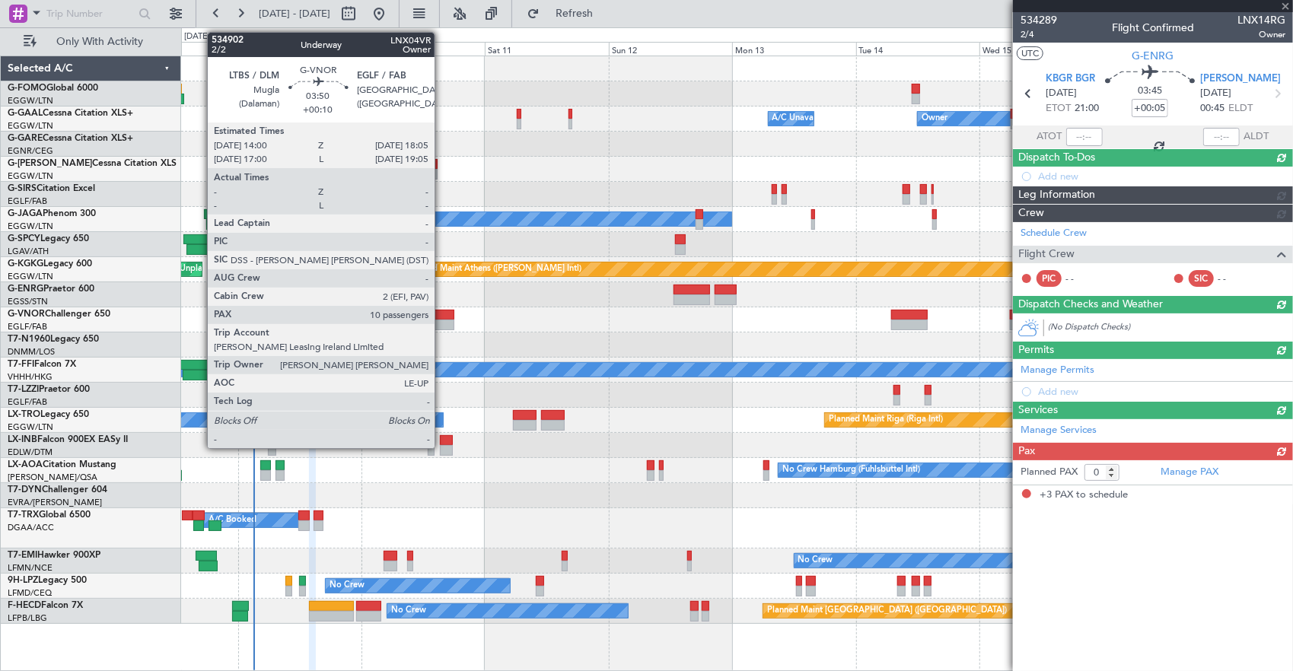
type input "3"
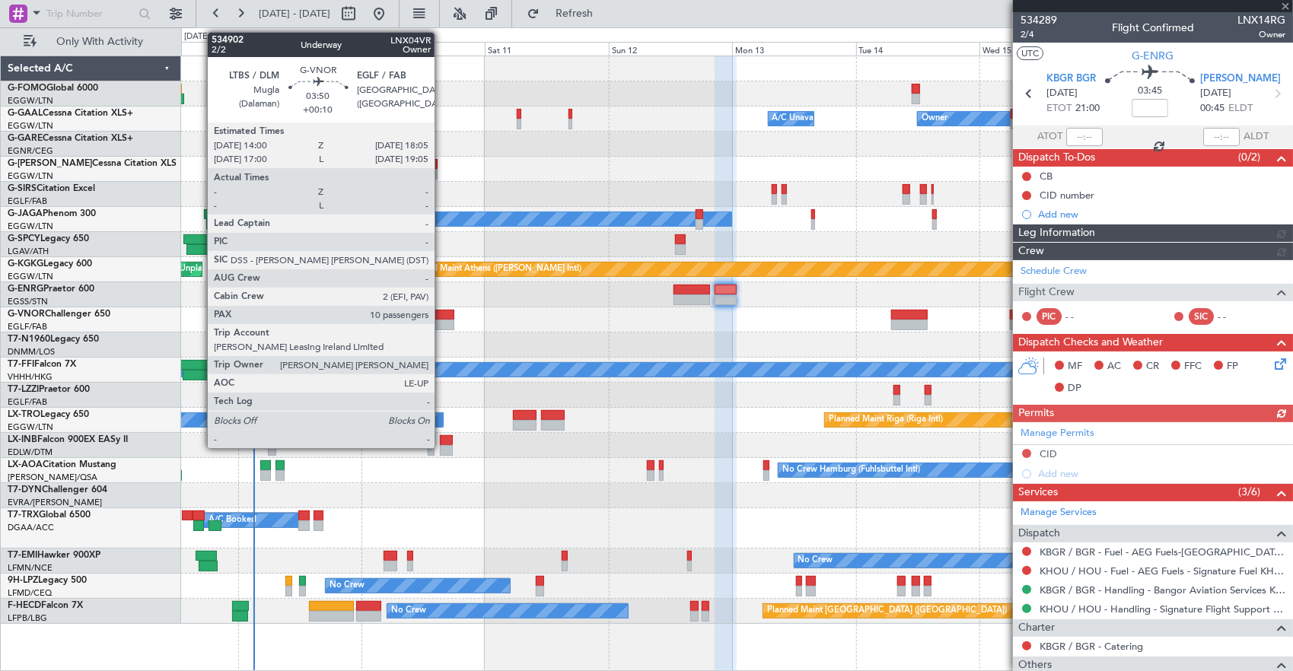
click at [442, 320] on div at bounding box center [443, 325] width 21 height 11
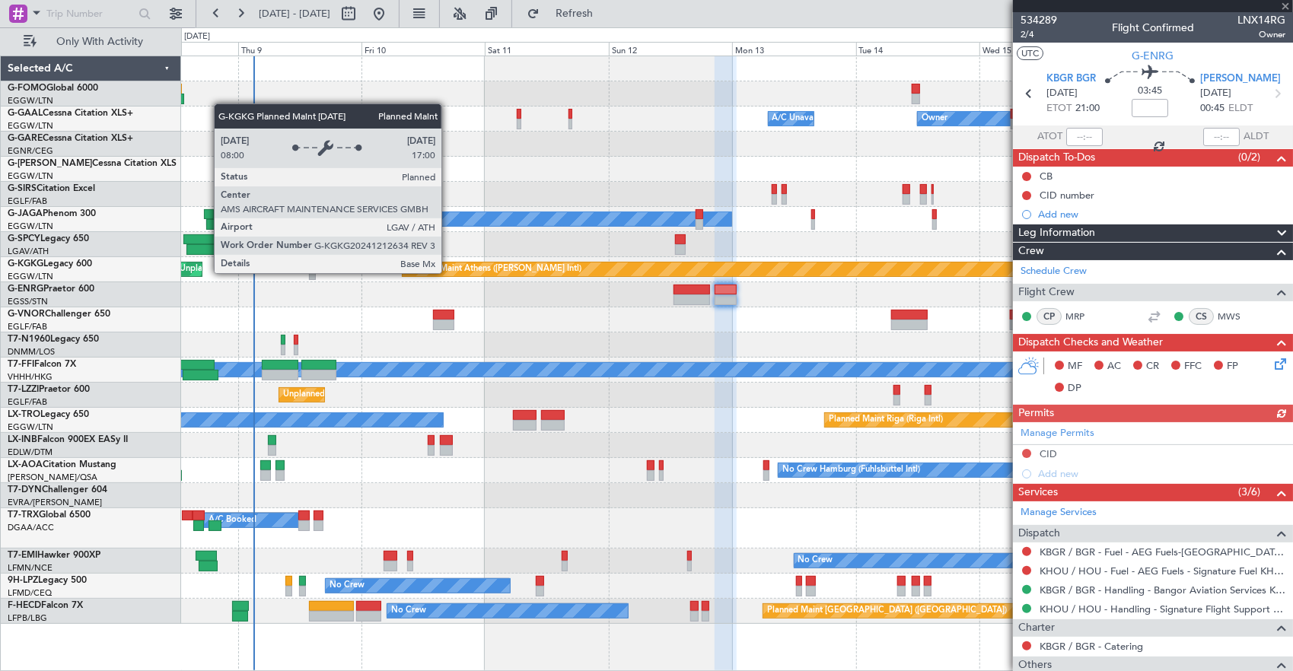
type input "+00:10"
type input "10"
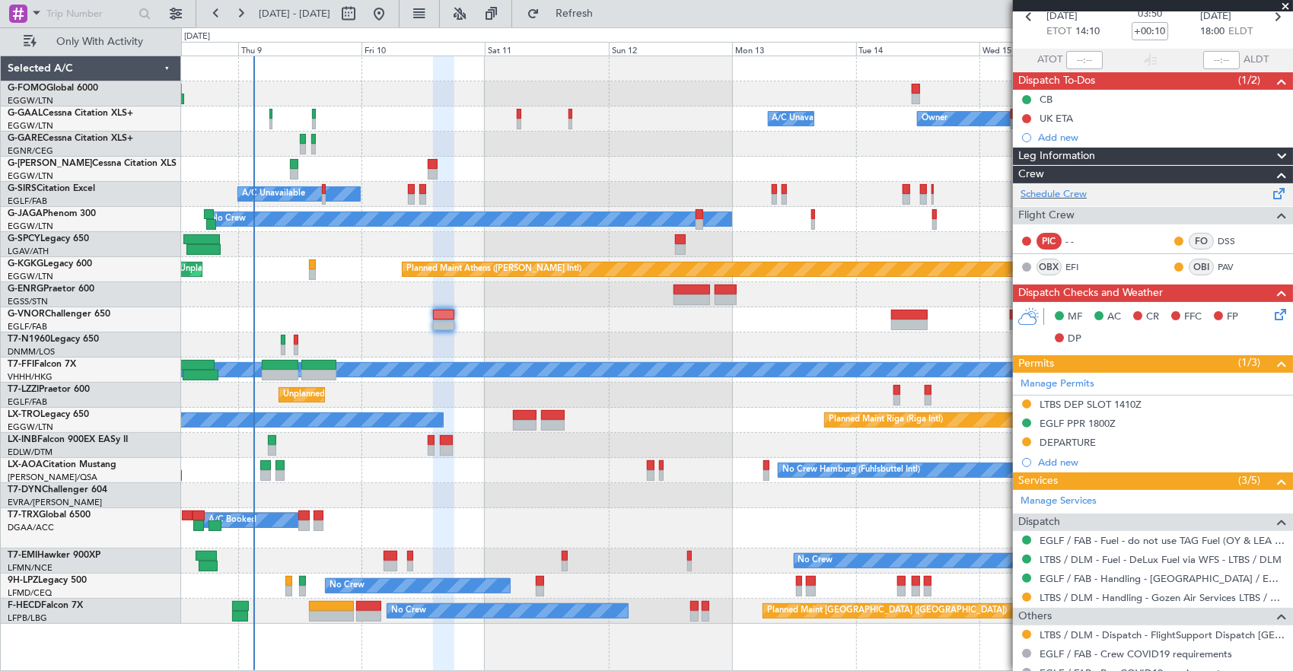
scroll to position [228, 0]
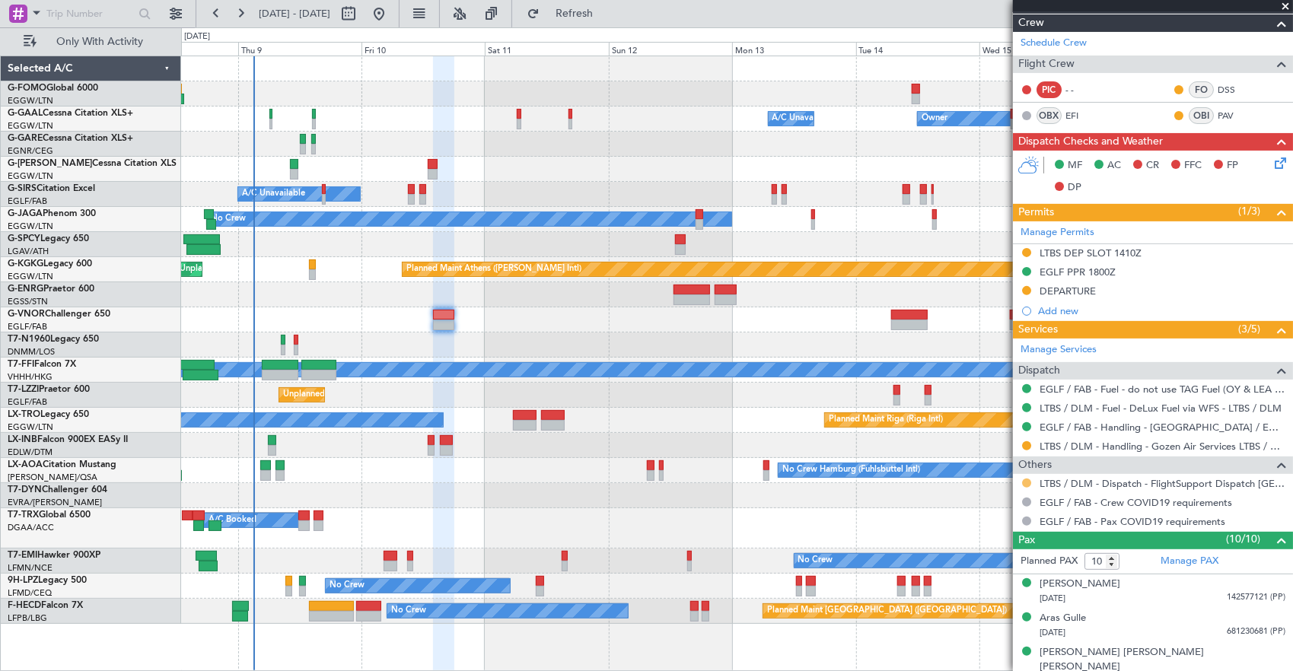
click at [1030, 480] on button at bounding box center [1026, 483] width 9 height 9
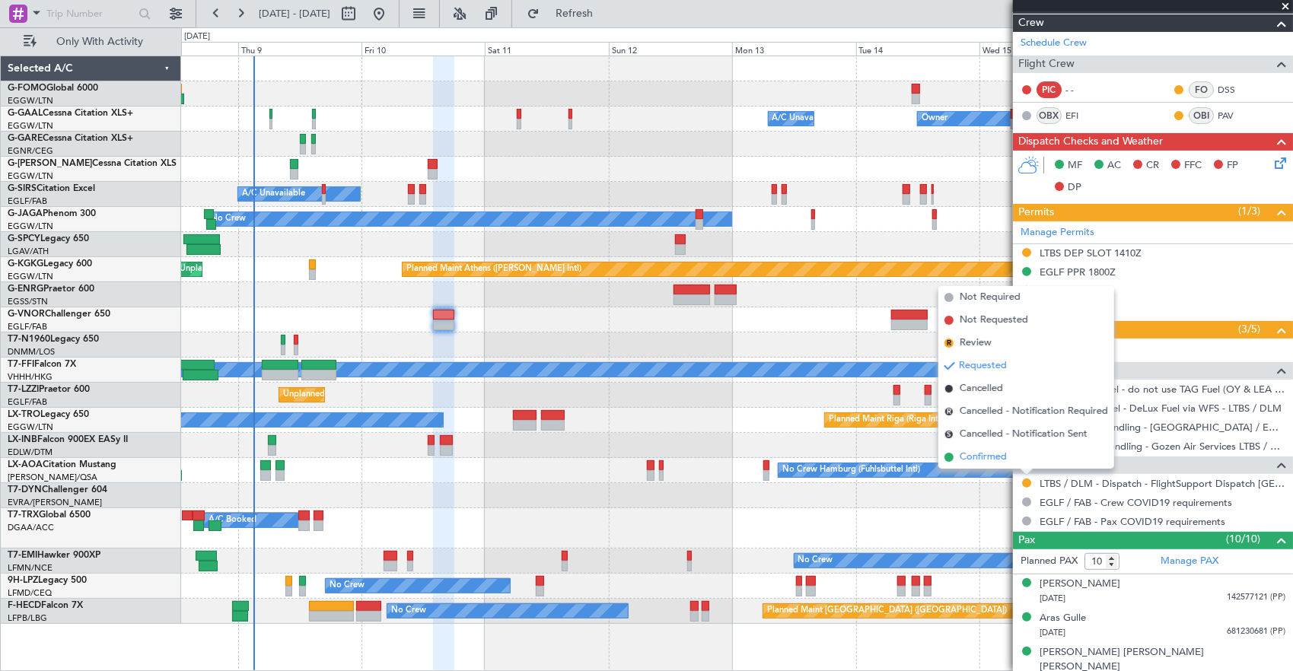
click at [1015, 460] on li "Confirmed" at bounding box center [1026, 457] width 176 height 23
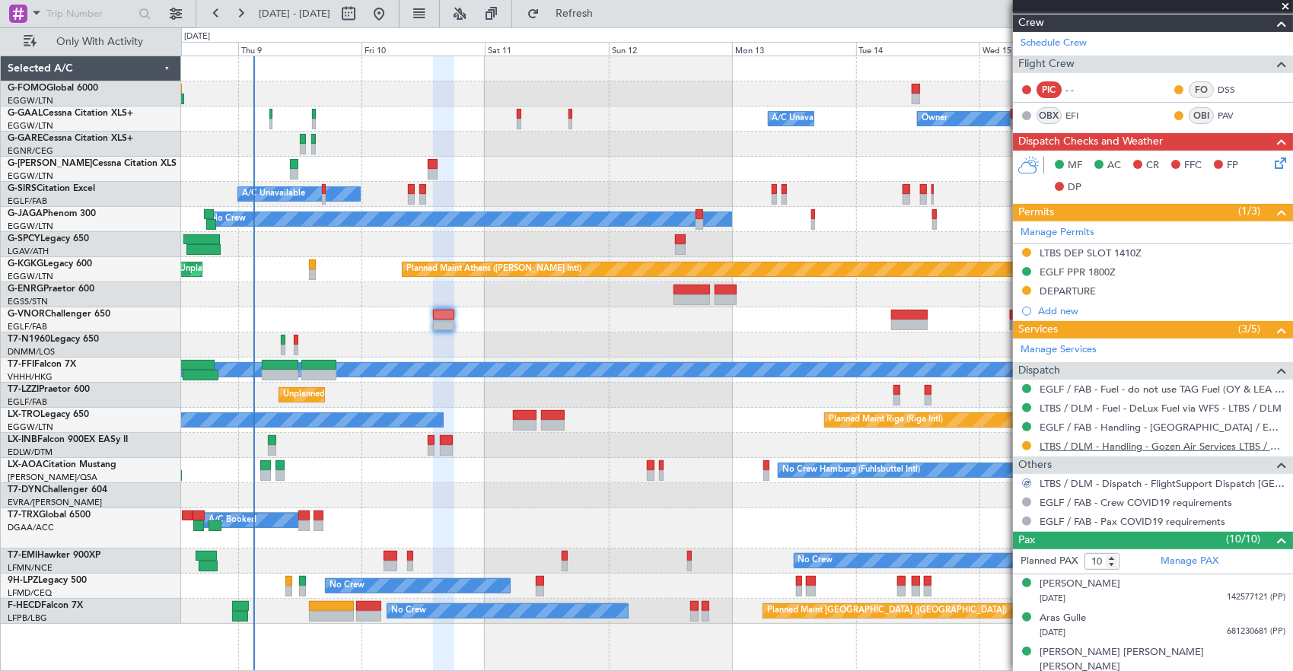
scroll to position [0, 0]
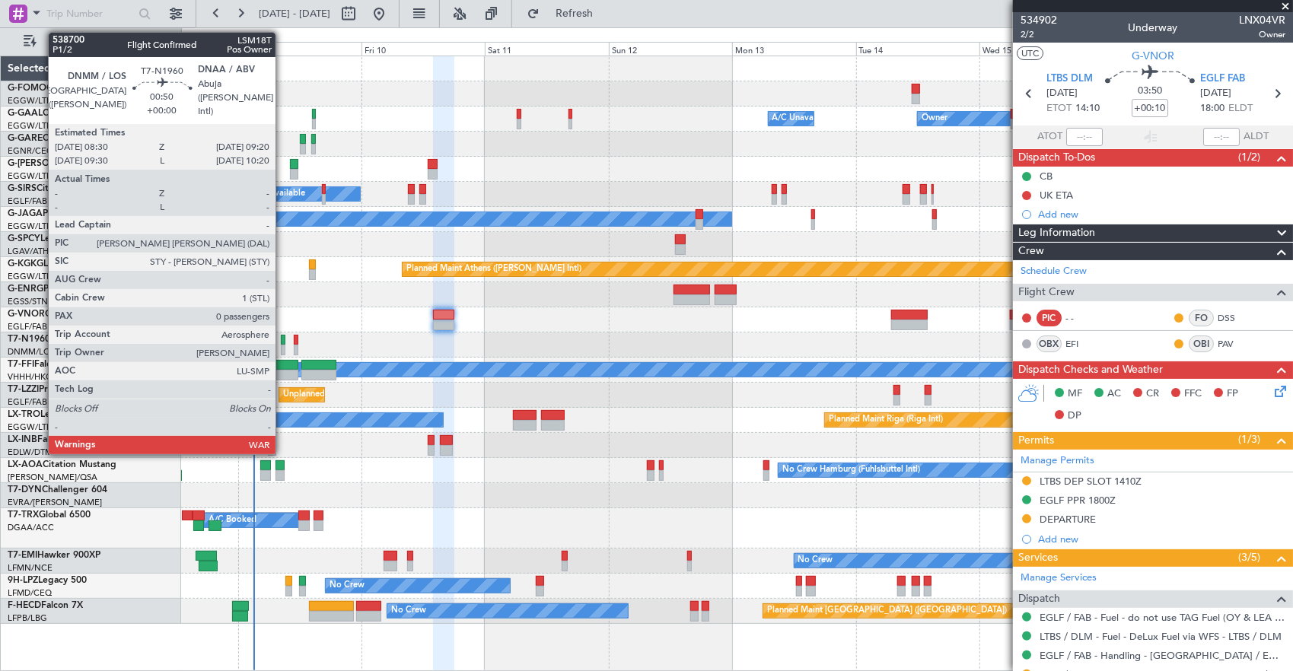
click at [283, 337] on div at bounding box center [283, 340] width 5 height 11
type input "0"
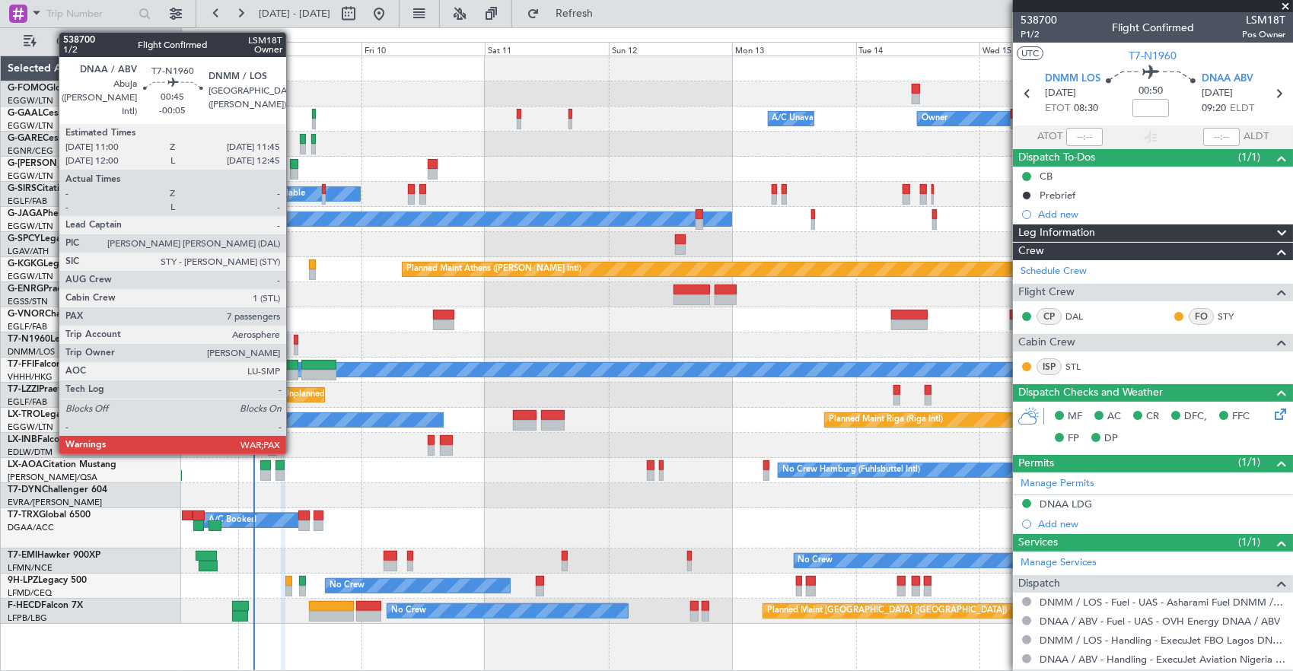
click at [294, 341] on div at bounding box center [296, 340] width 5 height 11
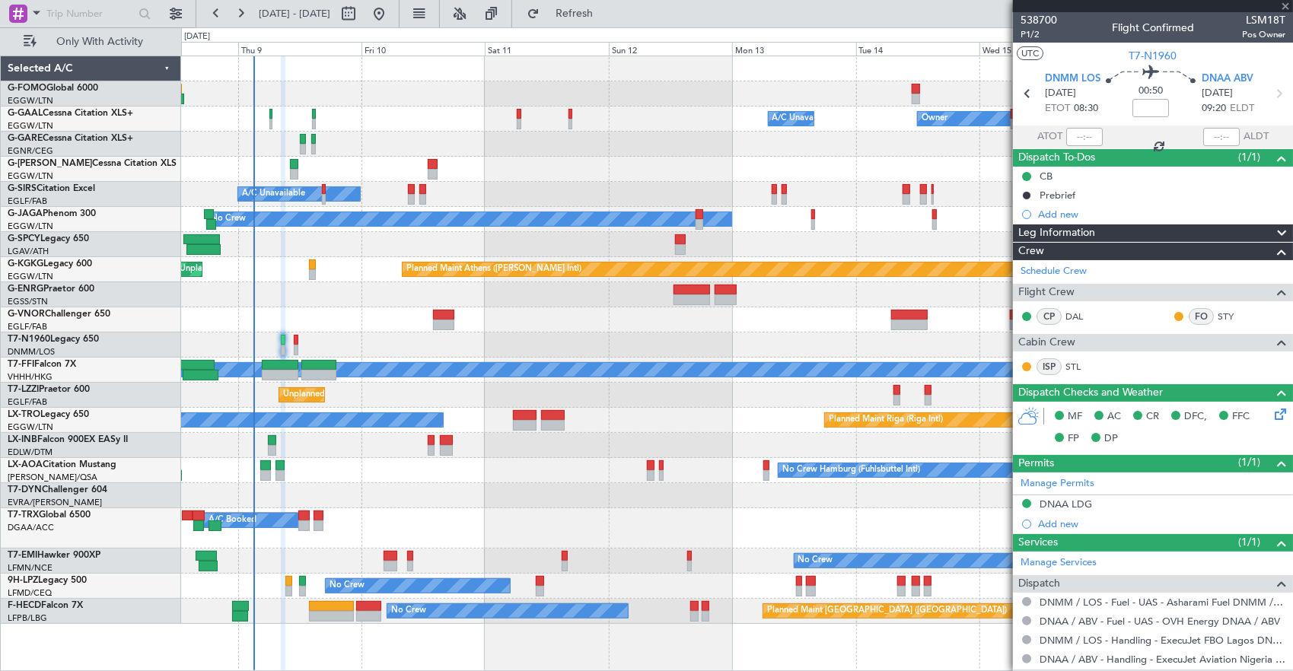
type input "-00:05"
type input "7"
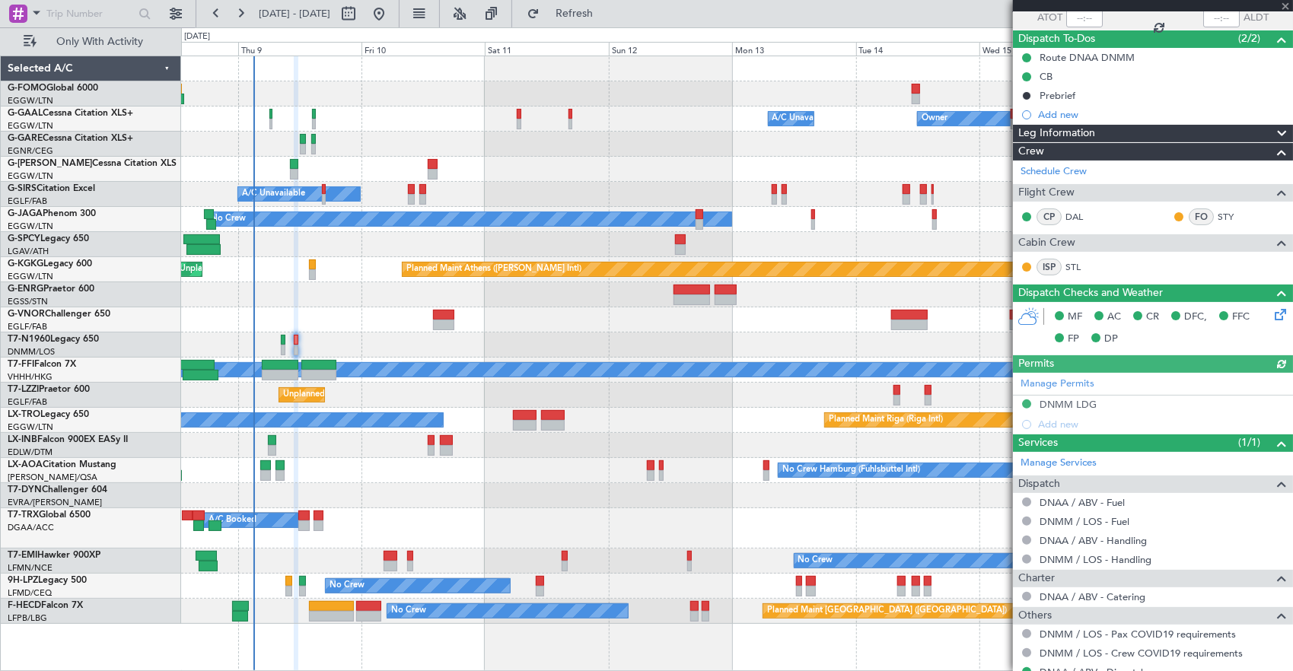
scroll to position [187, 0]
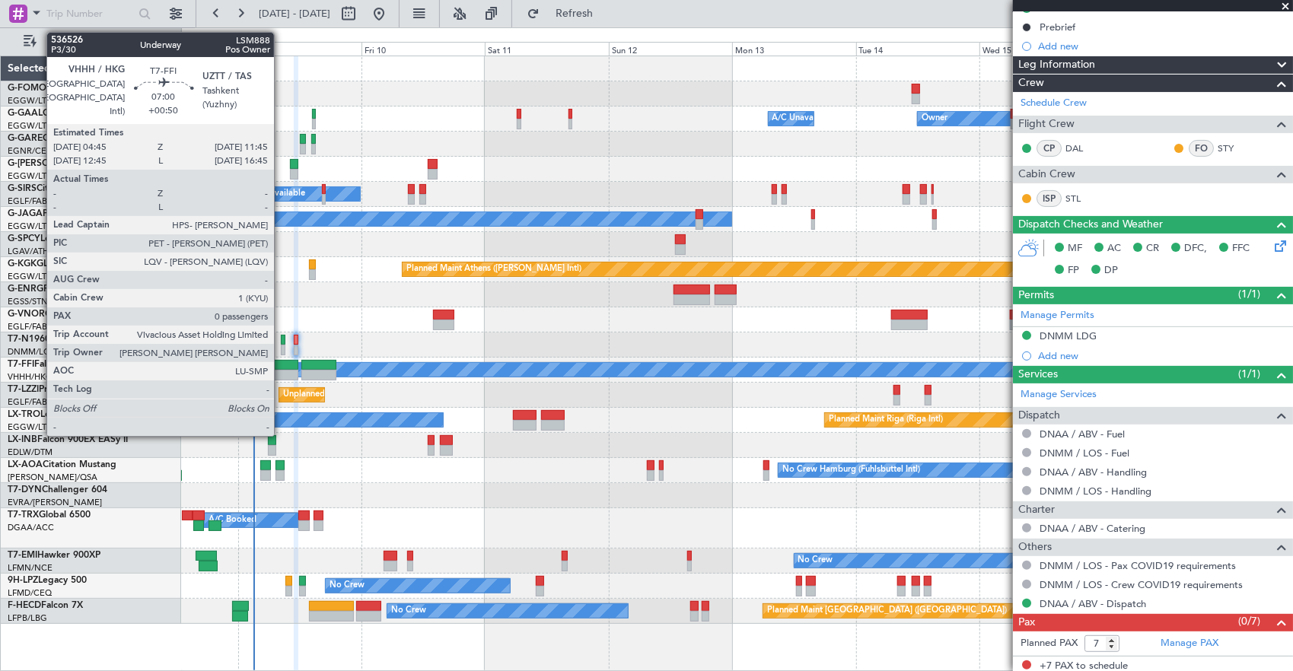
click at [282, 370] on div at bounding box center [280, 375] width 37 height 11
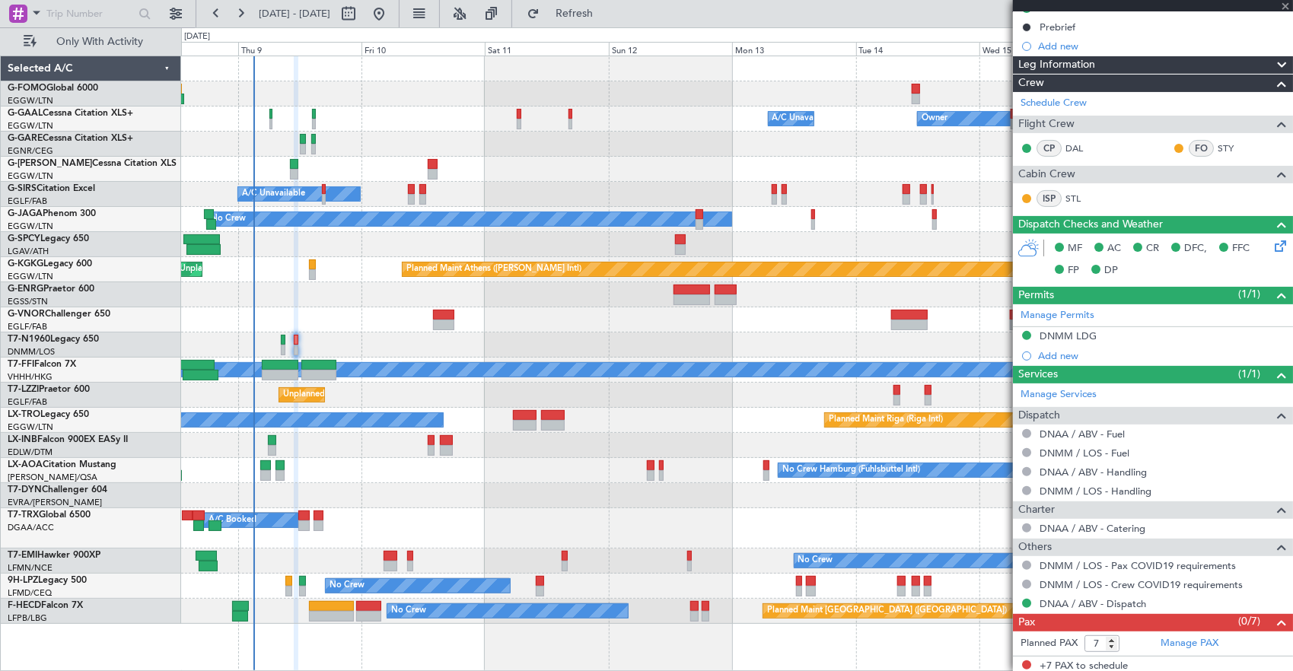
type input "+00:50"
type input "0"
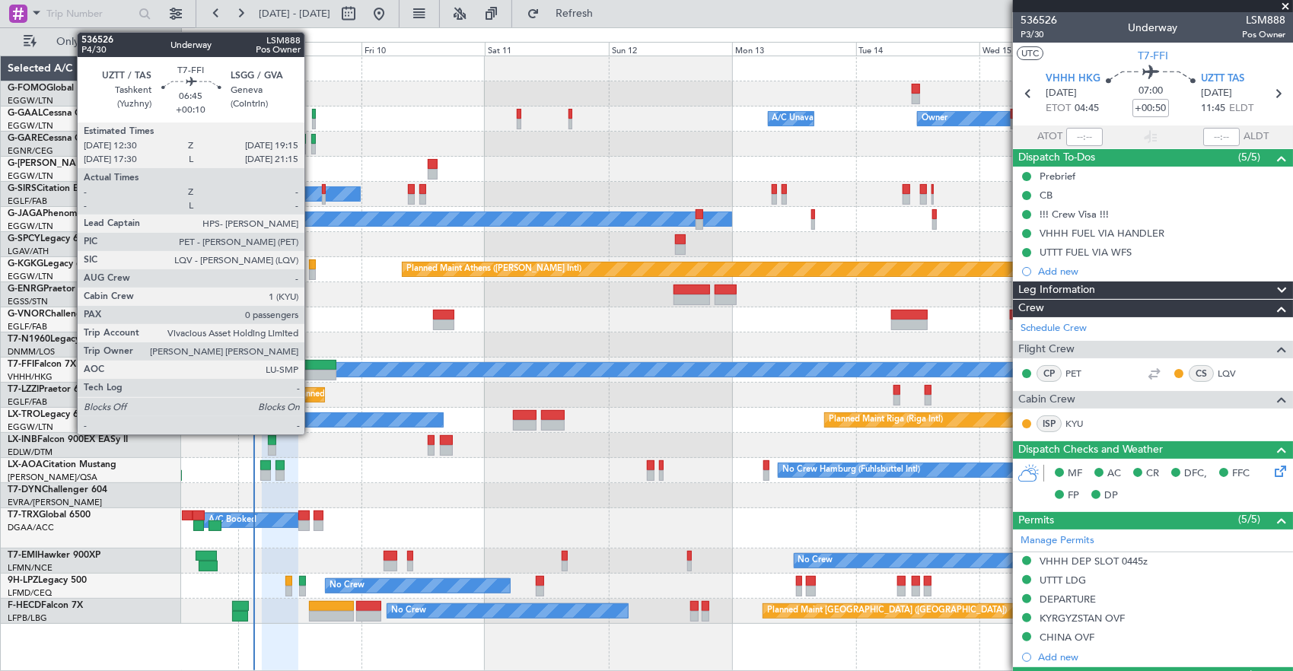
click at [312, 374] on div at bounding box center [318, 375] width 35 height 11
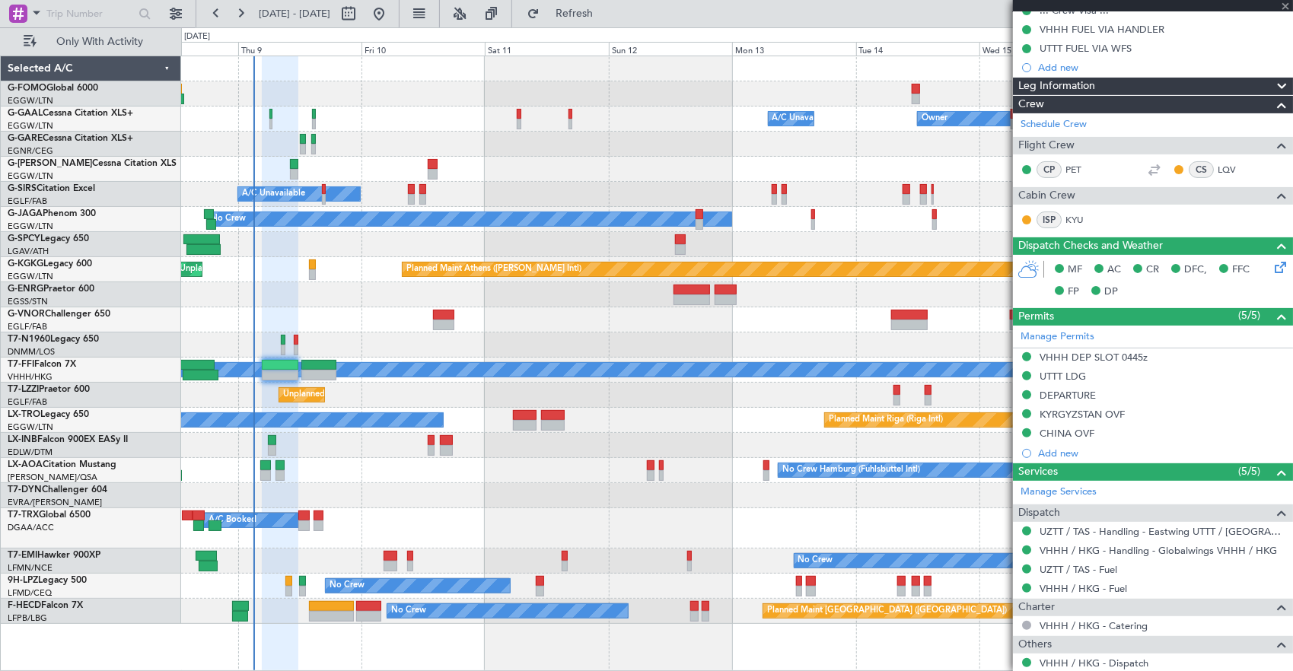
scroll to position [282, 0]
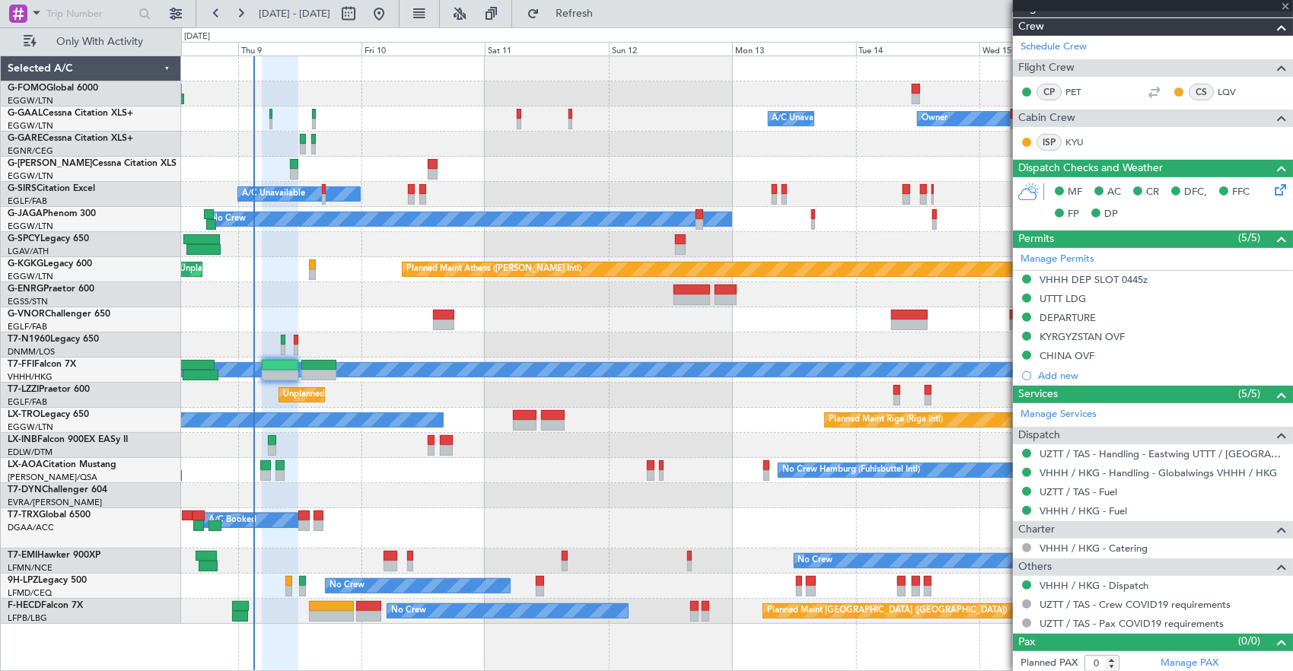
type input "+00:10"
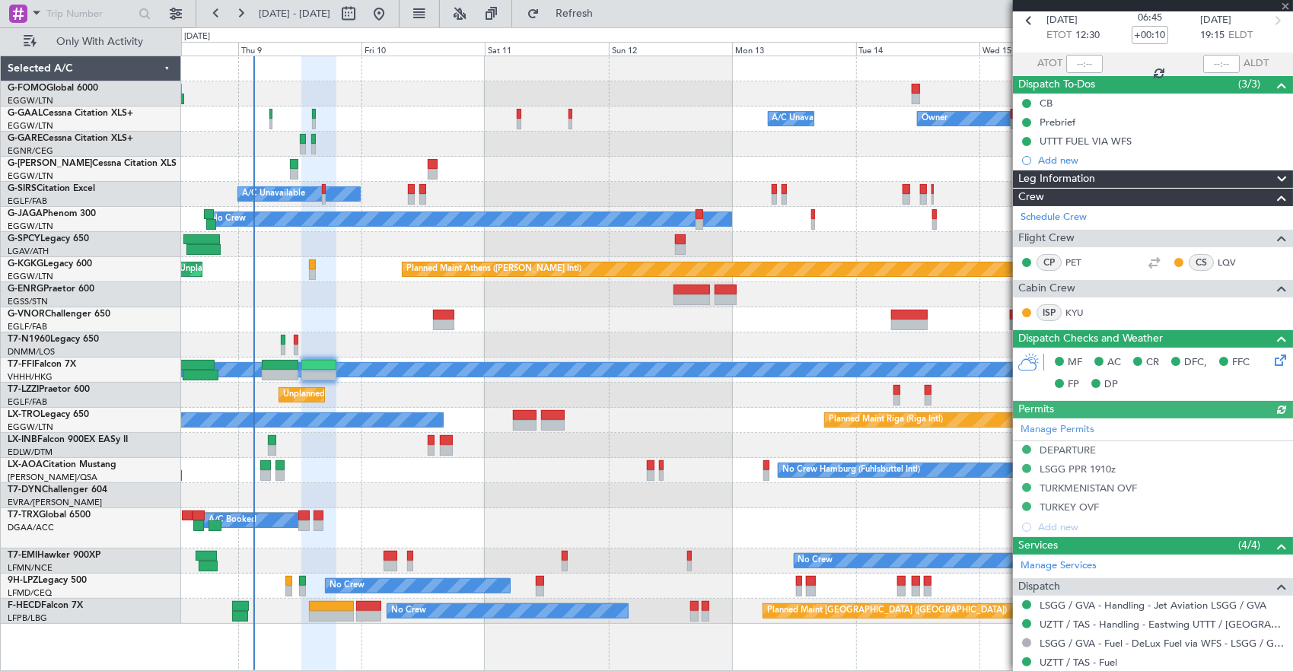
scroll to position [225, 0]
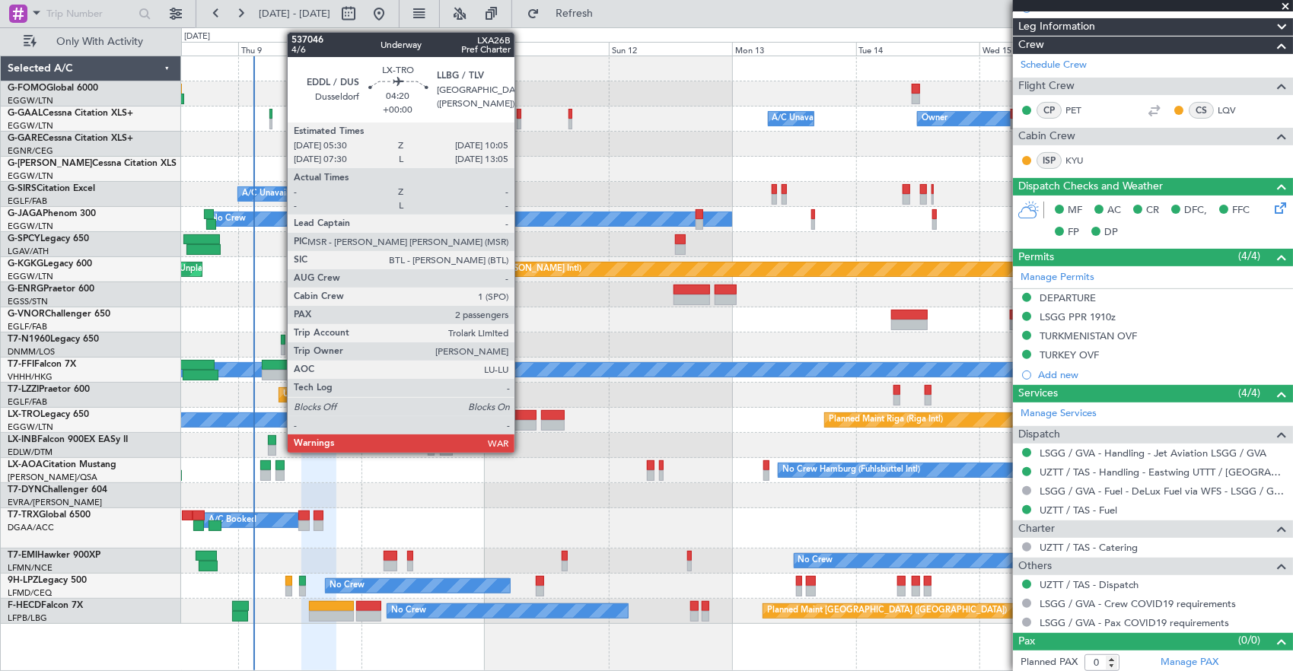
click at [523, 420] on div at bounding box center [525, 425] width 24 height 11
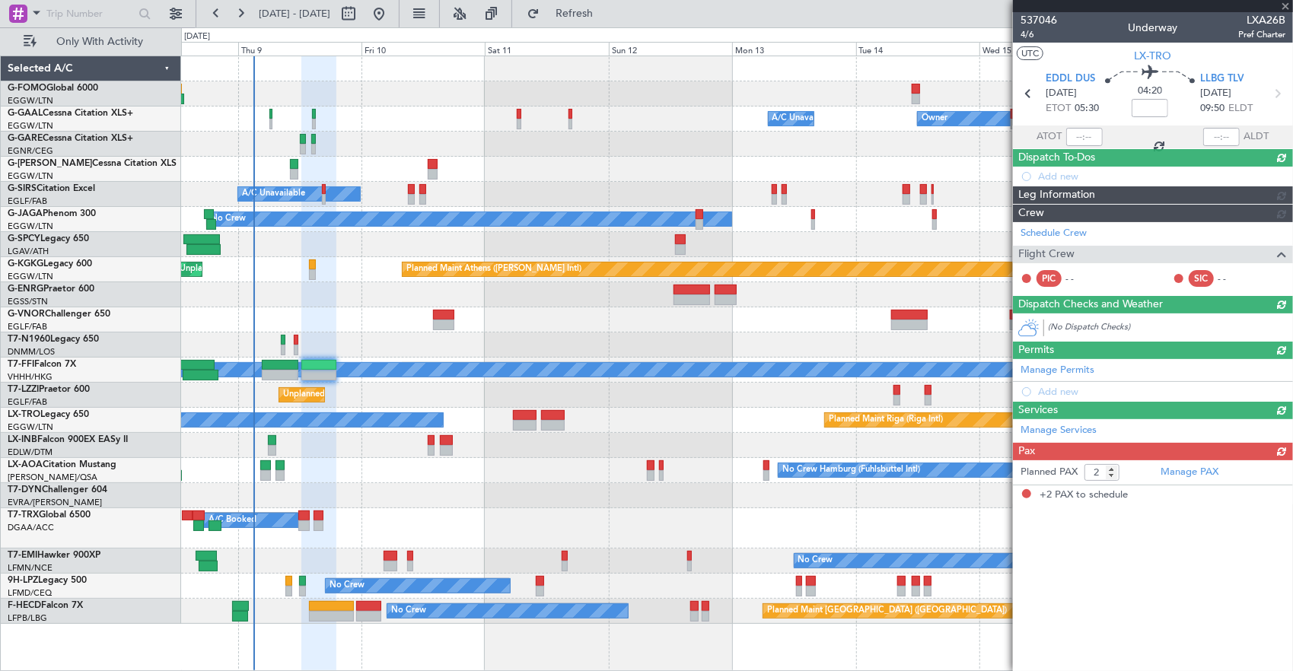
scroll to position [0, 0]
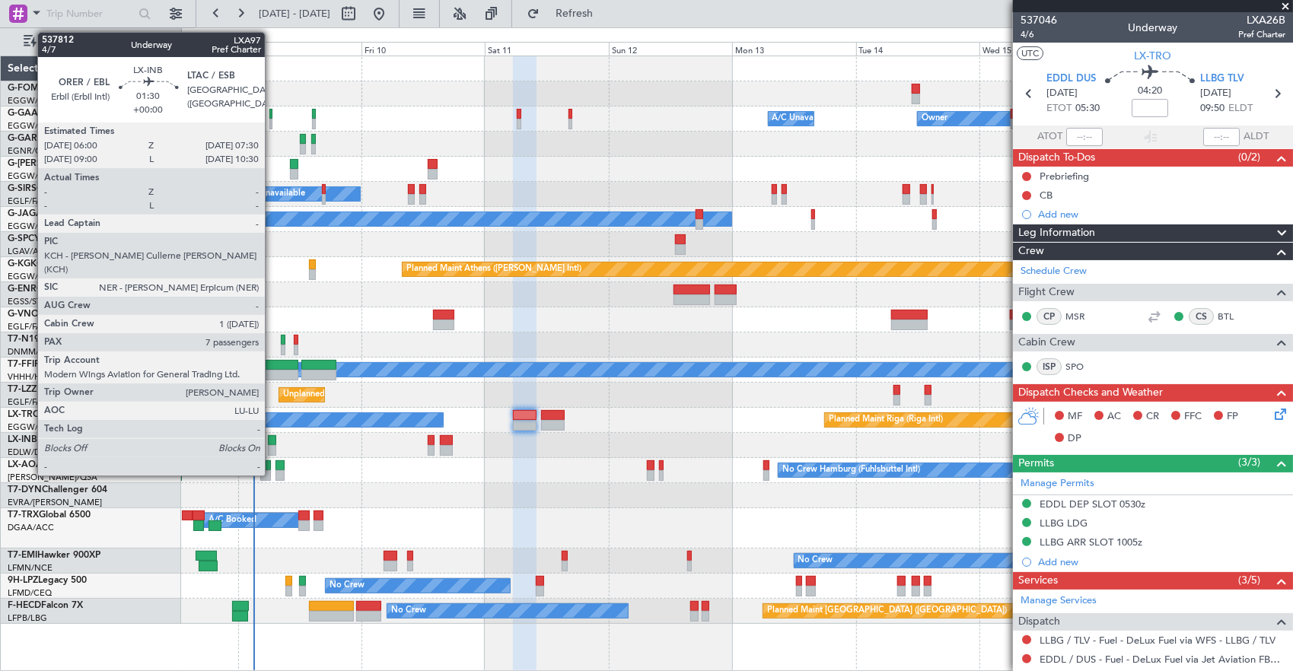
click at [272, 445] on div at bounding box center [272, 450] width 8 height 11
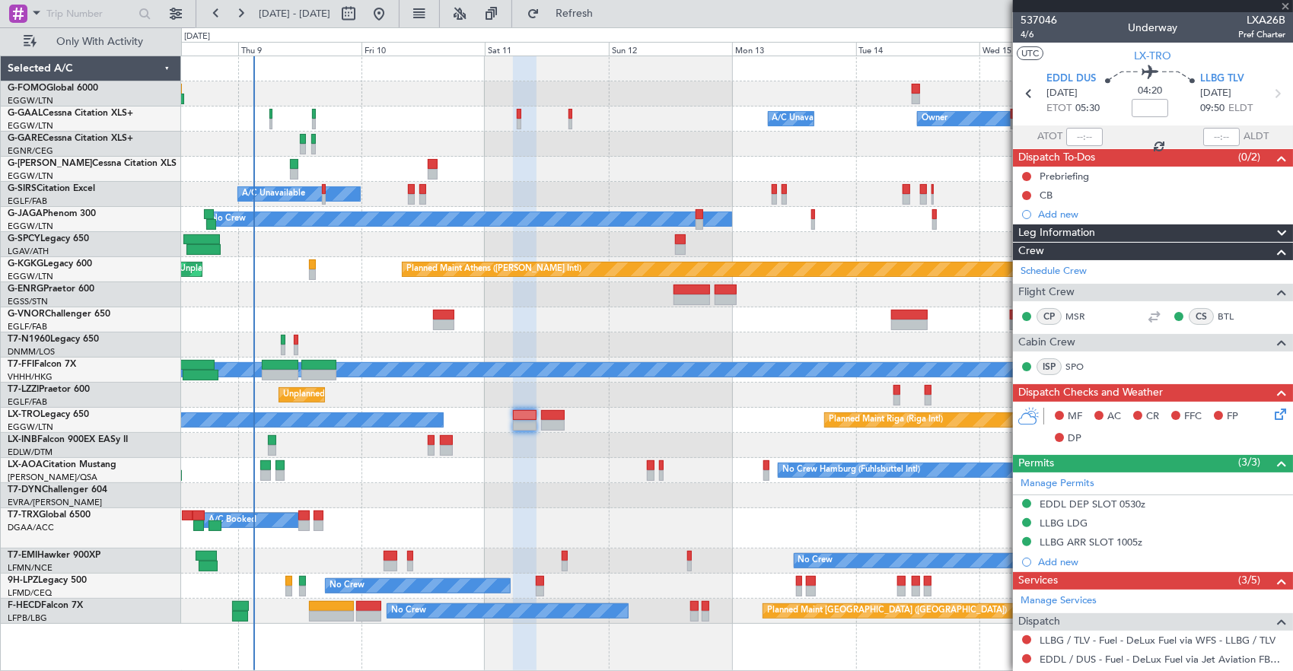
type input "7"
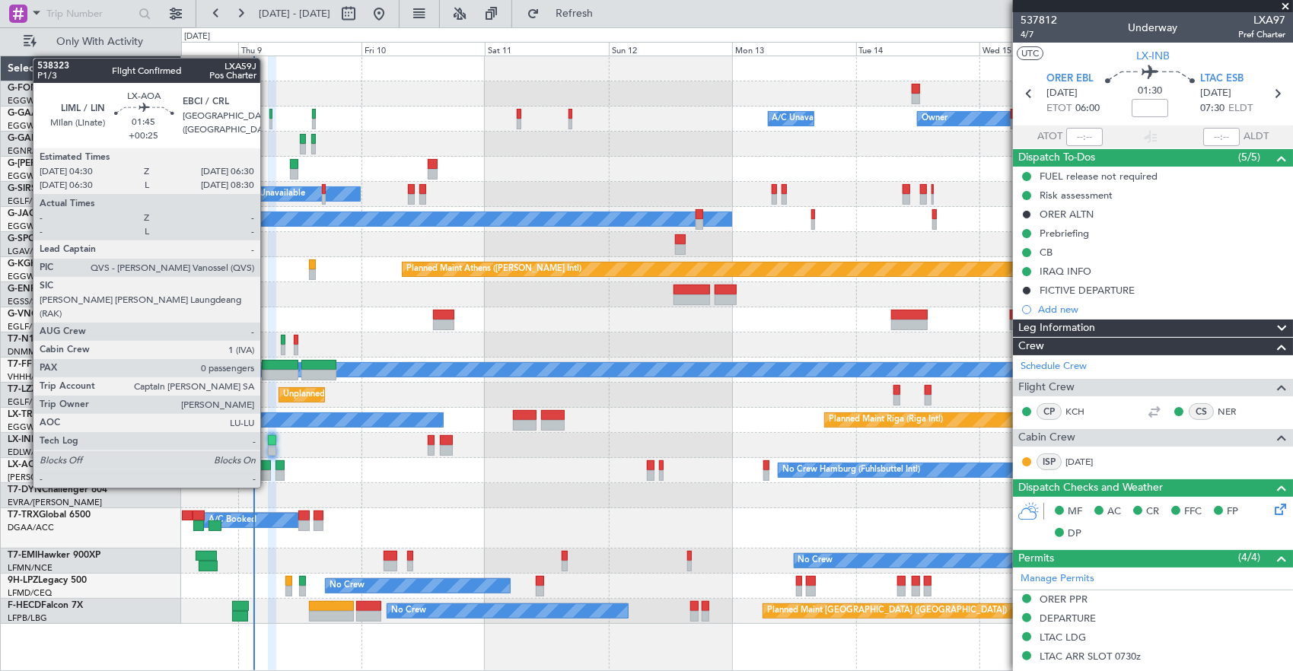
click at [268, 460] on div at bounding box center [265, 465] width 11 height 11
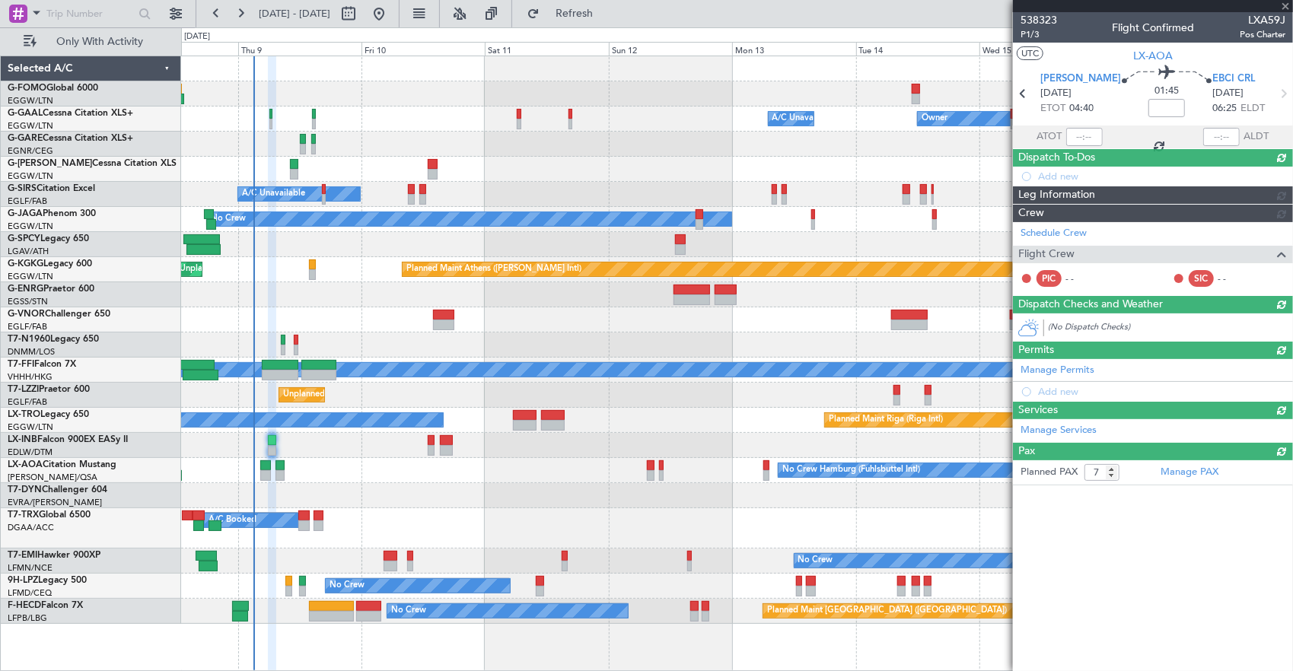
type input "+00:25"
type input "0"
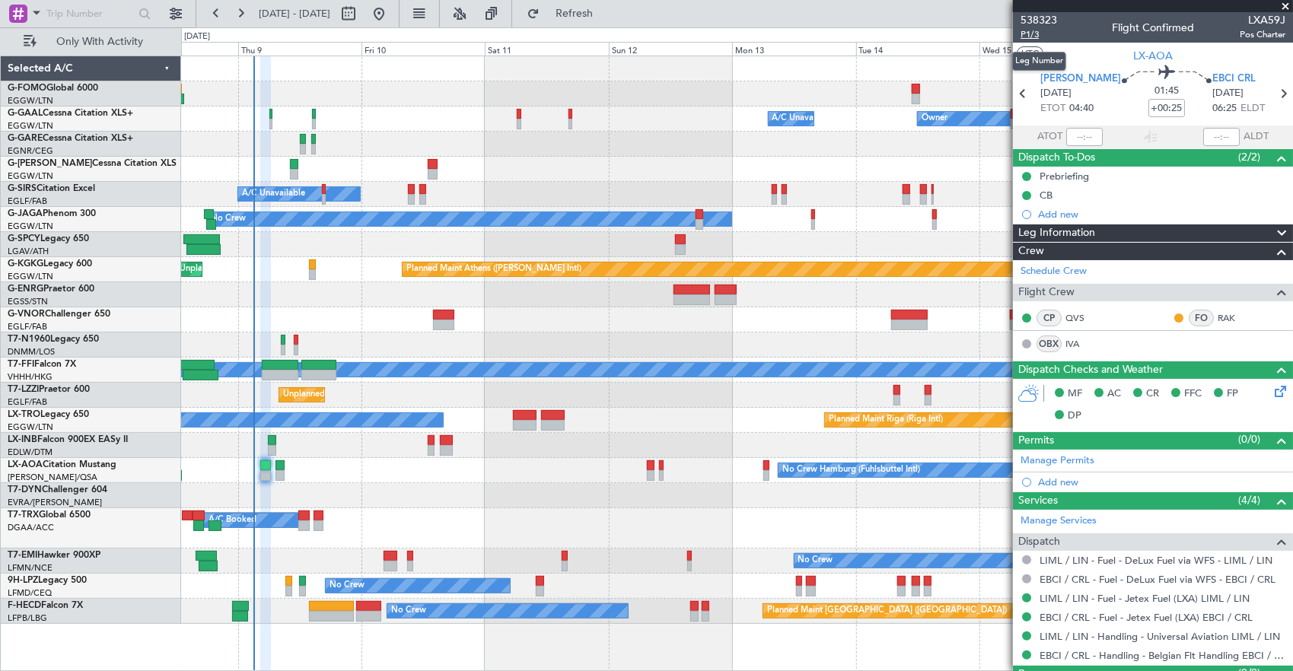
click at [1023, 37] on span "P1/3" at bounding box center [1039, 34] width 37 height 13
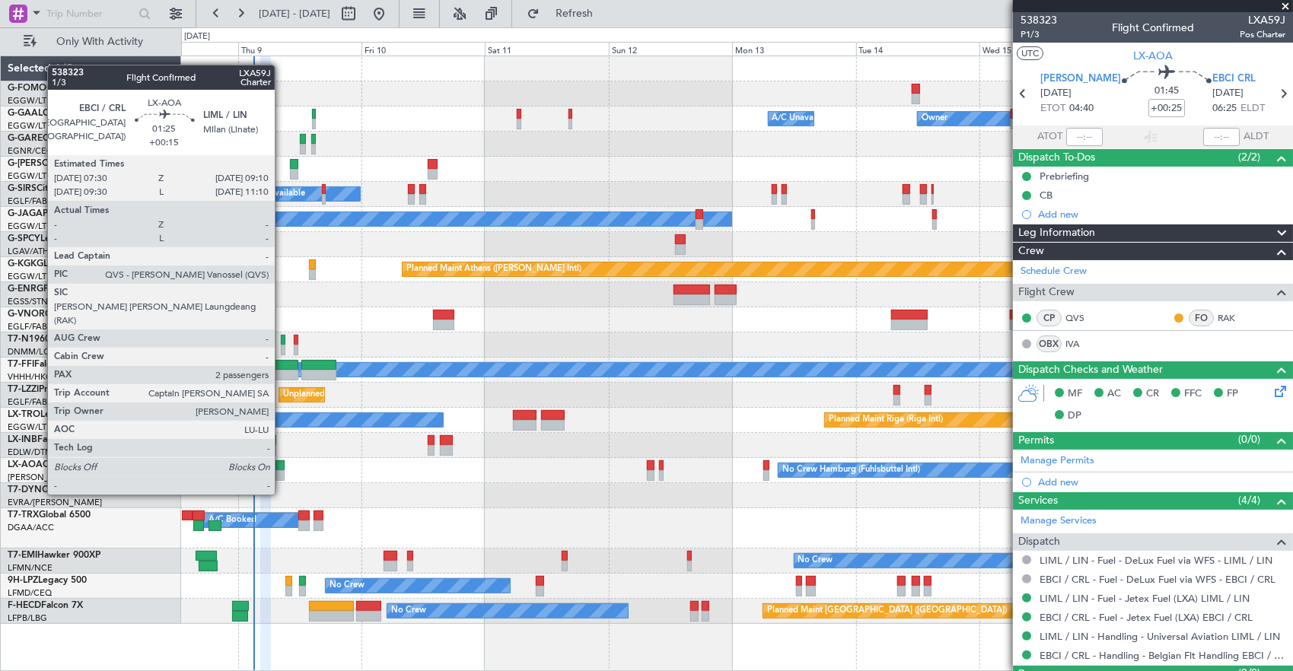
click at [282, 466] on div at bounding box center [279, 465] width 9 height 11
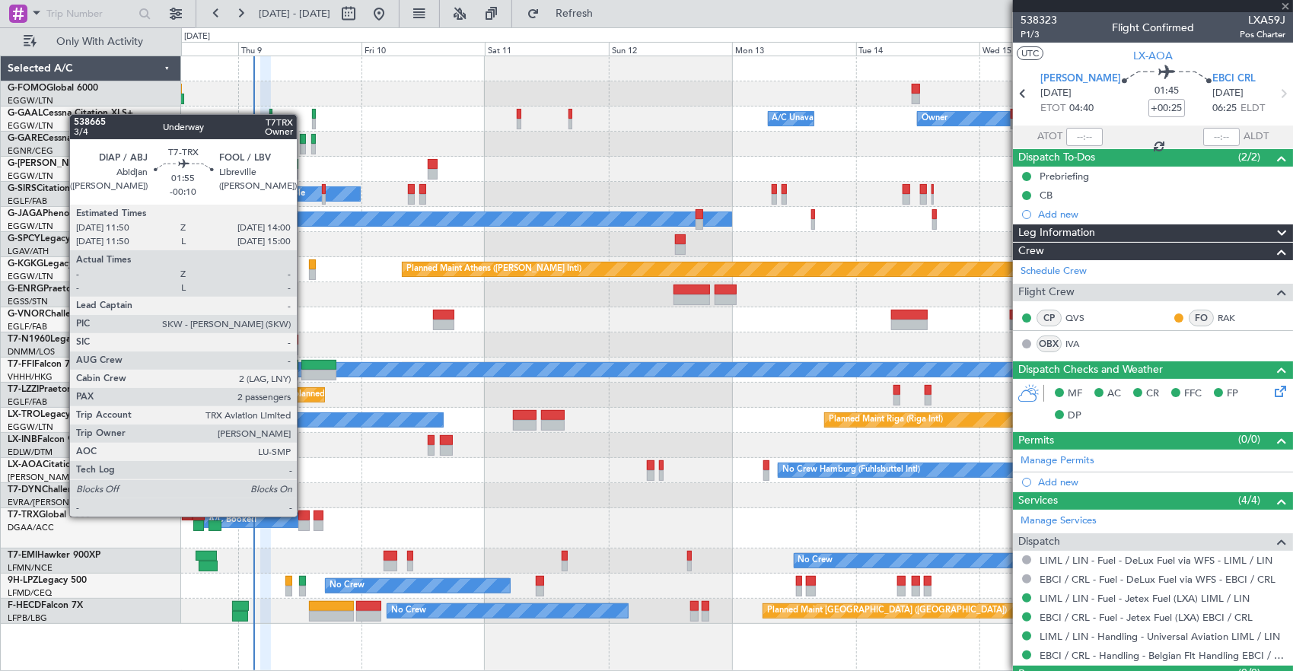
type input "+00:15"
type input "2"
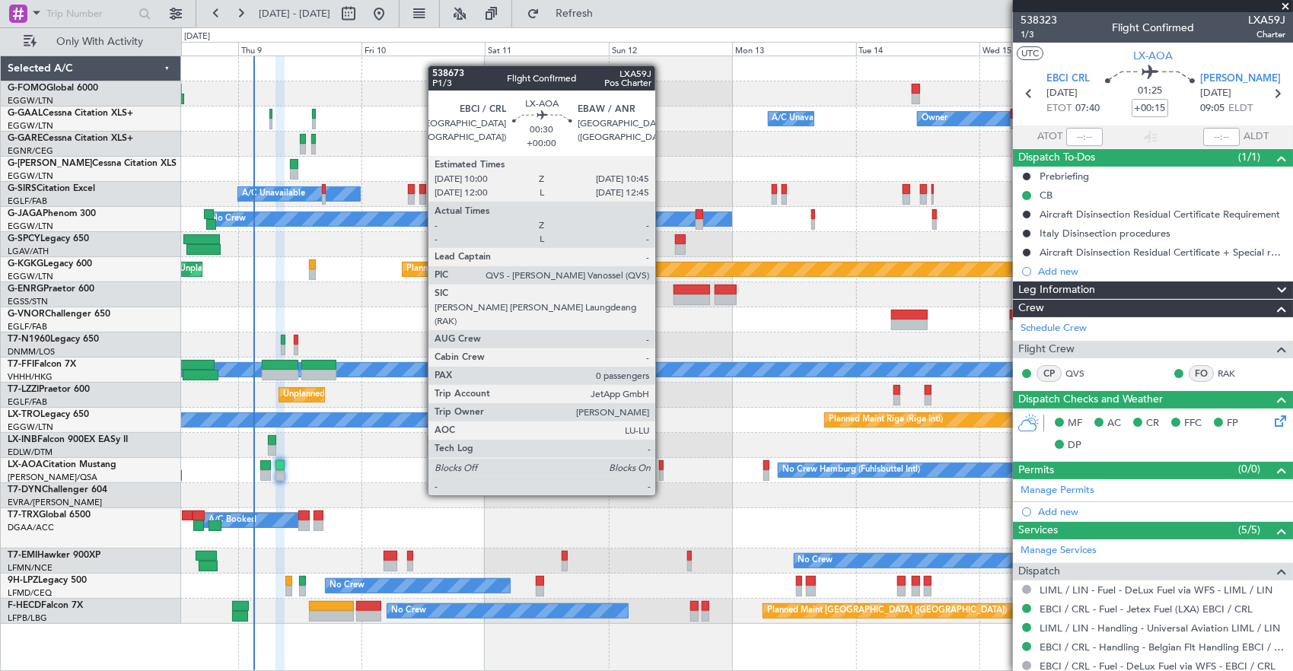
click at [663, 467] on div at bounding box center [661, 465] width 5 height 11
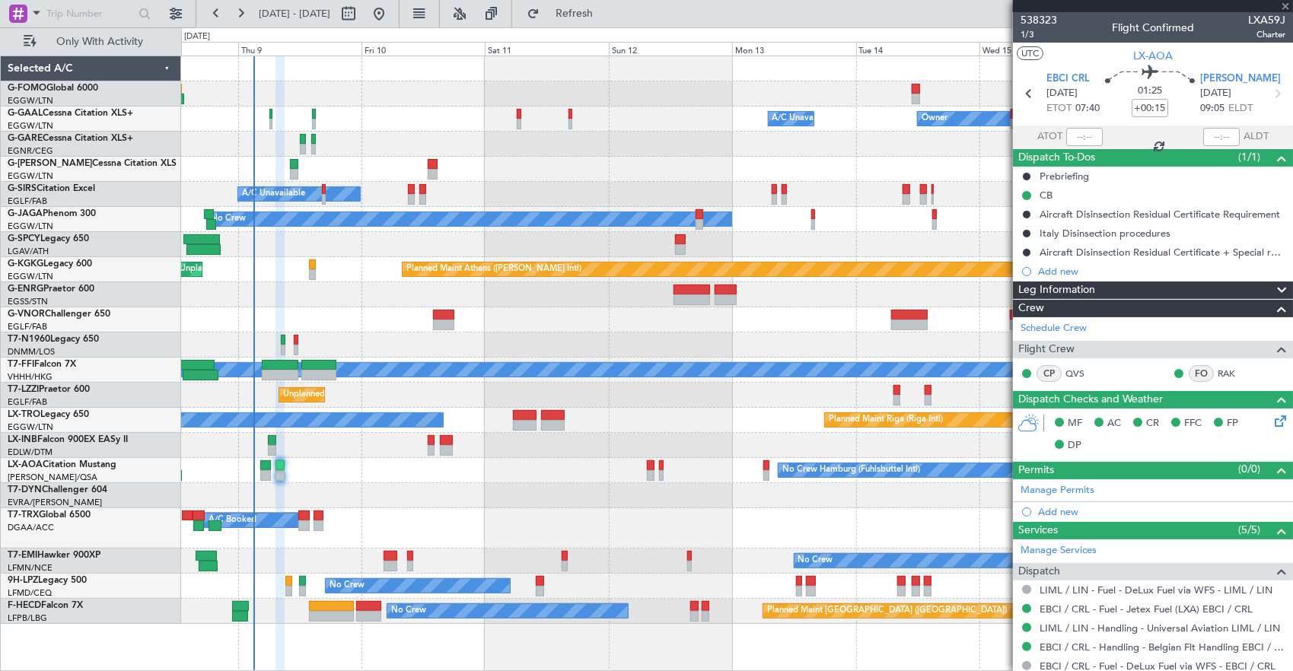
type input "0"
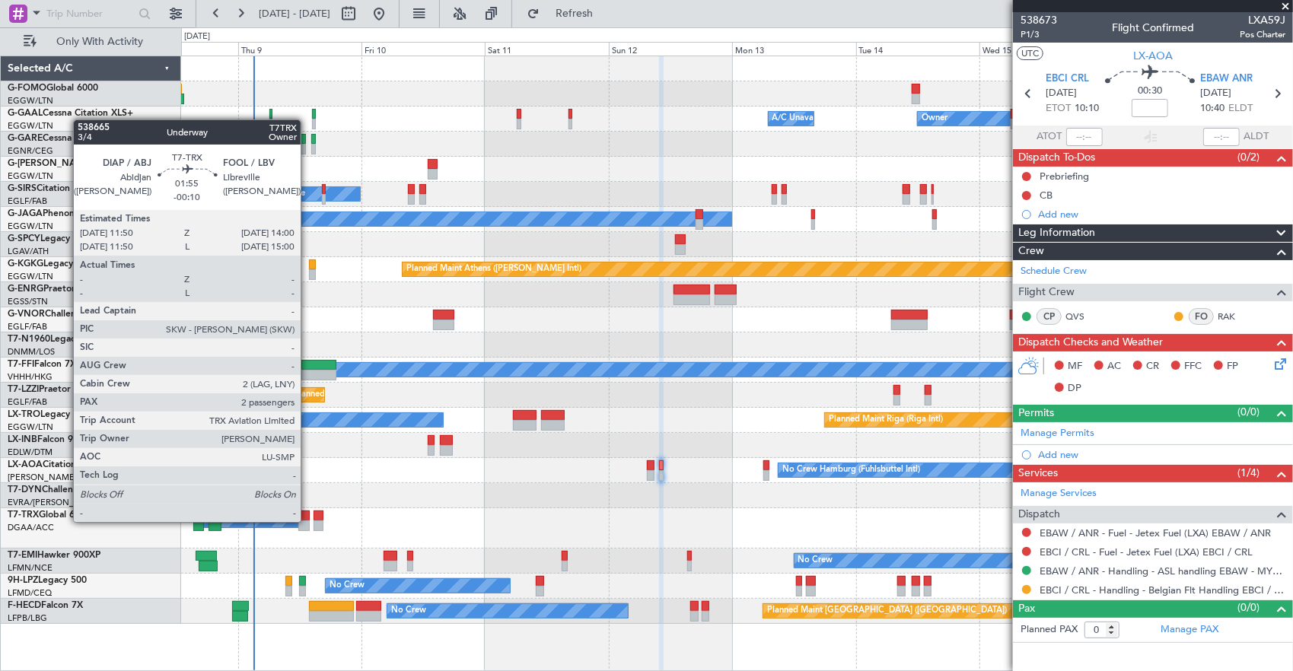
click at [308, 522] on div at bounding box center [303, 526] width 11 height 11
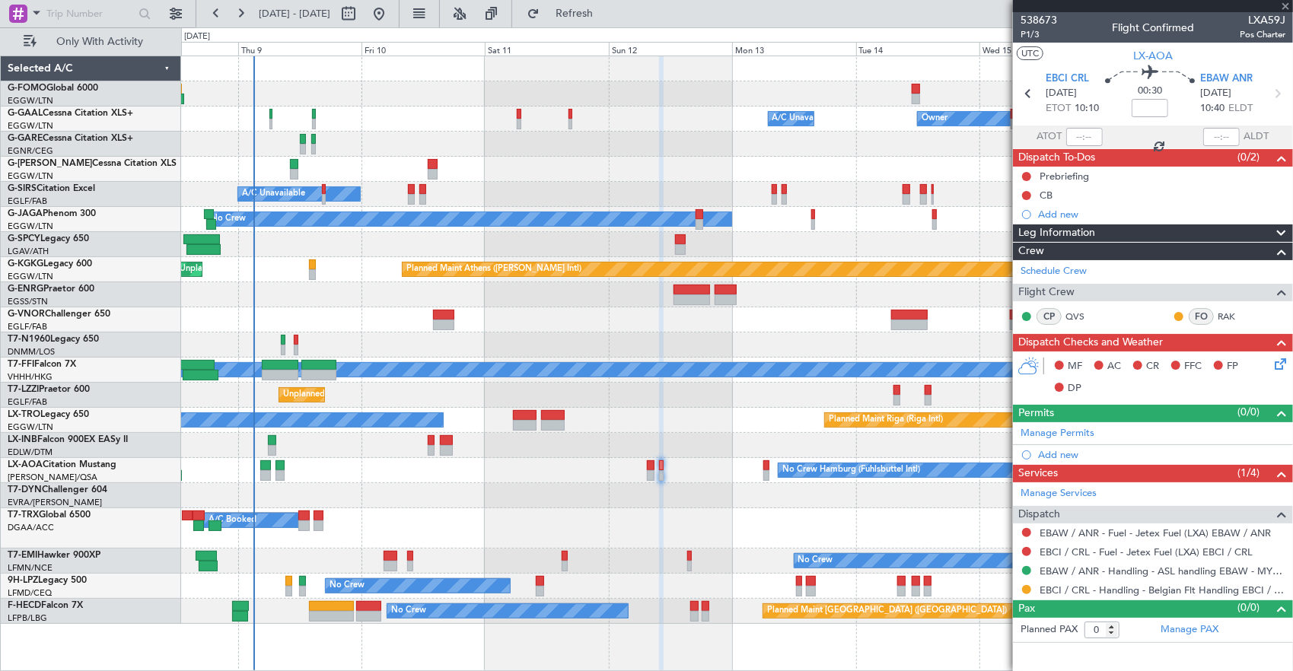
type input "-00:10"
type input "2"
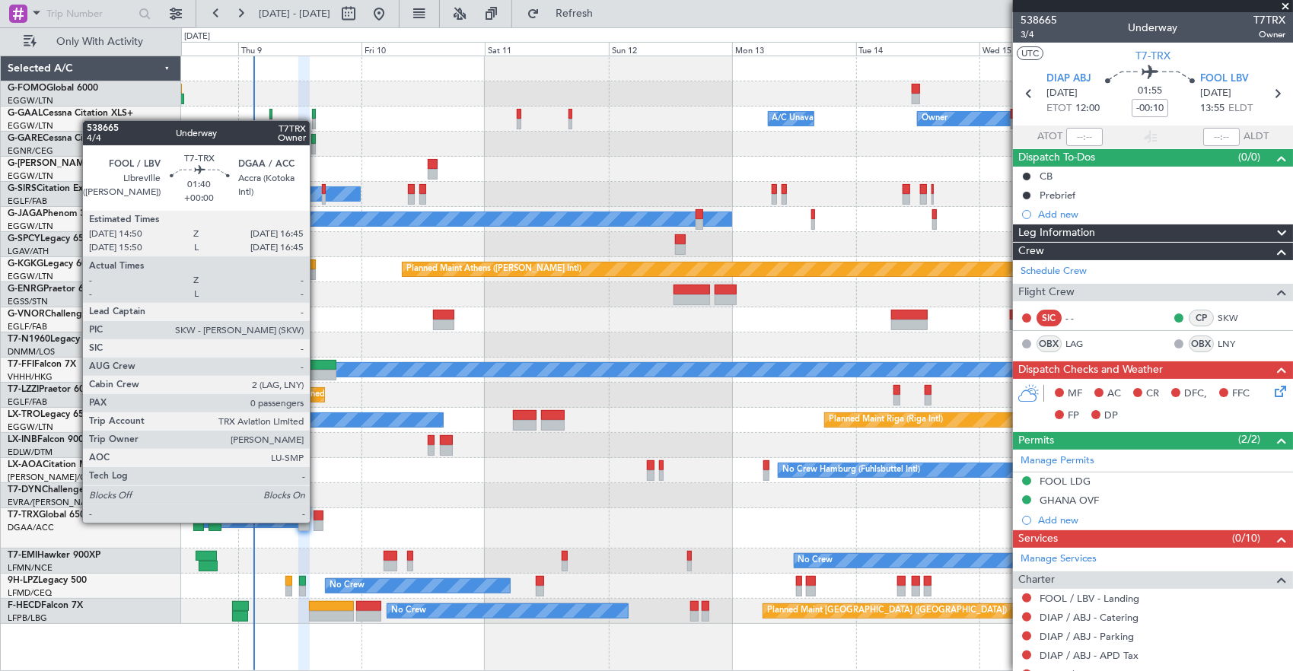
click at [317, 521] on div at bounding box center [319, 526] width 10 height 11
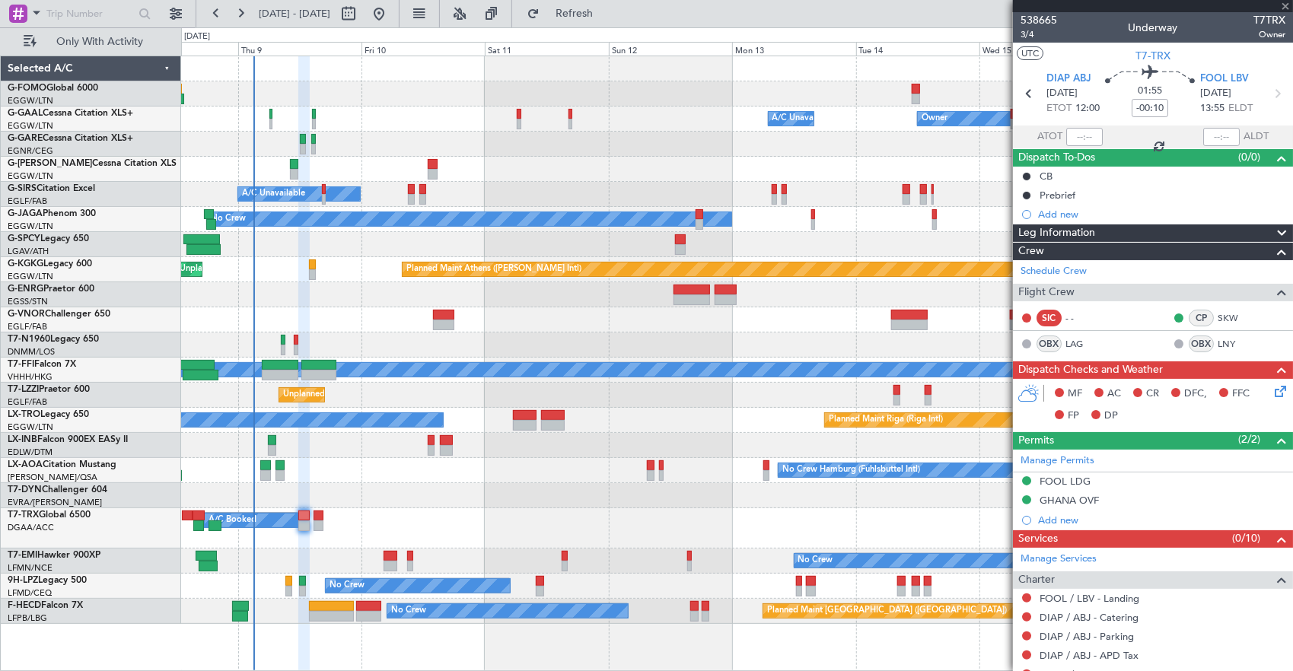
type input "0"
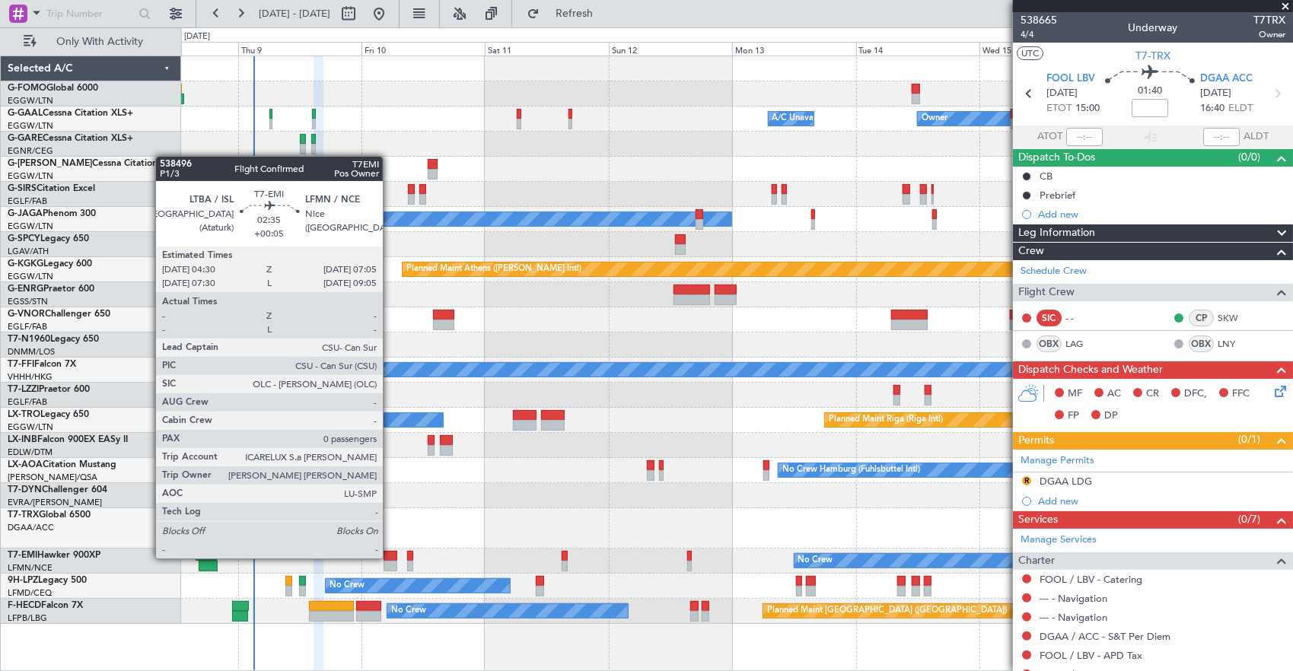
click at [390, 557] on div at bounding box center [391, 556] width 14 height 11
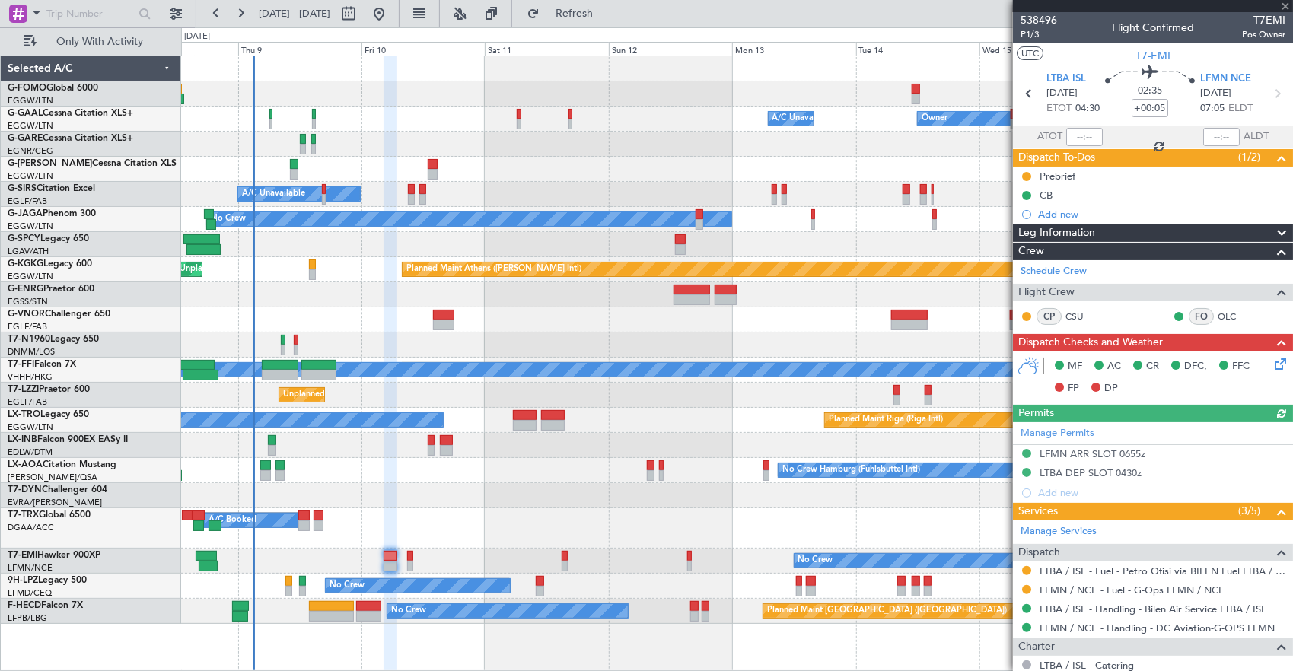
click at [209, 554] on div at bounding box center [206, 556] width 21 height 11
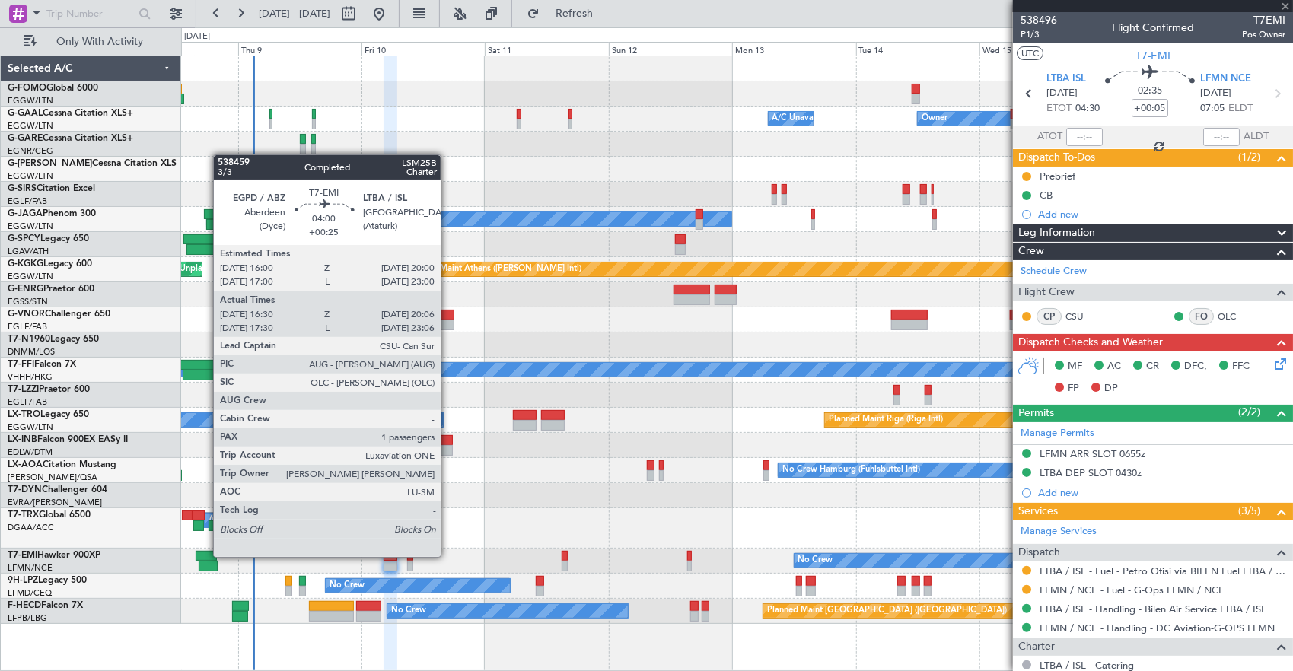
type input "+00:25"
type input "16:30"
type input "20:06"
type input "1"
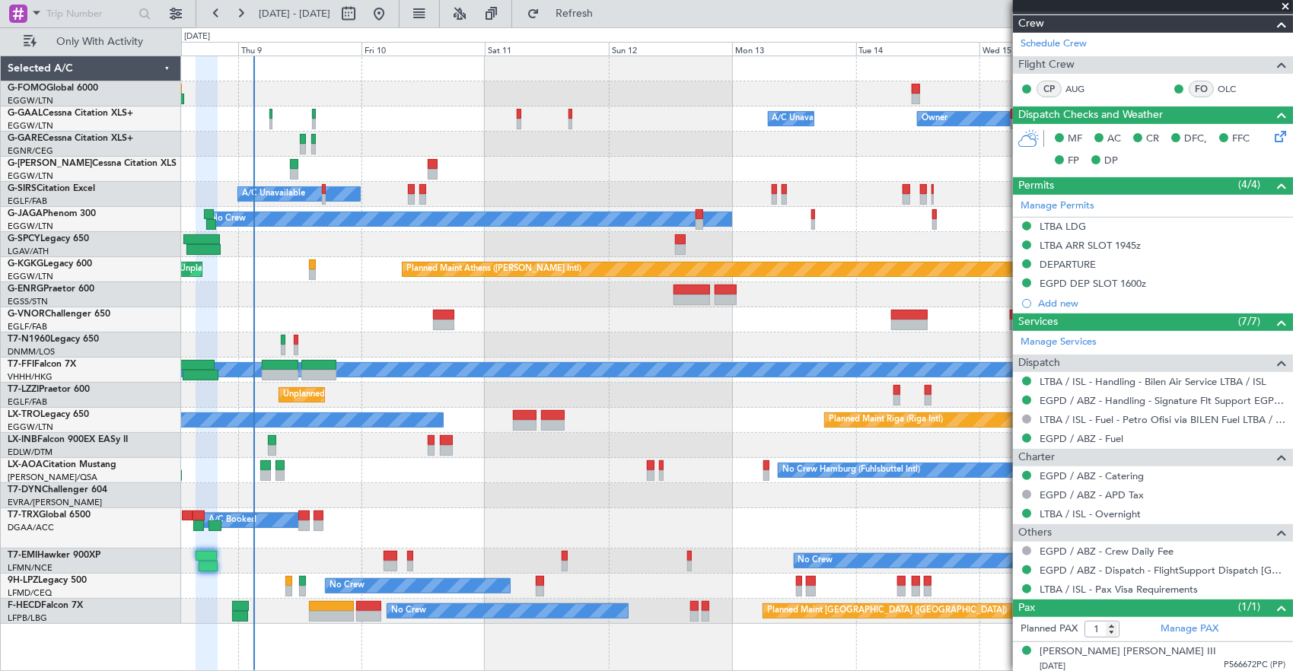
scroll to position [247, 0]
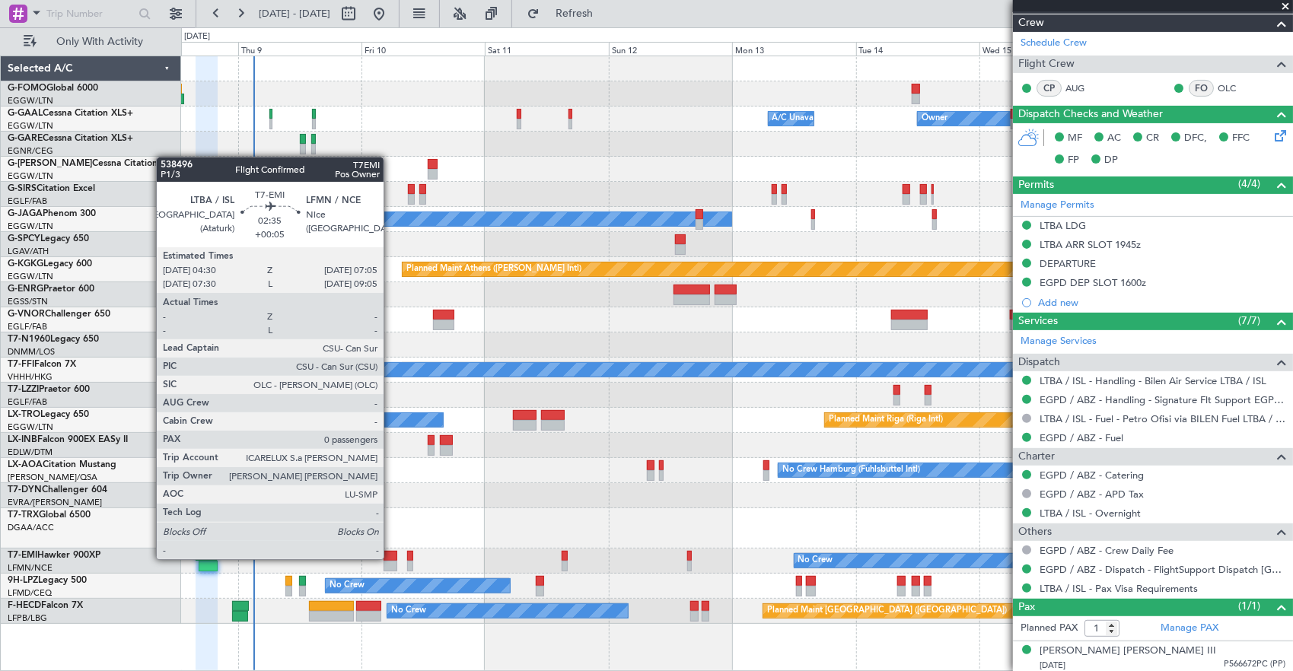
click at [388, 558] on div at bounding box center [391, 556] width 14 height 11
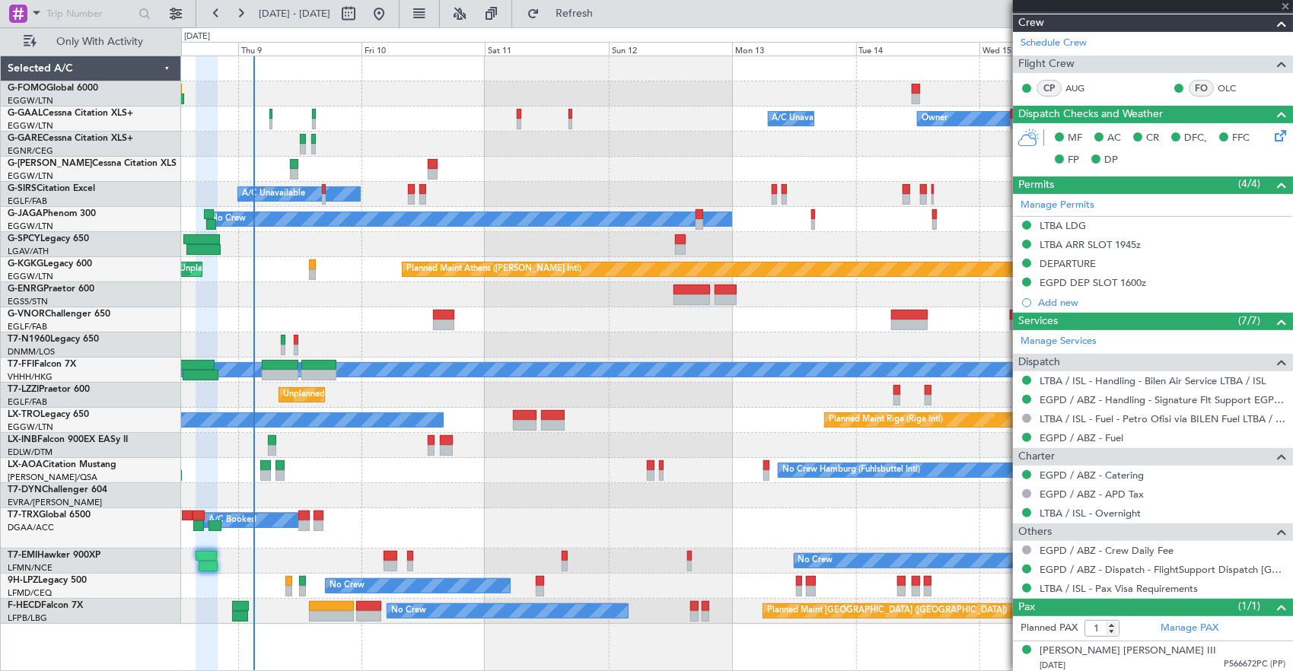
type input "+00:05"
type input "0"
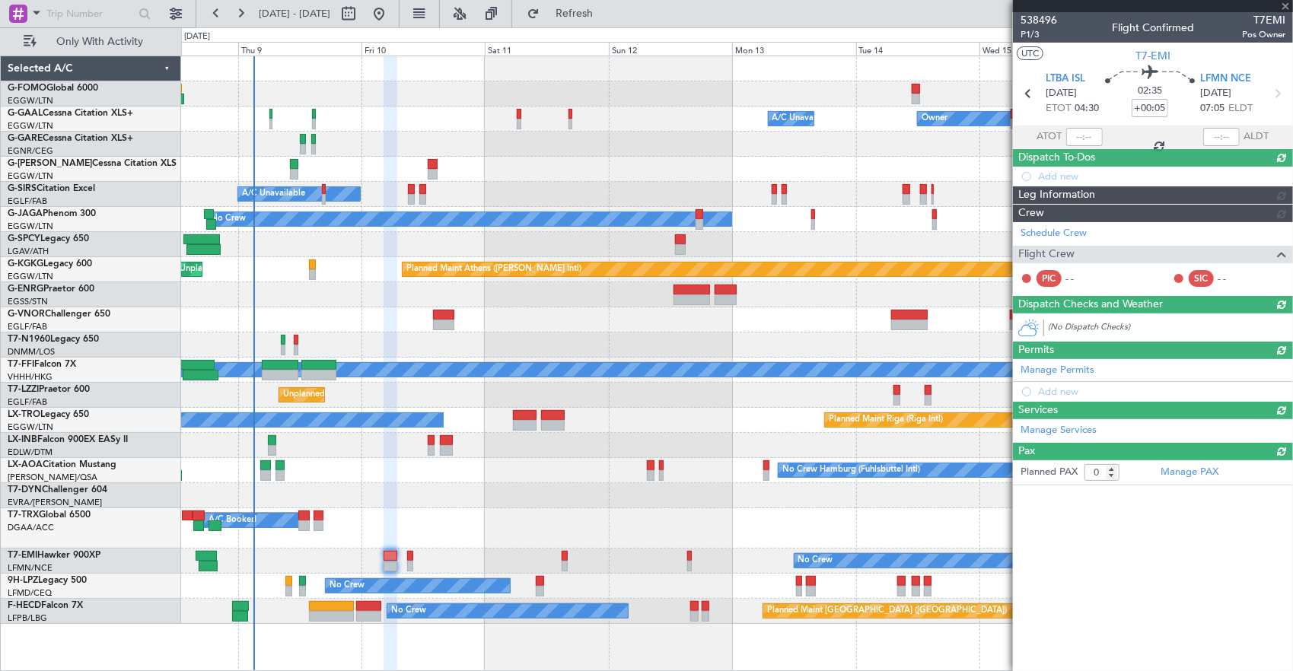
scroll to position [0, 0]
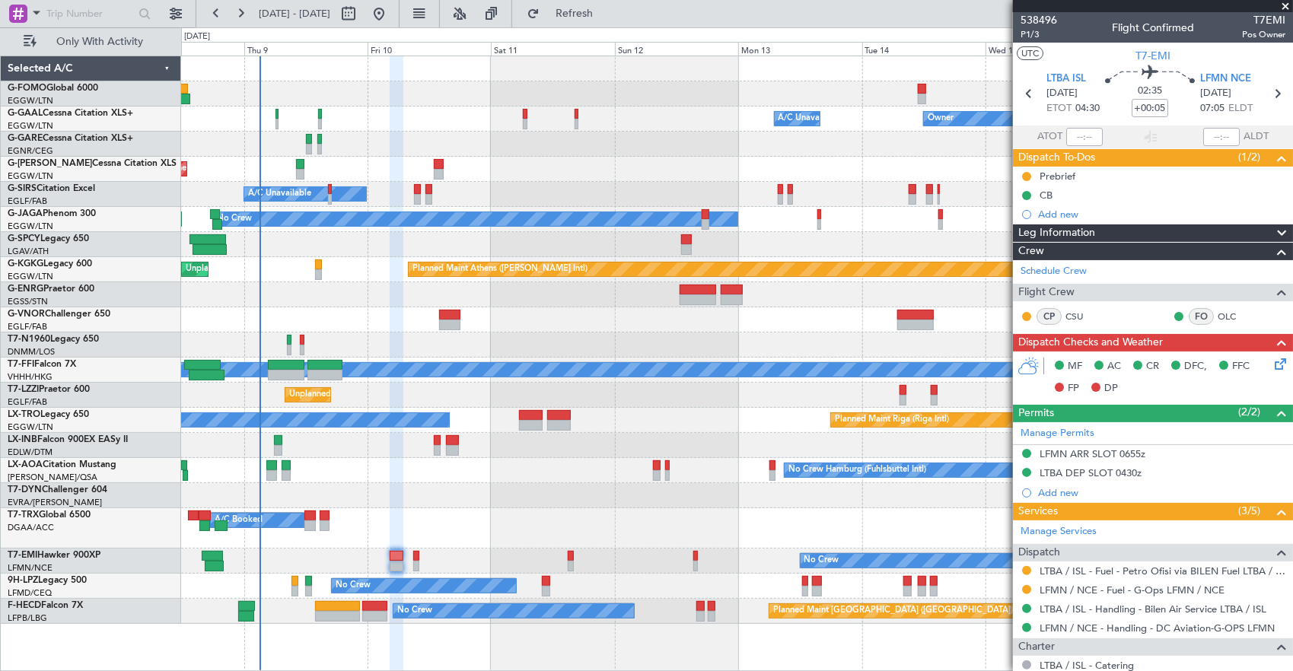
click at [317, 549] on div "No Crew" at bounding box center [737, 561] width 1112 height 25
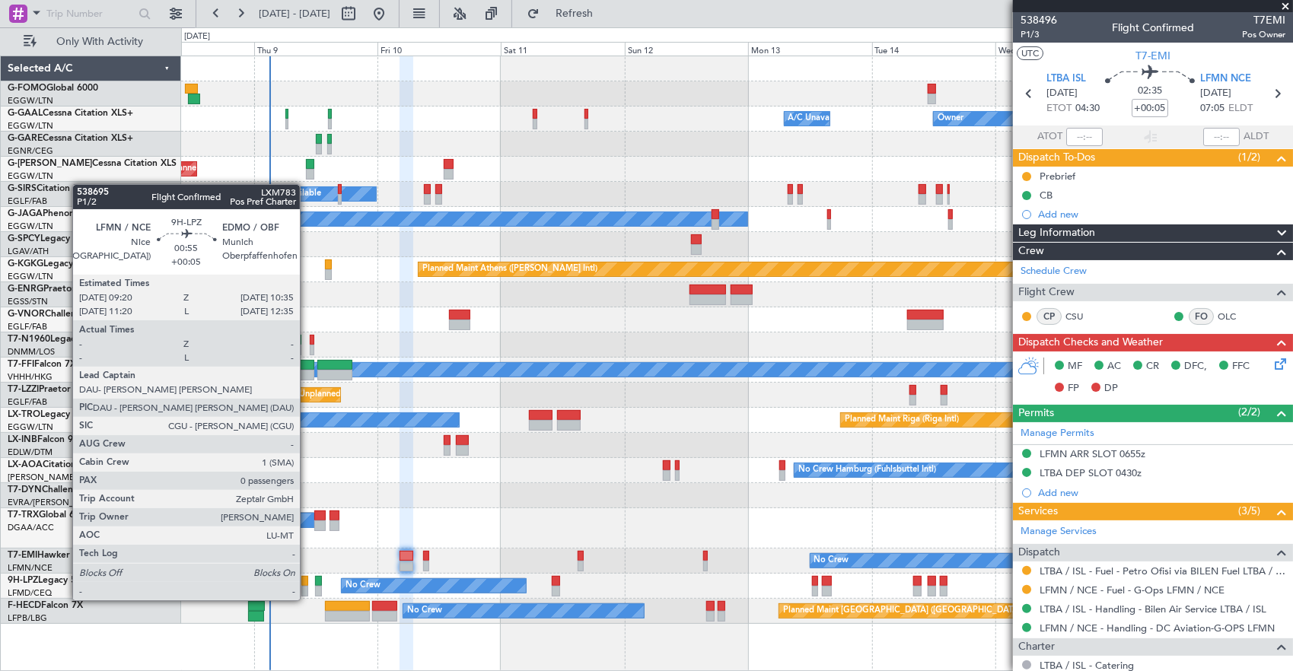
click at [307, 586] on div at bounding box center [304, 591] width 7 height 11
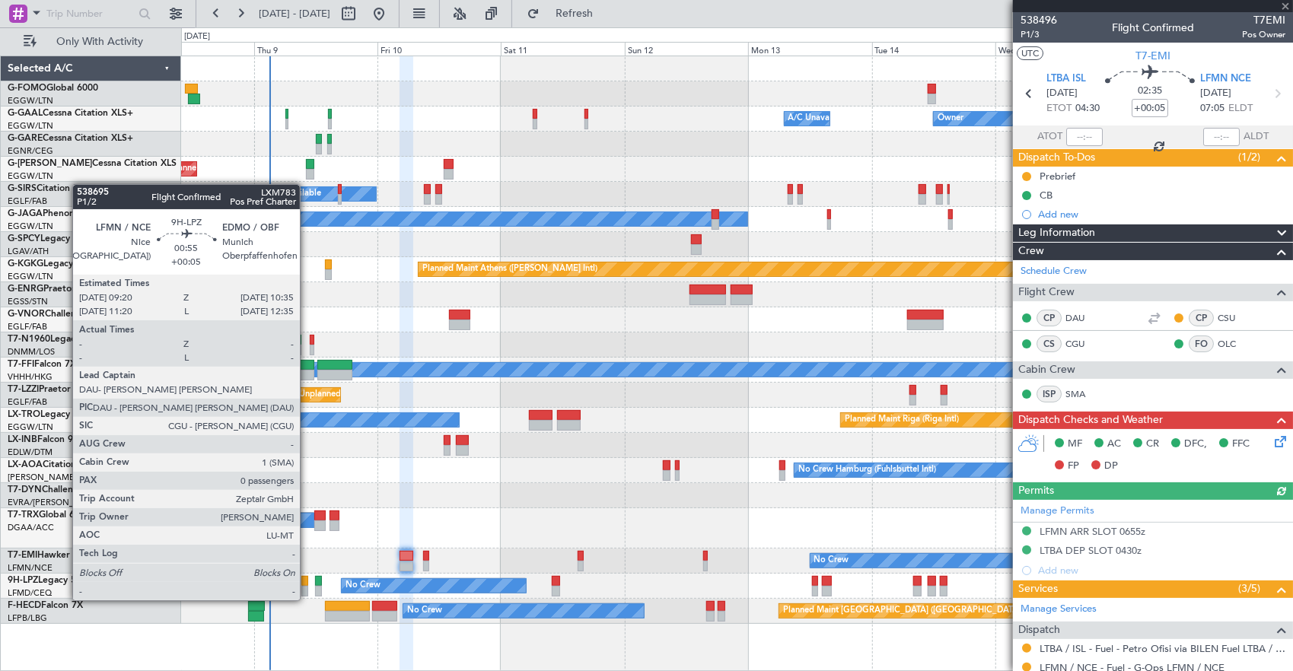
click at [307, 586] on div at bounding box center [304, 591] width 7 height 11
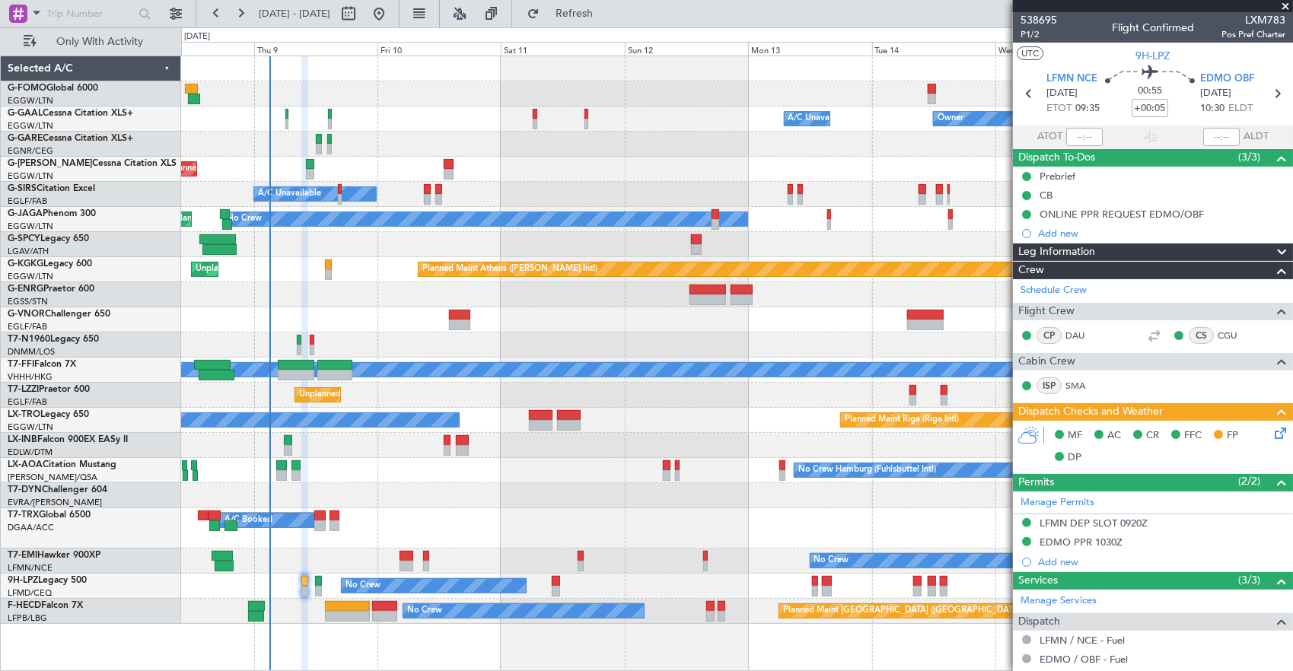
scroll to position [112, 0]
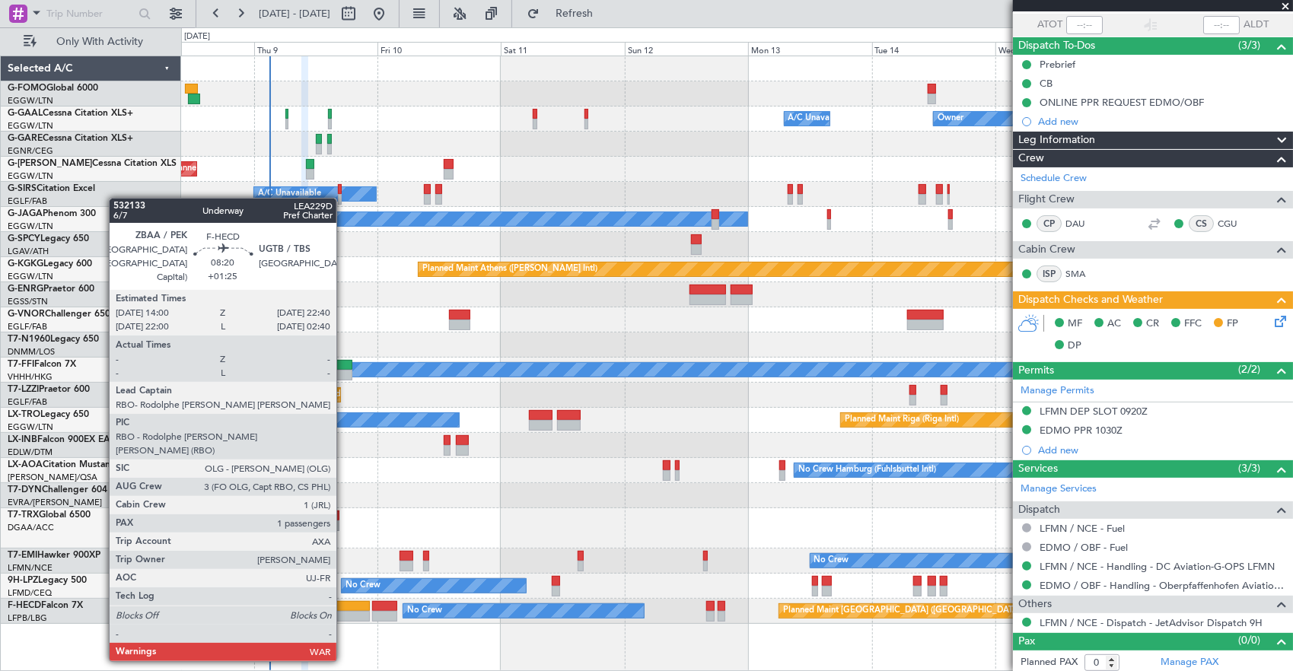
click at [344, 617] on div at bounding box center [347, 616] width 45 height 11
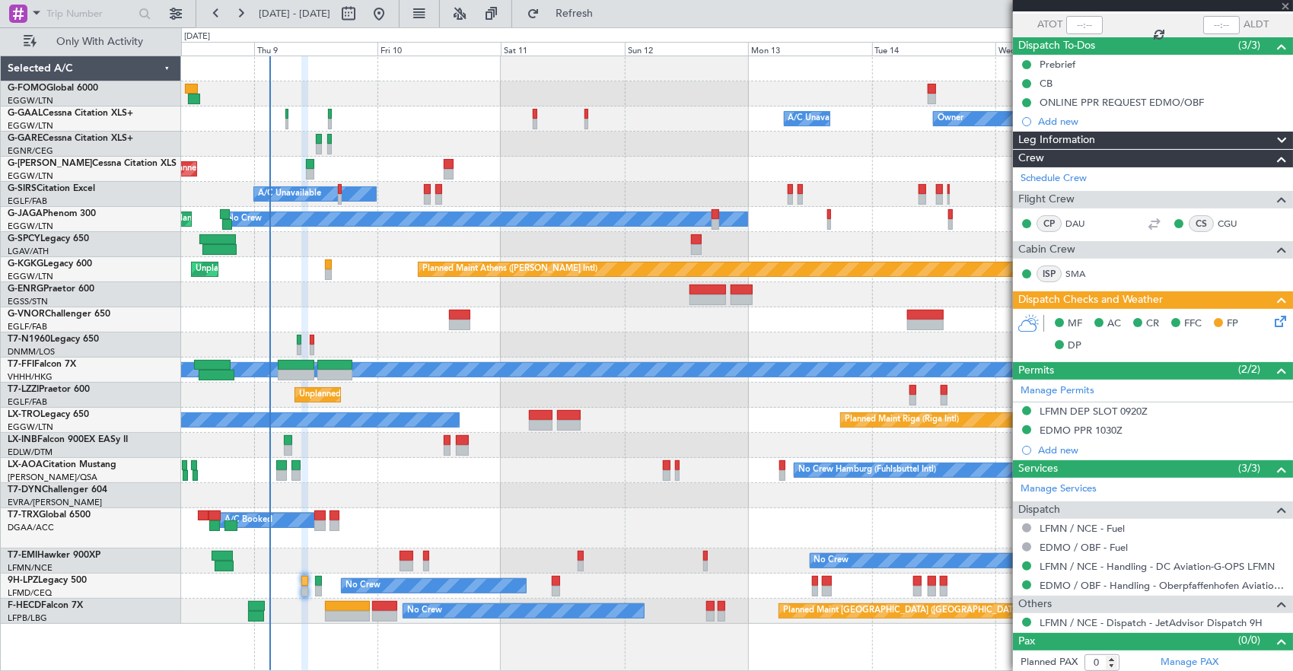
type input "+01:25"
type input "1"
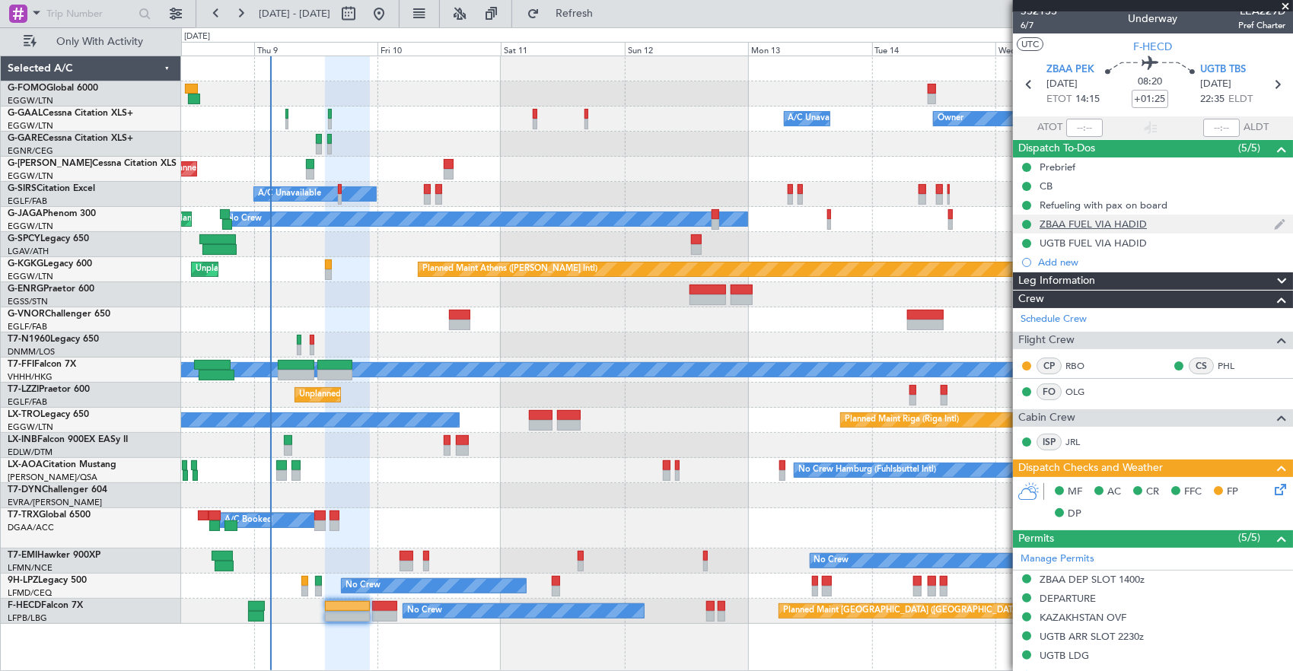
scroll to position [0, 0]
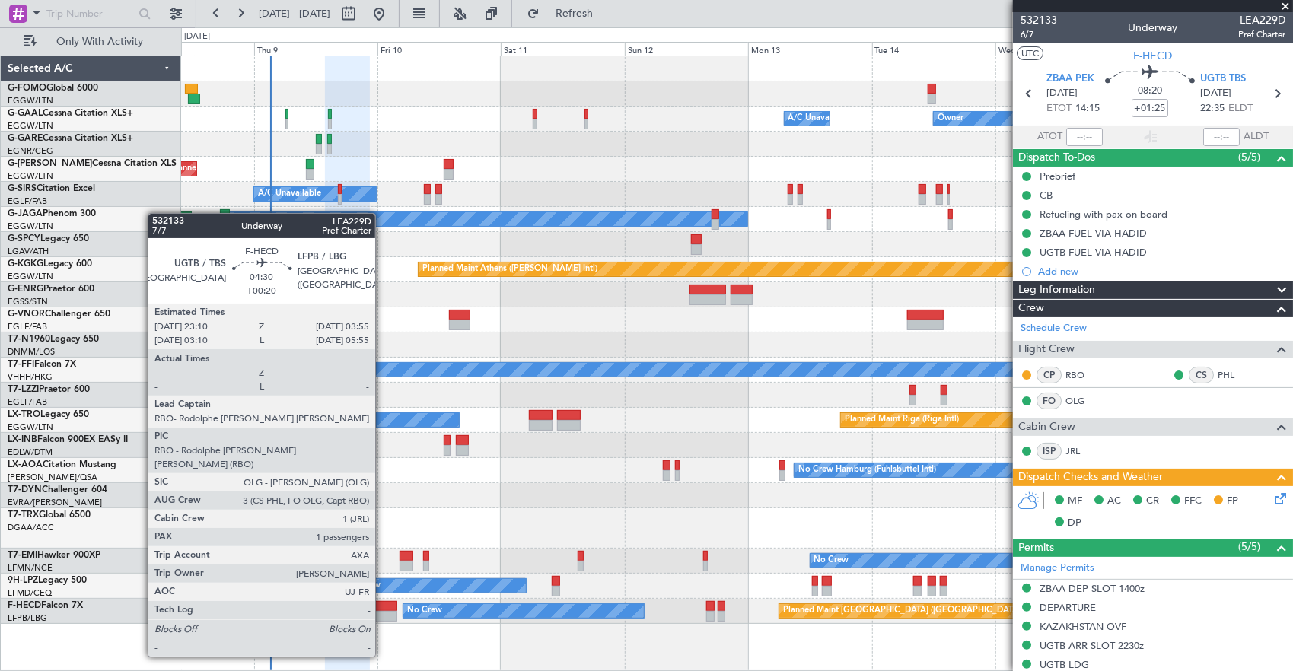
click at [383, 614] on div at bounding box center [384, 616] width 25 height 11
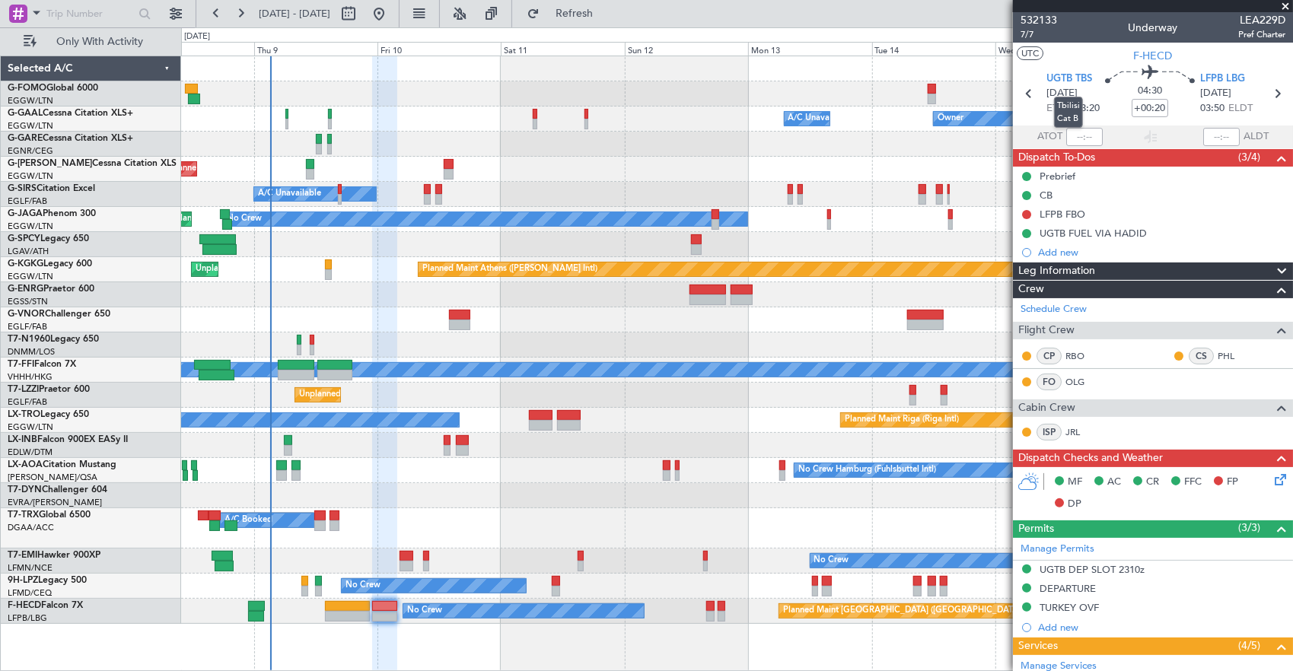
drag, startPoint x: 1058, startPoint y: 84, endPoint x: 999, endPoint y: 84, distance: 58.6
click at [999, 84] on fb-app "[DATE] - [DATE] Refresh Quick Links Only With Activity Owner A/C Unavailable Ow…" at bounding box center [646, 341] width 1293 height 660
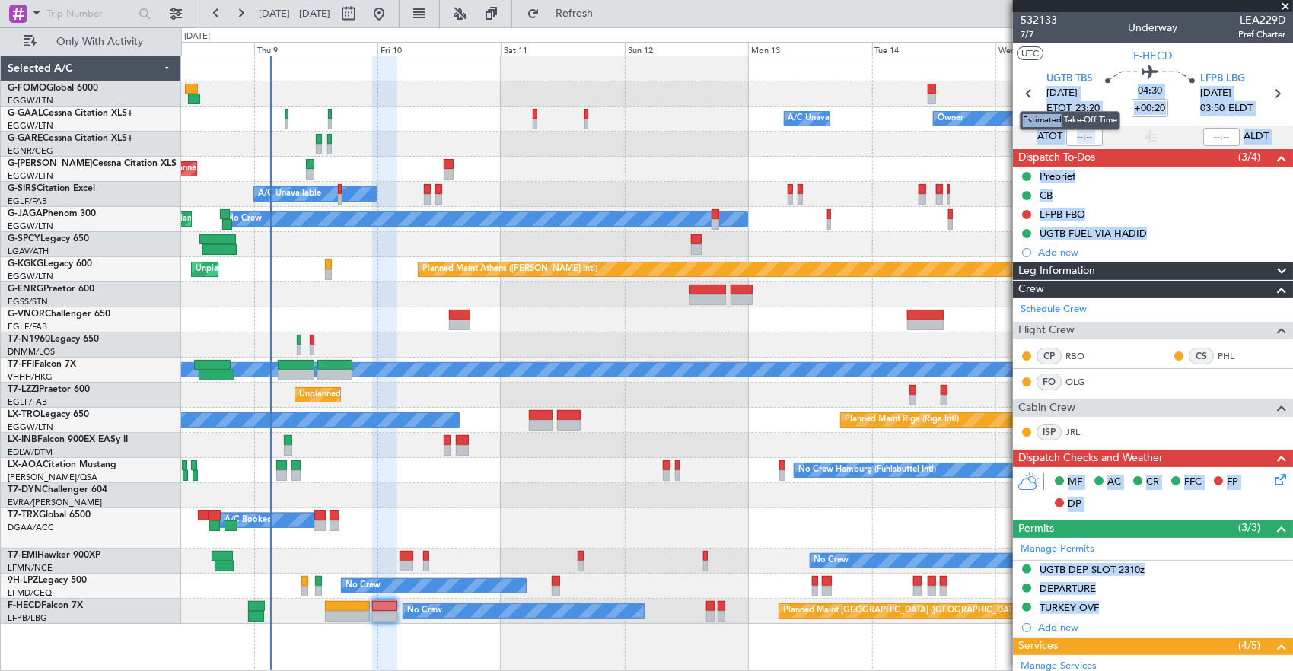
drag, startPoint x: 1046, startPoint y: 93, endPoint x: 1060, endPoint y: 103, distance: 17.5
click at [1060, 103] on body "[DATE] - [DATE] Refresh Quick Links Only With Activity Owner A/C Unavailable Ow…" at bounding box center [646, 335] width 1293 height 671
drag, startPoint x: 1060, startPoint y: 103, endPoint x: 1225, endPoint y: 113, distance: 165.4
click at [1228, 113] on span "ELDT" at bounding box center [1240, 108] width 24 height 15
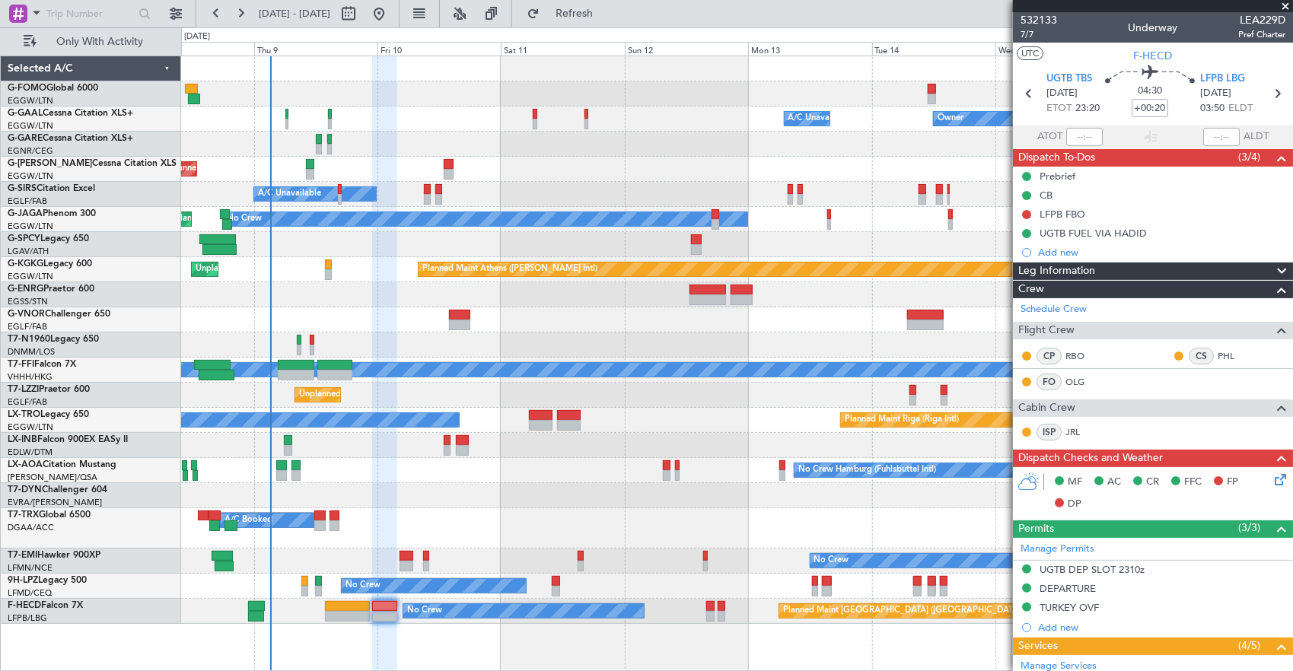
click at [1186, 93] on mat-tooltip-component "[GEOGRAPHIC_DATA] (Le Bourget) Cat B" at bounding box center [1231, 118] width 123 height 65
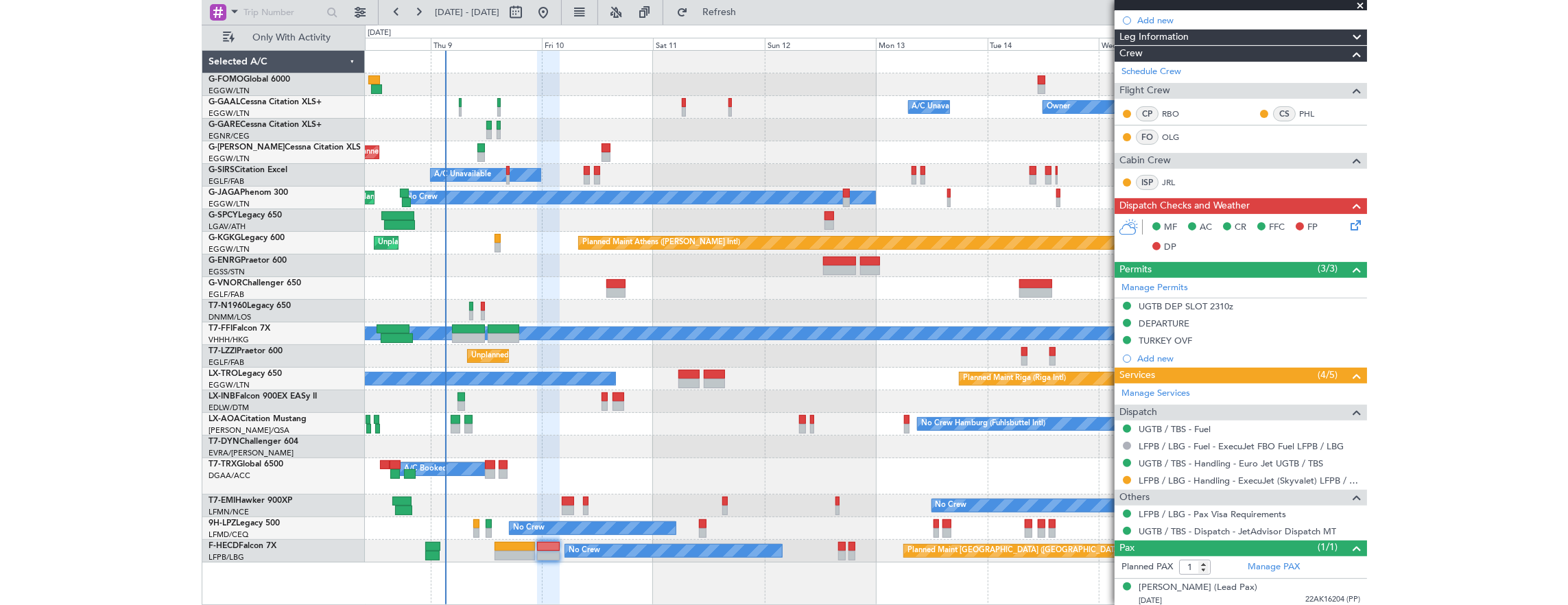
scroll to position [2, 0]
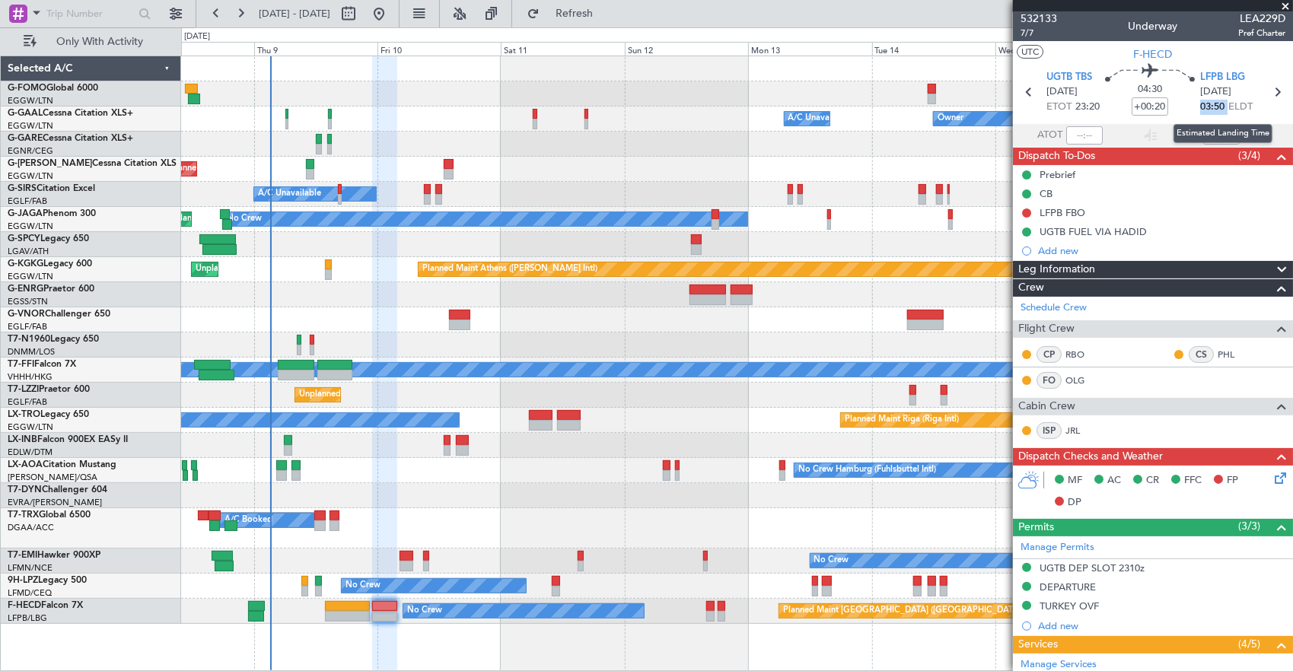
drag, startPoint x: 1201, startPoint y: 106, endPoint x: 1223, endPoint y: 105, distance: 22.1
click at [1223, 105] on span "03:50 ELDT" at bounding box center [1226, 107] width 53 height 15
click at [1200, 104] on span "03:50" at bounding box center [1212, 107] width 24 height 15
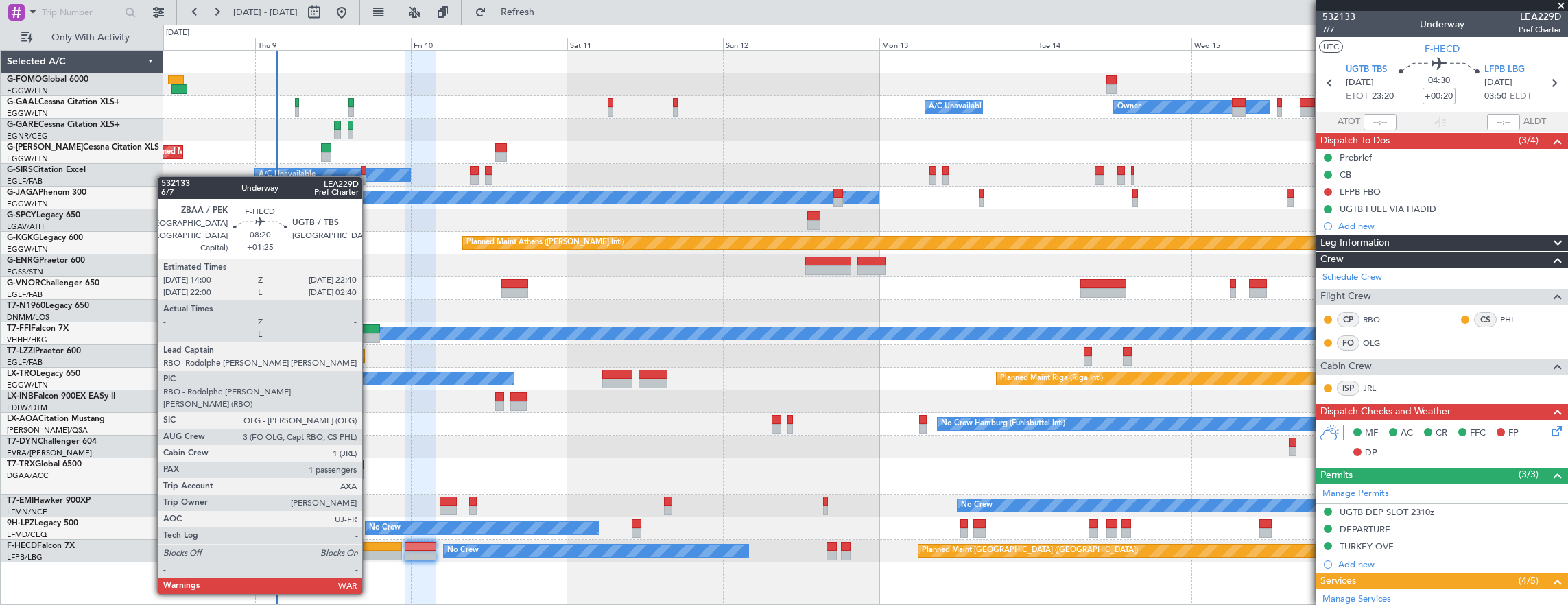
click at [369, 555] on div at bounding box center [373, 555] width 57 height 10
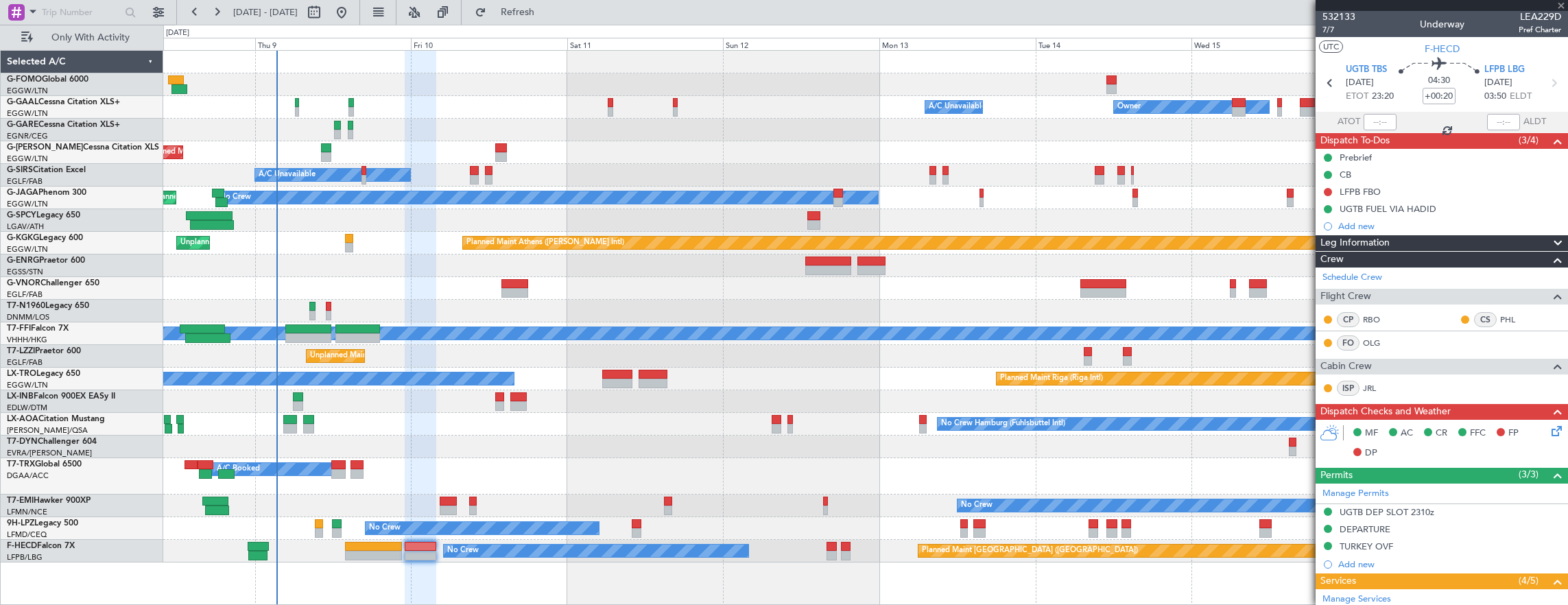
type input "+01:25"
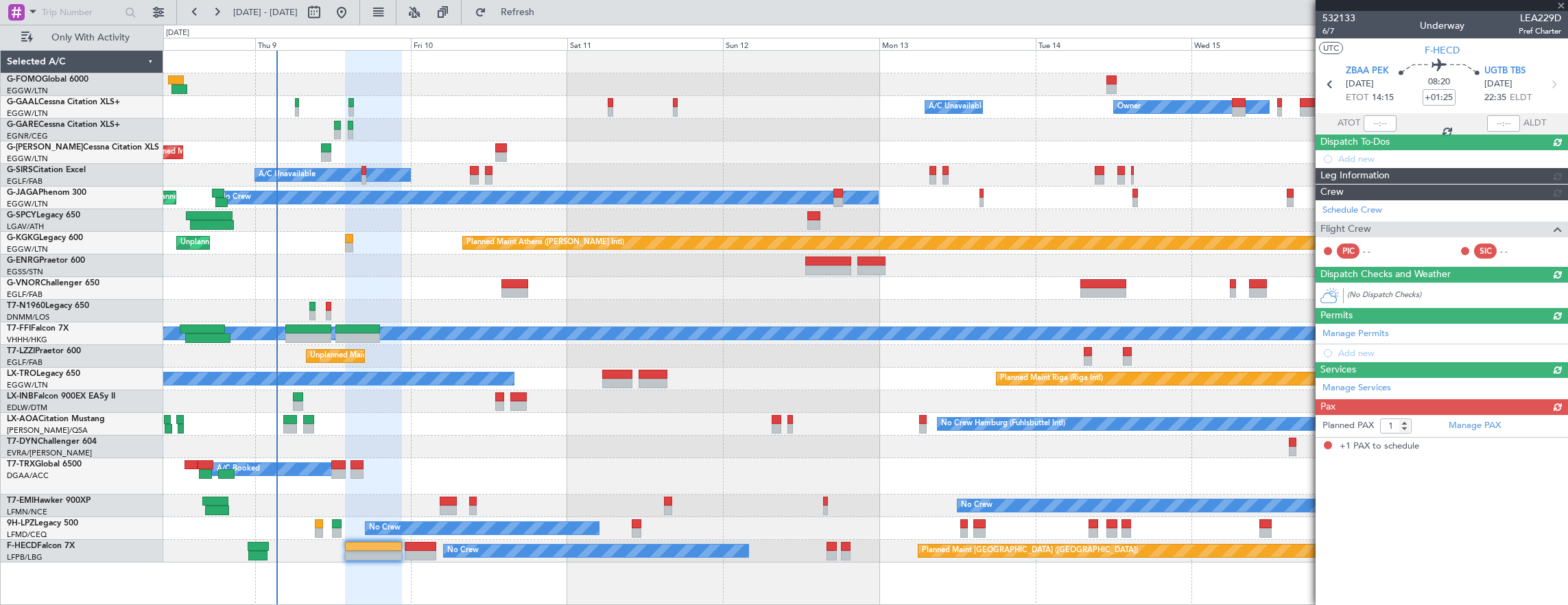
scroll to position [0, 0]
